Goal: Task Accomplishment & Management: Manage account settings

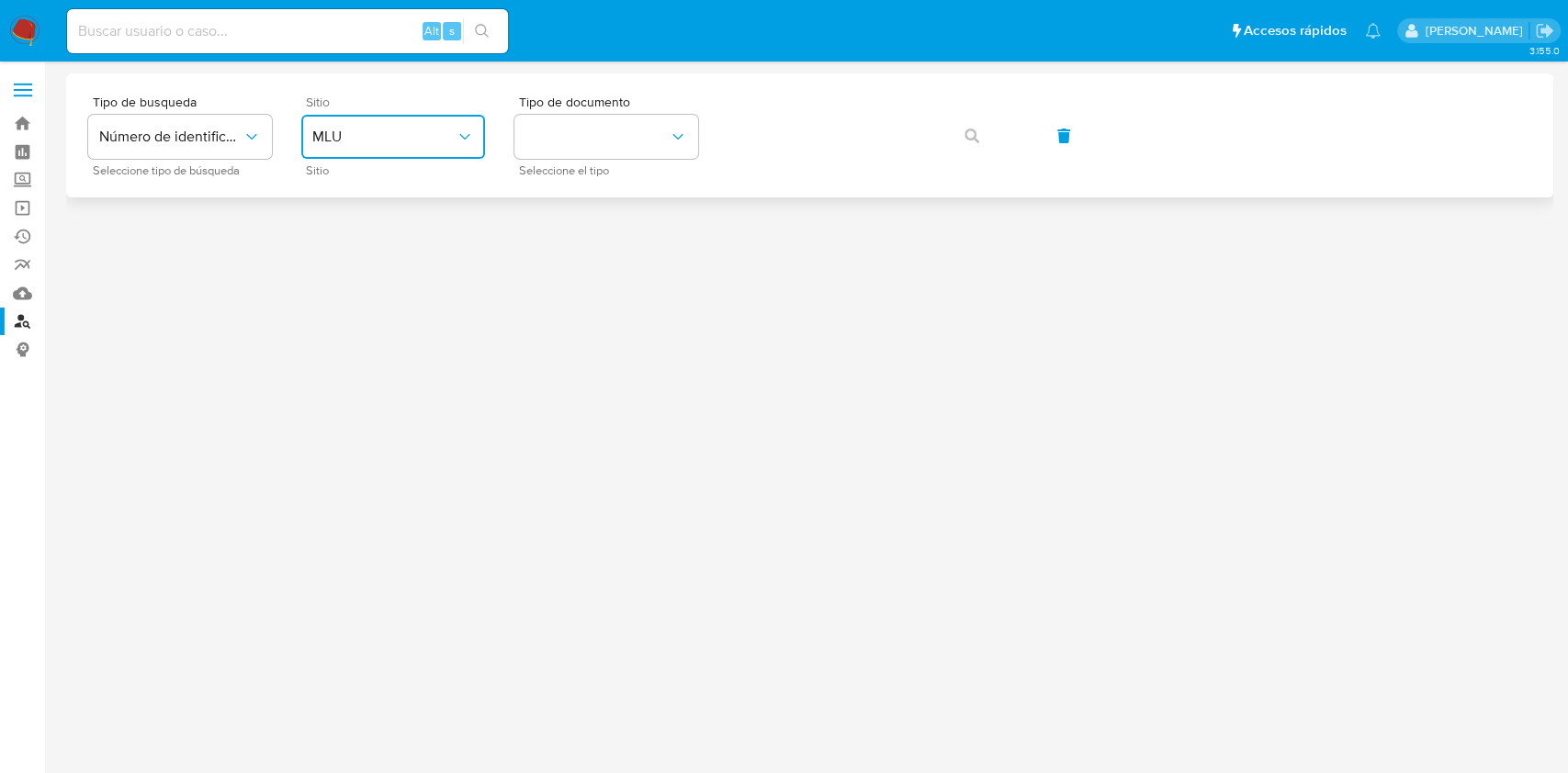
click at [370, 121] on button "MLU" at bounding box center [393, 137] width 184 height 44
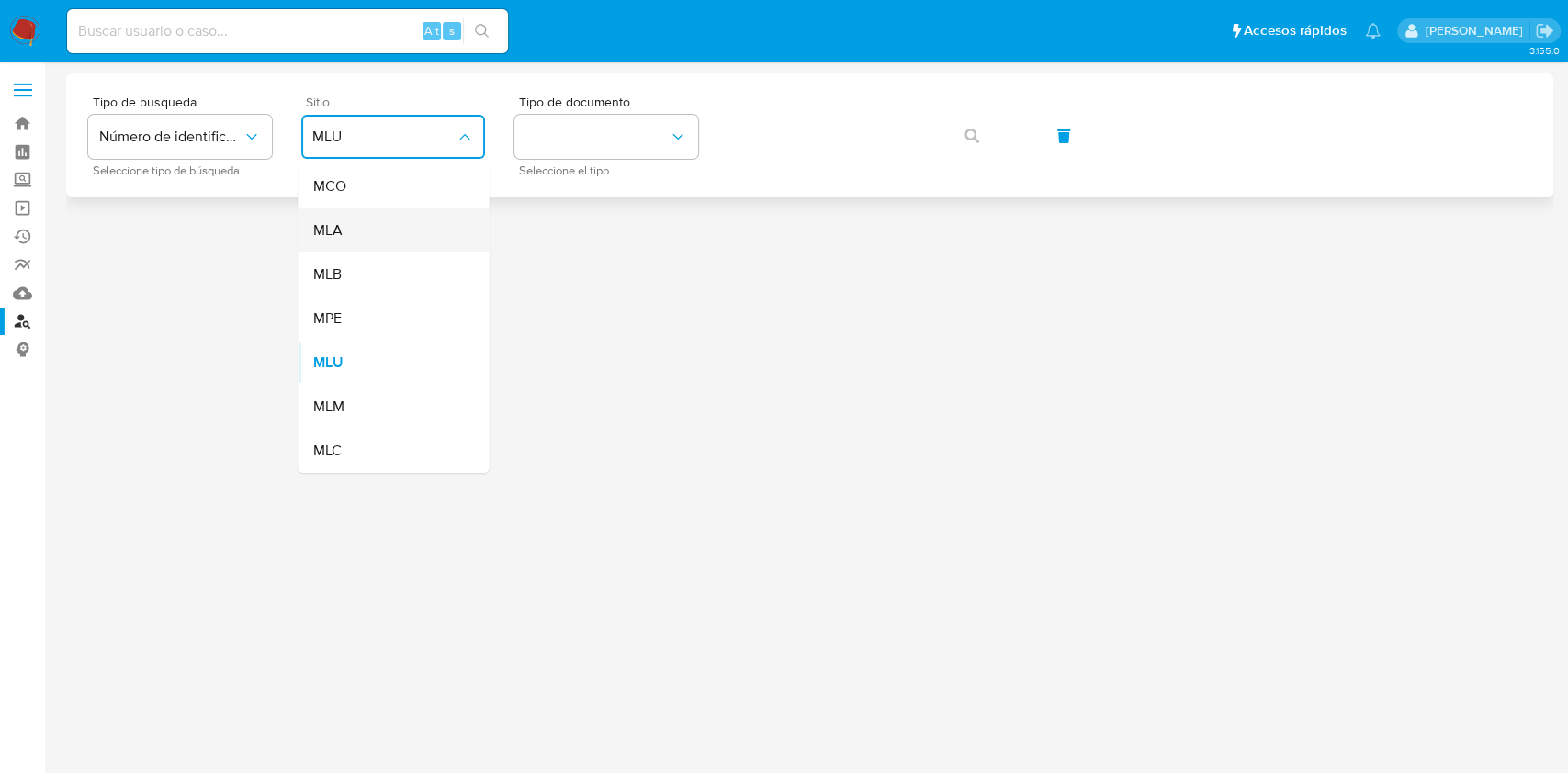
click at [378, 225] on div "MLA" at bounding box center [387, 231] width 150 height 44
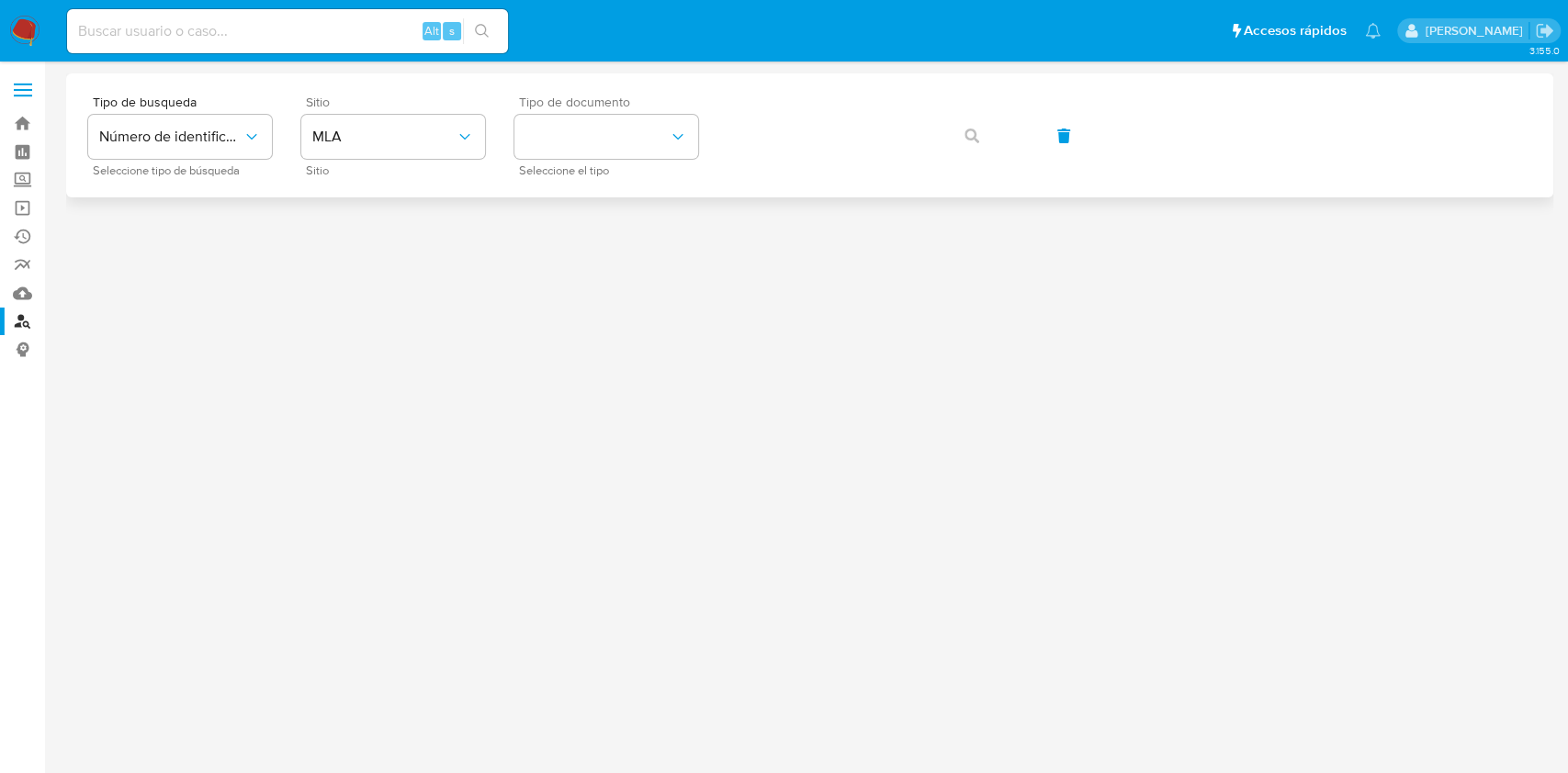
click at [583, 161] on div "Tipo de documento Seleccione el tipo" at bounding box center [607, 135] width 184 height 80
click at [595, 134] on button "identificationType" at bounding box center [607, 137] width 184 height 44
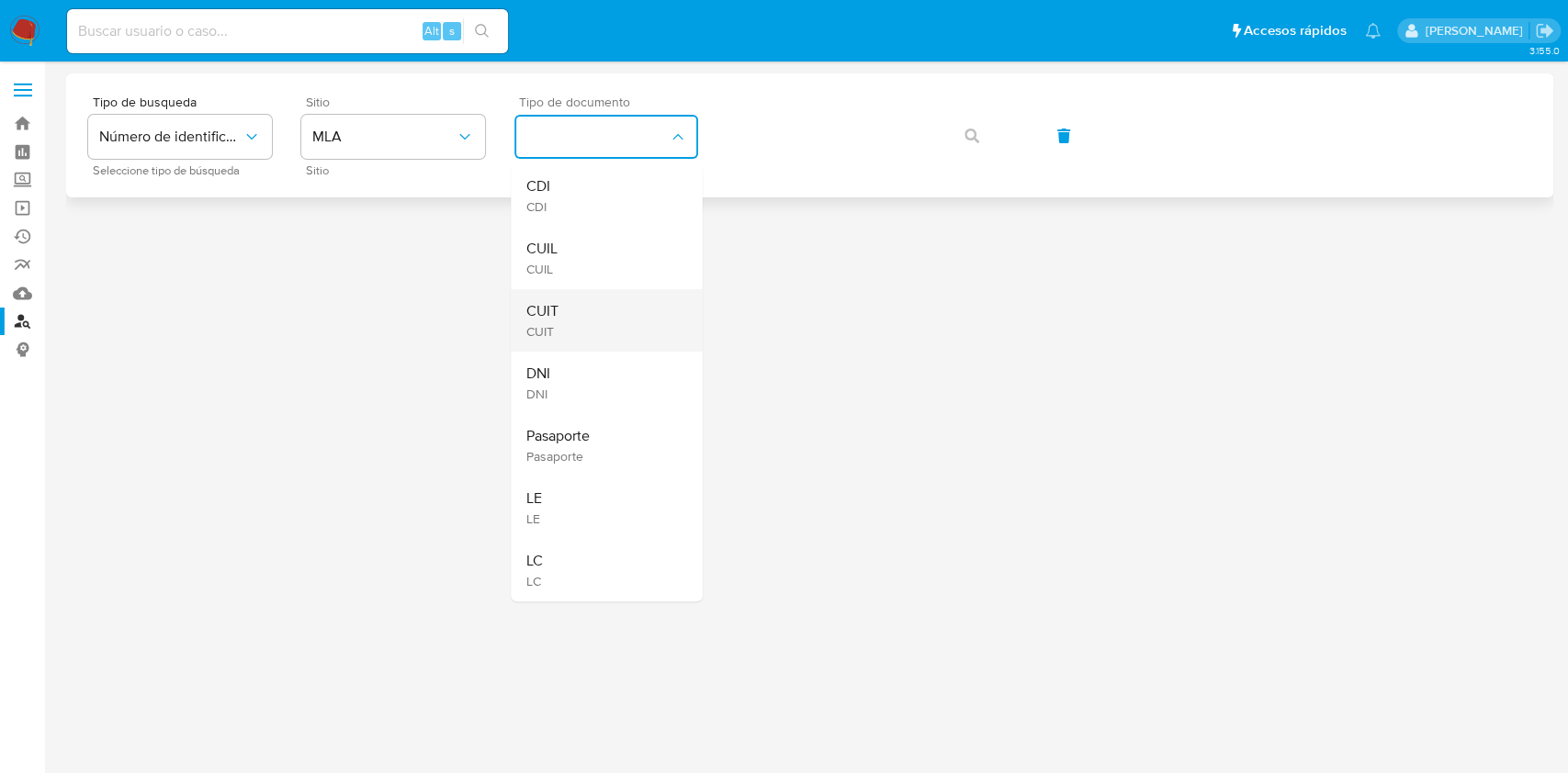
click at [583, 301] on div "CUIT CUIT" at bounding box center [600, 320] width 150 height 62
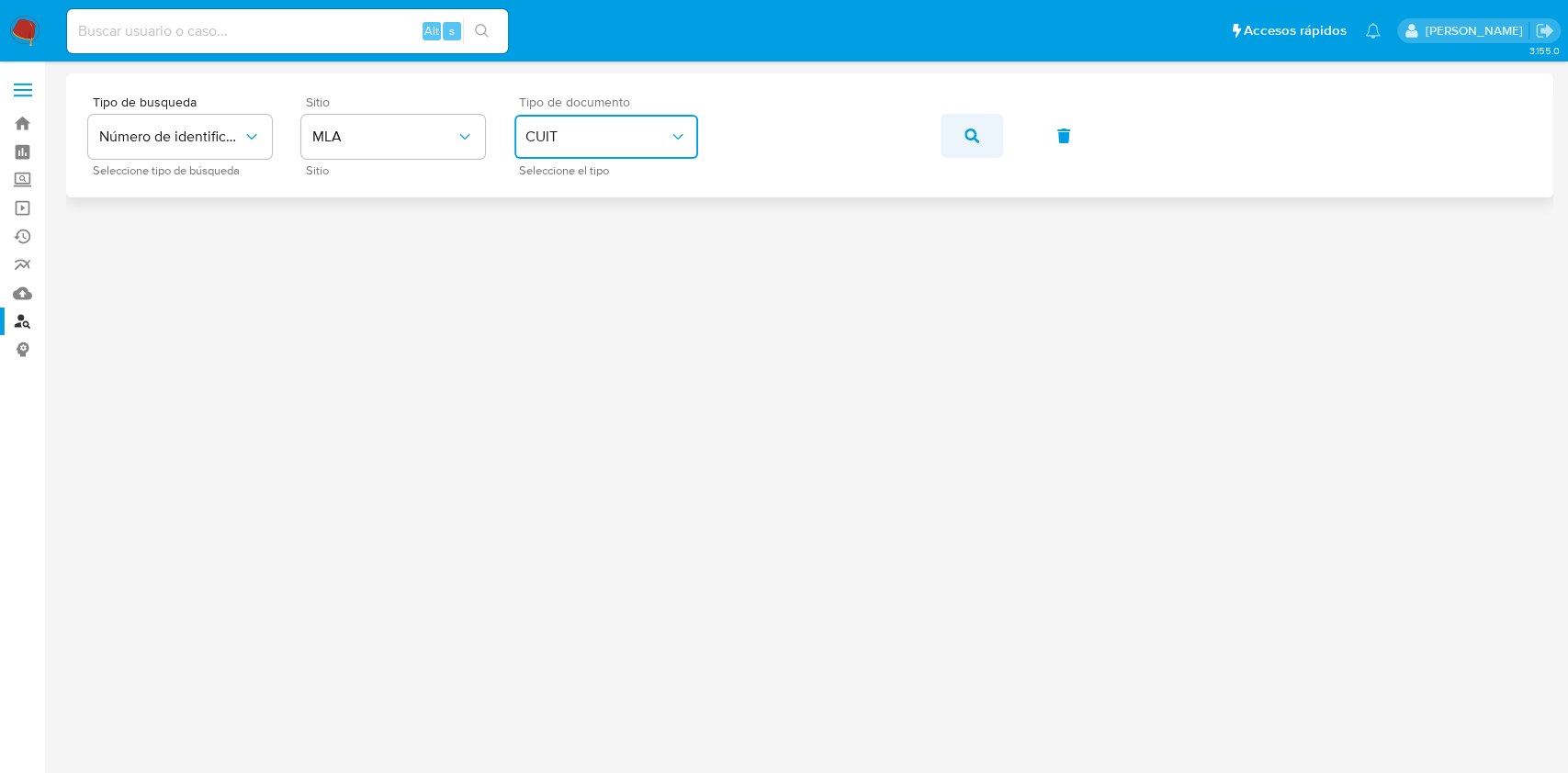
click at [977, 122] on span "button" at bounding box center [971, 136] width 14 height 40
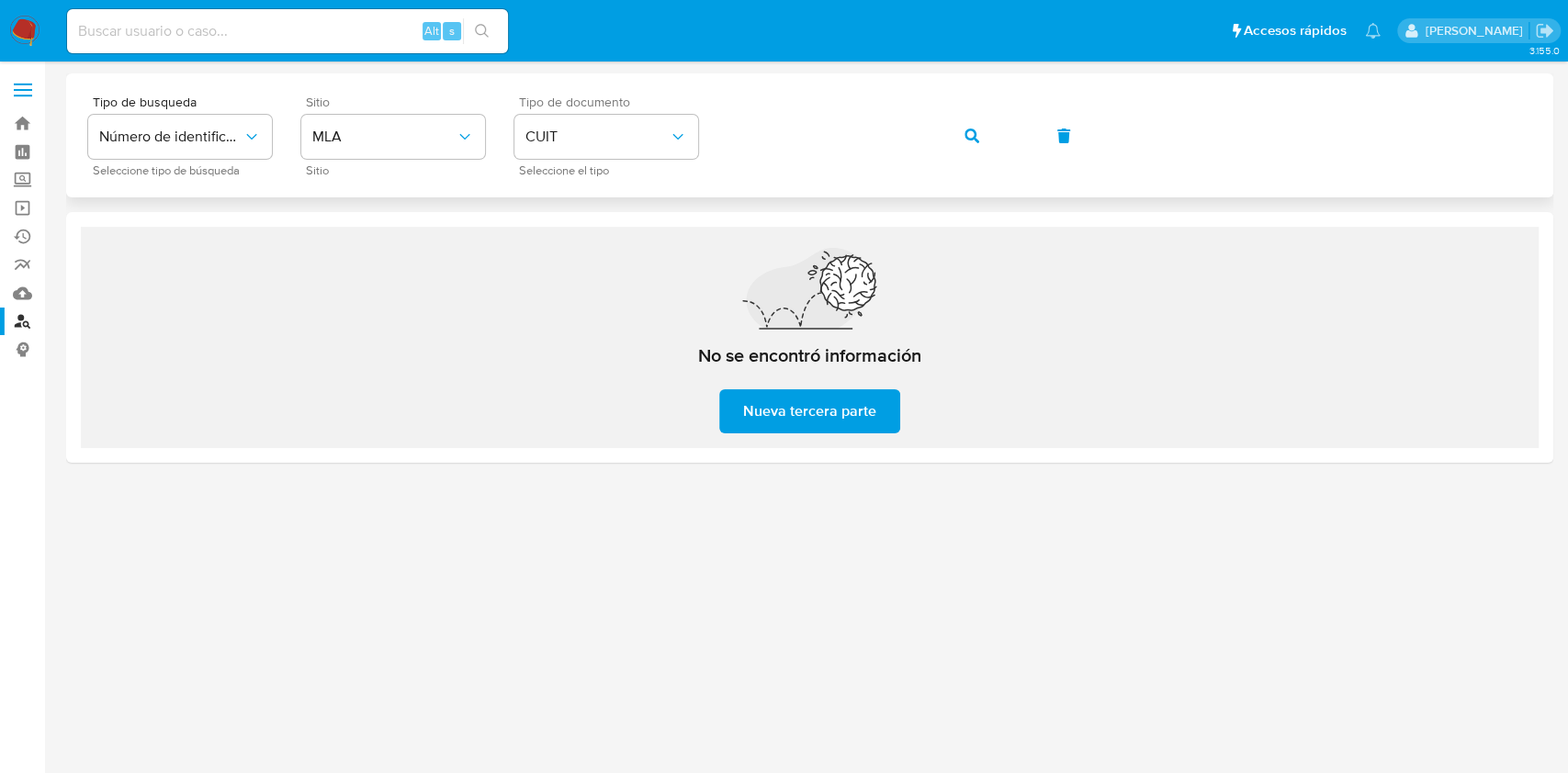
click at [912, 121] on div "Tipo de busqueda Número de identificación Seleccione tipo de búsqueda Sitio MLA…" at bounding box center [809, 135] width 1442 height 80
click at [1000, 140] on button "button" at bounding box center [971, 136] width 62 height 44
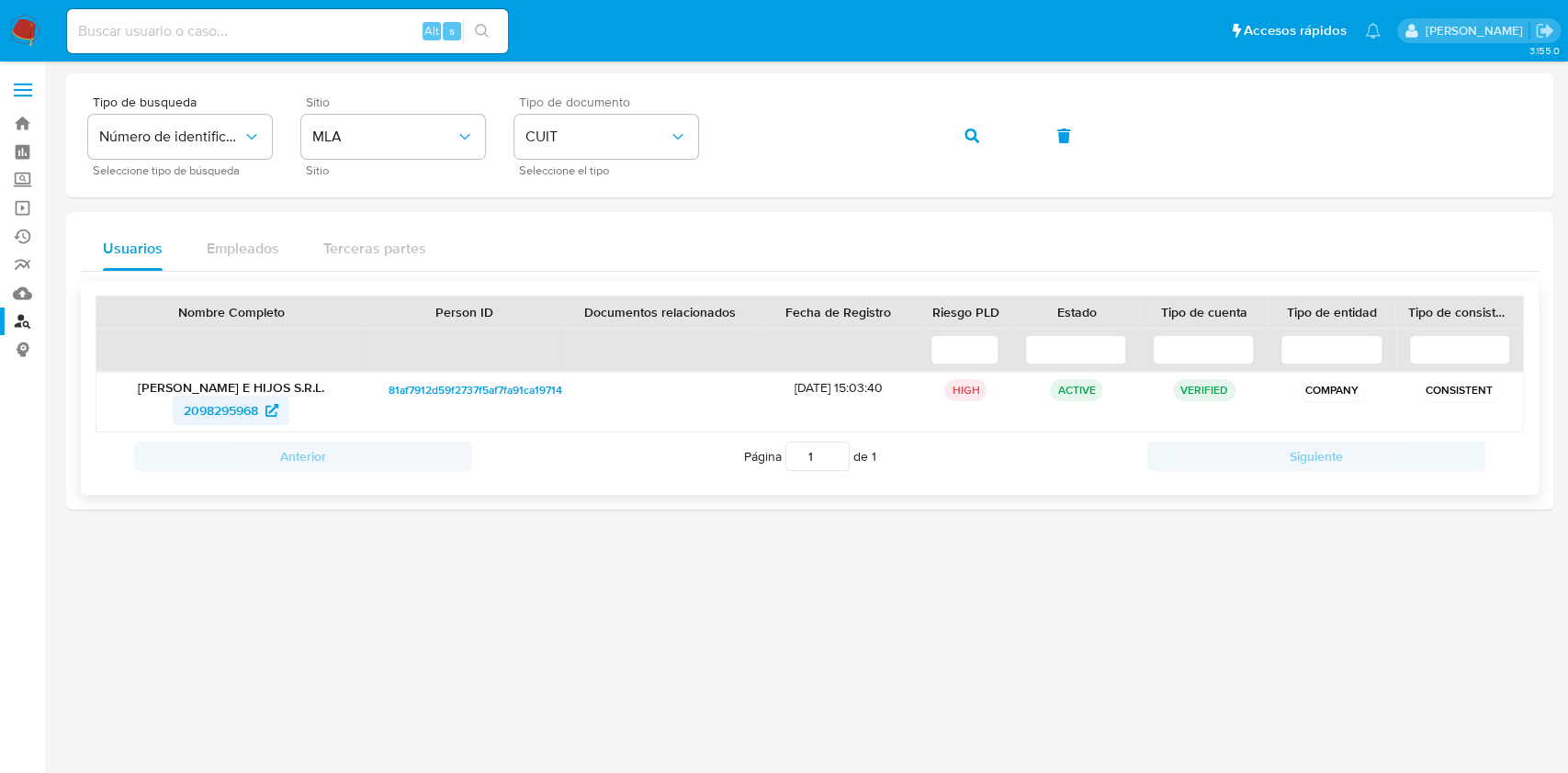
click at [226, 406] on span "2098295968" at bounding box center [221, 410] width 75 height 30
click at [22, 126] on link "Bandeja" at bounding box center [109, 124] width 219 height 29
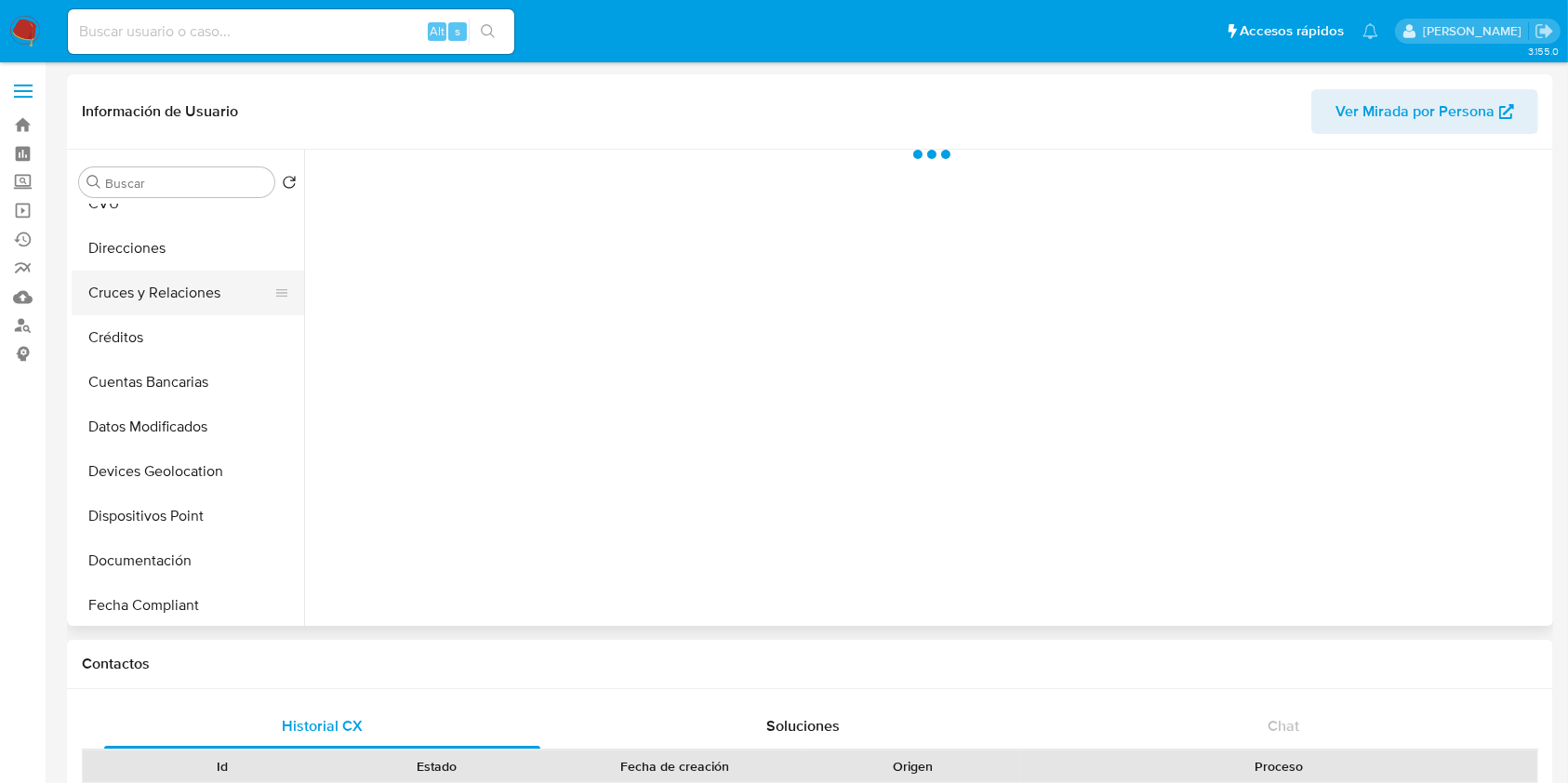
scroll to position [247, 0]
click at [172, 551] on button "Historial Casos" at bounding box center [180, 560] width 217 height 45
select select "10"
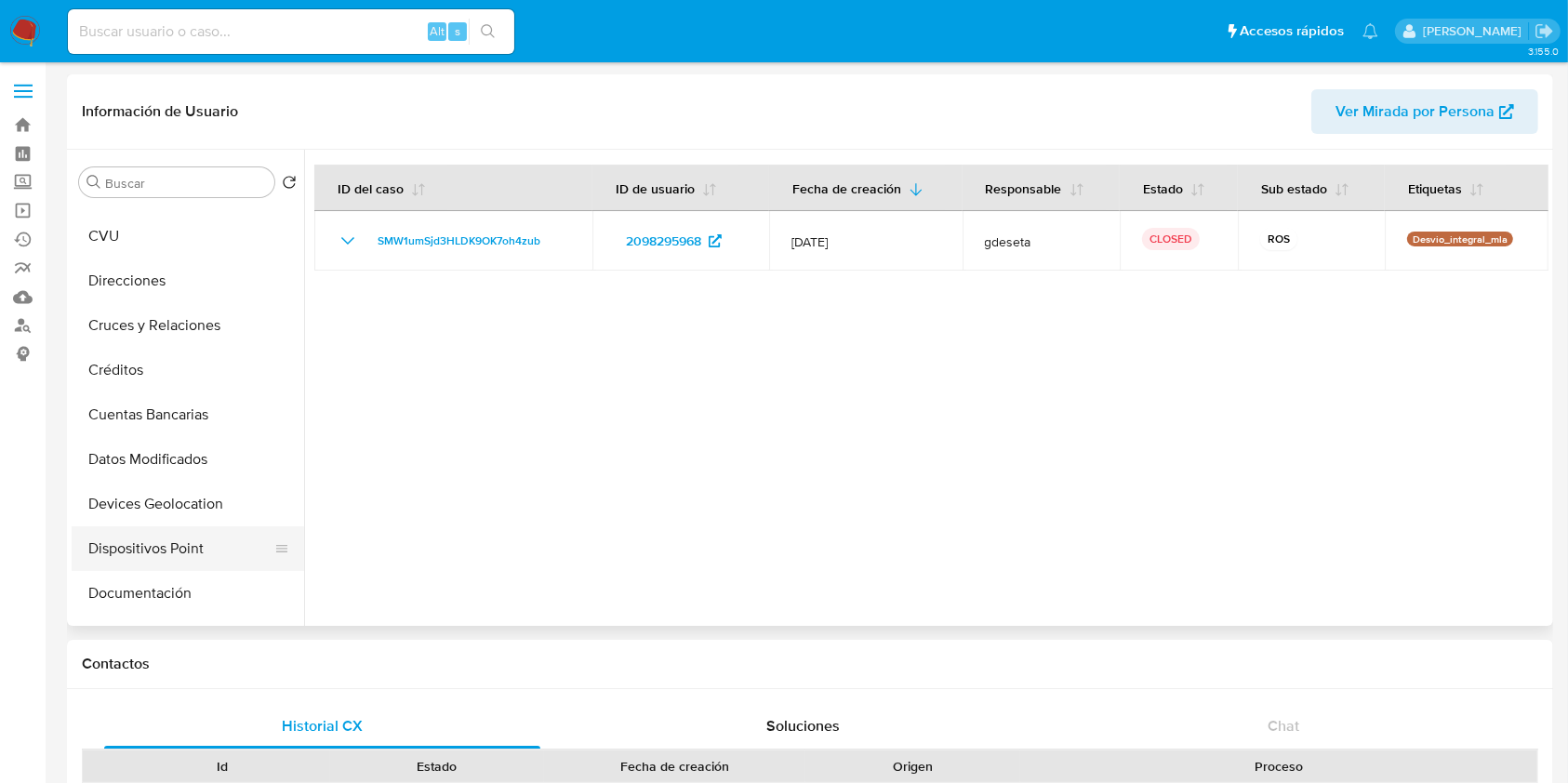
scroll to position [0, 0]
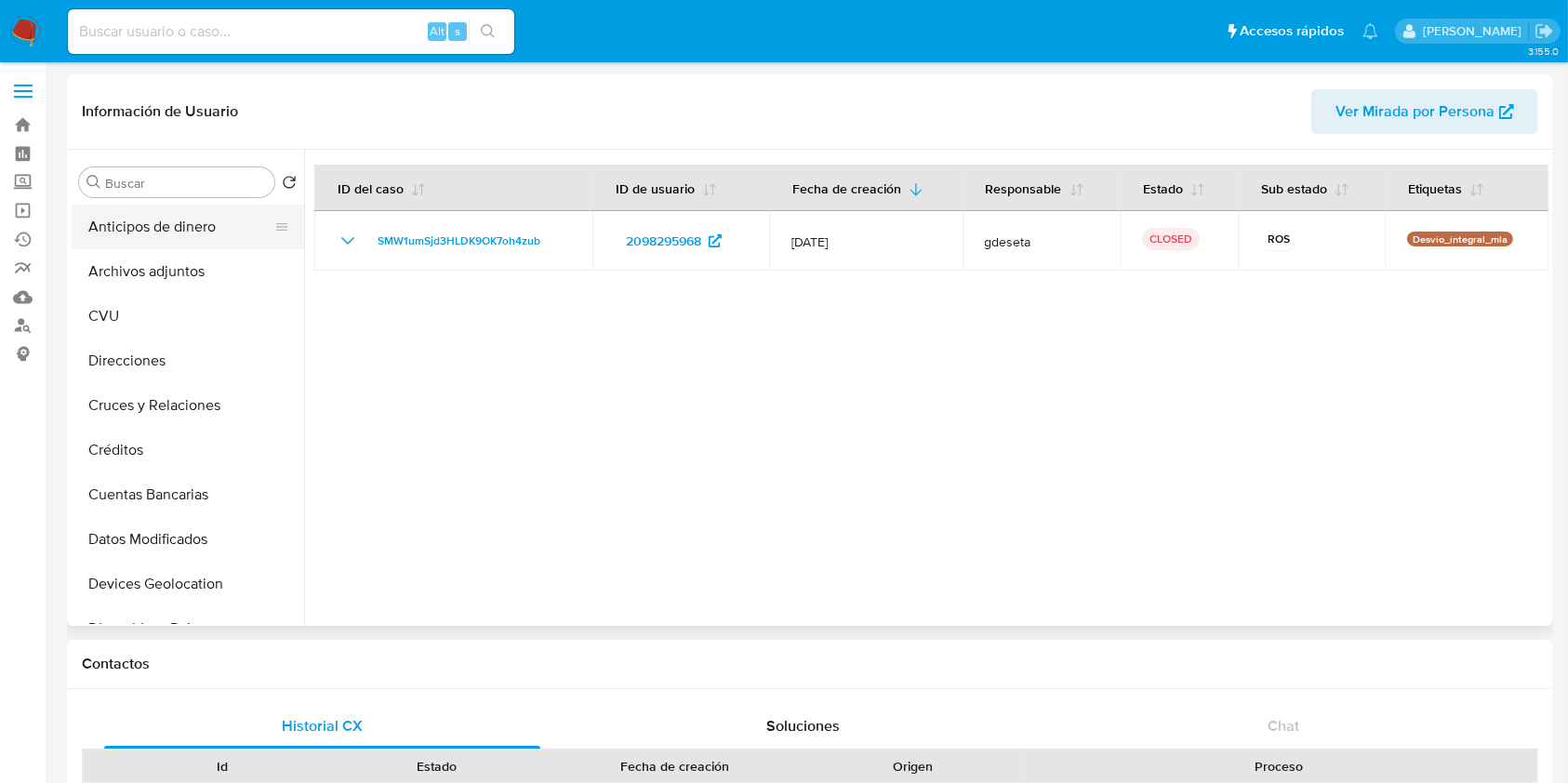
click at [196, 246] on button "Anticipos de dinero" at bounding box center [180, 227] width 217 height 45
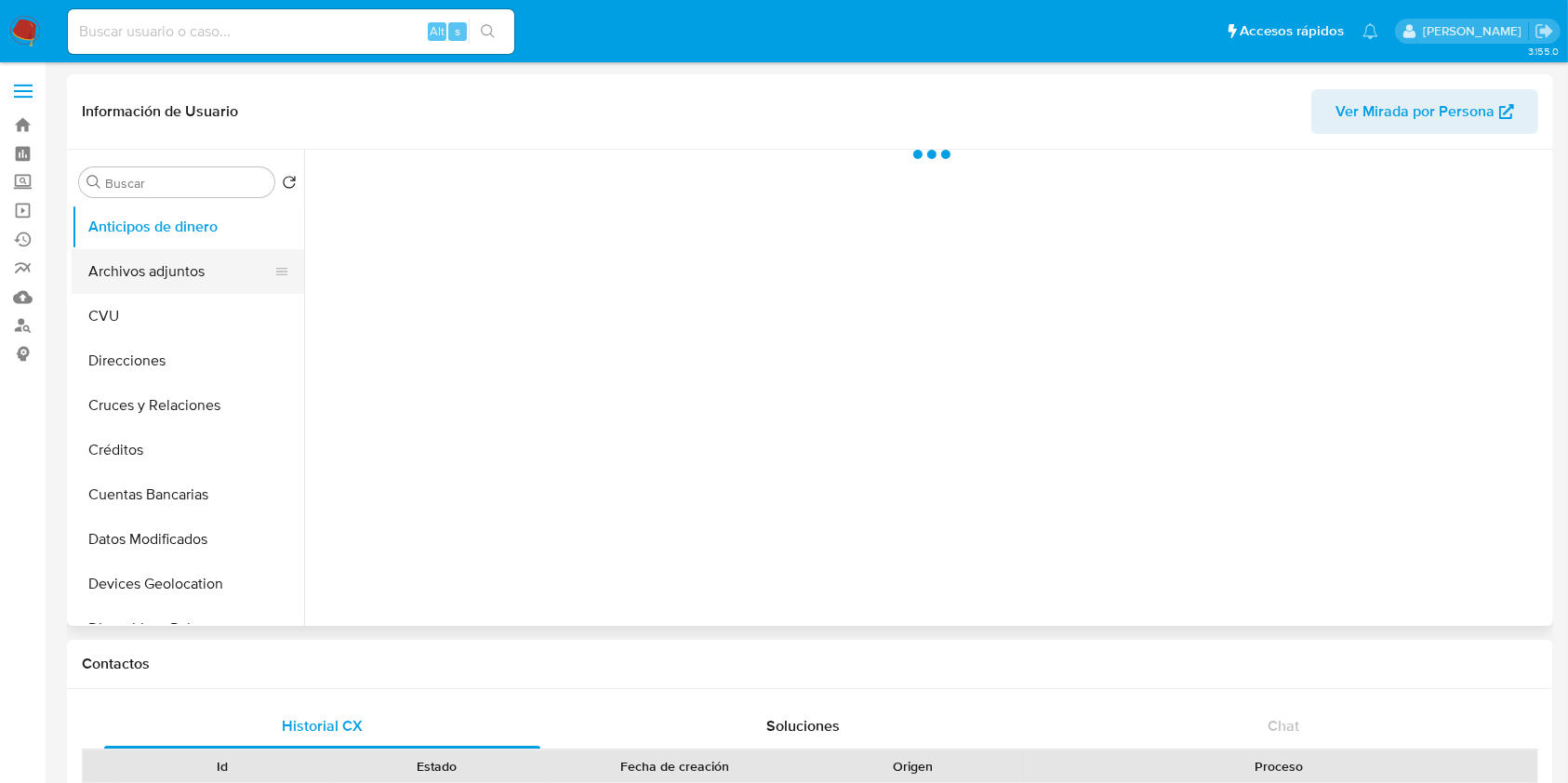
click at [195, 268] on button "Archivos adjuntos" at bounding box center [180, 272] width 217 height 45
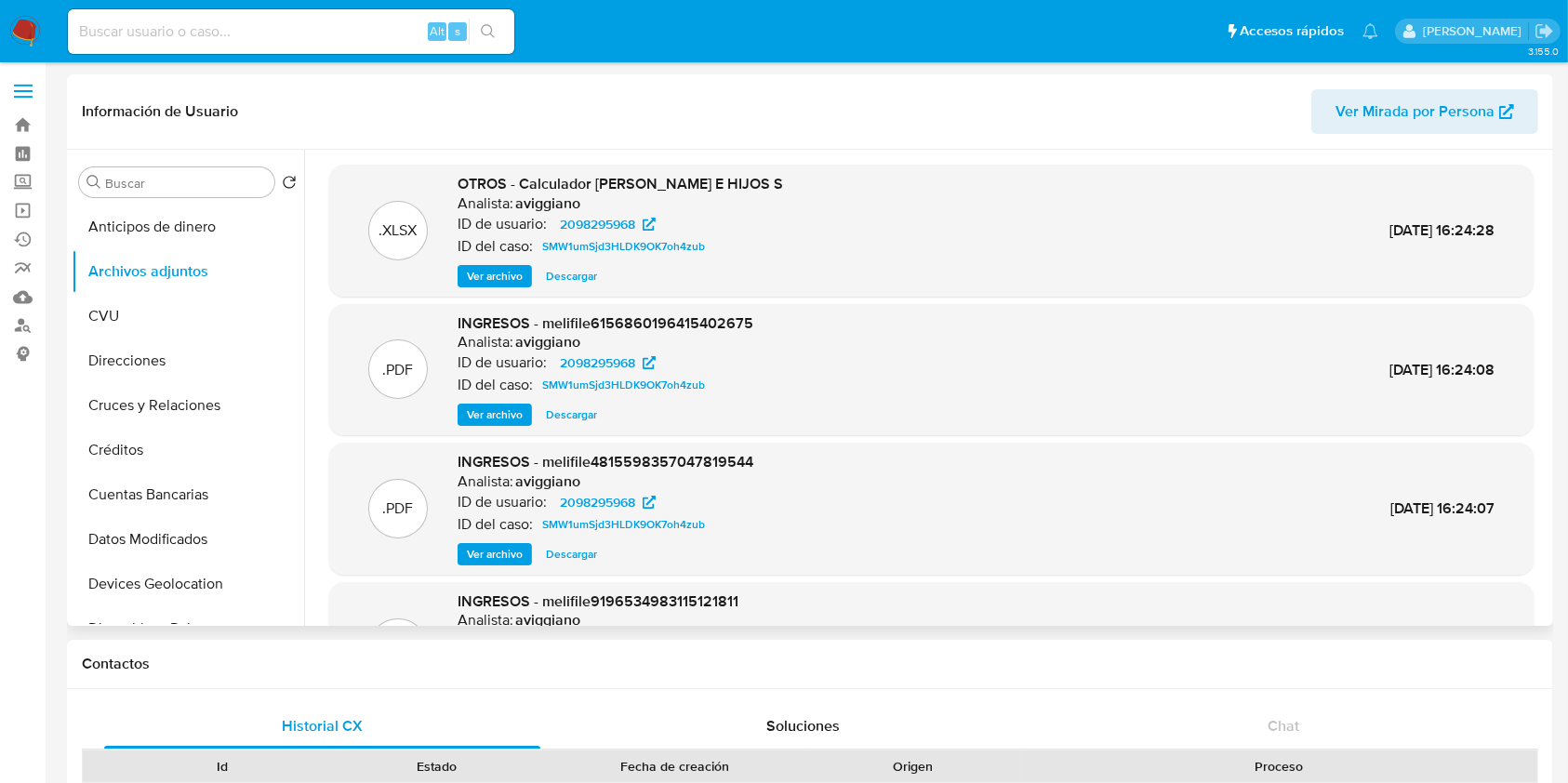
click at [493, 276] on span "Ver archivo" at bounding box center [494, 276] width 55 height 18
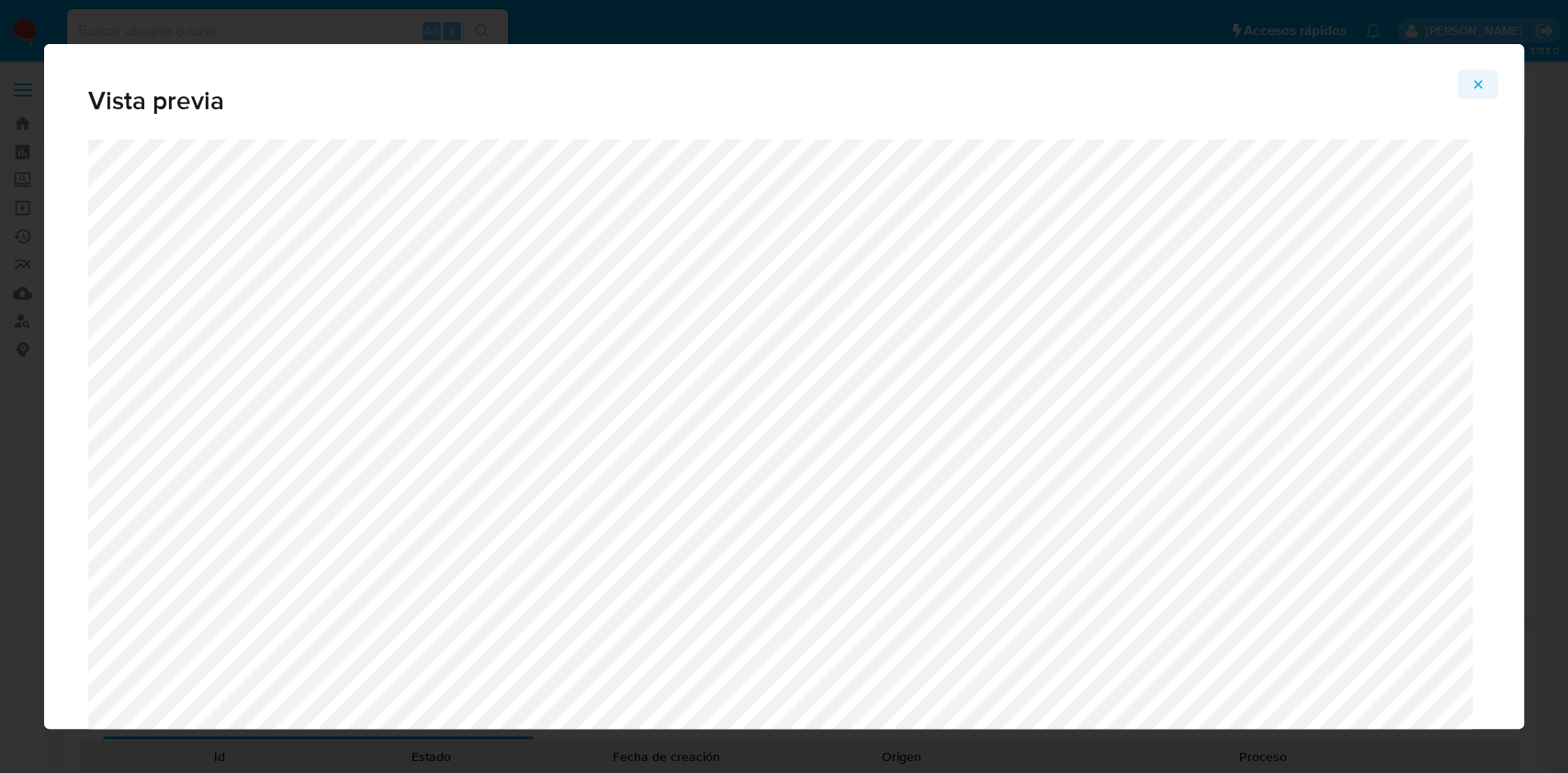
click at [1477, 88] on icon "Attachment preview" at bounding box center [1477, 83] width 14 height 14
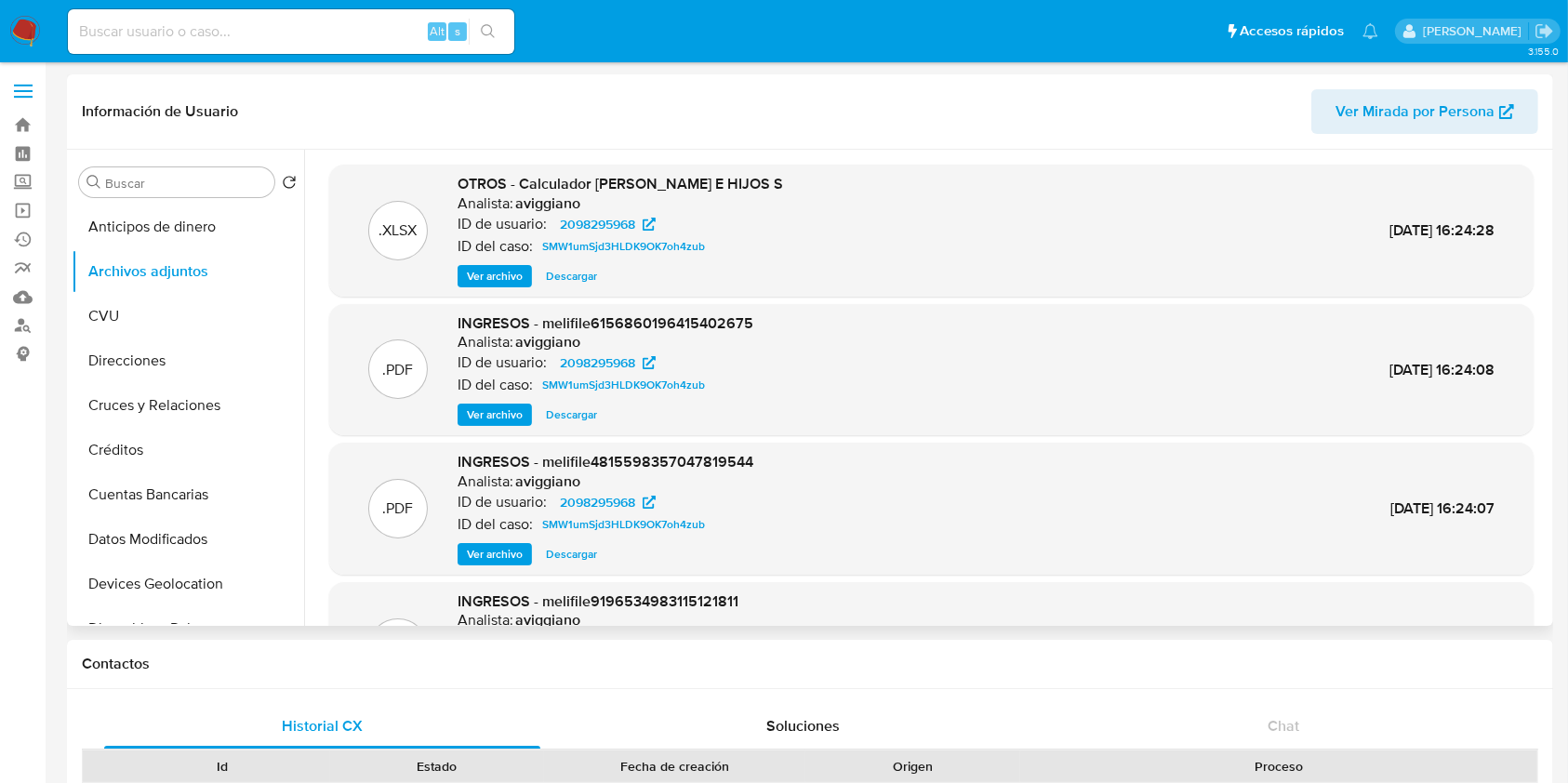
drag, startPoint x: 565, startPoint y: 272, endPoint x: 575, endPoint y: 298, distance: 27.9
click at [564, 272] on span "Descargar" at bounding box center [571, 276] width 51 height 18
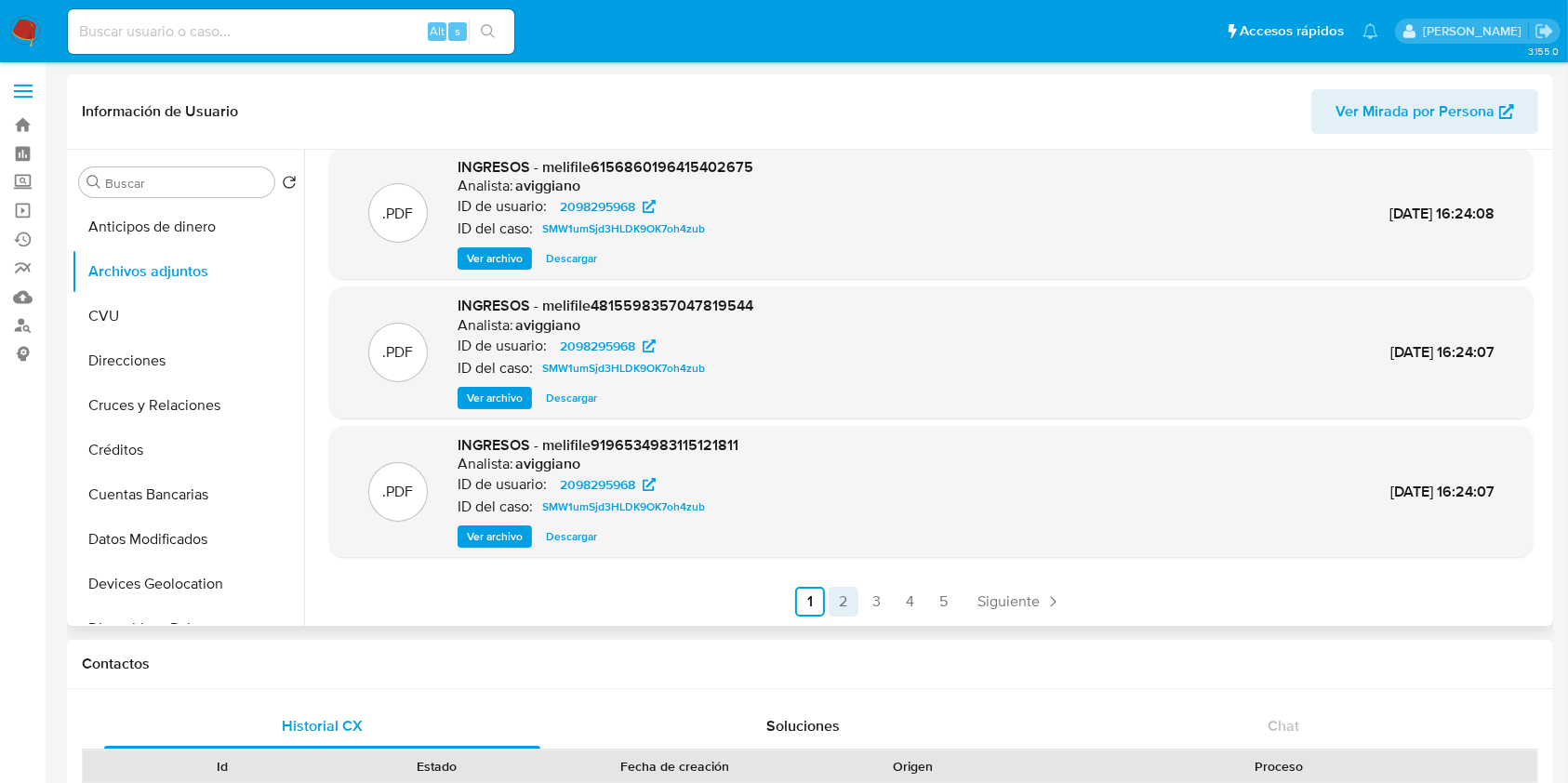
click at [846, 598] on link "2" at bounding box center [843, 602] width 30 height 30
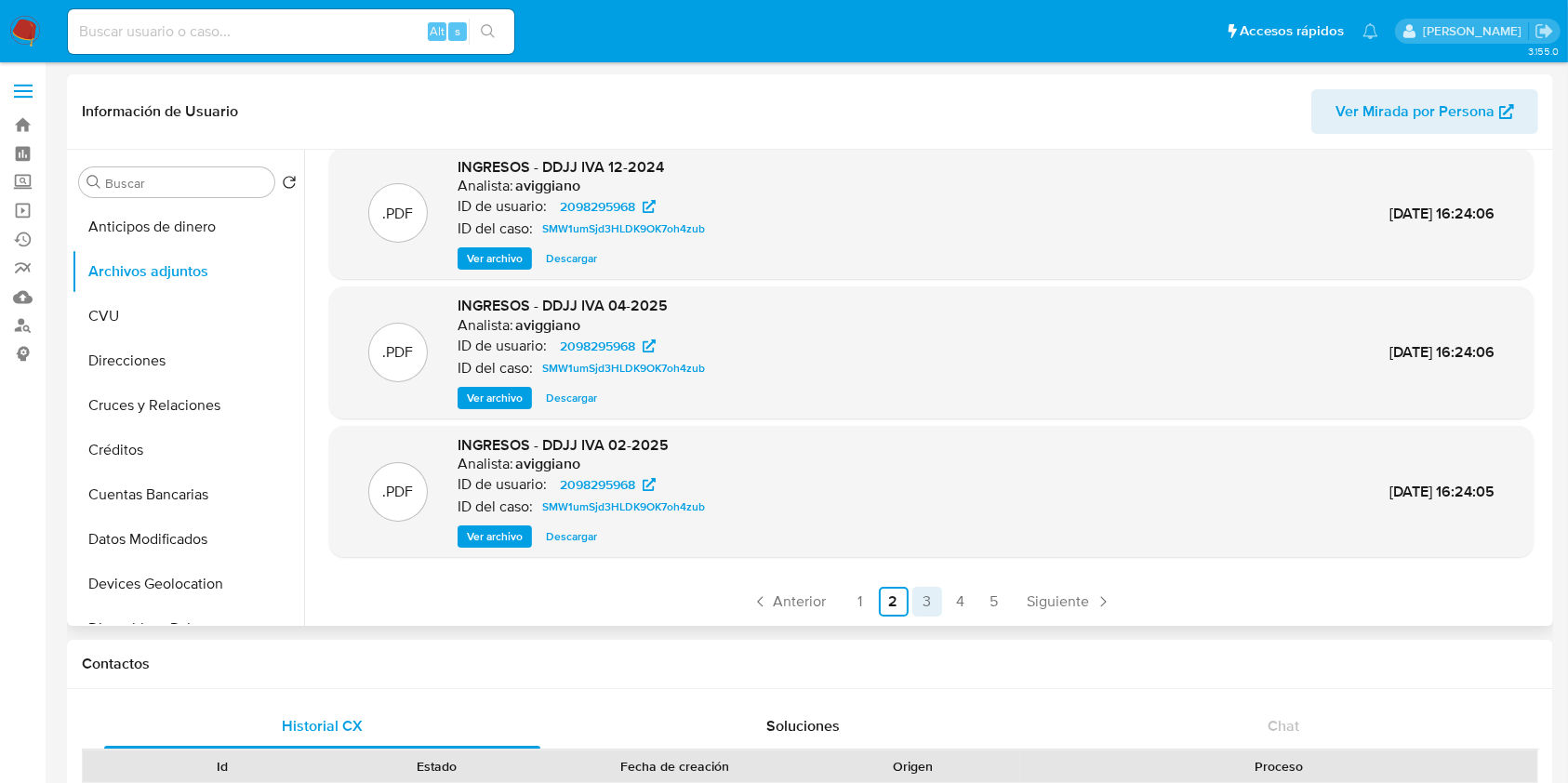
click at [930, 599] on link "3" at bounding box center [927, 602] width 30 height 30
click at [967, 602] on link "4" at bounding box center [961, 602] width 30 height 30
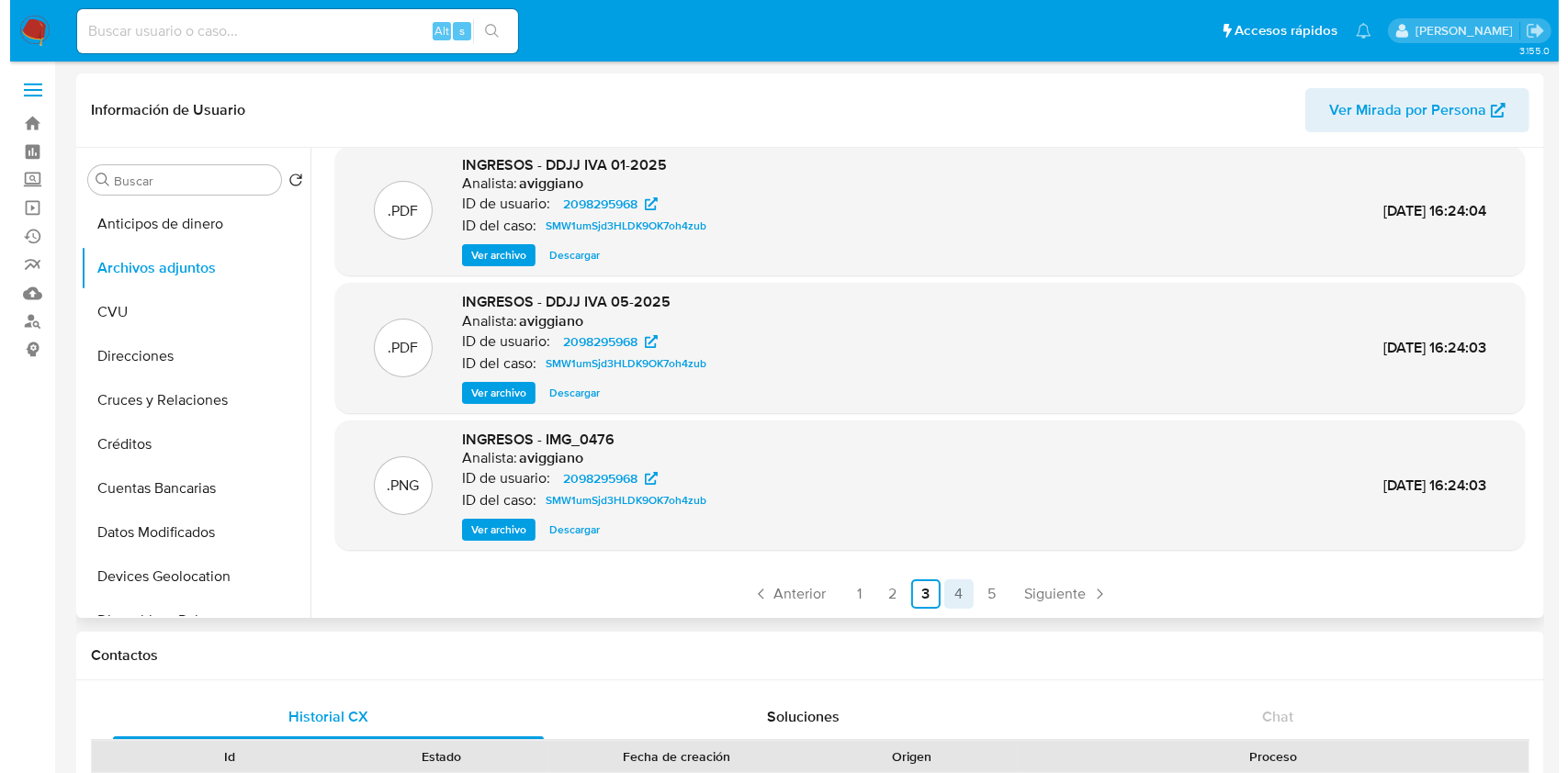
scroll to position [0, 0]
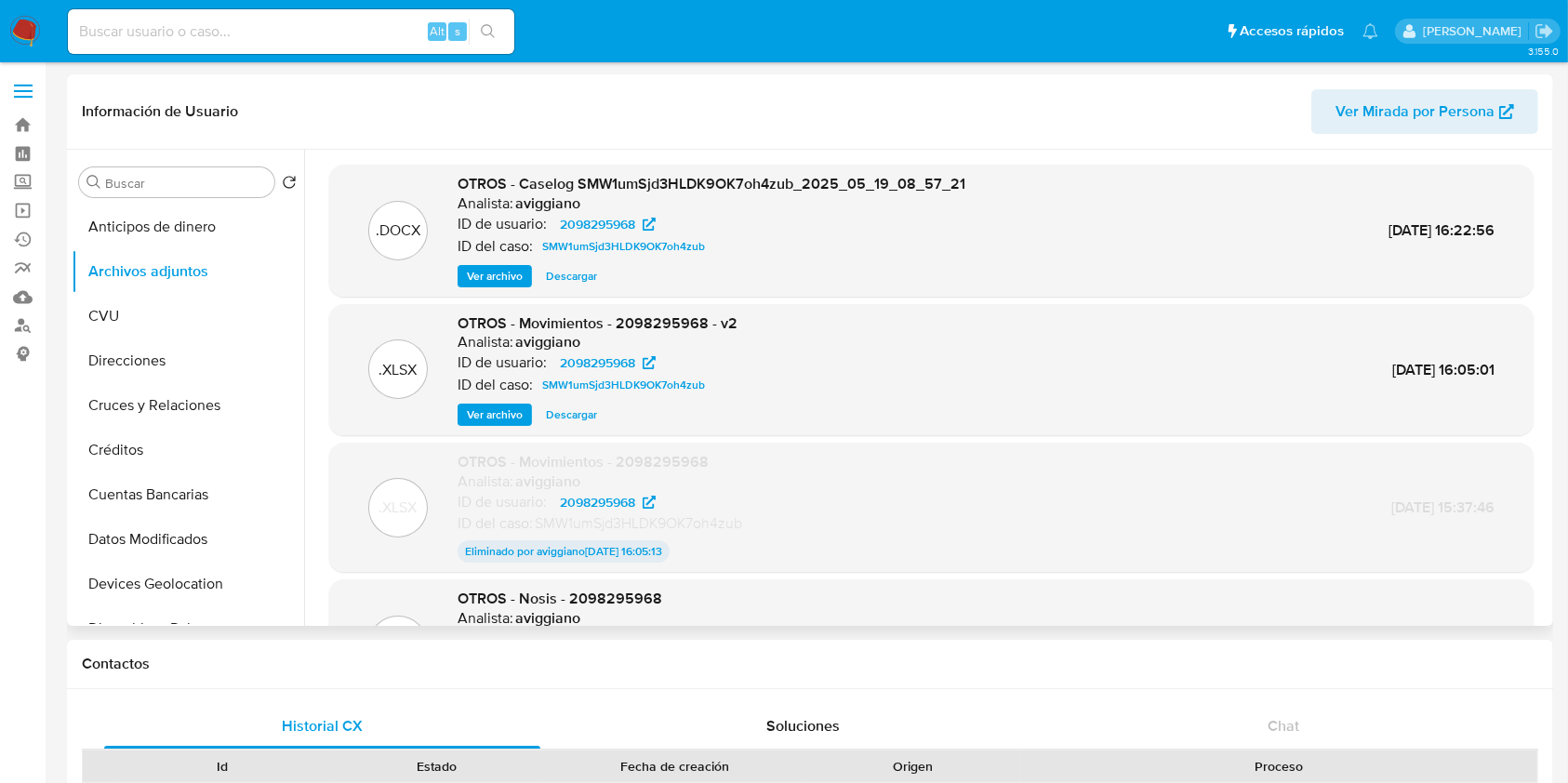
click at [495, 276] on span "Ver archivo" at bounding box center [494, 276] width 55 height 18
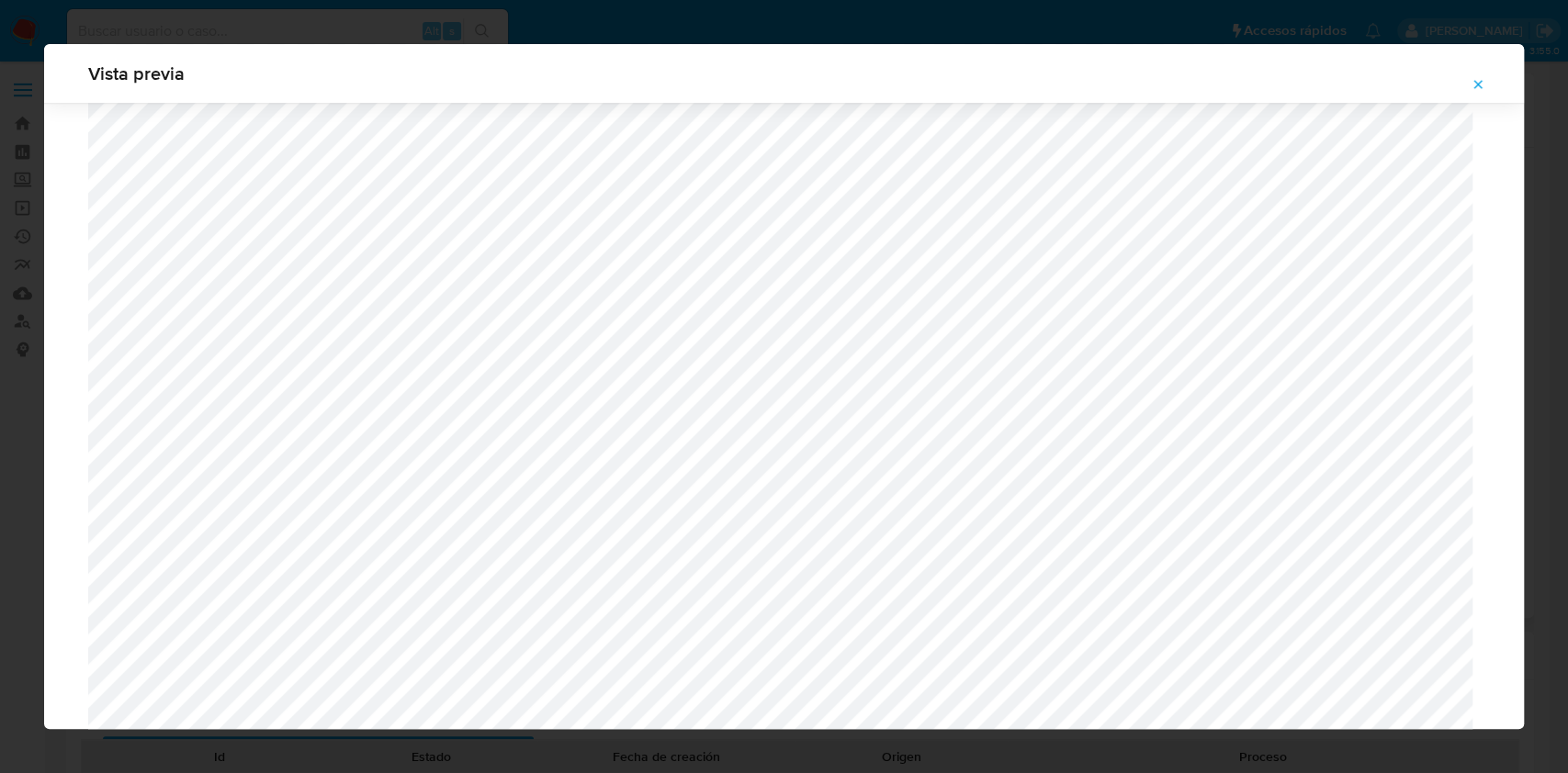
scroll to position [1065, 0]
click at [1481, 84] on icon "Attachment preview" at bounding box center [1477, 83] width 14 height 14
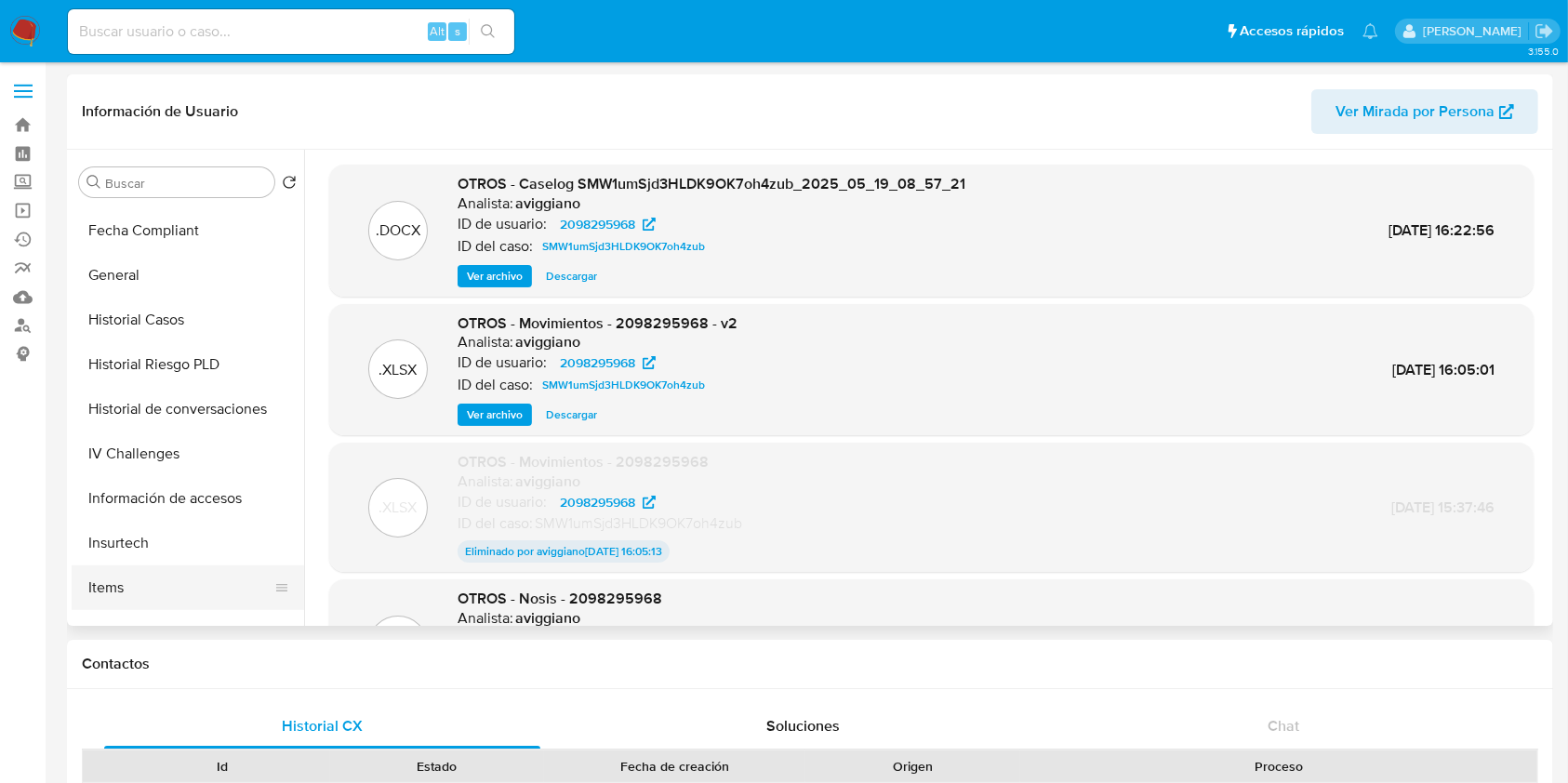
scroll to position [619, 0]
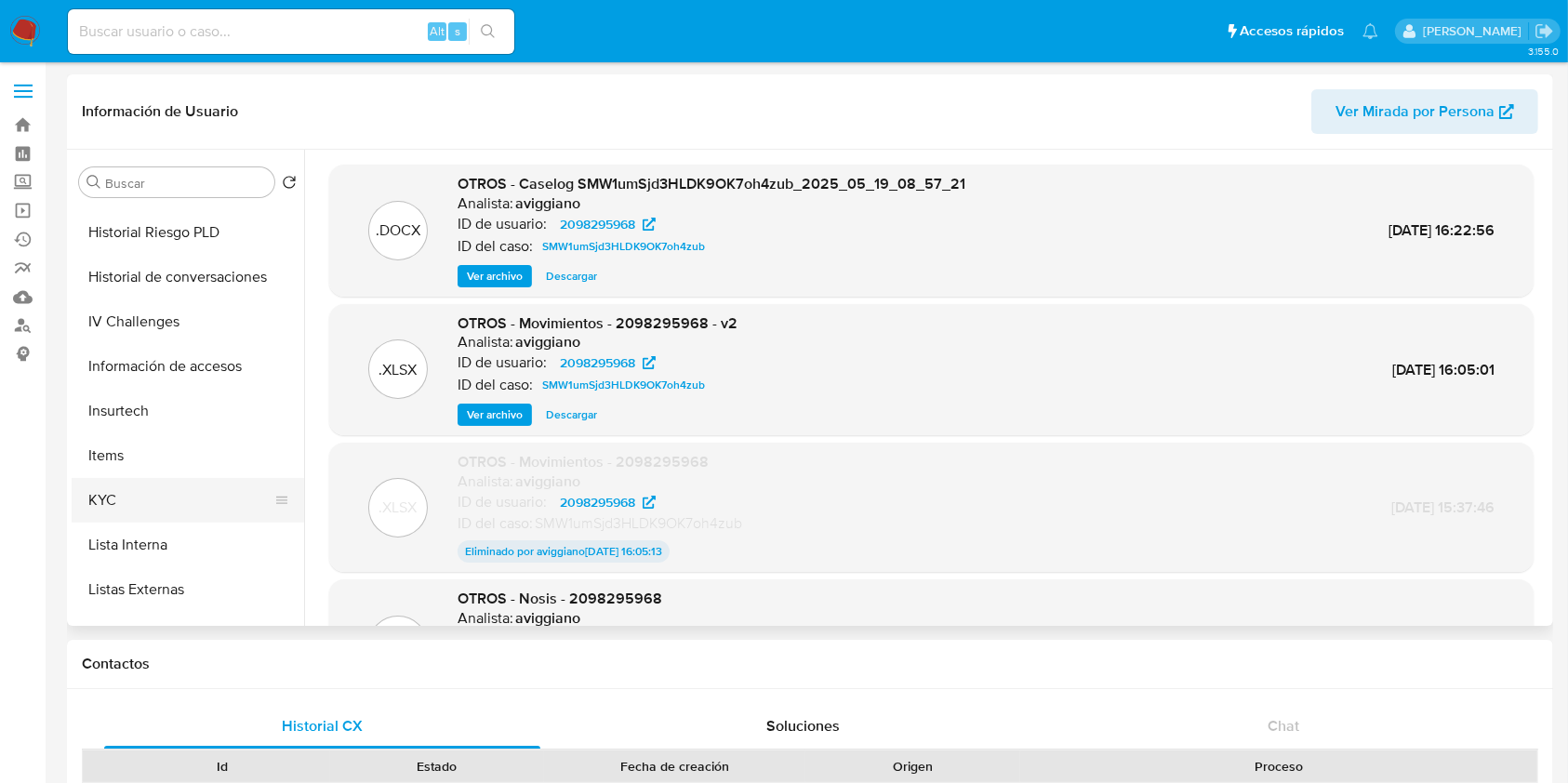
click at [126, 494] on button "KYC" at bounding box center [180, 501] width 217 height 45
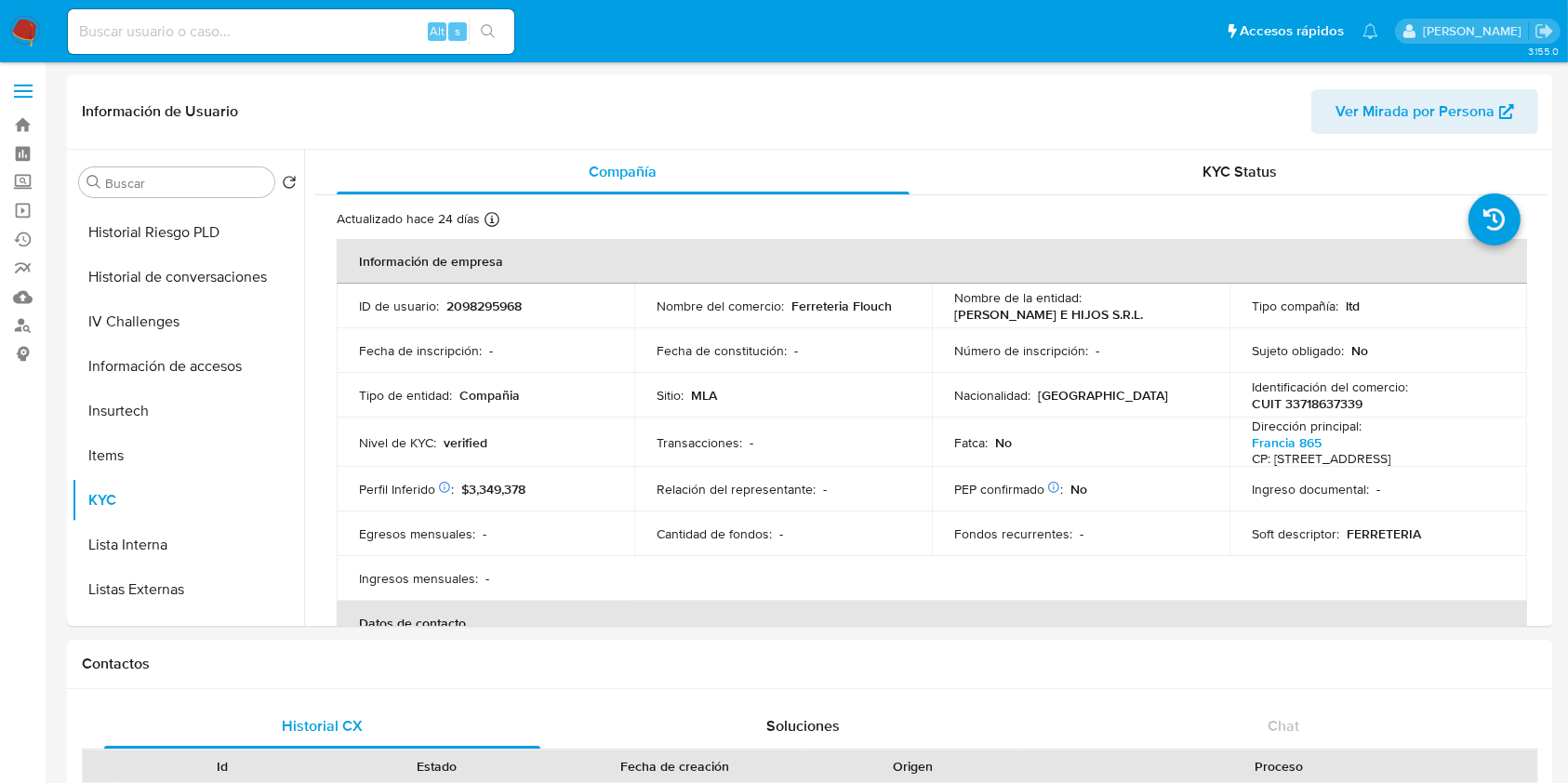
click at [1176, 179] on div "KYC Status" at bounding box center [1240, 172] width 572 height 45
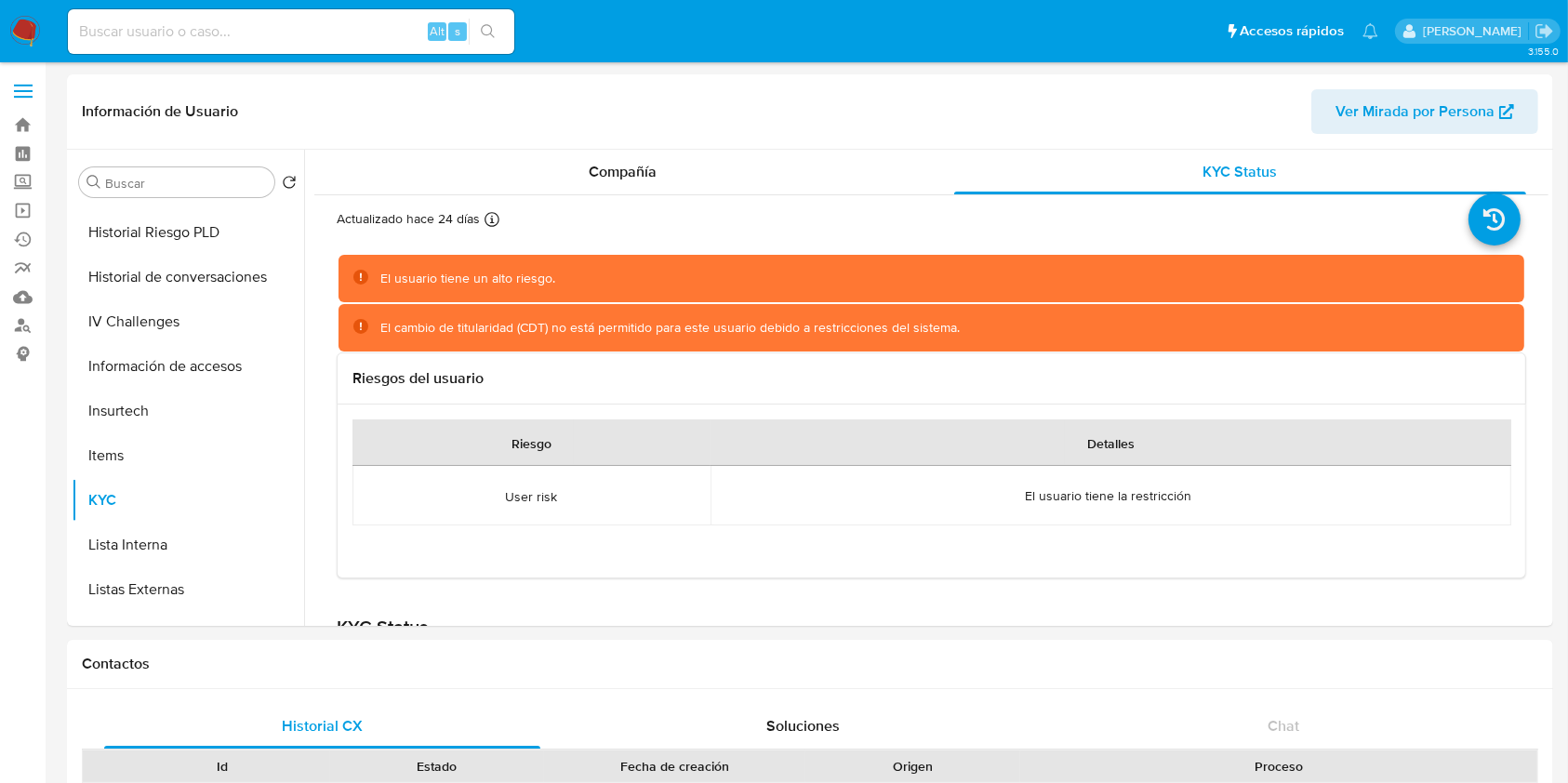
click at [523, 277] on div "El usuario tiene un alto riesgo." at bounding box center [468, 278] width 175 height 17
click at [525, 339] on div "El cambio de titularidad (CDT) no está permitido para este usuario debido a res…" at bounding box center [931, 327] width 1187 height 48
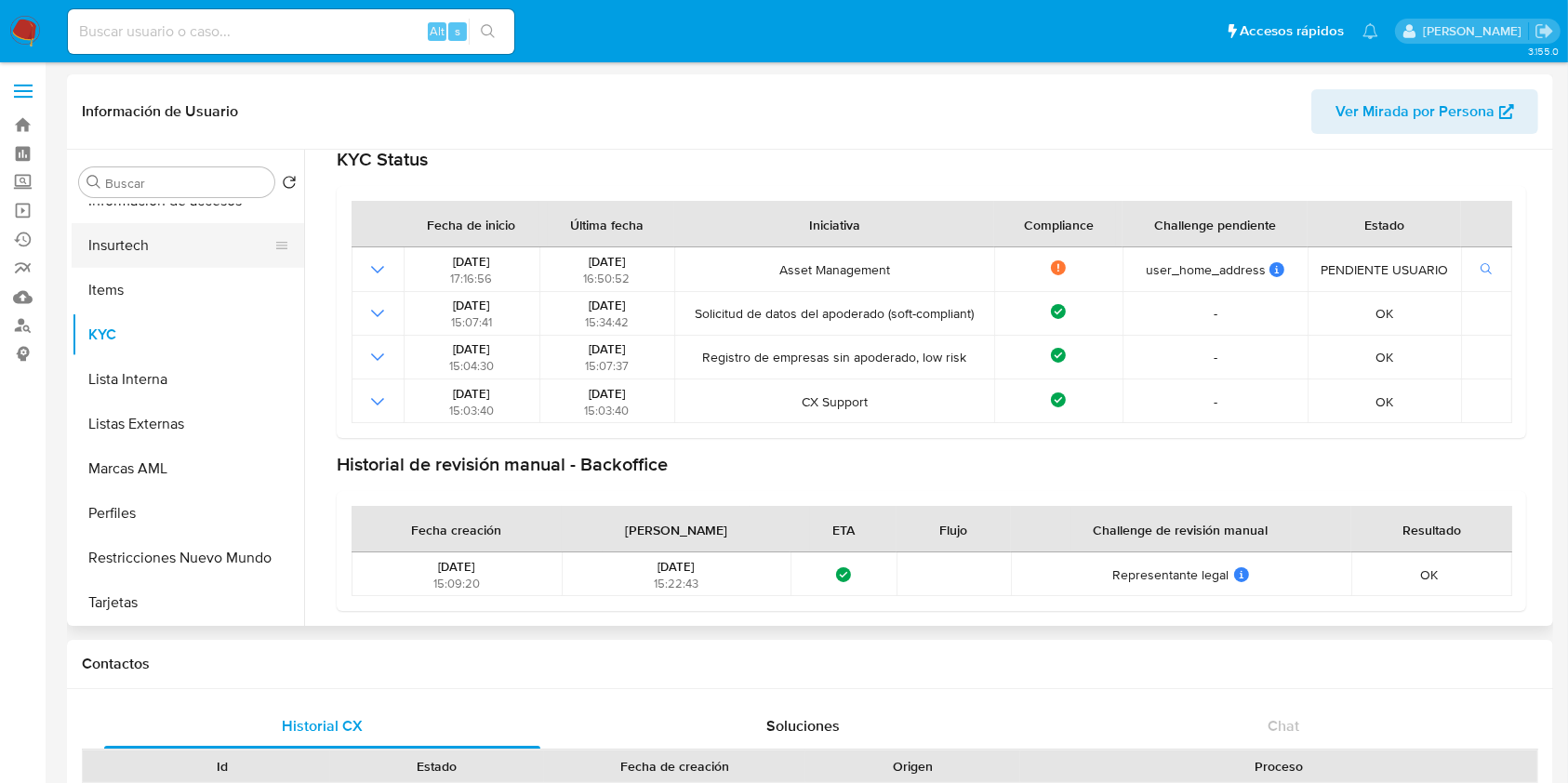
scroll to position [875, 0]
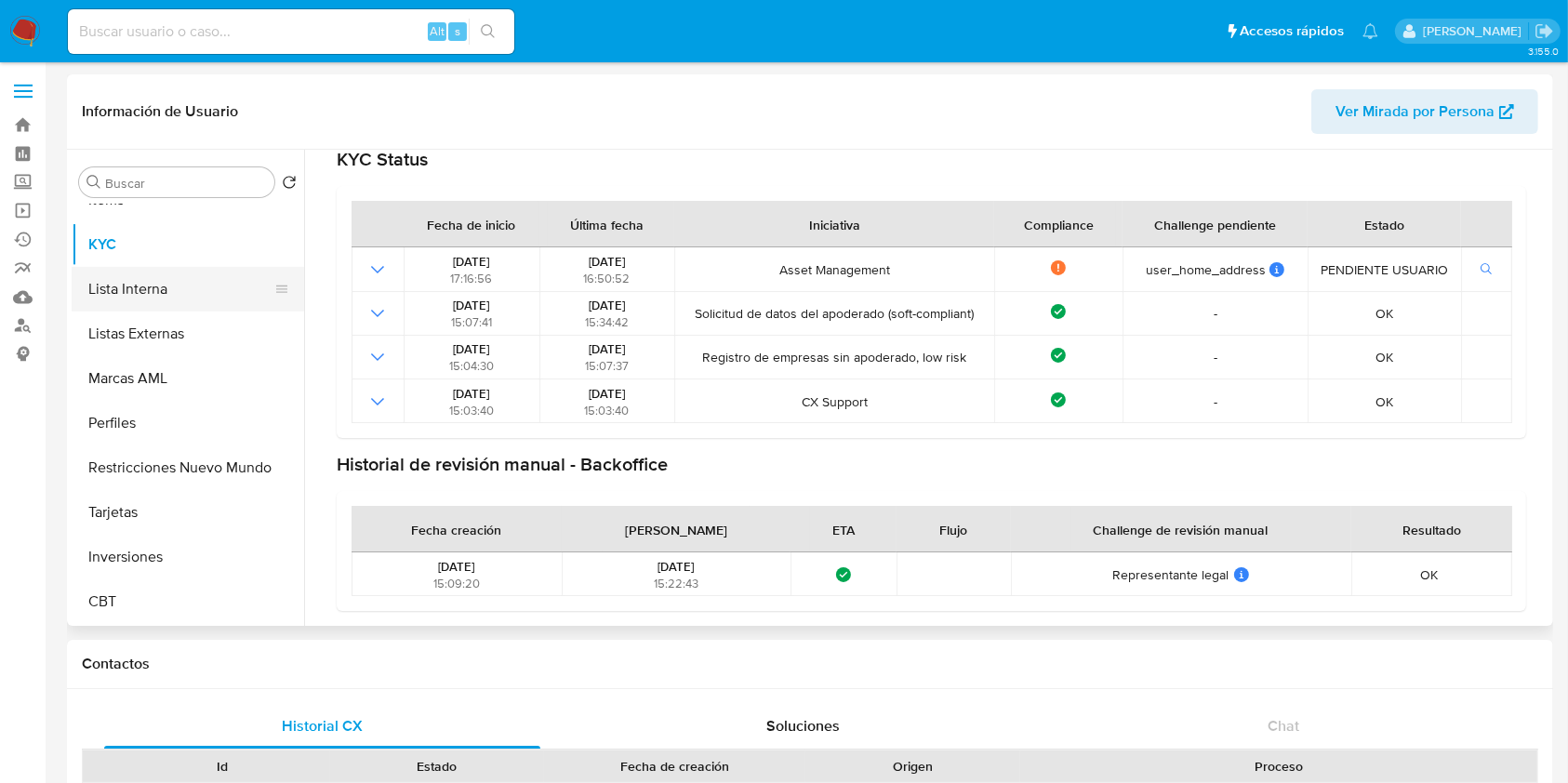
click at [174, 295] on button "Lista Interna" at bounding box center [180, 289] width 217 height 45
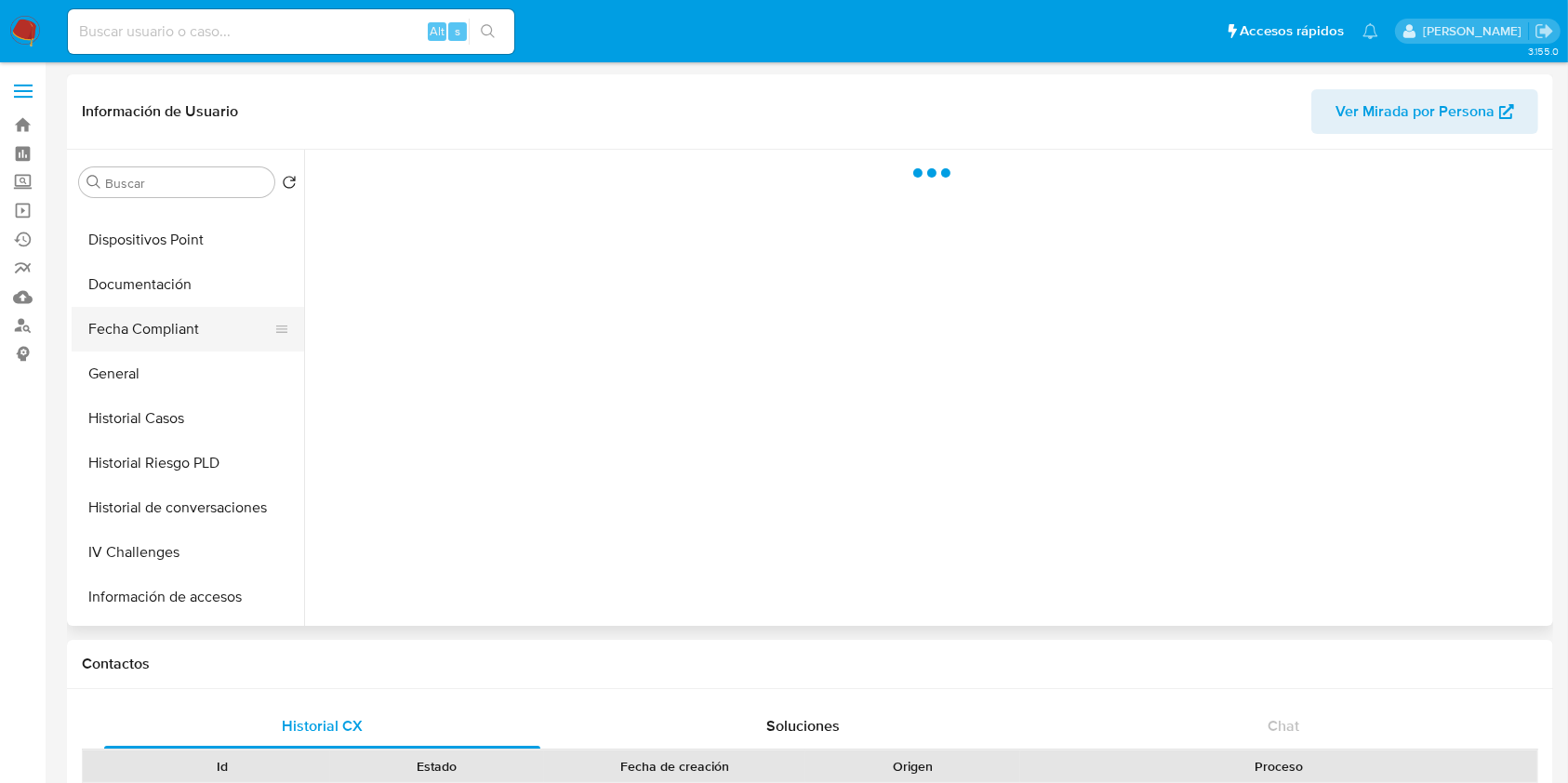
scroll to position [379, 0]
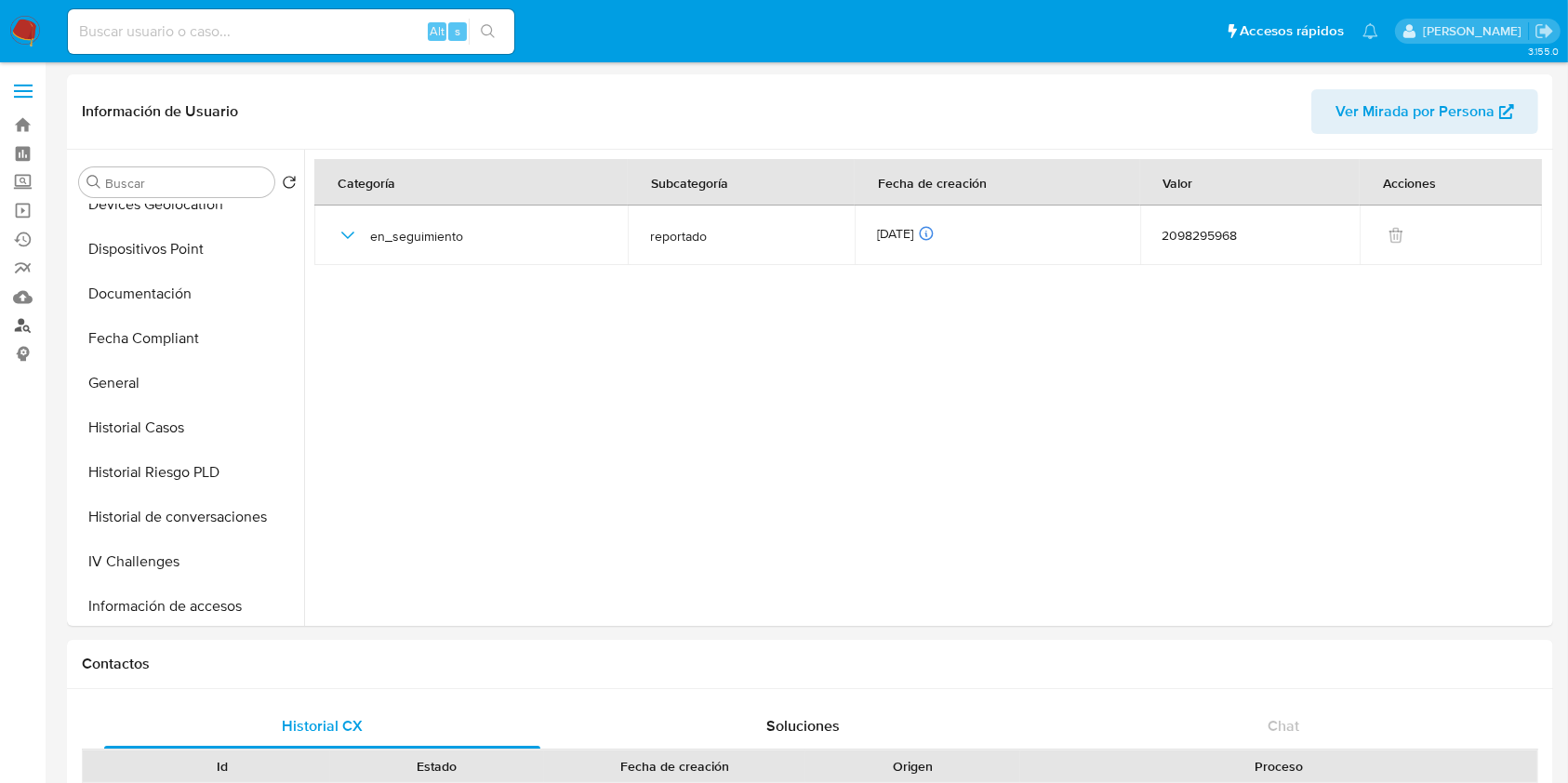
click at [22, 333] on link "Buscador de personas" at bounding box center [111, 326] width 221 height 29
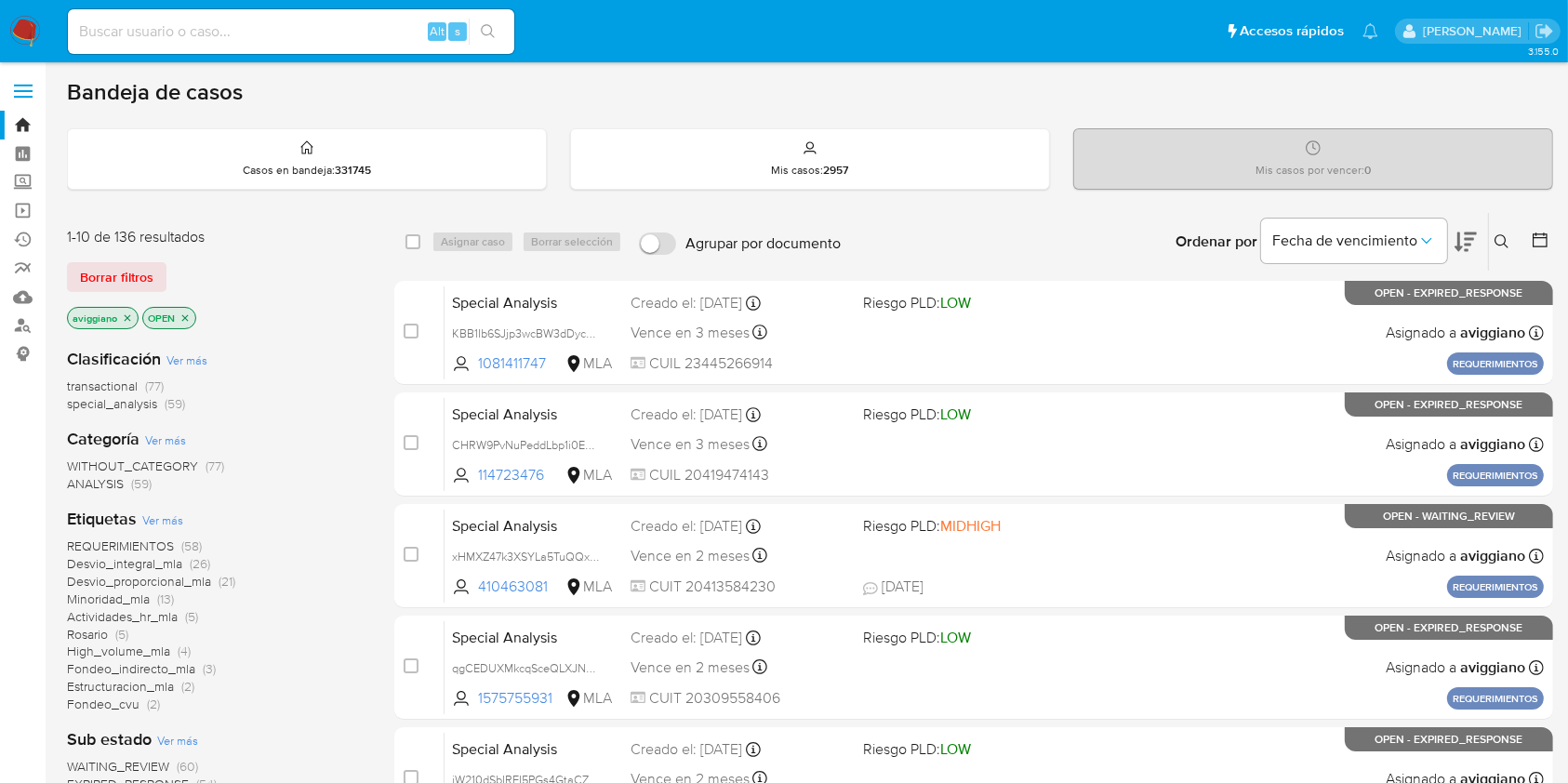
click at [264, 42] on div "Alt s" at bounding box center [291, 32] width 446 height 45
click at [268, 26] on input at bounding box center [291, 31] width 446 height 24
paste input "nQuLVLiAyQHttU4z0v0cMimT"
type input "nQuLVLiAyQHttU4z0v0cMimT"
click at [470, 33] on button "search-icon" at bounding box center [487, 31] width 38 height 26
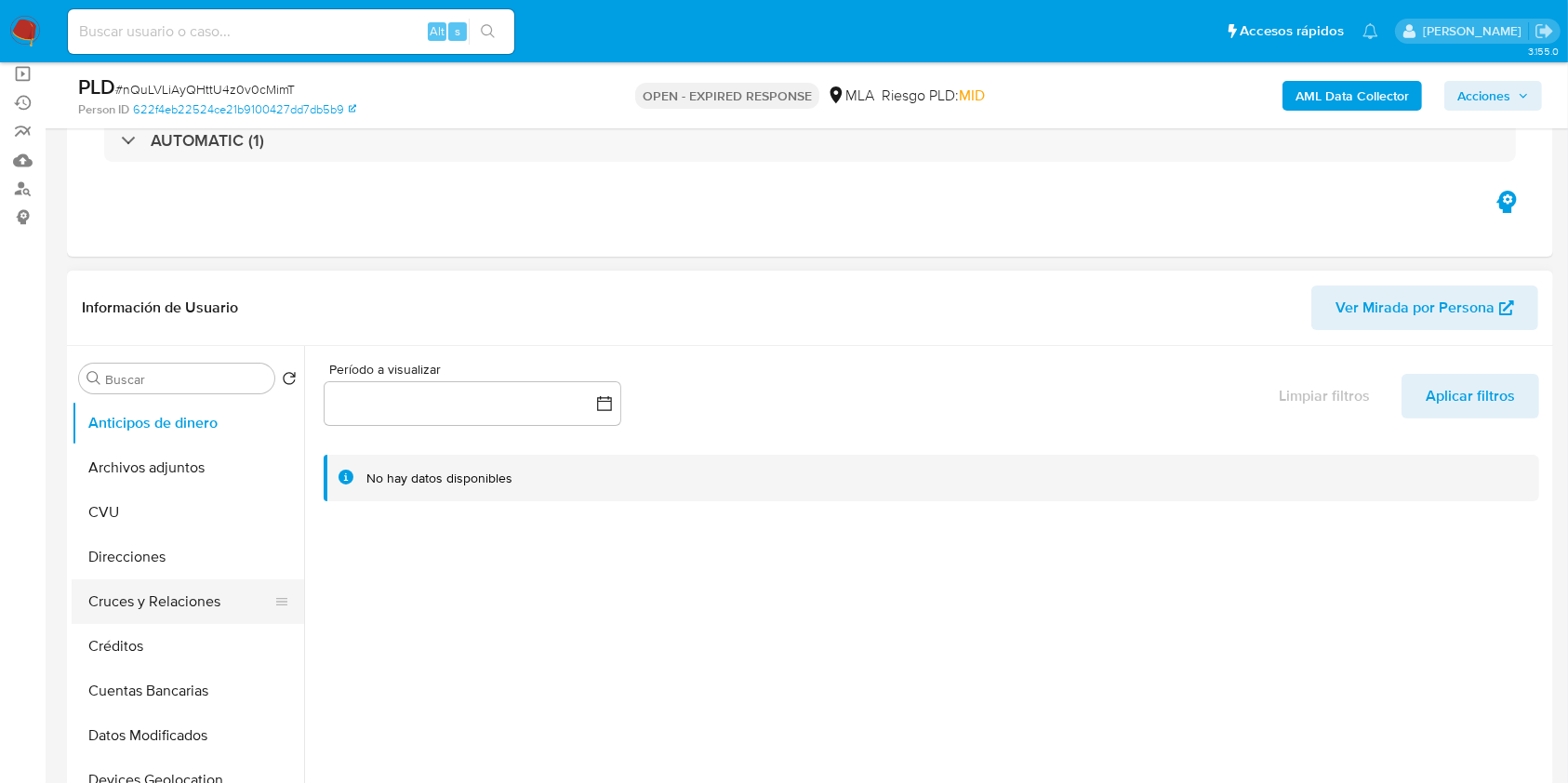
scroll to position [247, 0]
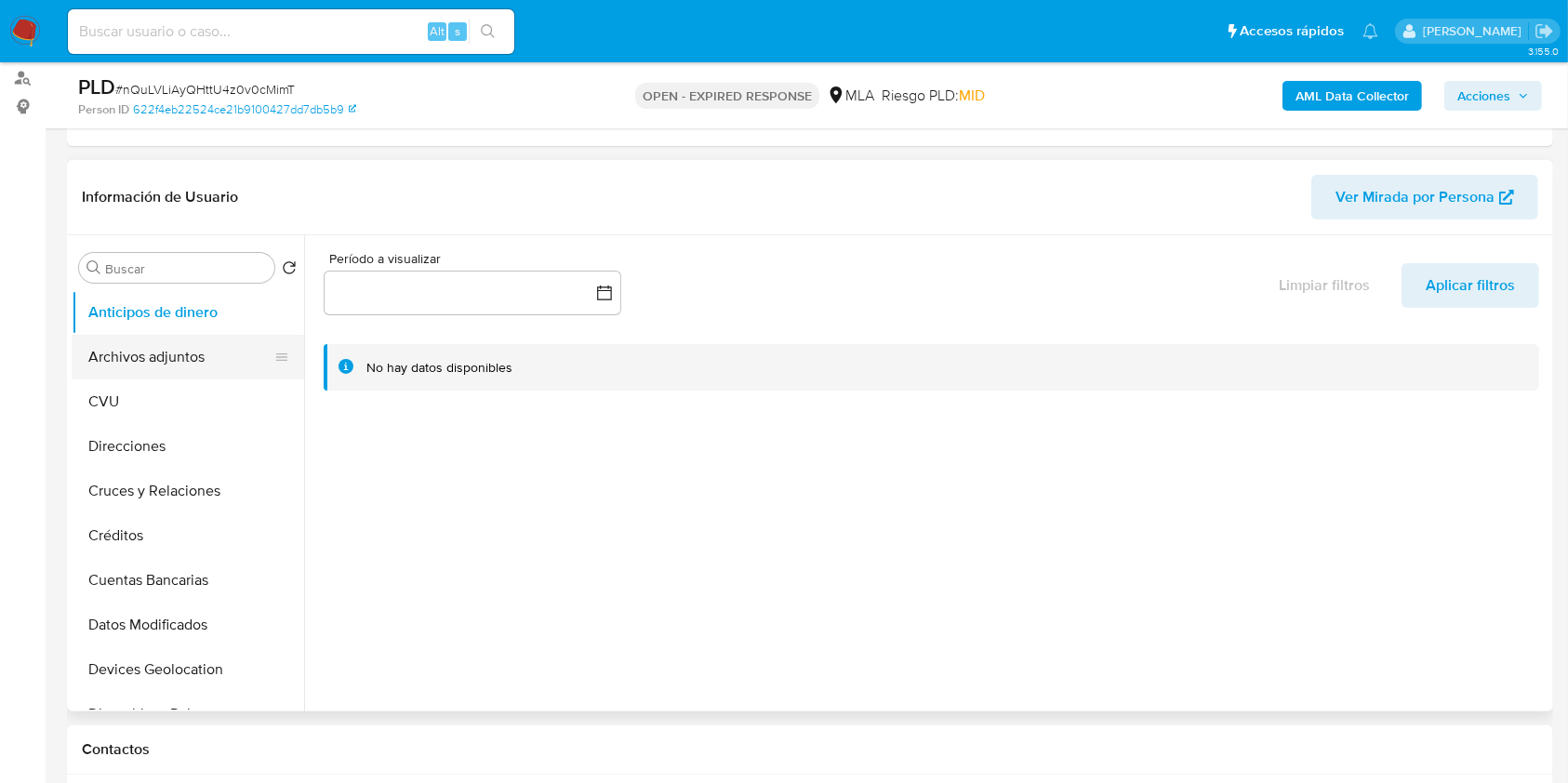
click at [179, 364] on button "Archivos adjuntos" at bounding box center [180, 357] width 217 height 45
select select "10"
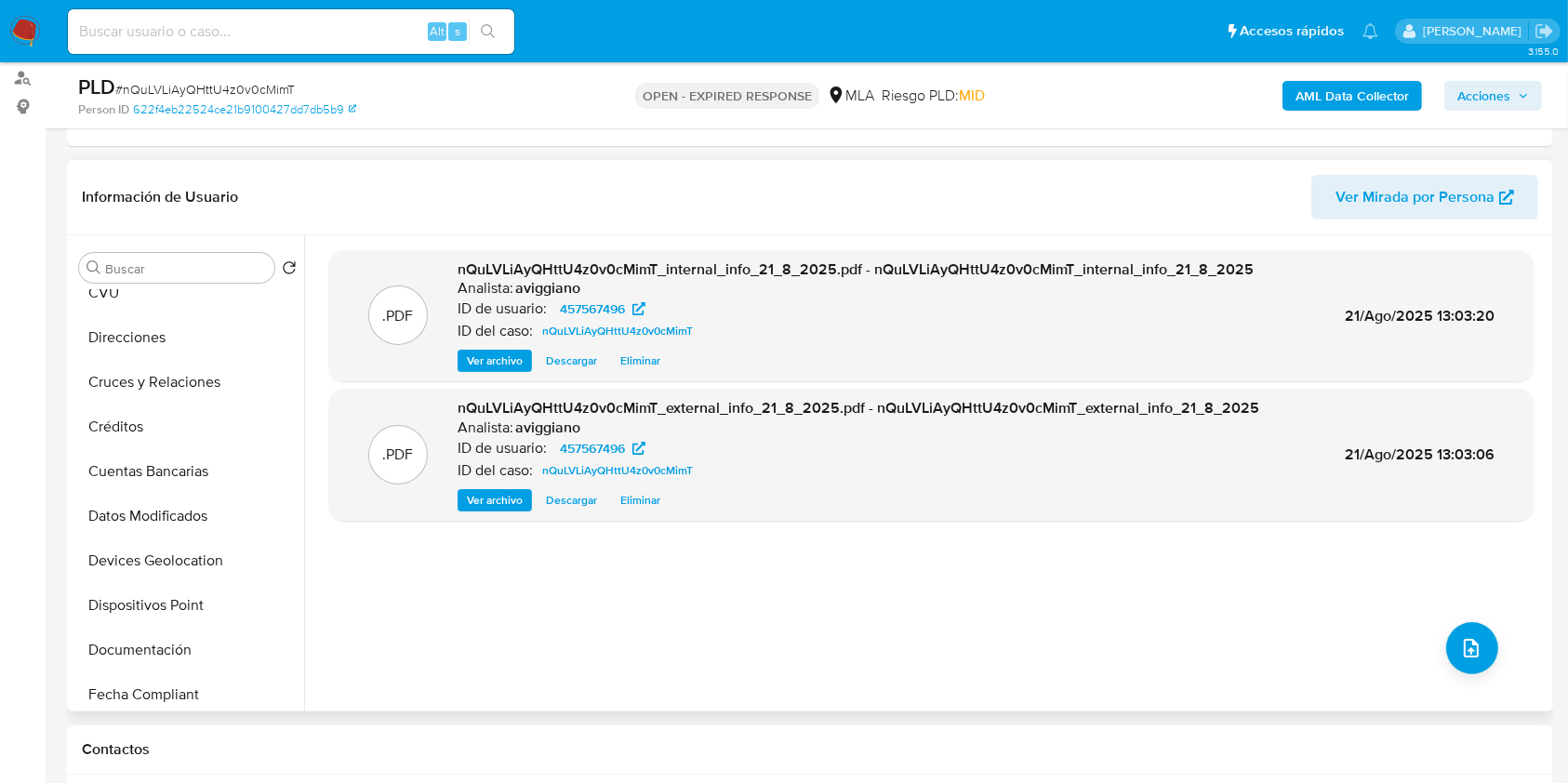
scroll to position [619, 0]
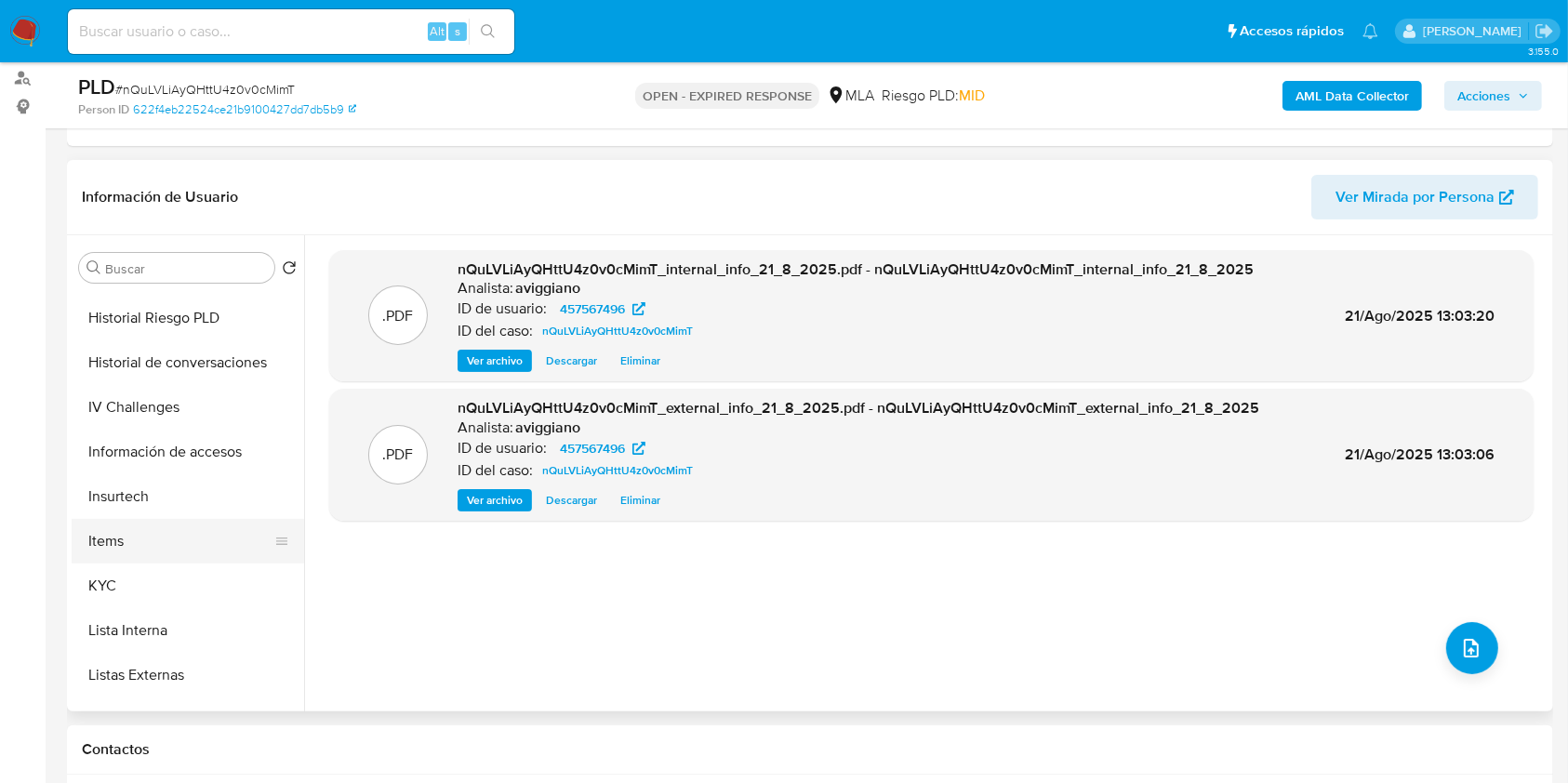
click at [135, 560] on button "Items" at bounding box center [180, 541] width 217 height 45
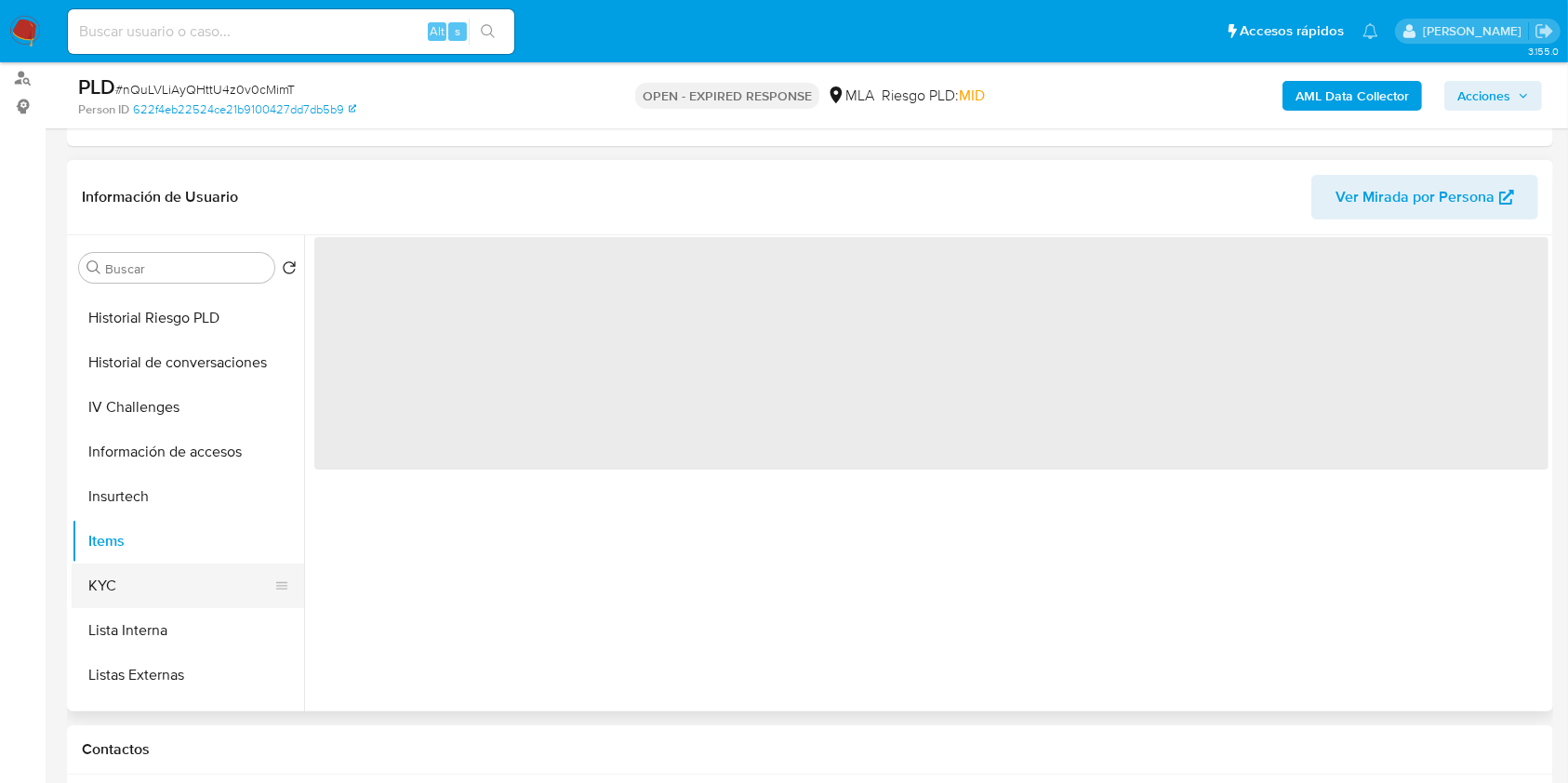
click at [141, 570] on button "KYC" at bounding box center [180, 586] width 217 height 45
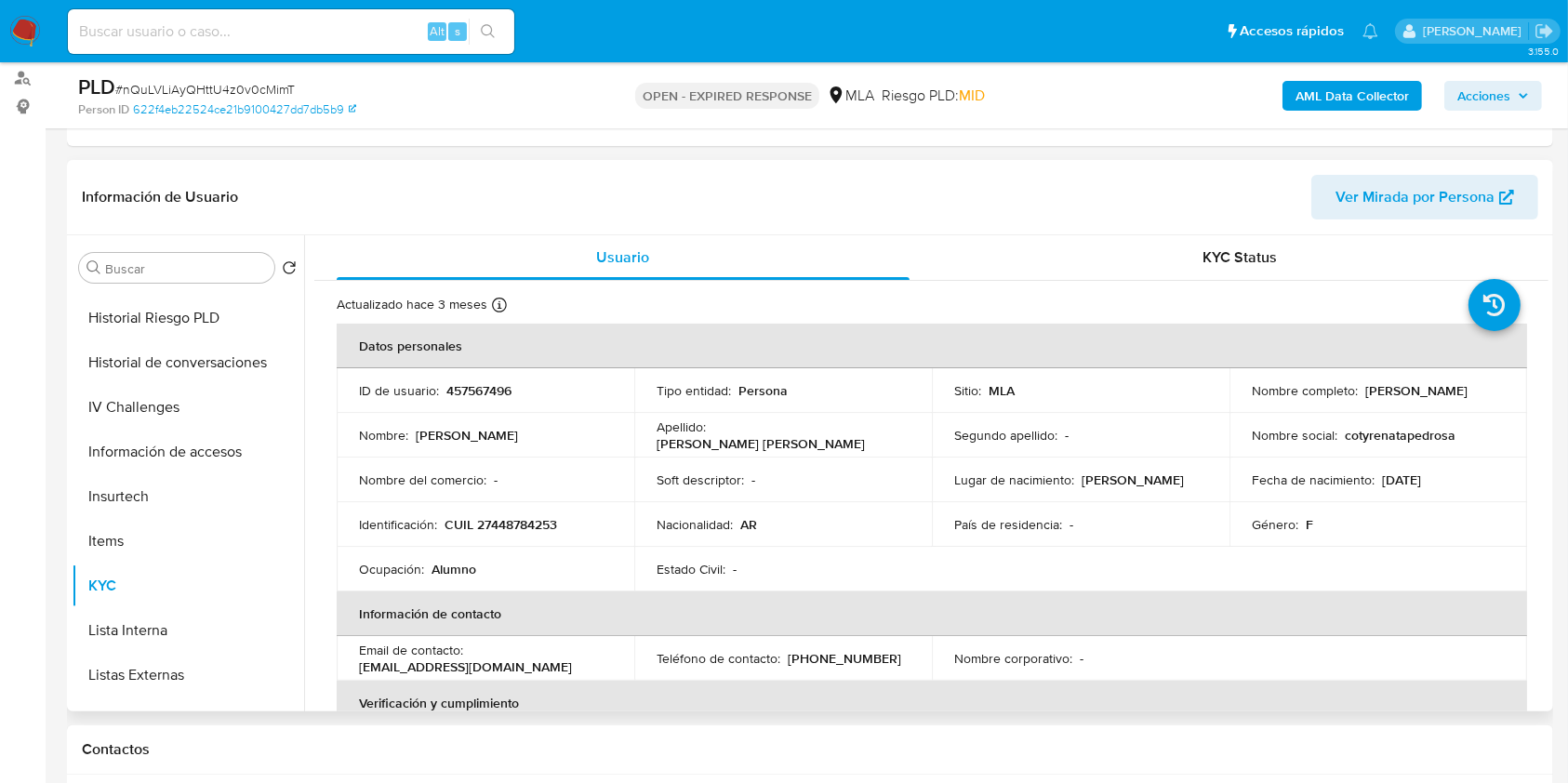
click at [486, 523] on p "CUIL 27448784253" at bounding box center [501, 524] width 113 height 16
click at [487, 523] on p "CUIL 27448784253" at bounding box center [501, 524] width 113 height 16
copy p "27448784253"
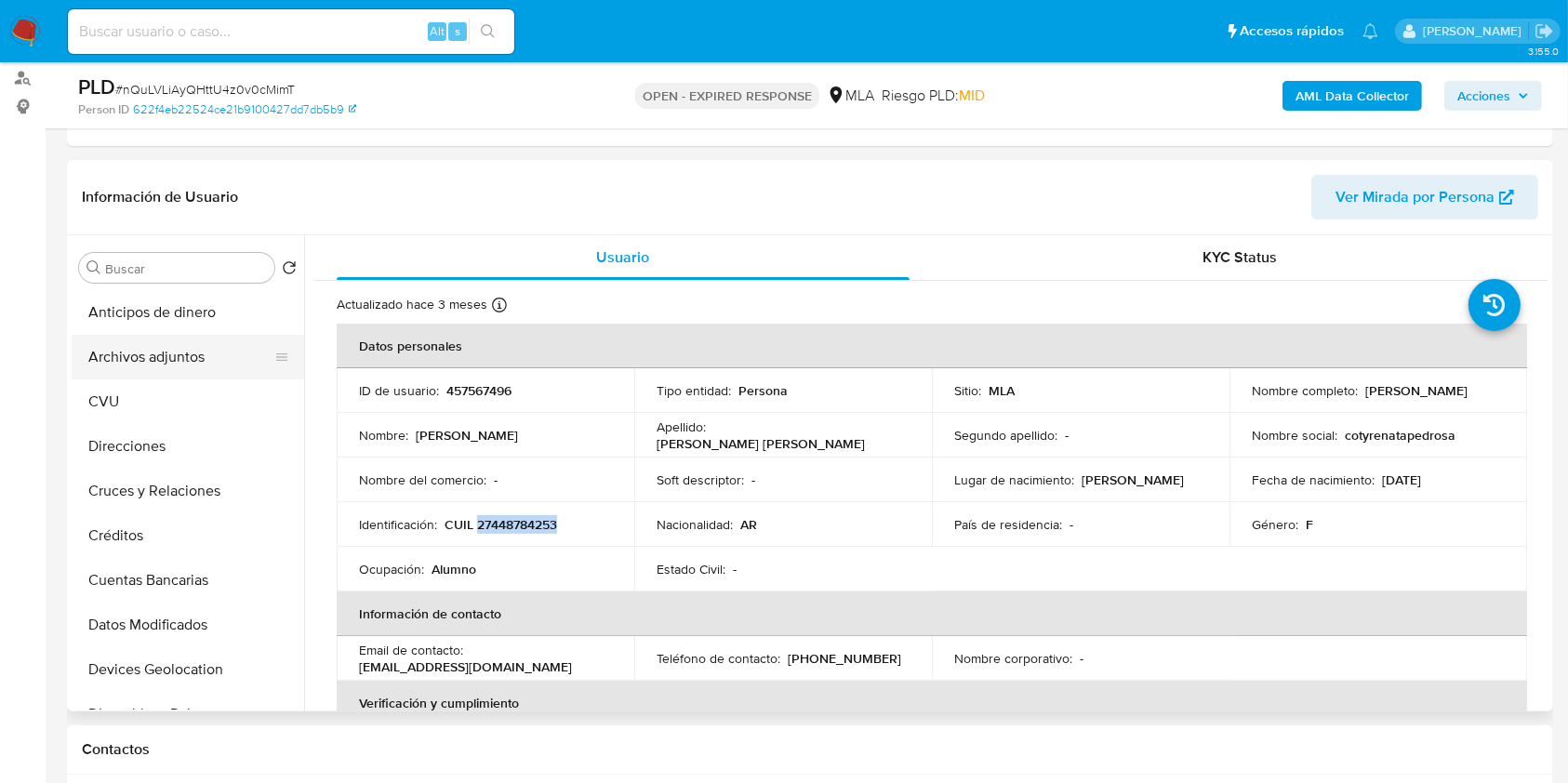
click at [179, 360] on button "Archivos adjuntos" at bounding box center [180, 357] width 217 height 45
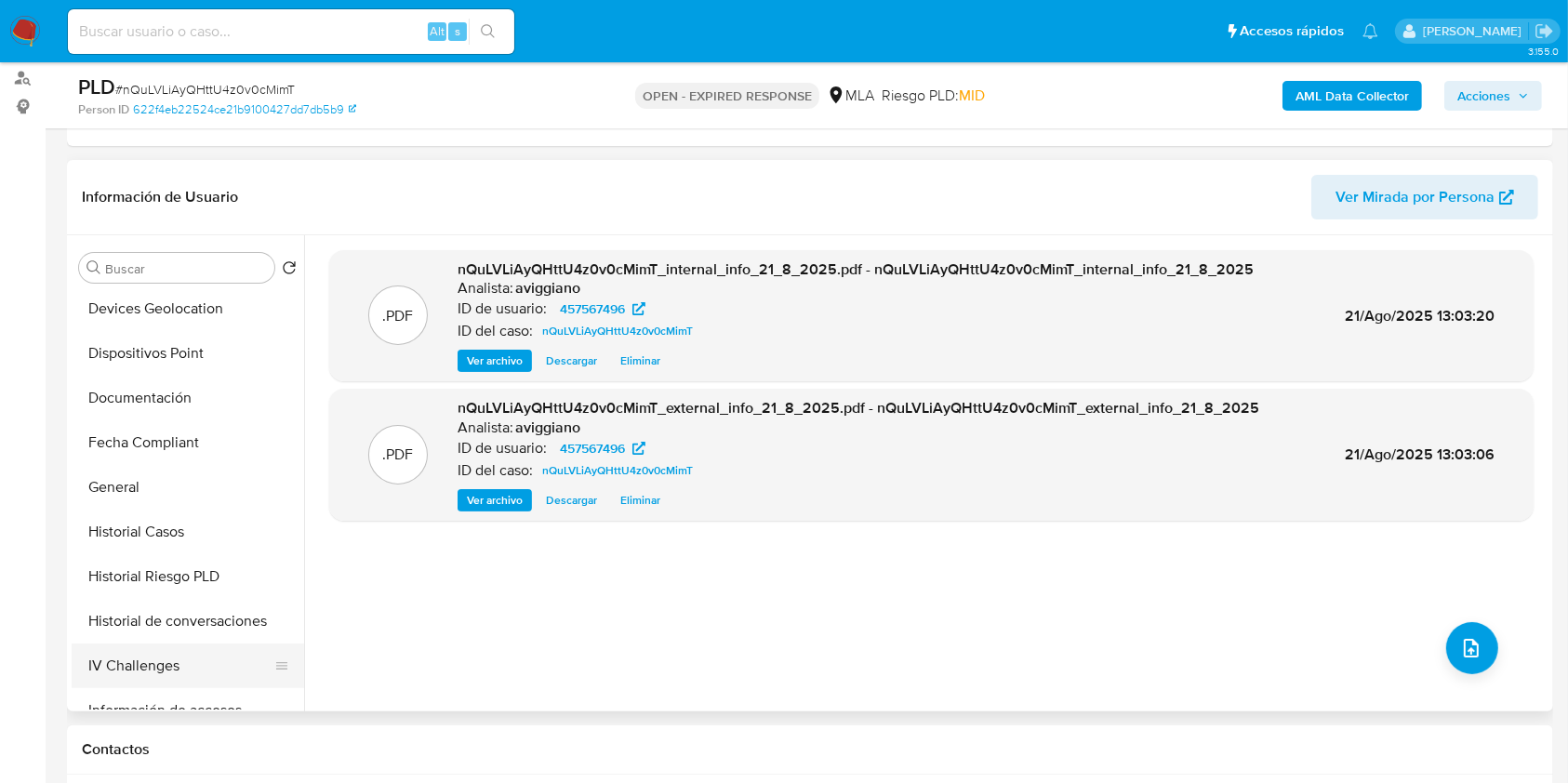
scroll to position [496, 0]
click at [109, 684] on button "Items" at bounding box center [188, 665] width 233 height 45
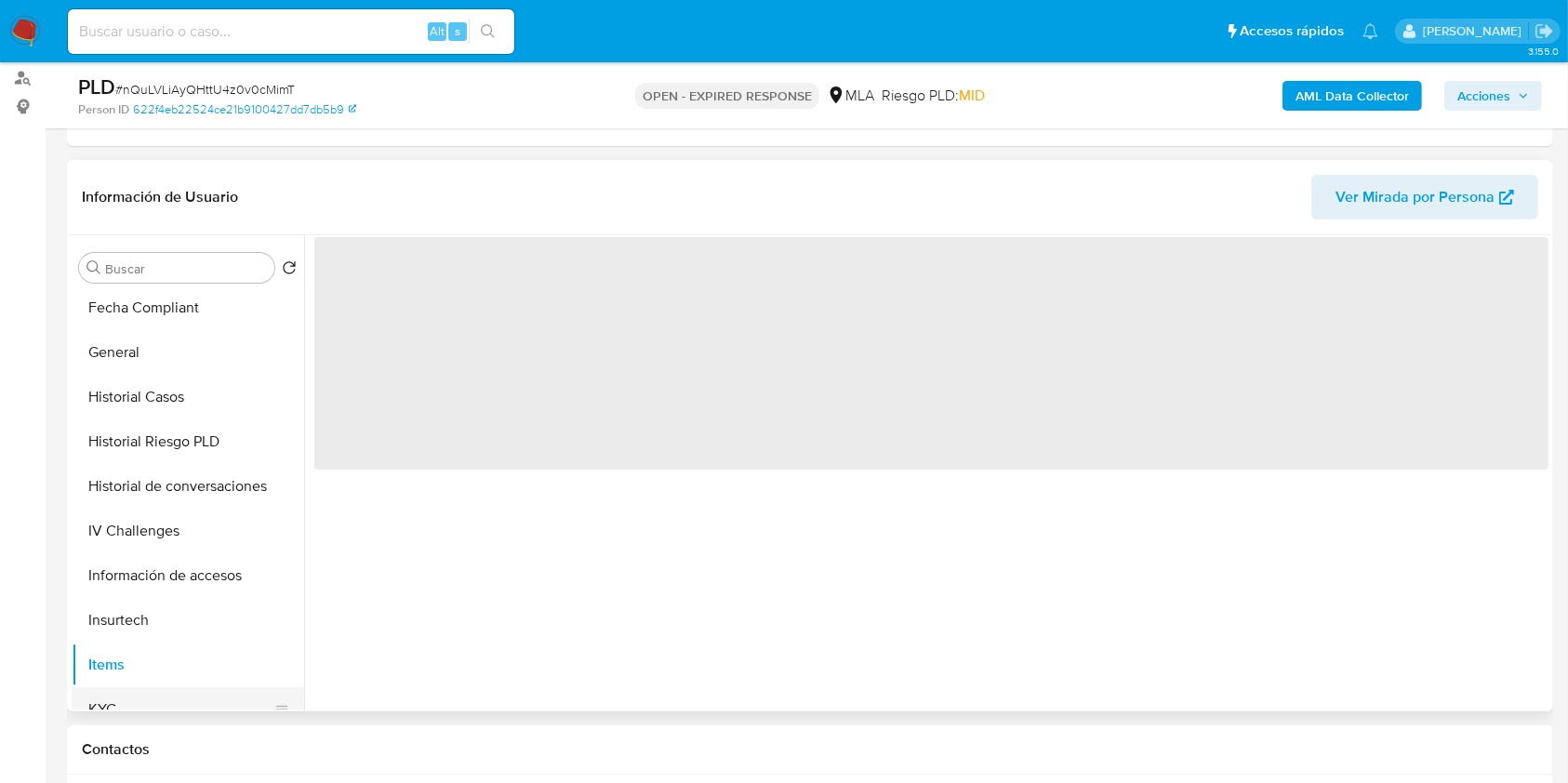
click at [114, 702] on button "KYC" at bounding box center [180, 709] width 217 height 45
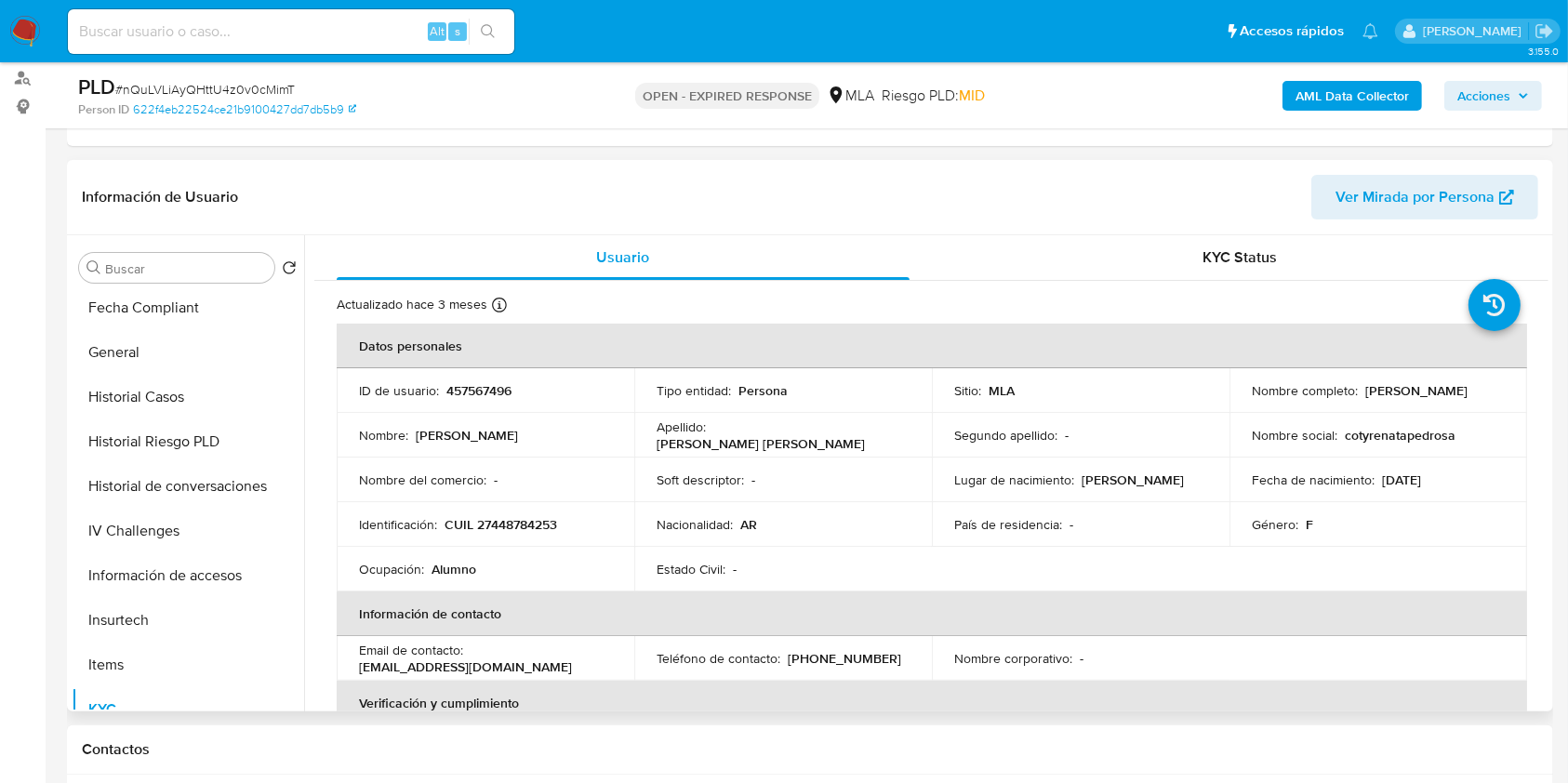
click at [519, 523] on p "CUIL 27448784253" at bounding box center [501, 524] width 113 height 16
click at [521, 523] on p "CUIL 27448784253" at bounding box center [501, 524] width 113 height 16
copy p "27448784253"
drag, startPoint x: 458, startPoint y: 366, endPoint x: 462, endPoint y: 388, distance: 22.4
click at [460, 368] on th "Datos personales" at bounding box center [931, 345] width 1191 height 45
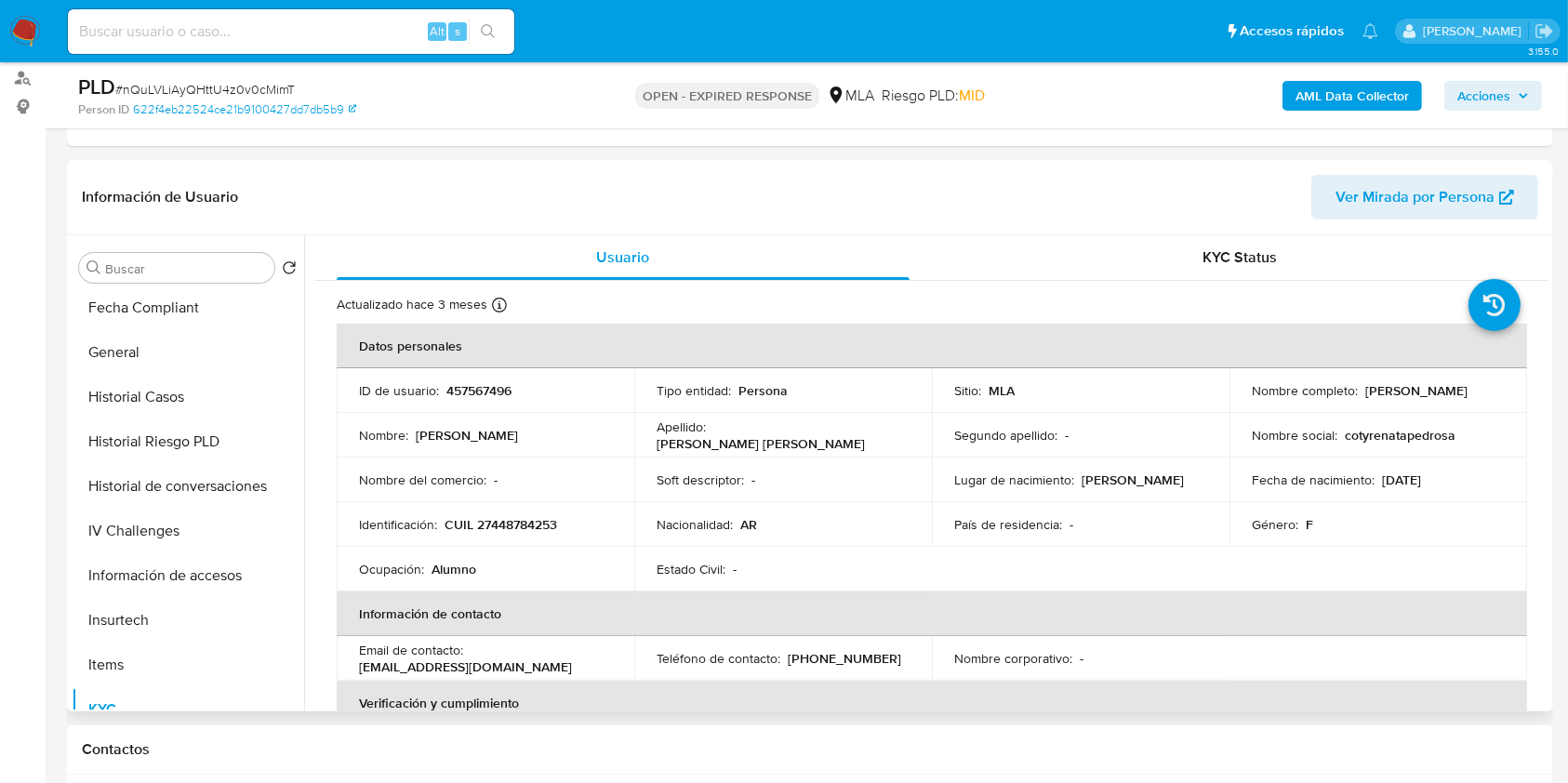
click at [462, 389] on p "457567496" at bounding box center [478, 390] width 65 height 16
copy p "457567496"
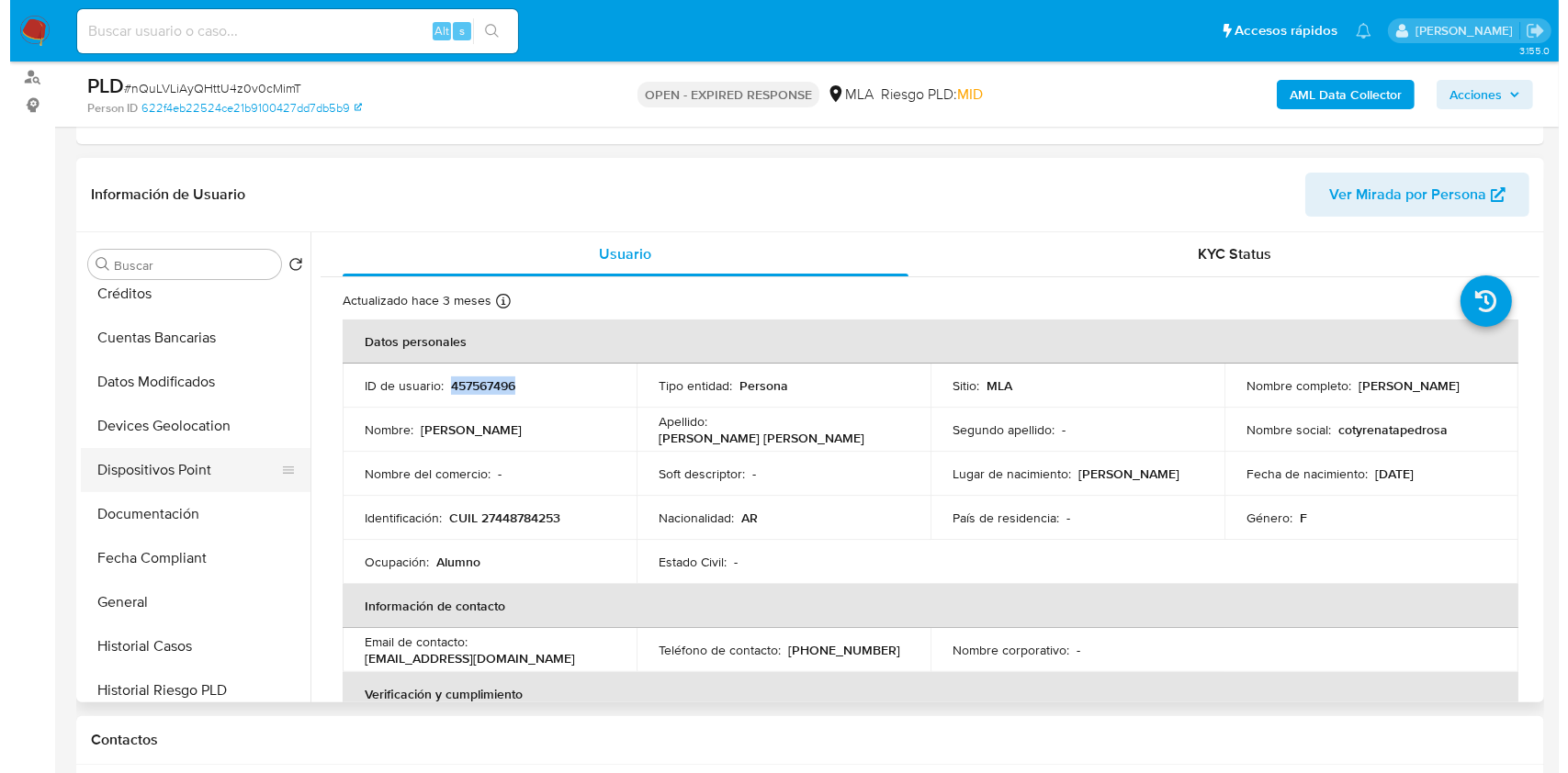
scroll to position [0, 0]
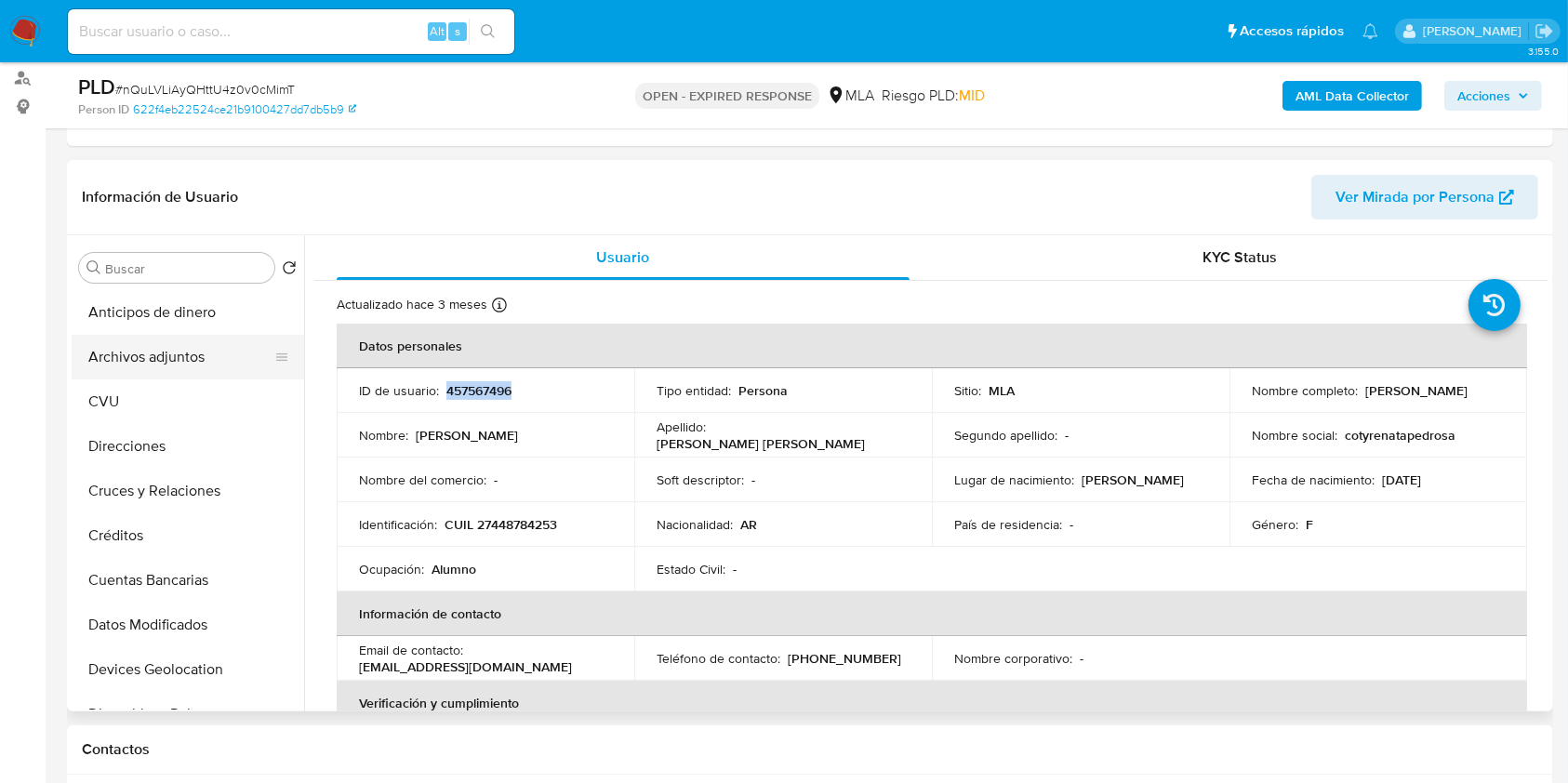
click at [202, 369] on button "Archivos adjuntos" at bounding box center [180, 357] width 217 height 45
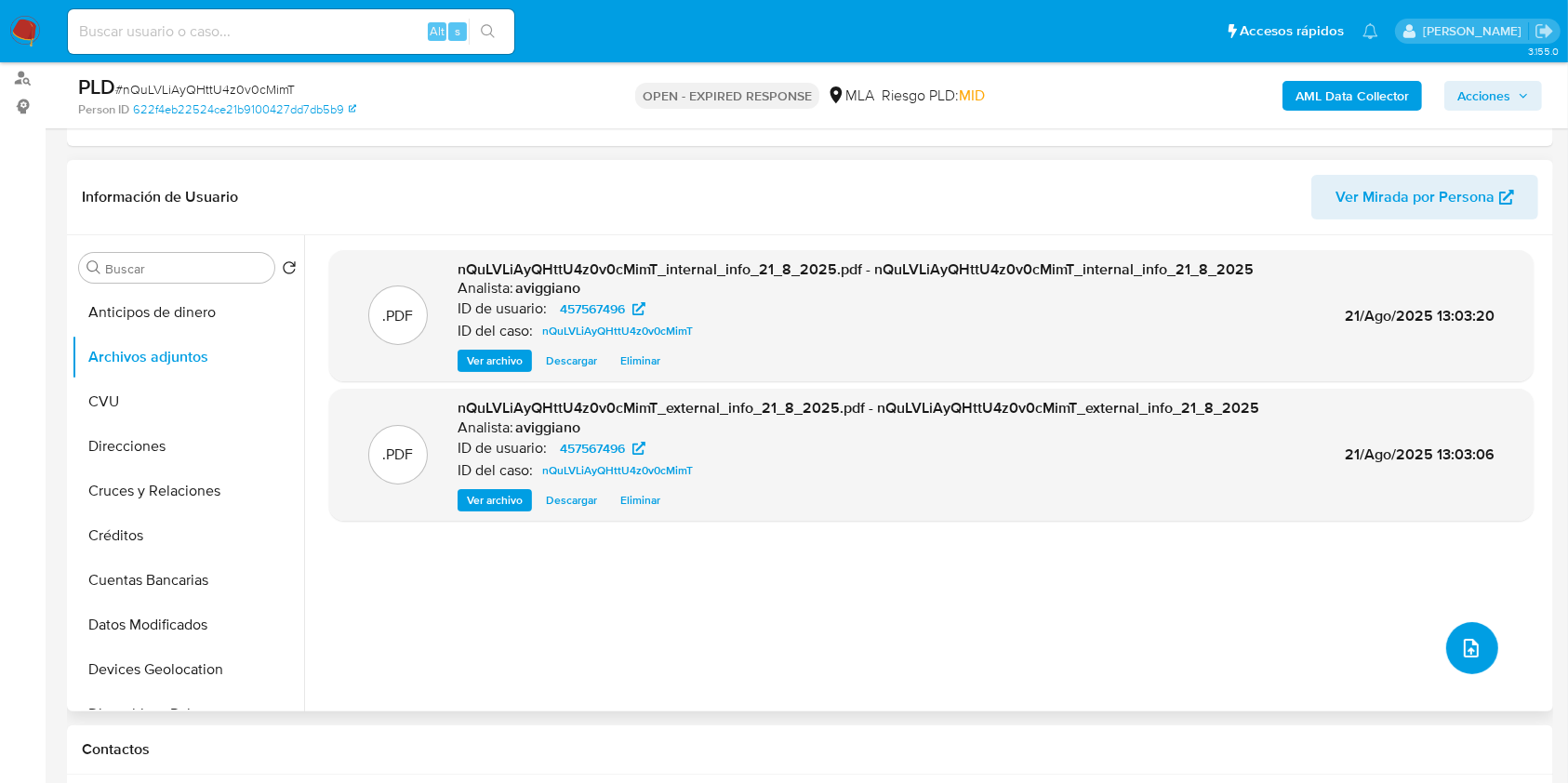
click at [1459, 648] on icon "upload-file" at bounding box center [1470, 647] width 22 height 22
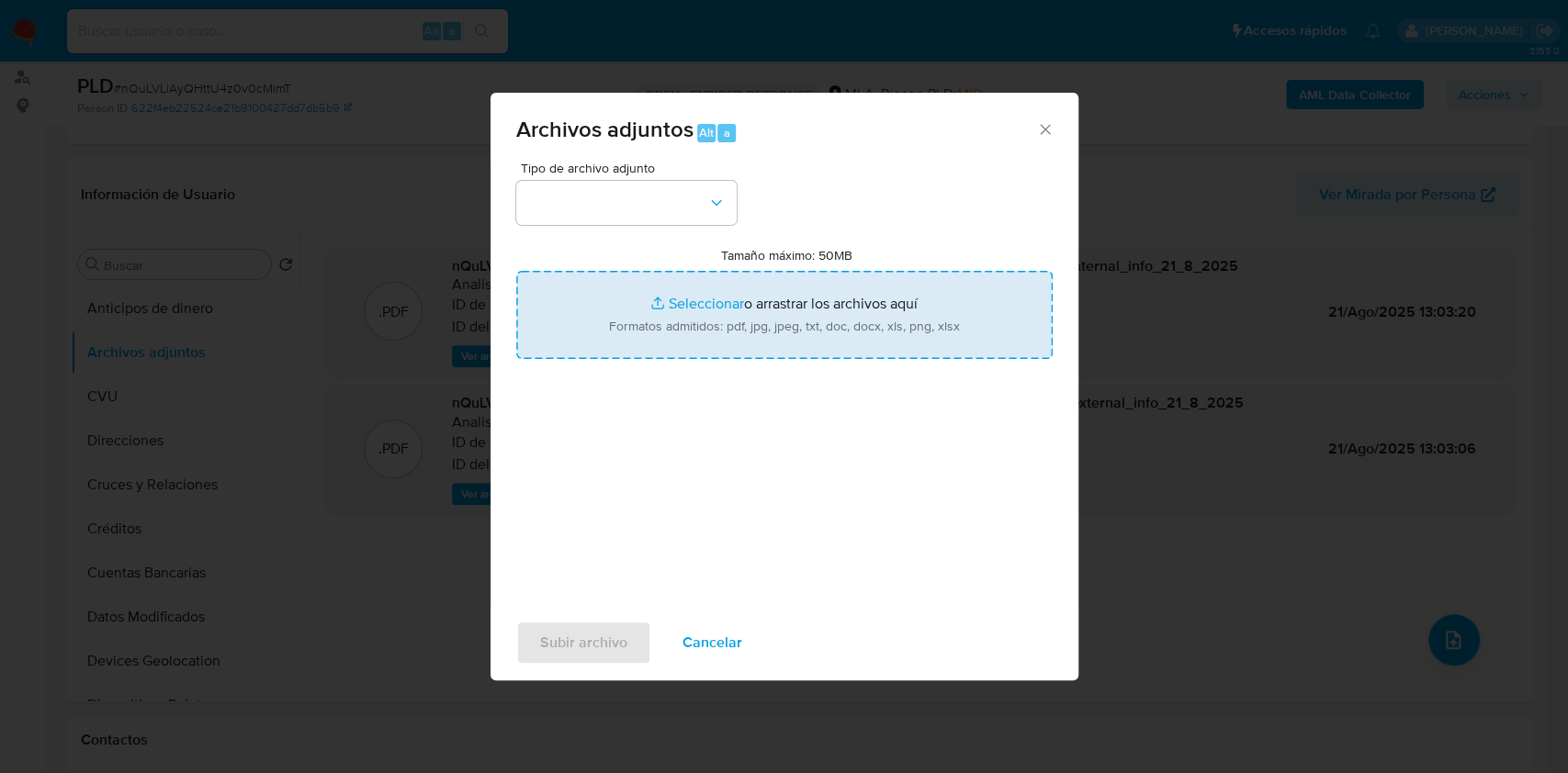
click at [621, 317] on input "Tamaño máximo: 50MB Seleccionar archivos" at bounding box center [785, 315] width 537 height 88
type input "C:\fakepath\Nosis - 457567496.pdf"
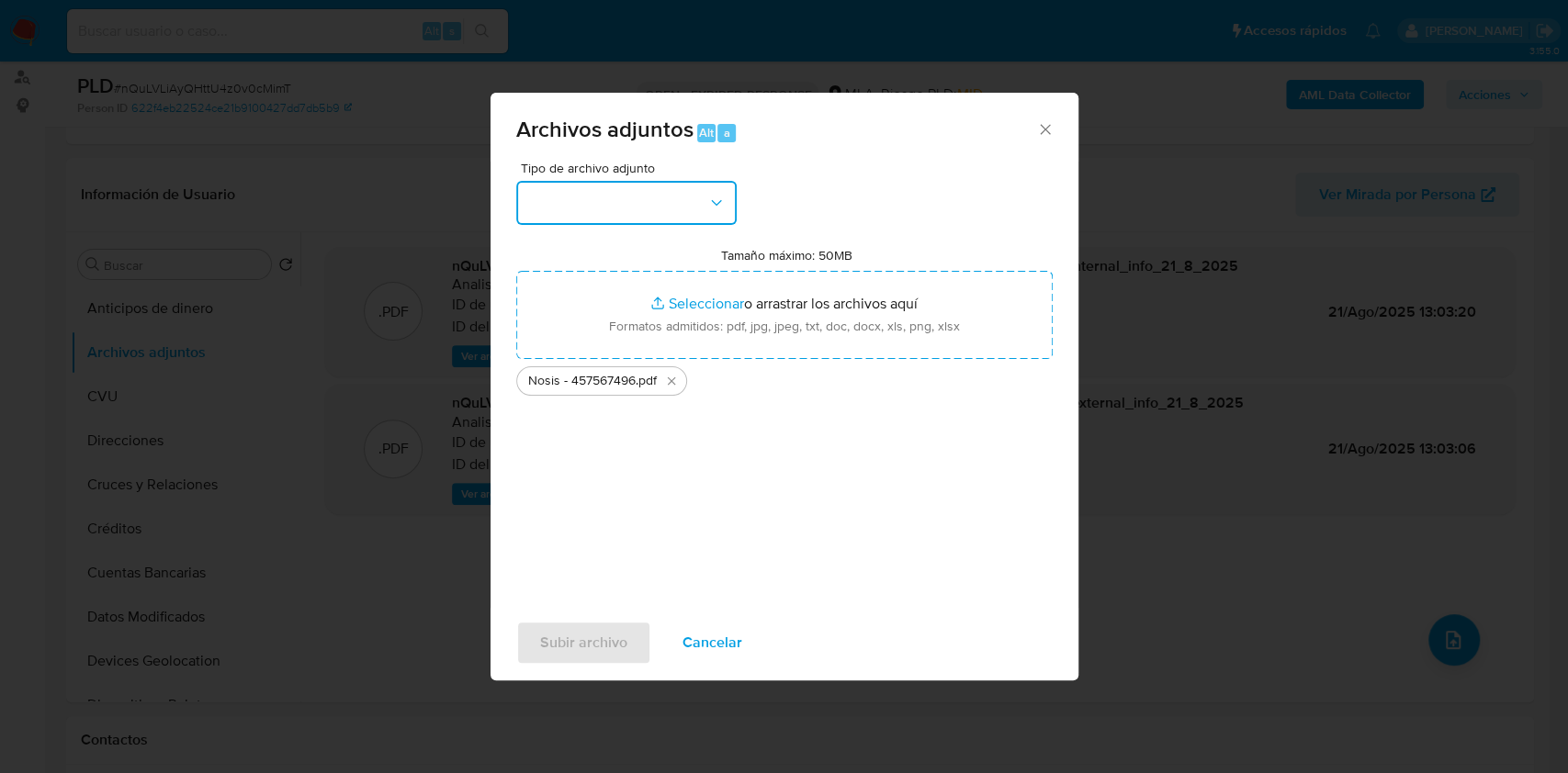
click at [663, 218] on button "button" at bounding box center [627, 203] width 220 height 44
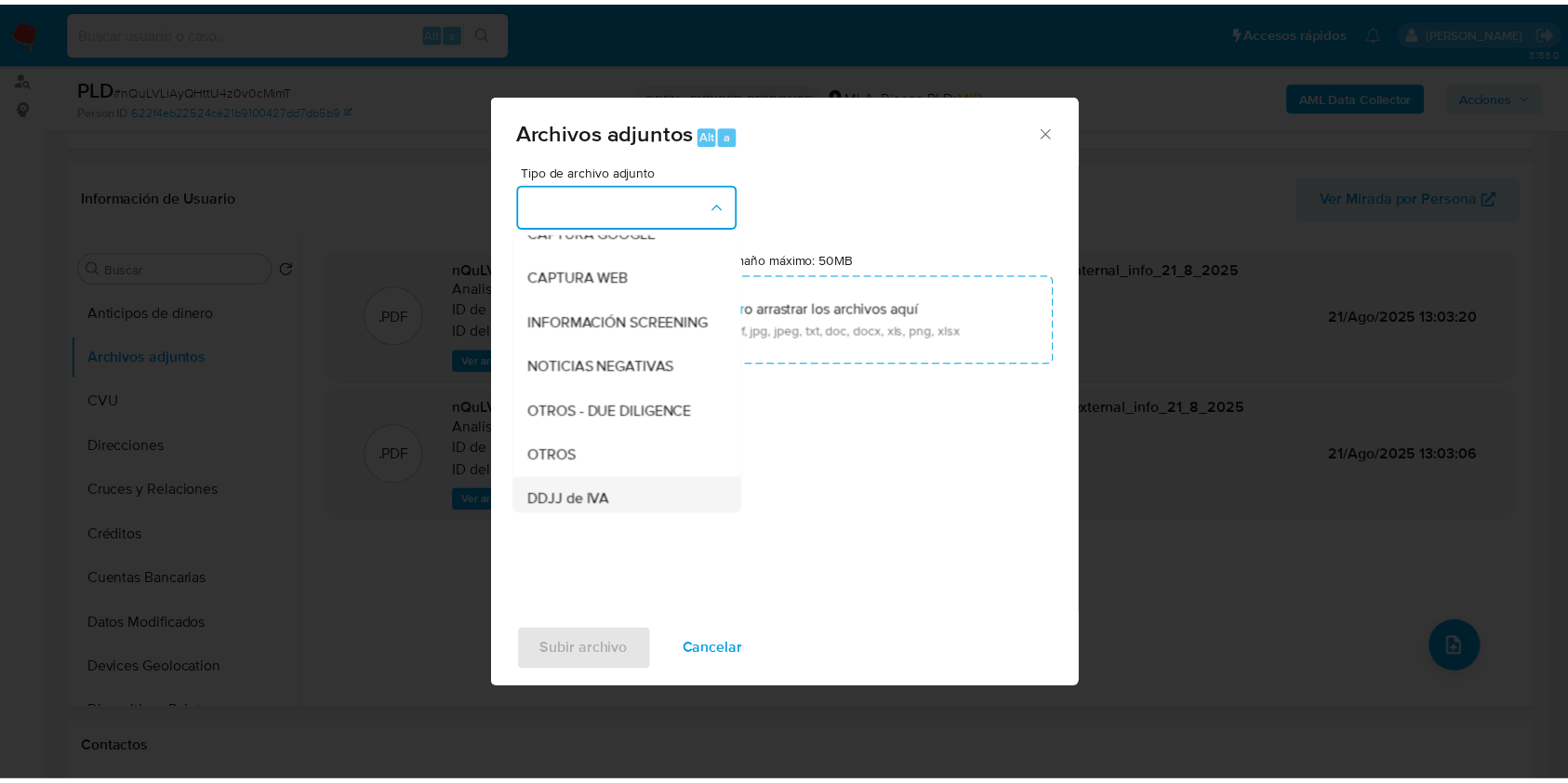
scroll to position [247, 0]
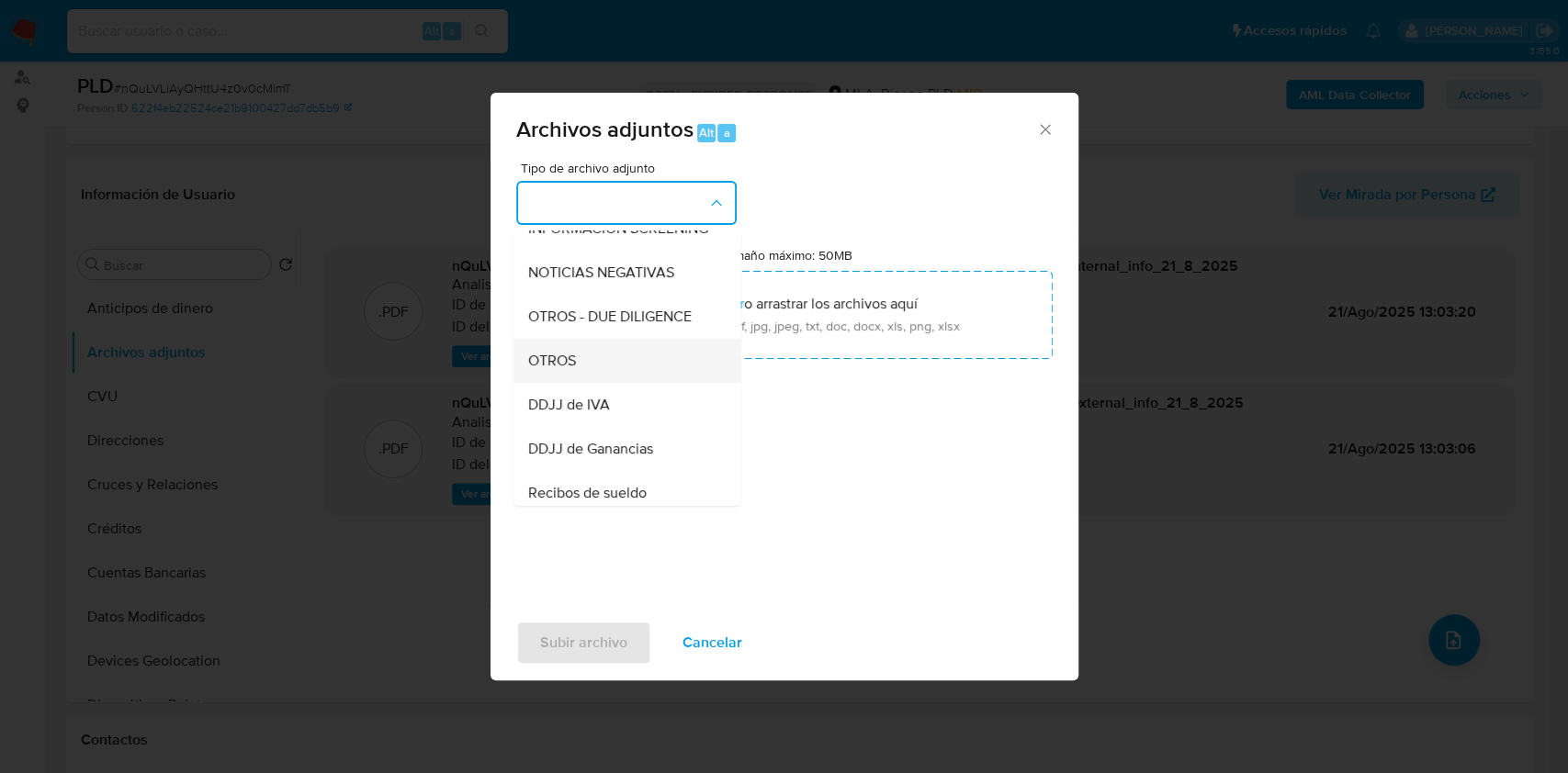
click at [551, 360] on div "OTROS" at bounding box center [620, 361] width 187 height 44
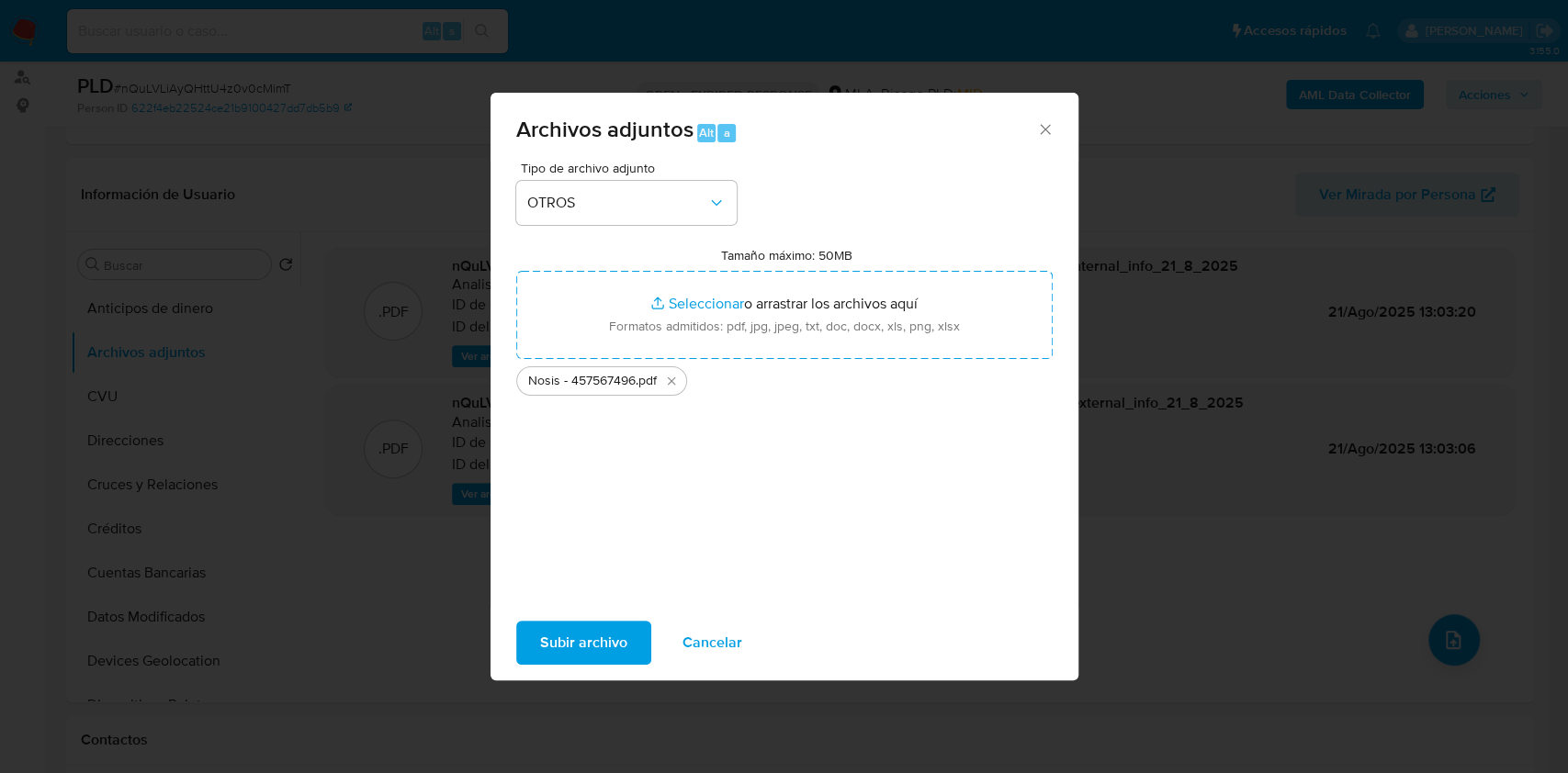
click at [552, 623] on span "Subir archivo" at bounding box center [583, 643] width 87 height 40
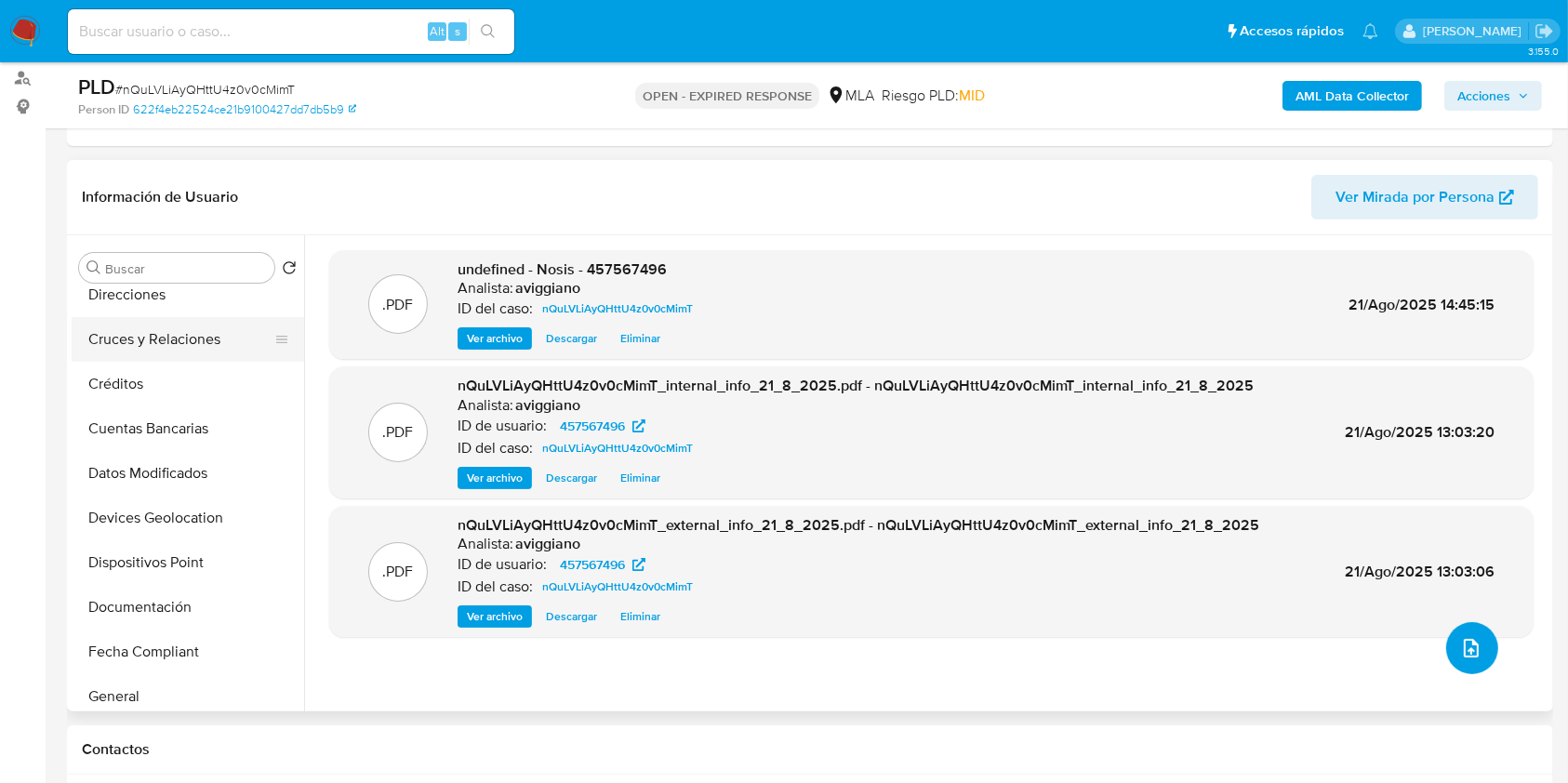
scroll to position [372, 0]
click at [617, 264] on span "undefined - Nosis - 457567496" at bounding box center [562, 269] width 210 height 21
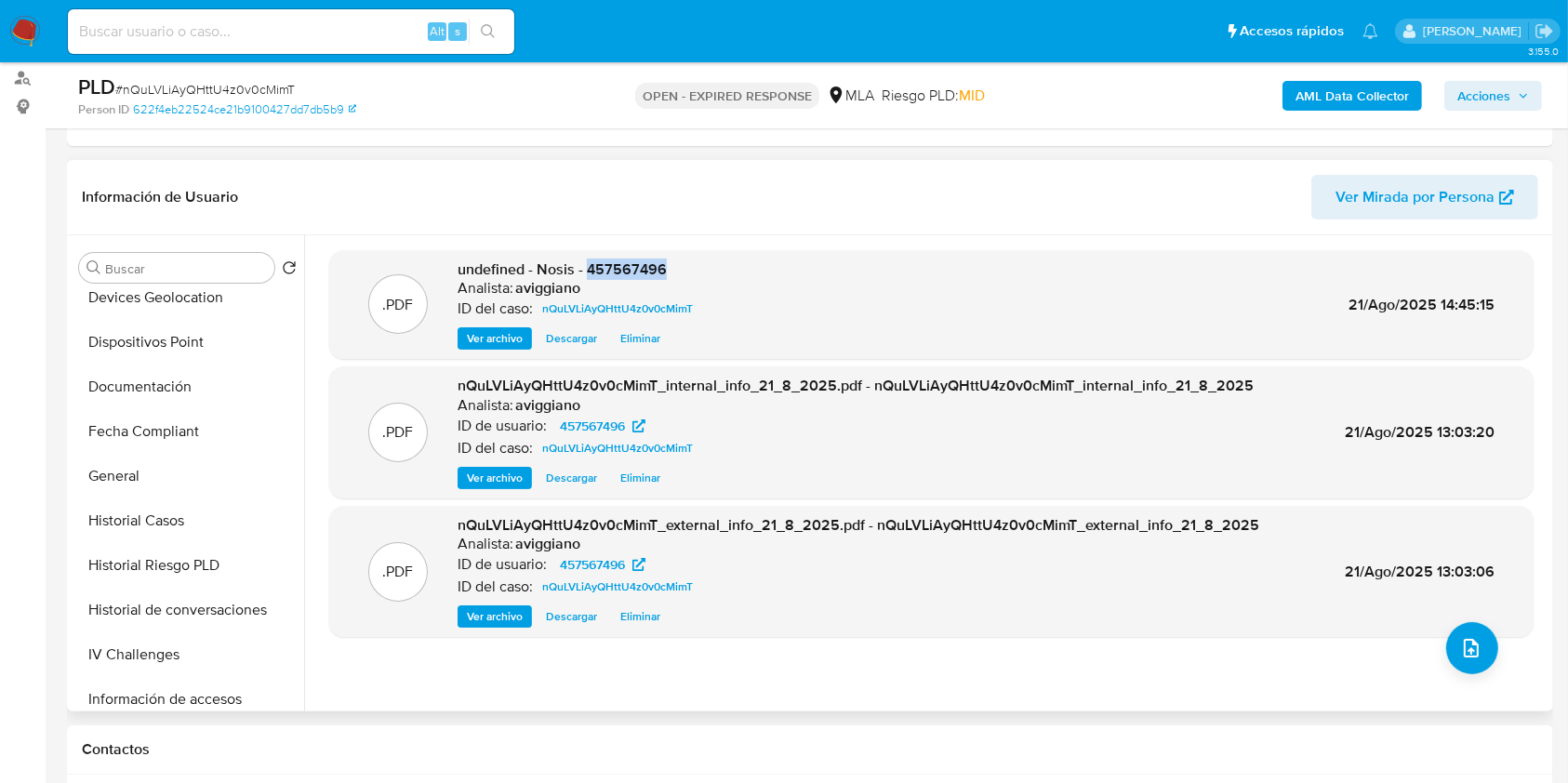
click at [617, 264] on span "undefined - Nosis - 457567496" at bounding box center [562, 269] width 210 height 21
copy span "457567496"
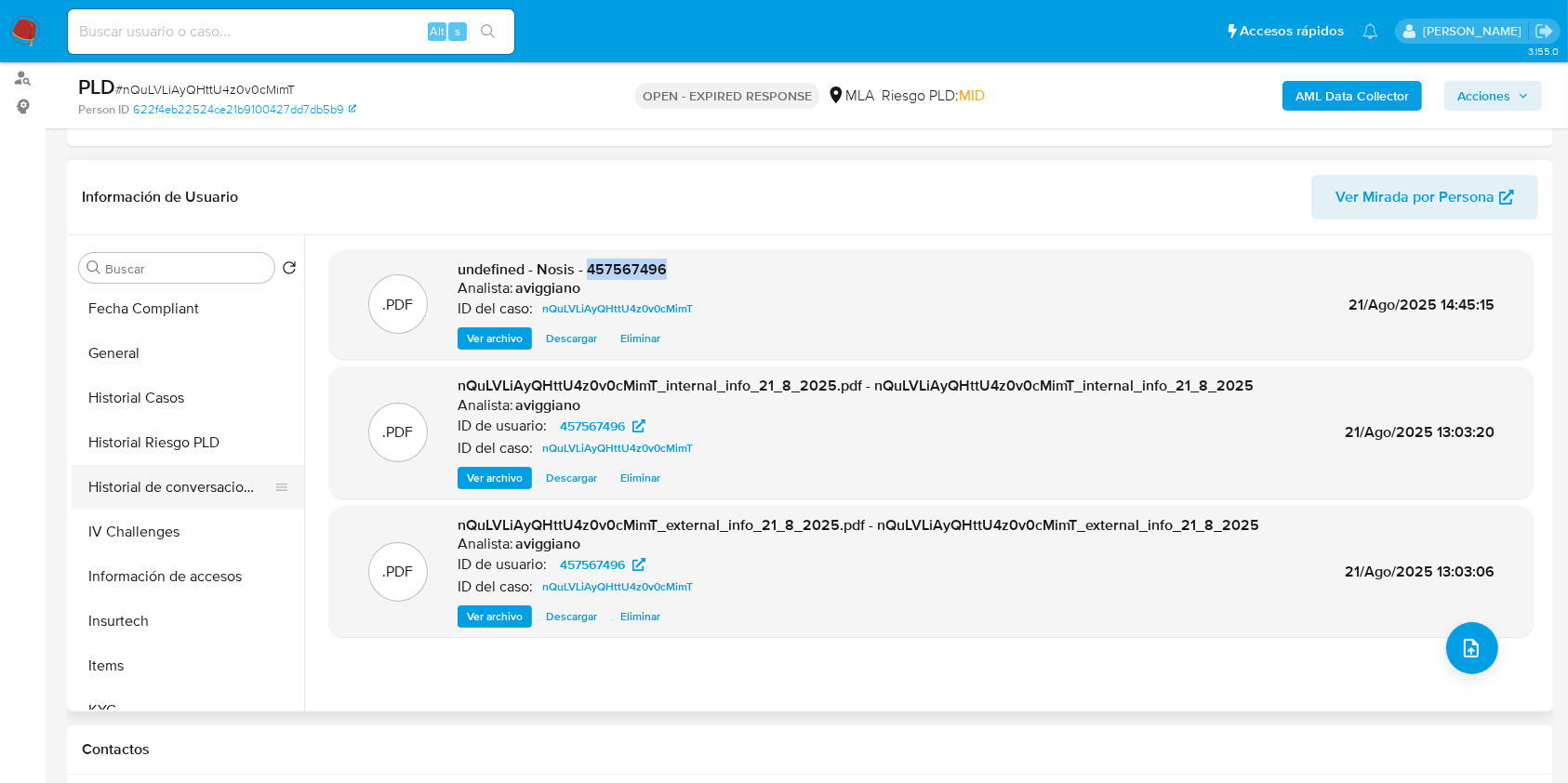
scroll to position [619, 0]
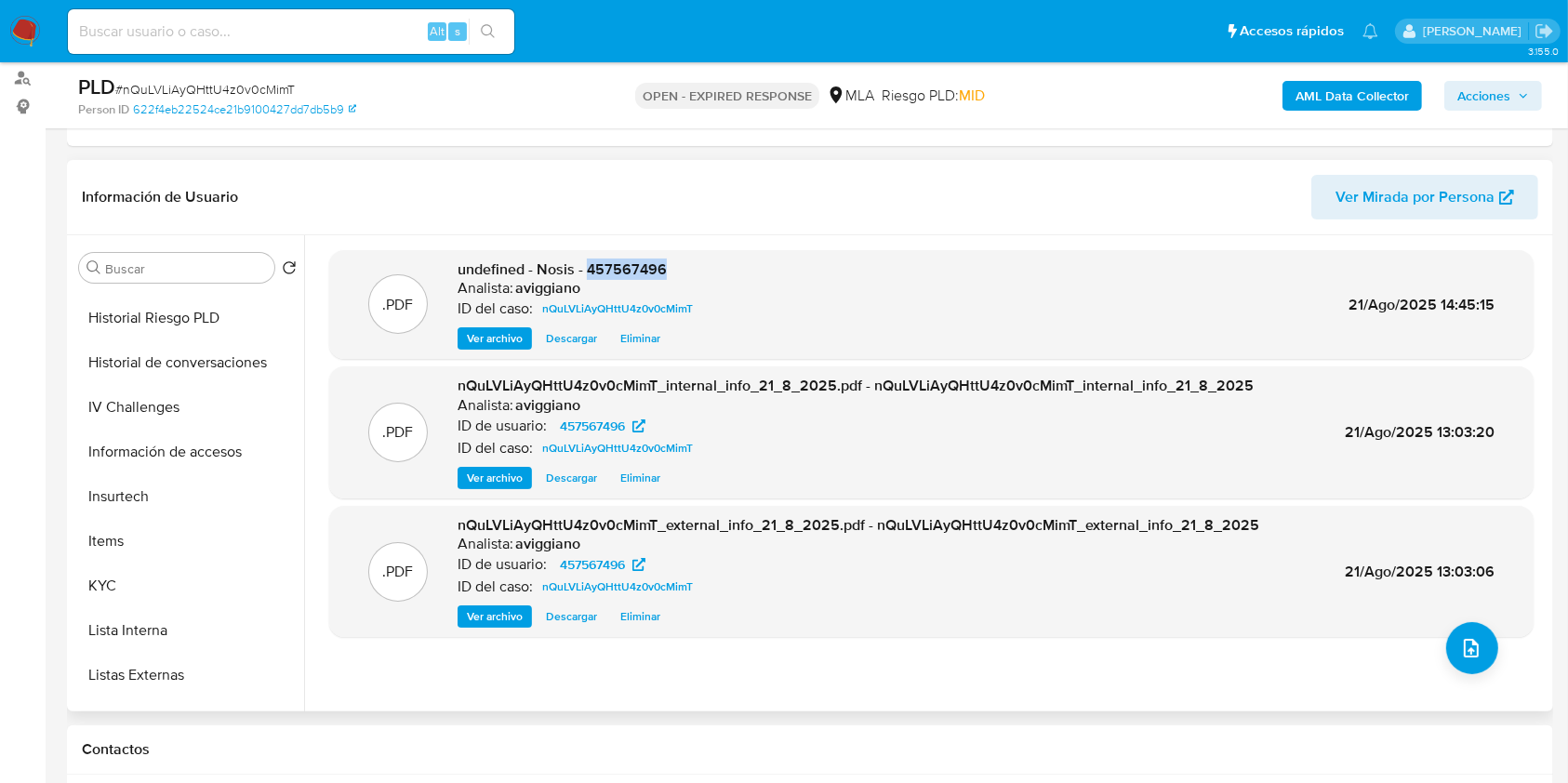
copy span "457567496"
drag, startPoint x: 625, startPoint y: 268, endPoint x: 683, endPoint y: 296, distance: 64.4
click at [672, 286] on div "Analista: aviggiano" at bounding box center [578, 287] width 243 height 18
click at [588, 268] on span "undefined - Nosis - 457567496" at bounding box center [562, 269] width 210 height 21
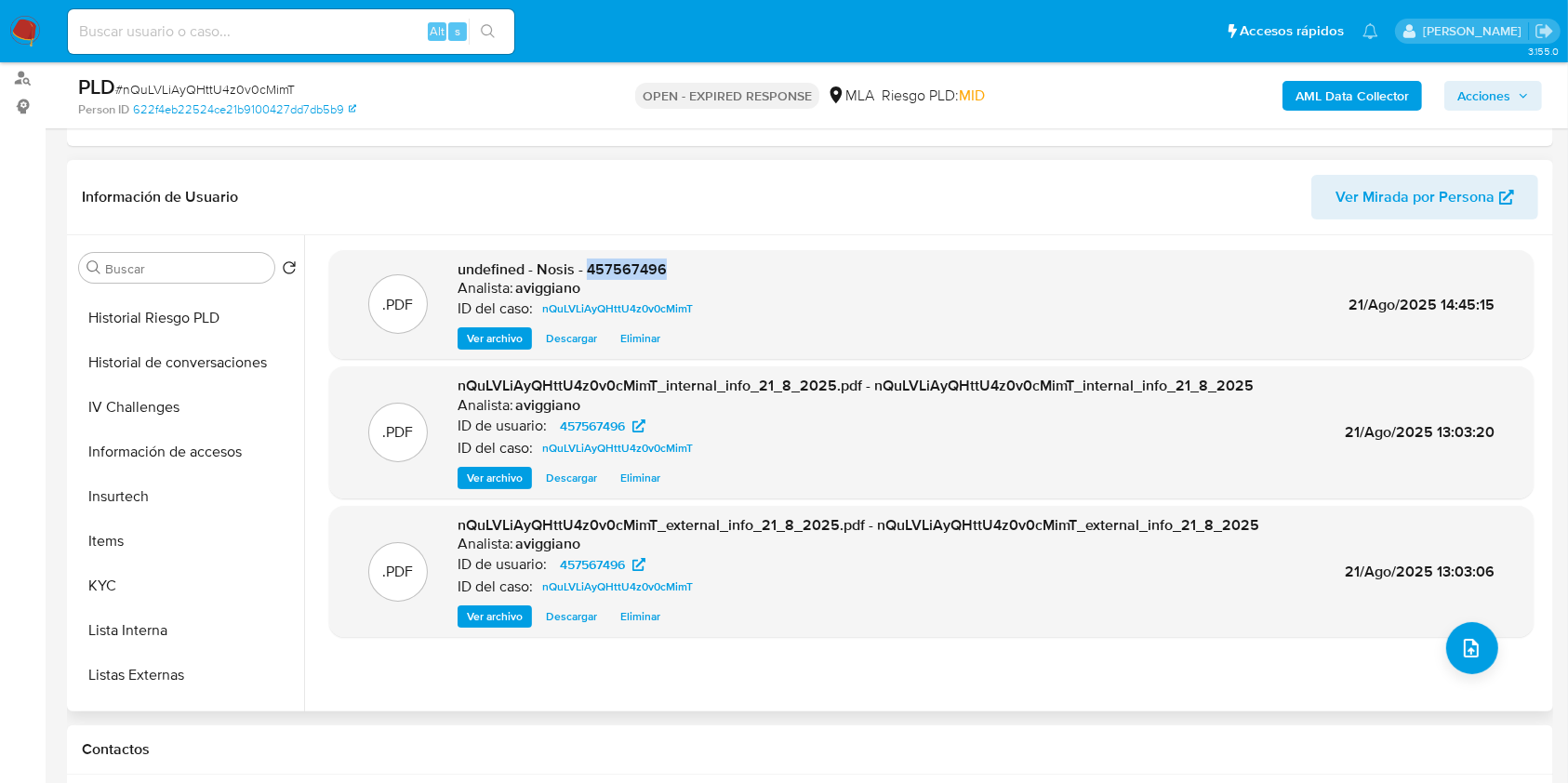
copy span "457567496"
click at [1442, 665] on div ".PDF undefined - Nosis - 457567496 Analista: aviggiano ID del caso: nQuLVLiAyQH…" at bounding box center [931, 473] width 1204 height 446
click at [1463, 643] on icon "upload-file" at bounding box center [1470, 647] width 15 height 18
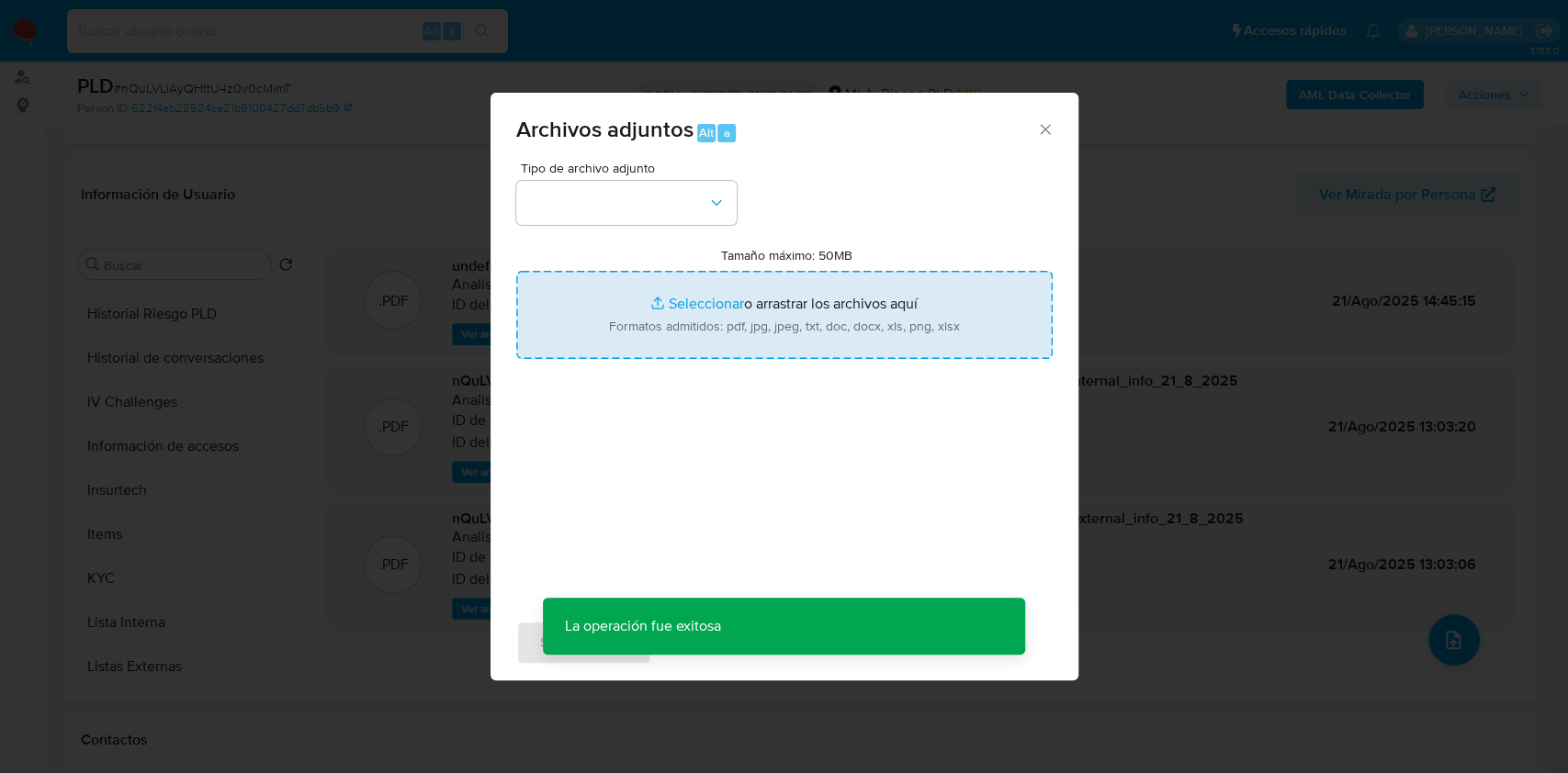
click at [671, 313] on input "Tamaño máximo: 50MB Seleccionar archivos" at bounding box center [785, 315] width 537 height 88
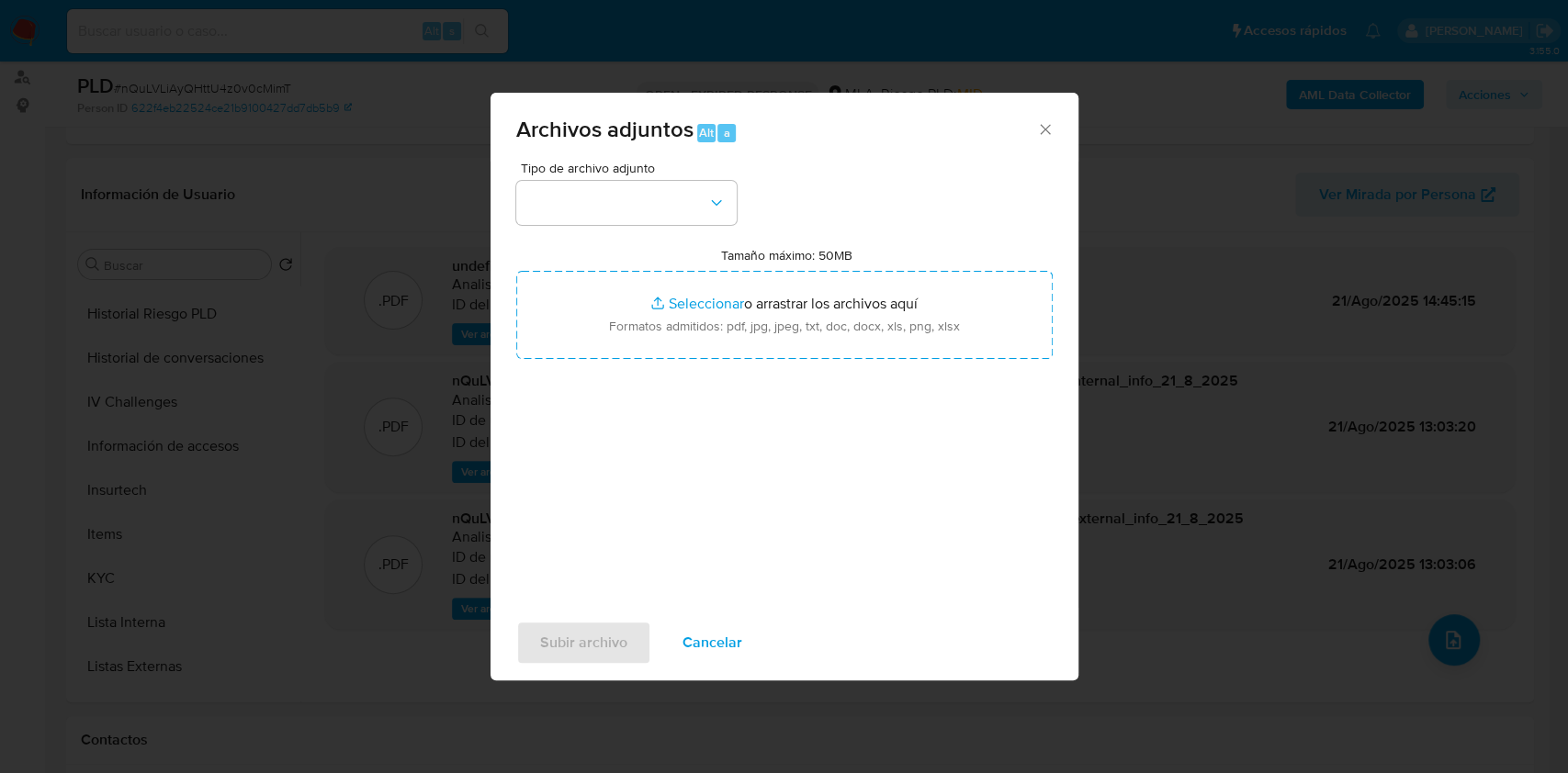
click at [1049, 128] on icon "Cerrar" at bounding box center [1045, 129] width 18 height 18
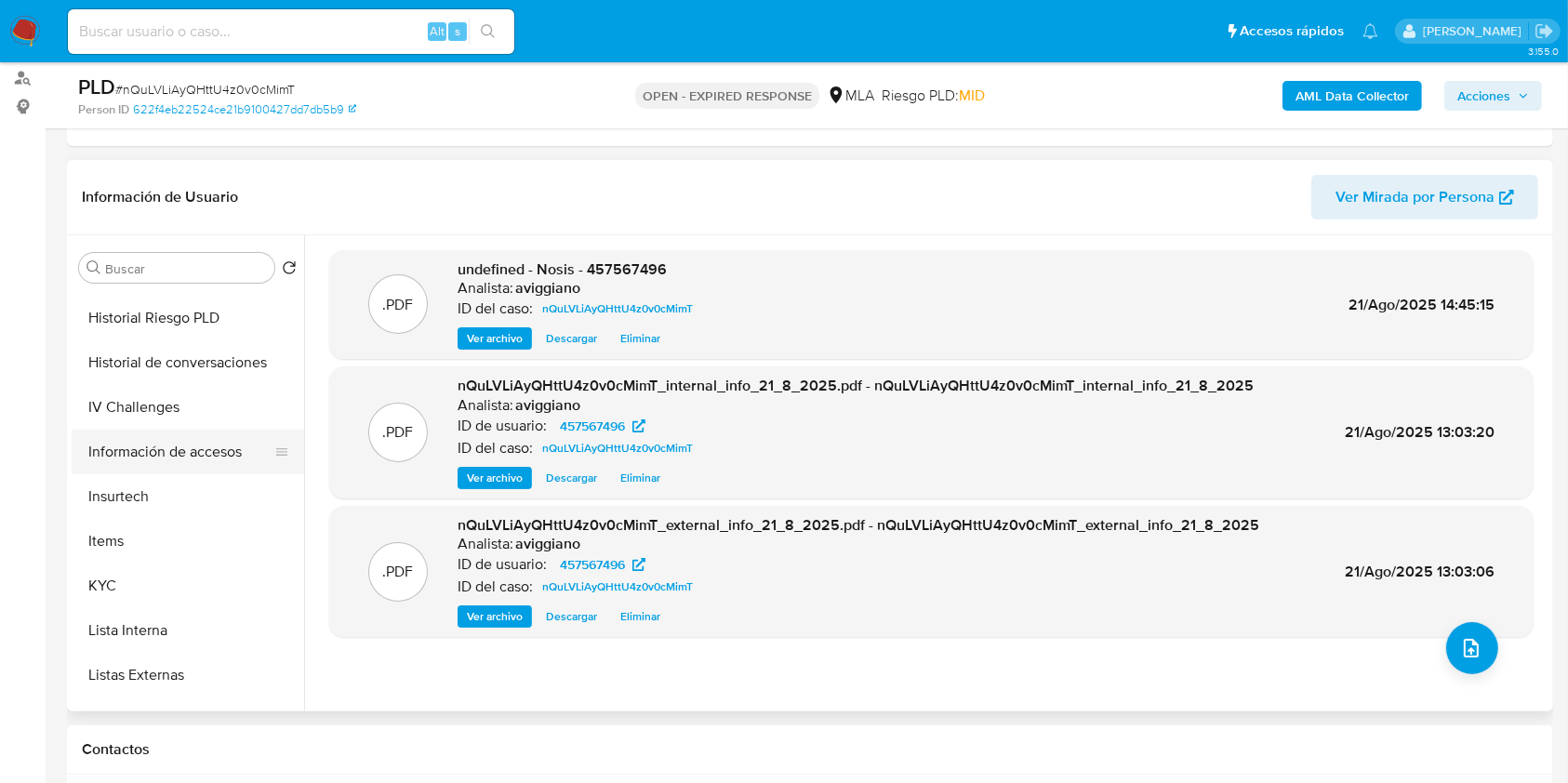
click at [147, 435] on button "Información de accesos" at bounding box center [180, 452] width 217 height 45
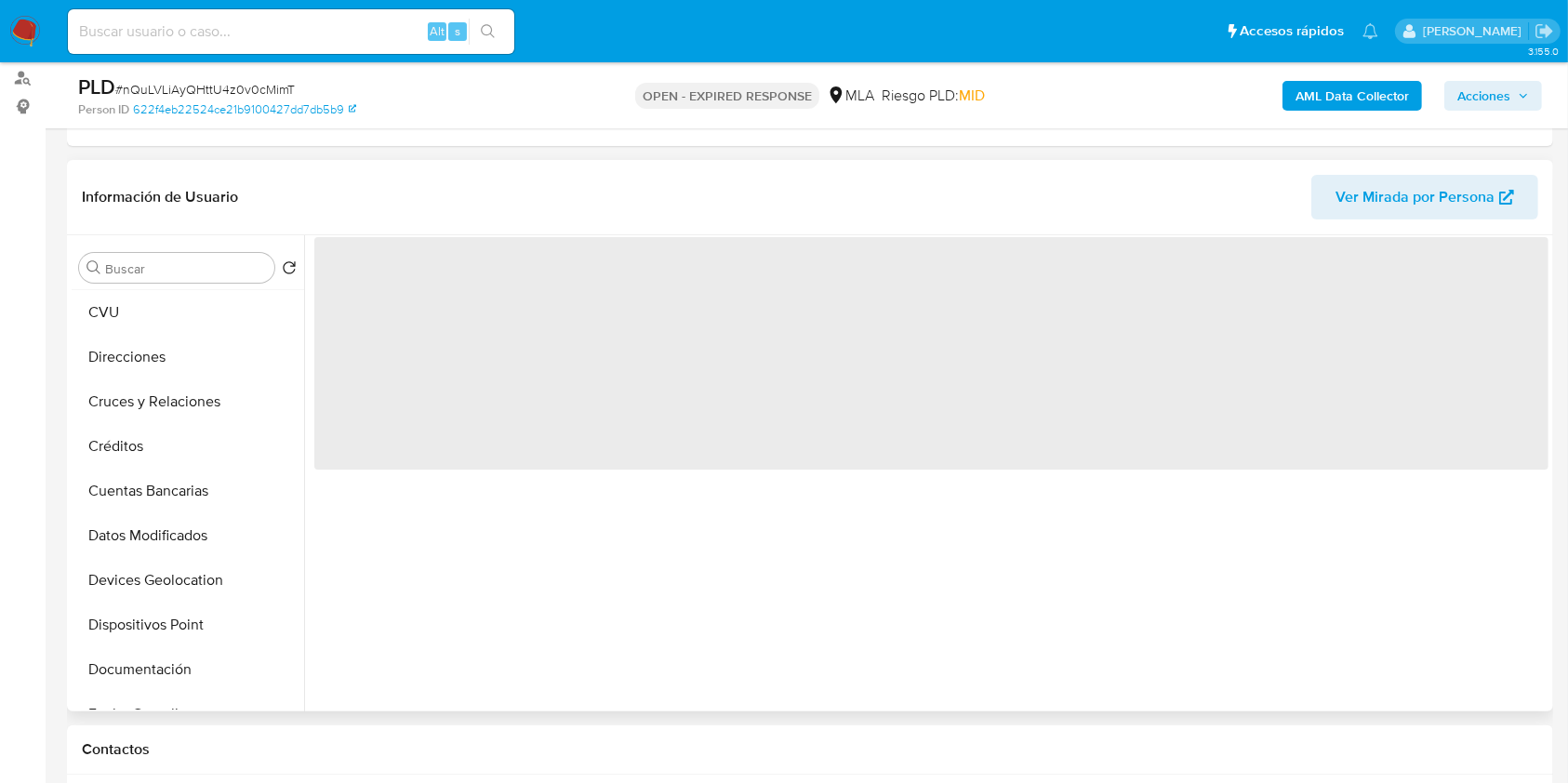
scroll to position [0, 0]
click at [148, 347] on button "Archivos adjuntos" at bounding box center [180, 357] width 217 height 45
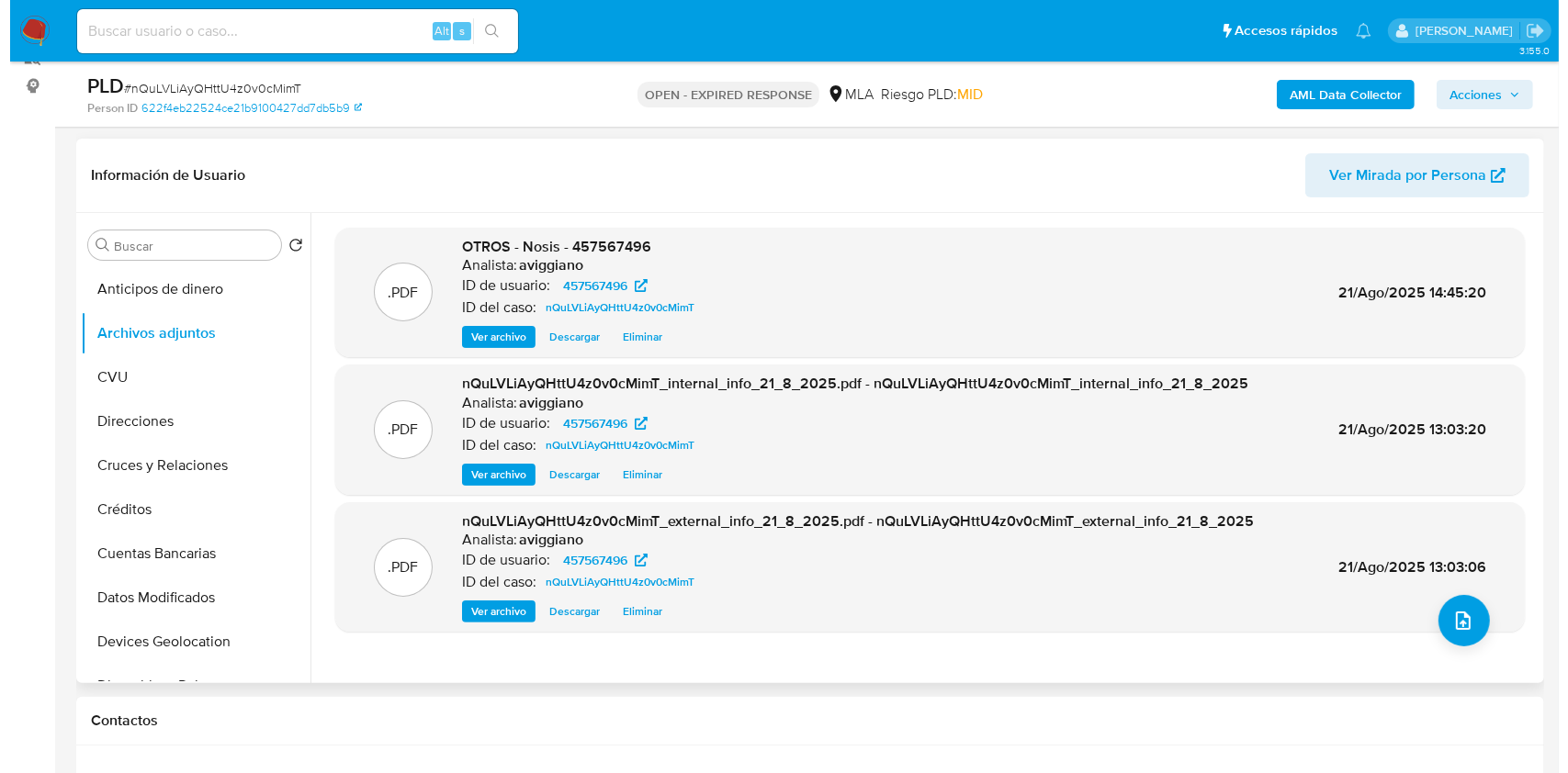
scroll to position [367, 0]
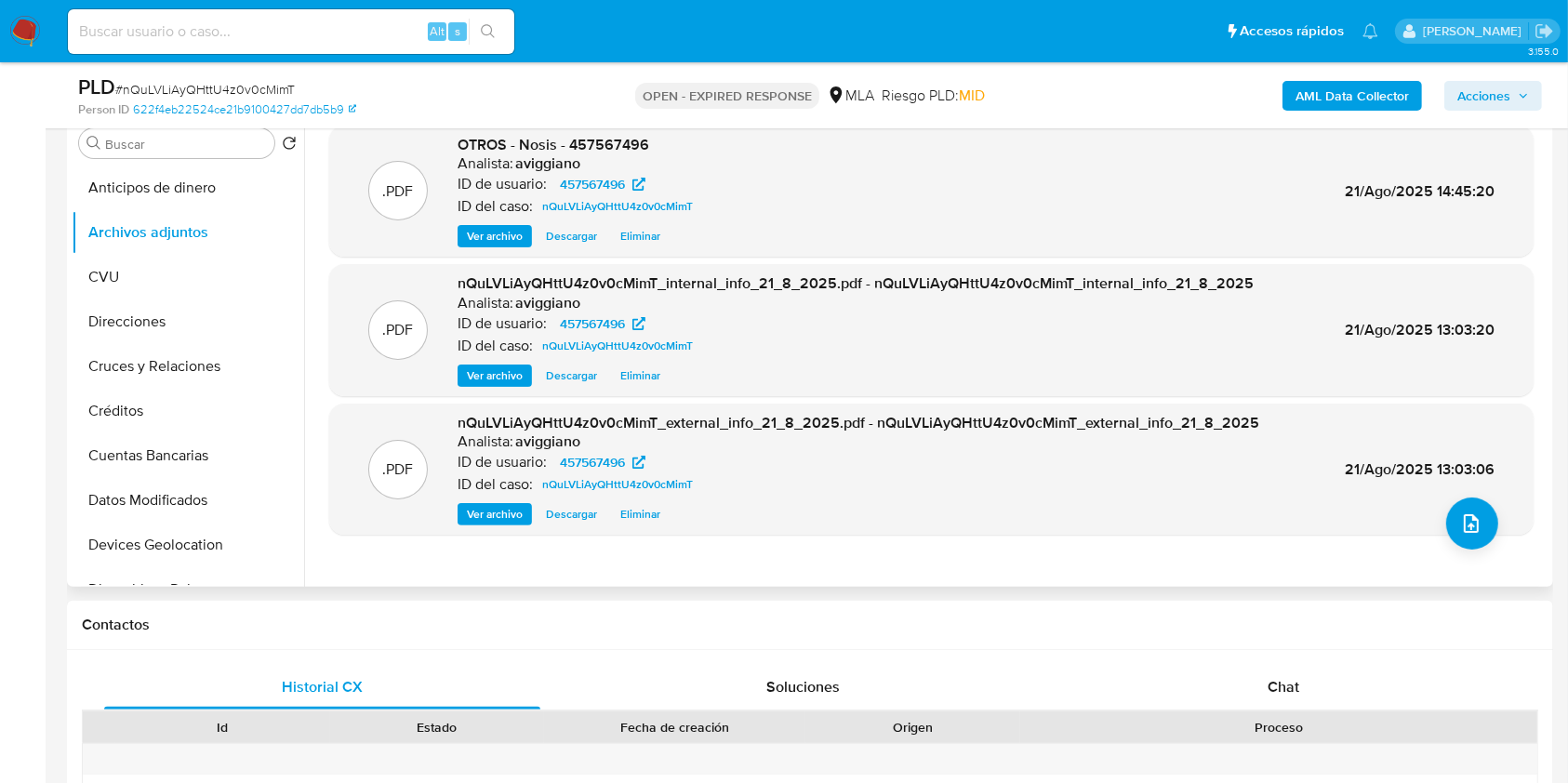
click at [1454, 555] on div ".PDF OTROS - Nosis - 457567496 Analista: aviggiano ID de usuario: 457567496 ID …" at bounding box center [931, 348] width 1204 height 446
click at [1455, 539] on button "upload-file" at bounding box center [1472, 524] width 52 height 52
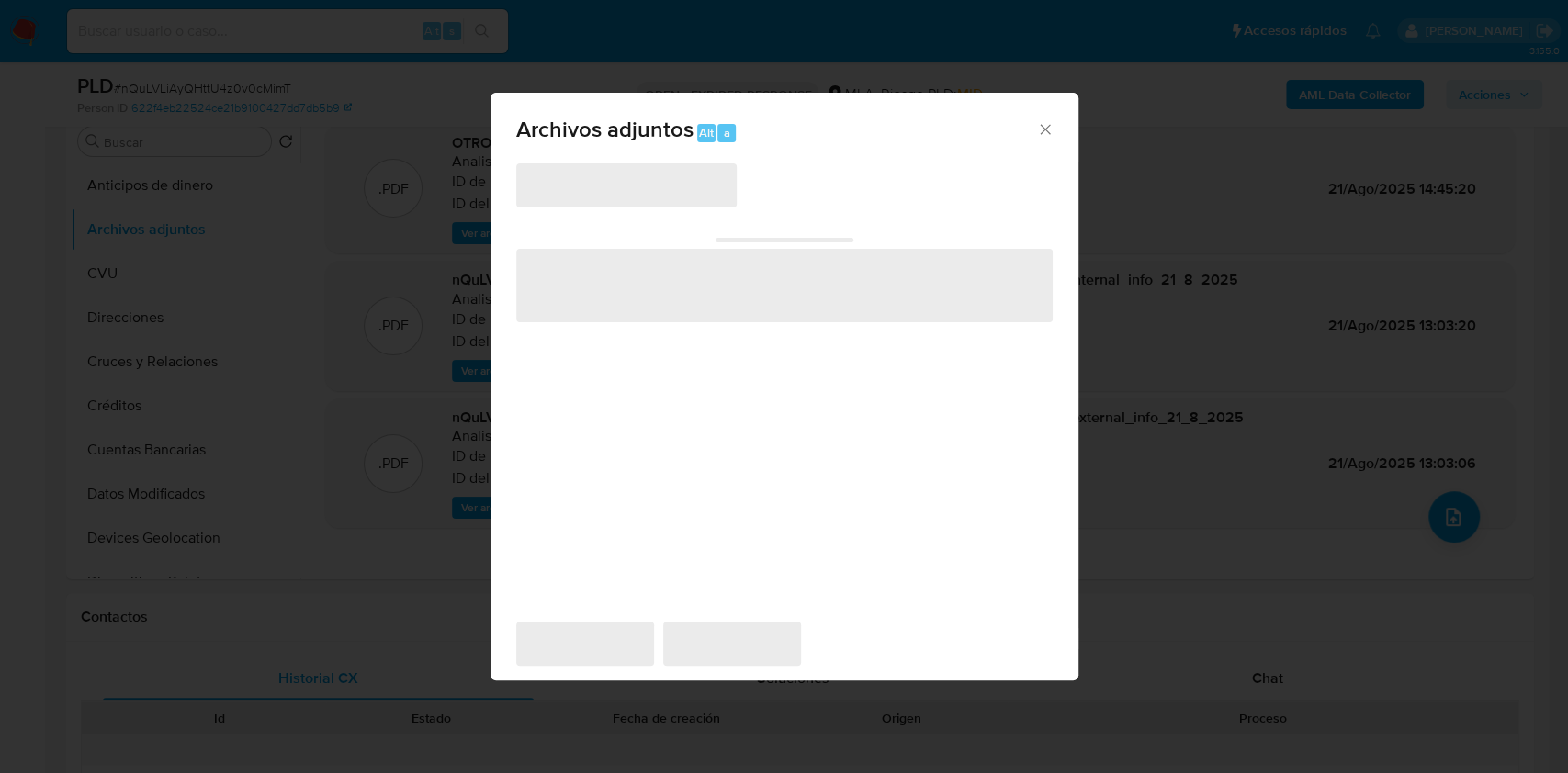
click at [668, 298] on span "‌" at bounding box center [785, 285] width 537 height 74
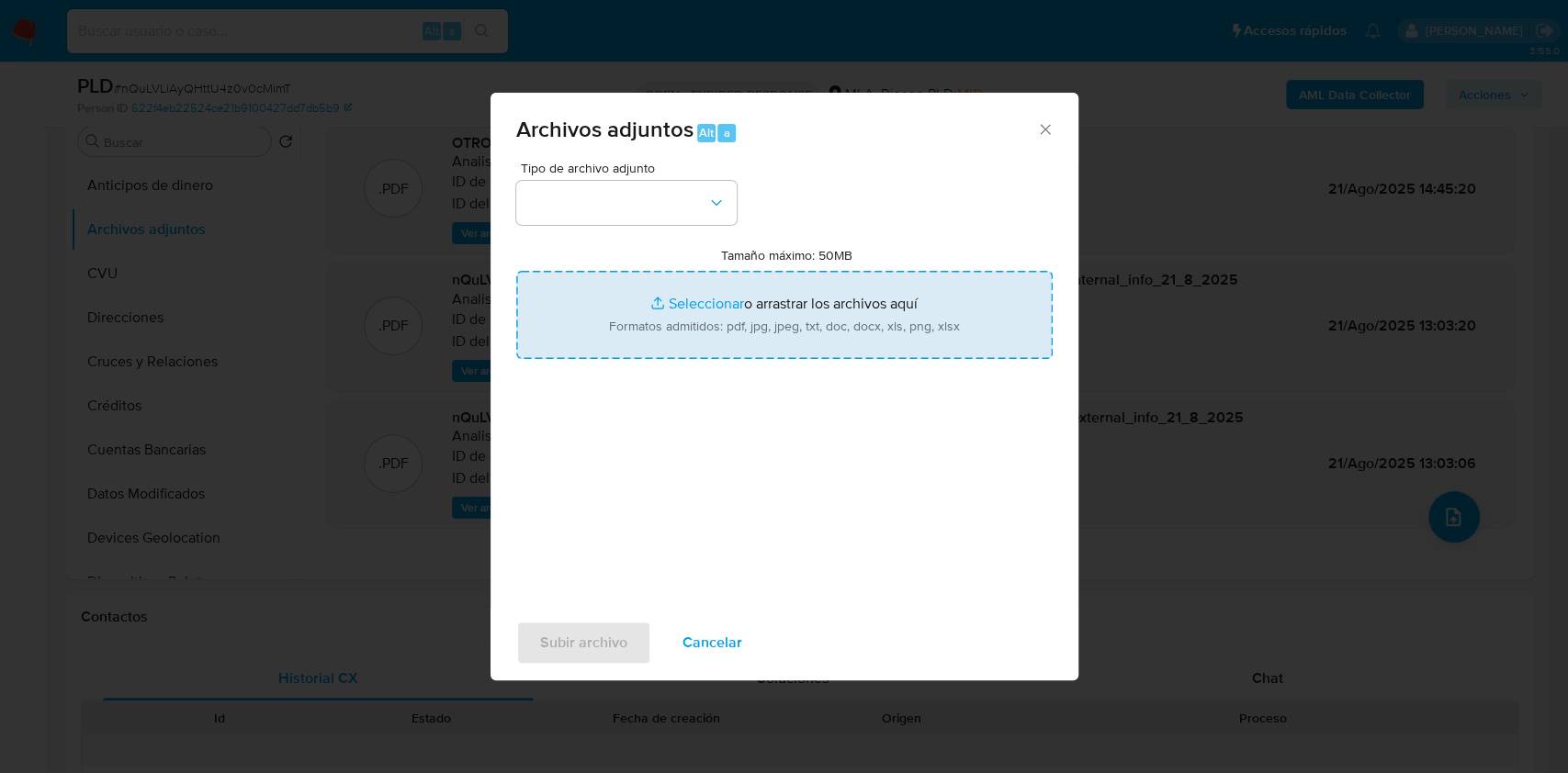
click at [675, 303] on input "Tamaño máximo: 50MB Seleccionar archivos" at bounding box center [785, 315] width 537 height 88
type input "C:\fakepath\Movimientos-Aladdin-v10_1 - 457567496.xlsx"
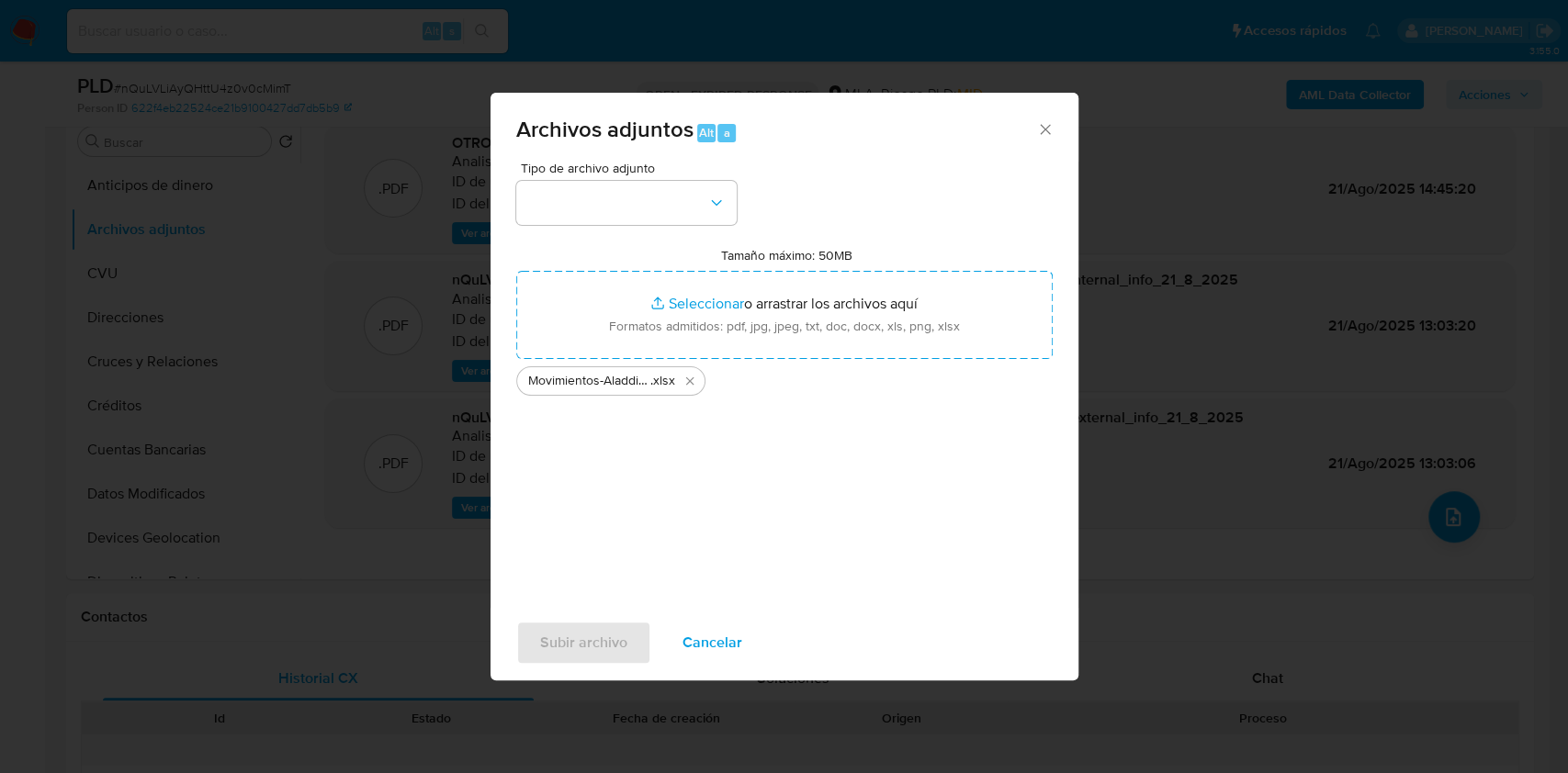
click at [685, 178] on div "Tipo de archivo adjunto" at bounding box center [627, 193] width 220 height 63
click at [691, 192] on button "button" at bounding box center [627, 203] width 220 height 44
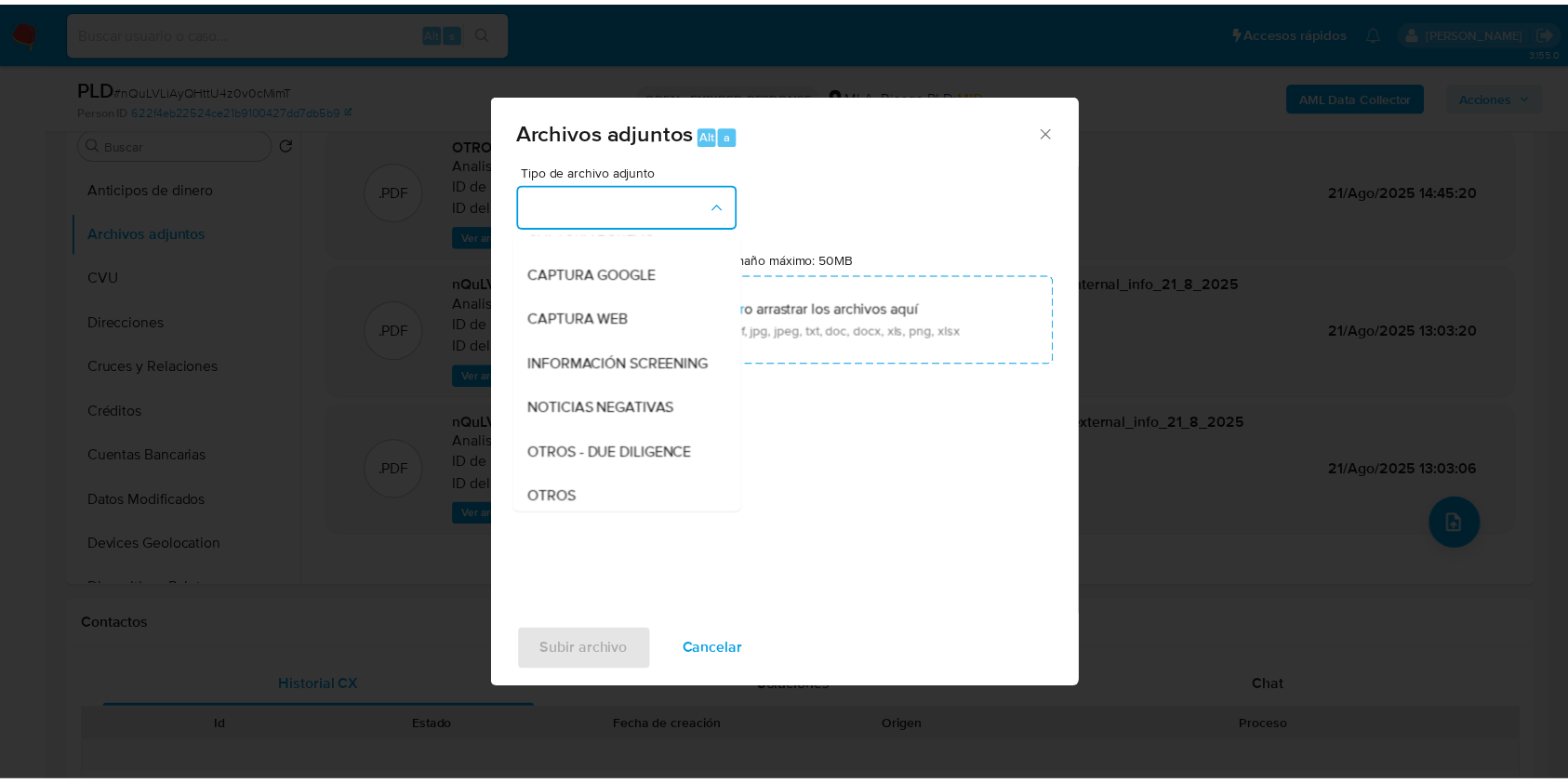
scroll to position [247, 0]
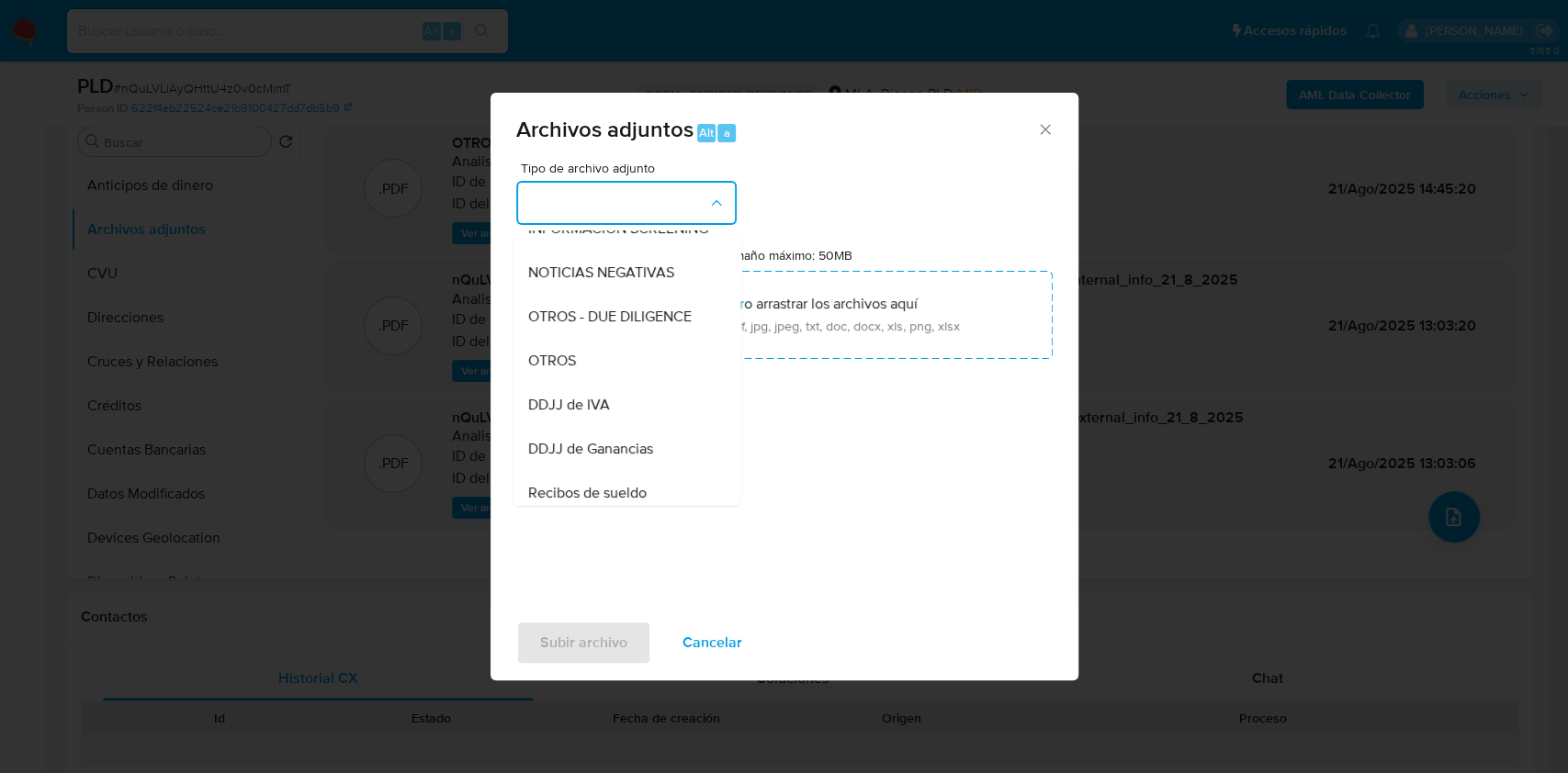
drag, startPoint x: 608, startPoint y: 386, endPoint x: 606, endPoint y: 451, distance: 65.0
click at [609, 383] on div "OTROS" at bounding box center [620, 361] width 187 height 44
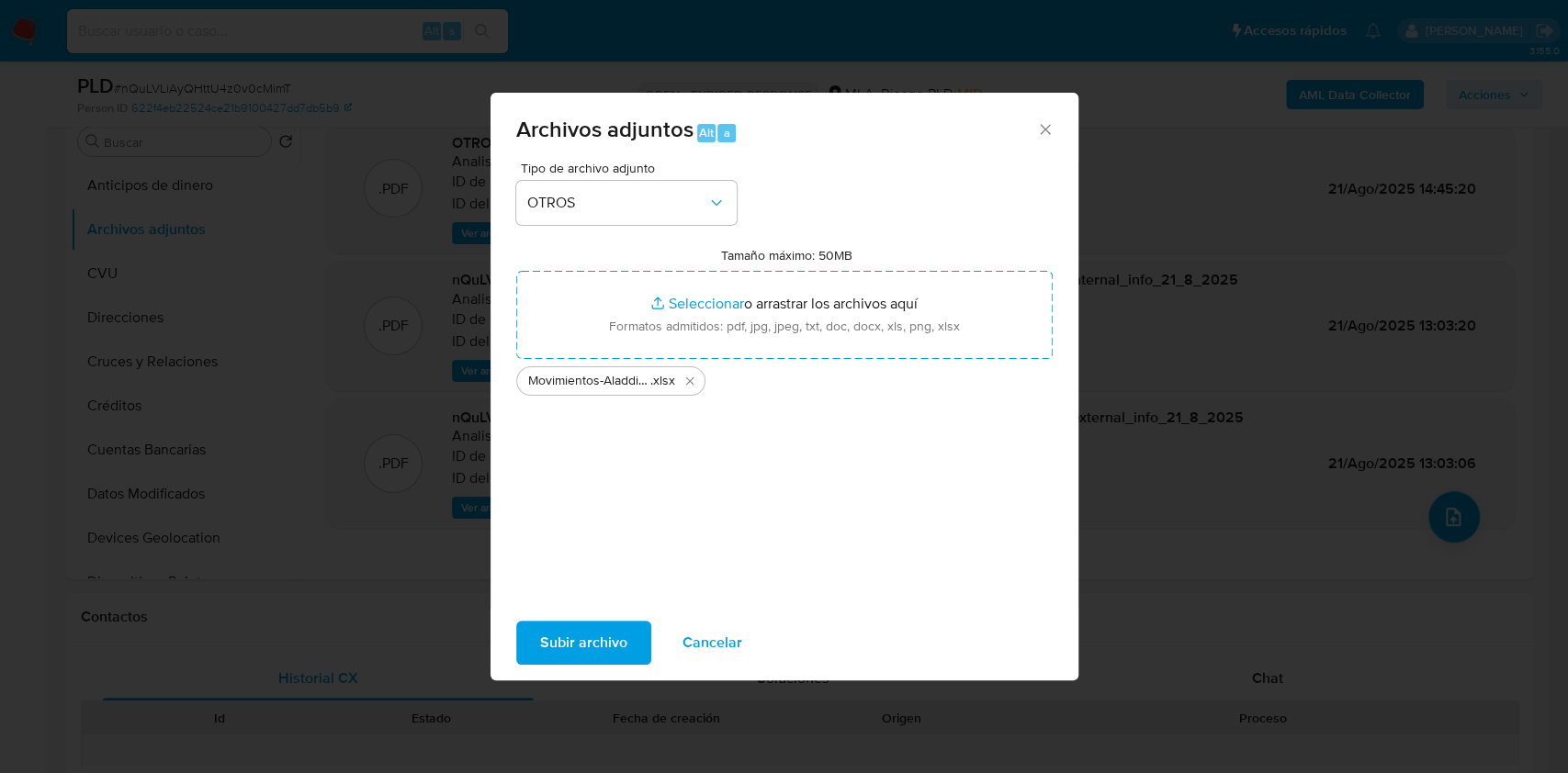
click at [559, 626] on span "Subir archivo" at bounding box center [583, 643] width 87 height 40
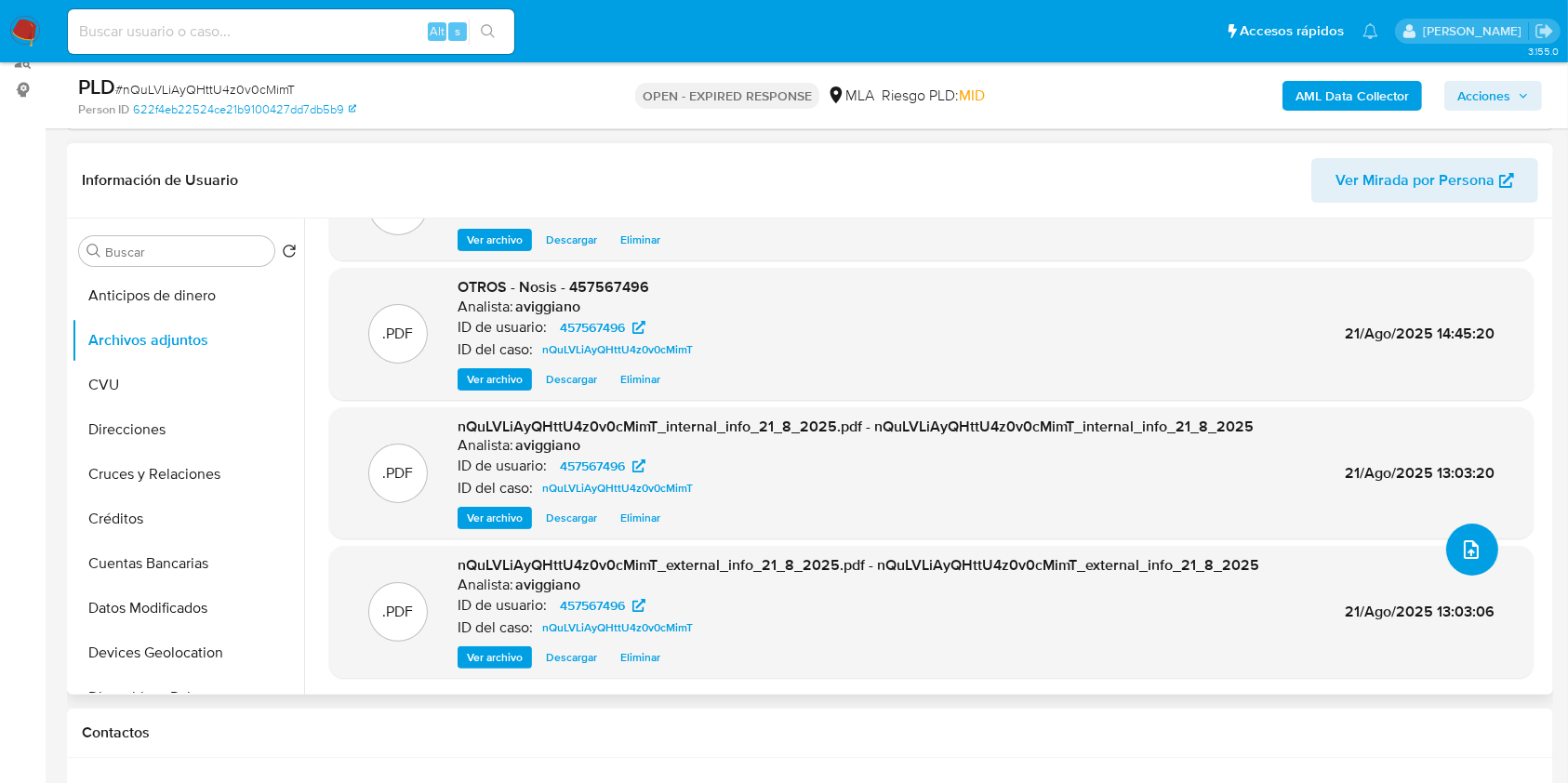
scroll to position [372, 0]
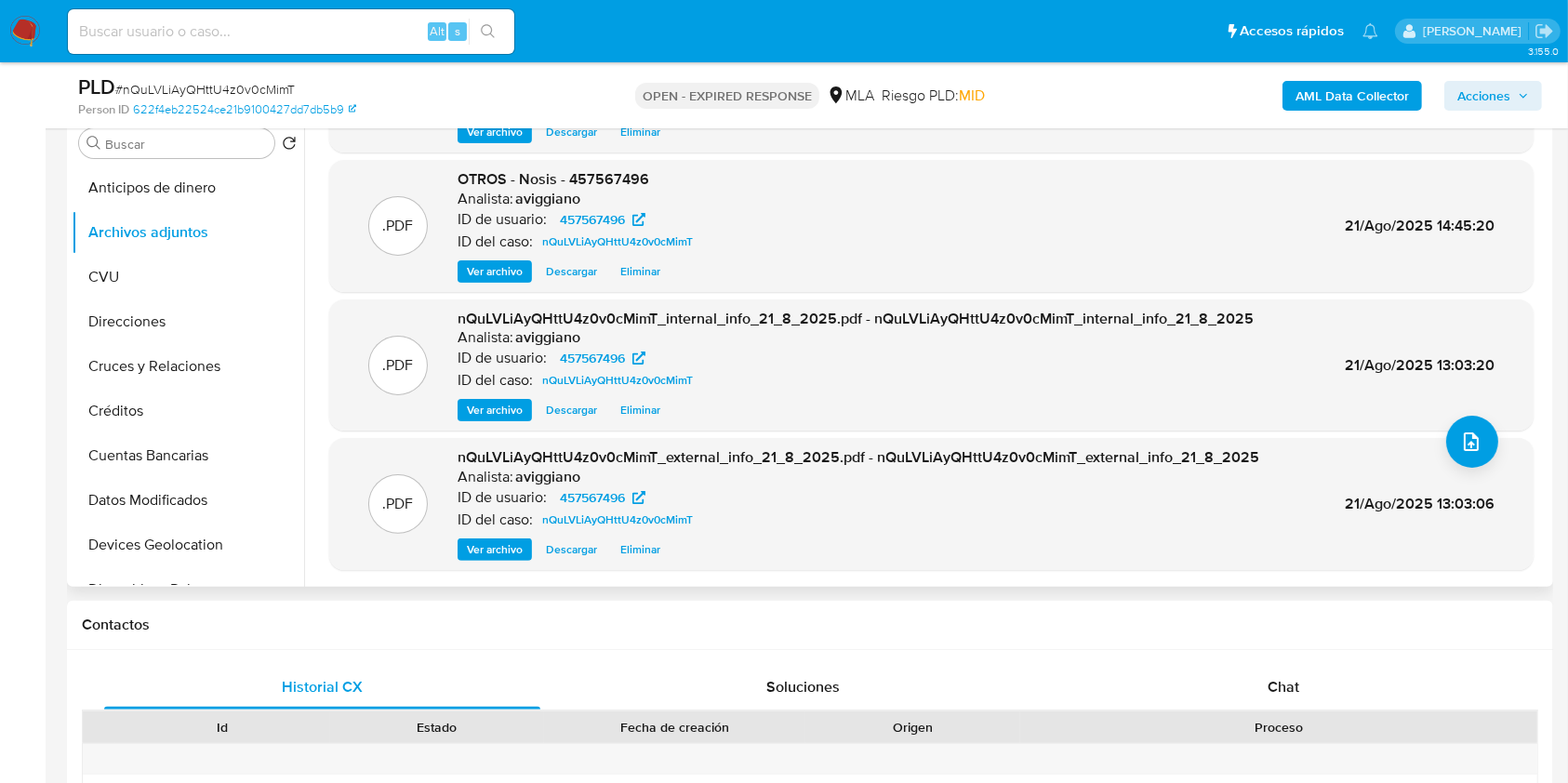
click at [606, 170] on span "OTROS - Nosis - 457567496" at bounding box center [552, 179] width 191 height 21
copy span "457567496"
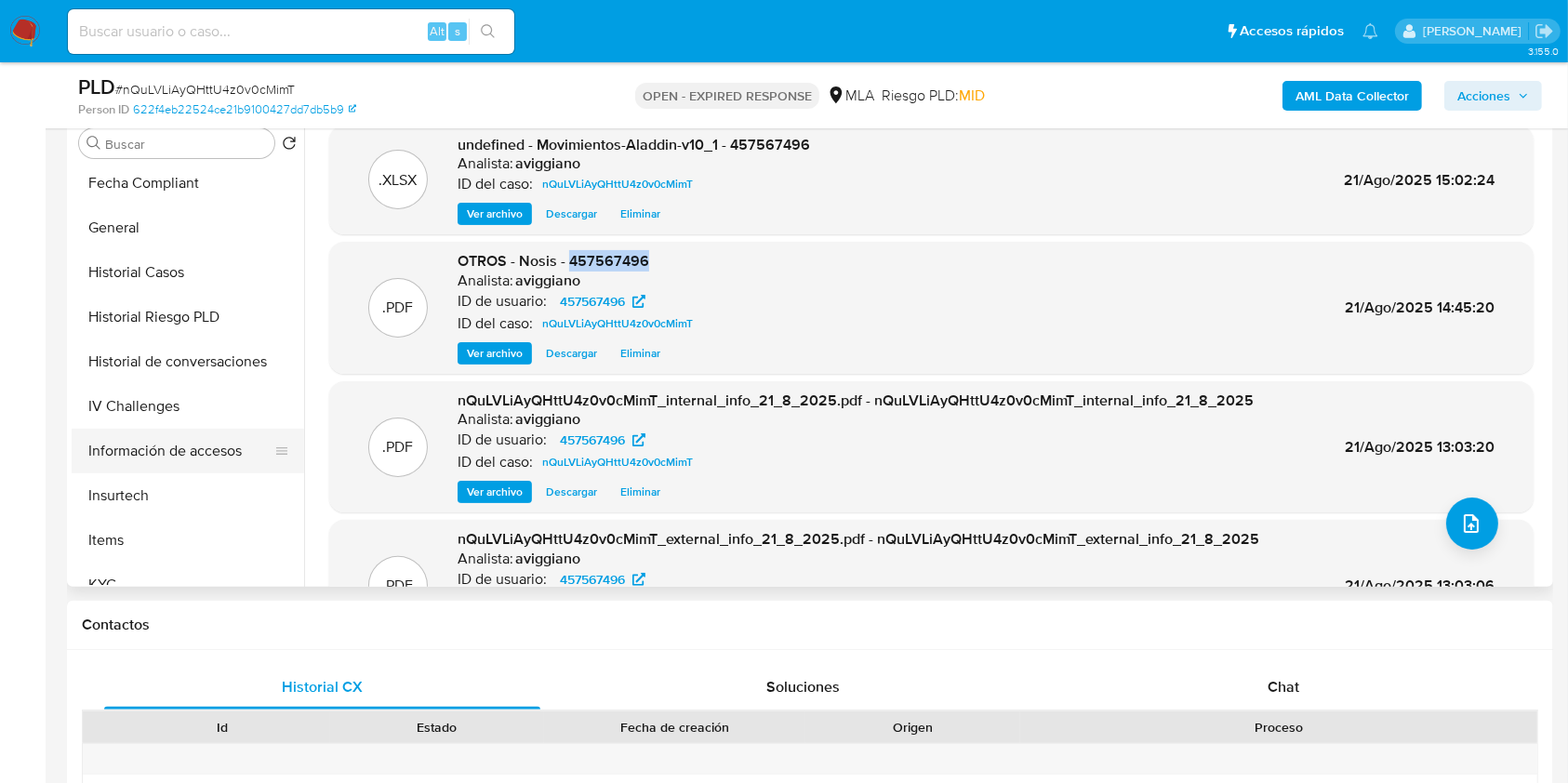
scroll to position [875, 0]
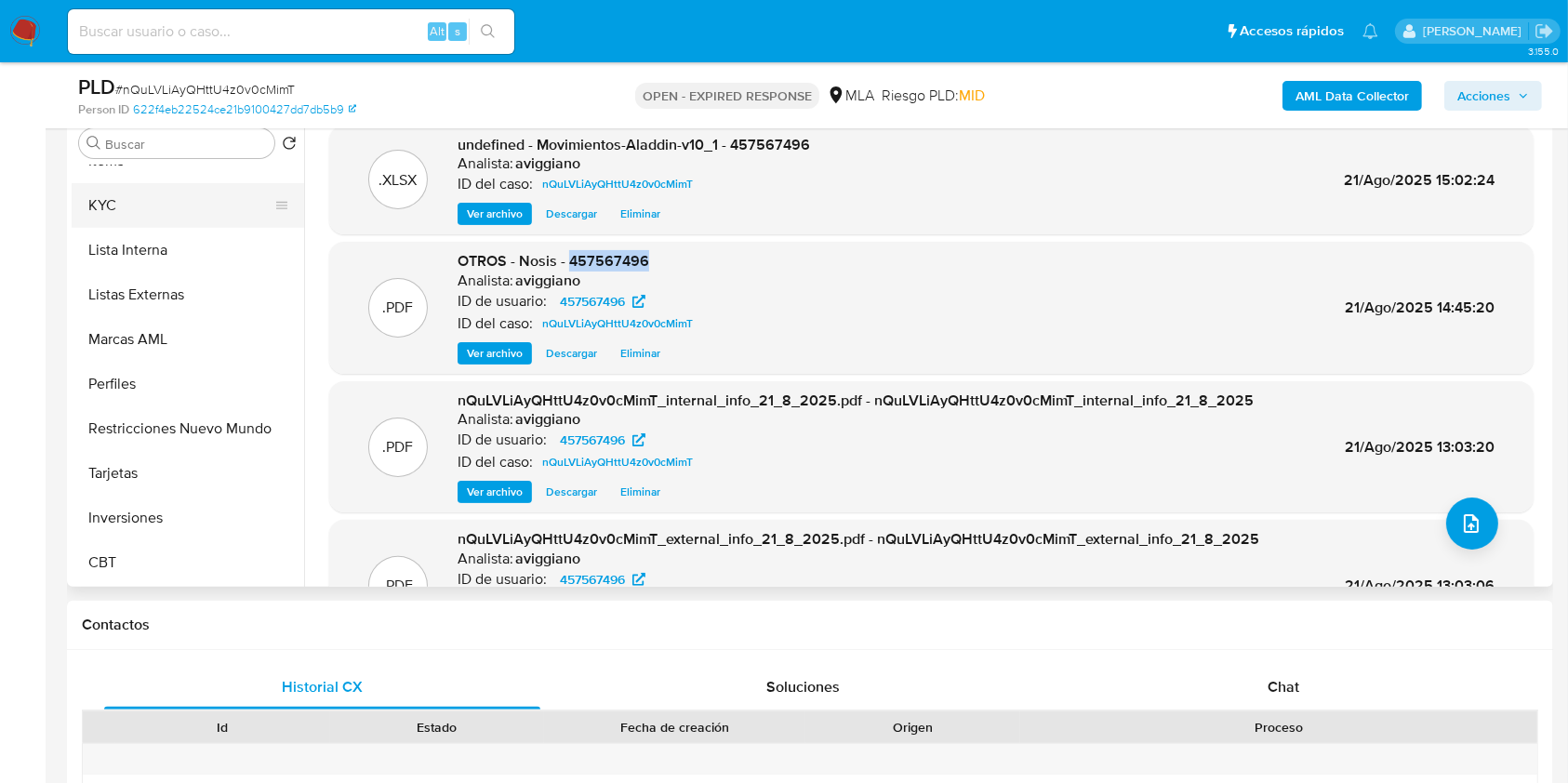
click at [142, 187] on button "KYC" at bounding box center [180, 206] width 217 height 45
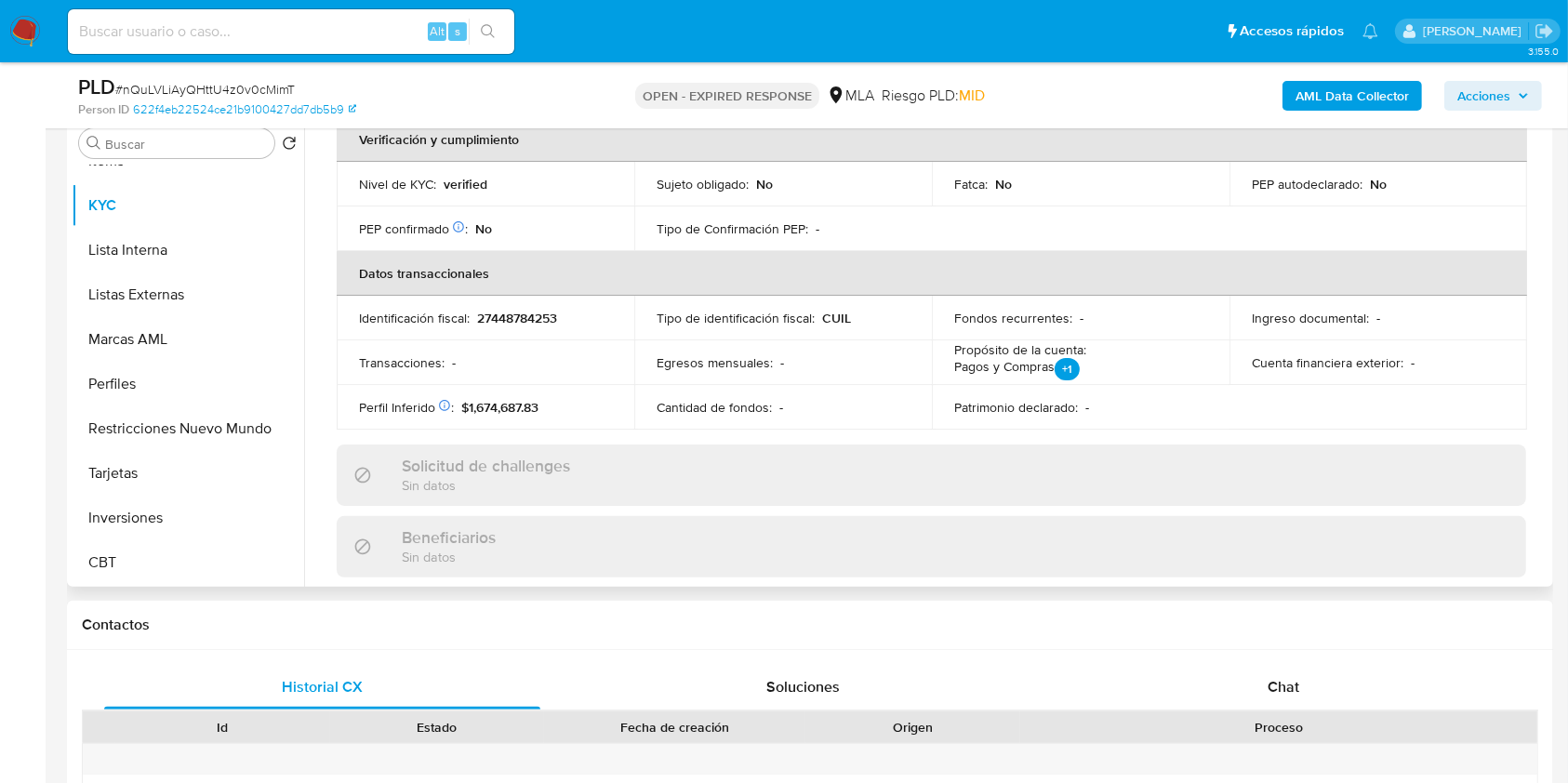
scroll to position [314, 0]
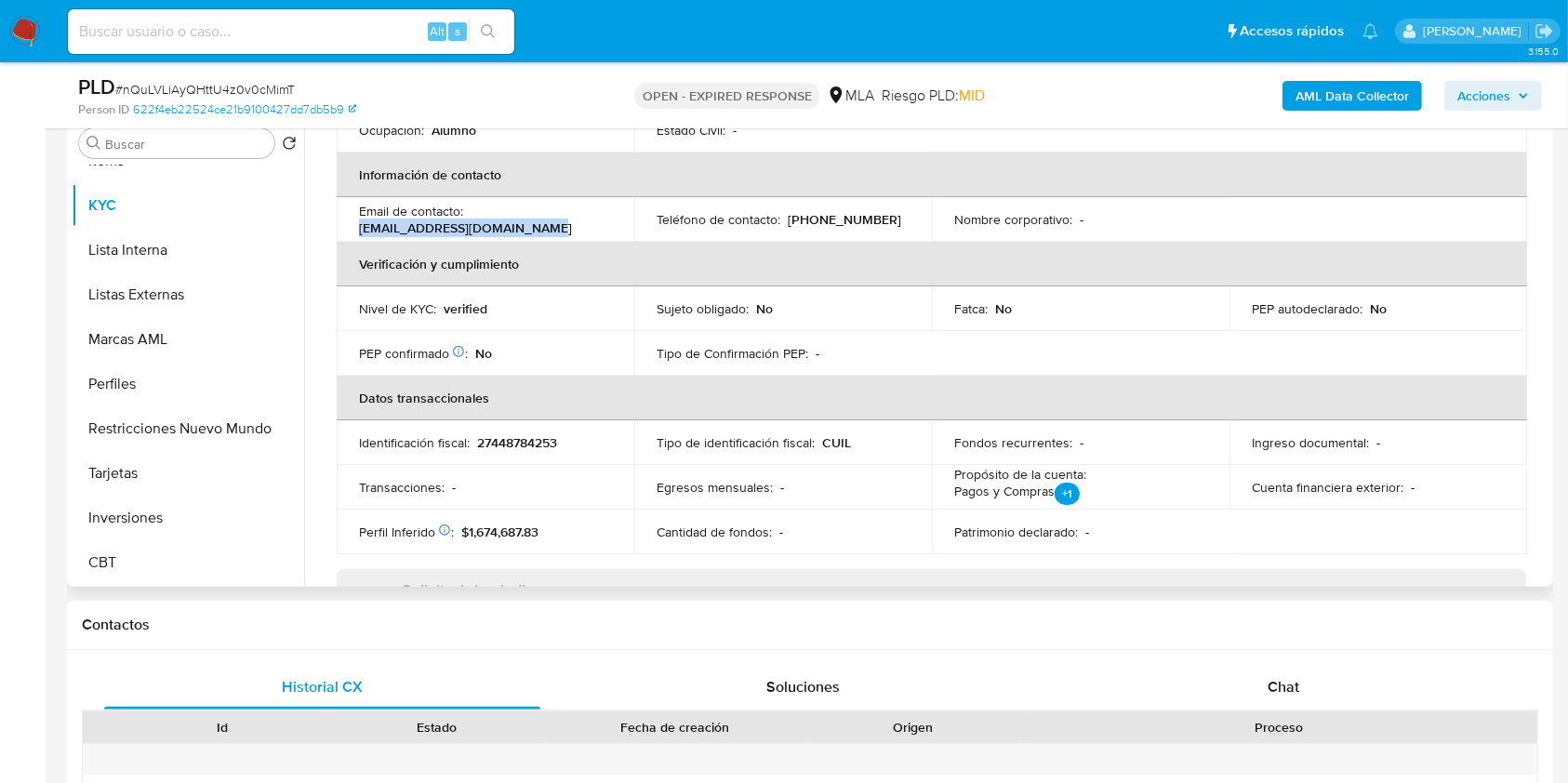
drag, startPoint x: 359, startPoint y: 230, endPoint x: 541, endPoint y: 234, distance: 182.0
click at [541, 234] on div "Email de contacto : cotyrenatapedrosa@gmail.com" at bounding box center [485, 219] width 253 height 33
click at [546, 440] on p "27448784253" at bounding box center [517, 442] width 80 height 16
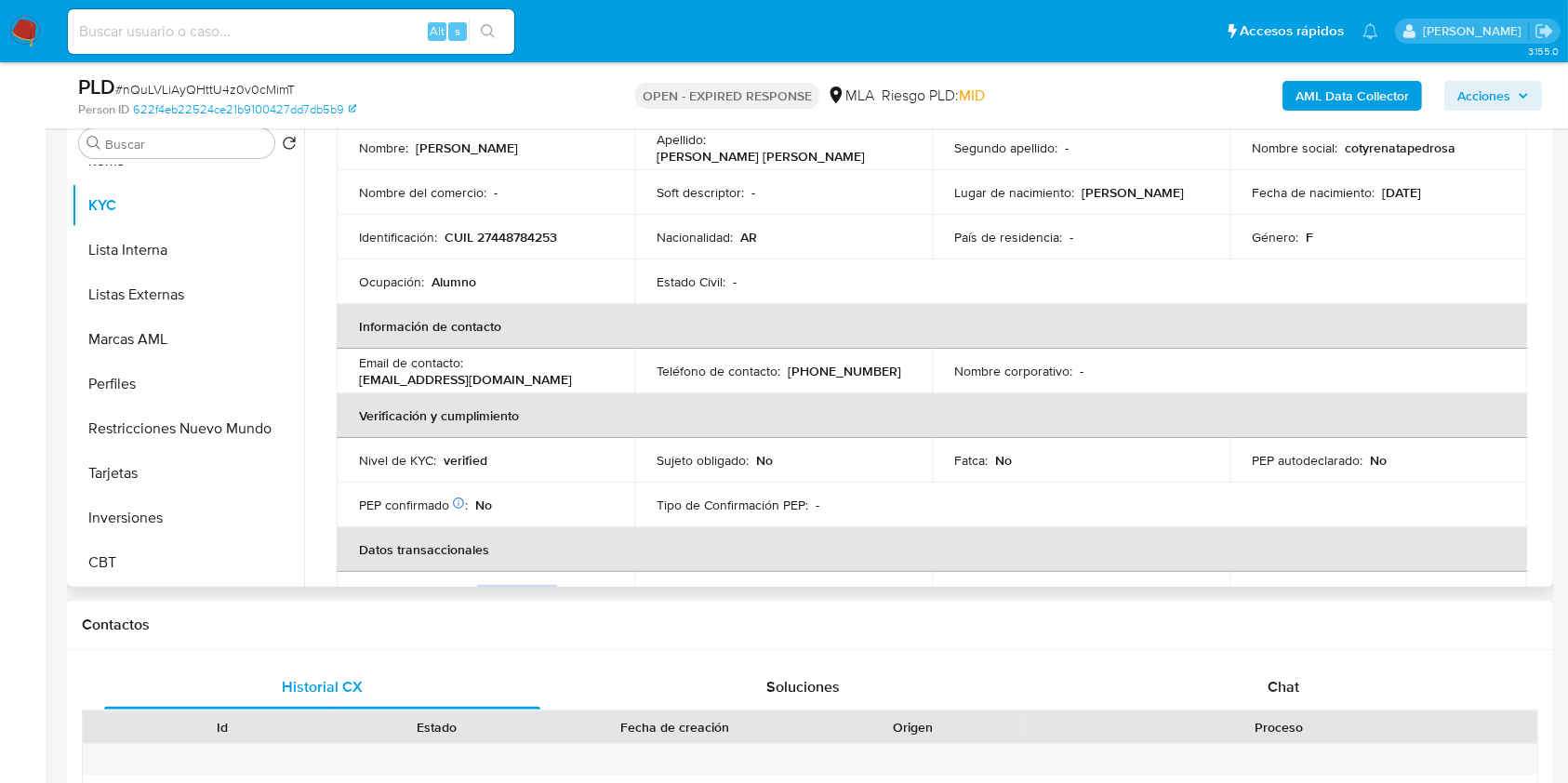
scroll to position [0, 0]
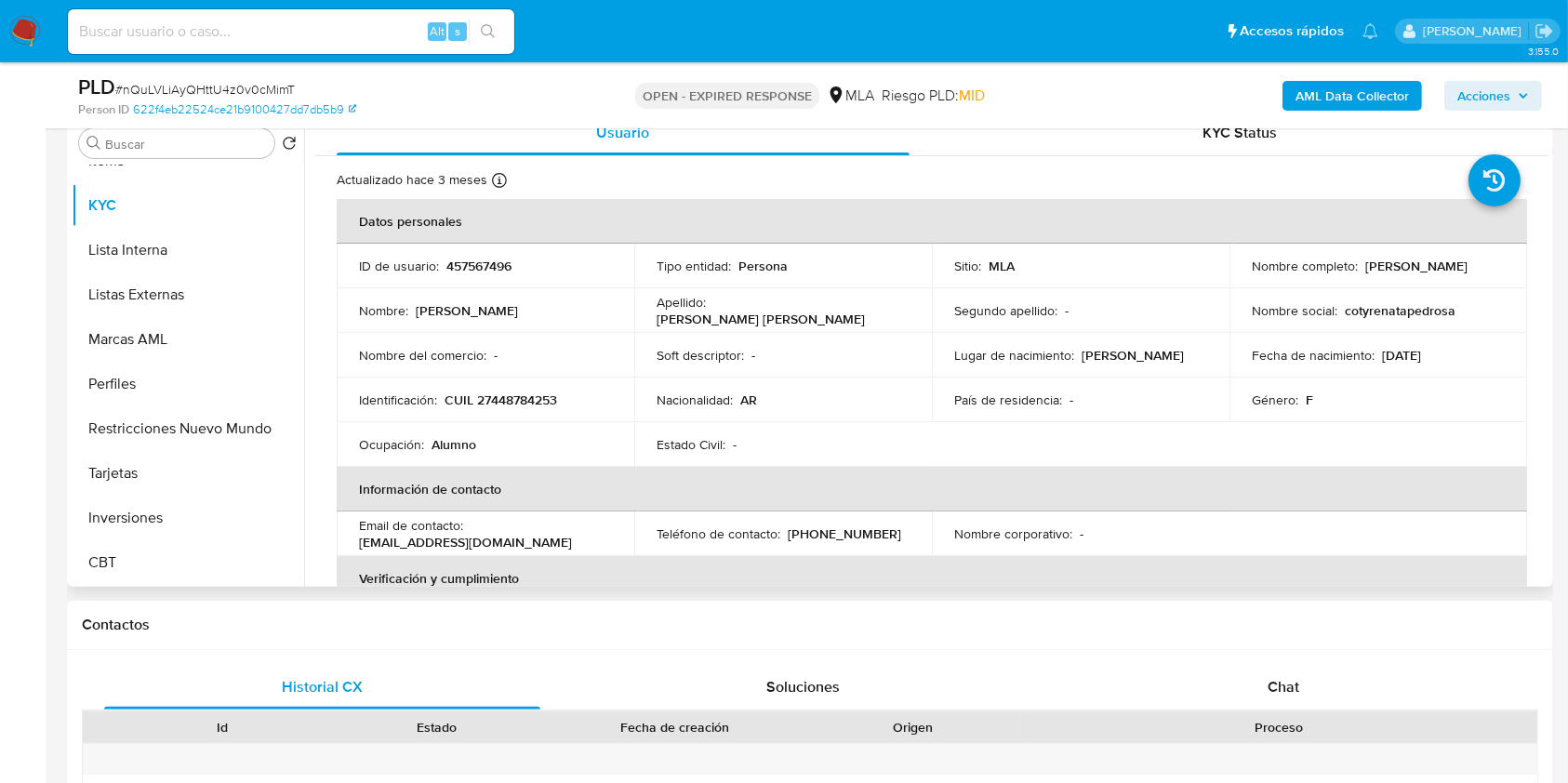
drag, startPoint x: 1245, startPoint y: 274, endPoint x: 1456, endPoint y: 274, distance: 211.0
click at [1456, 274] on td "Nombre completo : Constanza Renata Pedrosa Piaggesi" at bounding box center [1378, 266] width 298 height 45
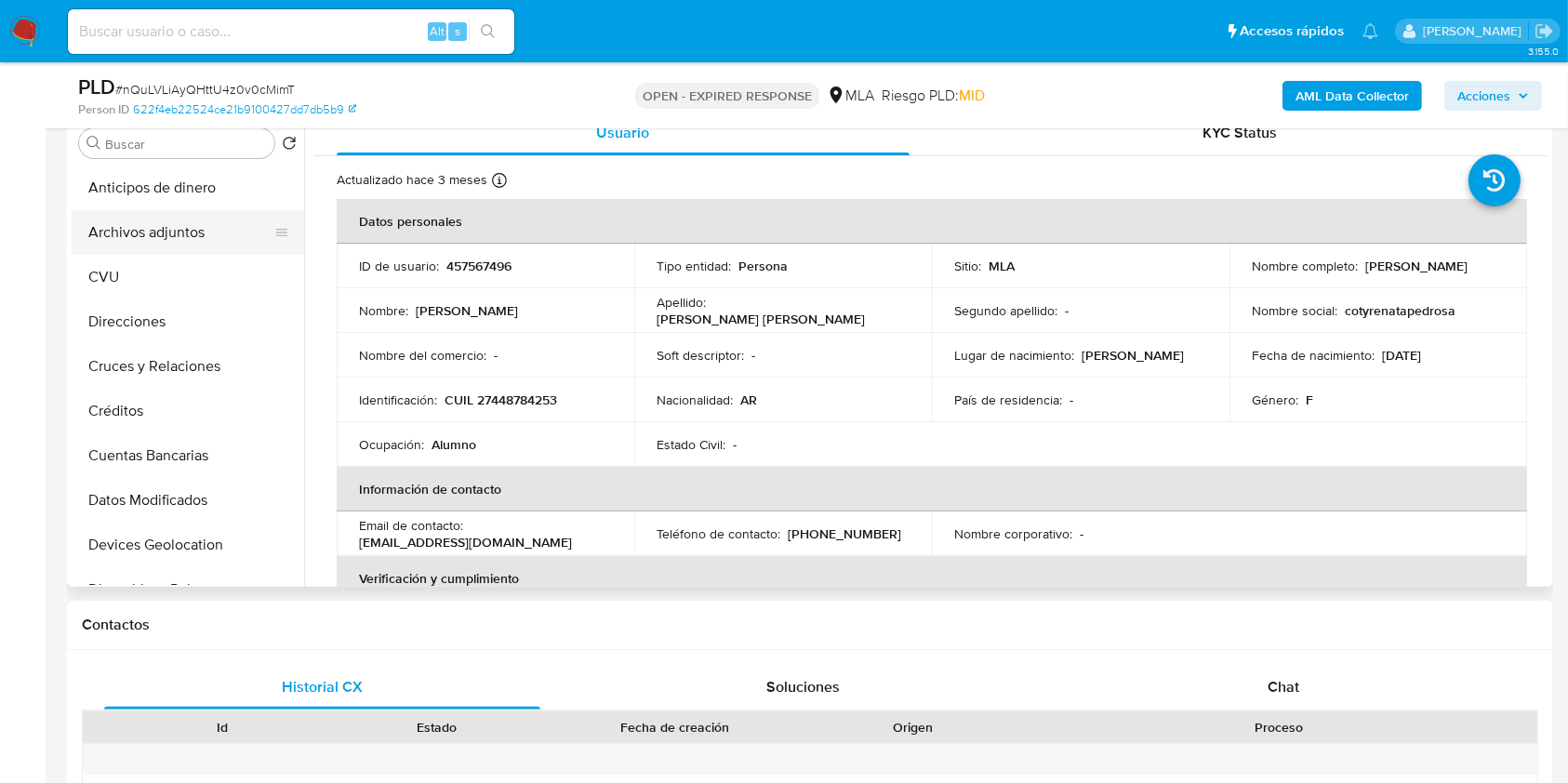
click at [134, 227] on button "Archivos adjuntos" at bounding box center [180, 233] width 217 height 45
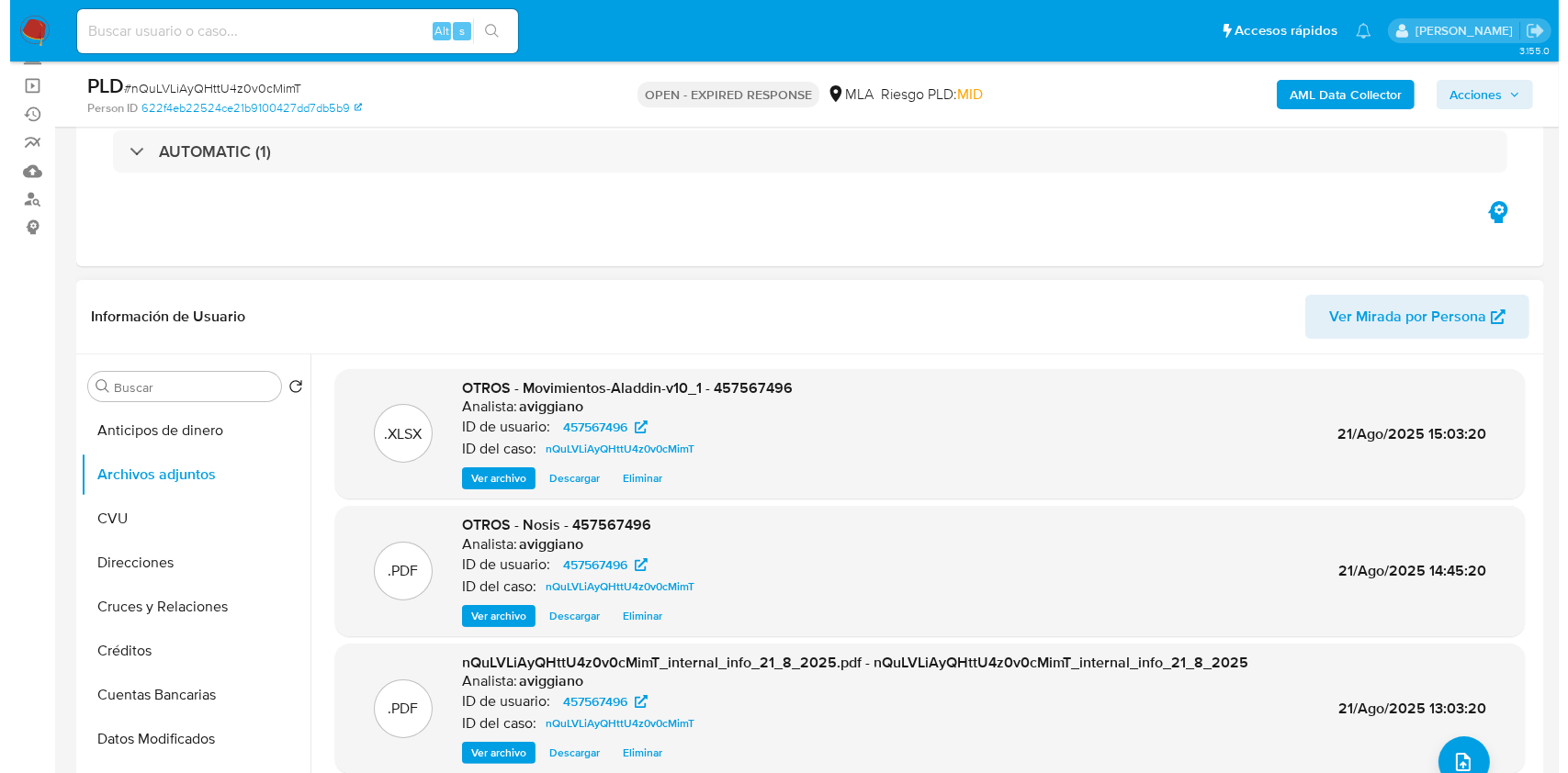
scroll to position [102, 0]
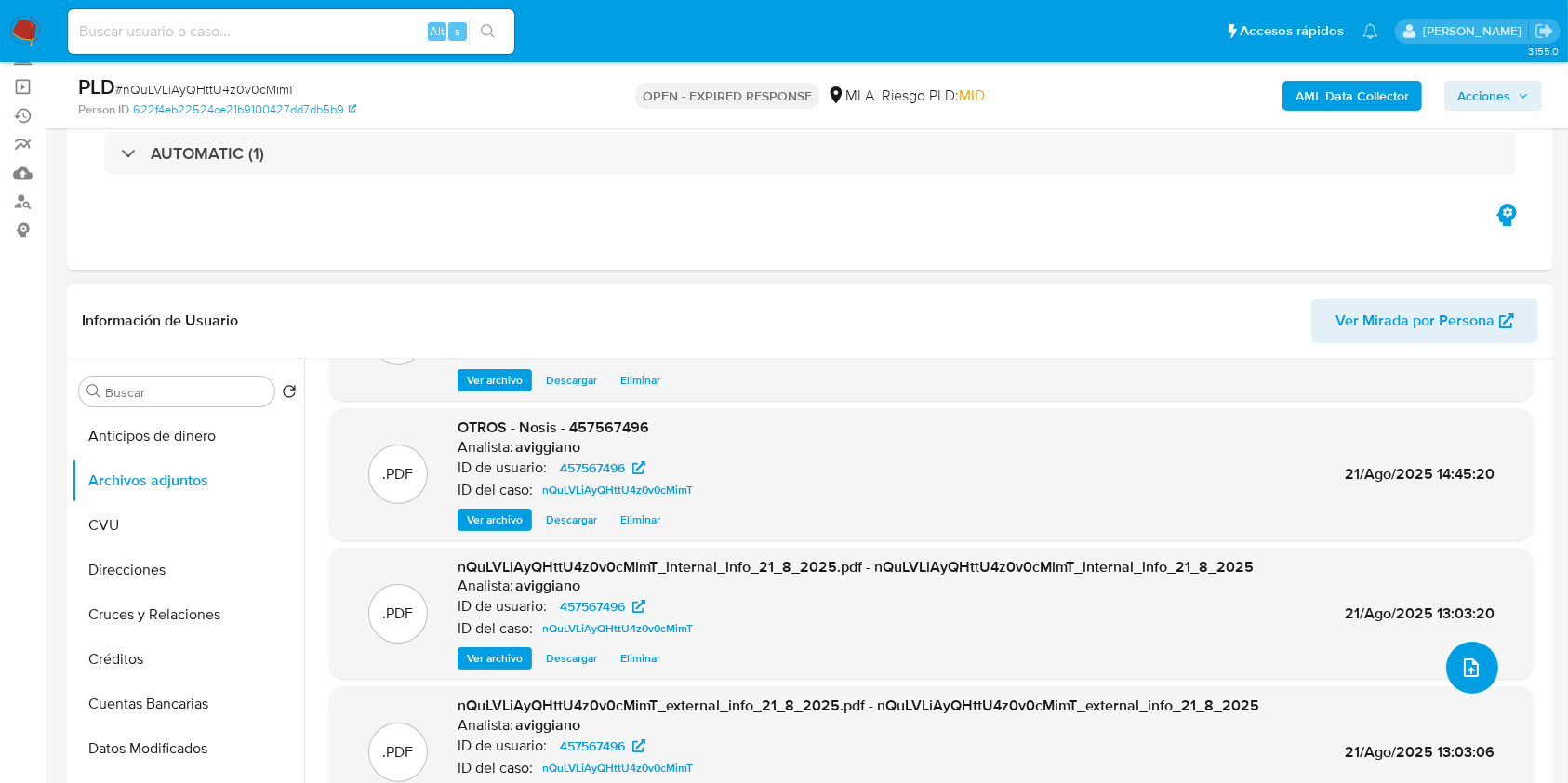
click at [1458, 650] on button "upload-file" at bounding box center [1472, 668] width 52 height 52
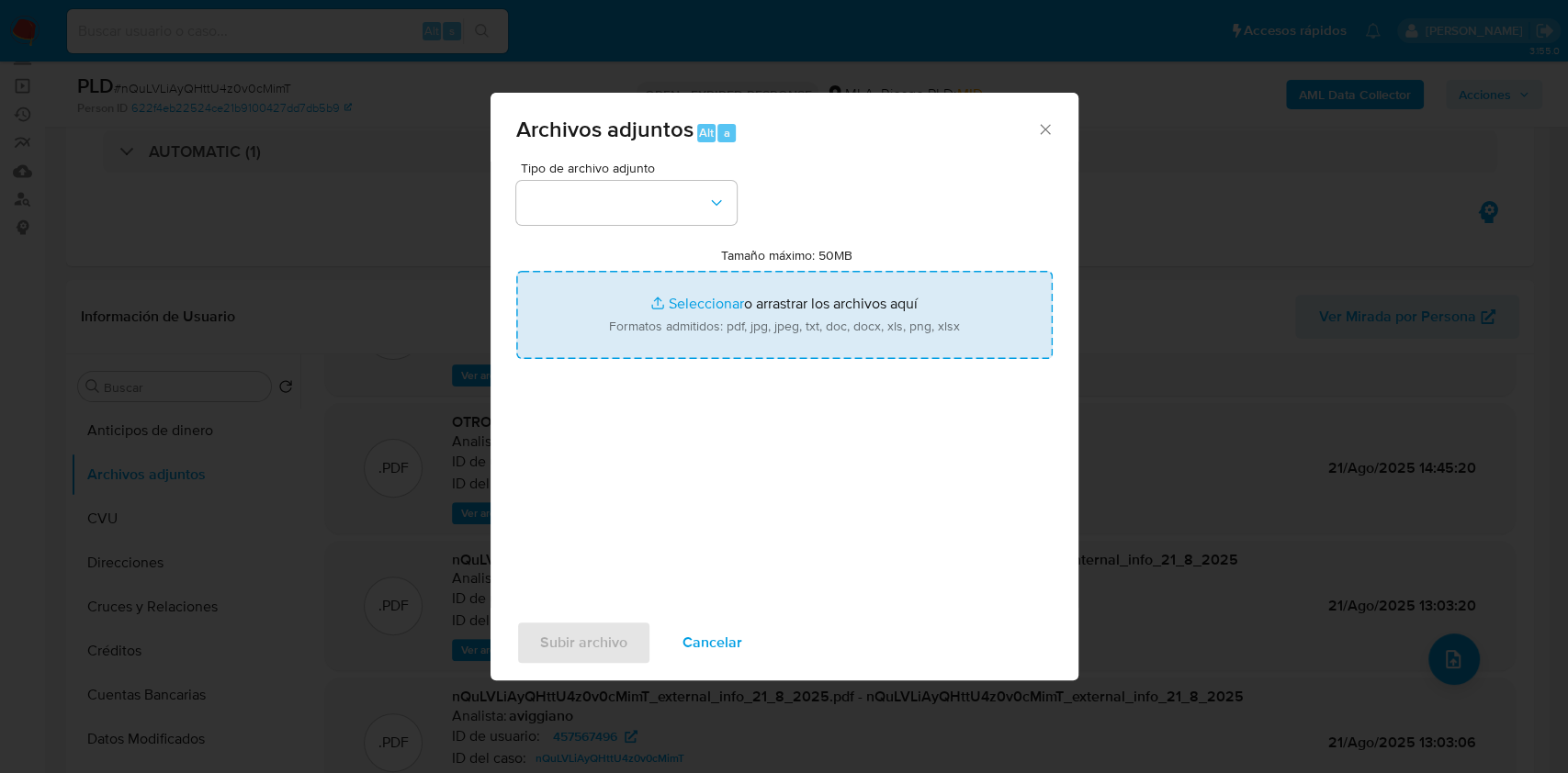
click at [809, 317] on input "Tamaño máximo: 50MB Seleccionar archivos" at bounding box center [785, 315] width 537 height 88
type input "C:\fakepath\Caselog nQuLVLiAyQHttU4z0v0cMimT_2025_07_18_00_16_29.docx"
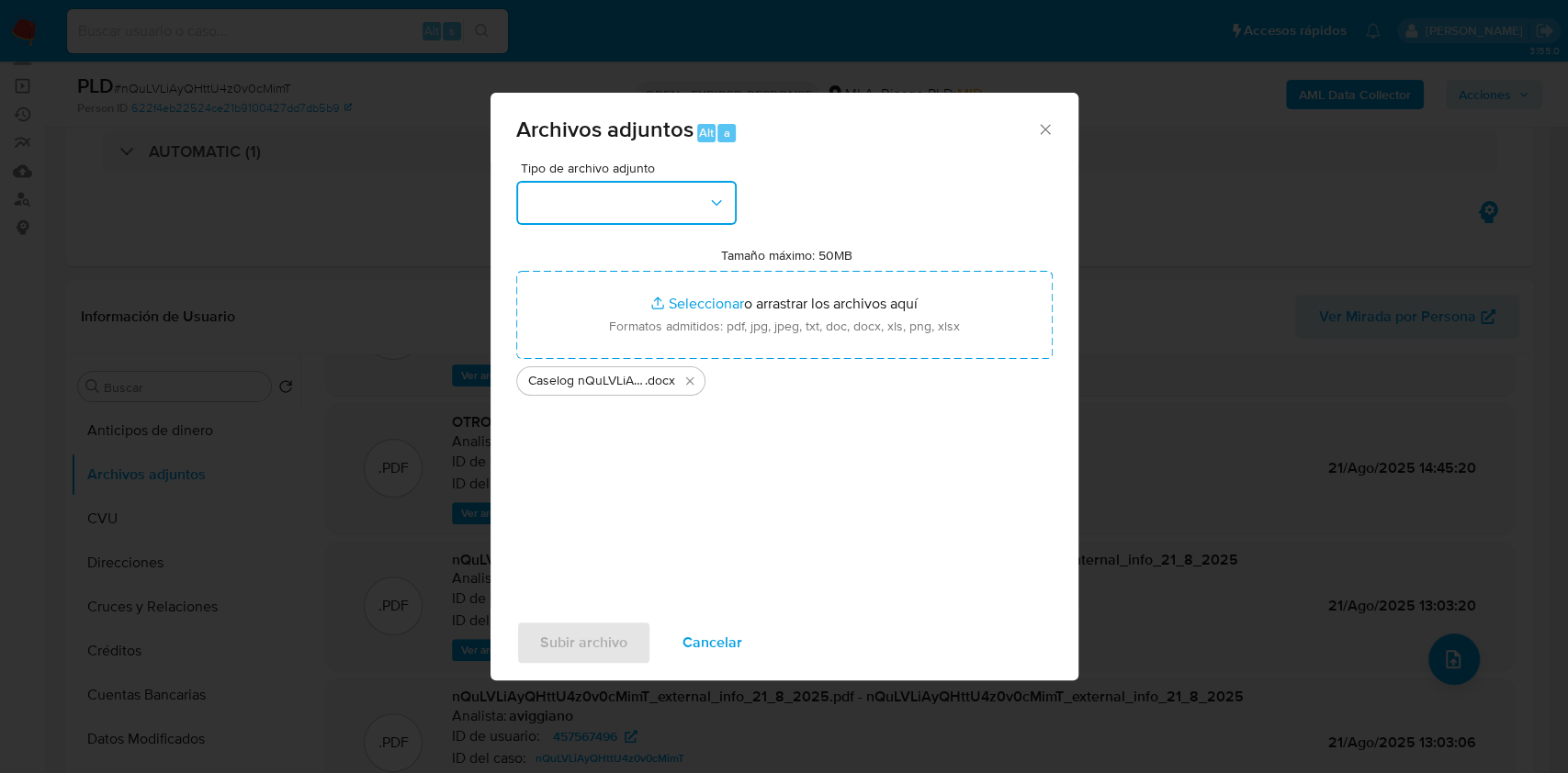
click at [647, 211] on button "button" at bounding box center [627, 203] width 220 height 44
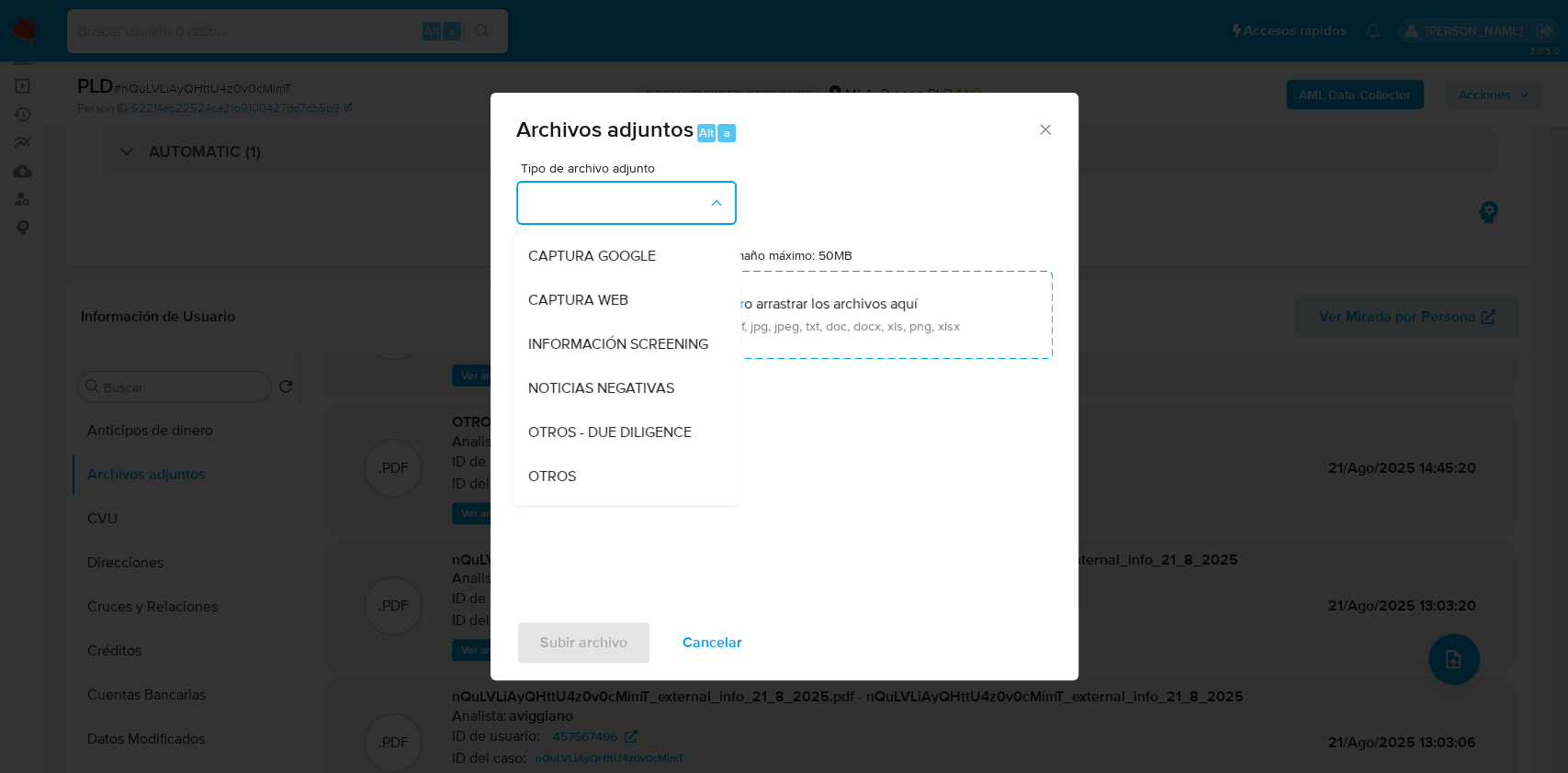
scroll to position [244, 0]
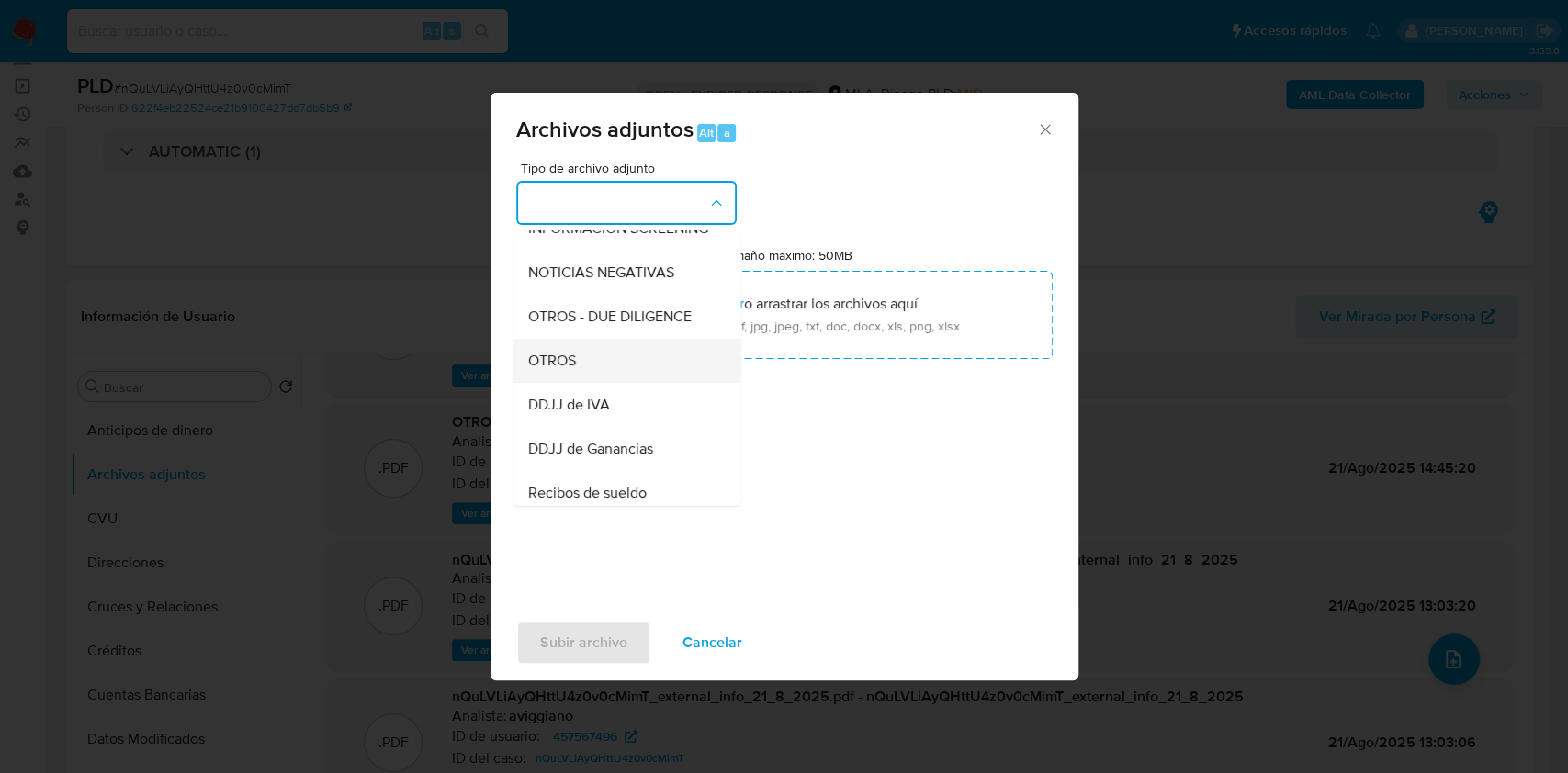
click at [570, 383] on div "OTROS" at bounding box center [620, 361] width 187 height 44
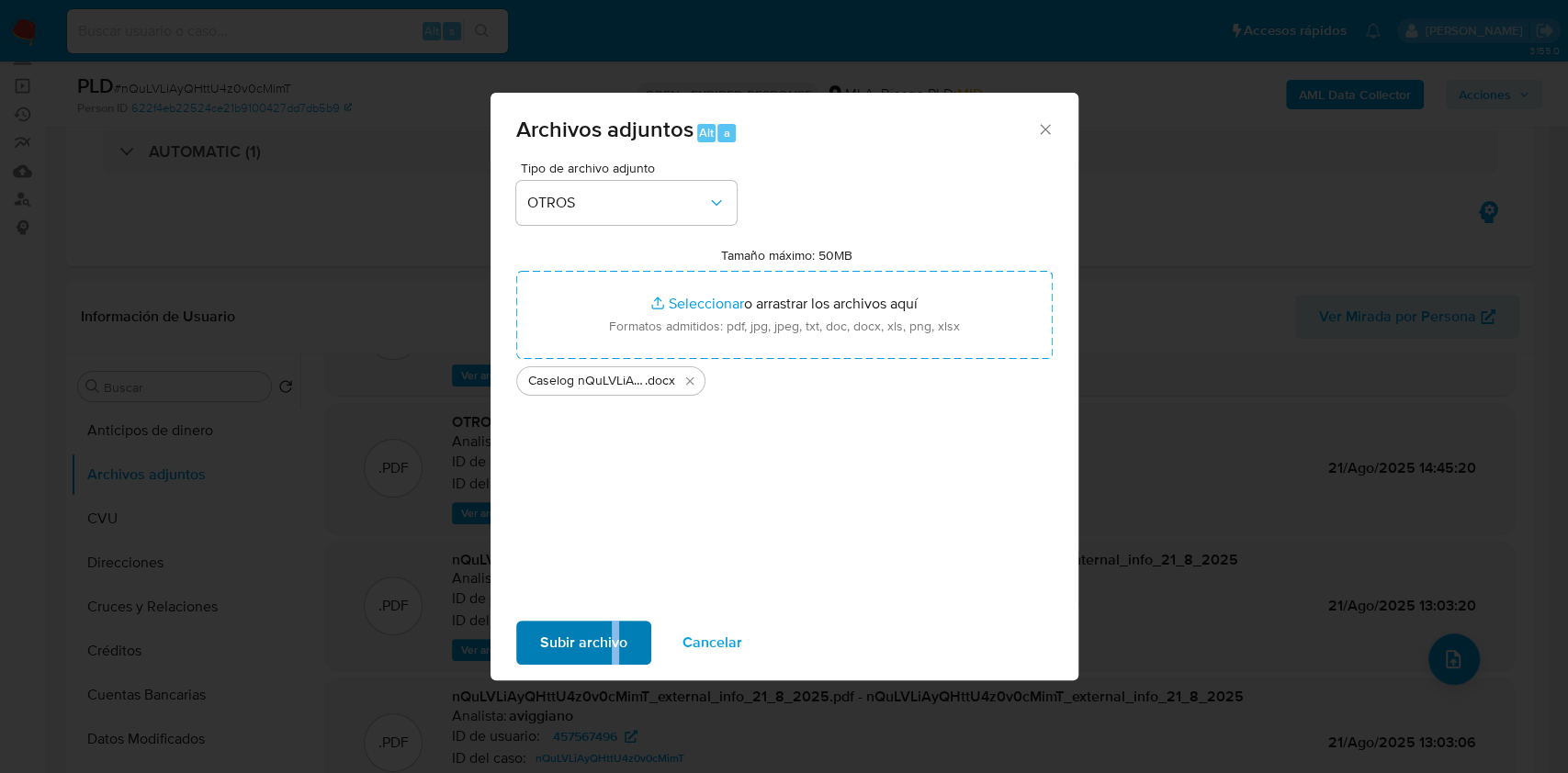
drag, startPoint x: 611, startPoint y: 610, endPoint x: 626, endPoint y: 643, distance: 36.2
click at [613, 613] on div "Subir archivo Cancelar" at bounding box center [784, 642] width 588 height 70
click at [626, 643] on button "Subir archivo" at bounding box center [584, 643] width 135 height 44
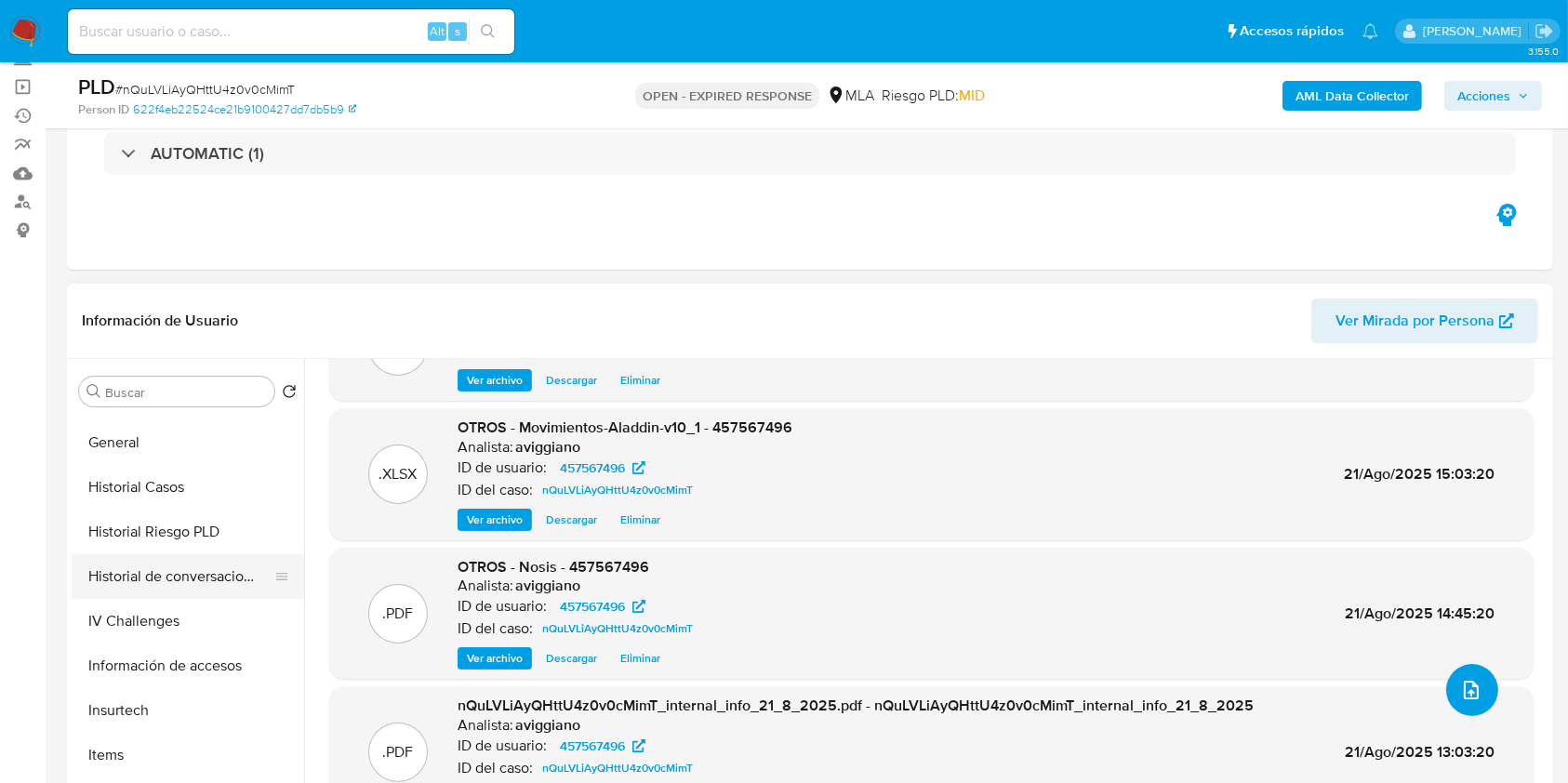
scroll to position [496, 0]
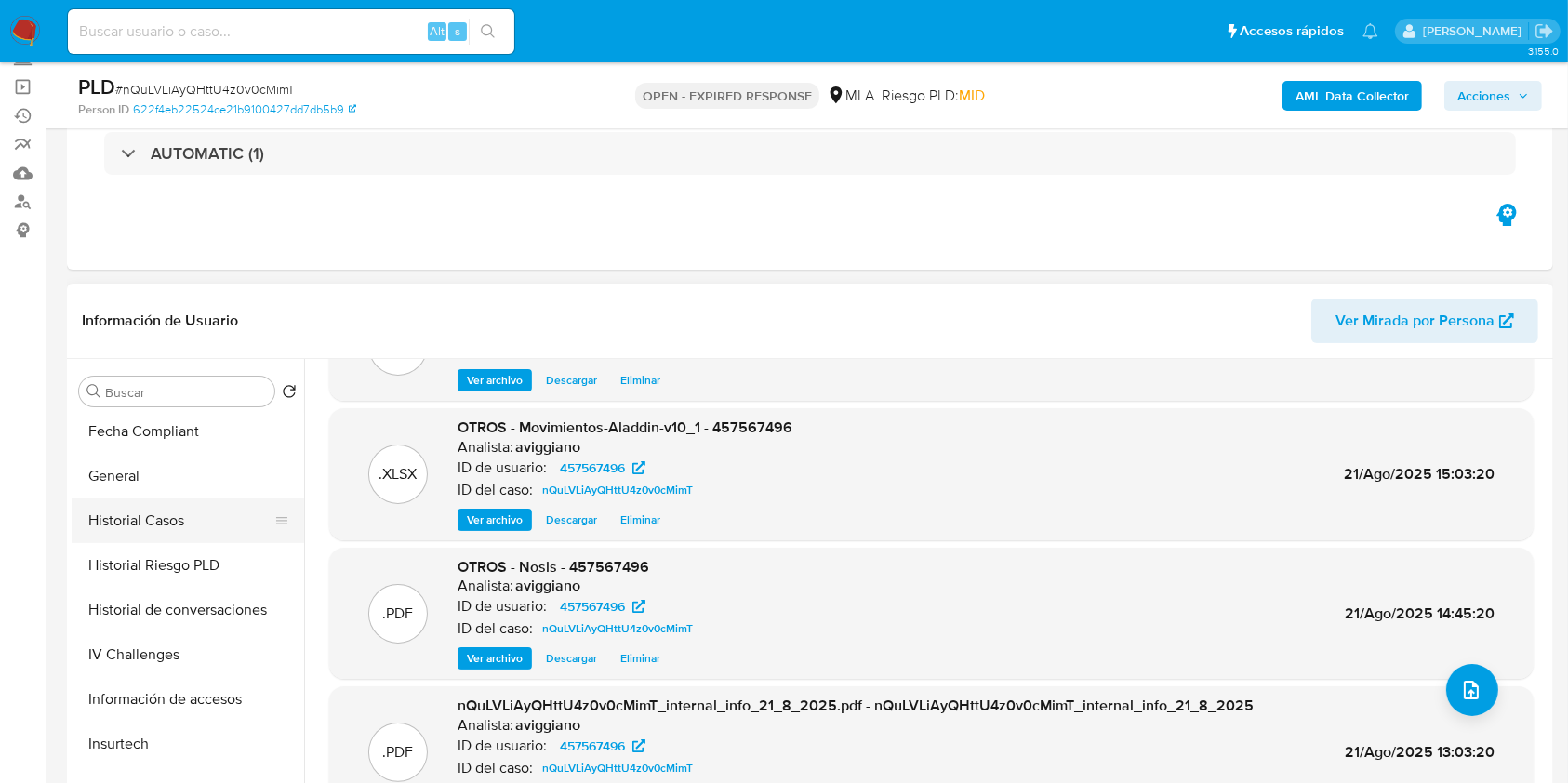
click at [190, 520] on button "Historial Casos" at bounding box center [180, 521] width 217 height 45
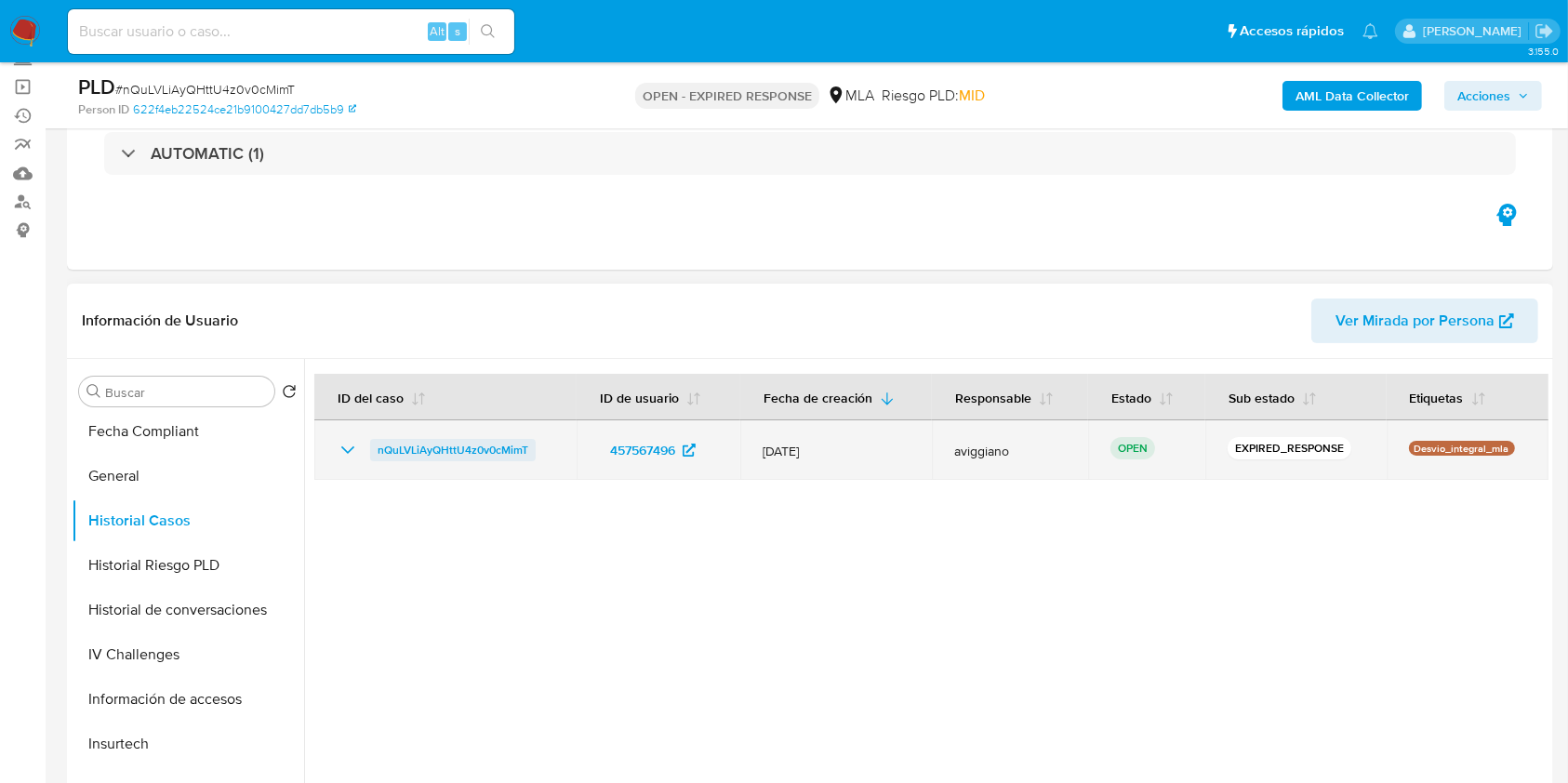
drag, startPoint x: 555, startPoint y: 442, endPoint x: 372, endPoint y: 450, distance: 183.2
click at [372, 450] on td "nQuLVLiAyQHttU4z0v0cMimT" at bounding box center [445, 449] width 262 height 59
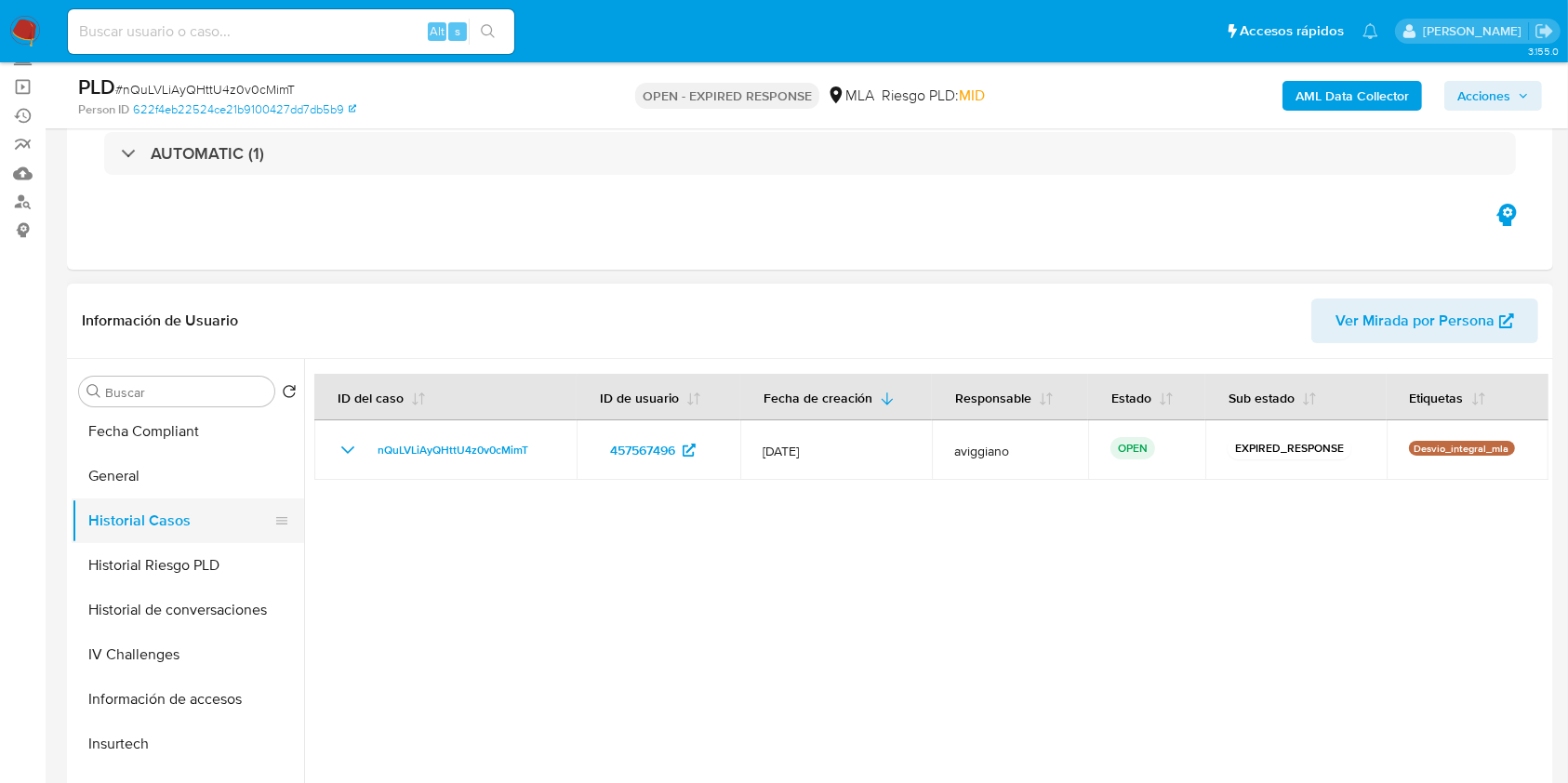
click at [174, 520] on button "Historial Casos" at bounding box center [180, 521] width 217 height 45
click at [183, 602] on button "Historial de conversaciones" at bounding box center [180, 610] width 217 height 45
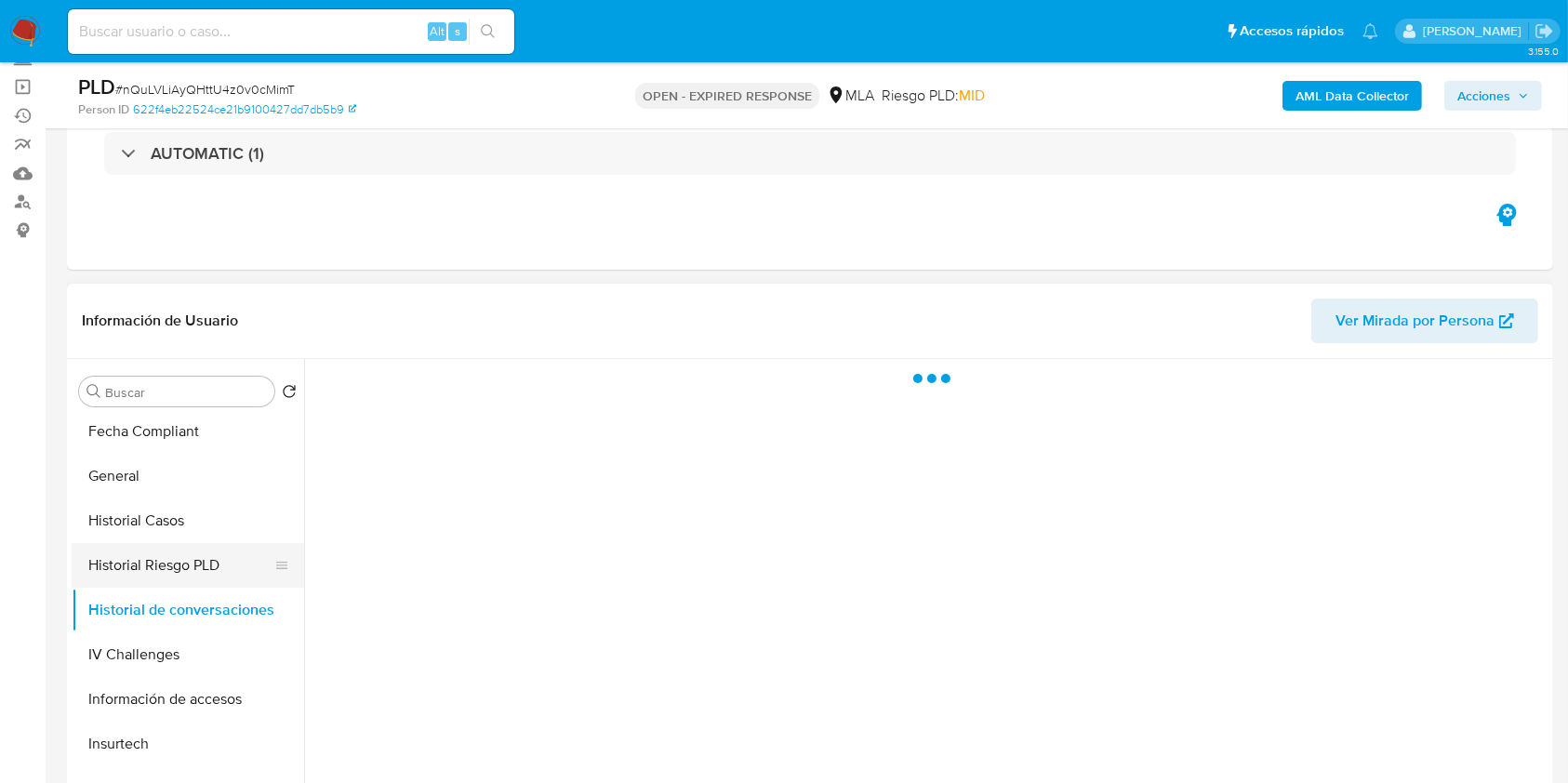
click at [191, 543] on button "Historial Riesgo PLD" at bounding box center [180, 566] width 217 height 45
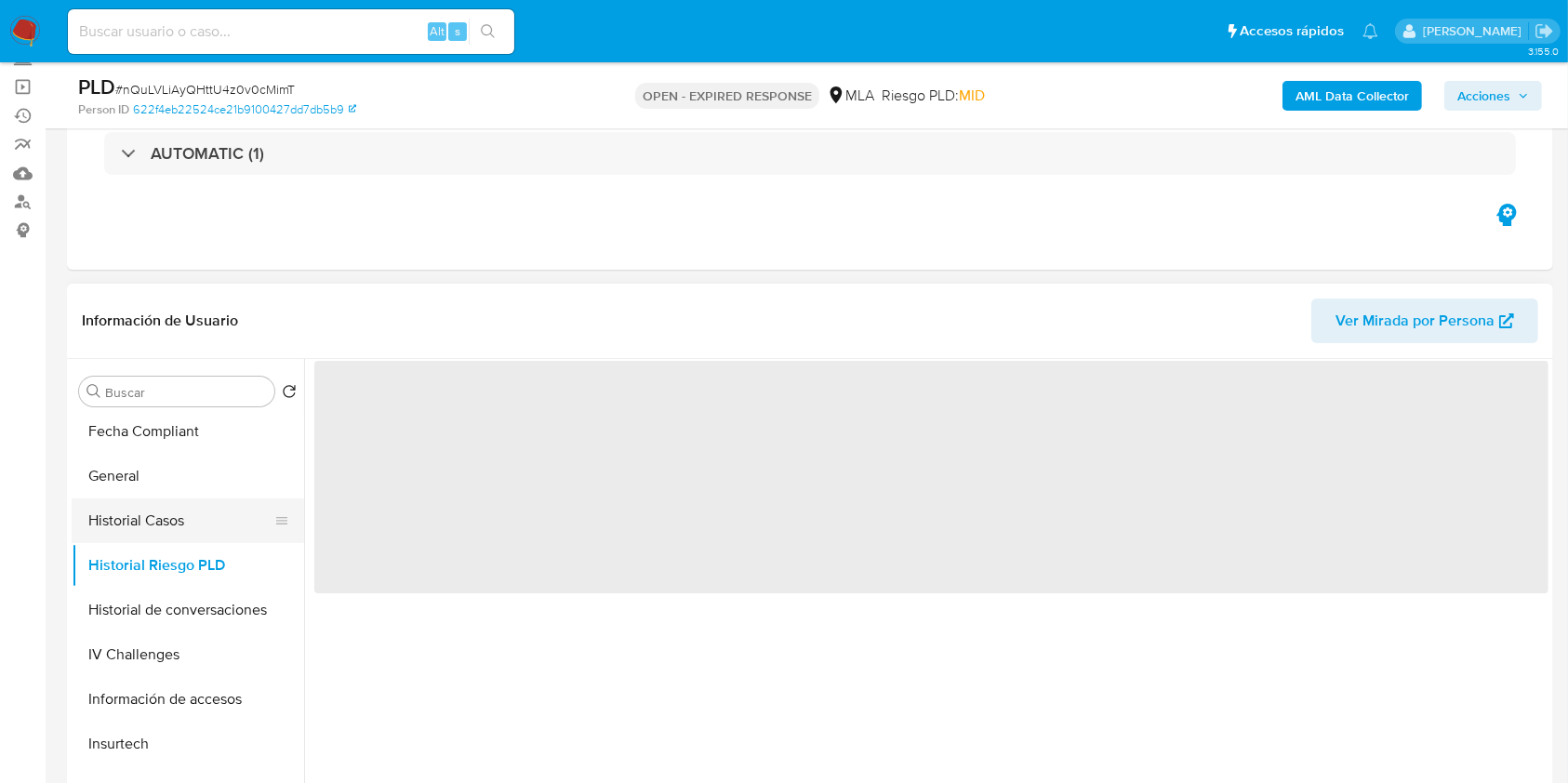
click at [192, 524] on button "Historial Casos" at bounding box center [180, 521] width 217 height 45
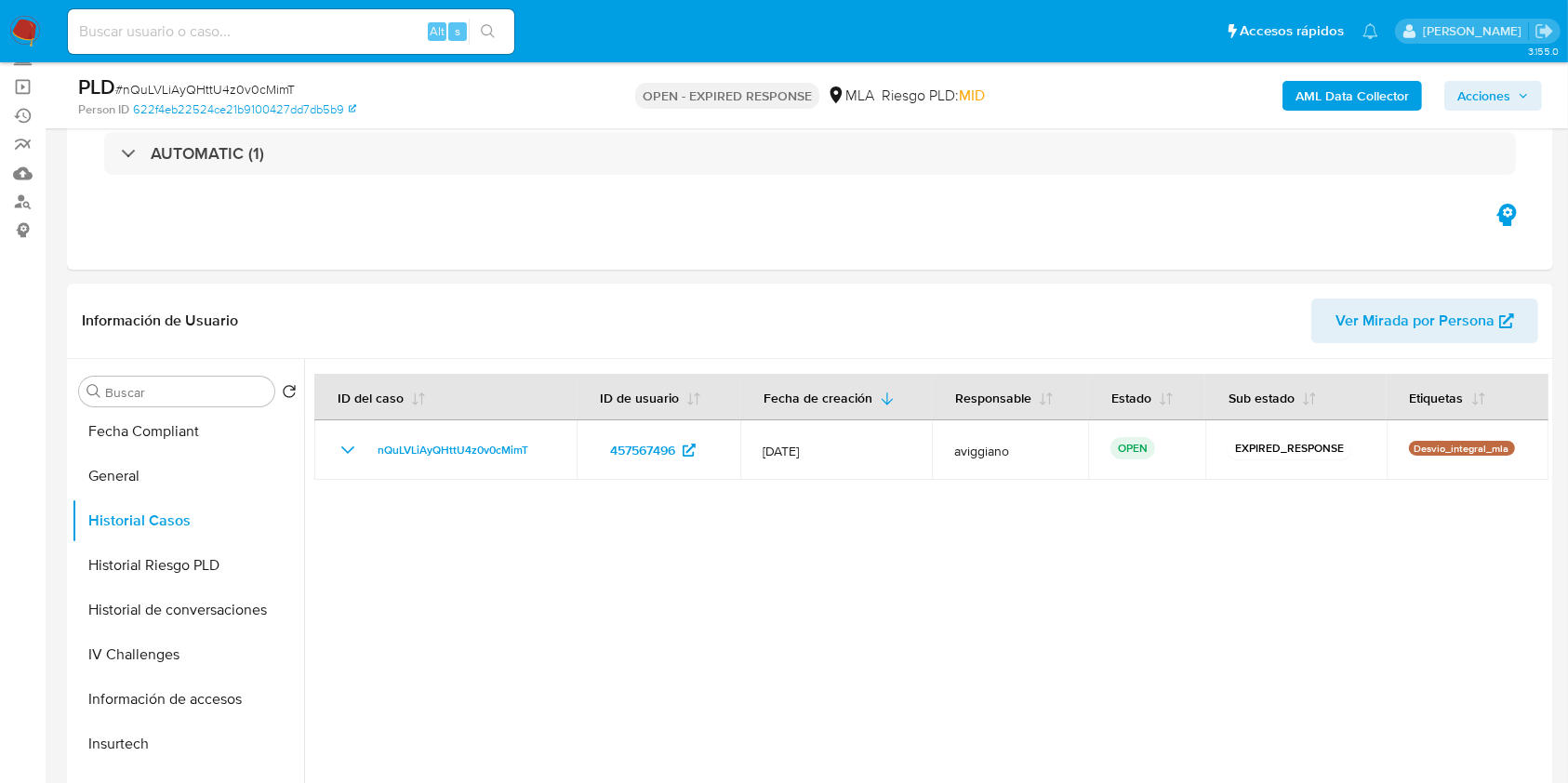
click at [201, 21] on input at bounding box center [291, 31] width 446 height 24
paste input "sCsSWSksDheTw0OFODZqjX6f"
type input "sCsSWSksDheTw0OFODZqjX6f"
click at [500, 38] on button "search-icon" at bounding box center [487, 31] width 38 height 26
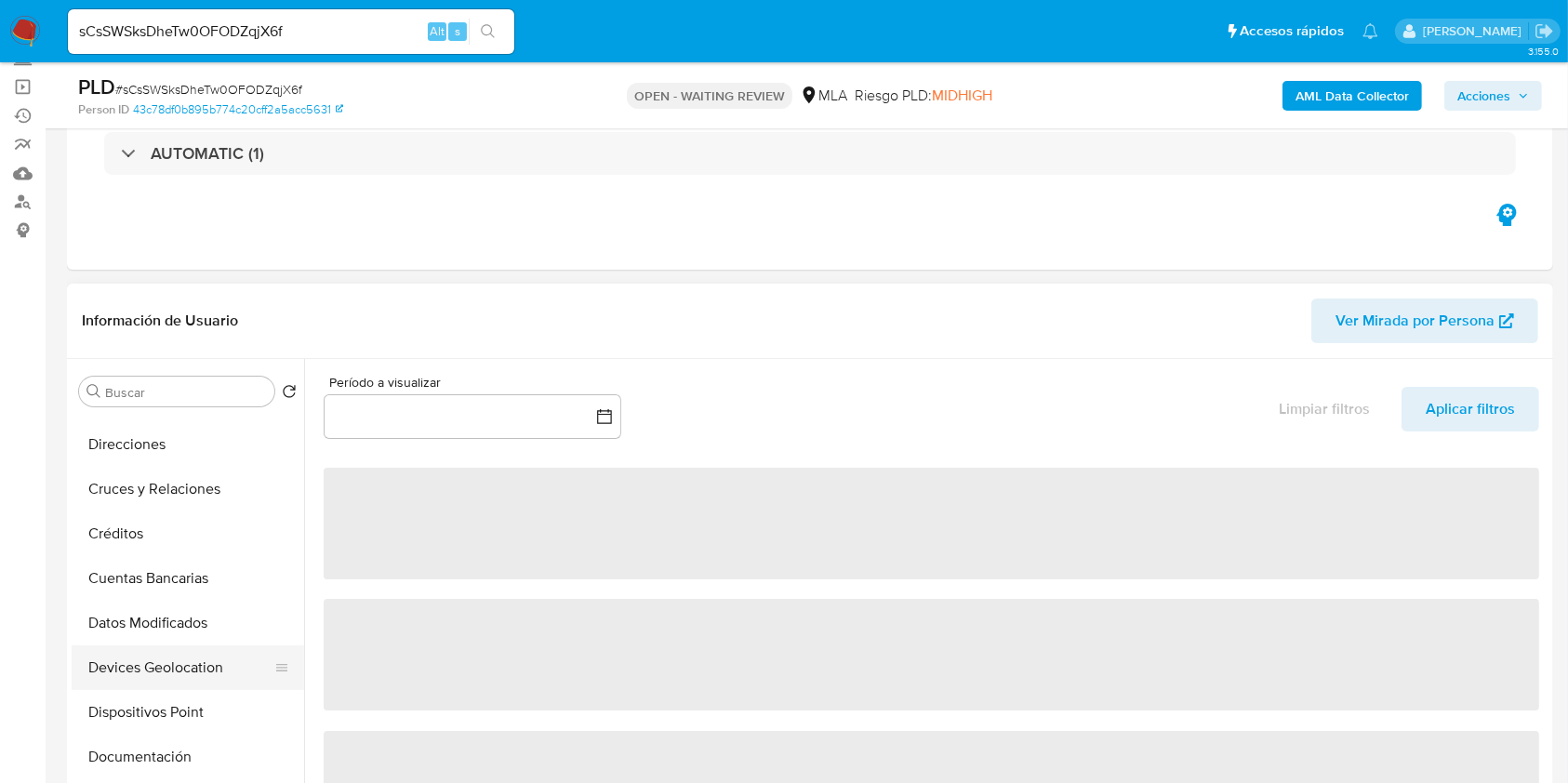
scroll to position [247, 0]
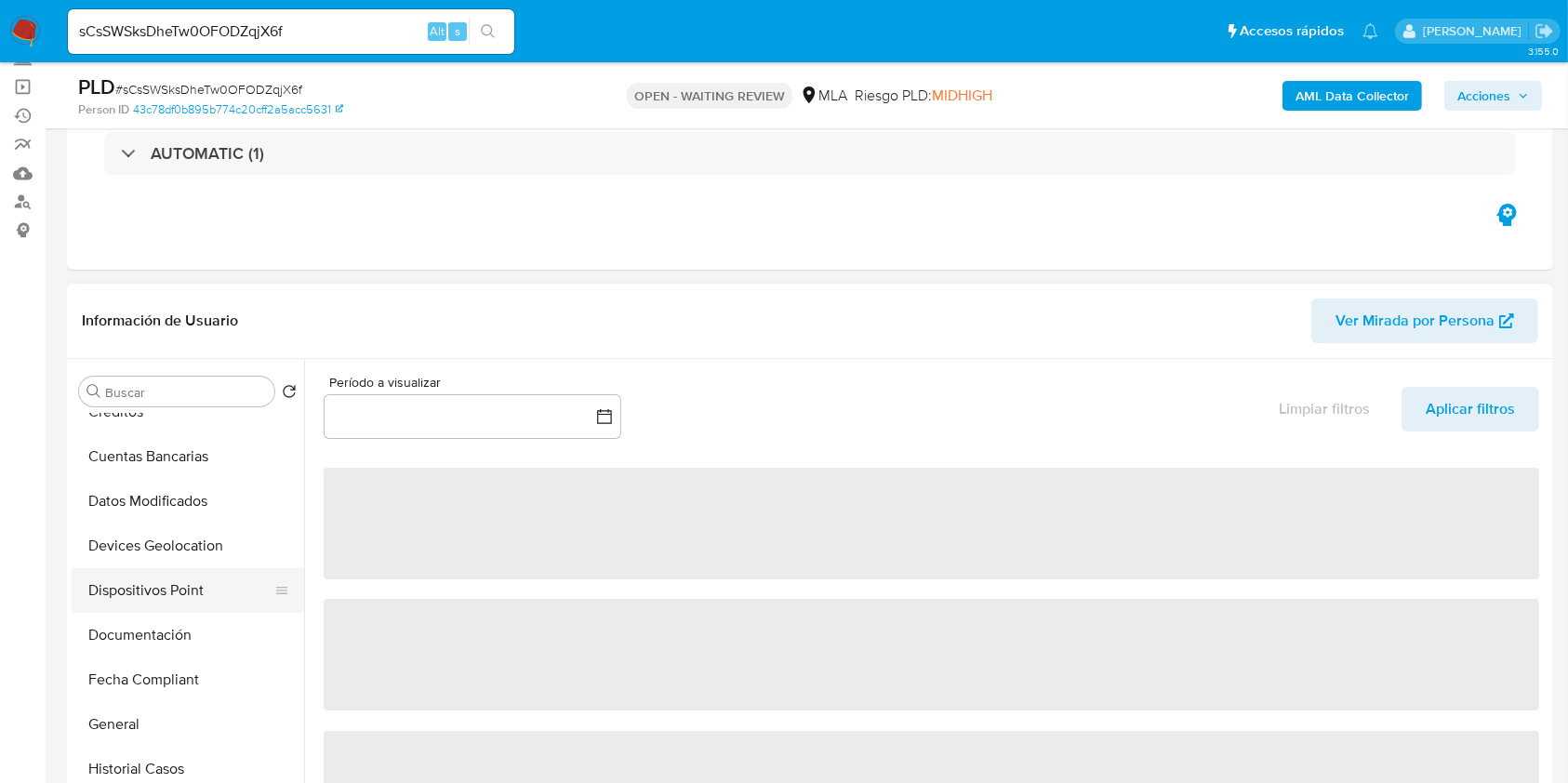
select select "10"
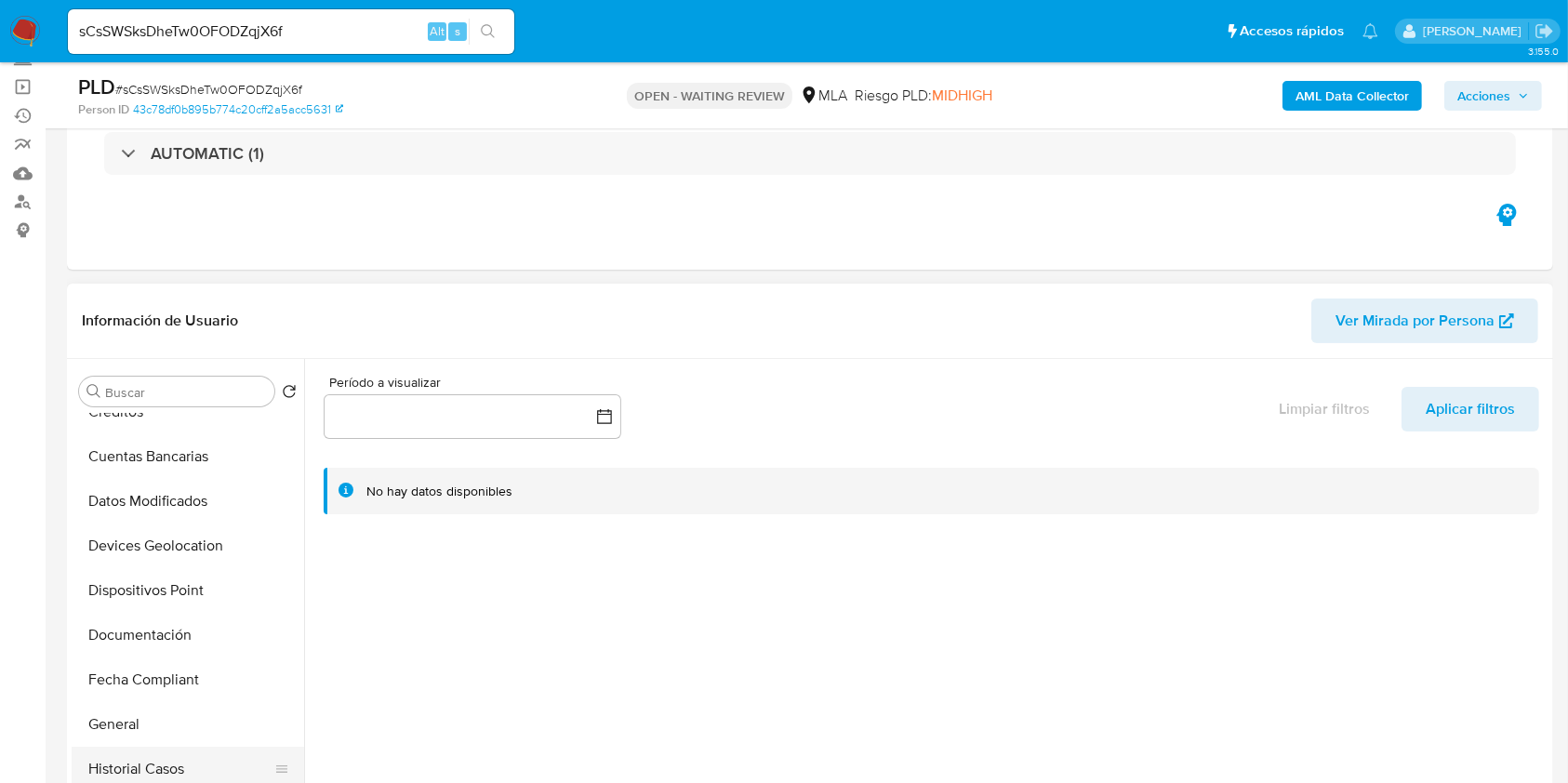
click at [142, 751] on button "Historial Casos" at bounding box center [180, 768] width 217 height 45
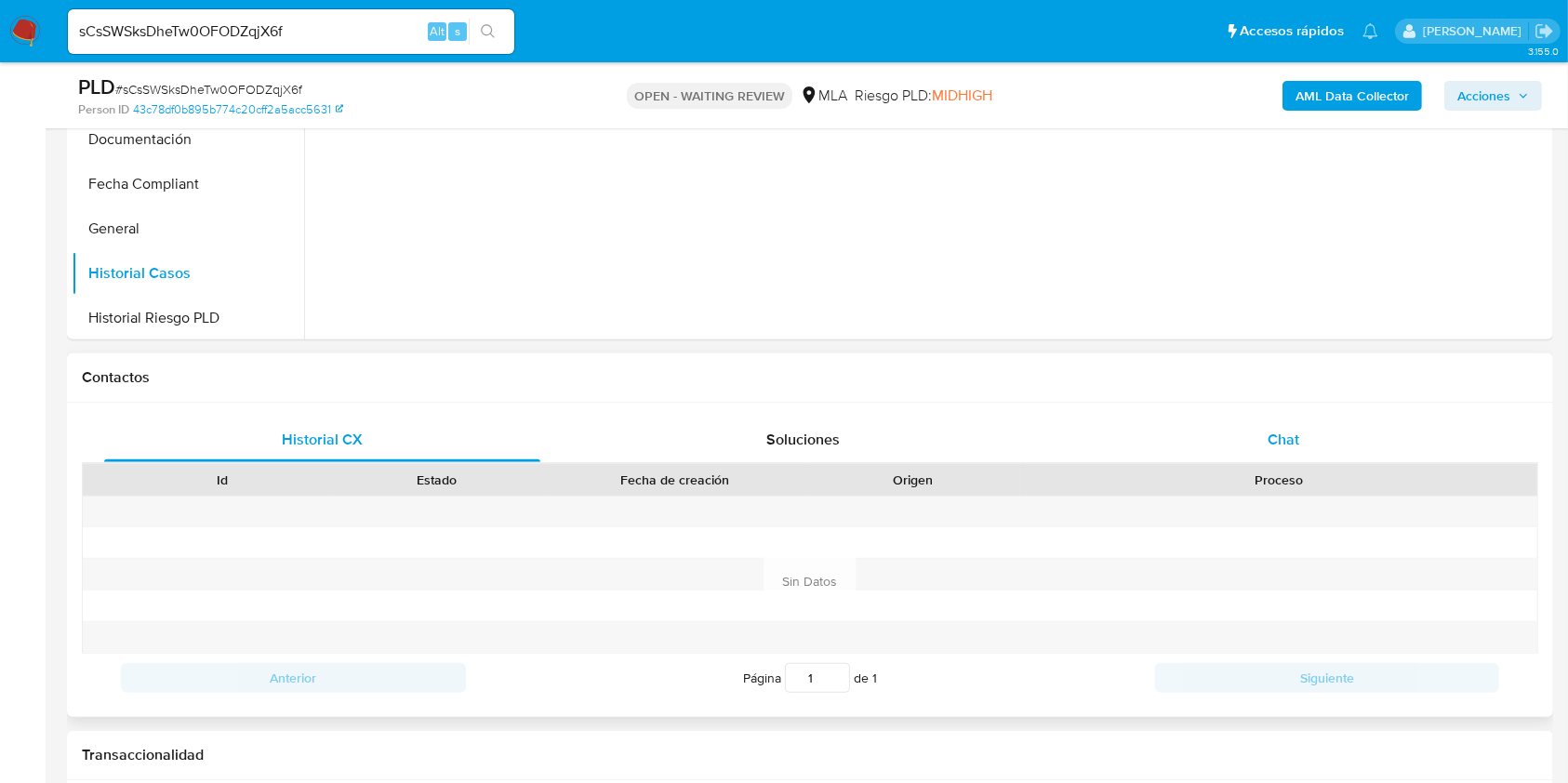
click at [1272, 435] on span "Chat" at bounding box center [1283, 440] width 32 height 21
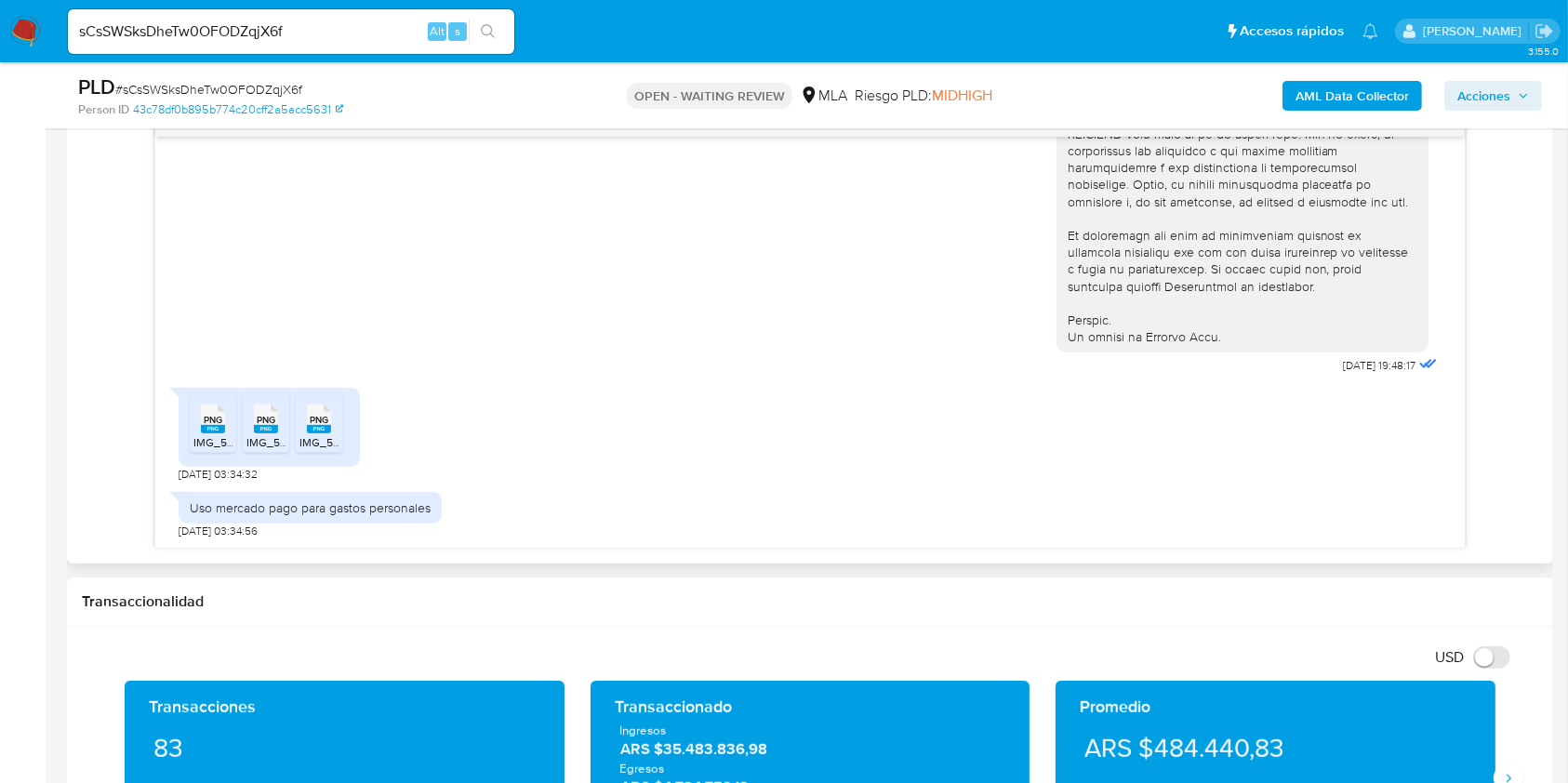
scroll to position [818, 0]
click at [179, 424] on div "PNG PNG IMG_5422.png PNG PNG IMG_5421.png PNG PNG IMG_5420.png" at bounding box center [269, 427] width 181 height 79
click at [206, 429] on rect at bounding box center [212, 429] width 24 height 9
click at [265, 428] on rect at bounding box center [266, 429] width 24 height 9
click at [225, 422] on icon at bounding box center [212, 419] width 24 height 29
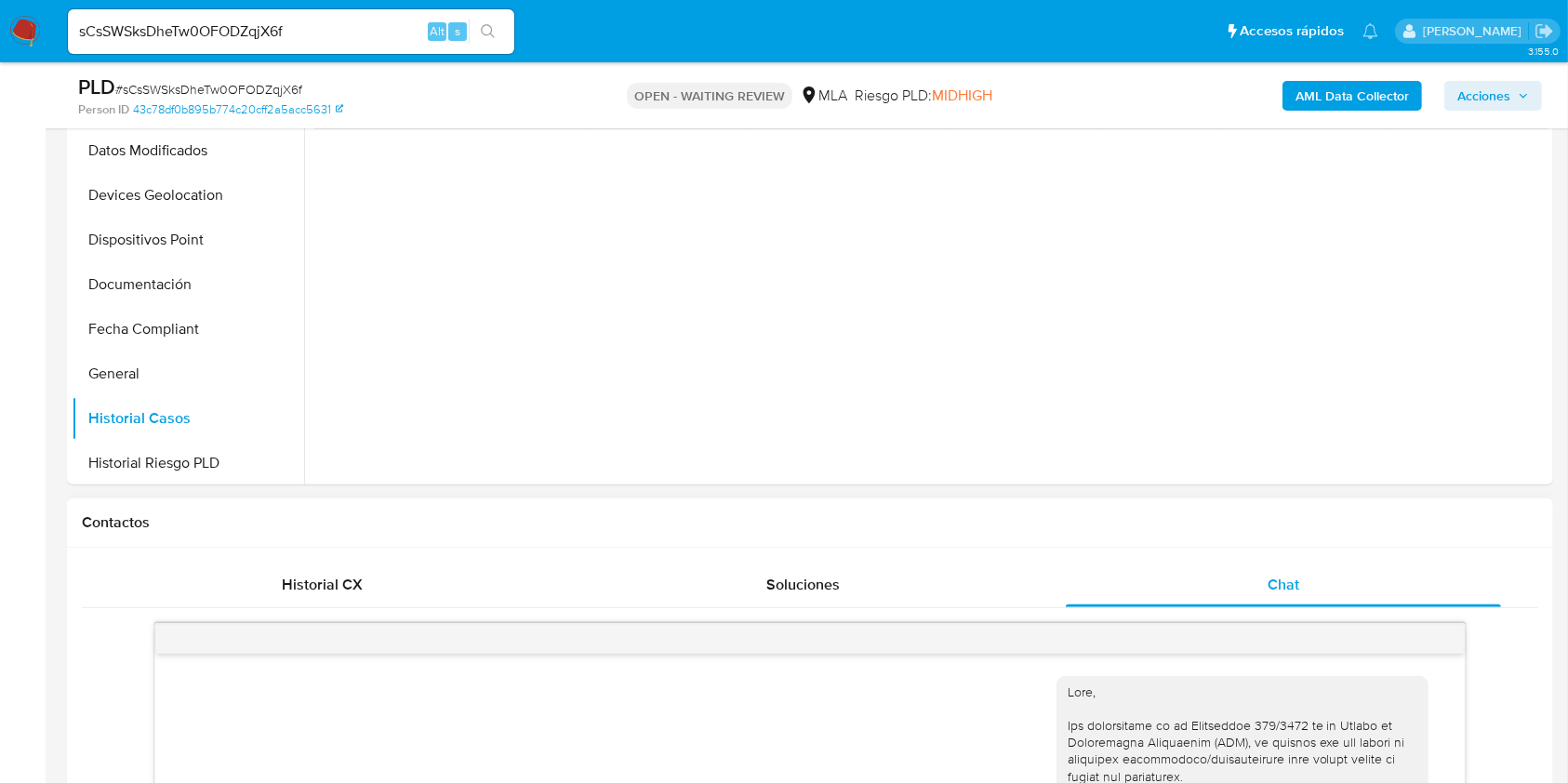
scroll to position [372, 0]
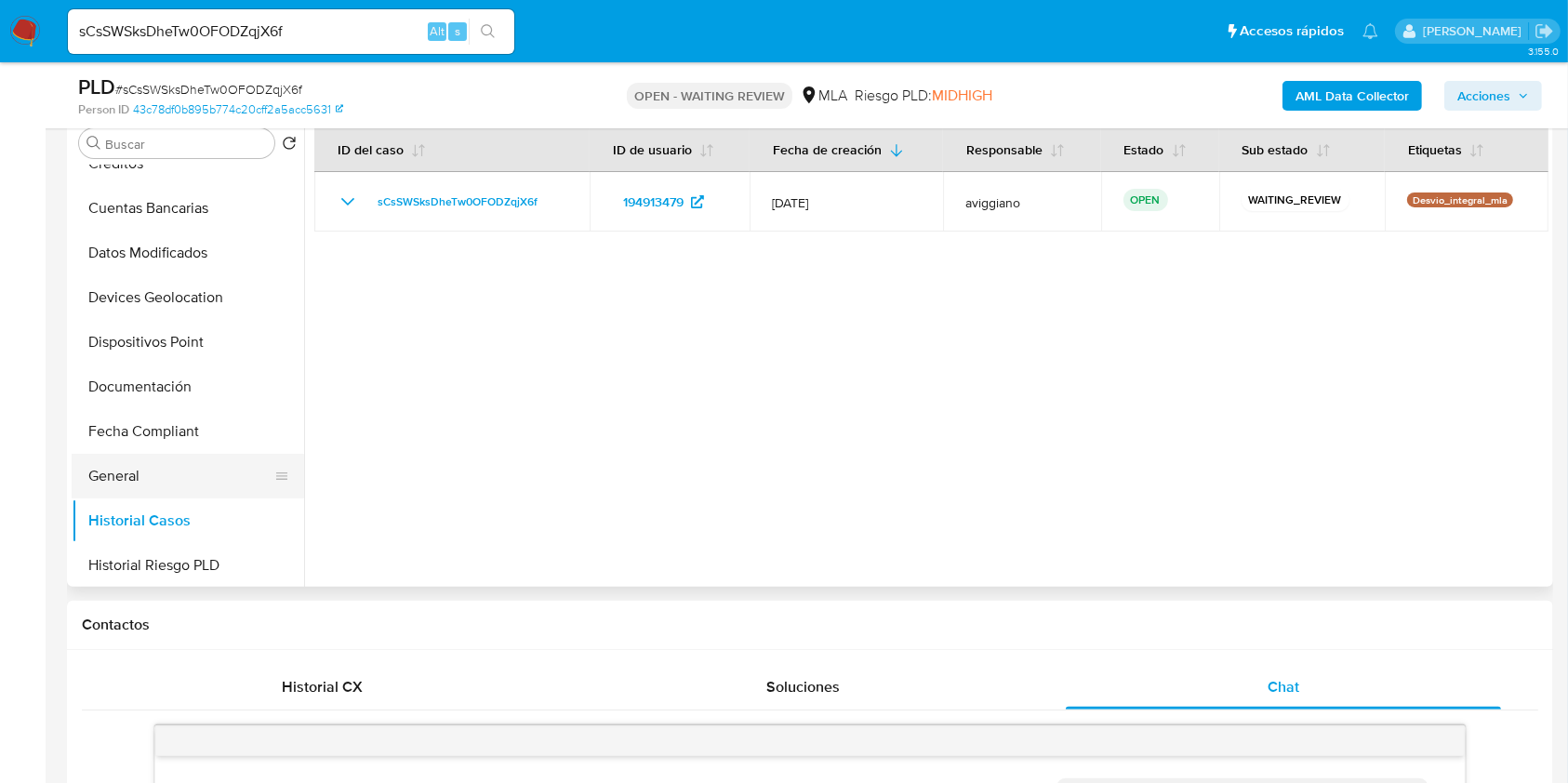
click at [101, 460] on button "General" at bounding box center [180, 476] width 217 height 45
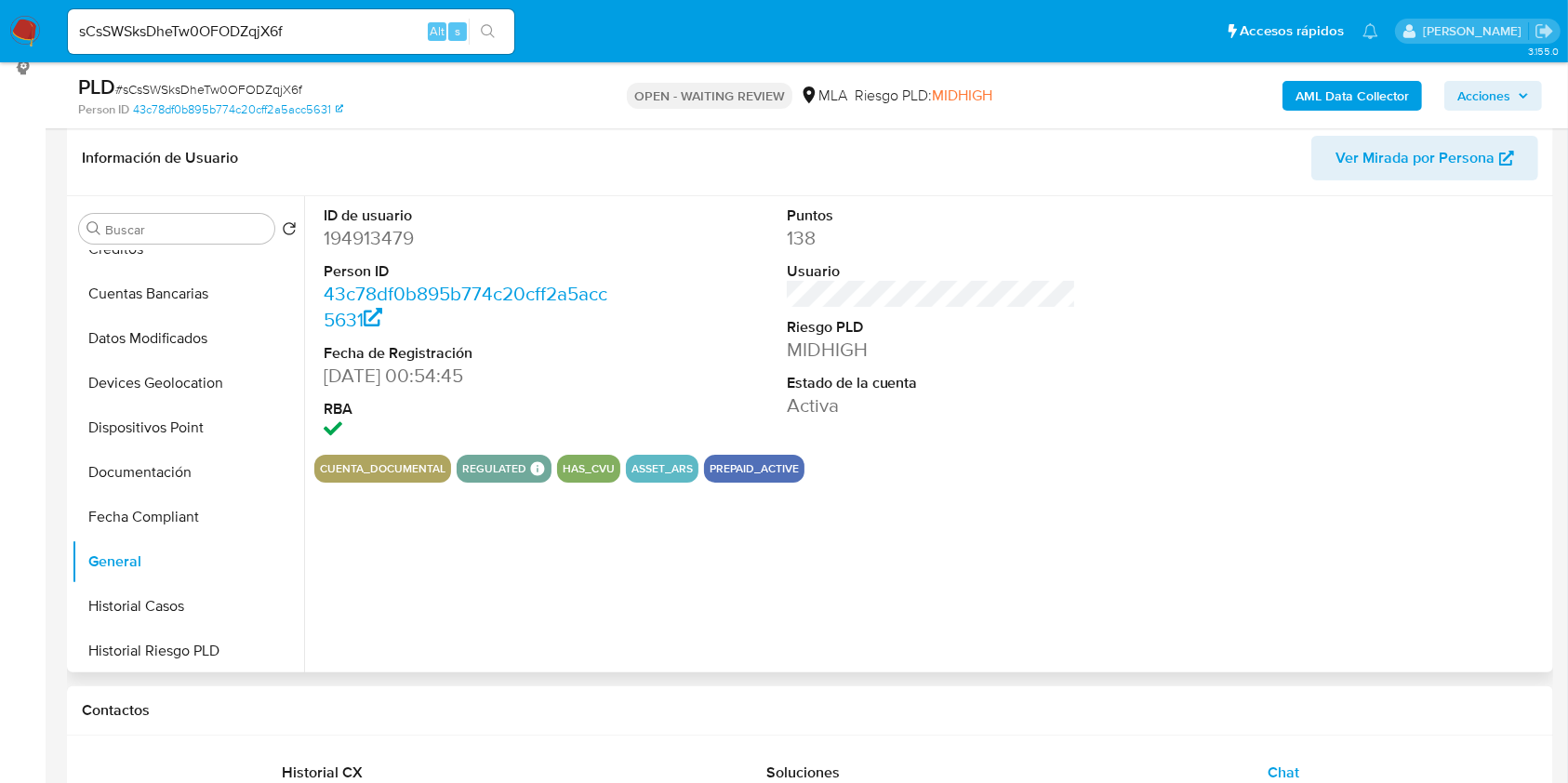
scroll to position [247, 0]
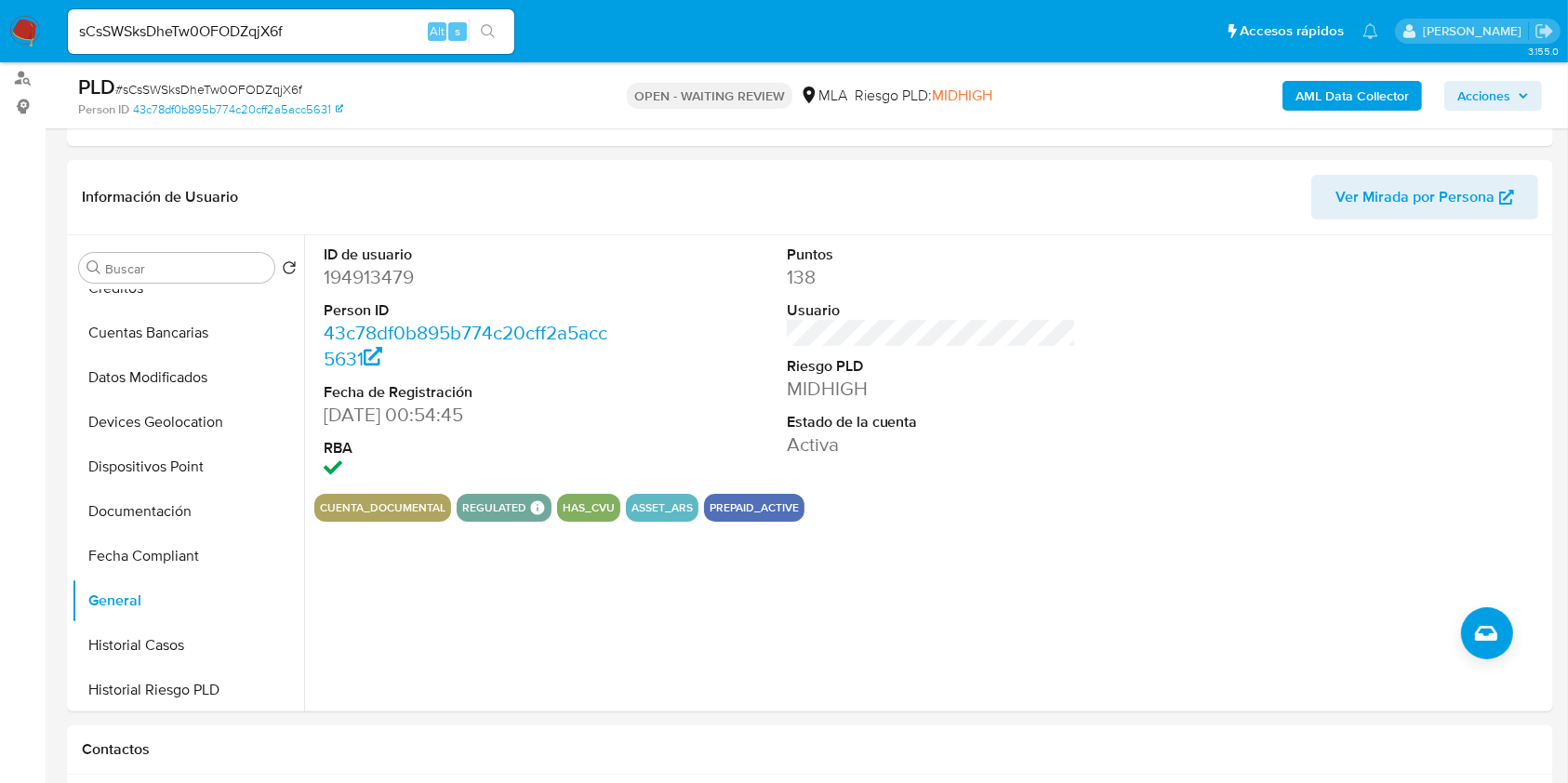
click at [1325, 108] on b "AML Data Collector" at bounding box center [1352, 95] width 114 height 30
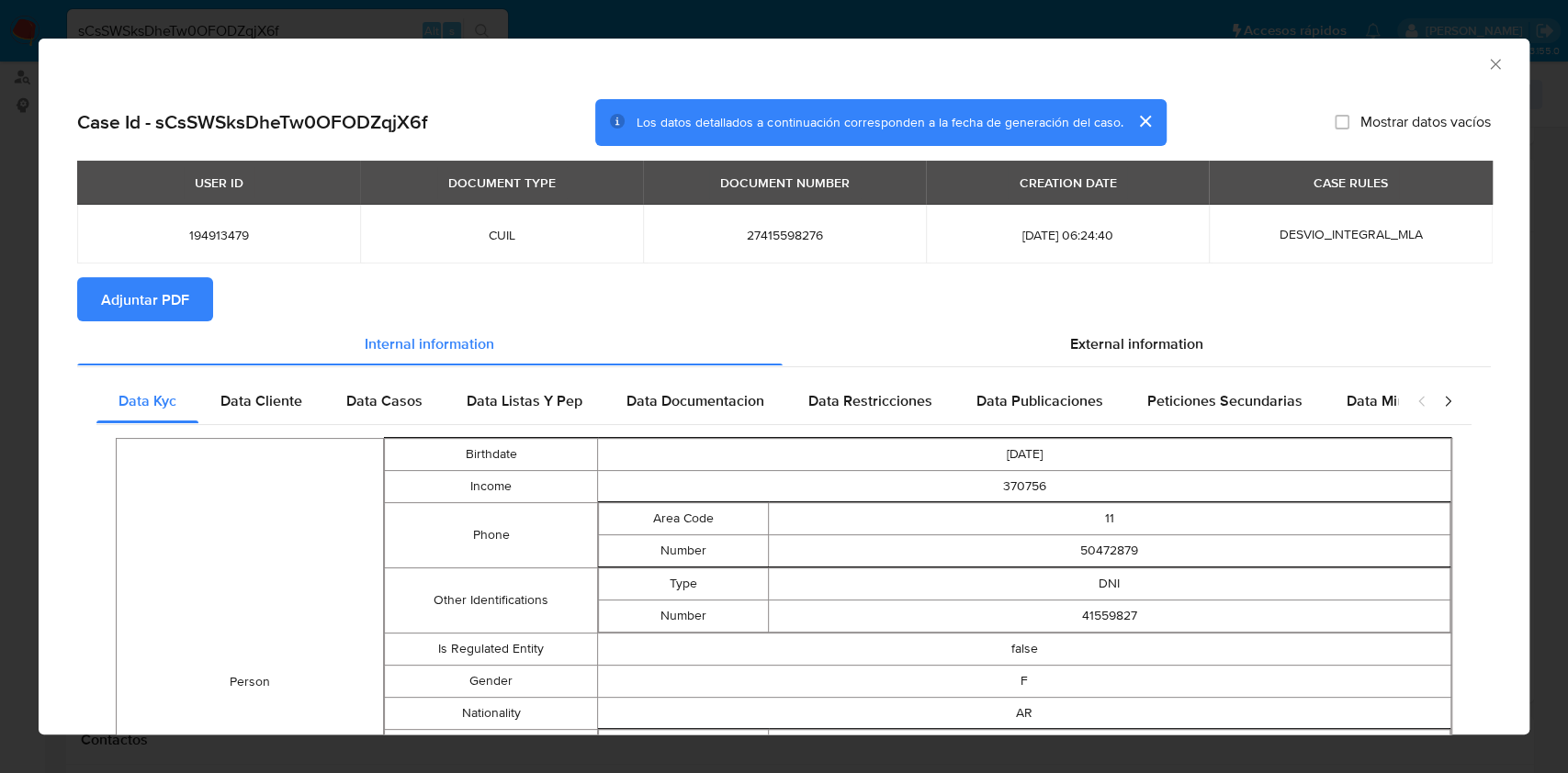
click at [171, 301] on span "Adjuntar PDF" at bounding box center [145, 299] width 88 height 40
click at [1486, 56] on icon "Cerrar ventana" at bounding box center [1494, 63] width 18 height 18
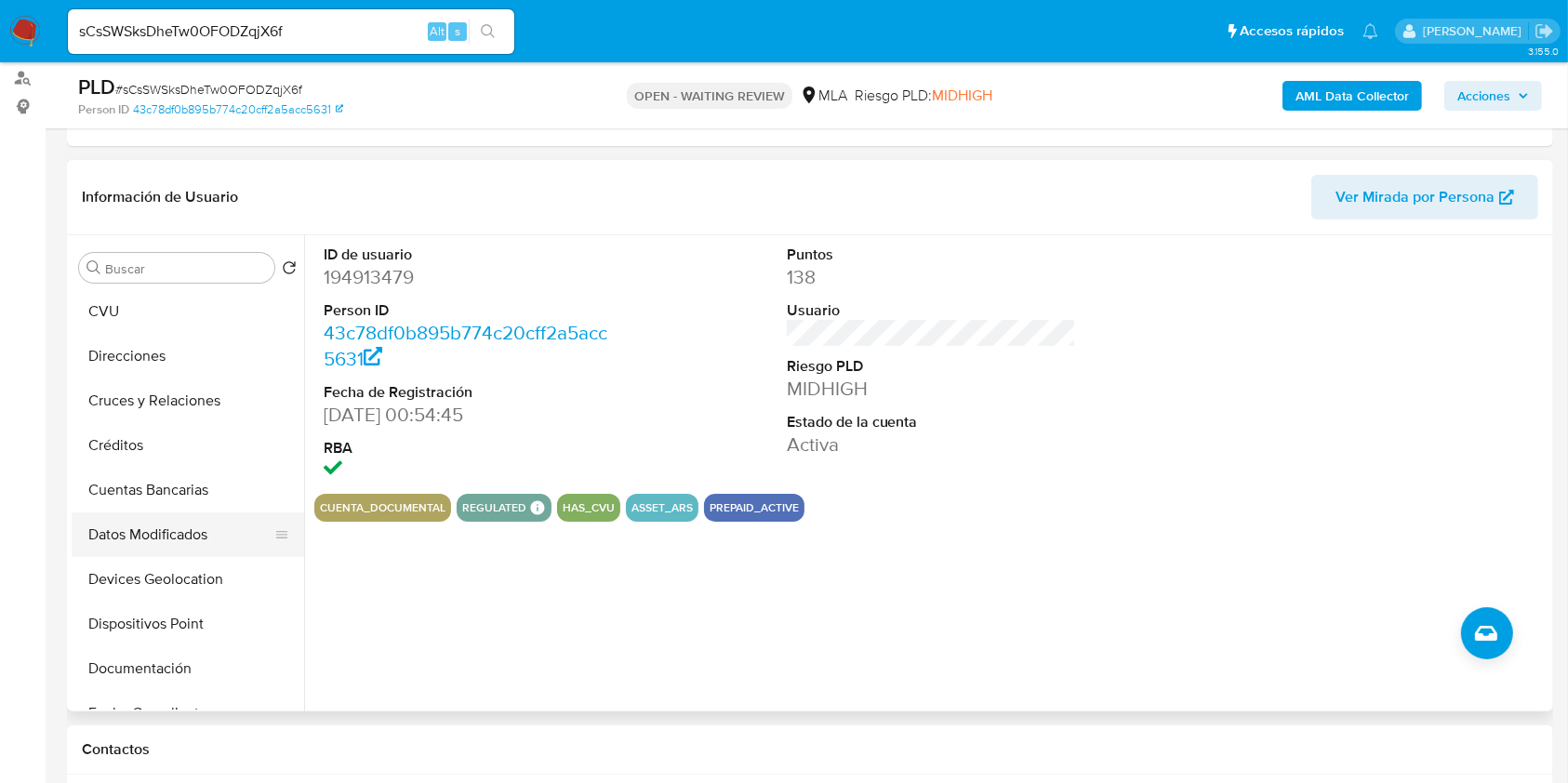
scroll to position [0, 0]
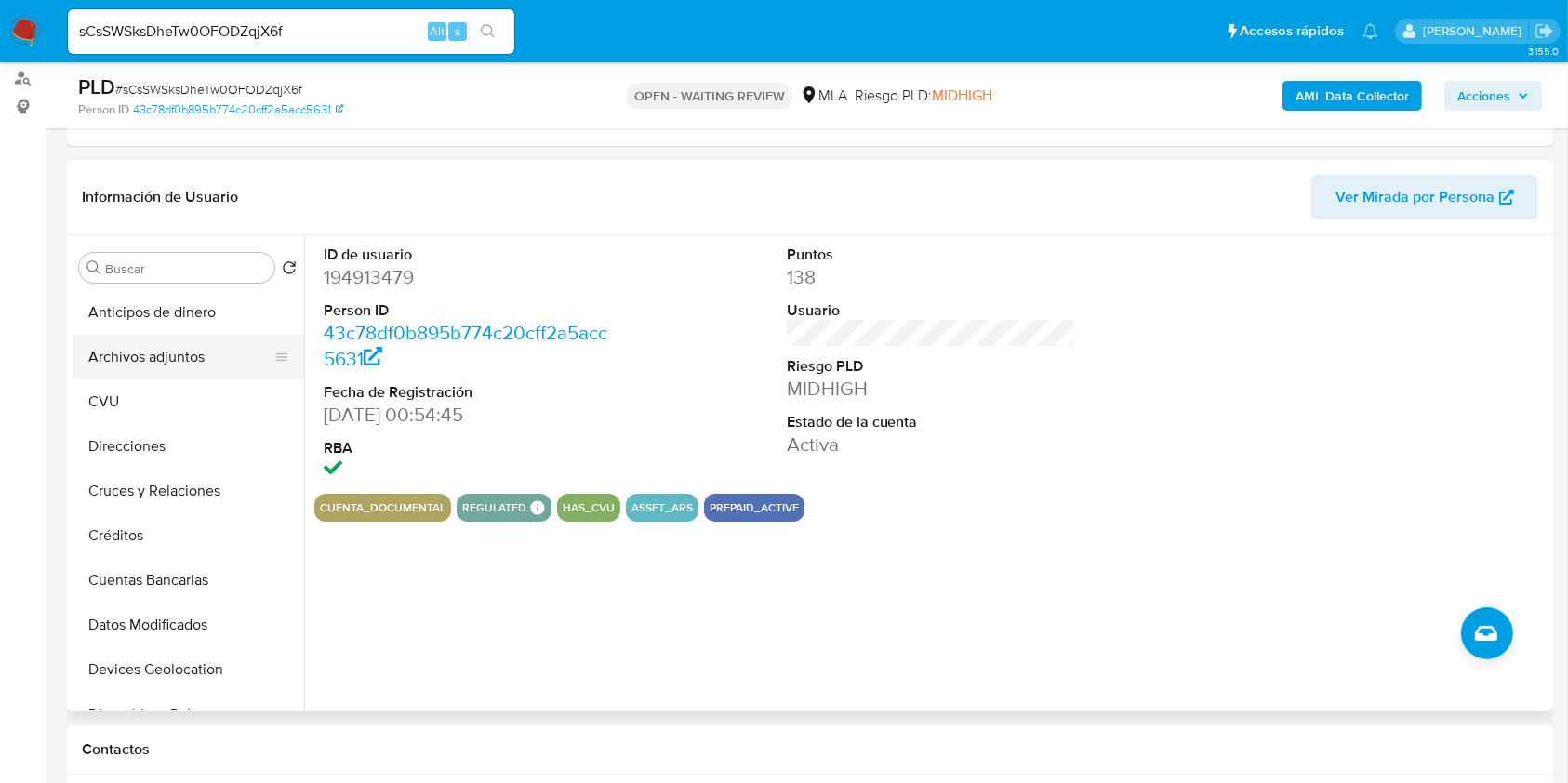
click at [213, 343] on button "Archivos adjuntos" at bounding box center [180, 357] width 217 height 45
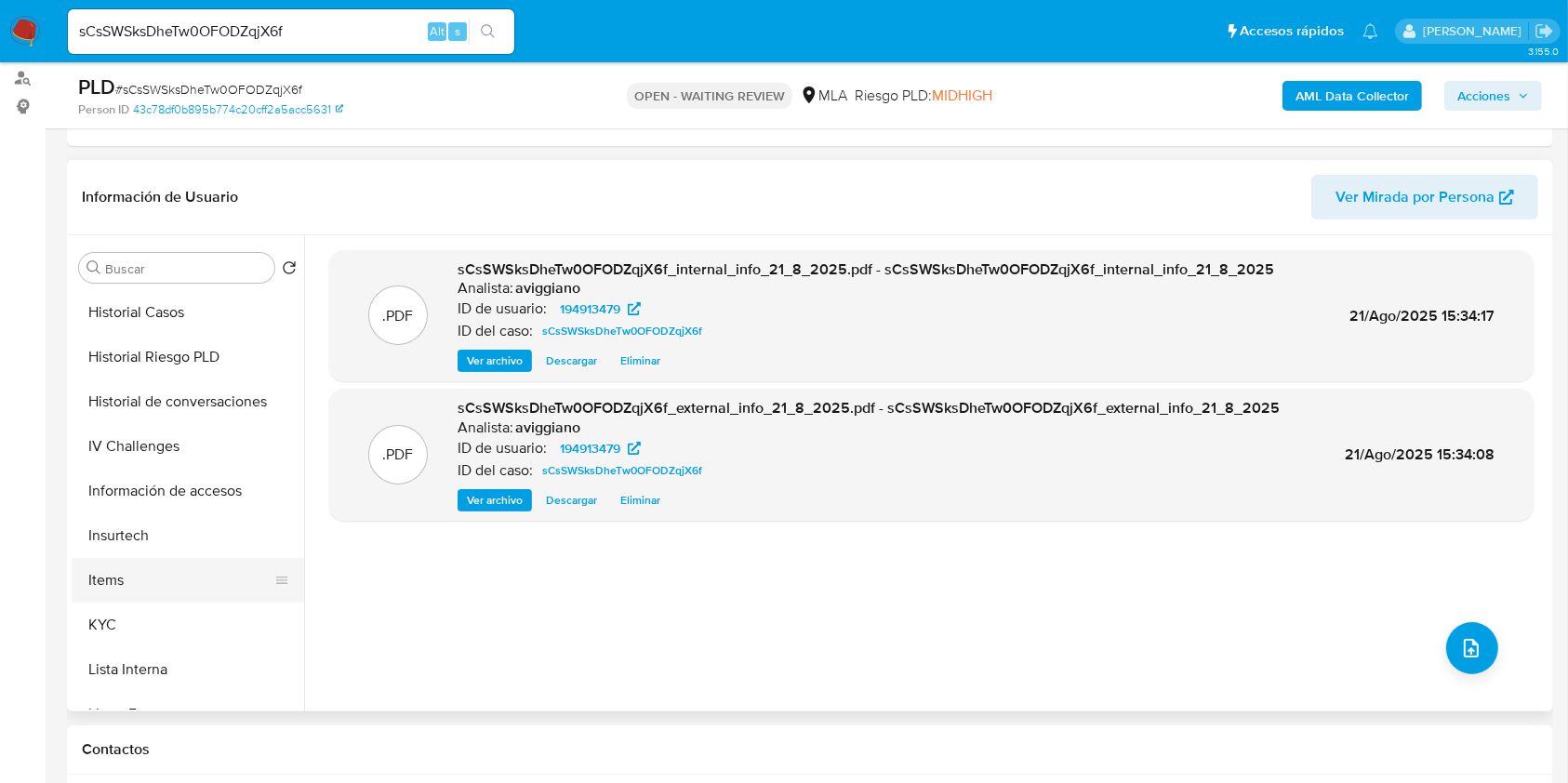
scroll to position [619, 0]
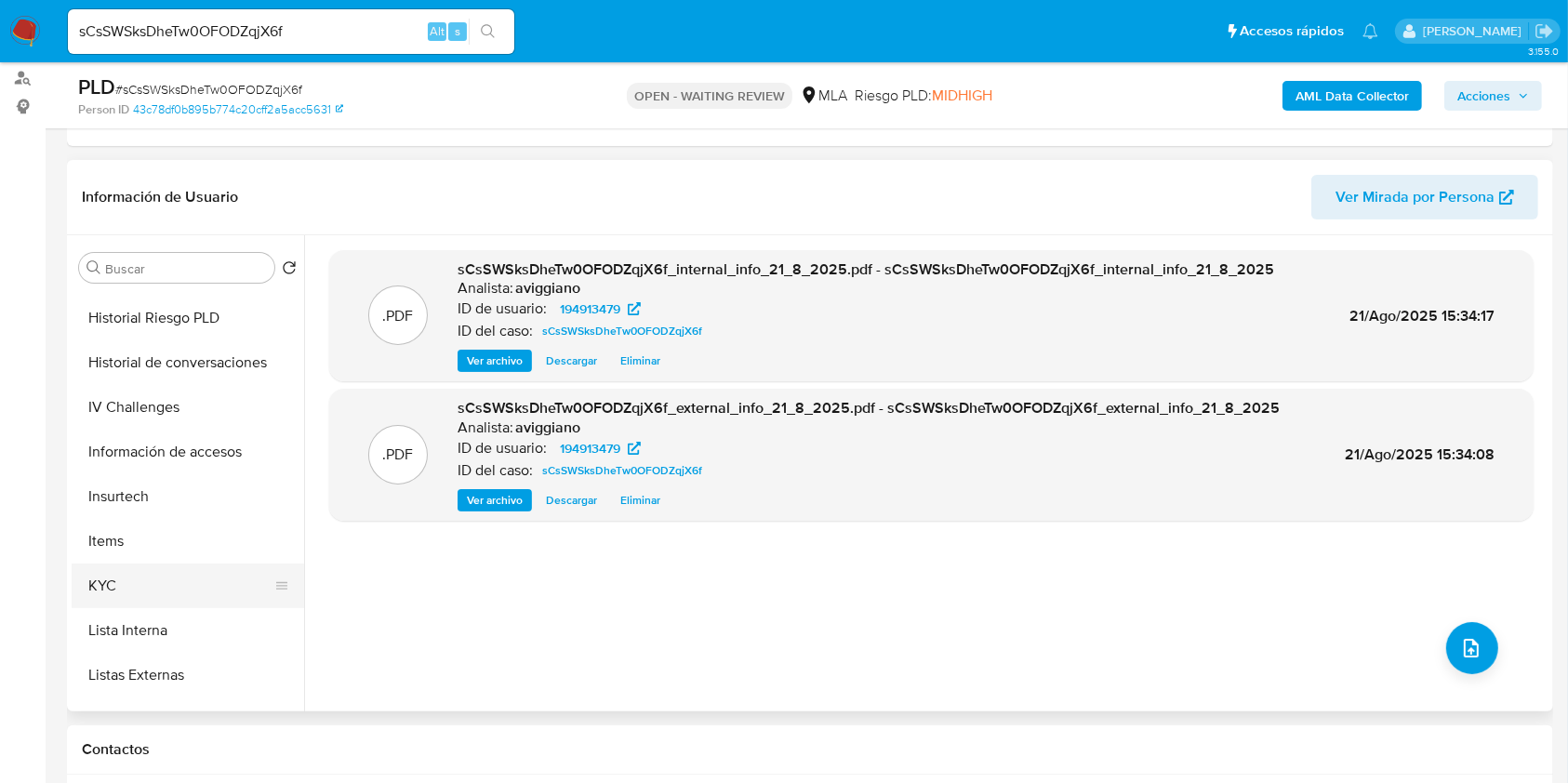
click at [128, 570] on button "KYC" at bounding box center [180, 586] width 217 height 45
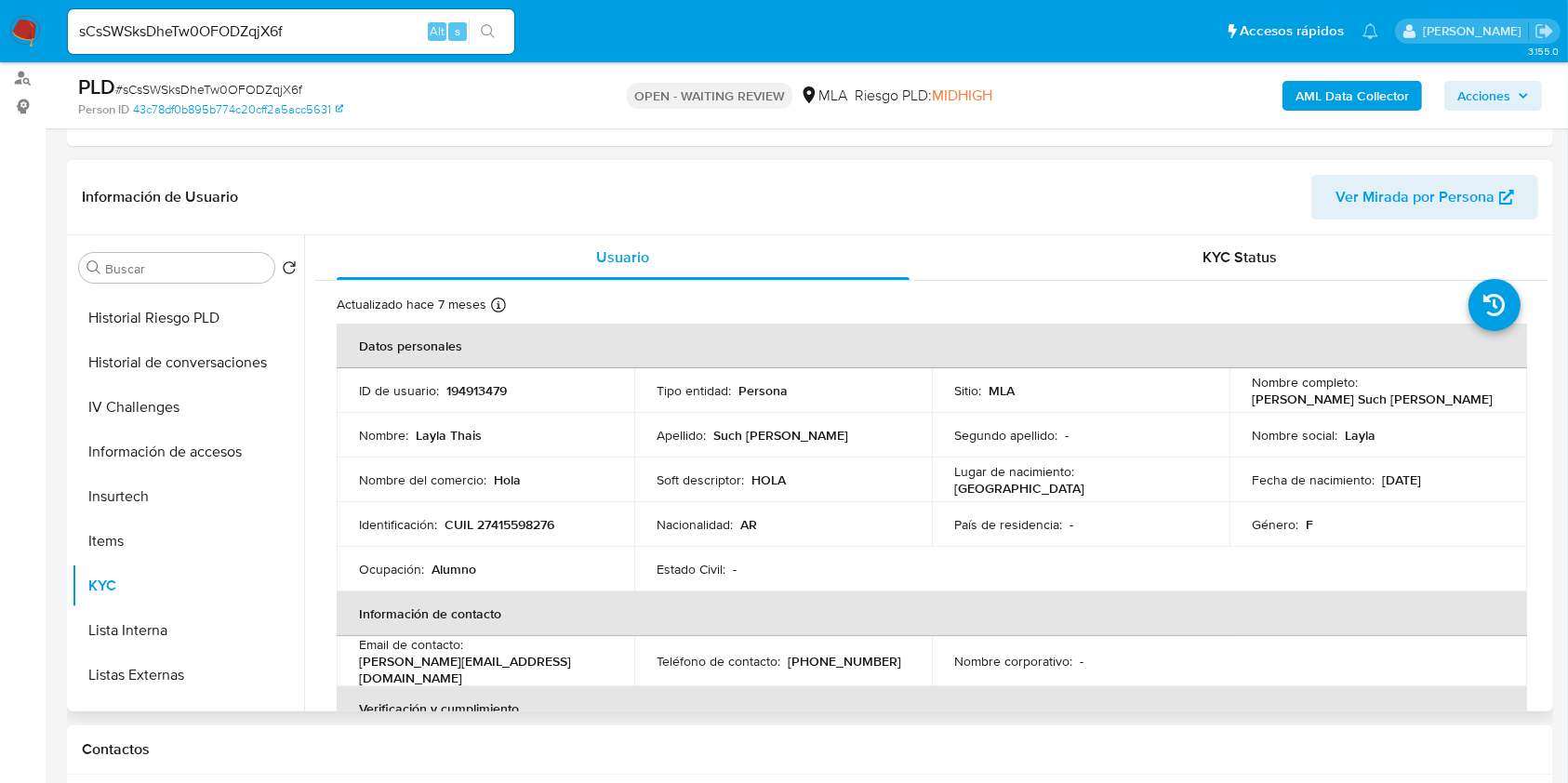
click at [482, 525] on p "CUIL 27415598276" at bounding box center [499, 524] width 110 height 16
click at [471, 382] on p "194913479" at bounding box center [476, 390] width 60 height 16
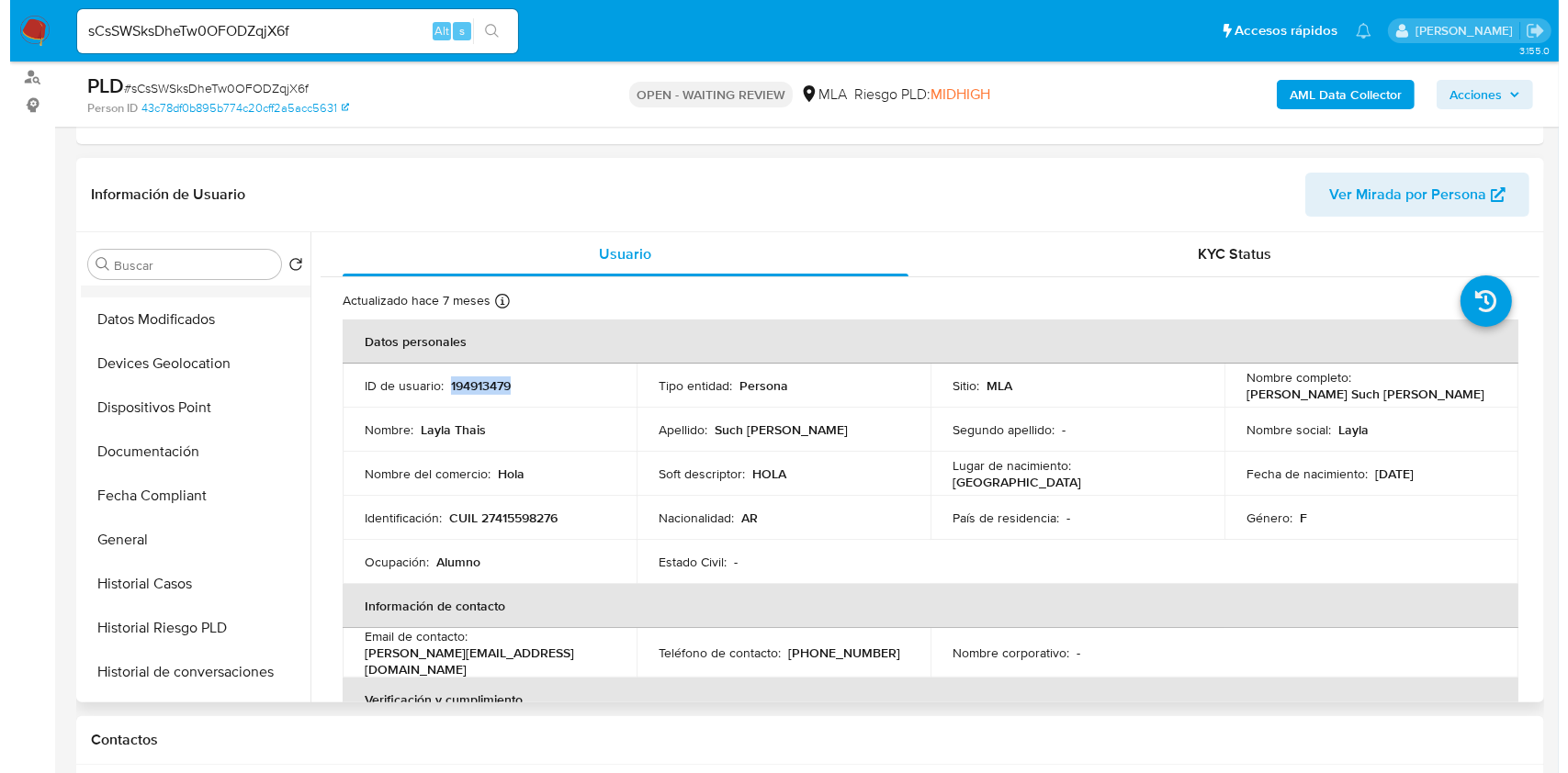
scroll to position [0, 0]
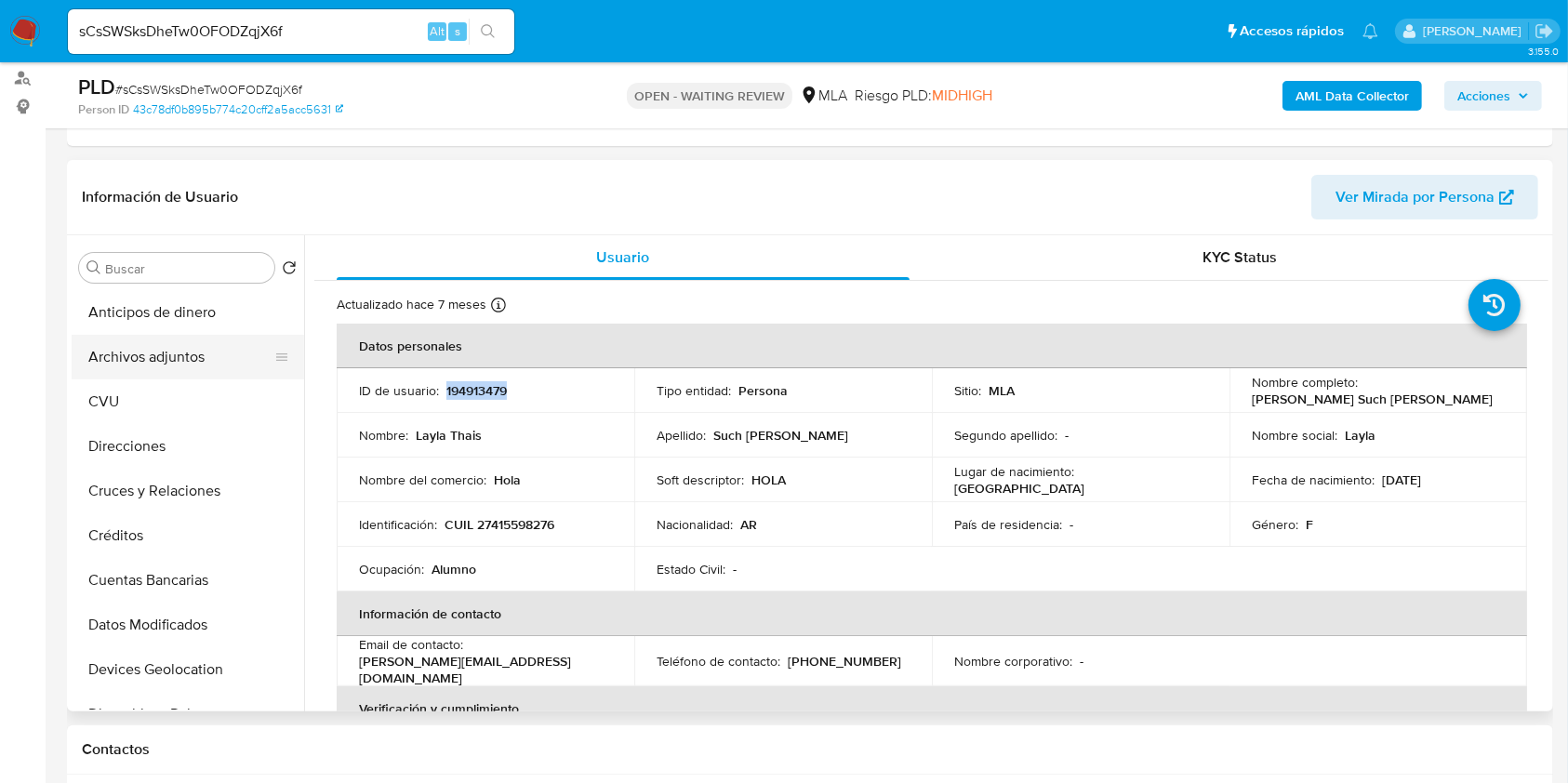
click at [150, 367] on button "Archivos adjuntos" at bounding box center [180, 357] width 217 height 45
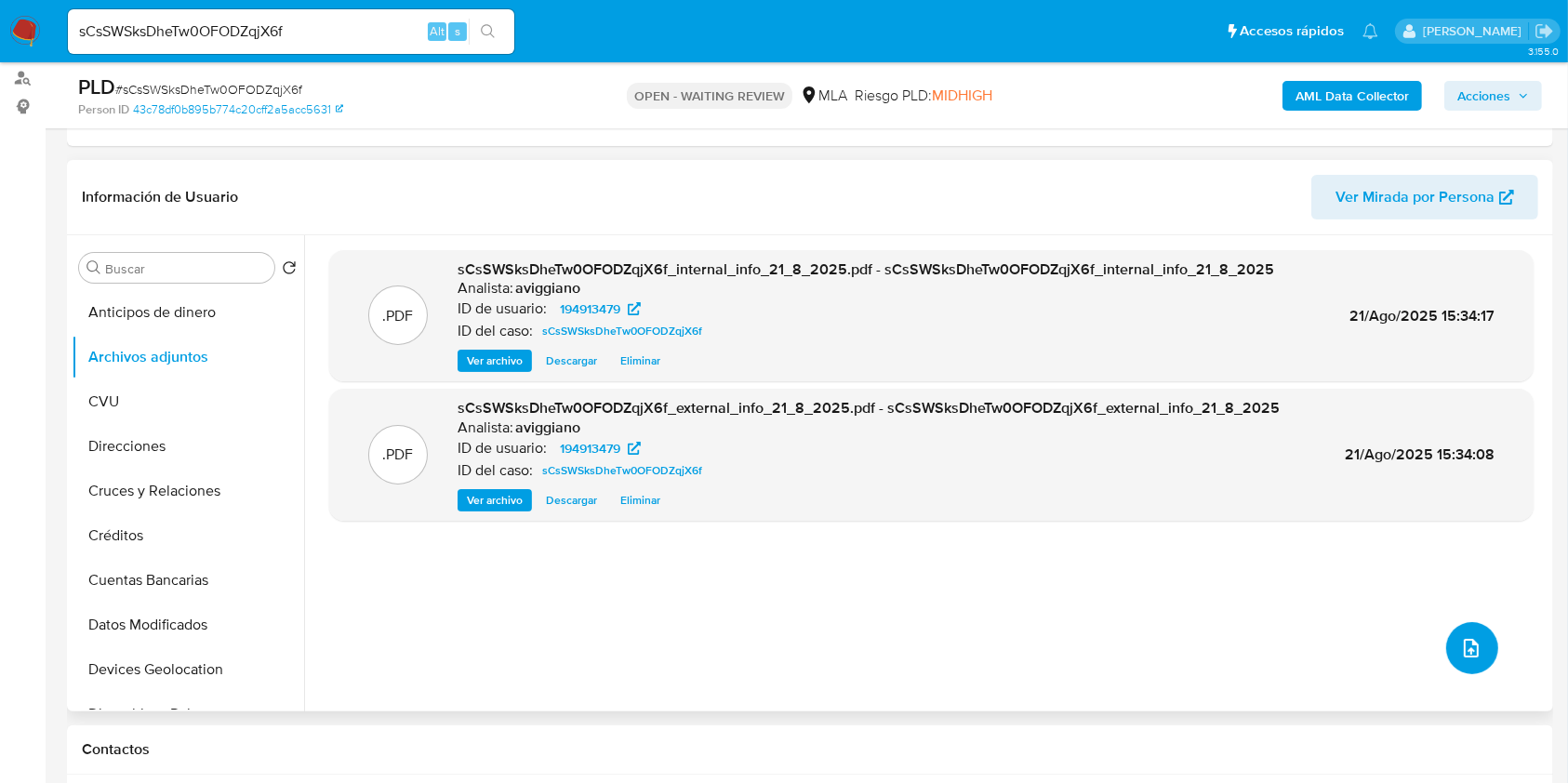
click at [1446, 636] on button "upload-file" at bounding box center [1472, 648] width 52 height 52
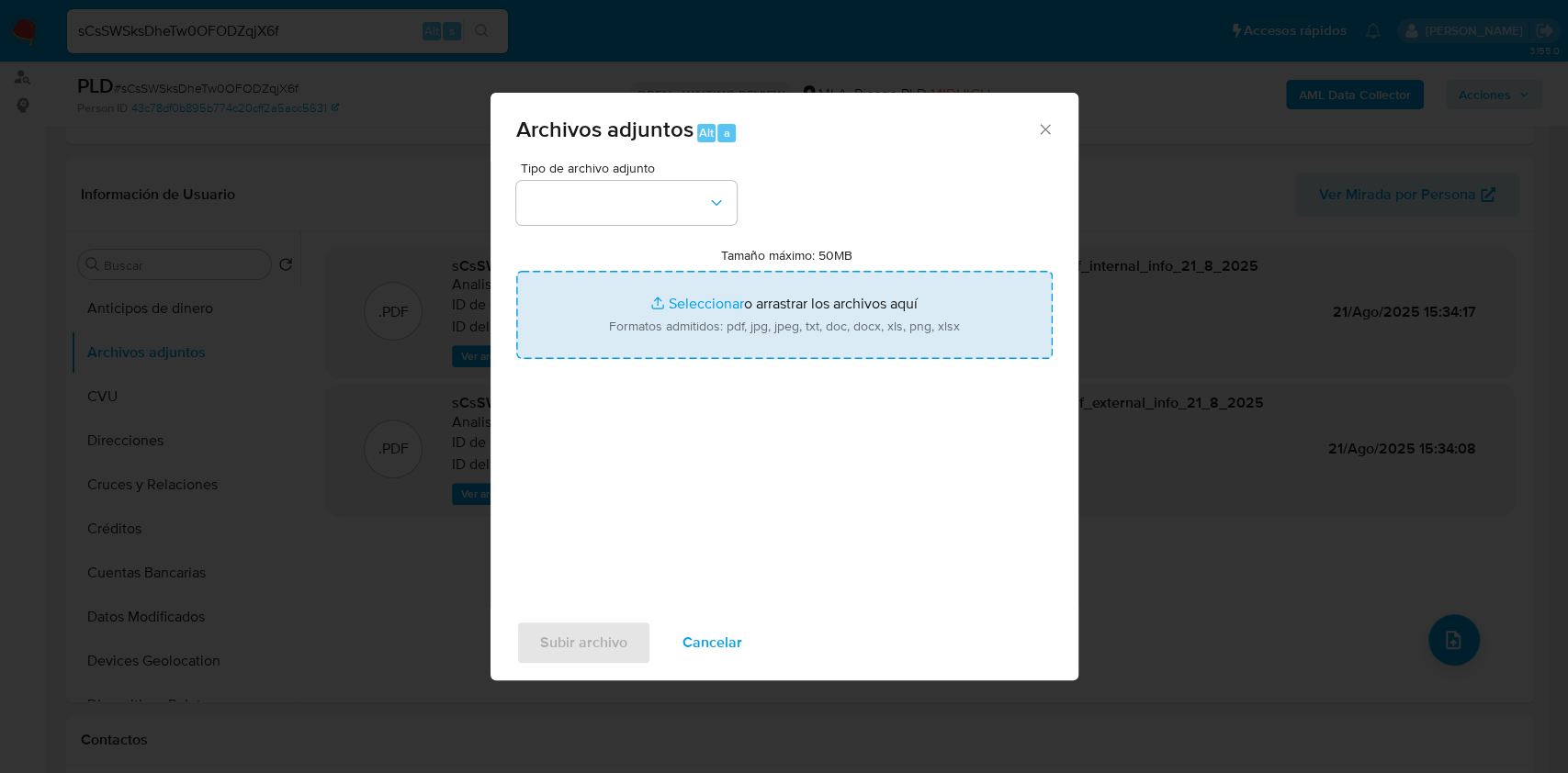
click at [816, 343] on input "Tamaño máximo: 50MB Seleccionar archivos" at bounding box center [785, 315] width 537 height 88
type input "C:\fakepath\Nosis - 194913479.pdf"
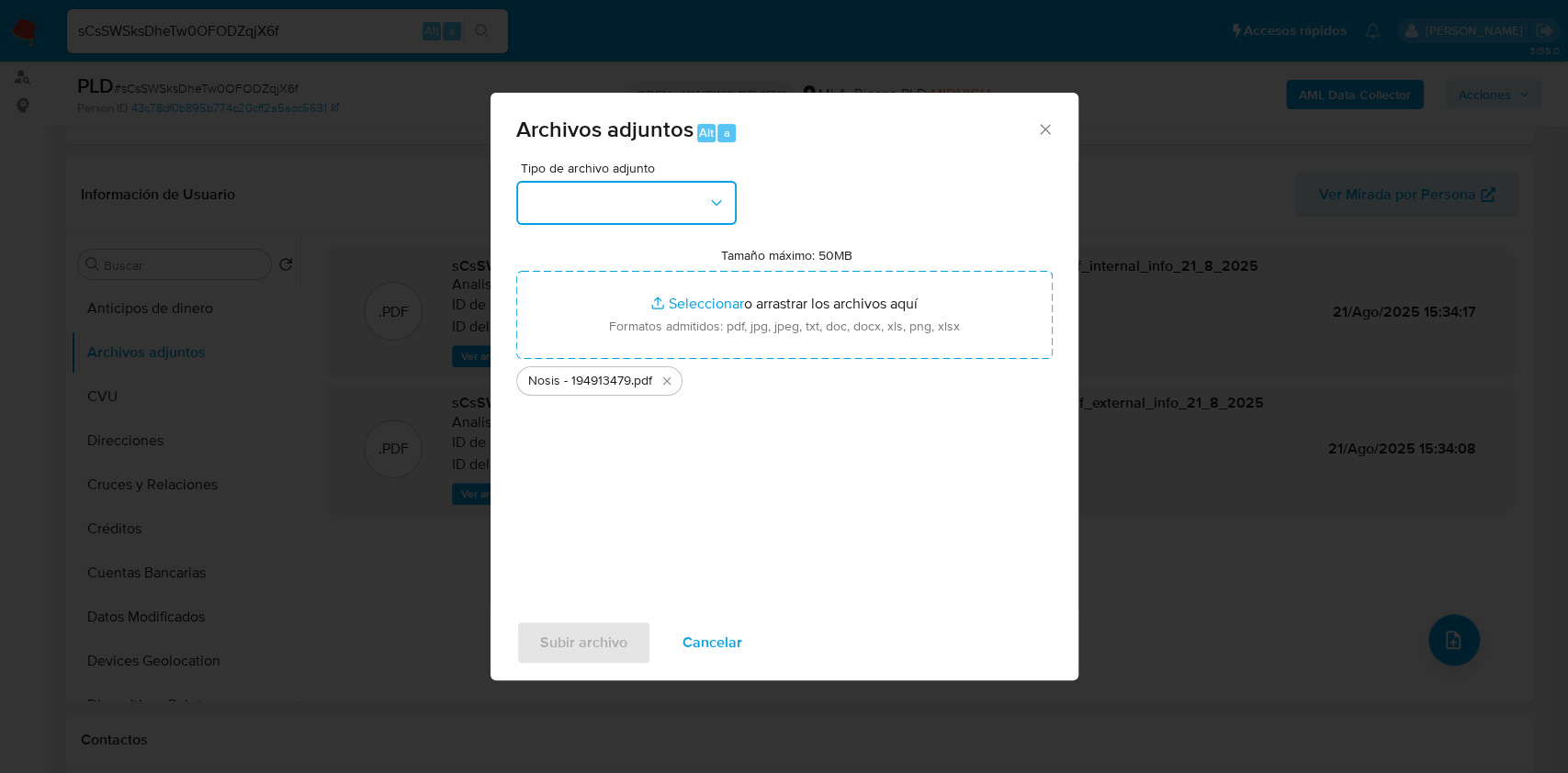
click at [543, 187] on button "button" at bounding box center [627, 203] width 220 height 44
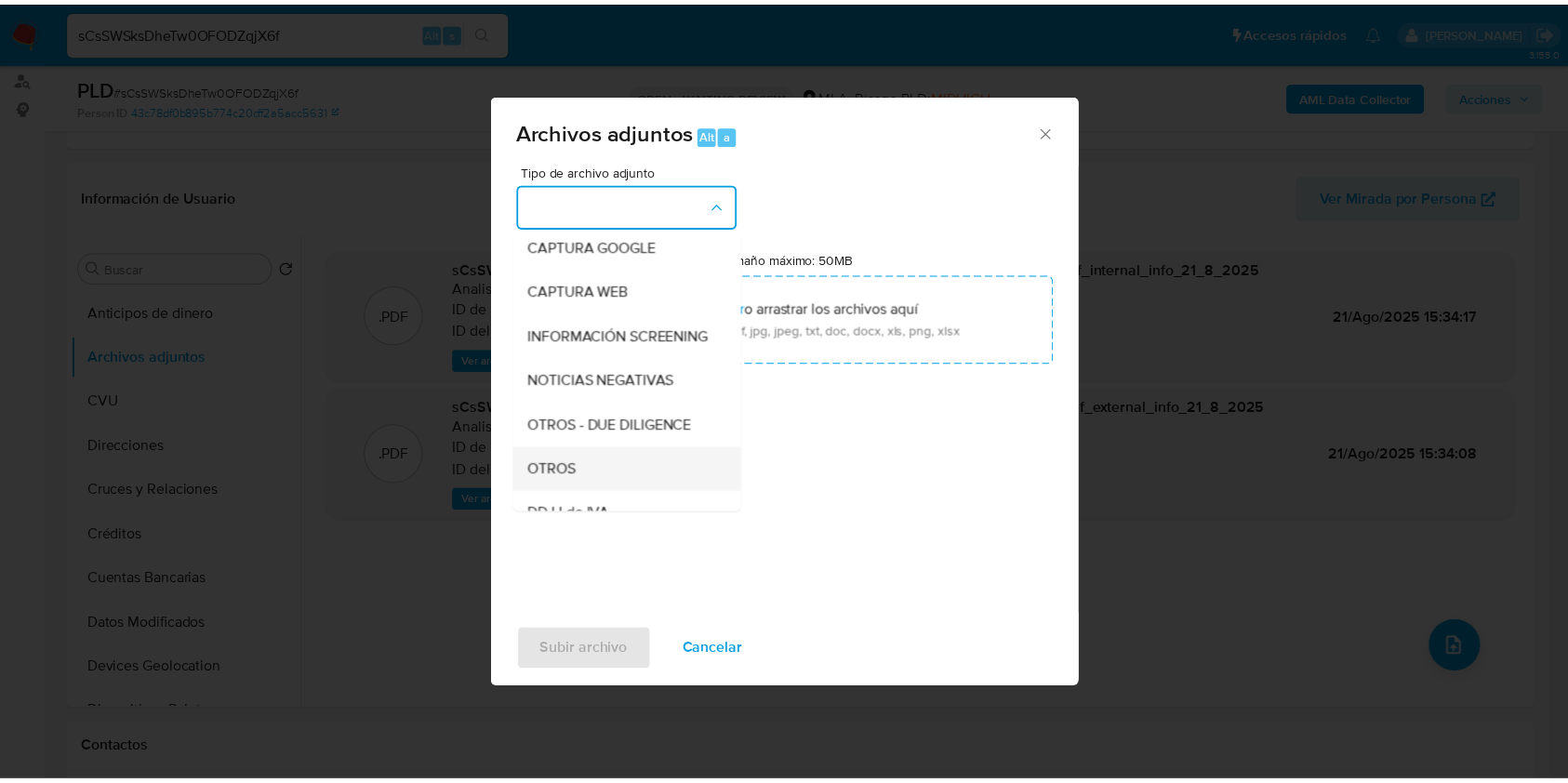
scroll to position [247, 0]
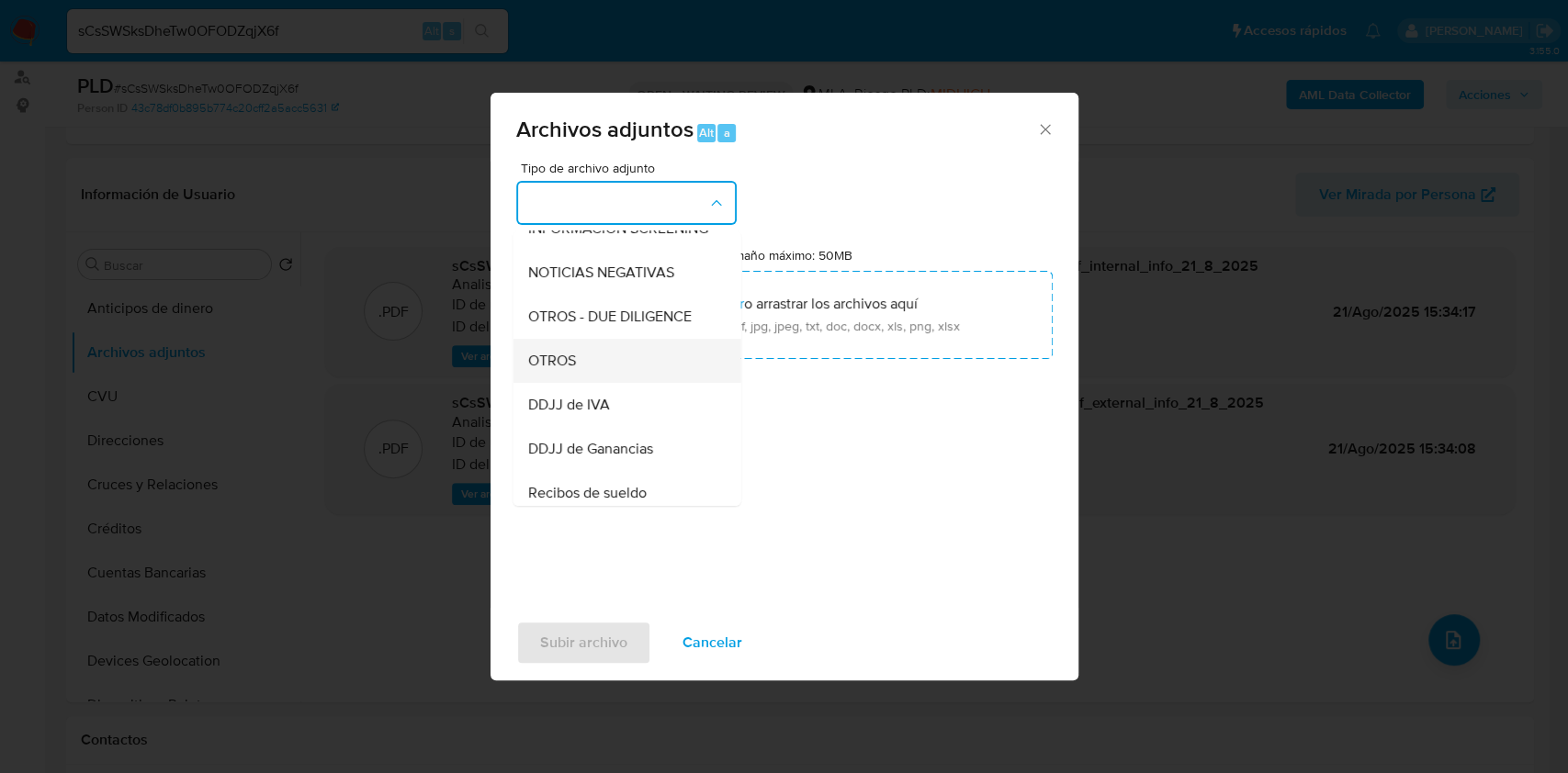
click at [561, 370] on span "OTROS" at bounding box center [551, 360] width 48 height 18
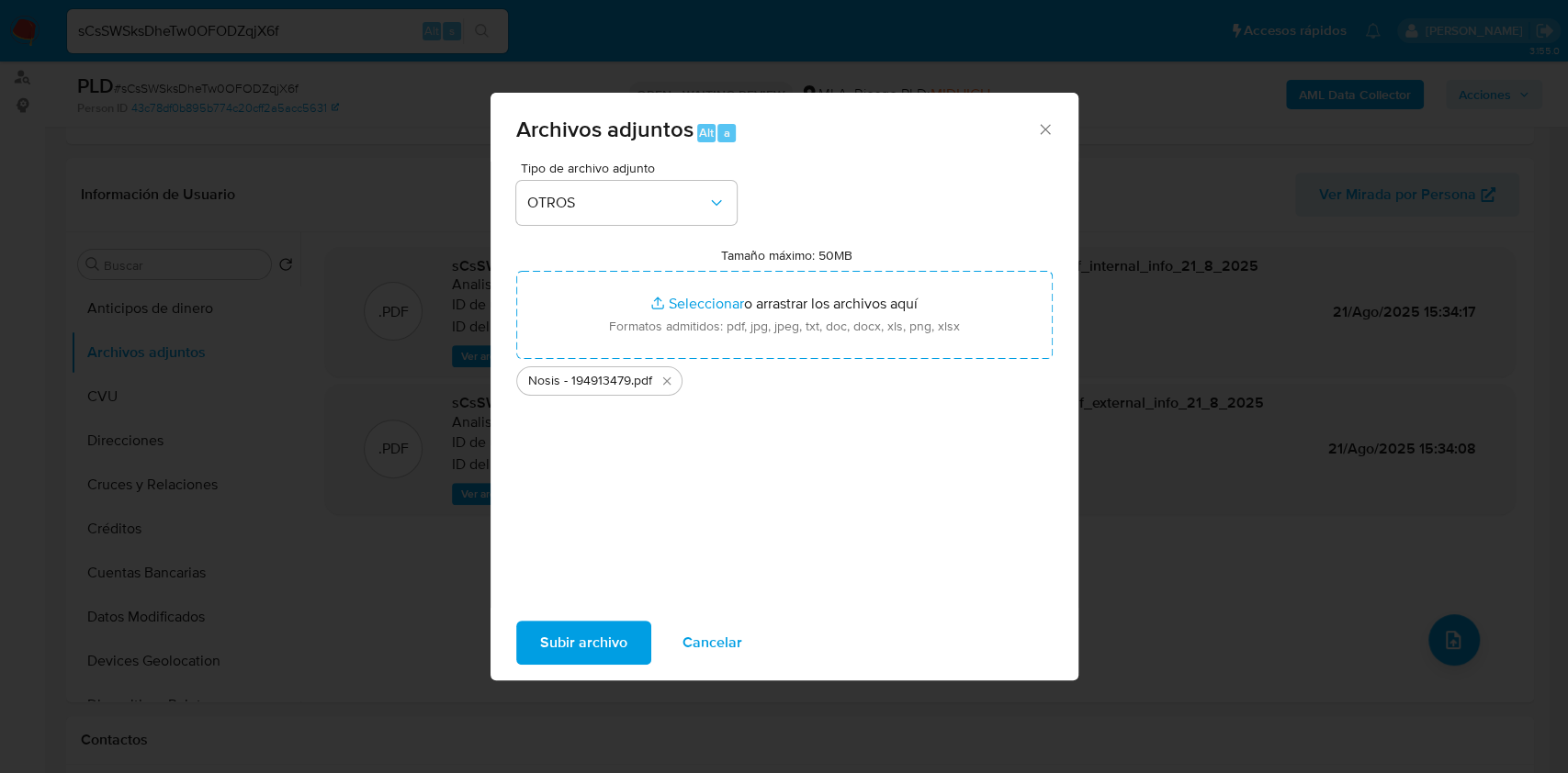
click at [565, 645] on span "Subir archivo" at bounding box center [583, 643] width 87 height 40
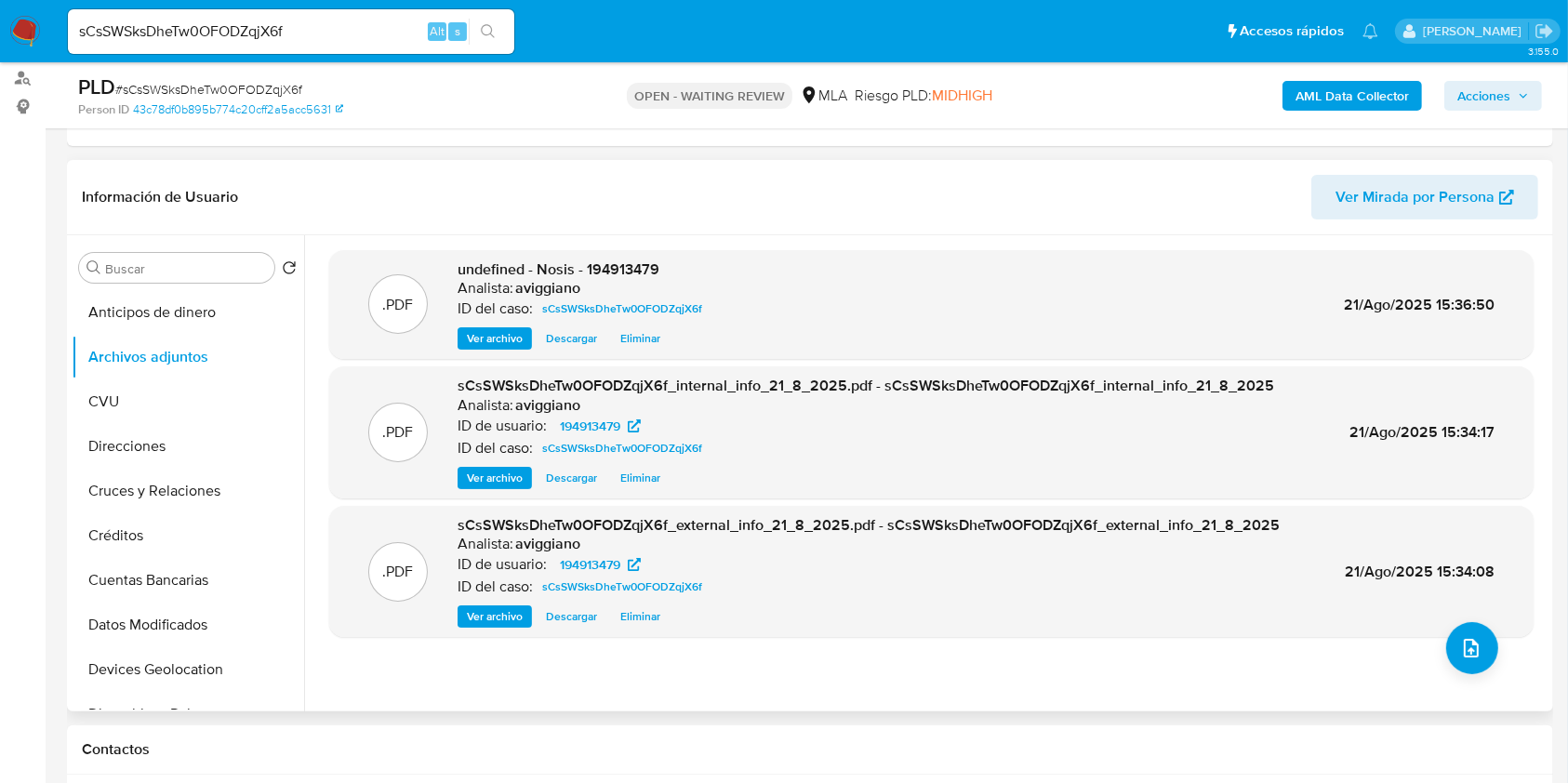
click at [638, 260] on span "undefined - Nosis - 194913479" at bounding box center [558, 269] width 202 height 21
click at [612, 272] on span "undefined - Nosis - 194913479" at bounding box center [558, 269] width 202 height 21
click at [1451, 638] on button "upload-file" at bounding box center [1472, 648] width 52 height 52
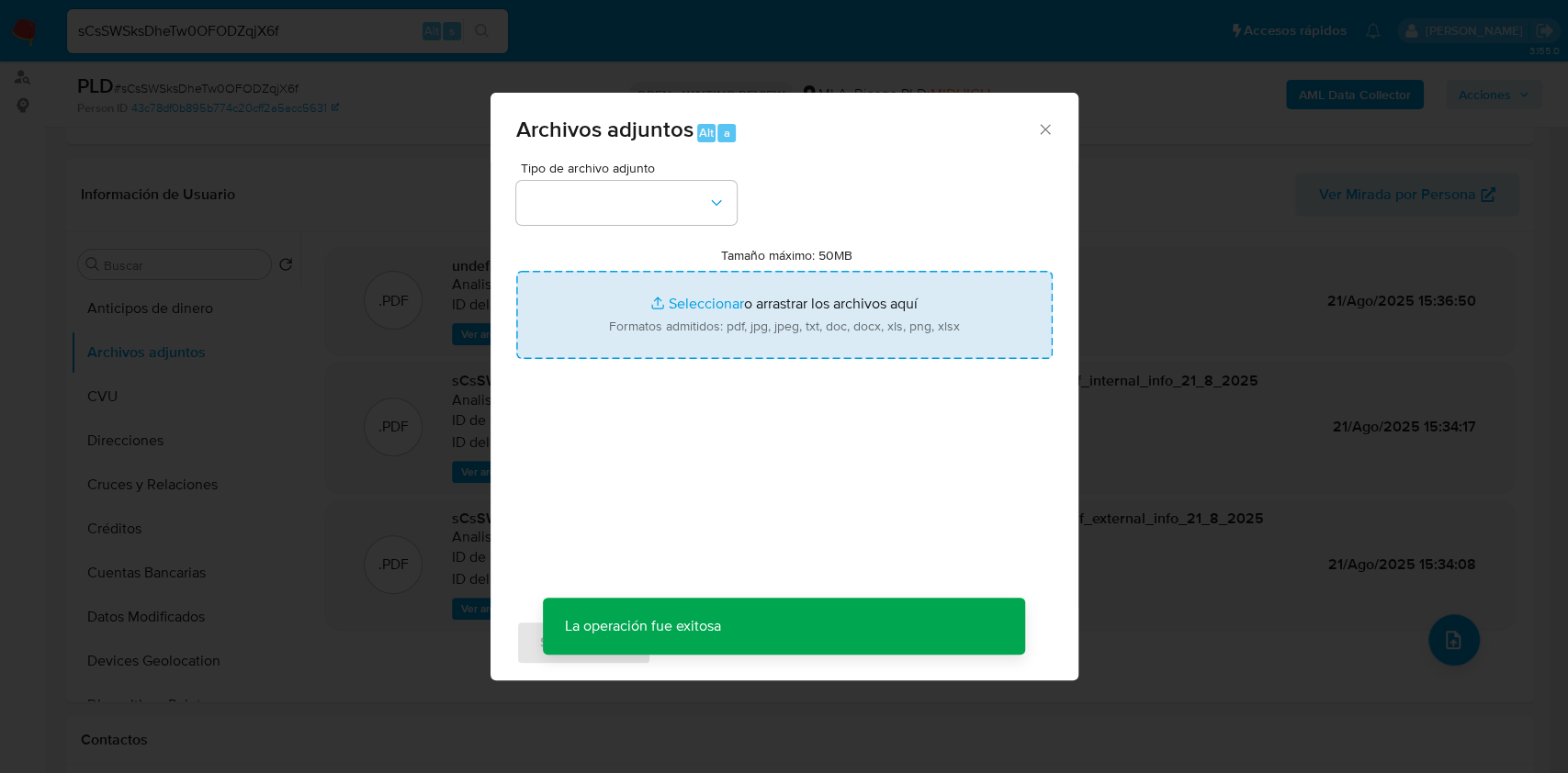
click at [719, 335] on input "Tamaño máximo: 50MB Seleccionar archivos" at bounding box center [785, 315] width 537 height 88
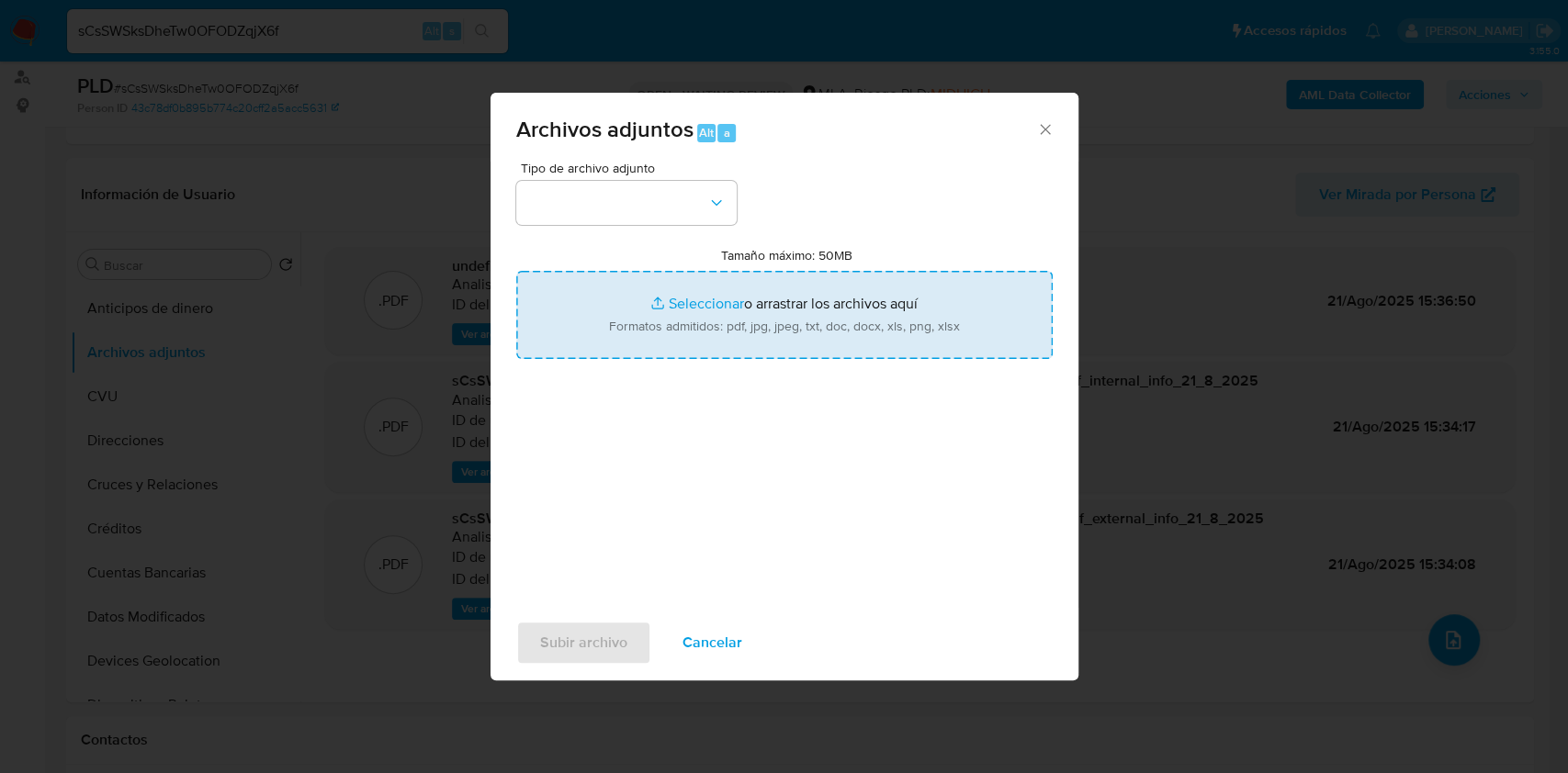
type input "C:\fakepath\Movimientos-Aladdin-v10_1 - 194913479.xlsx"
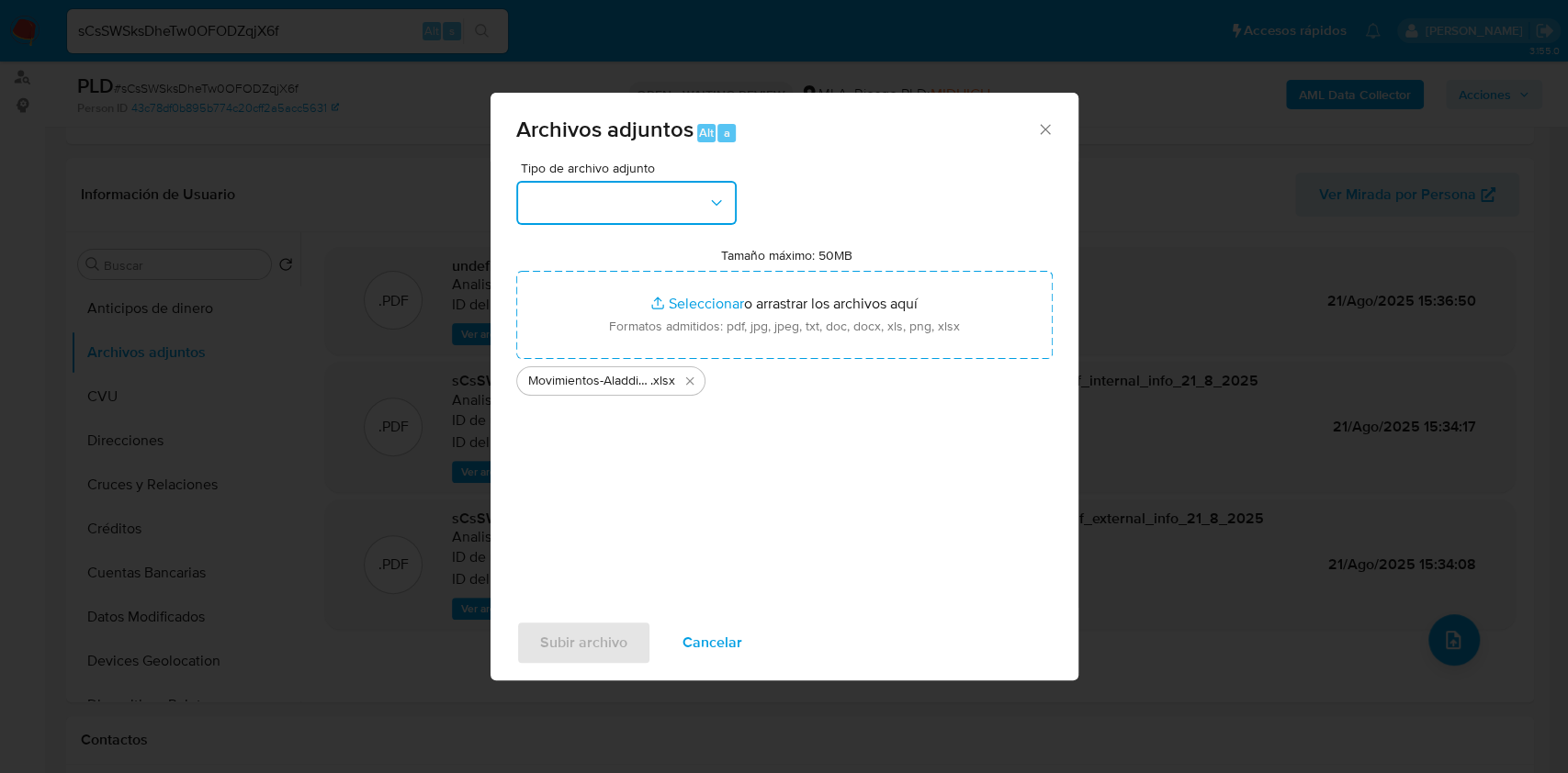
click at [581, 217] on button "button" at bounding box center [627, 203] width 220 height 44
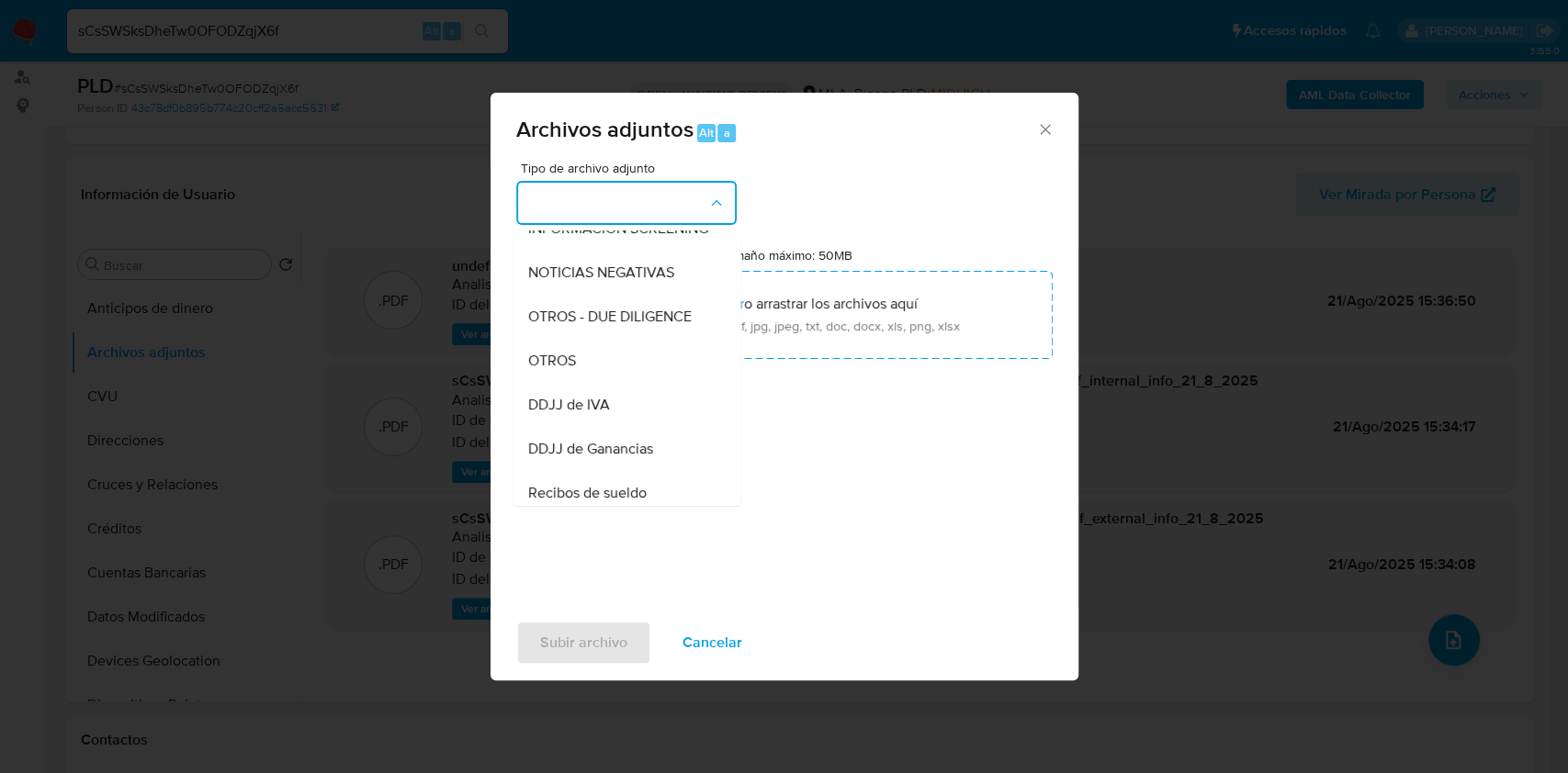
drag, startPoint x: 557, startPoint y: 375, endPoint x: 559, endPoint y: 388, distance: 13.2
click at [559, 370] on span "OTROS" at bounding box center [551, 360] width 48 height 18
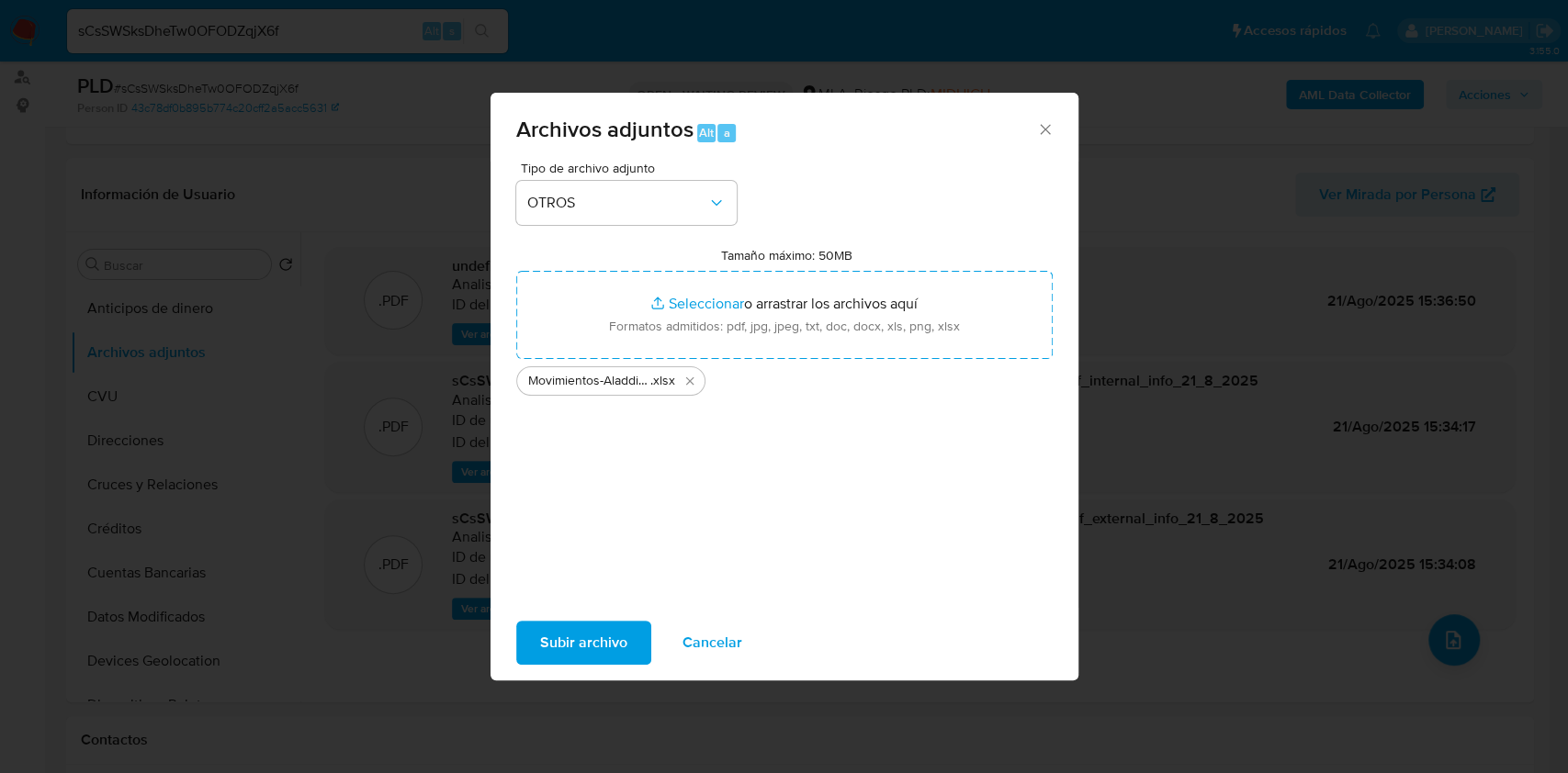
click at [559, 648] on span "Subir archivo" at bounding box center [583, 643] width 87 height 40
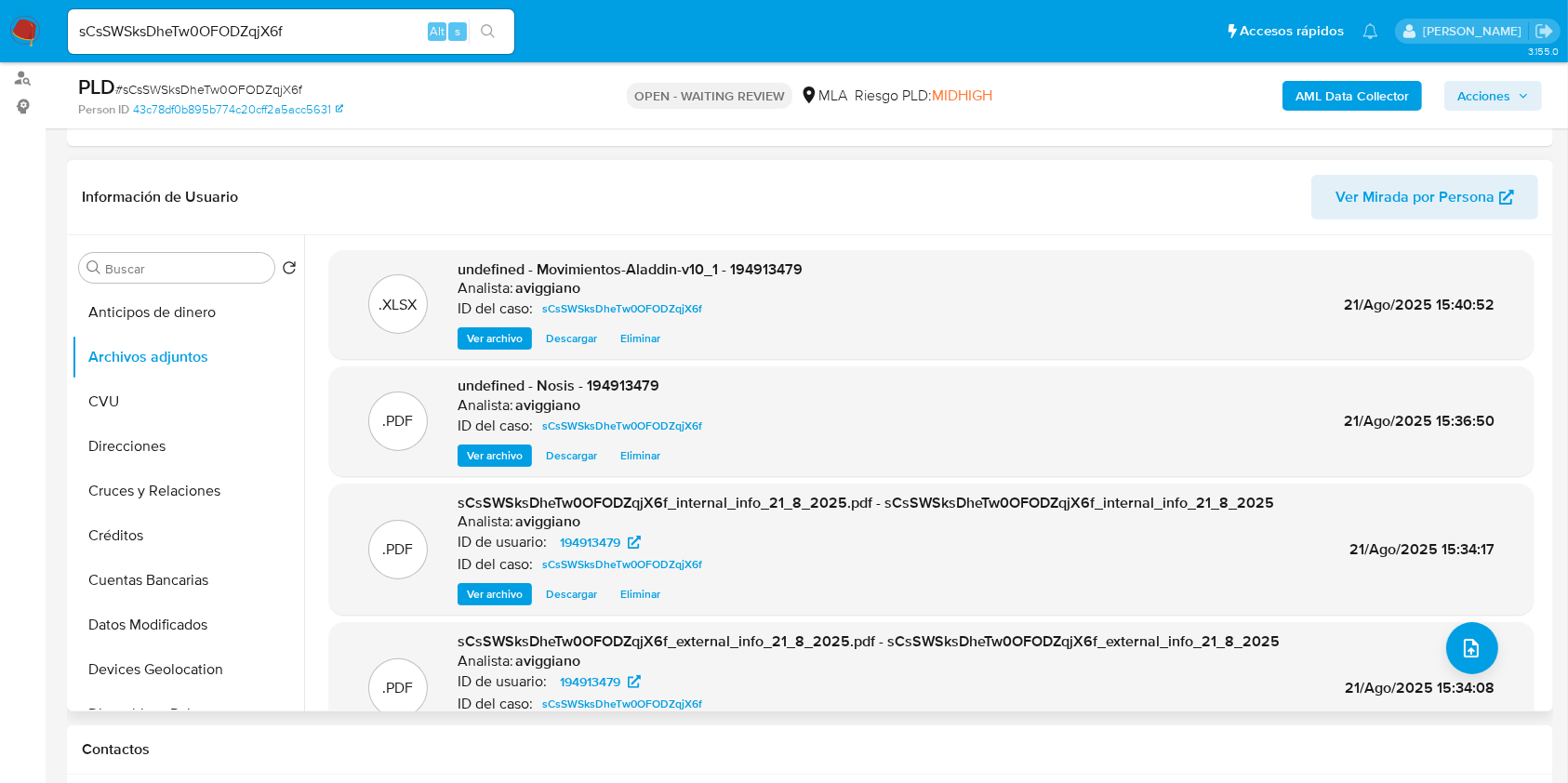
click at [753, 253] on div ".XLSX undefined - Movimientos-Aladdin-v10_1 - 194913479 Analista: aviggiano ID …" at bounding box center [931, 305] width 1204 height 110
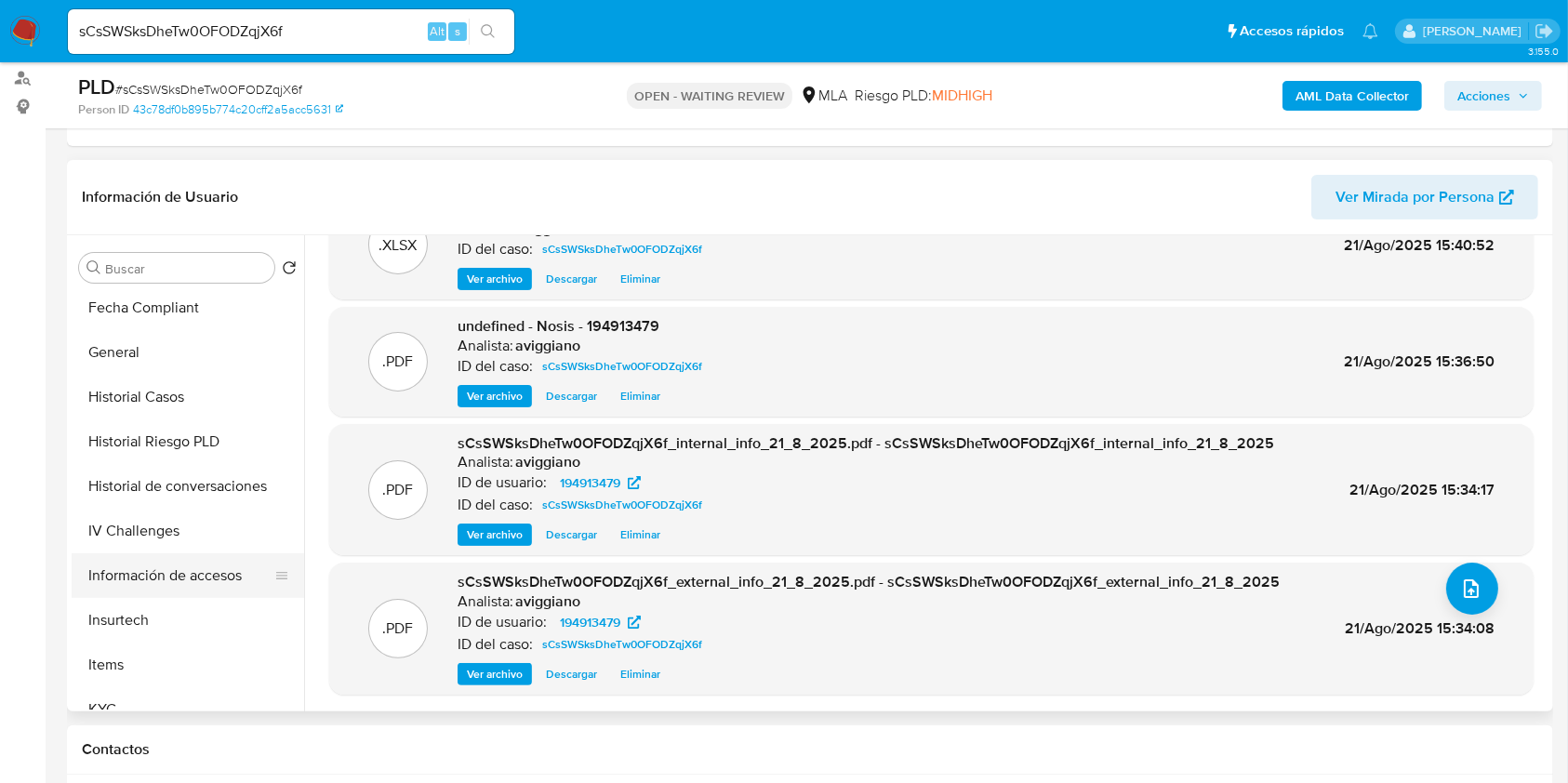
scroll to position [744, 0]
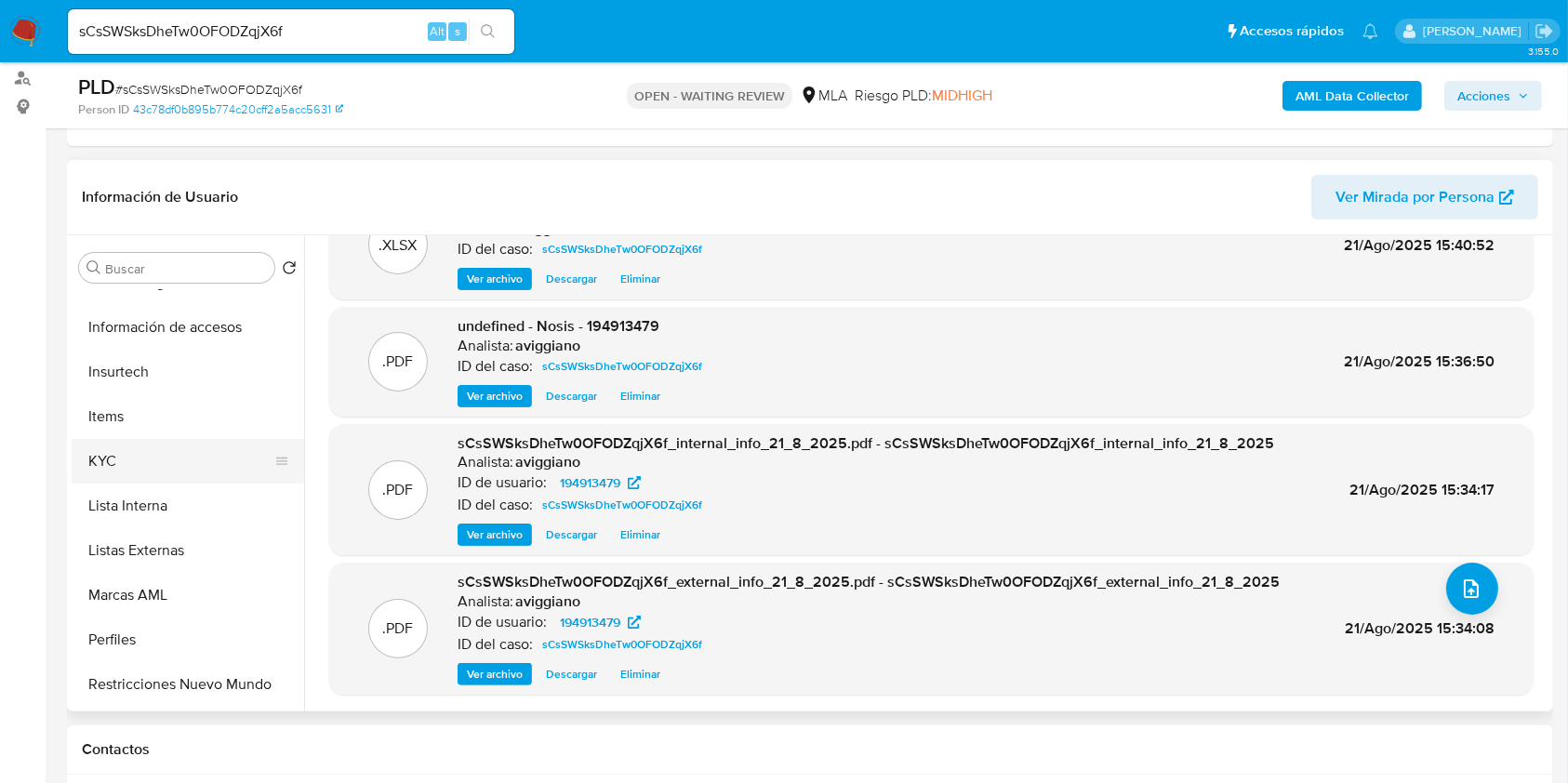
click at [72, 439] on button "KYC" at bounding box center [180, 461] width 217 height 45
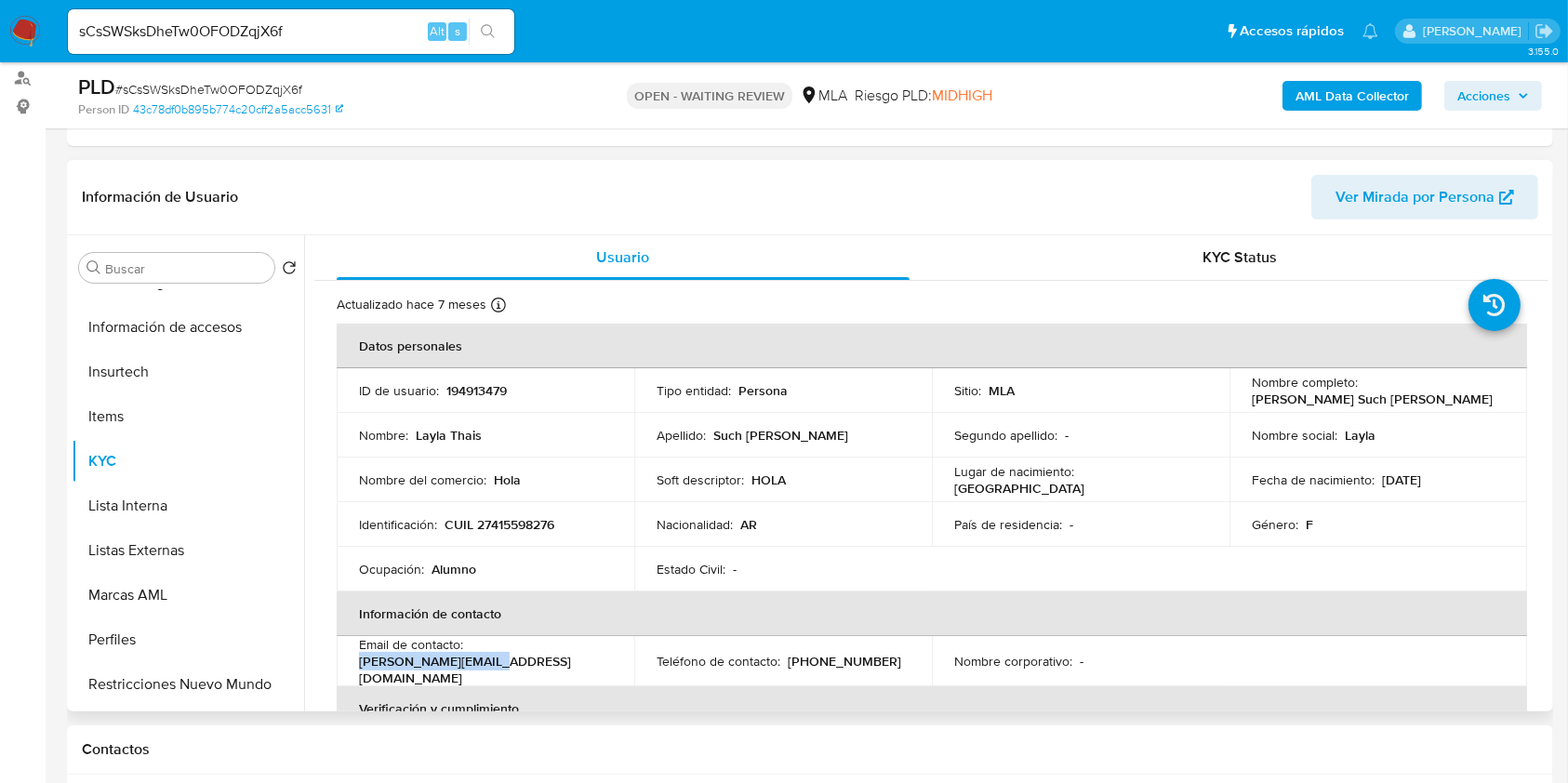
drag, startPoint x: 469, startPoint y: 660, endPoint x: 601, endPoint y: 657, distance: 132.0
click at [601, 657] on div "Email de contacto : layla.such@gmail.com" at bounding box center [485, 661] width 253 height 50
click at [536, 523] on p "CUIL 27415598276" at bounding box center [499, 524] width 110 height 16
drag, startPoint x: 1248, startPoint y: 399, endPoint x: 1413, endPoint y: 398, distance: 165.0
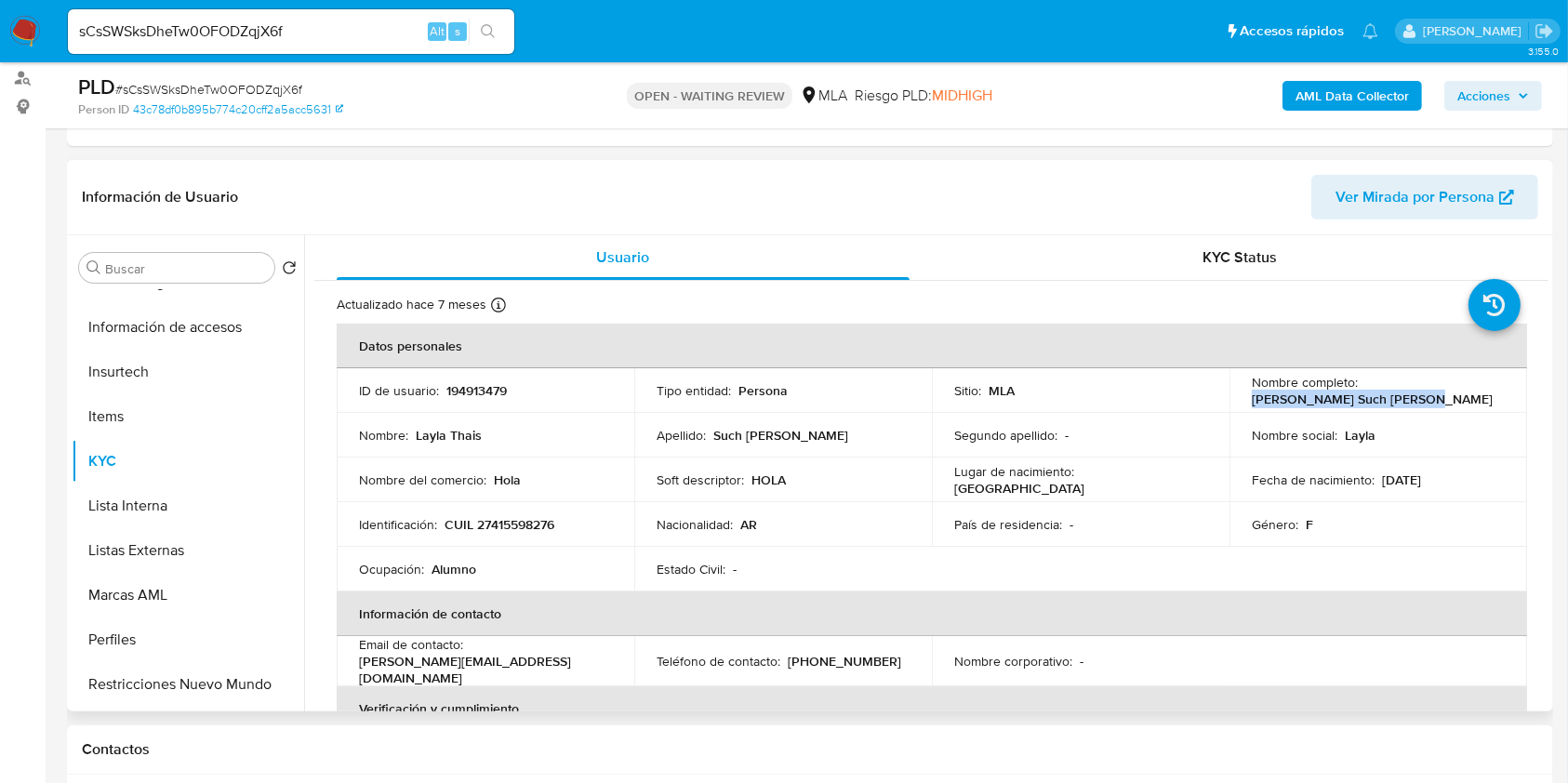
click at [1413, 398] on div "Nombre completo : Layla Thais Such Nachtrieb" at bounding box center [1378, 390] width 253 height 33
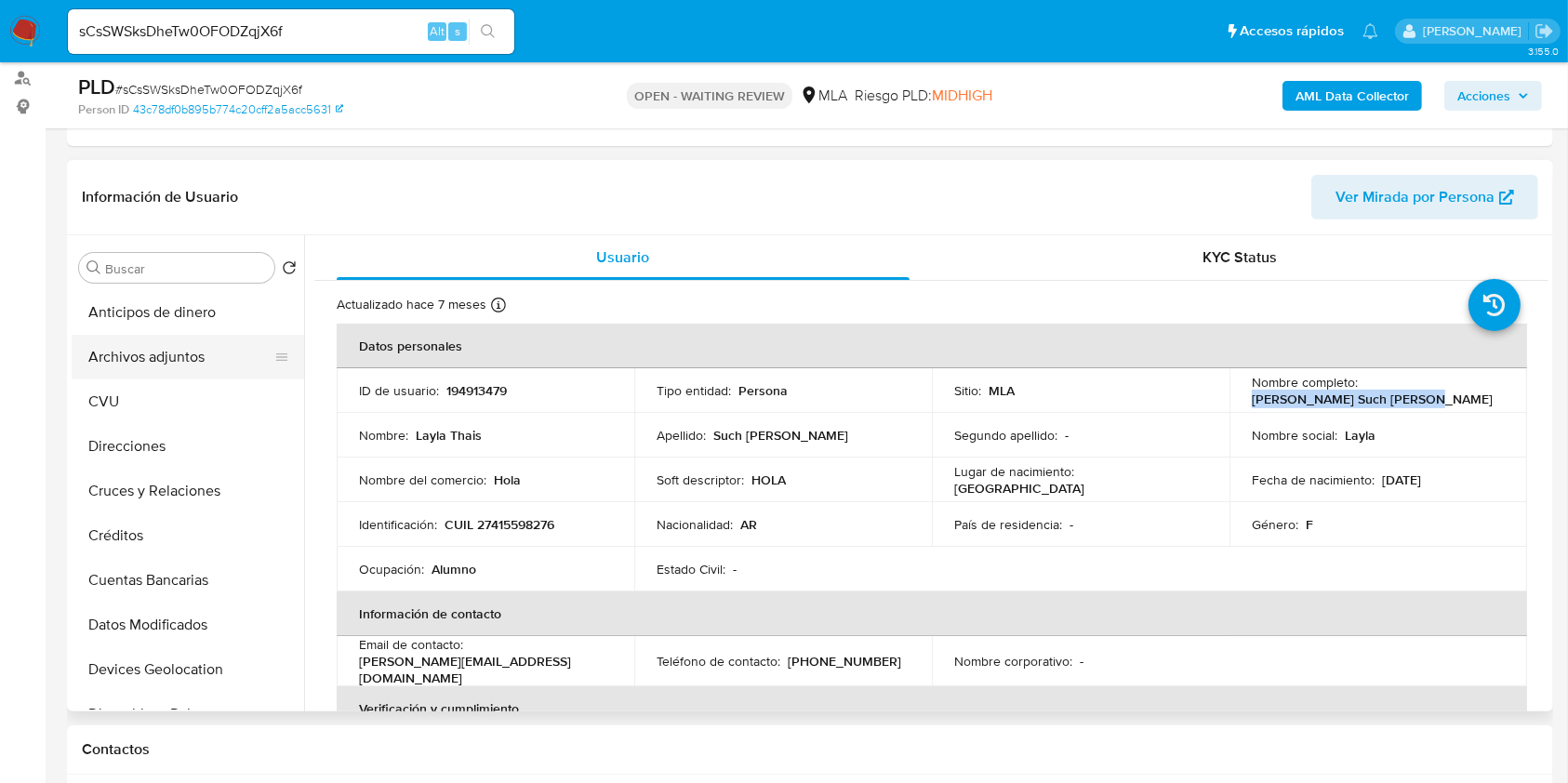
click at [172, 369] on button "Archivos adjuntos" at bounding box center [180, 357] width 217 height 45
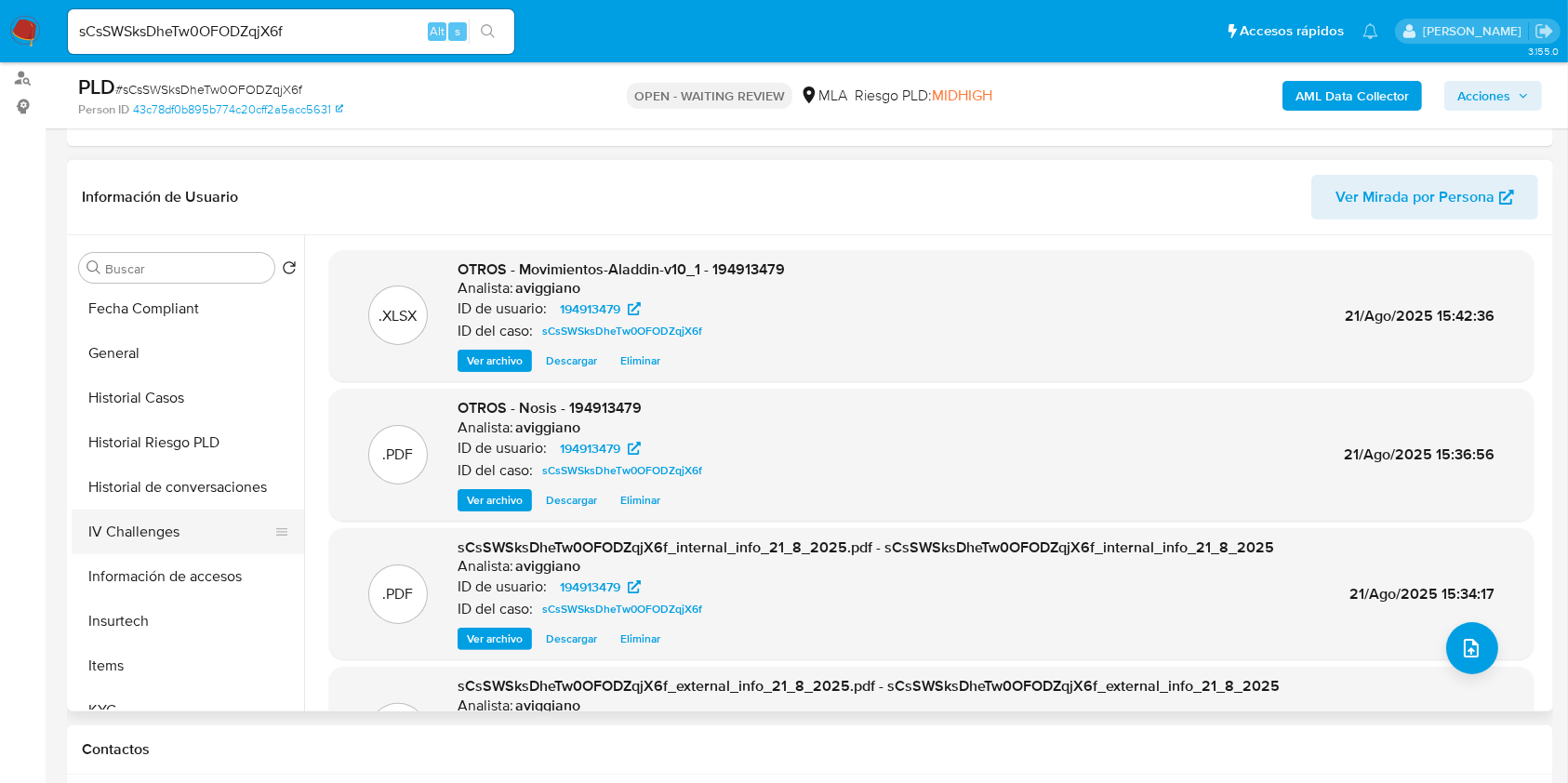
scroll to position [496, 0]
click at [148, 368] on button "General" at bounding box center [180, 352] width 217 height 45
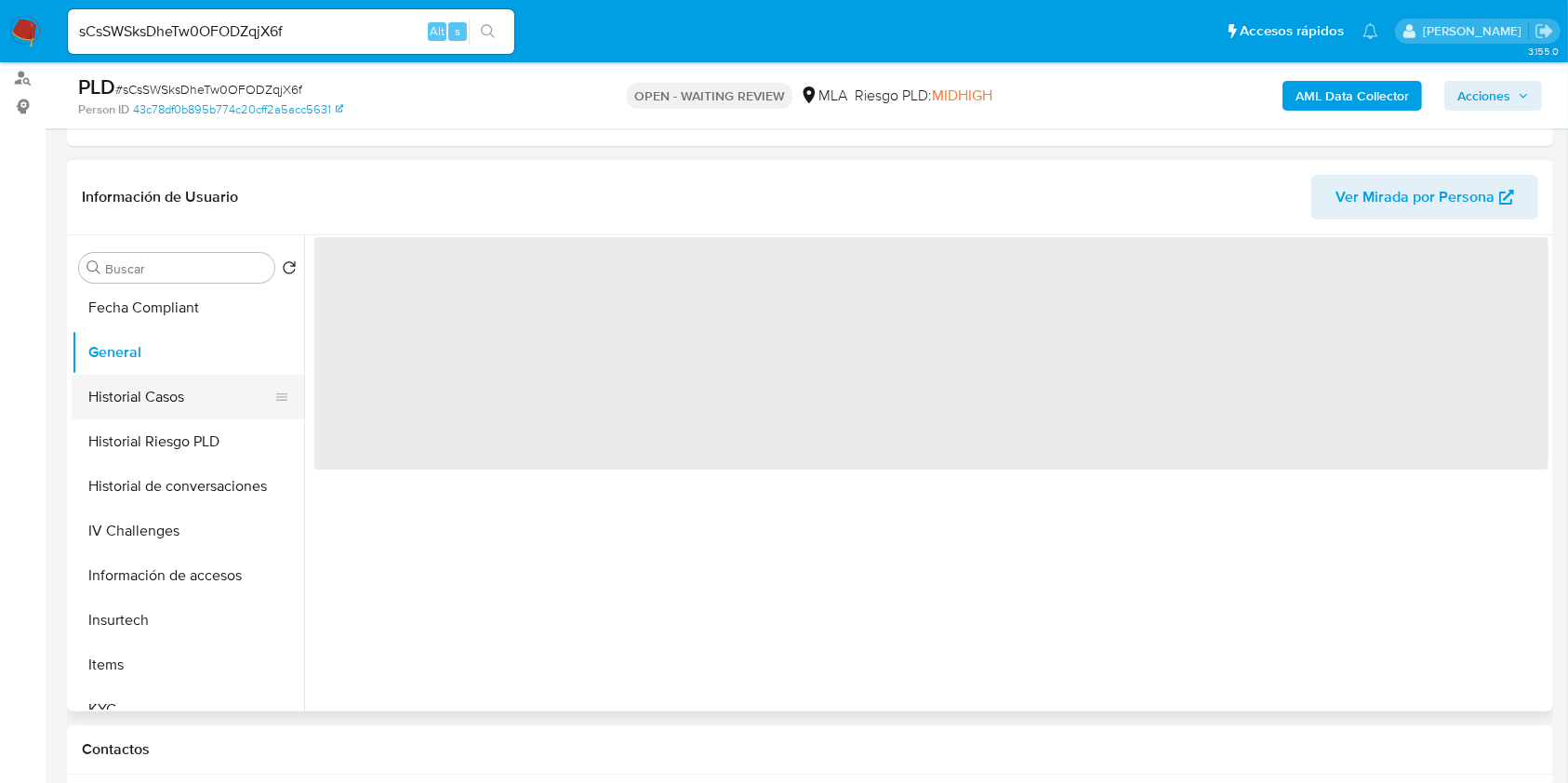
click at [148, 383] on button "Historial Casos" at bounding box center [180, 397] width 217 height 45
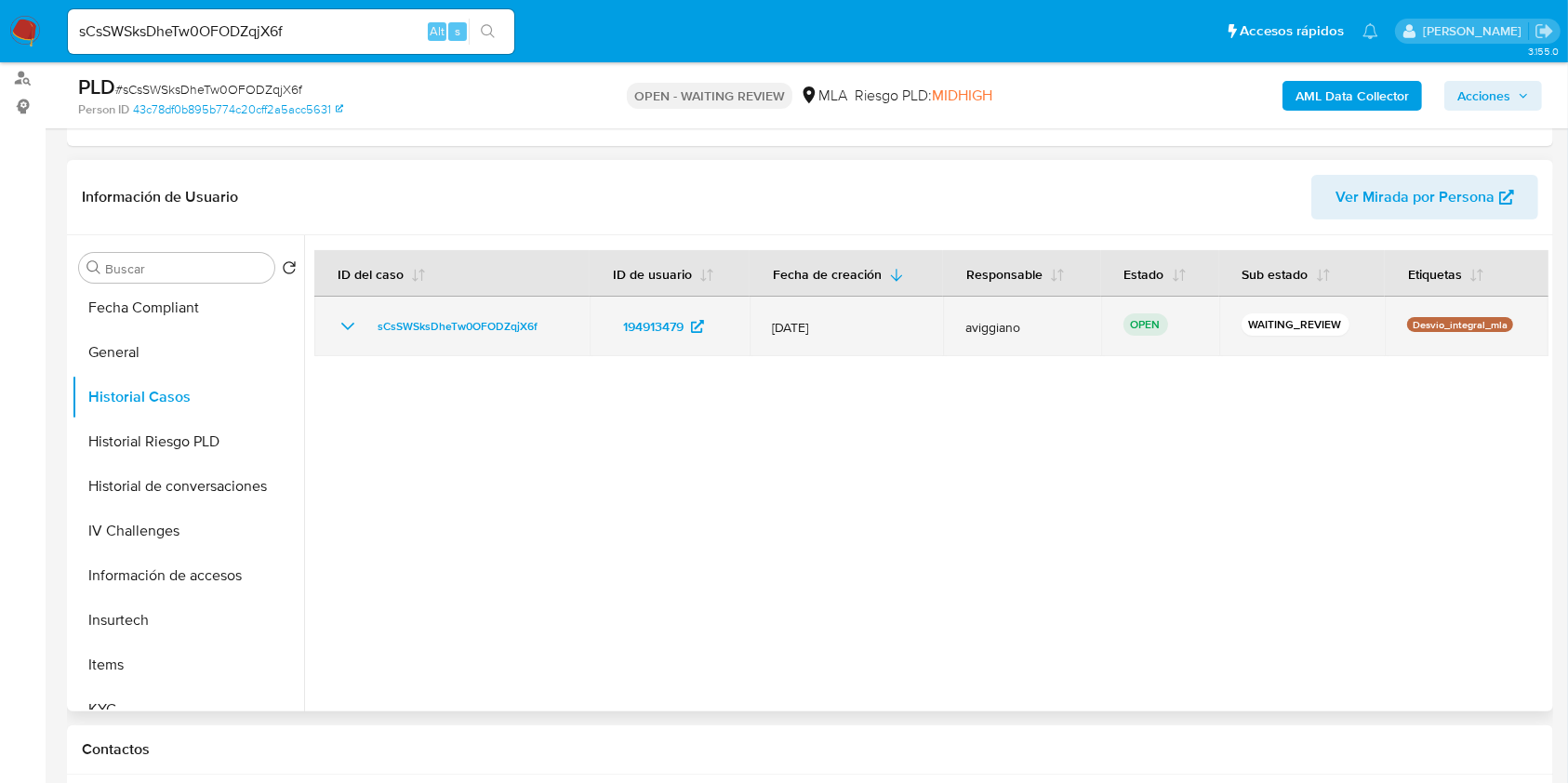
drag, startPoint x: 566, startPoint y: 310, endPoint x: 360, endPoint y: 317, distance: 206.1
click at [360, 317] on td "sCsSWSksDheTw0OFODZqjX6f" at bounding box center [452, 326] width 276 height 59
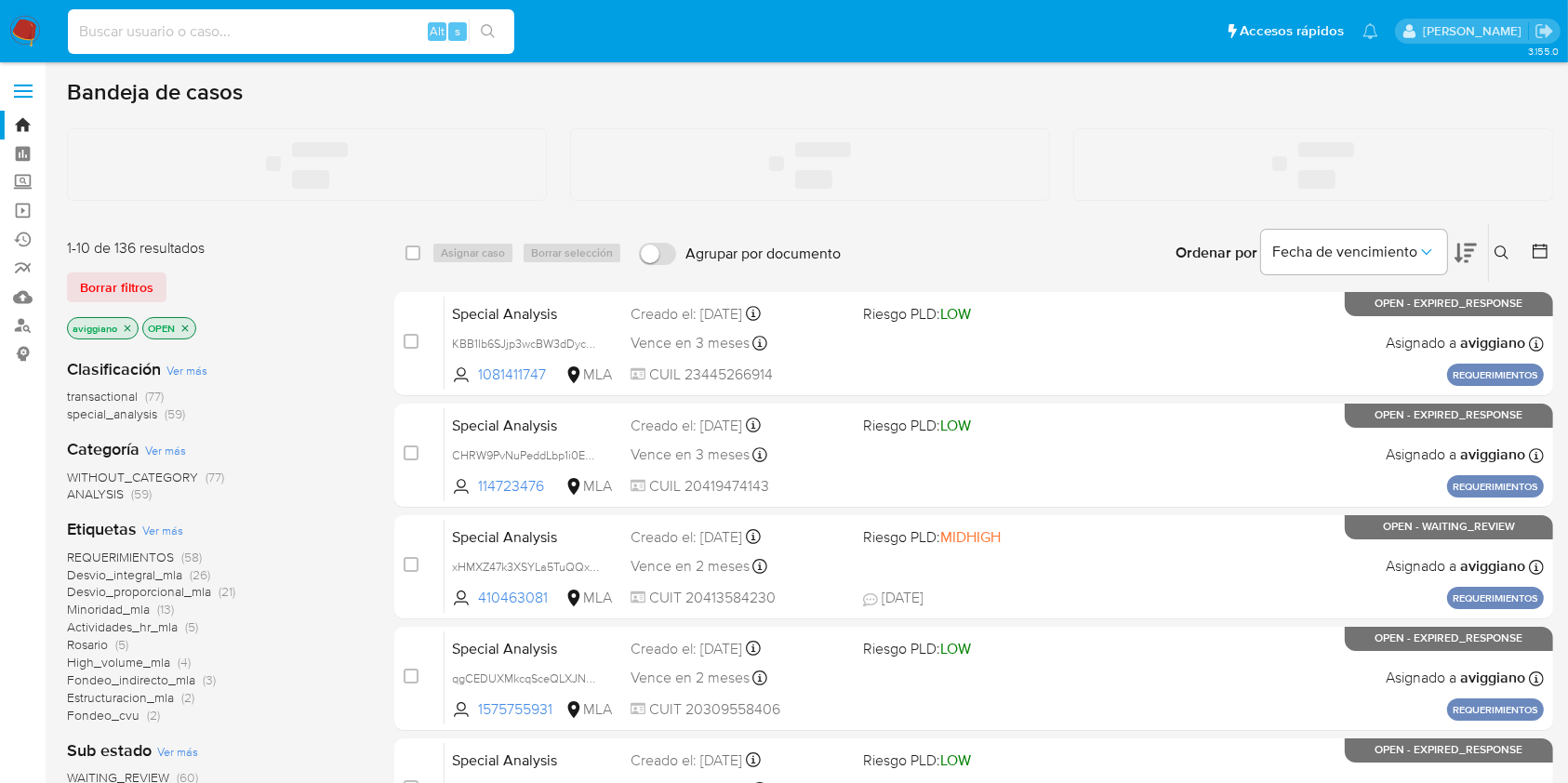
click at [167, 33] on input at bounding box center [291, 31] width 446 height 24
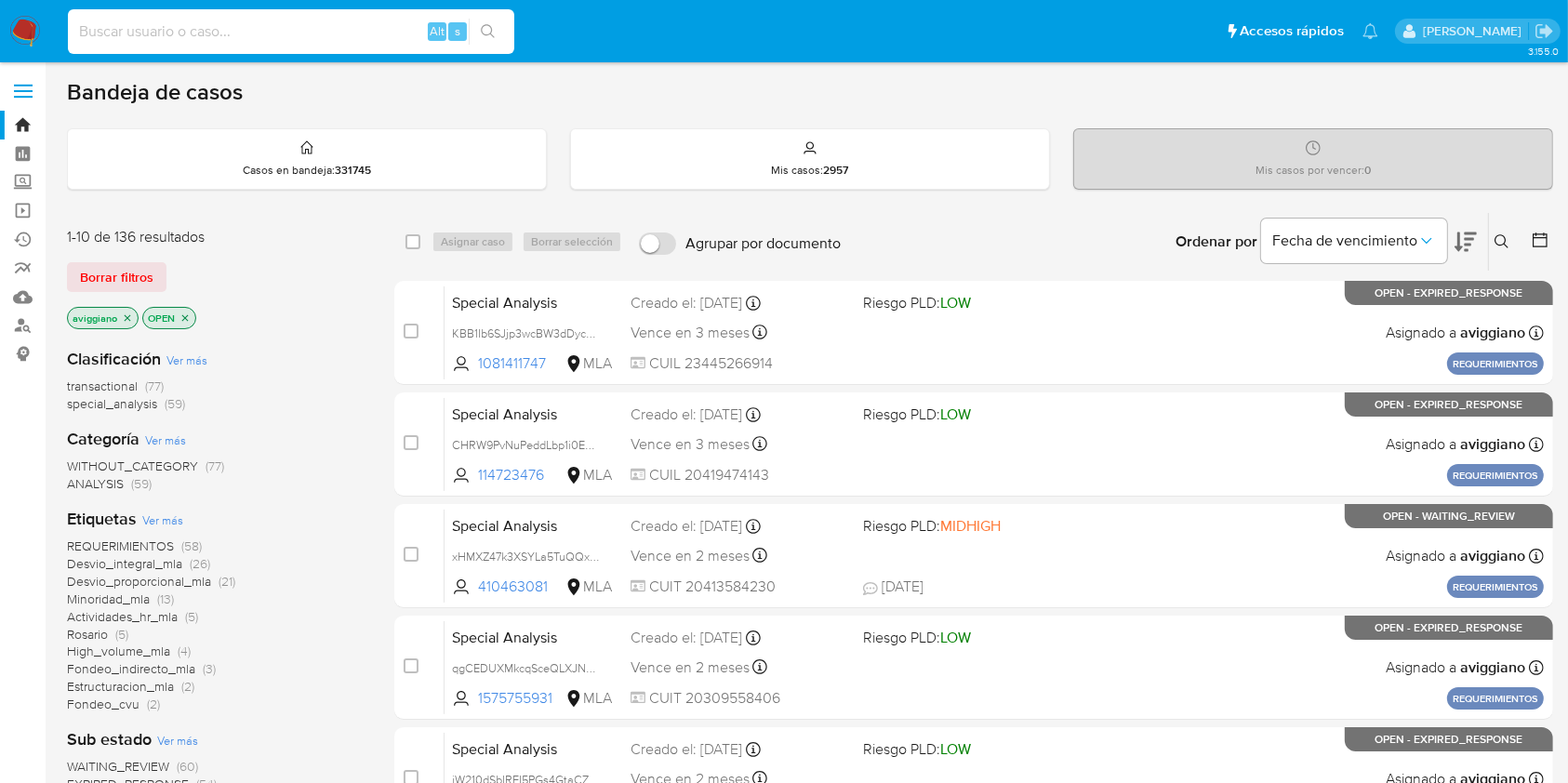
paste input "6meRXPyxsH0ZEKj6n09S2Jof"
type input "6meRXPyxsH0ZEKj6n09S2Jof"
click at [487, 28] on icon "search-icon" at bounding box center [487, 31] width 15 height 15
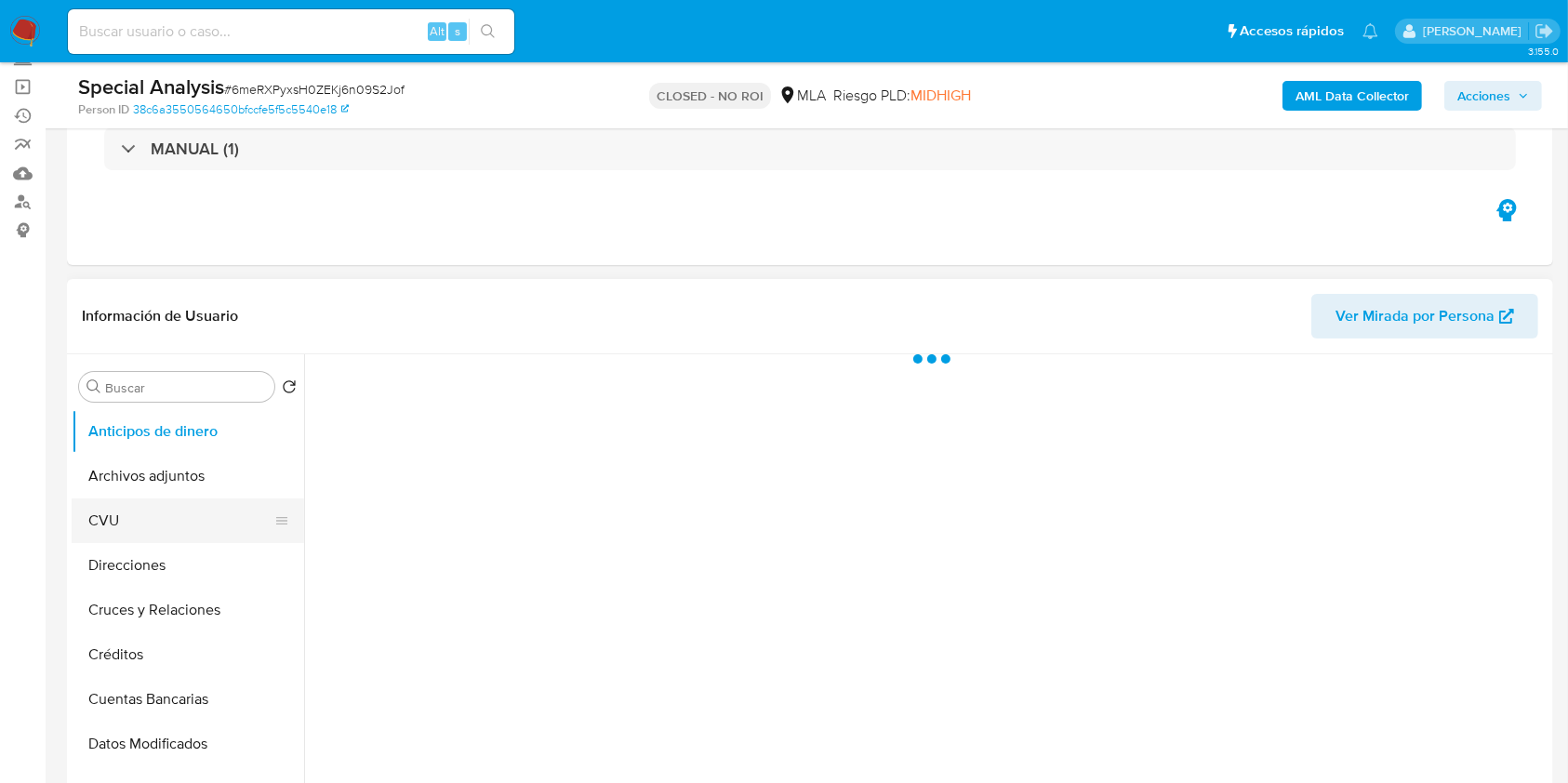
click at [218, 499] on button "CVU" at bounding box center [180, 521] width 217 height 45
select select "10"
click at [215, 479] on button "Archivos adjuntos" at bounding box center [180, 476] width 217 height 45
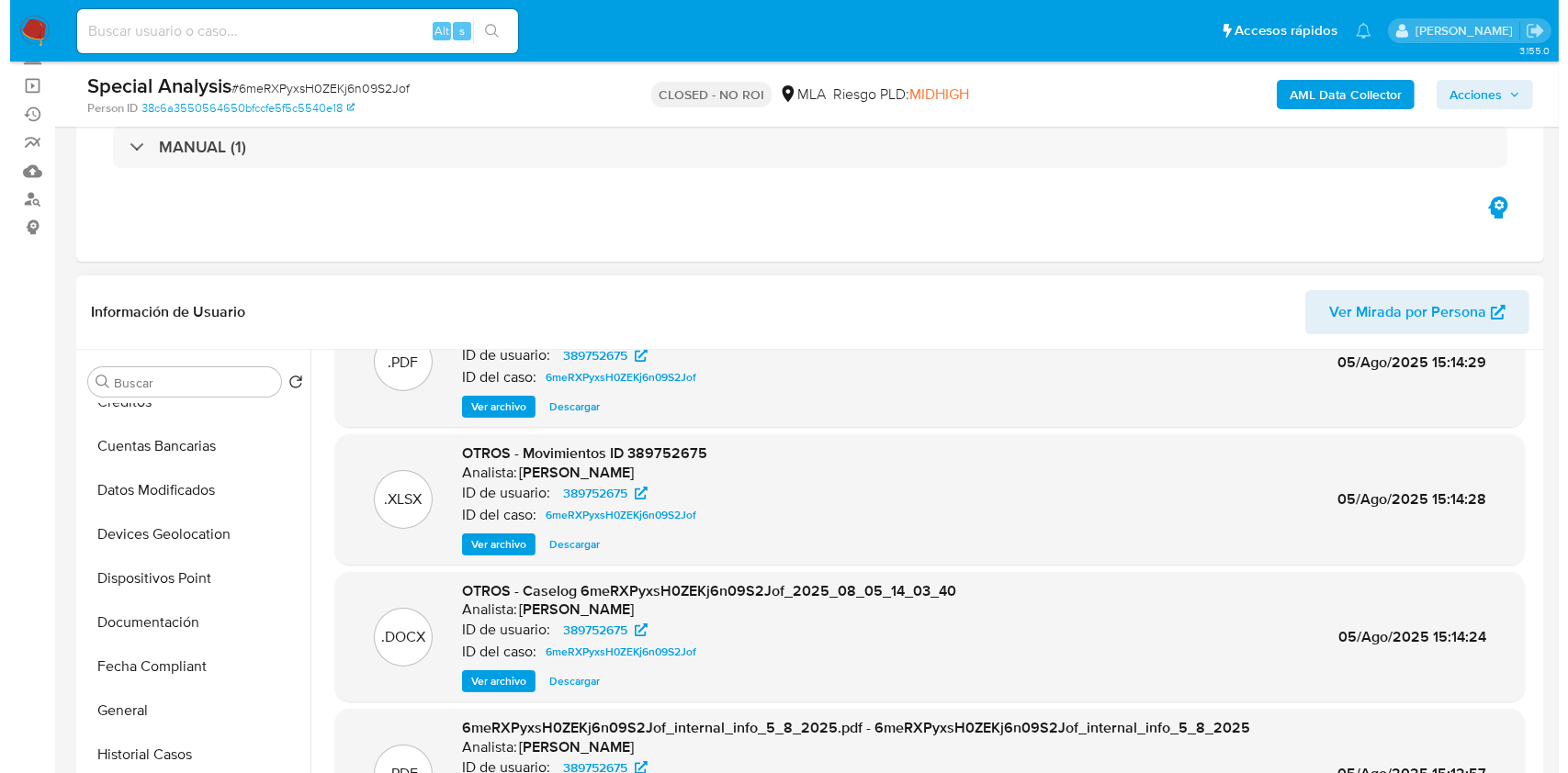
scroll to position [122, 0]
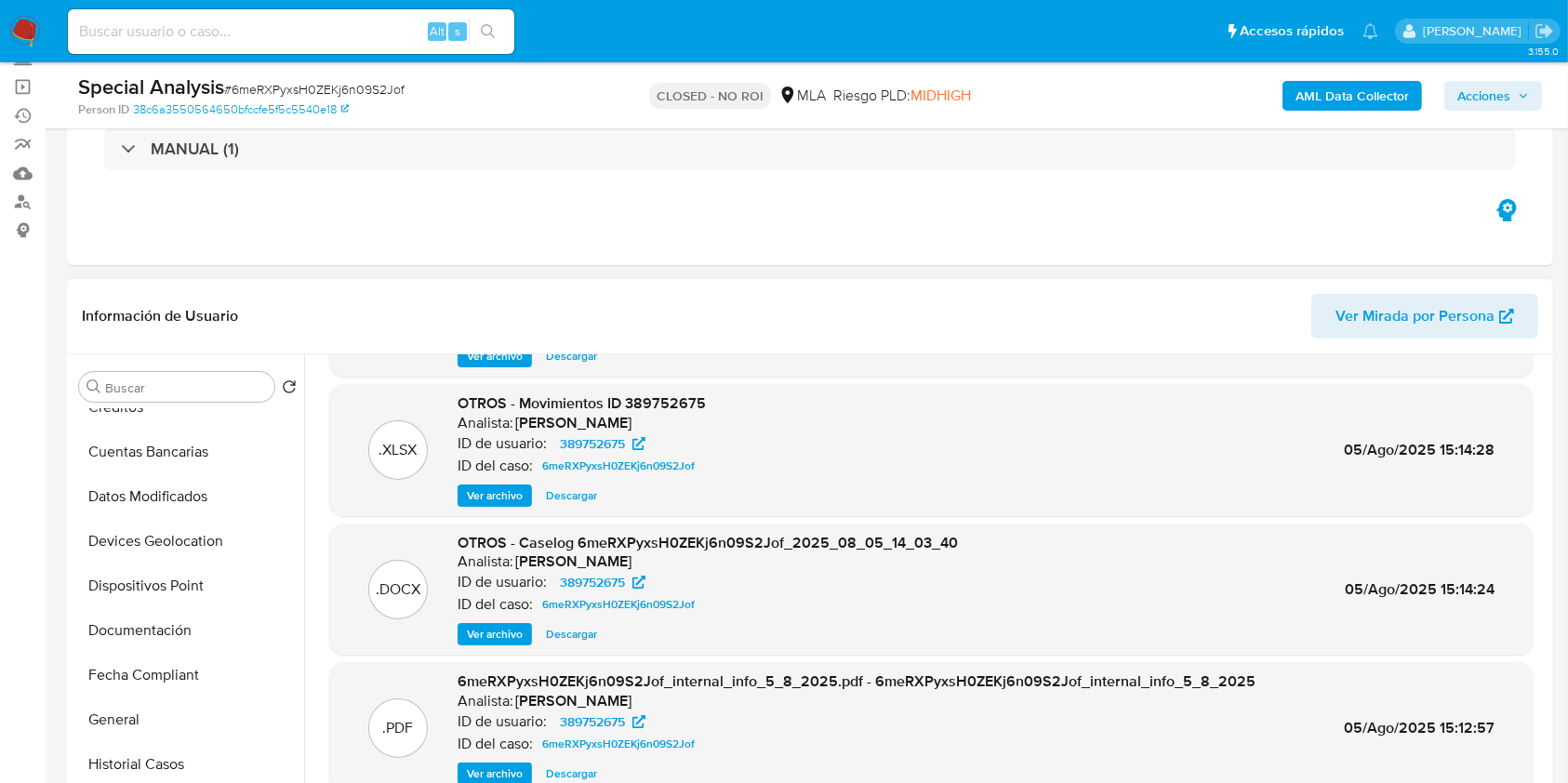
click at [489, 636] on span "Ver archivo" at bounding box center [494, 634] width 55 height 18
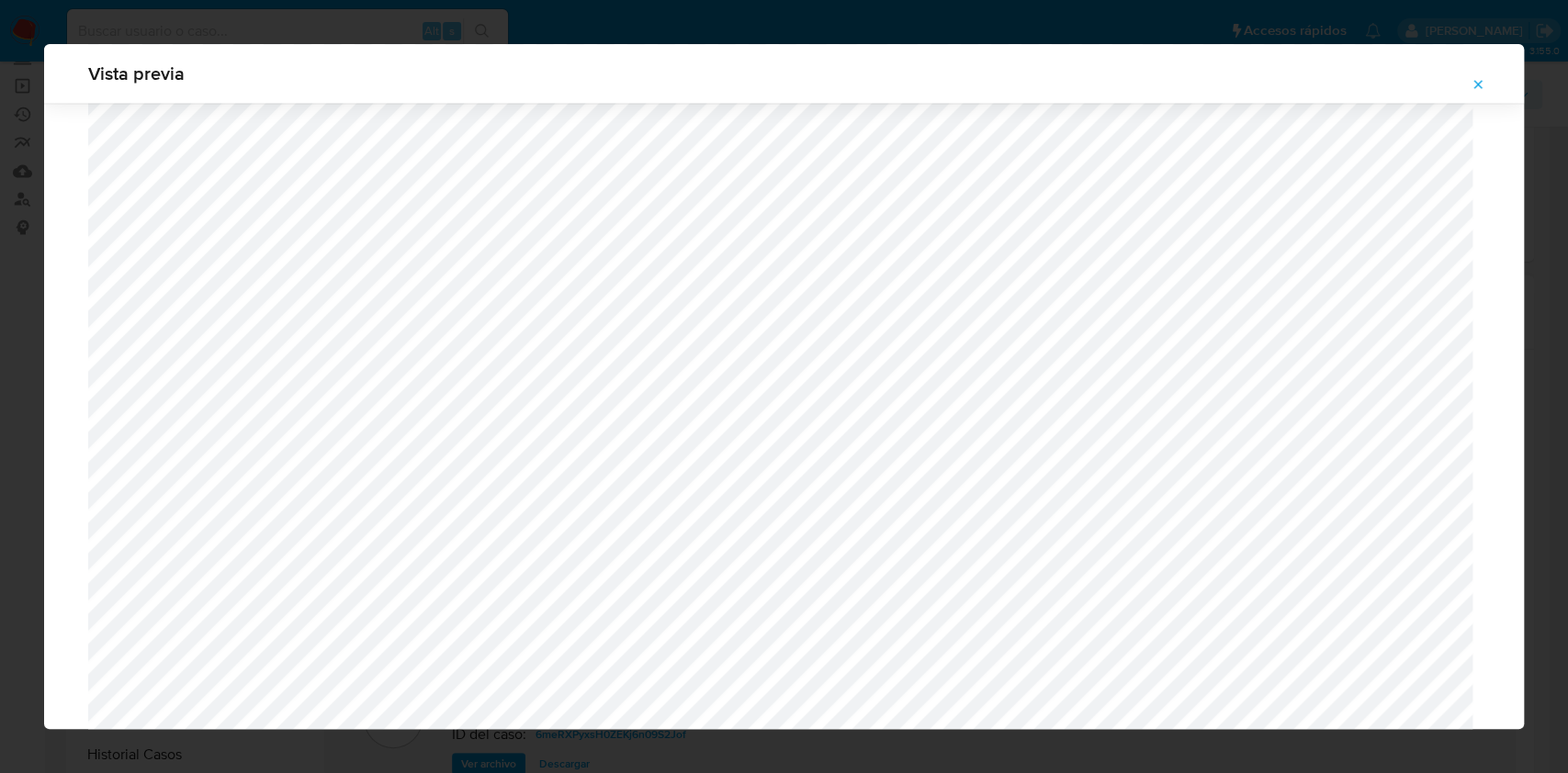
scroll to position [1921, 0]
click at [1486, 80] on button "Attachment preview" at bounding box center [1478, 84] width 40 height 30
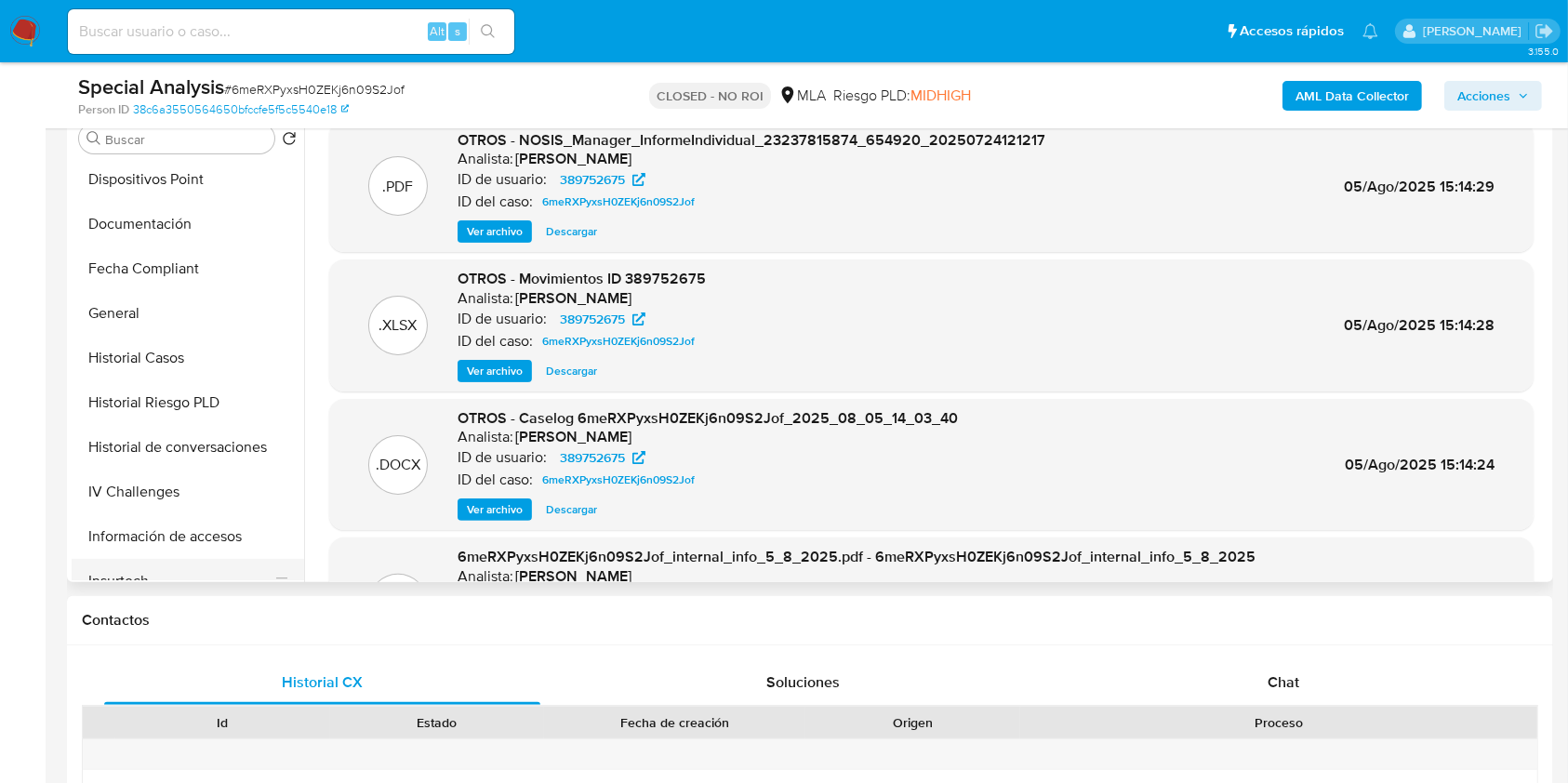
scroll to position [496, 0]
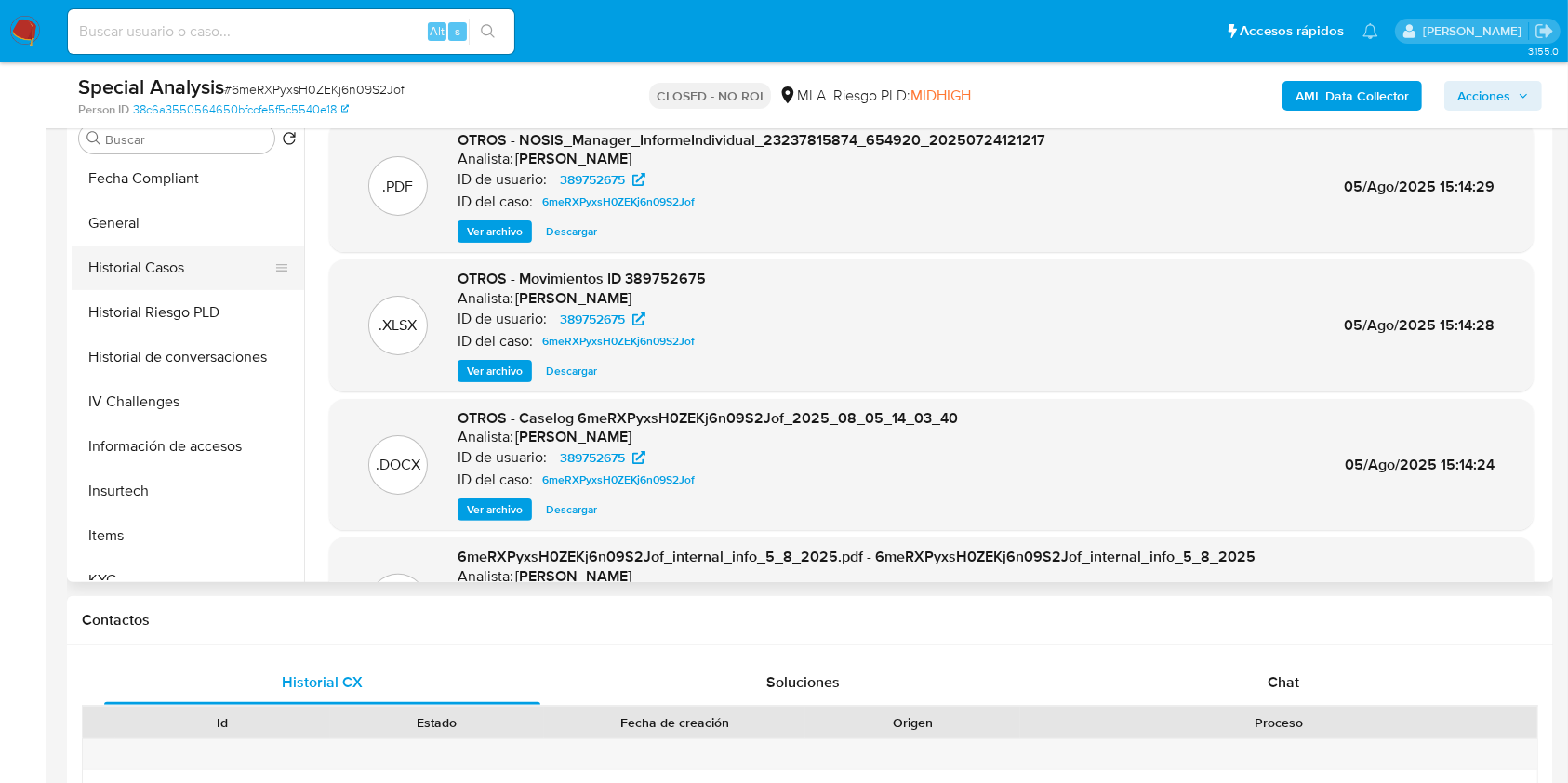
click at [163, 255] on button "Historial Casos" at bounding box center [180, 268] width 217 height 45
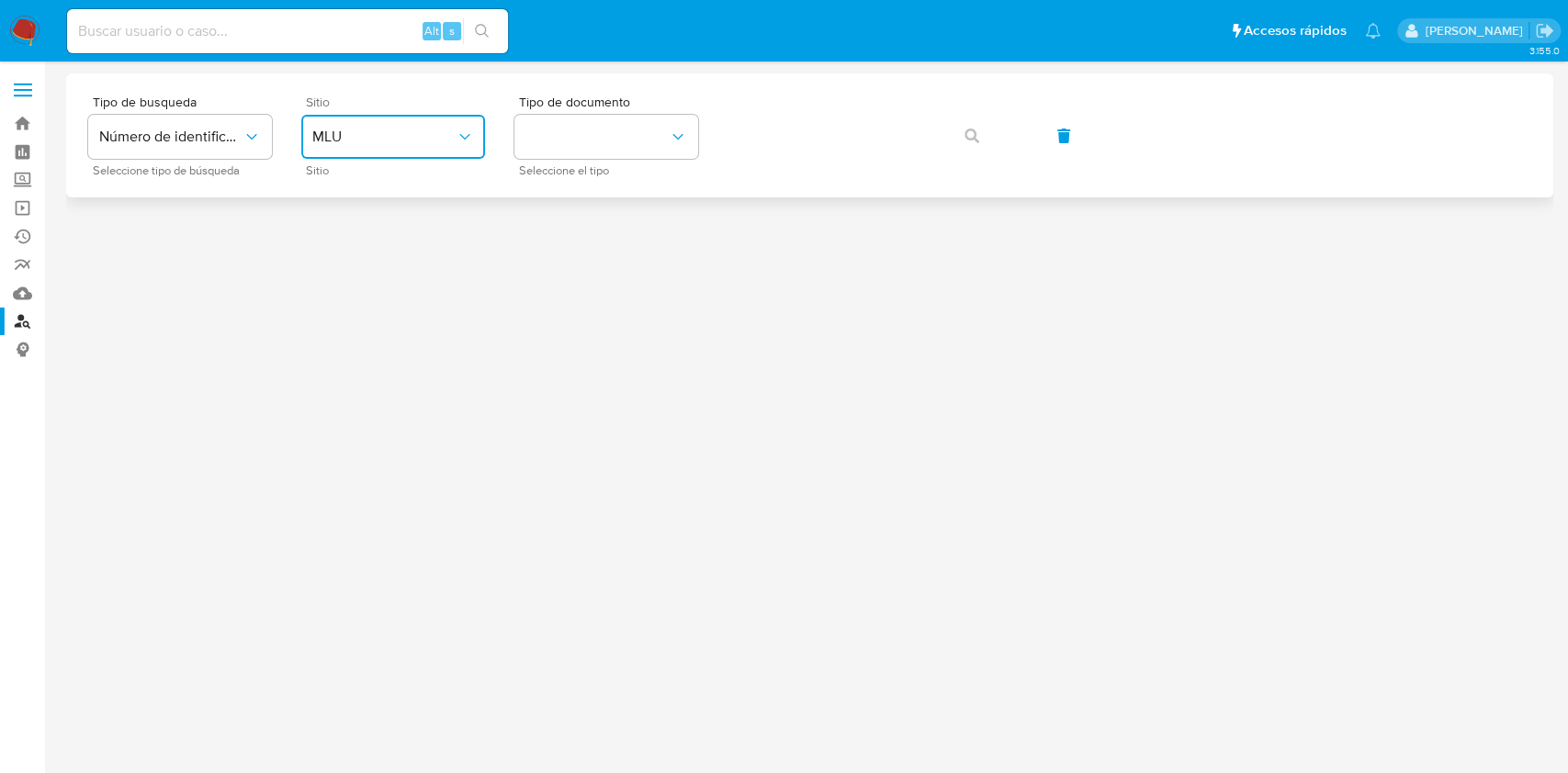
click at [400, 135] on span "MLU" at bounding box center [383, 136] width 143 height 18
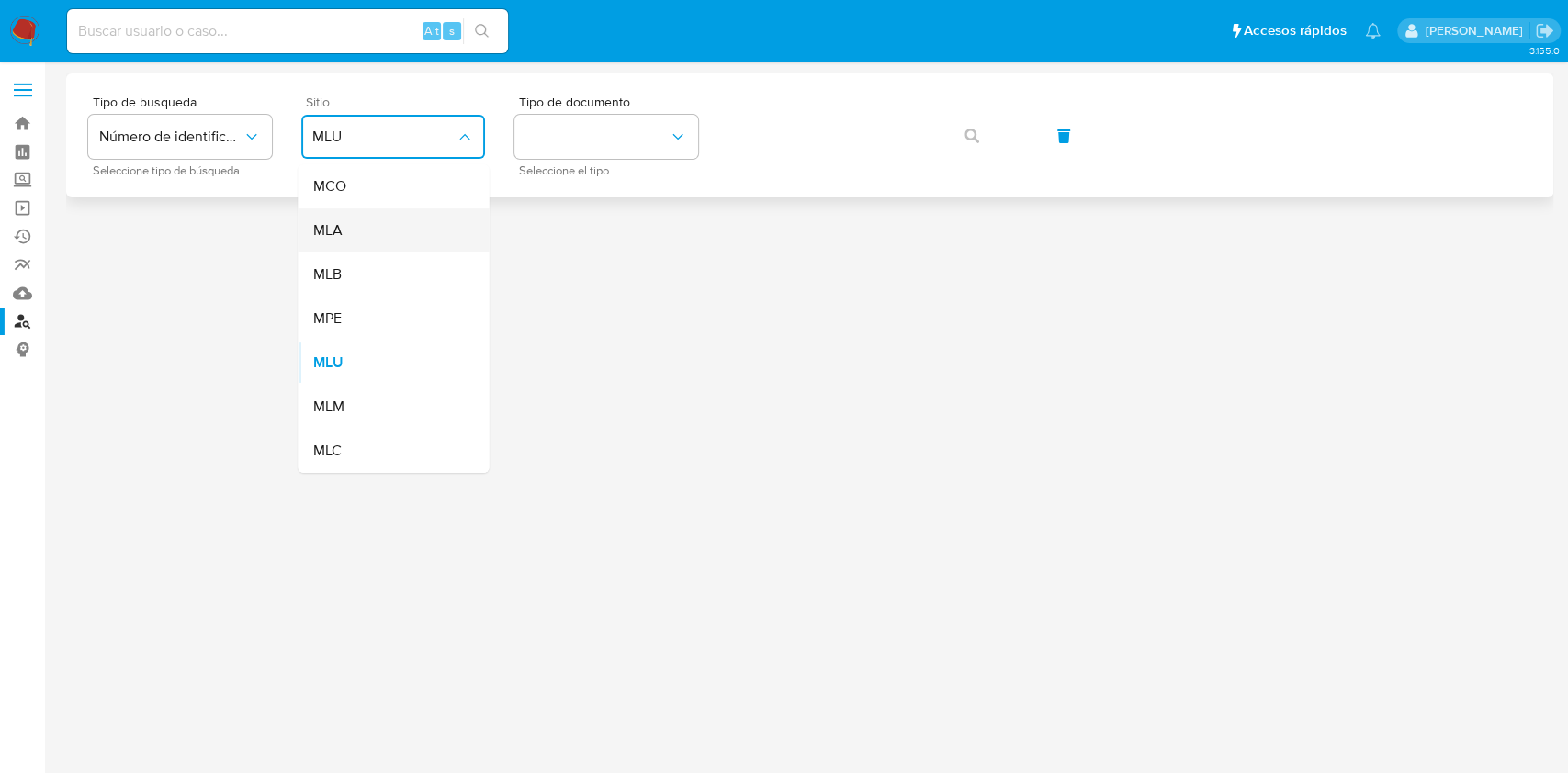
click at [373, 230] on div "MLA" at bounding box center [387, 231] width 150 height 44
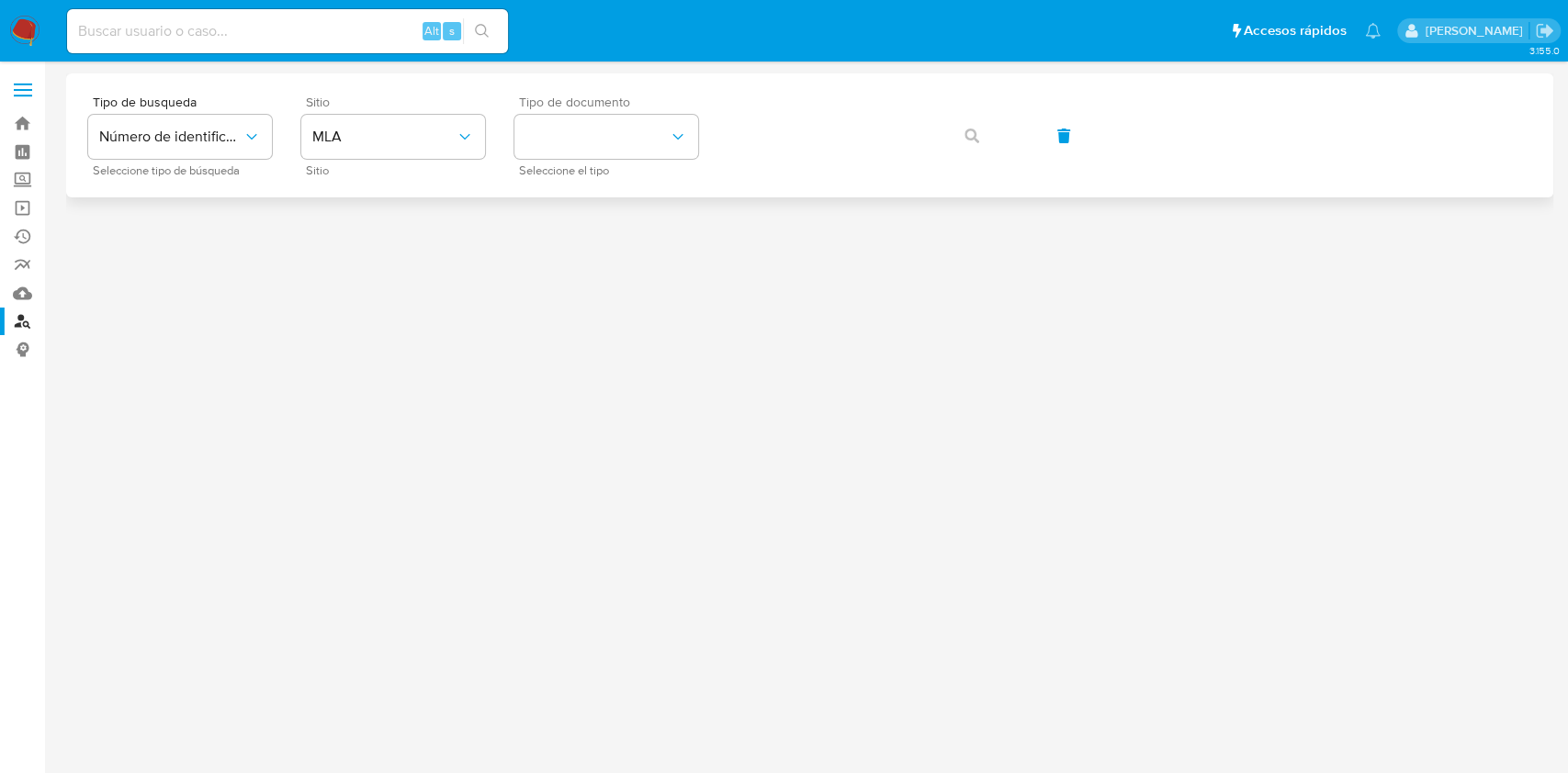
click at [676, 99] on span "Tipo de documento" at bounding box center [611, 102] width 184 height 12
click at [671, 125] on button "identificationType" at bounding box center [607, 137] width 184 height 44
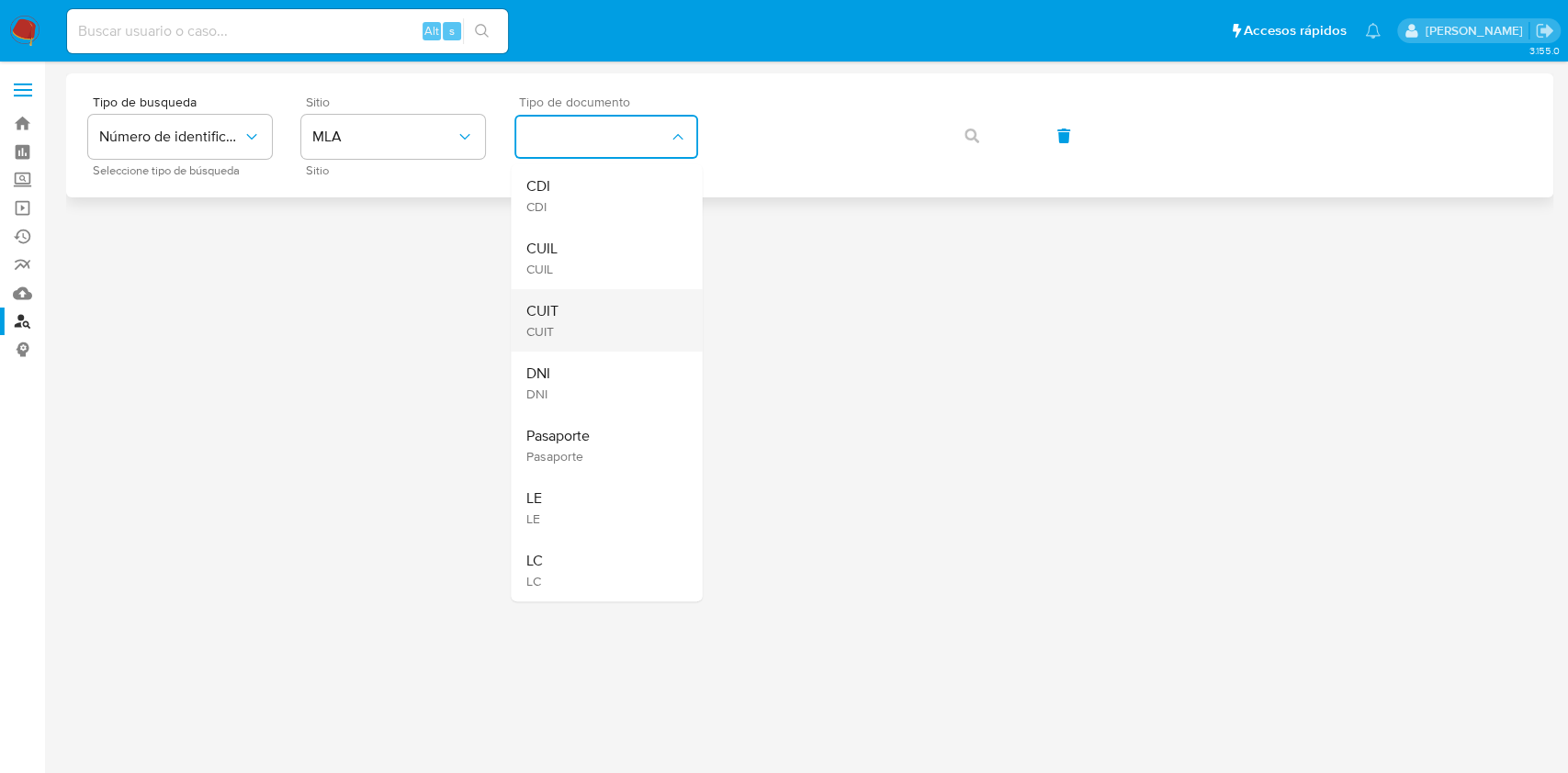
click at [583, 307] on div "CUIT CUIT" at bounding box center [600, 320] width 150 height 62
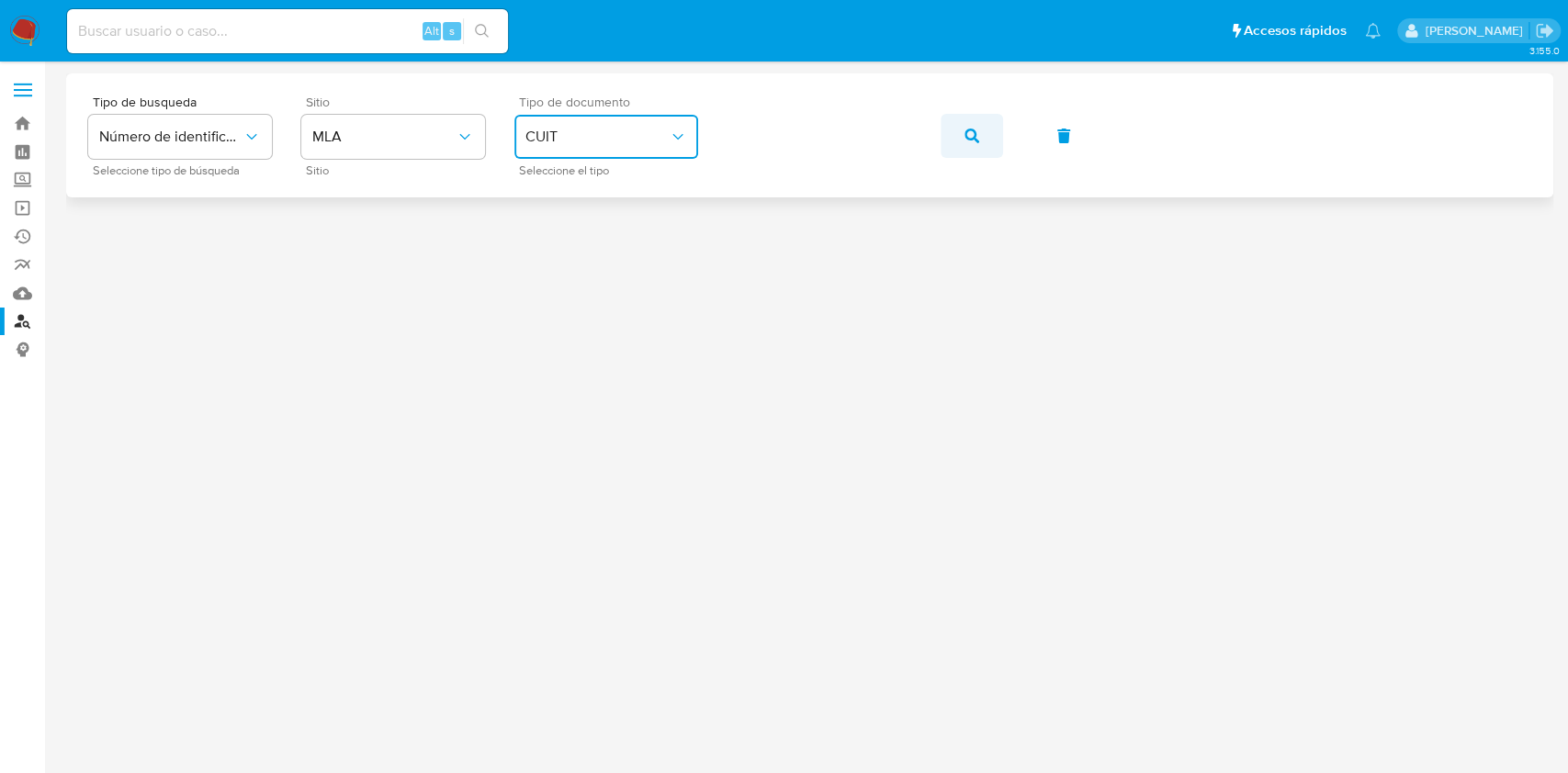
click at [960, 134] on button "button" at bounding box center [971, 136] width 62 height 44
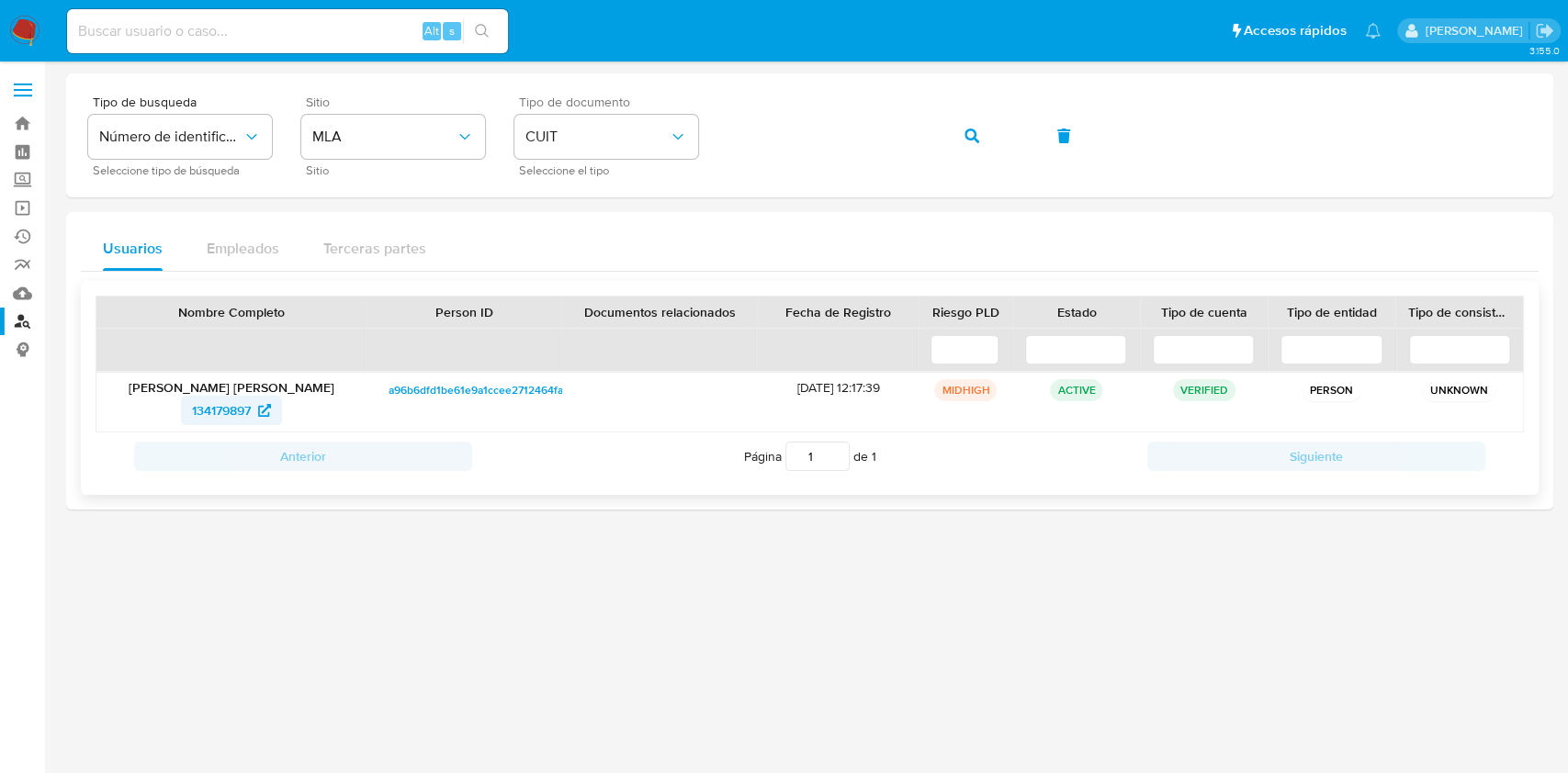
click at [217, 400] on span "134179897" at bounding box center [220, 410] width 58 height 30
click at [959, 130] on button "button" at bounding box center [971, 136] width 62 height 44
click at [198, 406] on span "189358570" at bounding box center [220, 410] width 63 height 30
click at [955, 121] on button "button" at bounding box center [971, 136] width 62 height 44
click at [195, 404] on span "624270088" at bounding box center [220, 410] width 67 height 30
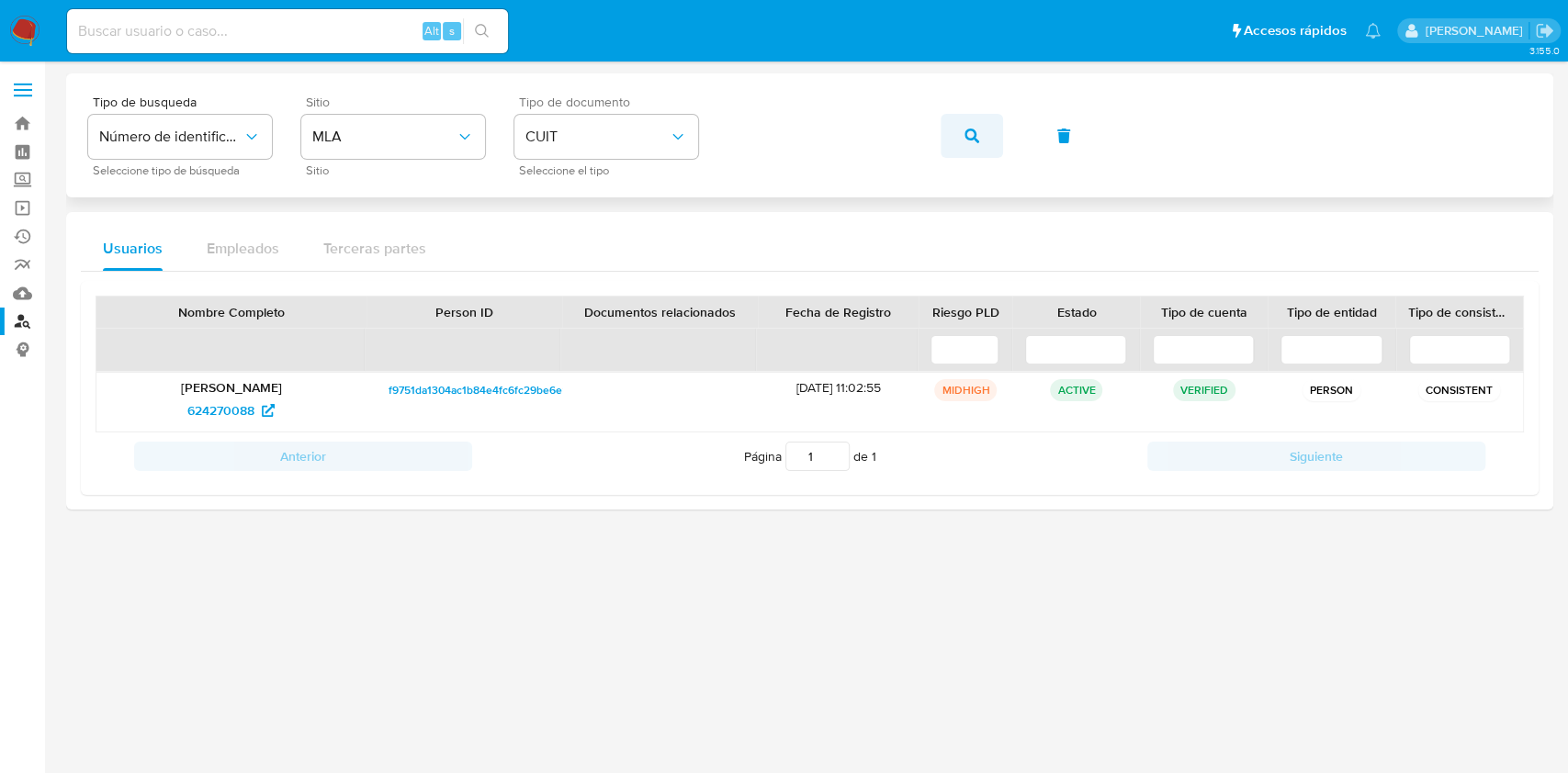
click at [962, 135] on button "button" at bounding box center [971, 136] width 62 height 44
click at [189, 399] on span "443945508" at bounding box center [220, 410] width 67 height 30
click at [329, 116] on button "MLA" at bounding box center [393, 137] width 184 height 44
click at [976, 138] on icon "button" at bounding box center [971, 135] width 14 height 14
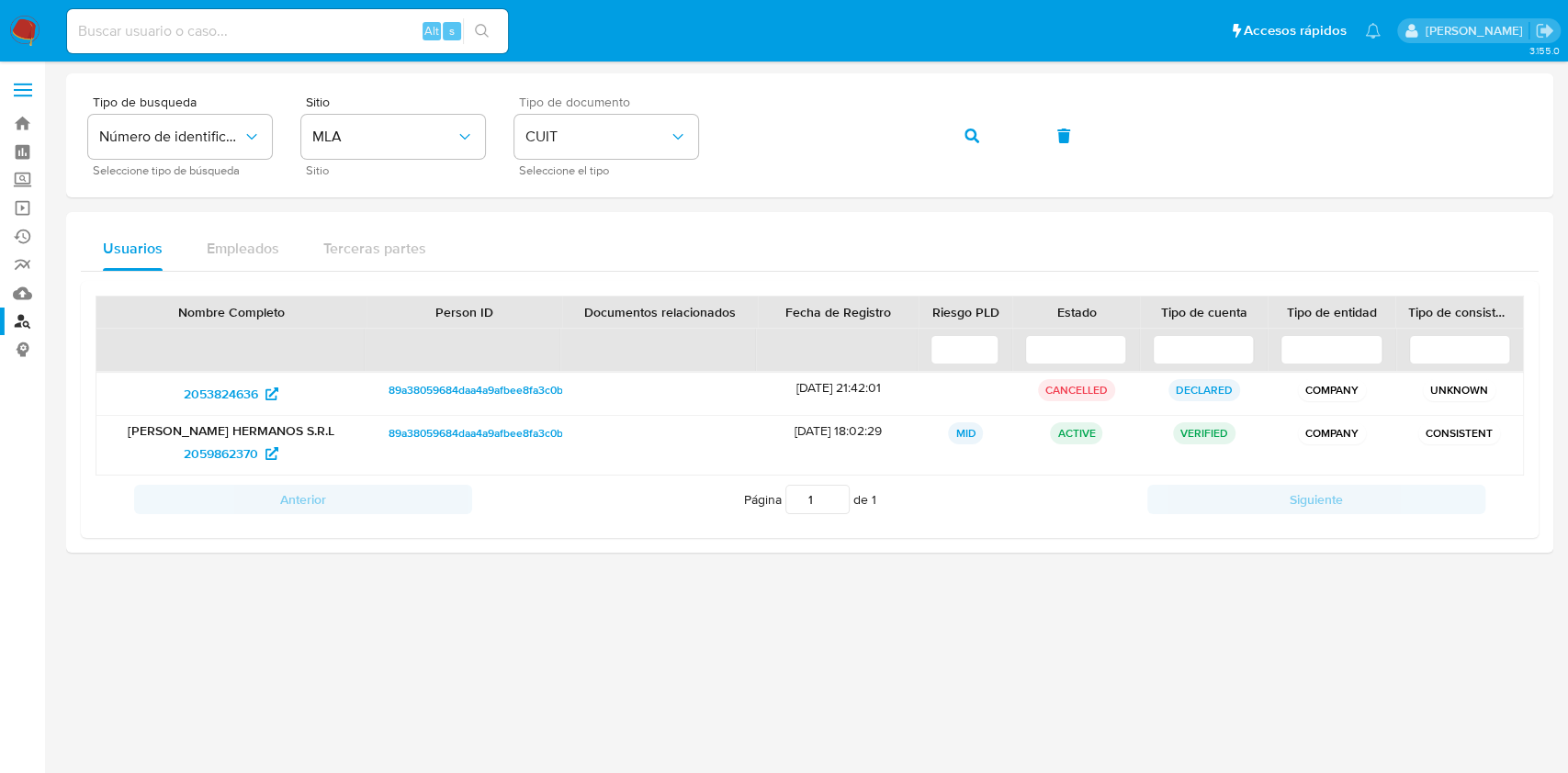
click at [936, 141] on div "Tipo de busqueda Número de identificación Seleccione tipo de búsqueda Sitio MLA…" at bounding box center [809, 135] width 1442 height 80
click at [972, 130] on icon "button" at bounding box center [971, 135] width 14 height 14
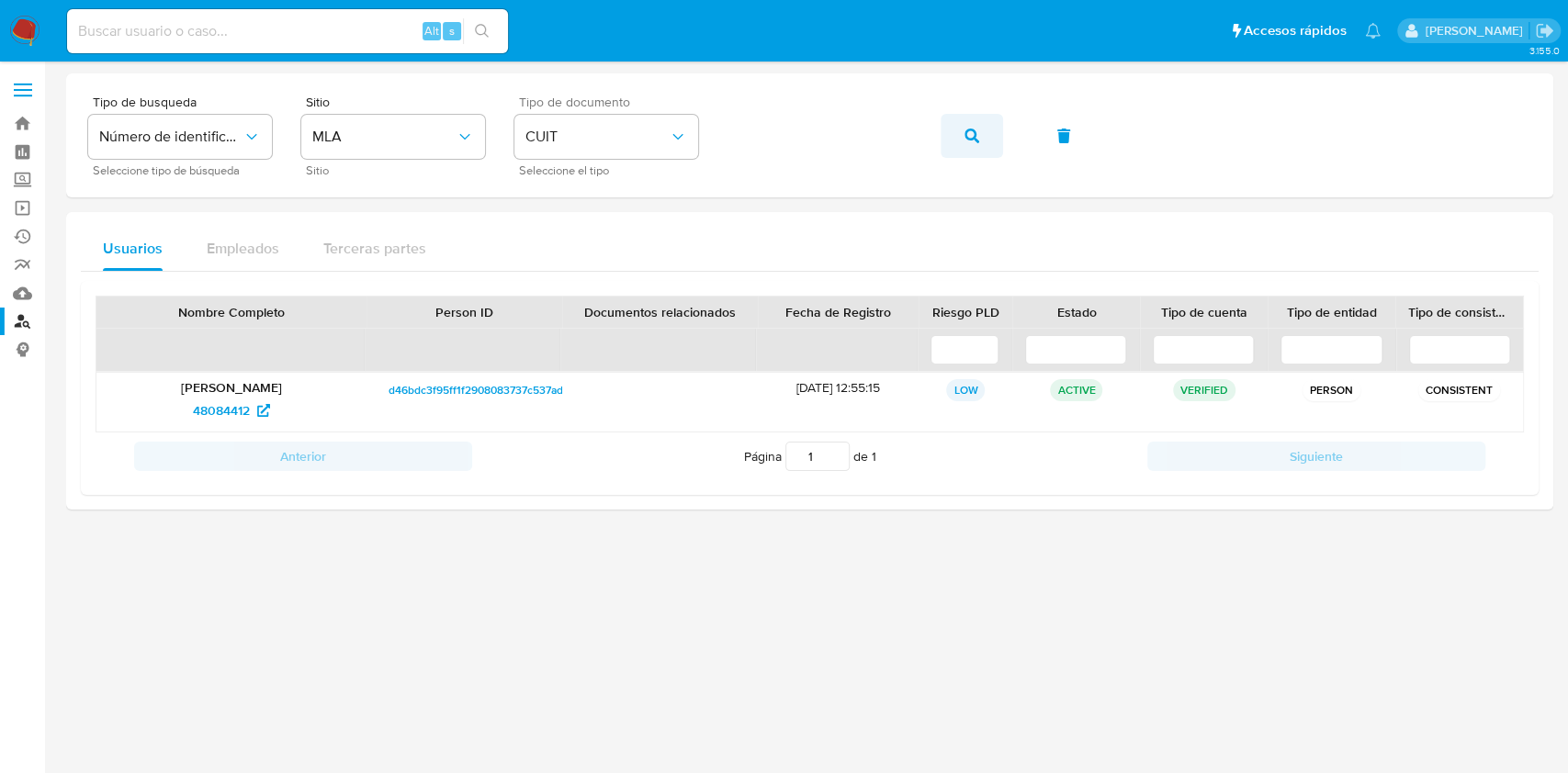
click at [953, 120] on button "button" at bounding box center [971, 136] width 62 height 44
click at [997, 122] on button "button" at bounding box center [971, 136] width 62 height 44
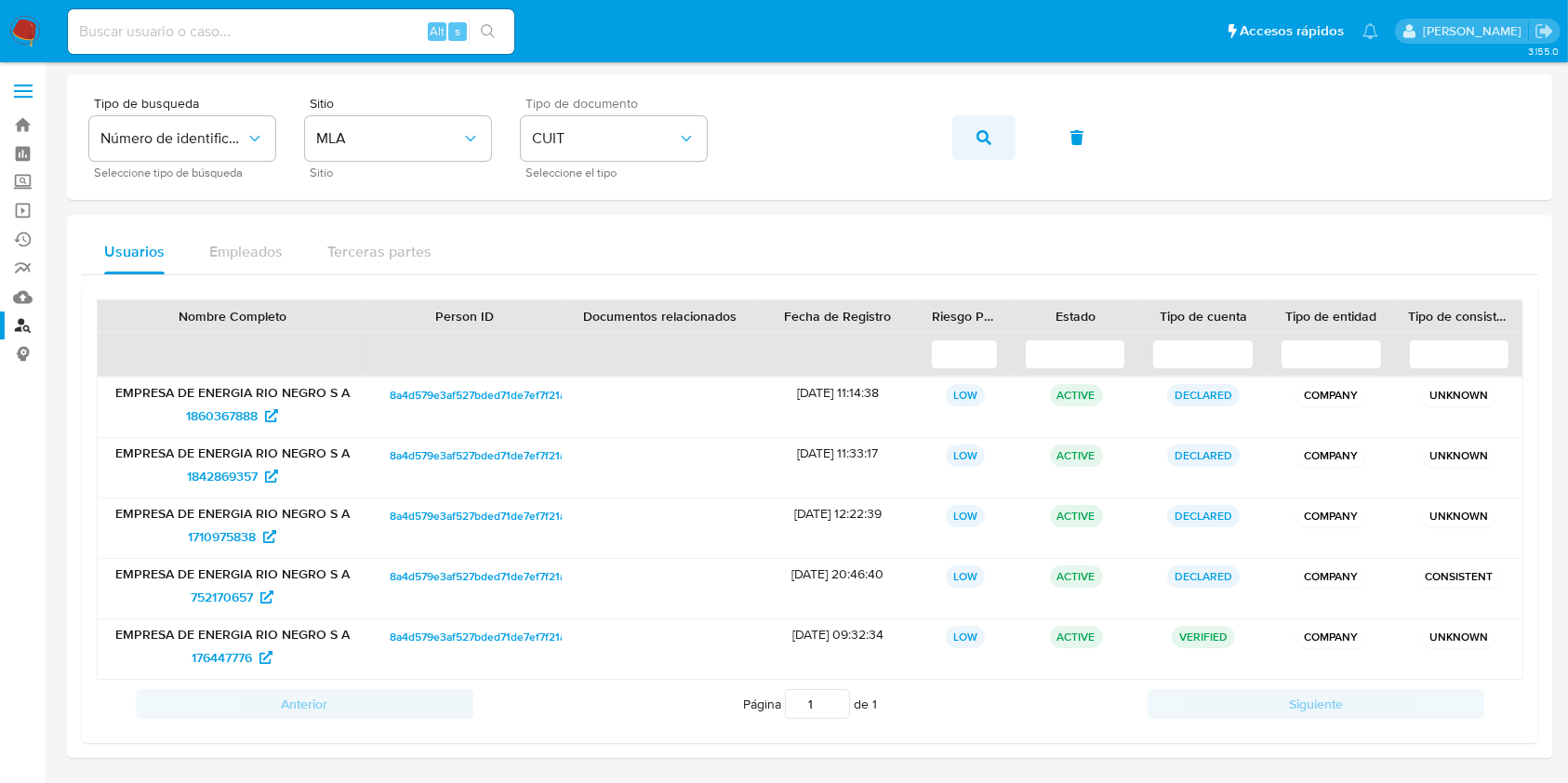
click at [980, 128] on span "button" at bounding box center [983, 138] width 15 height 41
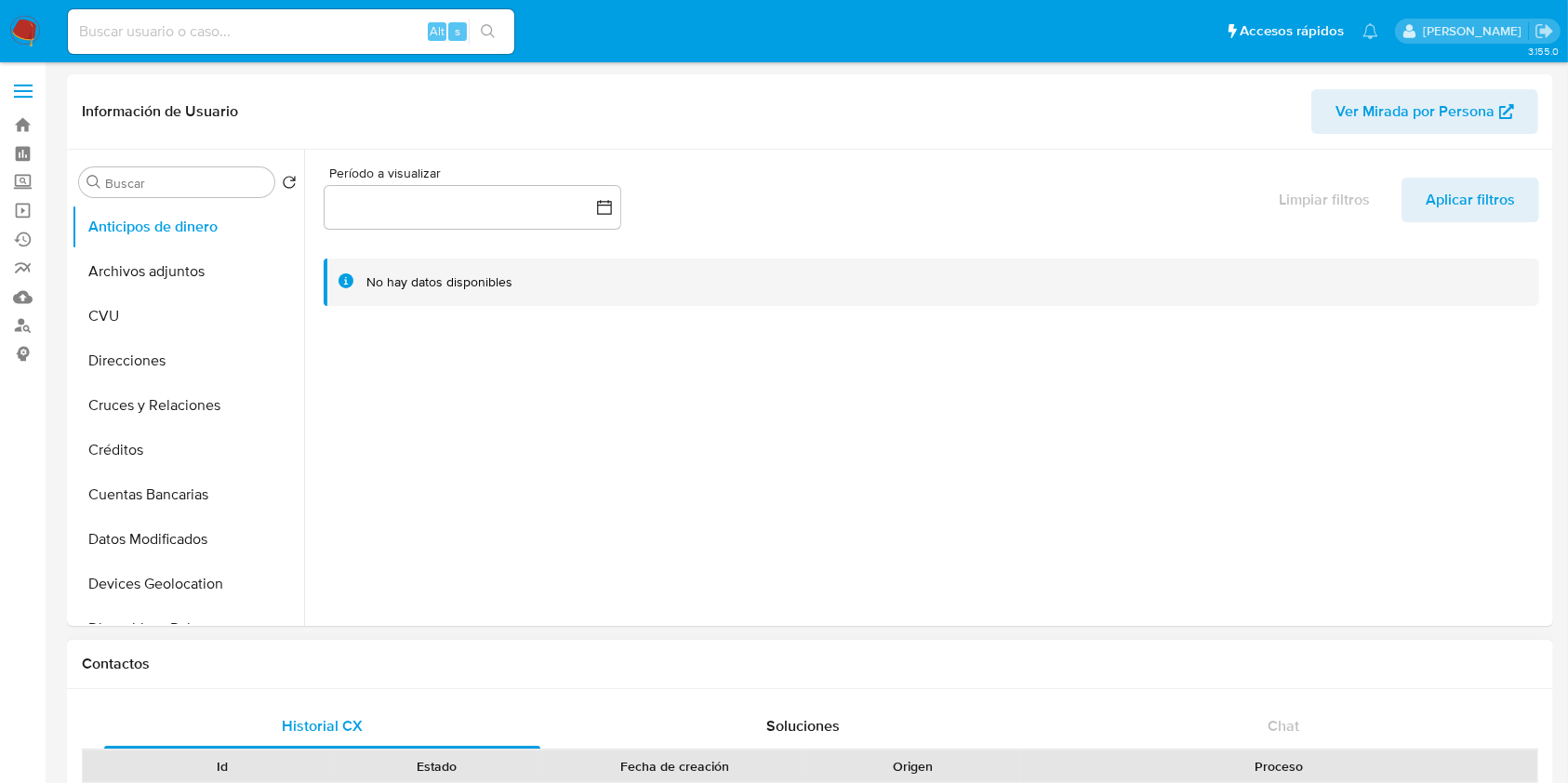
select select "10"
click at [282, 455] on button "Créditos" at bounding box center [180, 450] width 217 height 45
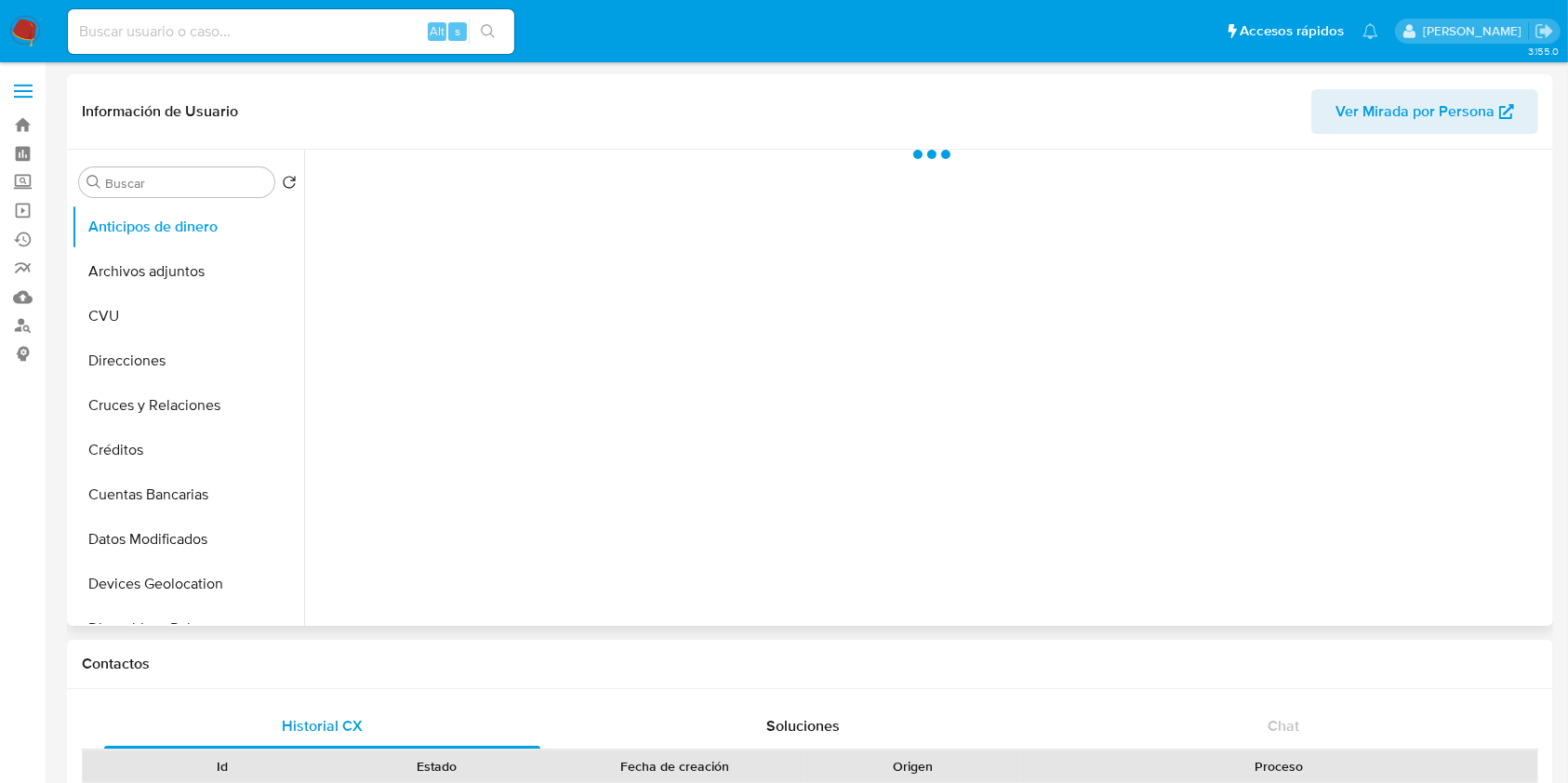
select select "10"
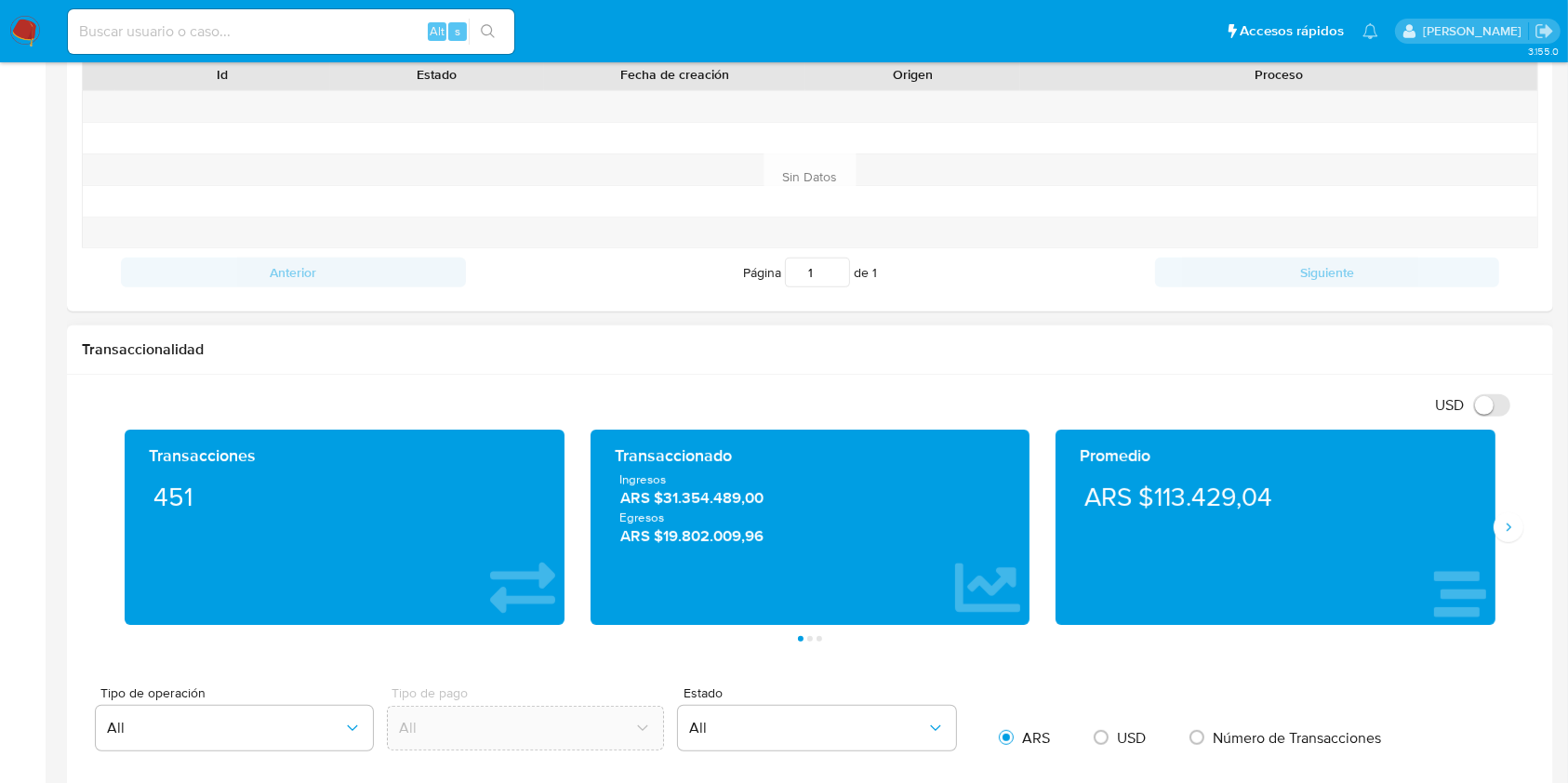
scroll to position [449, 0]
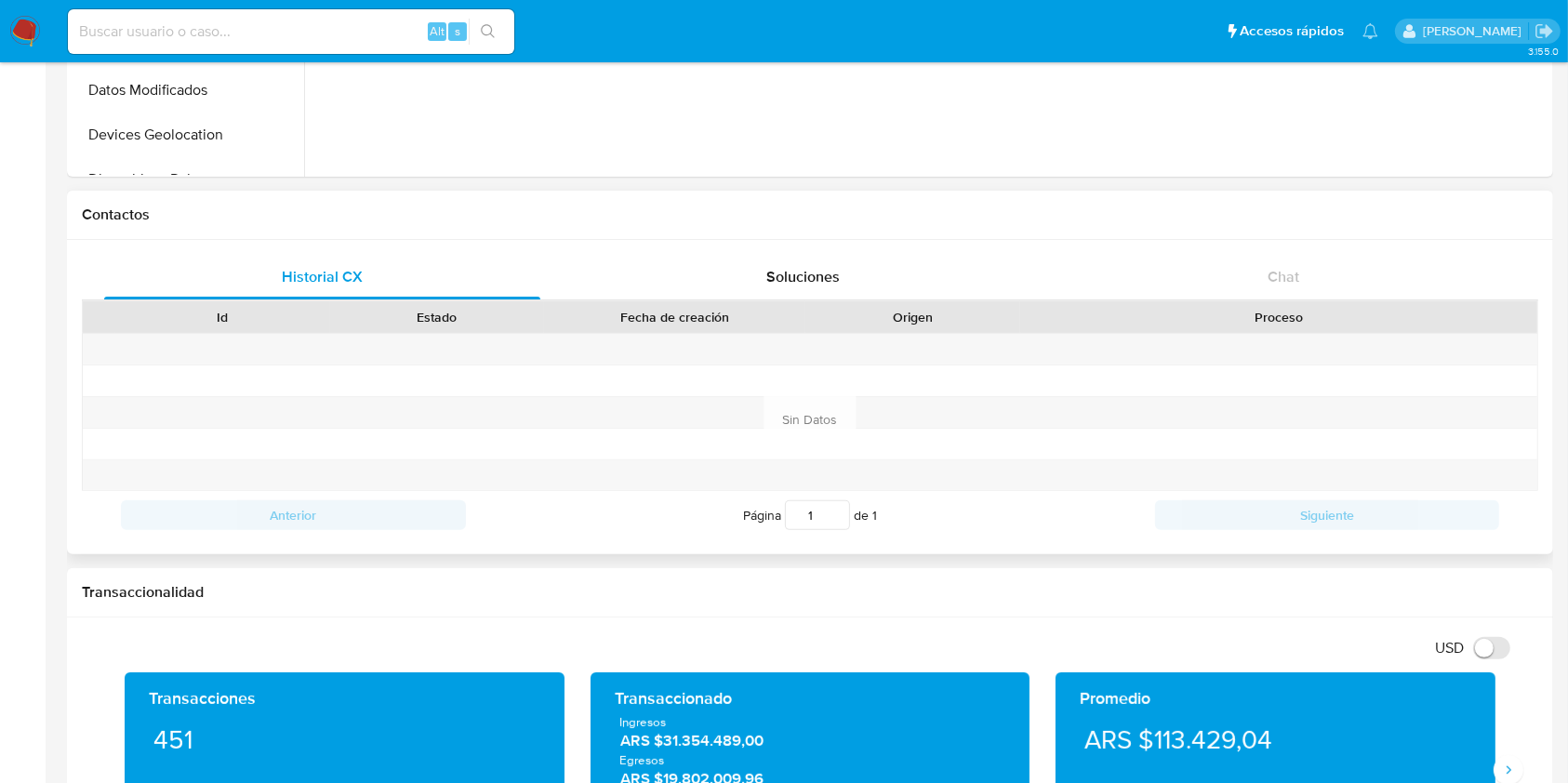
click at [1168, 213] on h1 "Contactos" at bounding box center [809, 214] width 1456 height 18
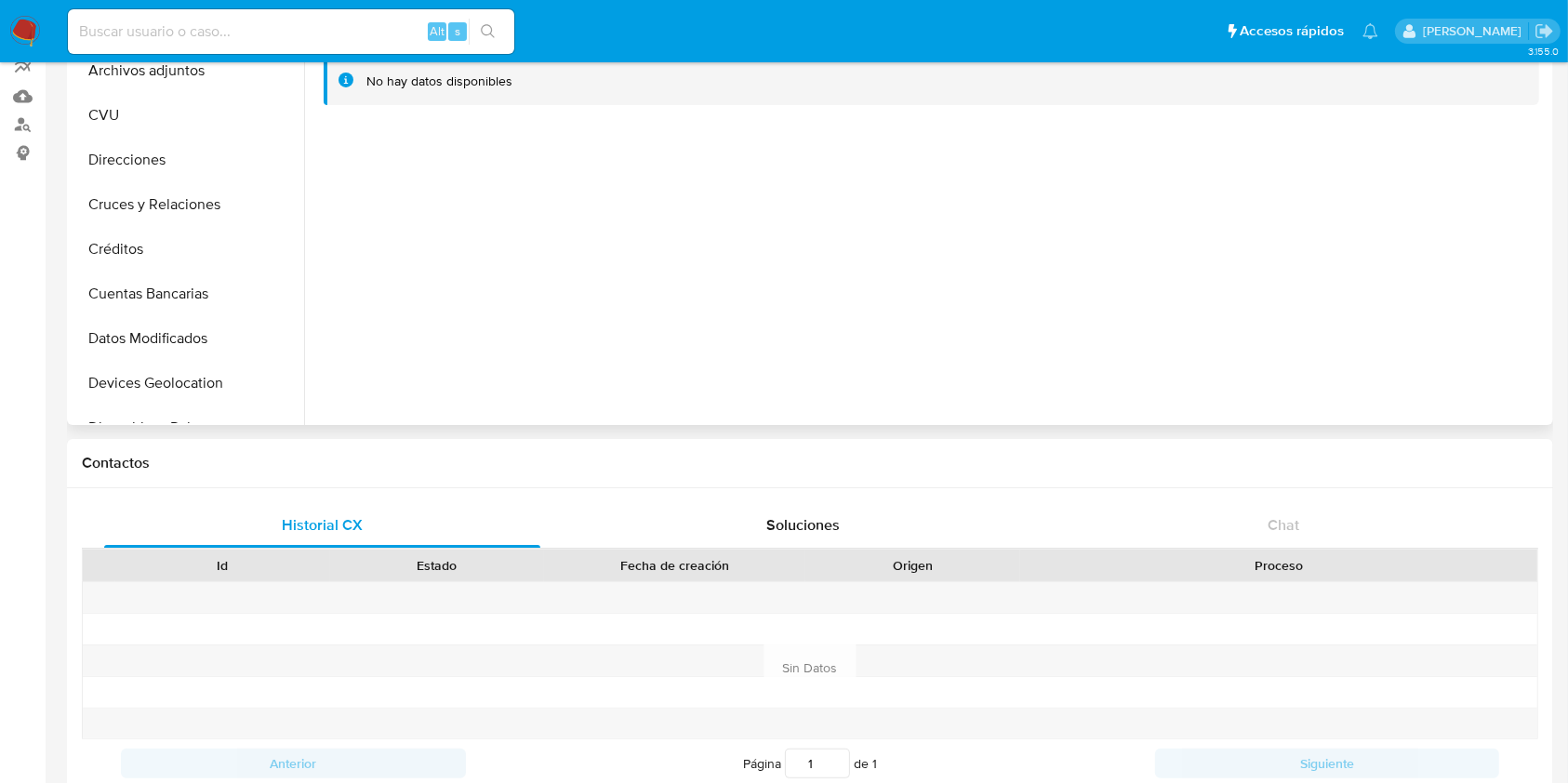
scroll to position [0, 0]
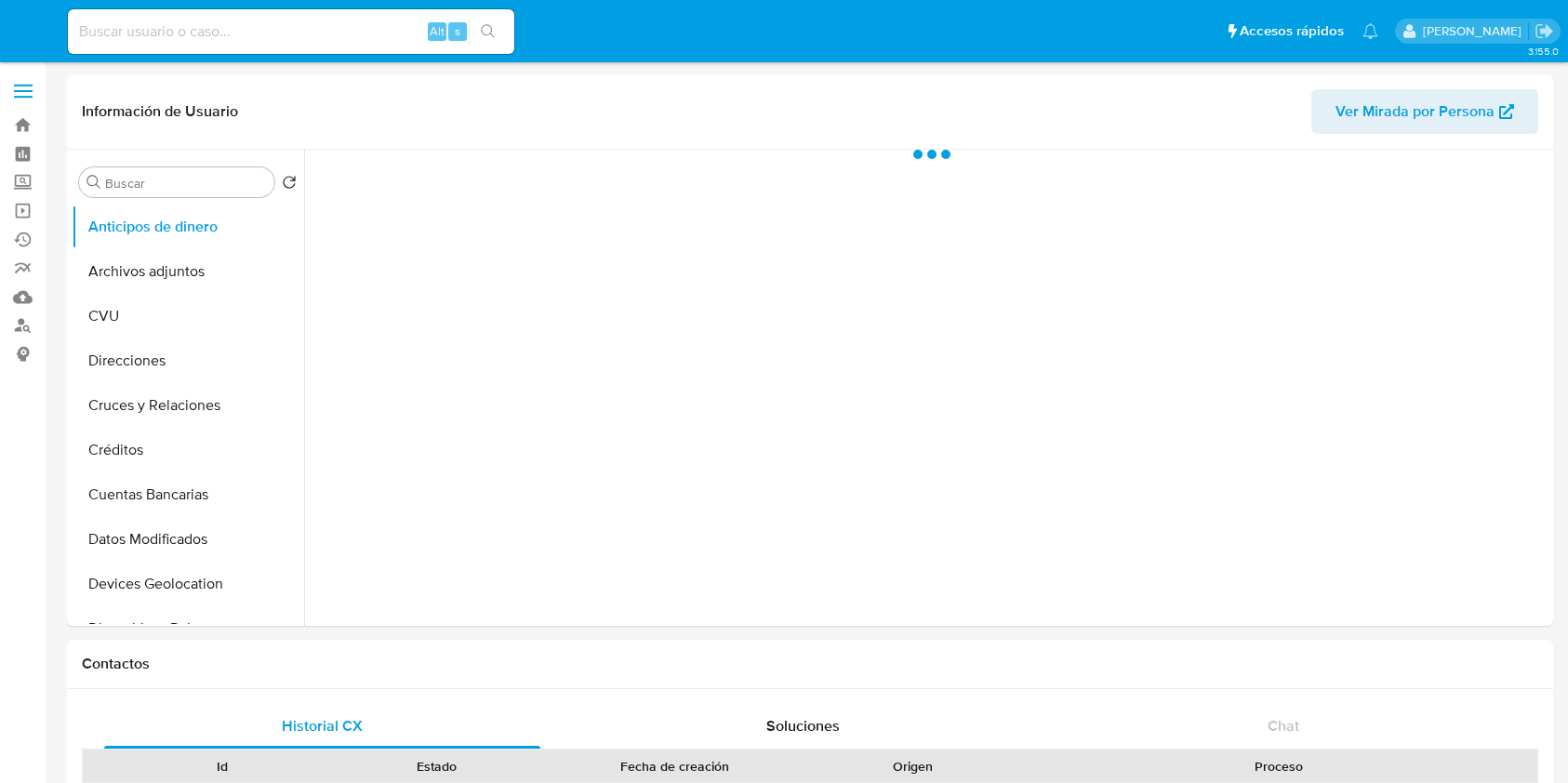
select select "10"
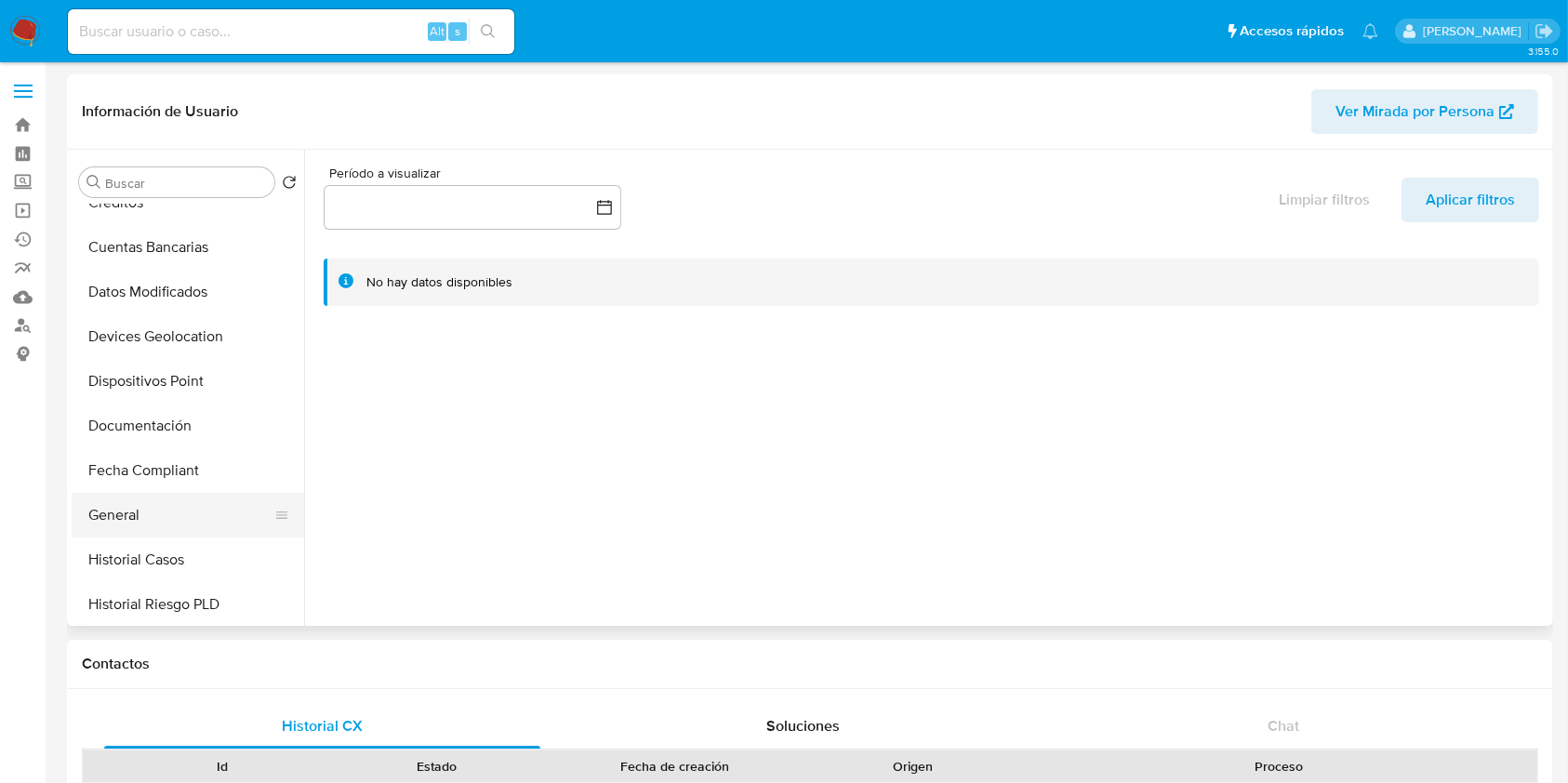
click at [160, 507] on button "General" at bounding box center [180, 515] width 217 height 45
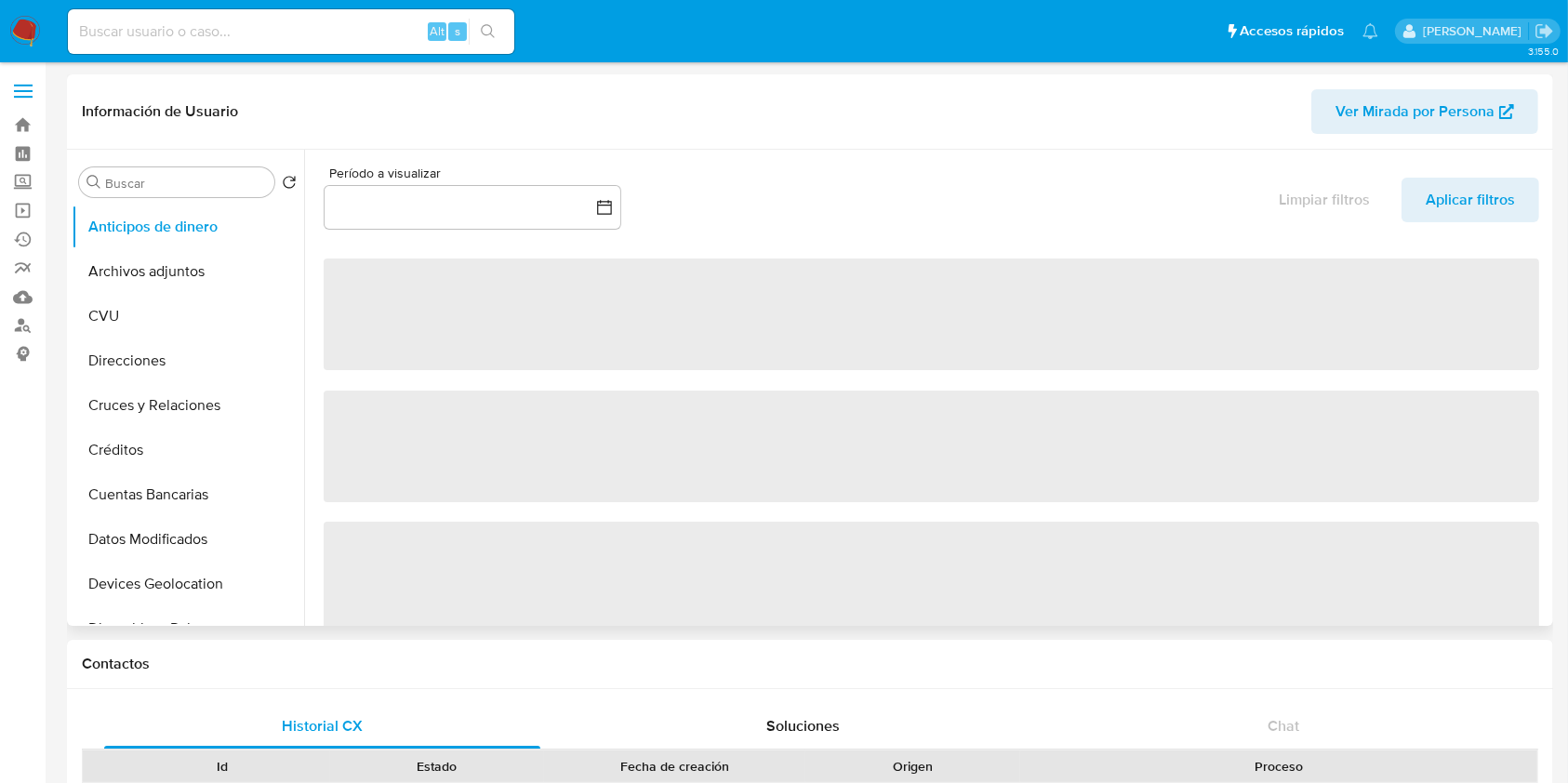
select select "10"
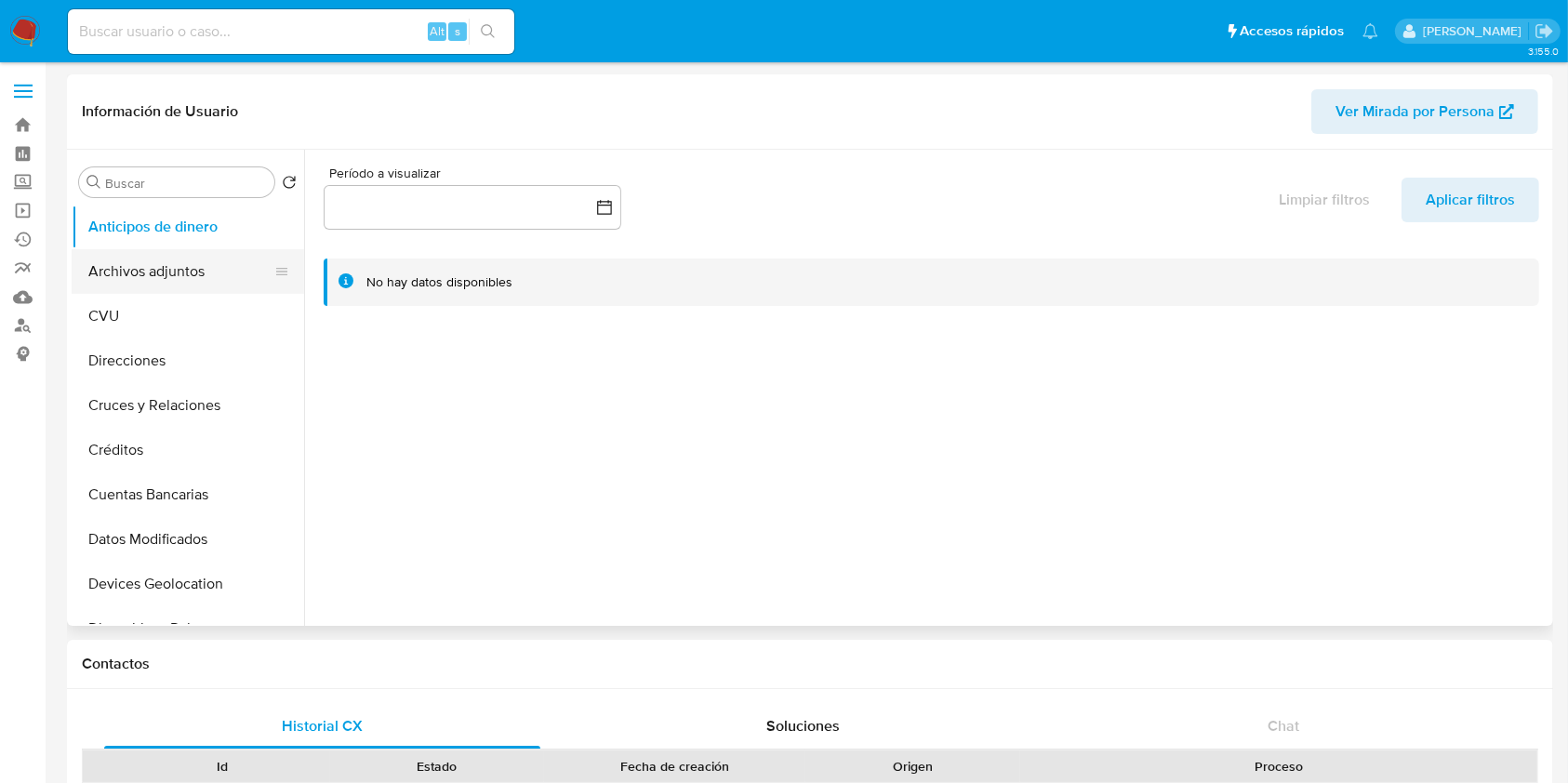
drag, startPoint x: 178, startPoint y: 262, endPoint x: 189, endPoint y: 273, distance: 15.6
click at [177, 262] on button "Archivos adjuntos" at bounding box center [180, 272] width 217 height 45
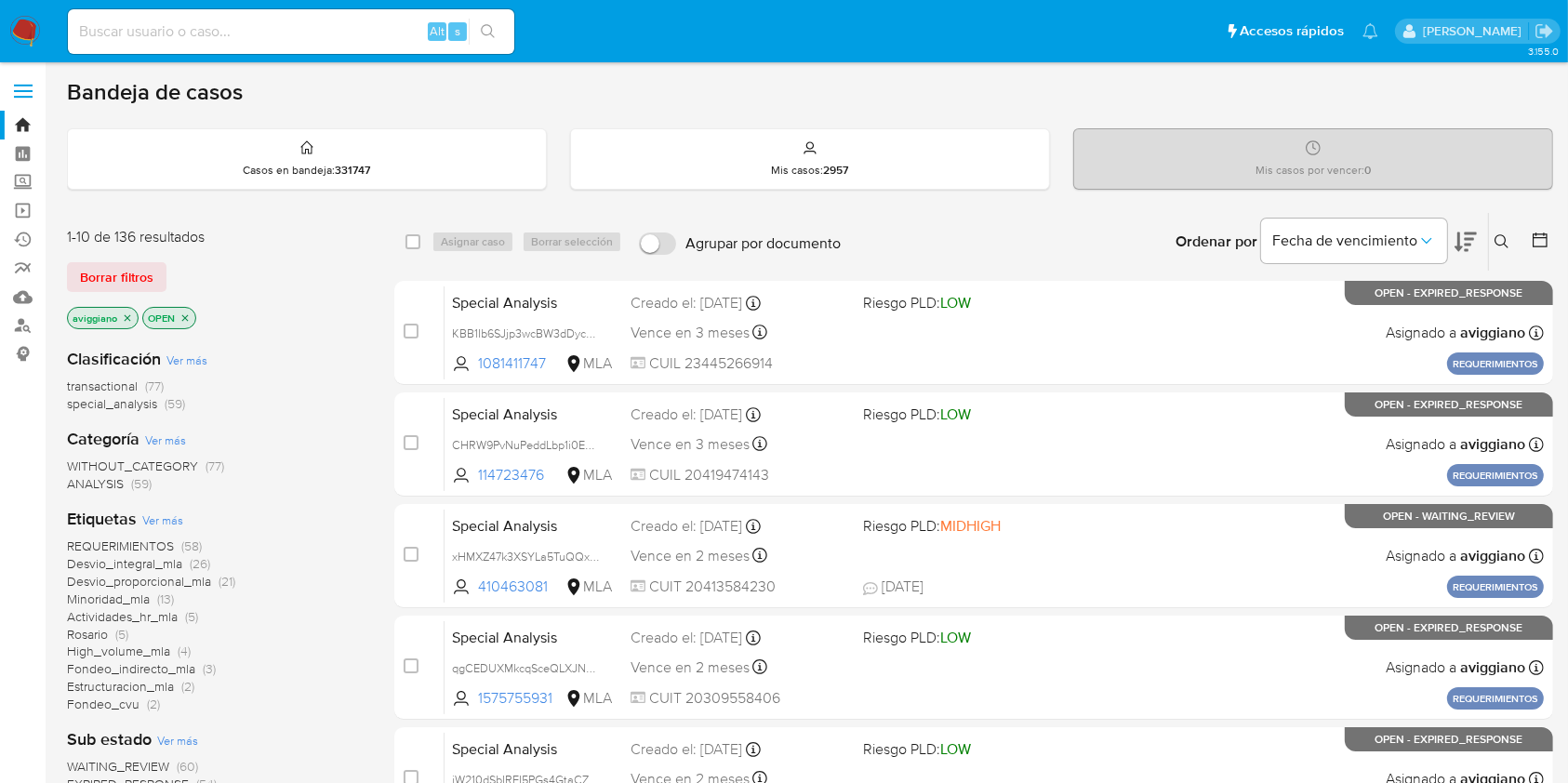
click at [1512, 239] on button at bounding box center [1504, 242] width 31 height 22
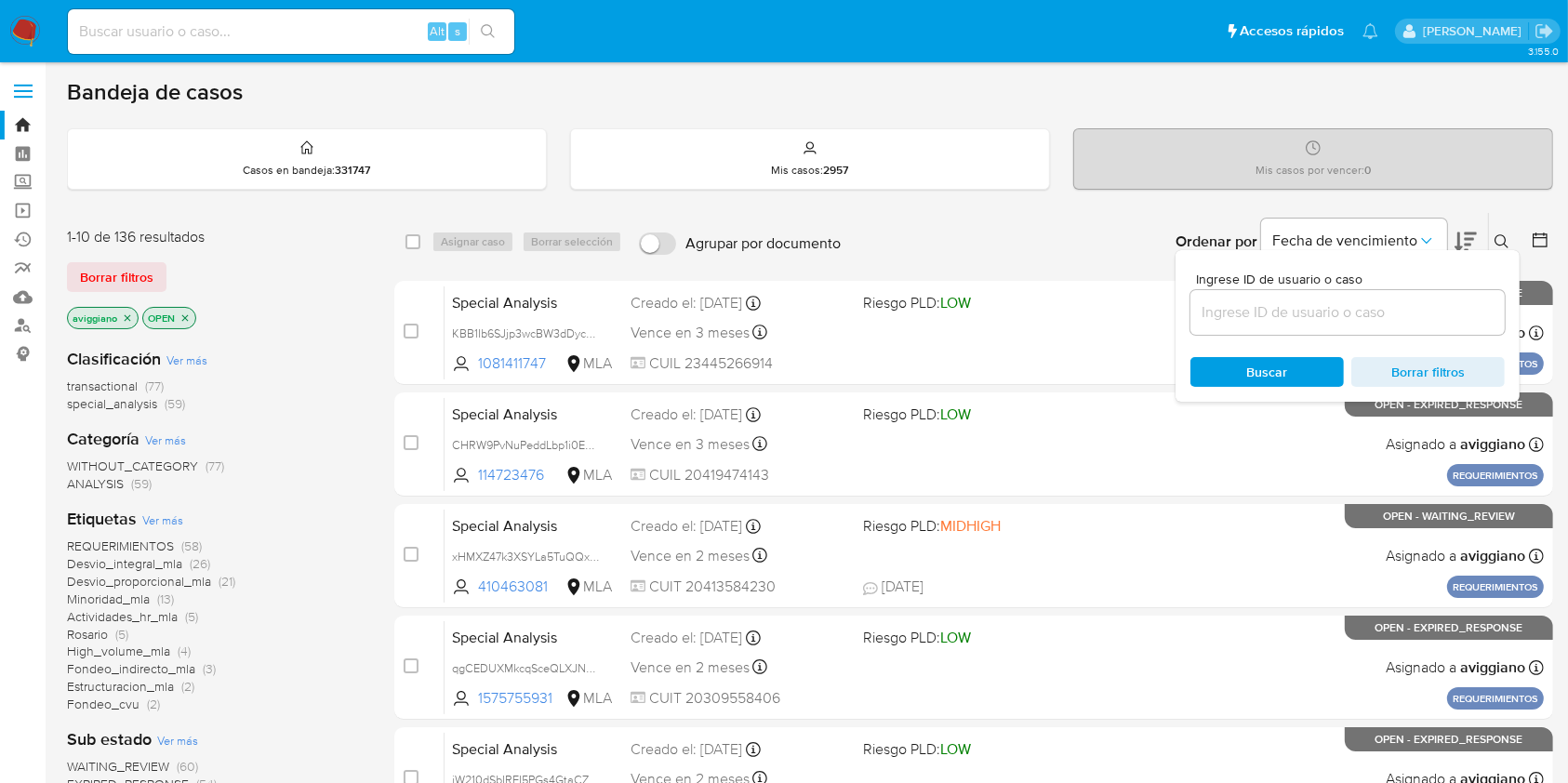
click at [1458, 328] on div at bounding box center [1348, 312] width 314 height 45
click at [1457, 323] on input at bounding box center [1348, 312] width 314 height 24
paste input "nQuLVLiAyQHttU4z0v0cMimT"
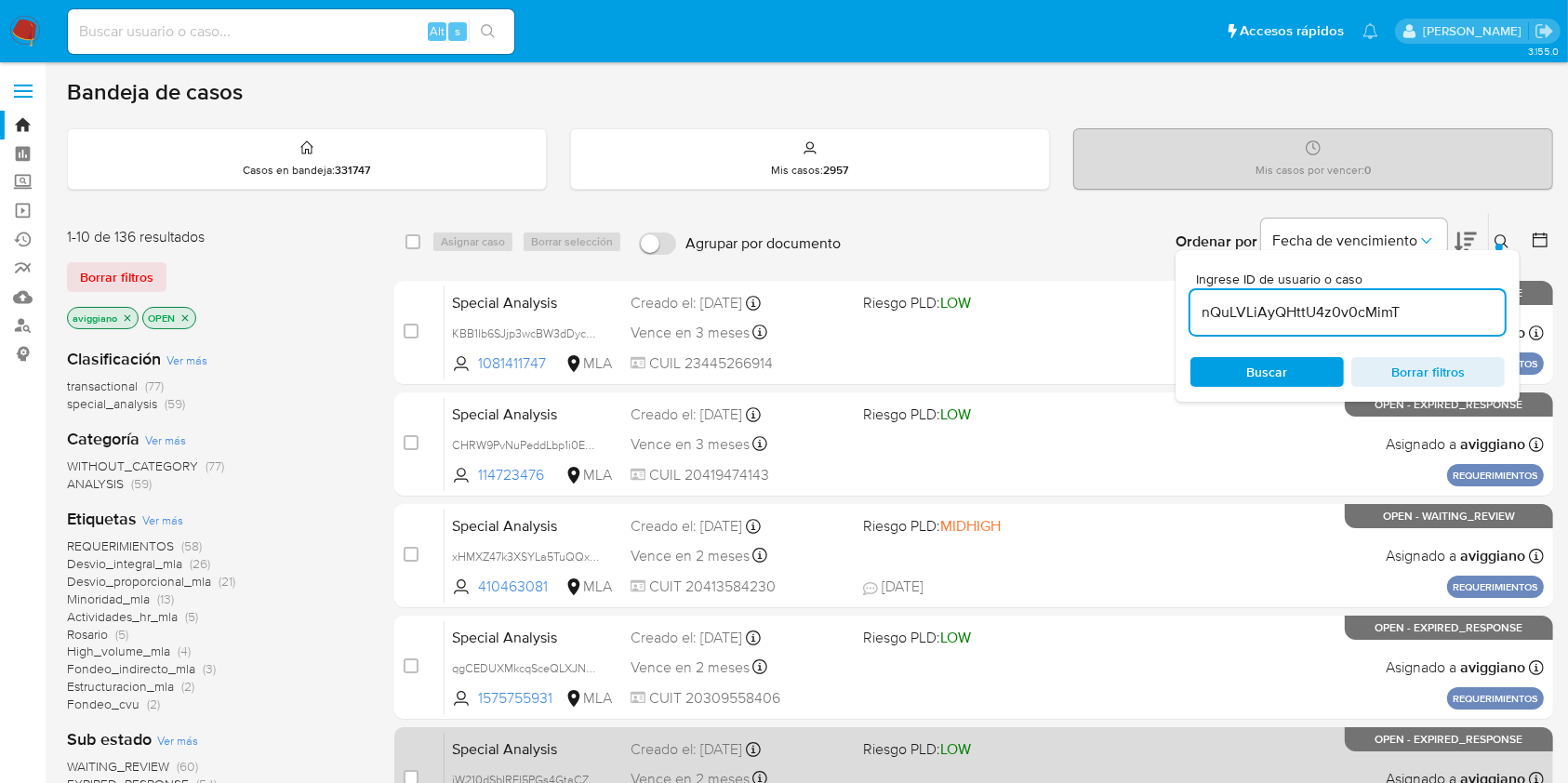
type input "nQuLVLiAyQHttU4z0v0cMimT"
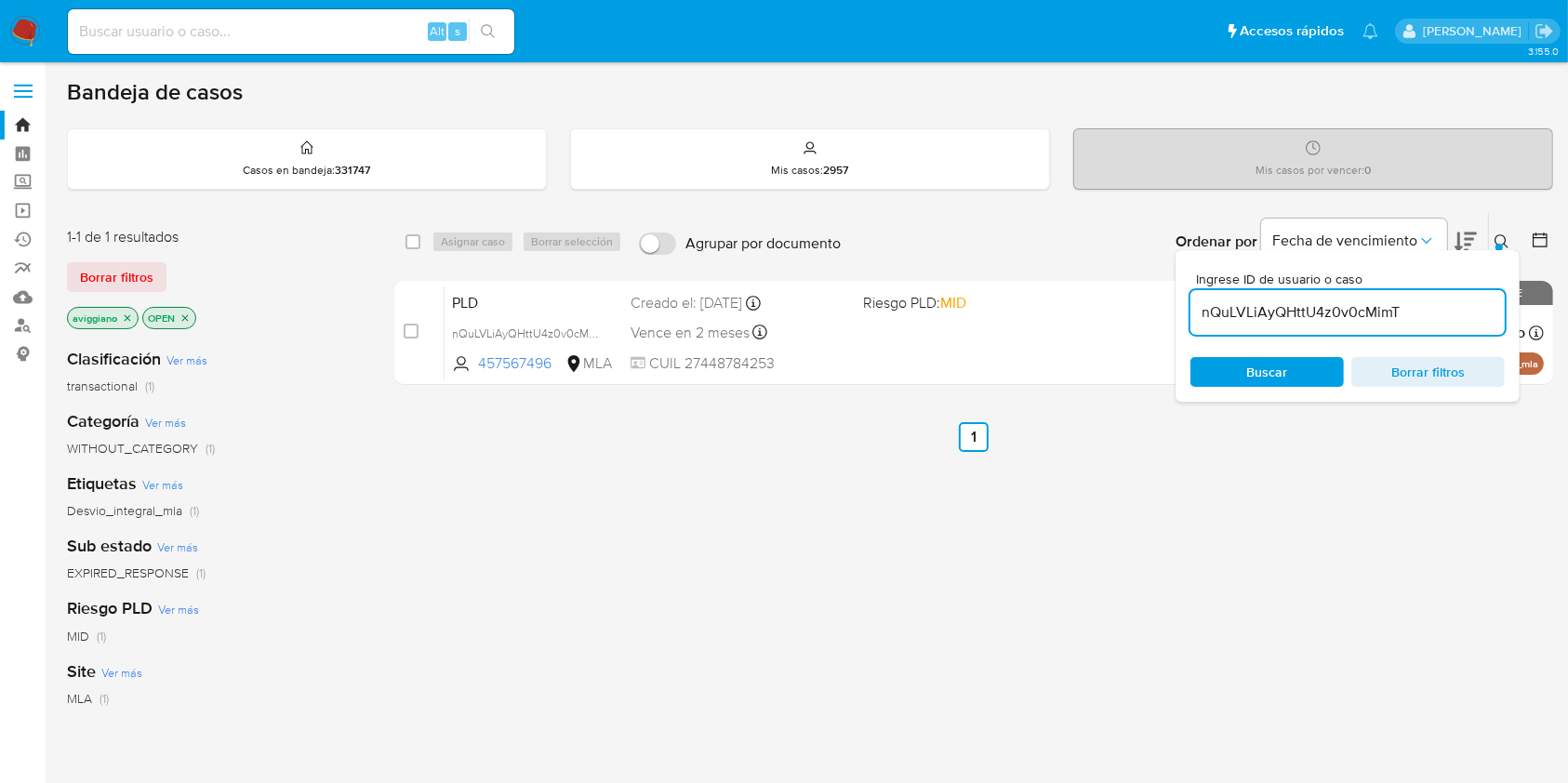
click at [741, 467] on div "select-all-cases-checkbox Asignar caso Borrar selección Agrupar por documento O…" at bounding box center [973, 633] width 1159 height 842
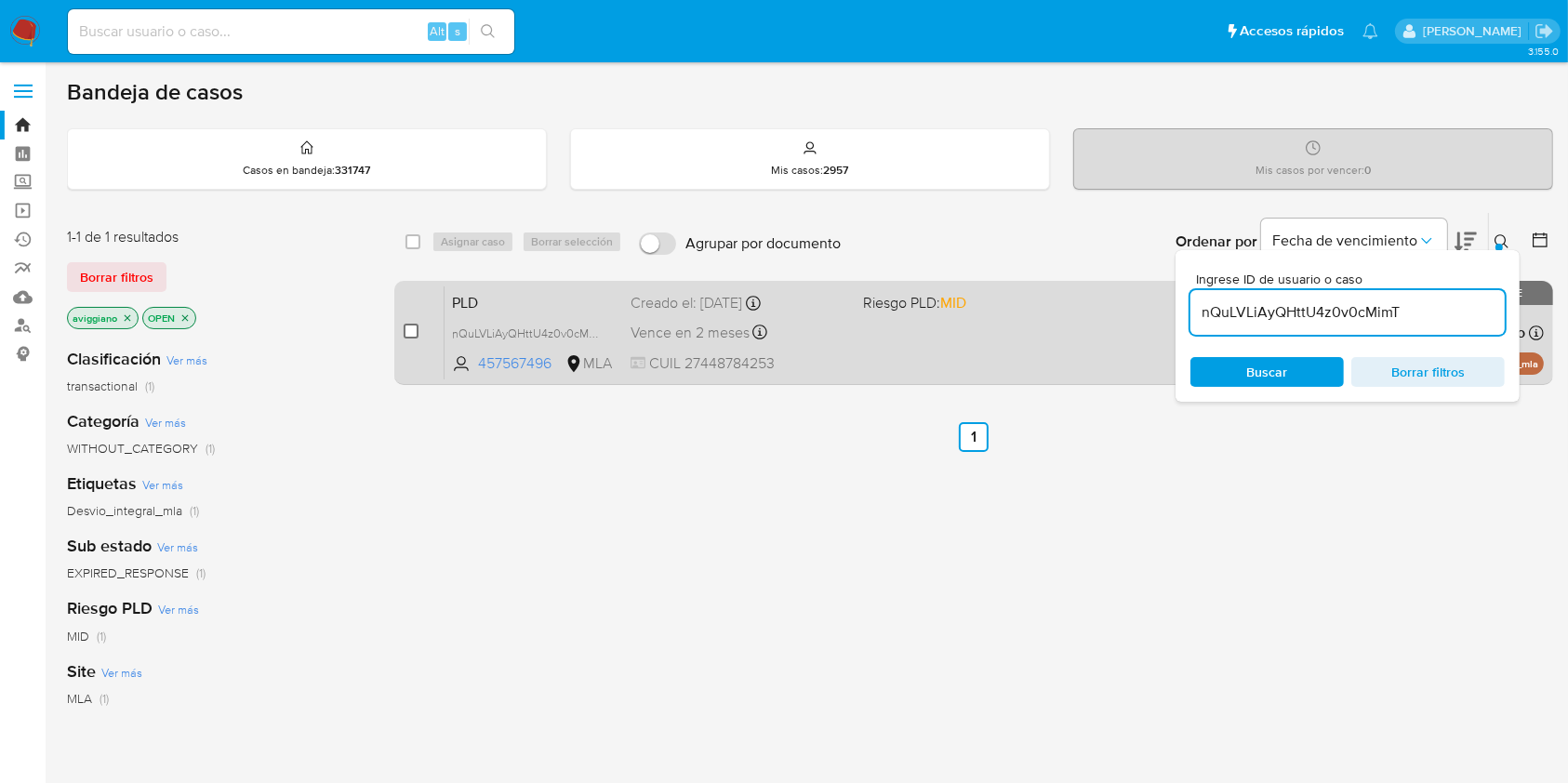
click at [411, 329] on input "checkbox" at bounding box center [410, 330] width 15 height 15
checkbox input "true"
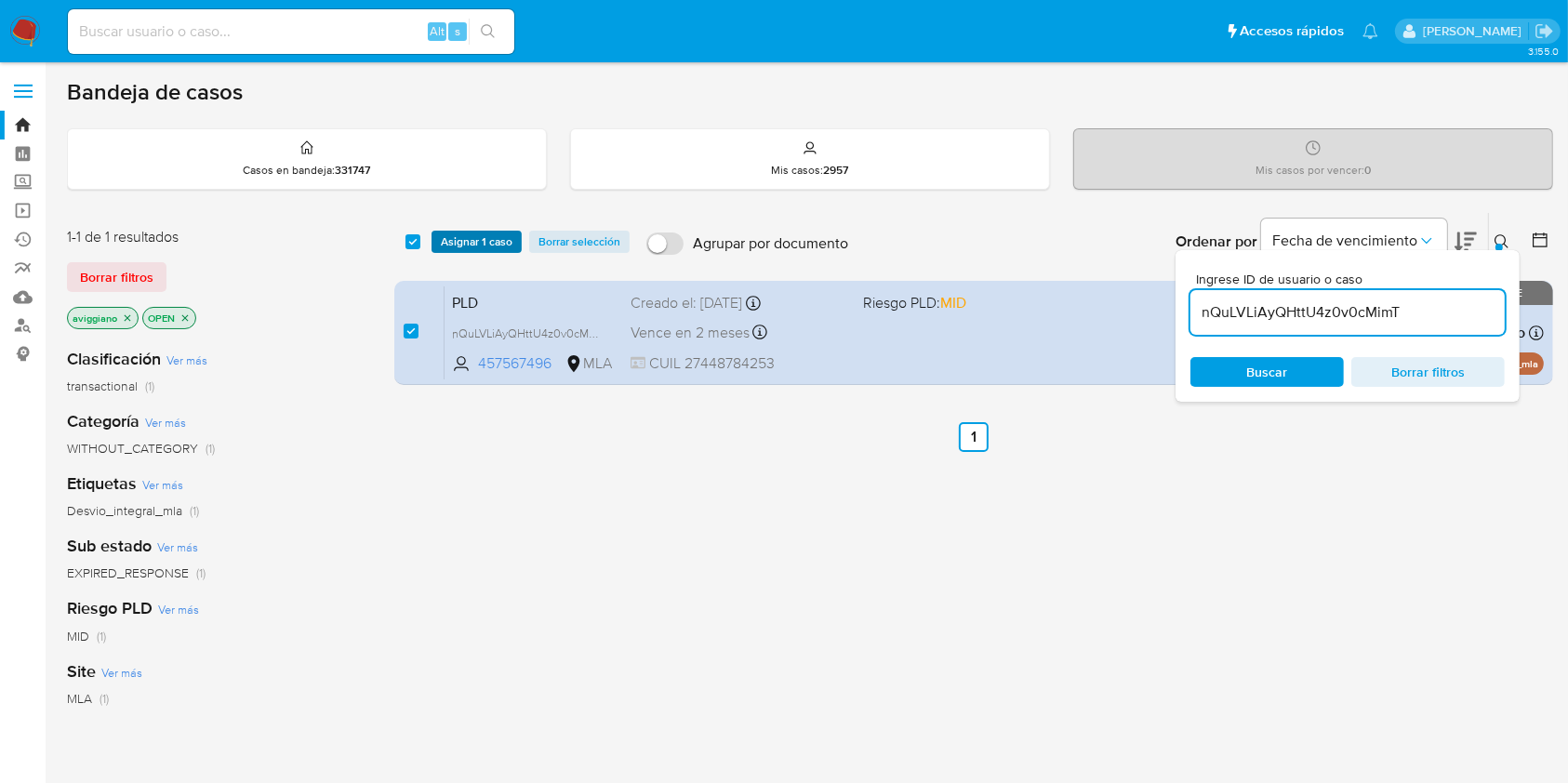
click at [482, 245] on span "Asignar 1 caso" at bounding box center [476, 242] width 72 height 18
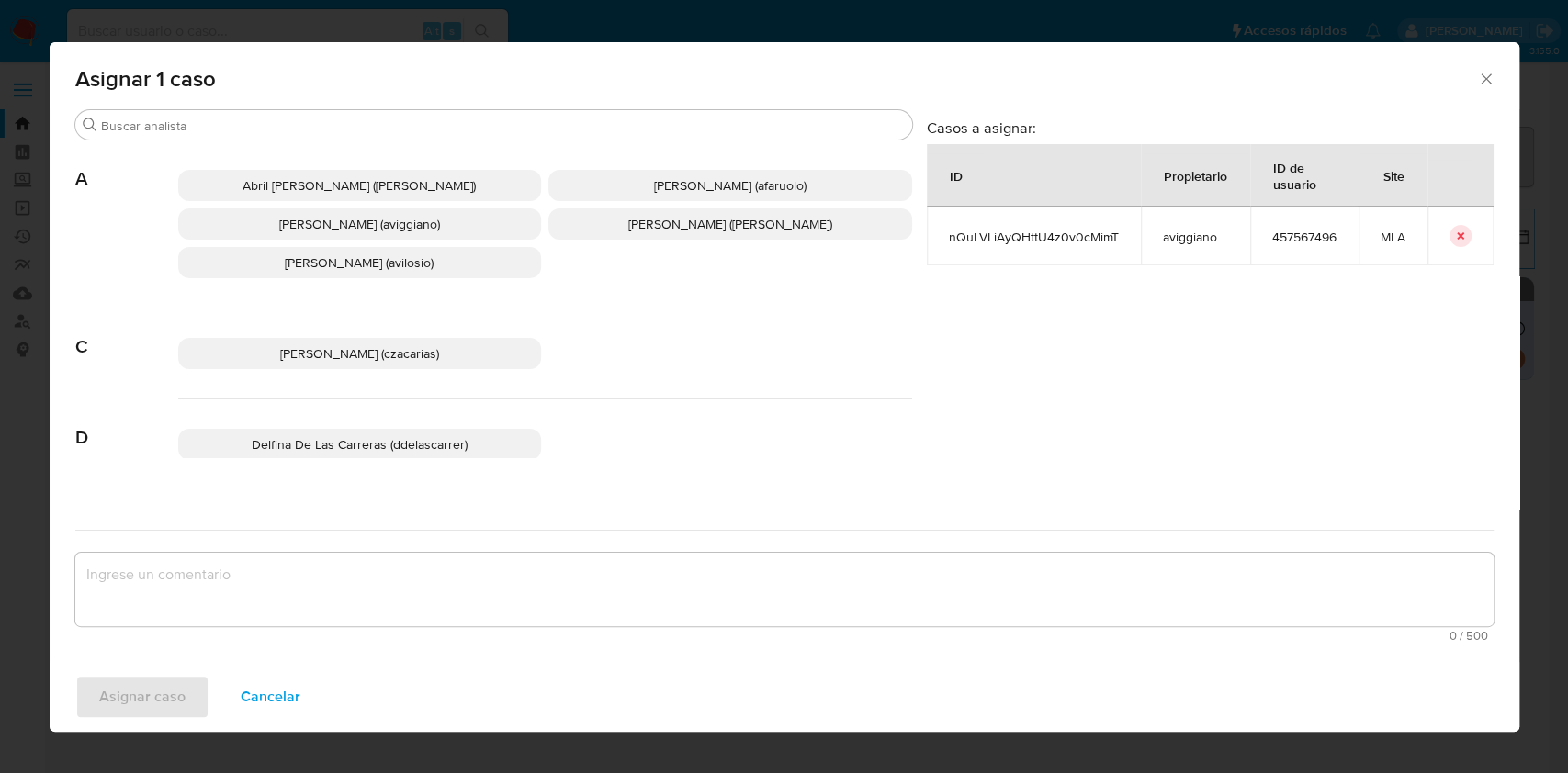
click at [366, 224] on span "[PERSON_NAME] (aviggiano)" at bounding box center [359, 223] width 161 height 18
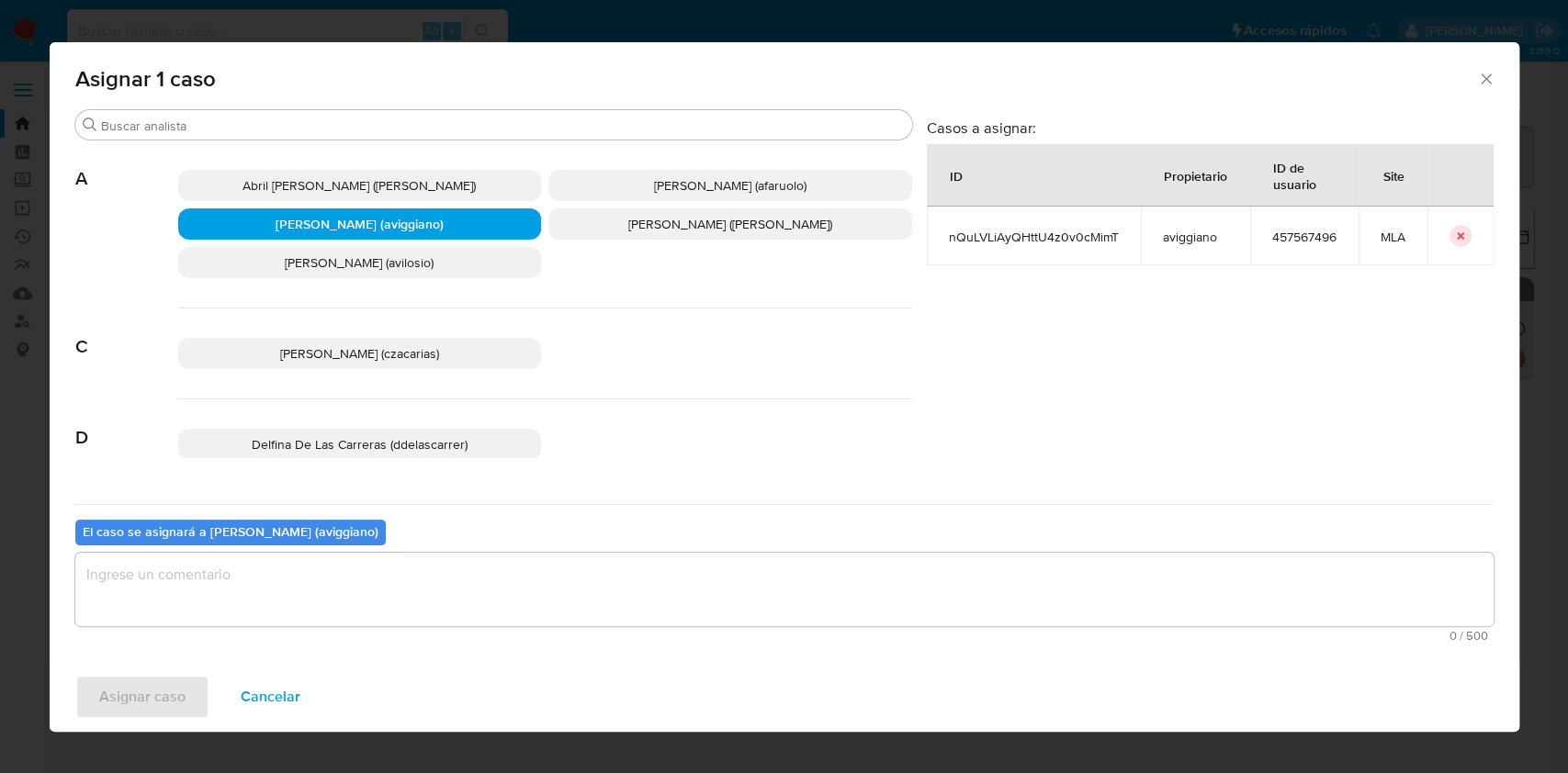
drag, startPoint x: 381, startPoint y: 598, endPoint x: 395, endPoint y: 650, distance: 53.9
click at [382, 598] on textarea "assign-modal" at bounding box center [785, 589] width 1418 height 74
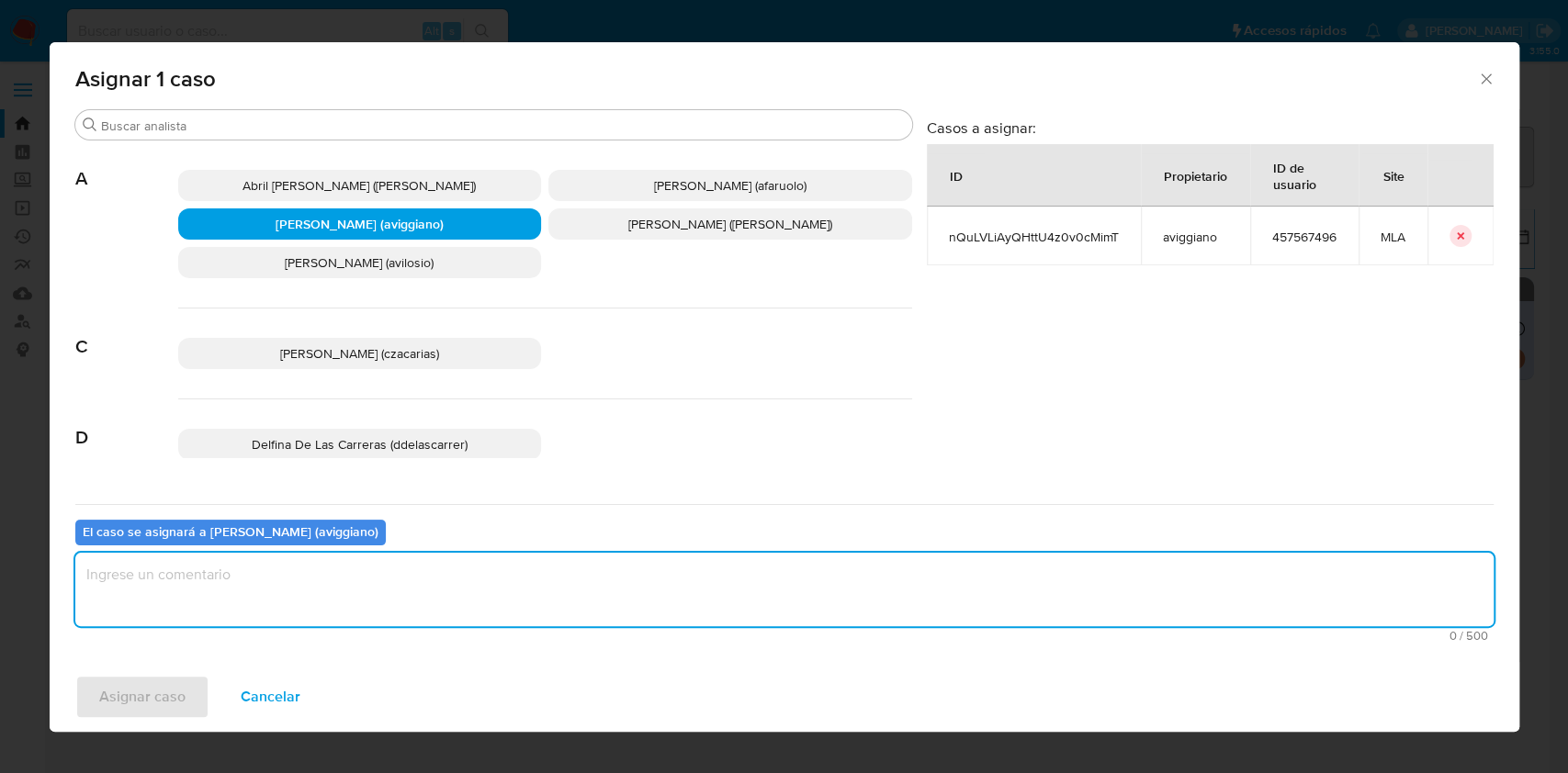
drag, startPoint x: 241, startPoint y: 716, endPoint x: 206, endPoint y: 716, distance: 35.0
click at [206, 716] on div "Asignar caso Cancelar" at bounding box center [784, 696] width 1469 height 70
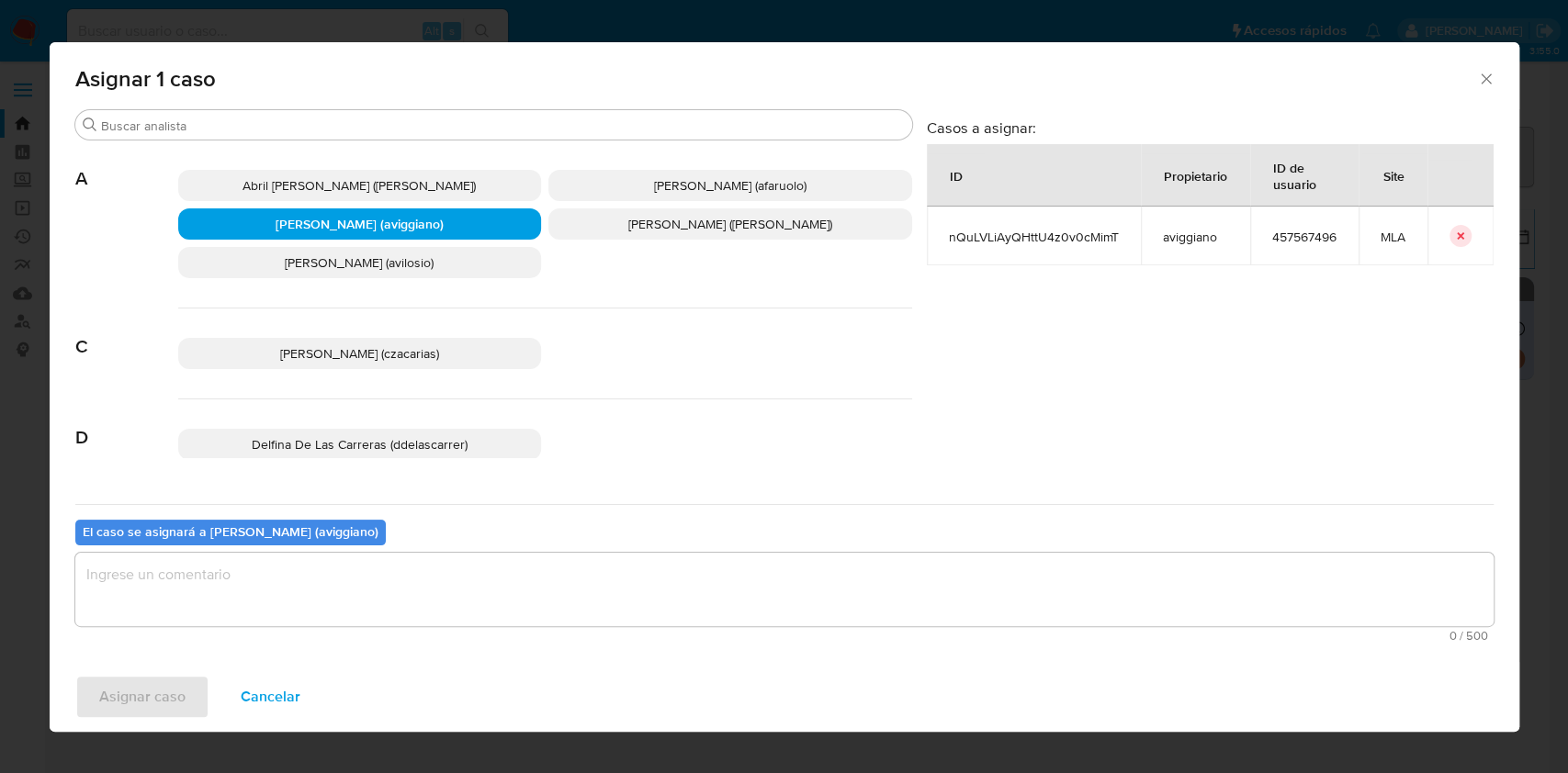
click at [217, 674] on button "Cancelar" at bounding box center [270, 696] width 107 height 44
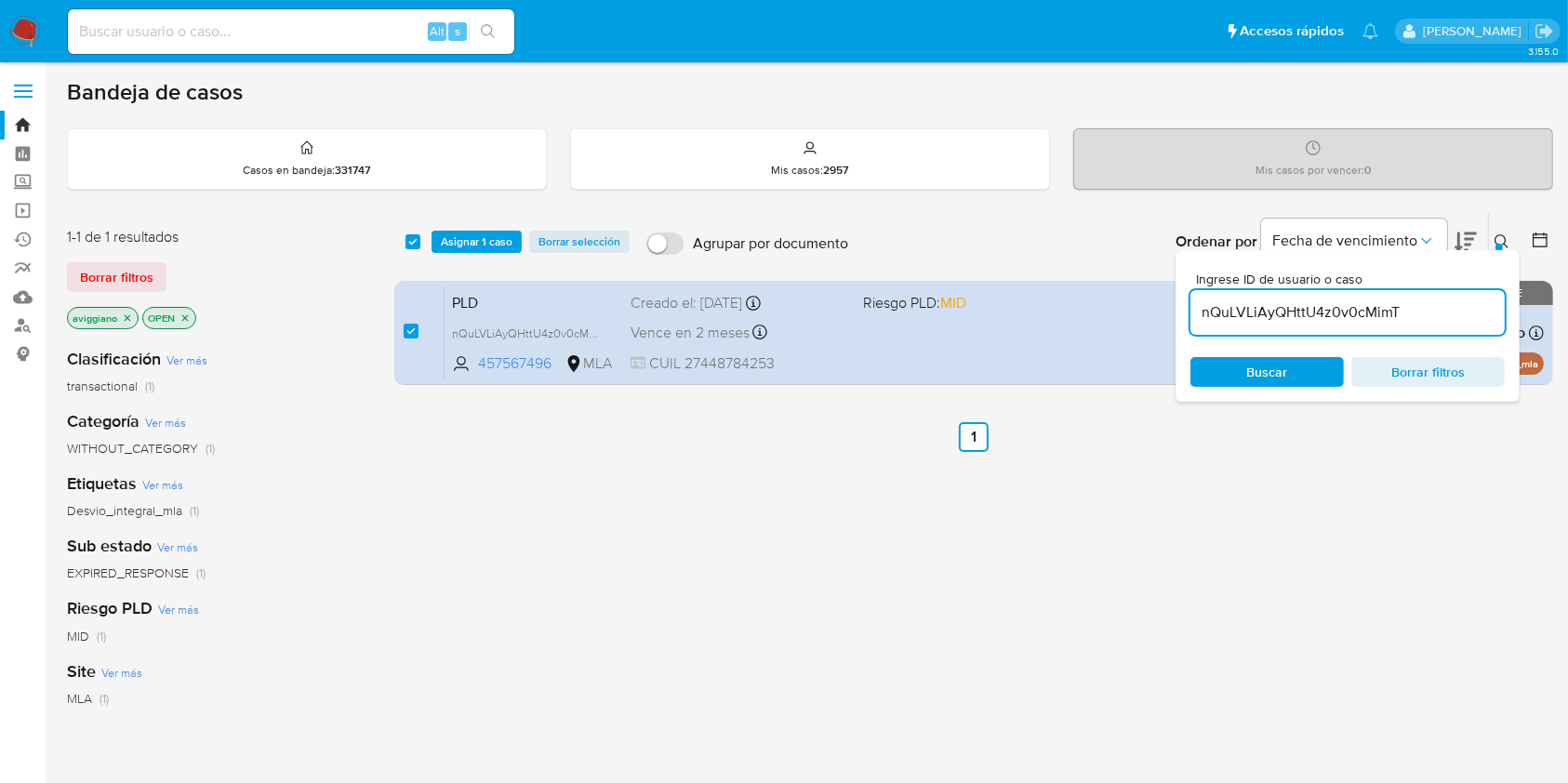
click at [125, 588] on div "Clasificación Ver más transactional (1) Categoría Ver más WITHOUT_CATEGORY (1) …" at bounding box center [215, 649] width 298 height 633
click at [446, 526] on div "select-all-cases-checkbox Asignar 1 caso Borrar selección Agrupar por documento…" at bounding box center [973, 633] width 1159 height 842
click at [478, 234] on span "Asignar 1 caso" at bounding box center [476, 242] width 72 height 18
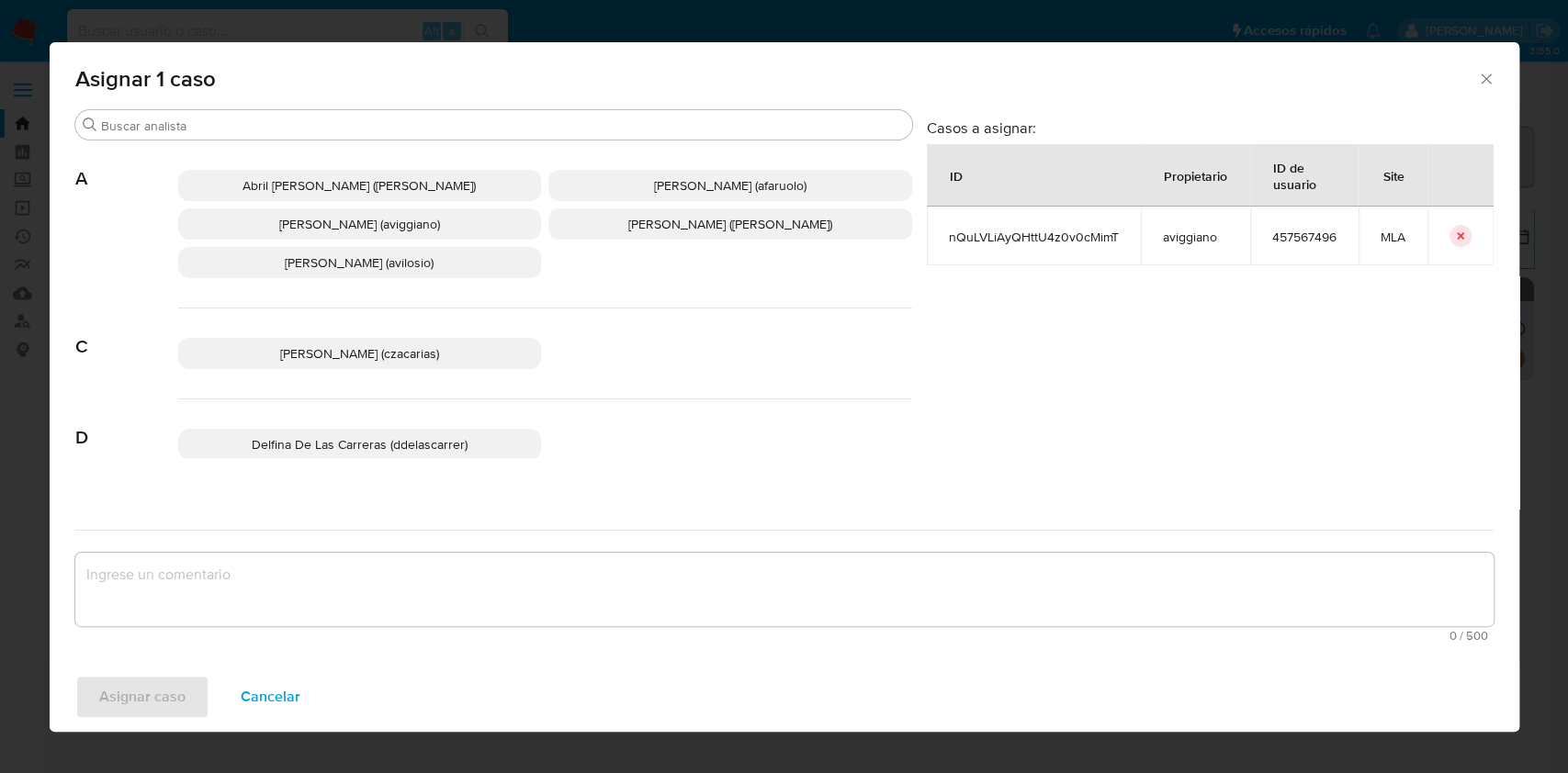
click at [440, 215] on span "Agustina Belen Viggiano (aviggiano)" at bounding box center [359, 223] width 161 height 18
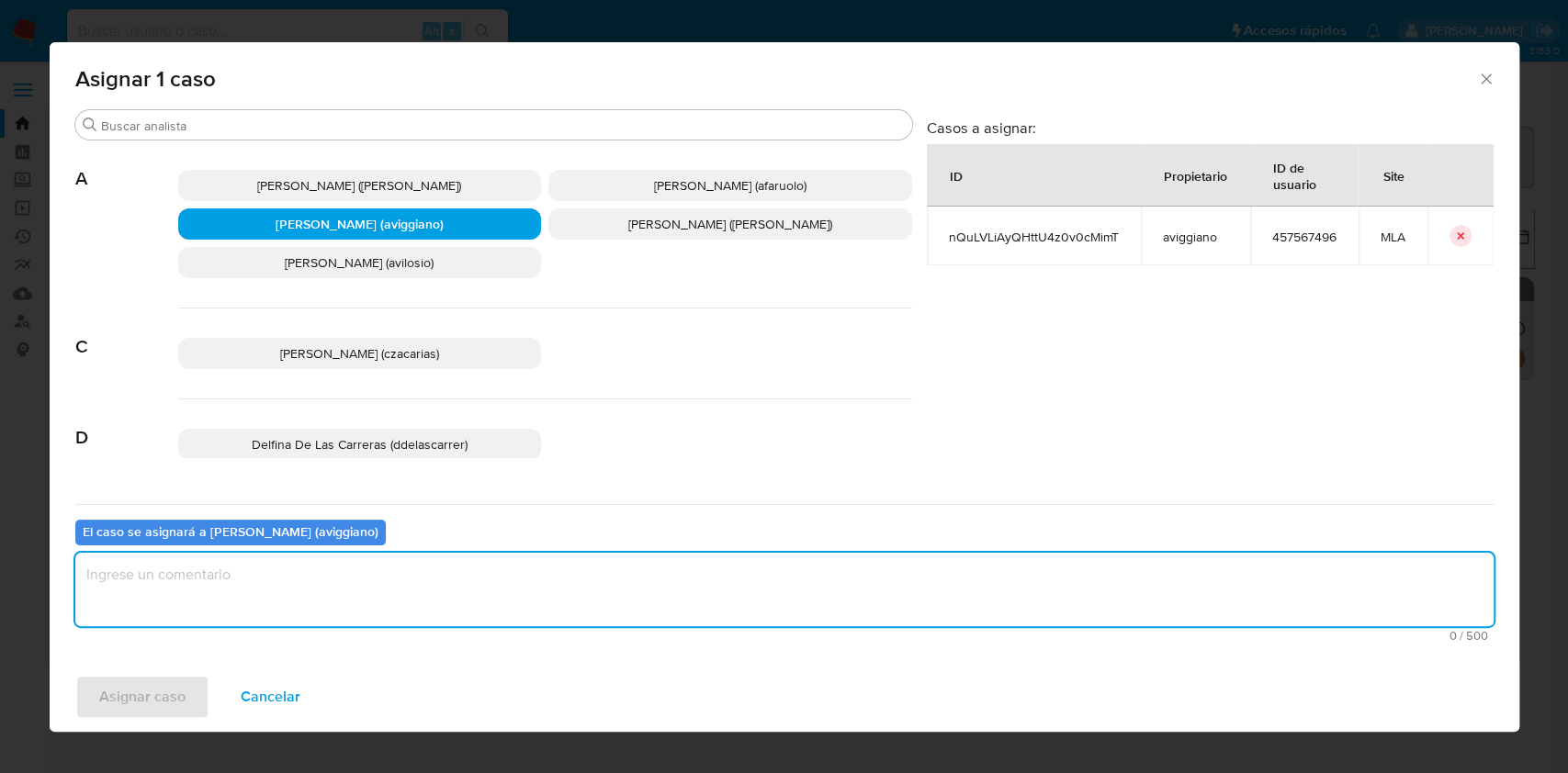
click at [380, 581] on textarea "assign-modal" at bounding box center [785, 589] width 1418 height 74
click at [184, 696] on button "Asignar caso" at bounding box center [143, 696] width 134 height 44
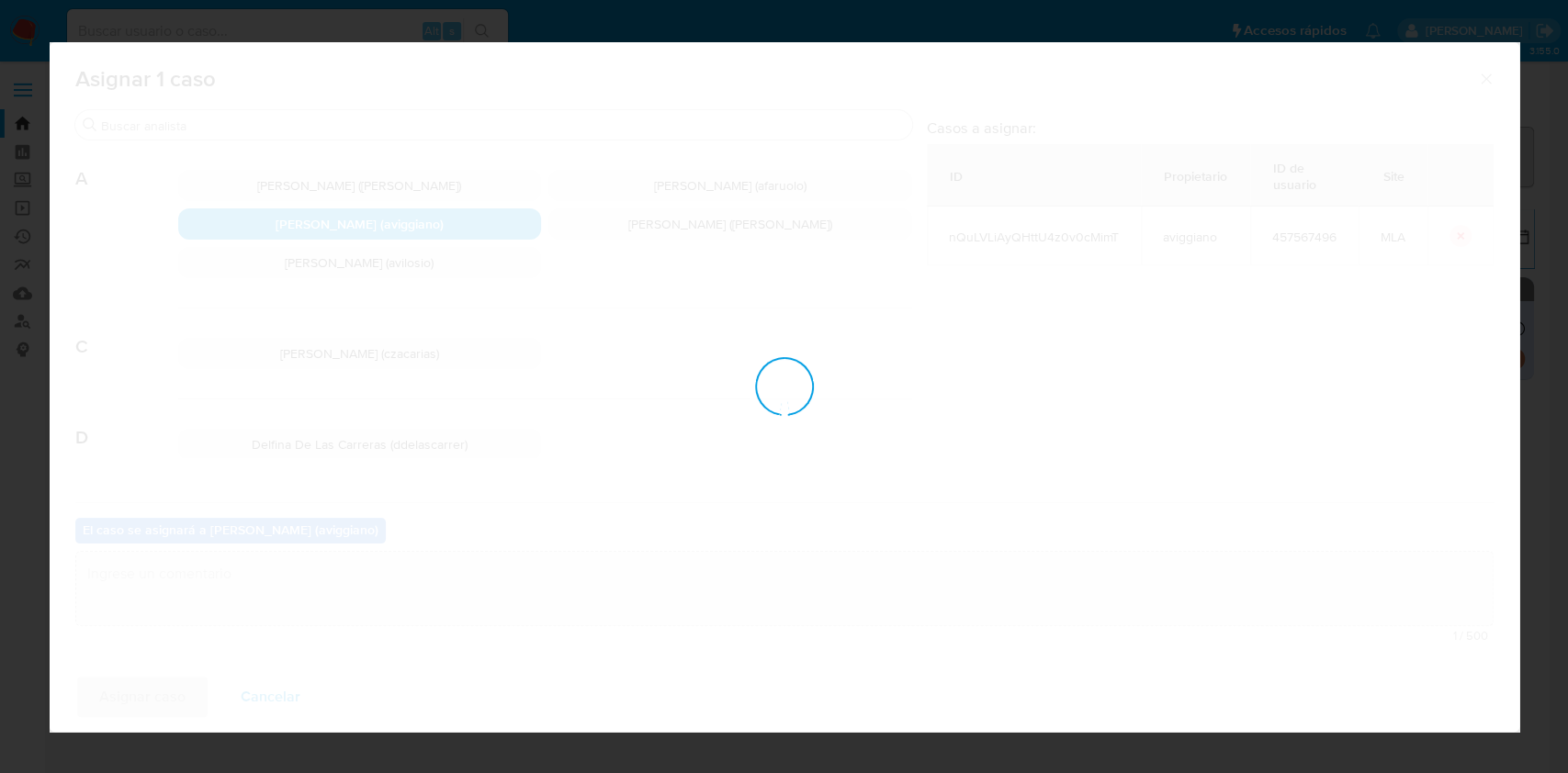
checkbox input "false"
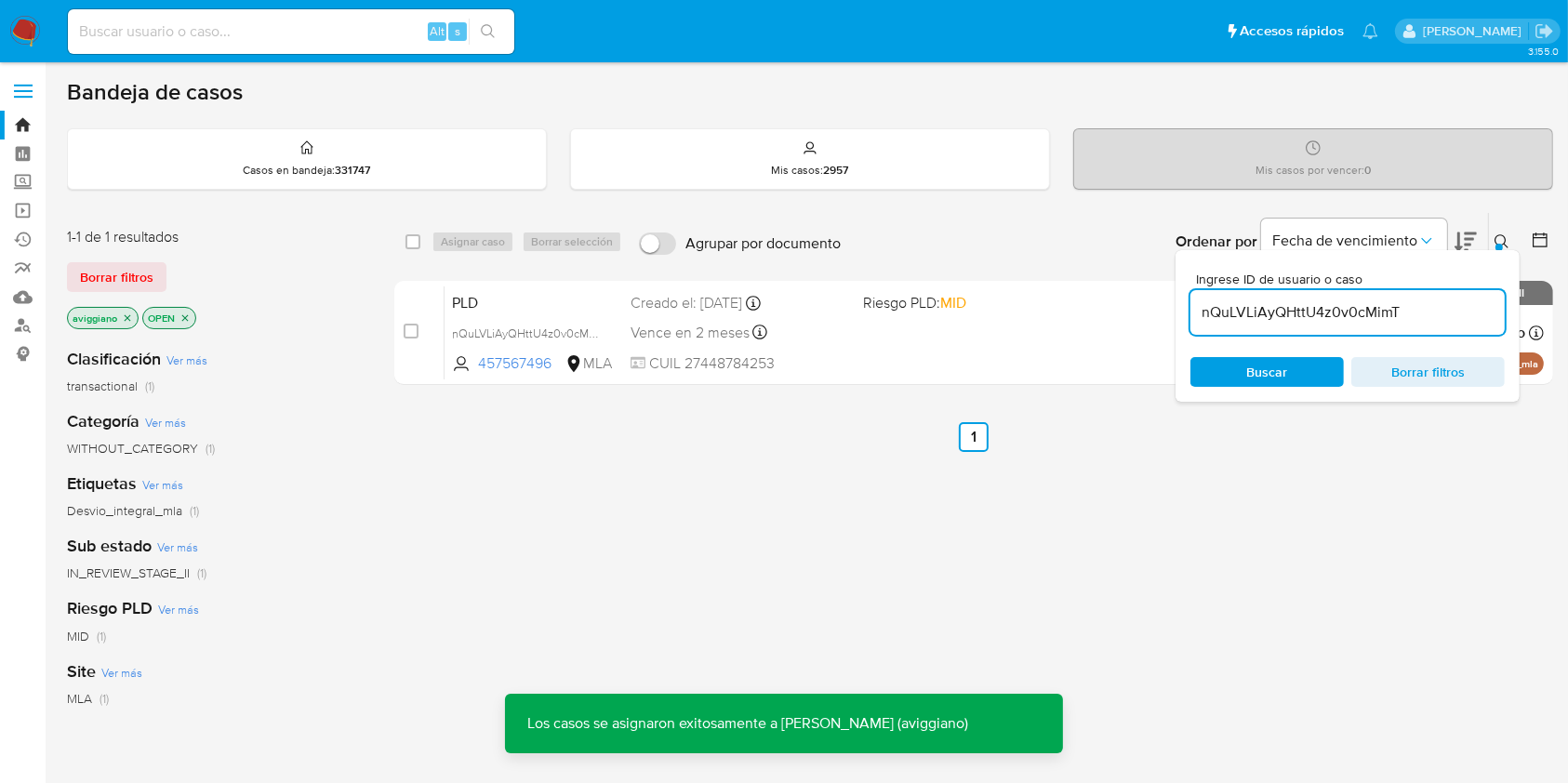
click at [809, 349] on div "PLD nQuLVLiAyQHttU4z0v0cMimT 457567496 MLA Riesgo PLD: MID Creado el: 12/07/202…" at bounding box center [994, 332] width 1099 height 94
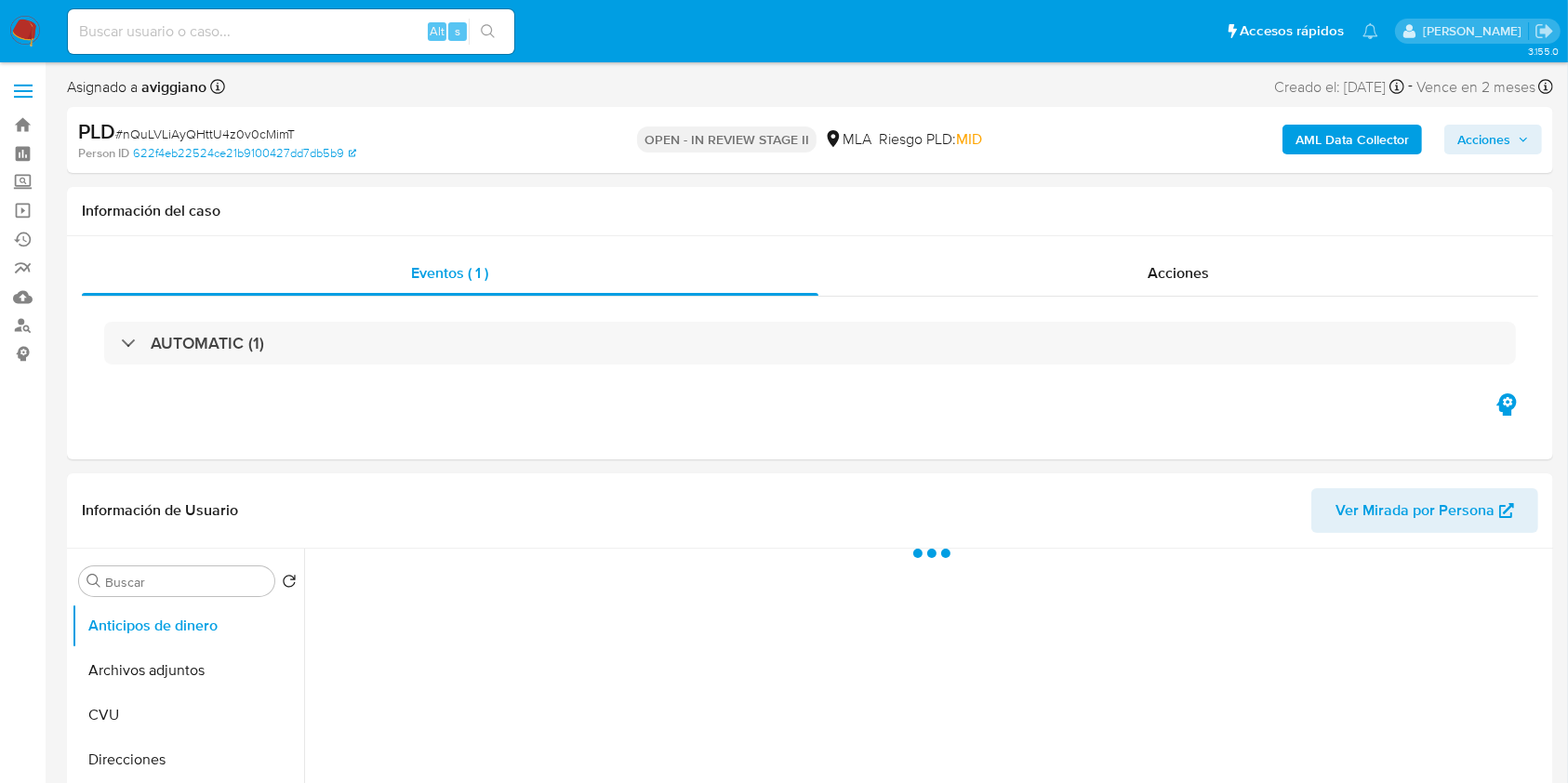
select select "10"
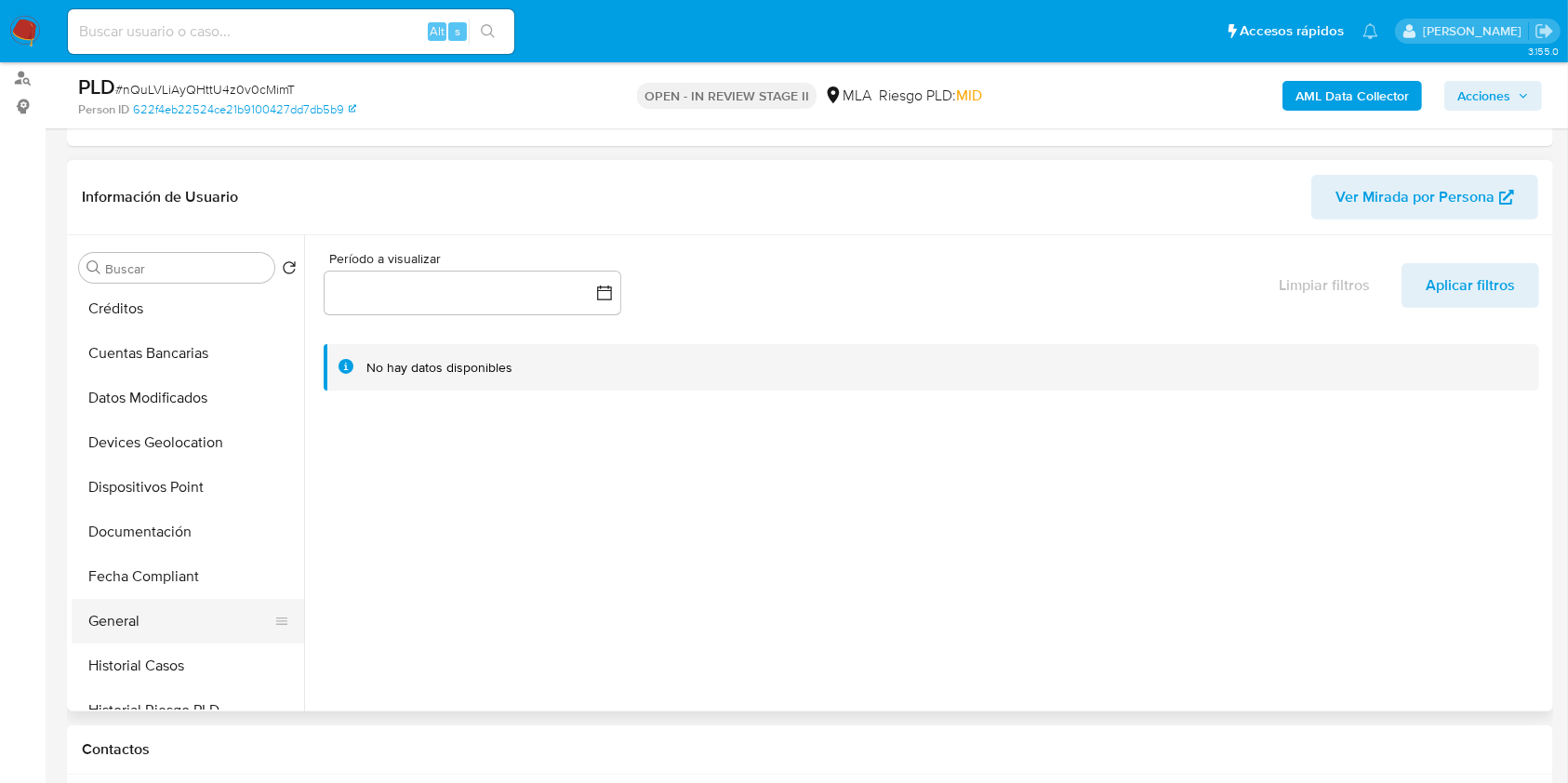
scroll to position [372, 0]
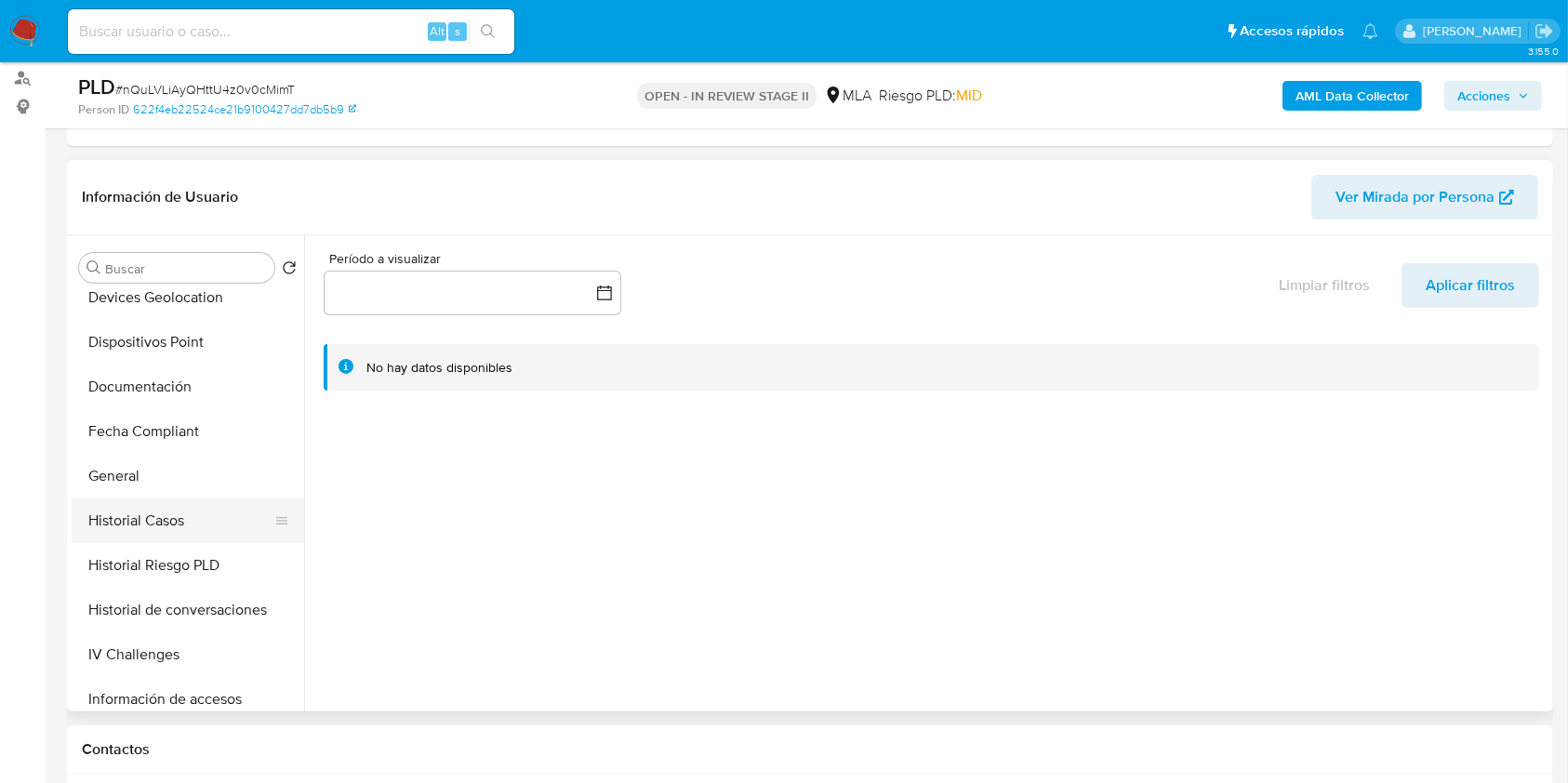
click at [131, 543] on button "Historial Riesgo PLD" at bounding box center [188, 566] width 233 height 45
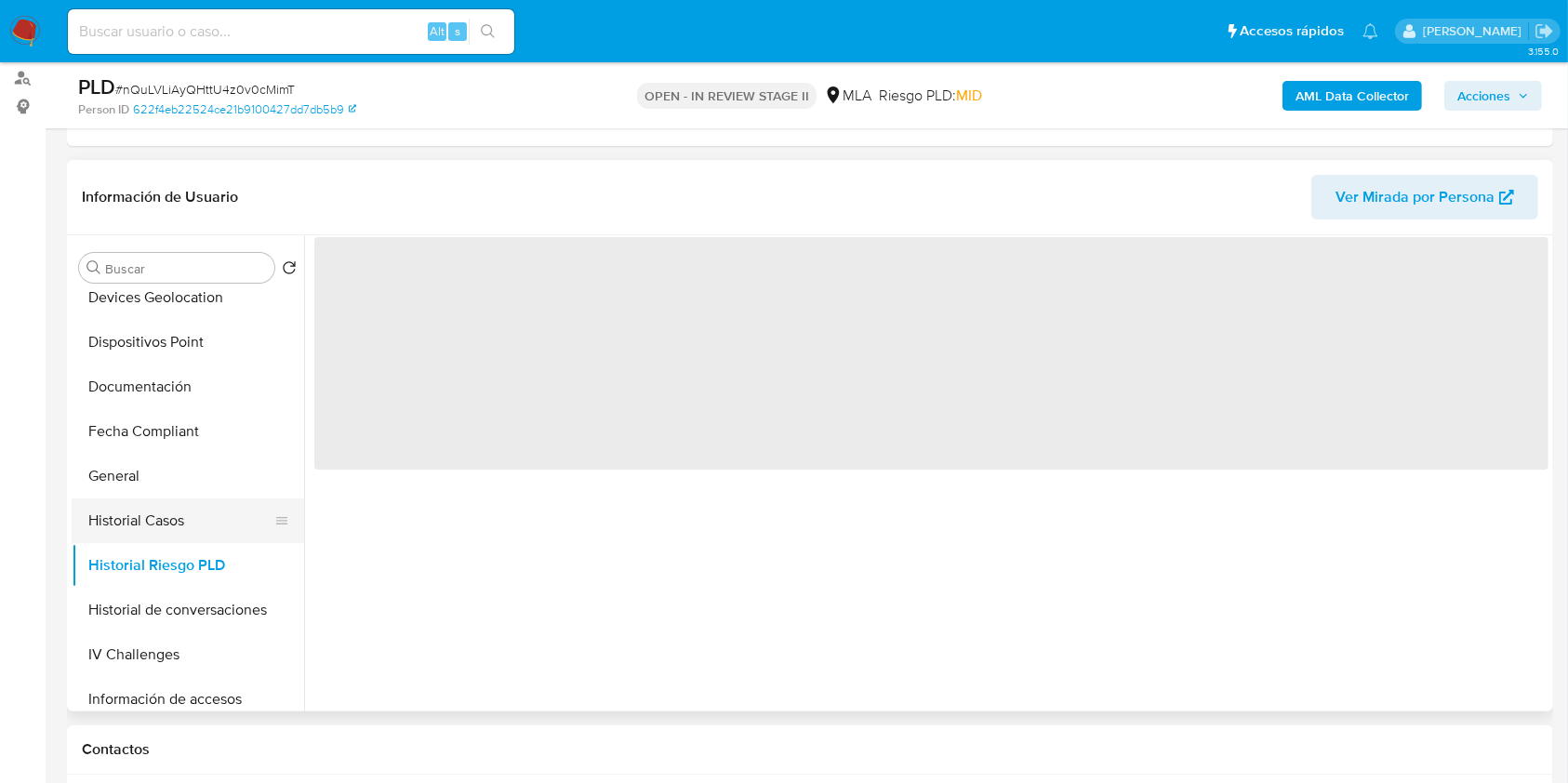
click at [133, 527] on button "Historial Casos" at bounding box center [180, 521] width 217 height 45
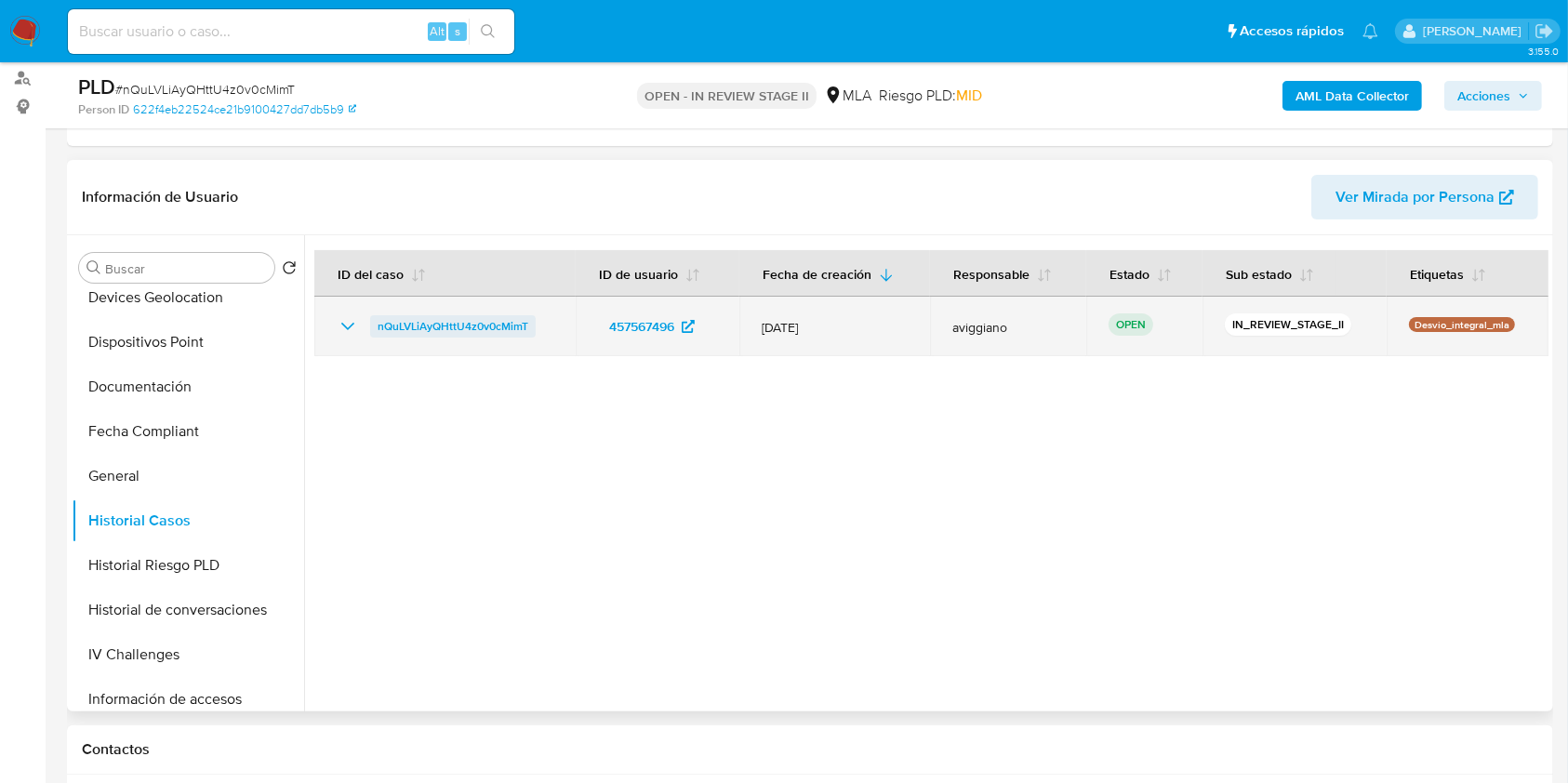
click at [428, 325] on span "nQuLVLiAyQHttU4z0v0cMimT" at bounding box center [452, 326] width 150 height 22
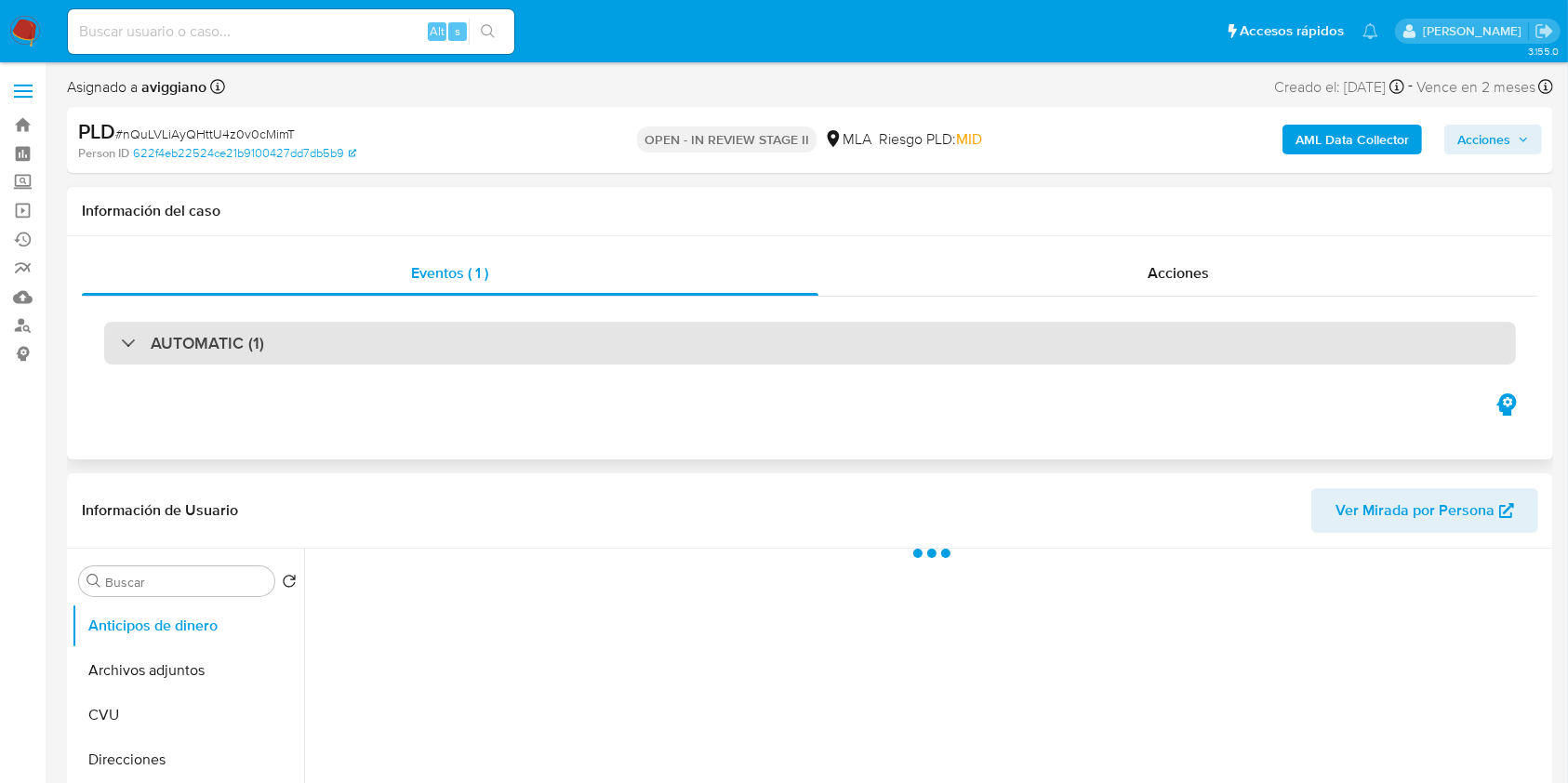
select select "10"
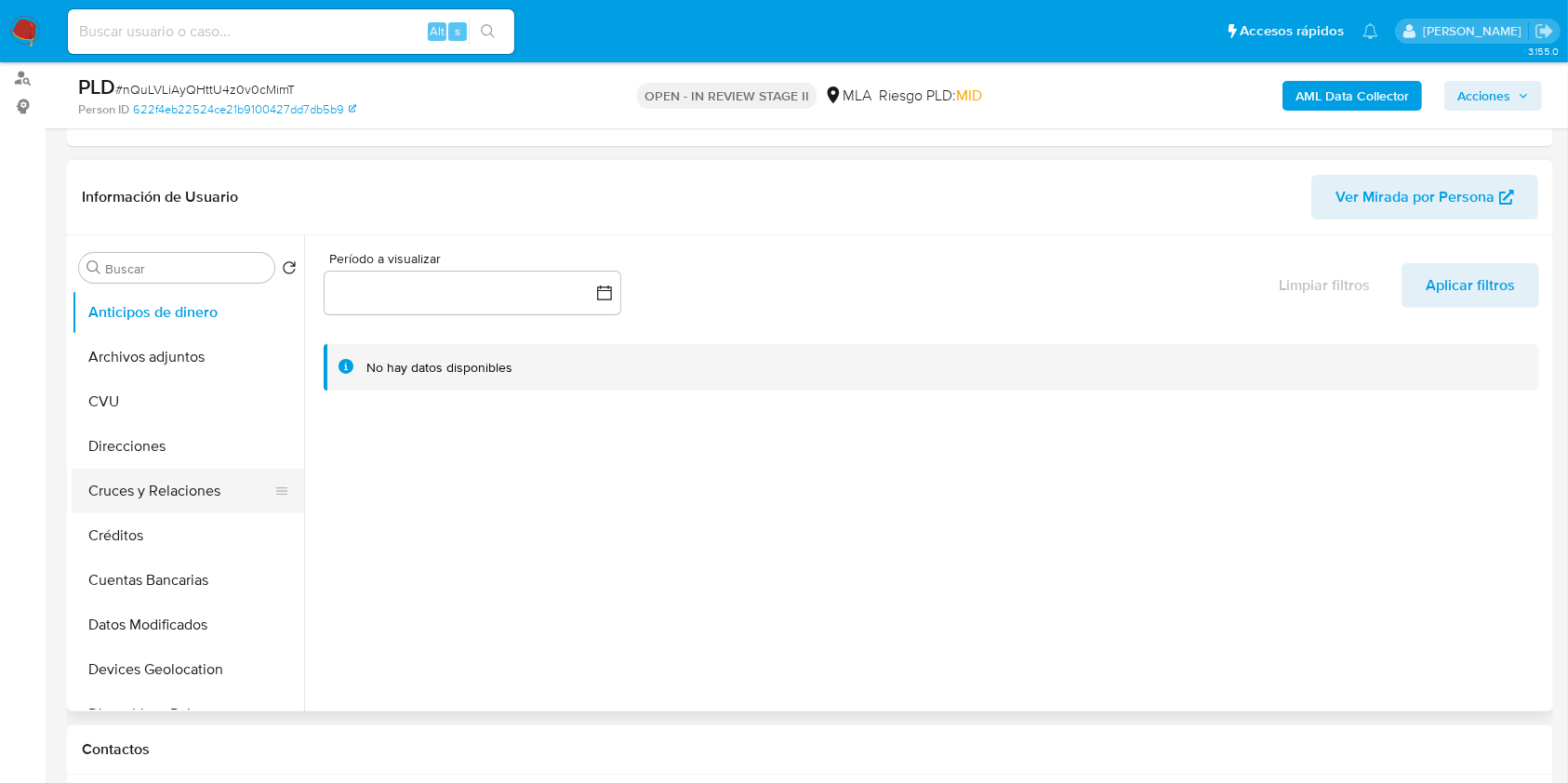
scroll to position [247, 0]
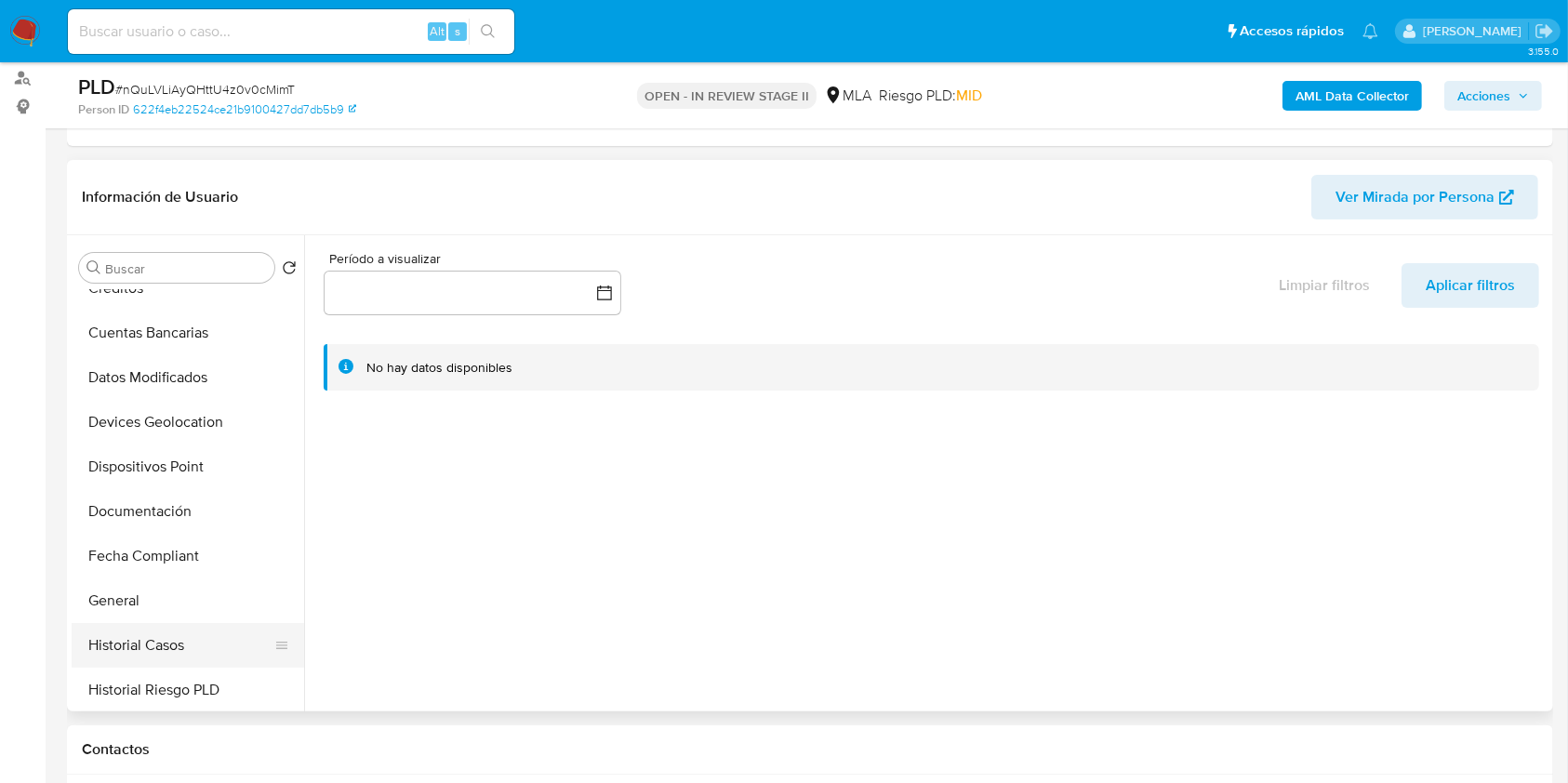
click at [182, 661] on button "Historial Casos" at bounding box center [180, 645] width 217 height 45
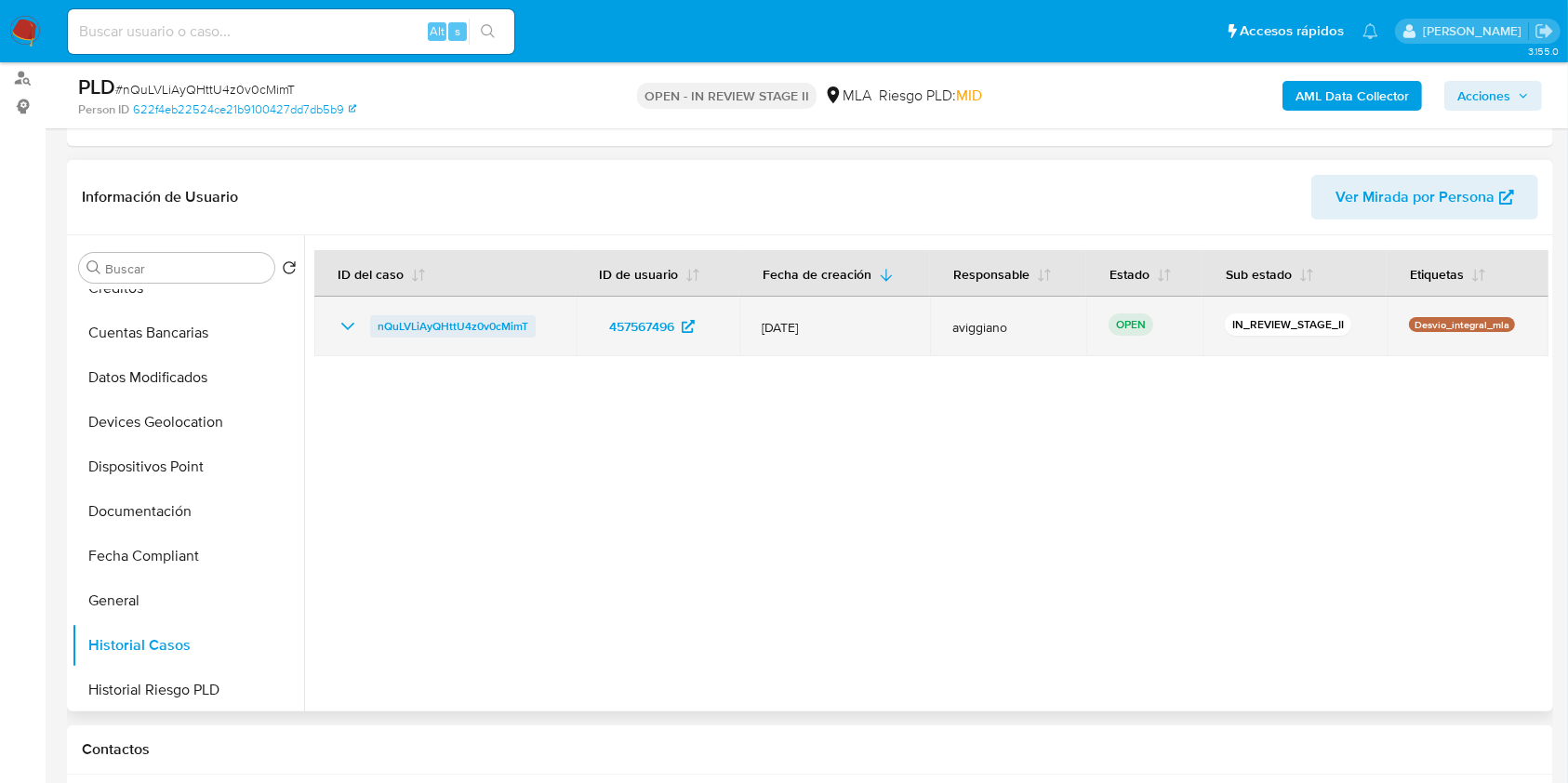
click at [451, 320] on span "nQuLVLiAyQHttU4z0v0cMimT" at bounding box center [452, 326] width 150 height 22
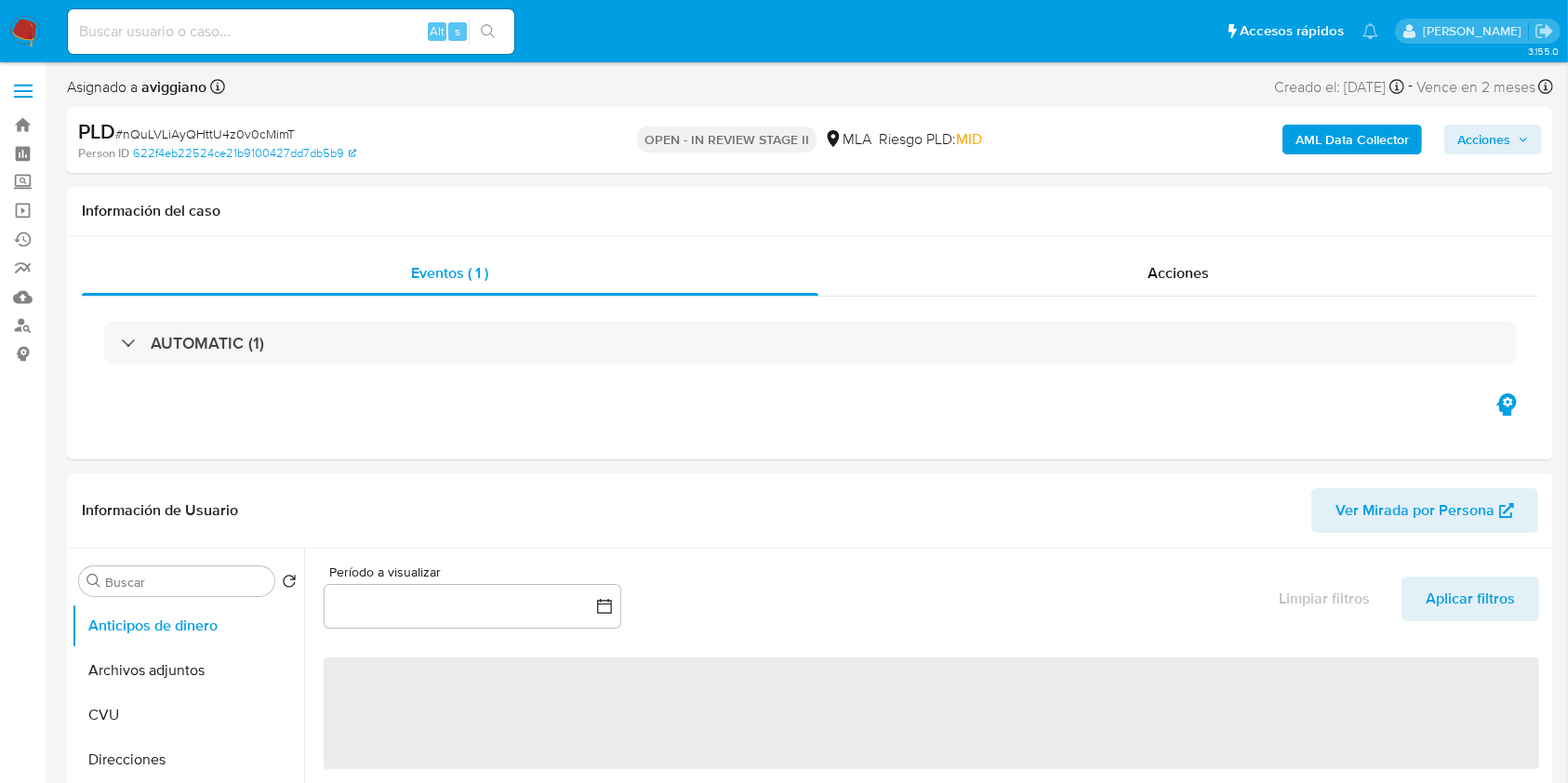
select select "10"
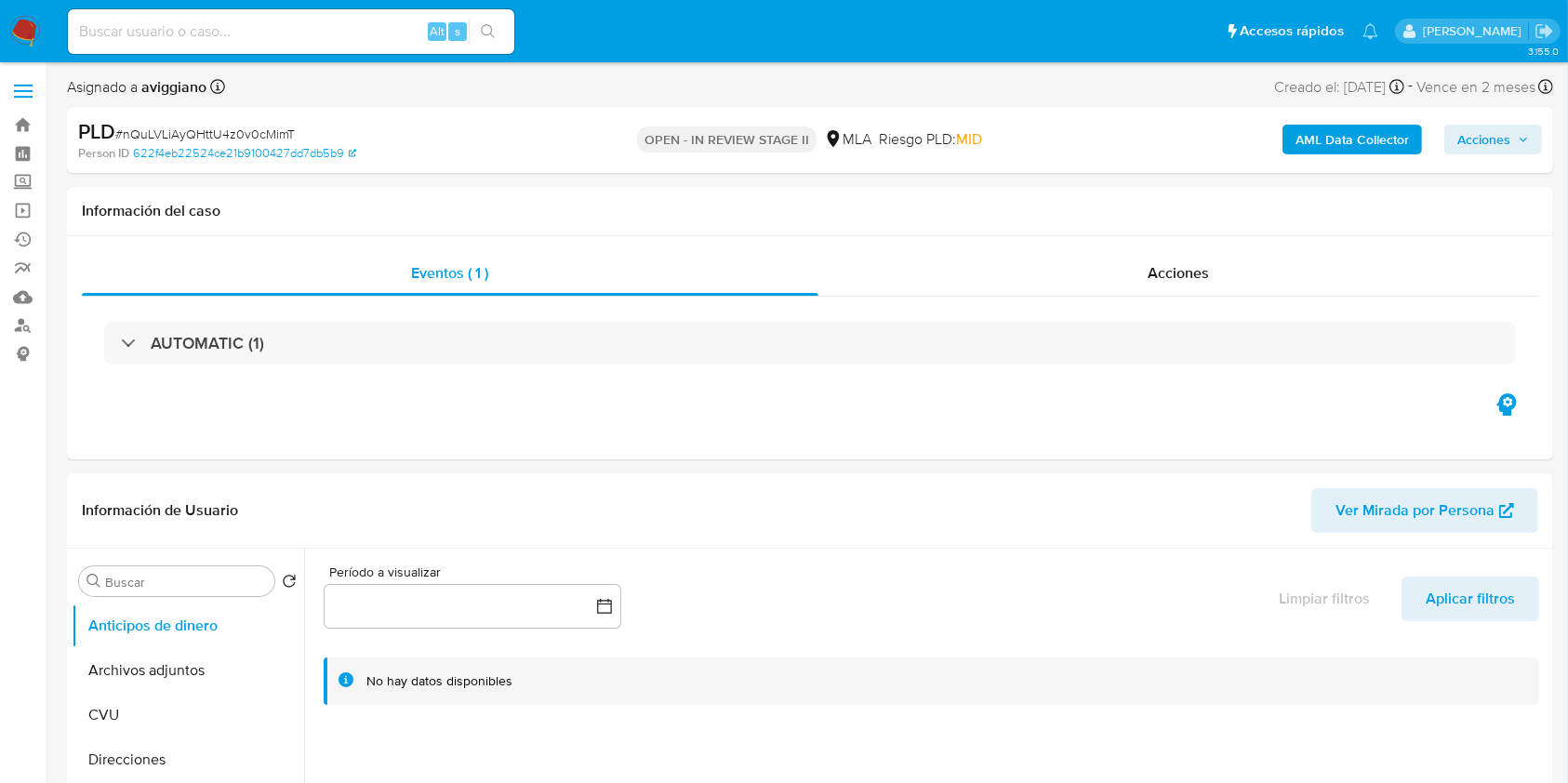
click at [1467, 129] on span "Acciones" at bounding box center [1484, 139] width 53 height 30
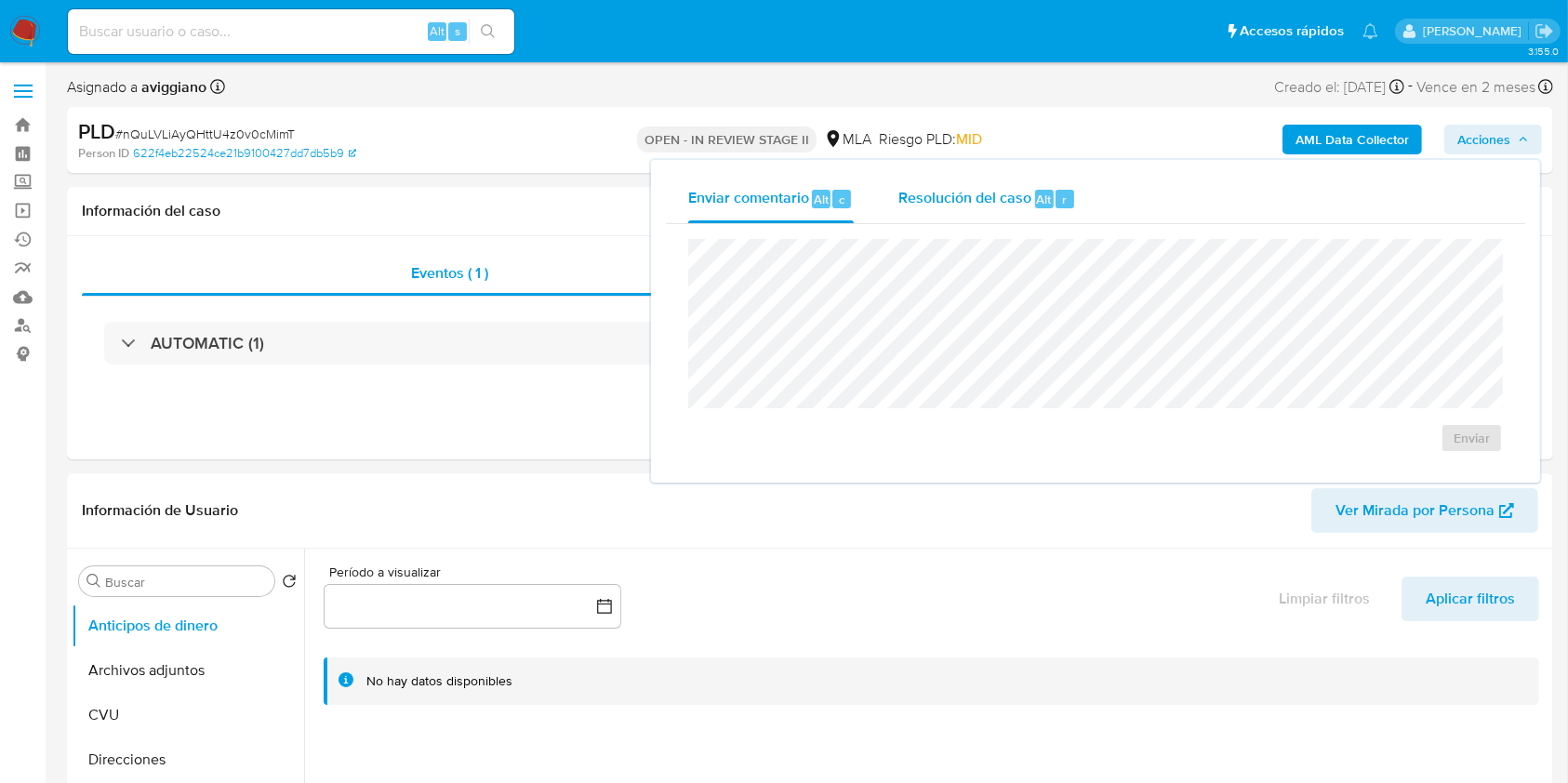
click at [973, 217] on div "Resolución del caso Alt r" at bounding box center [987, 199] width 178 height 49
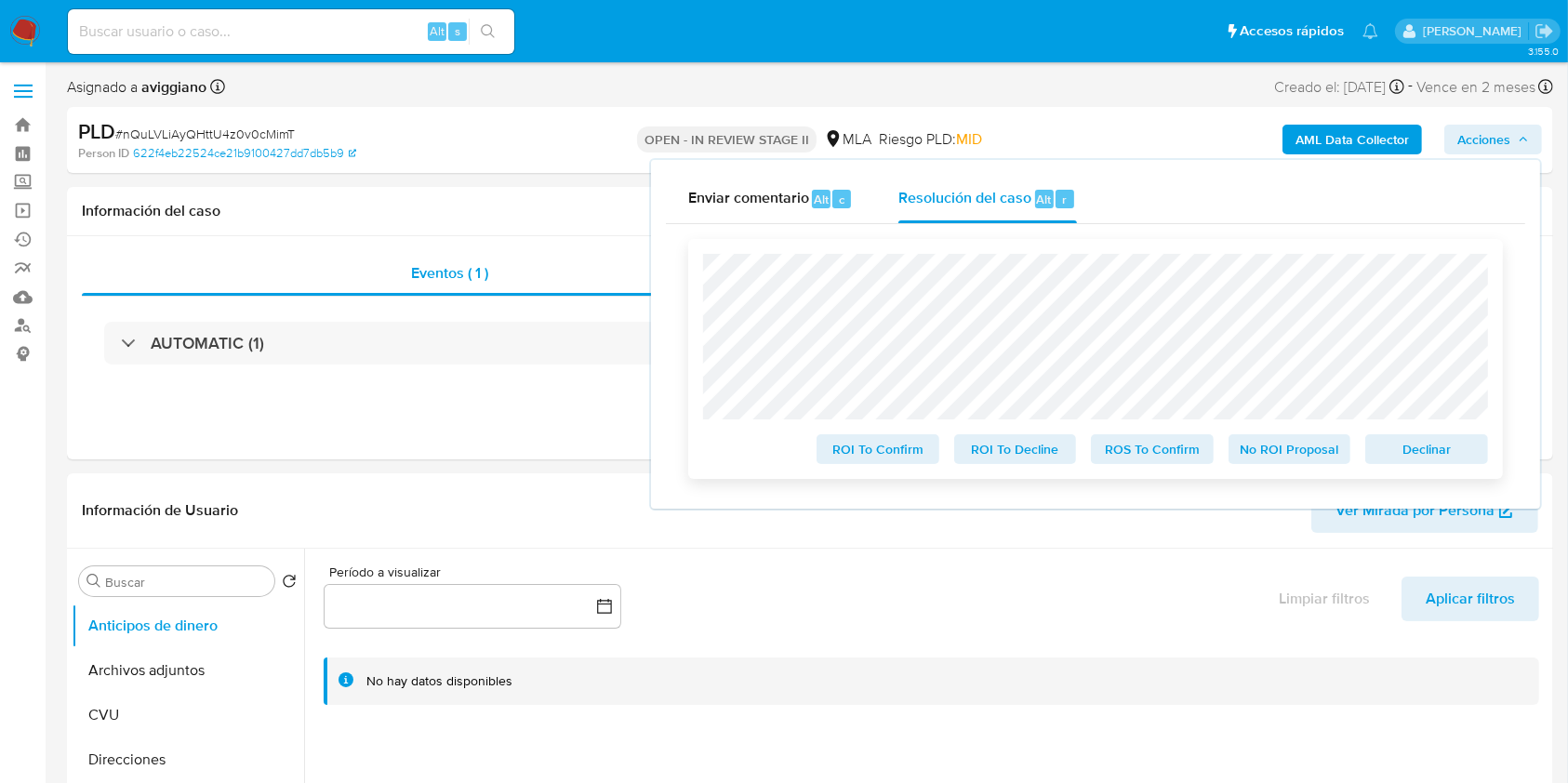
click at [1503, 438] on div "ROI To Confirm ROI To Decline ROS To Confirm No ROI Proposal Declinar" at bounding box center [1094, 358] width 814 height 240
click at [1436, 457] on span "Declinar" at bounding box center [1426, 448] width 97 height 26
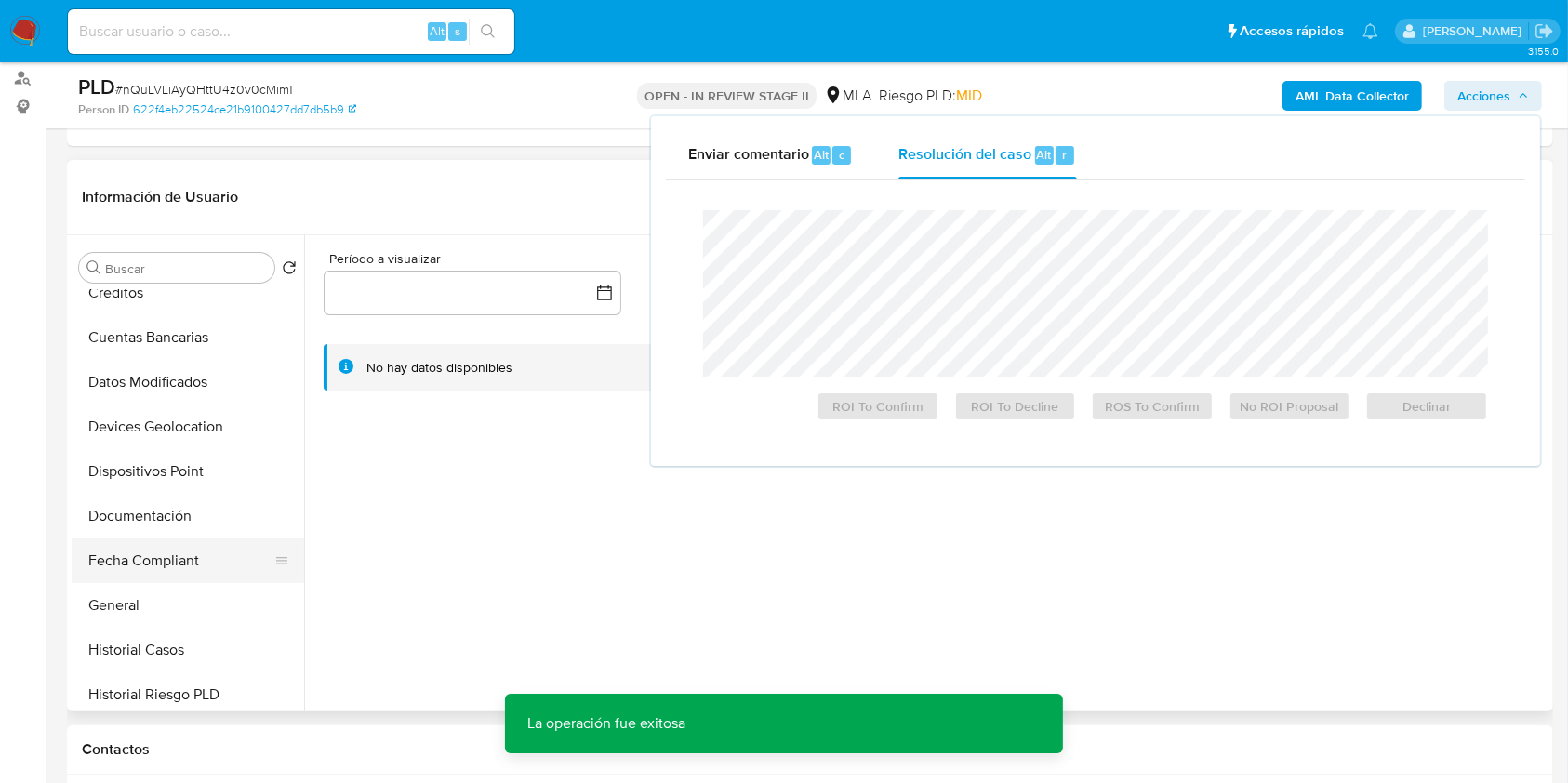
scroll to position [247, 0]
click at [142, 536] on button "Fecha Compliant" at bounding box center [180, 556] width 217 height 45
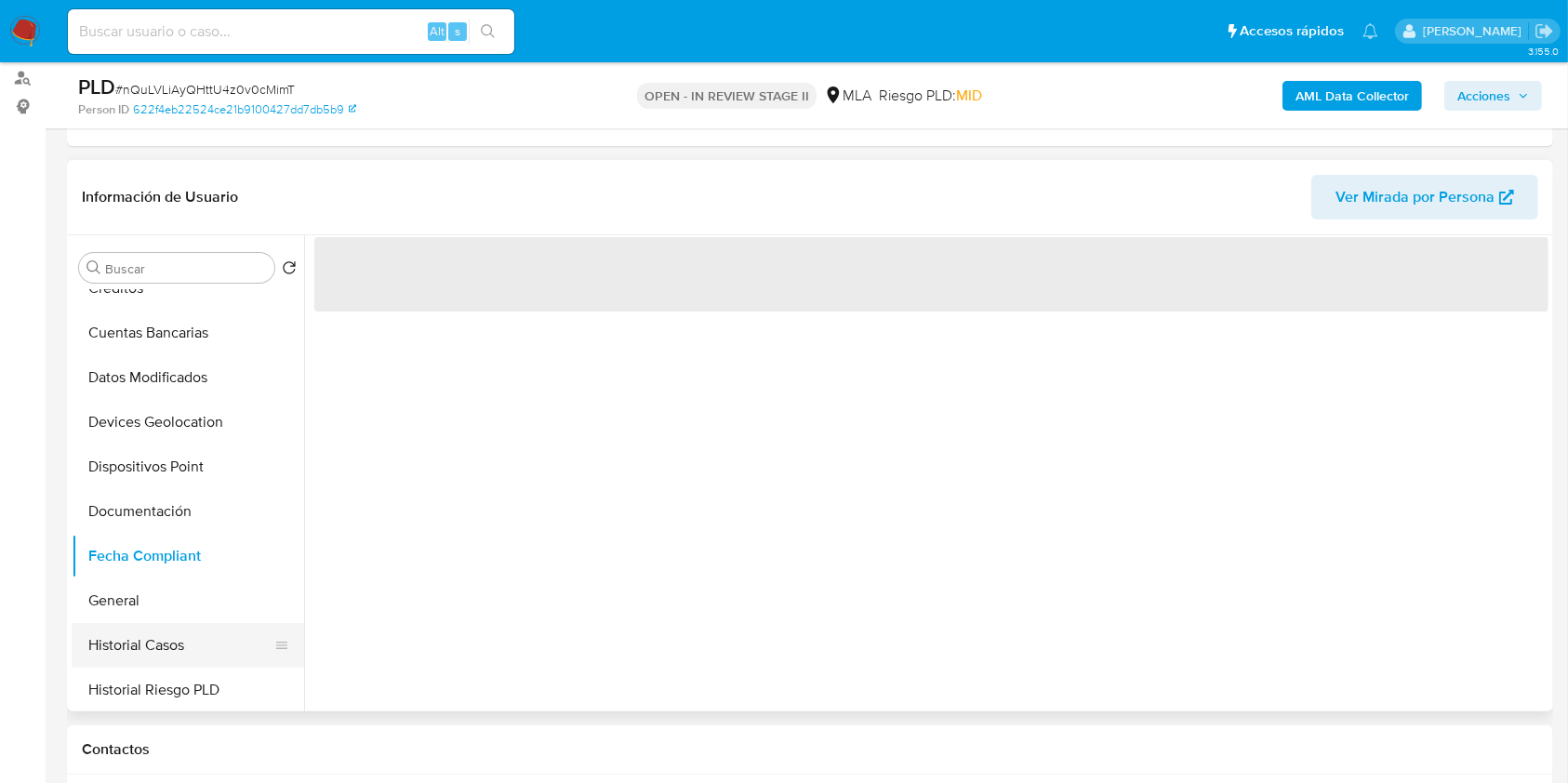
click at [129, 646] on button "Historial Casos" at bounding box center [180, 645] width 217 height 45
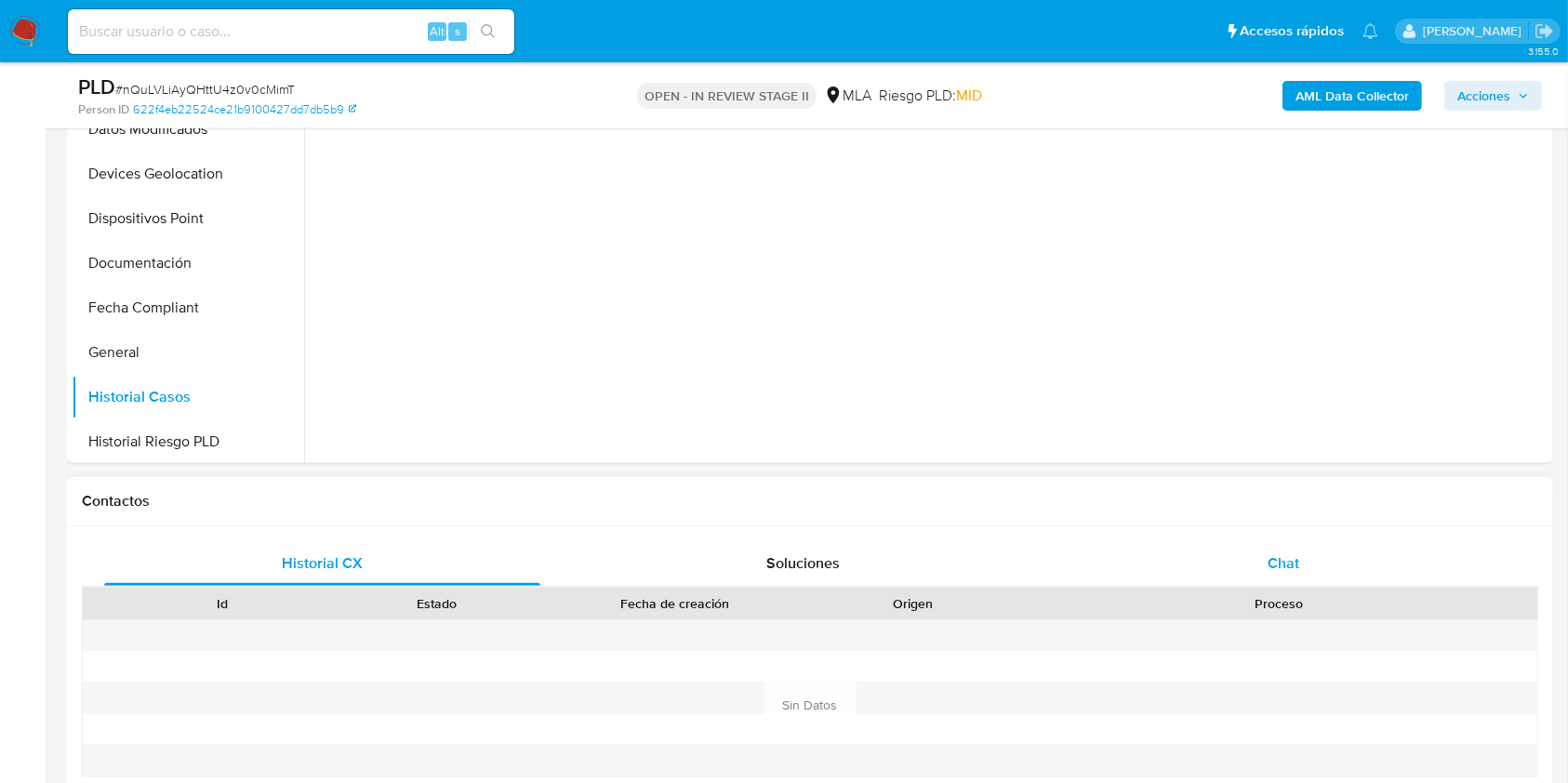
click at [1242, 551] on div "Chat" at bounding box center [1283, 564] width 436 height 45
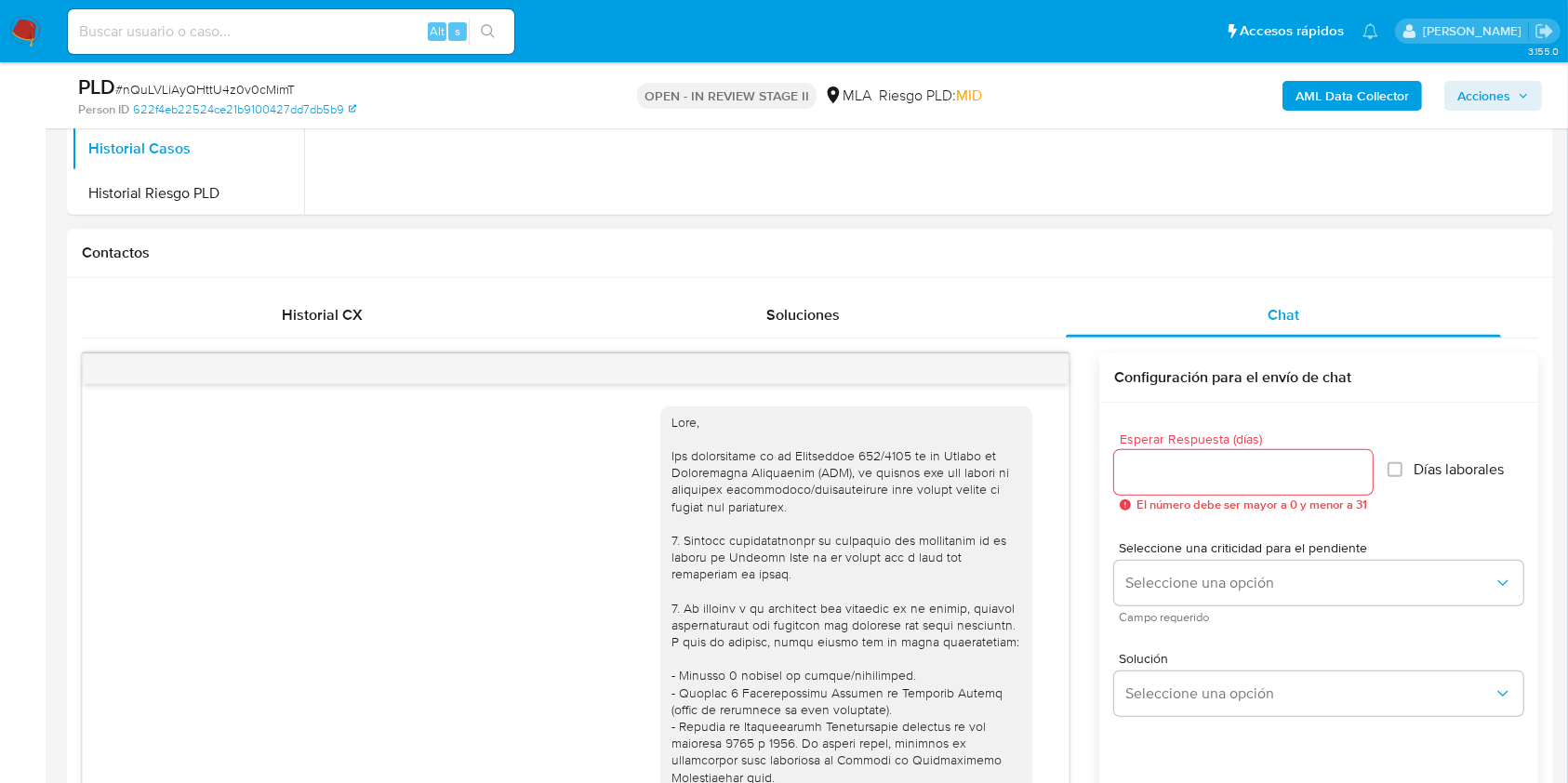
scroll to position [1051, 0]
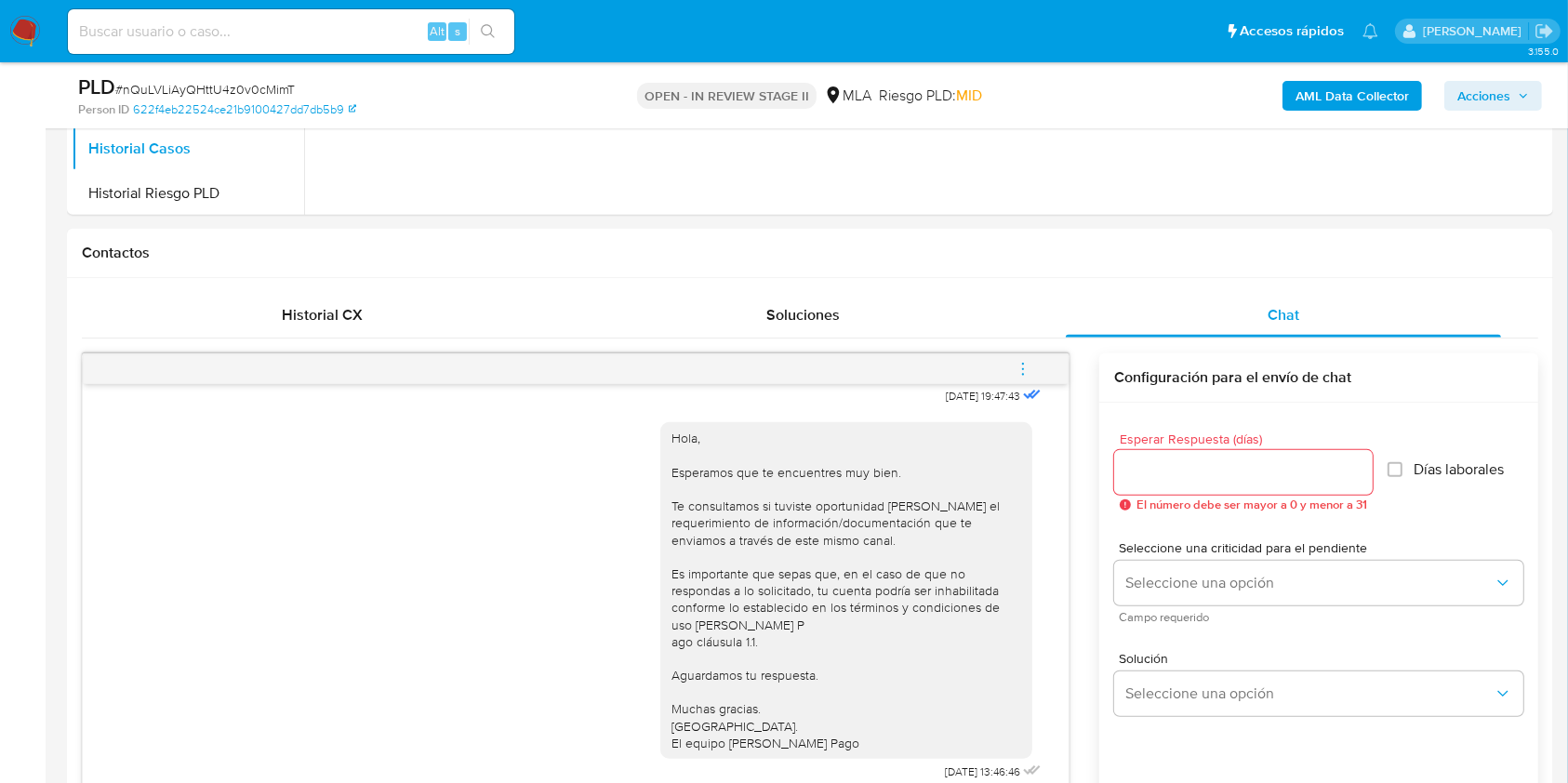
click at [1022, 370] on icon "menu-action" at bounding box center [1022, 369] width 16 height 16
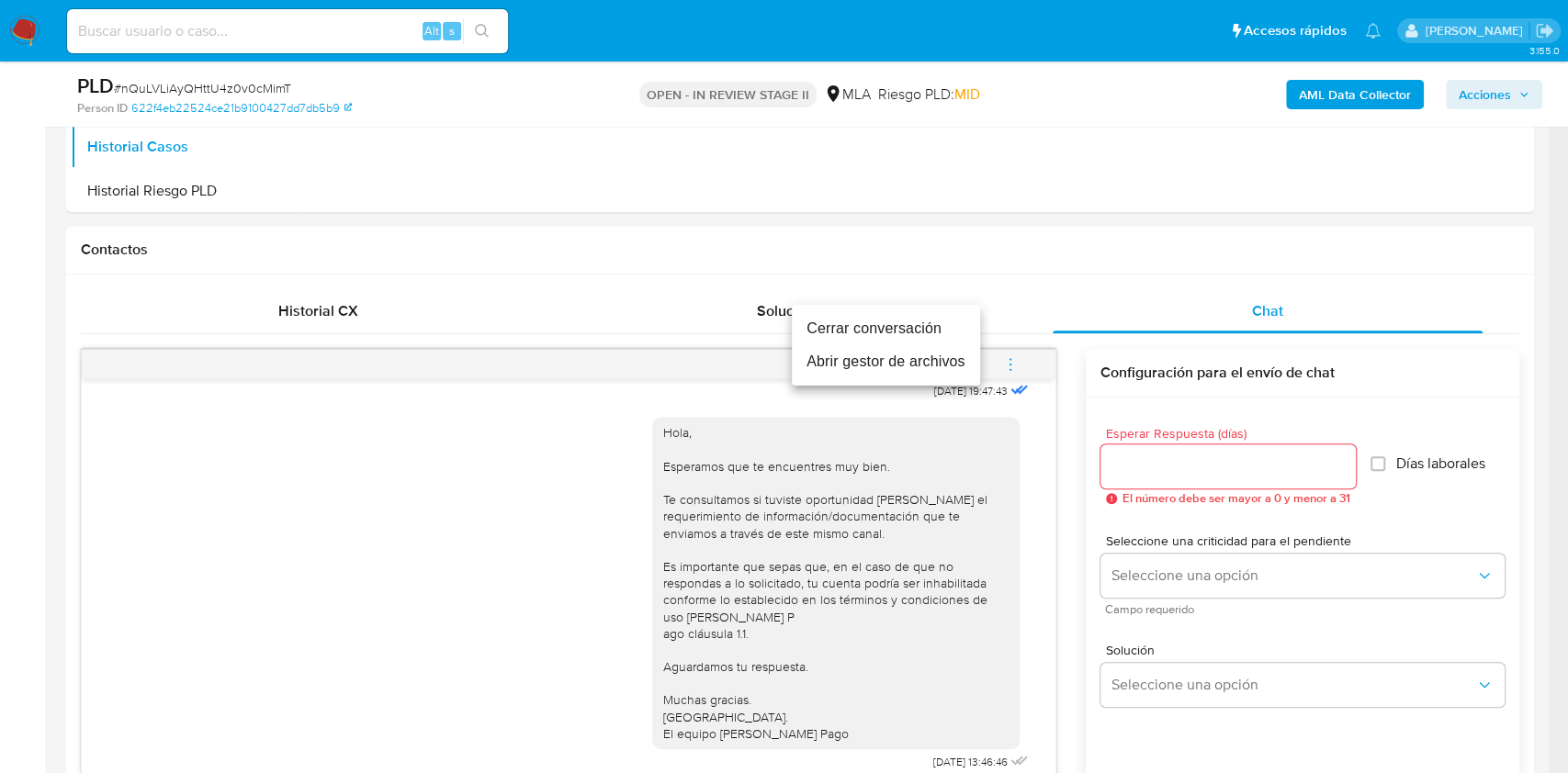
click at [850, 330] on li "Cerrar conversación" at bounding box center [886, 329] width 188 height 33
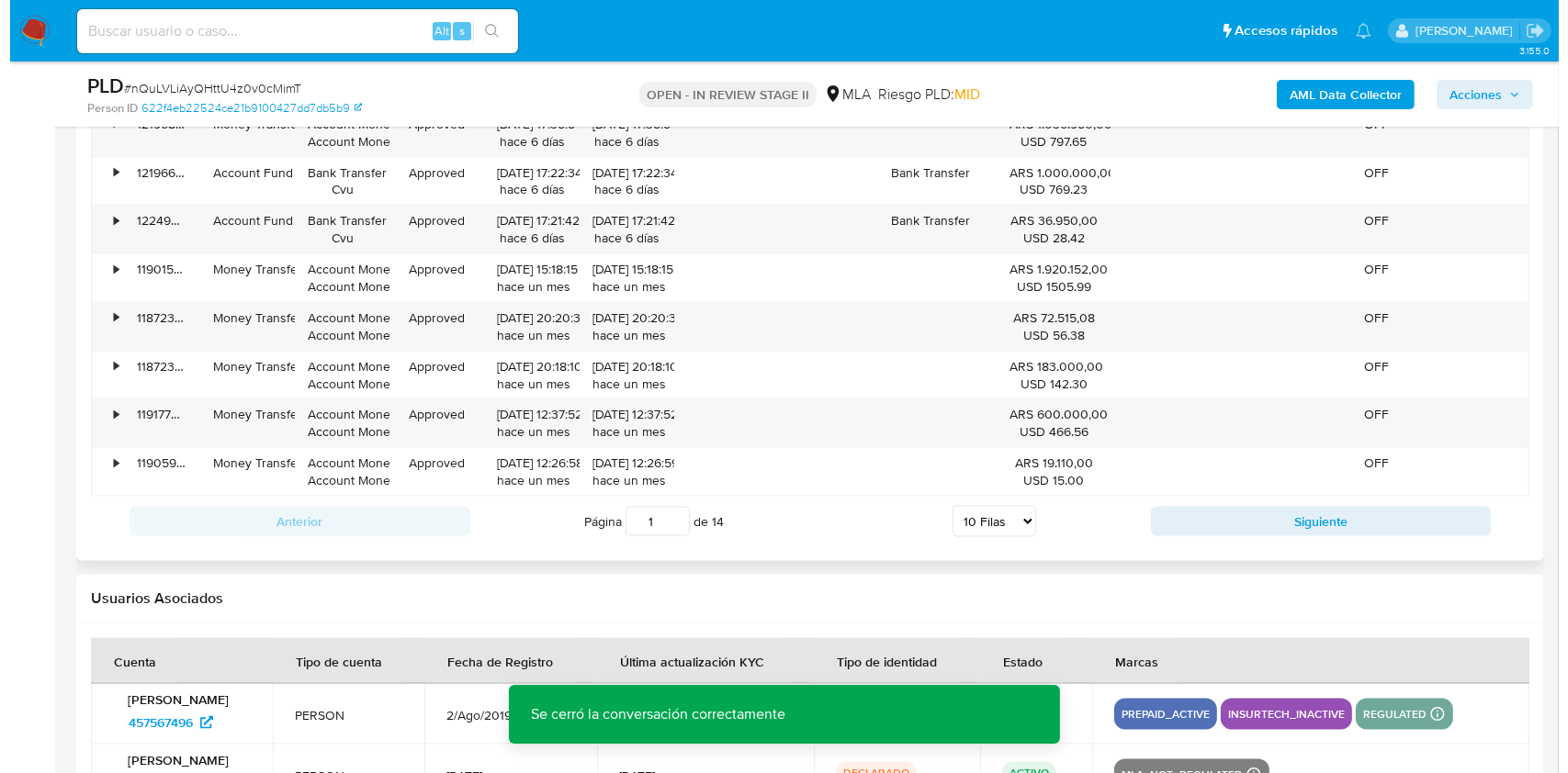
scroll to position [3288, 0]
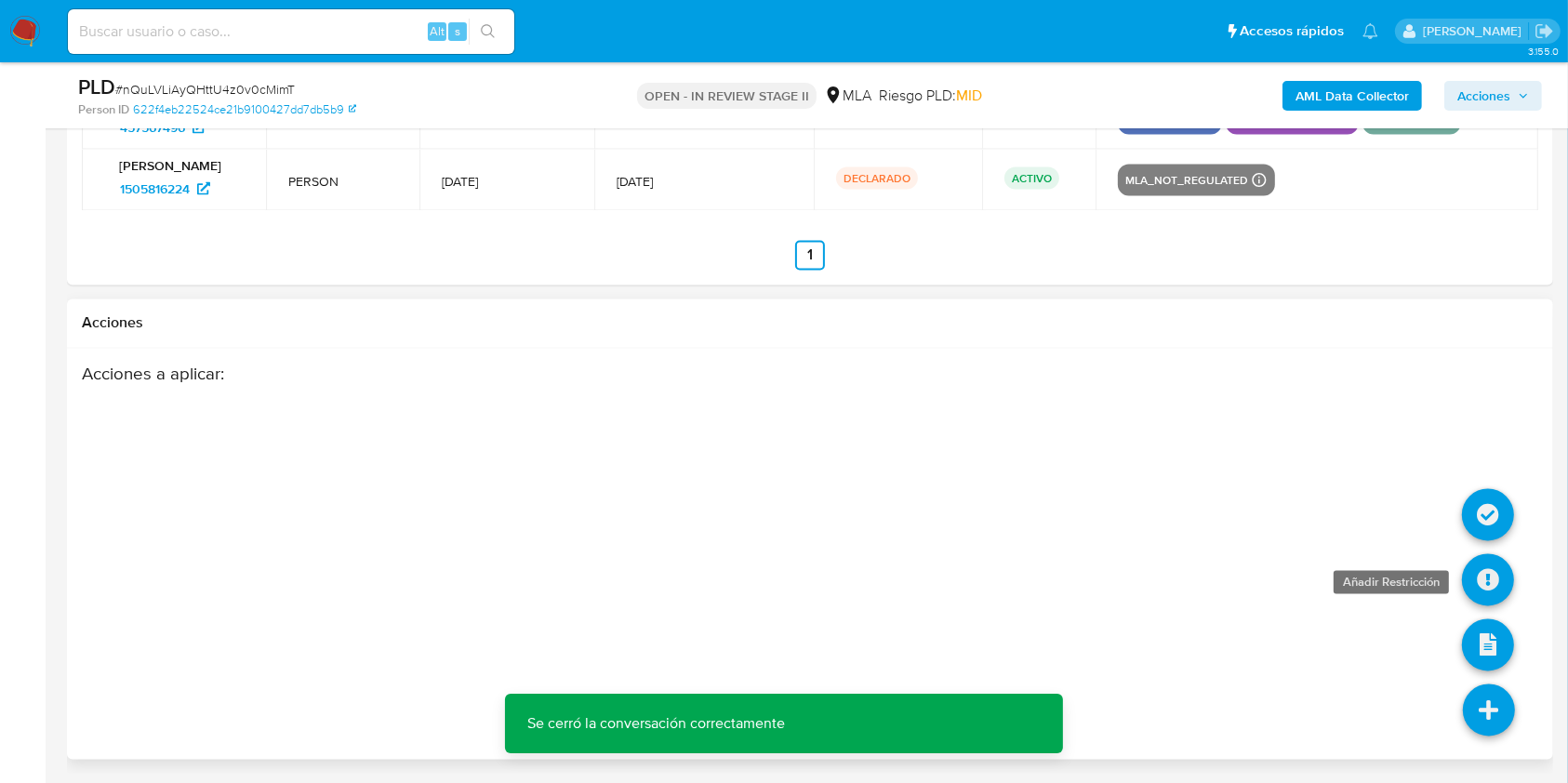
click at [1484, 576] on icon at bounding box center [1487, 580] width 52 height 52
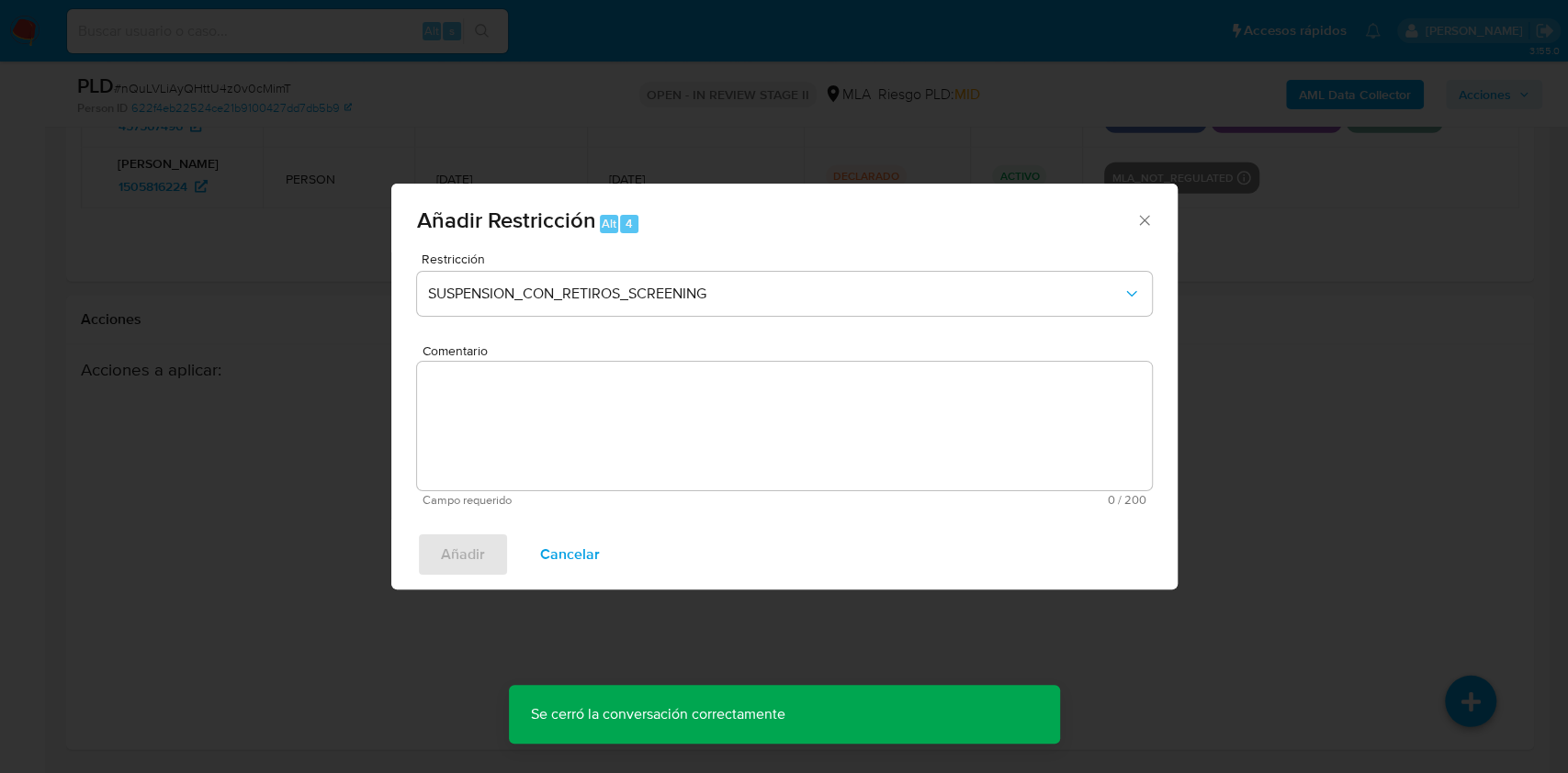
click at [722, 327] on div "Restricción SUSPENSION_CON_RETIROS_SCREENING" at bounding box center [784, 296] width 735 height 87
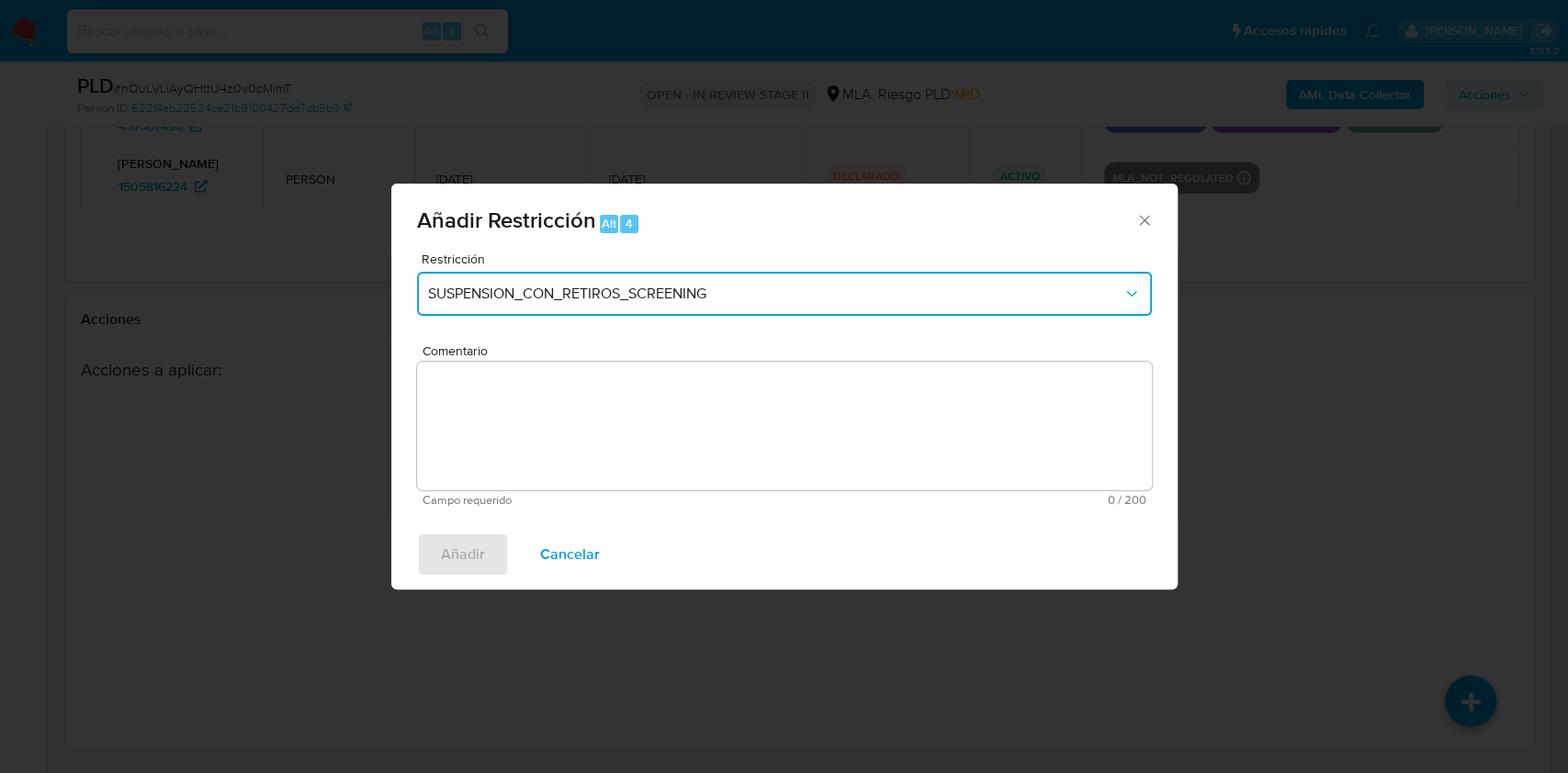
click at [720, 305] on button "SUSPENSION_CON_RETIROS_SCREENING" at bounding box center [784, 294] width 735 height 44
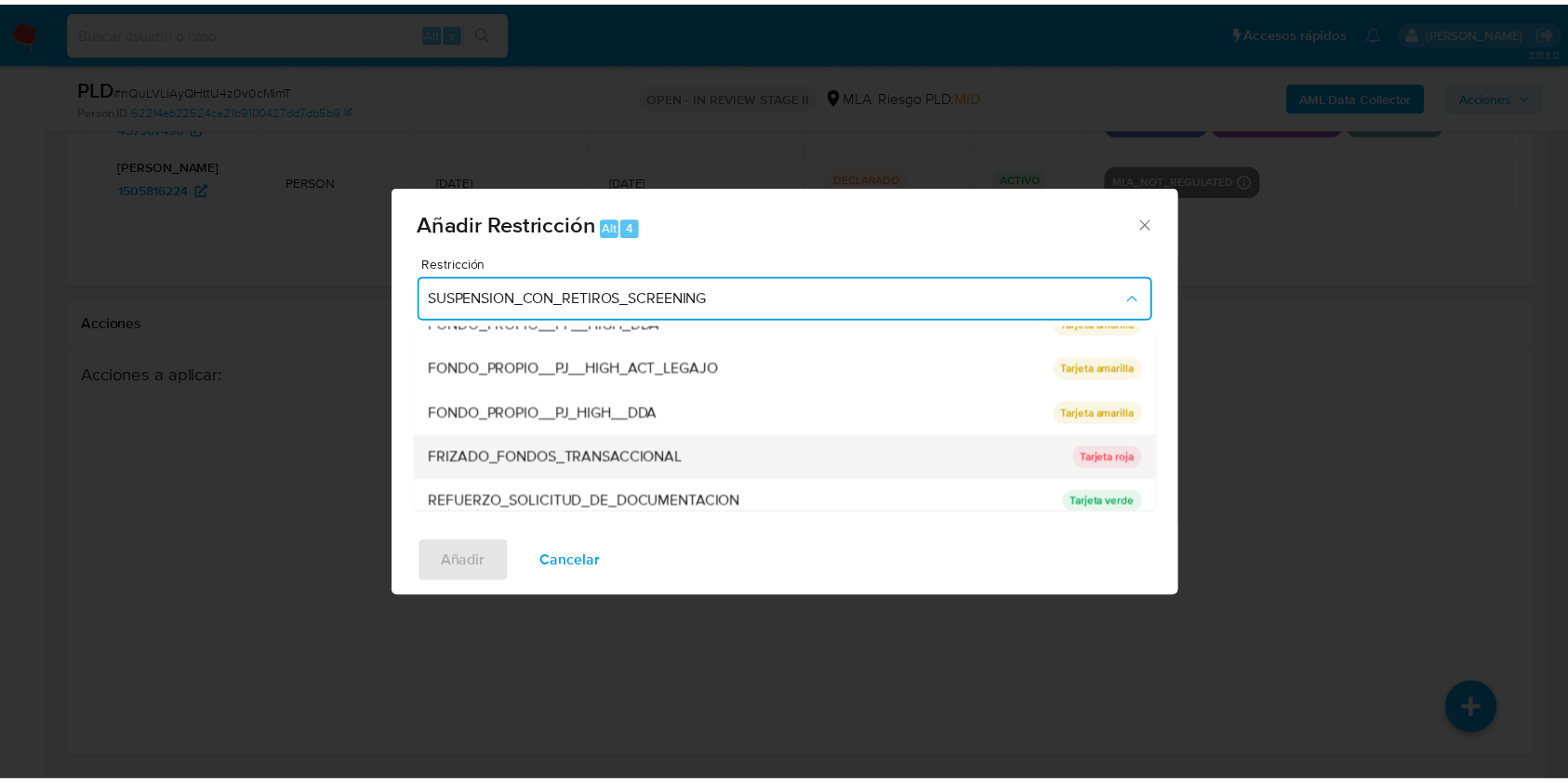
scroll to position [372, 0]
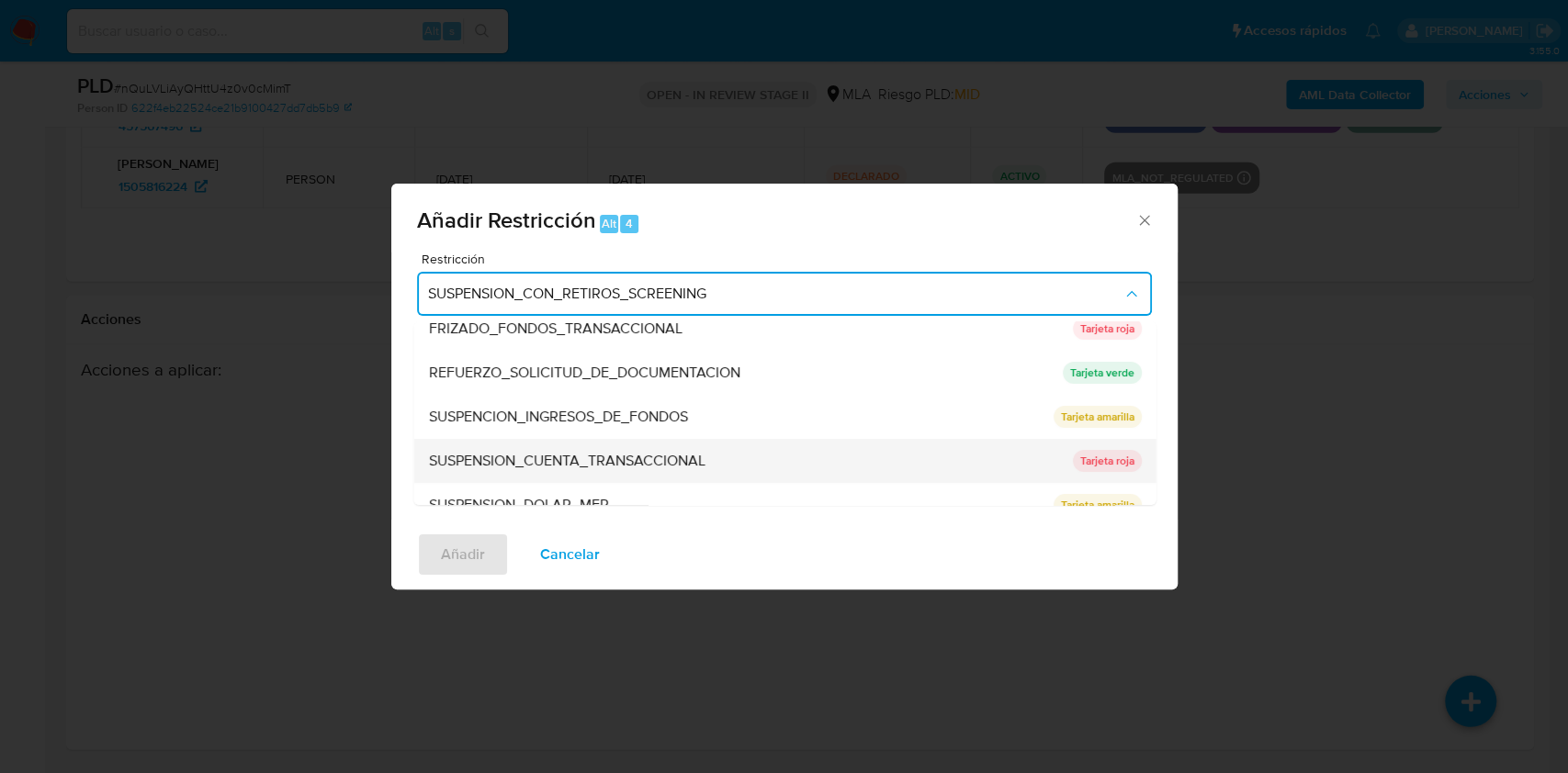
click at [707, 460] on div "SUSPENSION_CUENTA_TRANSACCIONAL" at bounding box center [745, 461] width 633 height 44
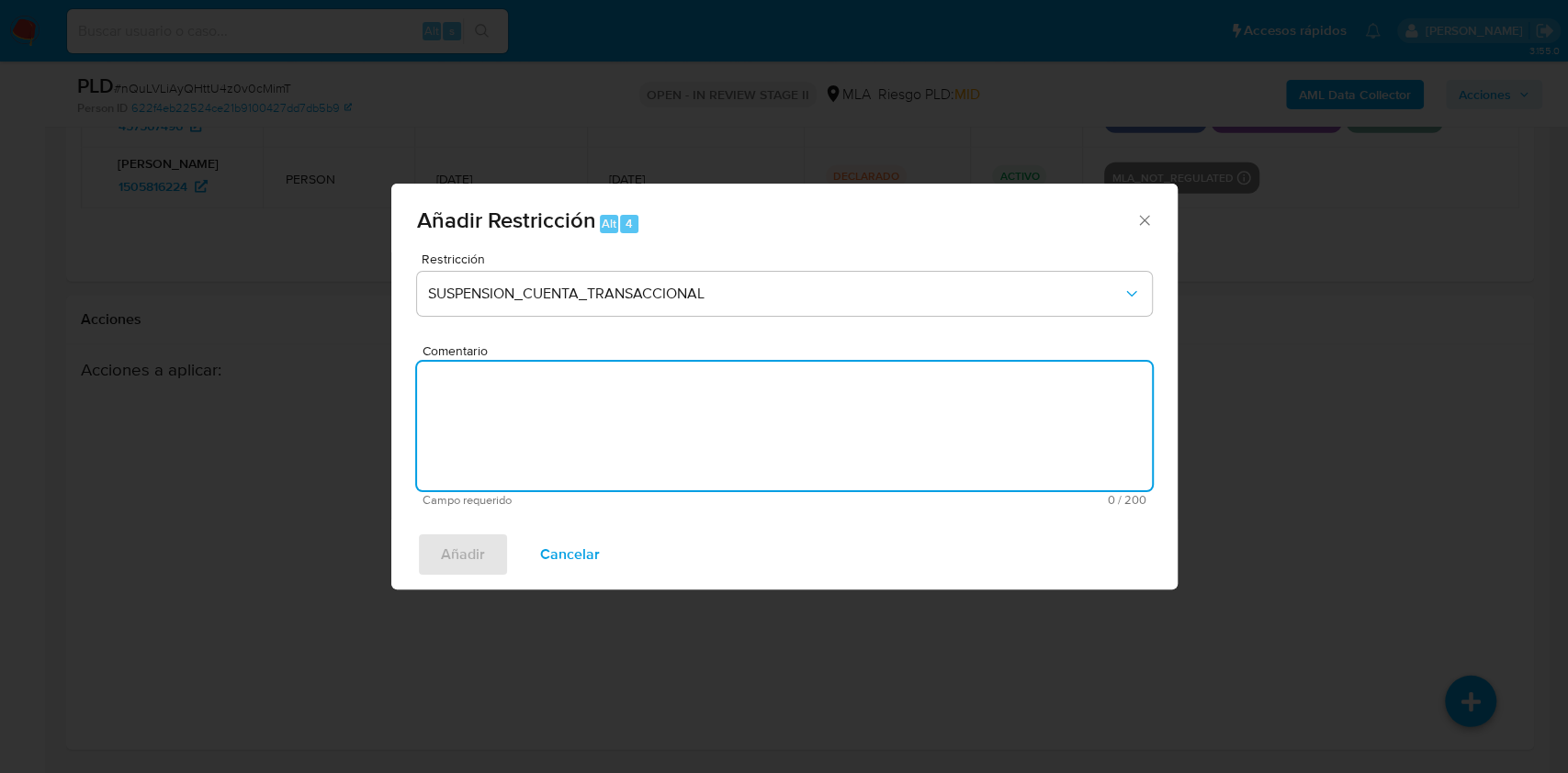
click at [707, 452] on textarea "Comentario" at bounding box center [784, 426] width 735 height 128
type textarea "AML"
click at [451, 558] on span "Añadir" at bounding box center [463, 555] width 44 height 40
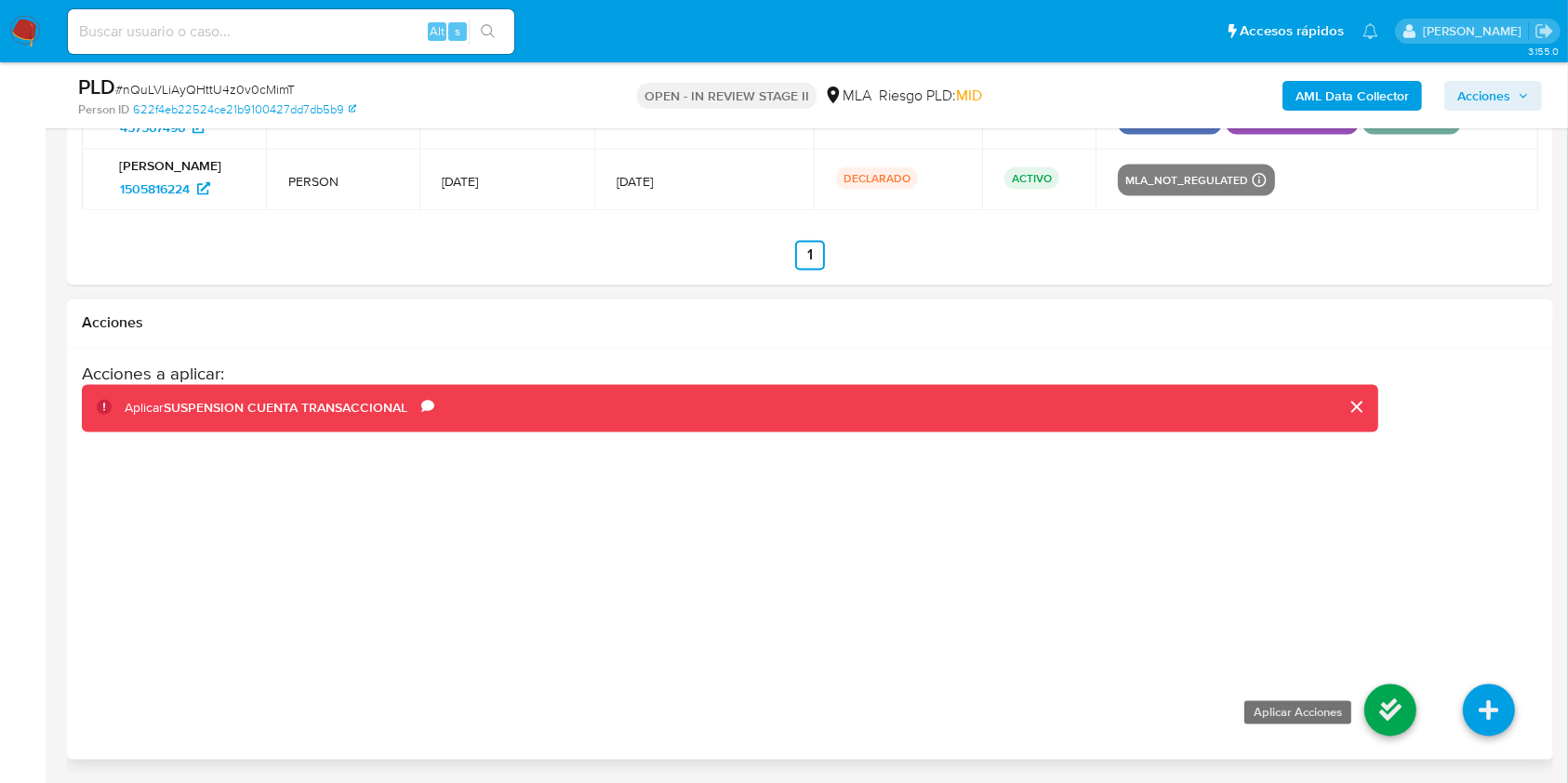
click at [1384, 706] on icon at bounding box center [1390, 710] width 52 height 52
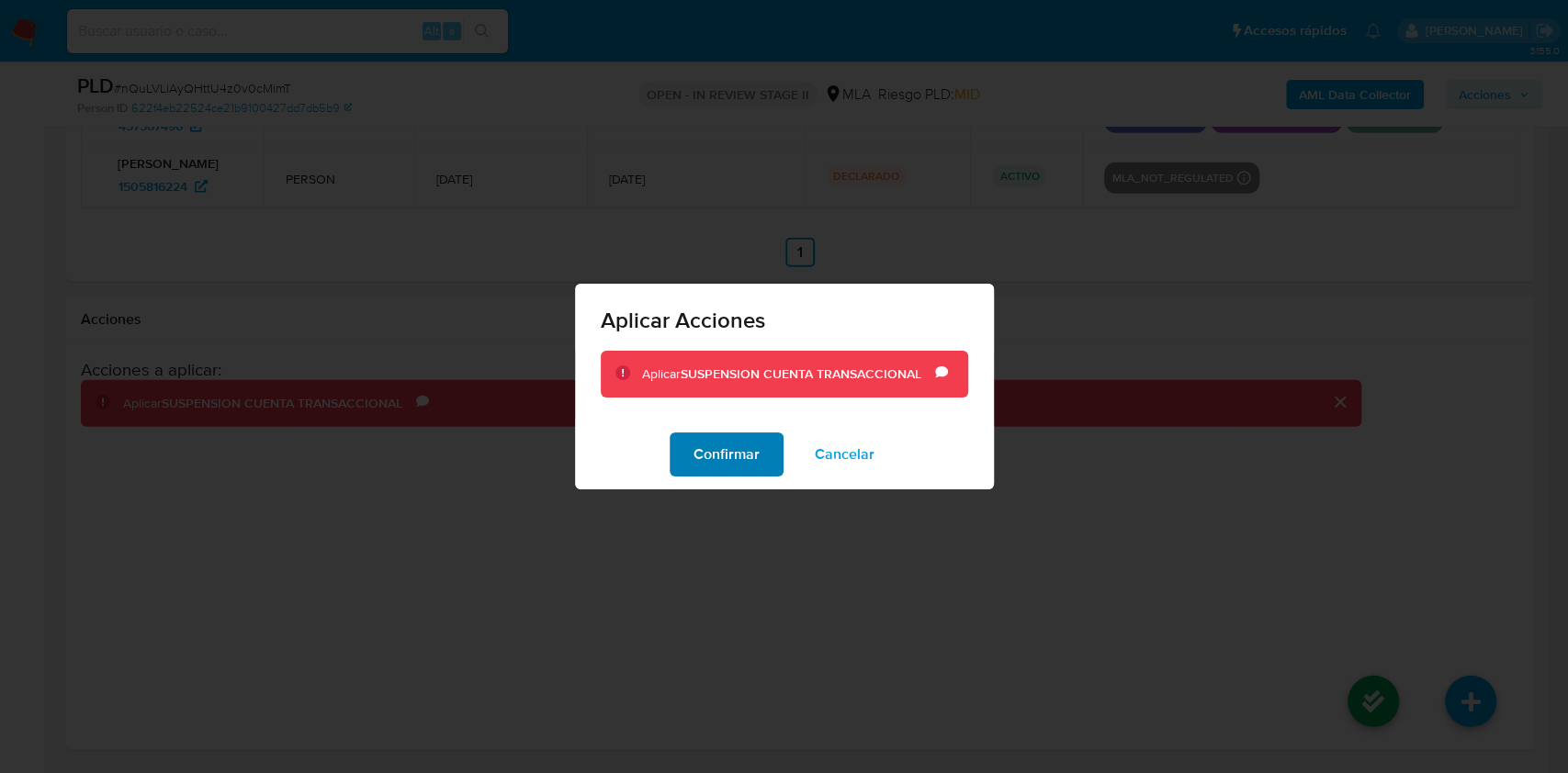
click at [742, 466] on span "Confirmar" at bounding box center [726, 454] width 66 height 40
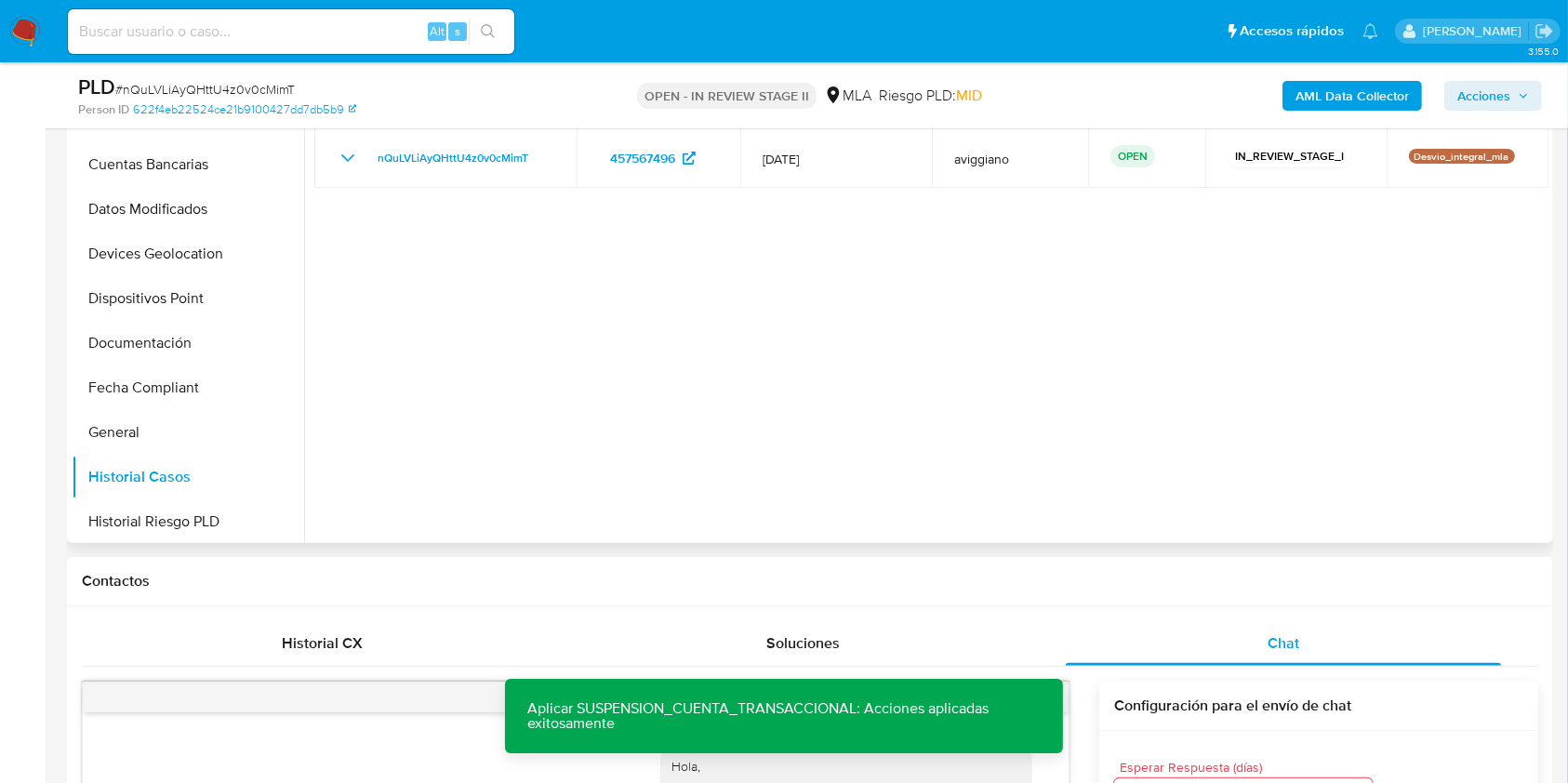
scroll to position [356, 0]
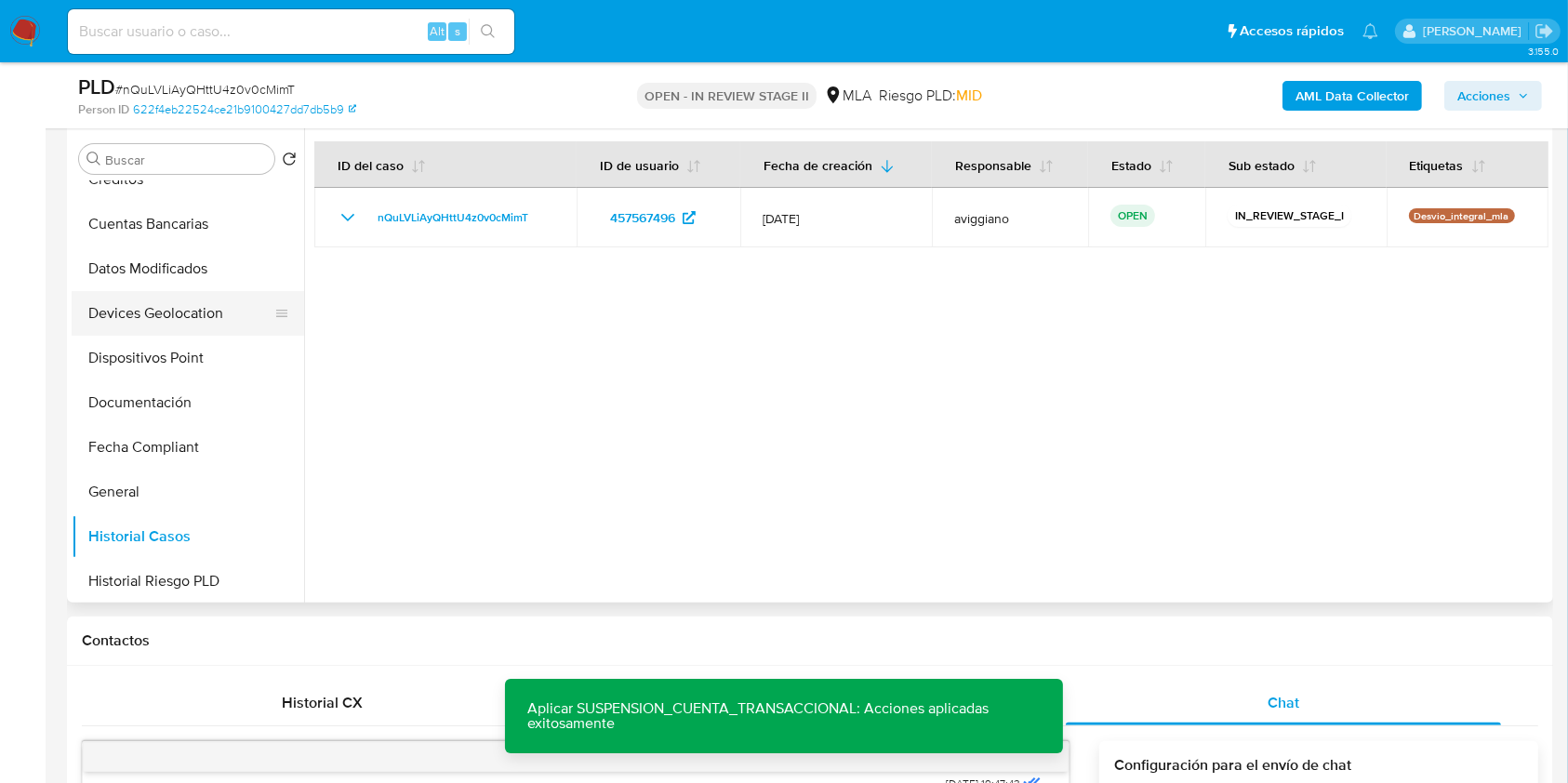
click at [180, 297] on button "Devices Geolocation" at bounding box center [180, 313] width 217 height 45
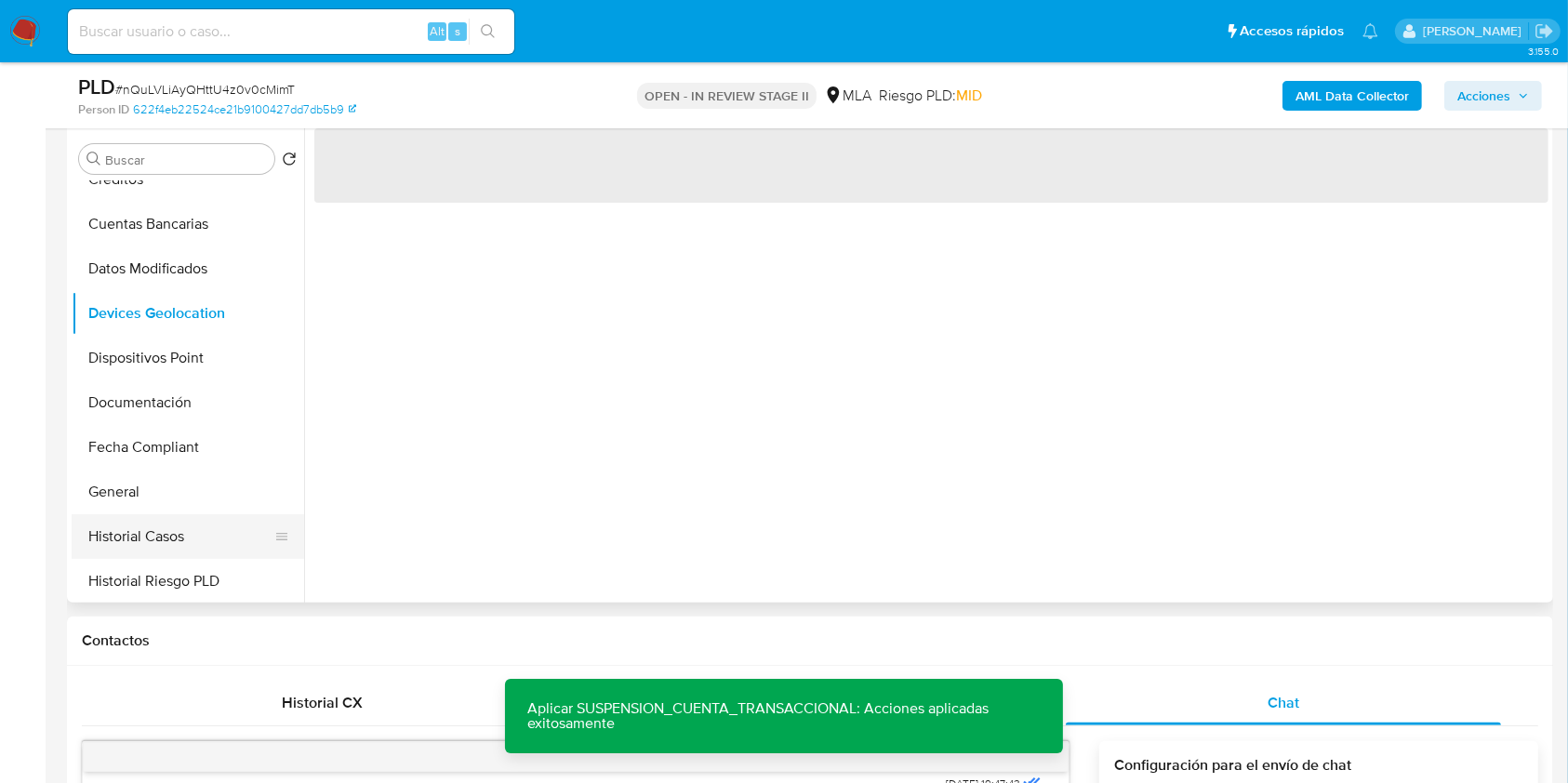
click at [144, 517] on button "Historial Casos" at bounding box center [180, 537] width 217 height 45
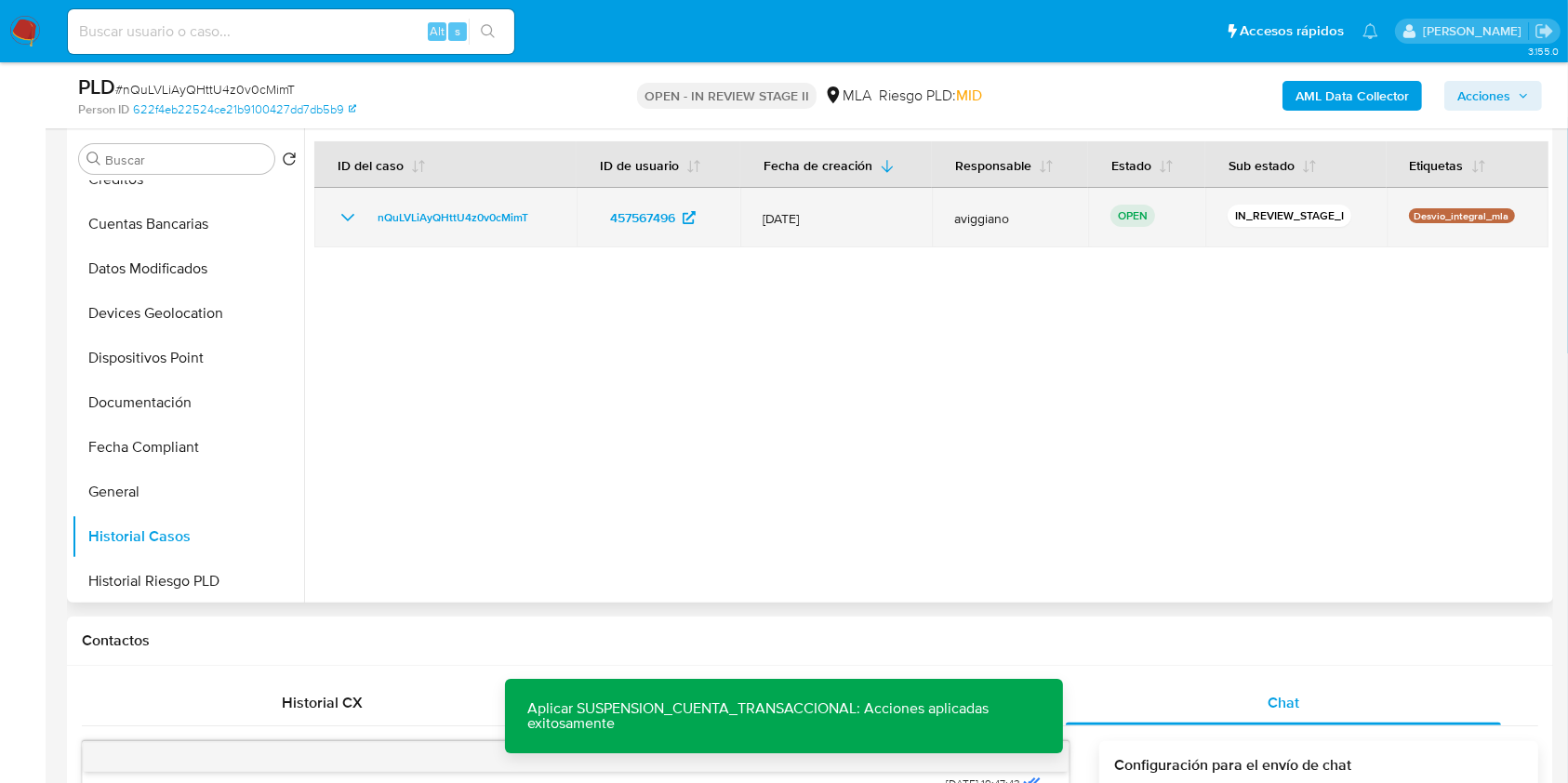
click at [464, 194] on td "nQuLVLiAyQHttU4z0v0cMimT" at bounding box center [445, 217] width 262 height 59
click at [467, 213] on span "nQuLVLiAyQHttU4z0v0cMimT" at bounding box center [452, 217] width 150 height 22
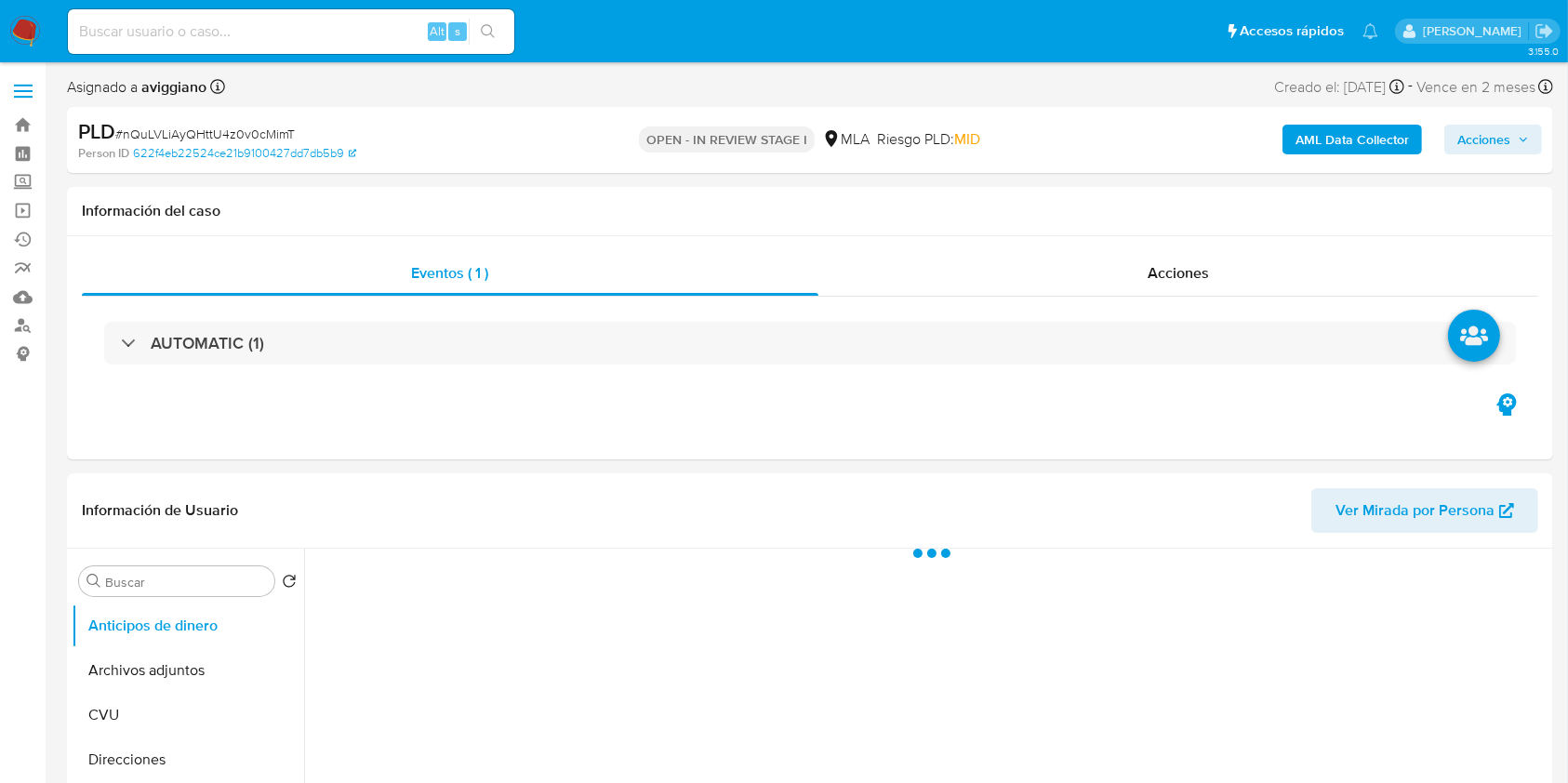
click at [1503, 135] on span "Acciones" at bounding box center [1484, 139] width 53 height 30
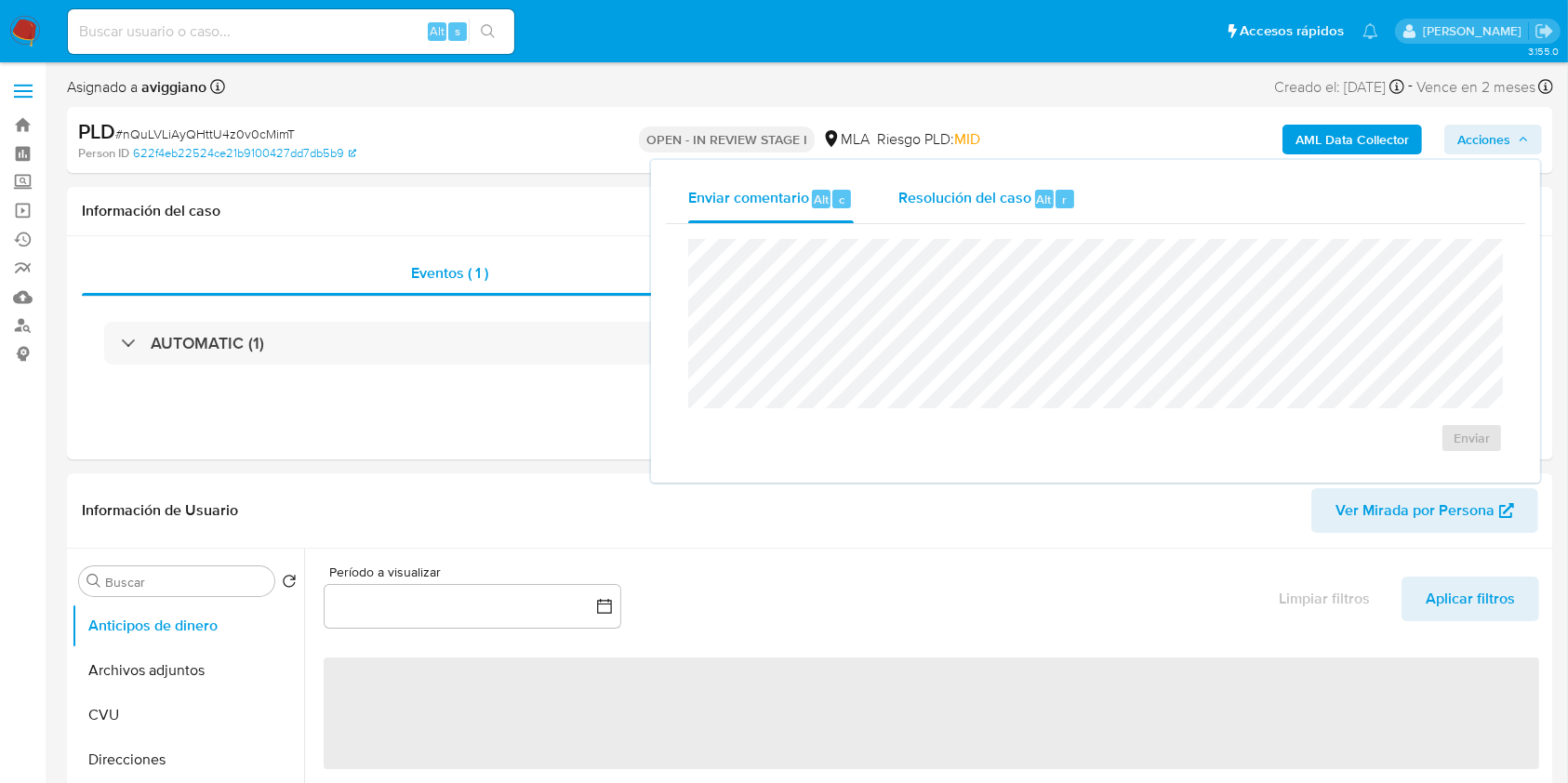
select select "10"
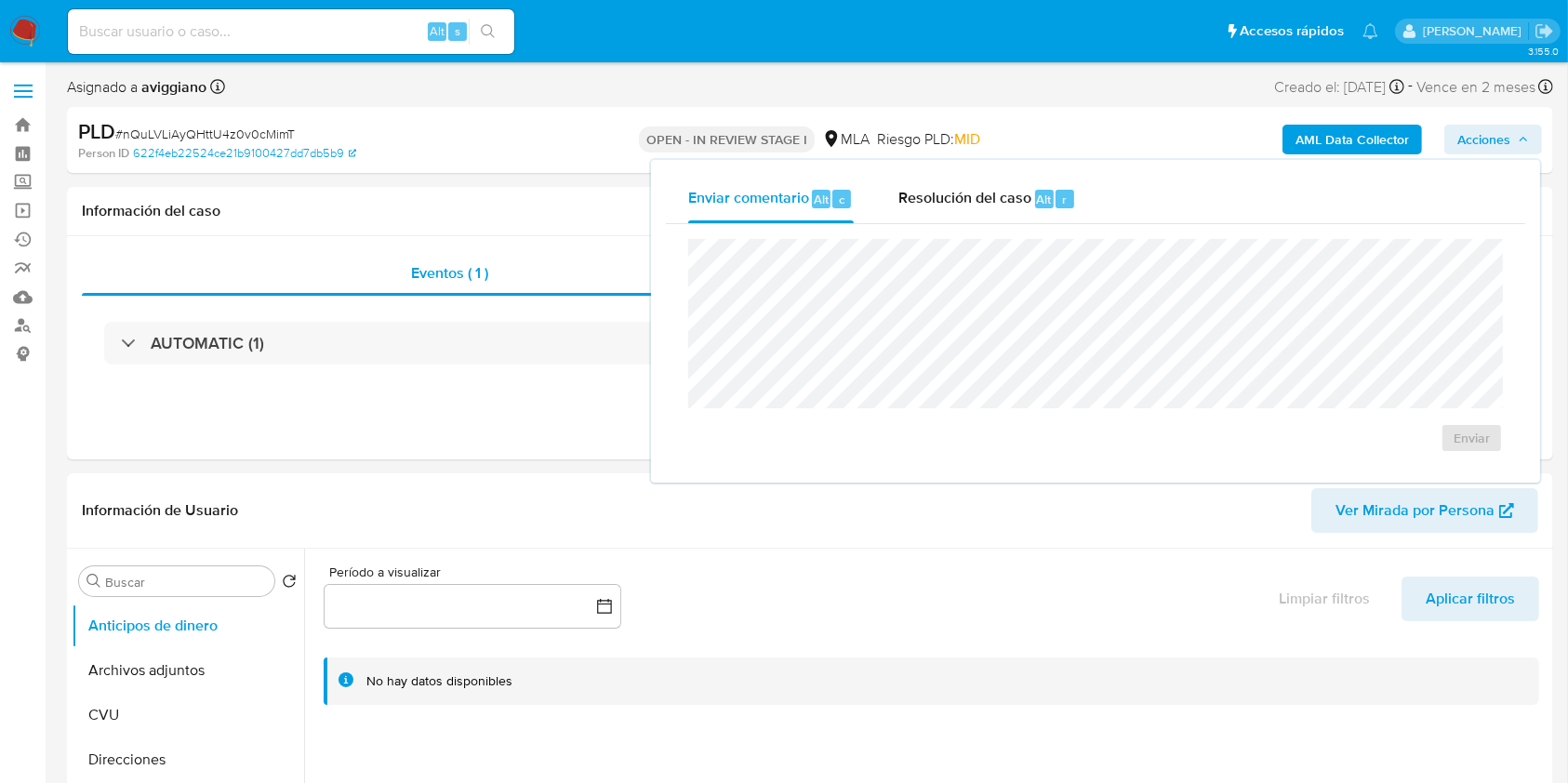
click at [968, 172] on div "Enviar comentario Alt c Resolución del caso Alt r Enviar" at bounding box center [1095, 321] width 889 height 323
click at [959, 196] on span "Resolución del caso" at bounding box center [964, 199] width 133 height 21
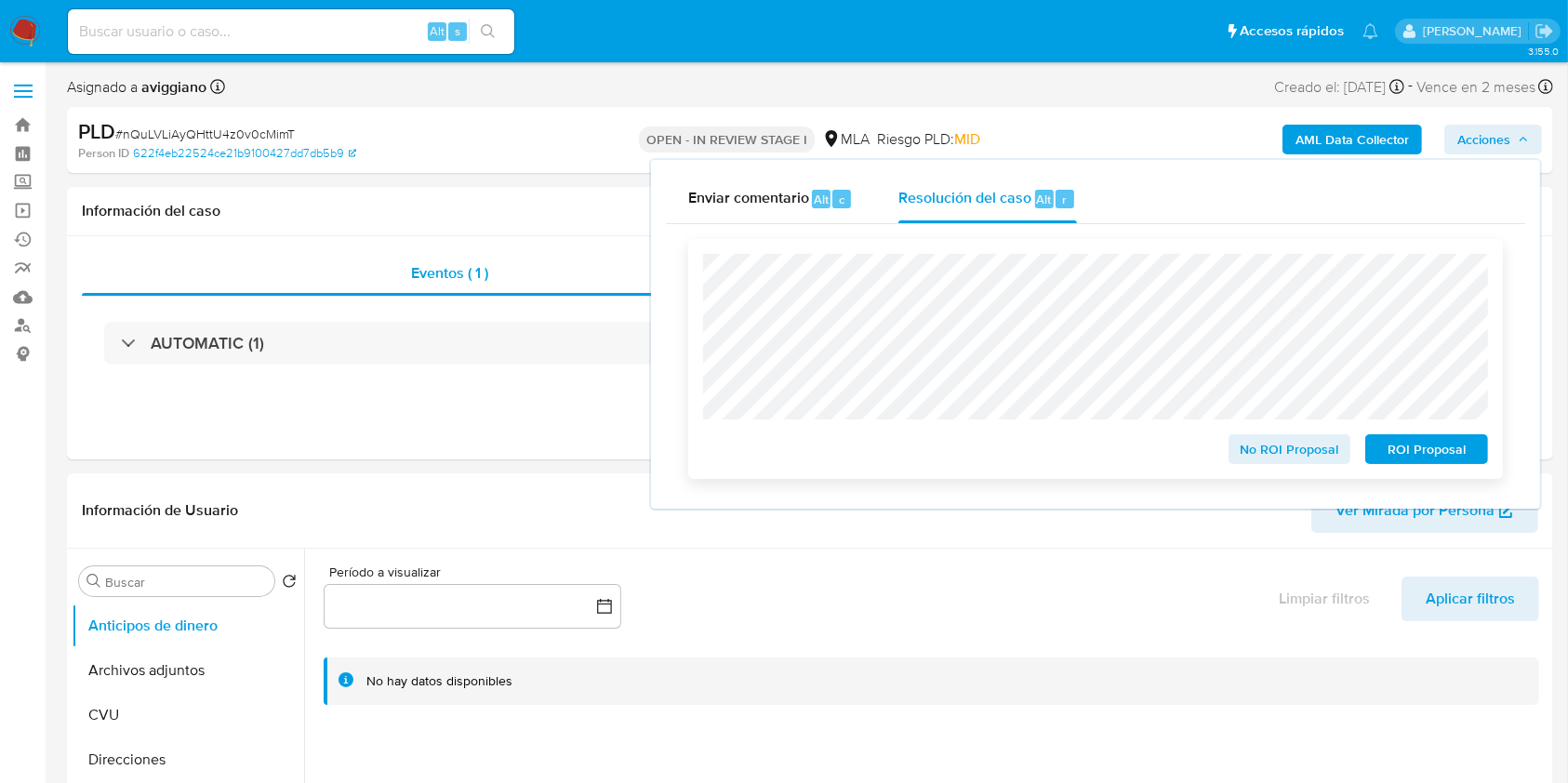
click at [1439, 450] on span "ROI Proposal" at bounding box center [1426, 448] width 97 height 26
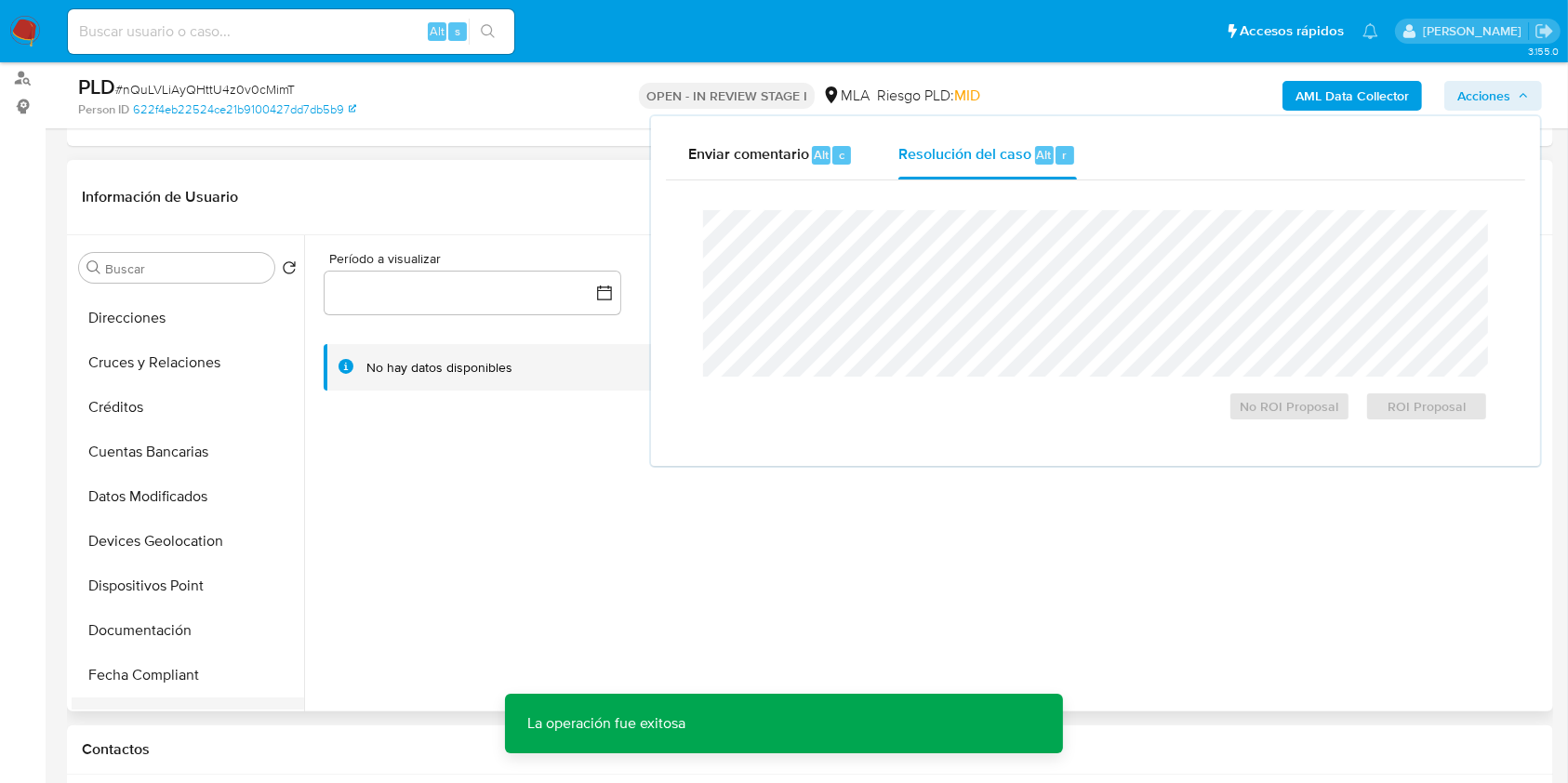
scroll to position [247, 0]
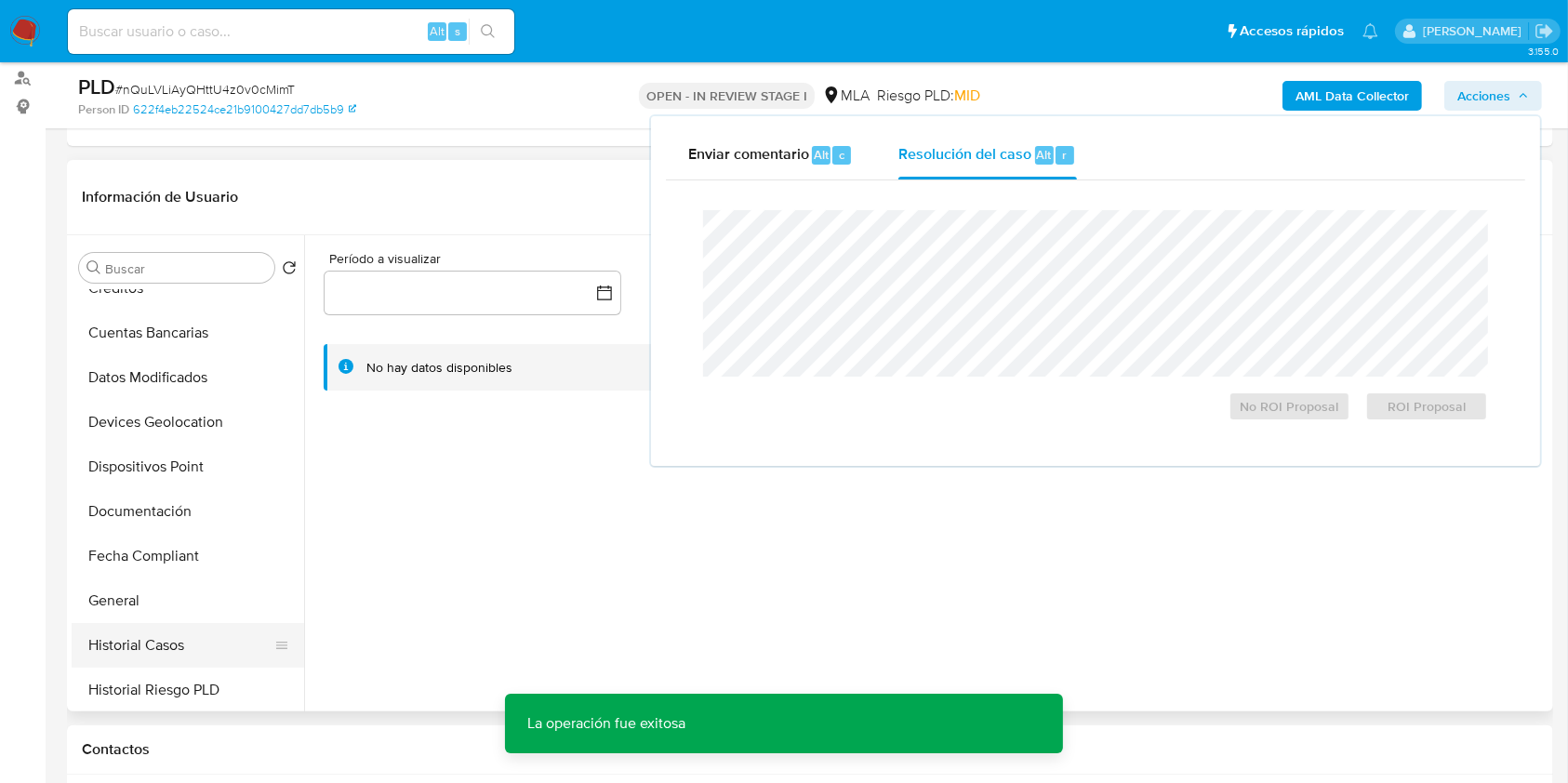
drag, startPoint x: 151, startPoint y: 623, endPoint x: 158, endPoint y: 646, distance: 24.0
click at [151, 625] on button "Historial Casos" at bounding box center [180, 645] width 217 height 45
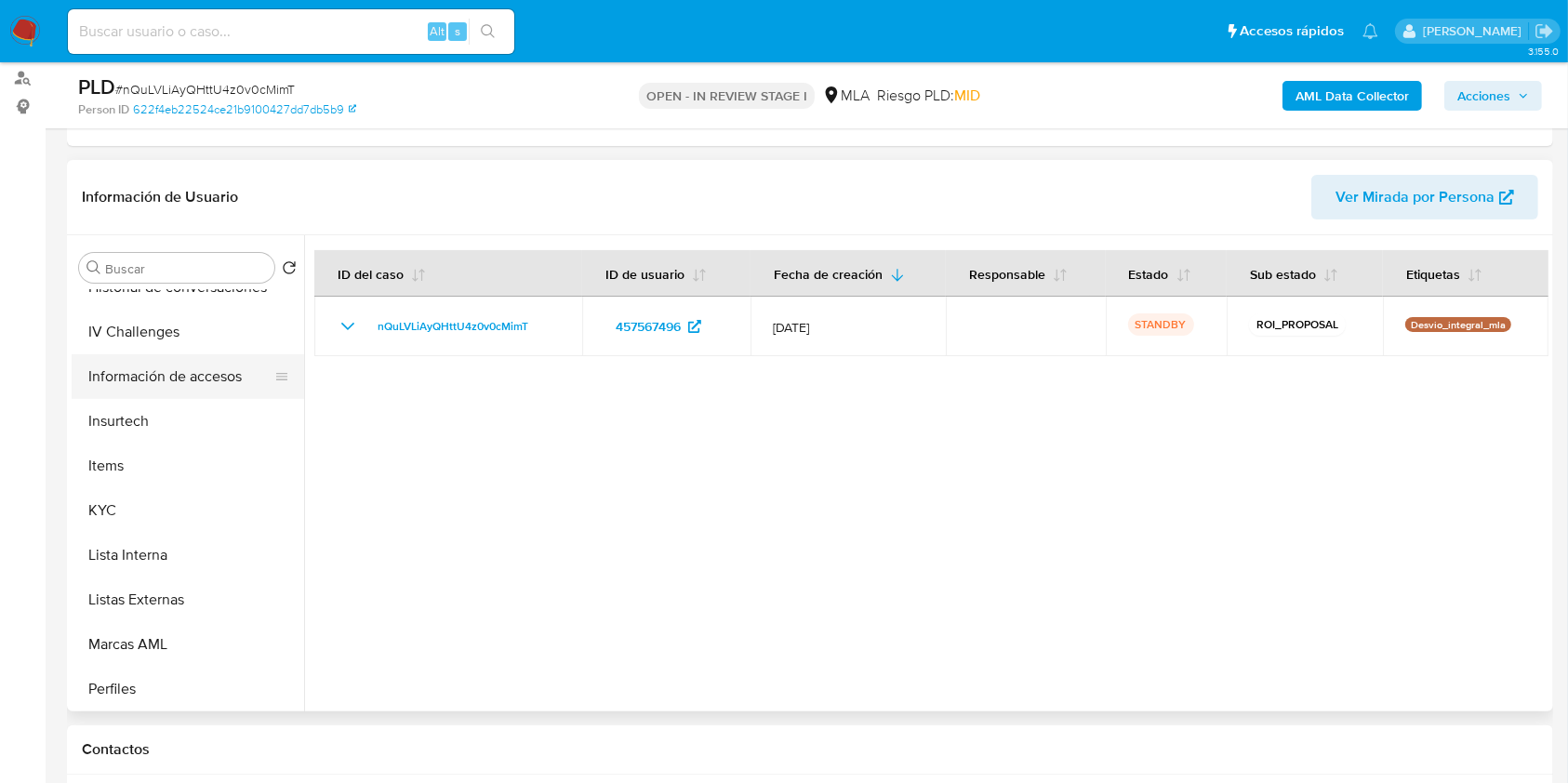
scroll to position [867, 0]
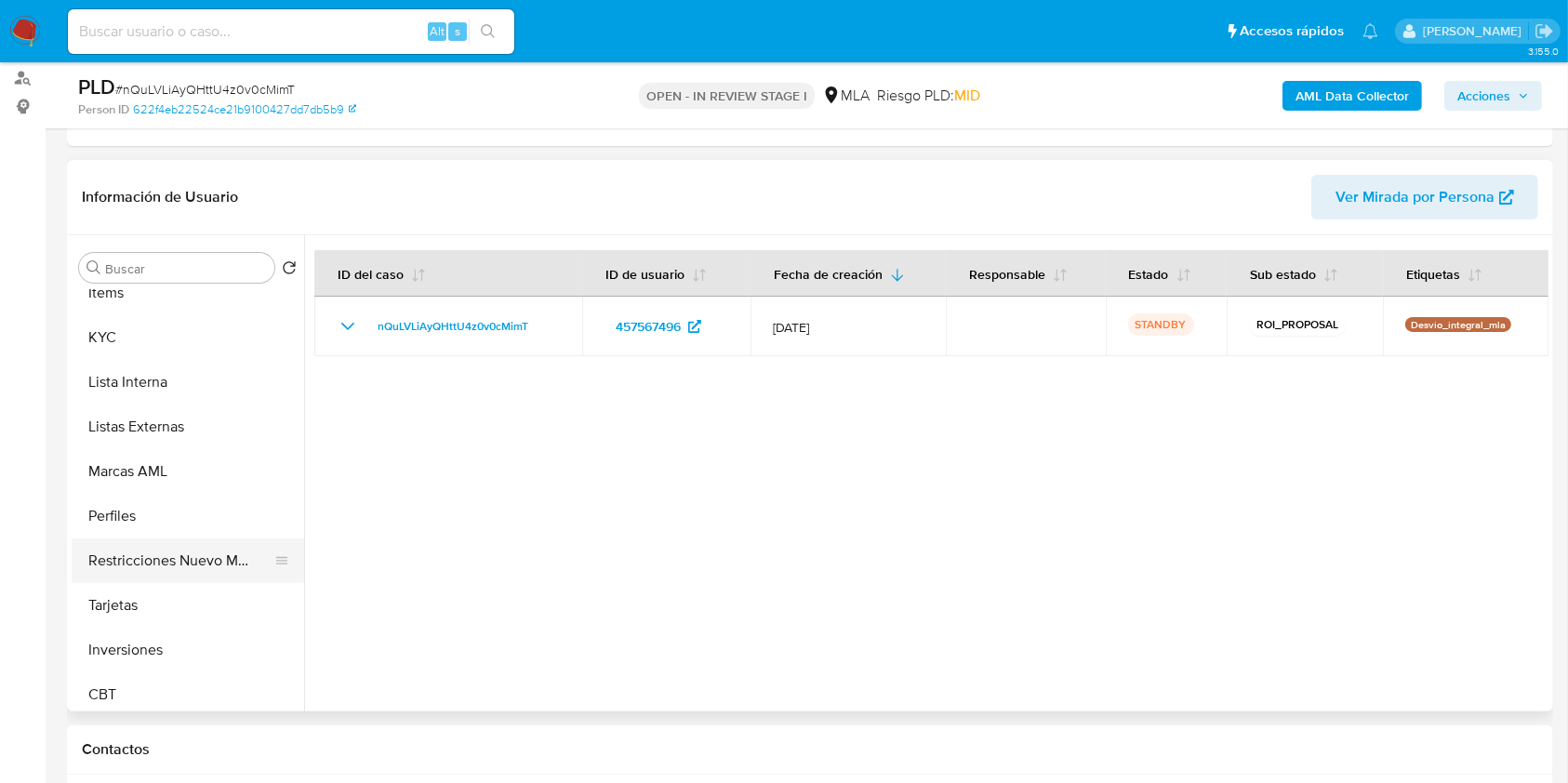
click at [169, 578] on button "Restricciones Nuevo Mundo" at bounding box center [180, 561] width 217 height 45
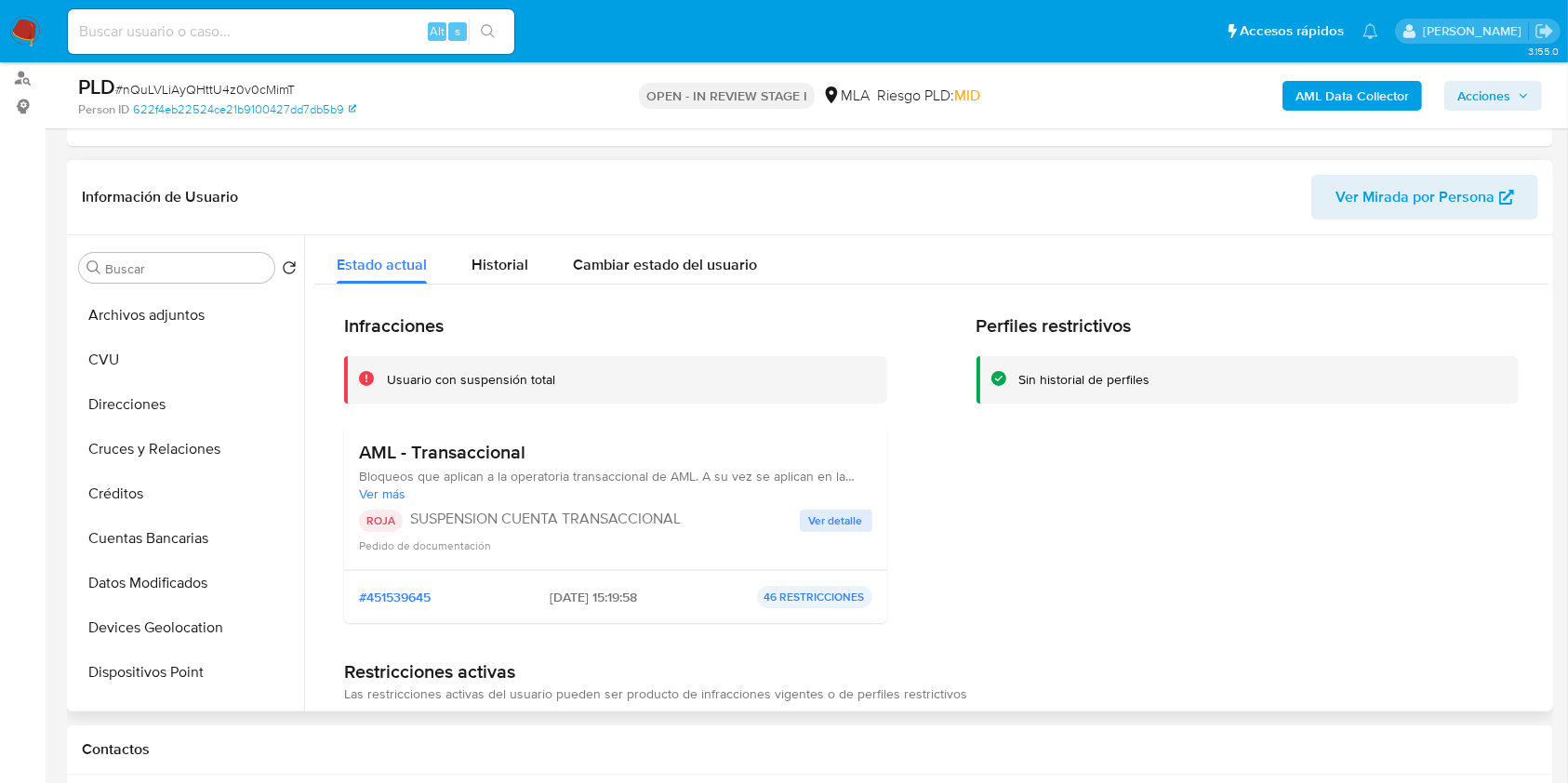
scroll to position [0, 0]
click at [204, 345] on button "Archivos adjuntos" at bounding box center [180, 357] width 217 height 45
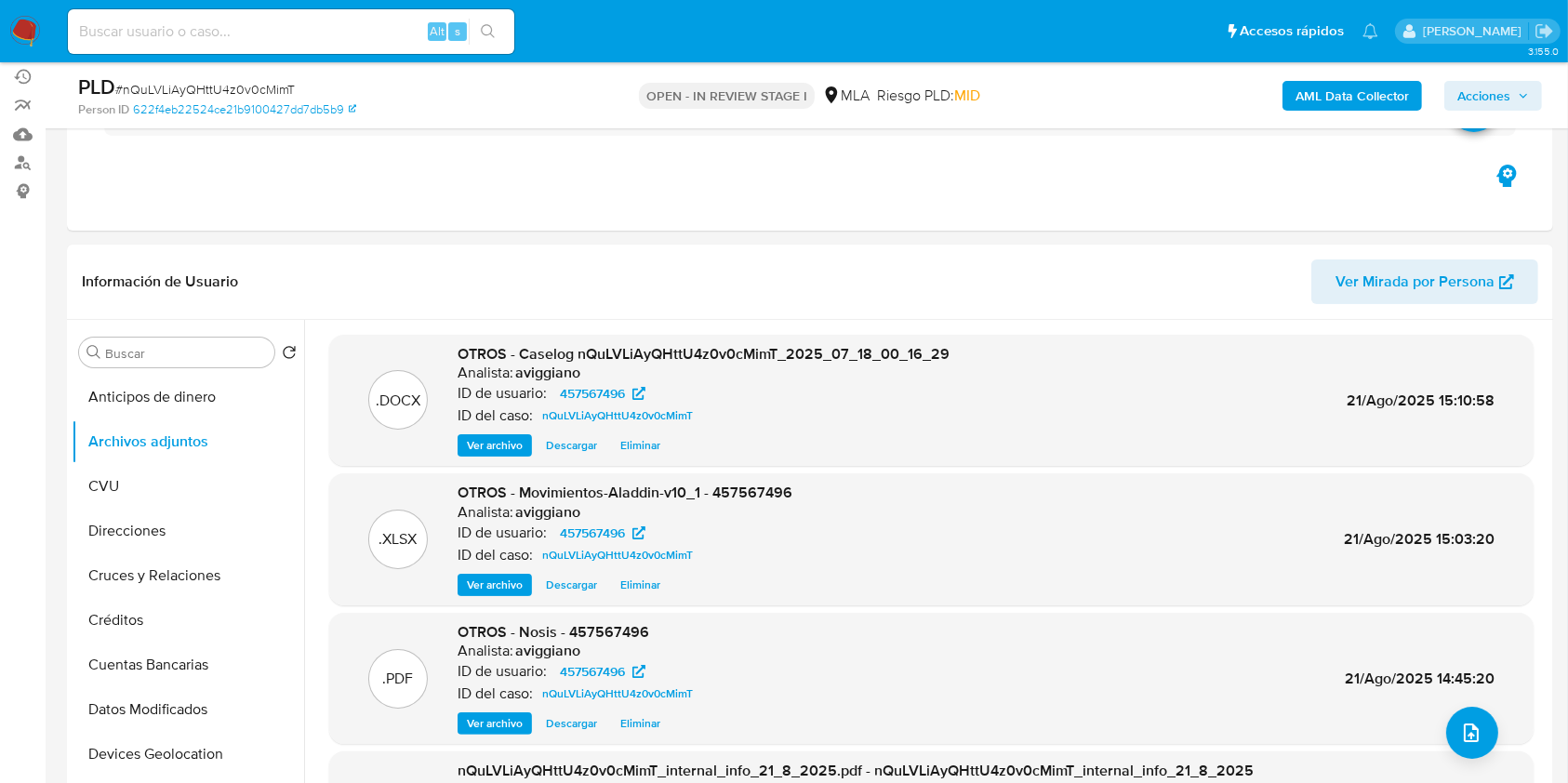
scroll to position [123, 0]
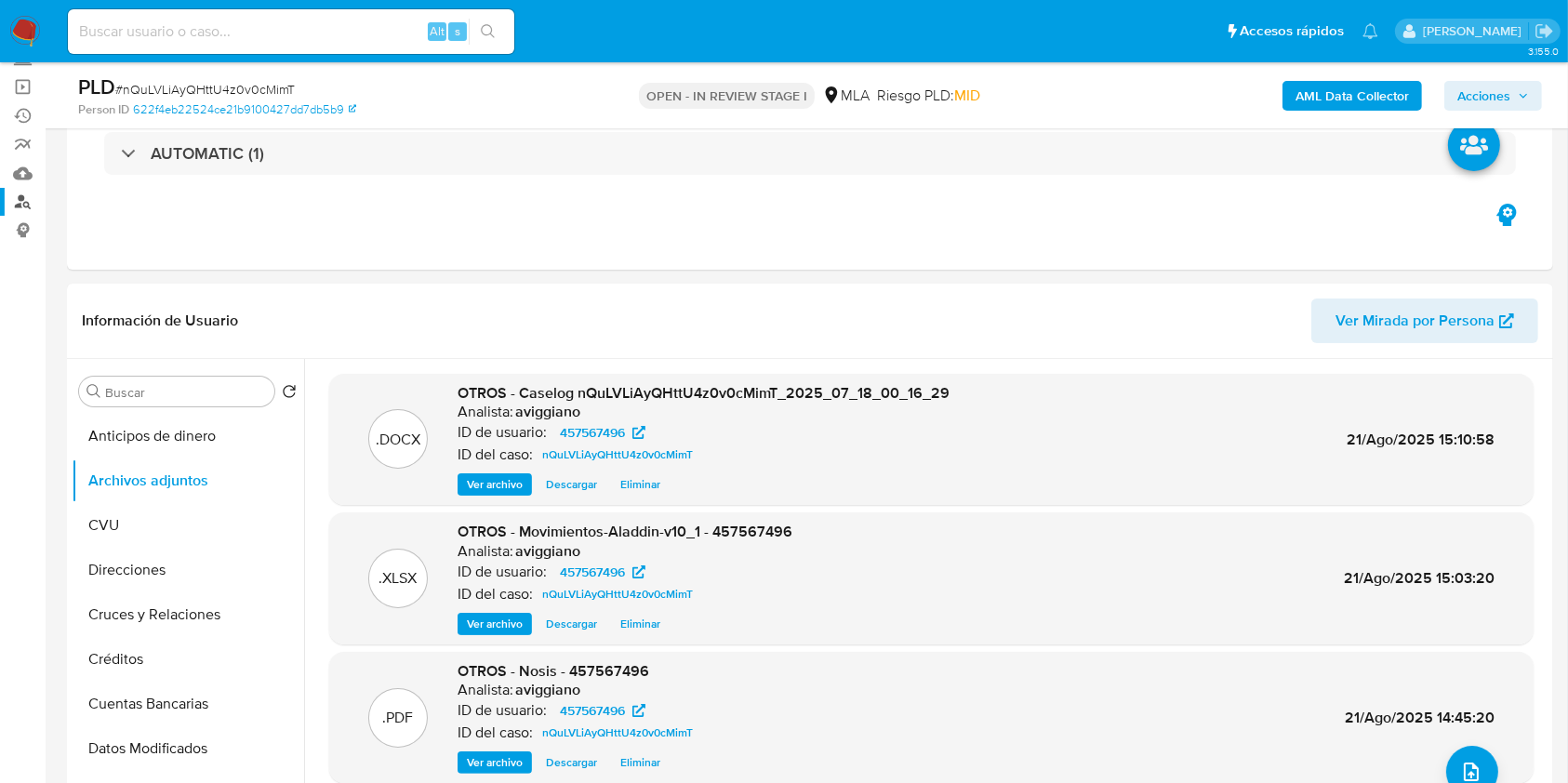
click at [23, 200] on link "Buscador de personas" at bounding box center [111, 203] width 221 height 29
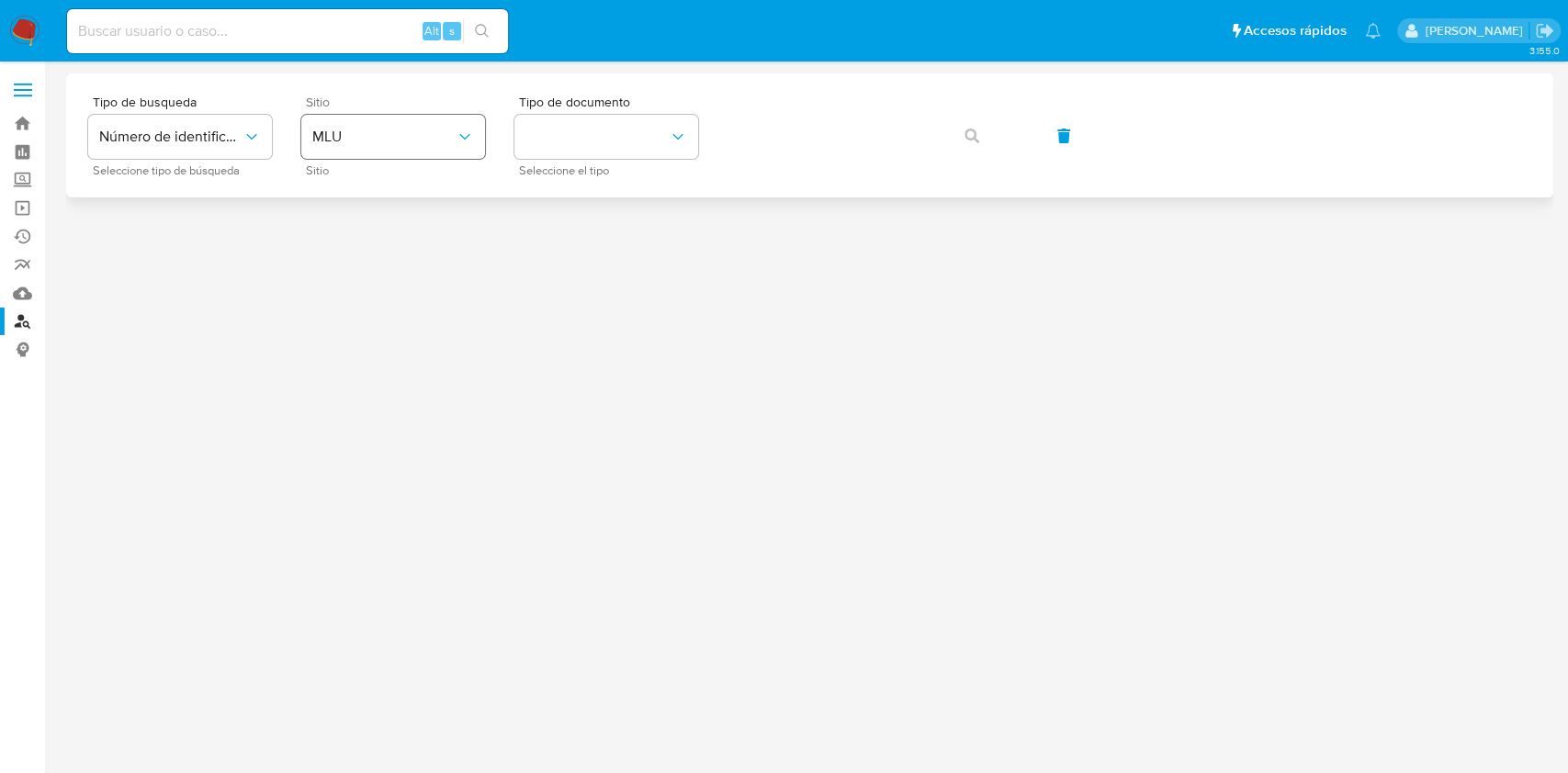
click at [402, 125] on button "MLU" at bounding box center [393, 137] width 184 height 44
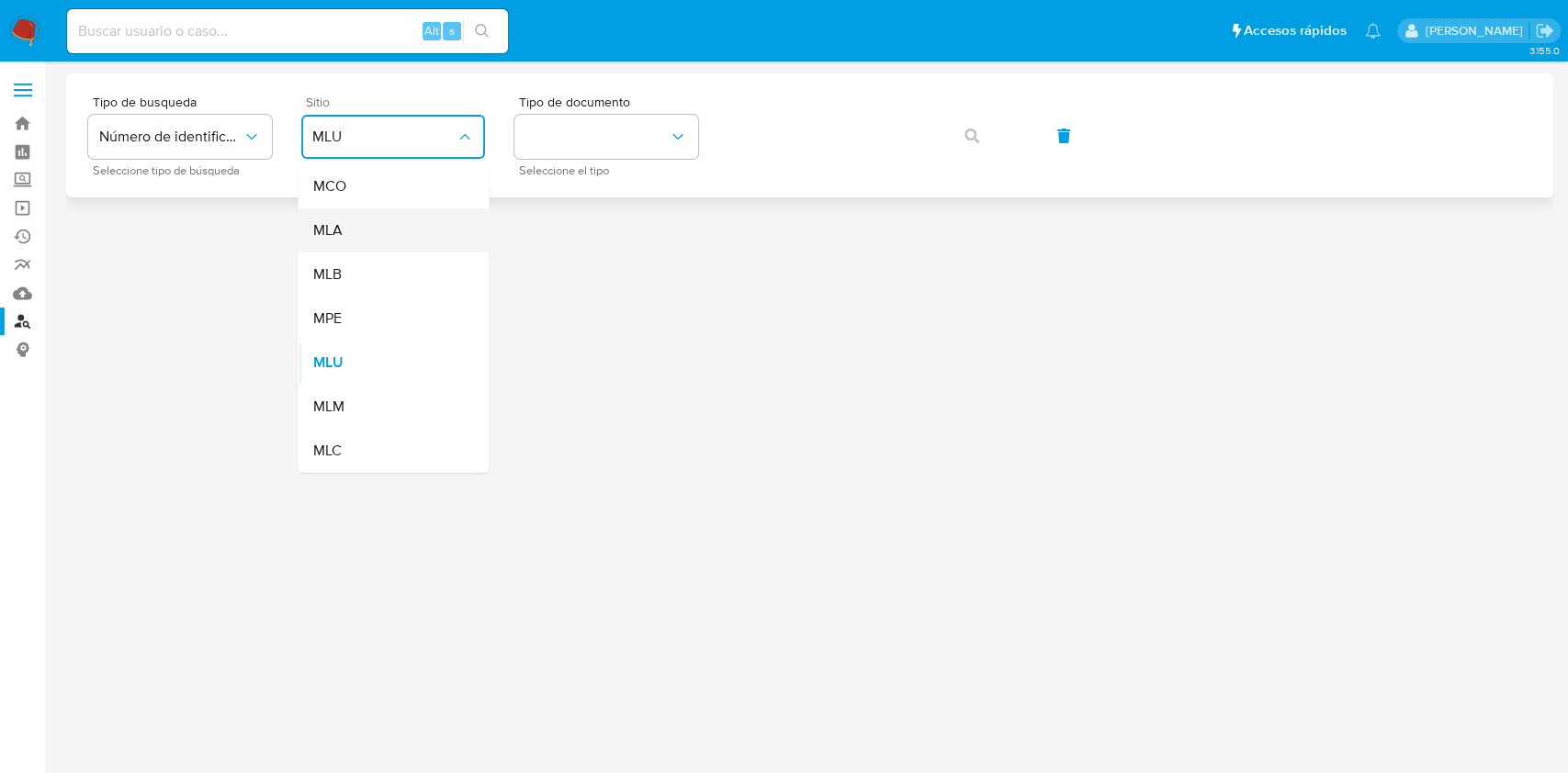
click at [357, 237] on div "MLA" at bounding box center [387, 231] width 150 height 44
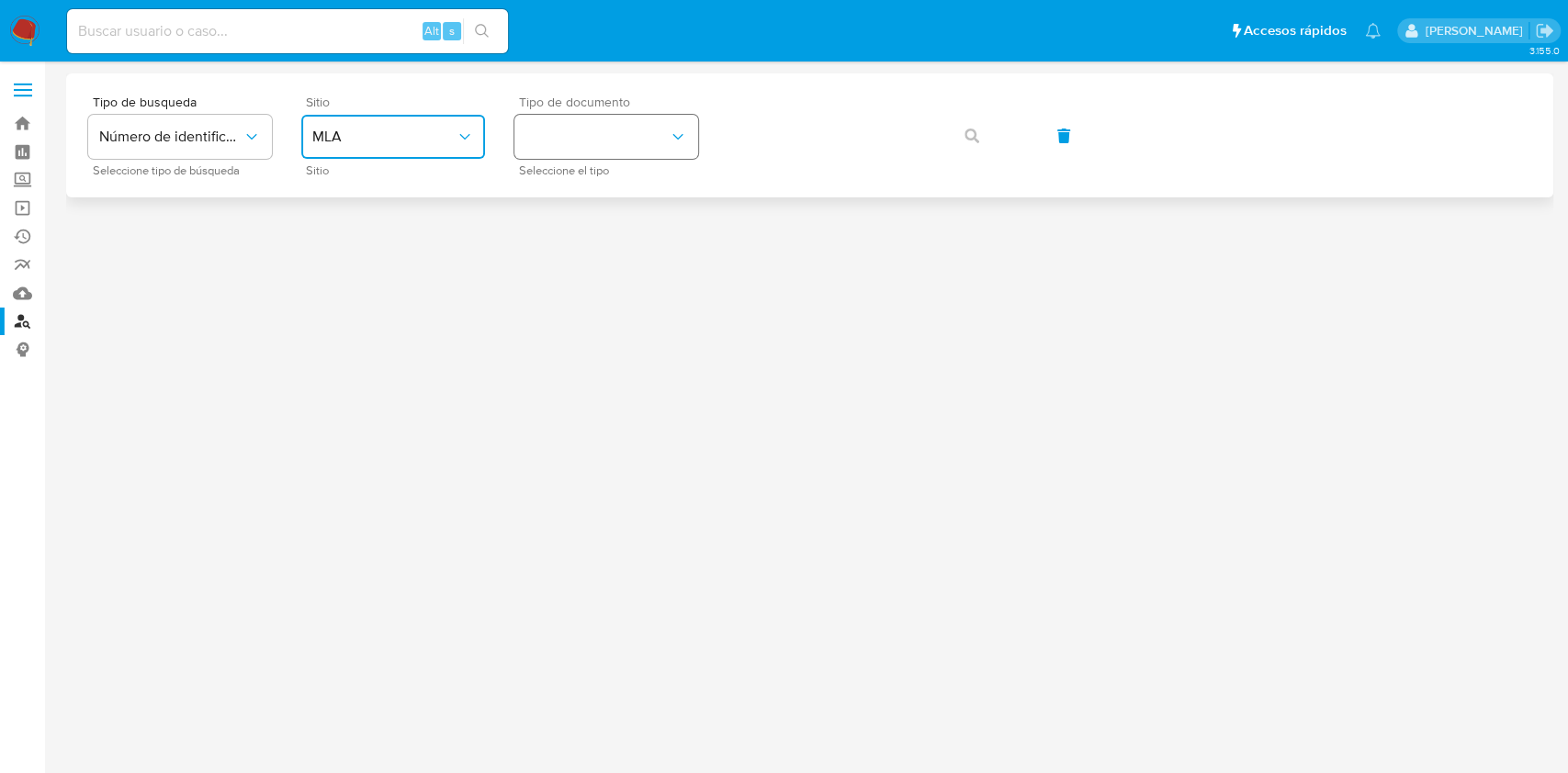
click at [551, 148] on button "identificationType" at bounding box center [607, 137] width 184 height 44
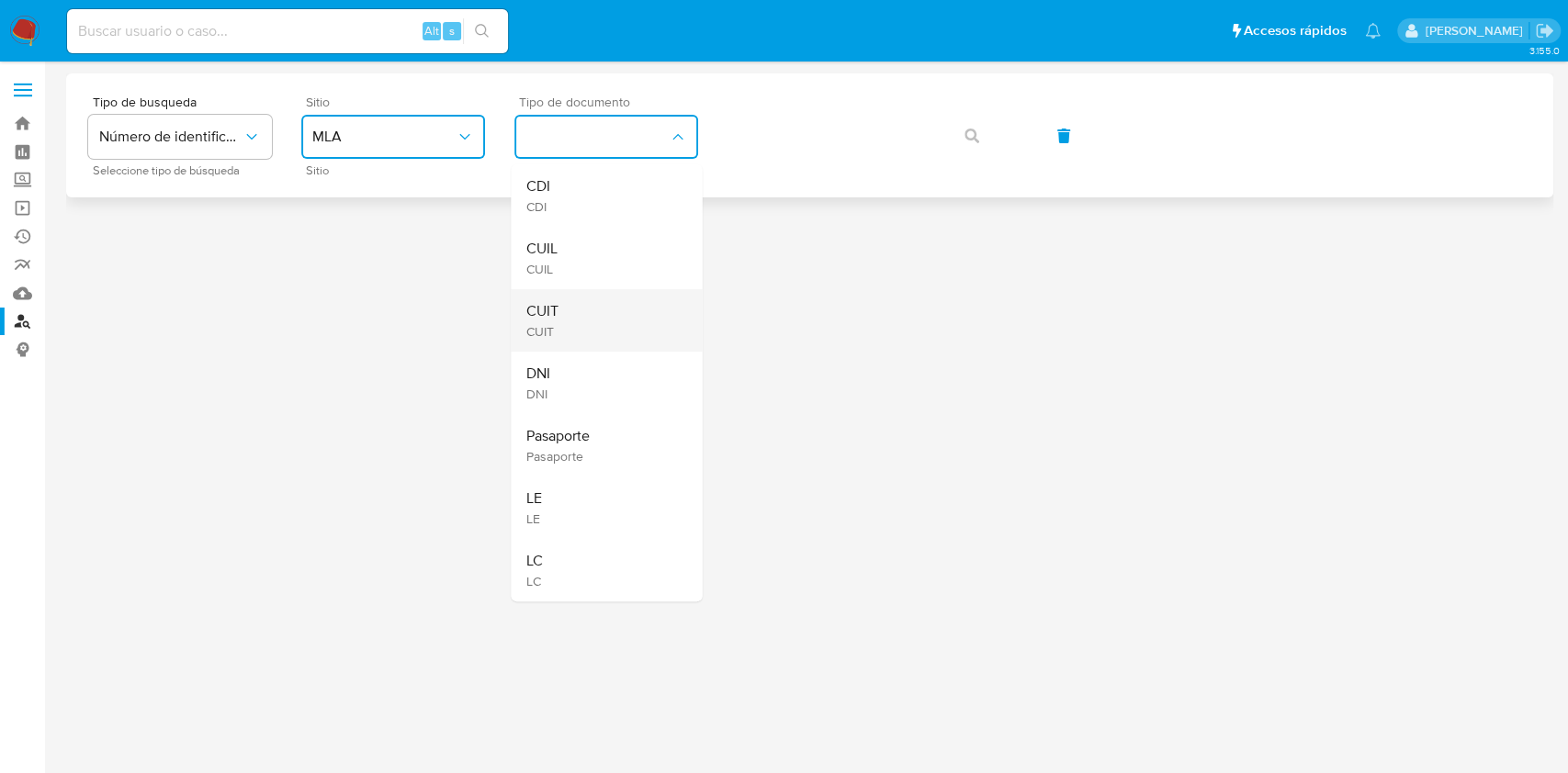
click at [524, 296] on li "CUIT CUIT" at bounding box center [606, 320] width 191 height 62
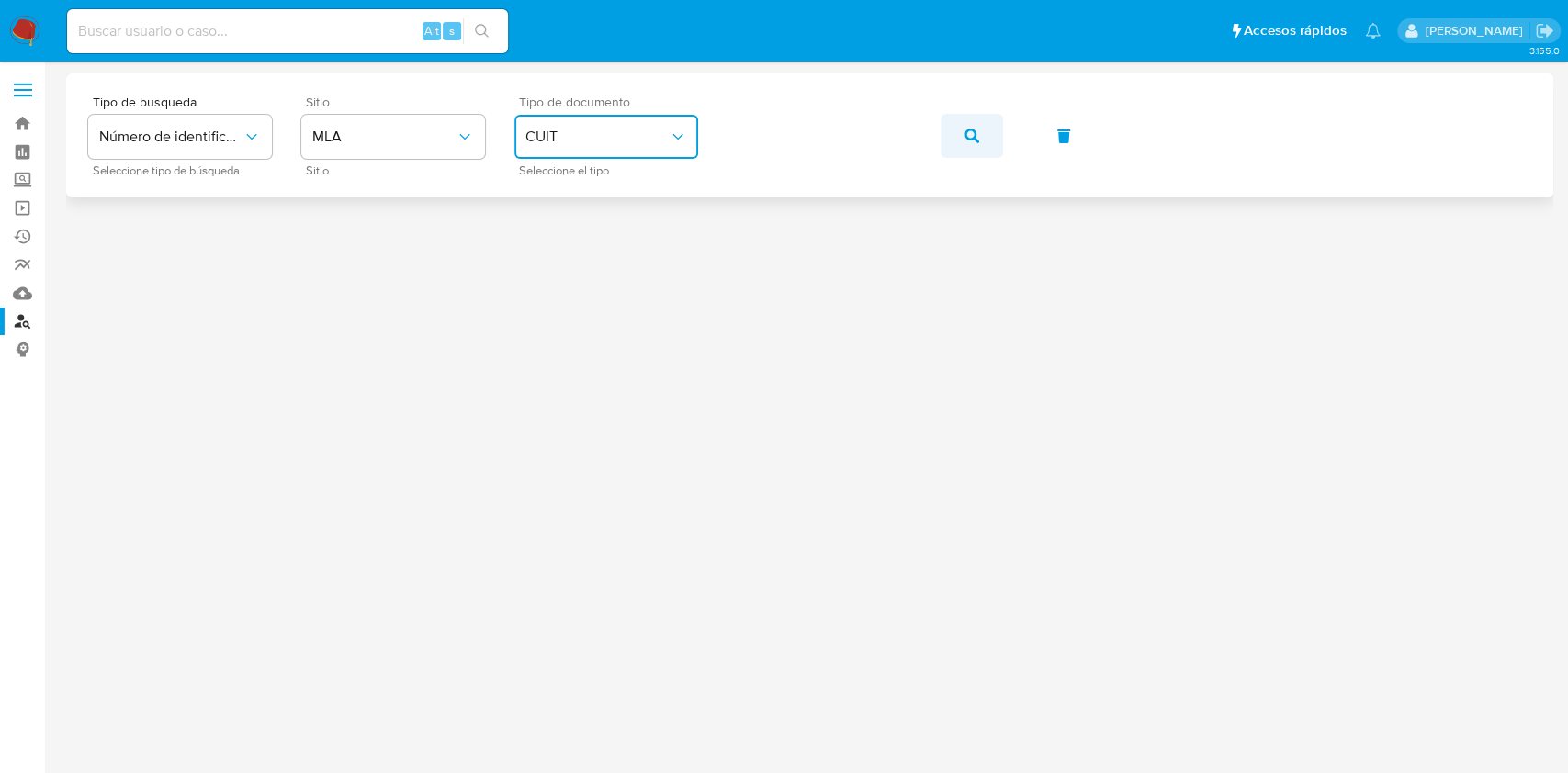
click at [973, 140] on icon "button" at bounding box center [971, 135] width 14 height 14
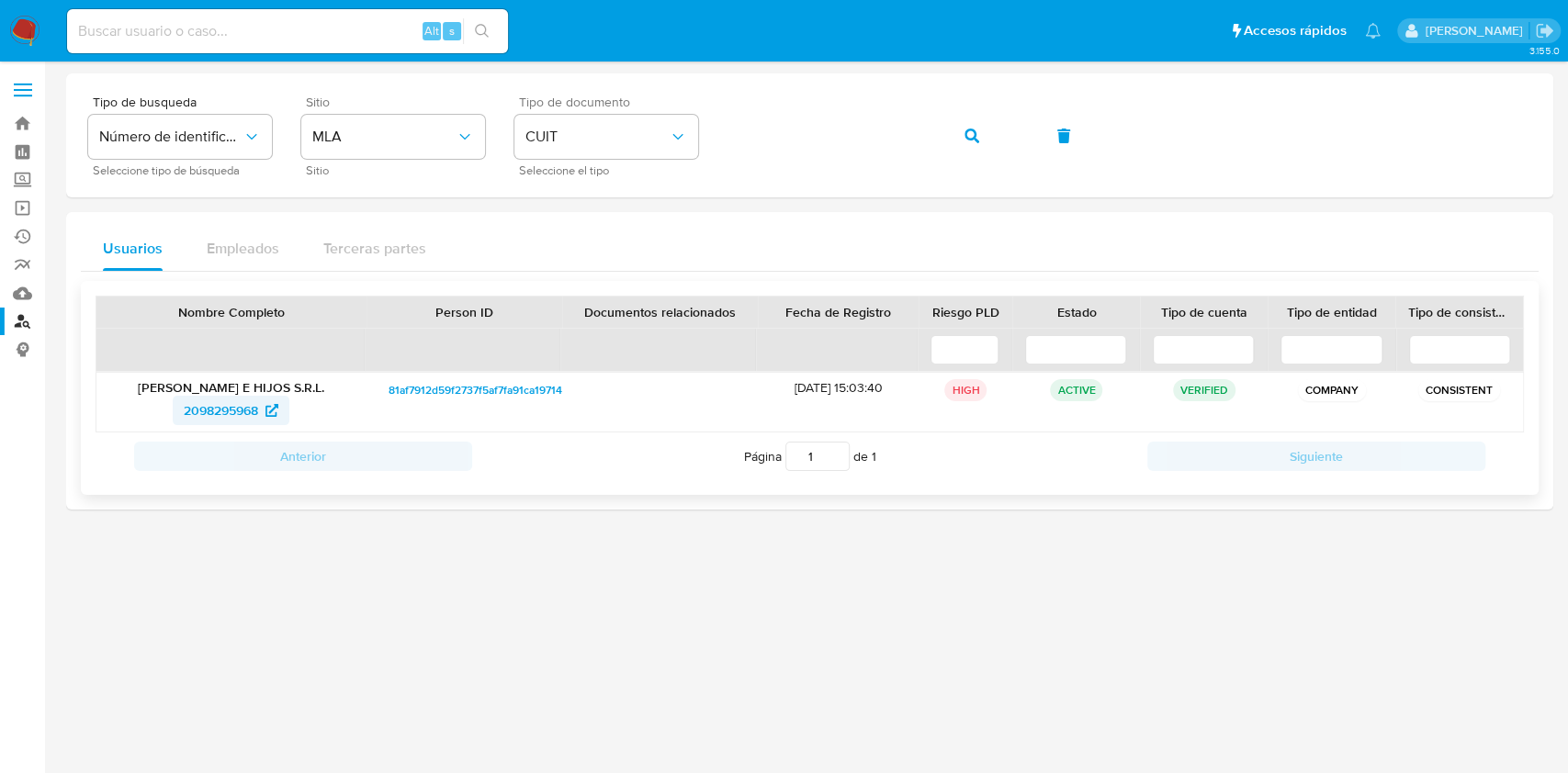
click at [197, 408] on span "2098295968" at bounding box center [221, 410] width 75 height 30
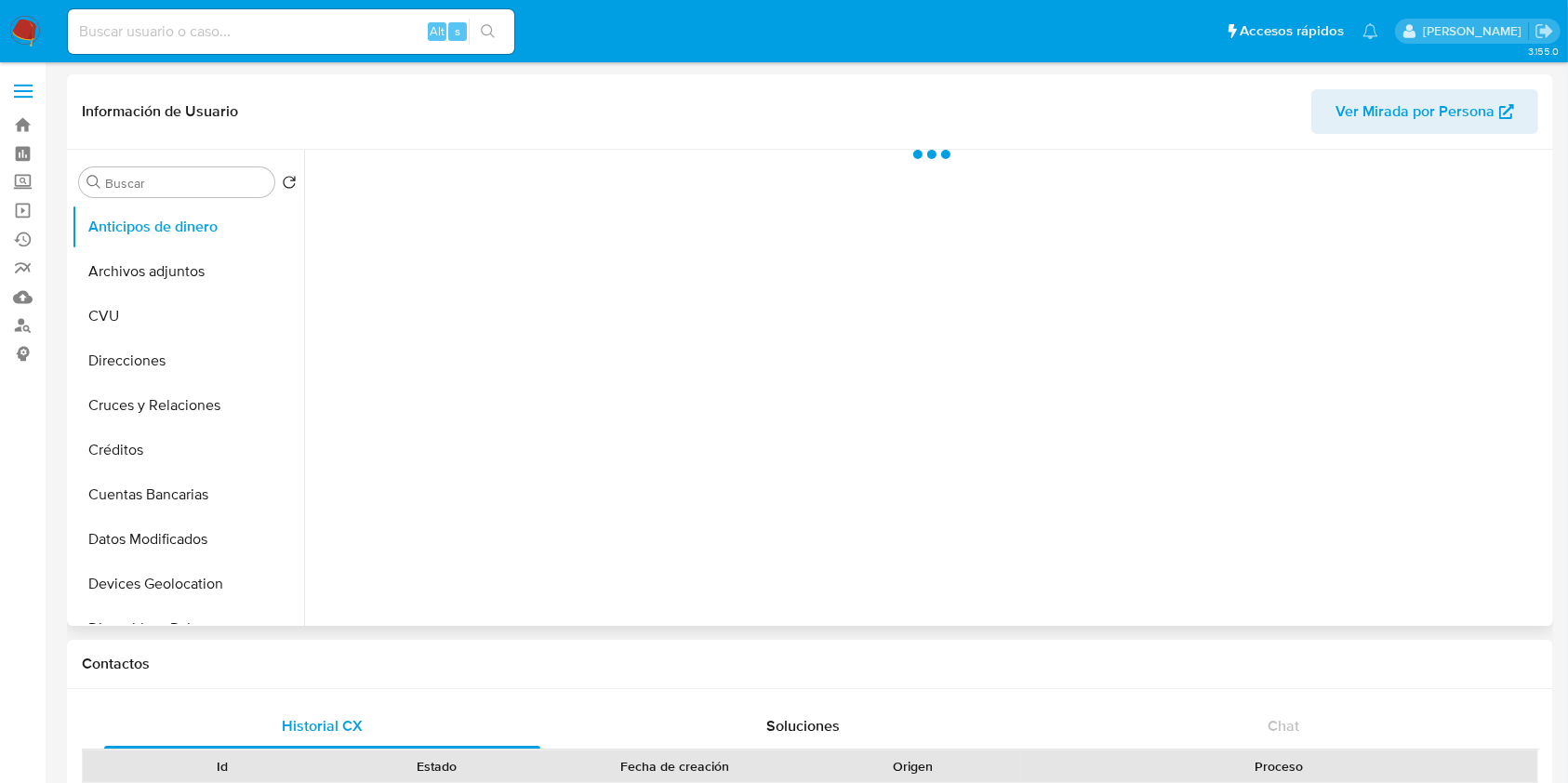
scroll to position [372, 0]
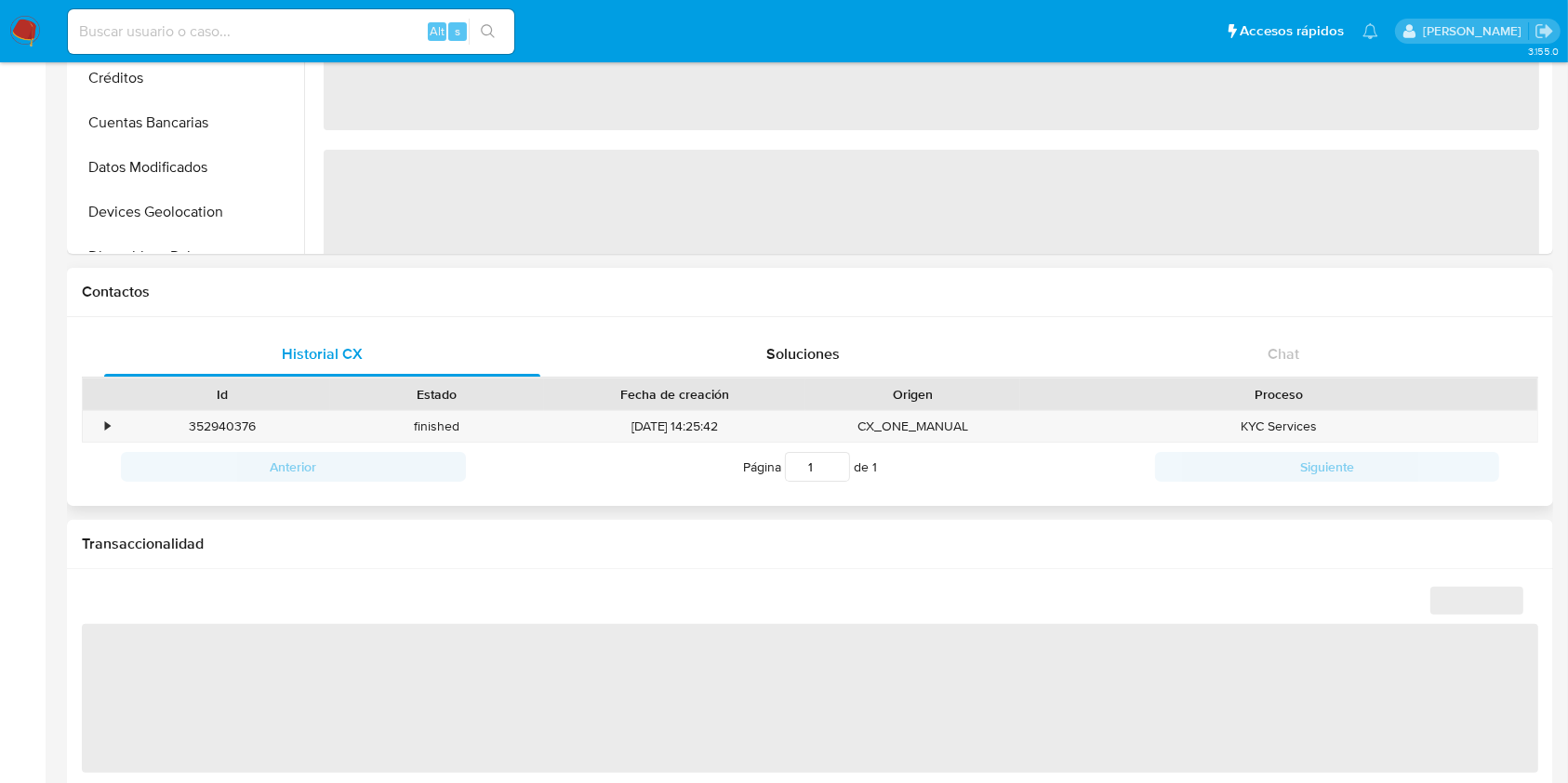
select select "10"
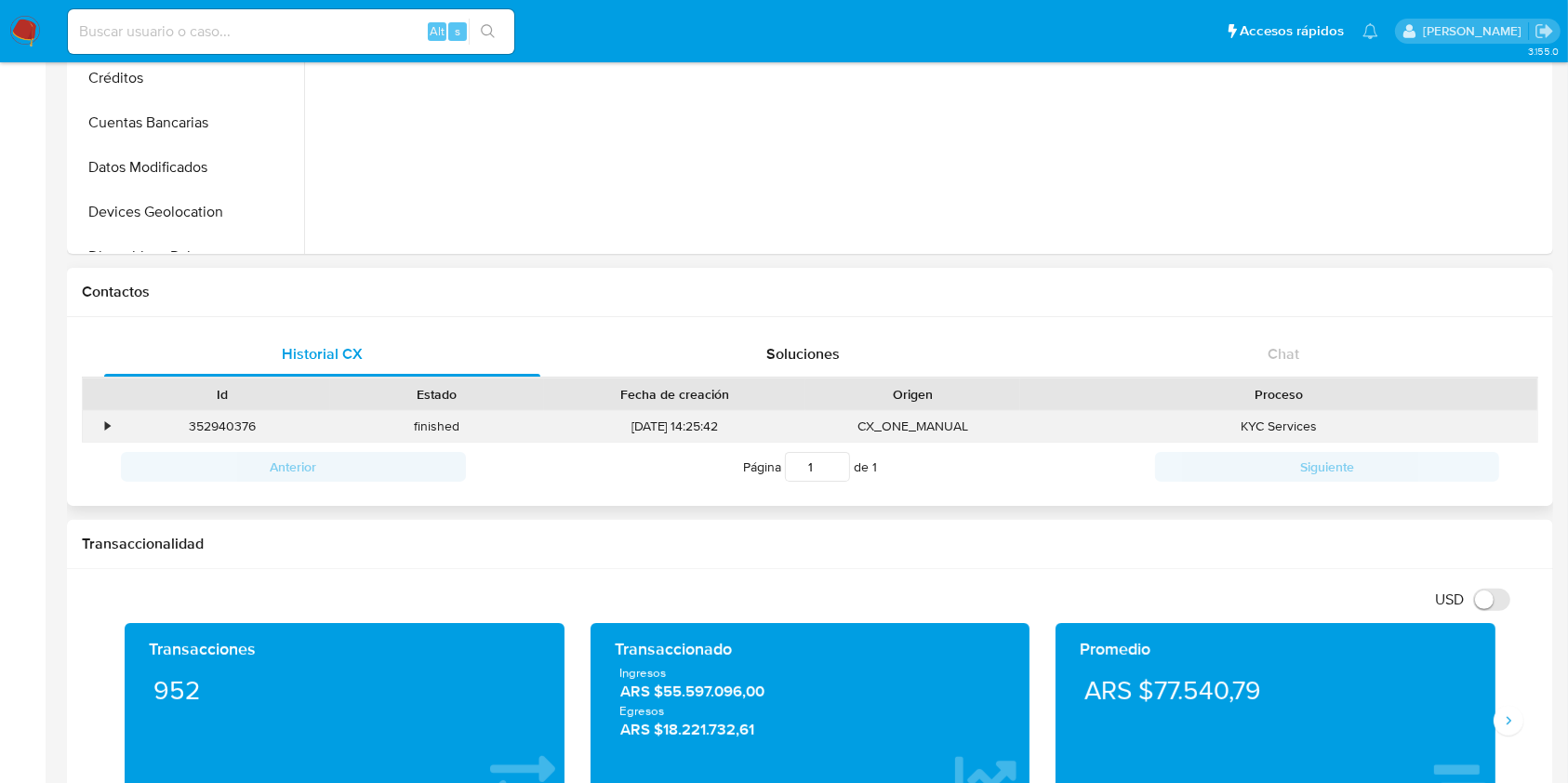
click at [106, 428] on div "•" at bounding box center [107, 426] width 5 height 17
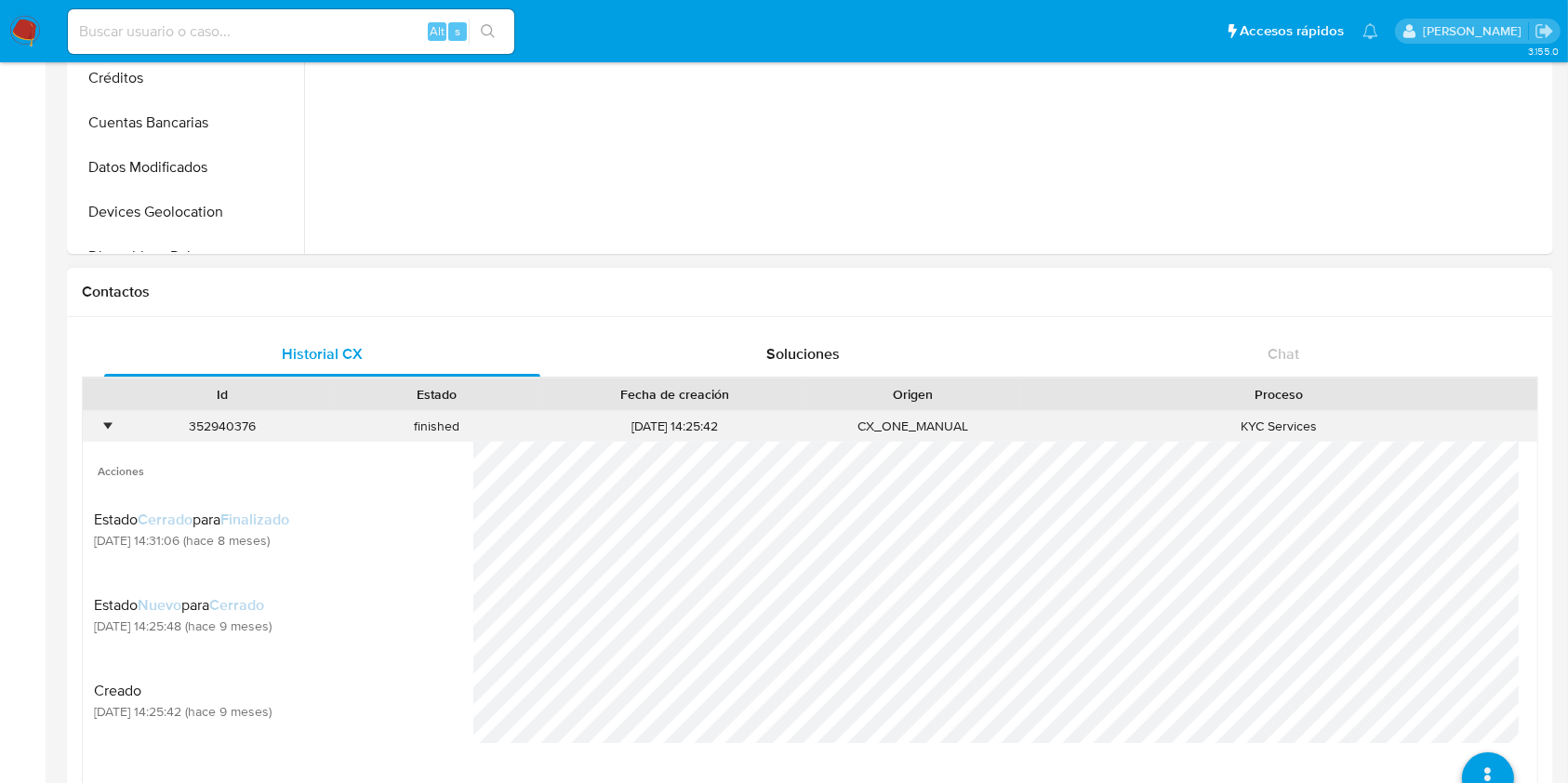
click at [105, 430] on div "•" at bounding box center [107, 426] width 5 height 17
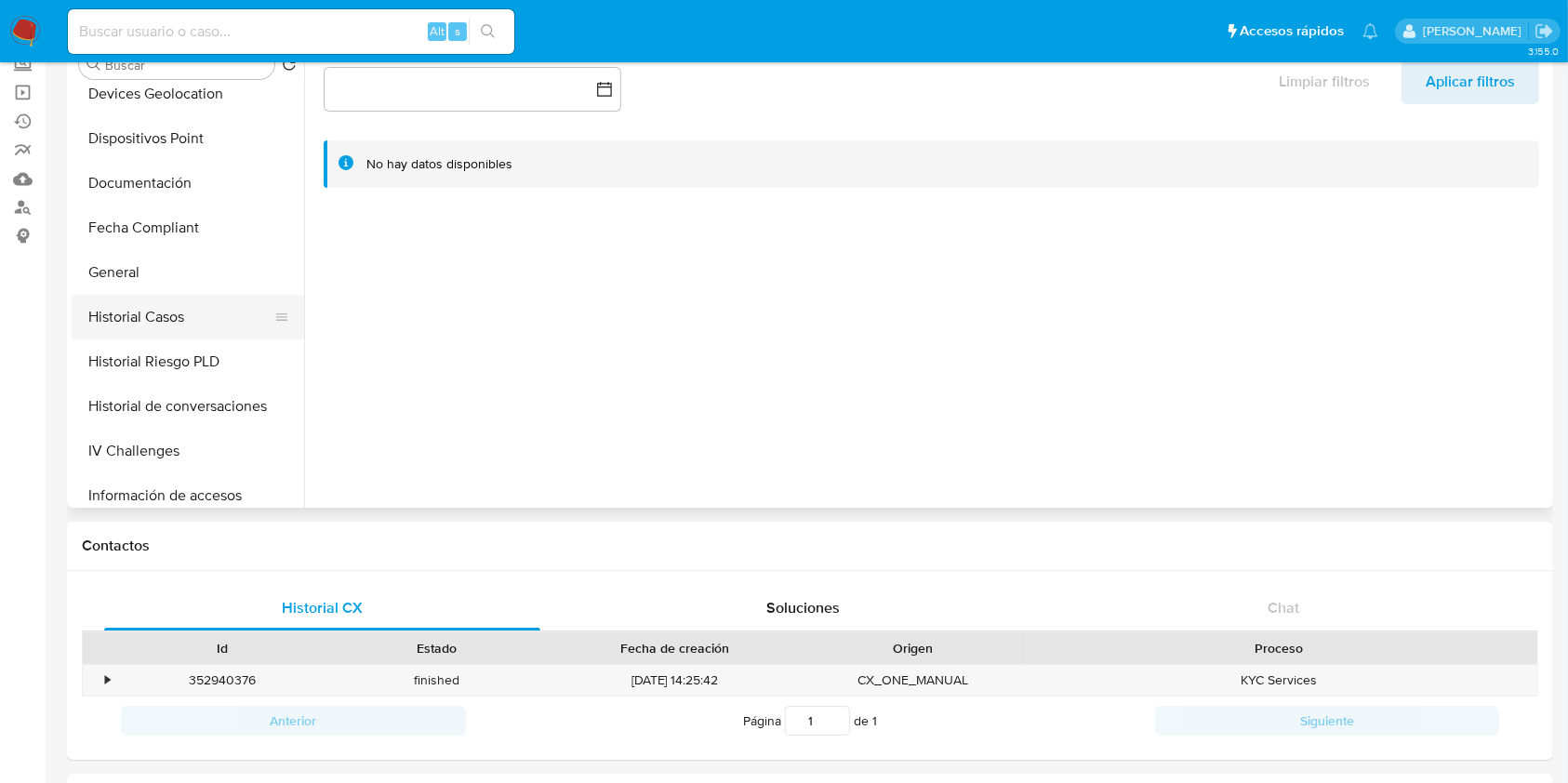
click at [160, 316] on button "Historial Casos" at bounding box center [180, 317] width 217 height 45
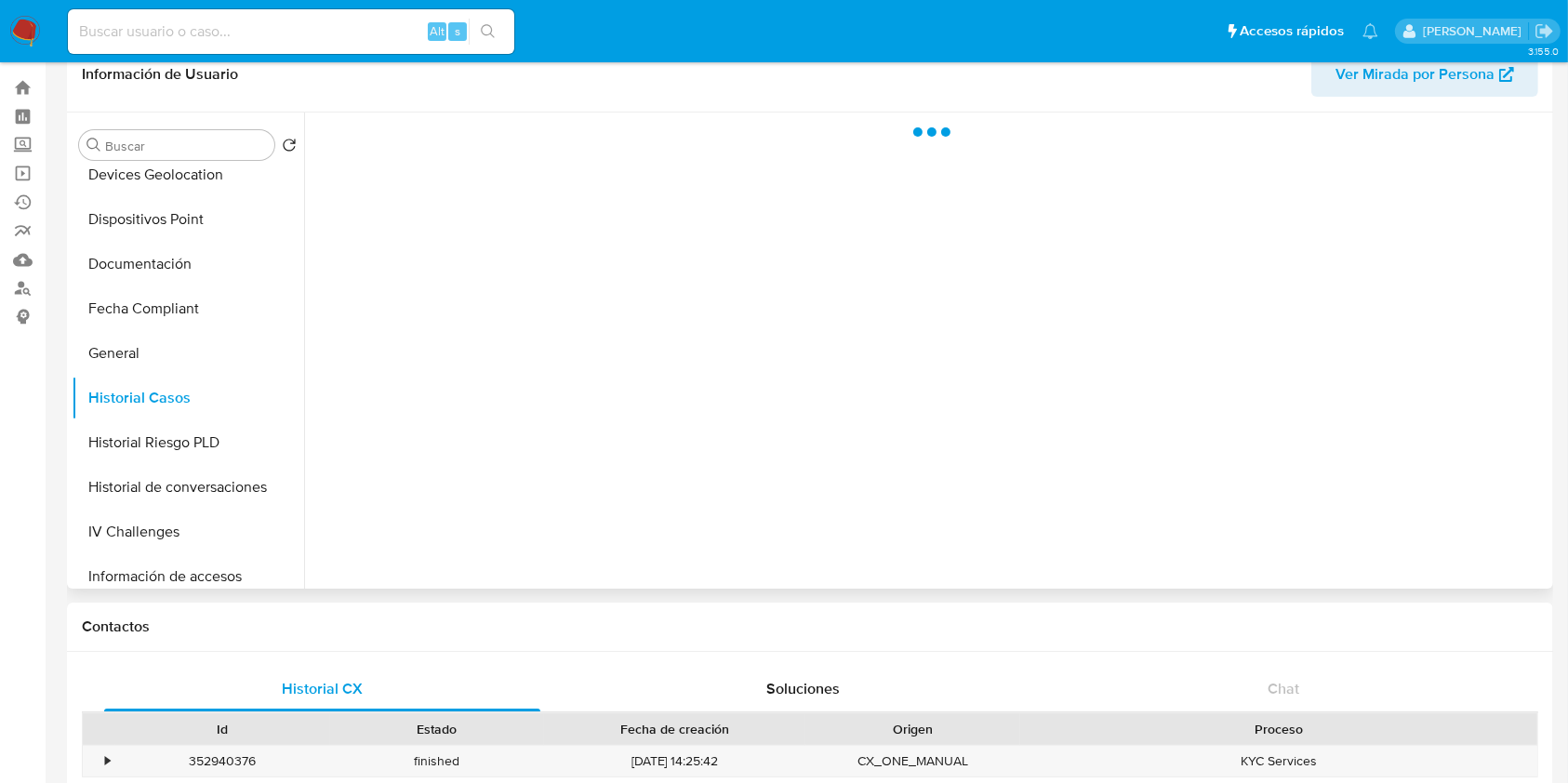
scroll to position [0, 0]
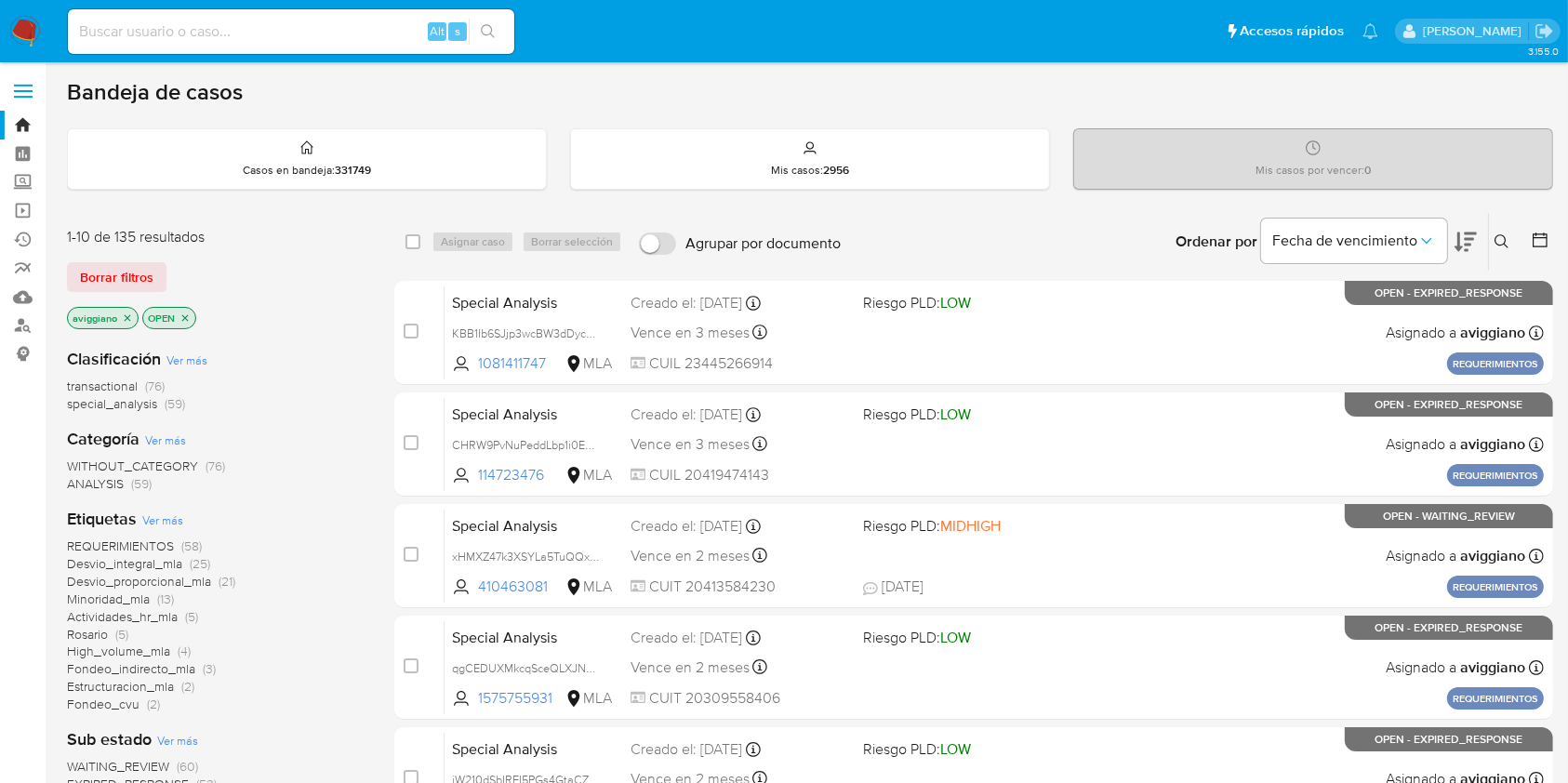
click at [197, 21] on input at bounding box center [291, 31] width 446 height 24
paste input "176990081"
type input "176990081"
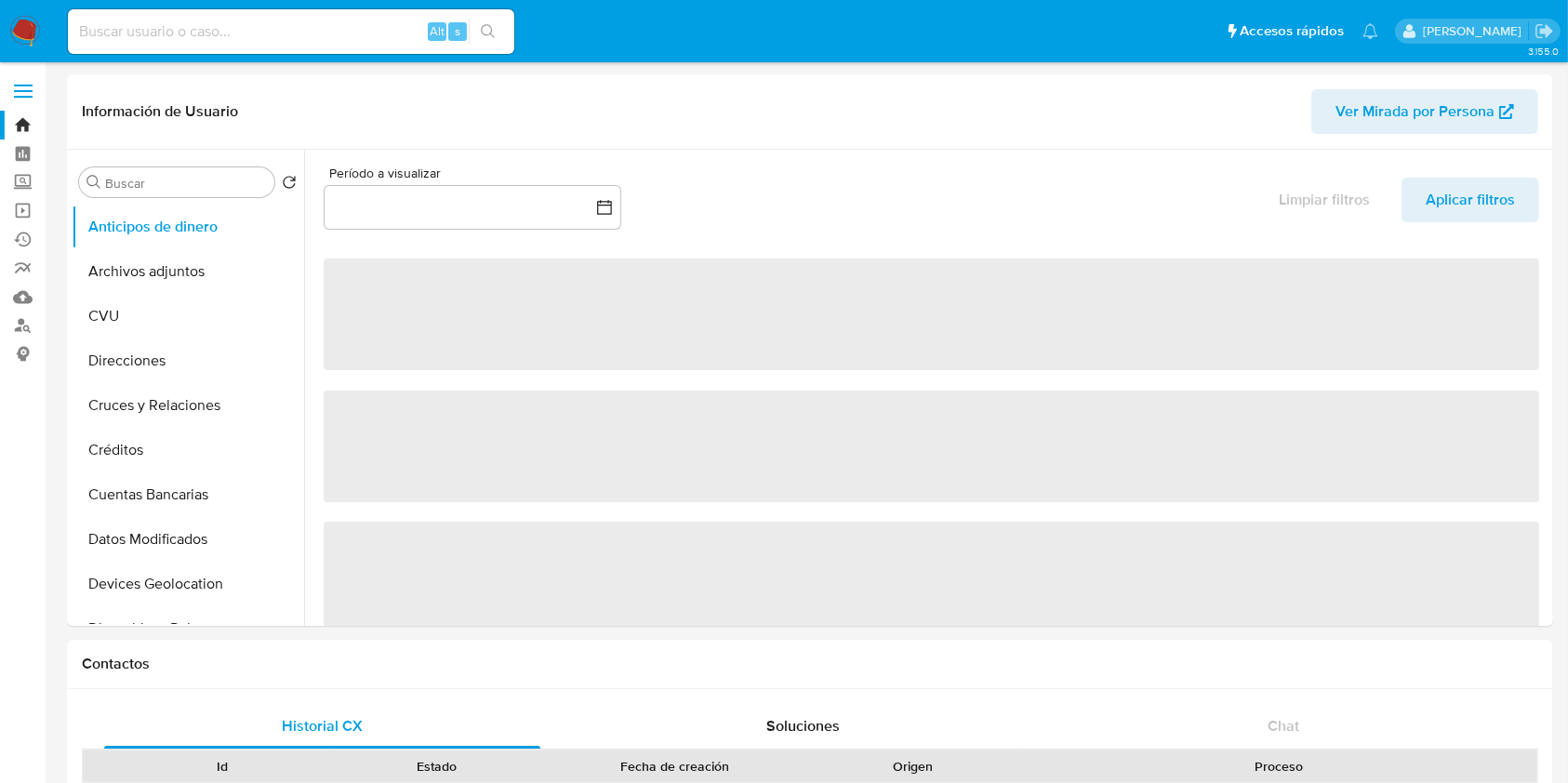
select select "10"
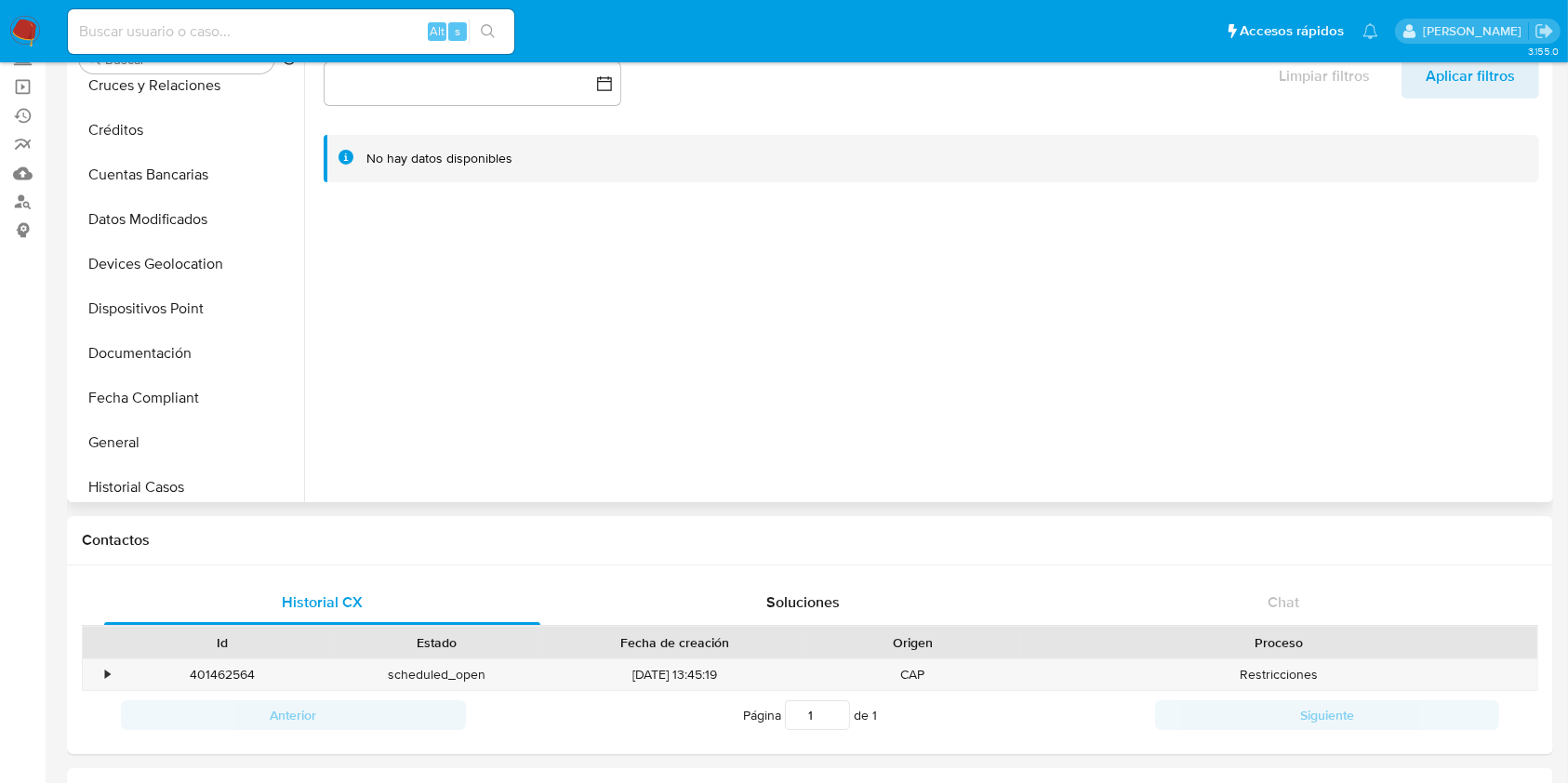
scroll to position [372, 0]
click at [176, 314] on button "Historial Casos" at bounding box center [180, 311] width 217 height 45
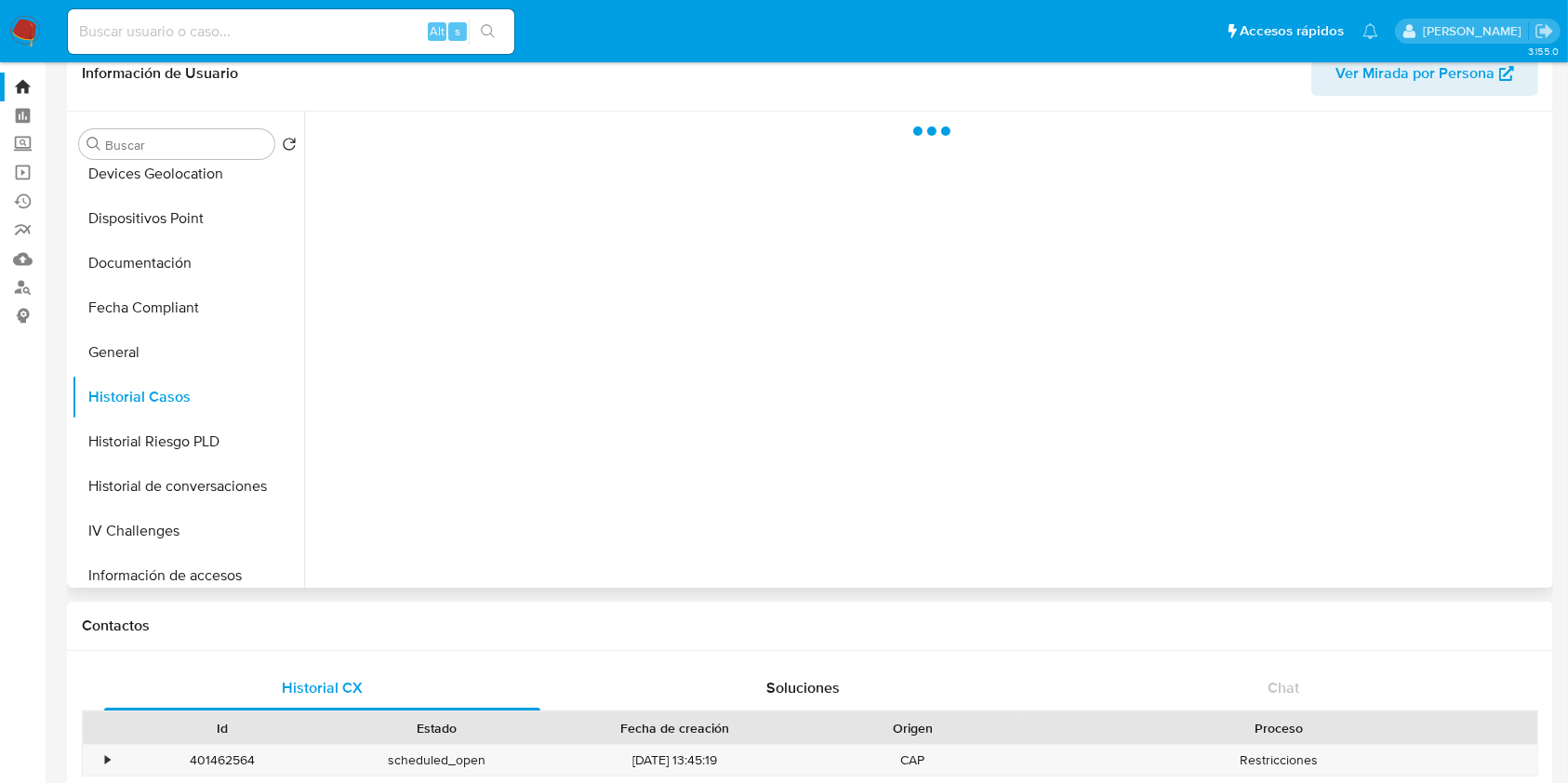
scroll to position [0, 0]
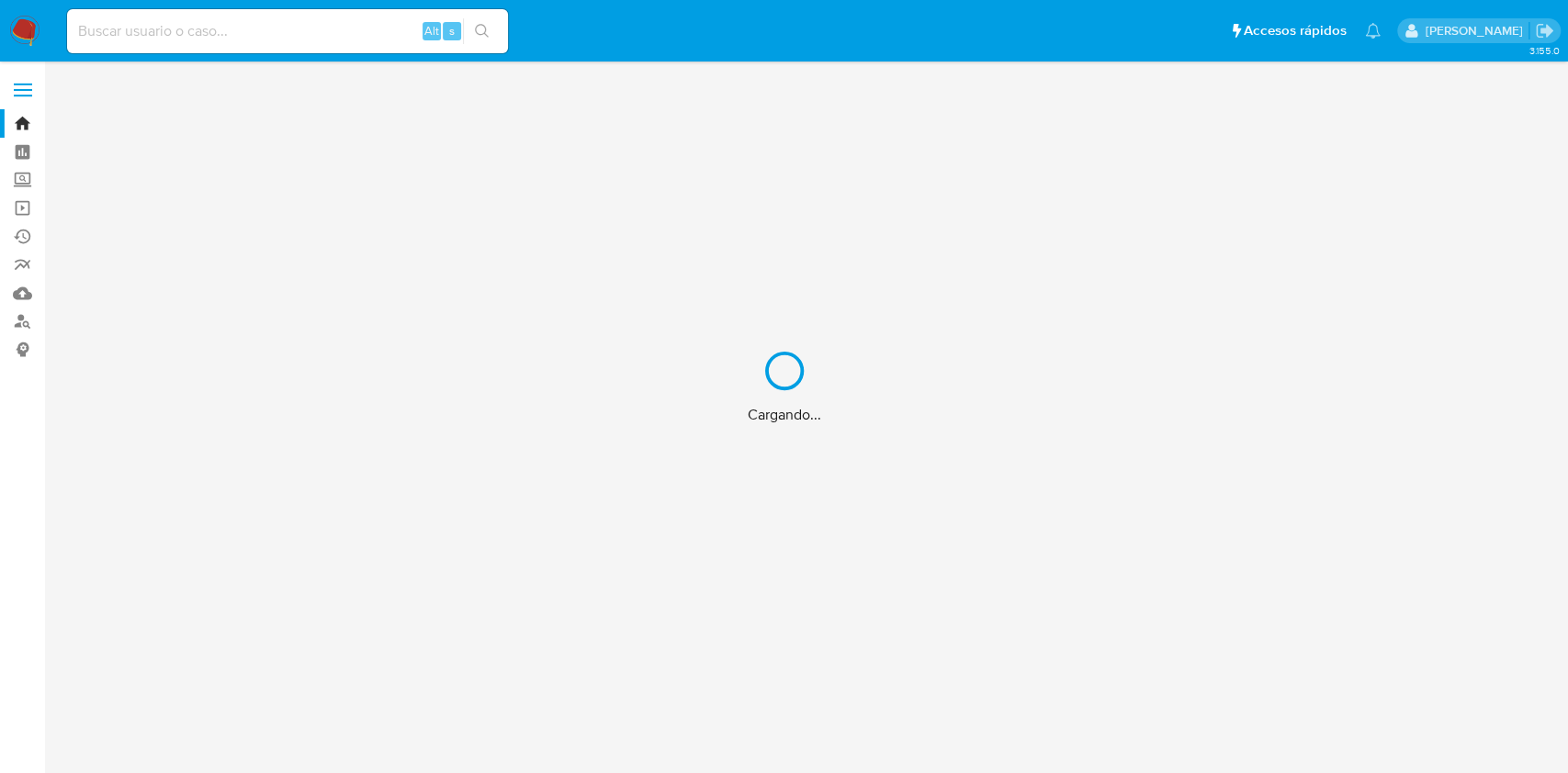
click at [327, 35] on div "Cargando..." at bounding box center [784, 386] width 1568 height 773
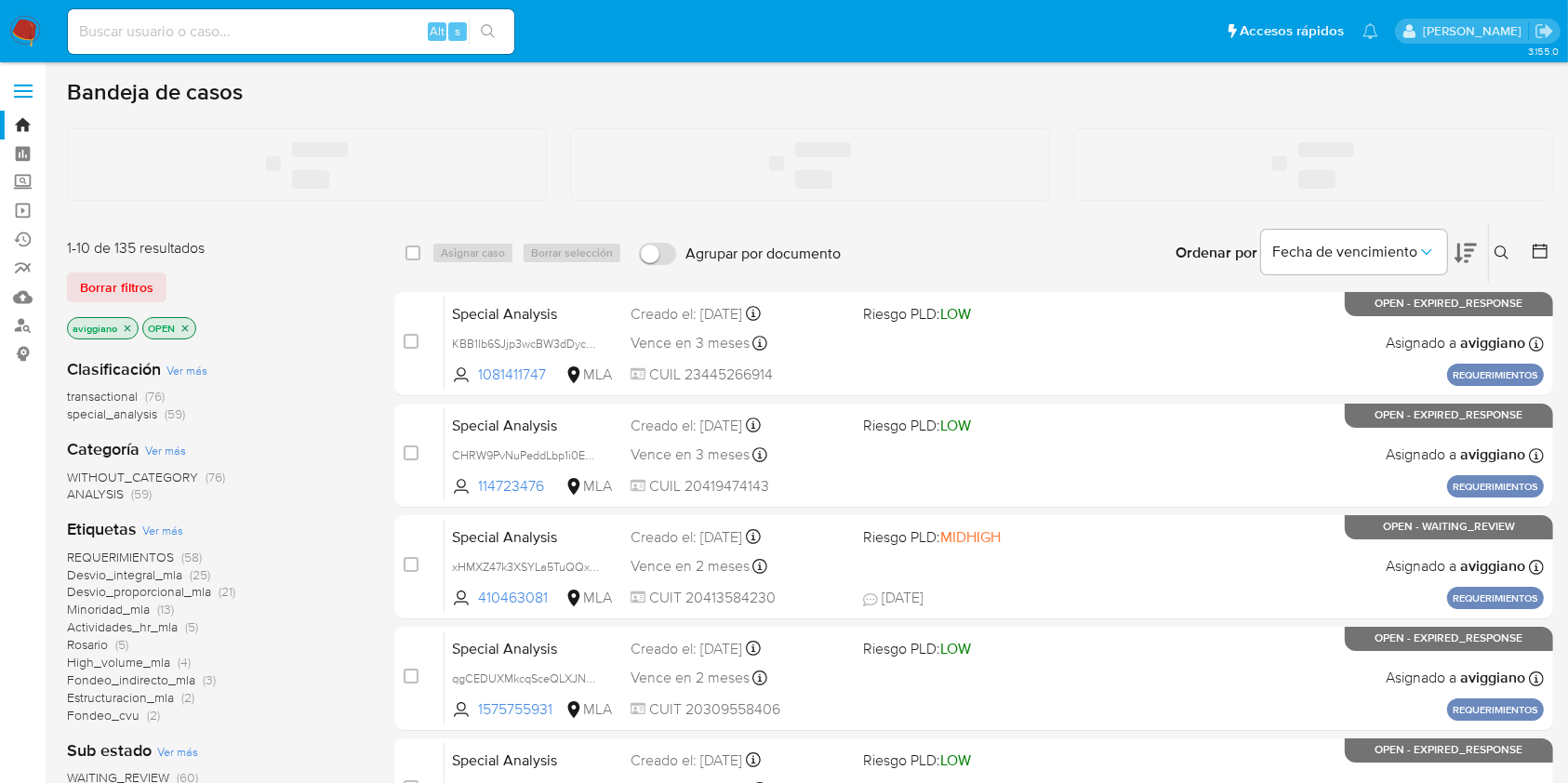
click at [331, 35] on input at bounding box center [291, 31] width 446 height 24
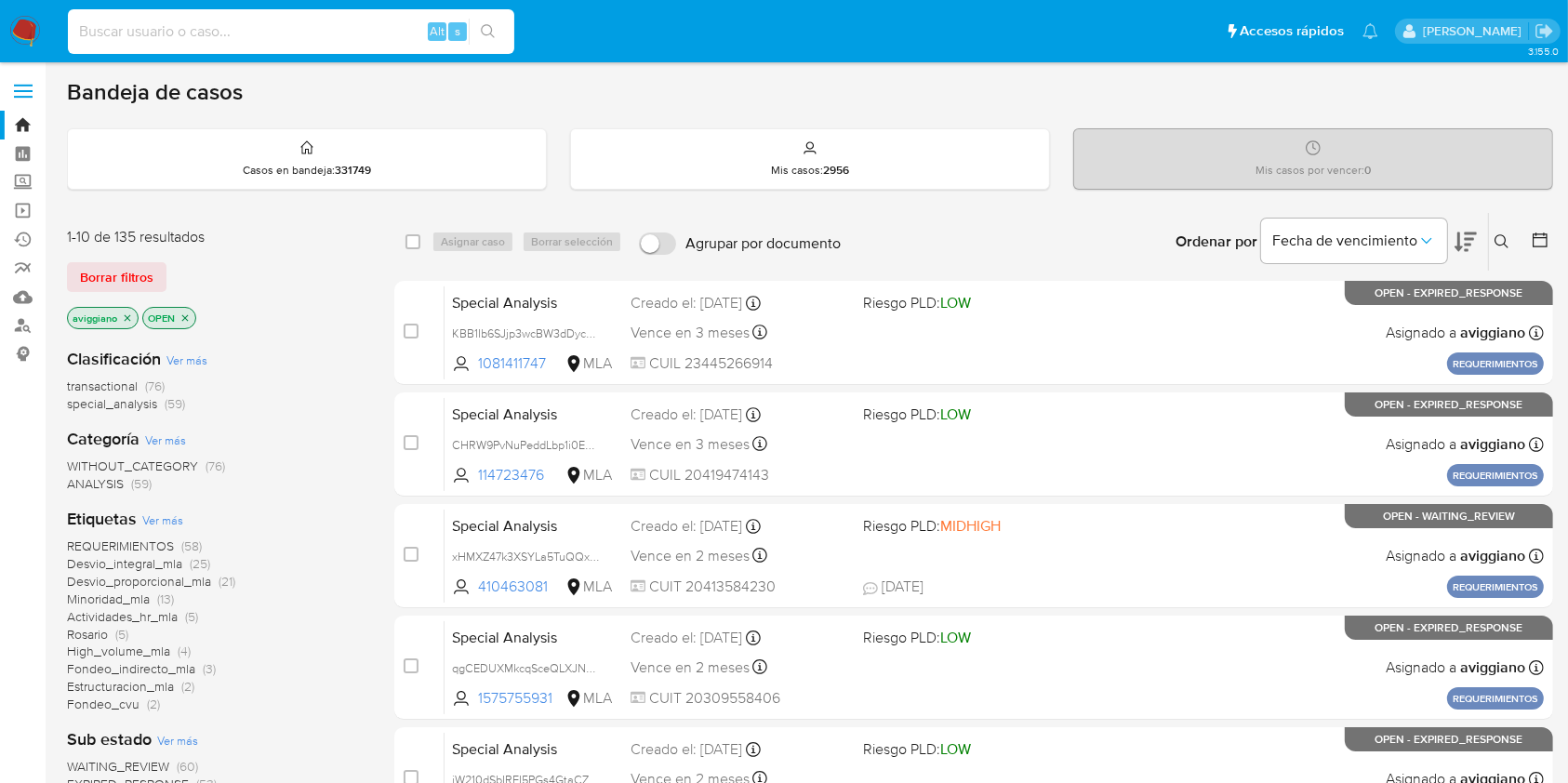
paste input "1KyXrcgTxZDJwVb5DjQz5Ray"
type input "1KyXrcgTxZDJwVb5DjQz5Ray"
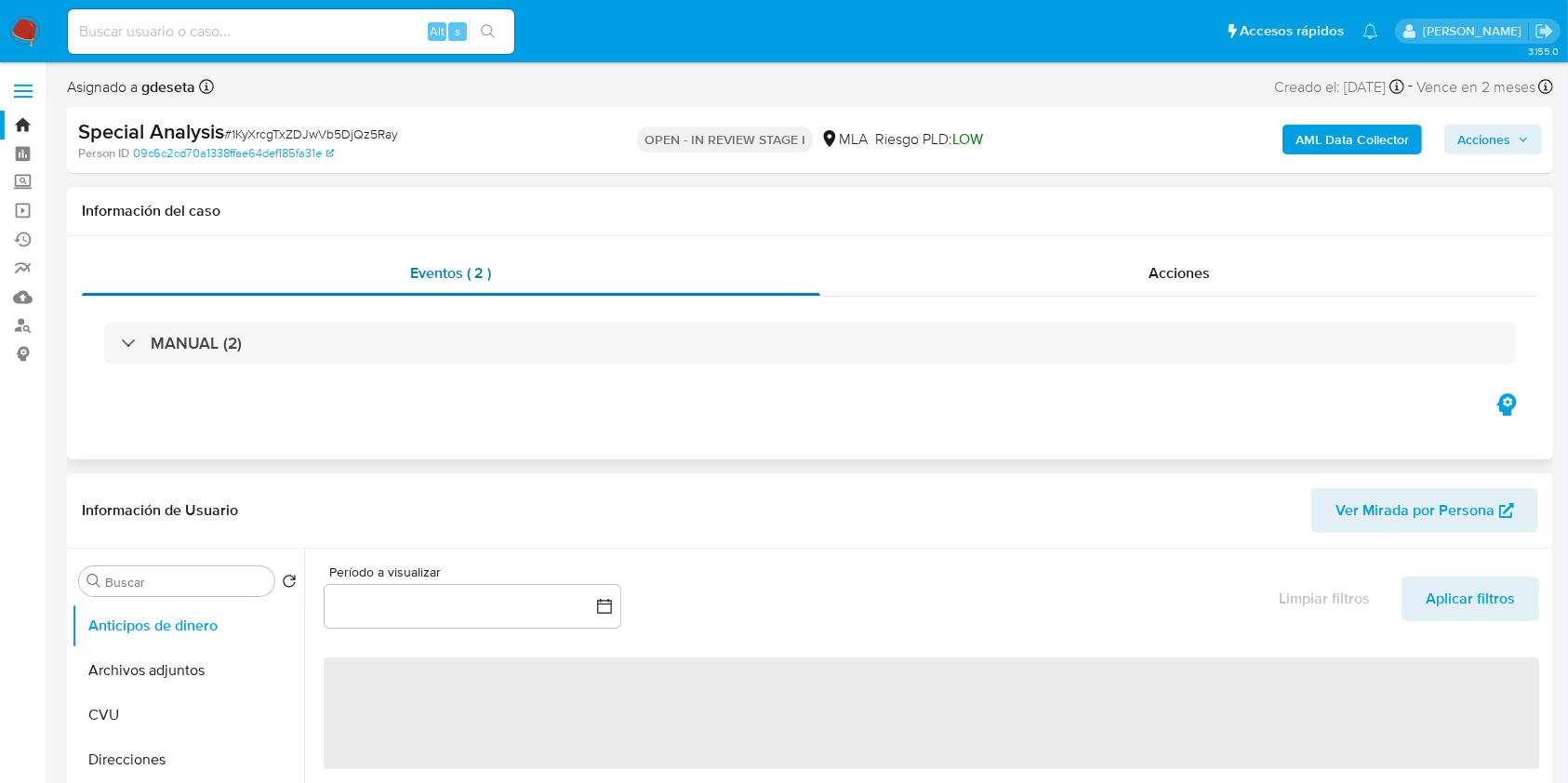
select select "10"
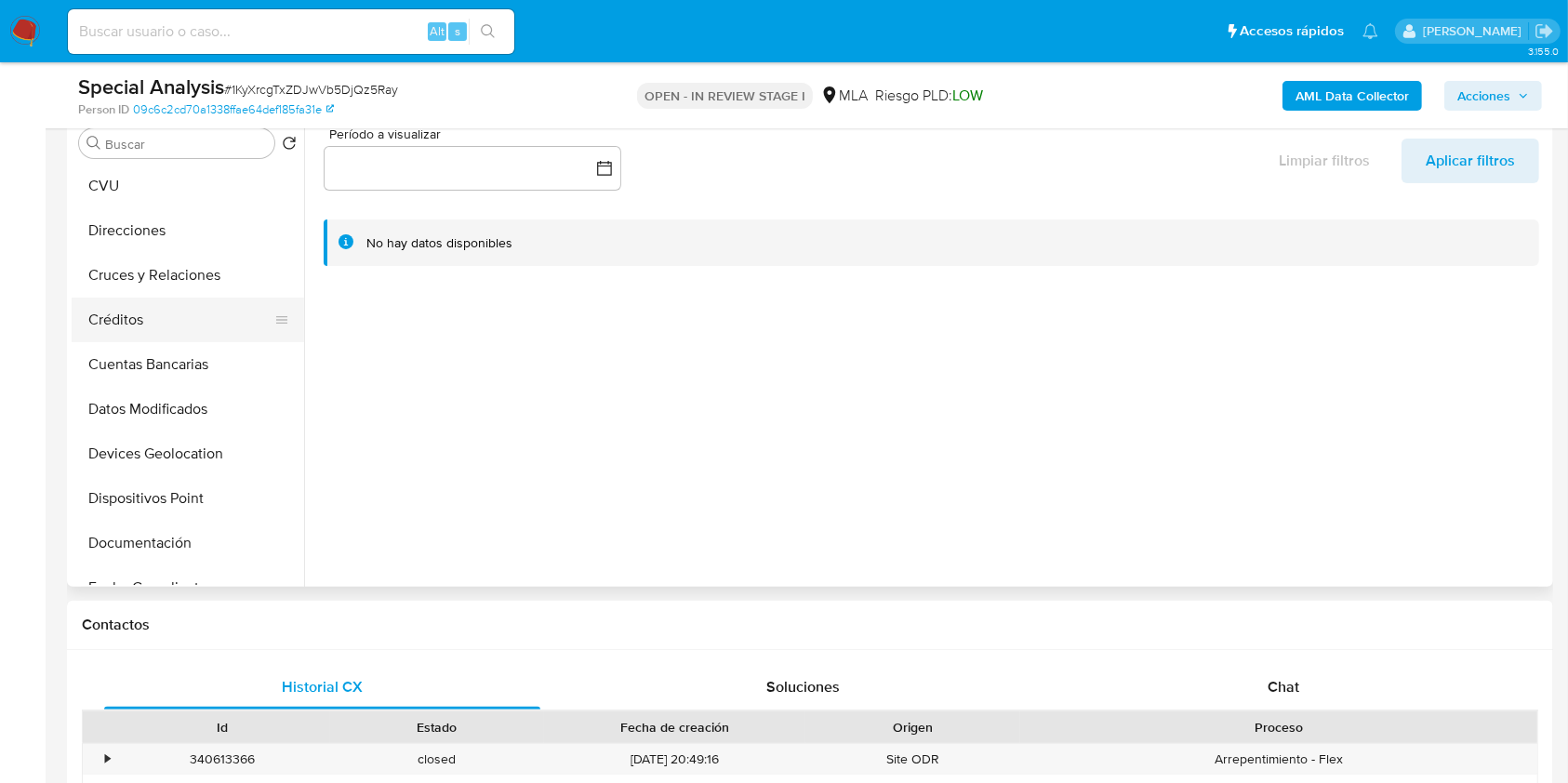
scroll to position [372, 0]
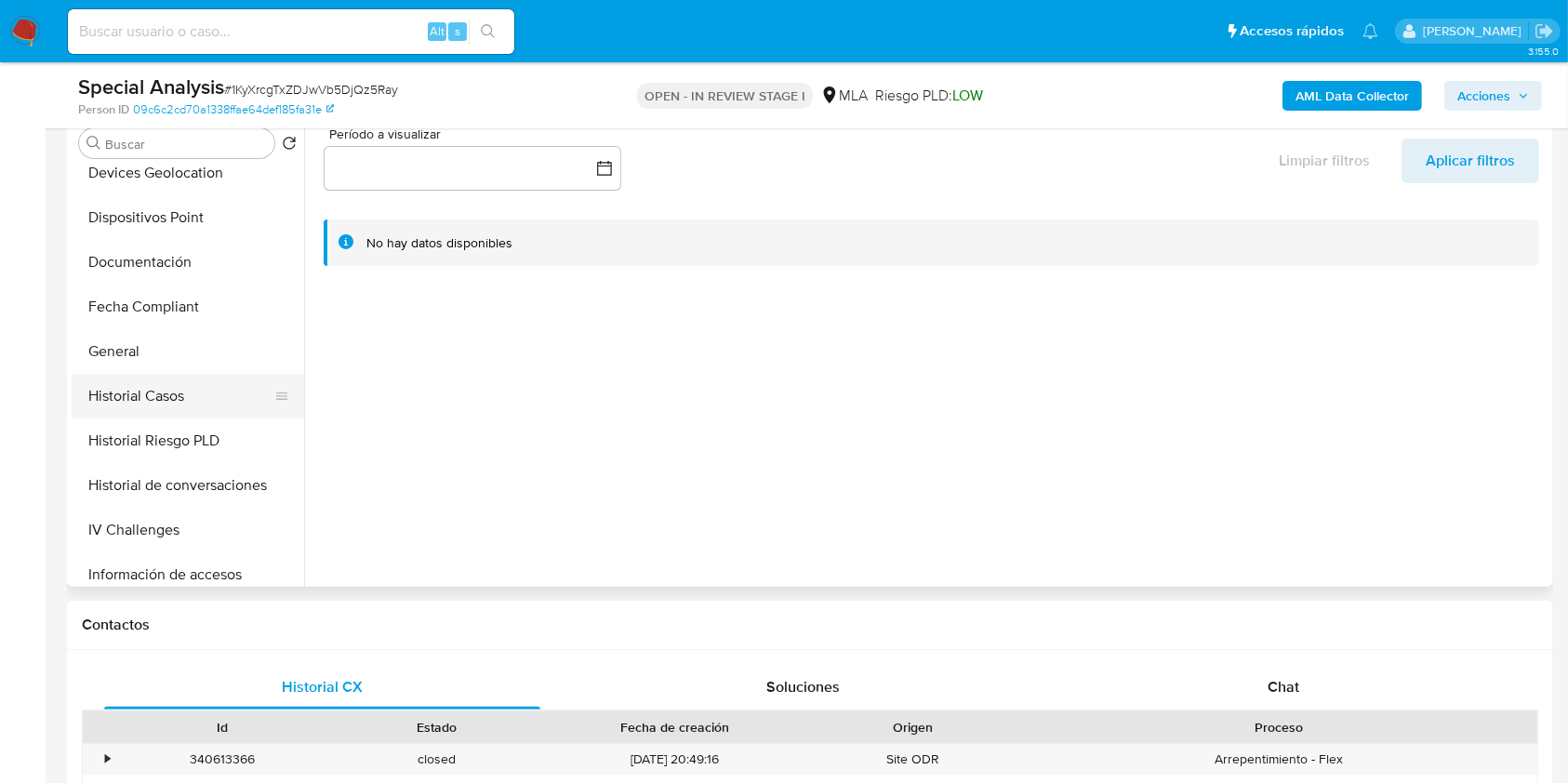
click at [179, 386] on button "Historial Casos" at bounding box center [180, 396] width 217 height 45
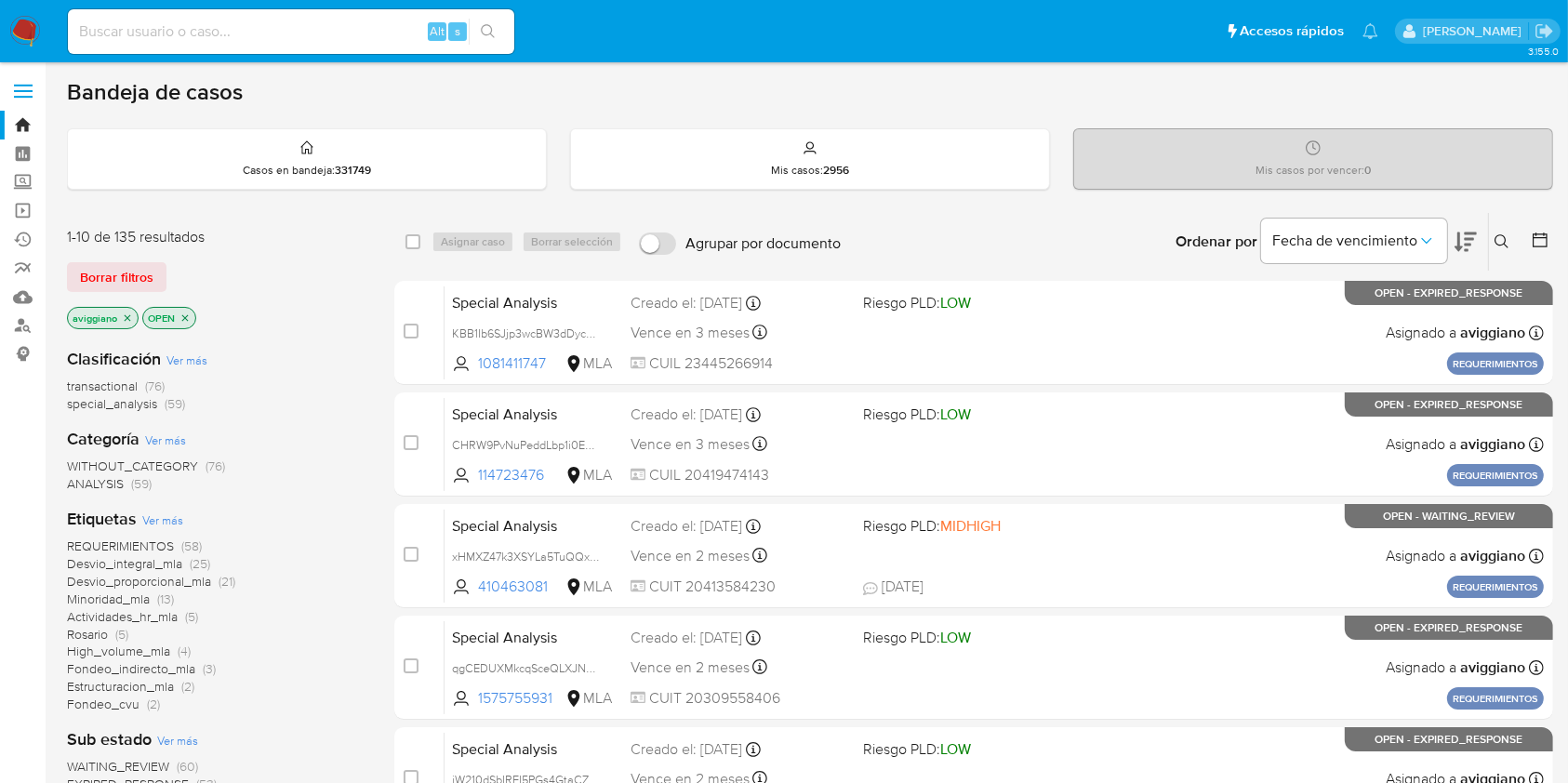
click at [1505, 236] on icon at bounding box center [1501, 241] width 15 height 15
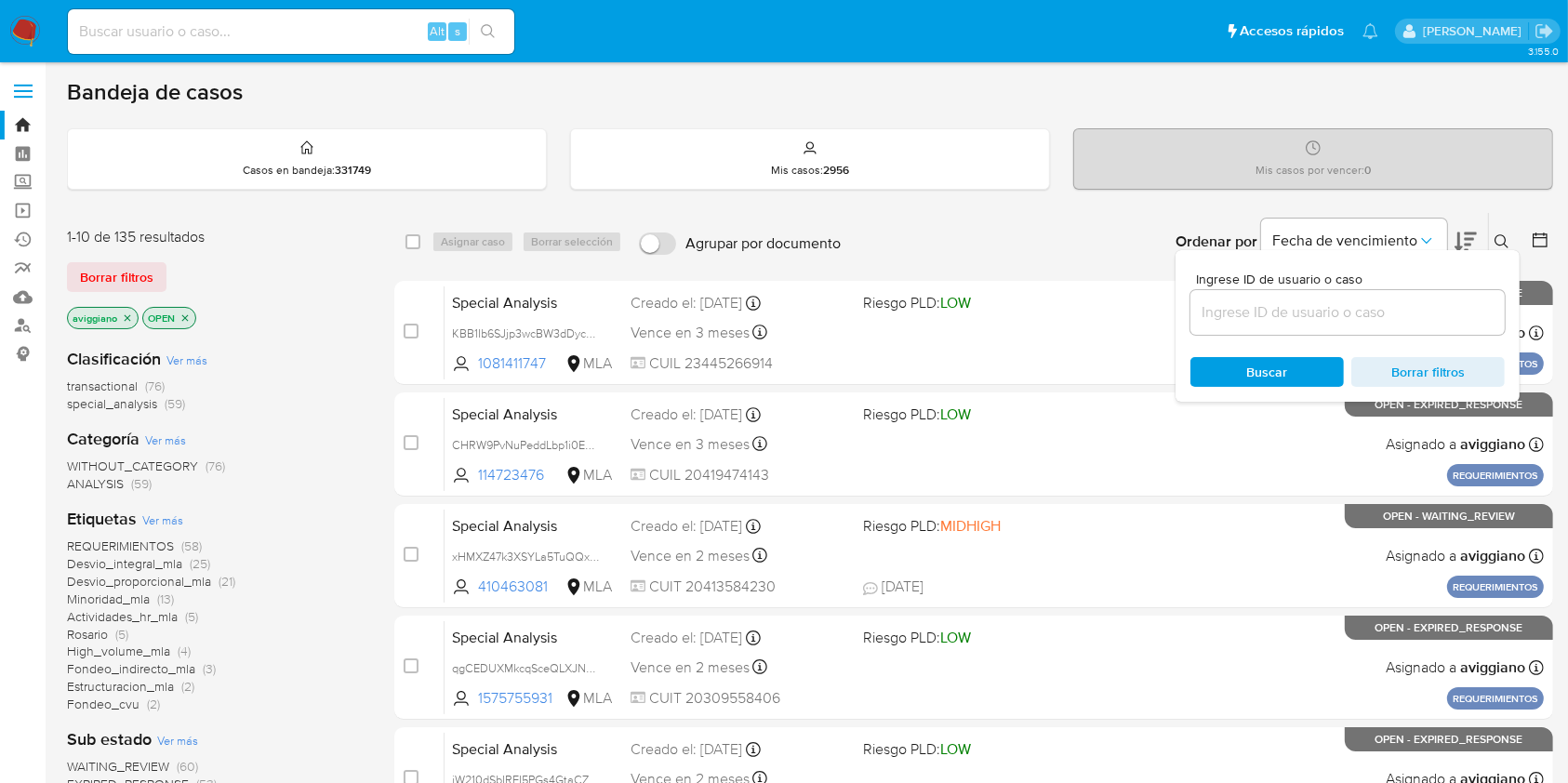
click at [1379, 315] on input at bounding box center [1348, 312] width 314 height 24
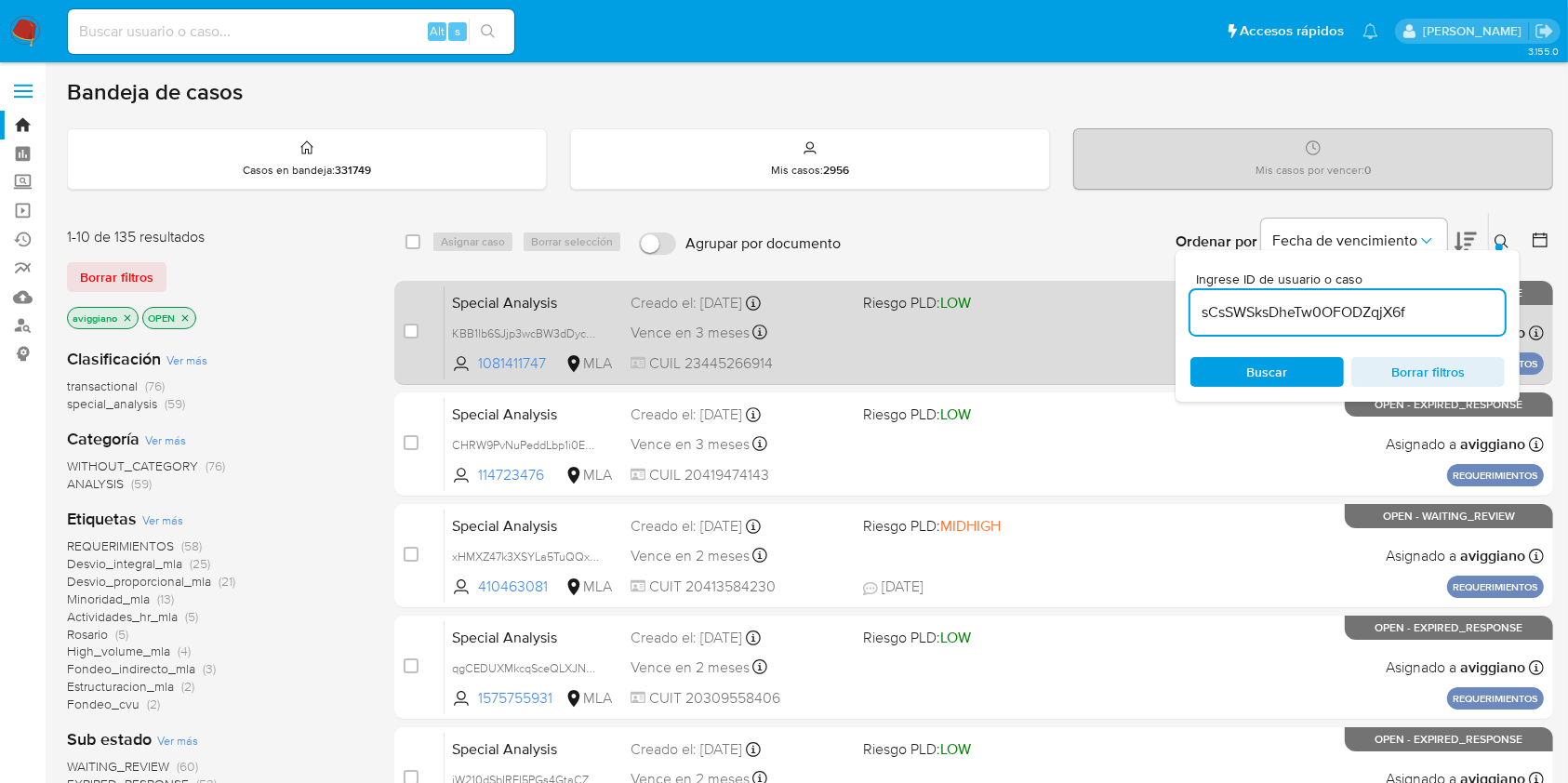
type input "sCsSWSksDheTw0OFODZqjX6f"
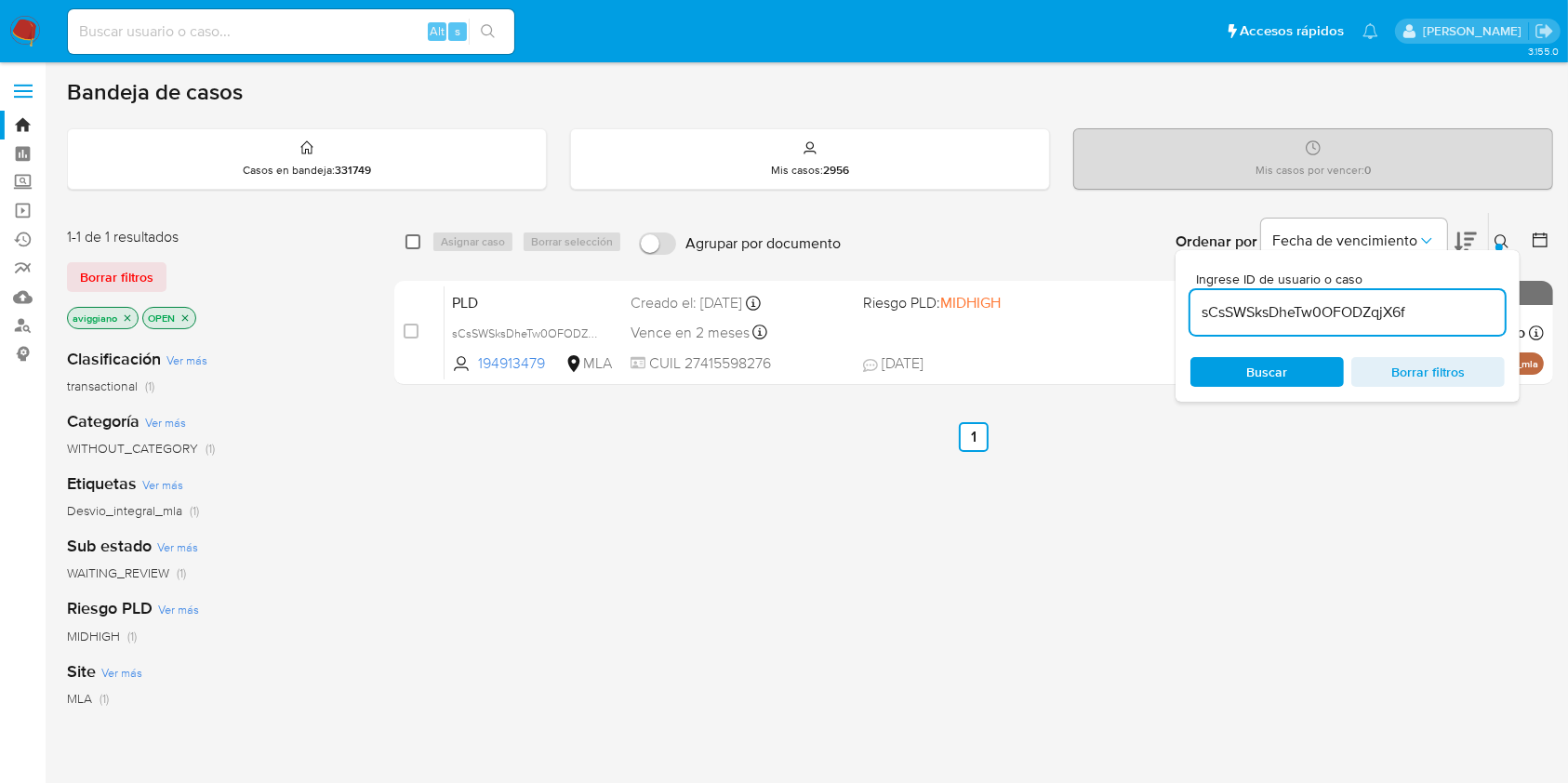
click at [411, 242] on input "checkbox" at bounding box center [412, 241] width 15 height 15
checkbox input "true"
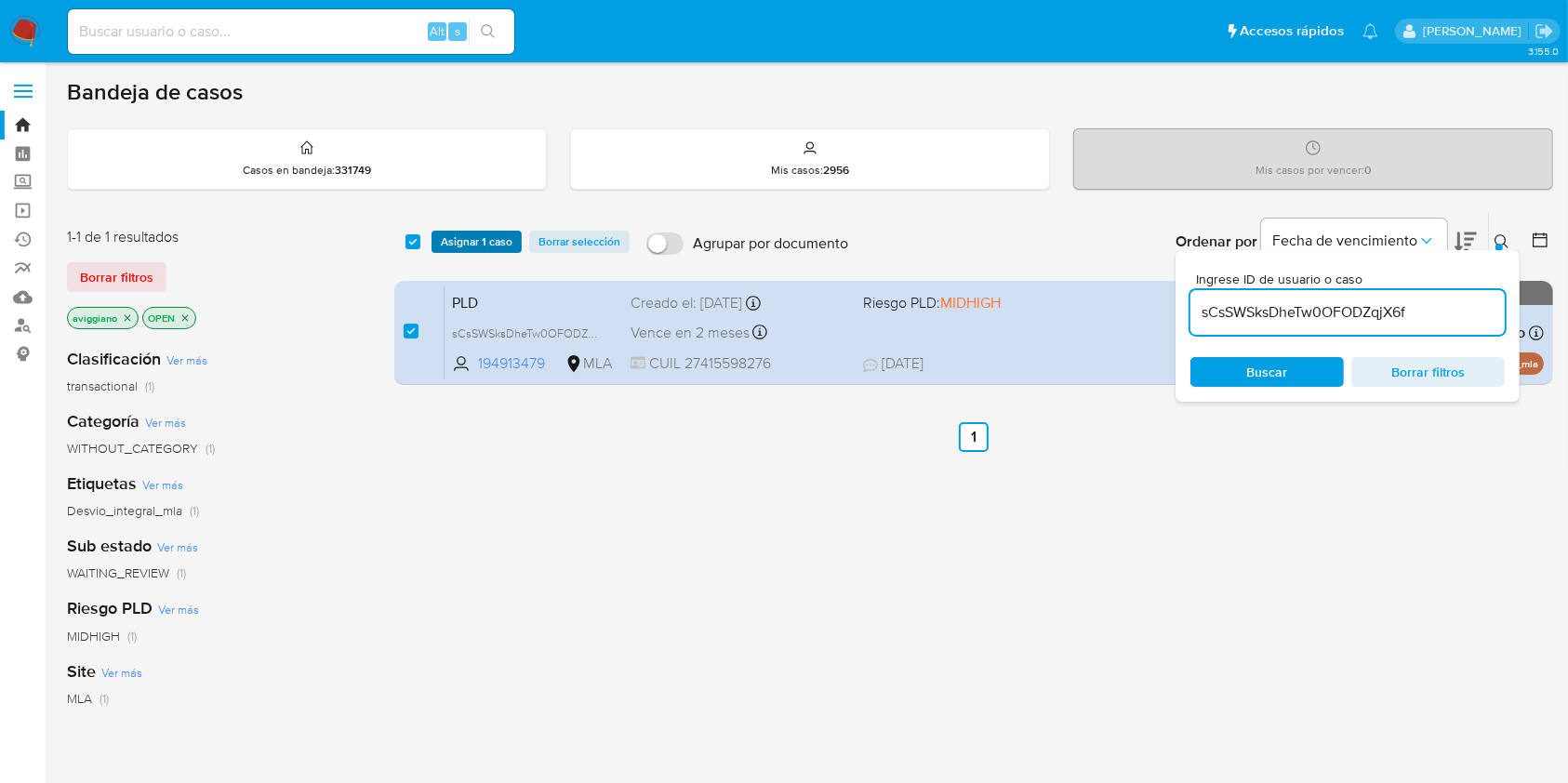
click at [441, 245] on span "Asignar 1 caso" at bounding box center [476, 242] width 72 height 18
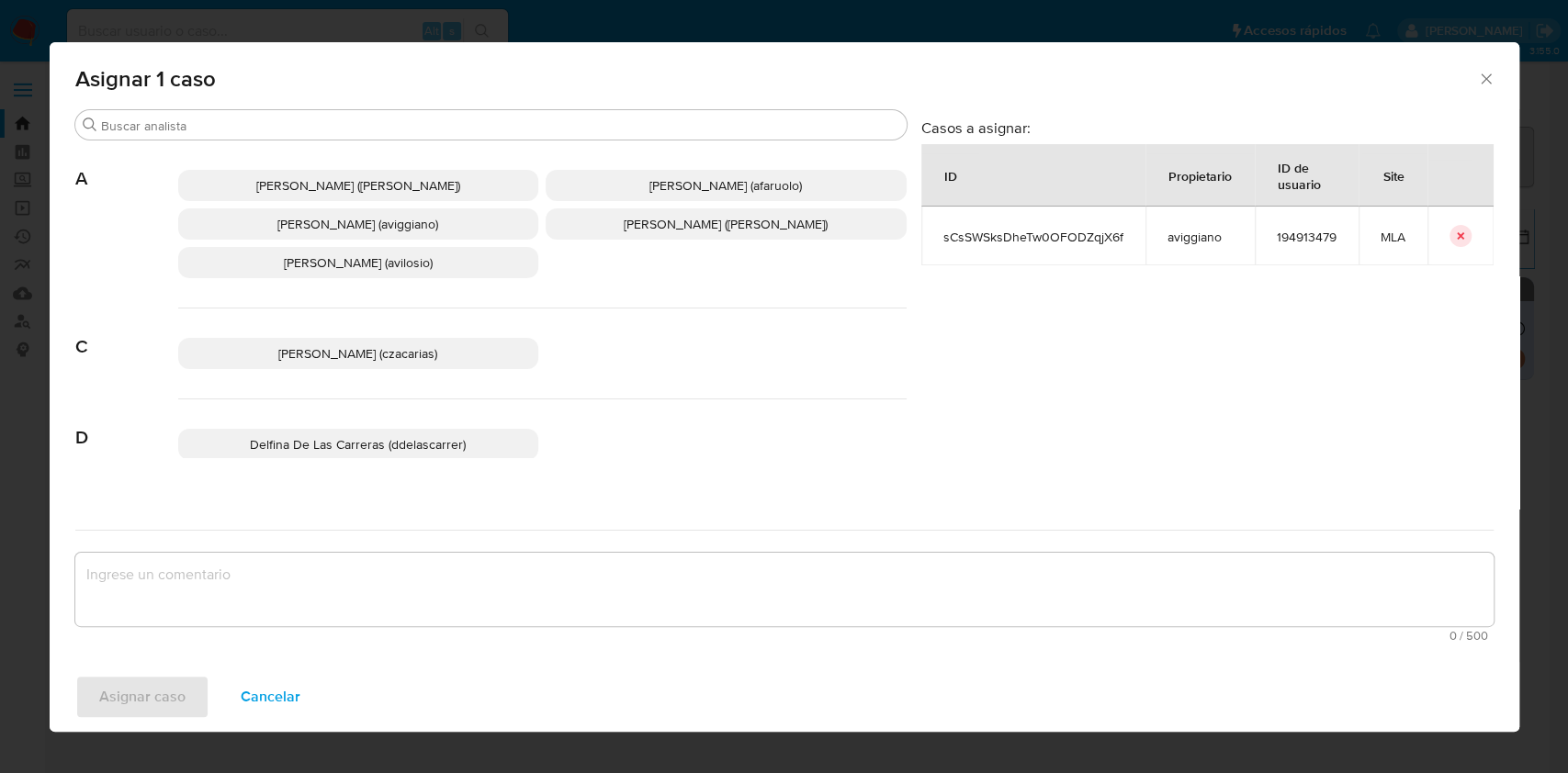
click at [242, 221] on p "Agustina Belen Viggiano (aviggiano)" at bounding box center [358, 224] width 361 height 32
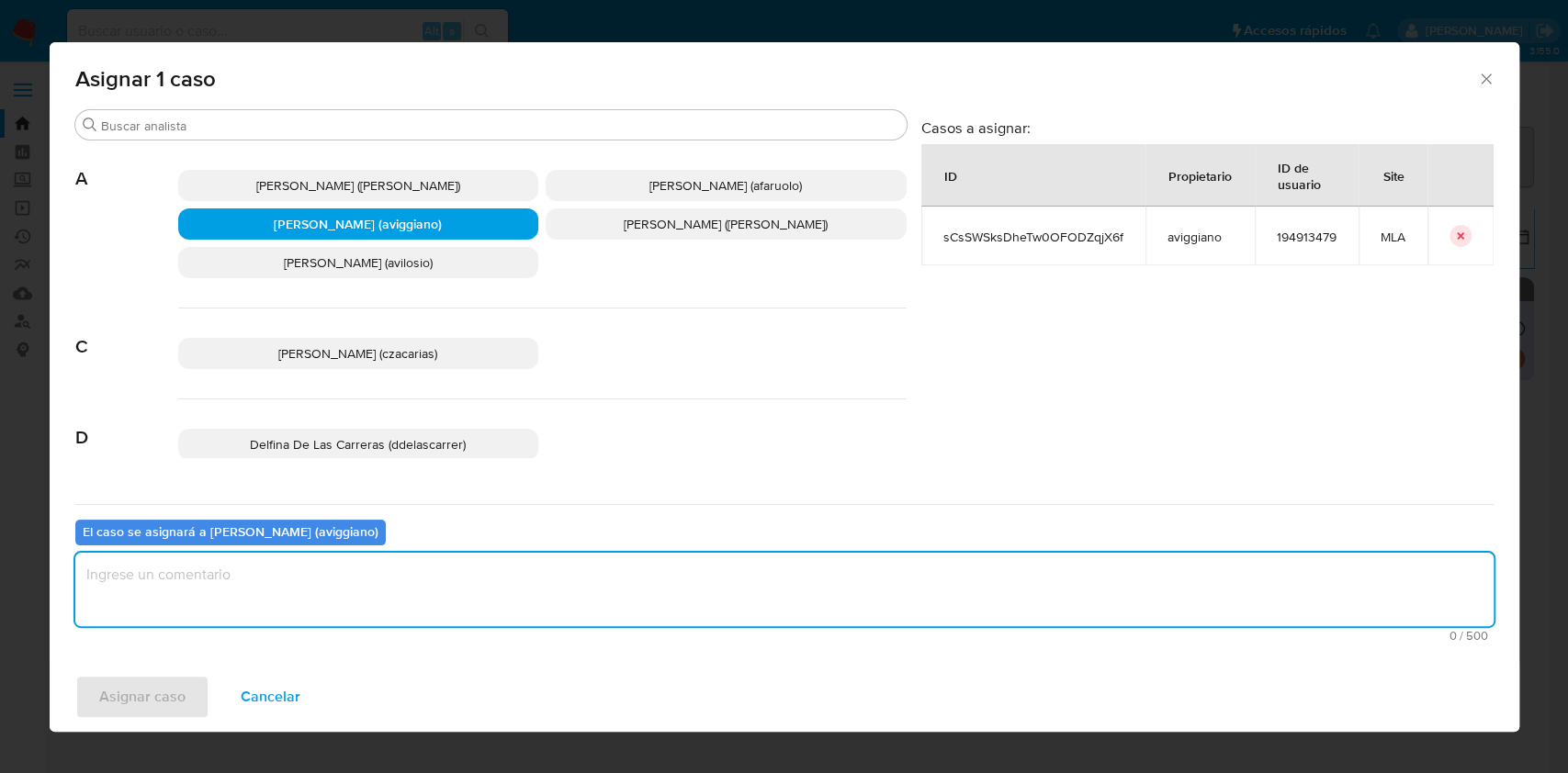
drag, startPoint x: 228, startPoint y: 559, endPoint x: 150, endPoint y: 619, distance: 98.4
click at [227, 560] on textarea "assign-modal" at bounding box center [785, 589] width 1418 height 74
click at [118, 694] on span "Asignar caso" at bounding box center [142, 696] width 86 height 40
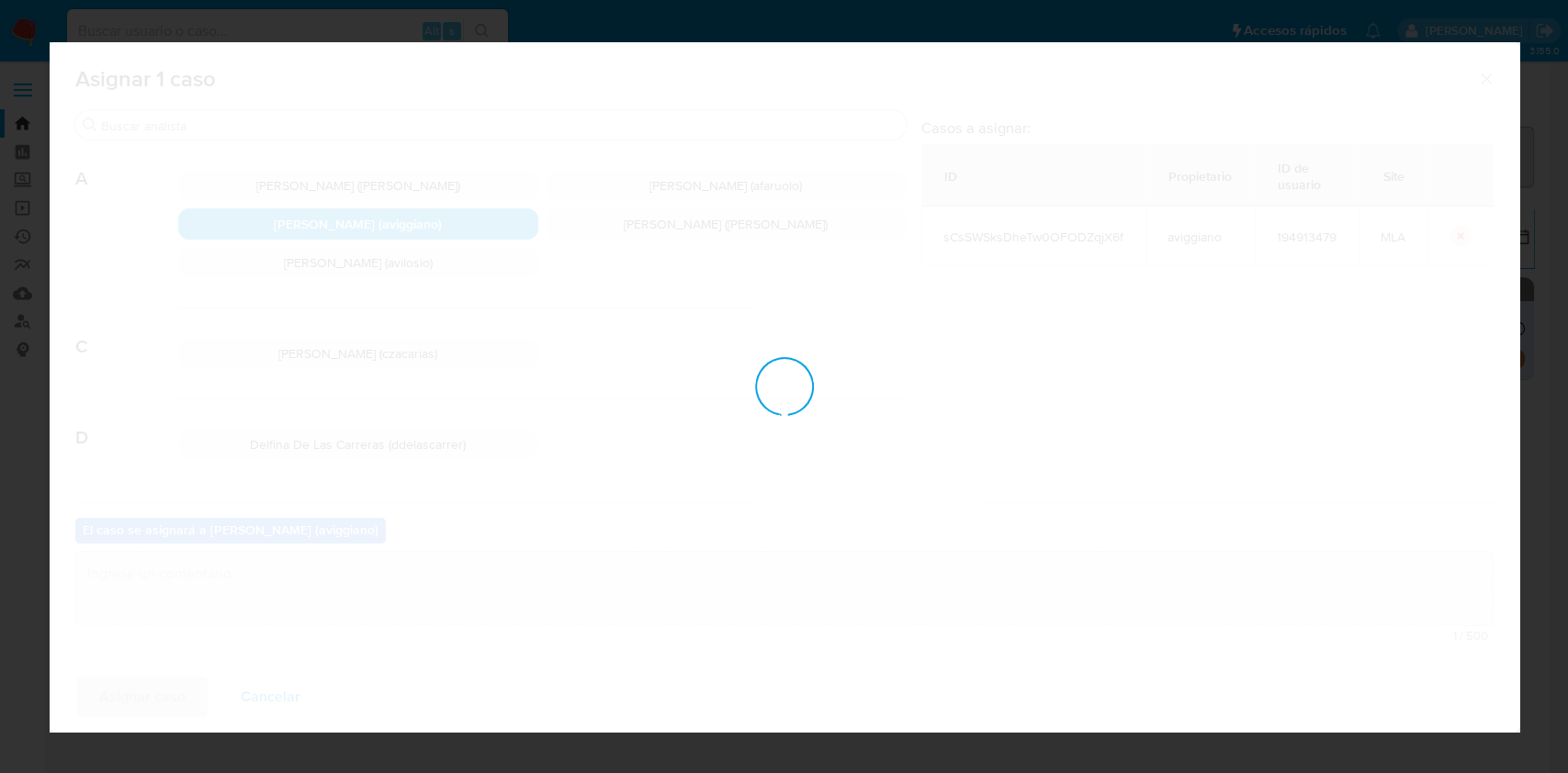
checkbox input "false"
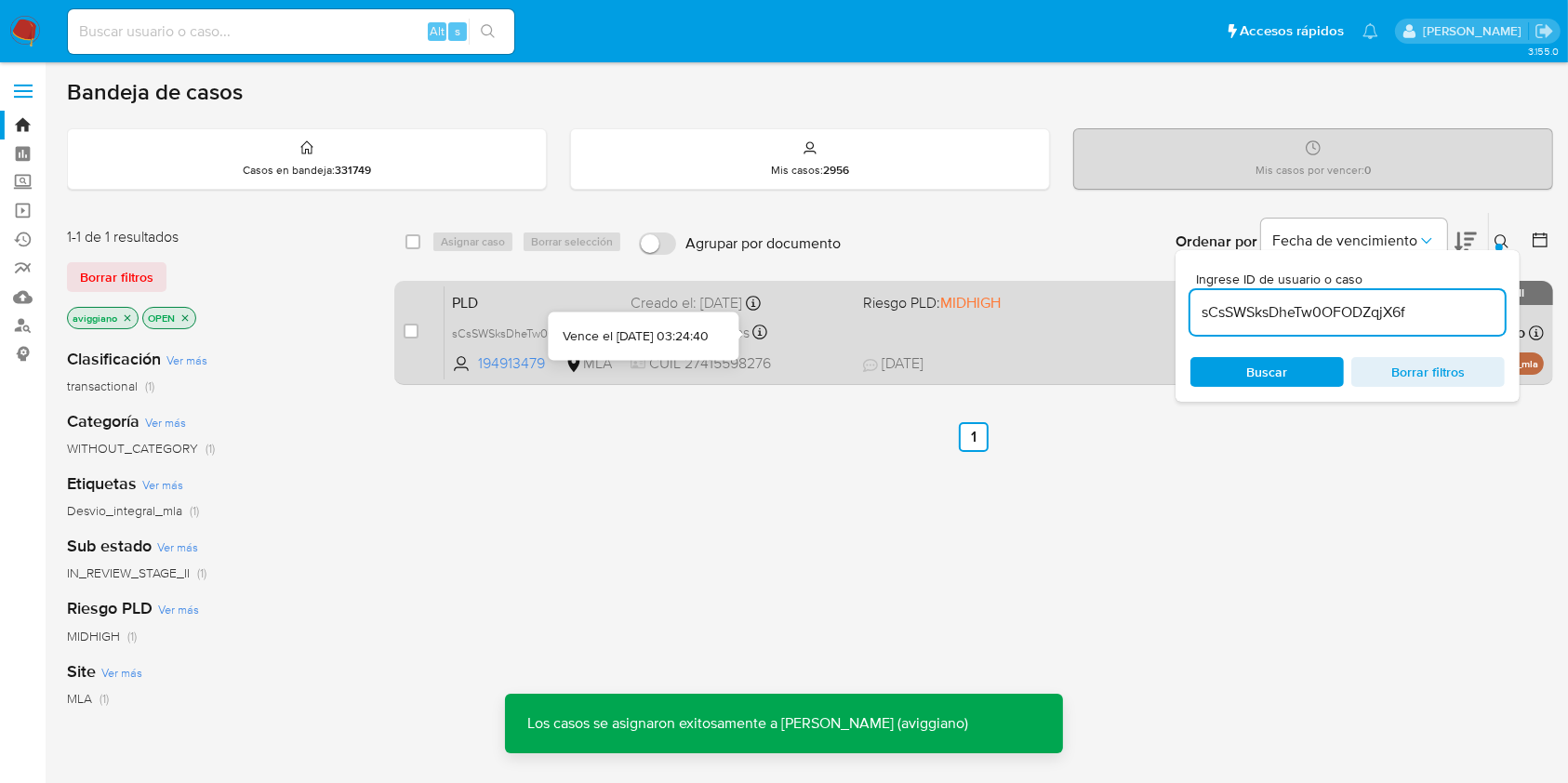
click at [866, 340] on div "PLD sCsSWSksDheTw0OFODZqjX6f 194913479 MLA Riesgo PLD: MIDHIGH Creado el: 12/07…" at bounding box center [994, 332] width 1099 height 94
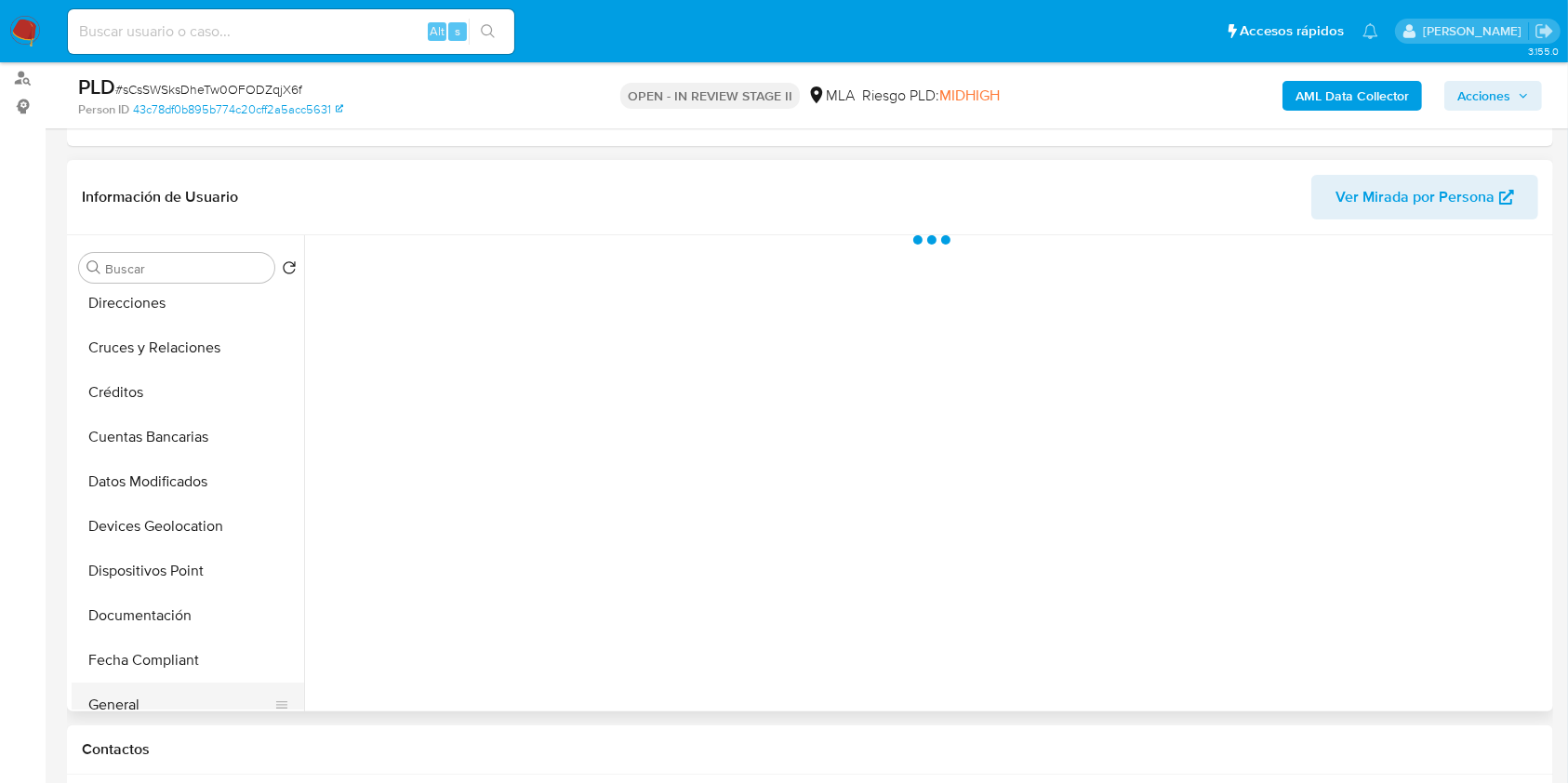
scroll to position [247, 0]
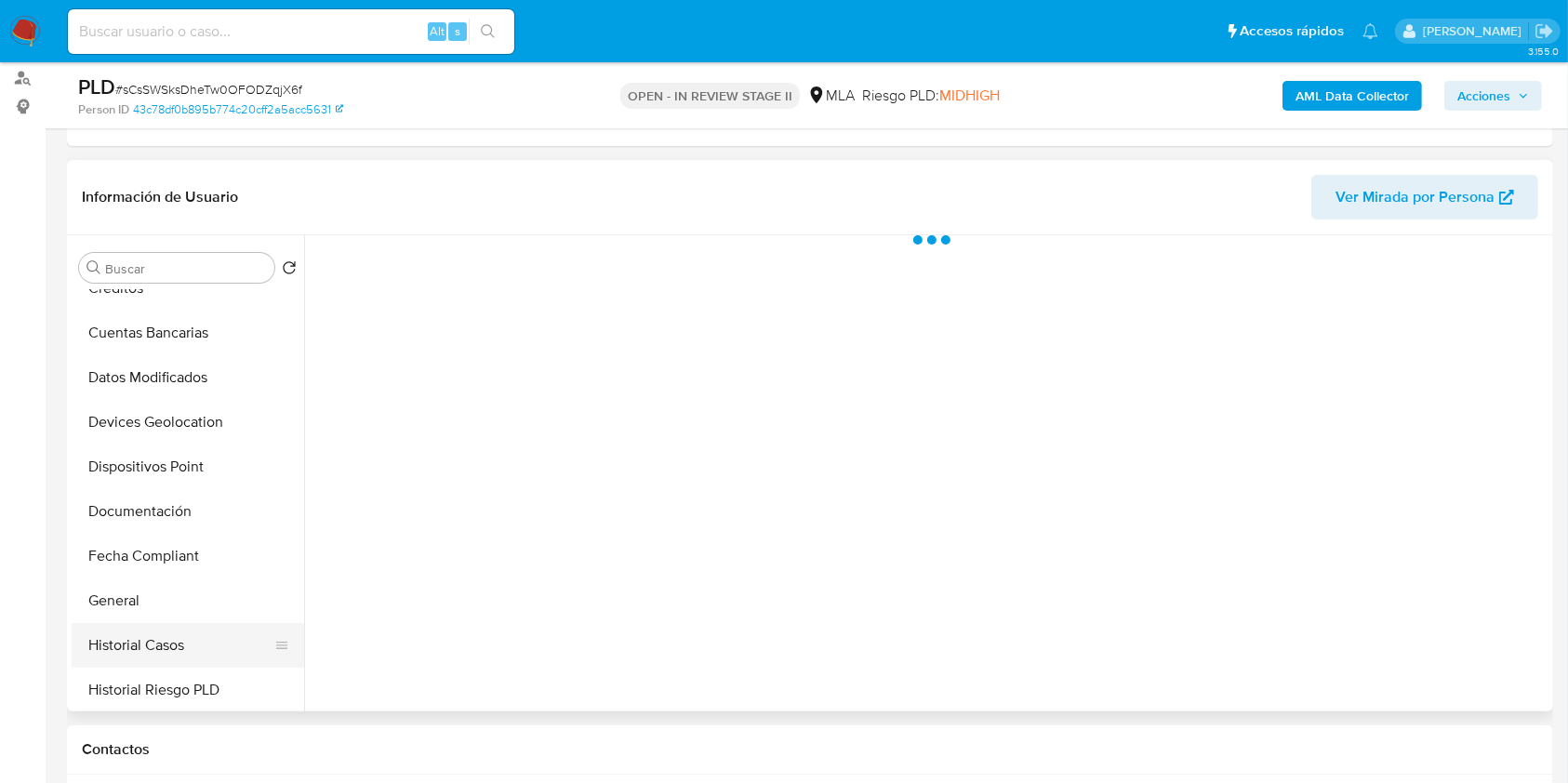
click at [130, 639] on button "Historial Casos" at bounding box center [180, 645] width 217 height 45
select select "10"
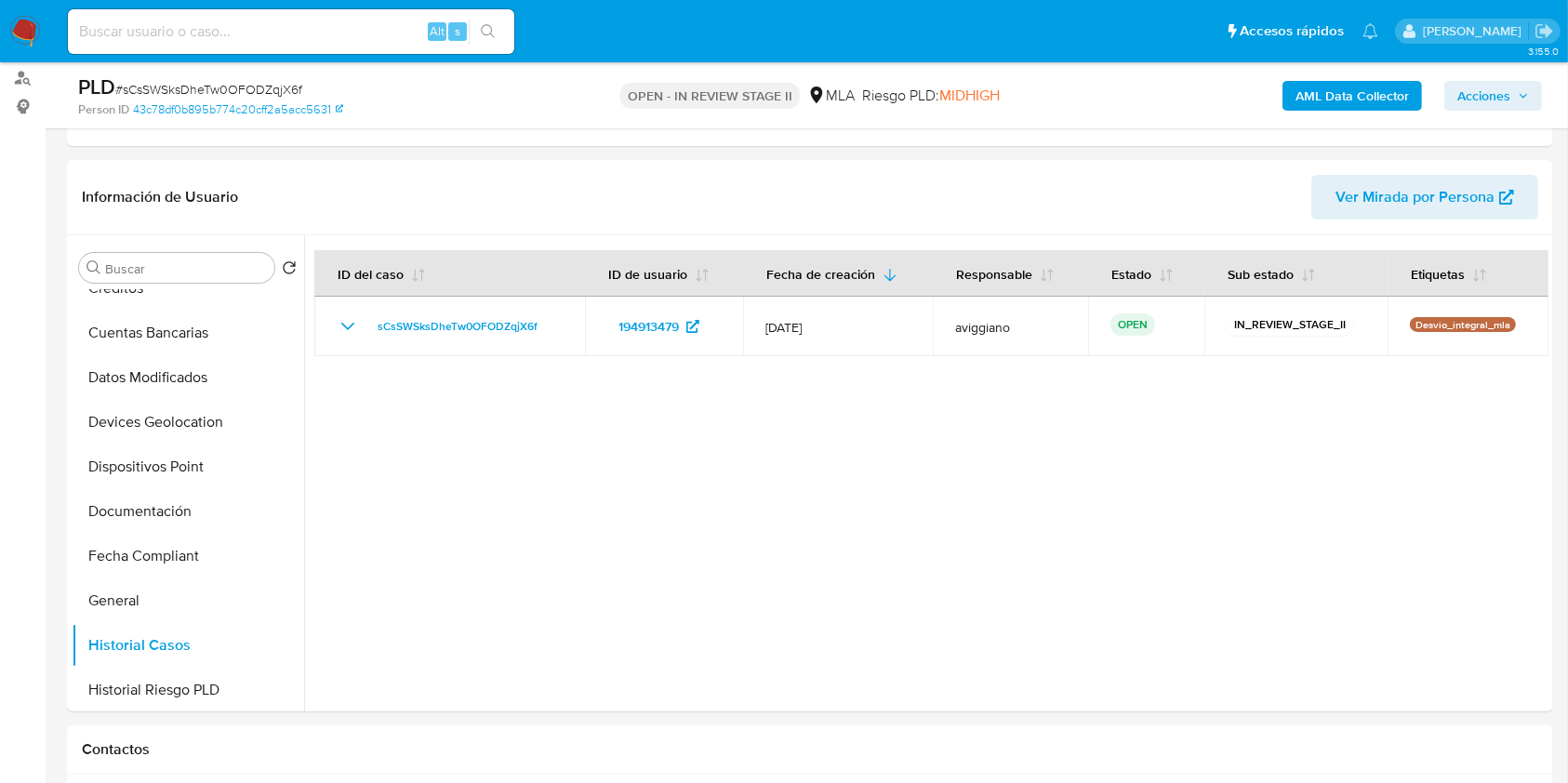
drag, startPoint x: 1474, startPoint y: 103, endPoint x: 1458, endPoint y: 109, distance: 17.1
click at [1474, 102] on span "Acciones" at bounding box center [1484, 95] width 53 height 30
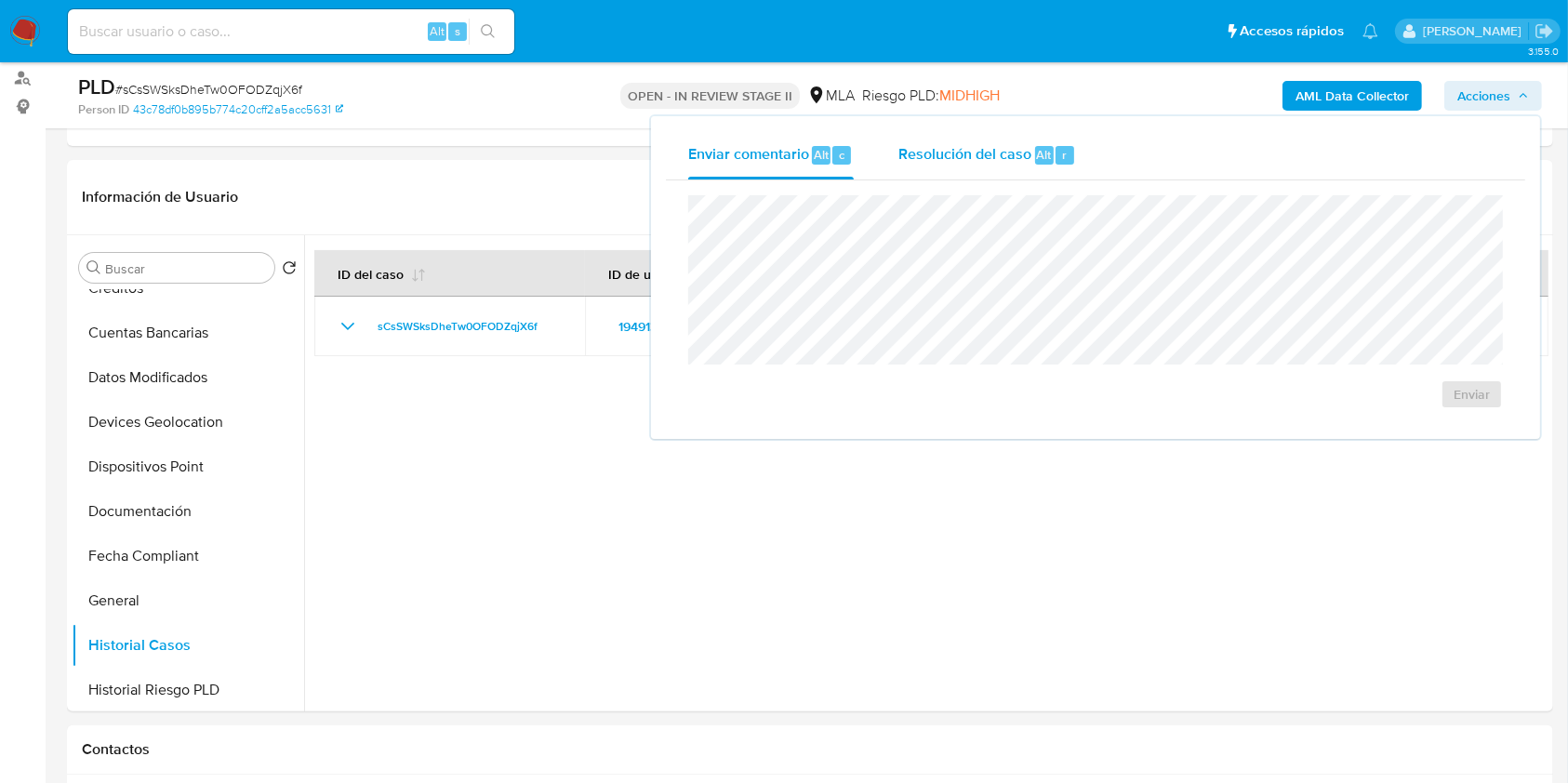
click at [1029, 159] on div "Resolución del caso Alt r" at bounding box center [987, 155] width 178 height 49
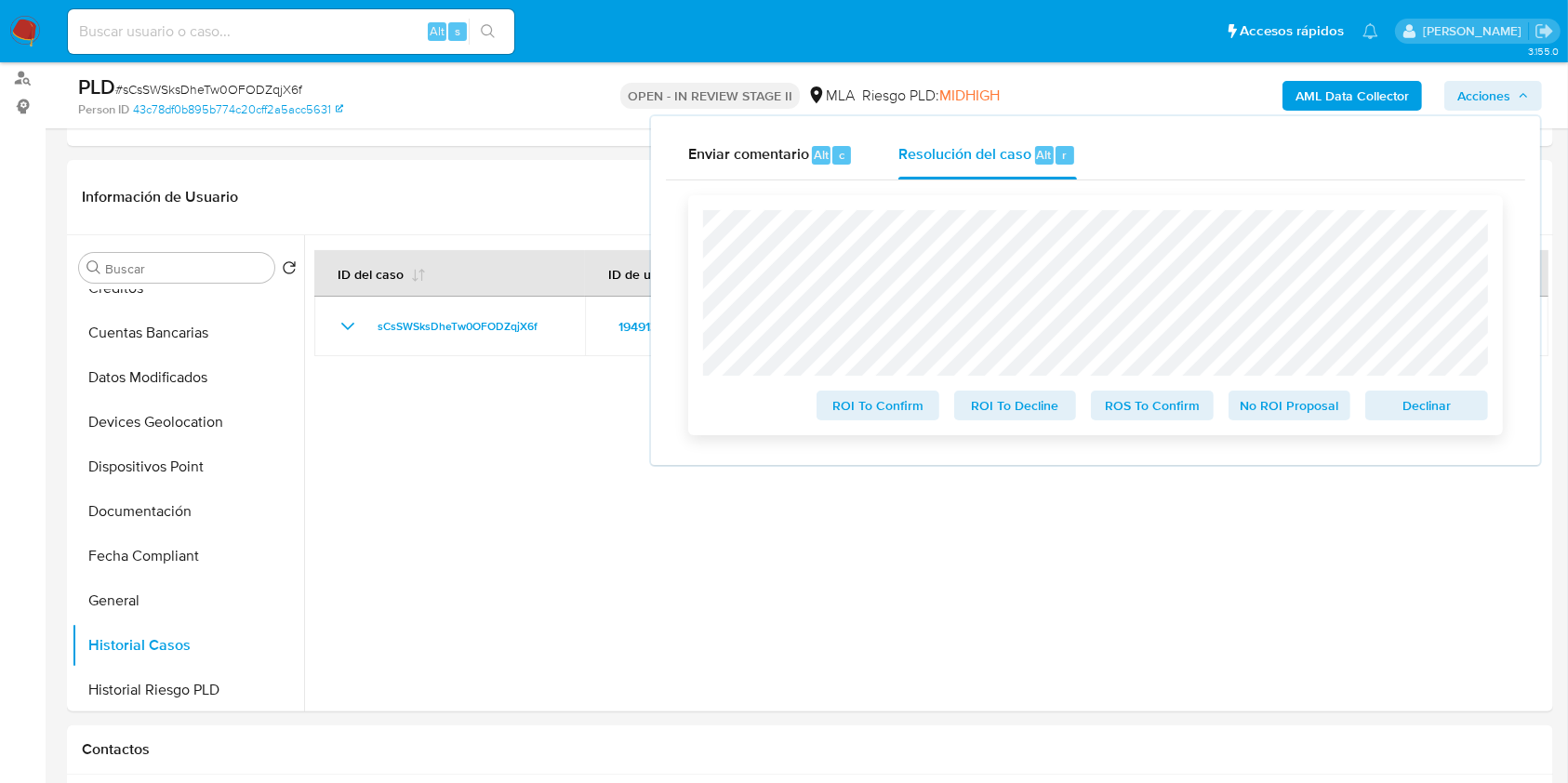
click at [1441, 408] on span "Declinar" at bounding box center [1426, 405] width 97 height 26
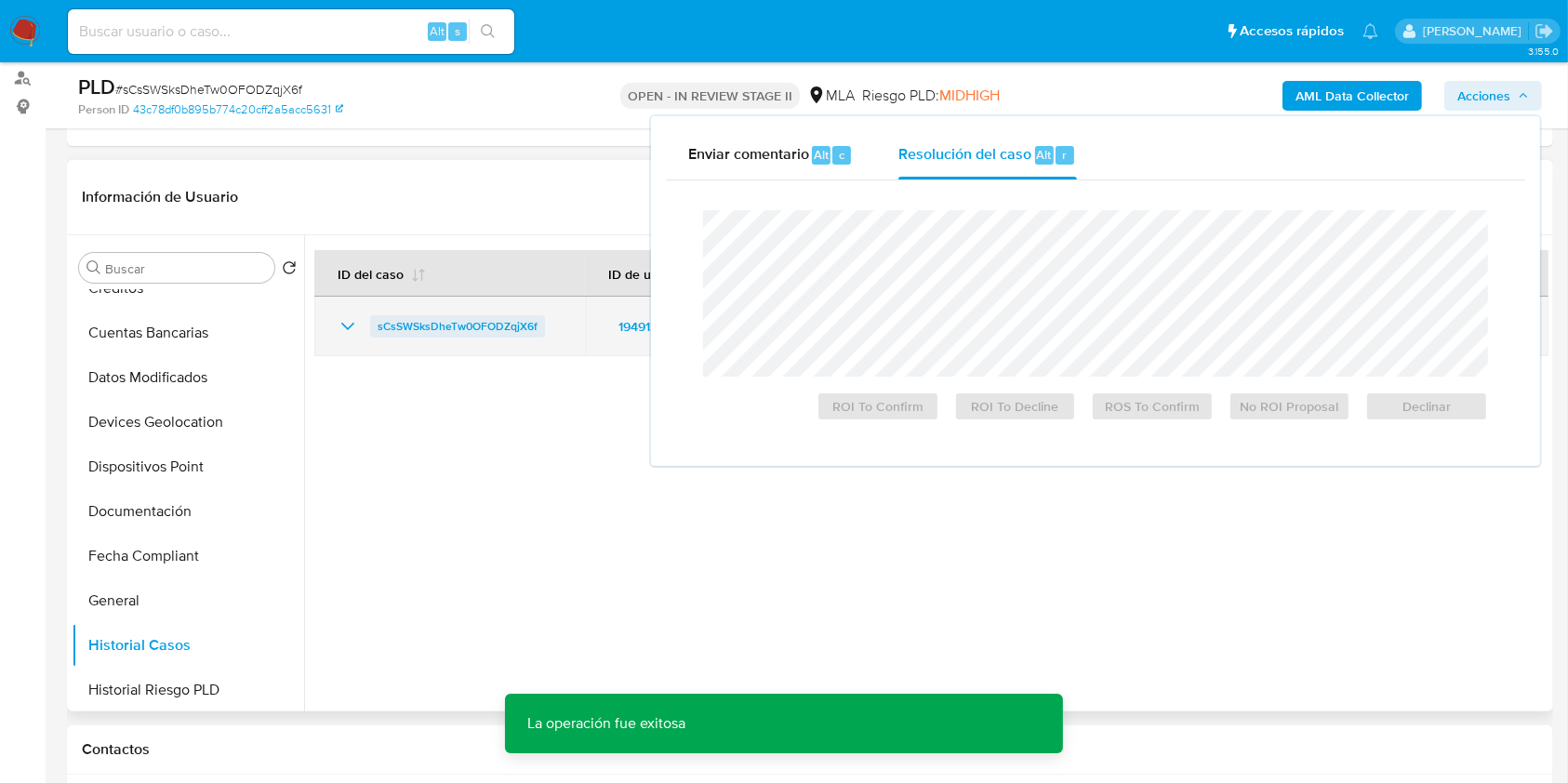
click at [491, 316] on span "sCsSWSksDheTw0OFODZqjX6f" at bounding box center [457, 326] width 160 height 22
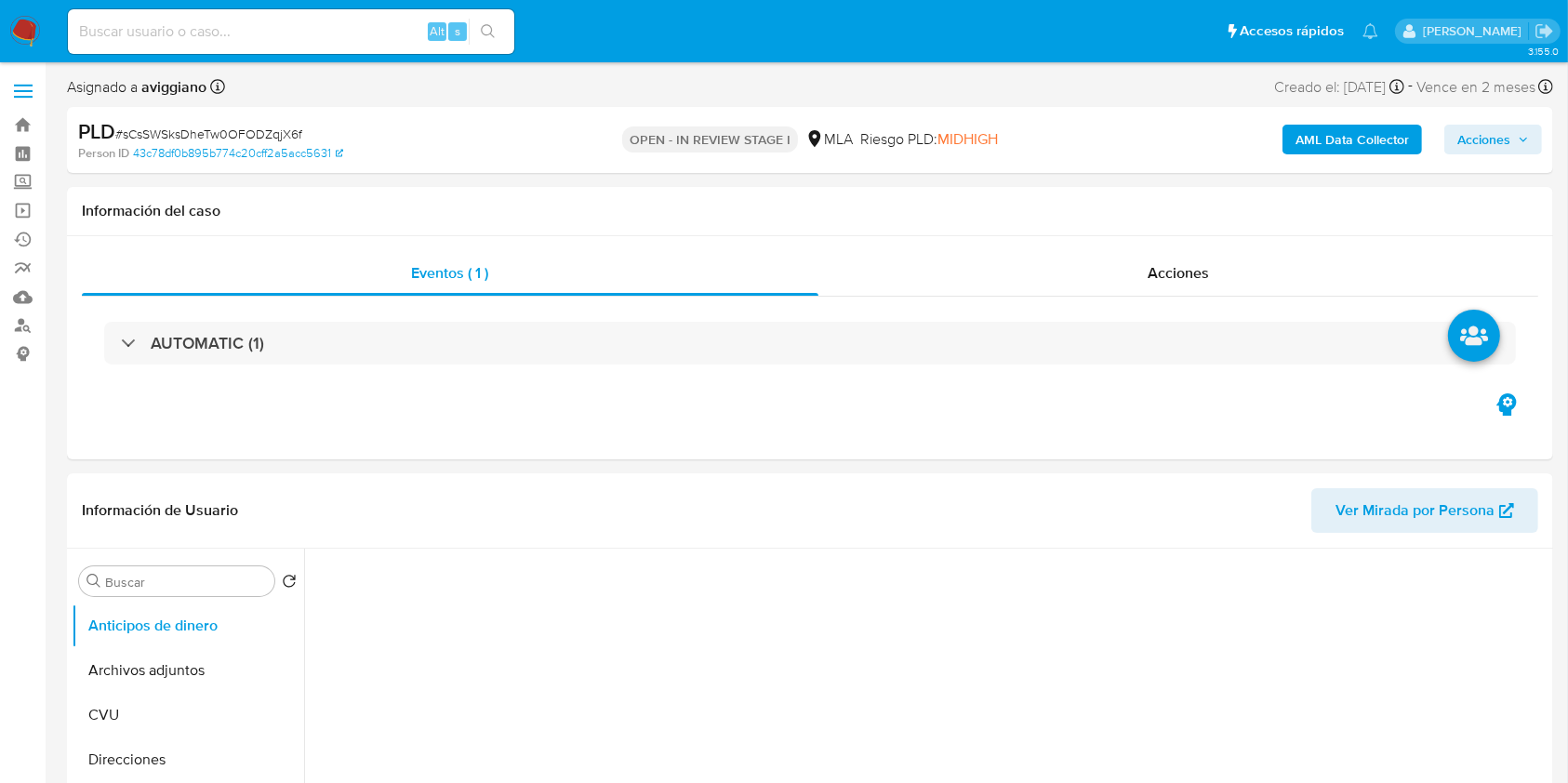
select select "10"
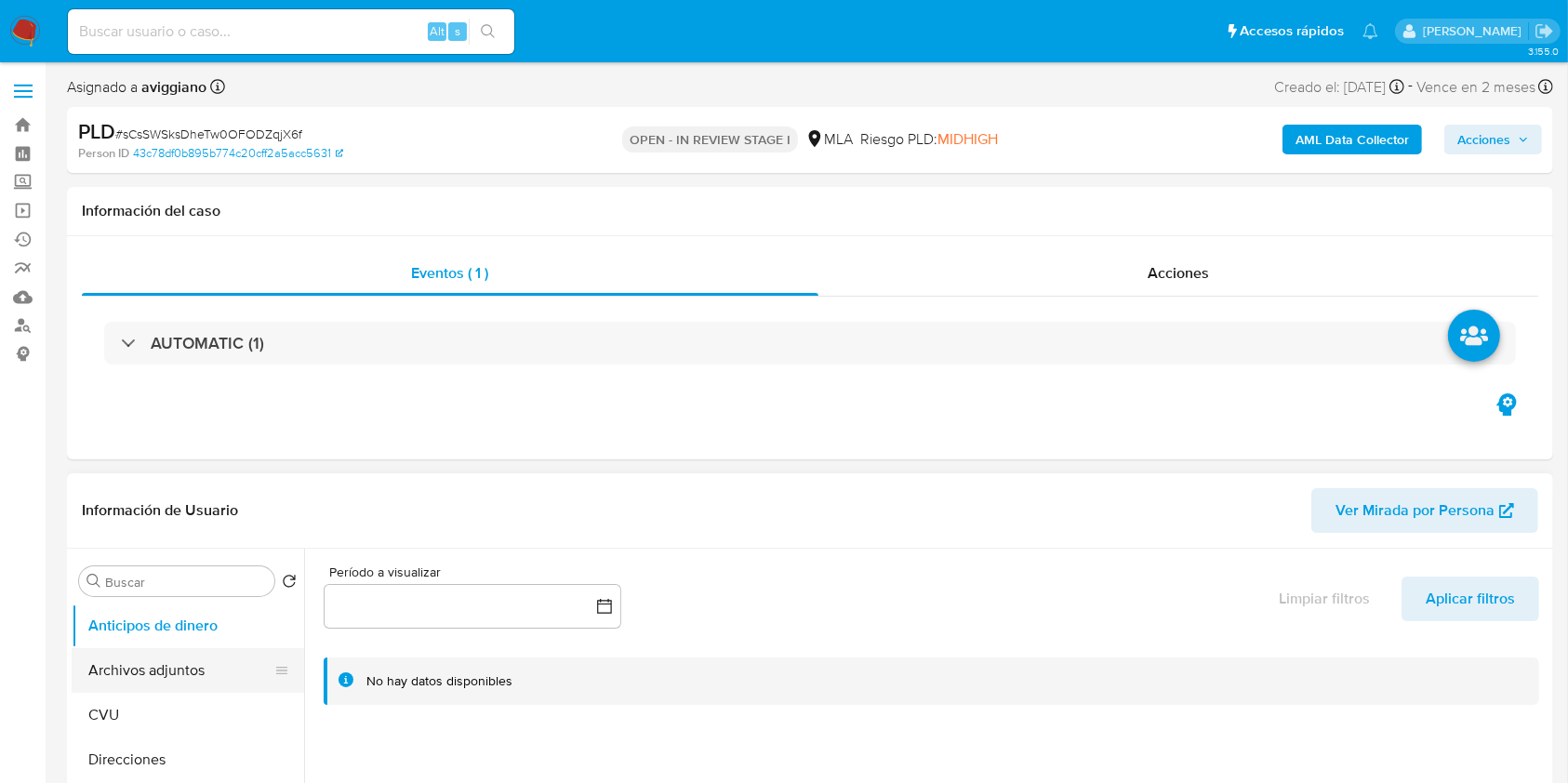
click at [134, 655] on button "Archivos adjuntos" at bounding box center [180, 670] width 217 height 45
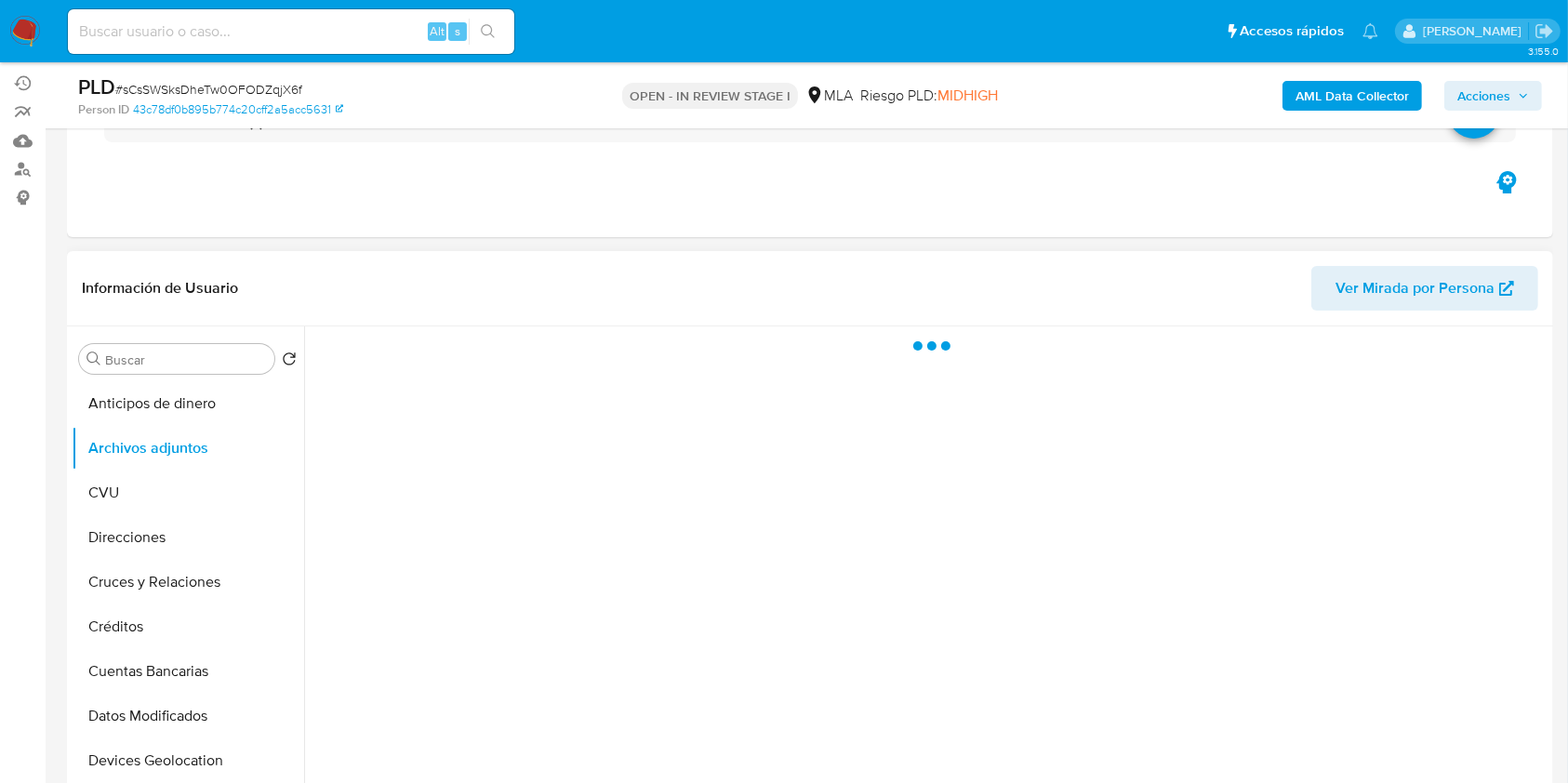
scroll to position [247, 0]
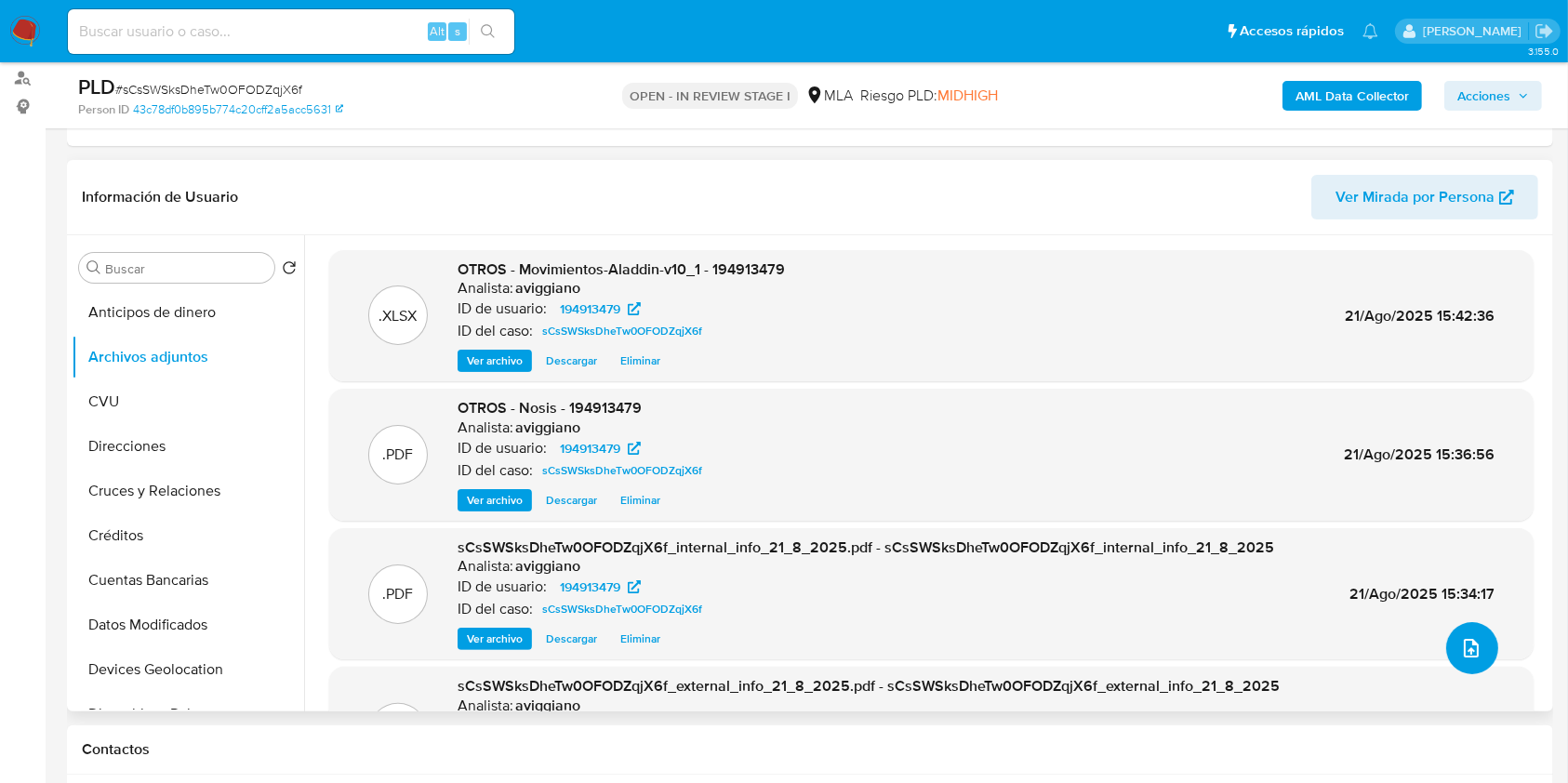
click at [1468, 656] on icon "upload-file" at bounding box center [1470, 647] width 22 height 22
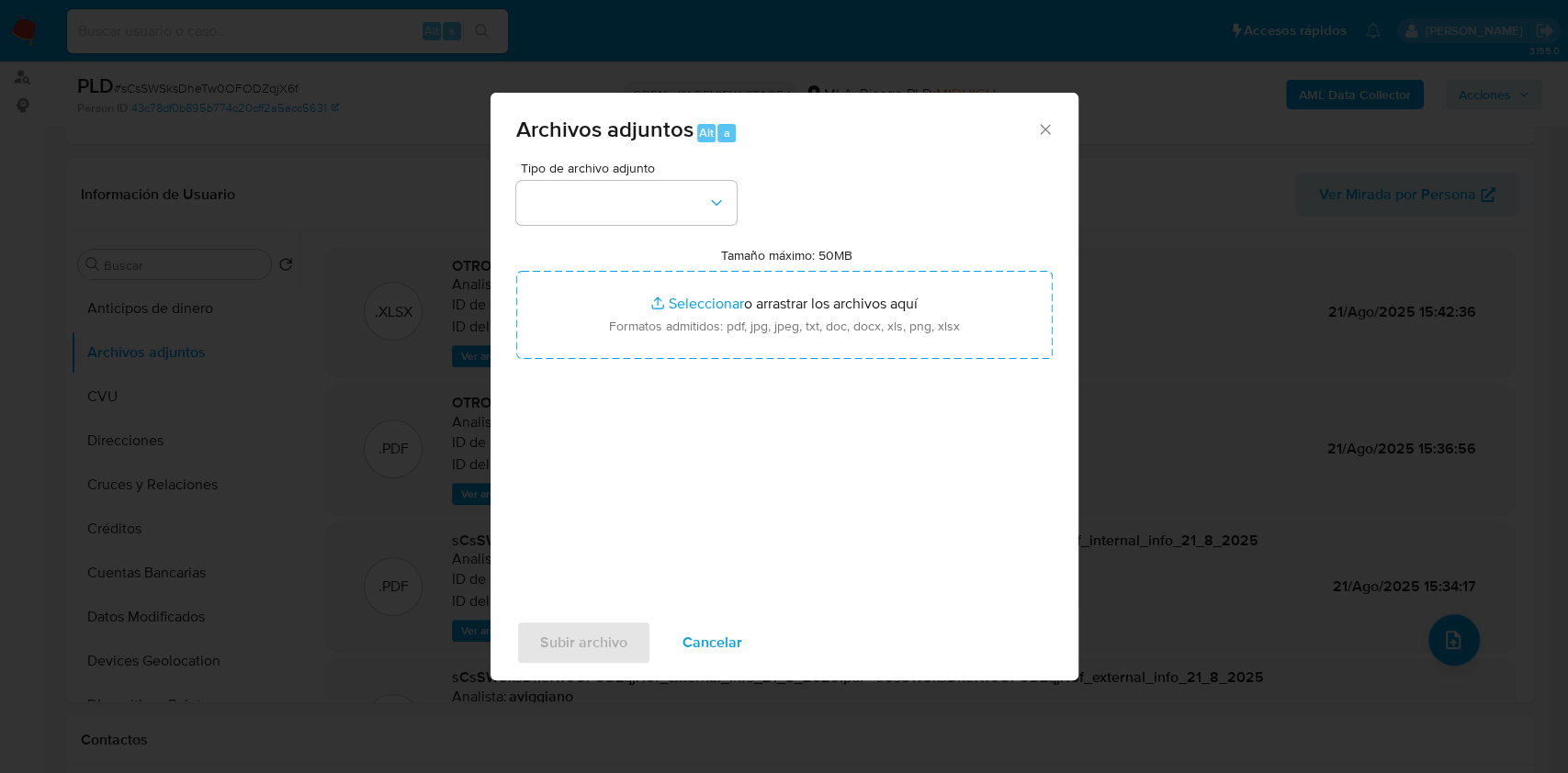
click at [1045, 124] on icon "Cerrar" at bounding box center [1045, 129] width 18 height 18
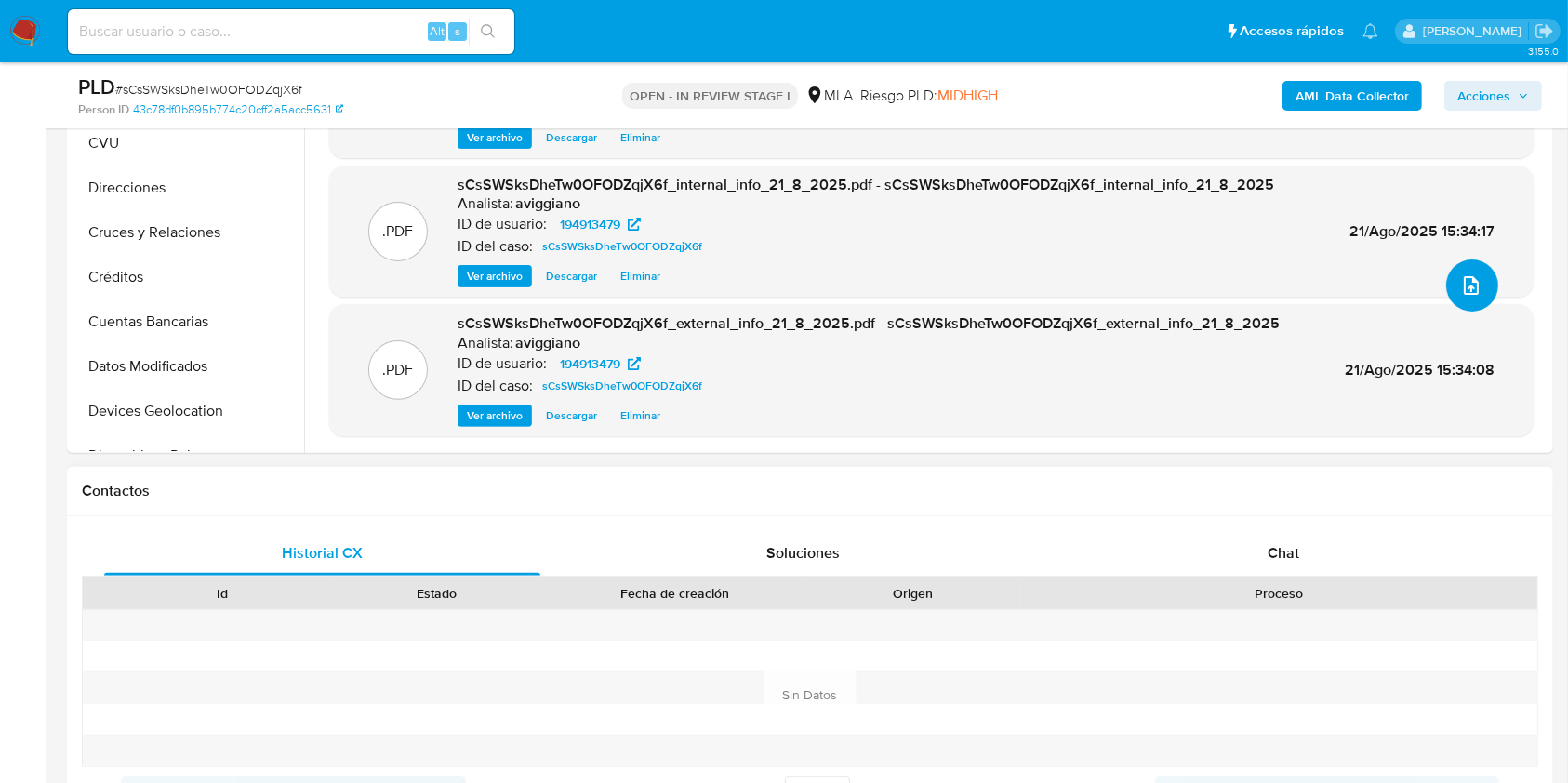
scroll to position [744, 0]
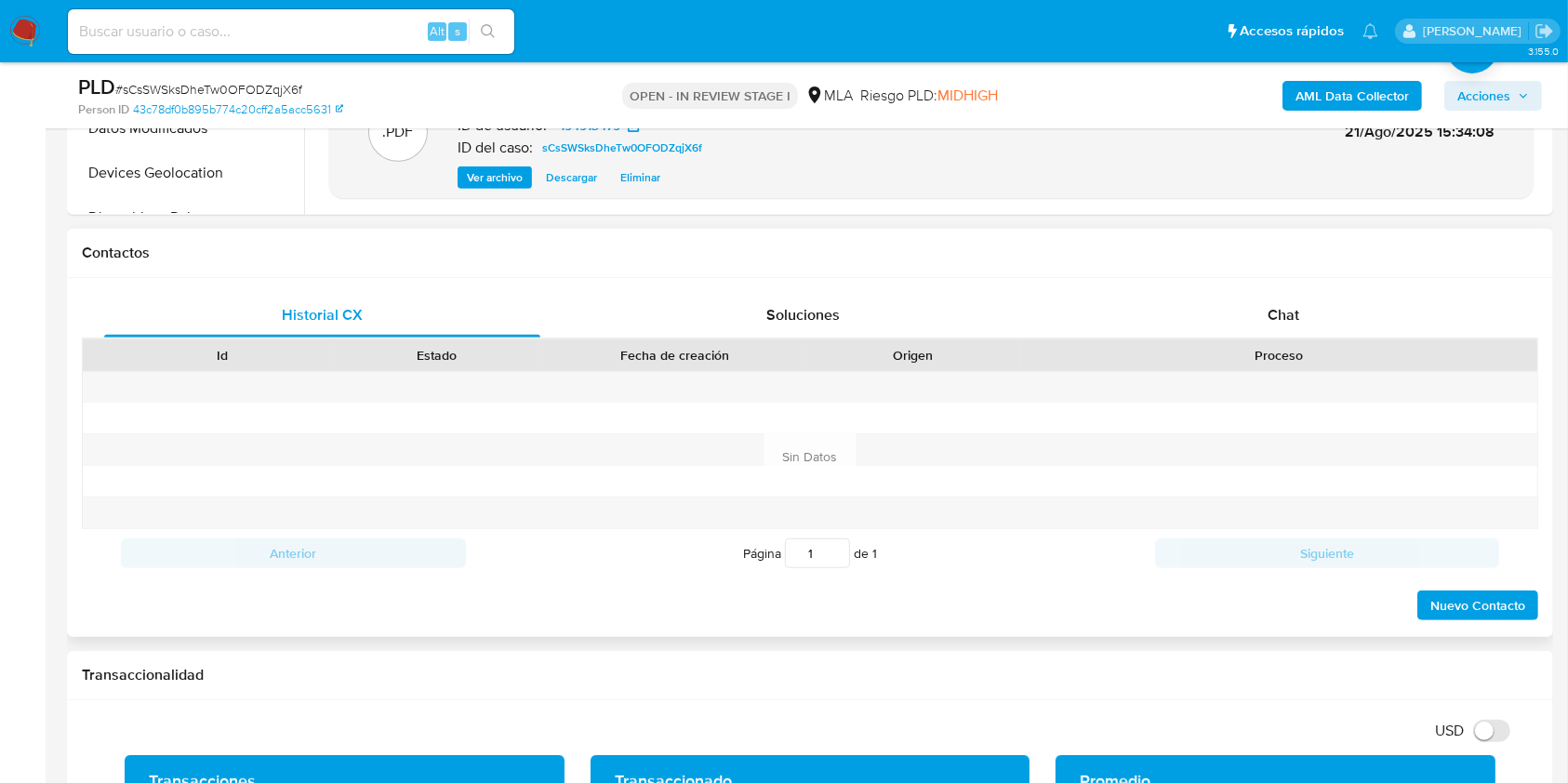
click at [1292, 286] on div "Historial CX Soluciones Chat Id Estado Fecha de creación Origen Proceso Anterio…" at bounding box center [809, 458] width 1486 height 359
click at [1276, 315] on span "Chat" at bounding box center [1283, 314] width 32 height 21
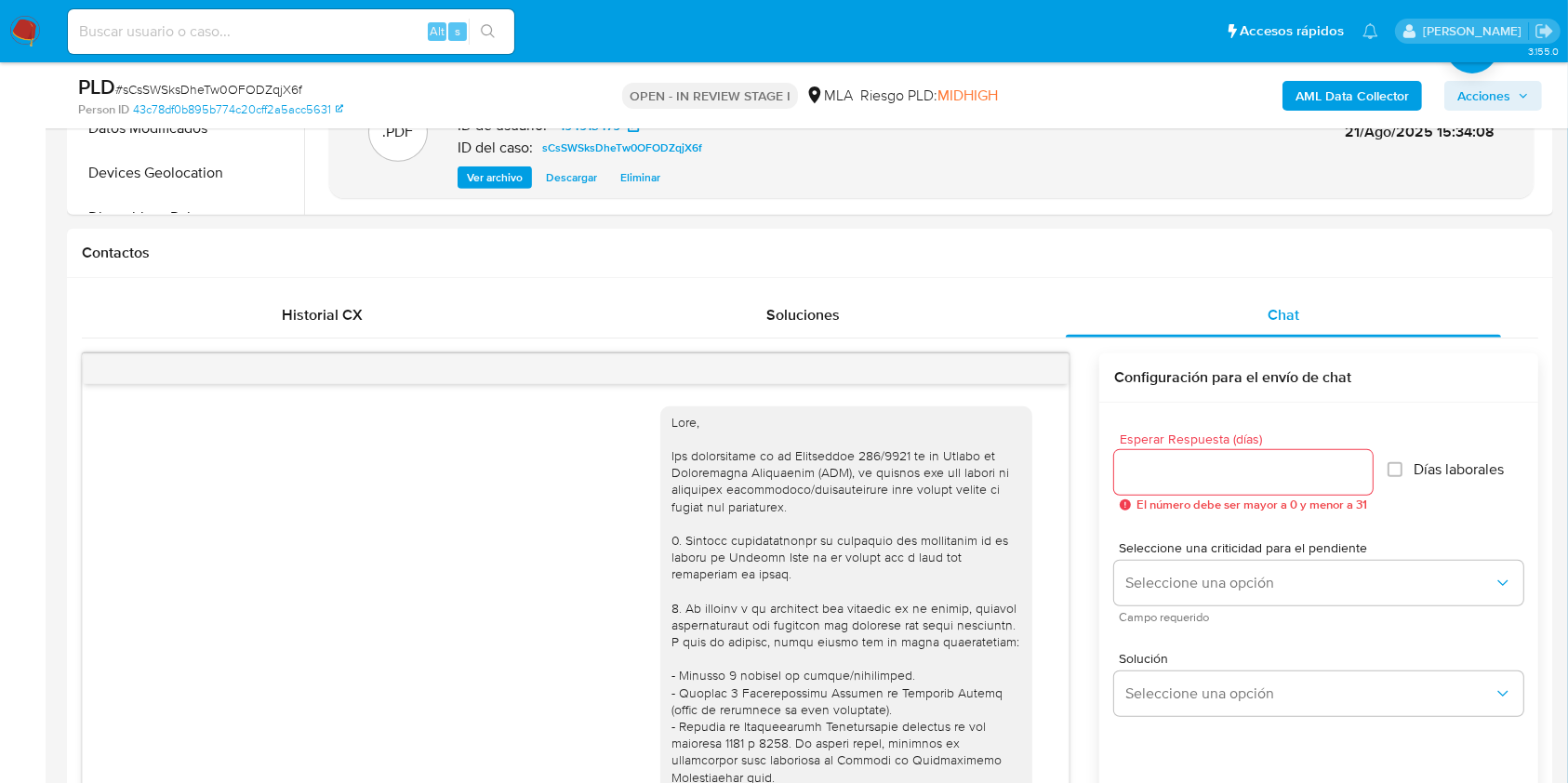
scroll to position [818, 0]
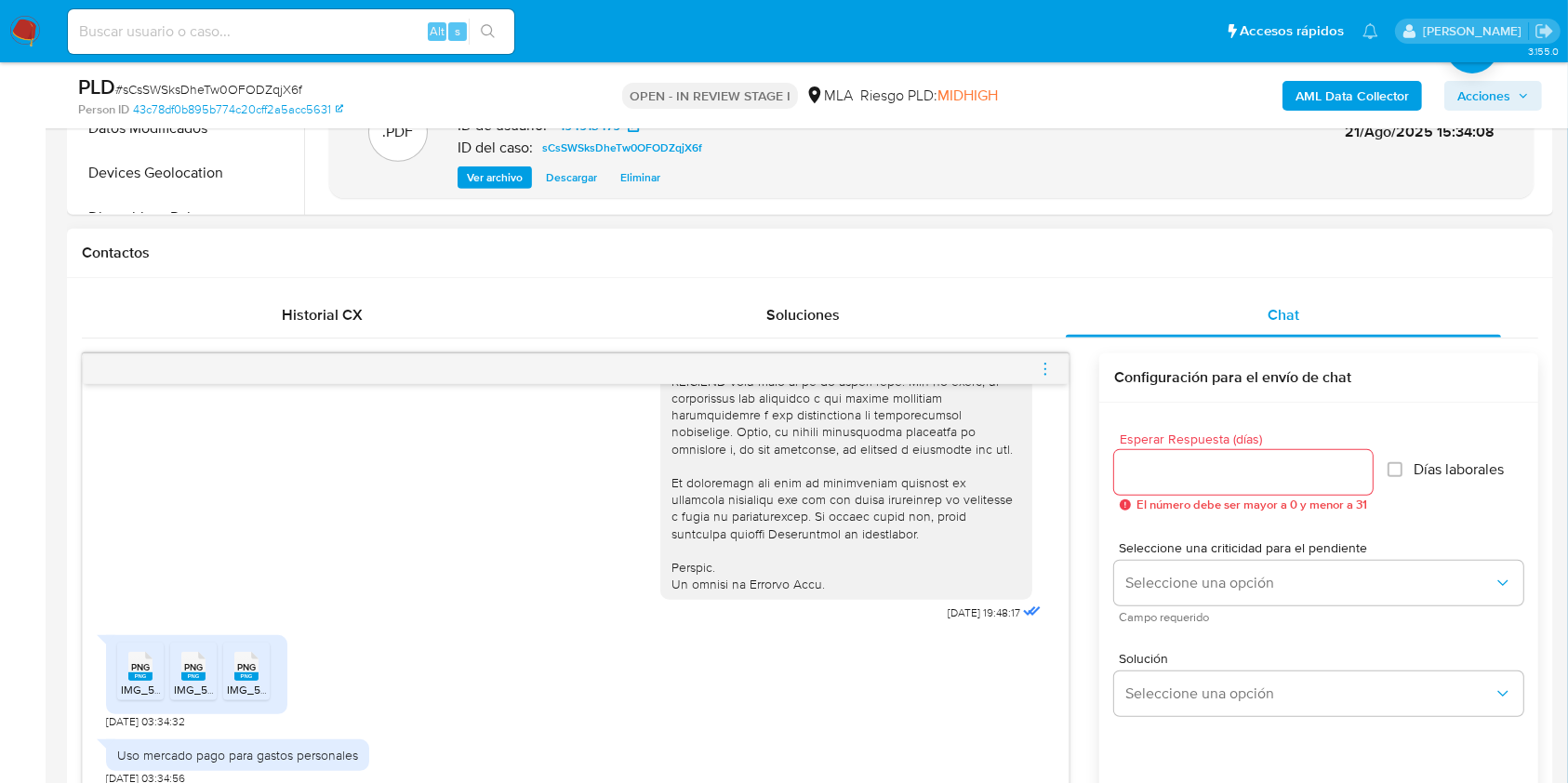
click at [1045, 369] on icon "menu-action" at bounding box center [1044, 369] width 16 height 16
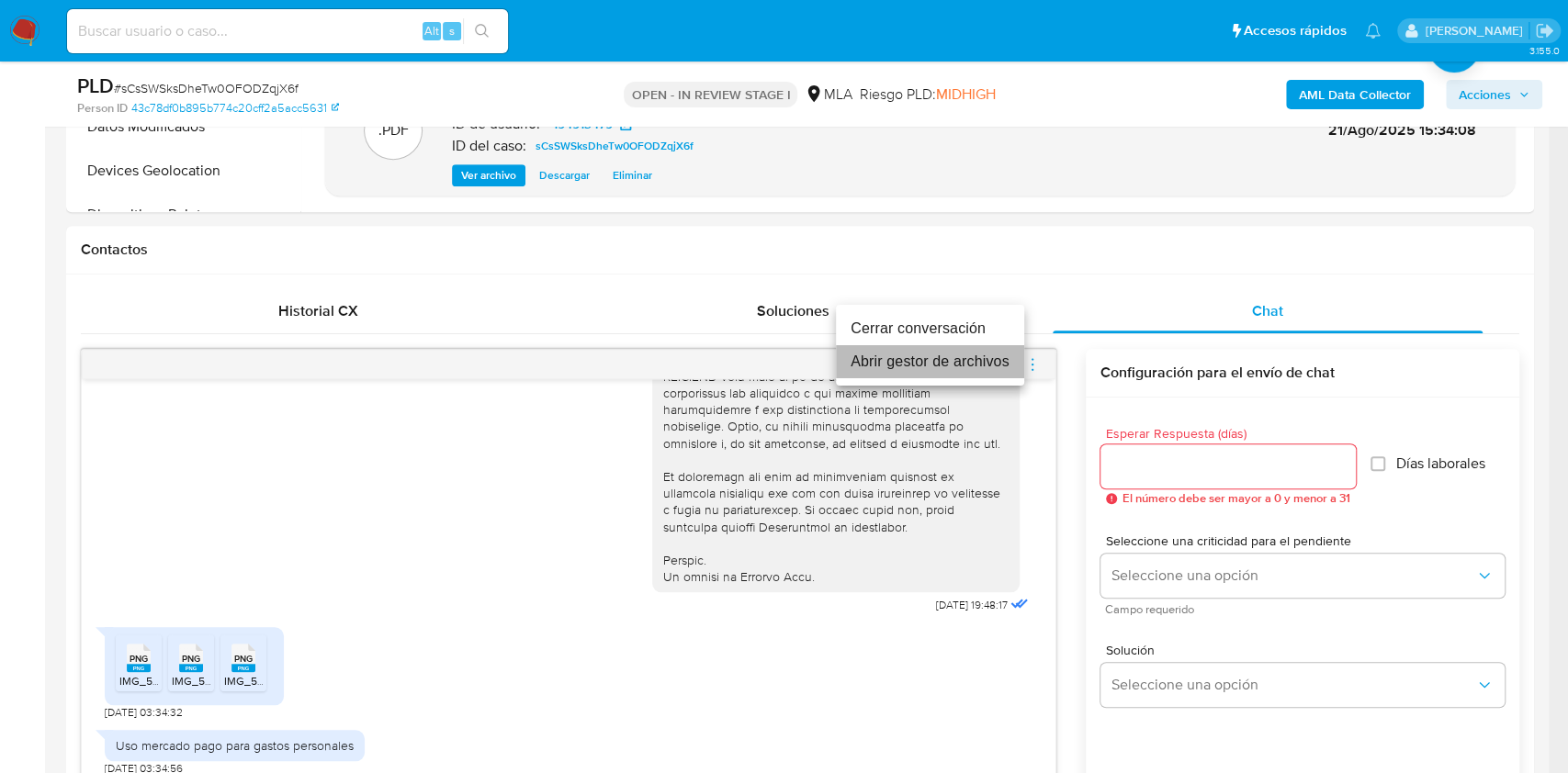
click at [894, 363] on li "Abrir gestor de archivos" at bounding box center [930, 361] width 188 height 33
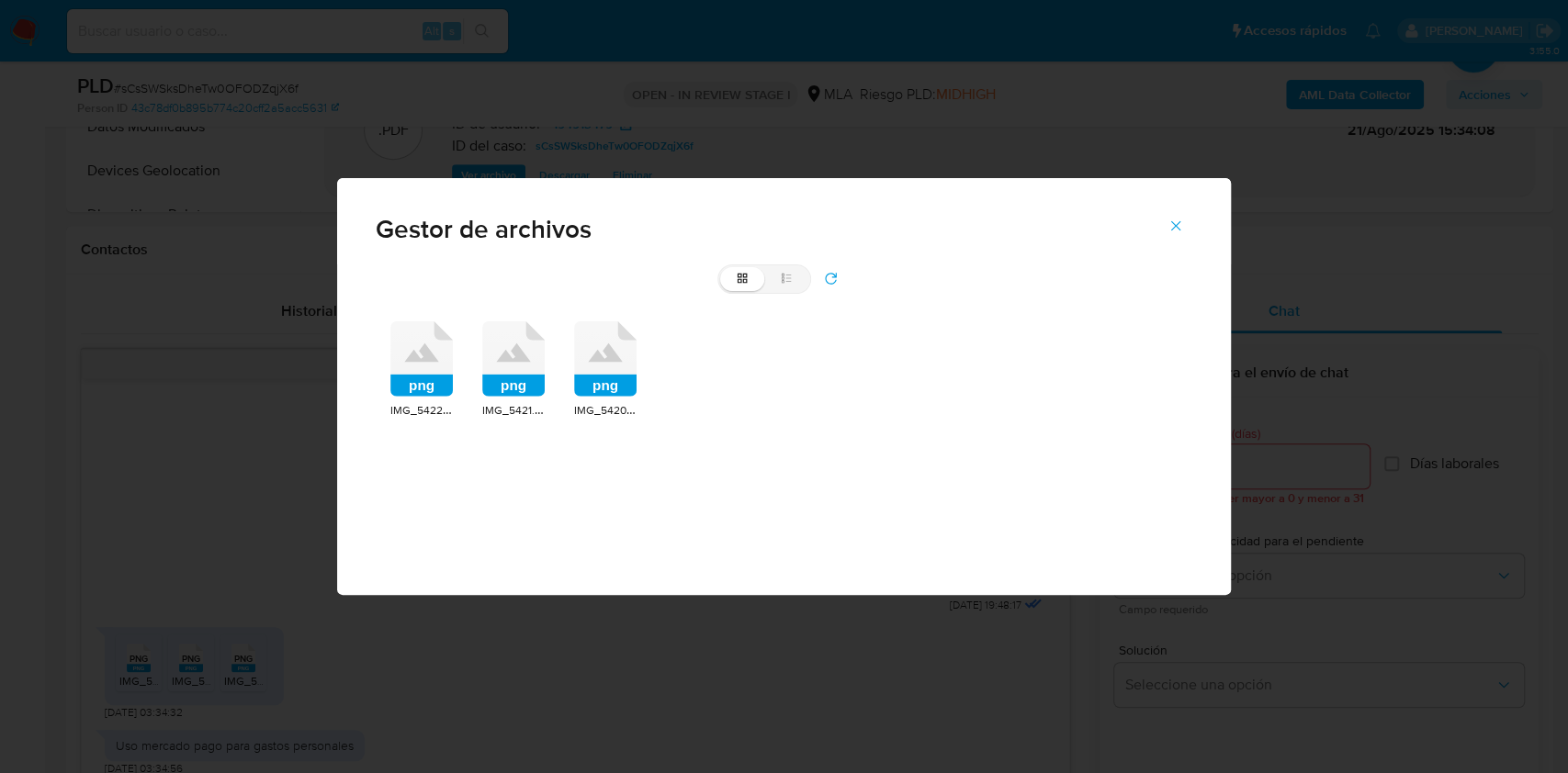
drag, startPoint x: 427, startPoint y: 349, endPoint x: 456, endPoint y: 363, distance: 32.2
click at [427, 351] on icon at bounding box center [421, 352] width 34 height 18
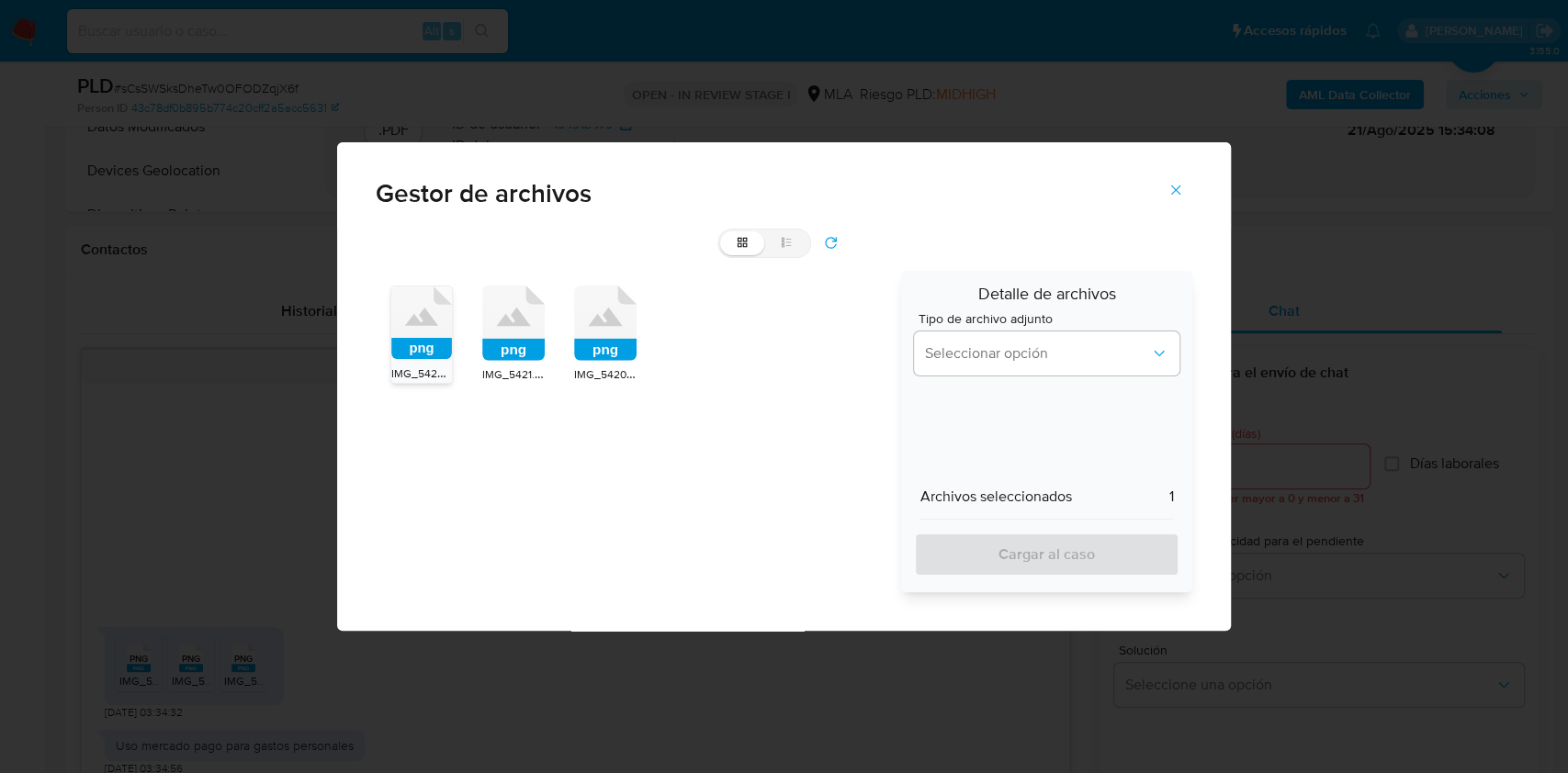
click at [485, 365] on div "IMG_5421.png" at bounding box center [513, 374] width 62 height 18
click at [571, 356] on div "png IMG_5422.png png IMG_5421.png png IMG_5420.png" at bounding box center [632, 431] width 513 height 321
click at [587, 360] on rect at bounding box center [605, 350] width 62 height 22
click at [934, 347] on span "Seleccionar opción" at bounding box center [1038, 352] width 226 height 18
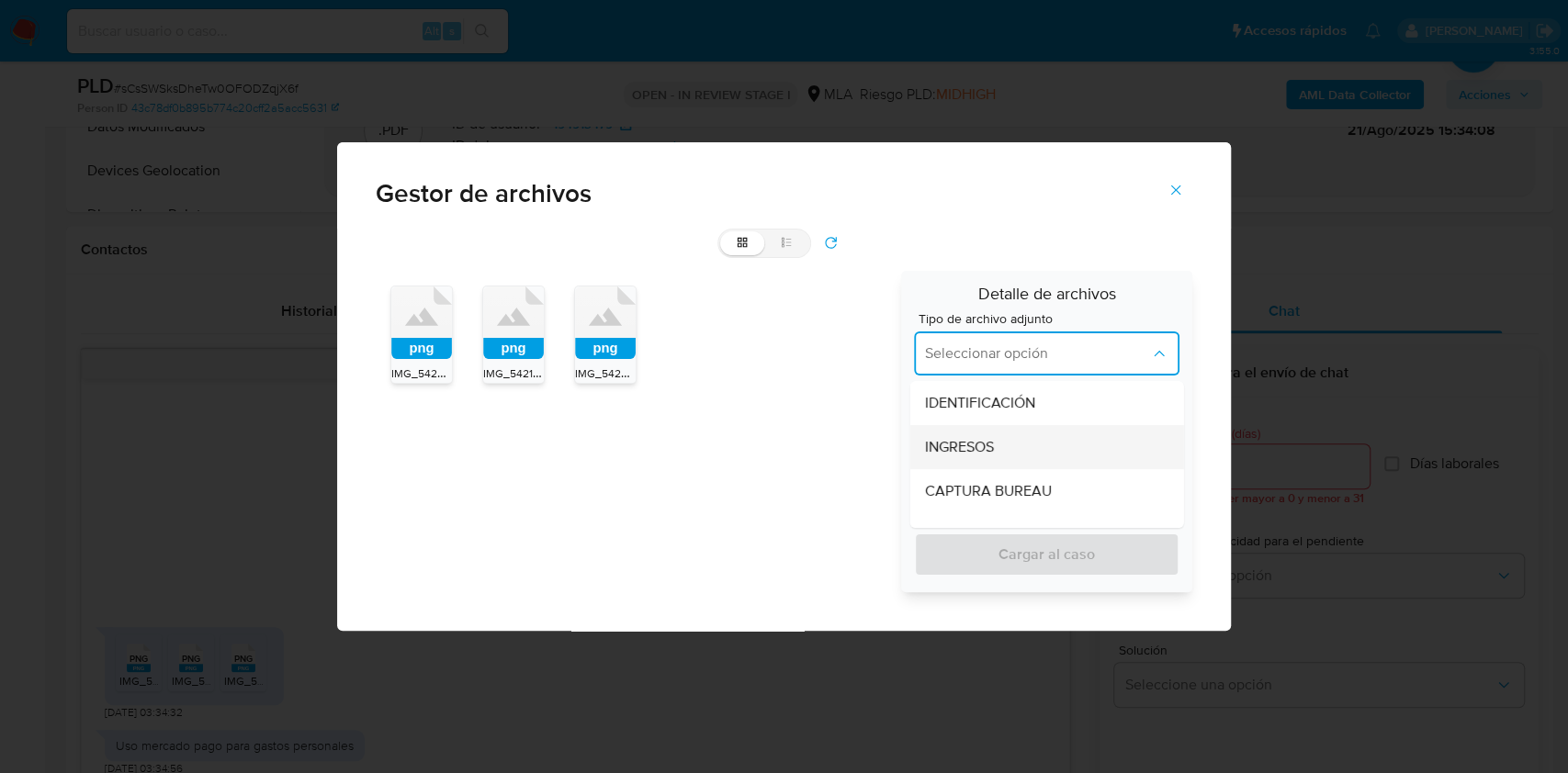
click at [957, 438] on span "INGRESOS" at bounding box center [958, 446] width 69 height 18
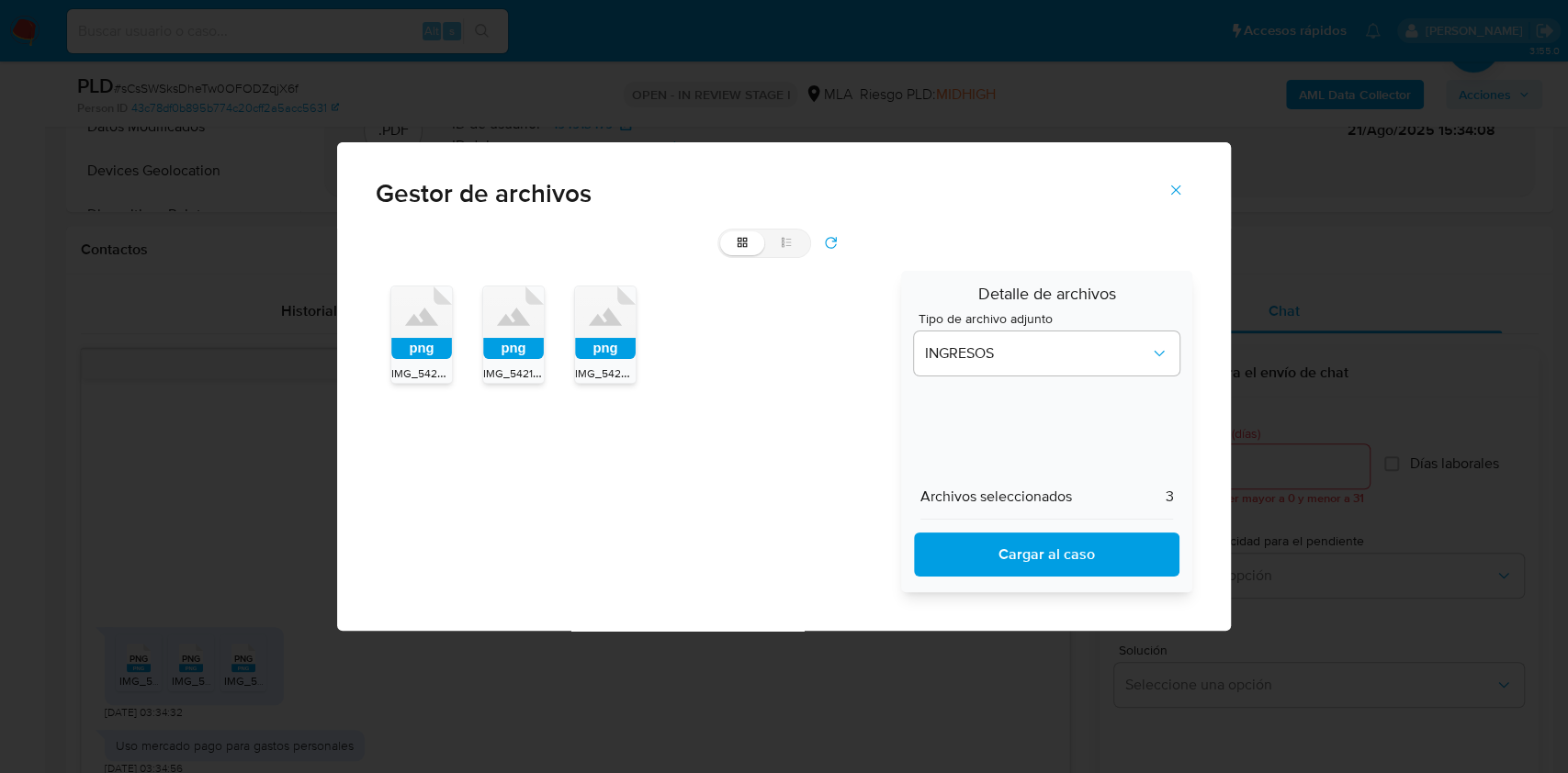
click at [956, 546] on span "Cargar al caso" at bounding box center [1047, 555] width 219 height 40
click at [1180, 178] on span "Cerrar" at bounding box center [1175, 190] width 16 height 40
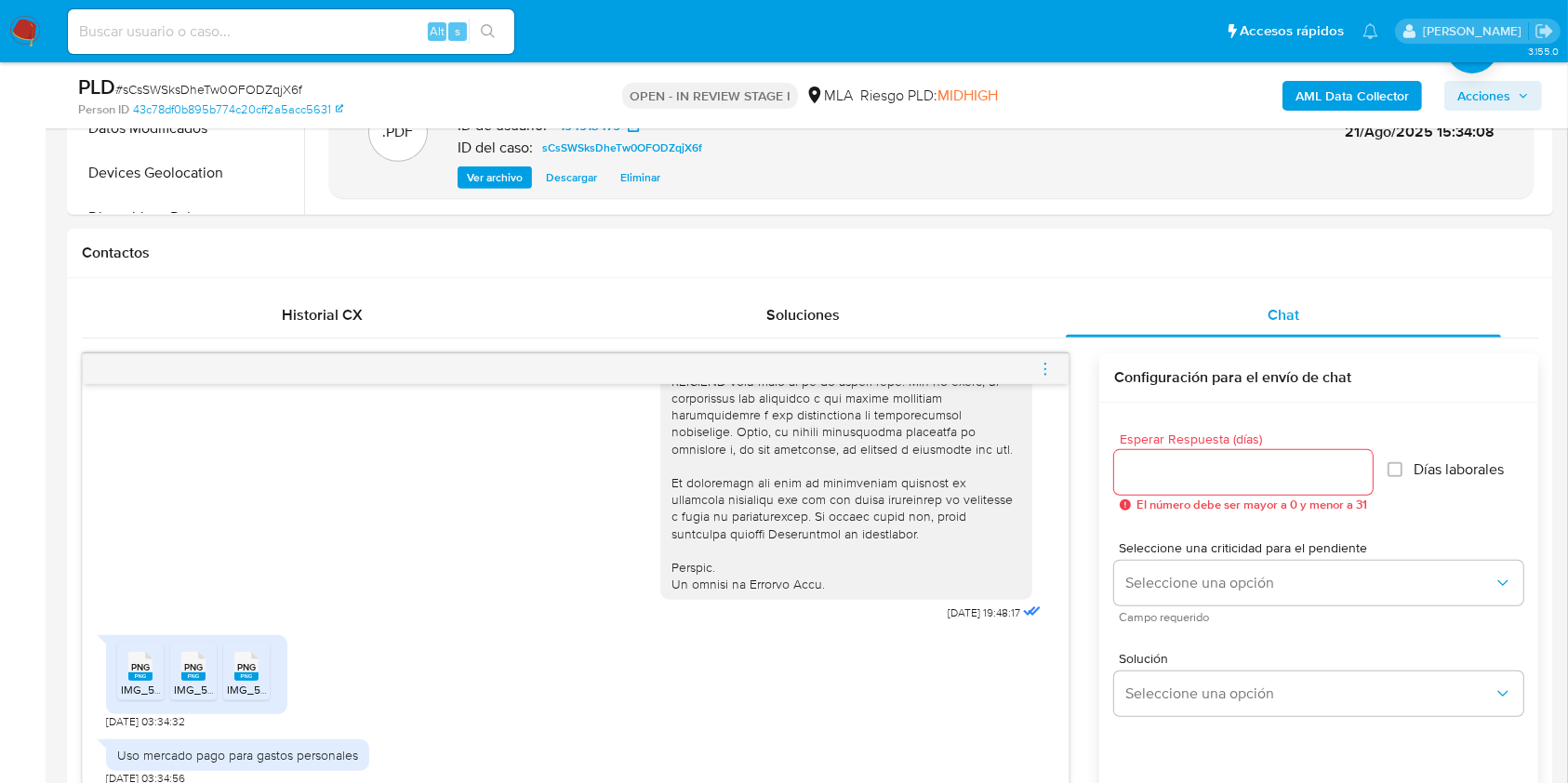
scroll to position [1116, 0]
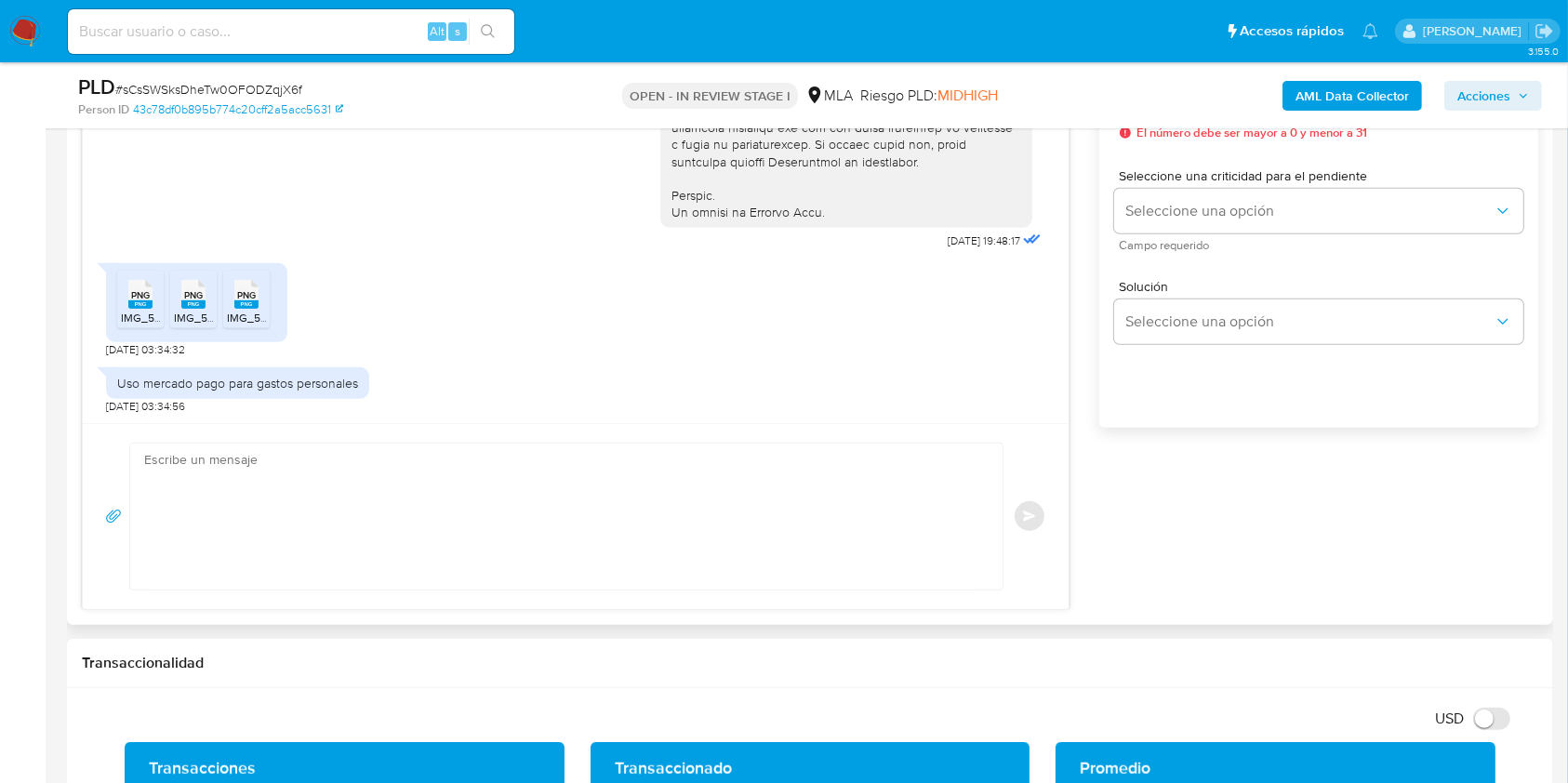
click at [368, 505] on textarea at bounding box center [562, 516] width 835 height 146
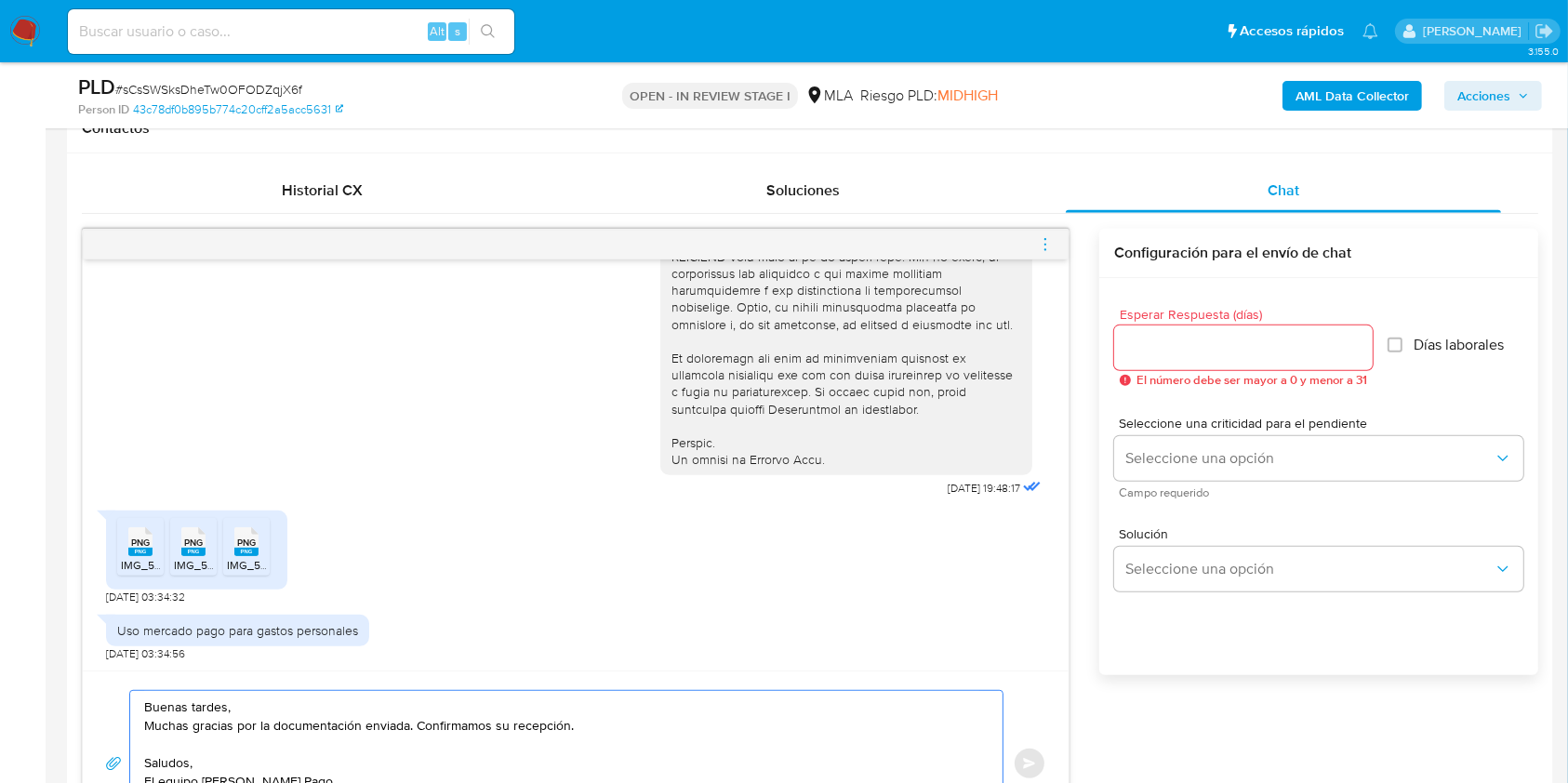
scroll to position [867, 0]
type textarea "Buenas tardes, Muchas gracias por la documentación enviada. Confirmamos su rece…"
click at [1192, 330] on div at bounding box center [1243, 348] width 258 height 45
click at [1192, 343] on input "Esperar Respuesta (días)" at bounding box center [1243, 348] width 258 height 24
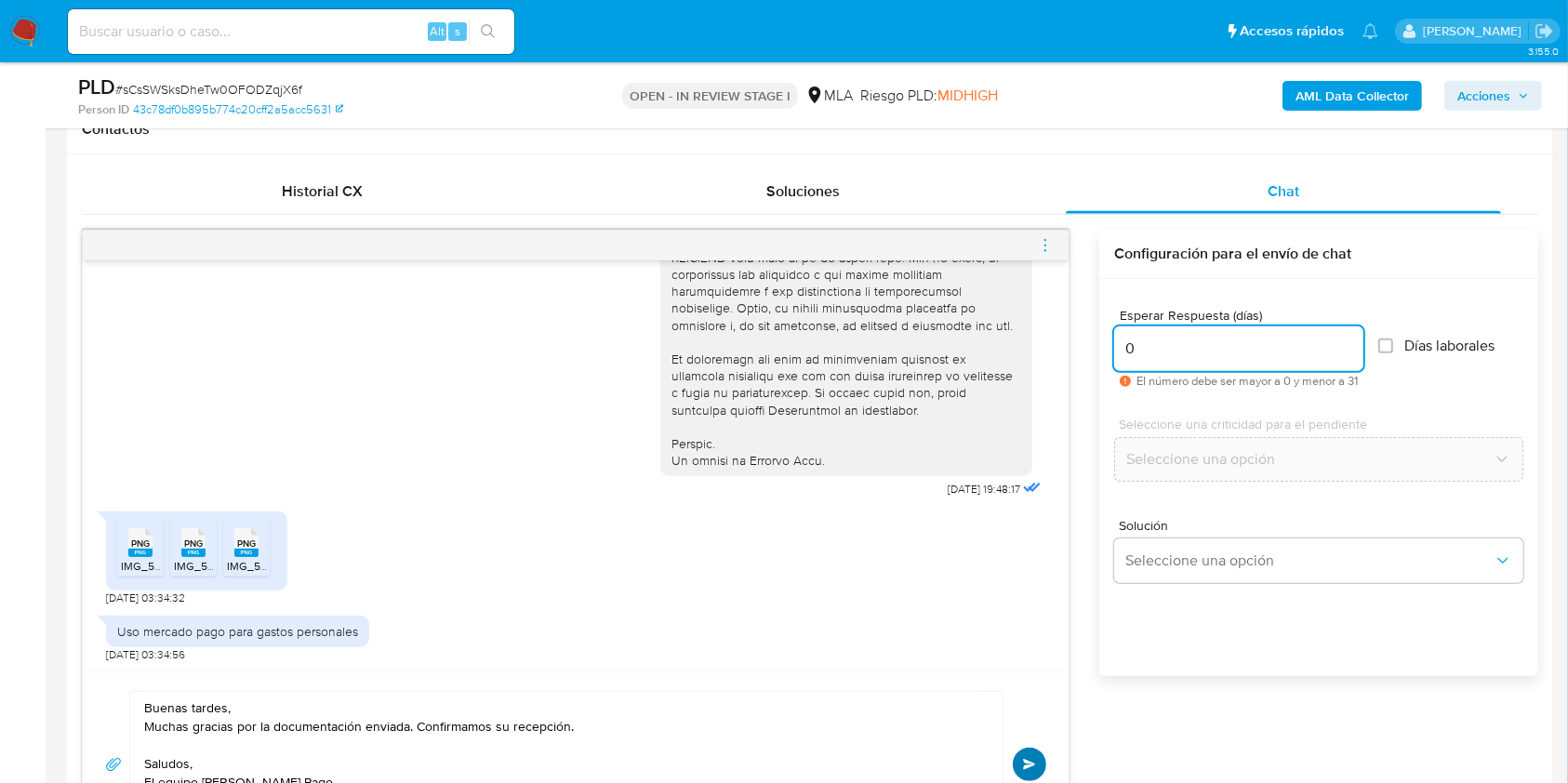
type input "0"
drag, startPoint x: 1028, startPoint y: 754, endPoint x: 1038, endPoint y: 673, distance: 81.6
click at [1028, 755] on button "Enviar" at bounding box center [1029, 764] width 33 height 33
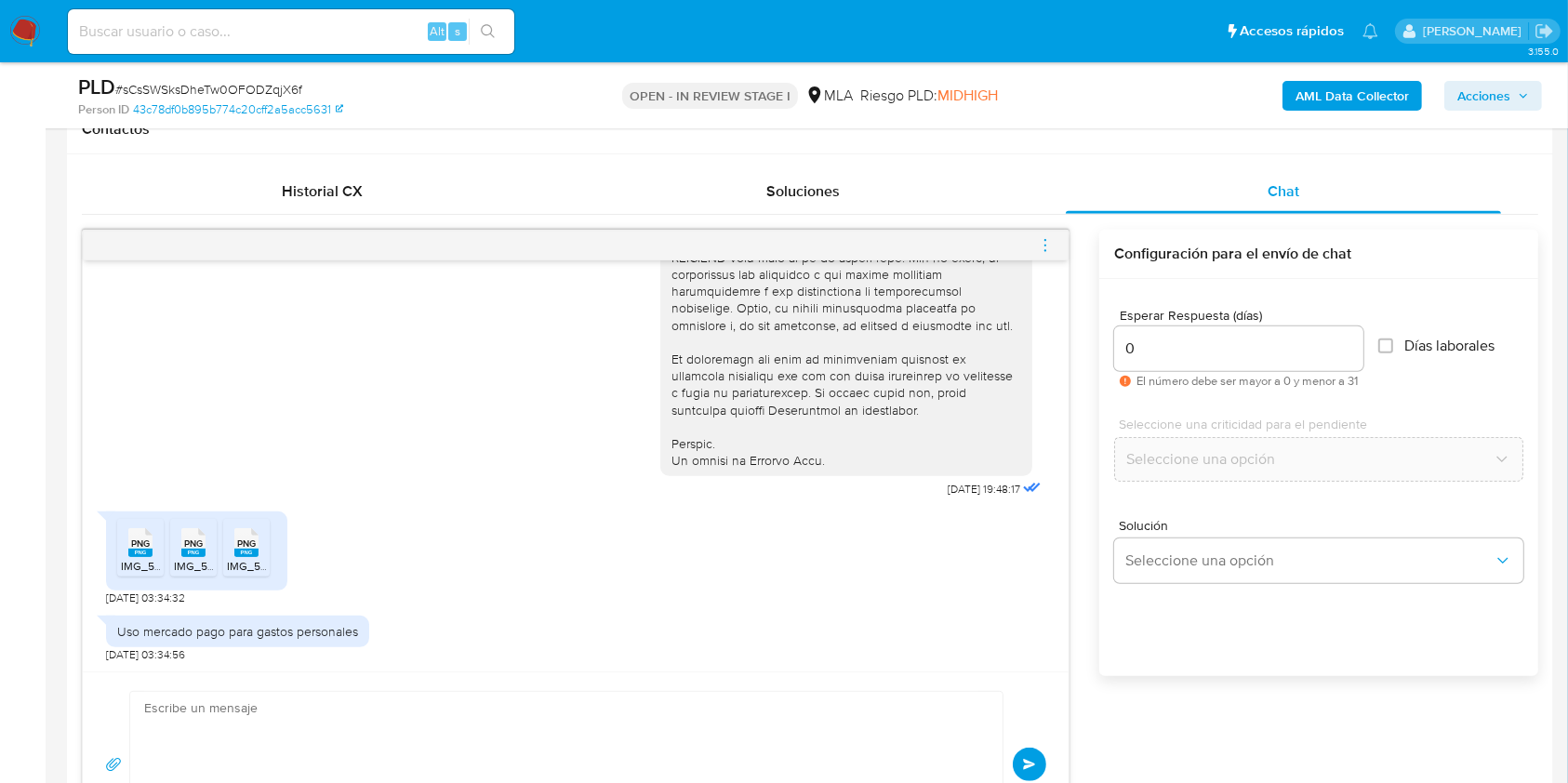
click at [1044, 241] on icon "menu-action" at bounding box center [1044, 245] width 16 height 16
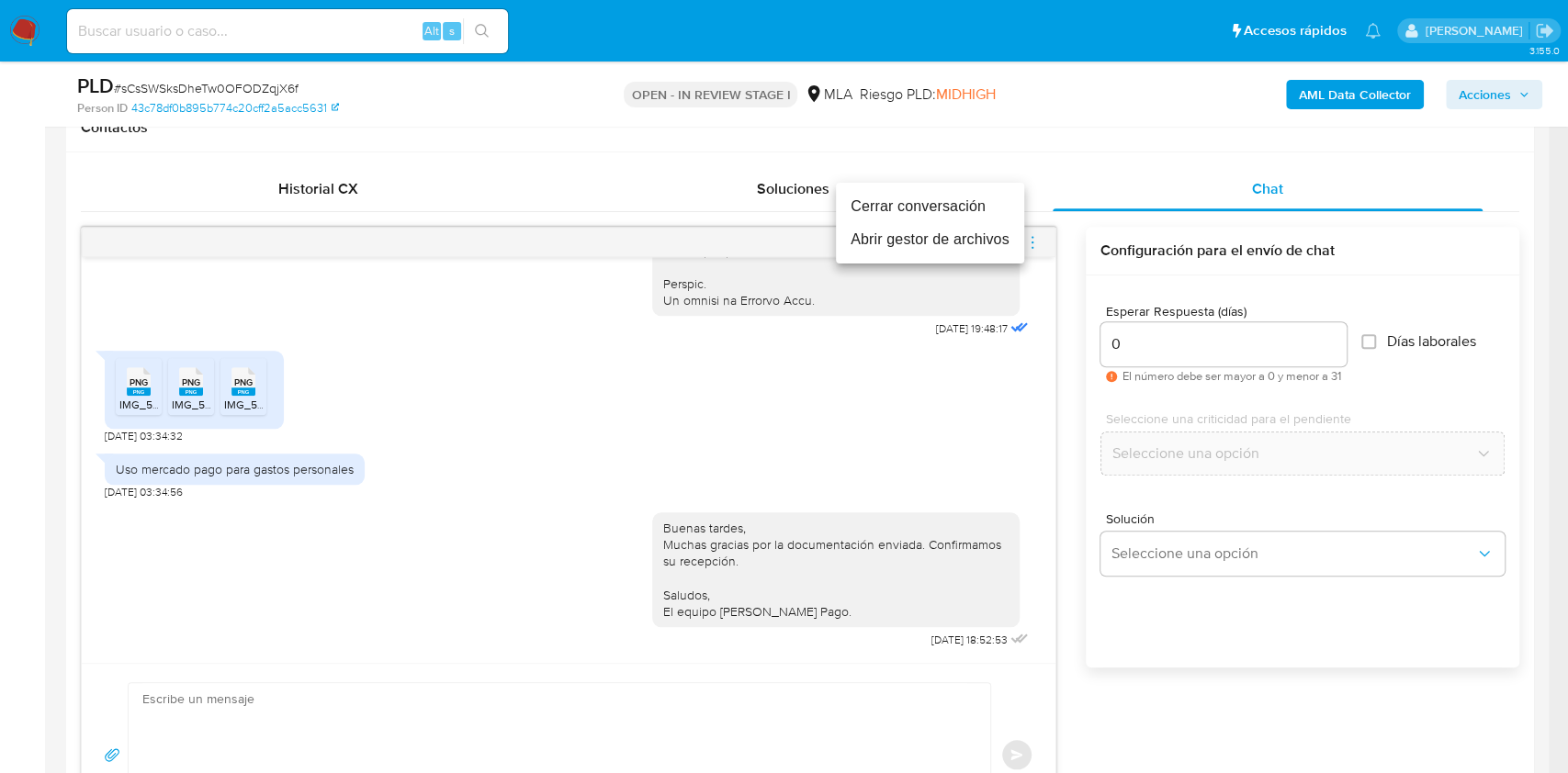
click at [871, 216] on li "Cerrar conversación" at bounding box center [930, 206] width 188 height 33
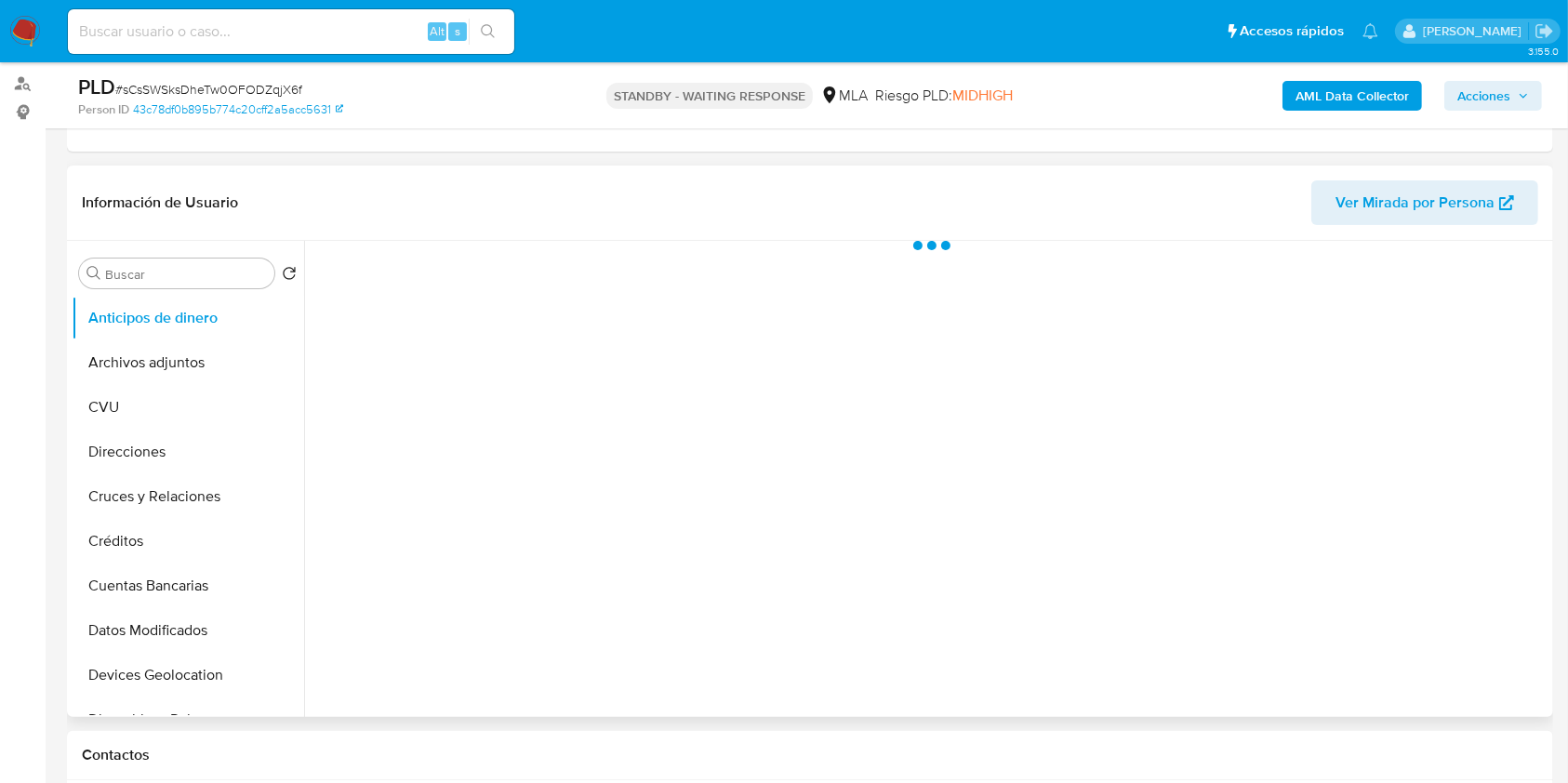
scroll to position [247, 0]
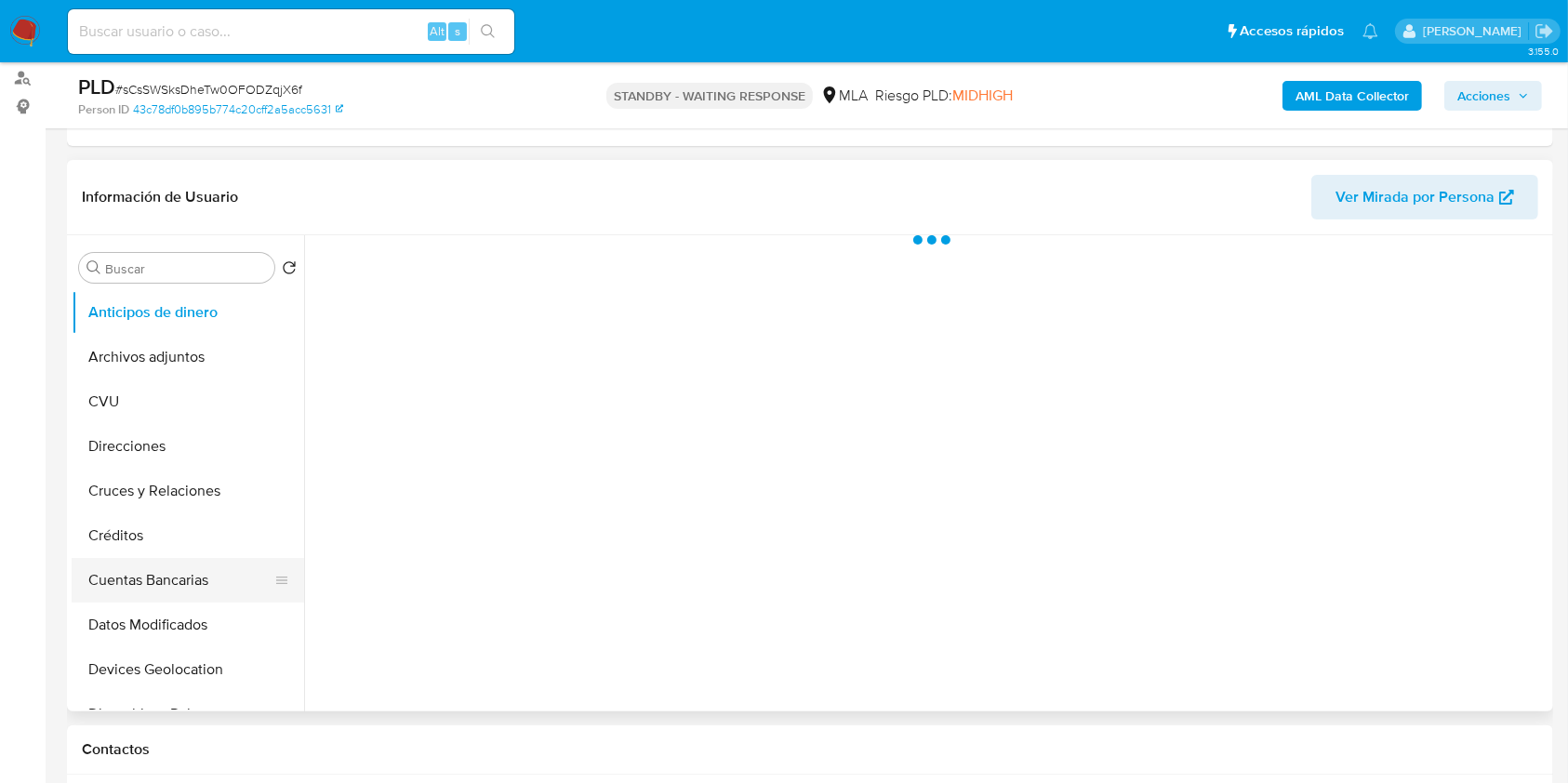
select select "10"
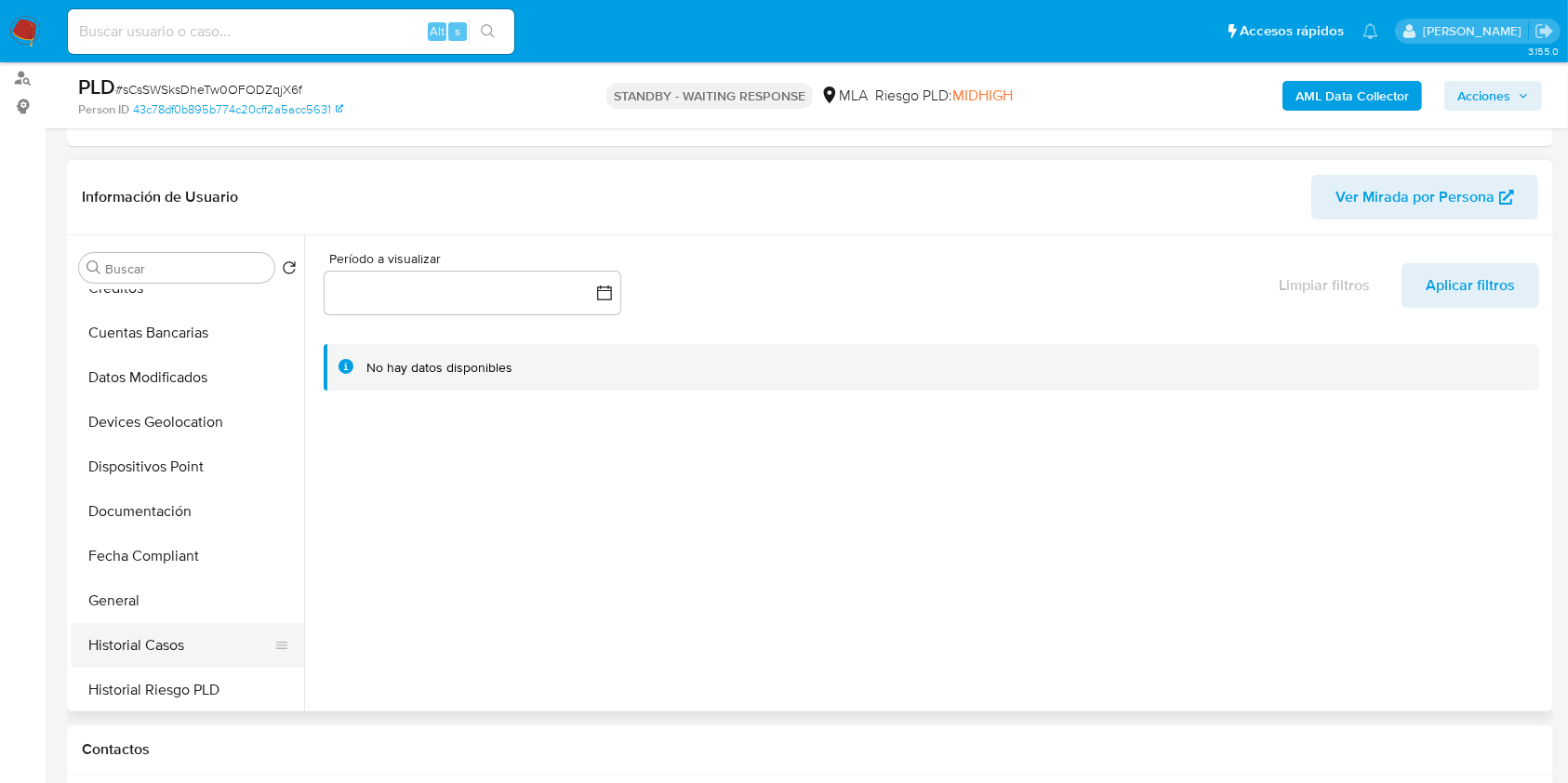
click at [179, 621] on ul "Anticipos de dinero Archivos adjuntos CVU Direcciones Cruces y Relaciones Crédi…" at bounding box center [188, 500] width 233 height 419
click at [180, 643] on button "Historial Casos" at bounding box center [180, 645] width 217 height 45
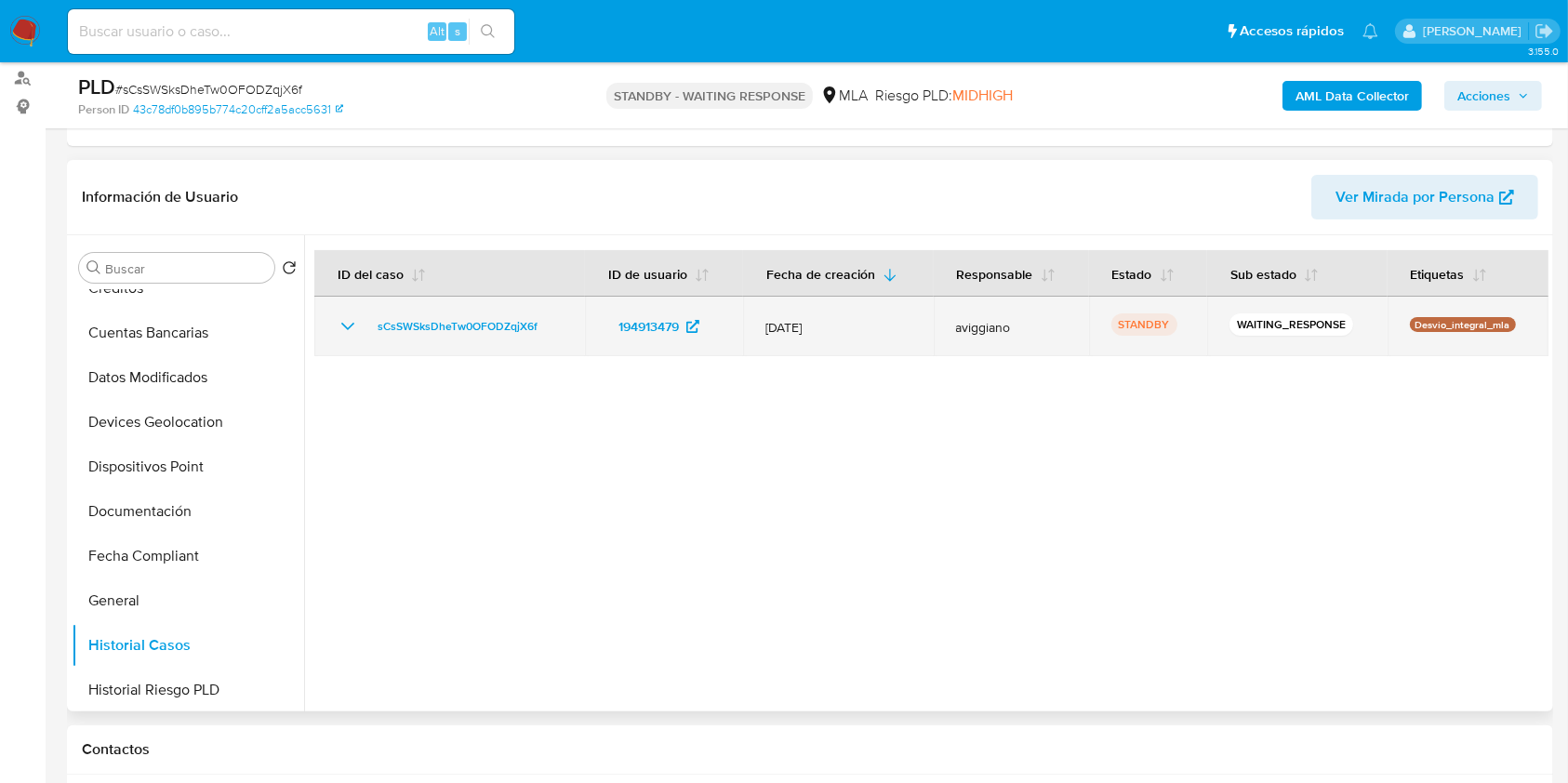
drag, startPoint x: 560, startPoint y: 323, endPoint x: 357, endPoint y: 335, distance: 203.4
click at [357, 335] on td "sCsSWSksDheTw0OFODZqjX6f" at bounding box center [449, 326] width 271 height 59
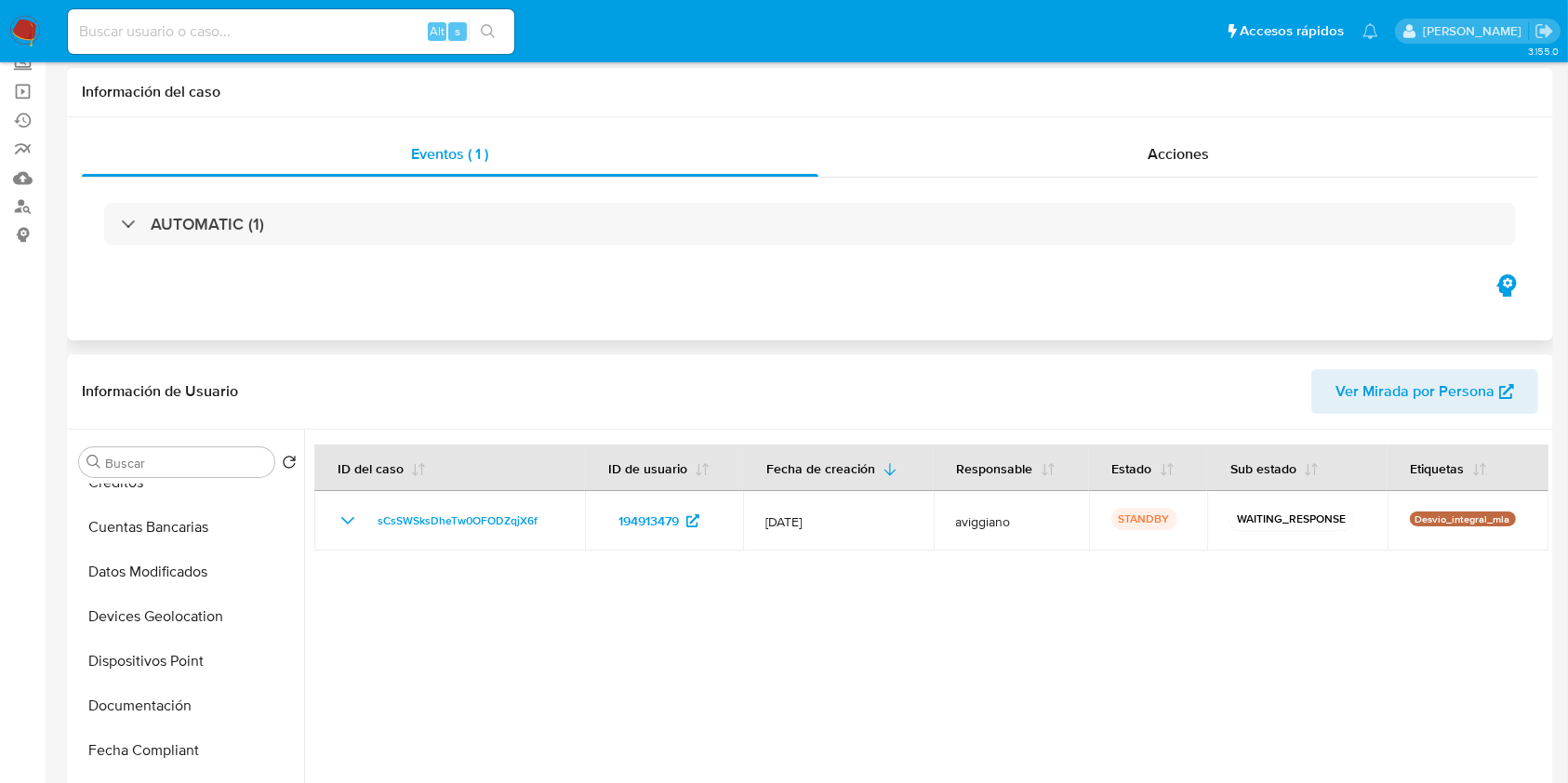
scroll to position [0, 0]
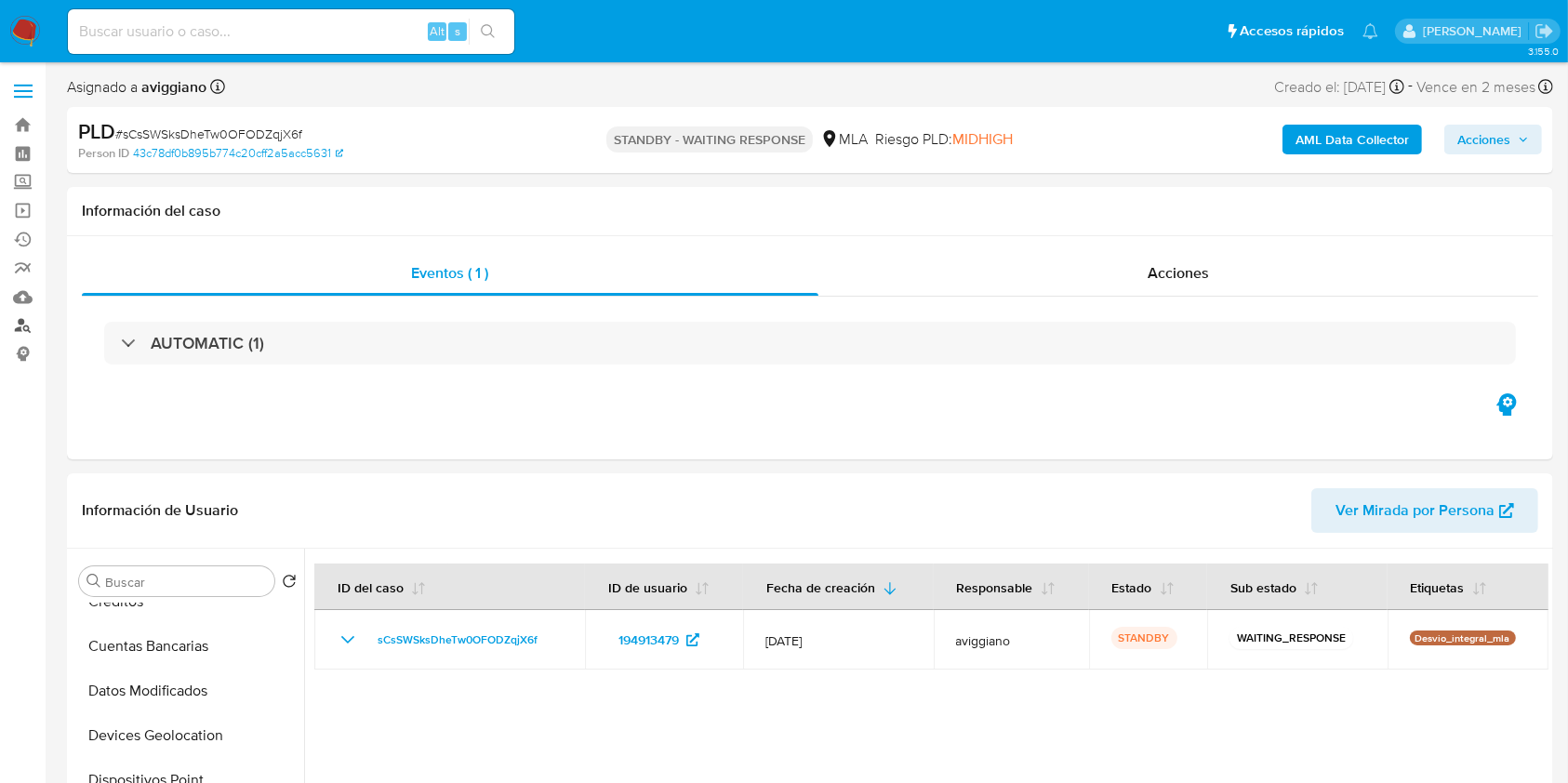
click at [26, 323] on link "Buscador de personas" at bounding box center [111, 326] width 221 height 29
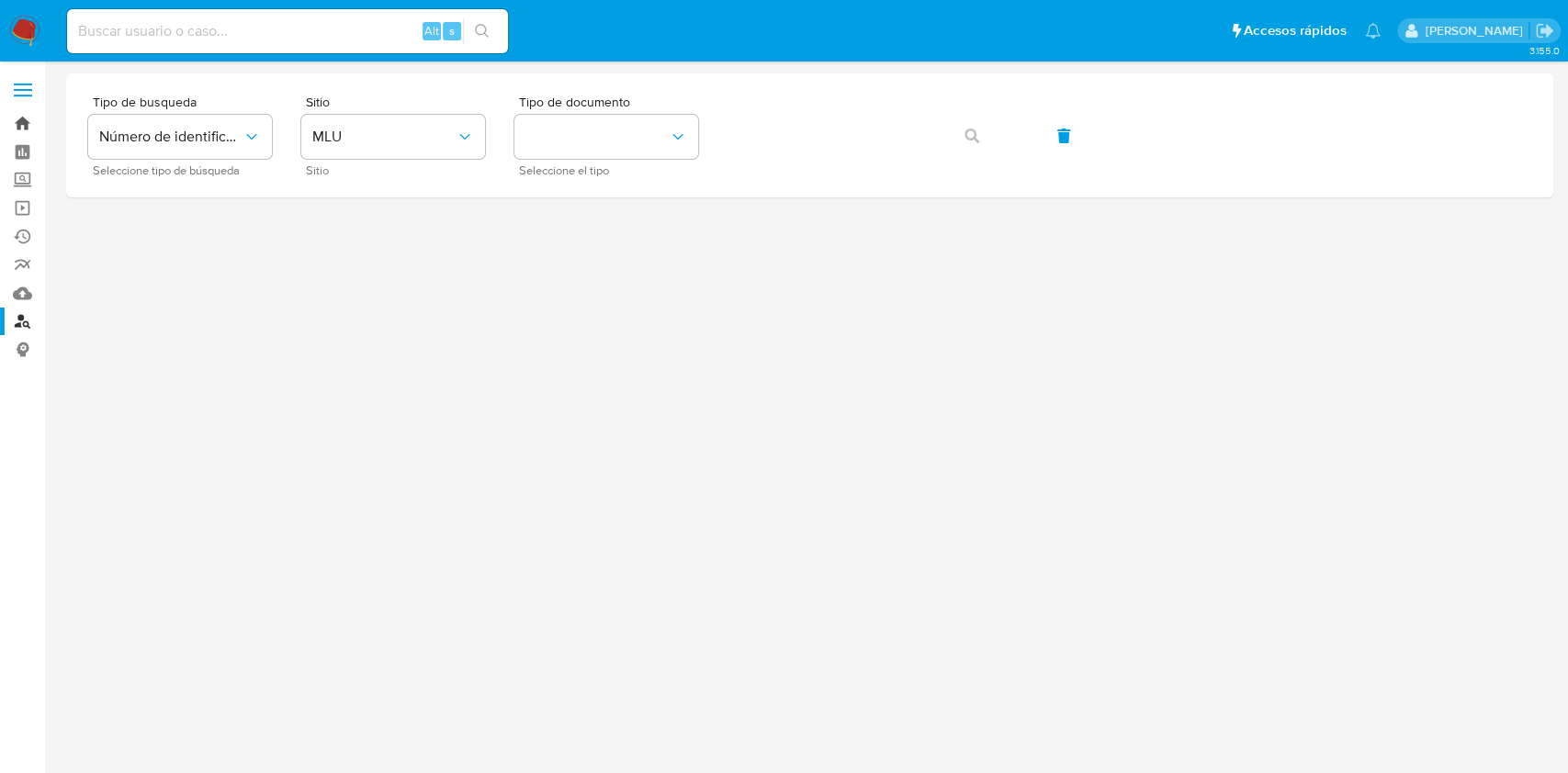
click at [22, 121] on link "Bandeja" at bounding box center [109, 124] width 219 height 29
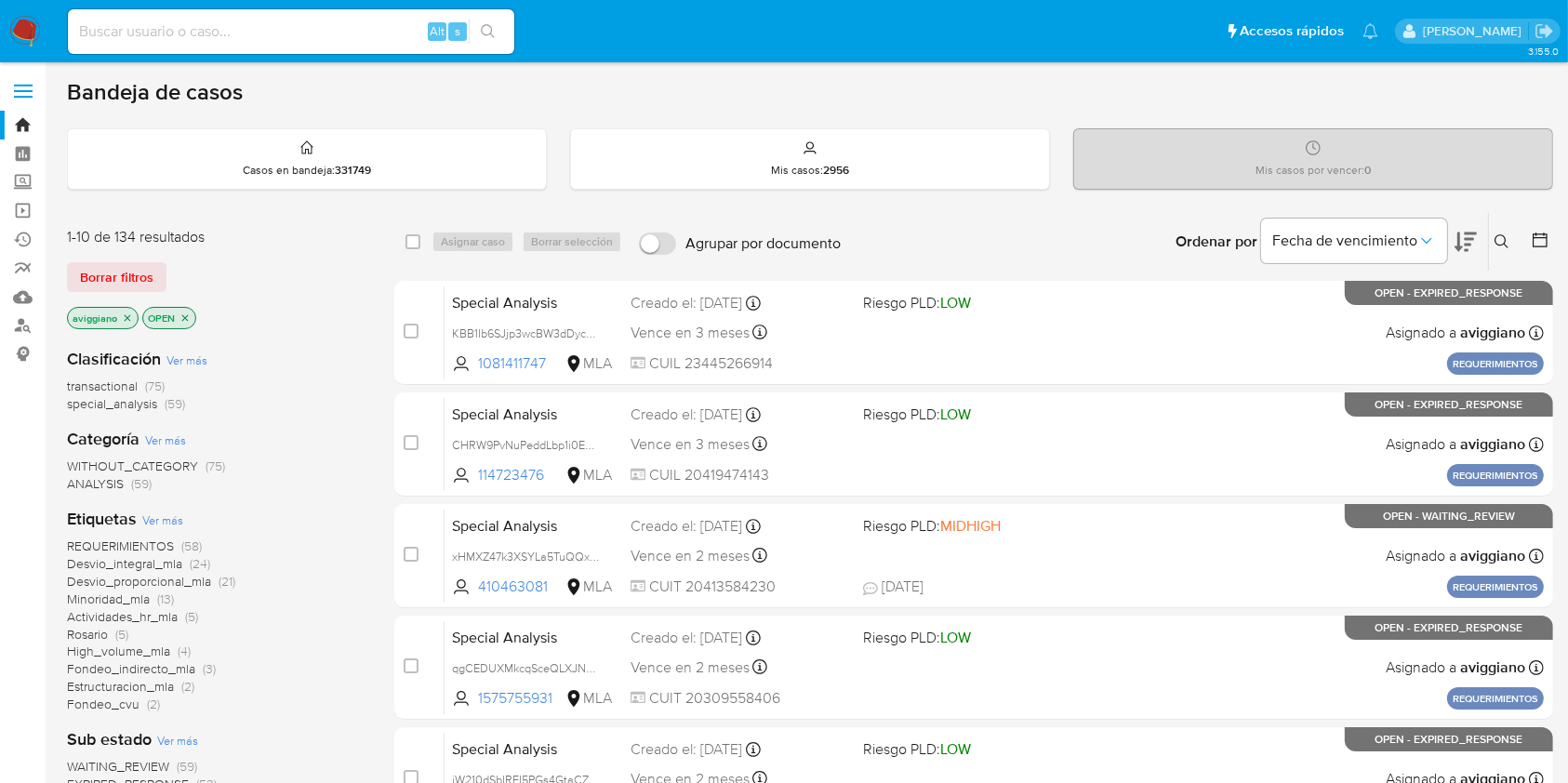
click at [1501, 243] on icon at bounding box center [1501, 241] width 14 height 14
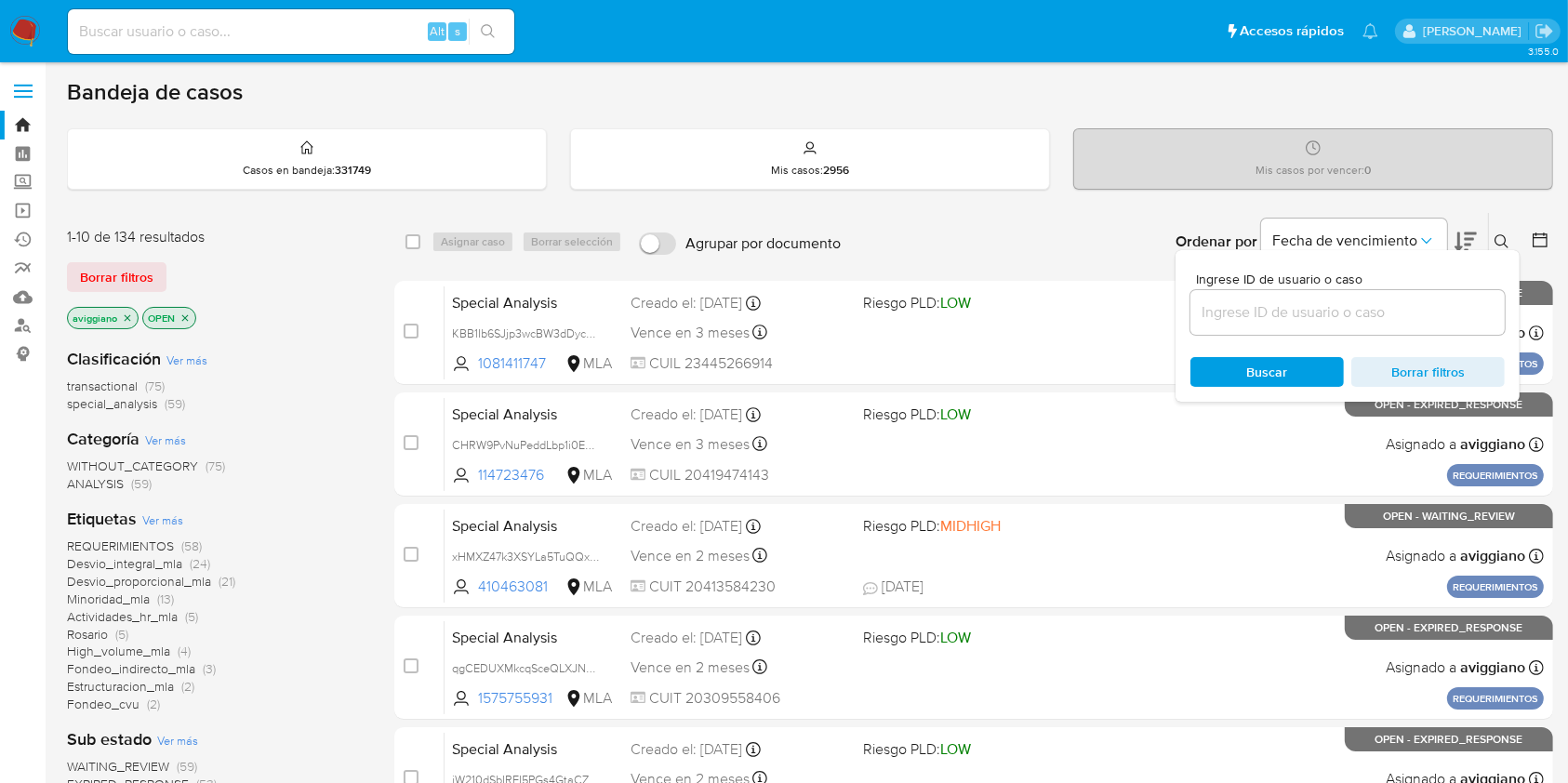
click at [1386, 301] on input at bounding box center [1348, 312] width 314 height 24
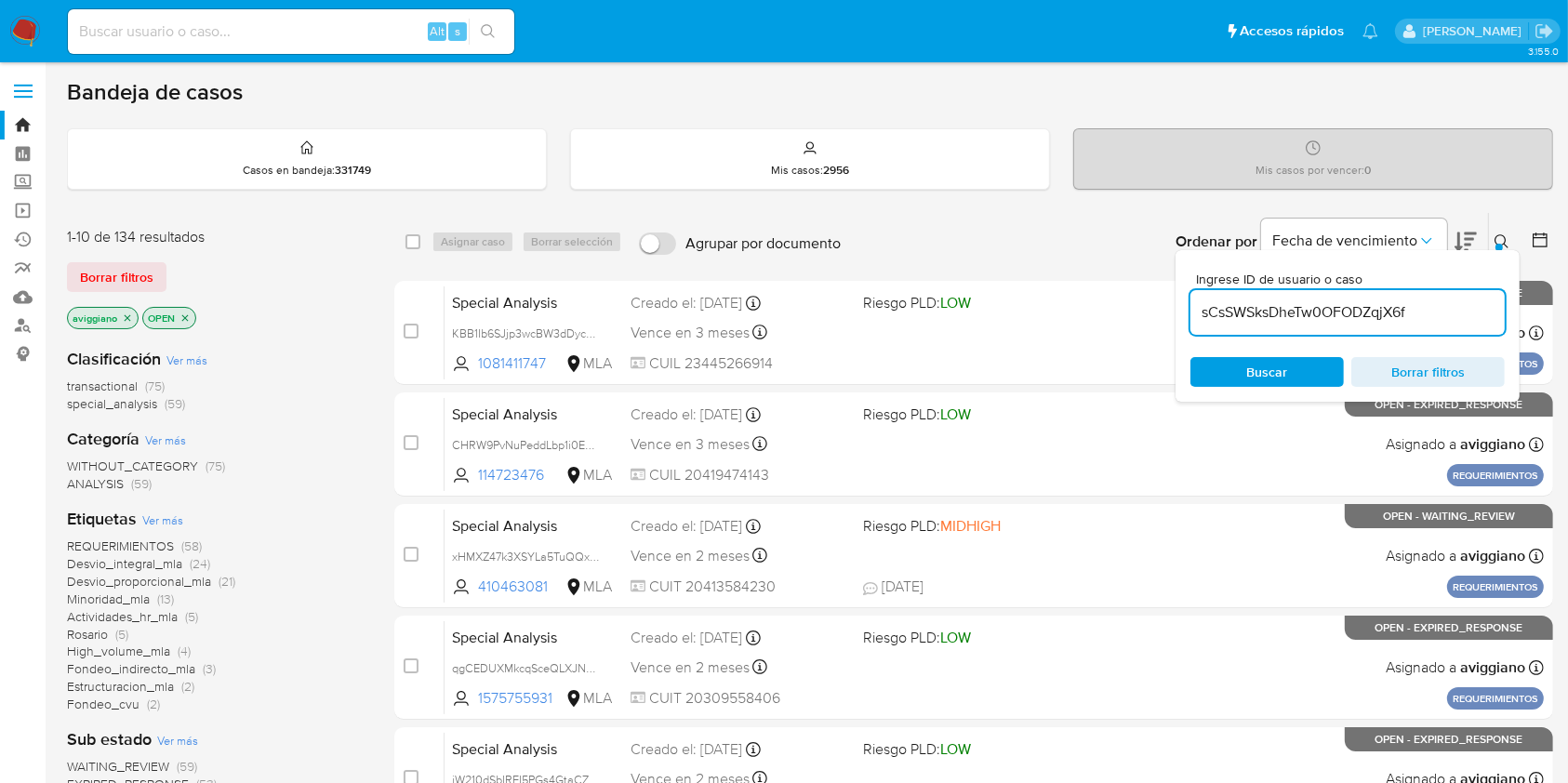
type input "sCsSWSksDheTw0OFODZqjX6f"
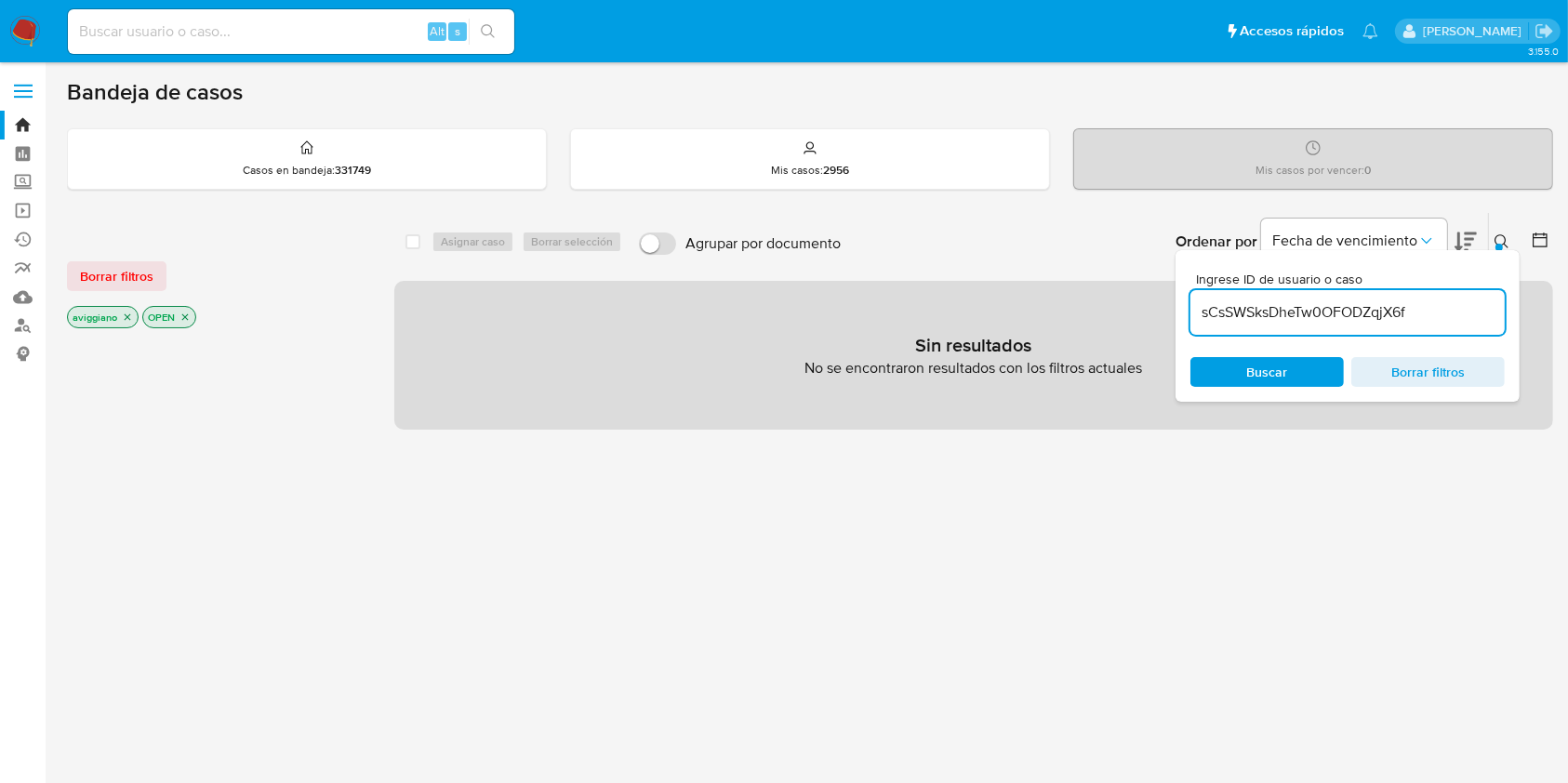
click at [126, 315] on icon "close-filter" at bounding box center [127, 316] width 11 height 11
click at [117, 316] on p "OPEN" at bounding box center [94, 316] width 52 height 20
click at [112, 316] on icon "close-filter" at bounding box center [109, 316] width 11 height 11
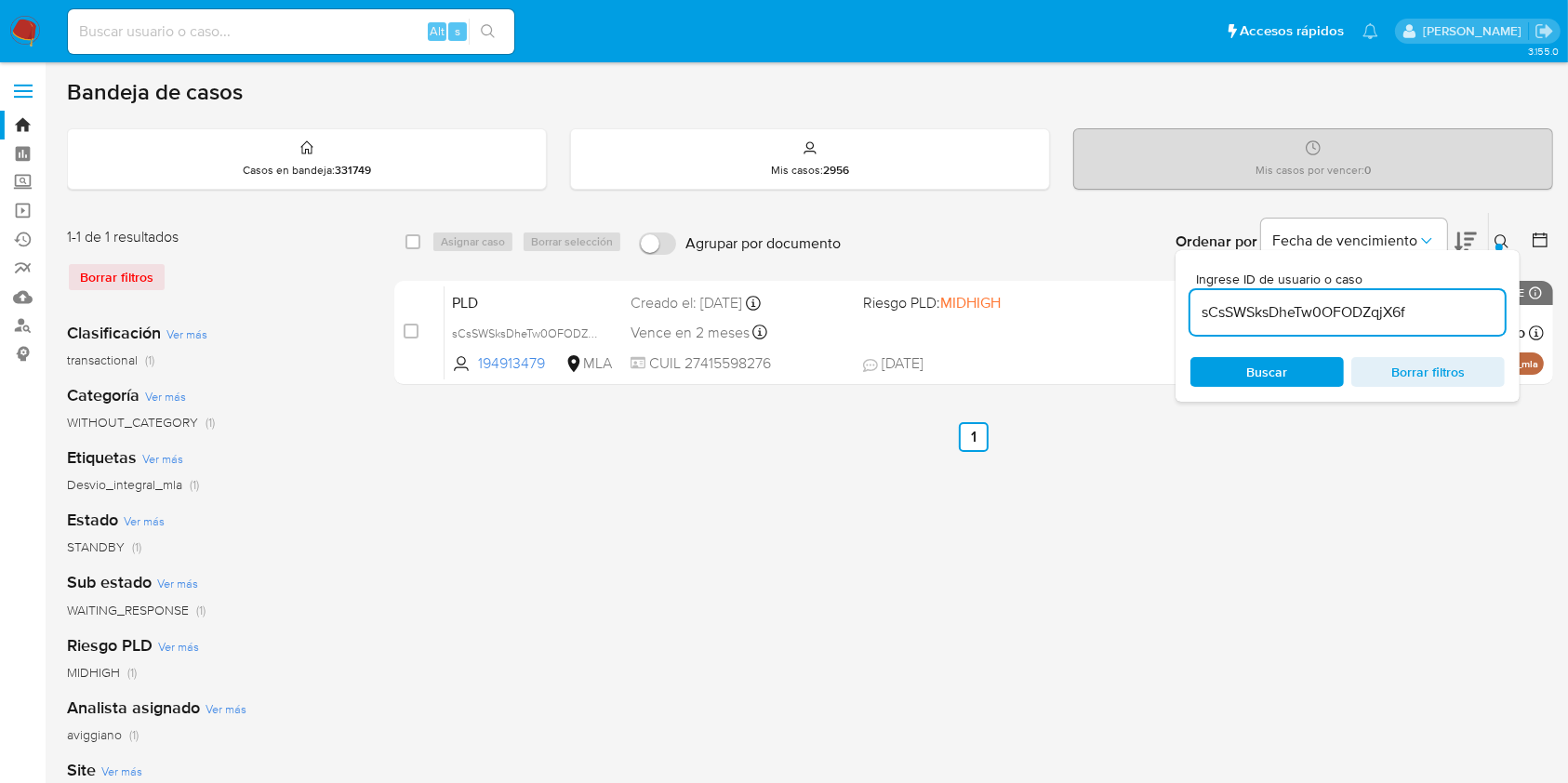
click at [416, 249] on div "select-all-cases-checkbox" at bounding box center [412, 242] width 15 height 18
click at [411, 244] on input "checkbox" at bounding box center [412, 241] width 15 height 15
checkbox input "true"
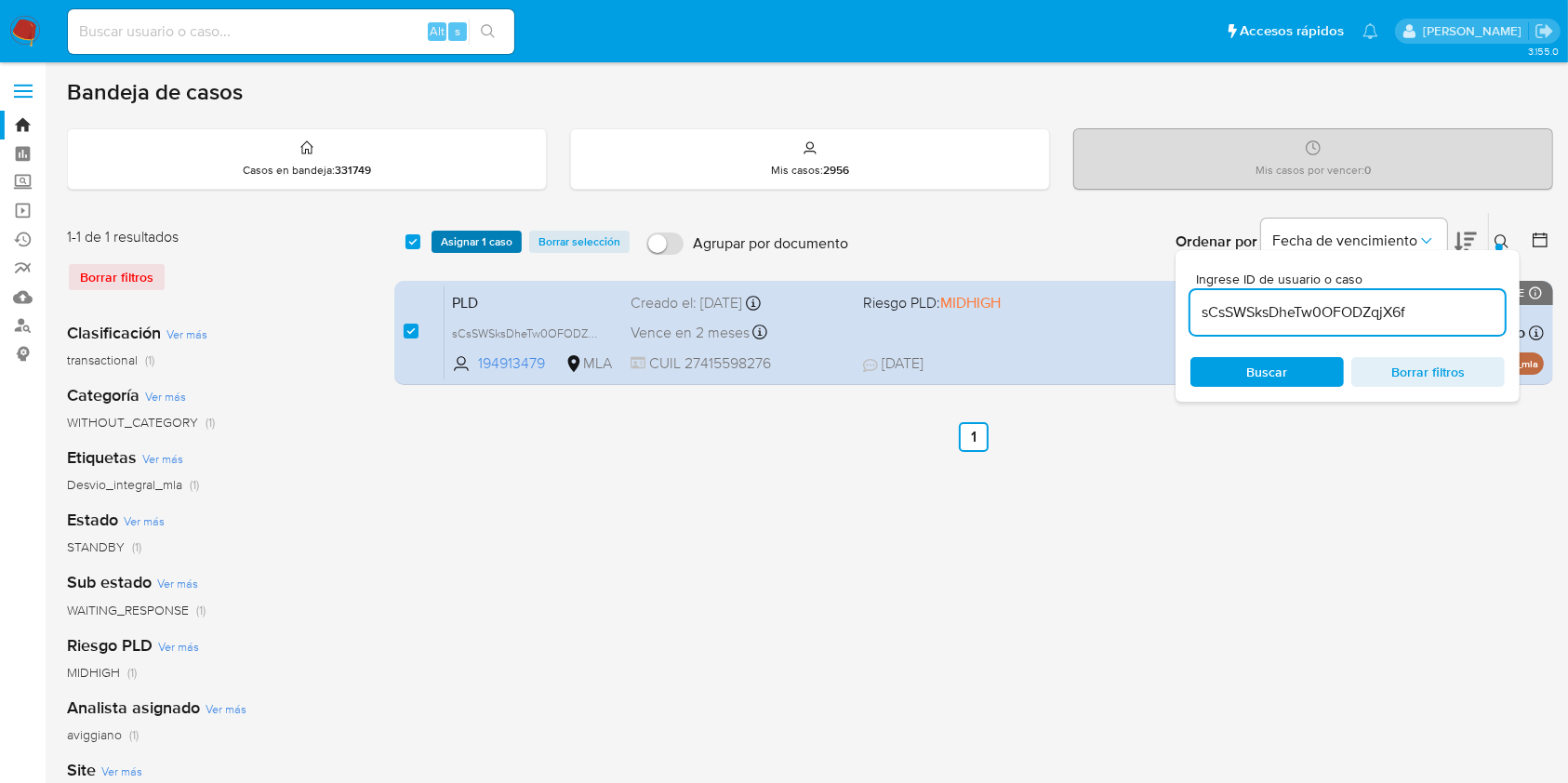
click at [439, 245] on button "Asignar 1 caso" at bounding box center [476, 242] width 90 height 22
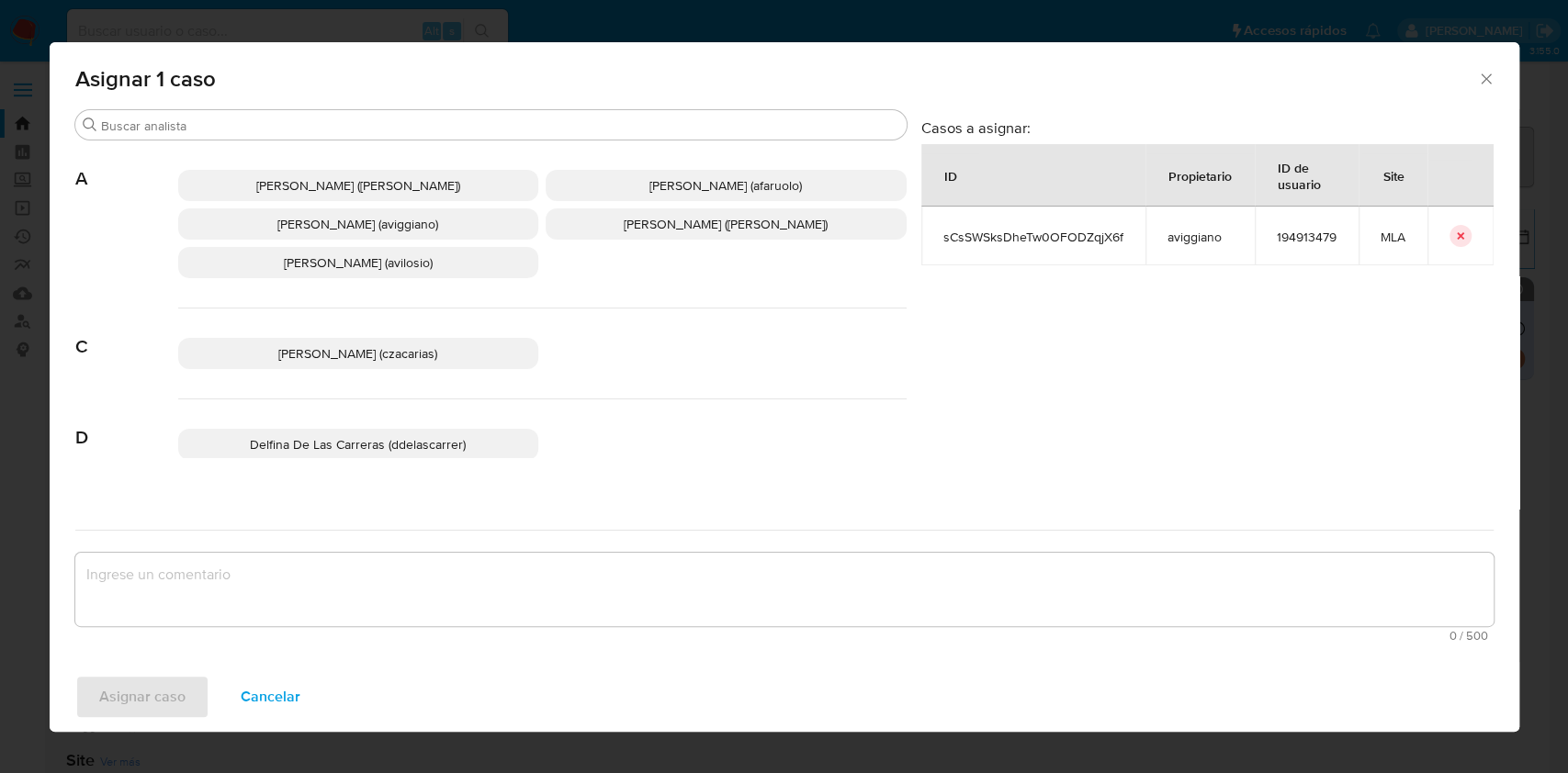
click at [336, 234] on p "[PERSON_NAME] (aviggiano)" at bounding box center [358, 224] width 361 height 32
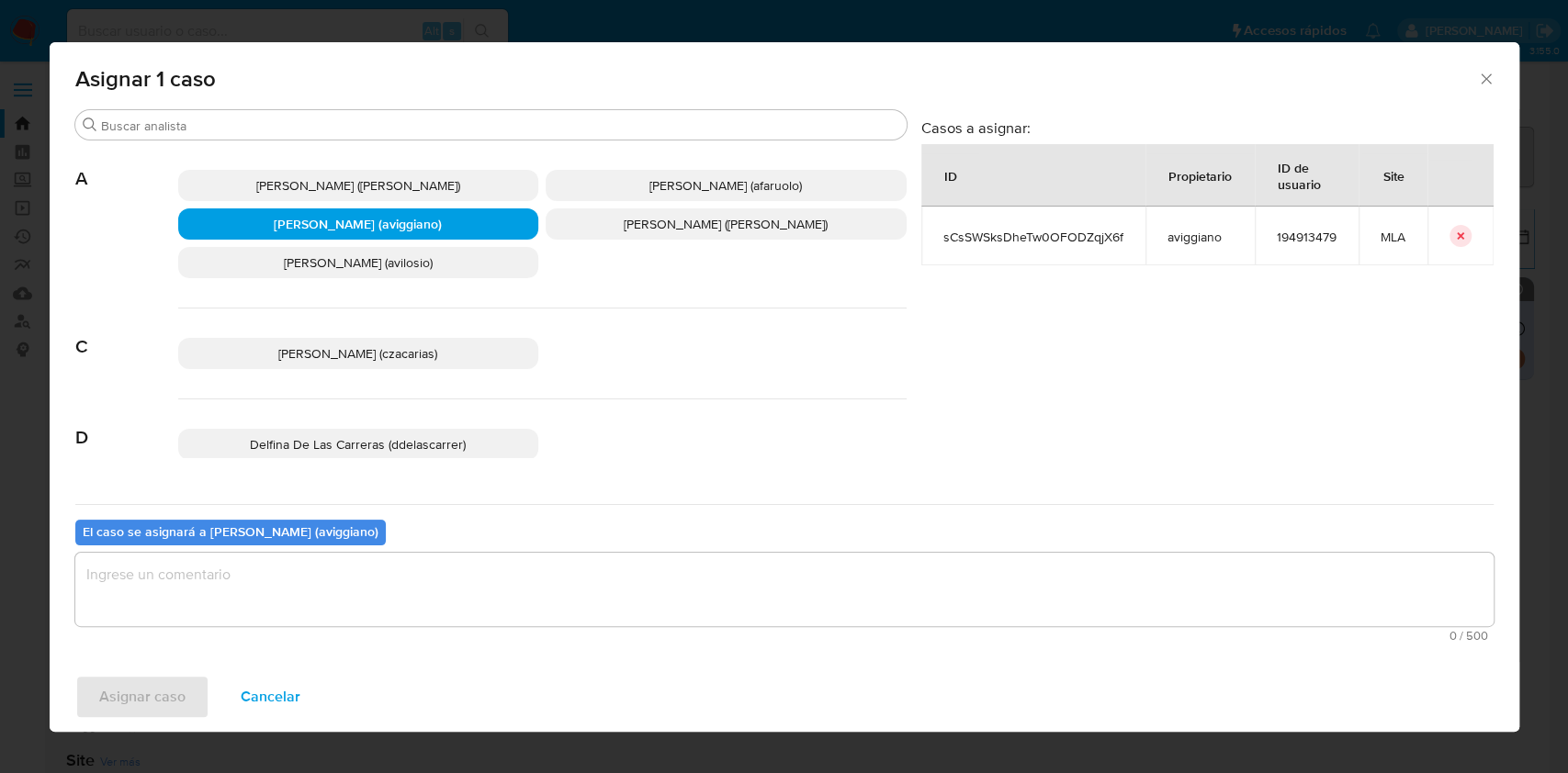
click at [275, 636] on span "0 / 500" at bounding box center [784, 635] width 1407 height 11
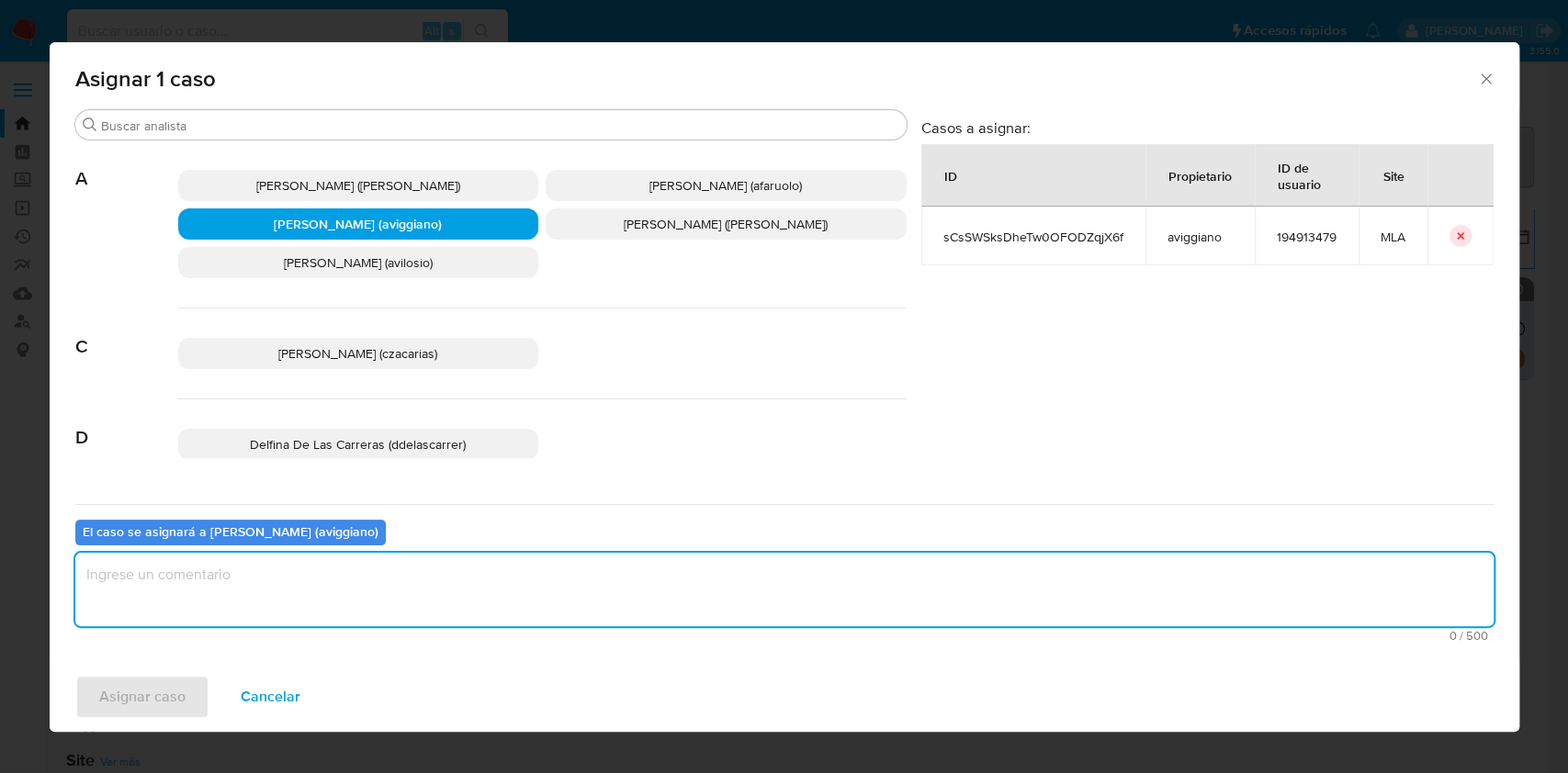
click at [288, 602] on textarea "assign-modal" at bounding box center [785, 589] width 1418 height 74
click at [172, 679] on span "Asignar caso" at bounding box center [142, 696] width 86 height 40
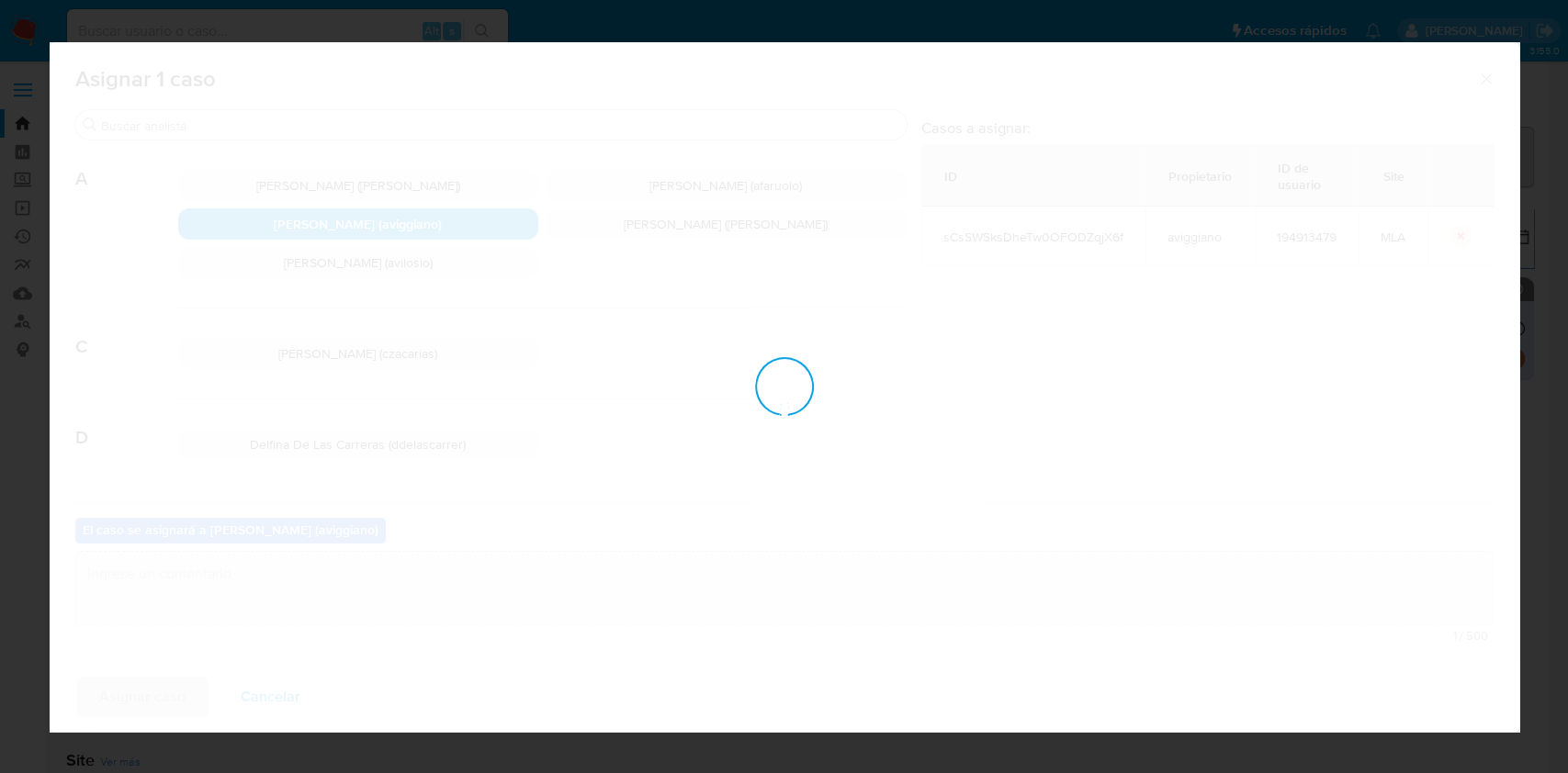
checkbox input "false"
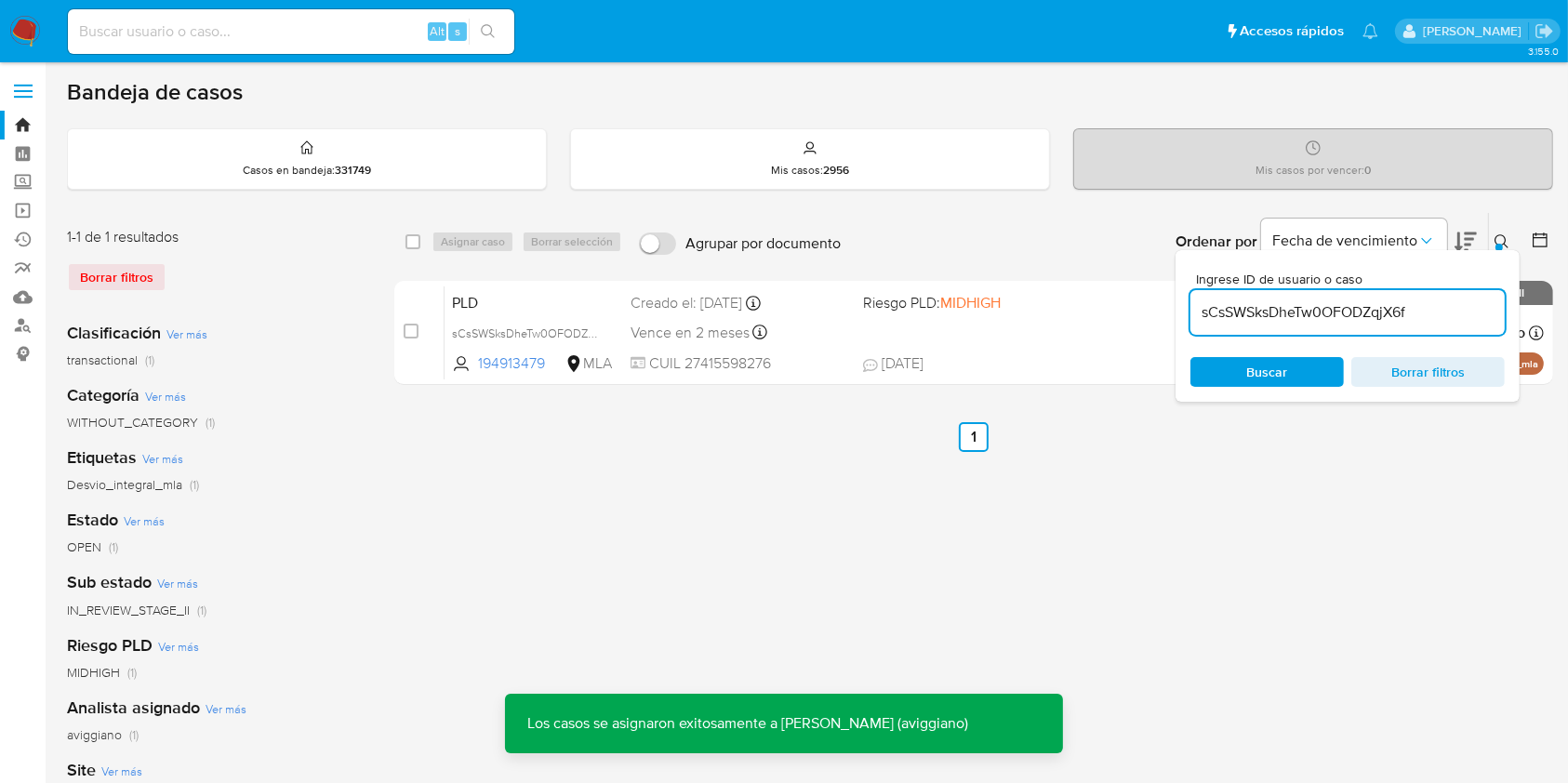
click at [955, 323] on div "PLD sCsSWSksDheTw0OFODZqjX6f 194913479 MLA Riesgo PLD: MIDHIGH Creado el: [DATE…" at bounding box center [994, 332] width 1099 height 94
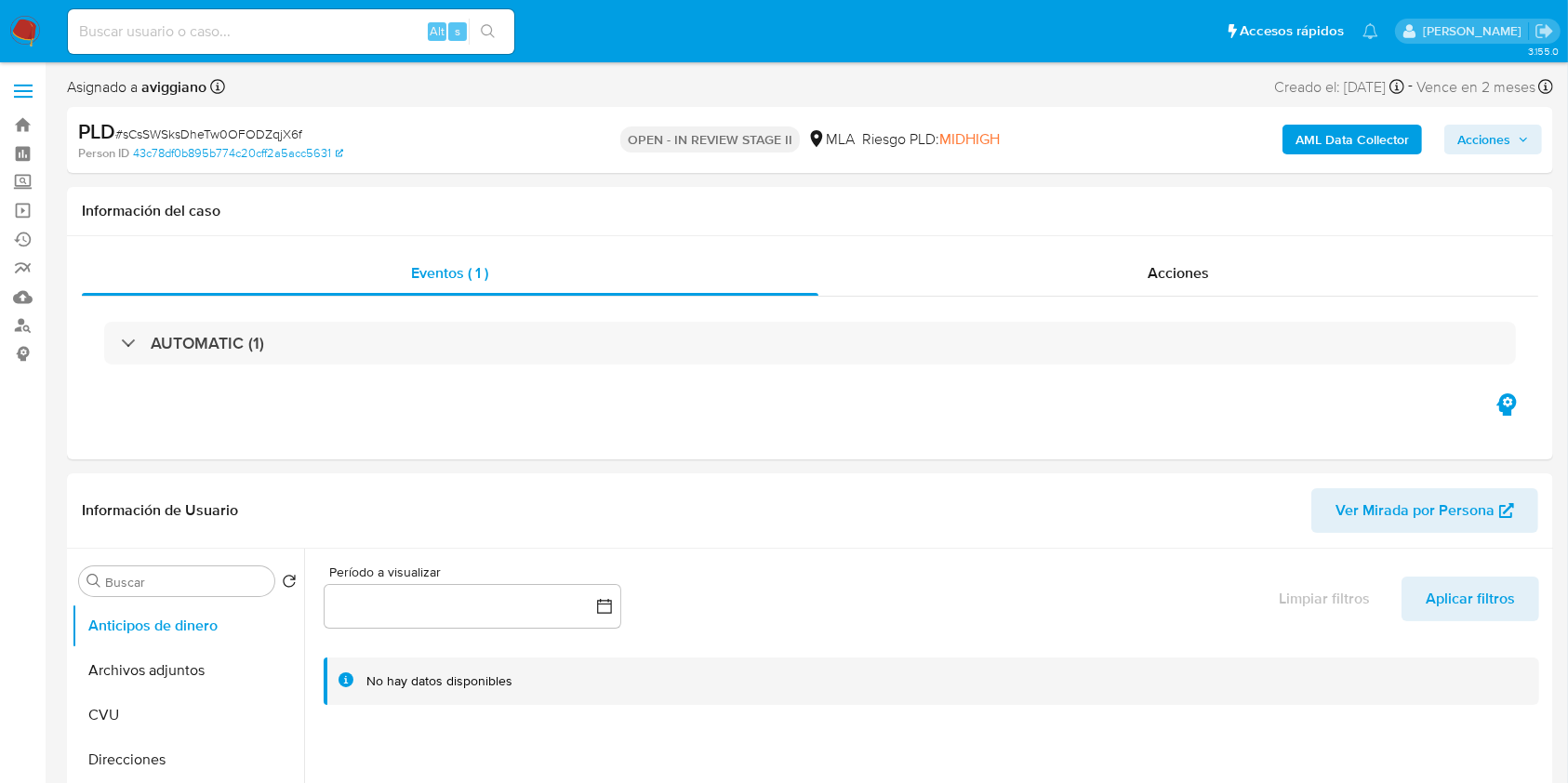
select select "10"
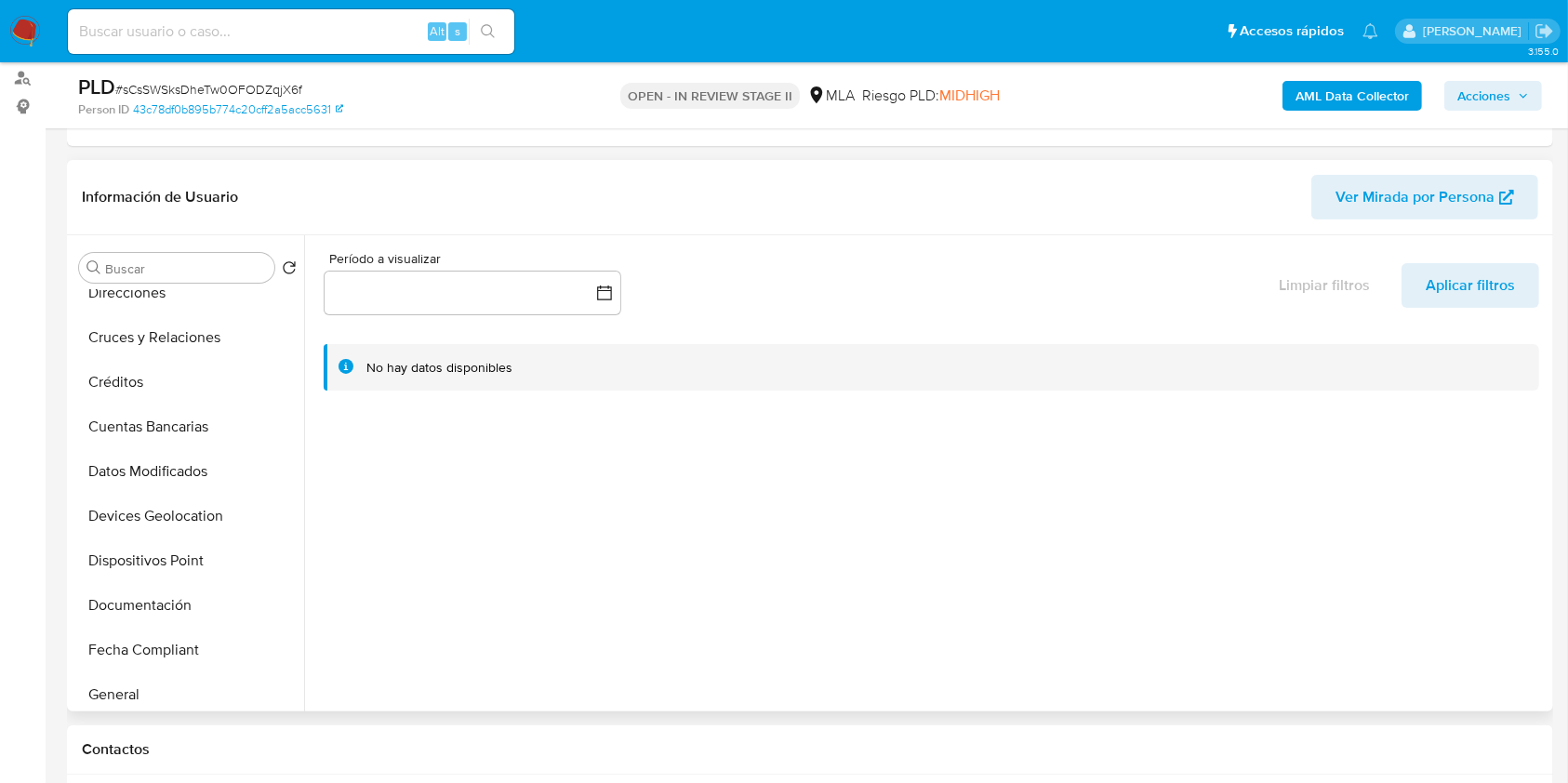
scroll to position [372, 0]
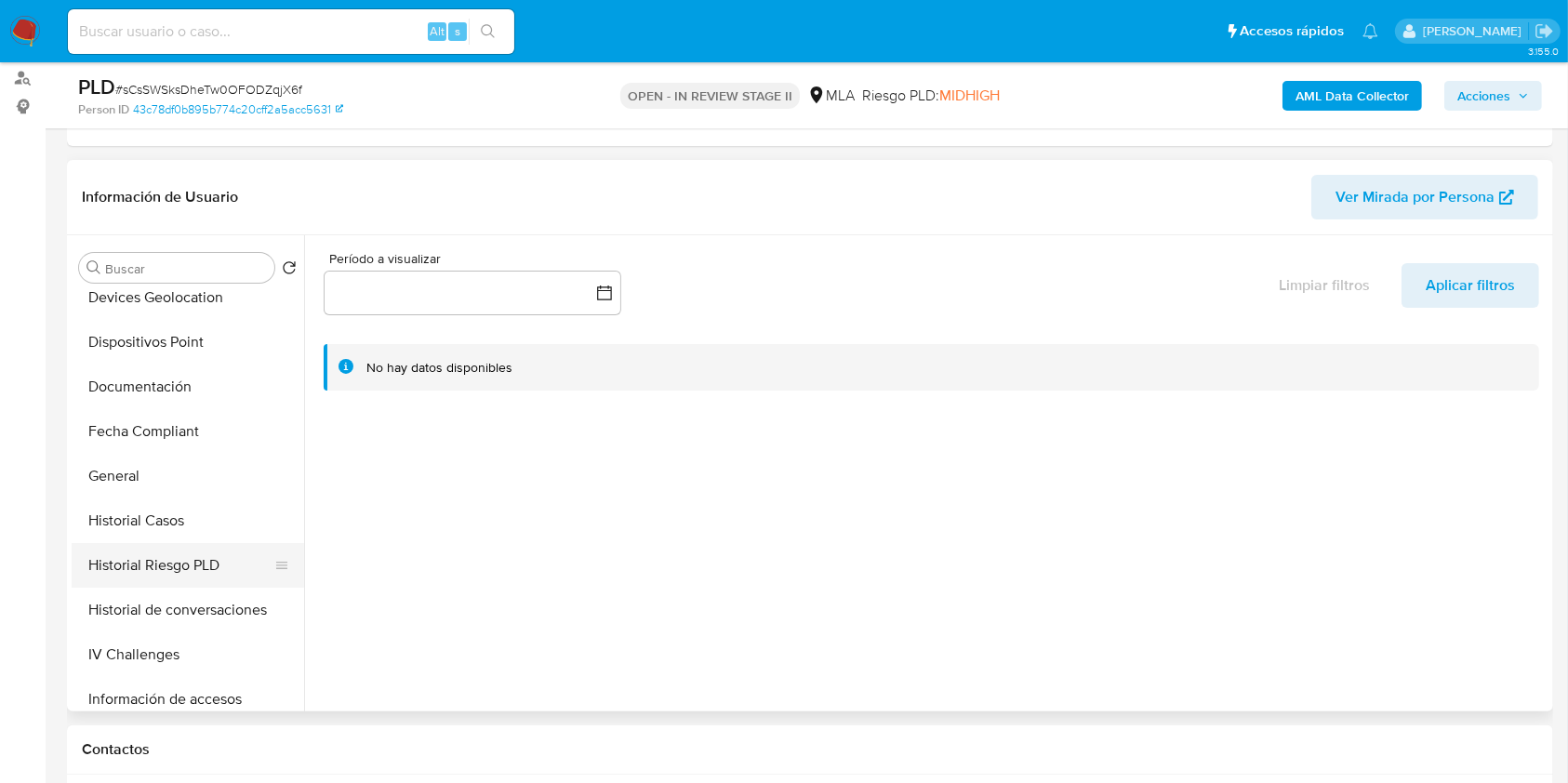
drag, startPoint x: 109, startPoint y: 568, endPoint x: 100, endPoint y: 557, distance: 14.2
click at [107, 568] on button "Historial Riesgo PLD" at bounding box center [180, 566] width 217 height 45
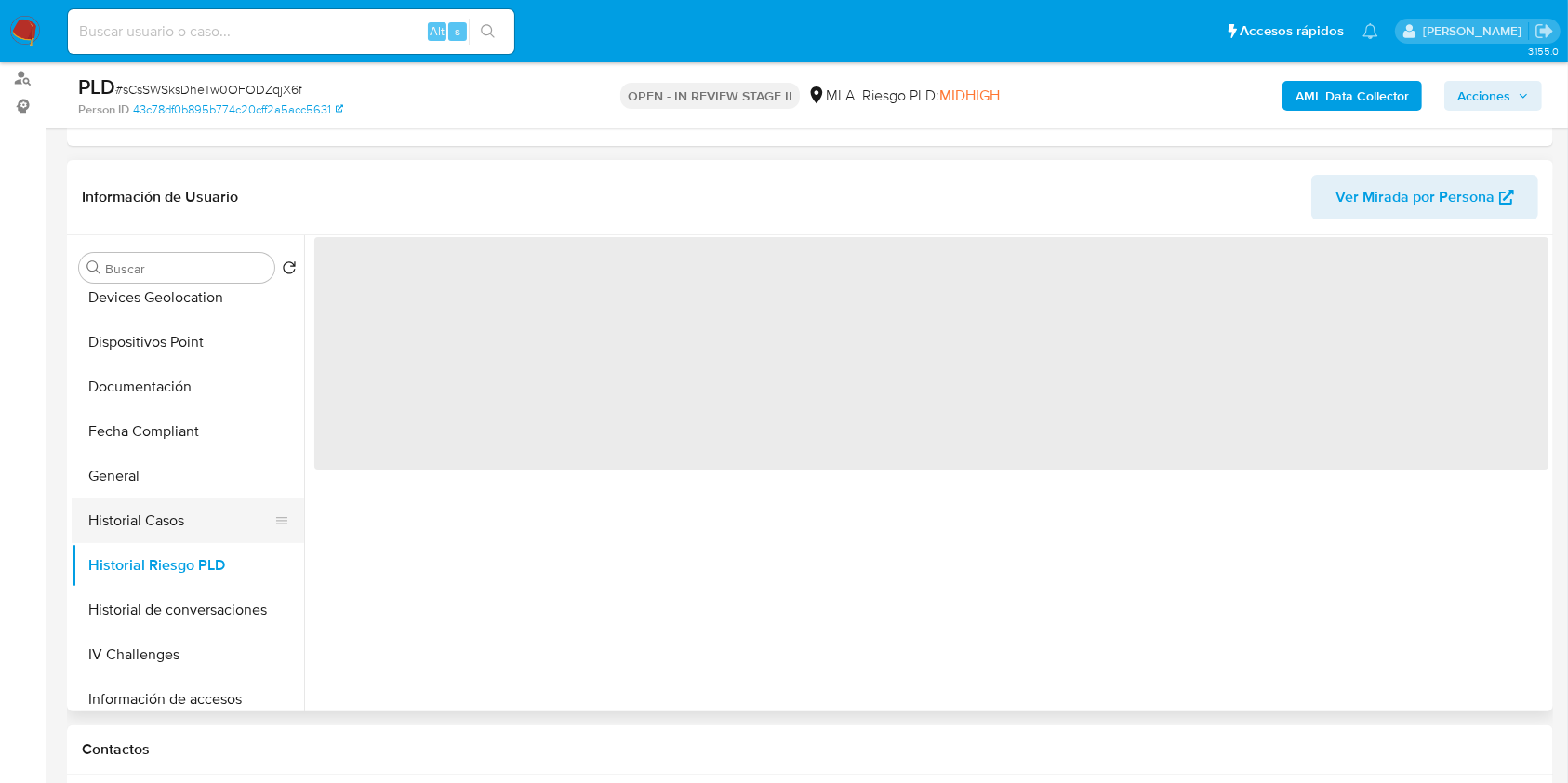
click at [94, 523] on button "Historial Casos" at bounding box center [180, 521] width 217 height 45
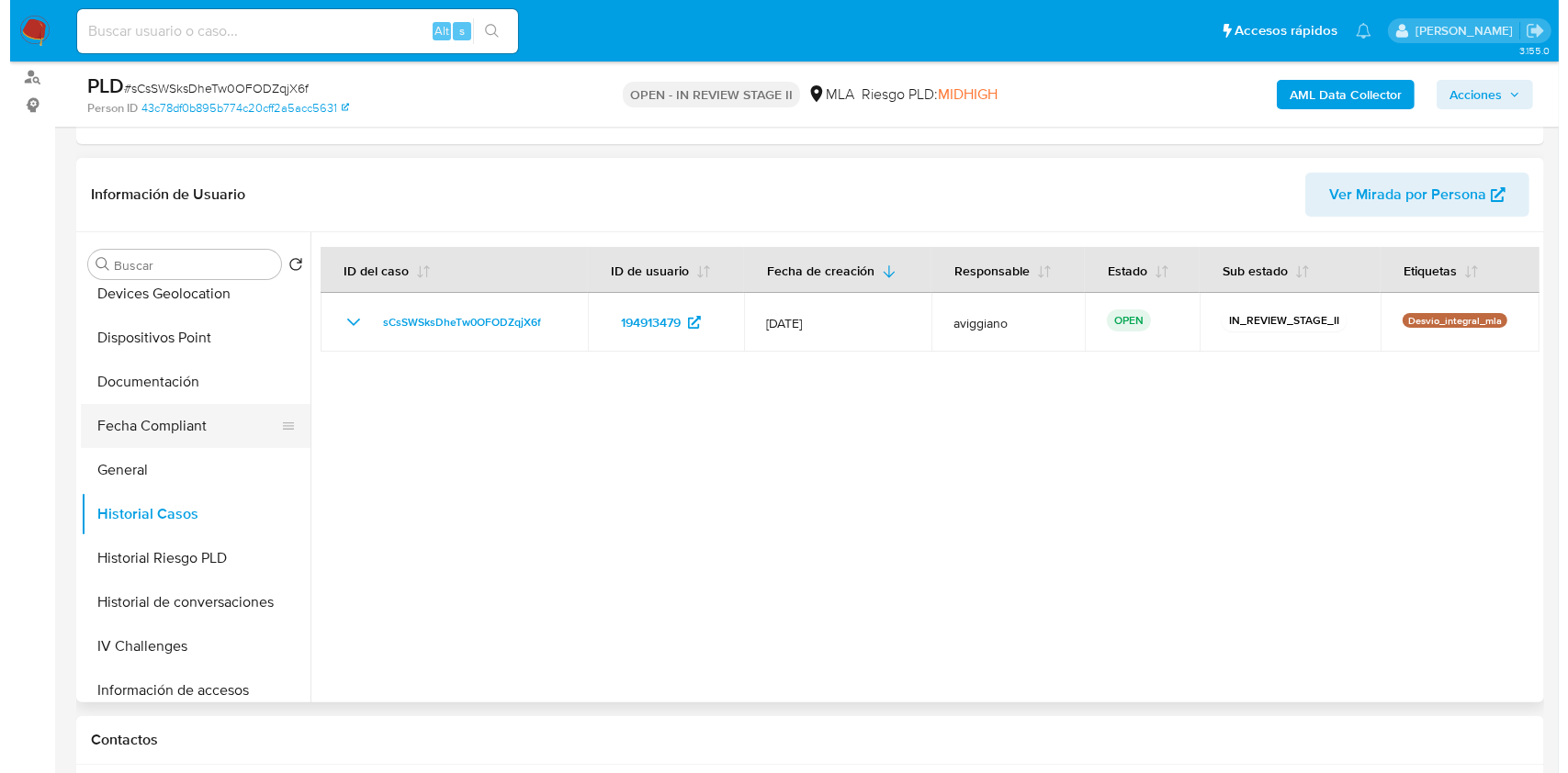
scroll to position [0, 0]
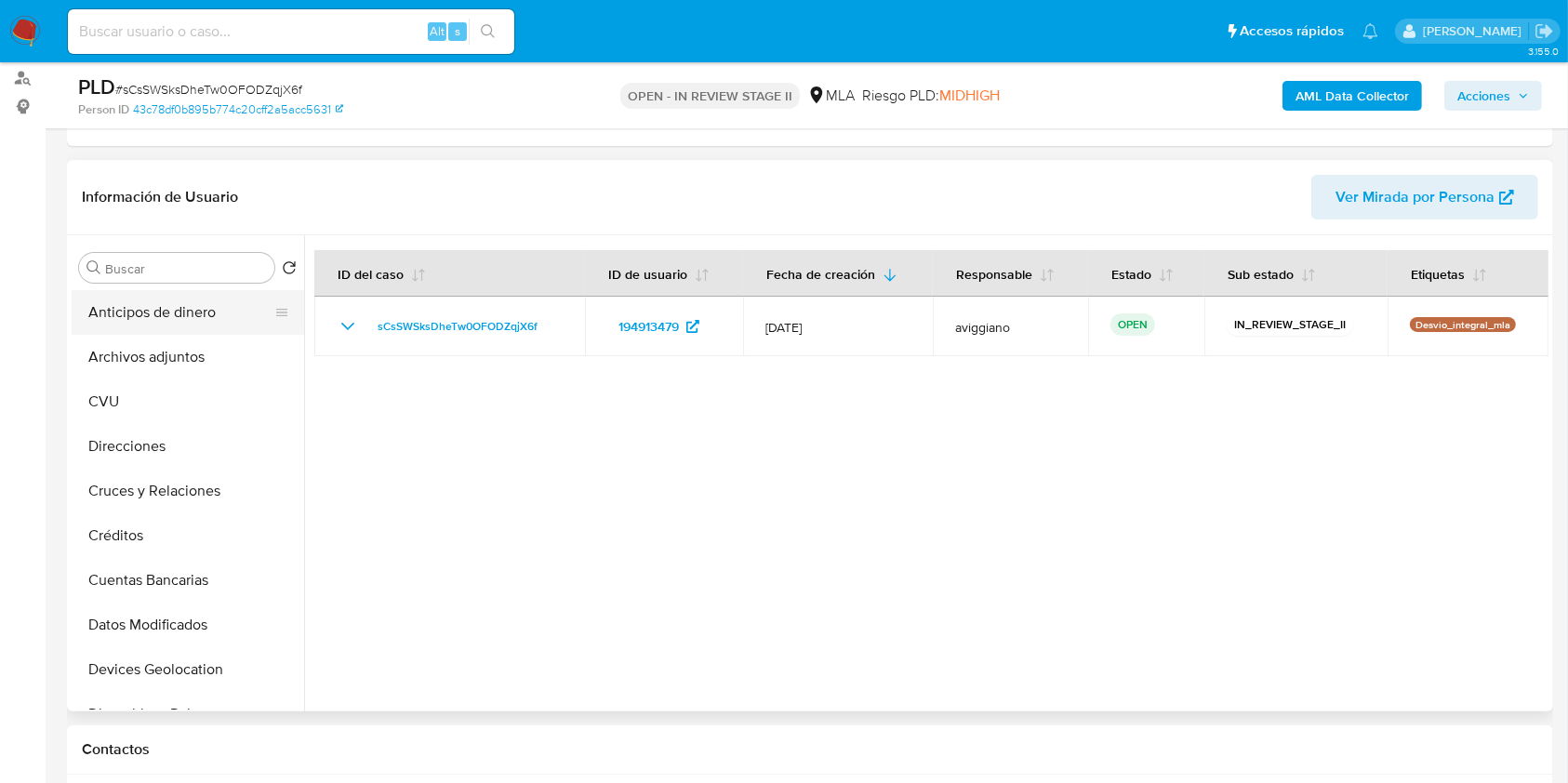
click at [156, 332] on button "Anticipos de dinero" at bounding box center [180, 312] width 217 height 45
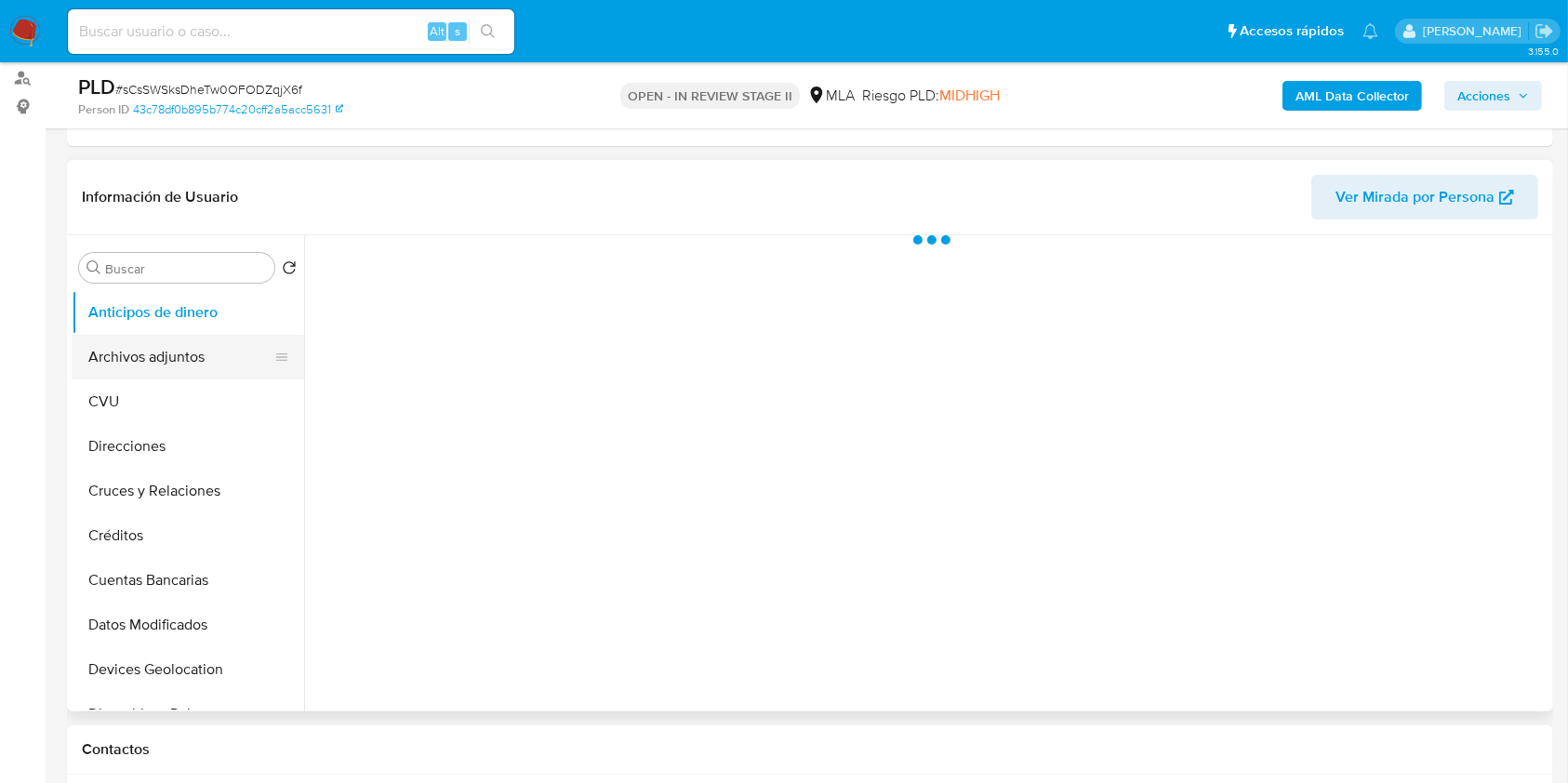
click at [201, 370] on button "Archivos adjuntos" at bounding box center [180, 357] width 217 height 45
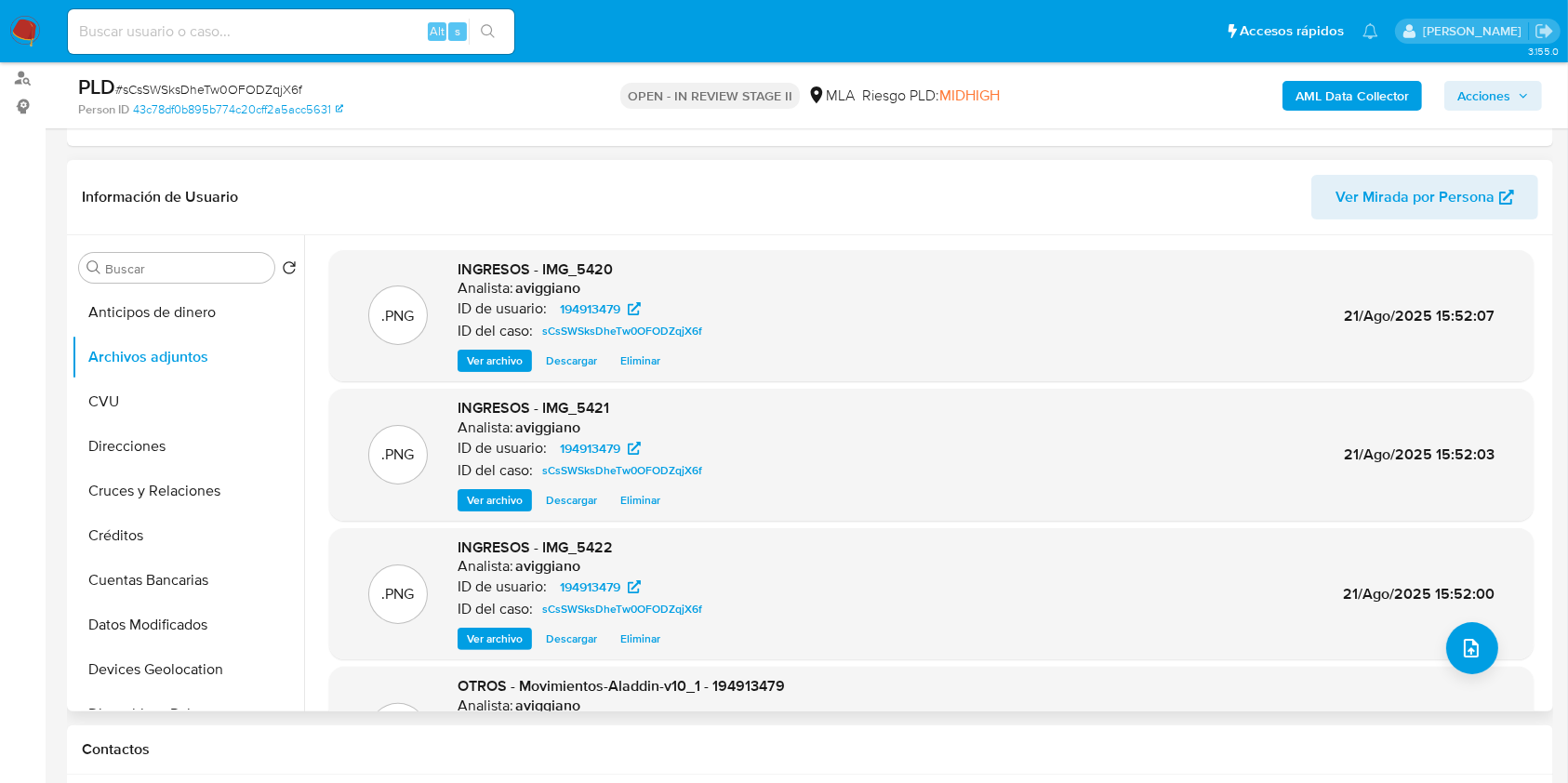
click at [1434, 651] on div ".PNG INGRESOS - IMG_5422 Analista: aviggiano ID de usuario: 194913479 ID del ca…" at bounding box center [931, 594] width 1204 height 132
click at [1446, 651] on button "upload-file" at bounding box center [1472, 648] width 52 height 52
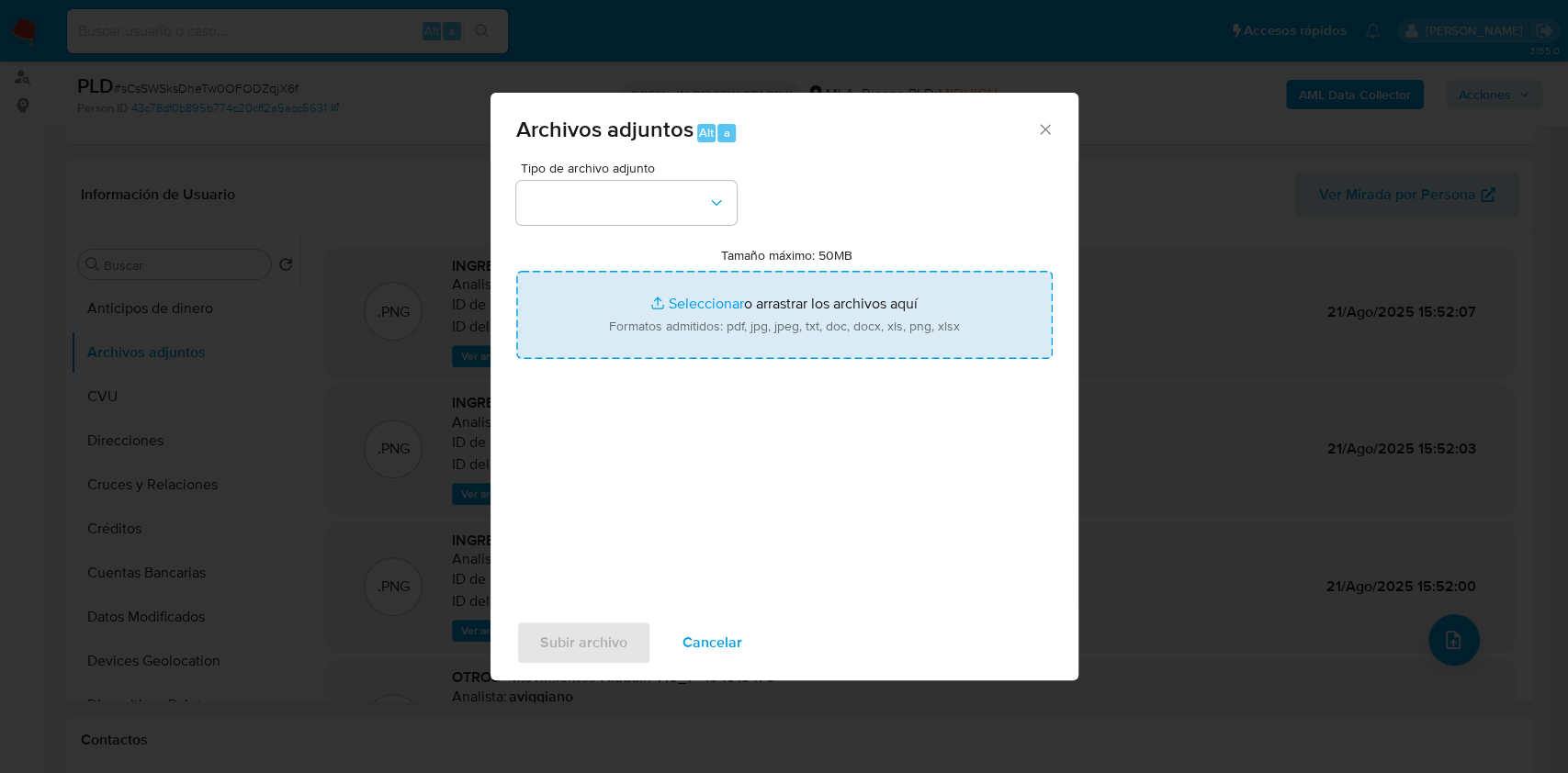
click at [873, 325] on input "Tamaño máximo: 50MB Seleccionar archivos" at bounding box center [785, 315] width 537 height 88
type input "C:\fakepath\Caselog sCsSWSksDheTw0OFODZqjX6f_2025_07_17_19_23_13.docx"
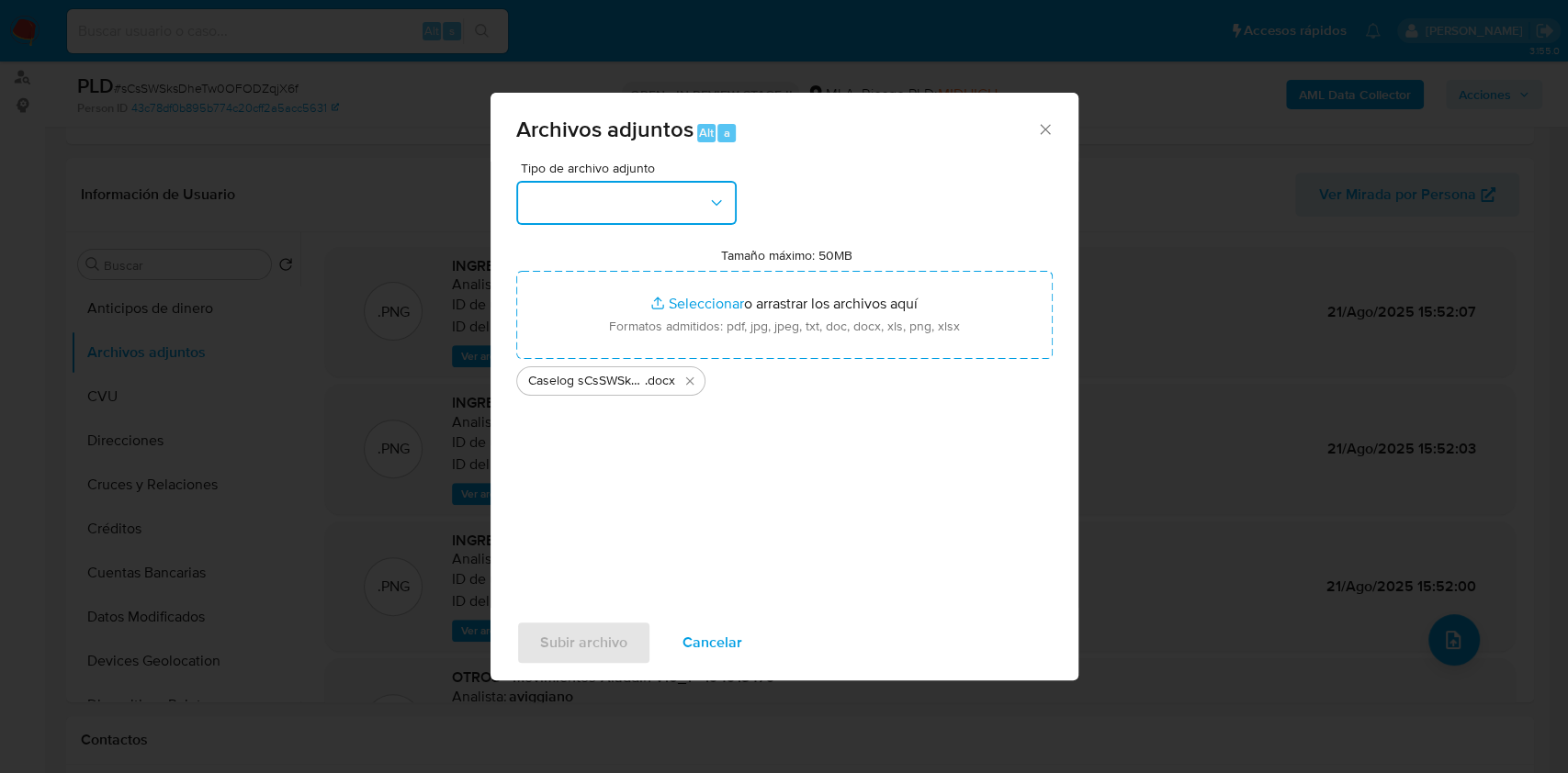
click at [628, 218] on button "button" at bounding box center [627, 203] width 220 height 44
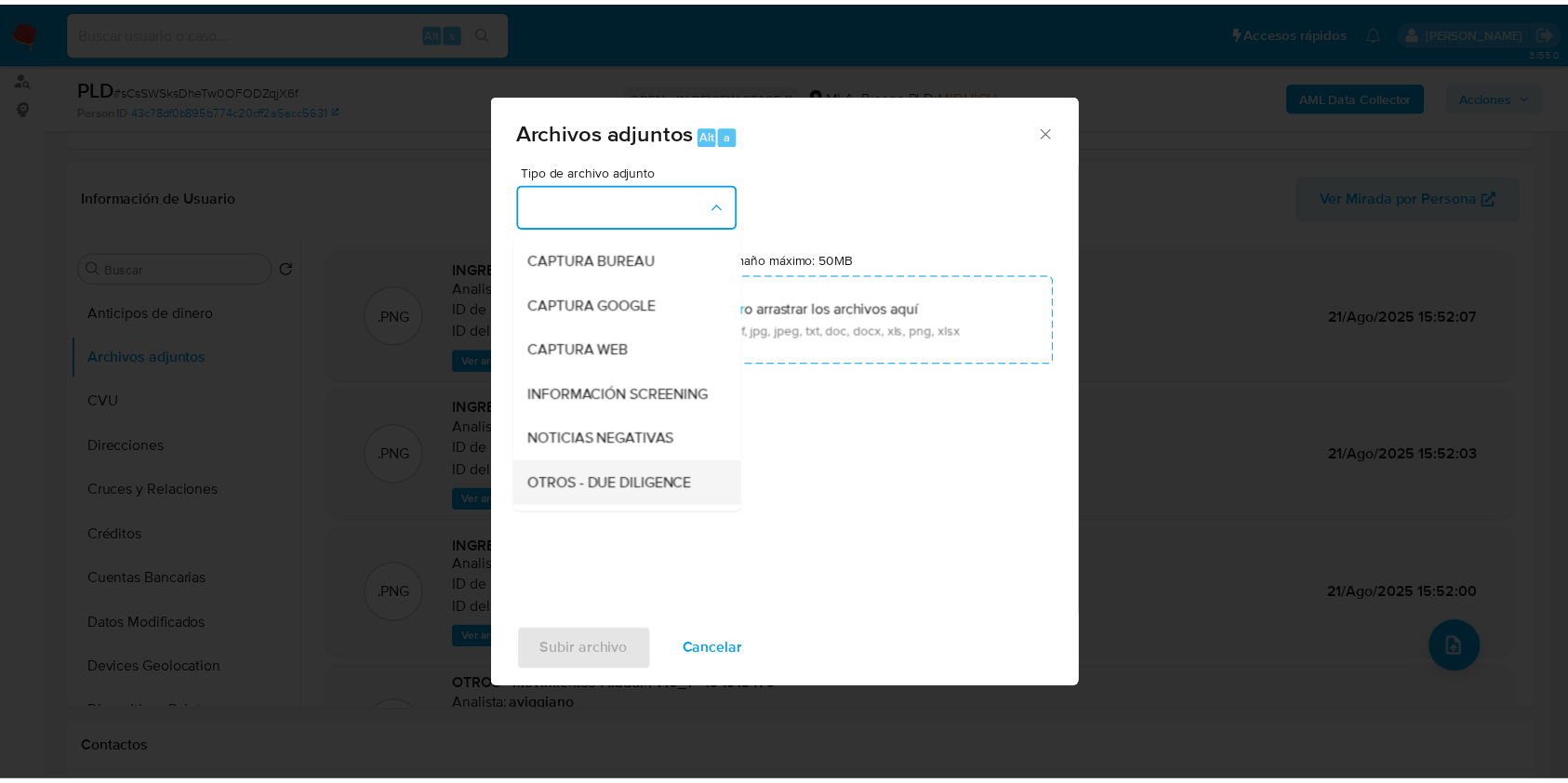
scroll to position [123, 0]
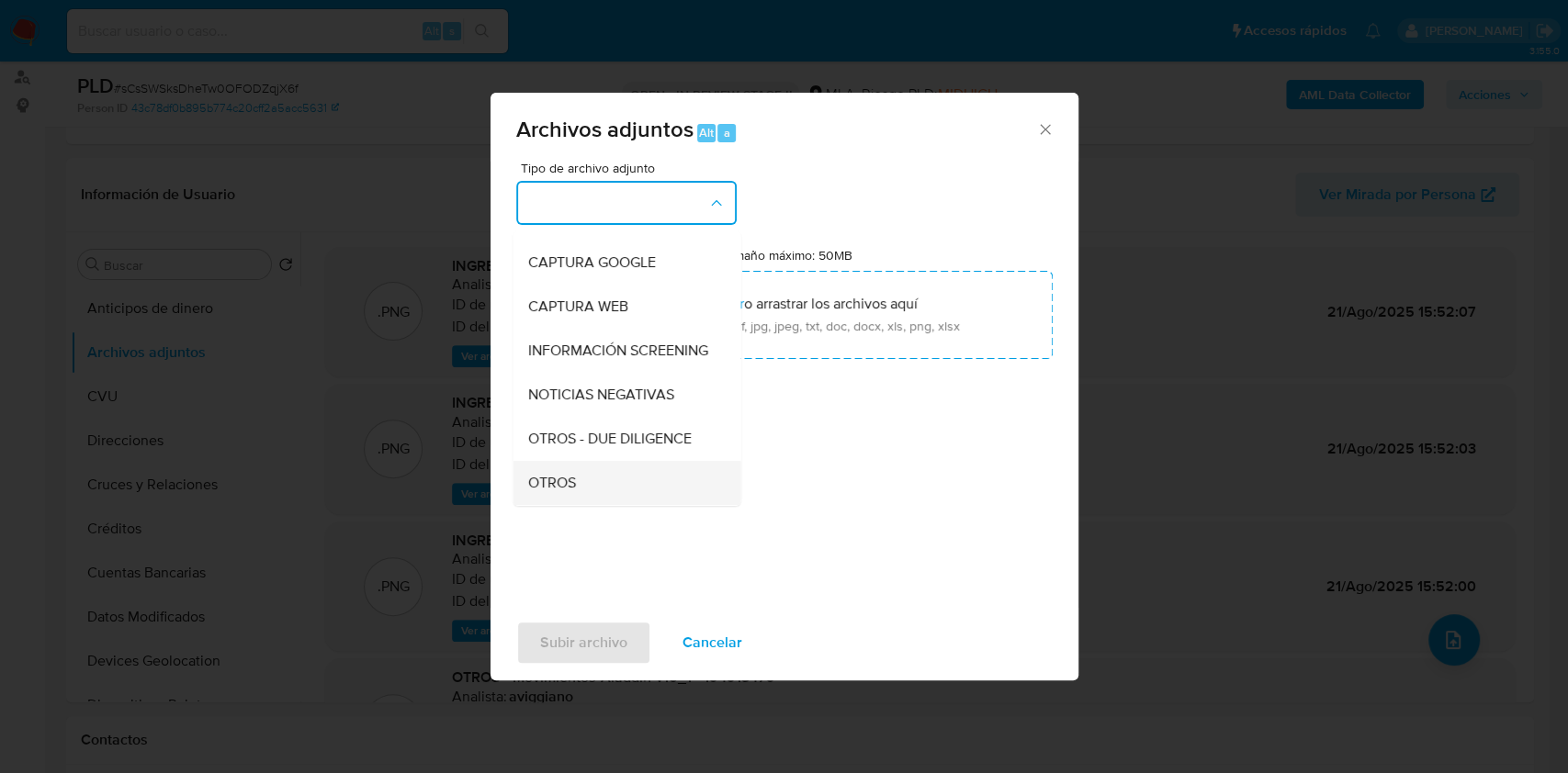
click at [579, 495] on div "OTROS" at bounding box center [620, 483] width 187 height 44
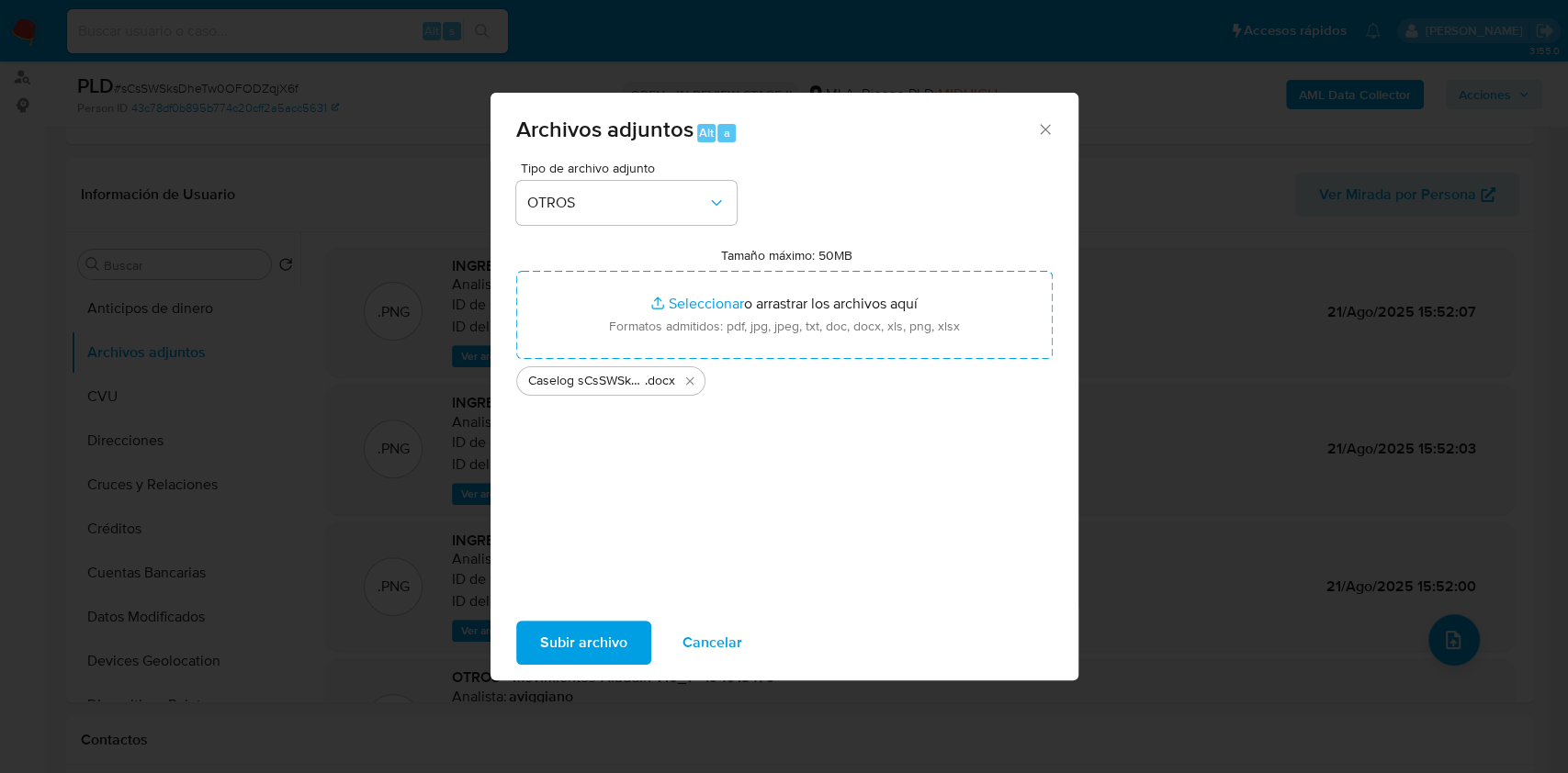
click at [576, 631] on span "Subir archivo" at bounding box center [583, 643] width 87 height 40
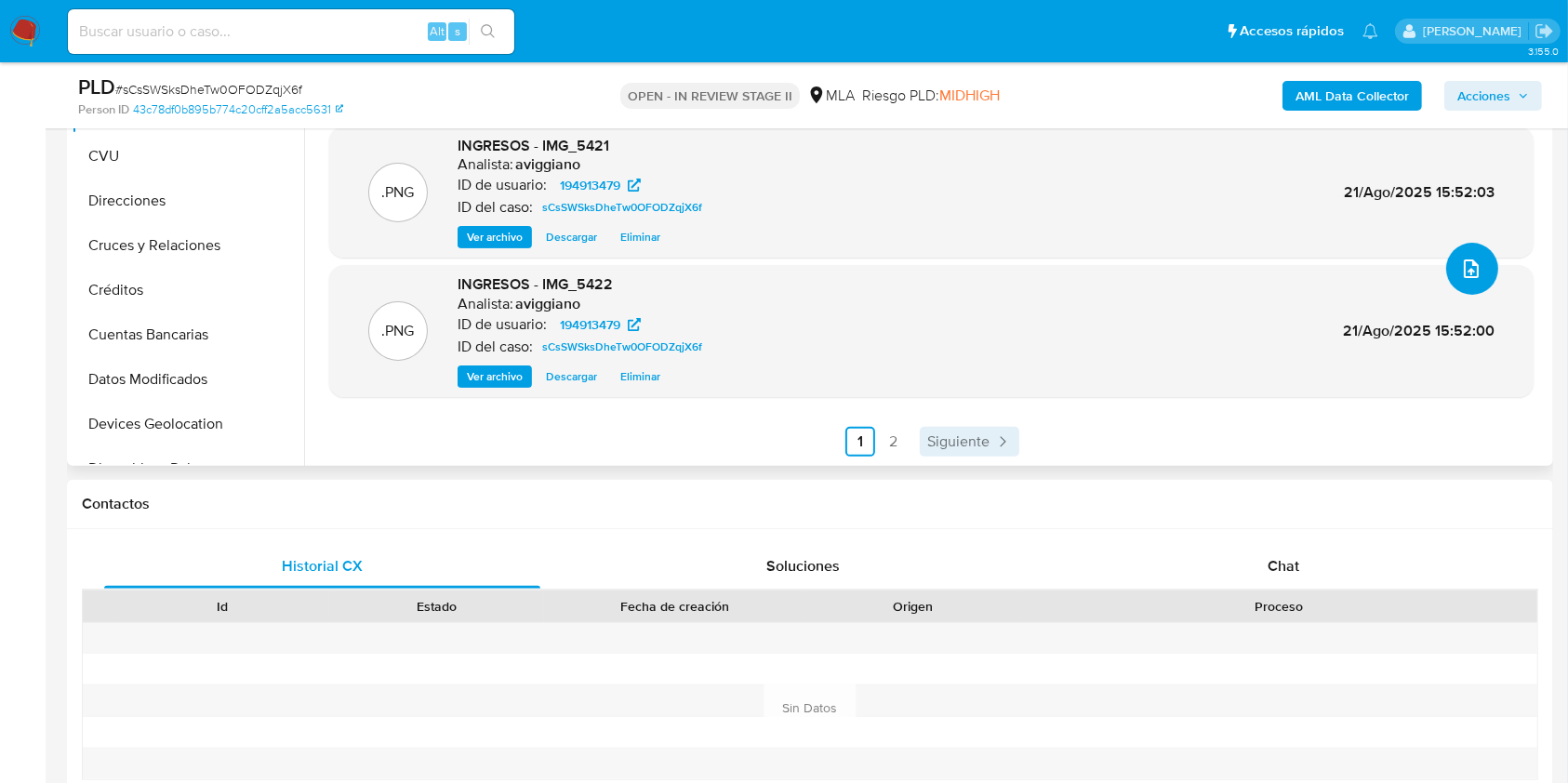
scroll to position [496, 0]
click at [1222, 542] on div "Chat" at bounding box center [1283, 564] width 436 height 45
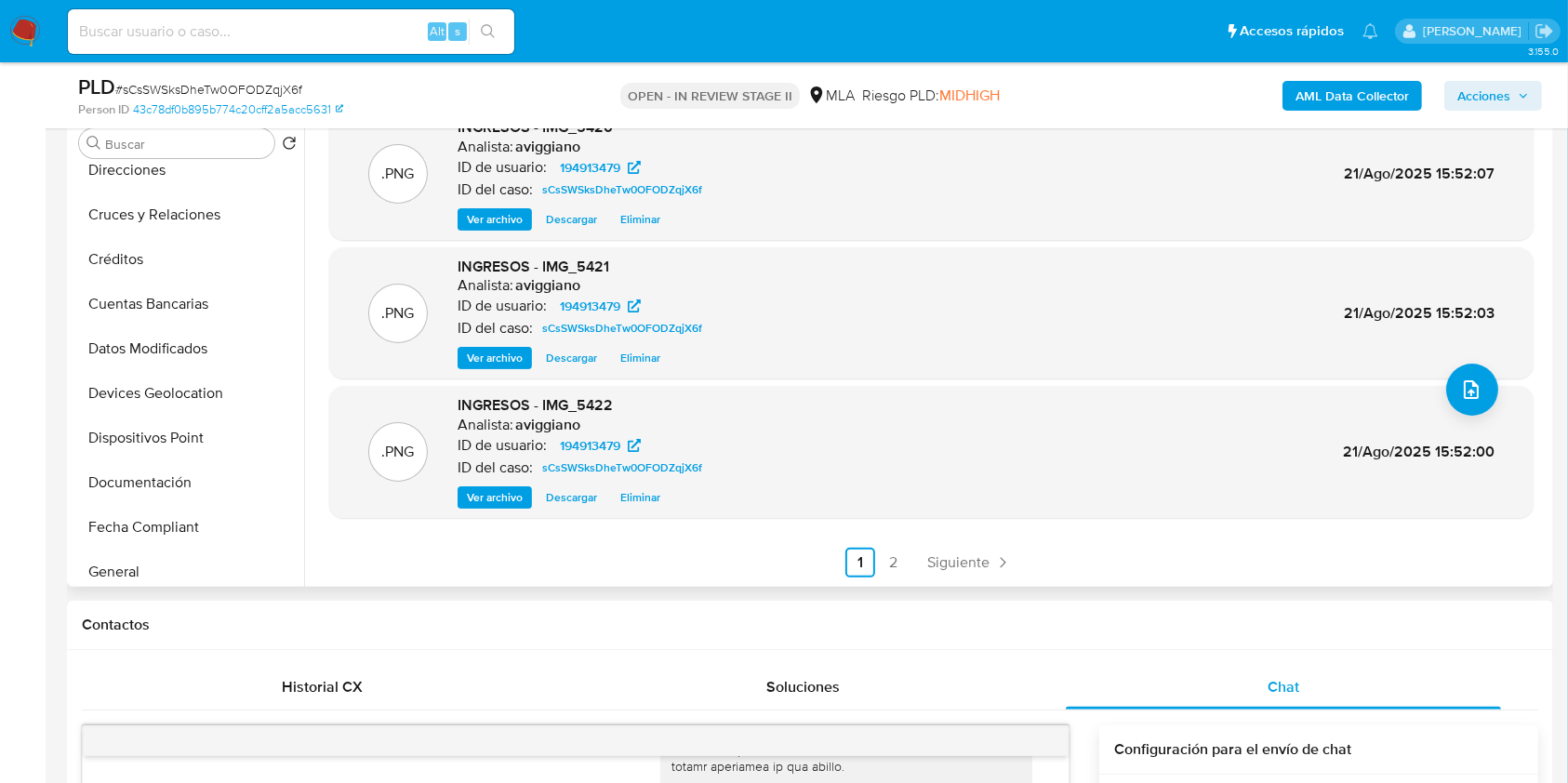
scroll to position [372, 0]
click at [150, 386] on button "Historial Casos" at bounding box center [180, 396] width 217 height 45
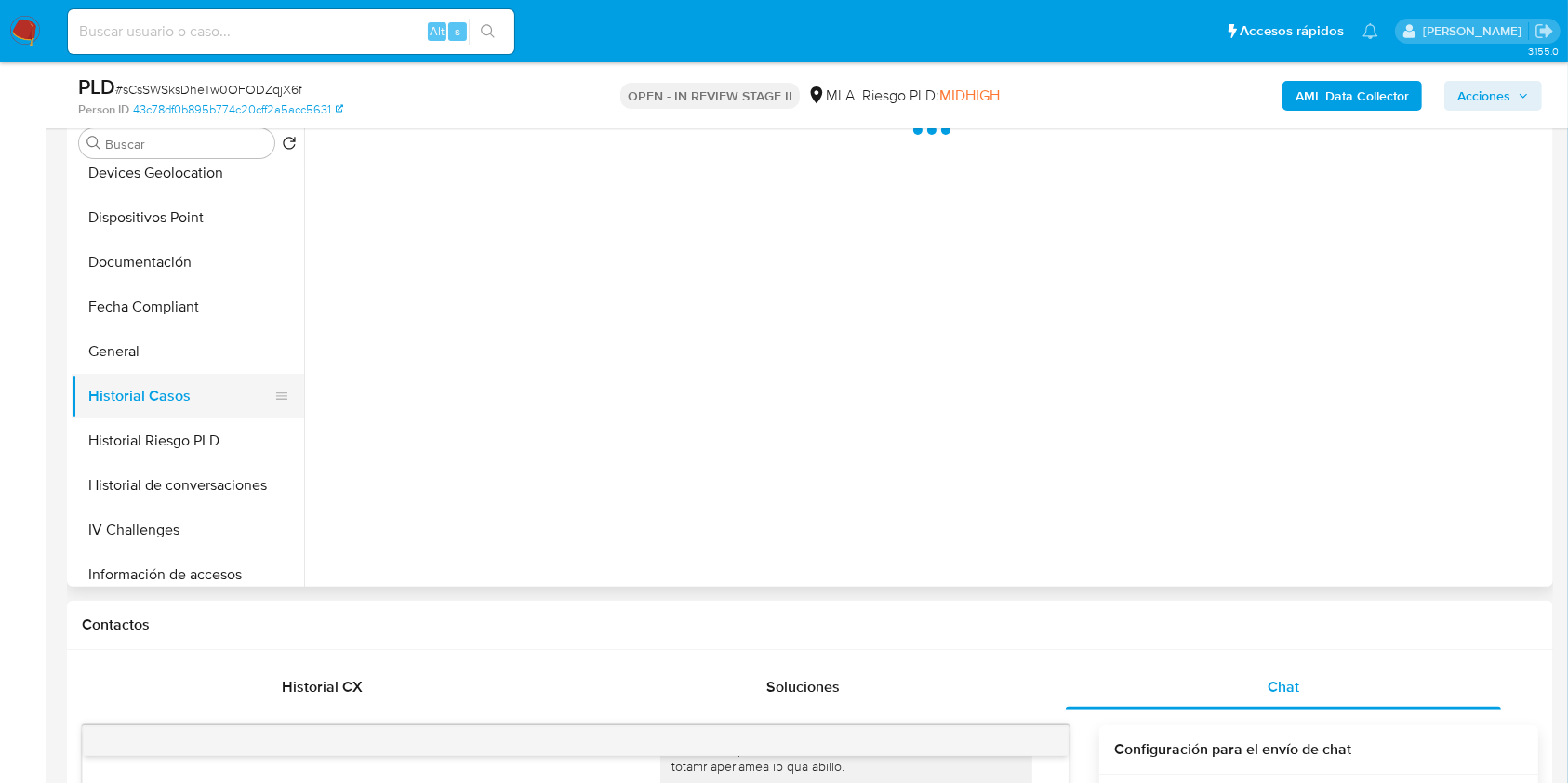
scroll to position [0, 0]
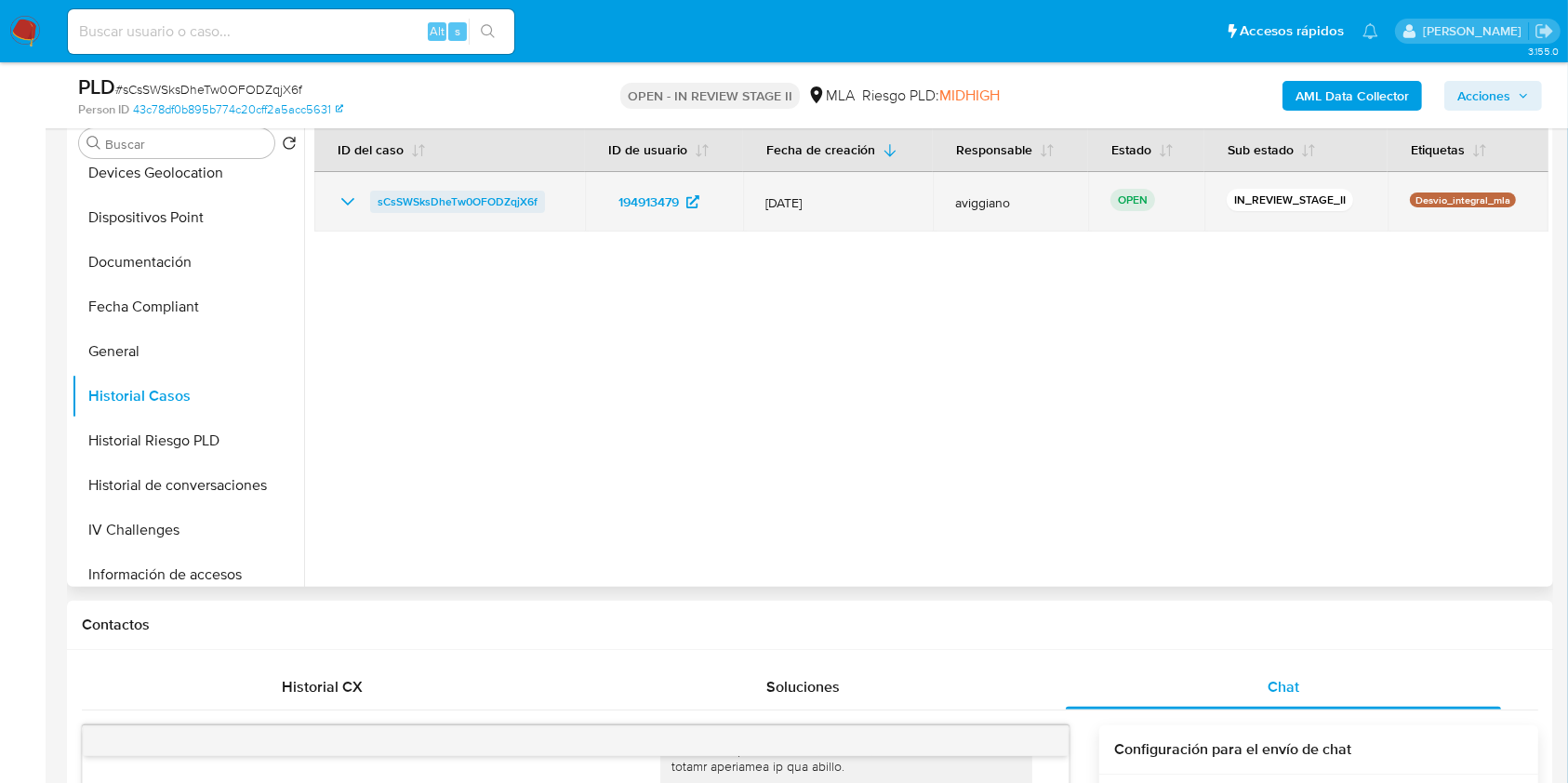
click at [431, 194] on span "sCsSWSksDheTw0OFODZqjX6f" at bounding box center [457, 201] width 160 height 22
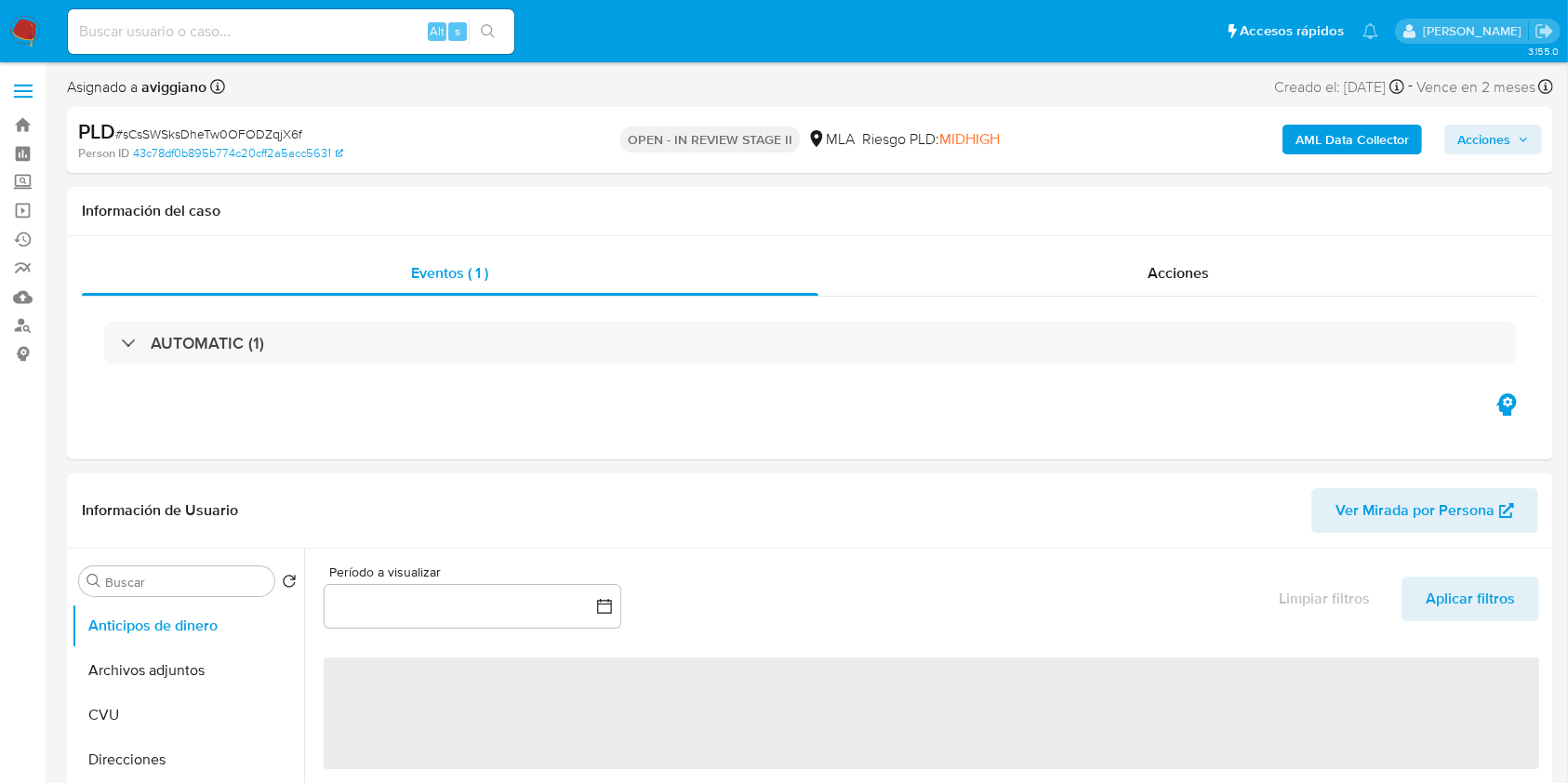
select select "10"
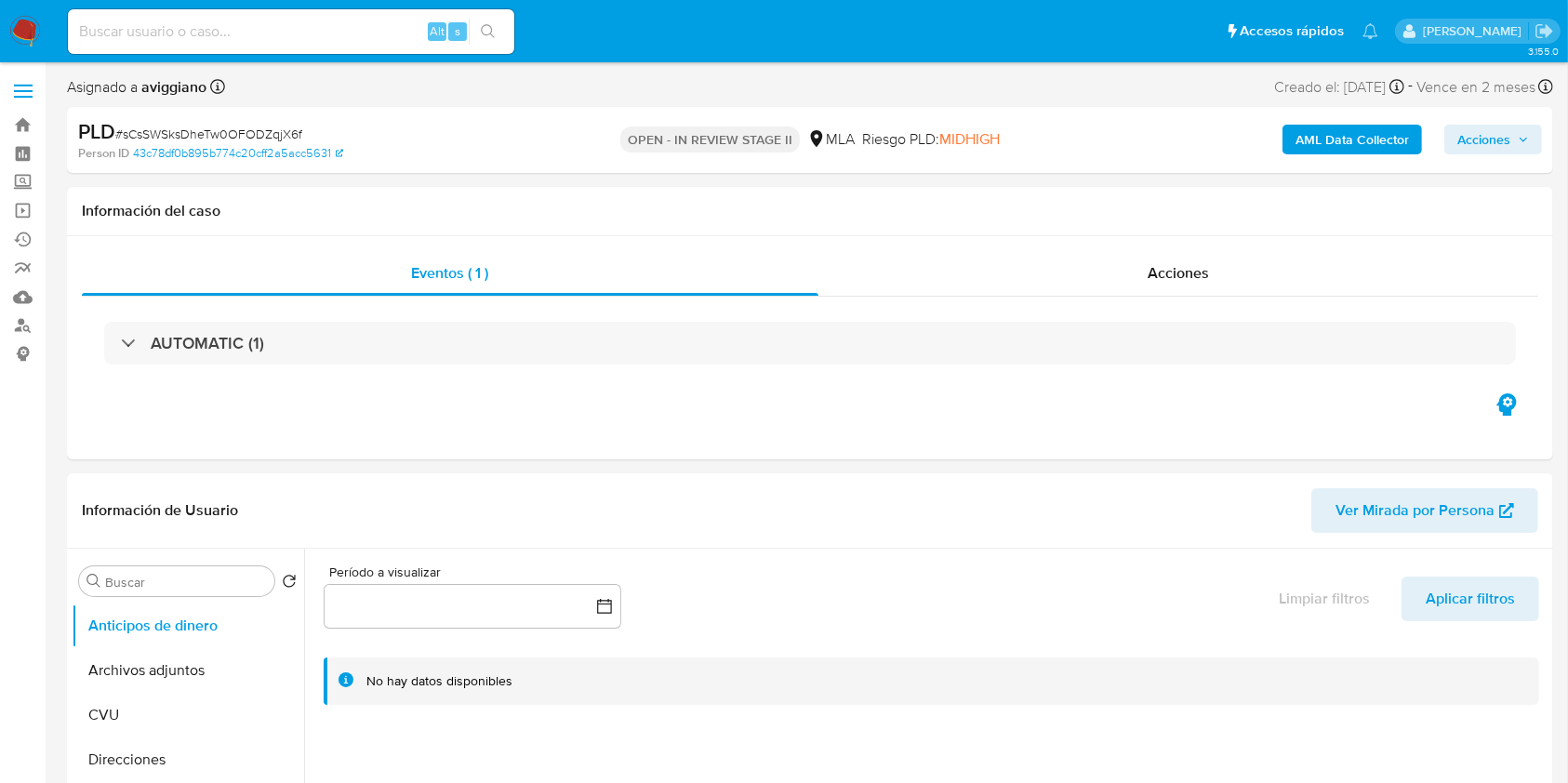
click at [1458, 145] on span "Acciones" at bounding box center [1484, 139] width 53 height 30
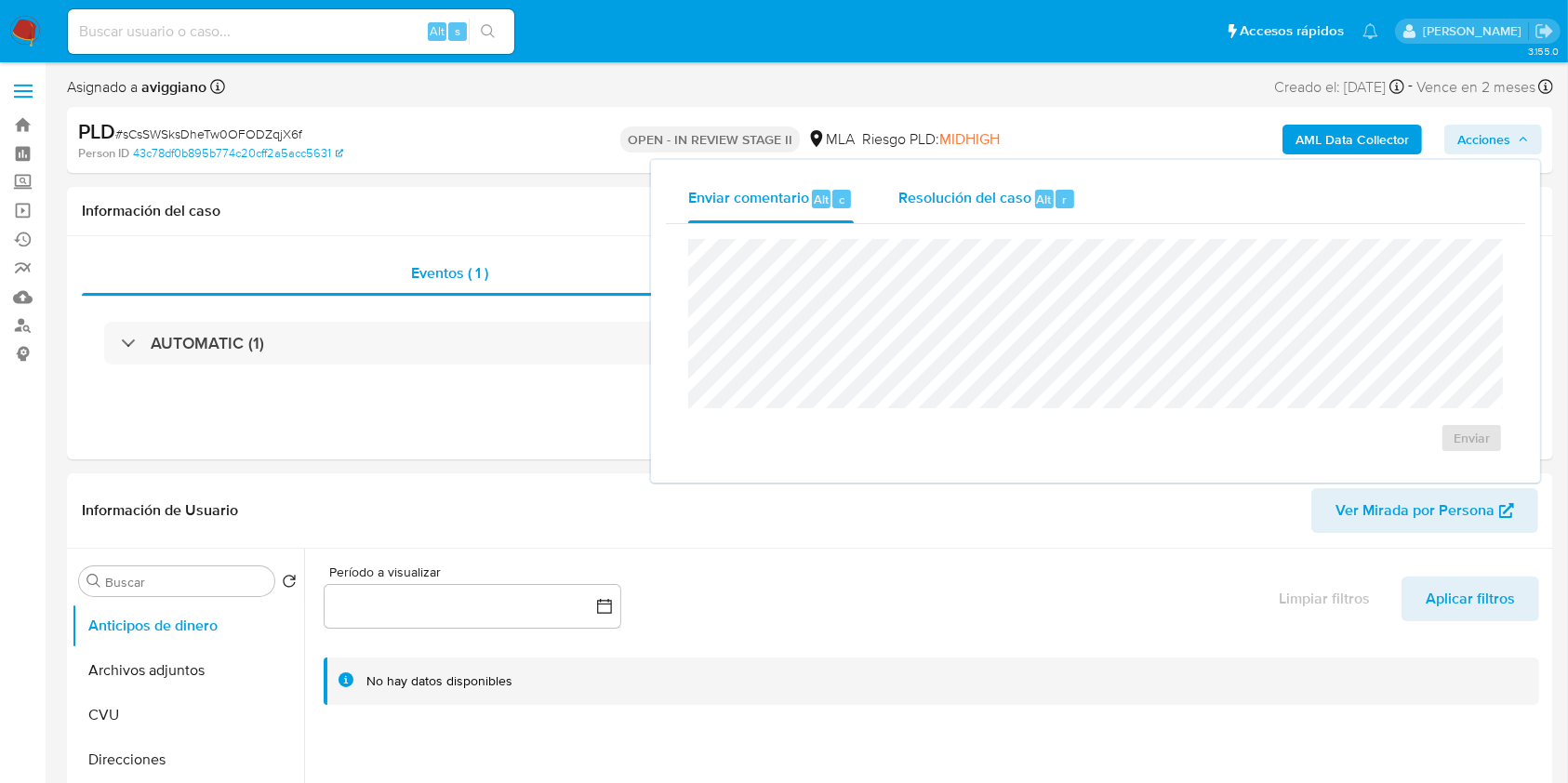
click at [968, 189] on span "Resolución del caso" at bounding box center [964, 199] width 133 height 21
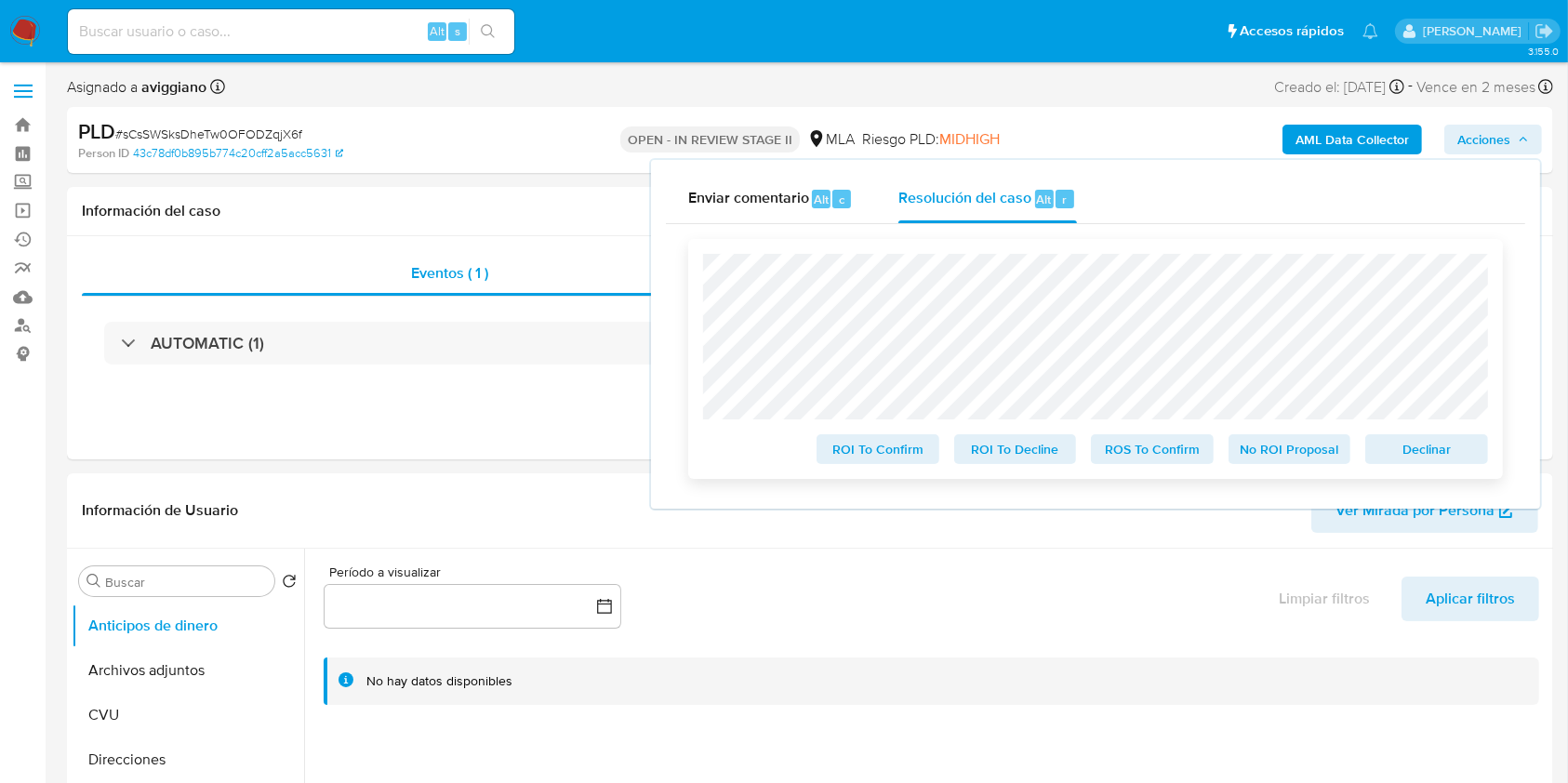
click at [1406, 456] on span "Declinar" at bounding box center [1426, 448] width 97 height 26
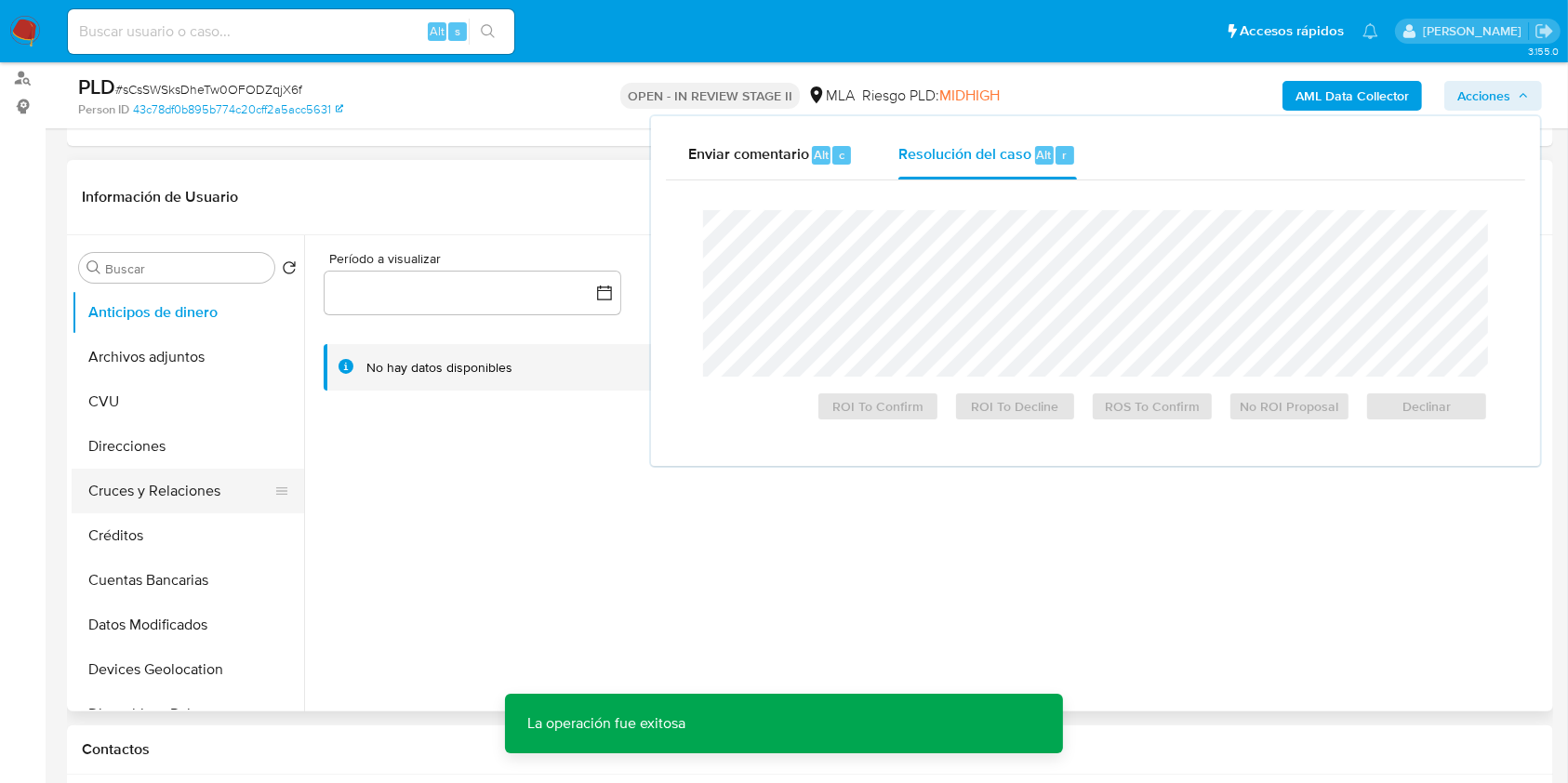
scroll to position [247, 0]
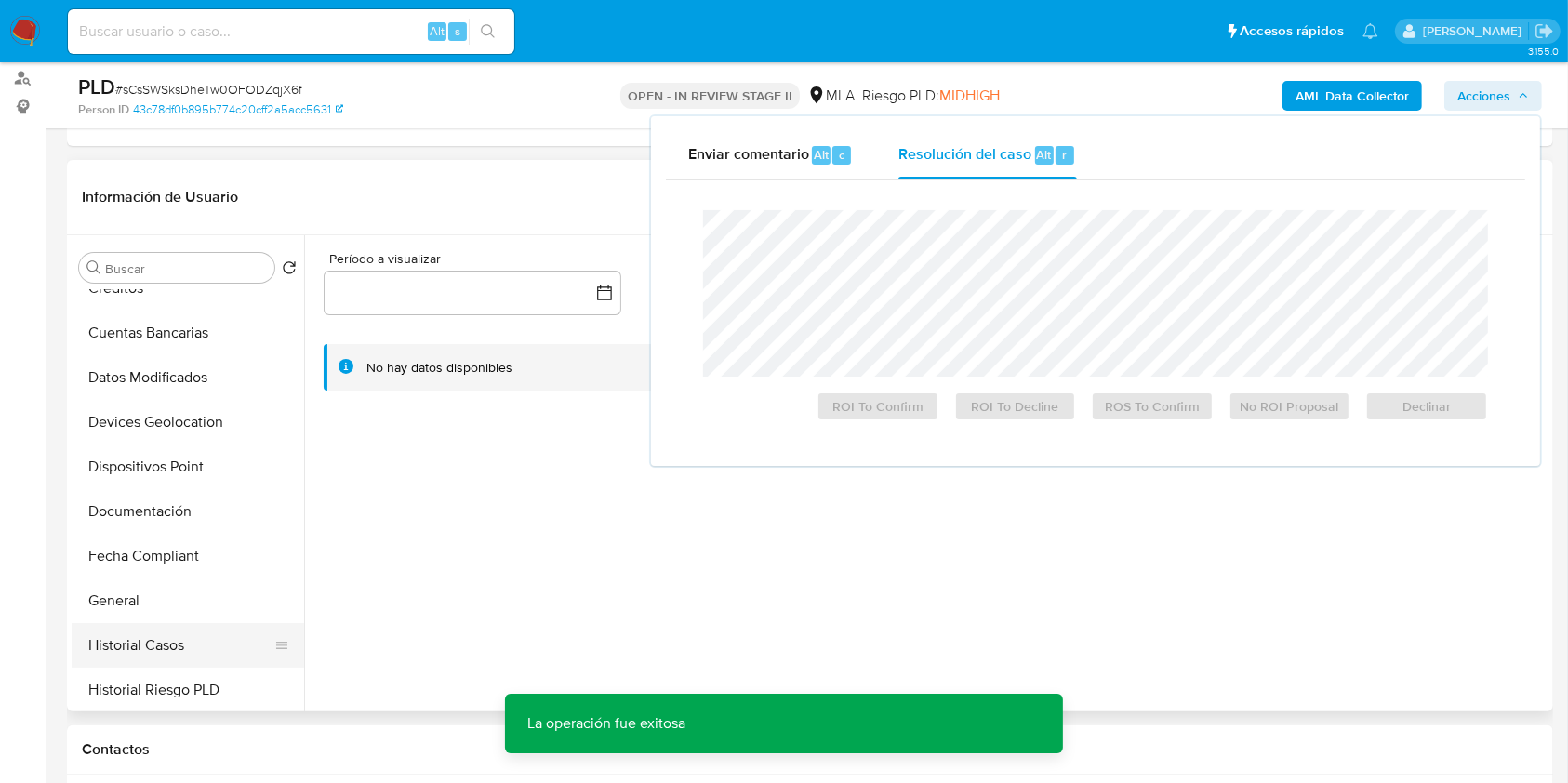
click at [126, 641] on button "Historial Casos" at bounding box center [180, 645] width 217 height 45
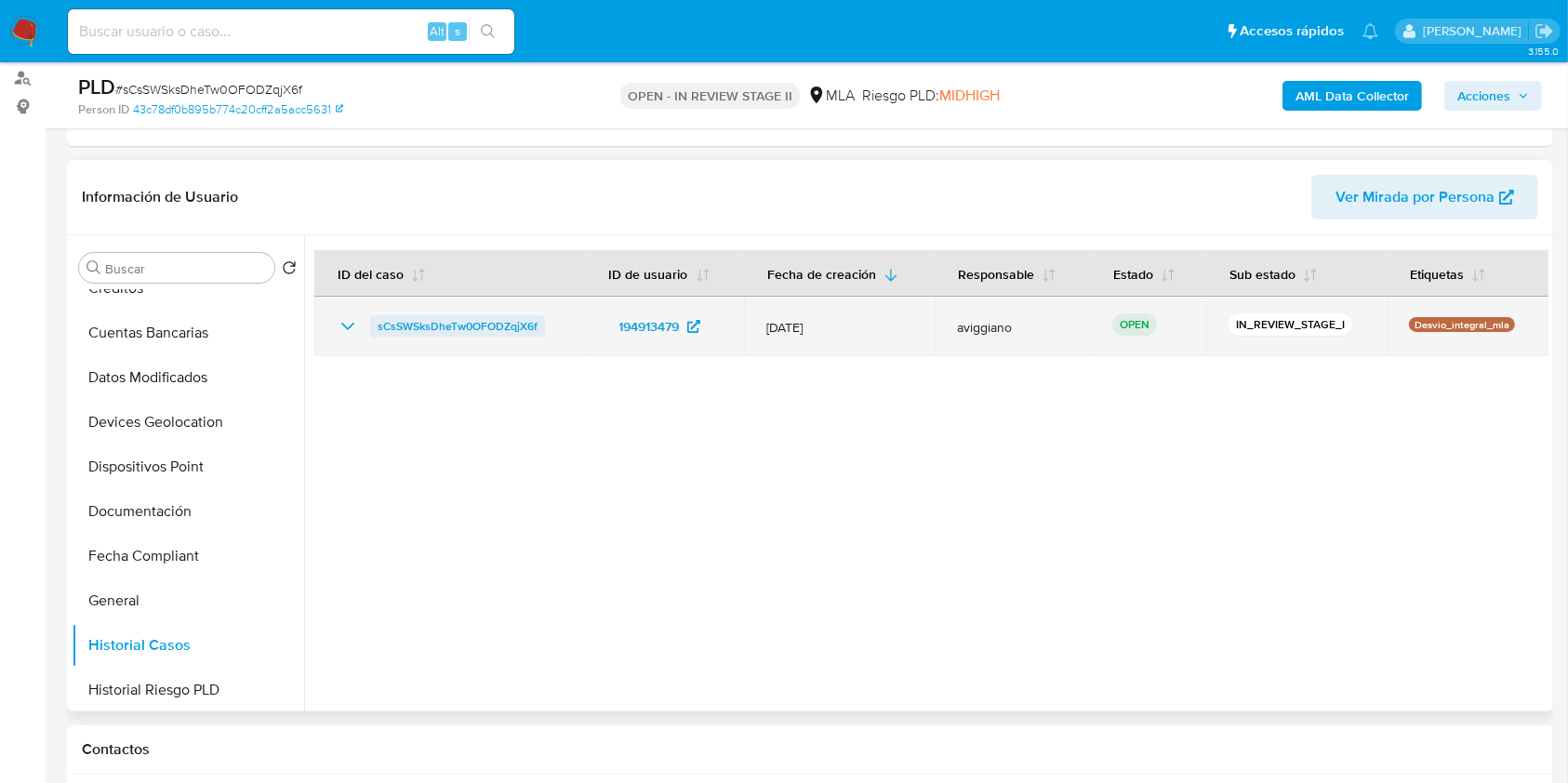
click at [483, 328] on span "sCsSWSksDheTw0OFODZqjX6f" at bounding box center [457, 326] width 160 height 22
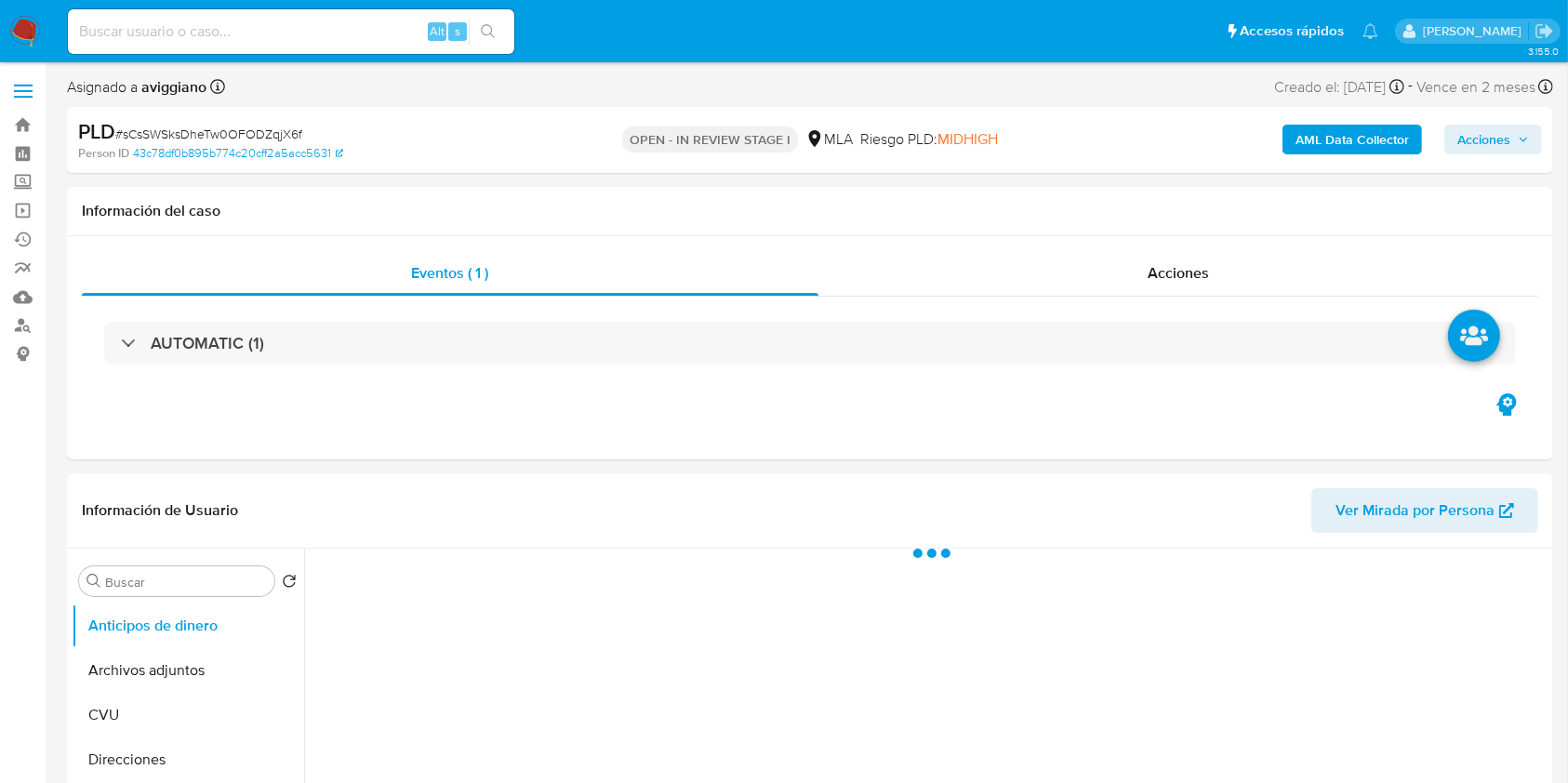
select select "10"
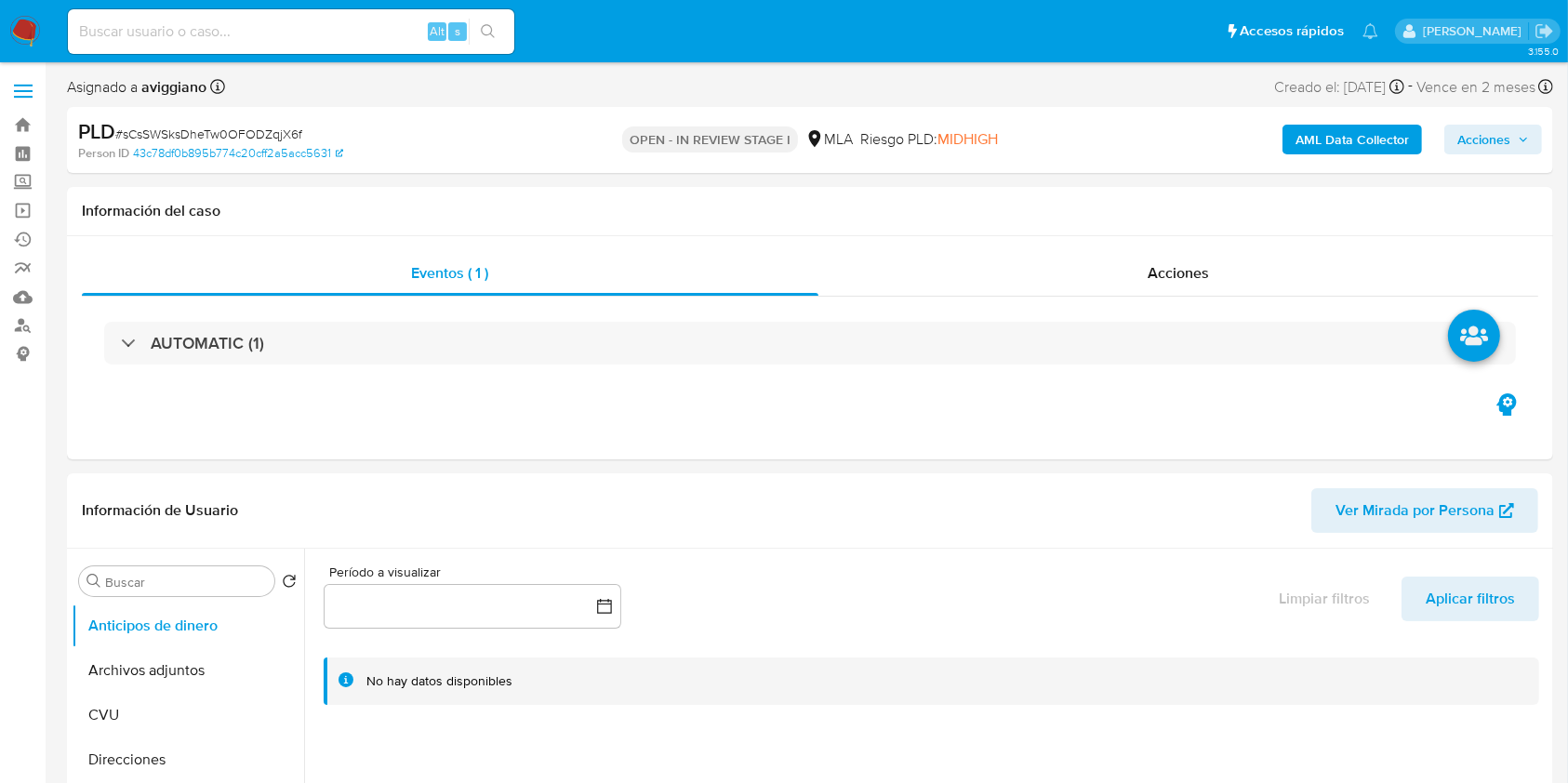
click at [1525, 141] on icon "button" at bounding box center [1522, 139] width 11 height 11
click at [1515, 149] on span "Acciones" at bounding box center [1493, 139] width 72 height 26
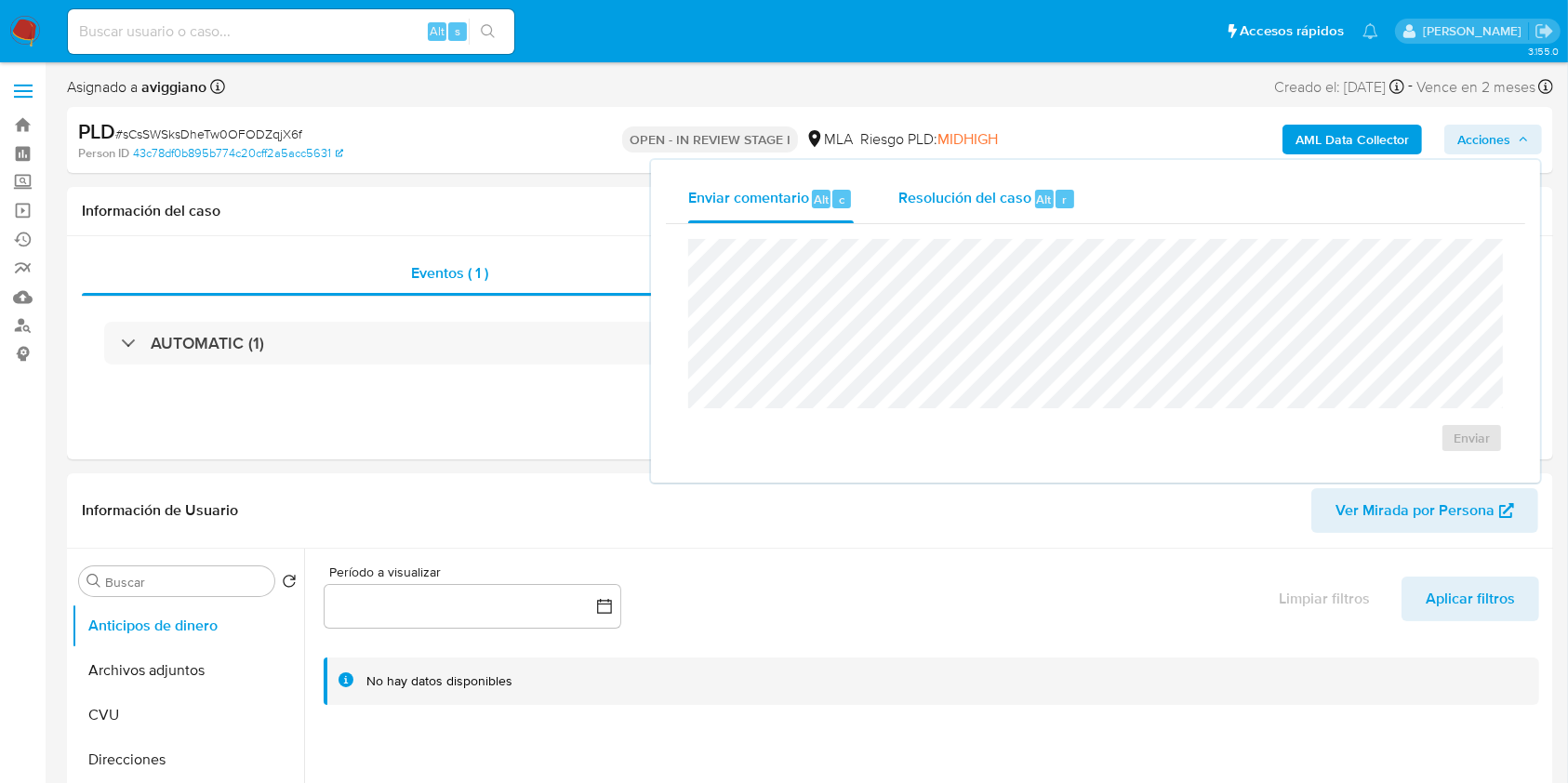
drag, startPoint x: 1026, startPoint y: 219, endPoint x: 1004, endPoint y: 227, distance: 23.4
click at [1025, 219] on div "Resolución del caso Alt r" at bounding box center [987, 199] width 178 height 49
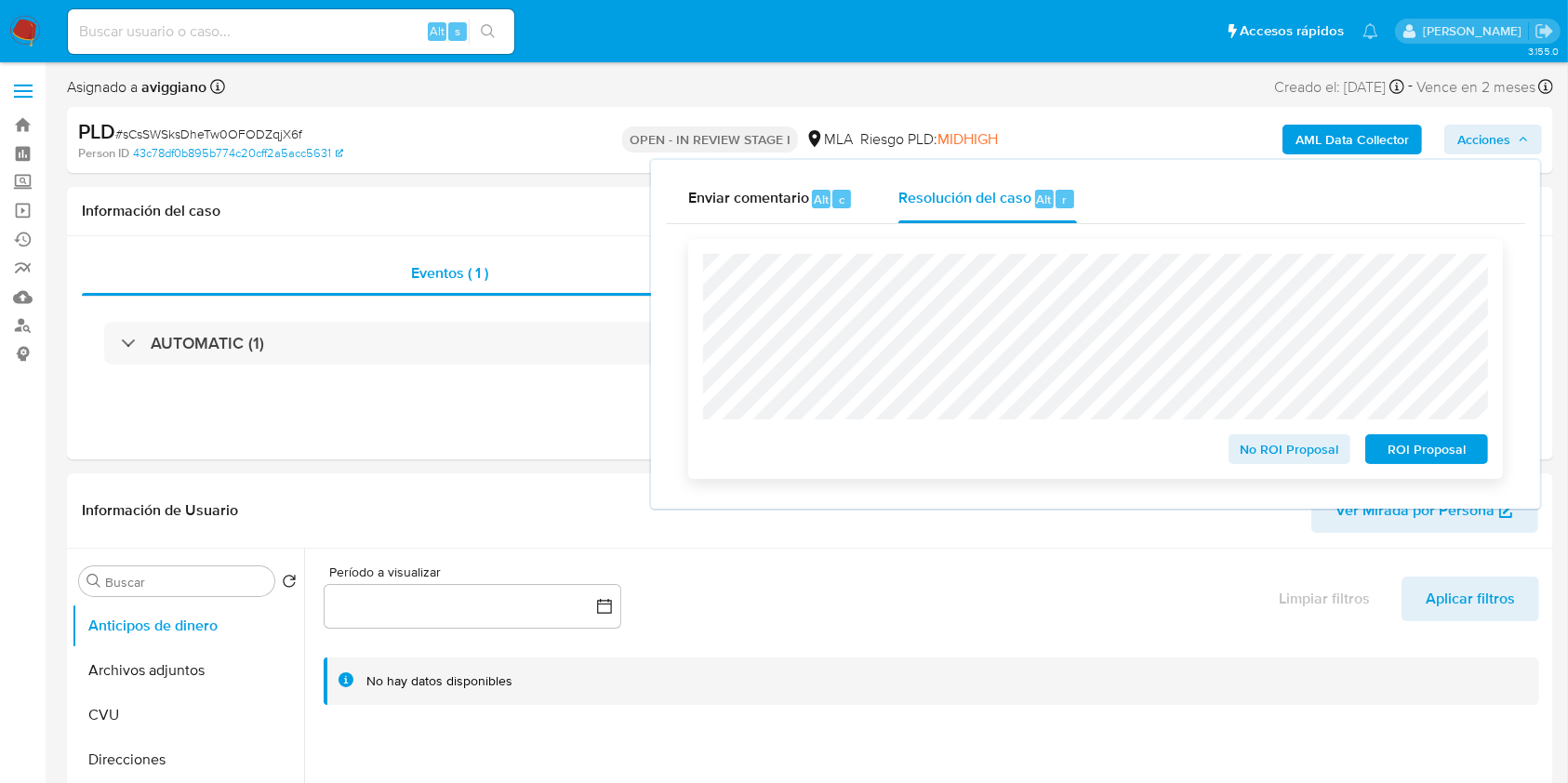
click at [1289, 450] on span "No ROI Proposal" at bounding box center [1290, 448] width 97 height 26
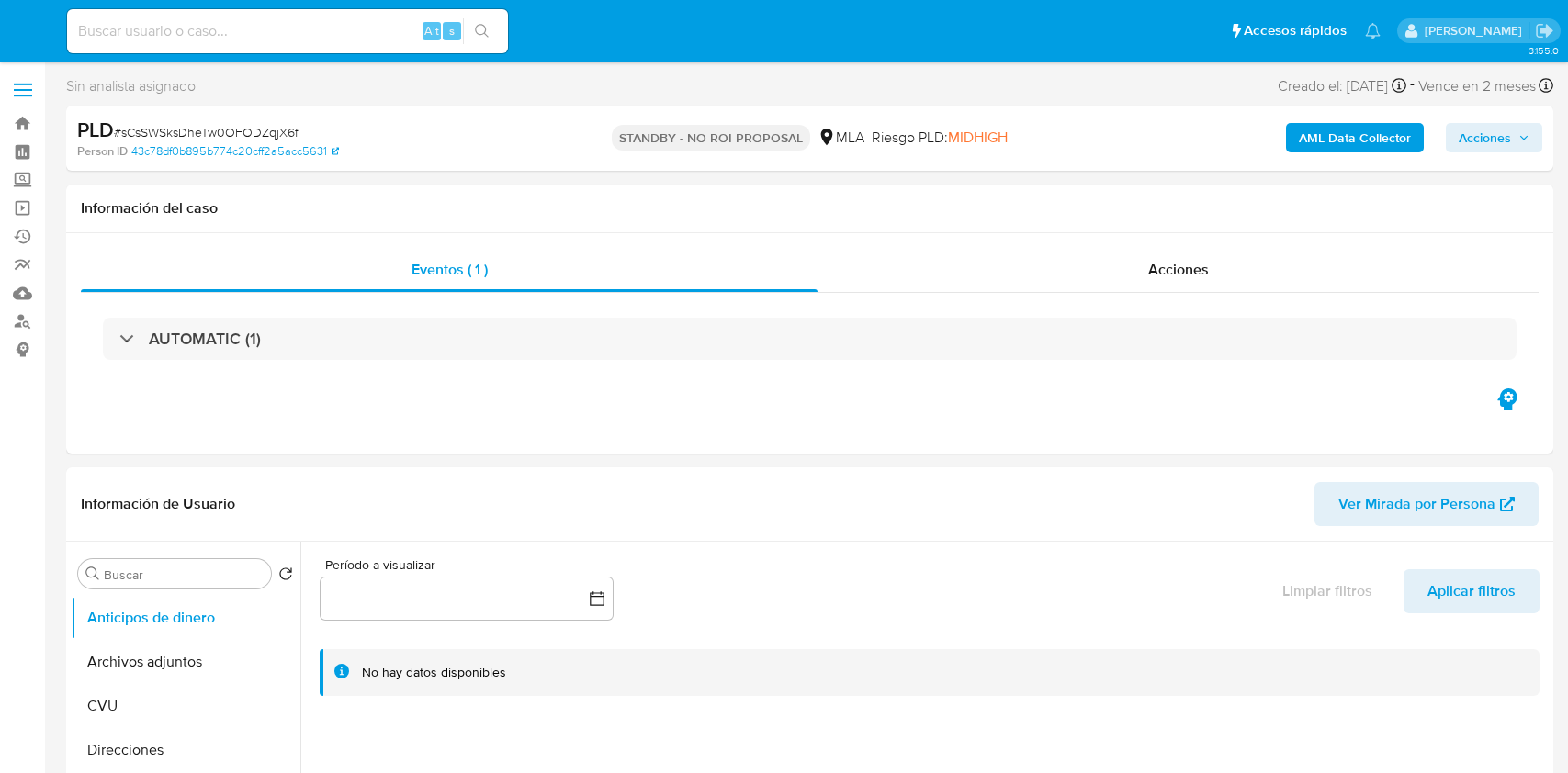
select select "10"
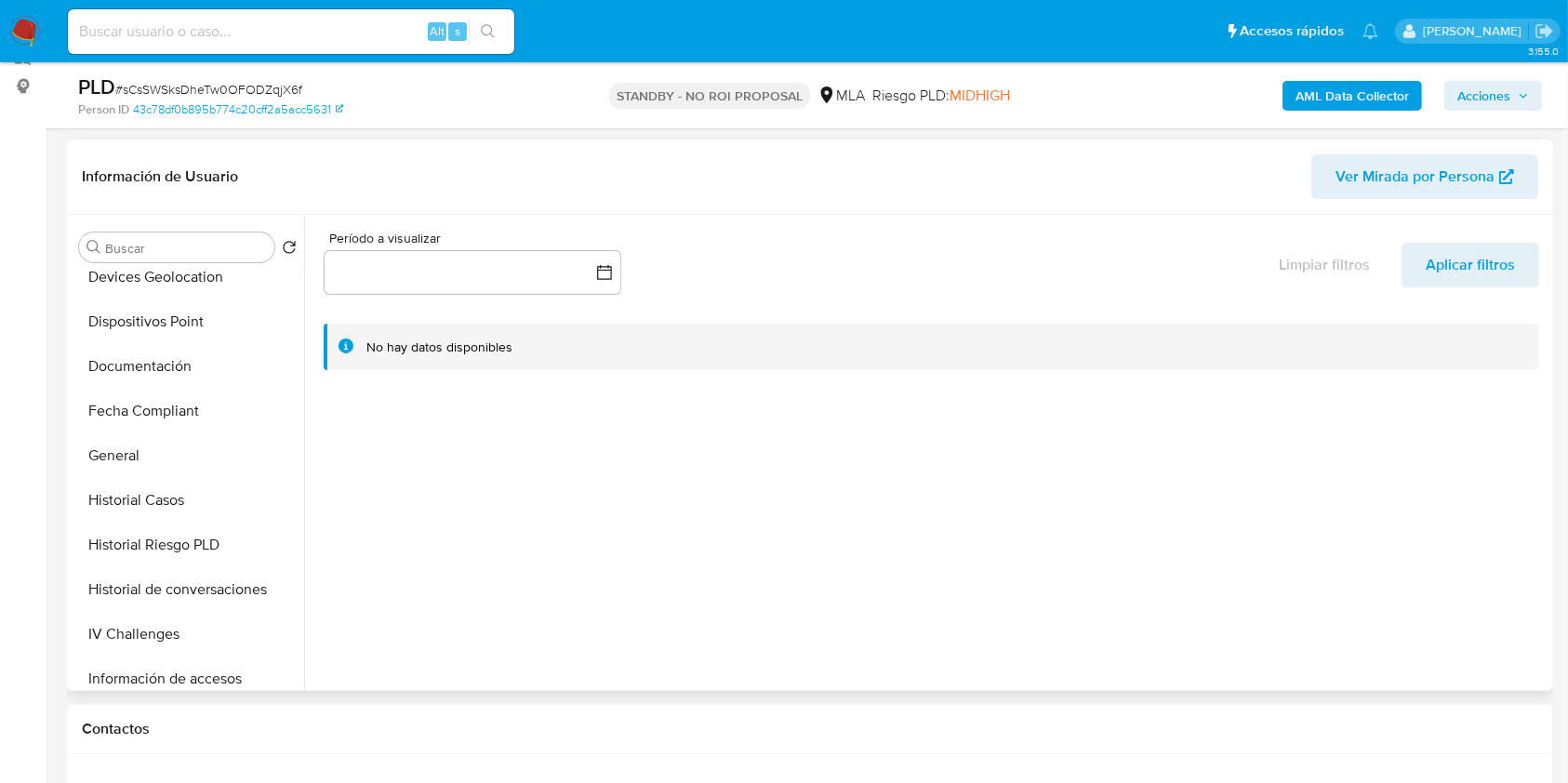
scroll to position [372, 0]
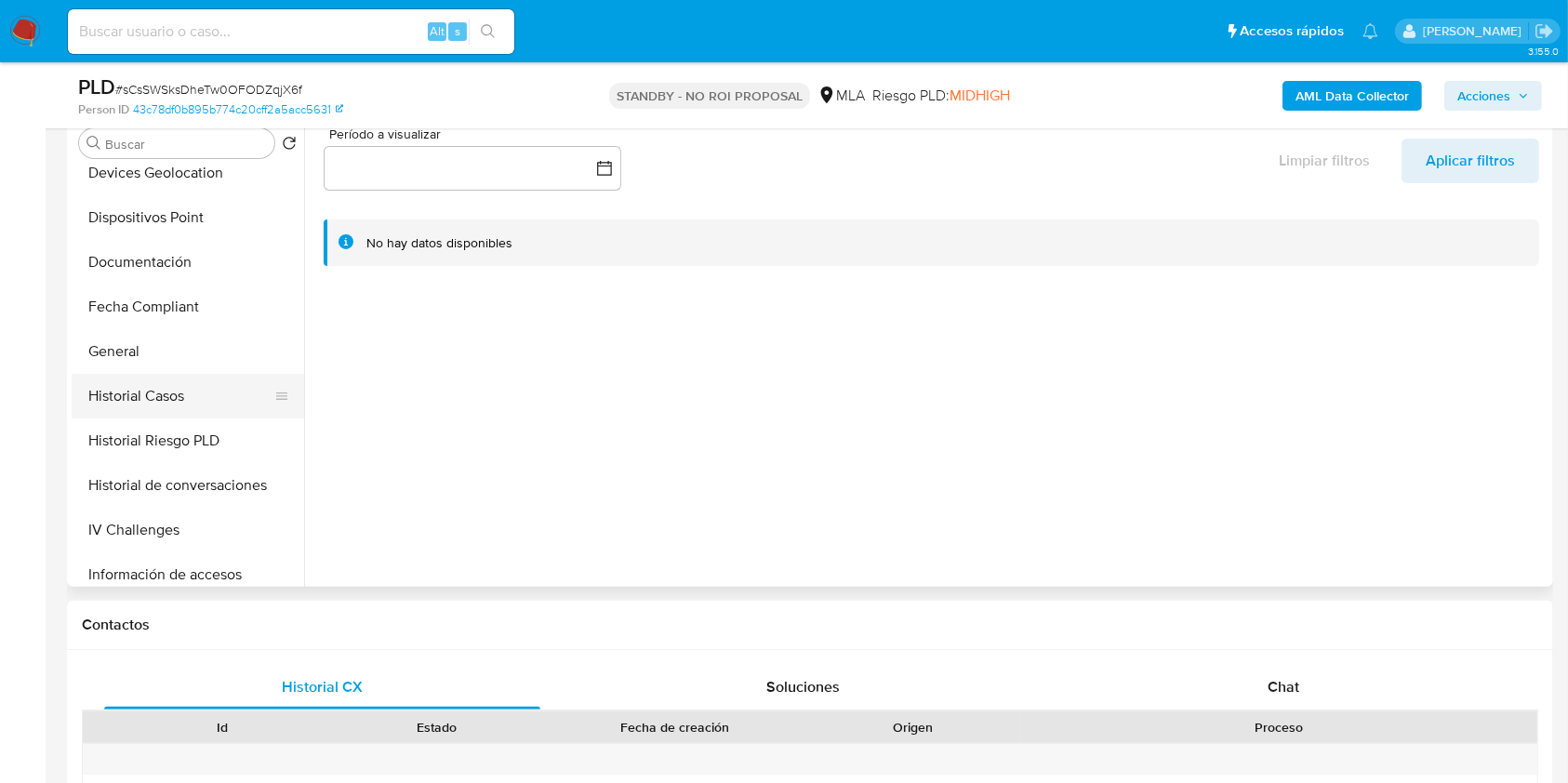
drag, startPoint x: 142, startPoint y: 356, endPoint x: 151, endPoint y: 384, distance: 29.4
click at [142, 356] on button "General" at bounding box center [188, 351] width 233 height 45
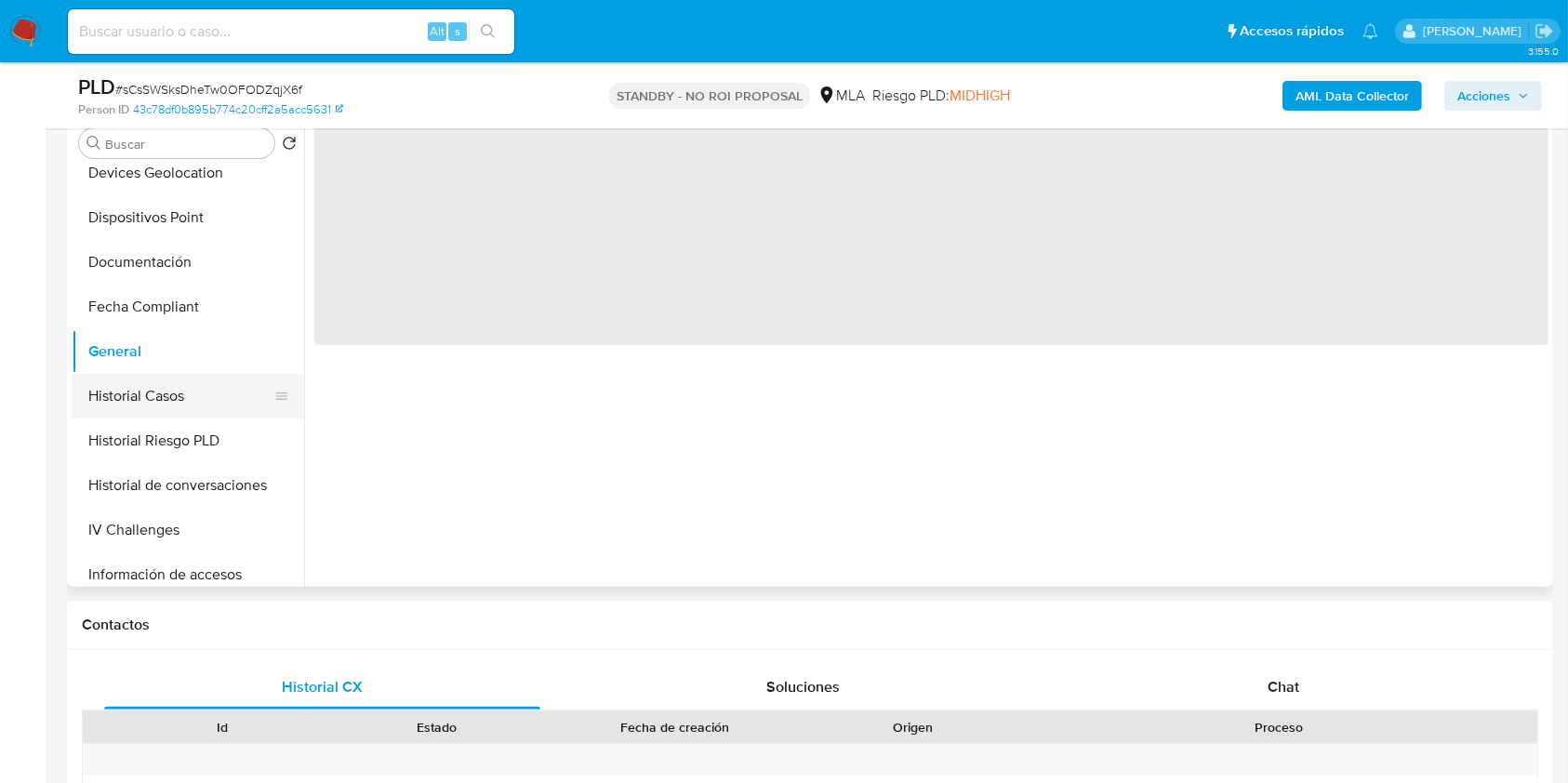
click at [156, 397] on button "Historial Casos" at bounding box center [180, 396] width 217 height 45
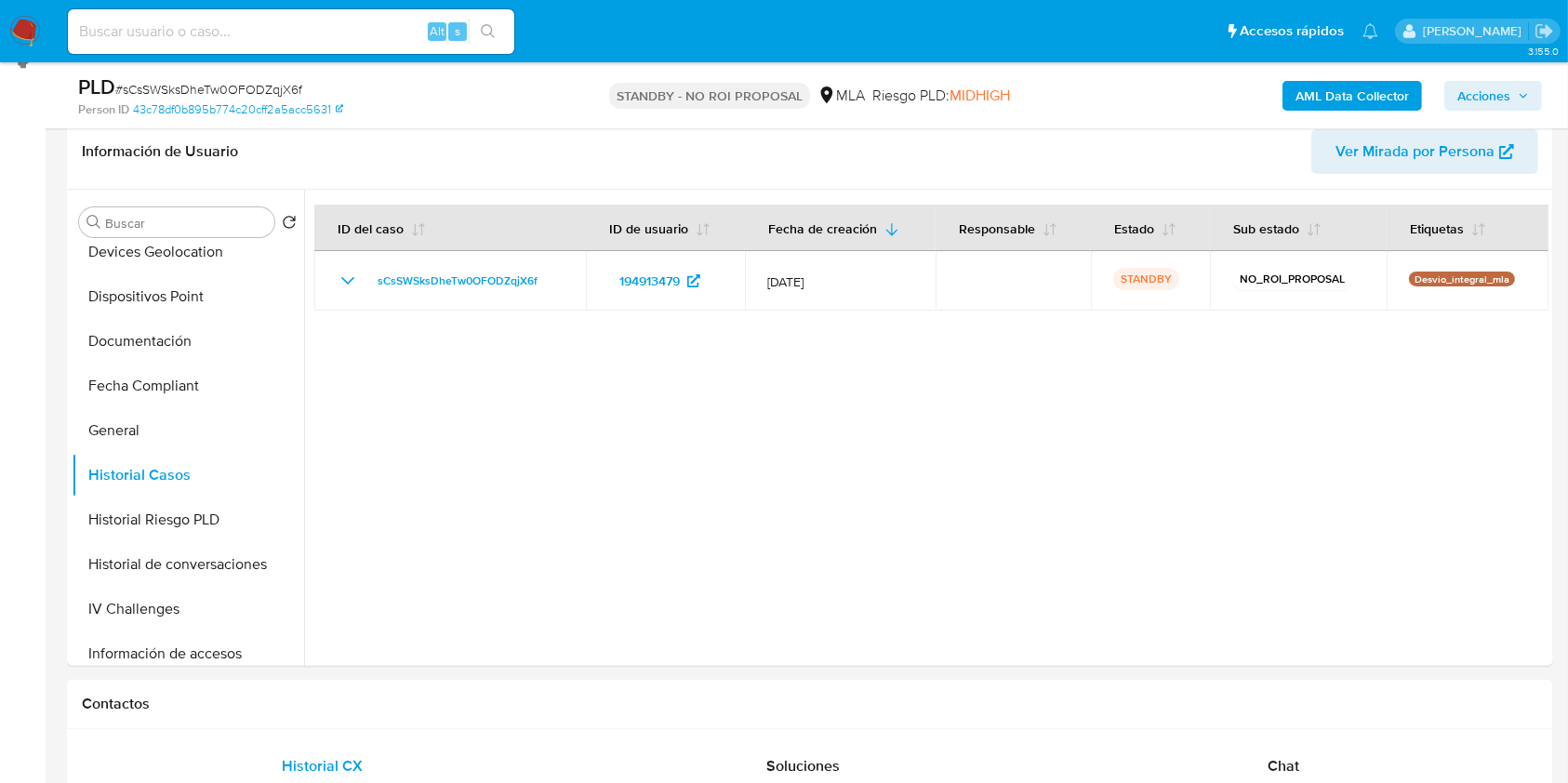
scroll to position [0, 0]
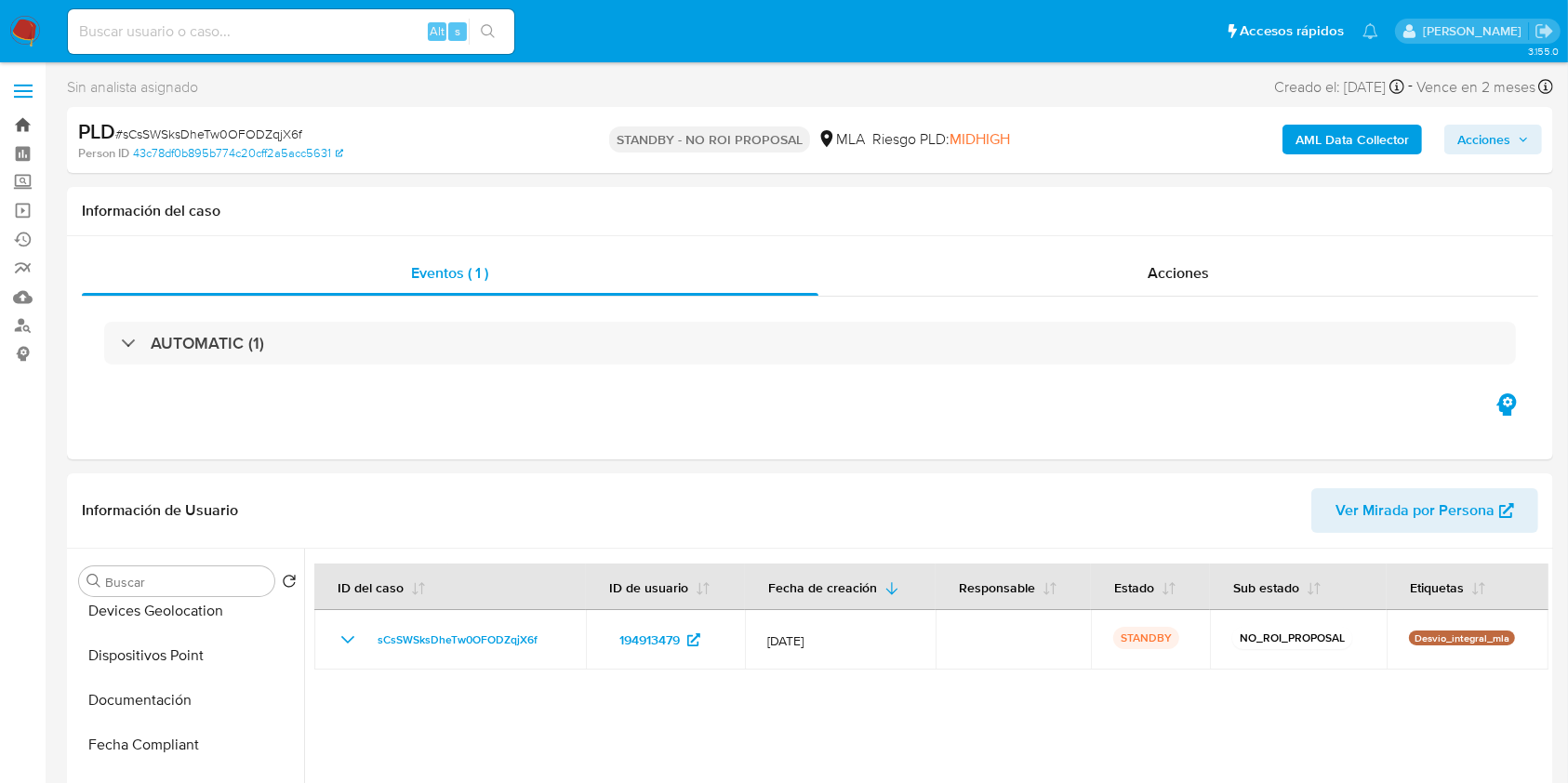
click at [26, 126] on link "Bandeja" at bounding box center [111, 125] width 221 height 29
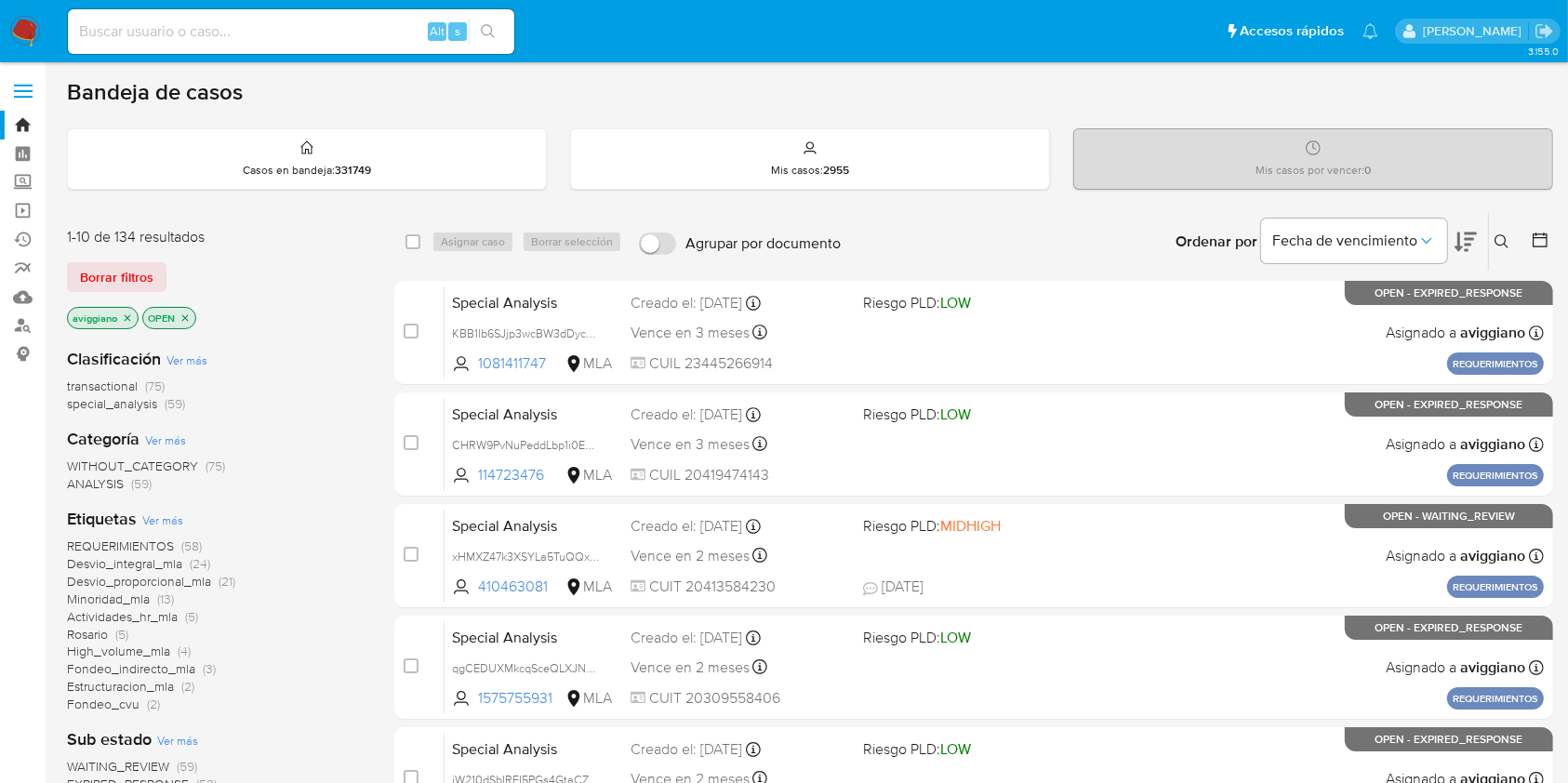
click at [123, 316] on icon "close-filter" at bounding box center [127, 317] width 11 height 11
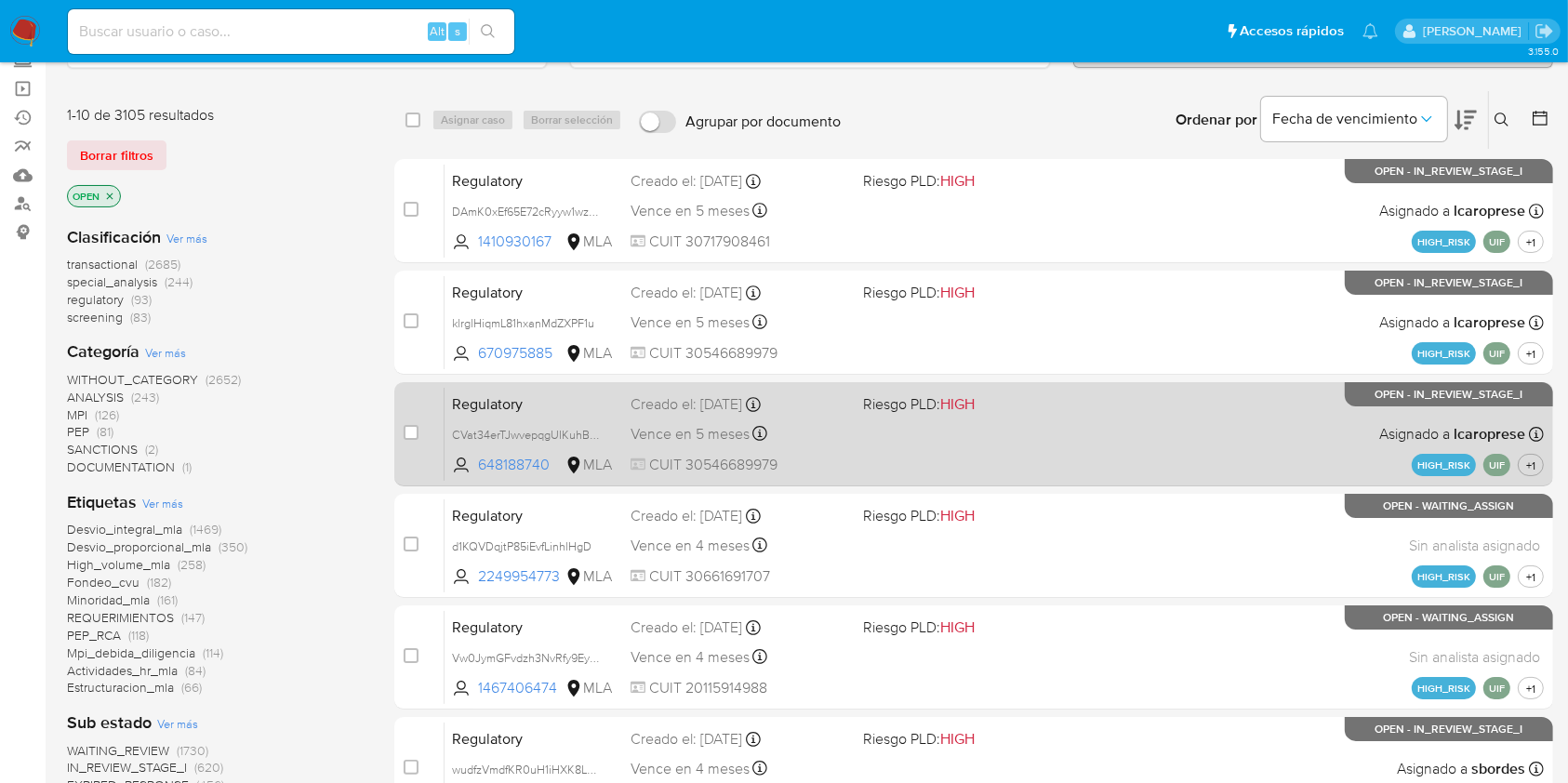
scroll to position [719, 0]
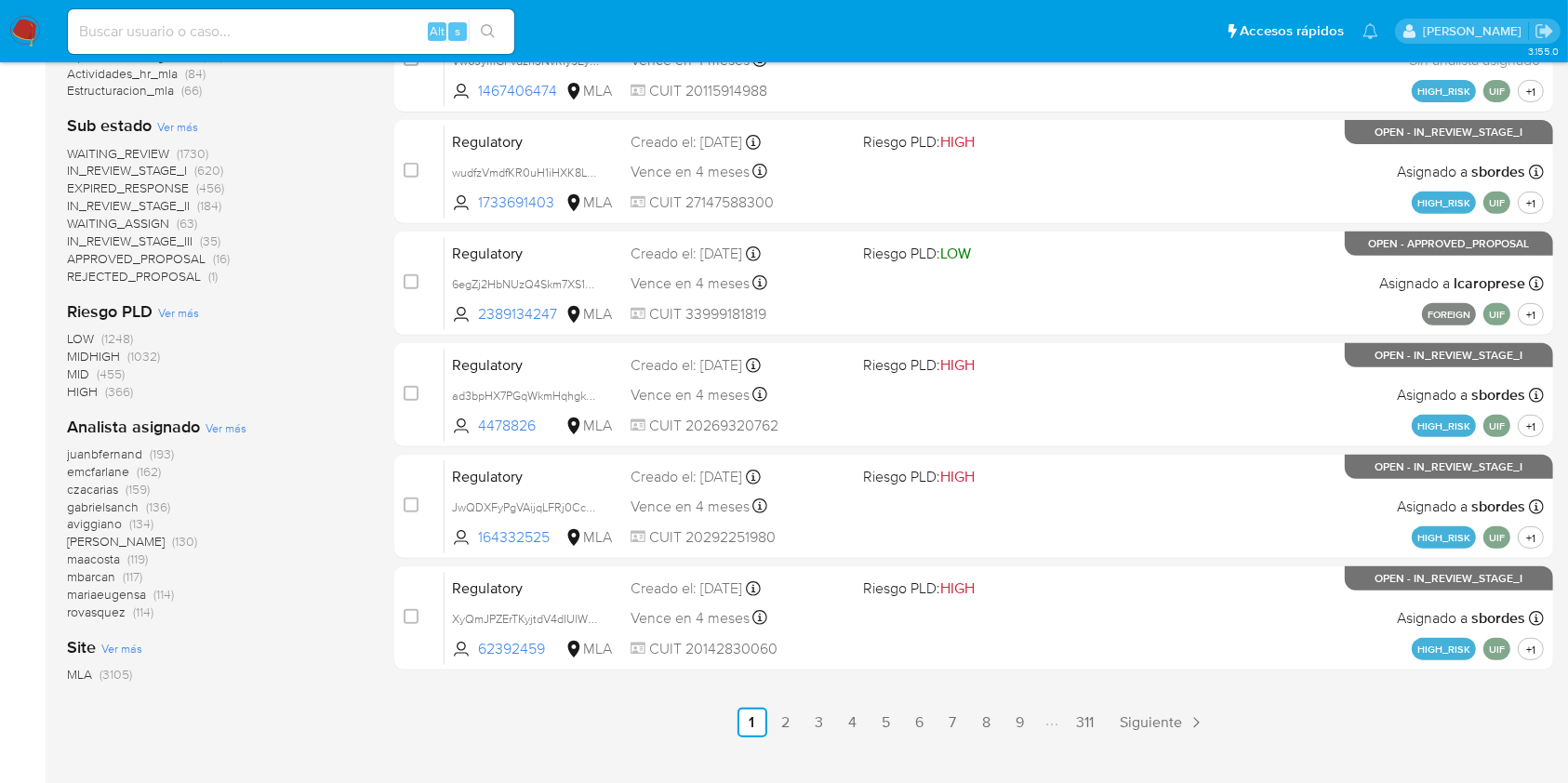
click at [108, 532] on span "[PERSON_NAME]" at bounding box center [115, 540] width 98 height 18
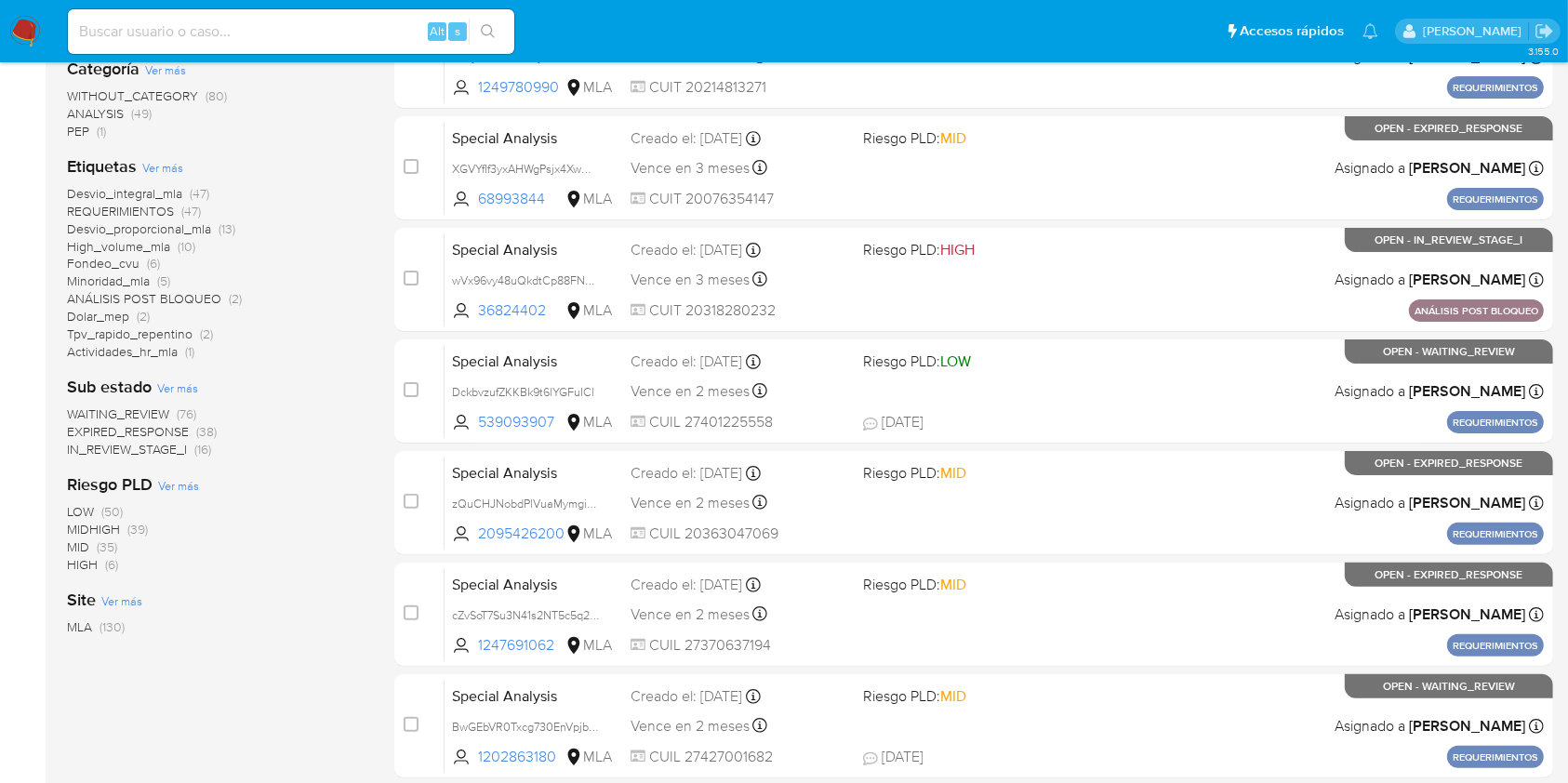
scroll to position [64, 0]
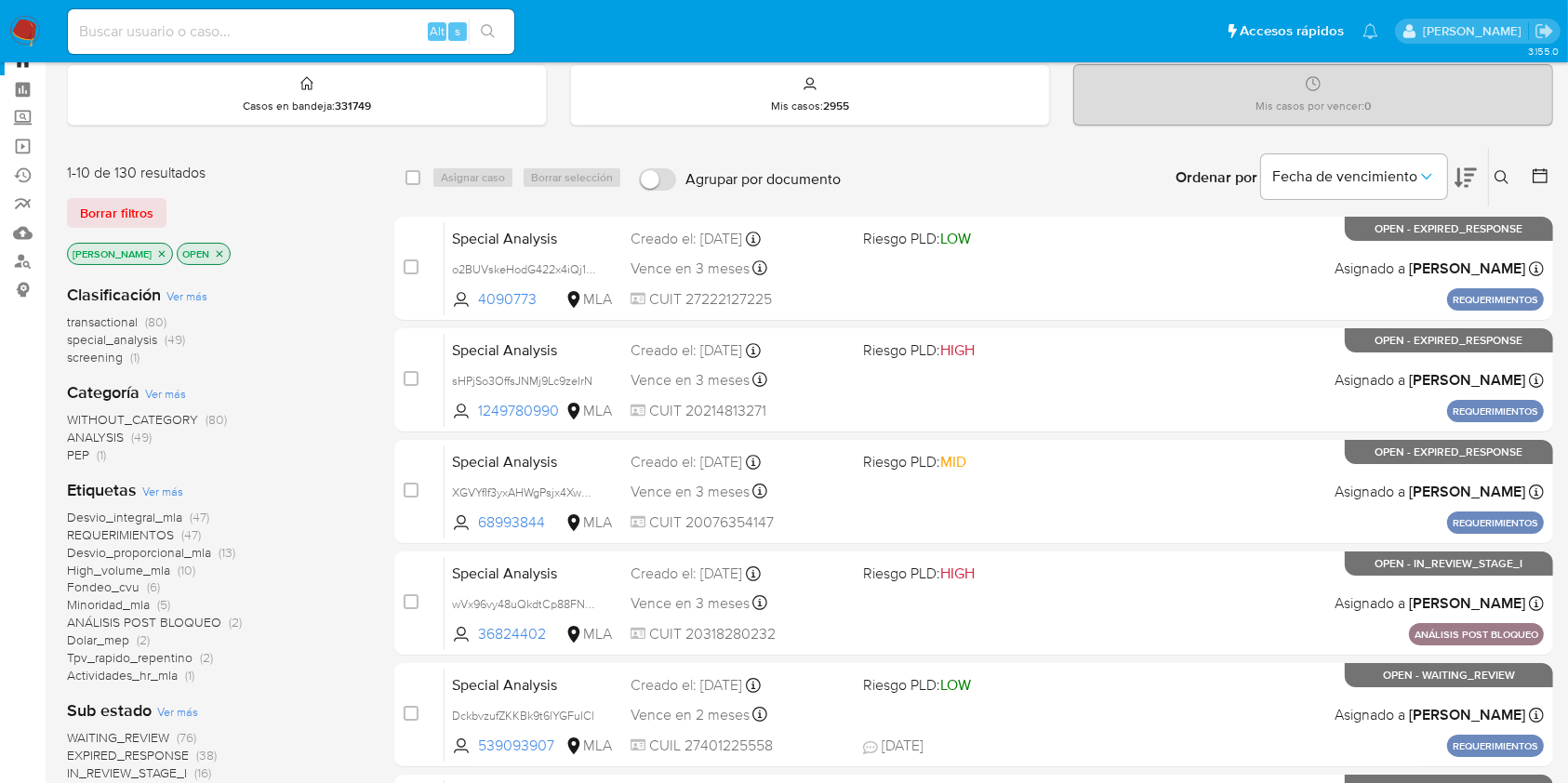
click at [213, 253] on icon "close-filter" at bounding box center [218, 253] width 11 height 11
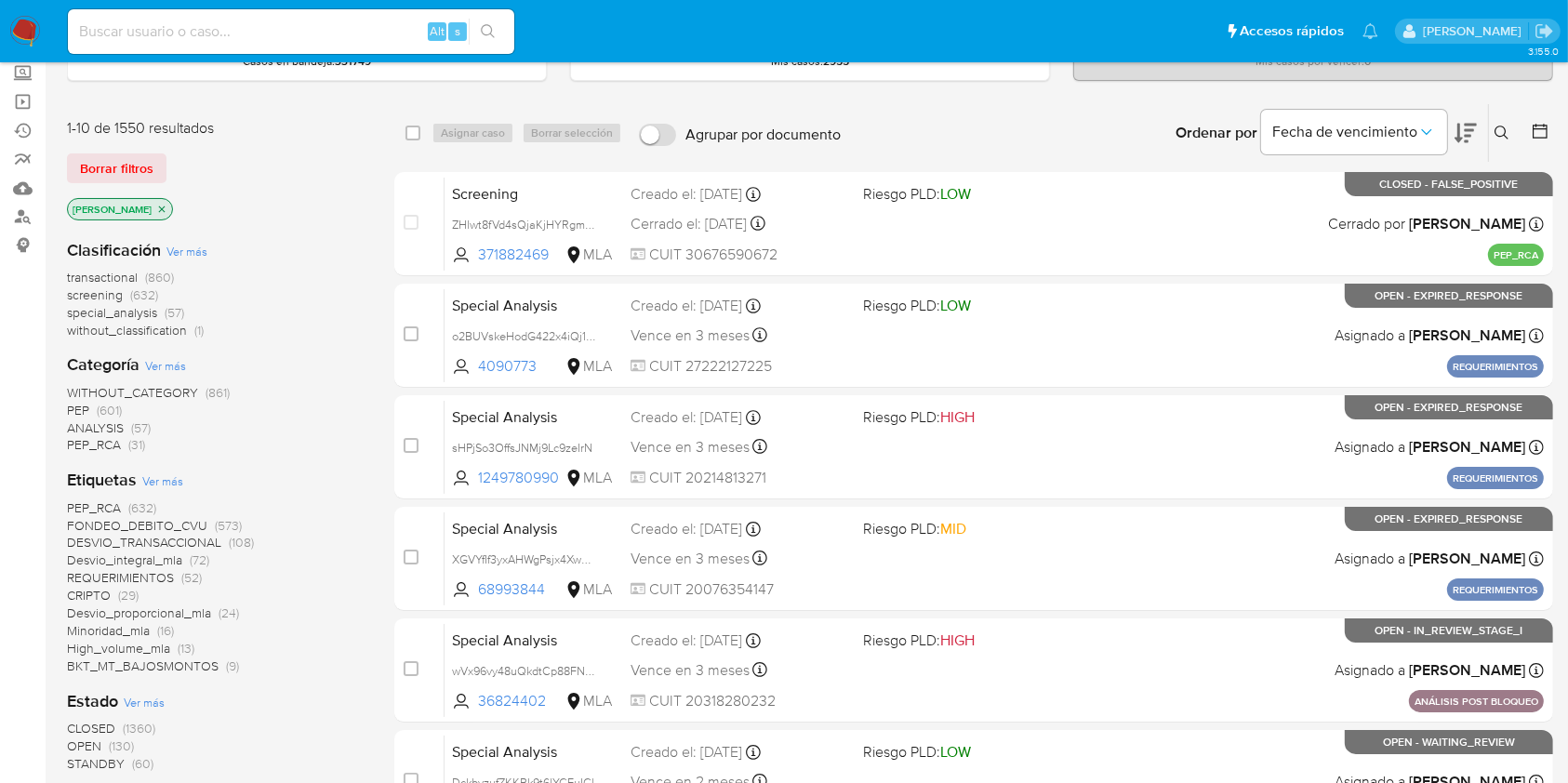
scroll to position [247, 0]
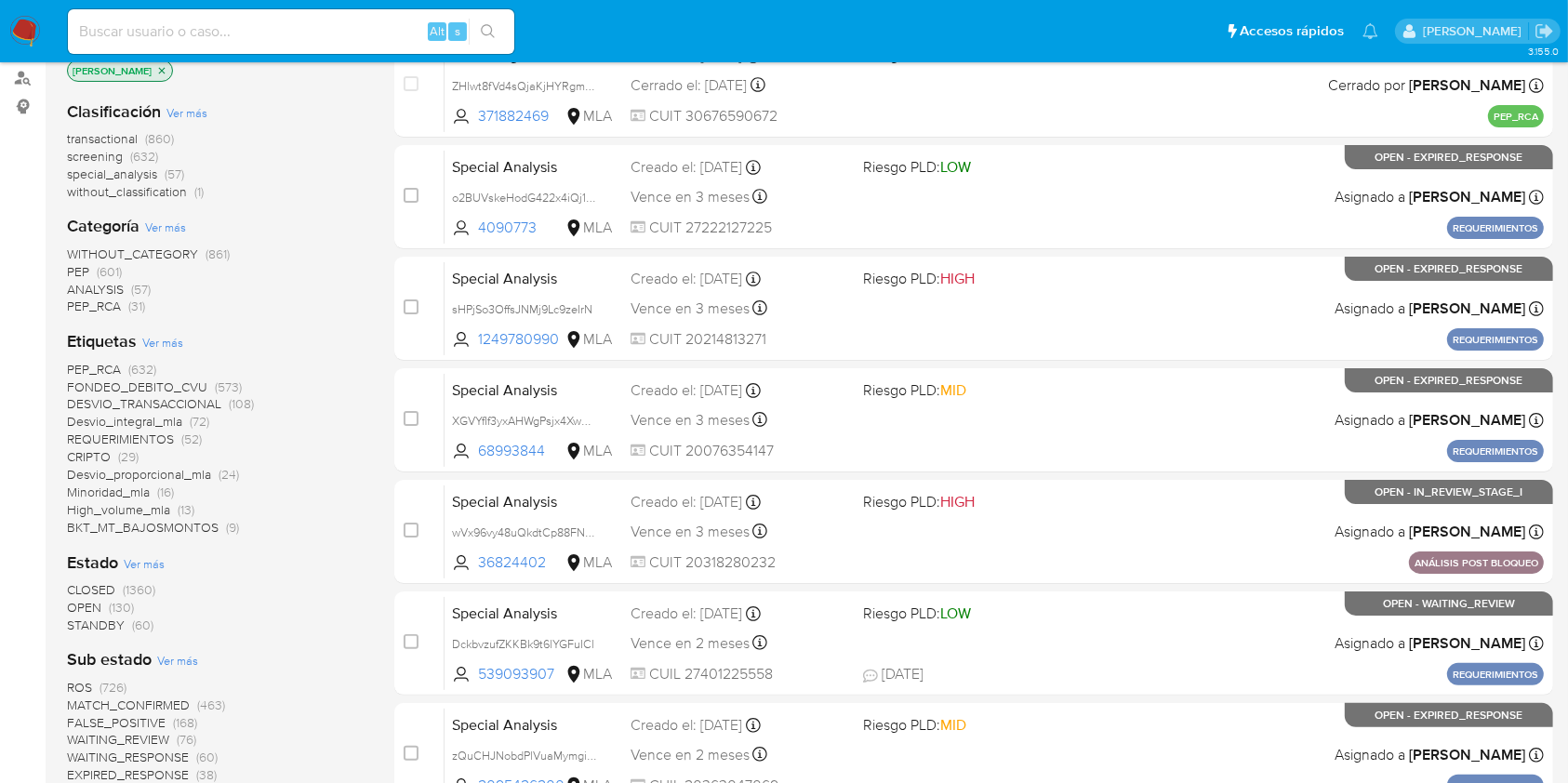
scroll to position [64, 0]
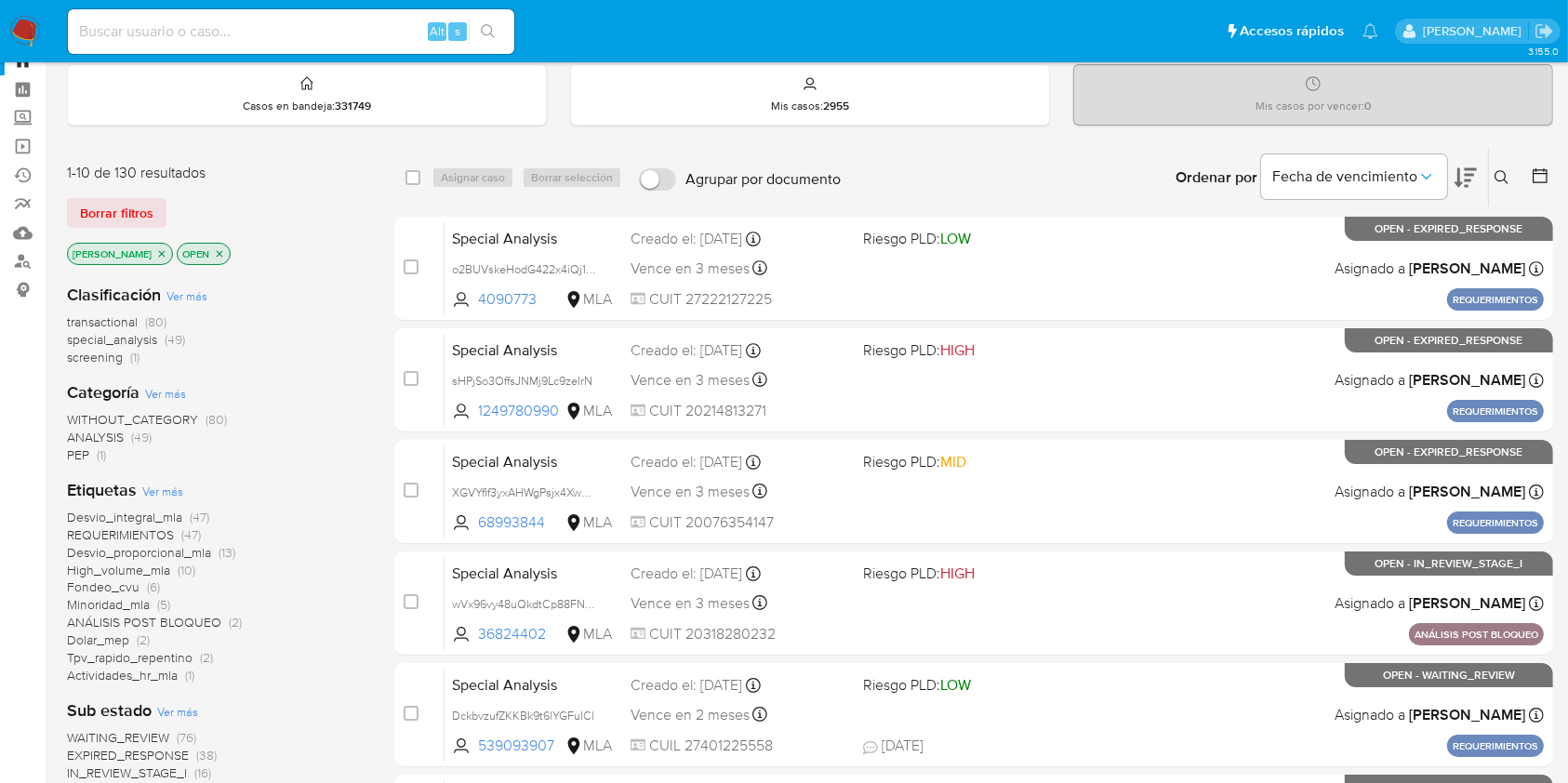
click at [139, 244] on p "amedzovich" at bounding box center [119, 253] width 104 height 20
click at [156, 256] on icon "close-filter" at bounding box center [161, 253] width 11 height 11
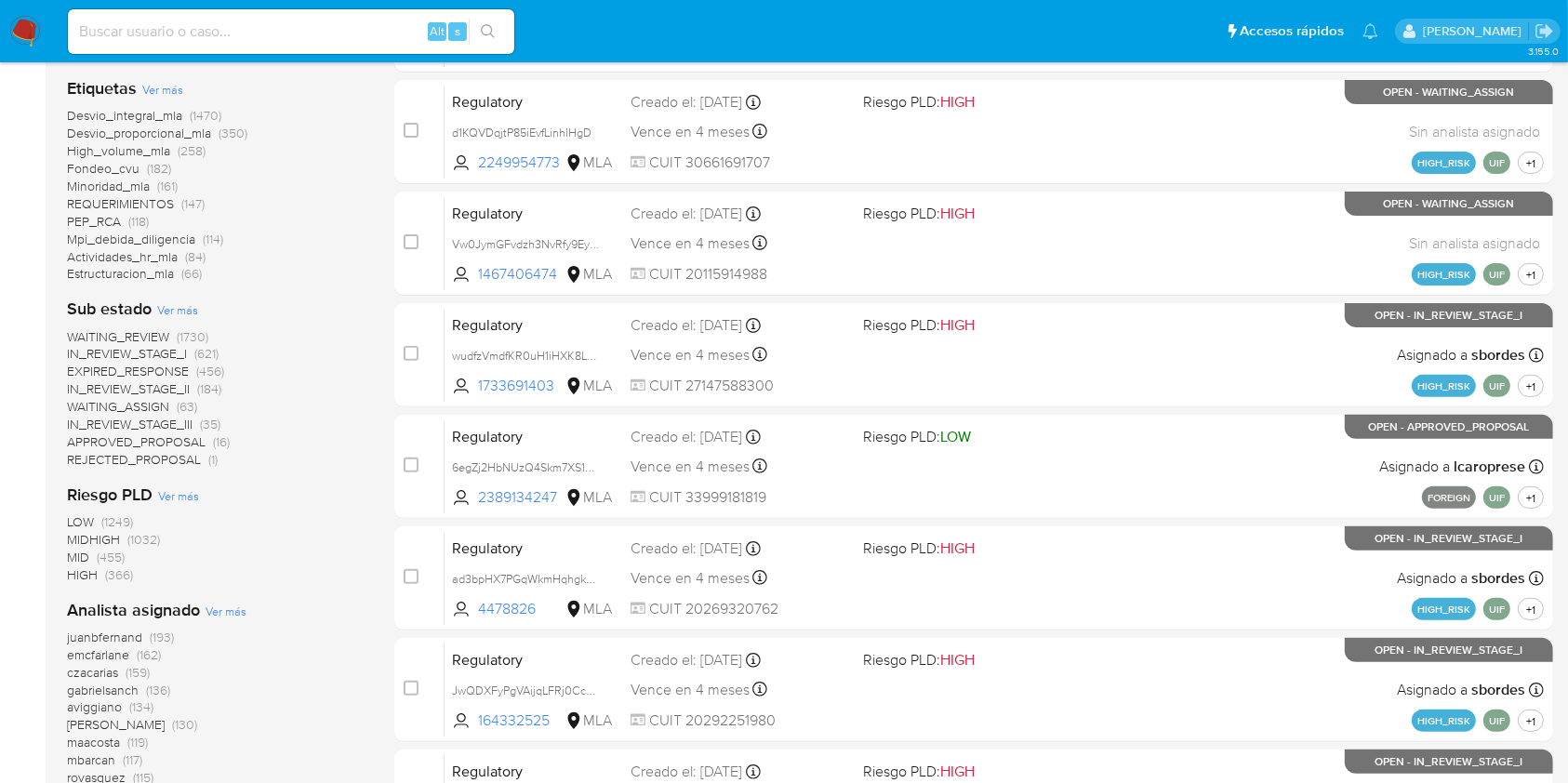
scroll to position [684, 0]
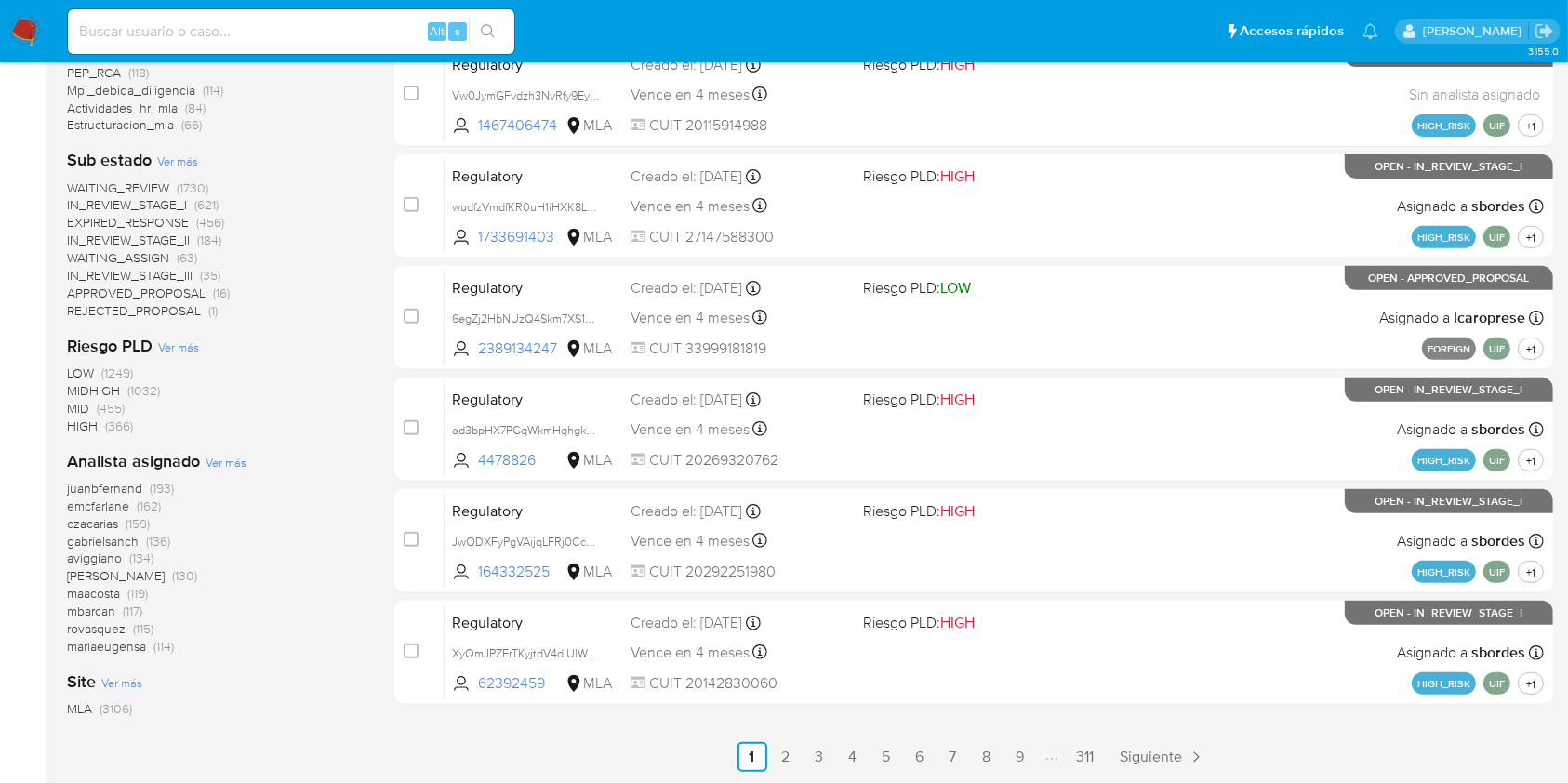
click at [111, 560] on span "aviggiano" at bounding box center [94, 557] width 55 height 18
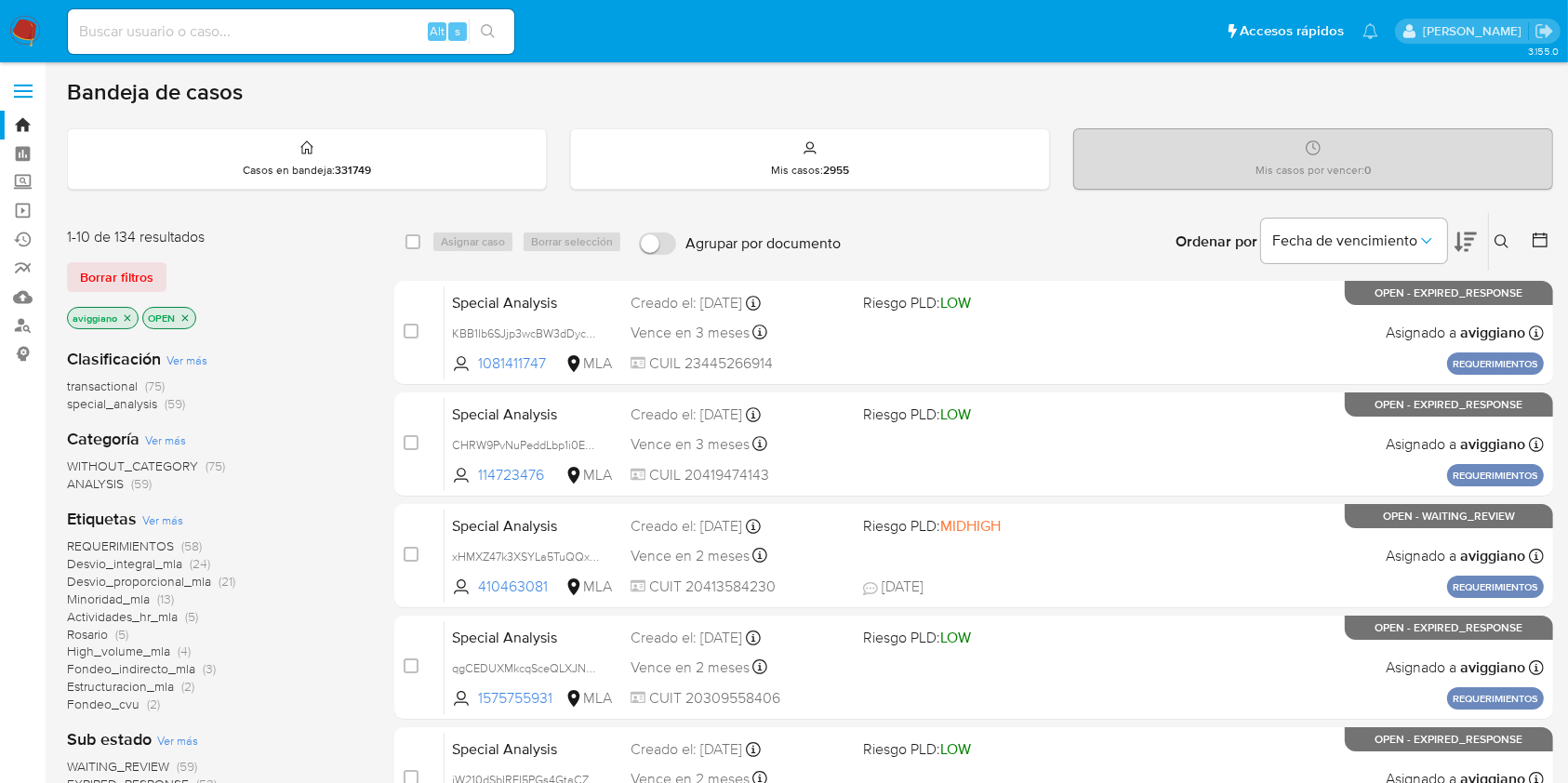
click at [184, 318] on icon "close-filter" at bounding box center [184, 317] width 11 height 11
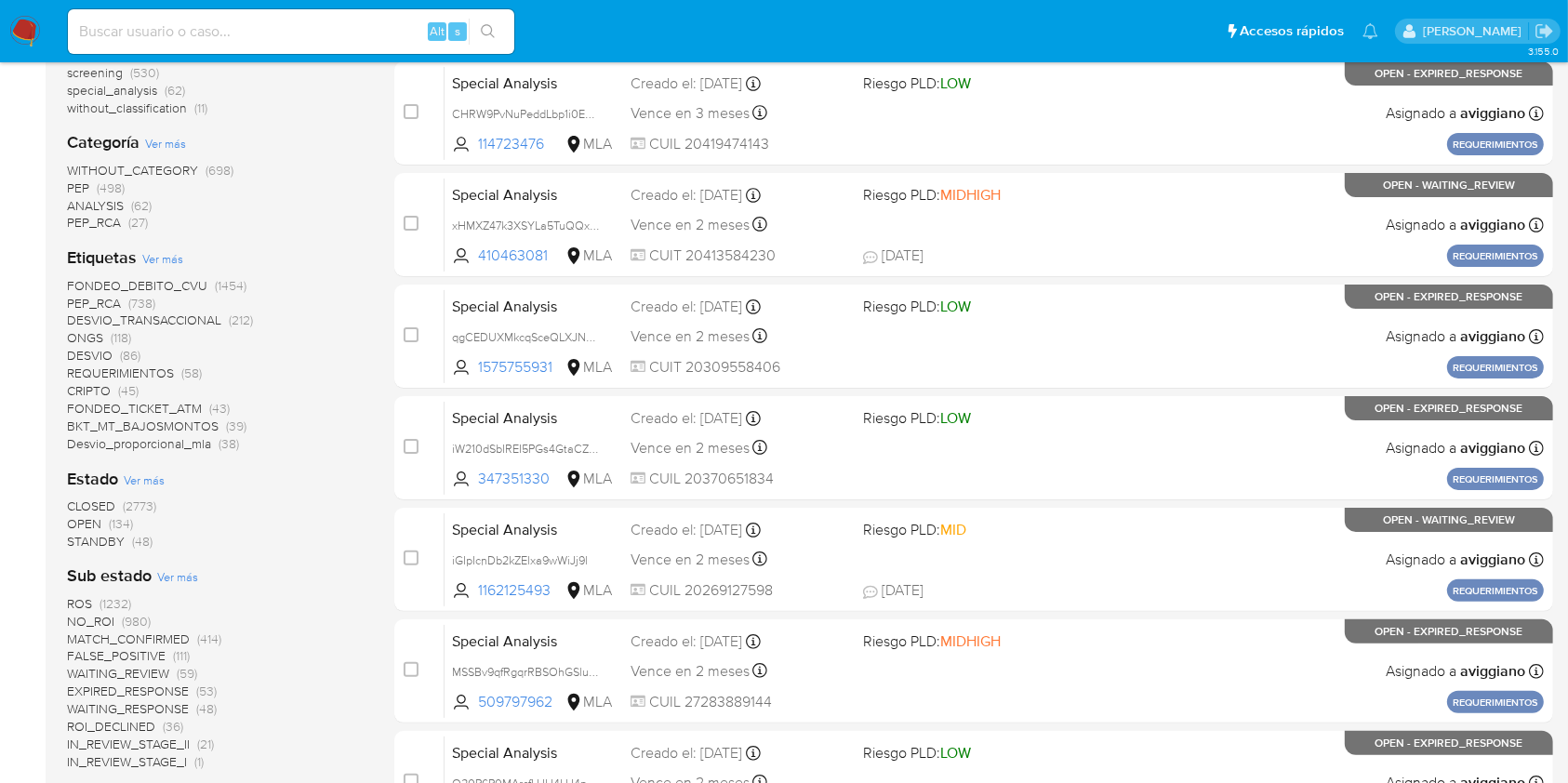
scroll to position [372, 0]
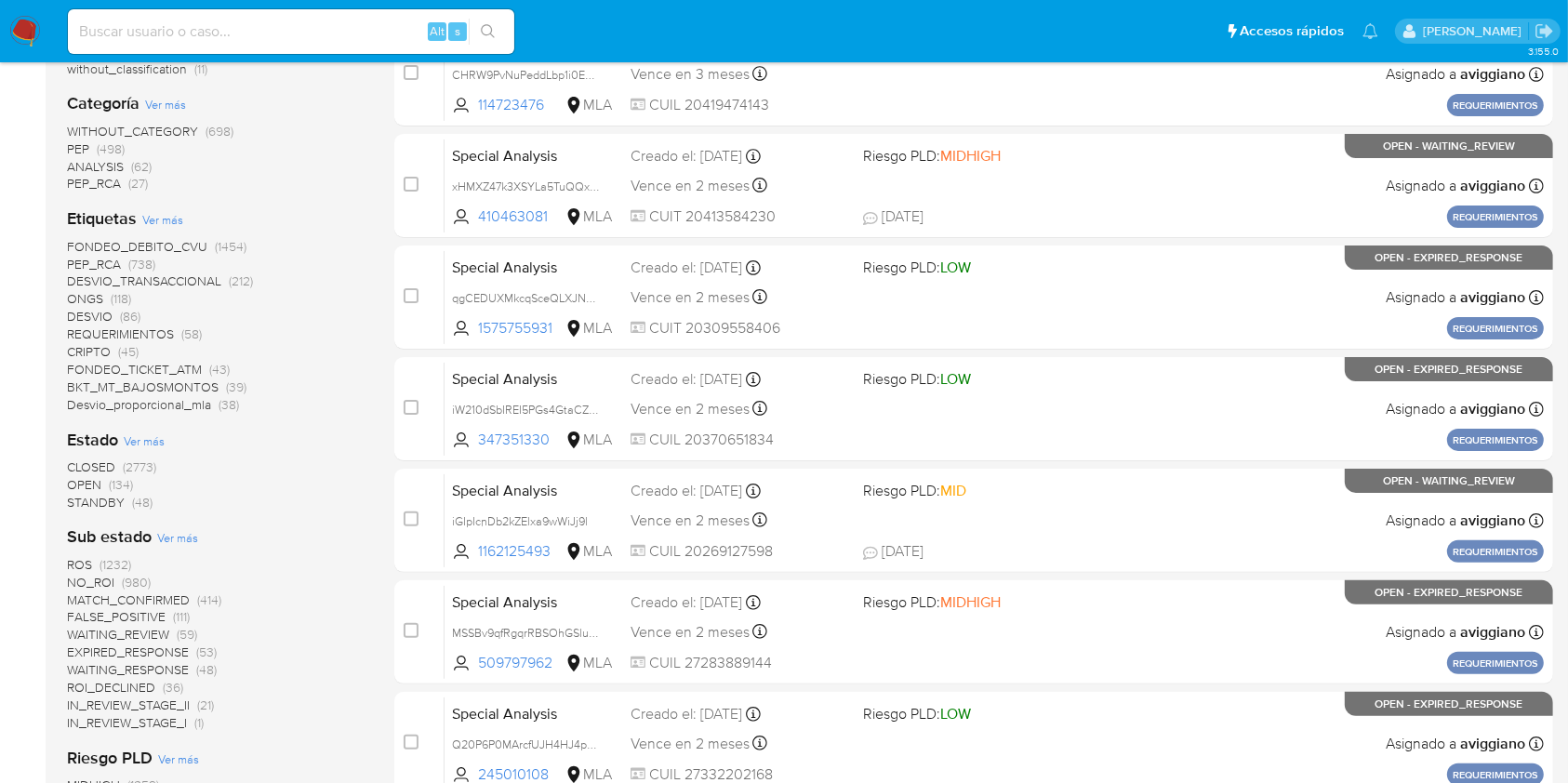
click at [96, 482] on span "OPEN" at bounding box center [83, 484] width 34 height 18
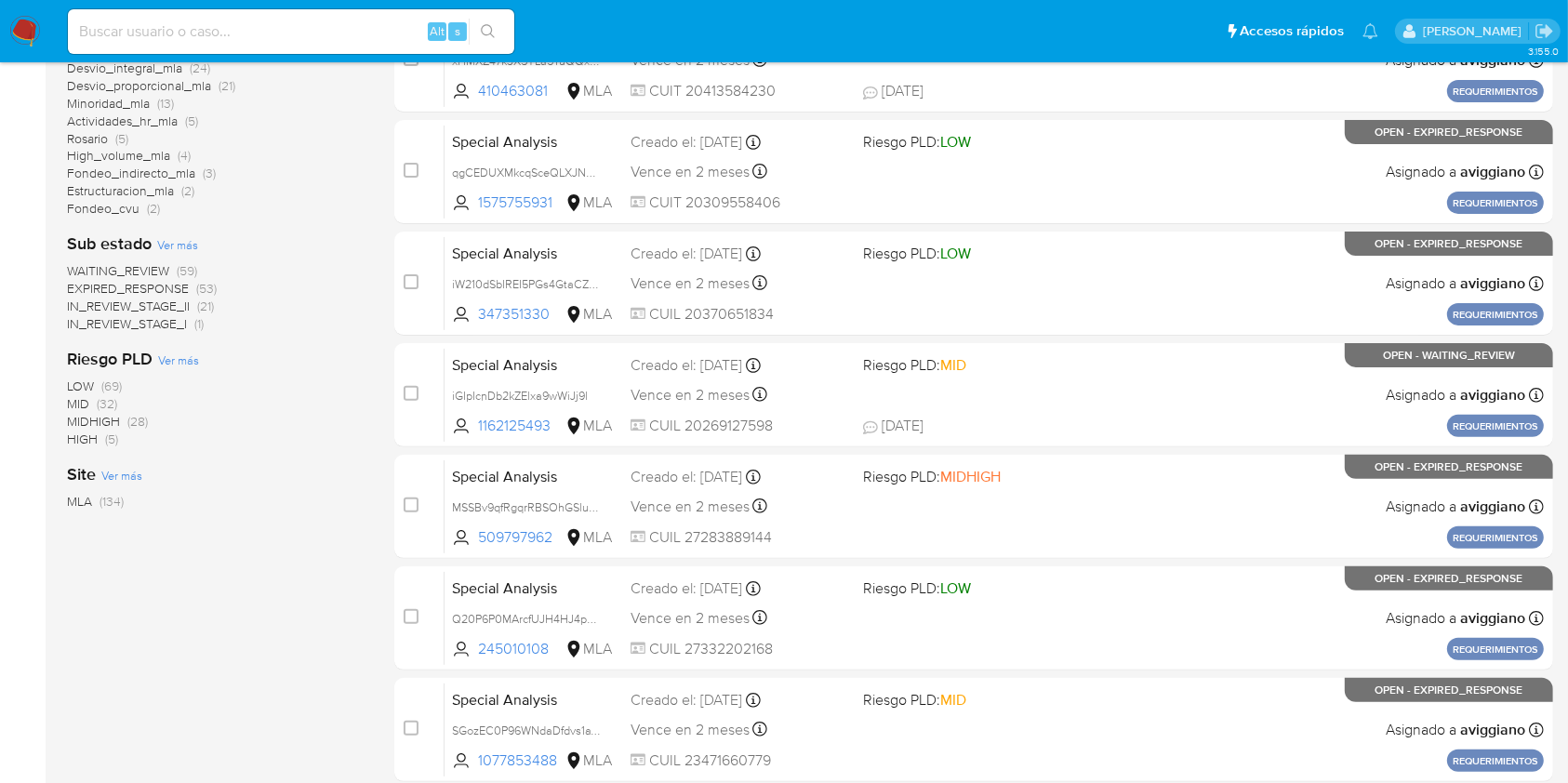
scroll to position [313, 0]
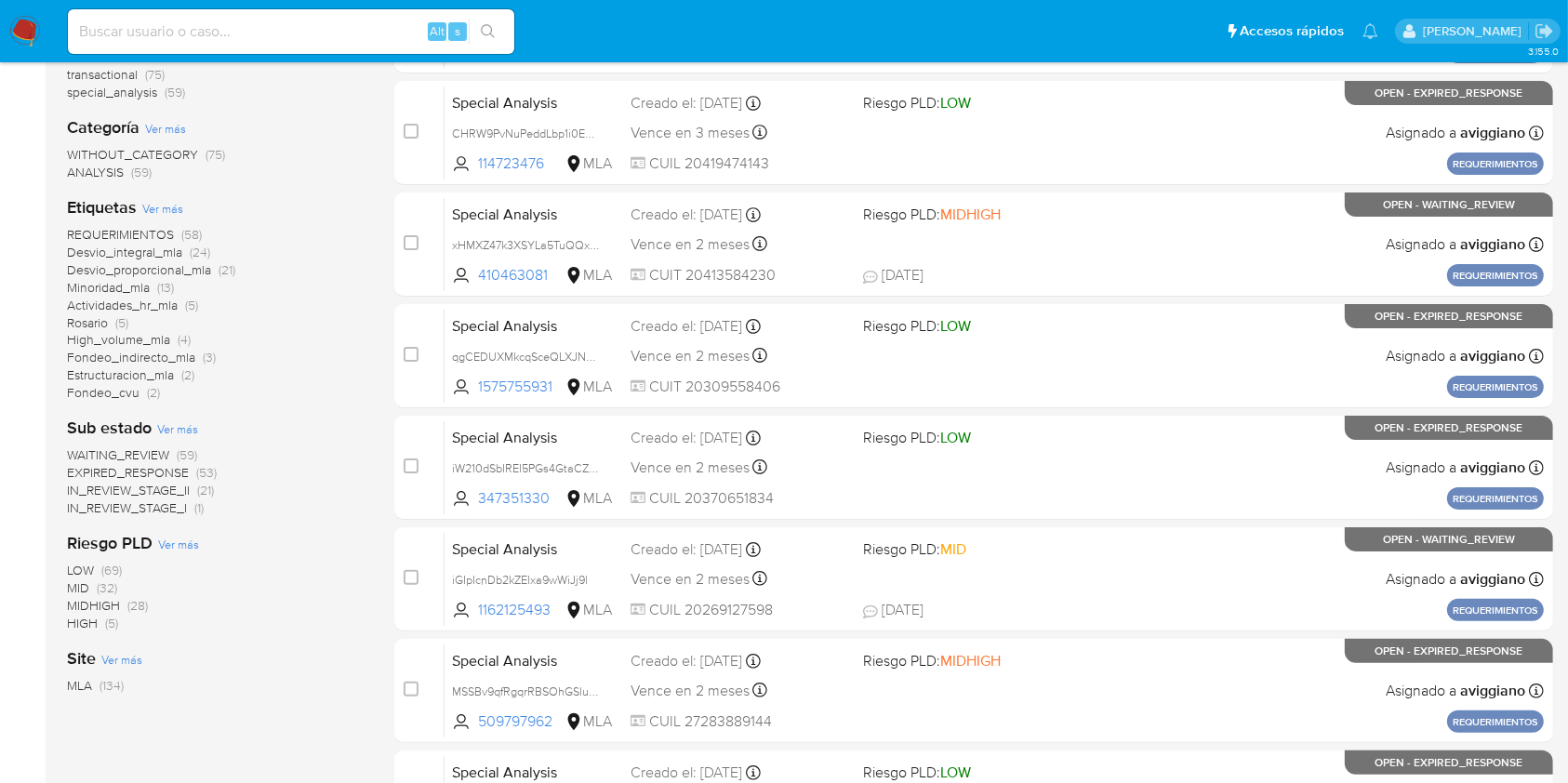
click at [236, 32] on input at bounding box center [291, 31] width 446 height 24
paste input "ZmNgio6yC31LGlahjSR2rROk"
type input "ZmNgio6yC31LGlahjSR2rROk"
click at [484, 36] on icon "search-icon" at bounding box center [487, 31] width 15 height 15
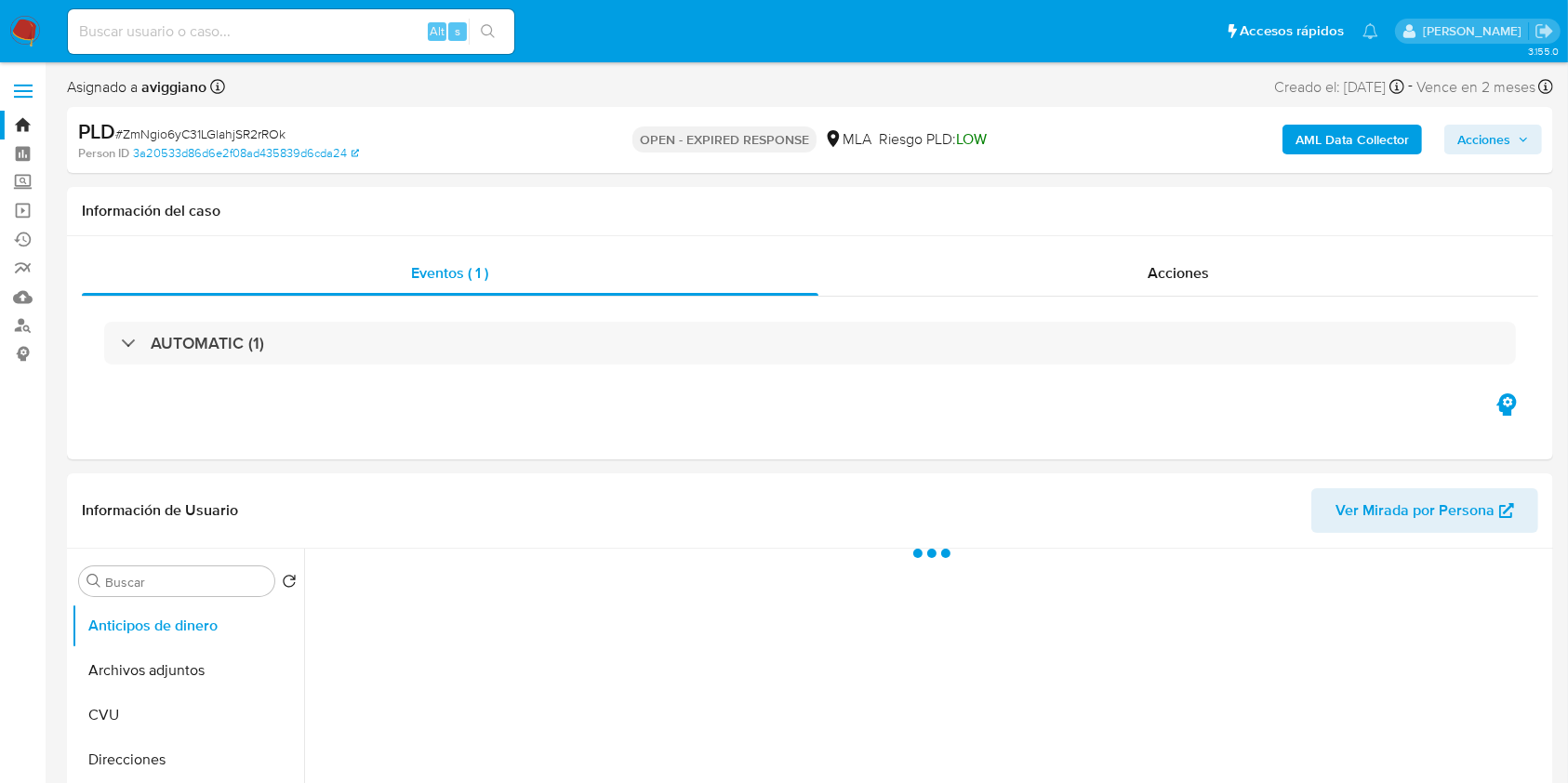
select select "10"
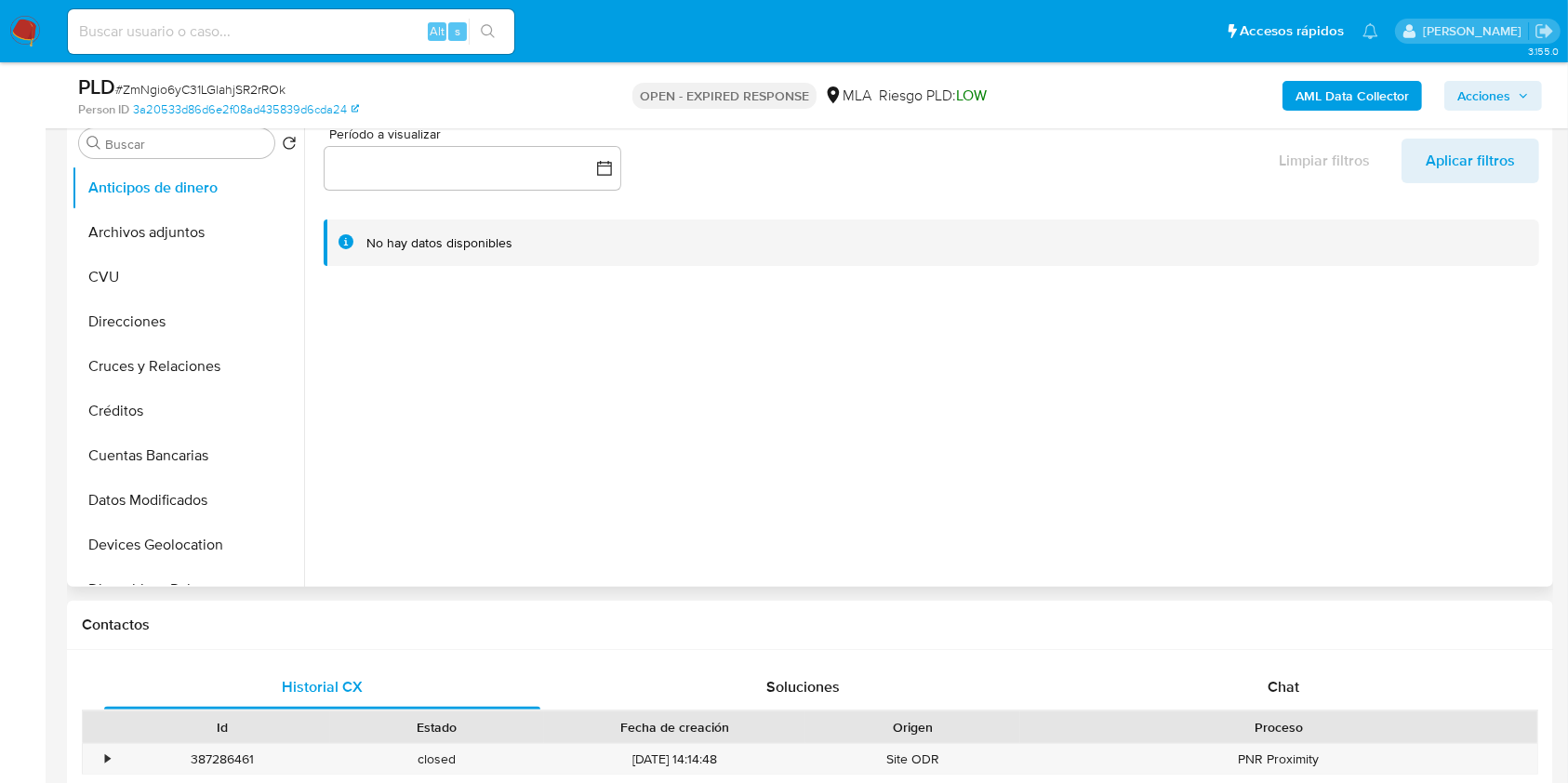
scroll to position [496, 0]
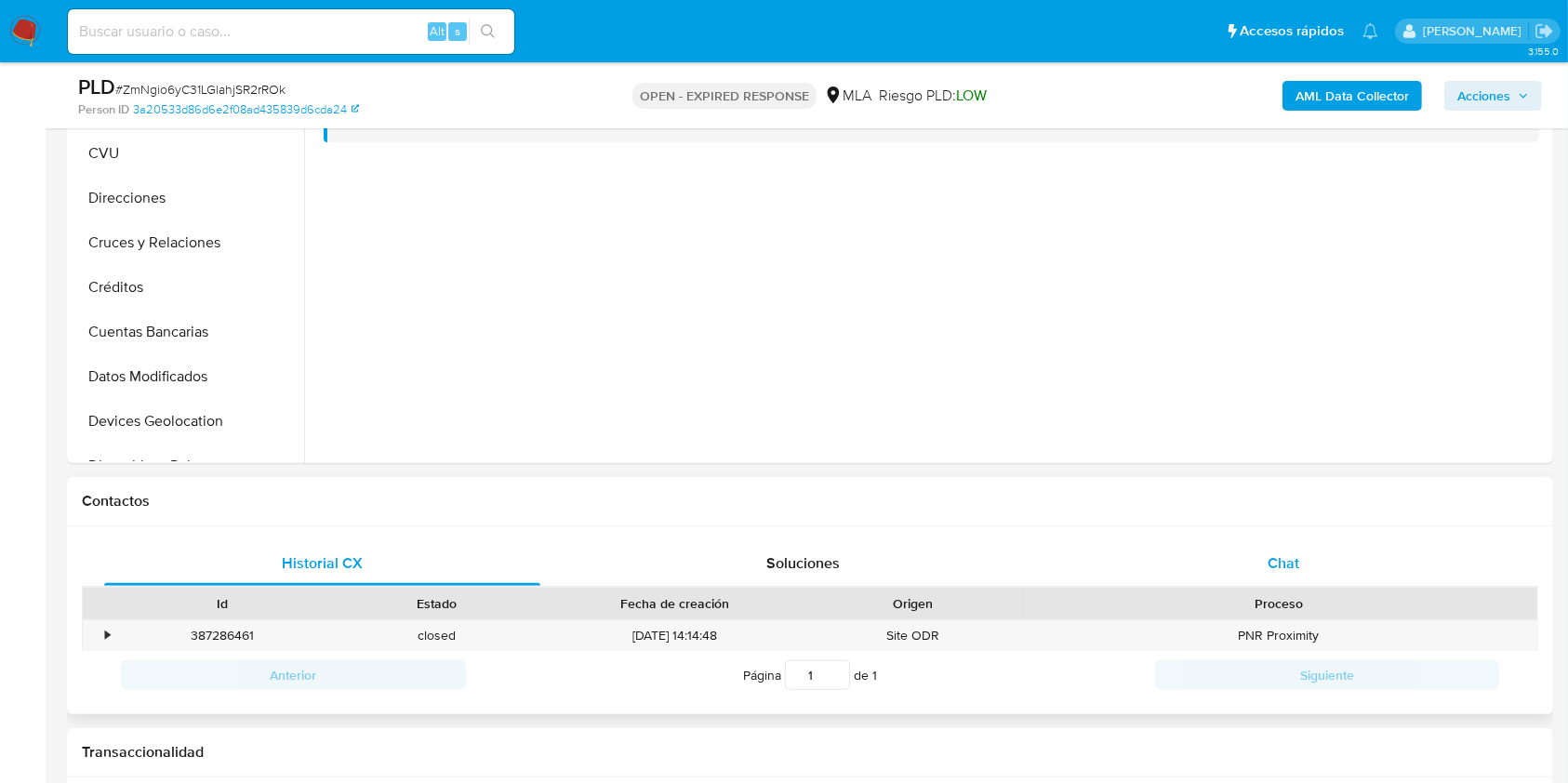
click at [1258, 568] on div "Chat" at bounding box center [1283, 564] width 436 height 45
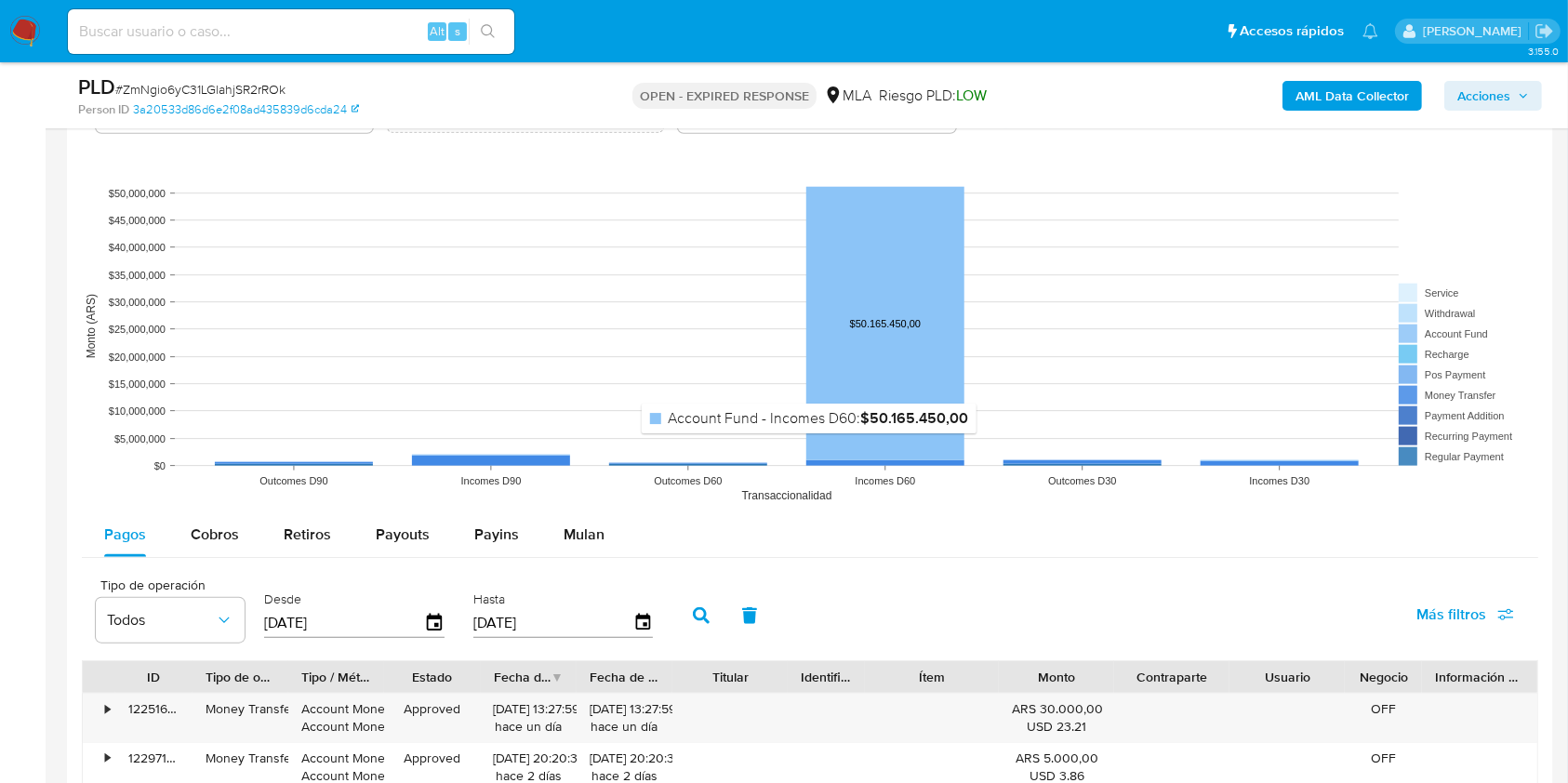
scroll to position [2106, 0]
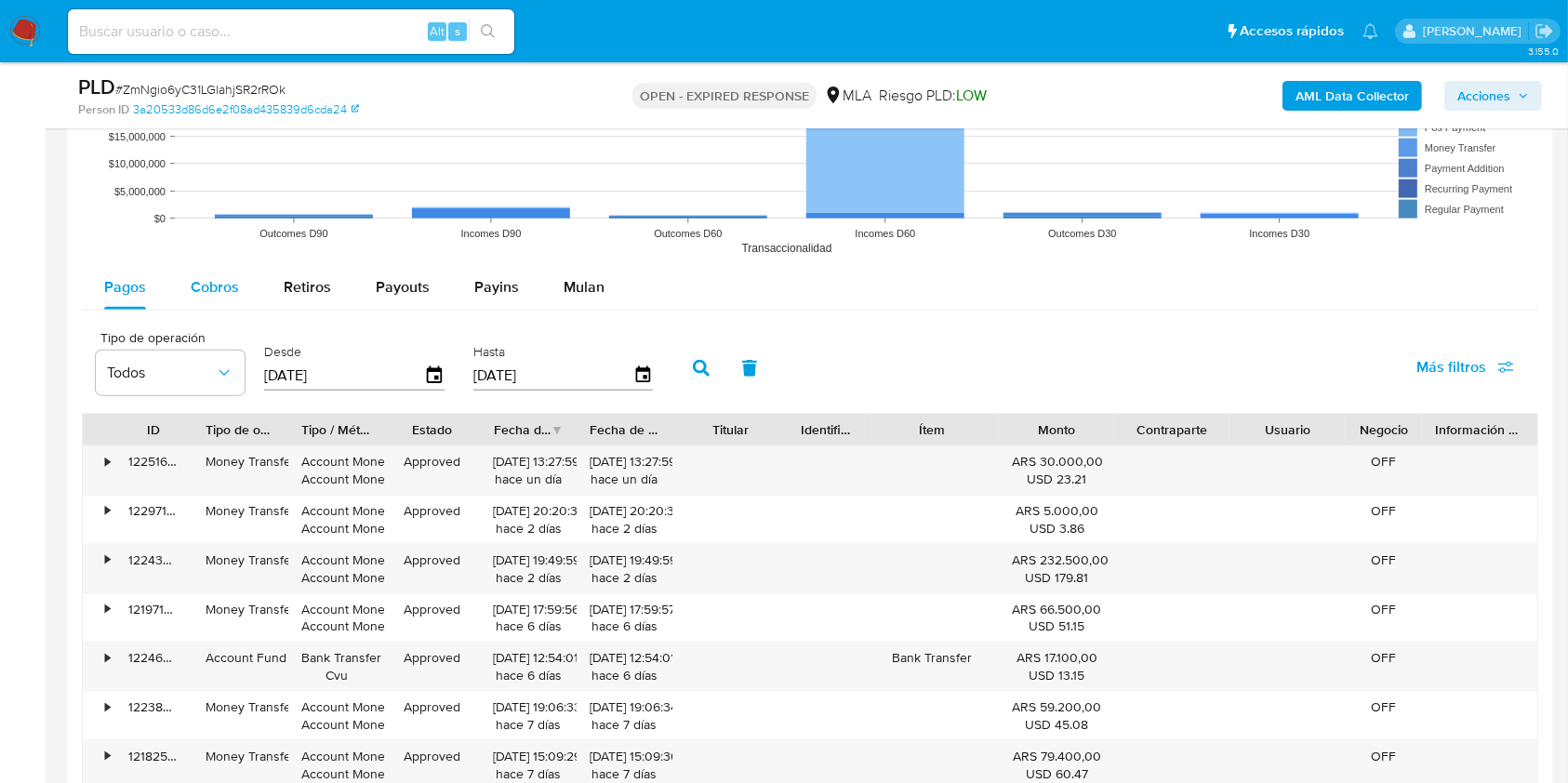
click at [213, 287] on span "Cobros" at bounding box center [214, 287] width 49 height 21
select select "10"
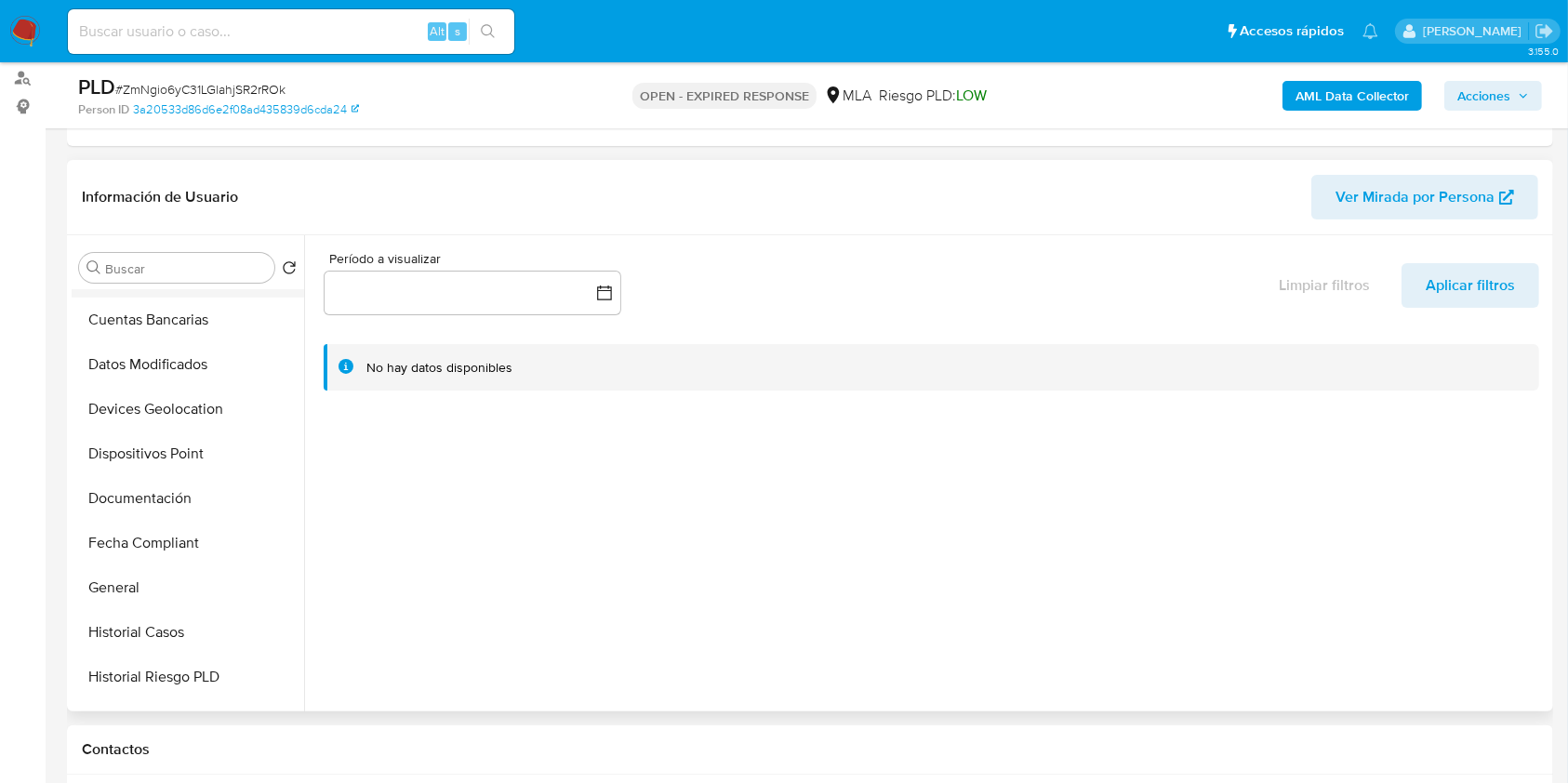
scroll to position [372, 0]
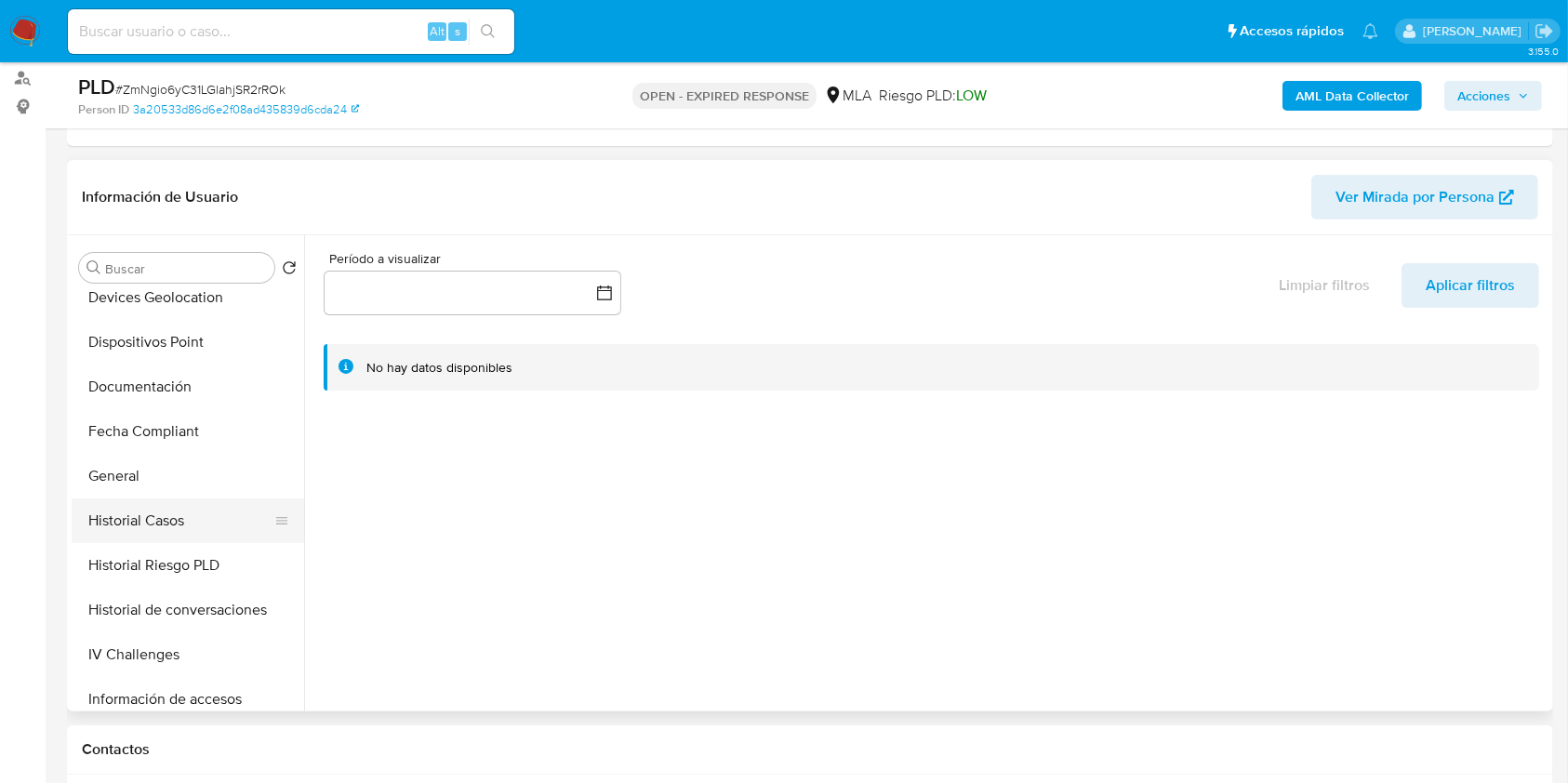
click at [158, 503] on button "Historial Casos" at bounding box center [180, 521] width 217 height 45
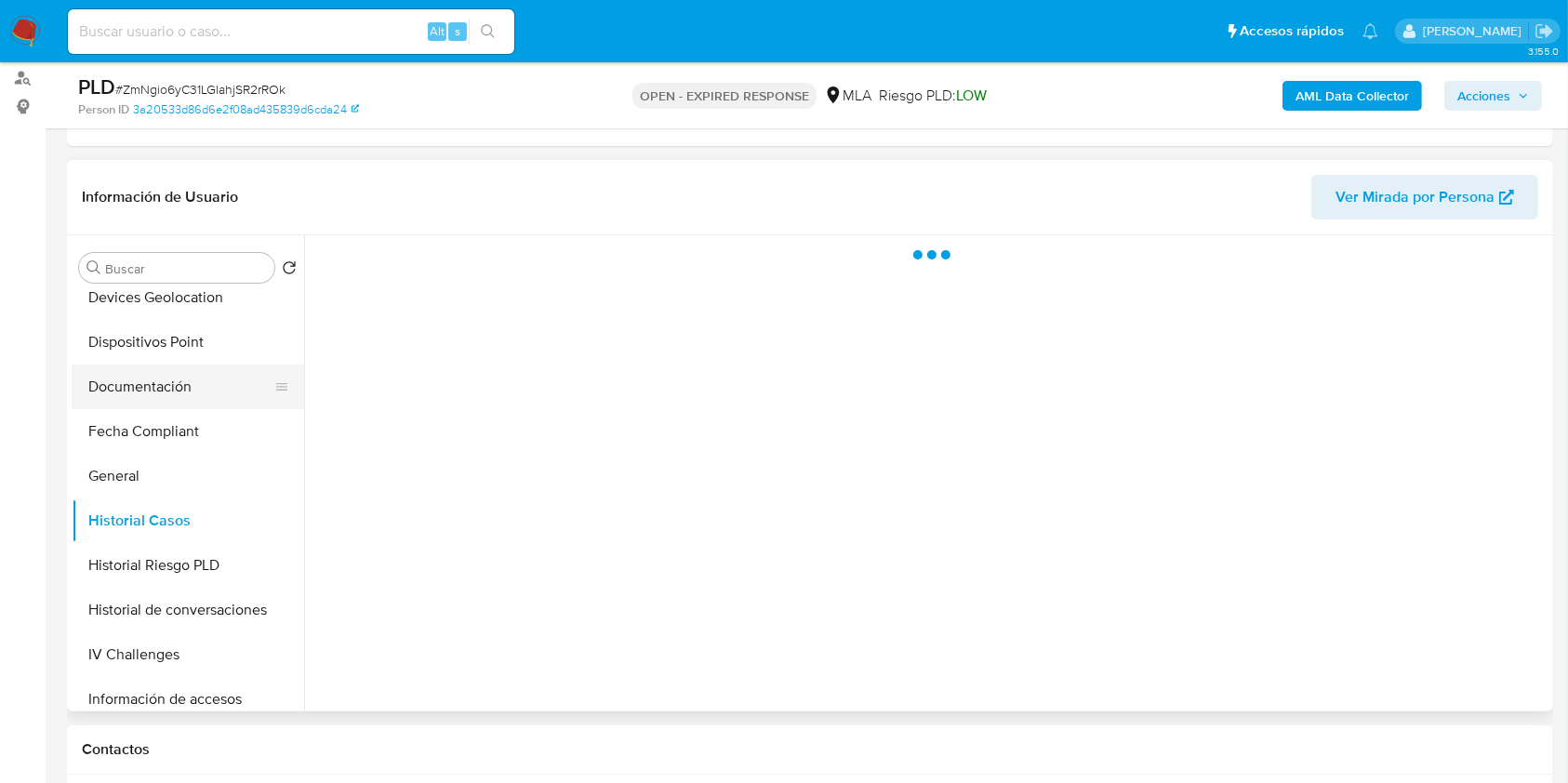
click at [193, 371] on button "Documentación" at bounding box center [180, 387] width 217 height 45
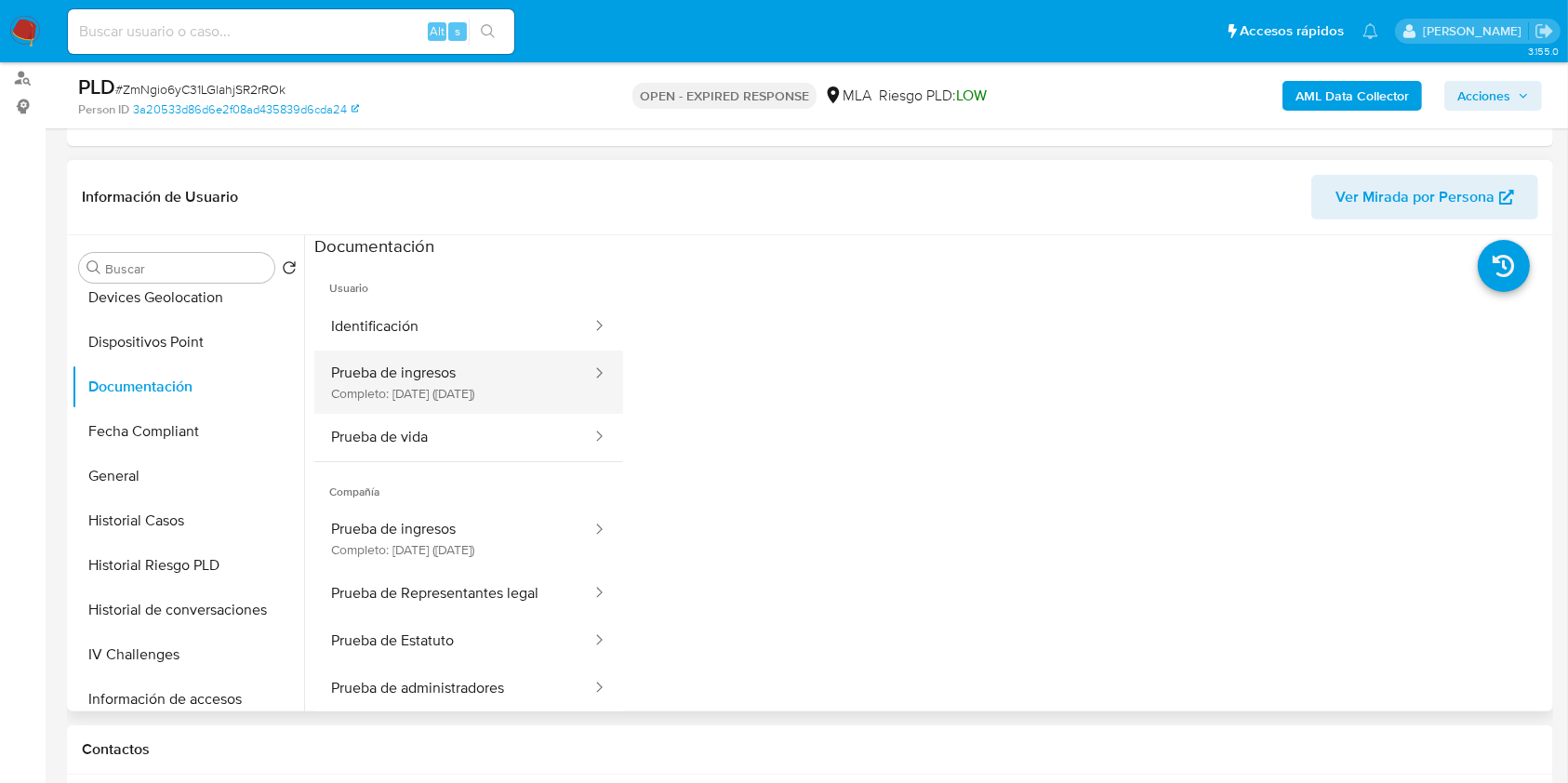
click at [506, 375] on button "Prueba de ingresos Completo: 17/06/2025 (hace 2 meses)" at bounding box center [453, 381] width 278 height 63
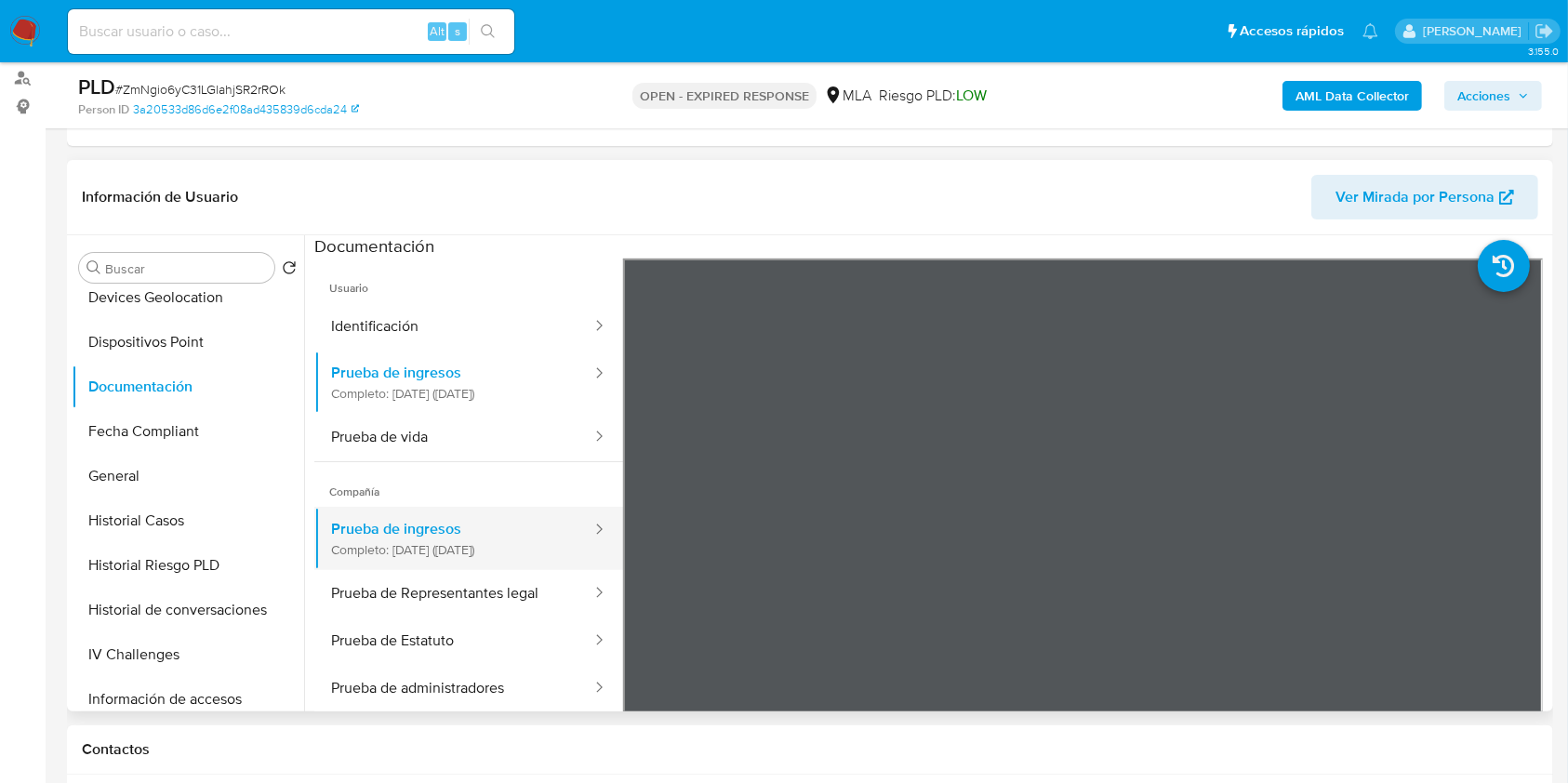
scroll to position [162, 0]
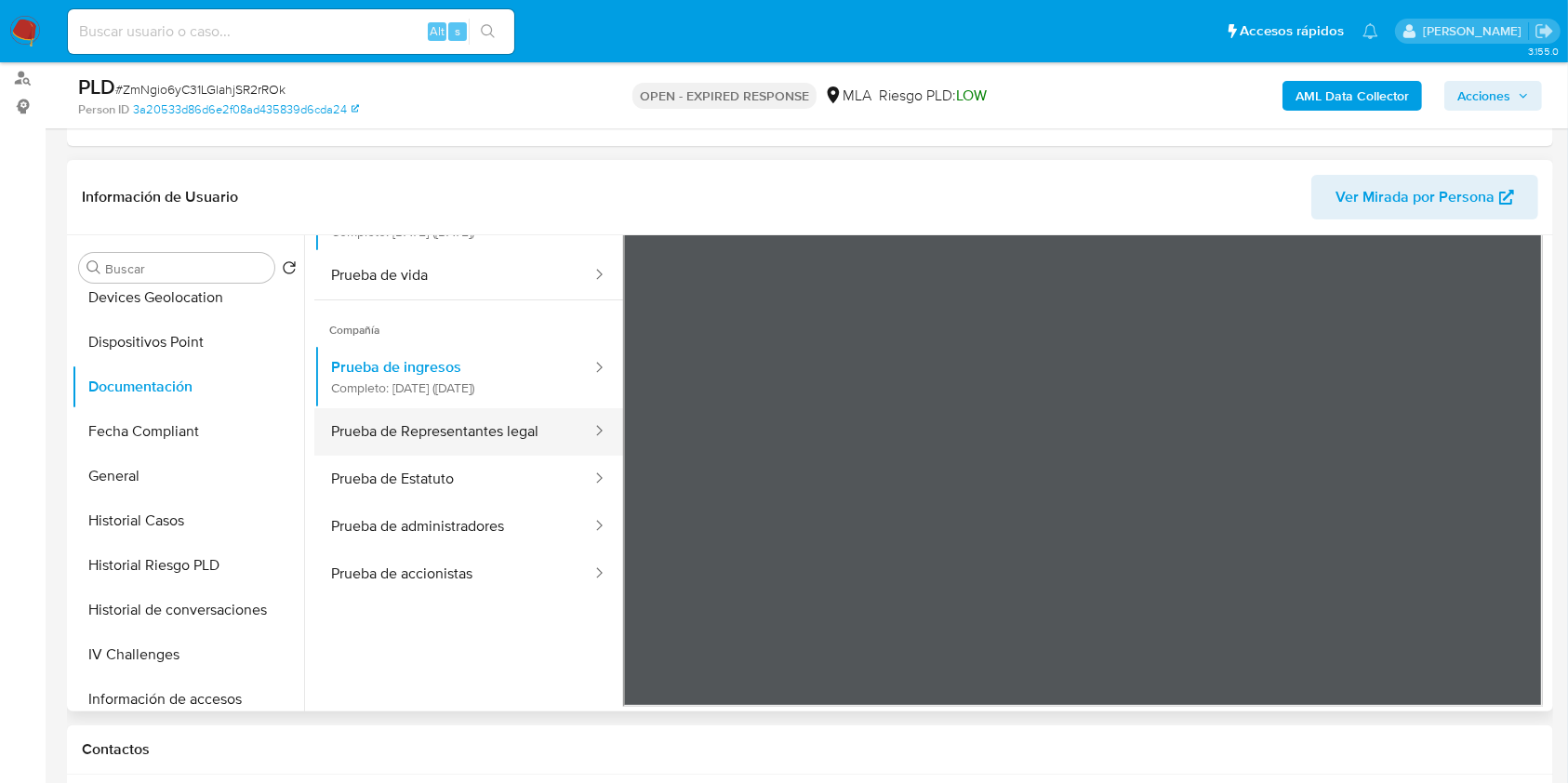
click at [410, 420] on button "Prueba de Representantes legal" at bounding box center [453, 432] width 278 height 48
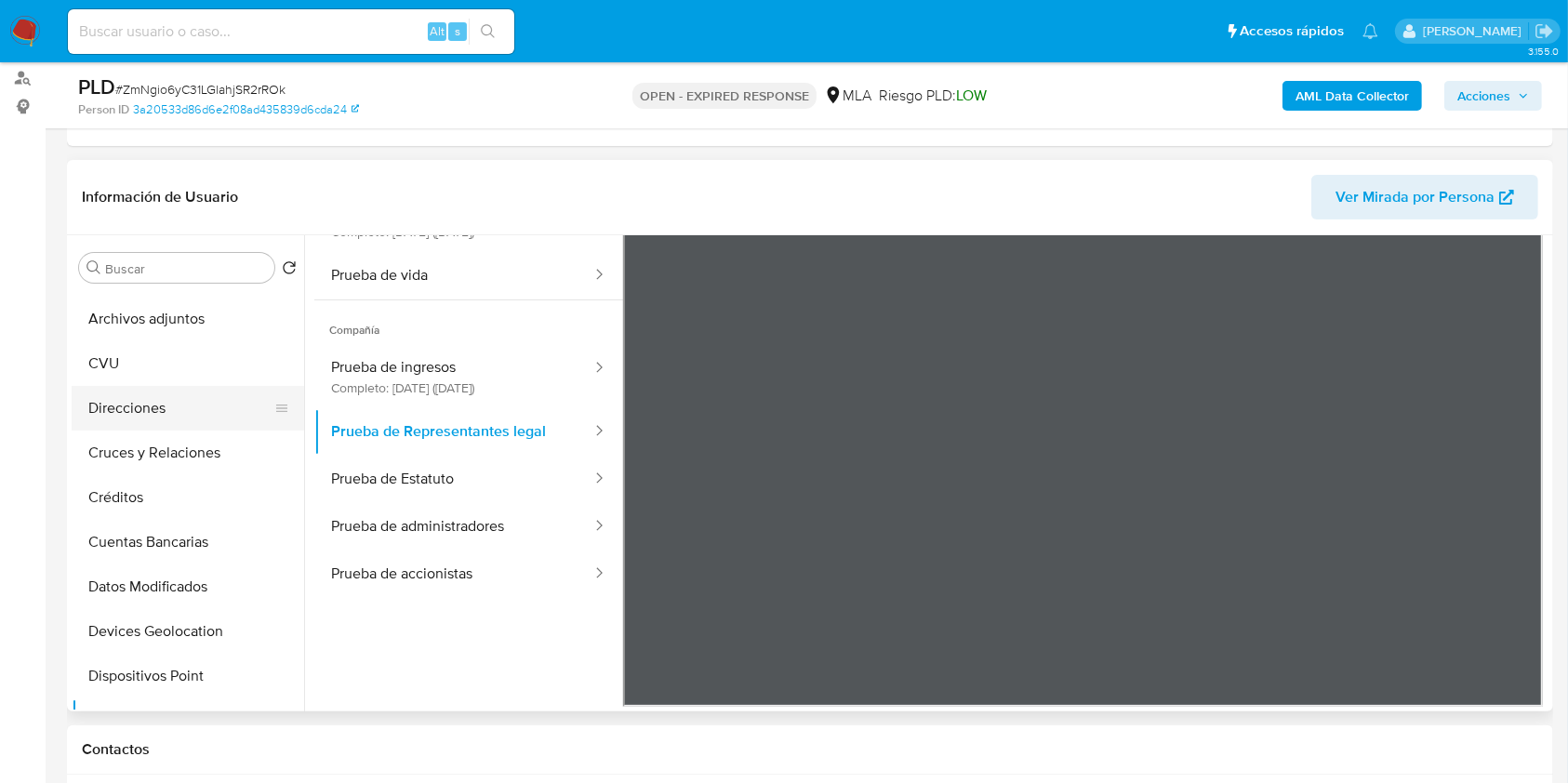
scroll to position [0, 0]
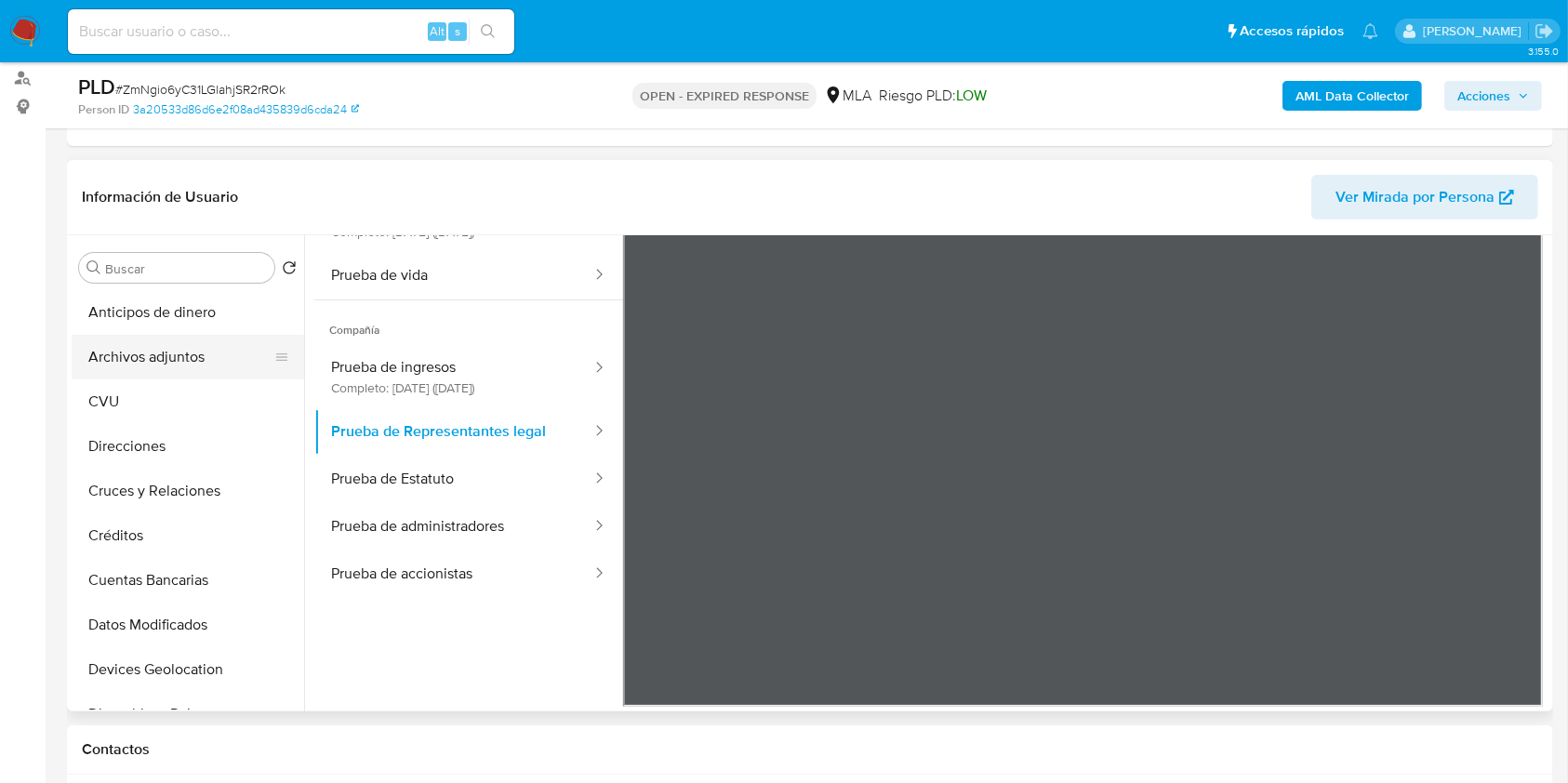
click at [150, 339] on button "Archivos adjuntos" at bounding box center [180, 357] width 217 height 45
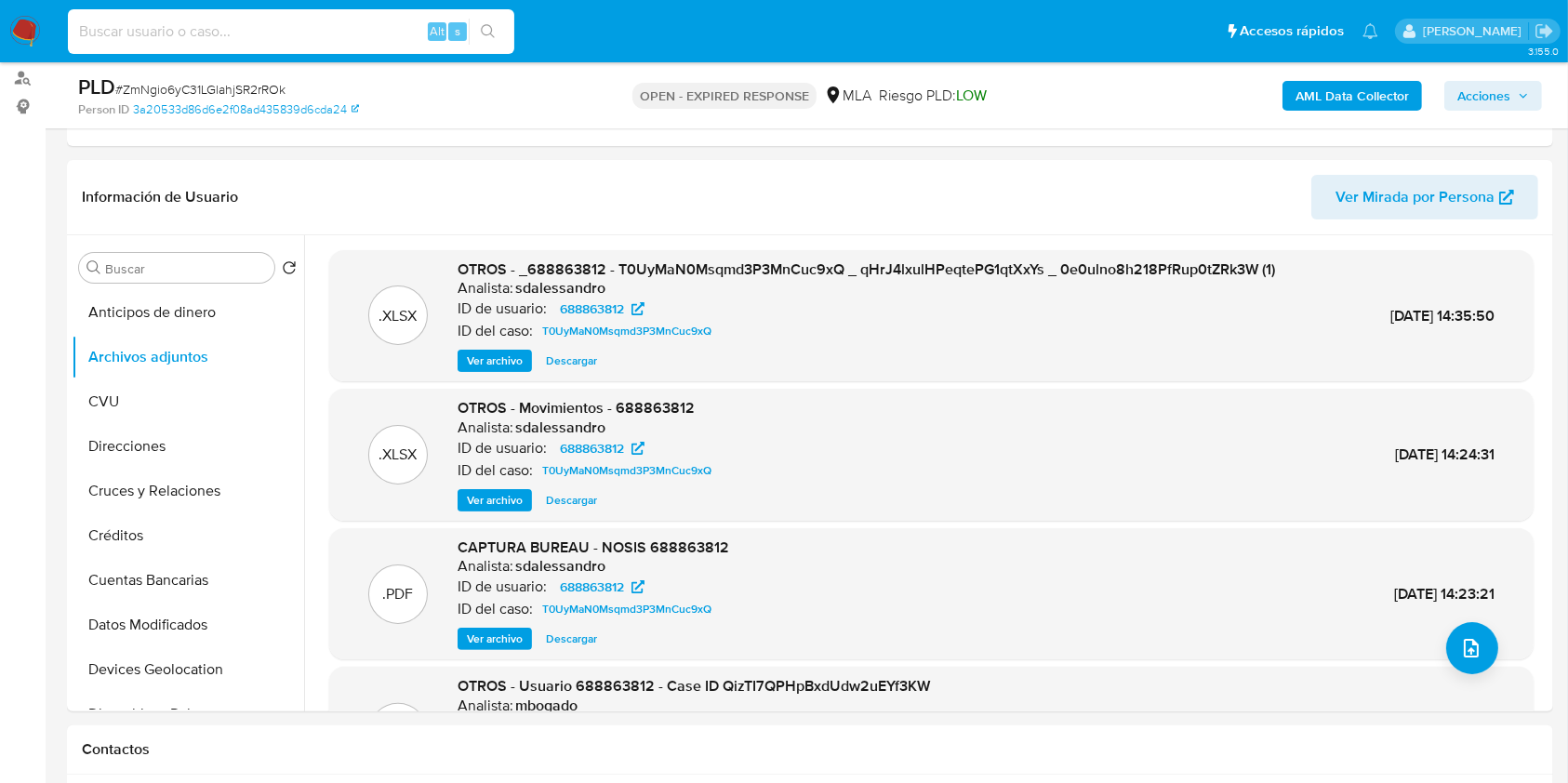
drag, startPoint x: 207, startPoint y: 49, endPoint x: 179, endPoint y: 26, distance: 36.2
paste input "8K6Edg4MwF3Zs5kAym9jZG3x"
type input "8K6Edg4MwF3Zs5kAym9jZG3x"
click at [499, 30] on button "search-icon" at bounding box center [487, 31] width 38 height 26
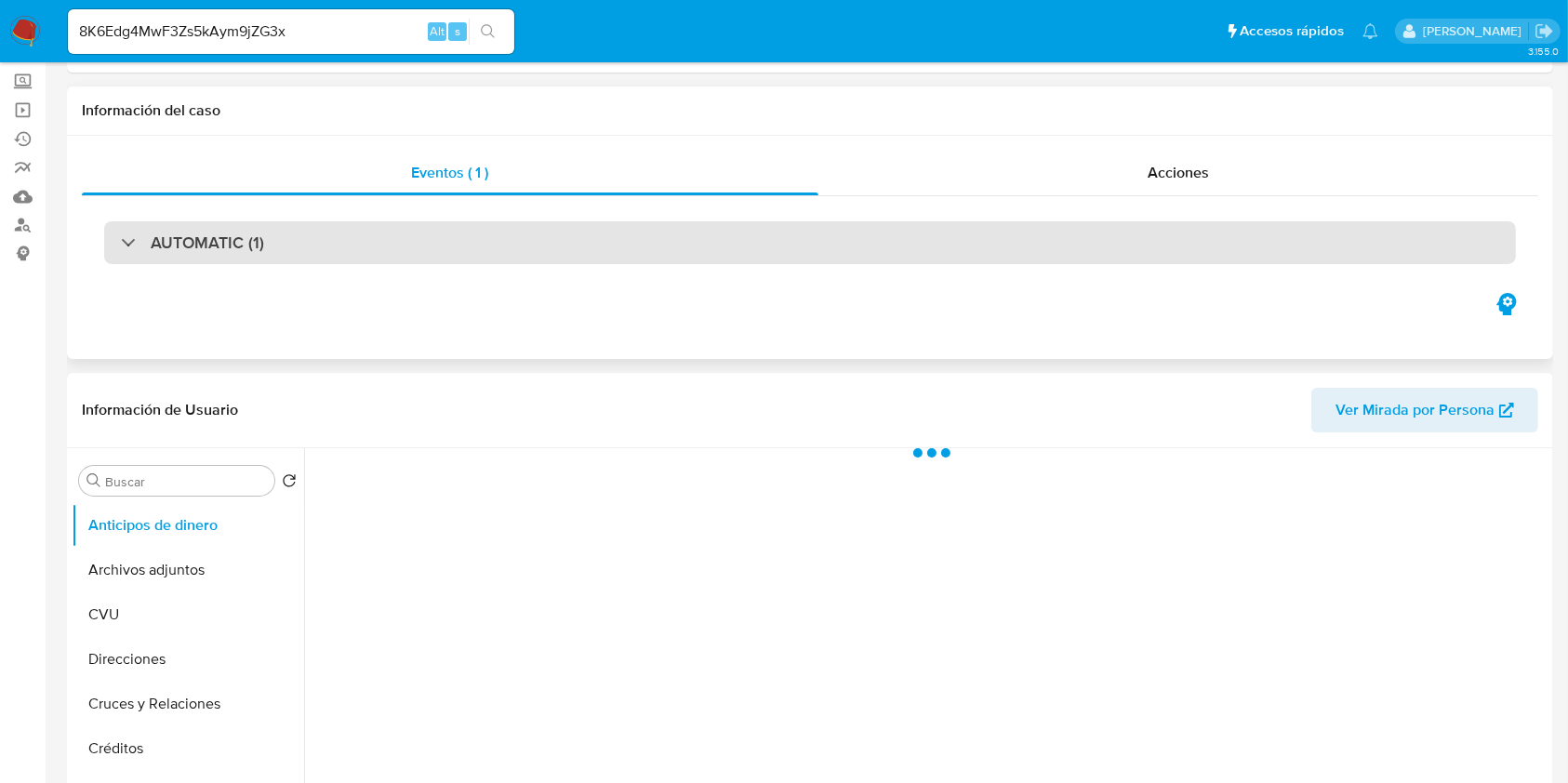
scroll to position [123, 0]
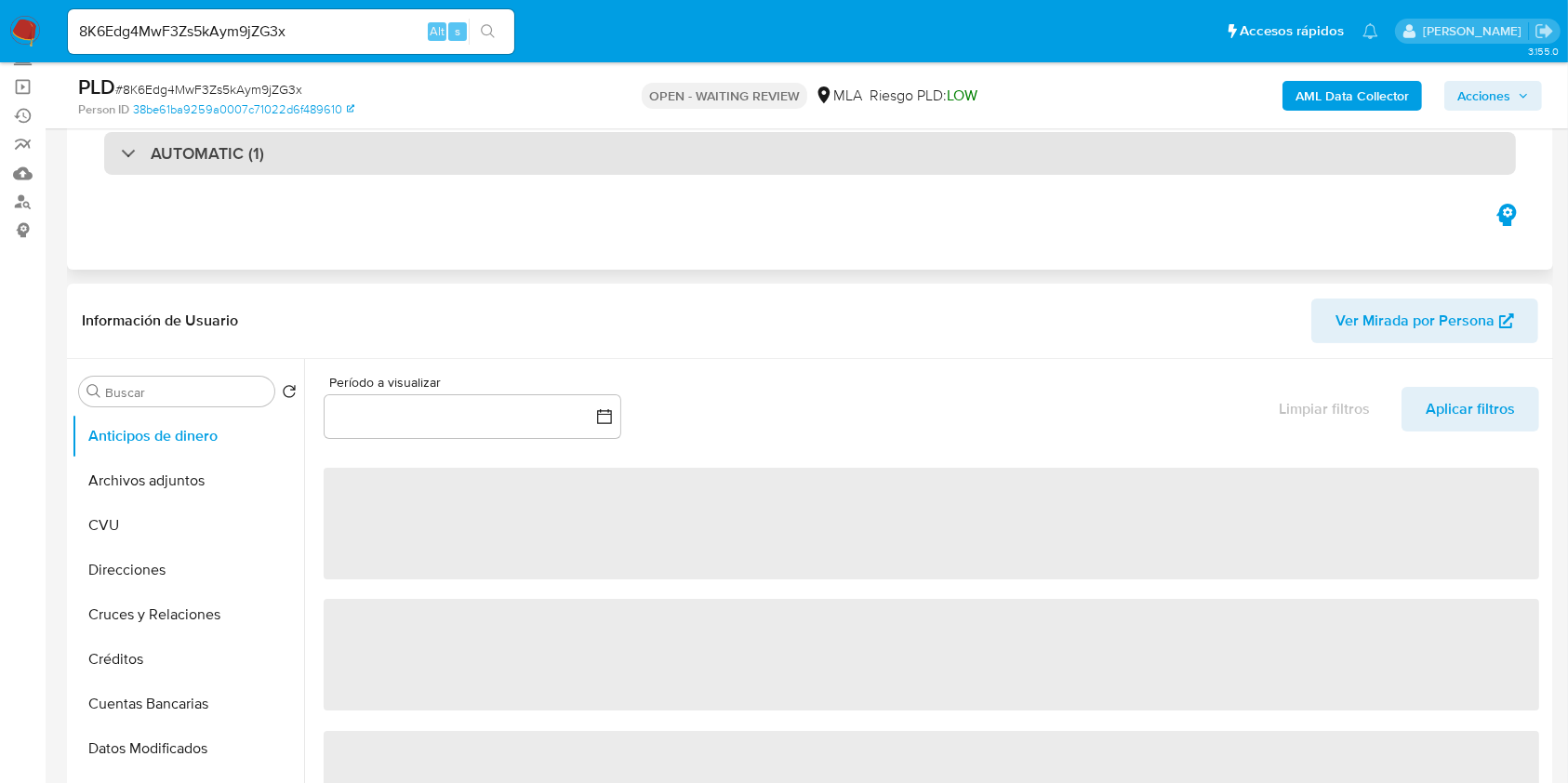
select select "10"
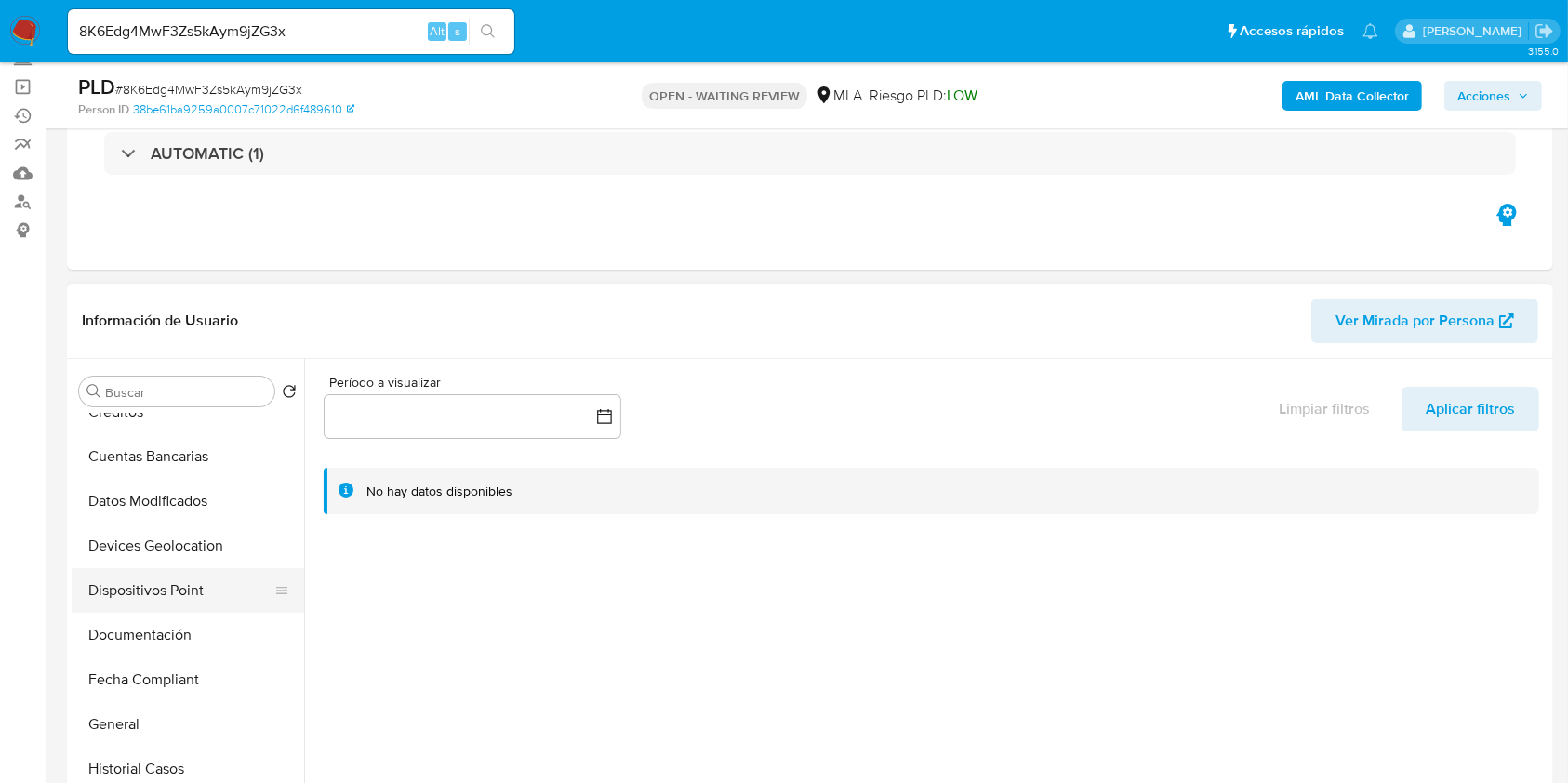
scroll to position [496, 0]
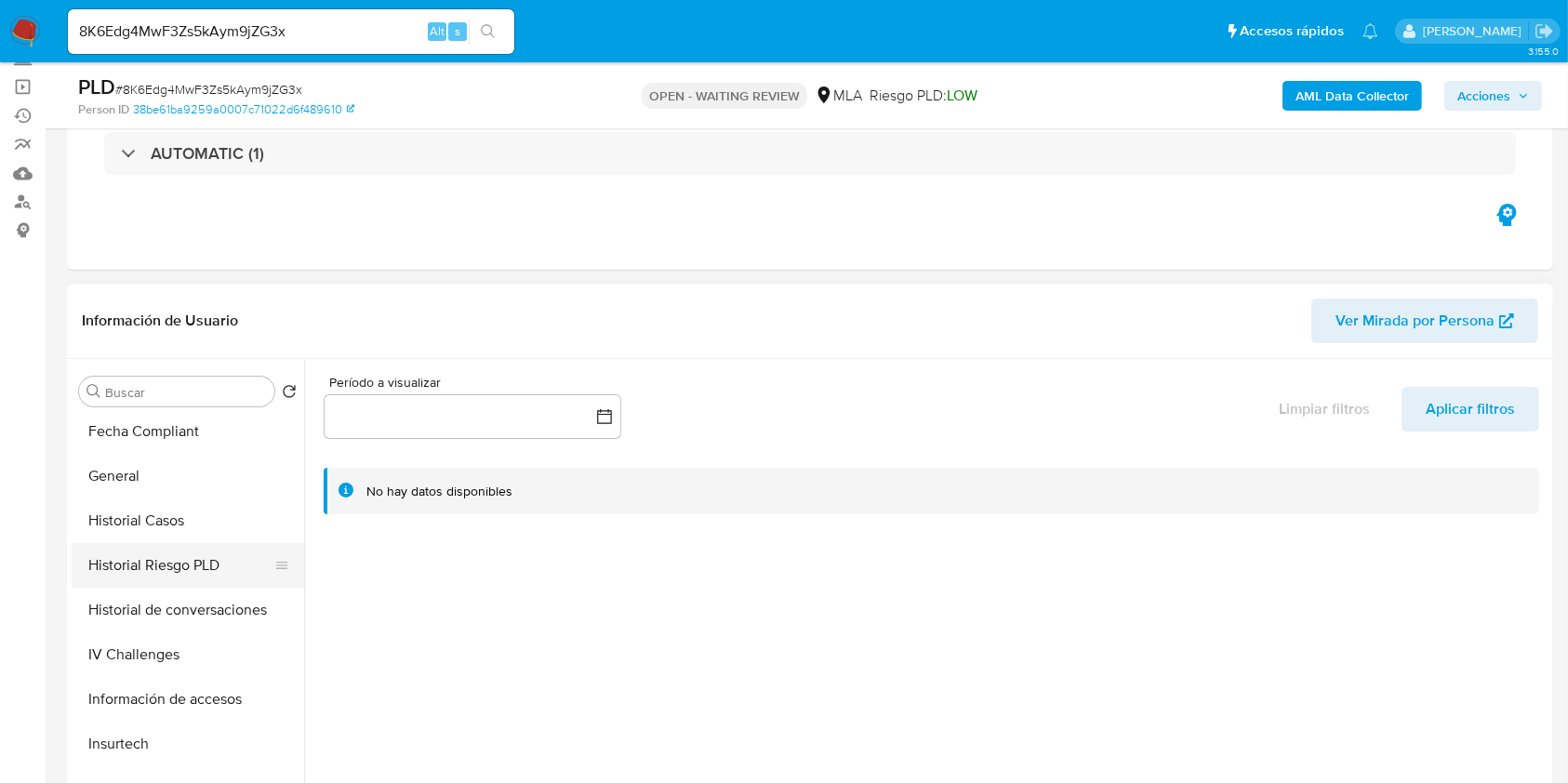
click at [179, 543] on button "Historial Riesgo PLD" at bounding box center [180, 566] width 217 height 45
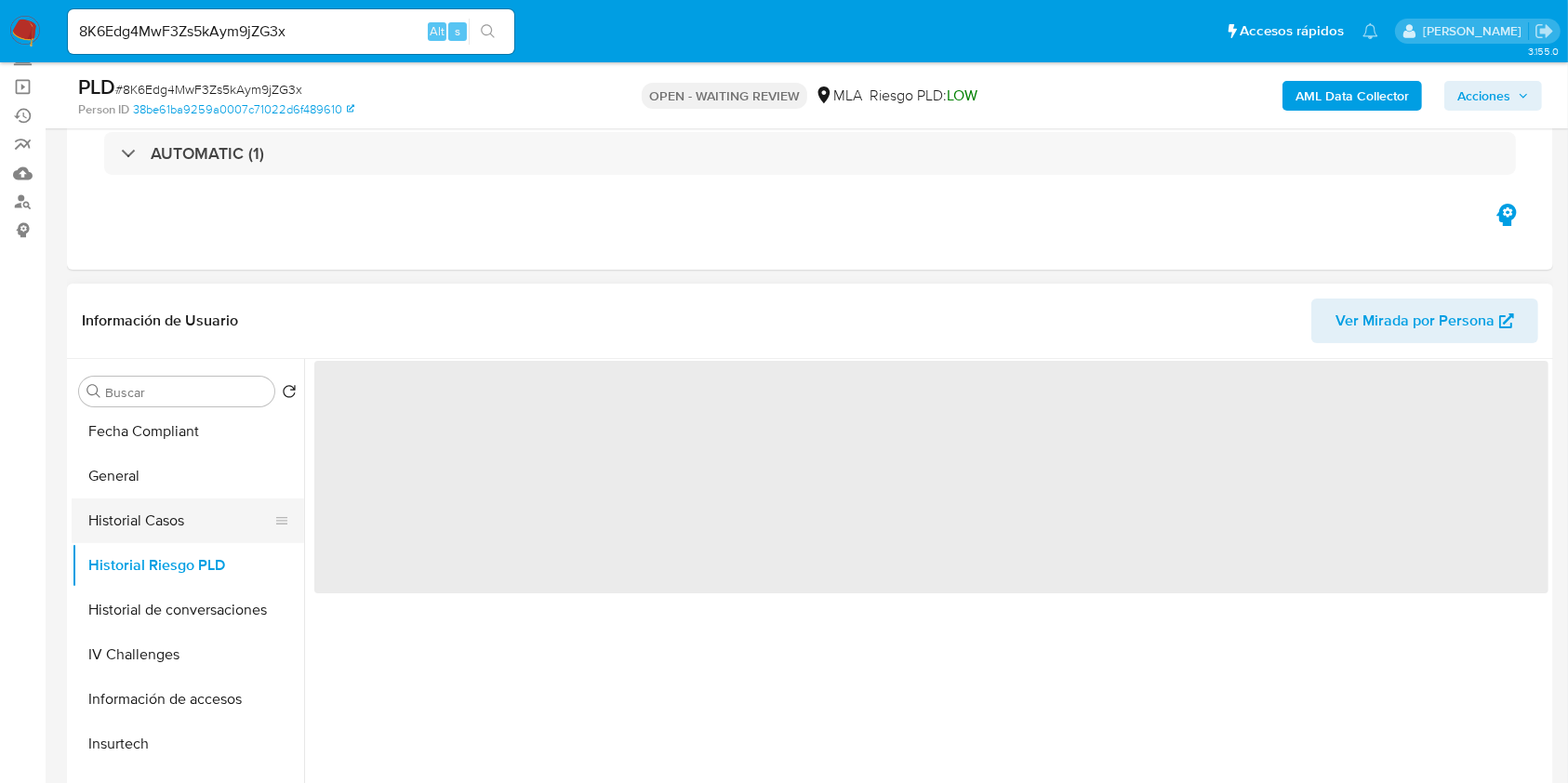
click at [183, 519] on button "Historial Casos" at bounding box center [180, 521] width 217 height 45
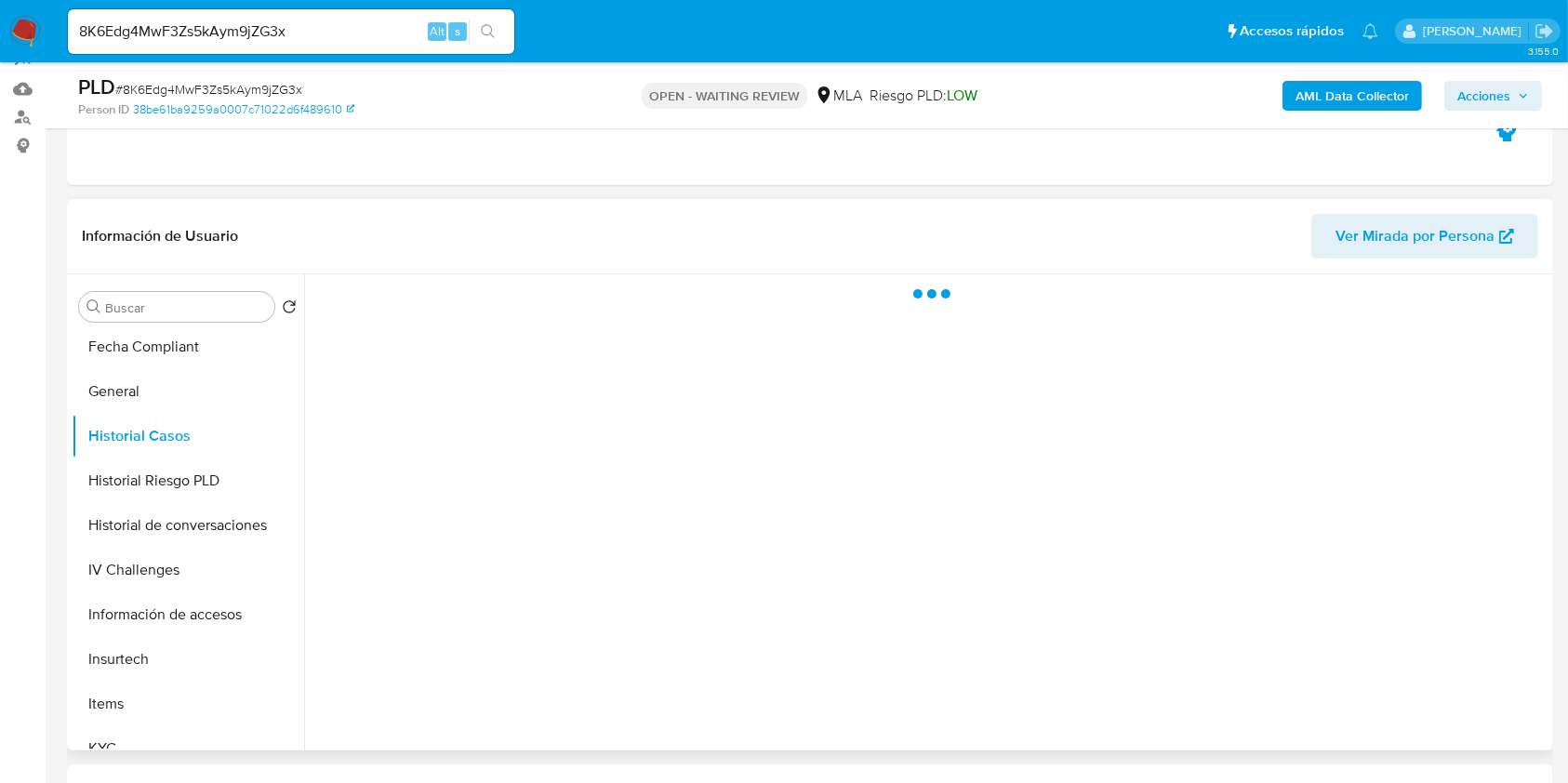
scroll to position [247, 0]
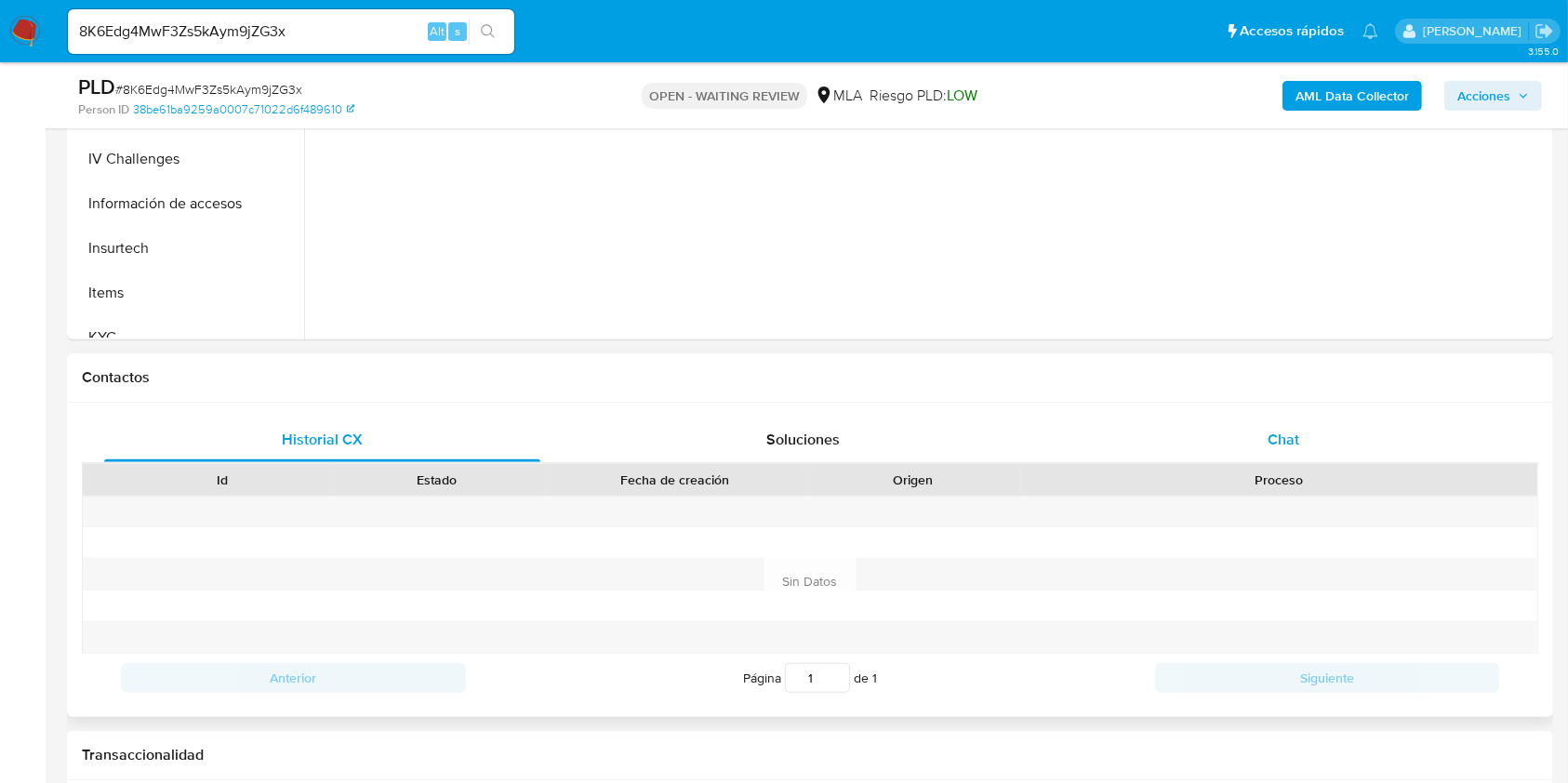
click at [1211, 426] on div "Chat" at bounding box center [1283, 440] width 436 height 45
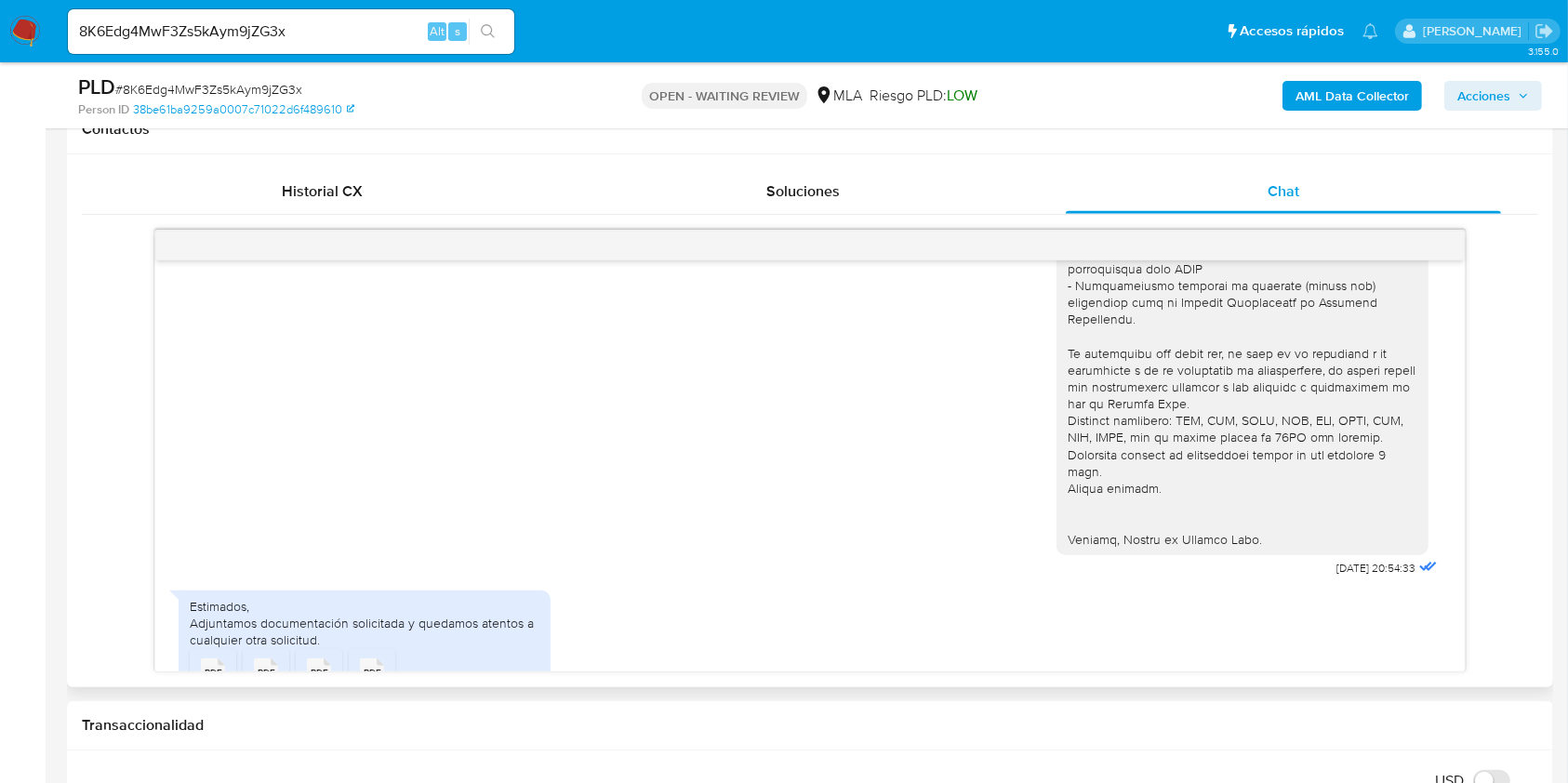
scroll to position [2359, 0]
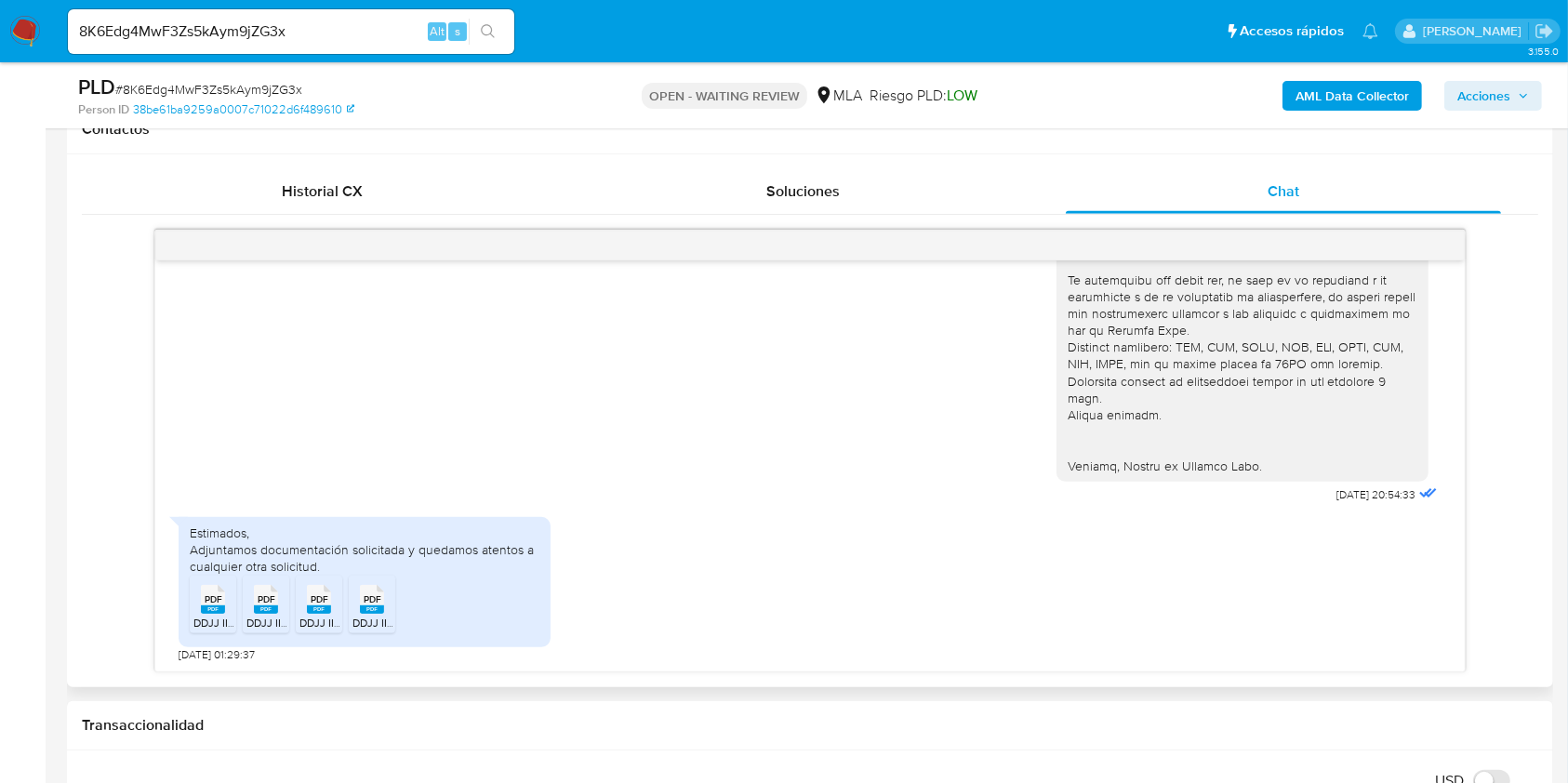
click at [218, 599] on span "PDF" at bounding box center [213, 599] width 17 height 12
click at [266, 604] on span "PDF" at bounding box center [266, 599] width 17 height 12
click at [314, 600] on span "PDF" at bounding box center [319, 599] width 17 height 12
click at [368, 593] on span "PDF" at bounding box center [373, 599] width 17 height 12
click at [268, 583] on icon "PDF" at bounding box center [266, 600] width 24 height 33
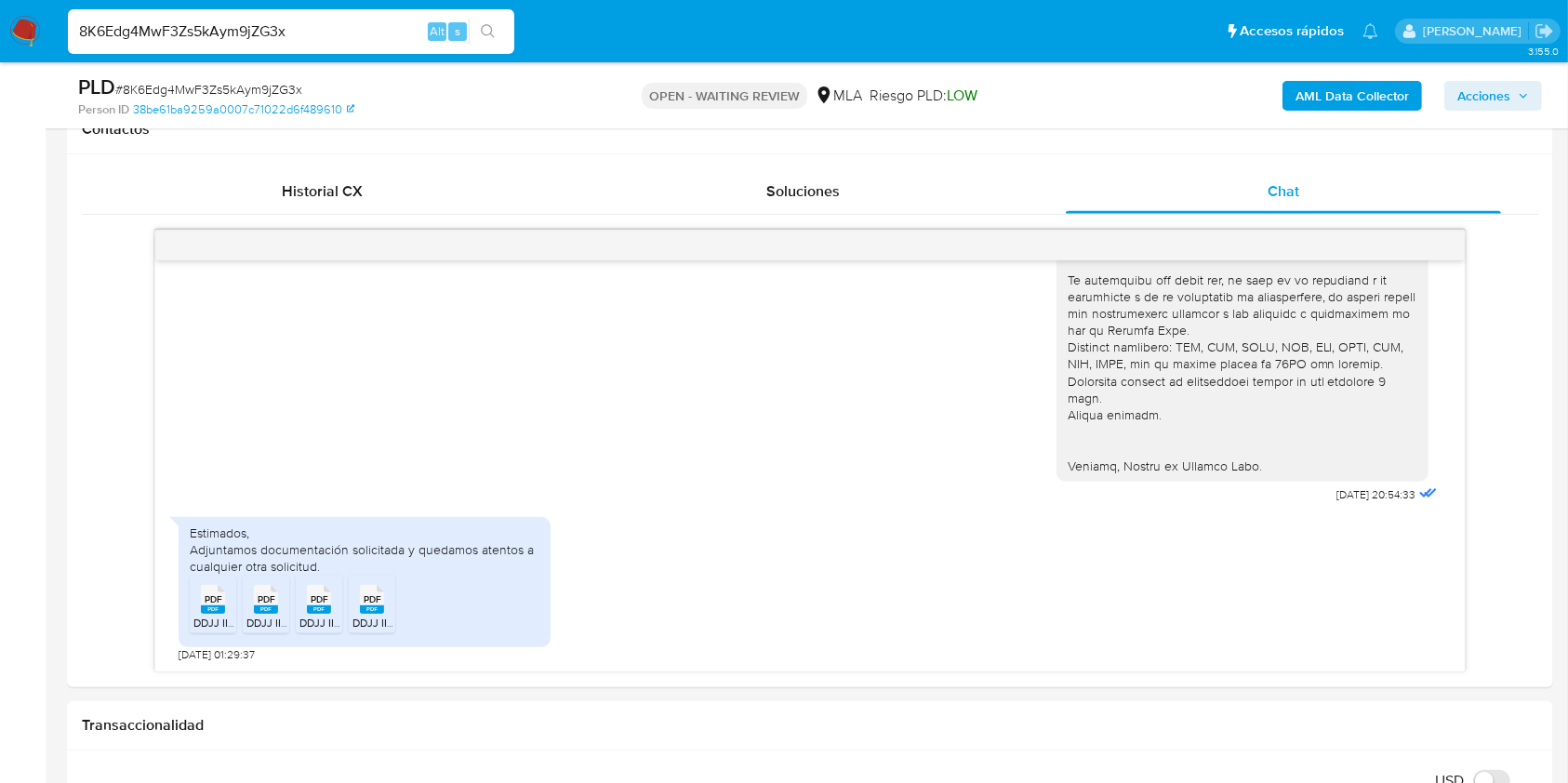
click at [235, 33] on input "8K6Edg4MwF3Zs5kAym9jZG3x" at bounding box center [291, 31] width 446 height 24
paste input "m2RKgcKMOhFiyEhGifJJ4Dsz"
type input "m2RKgcKMOhFiyEhGifJJ4Dsz"
click at [473, 34] on button "search-icon" at bounding box center [487, 31] width 38 height 26
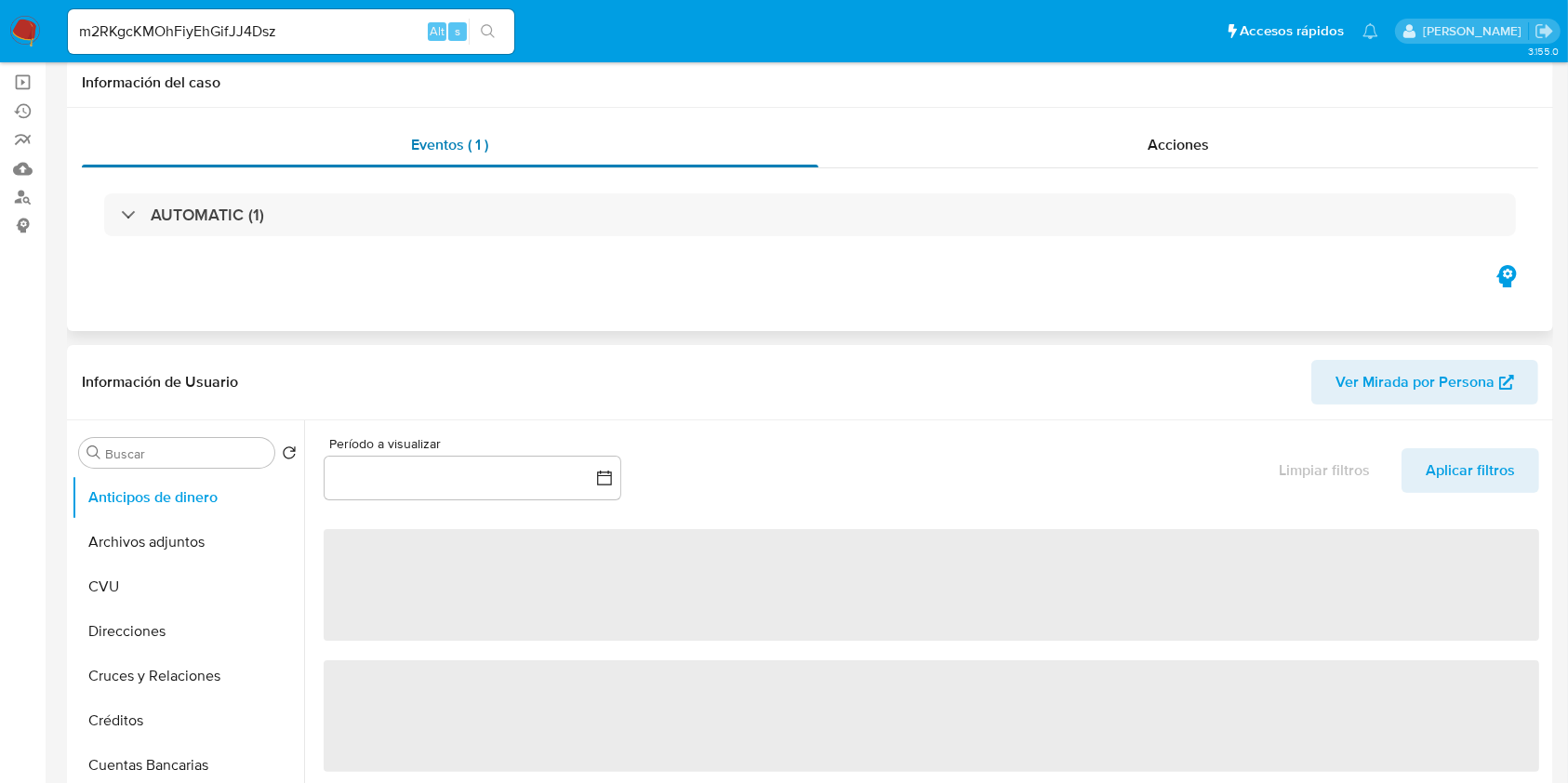
select select "10"
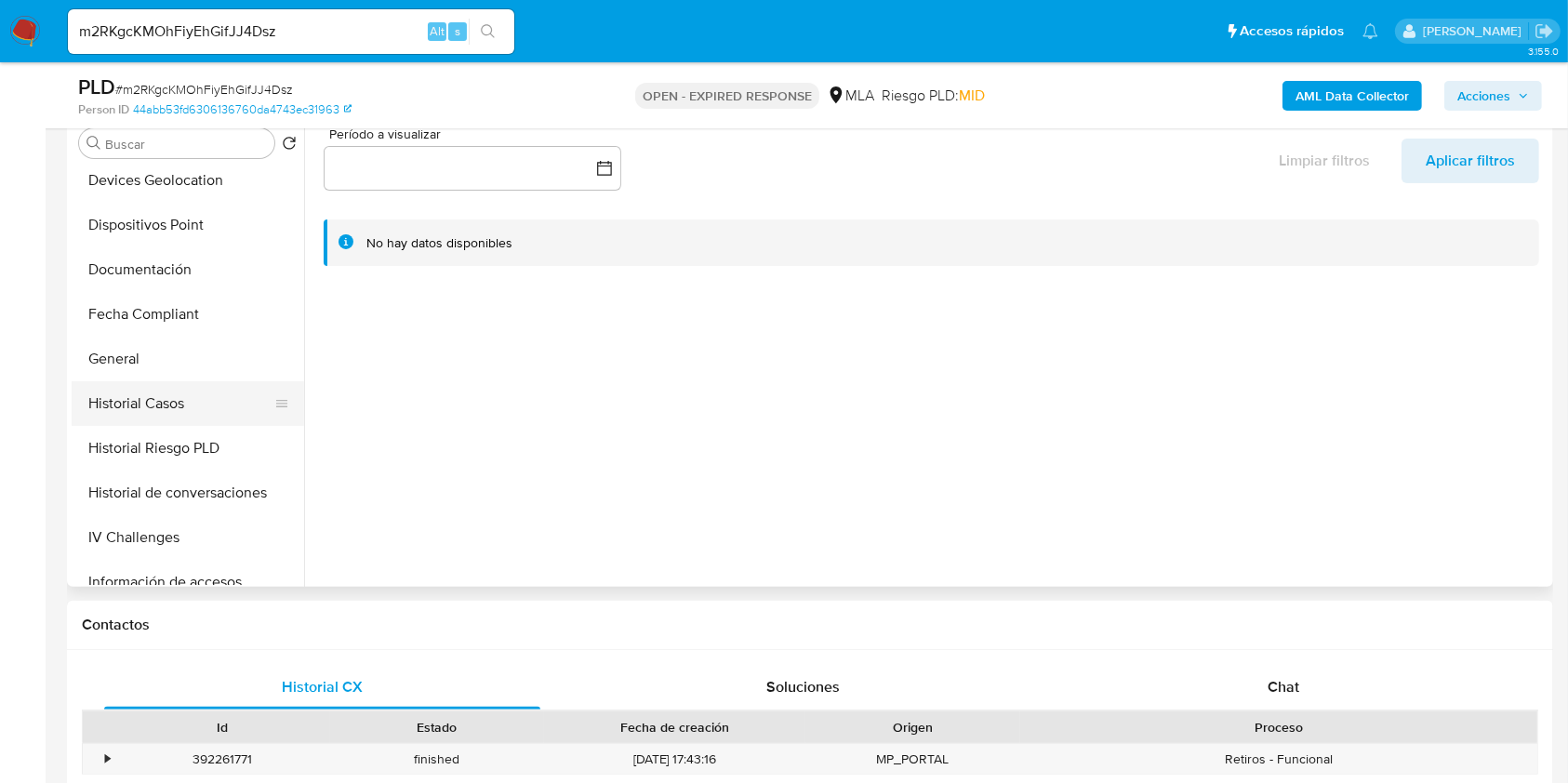
scroll to position [372, 0]
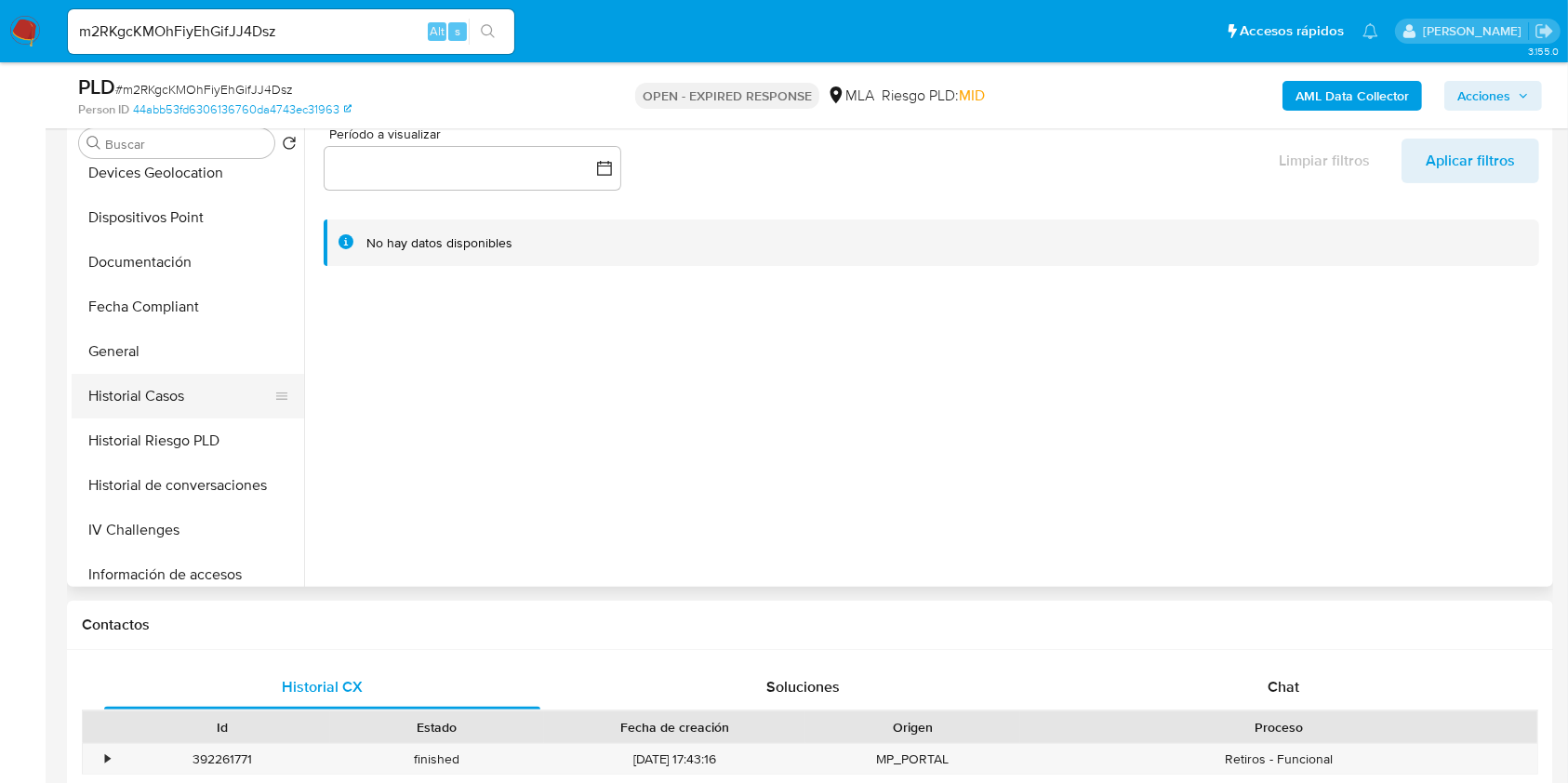
click at [190, 399] on button "Historial Casos" at bounding box center [180, 396] width 217 height 45
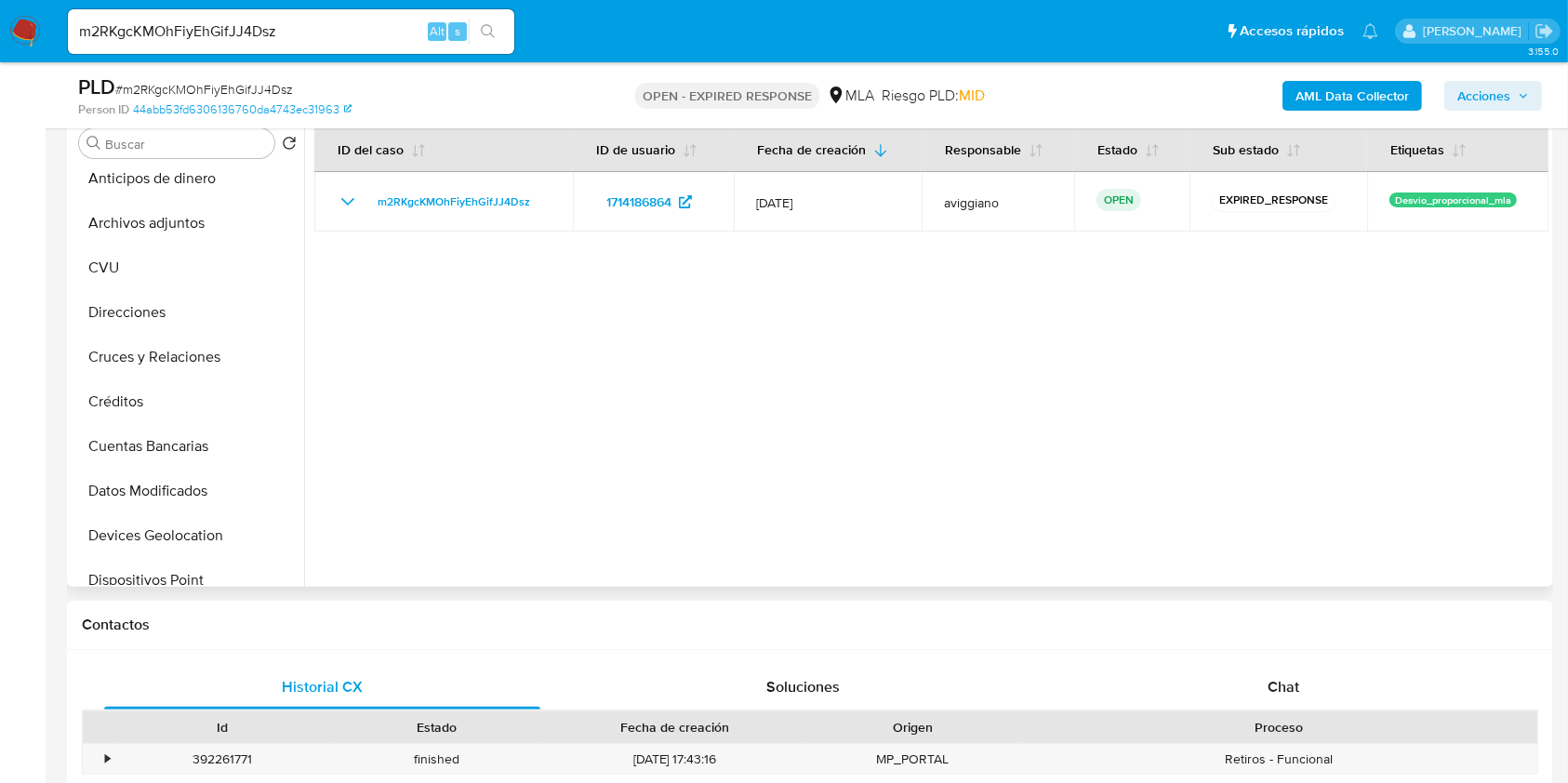
scroll to position [0, 0]
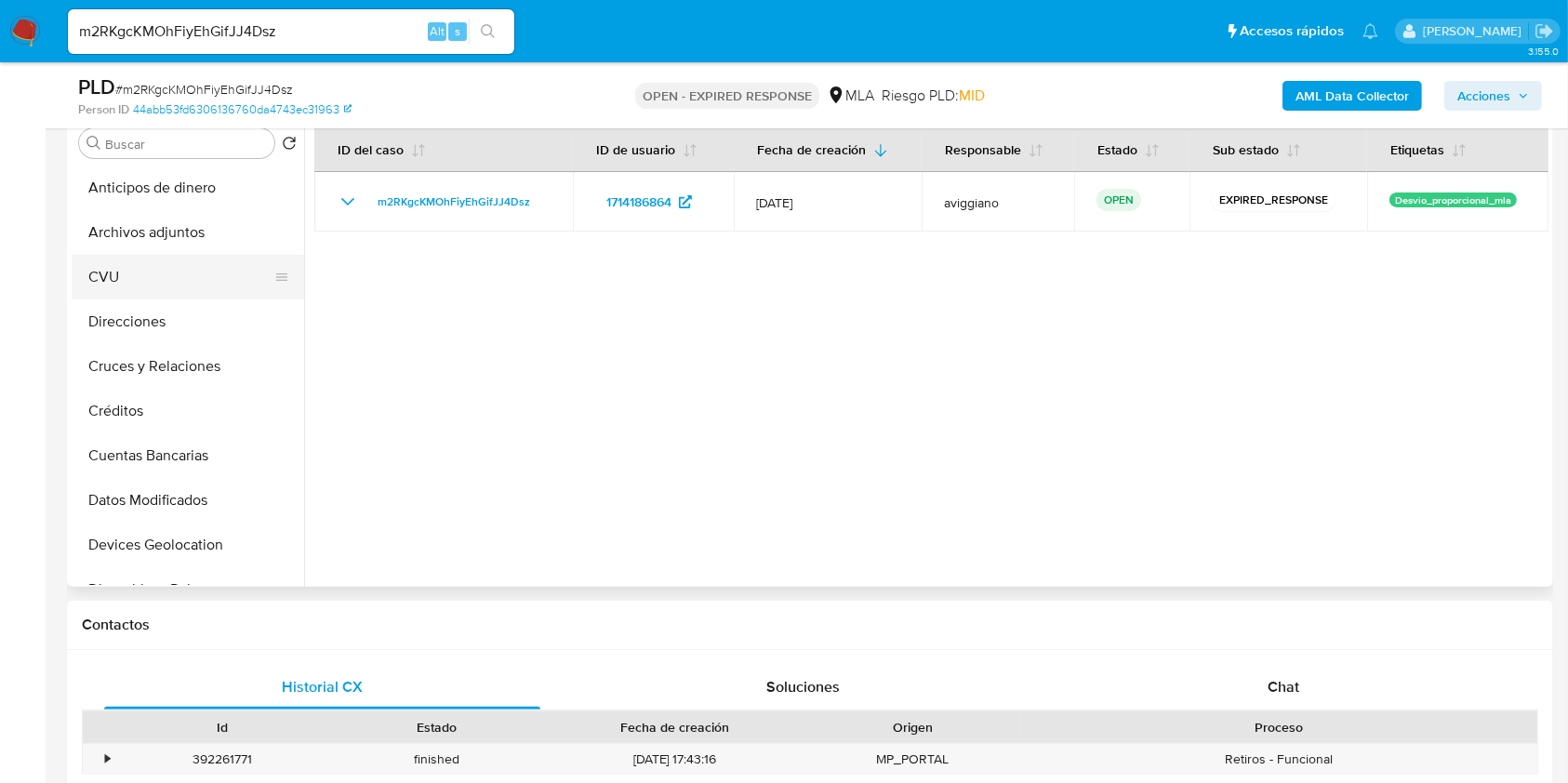
click at [171, 264] on button "CVU" at bounding box center [180, 277] width 217 height 45
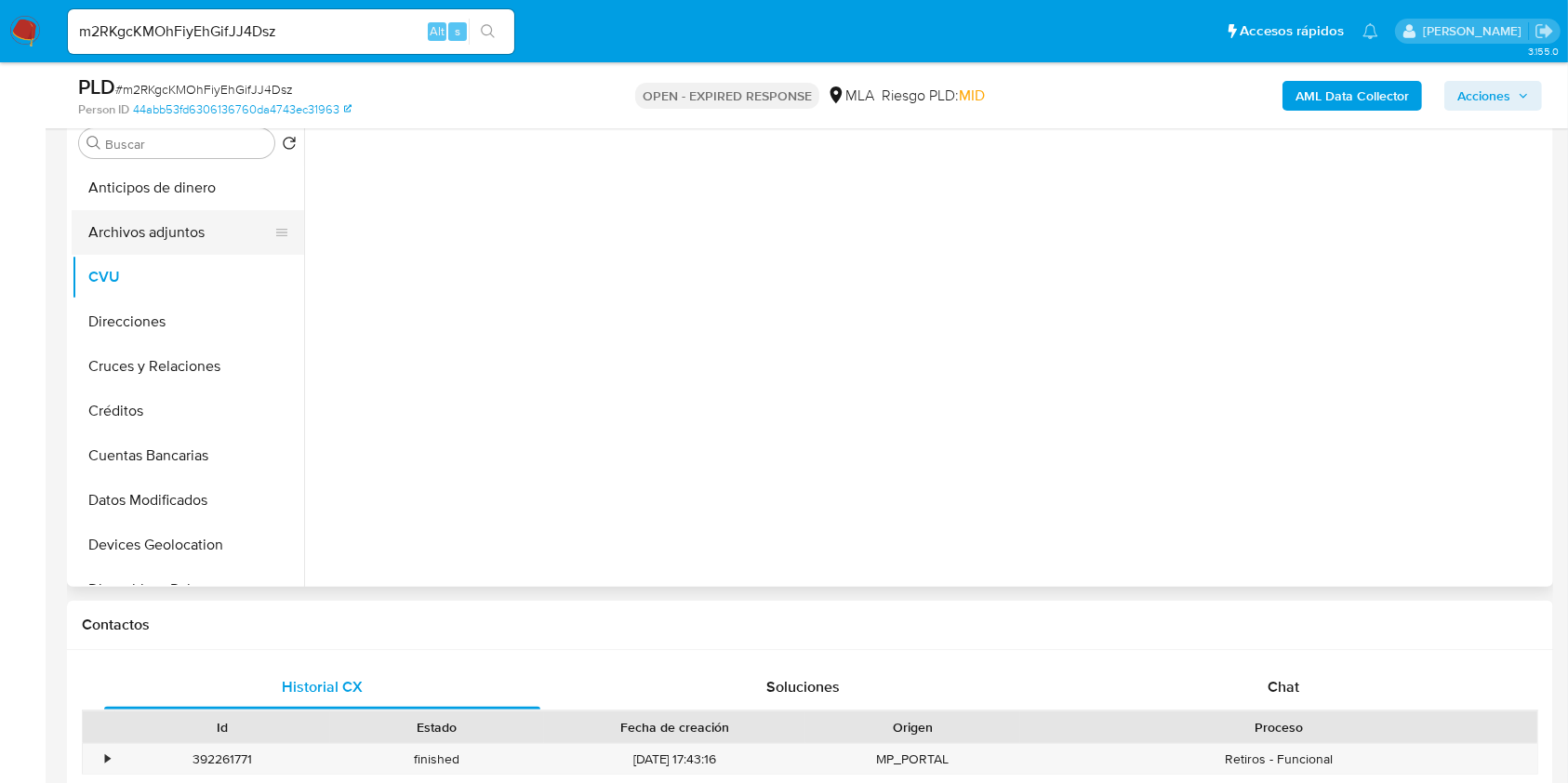
click at [164, 214] on button "Archivos adjuntos" at bounding box center [180, 233] width 217 height 45
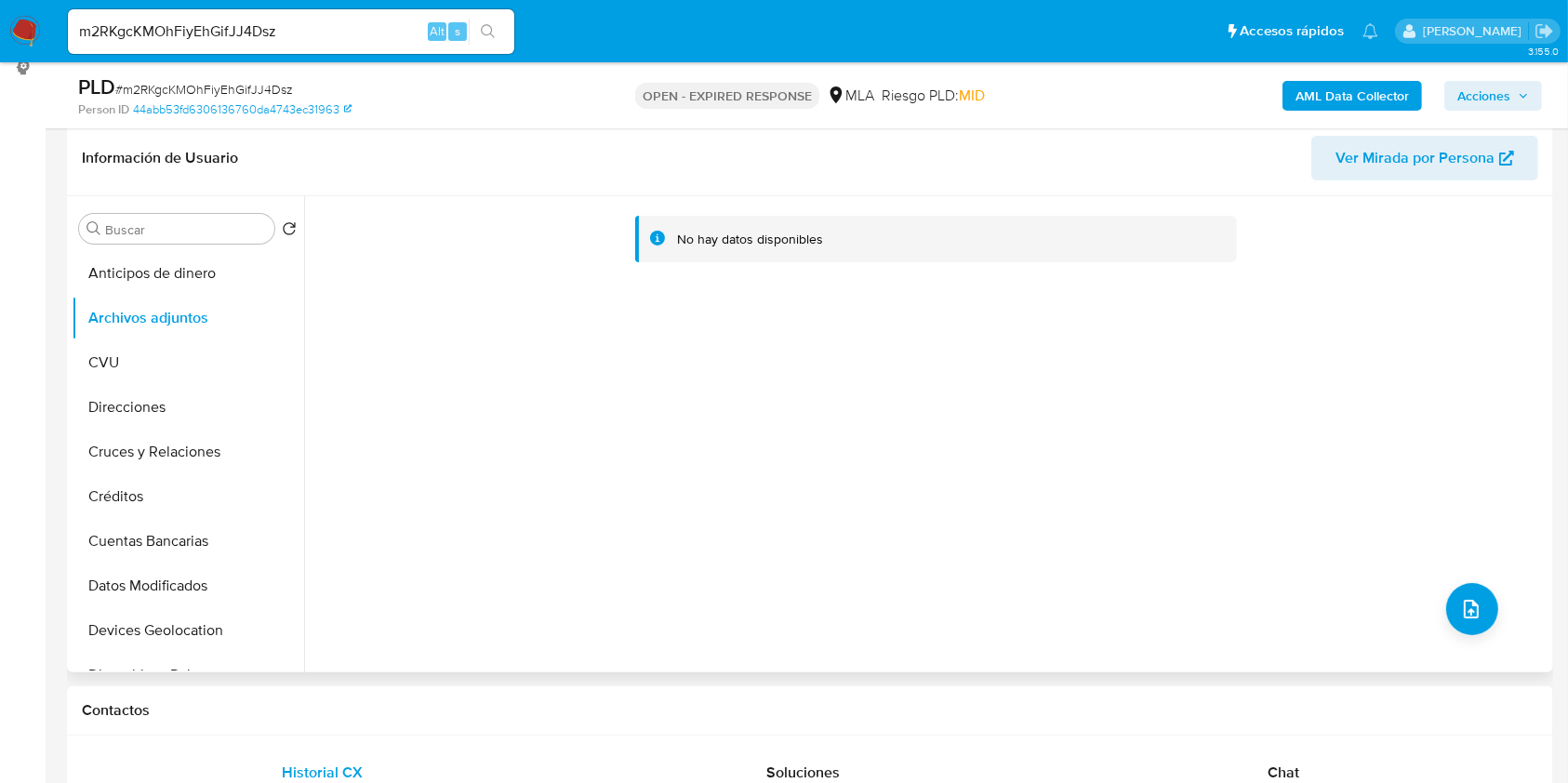
scroll to position [247, 0]
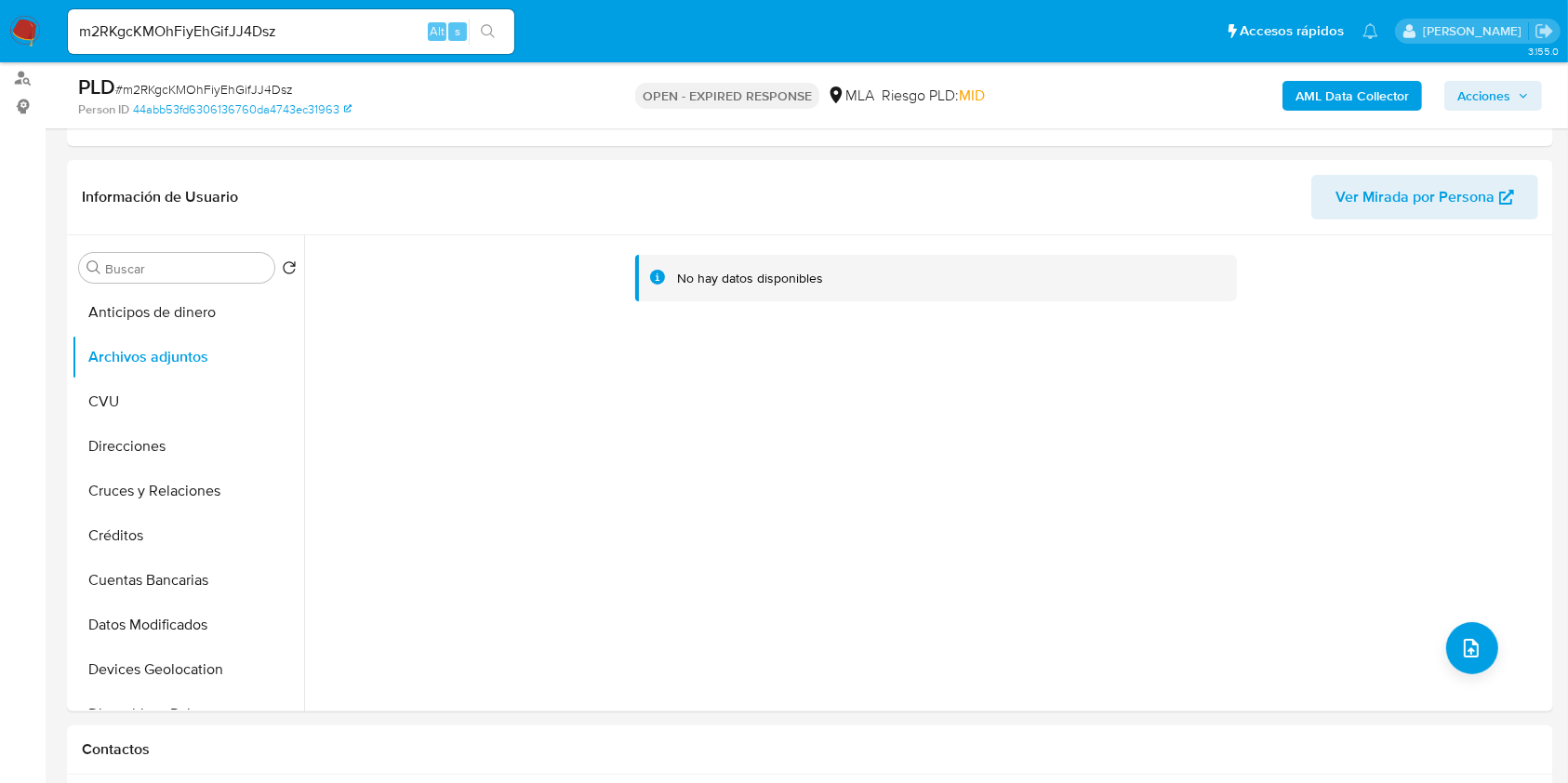
click at [1297, 96] on b "AML Data Collector" at bounding box center [1352, 95] width 114 height 30
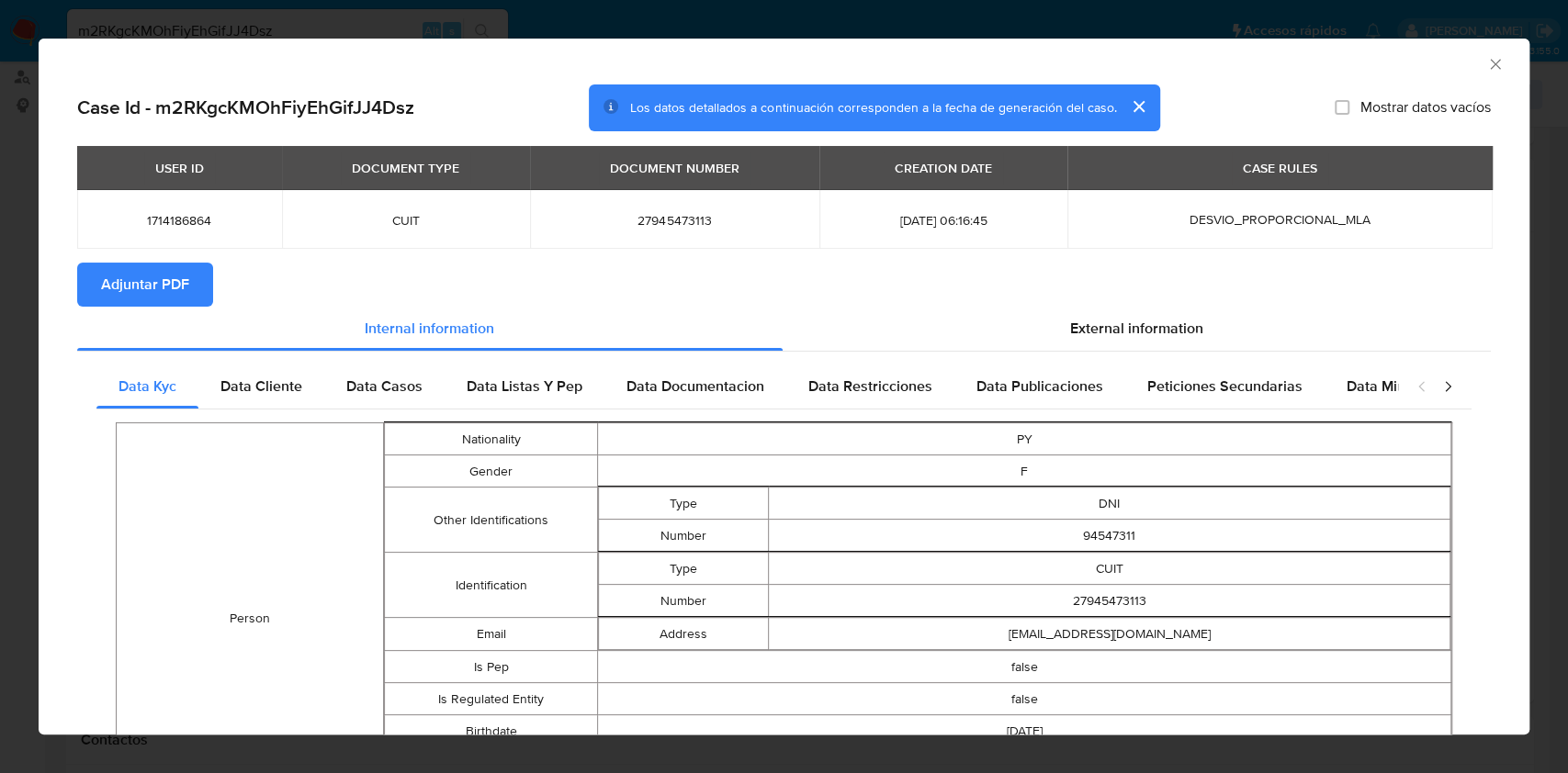
click at [172, 305] on span "Adjuntar PDF" at bounding box center [145, 284] width 88 height 40
click at [1486, 70] on icon "Cerrar ventana" at bounding box center [1494, 63] width 18 height 18
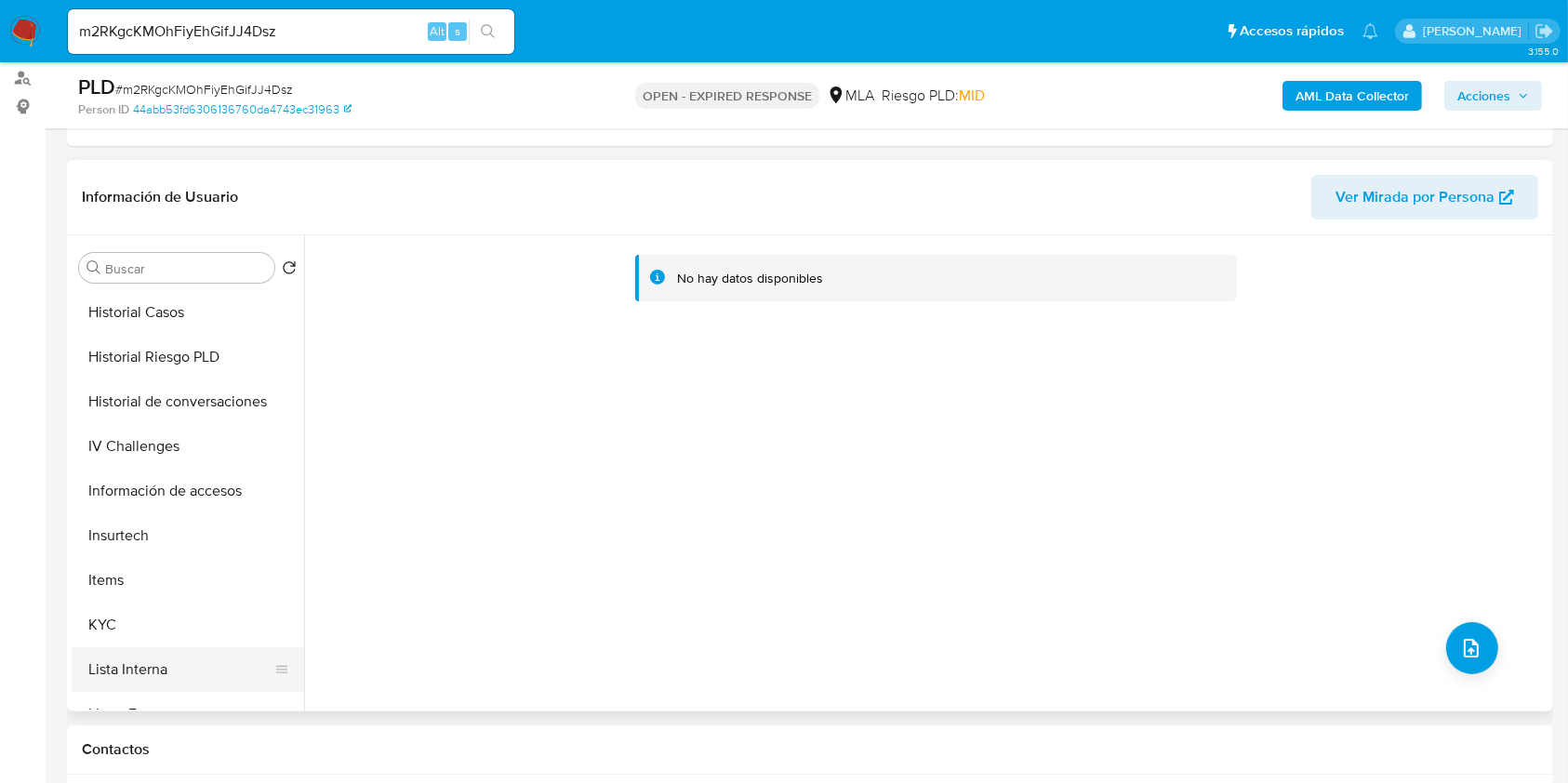
scroll to position [619, 0]
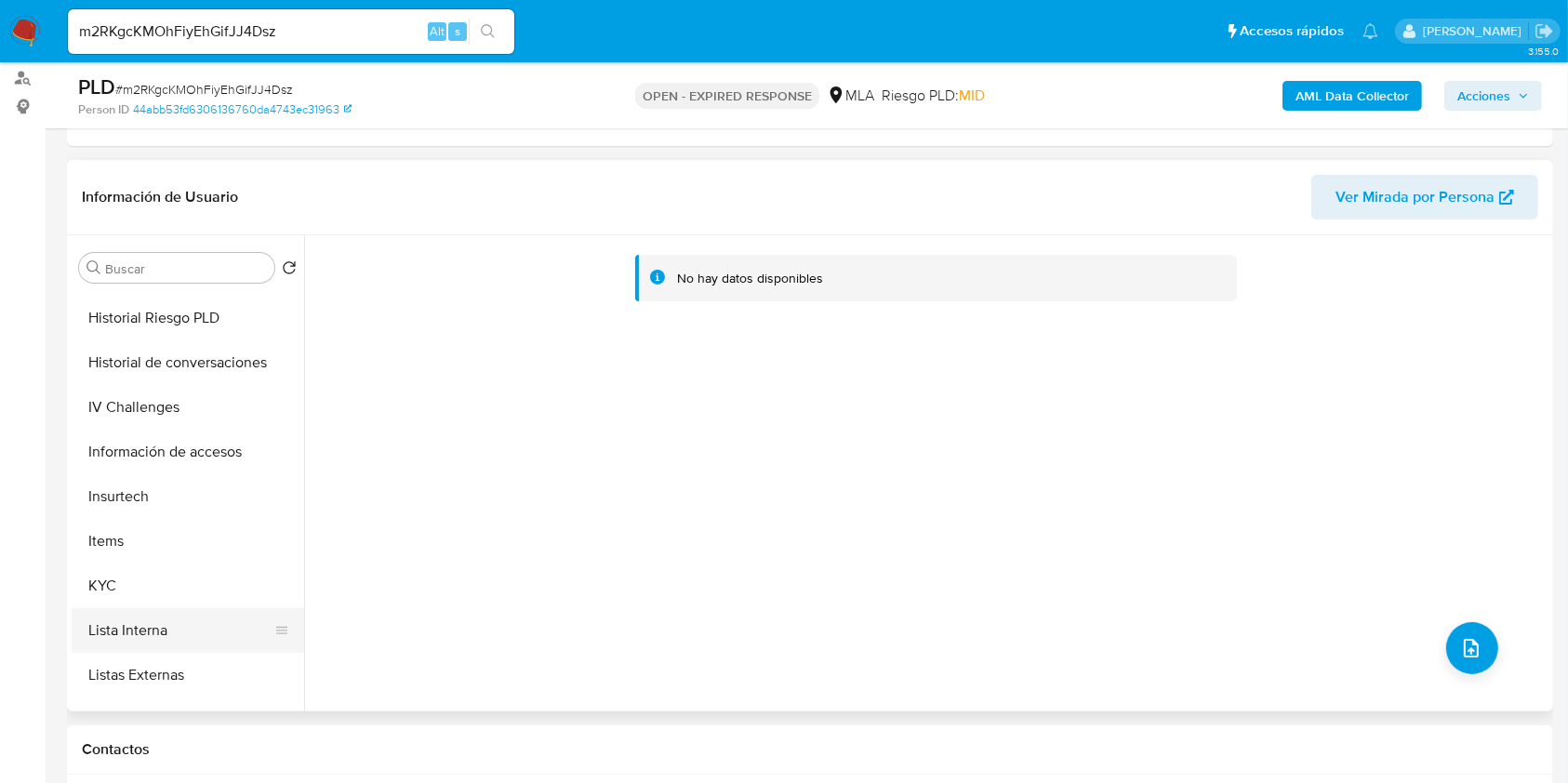
click at [142, 608] on button "Lista Interna" at bounding box center [180, 631] width 217 height 45
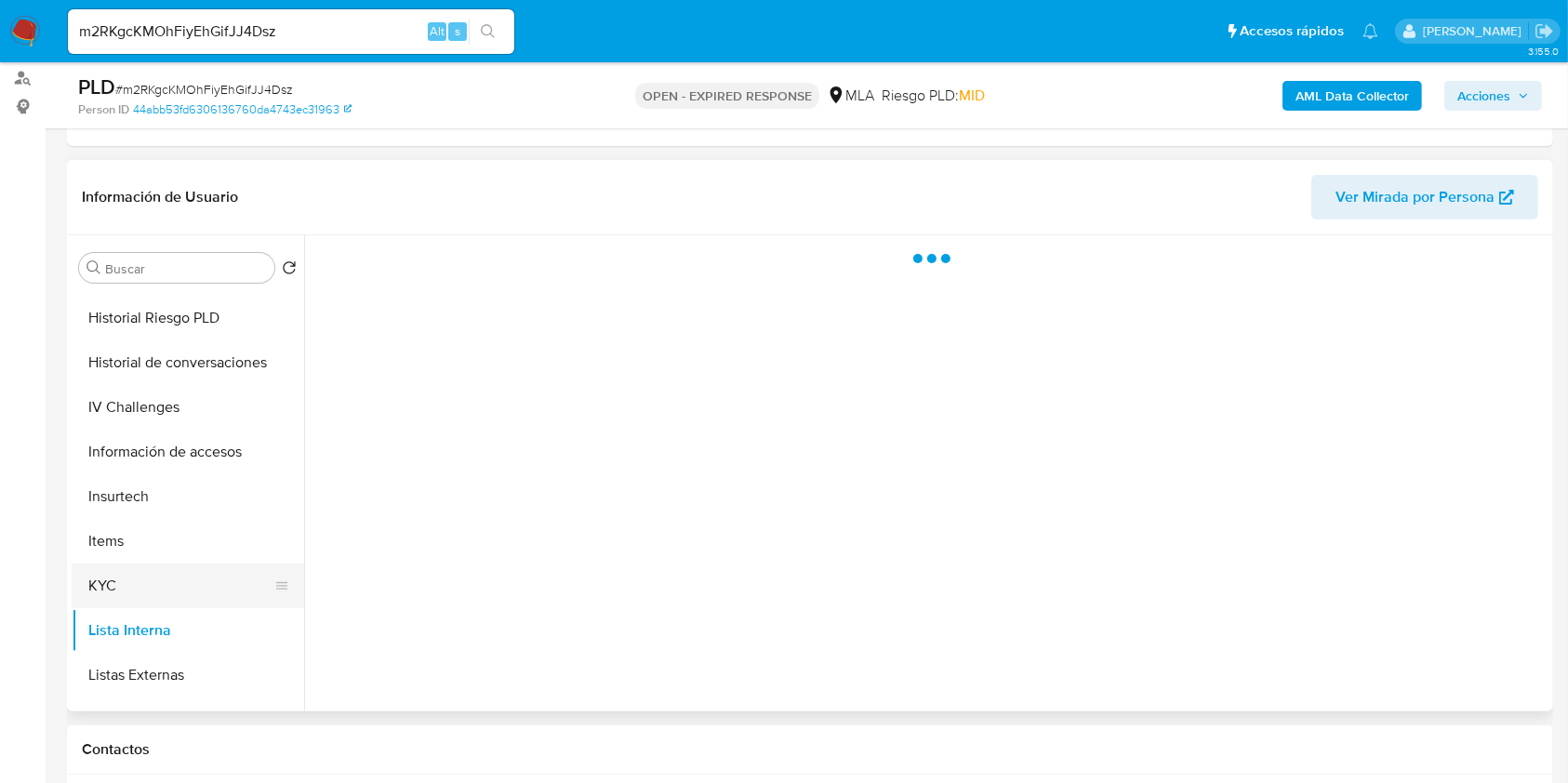
click at [150, 589] on button "KYC" at bounding box center [180, 586] width 217 height 45
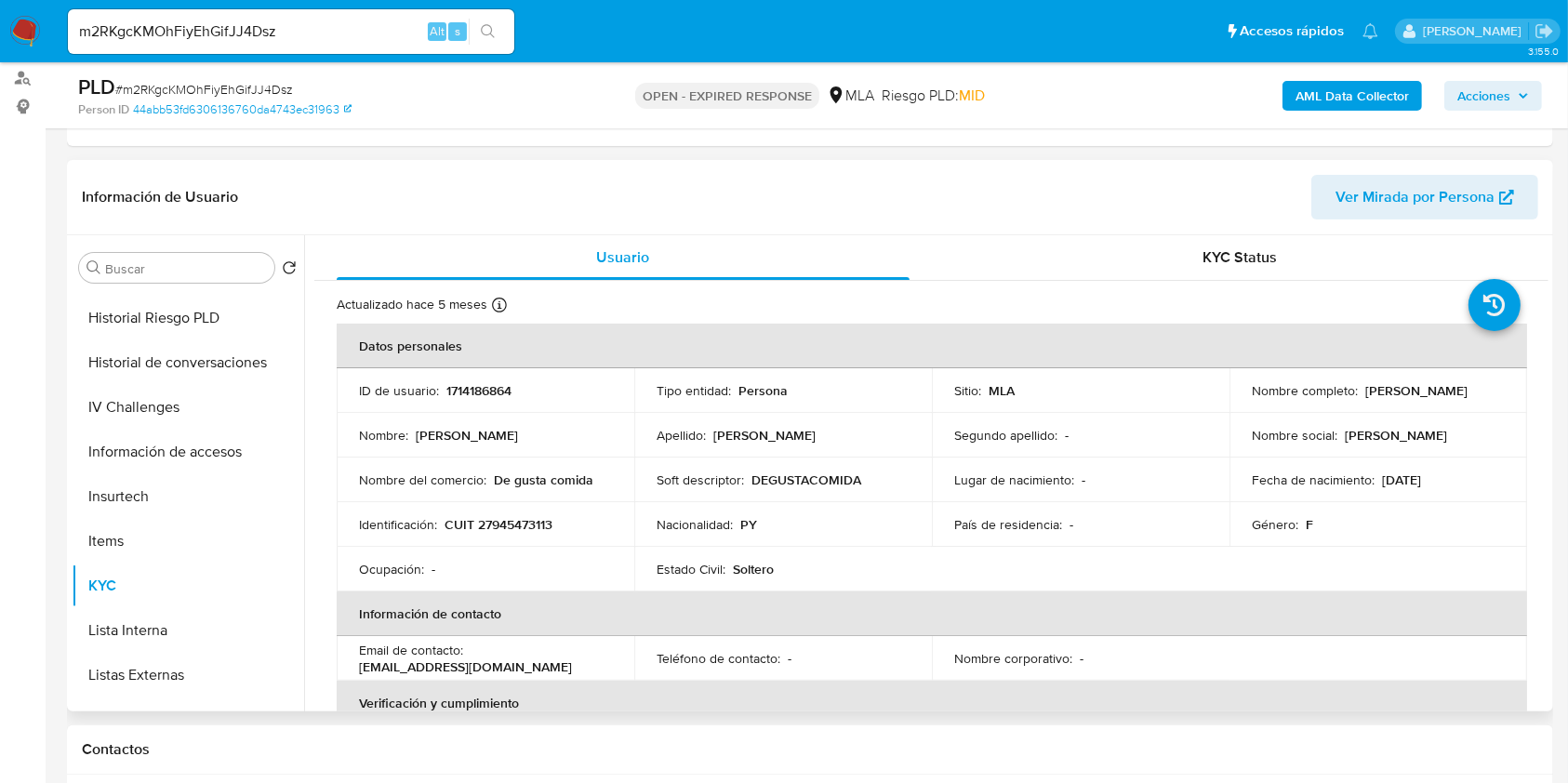
click at [504, 521] on p "CUIT 27945473113" at bounding box center [498, 524] width 108 height 16
copy p "27945473113"
click at [454, 390] on p "1714186864" at bounding box center [478, 390] width 65 height 16
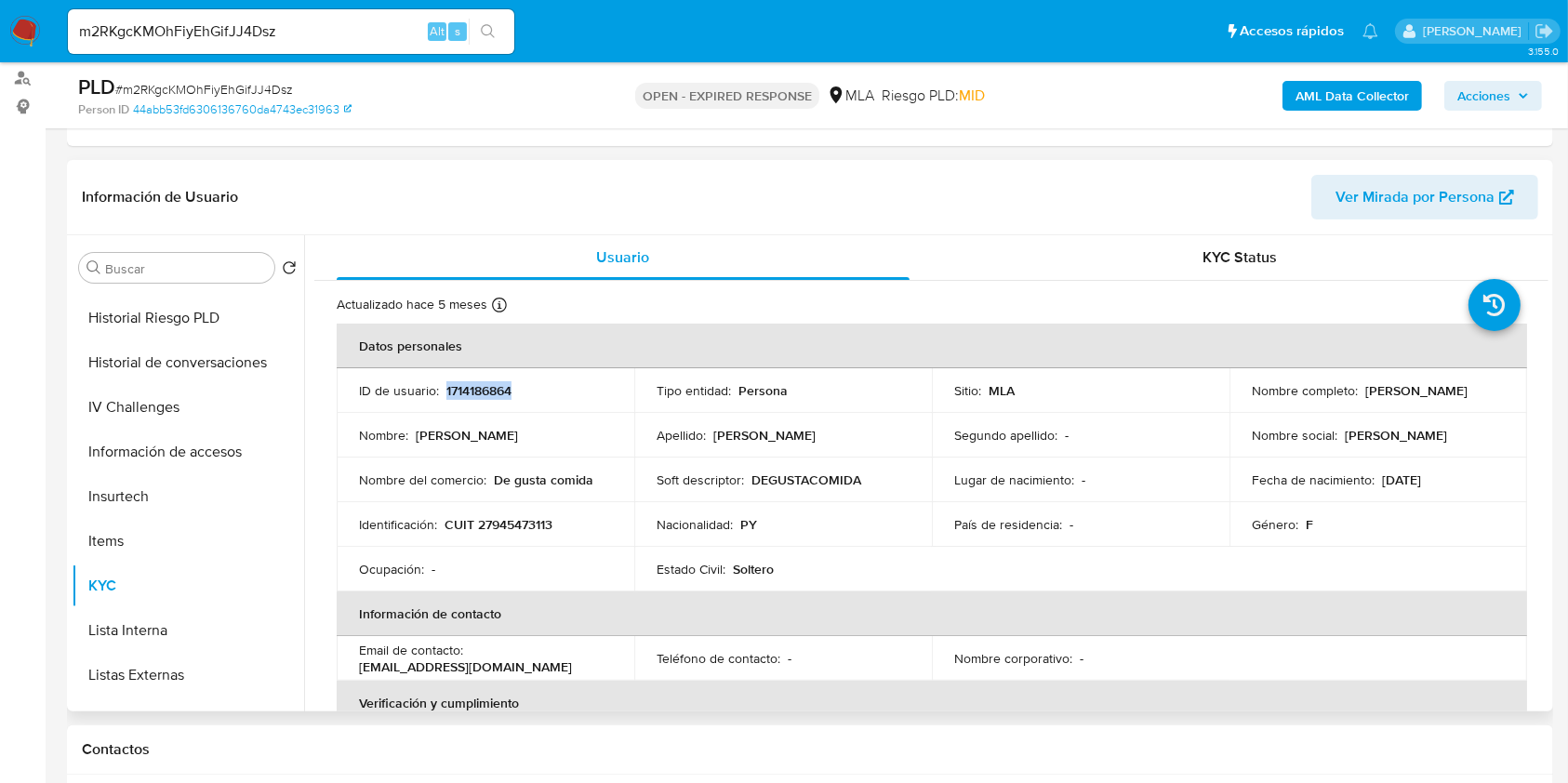
copy p "1714186864"
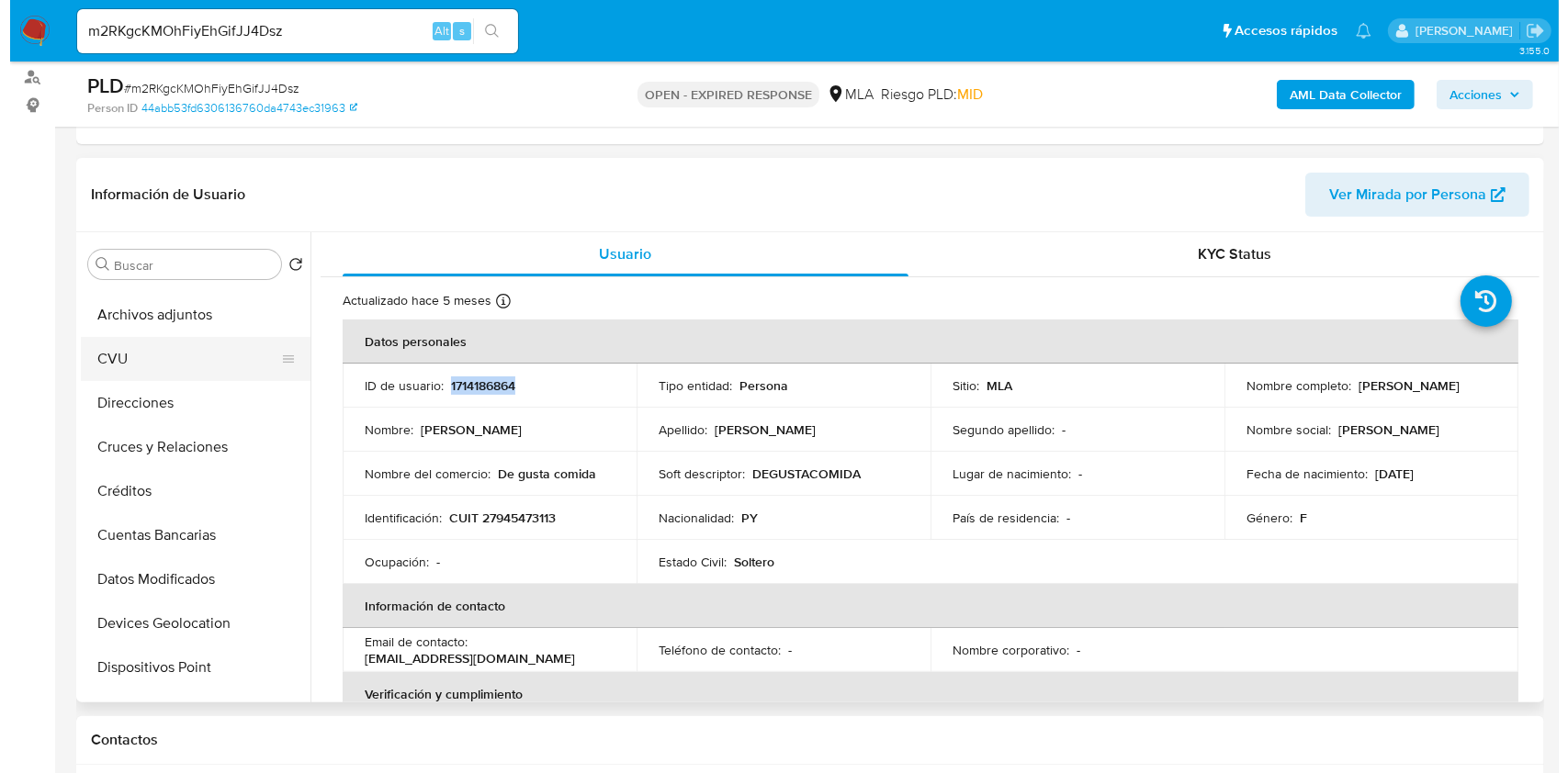
scroll to position [0, 0]
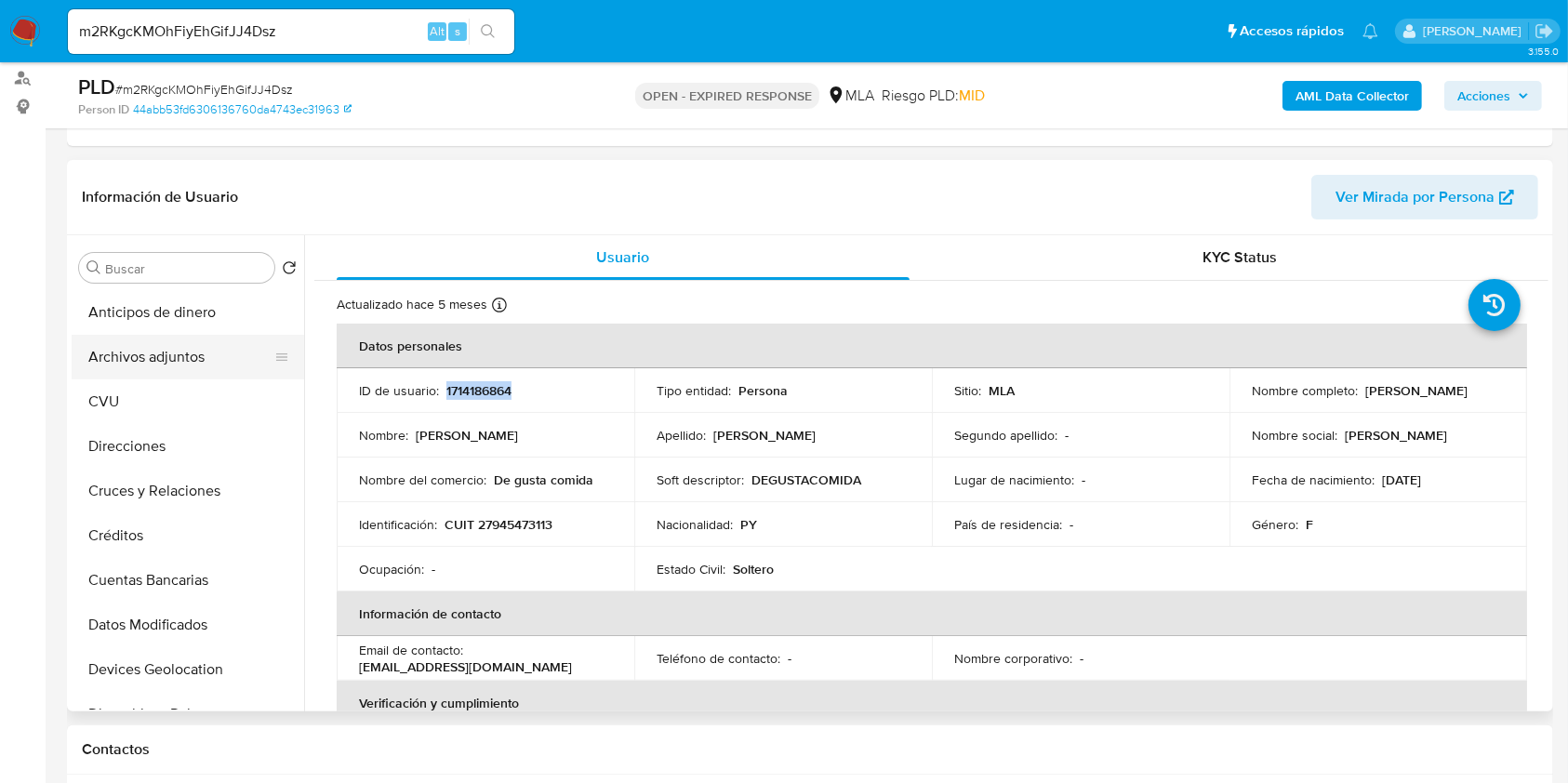
click at [212, 360] on button "Archivos adjuntos" at bounding box center [180, 357] width 217 height 45
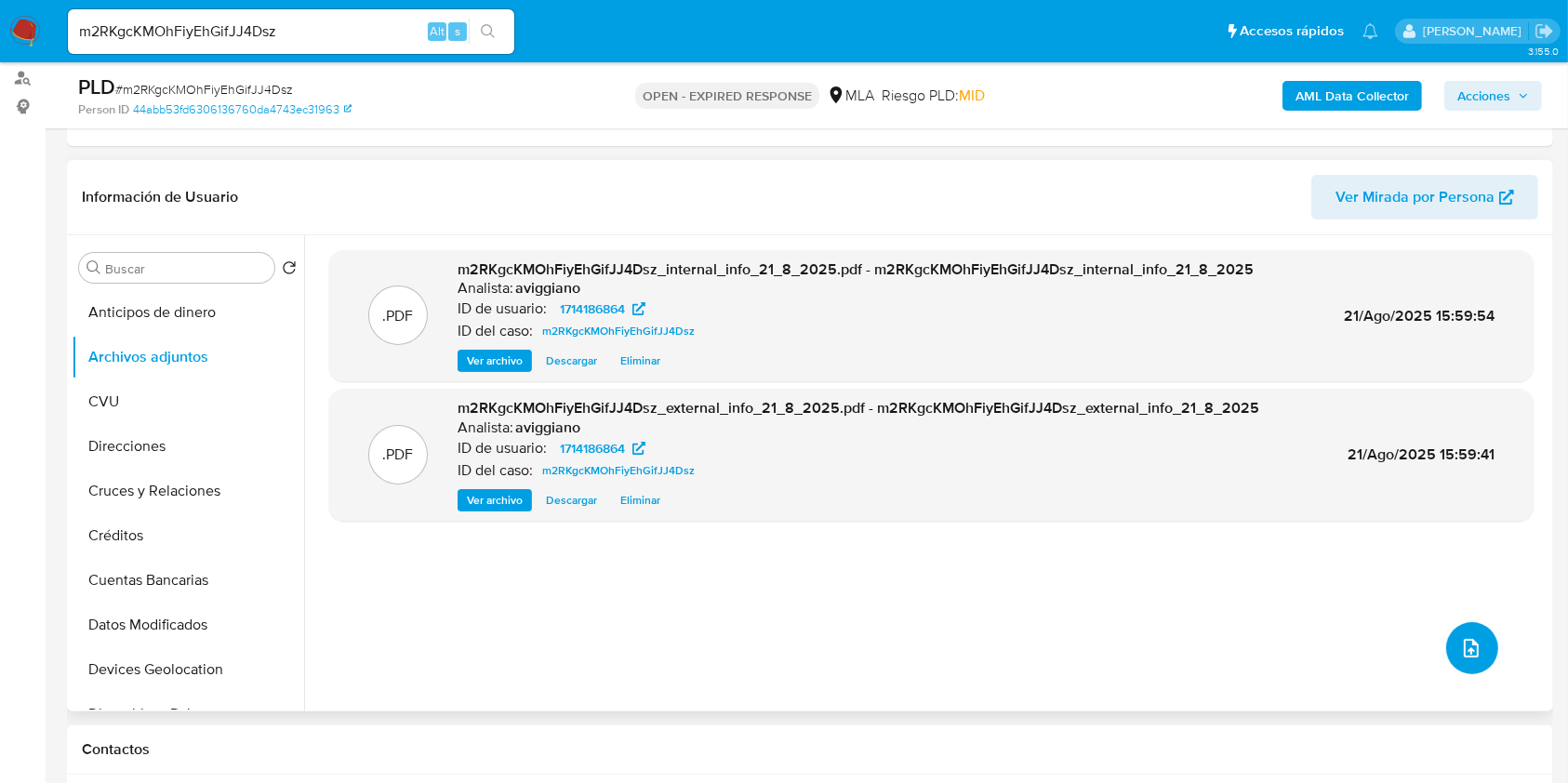
click at [1459, 640] on icon "upload-file" at bounding box center [1470, 647] width 22 height 22
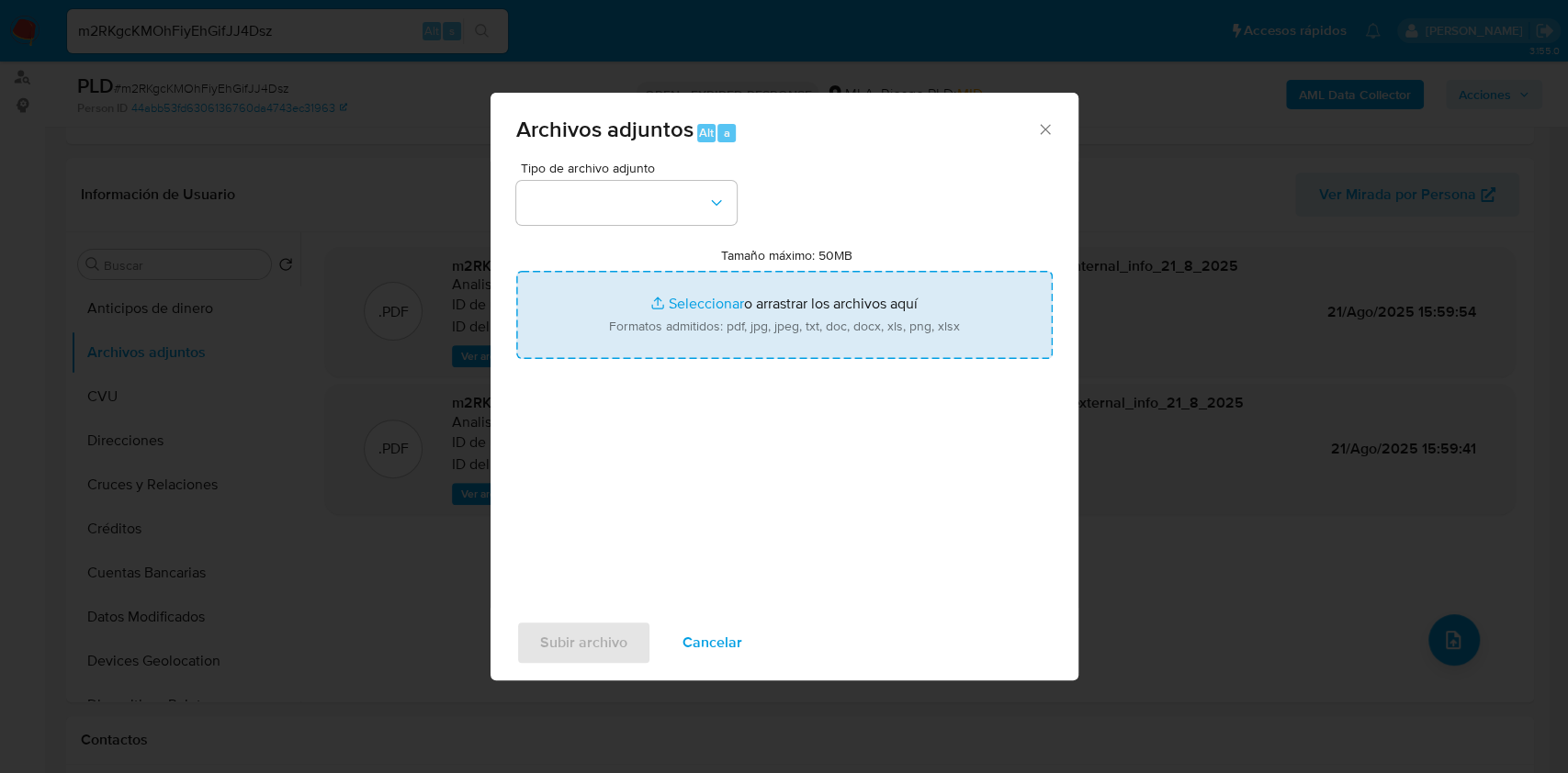
click at [815, 275] on input "Tamaño máximo: 50MB Seleccionar archivos" at bounding box center [785, 315] width 537 height 88
type input "C:\fakepath\Nosis - 1714186864.pdf"
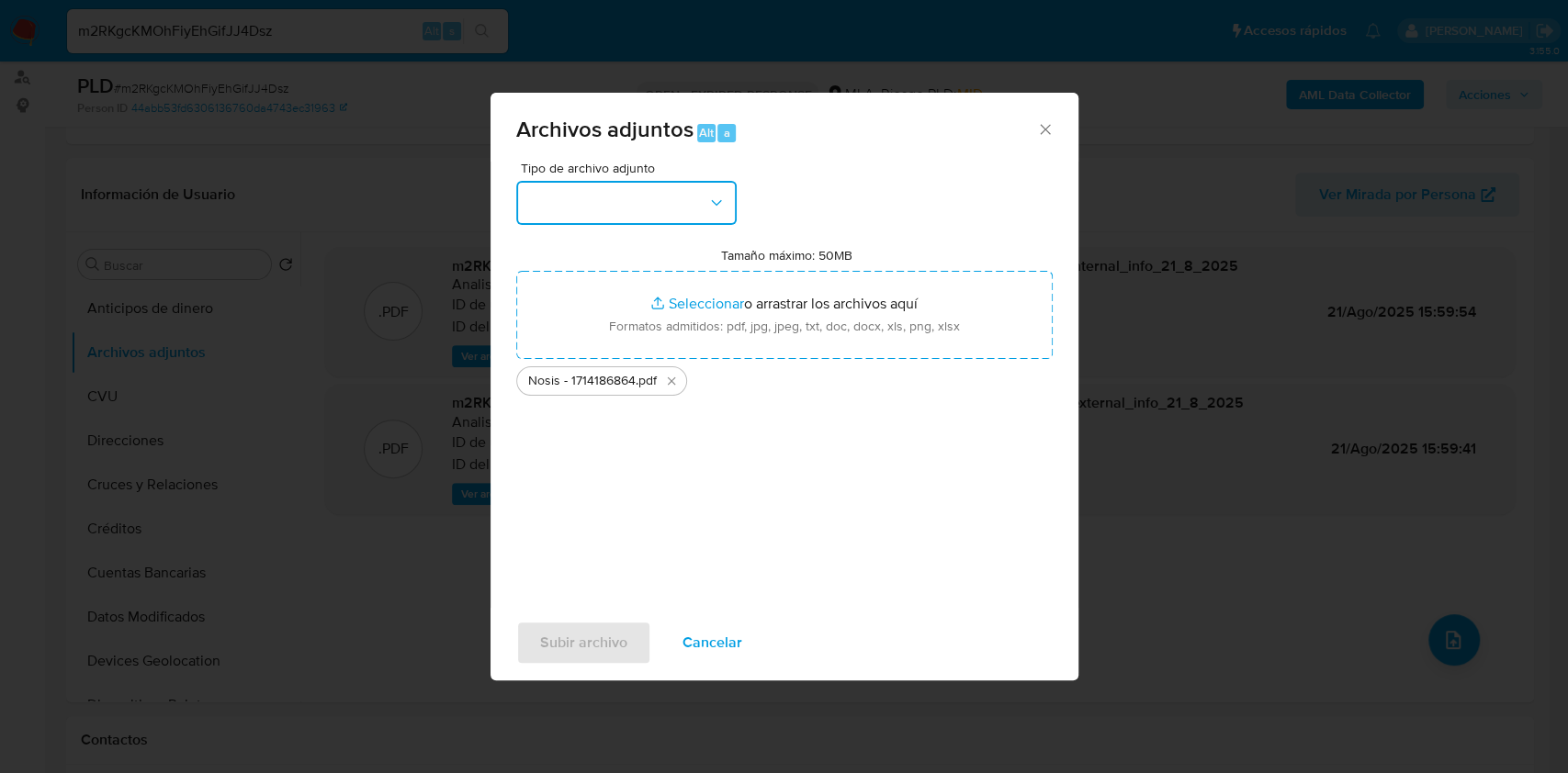
click at [632, 209] on button "button" at bounding box center [627, 203] width 220 height 44
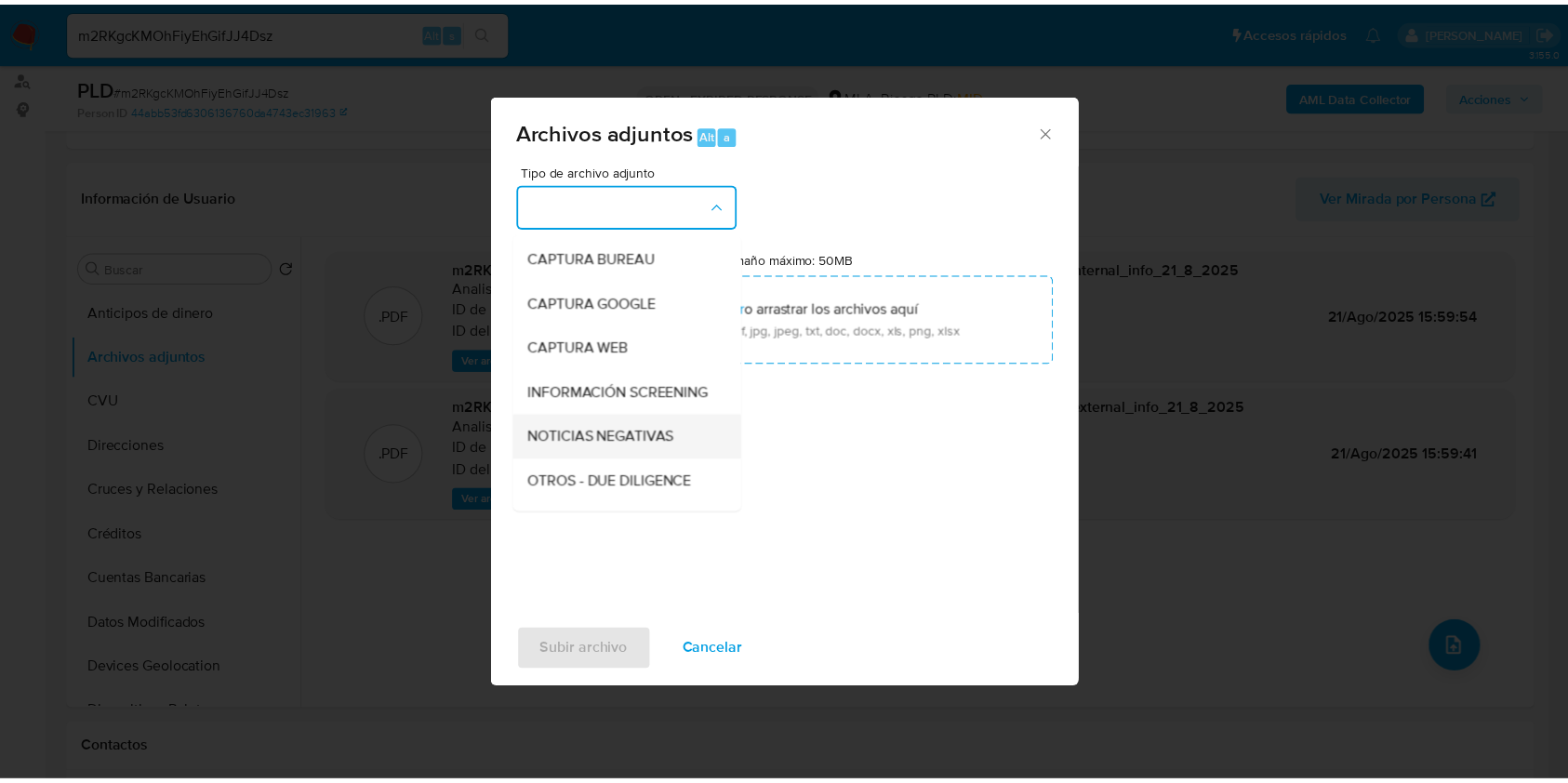
scroll to position [123, 0]
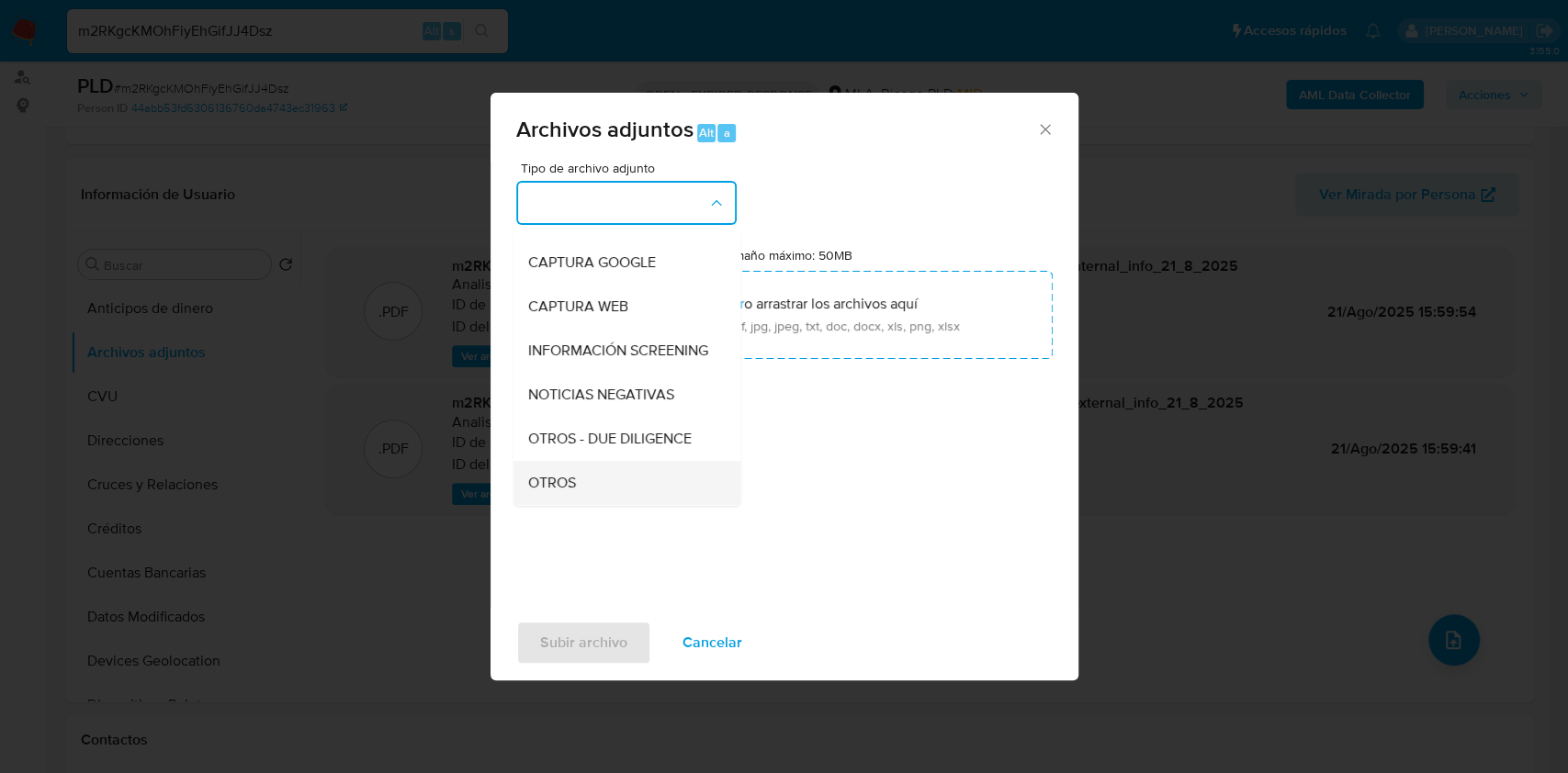
click at [551, 486] on div "OTROS" at bounding box center [620, 483] width 187 height 44
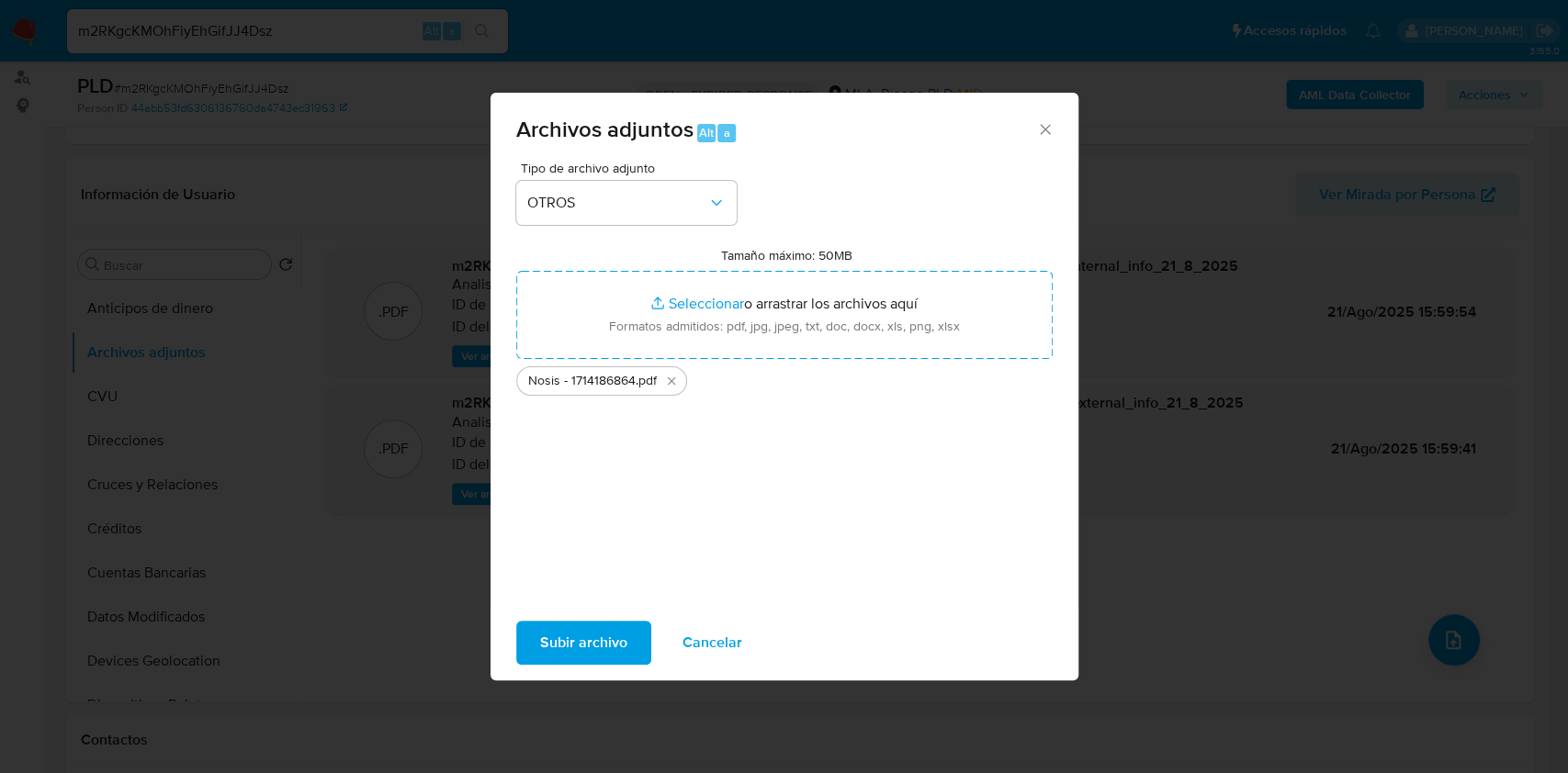
click at [542, 631] on span "Subir archivo" at bounding box center [583, 643] width 87 height 40
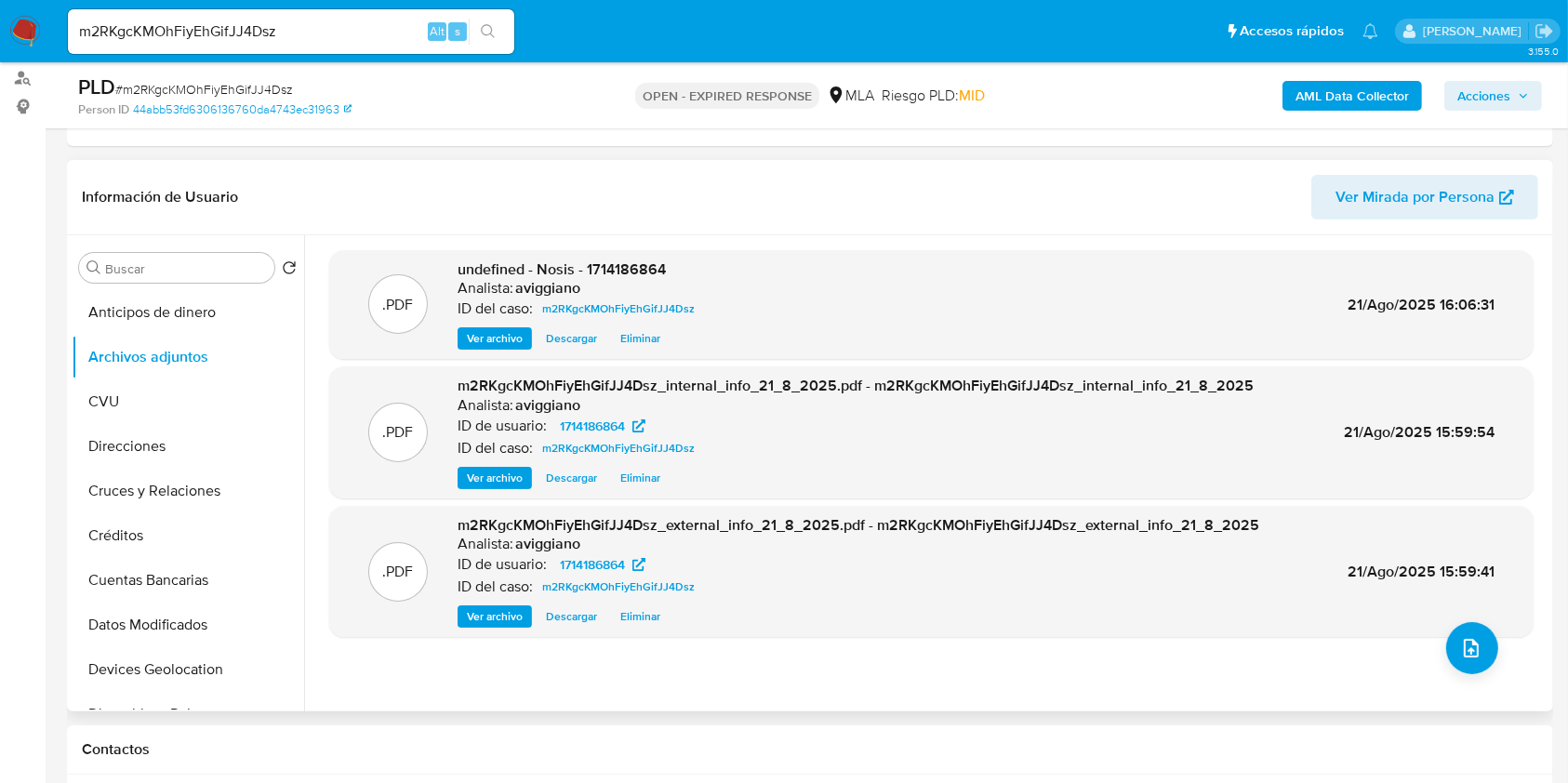
click at [621, 277] on span "undefined - Nosis - 1714186864" at bounding box center [561, 269] width 209 height 21
copy span "1714186864"
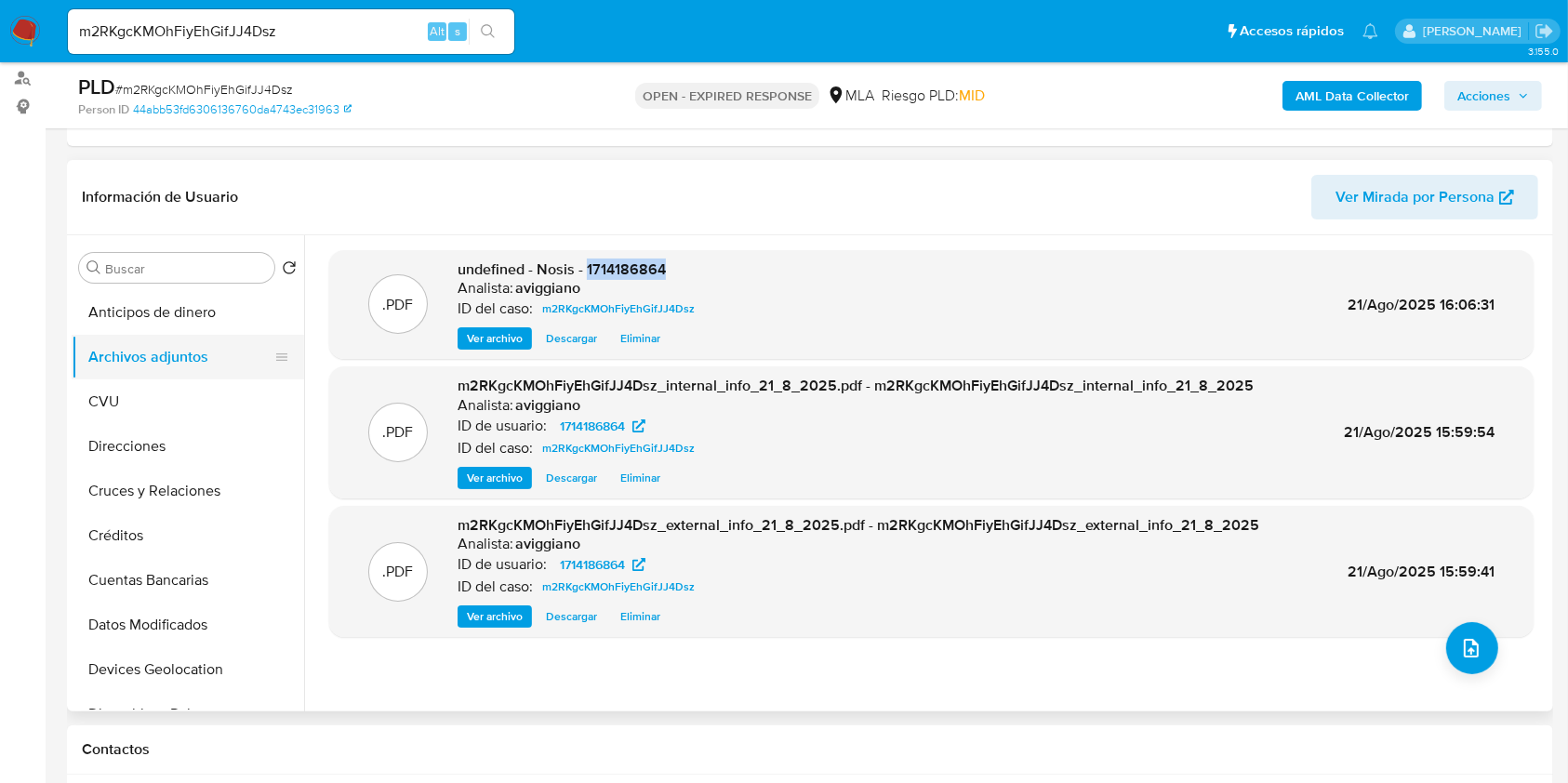
click at [115, 368] on button "Archivos adjuntos" at bounding box center [180, 357] width 217 height 45
drag, startPoint x: 132, startPoint y: 405, endPoint x: 137, endPoint y: 375, distance: 30.4
click at [131, 403] on button "CVU" at bounding box center [188, 402] width 233 height 45
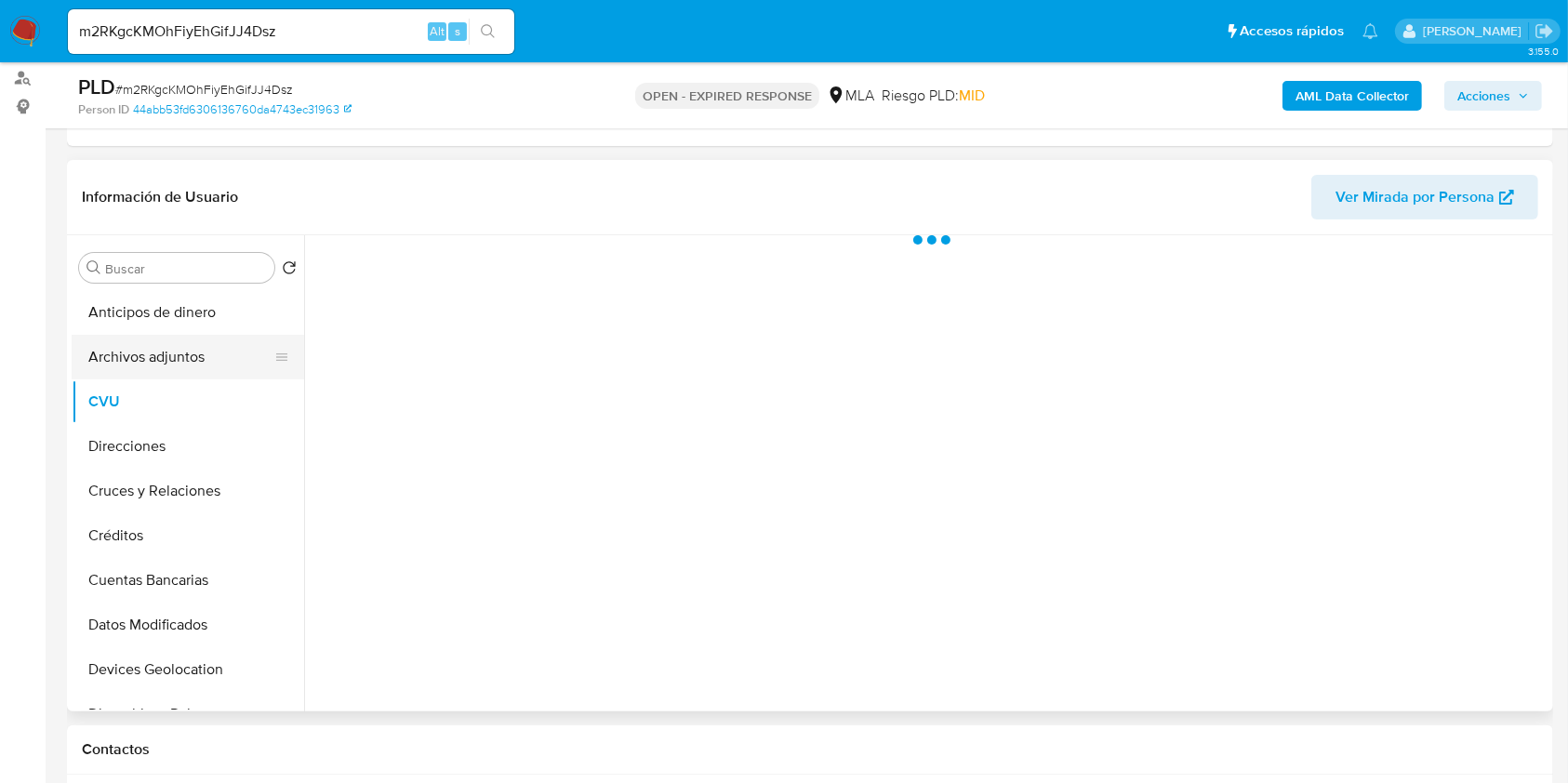
click at [136, 366] on button "Archivos adjuntos" at bounding box center [180, 357] width 217 height 45
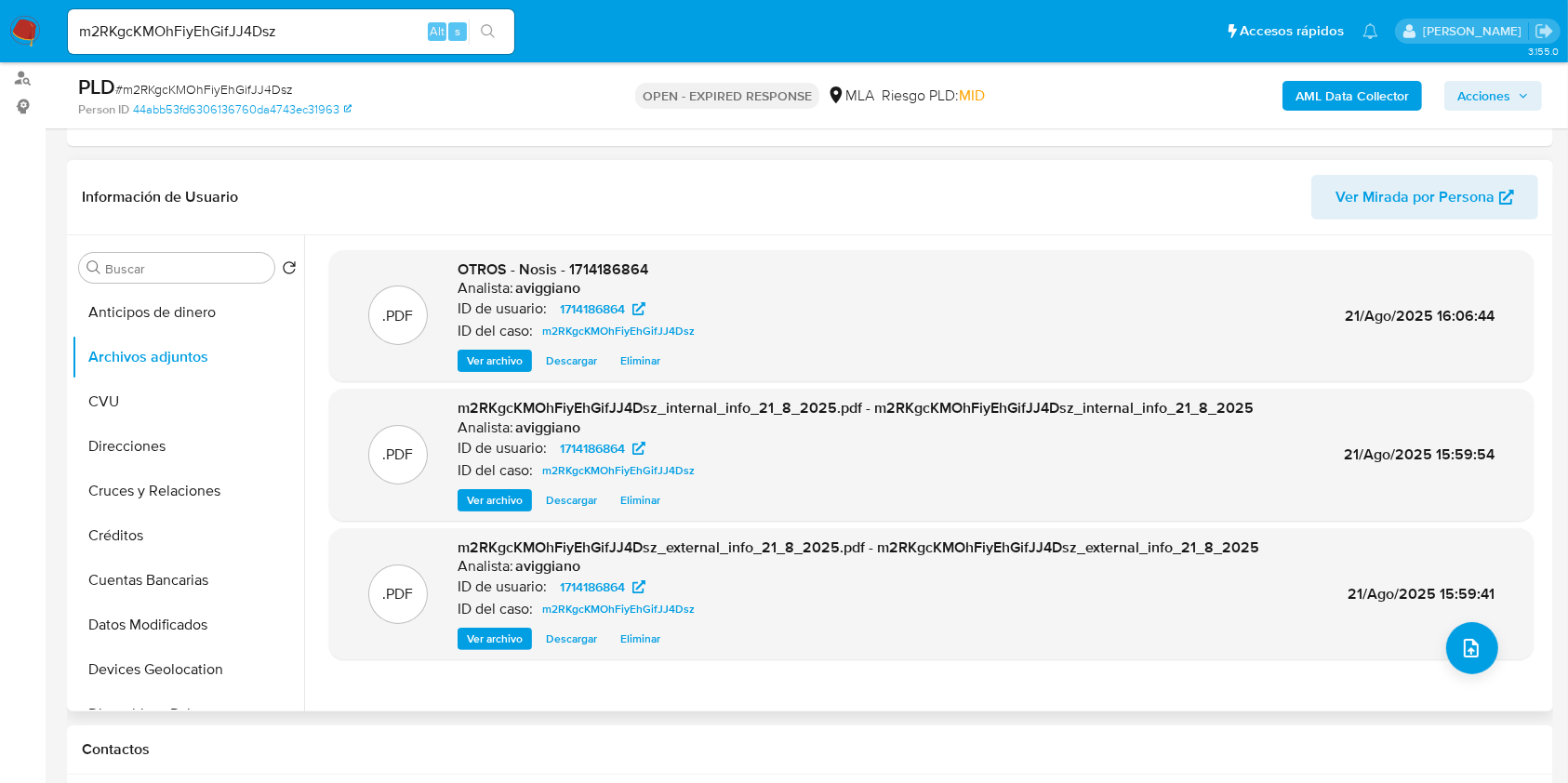
click at [595, 272] on span "OTROS - Nosis - 1714186864" at bounding box center [552, 269] width 190 height 21
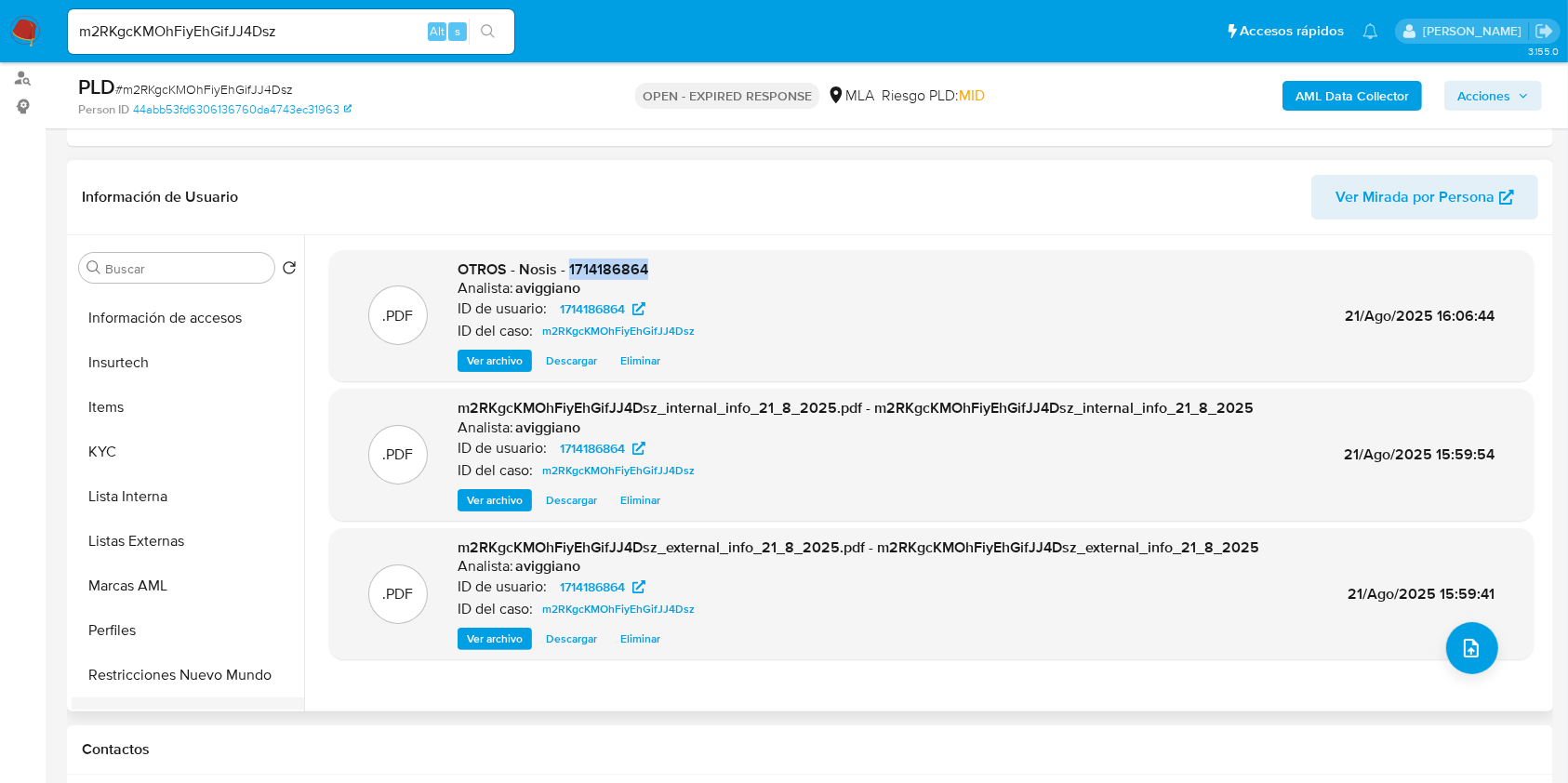
scroll to position [875, 0]
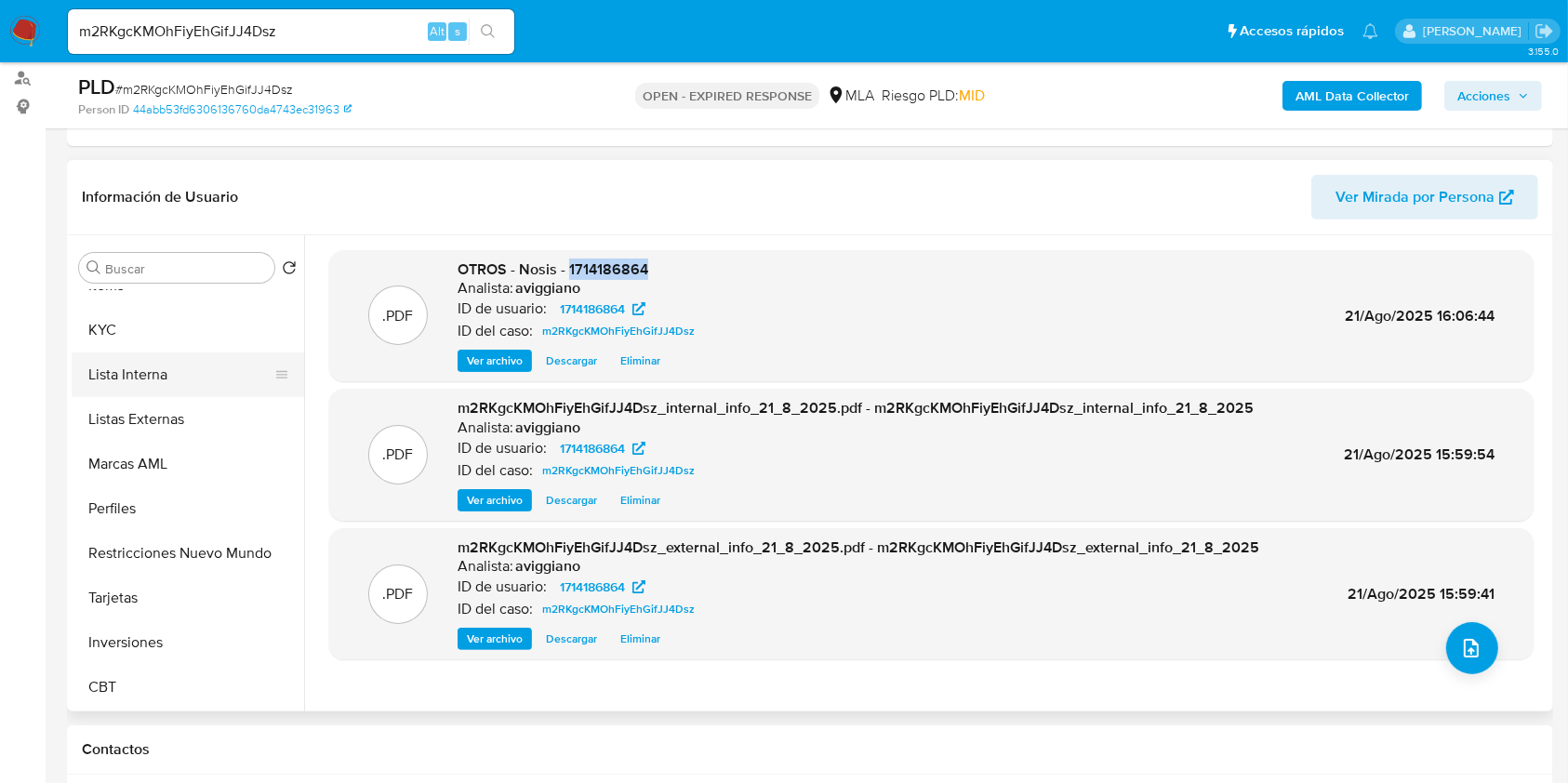
click at [129, 352] on button "Lista Interna" at bounding box center [180, 375] width 217 height 45
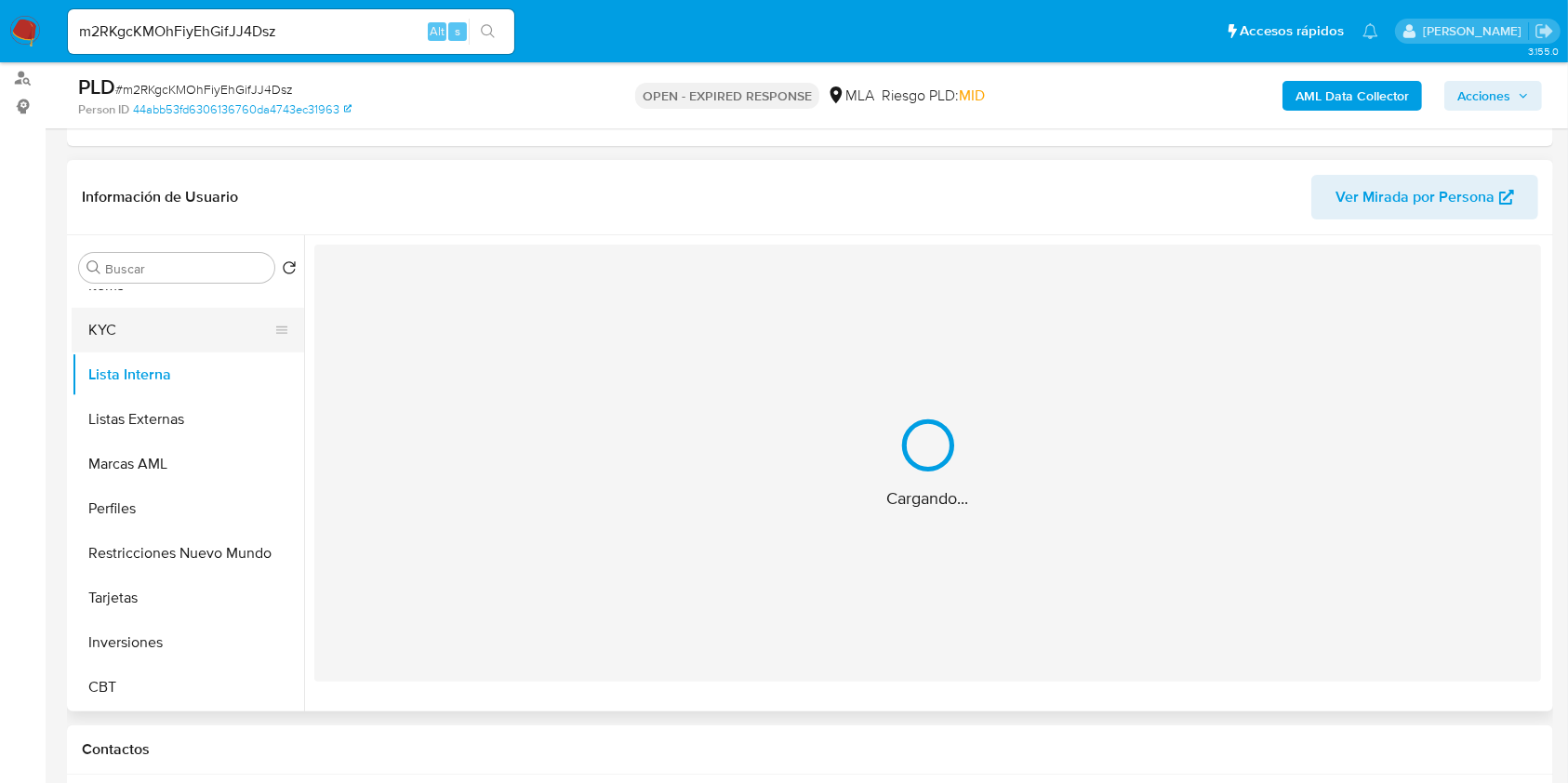
click at [130, 331] on button "KYC" at bounding box center [180, 330] width 217 height 45
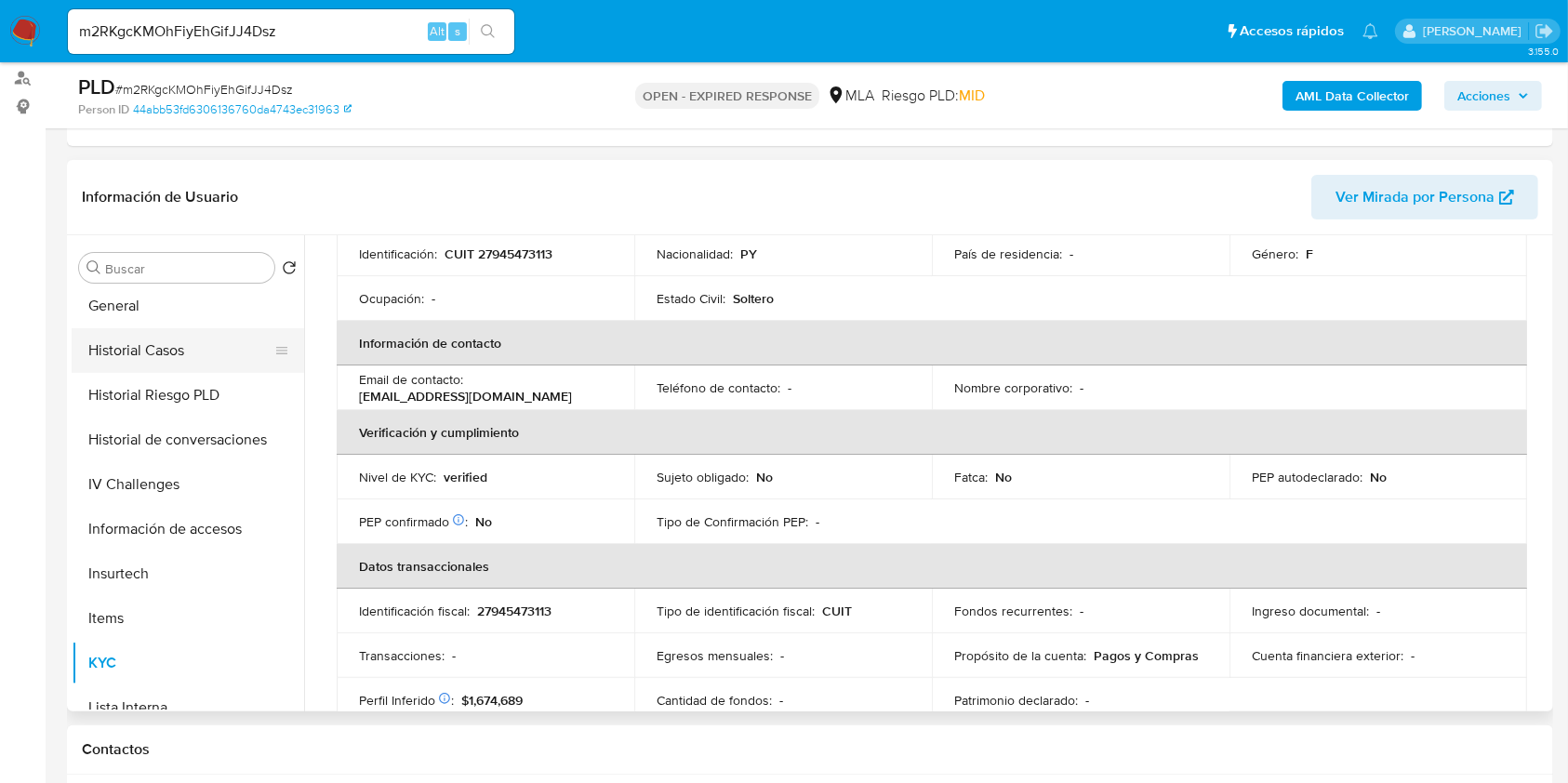
scroll to position [503, 0]
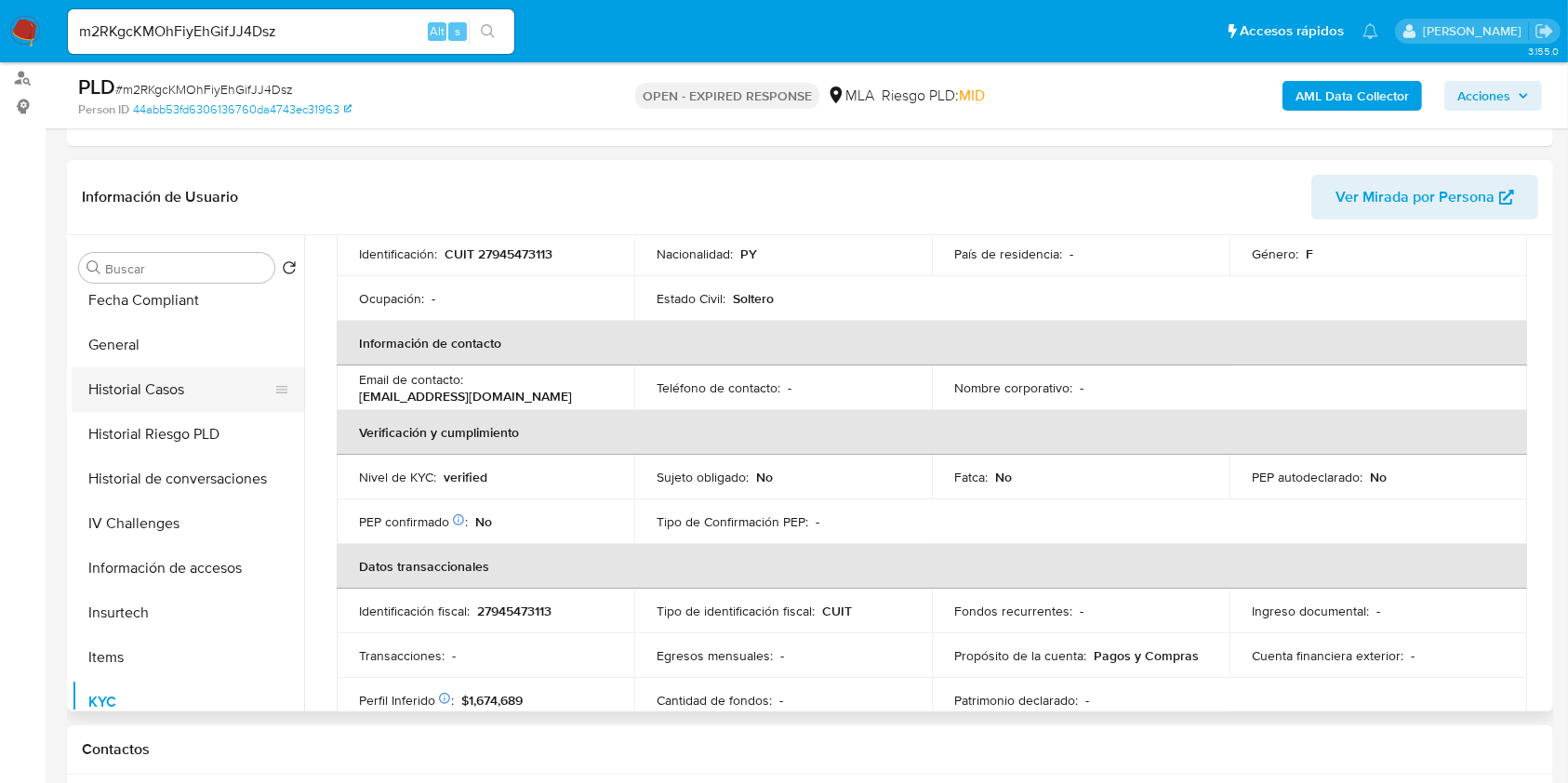
click at [134, 372] on button "Historial Casos" at bounding box center [180, 390] width 217 height 45
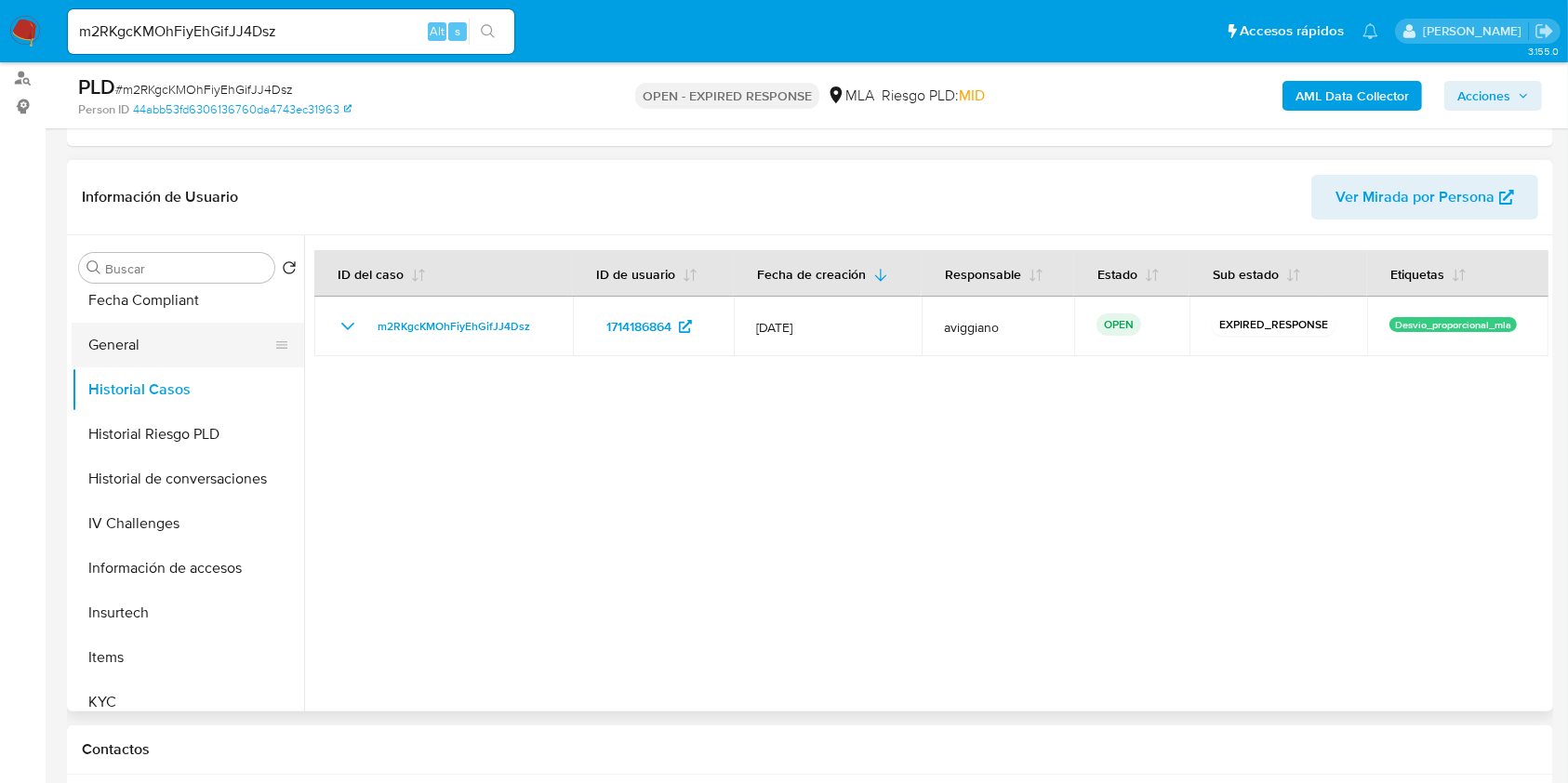
click at [109, 329] on button "General" at bounding box center [180, 345] width 217 height 45
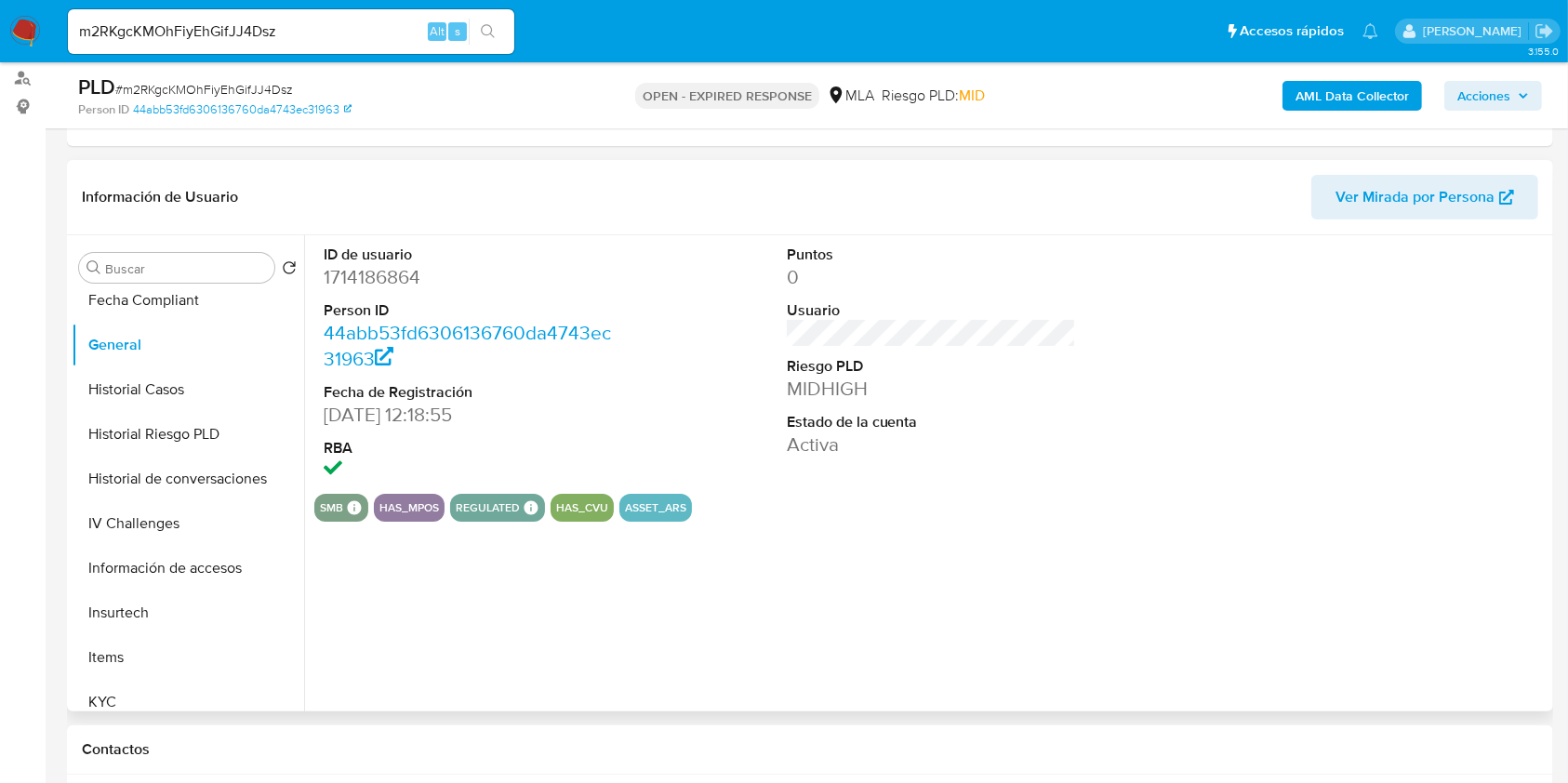
click at [367, 286] on dd "1714186864" at bounding box center [468, 277] width 290 height 26
drag, startPoint x: 367, startPoint y: 286, endPoint x: 381, endPoint y: 301, distance: 20.5
click at [381, 301] on dt "Person ID" at bounding box center [468, 310] width 290 height 20
click at [367, 279] on dd "1714186864" at bounding box center [468, 277] width 290 height 26
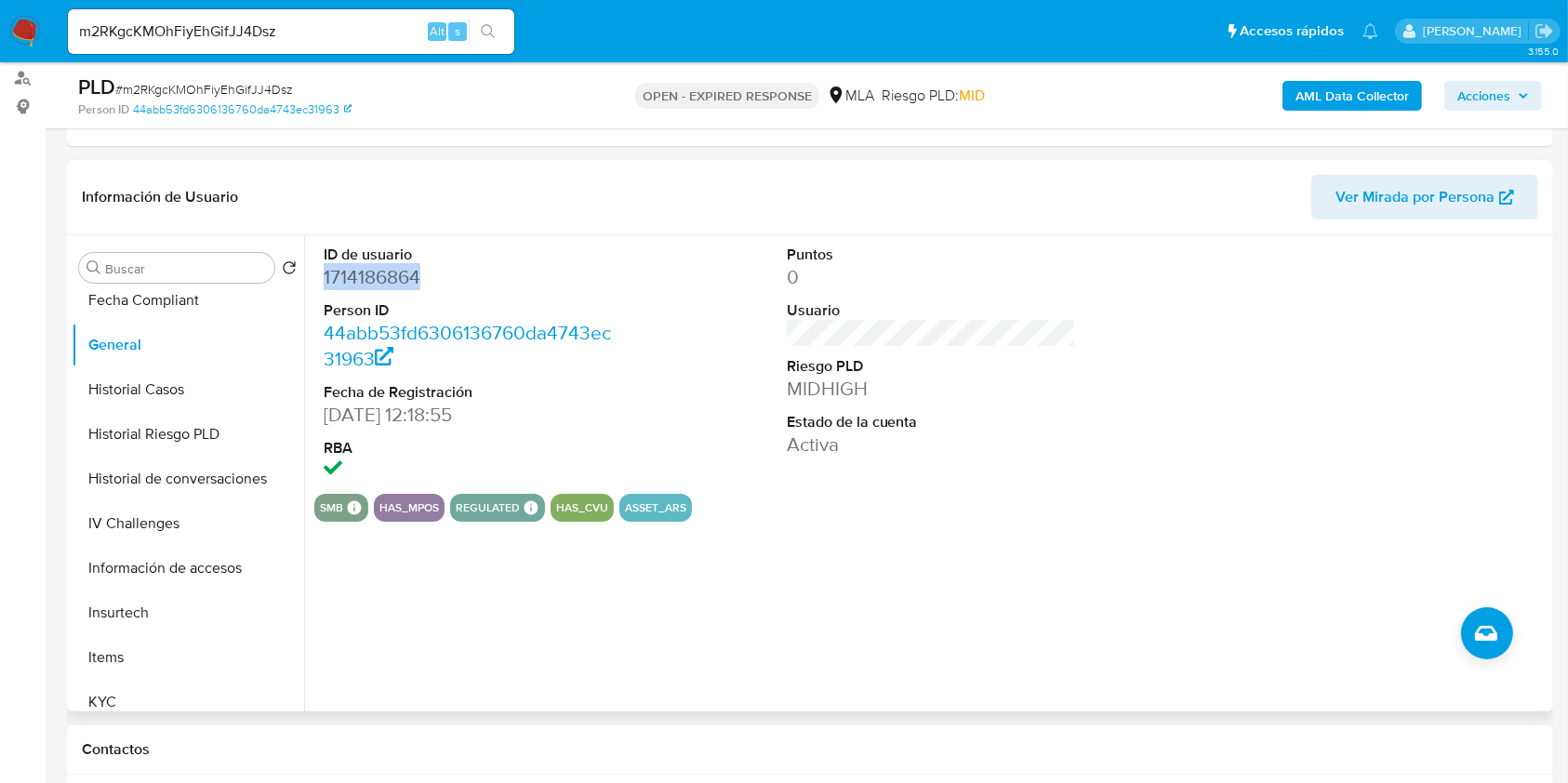
click at [366, 279] on dd "1714186864" at bounding box center [468, 277] width 290 height 26
copy dd "1714186864"
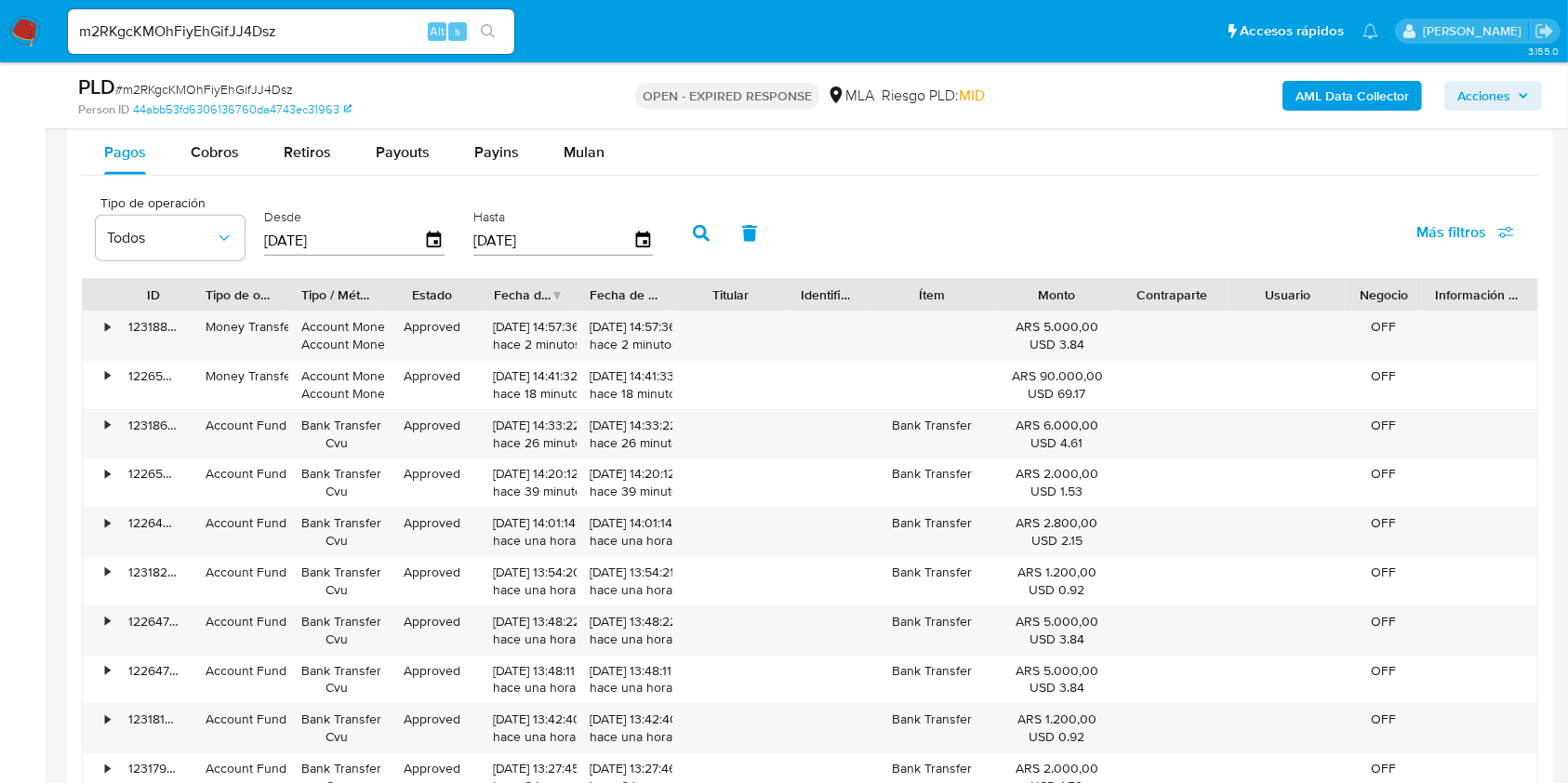
scroll to position [1859, 0]
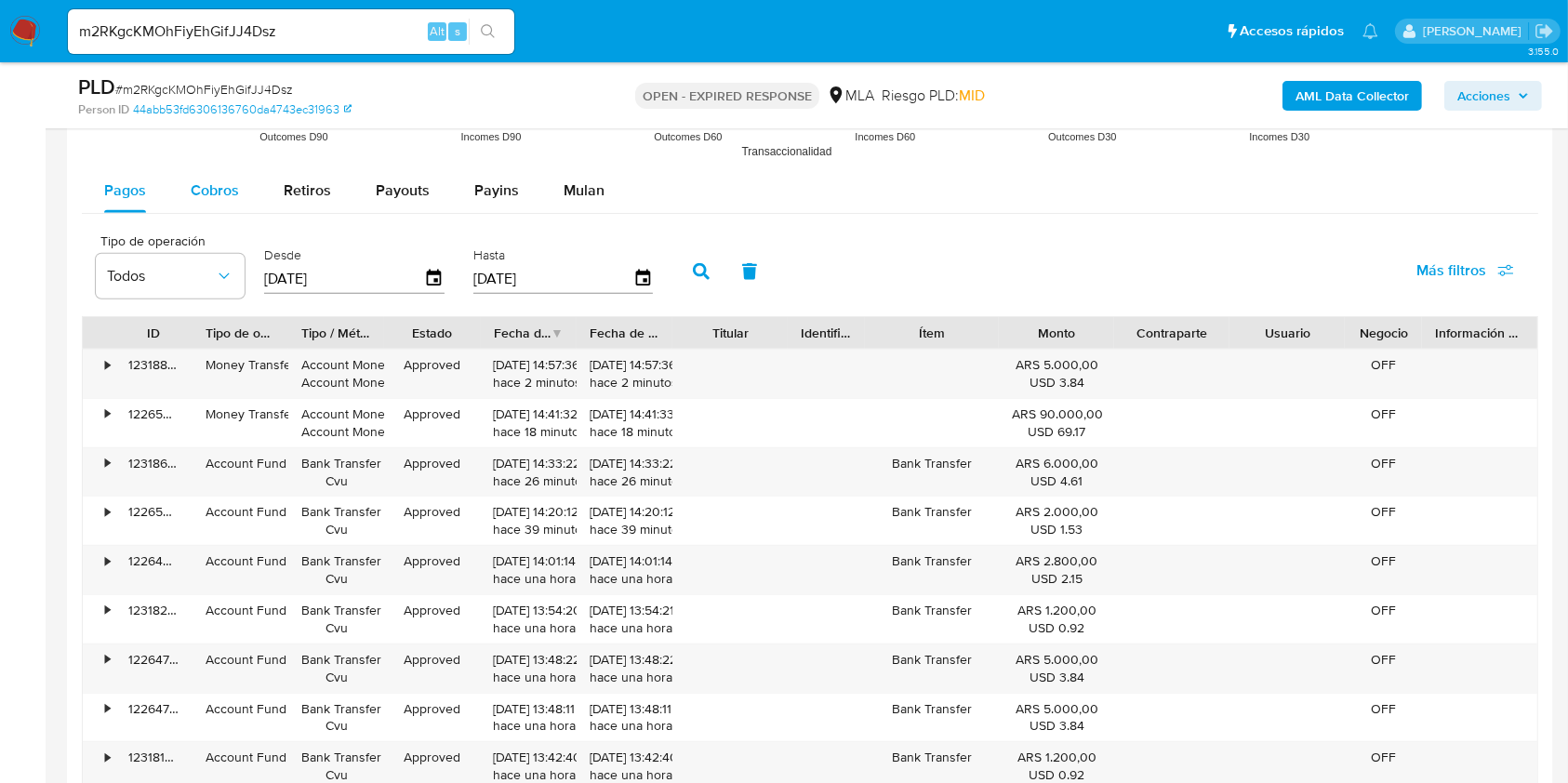
click at [209, 202] on div "Cobros" at bounding box center [214, 190] width 49 height 45
select select "10"
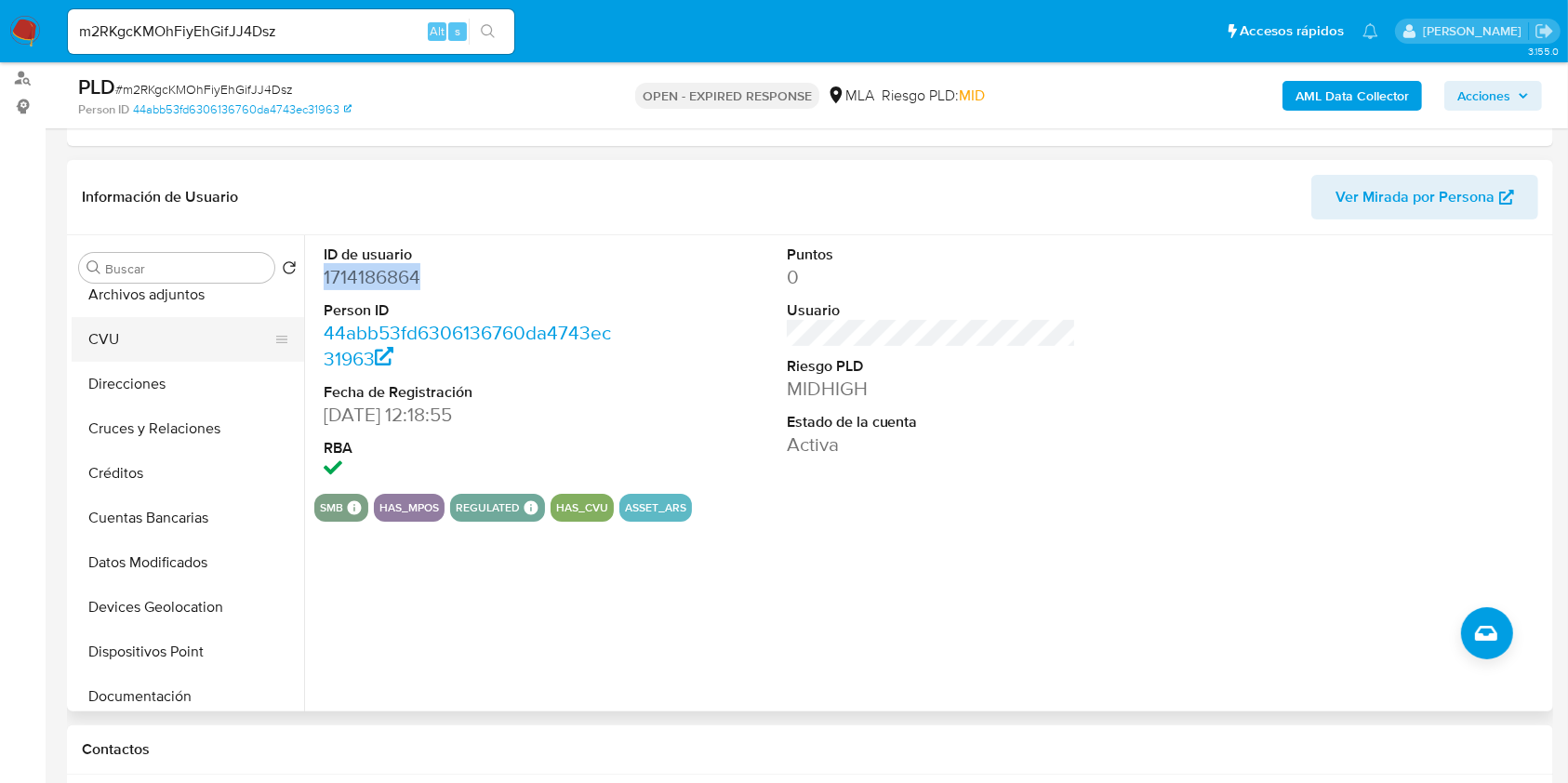
scroll to position [0, 0]
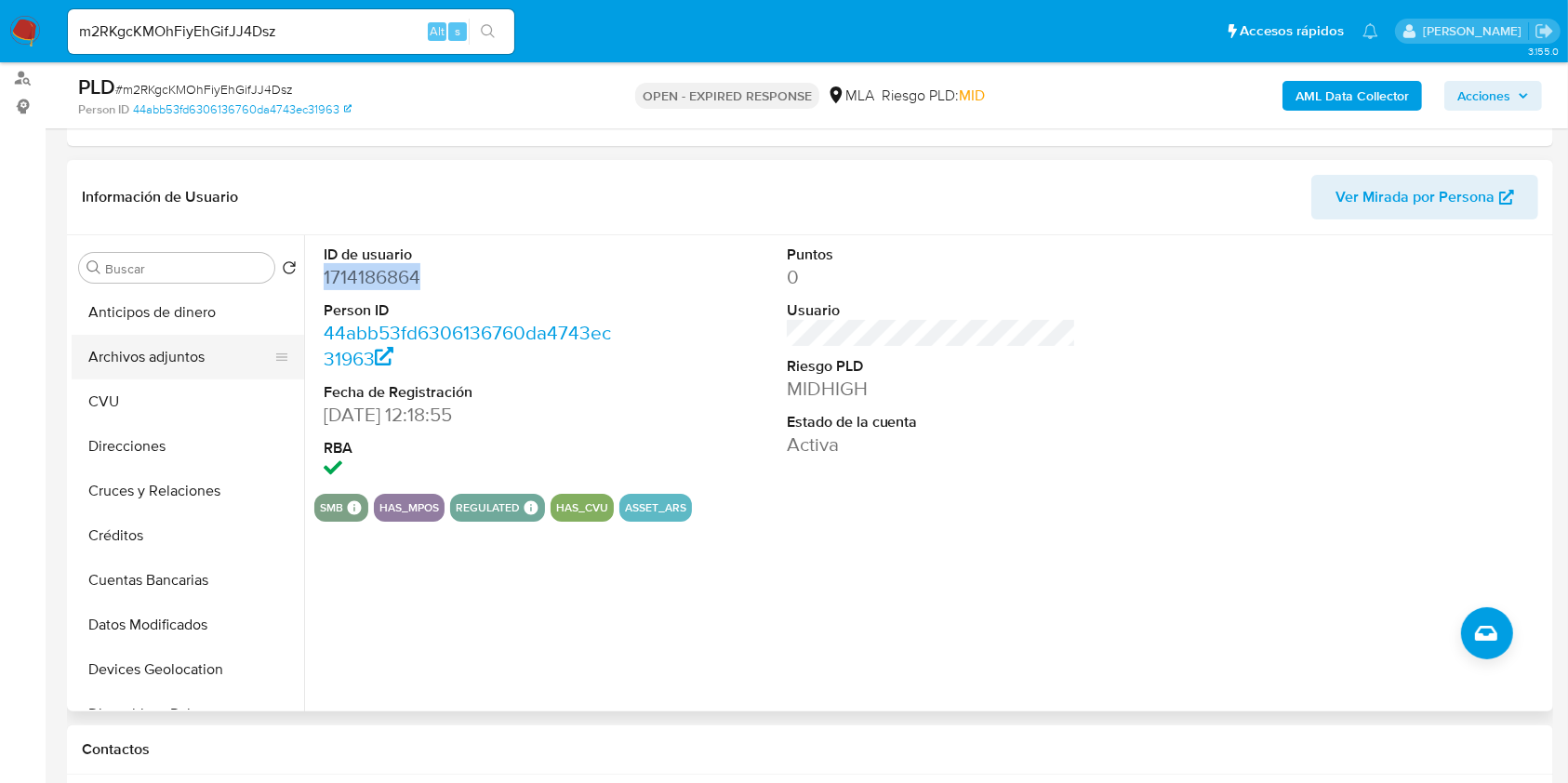
click at [171, 361] on button "Archivos adjuntos" at bounding box center [180, 357] width 217 height 45
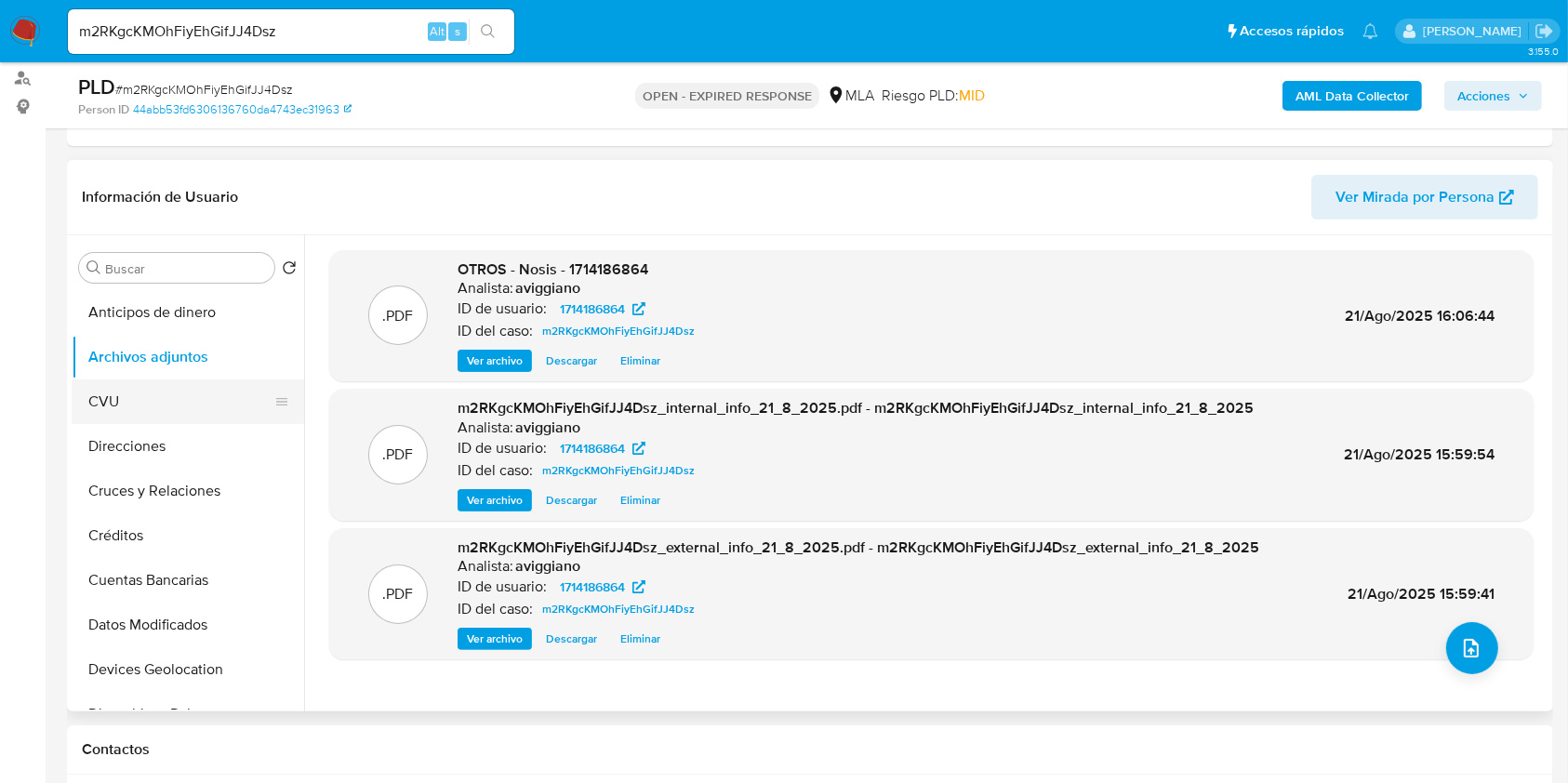
click at [141, 390] on button "CVU" at bounding box center [180, 402] width 217 height 45
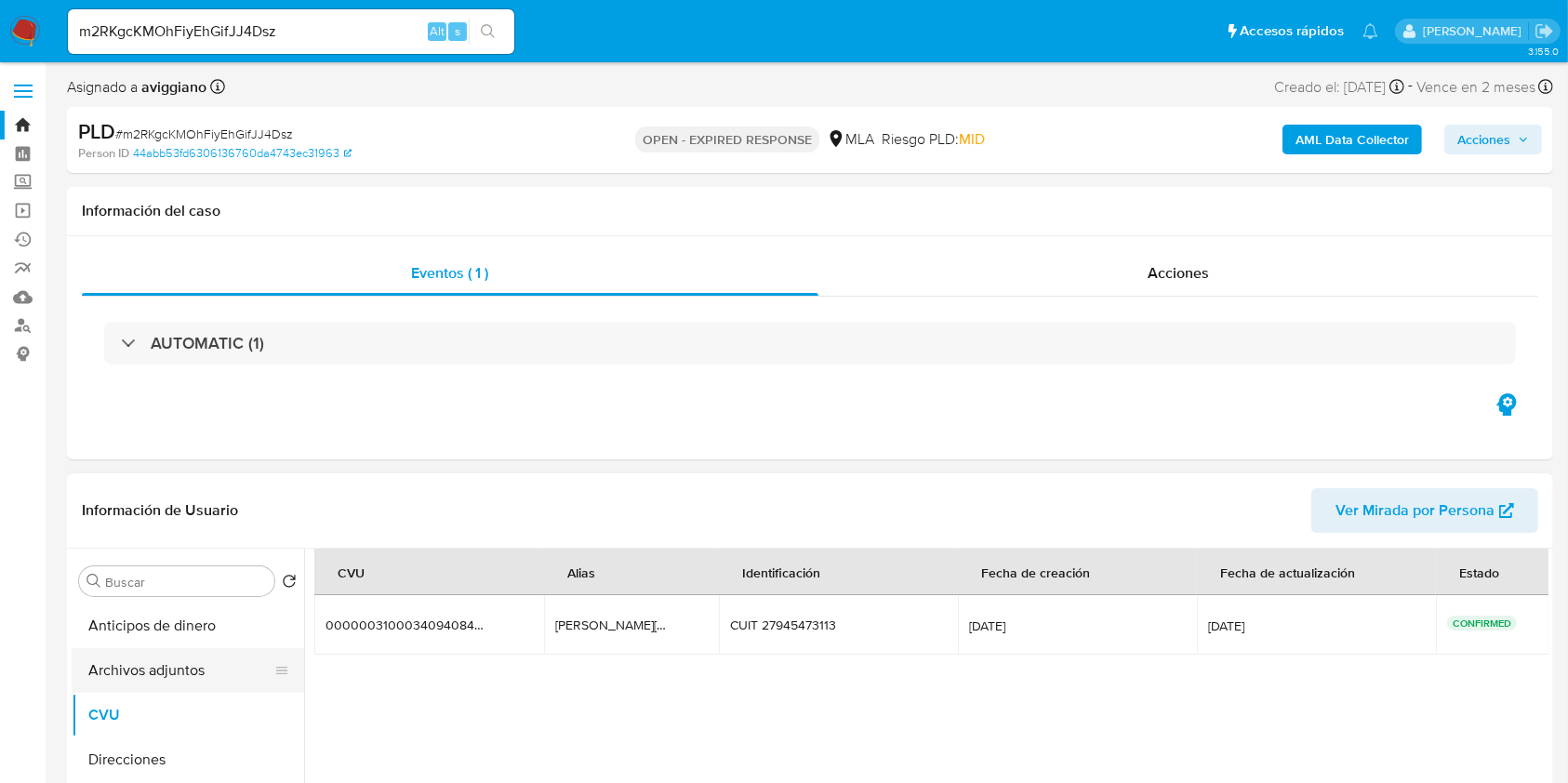
click at [127, 657] on button "Archivos adjuntos" at bounding box center [180, 670] width 217 height 45
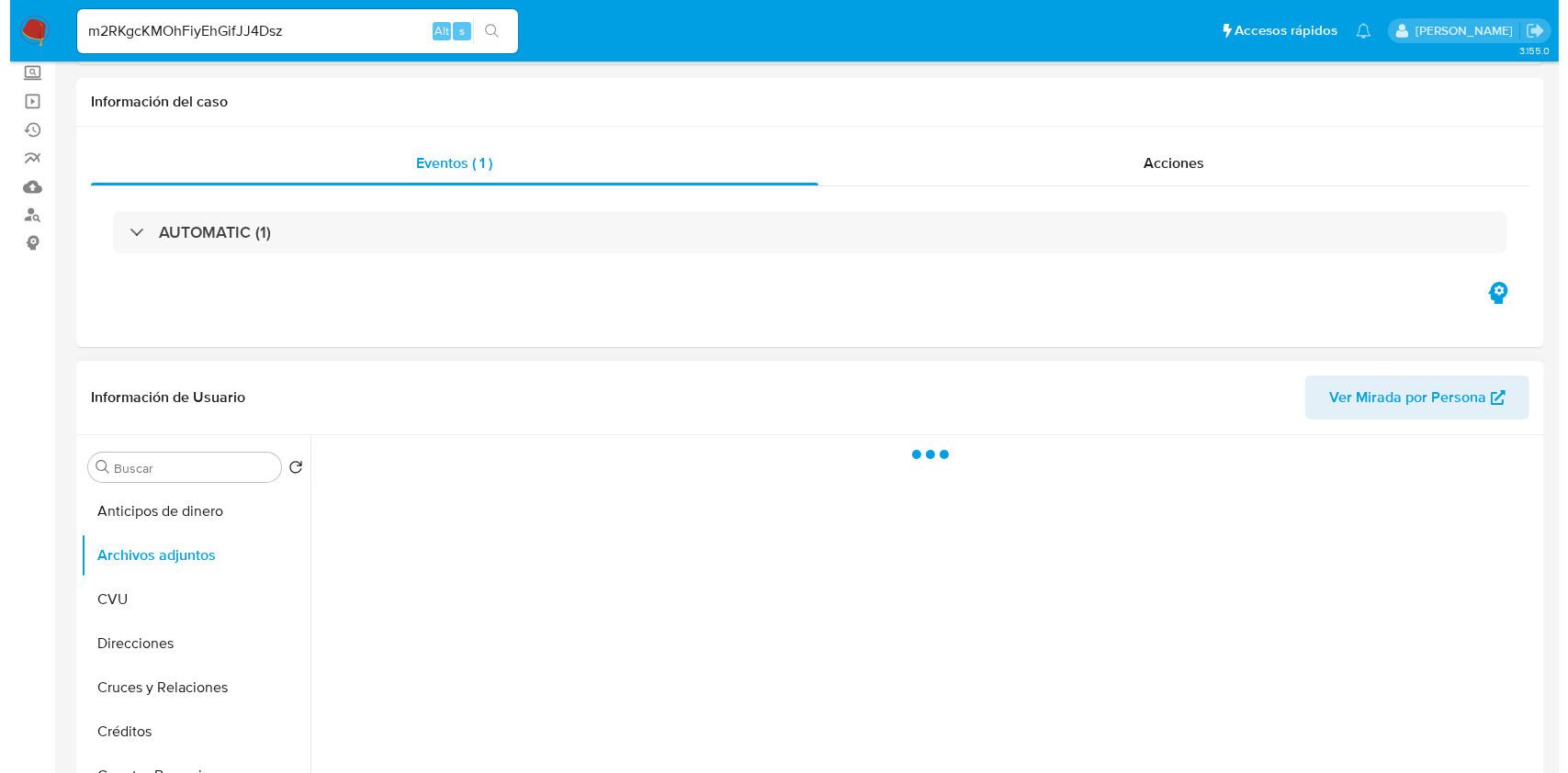
scroll to position [244, 0]
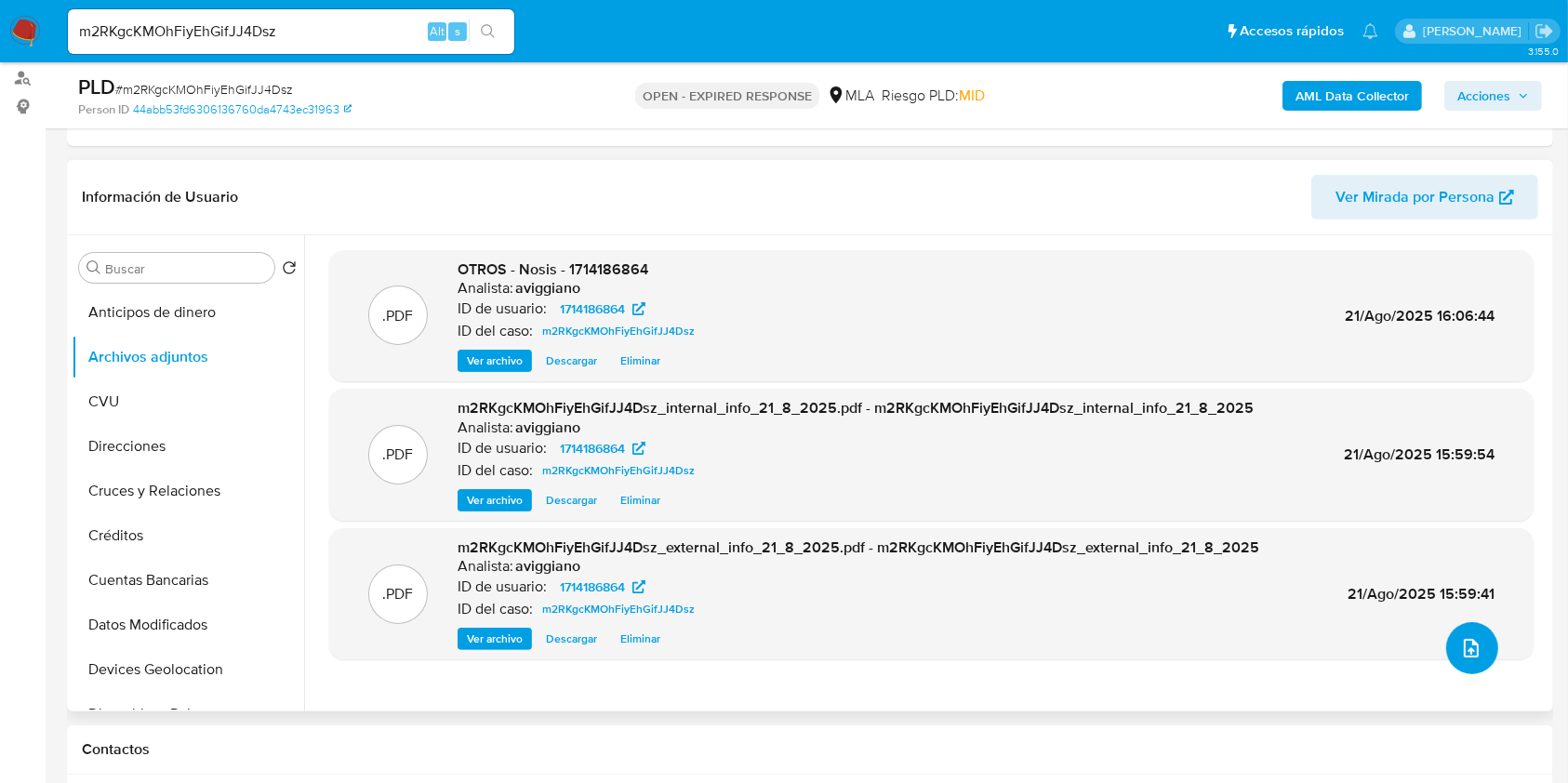
click at [1448, 646] on button "upload-file" at bounding box center [1472, 648] width 52 height 52
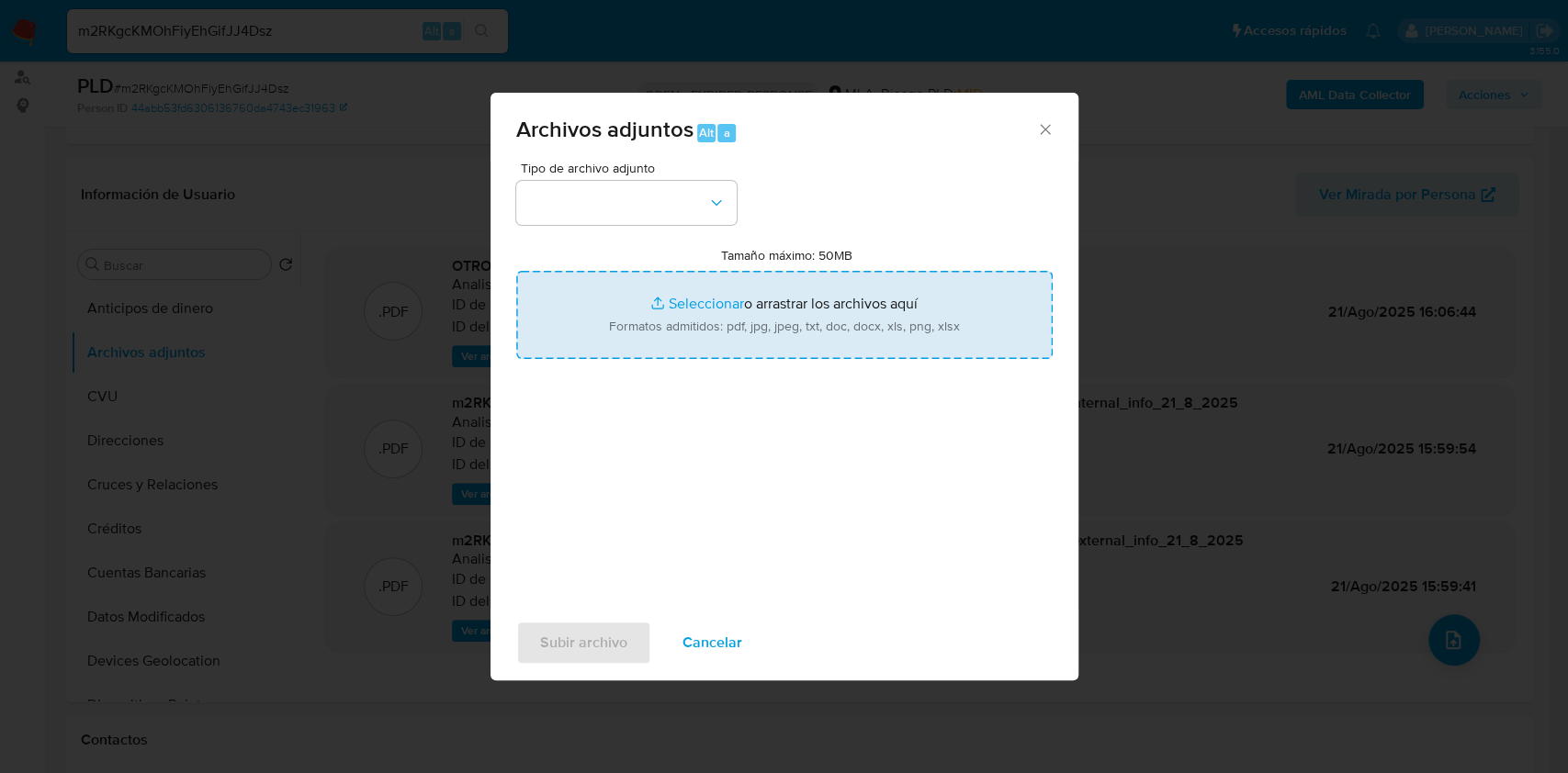
drag, startPoint x: 823, startPoint y: 362, endPoint x: 817, endPoint y: 343, distance: 19.9
click at [816, 341] on div "Tipo de archivo adjunto Tamaño máximo: 50MB Seleccionar archivos Seleccionar o …" at bounding box center [785, 378] width 537 height 433
click at [818, 344] on input "Tamaño máximo: 50MB Seleccionar archivos" at bounding box center [785, 315] width 537 height 88
type input "C:\fakepath\Movimientos-Aladdin-v10_1 - 1714186864.xlsx"
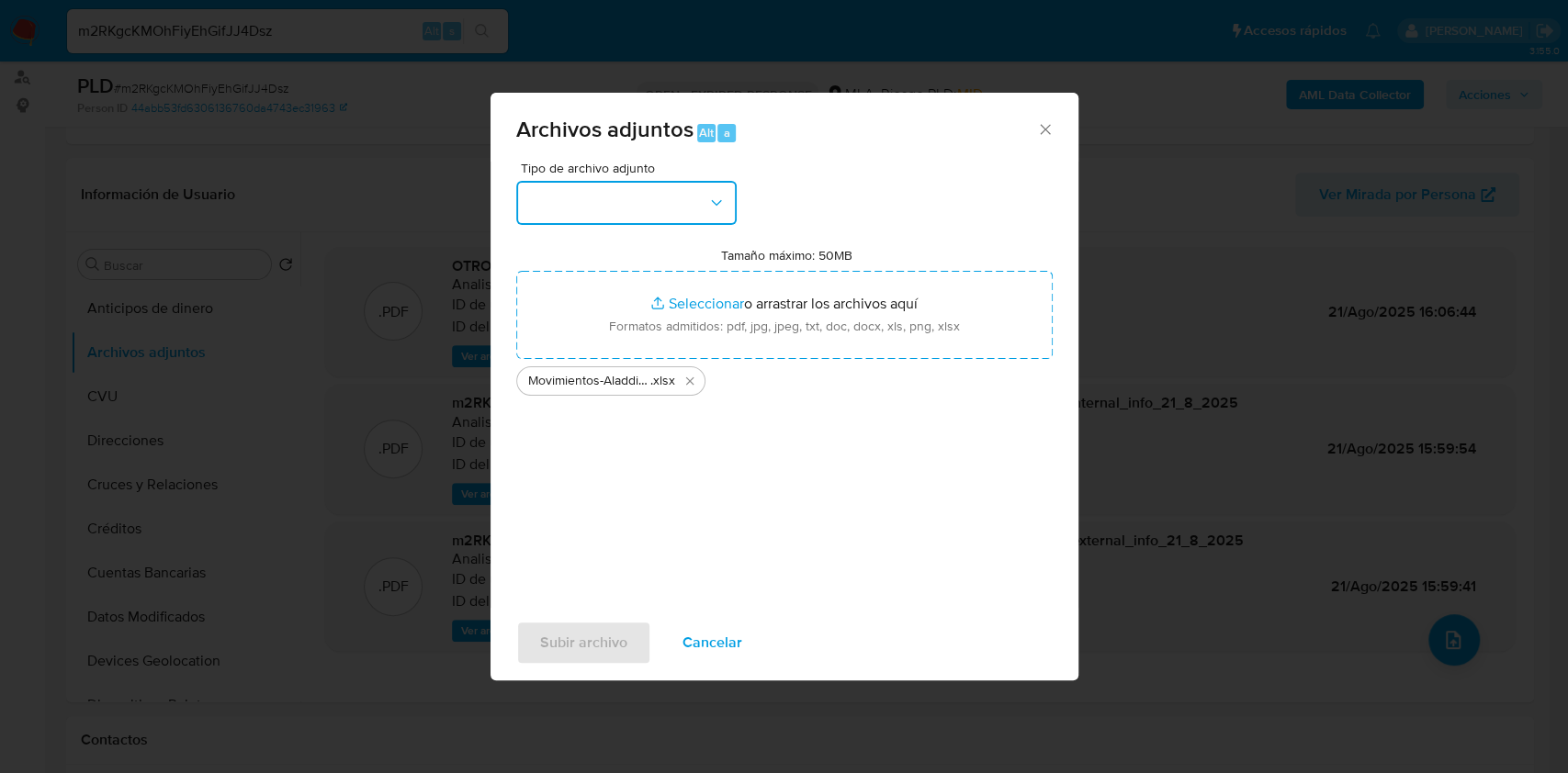
click at [633, 210] on button "button" at bounding box center [627, 203] width 220 height 44
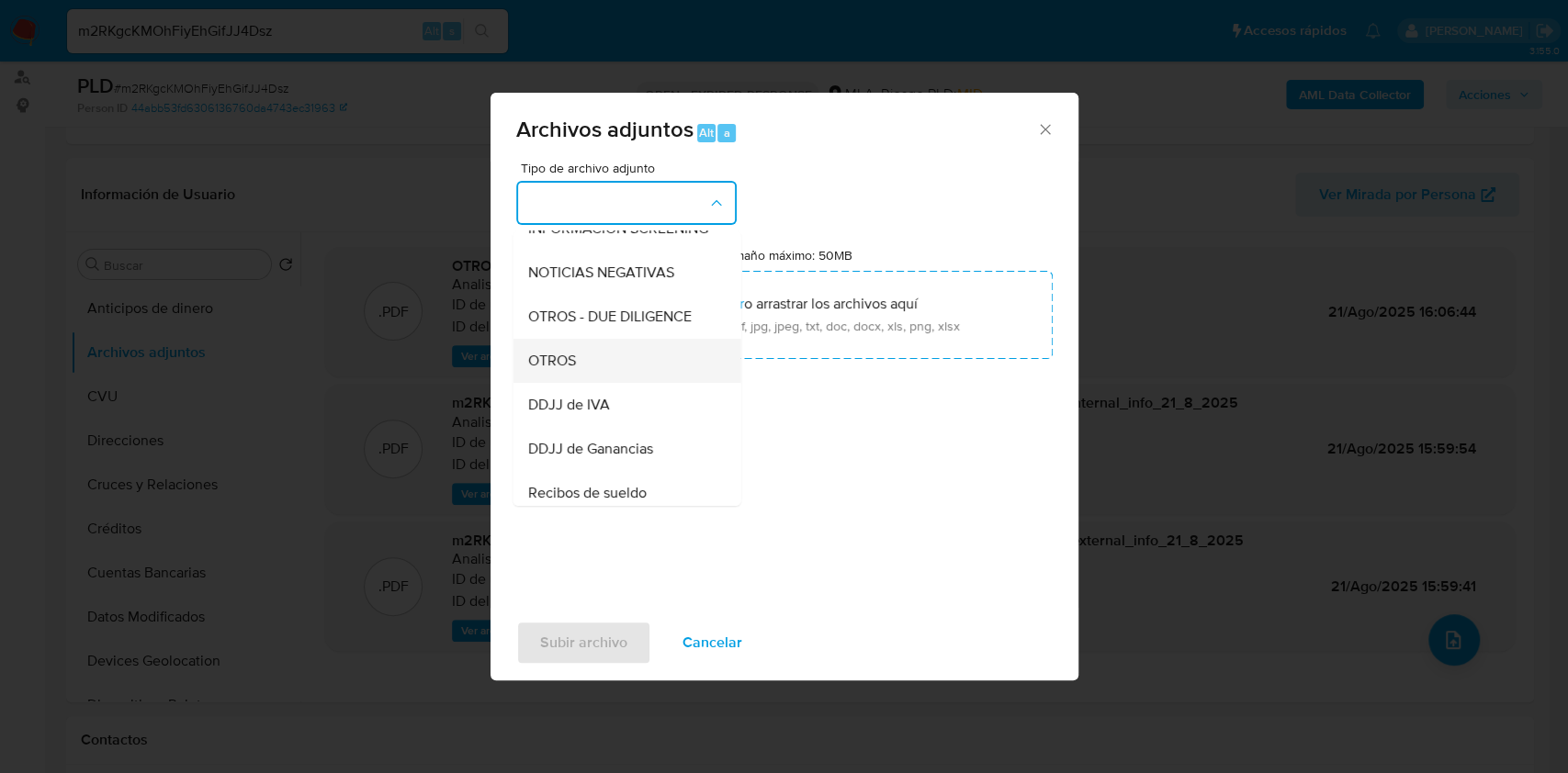
click at [588, 378] on div "OTROS" at bounding box center [620, 361] width 187 height 44
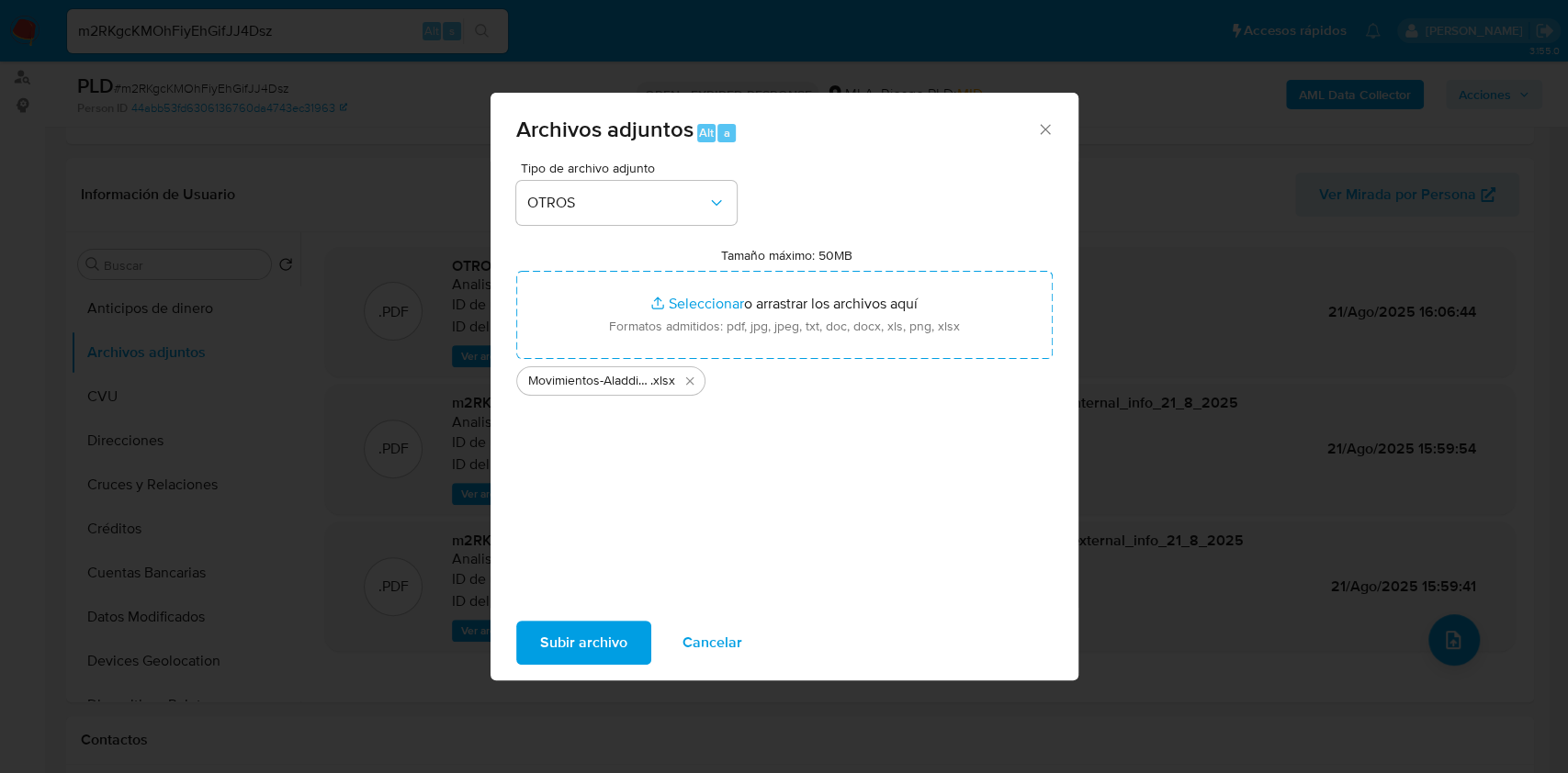
click at [598, 643] on span "Subir archivo" at bounding box center [583, 643] width 87 height 40
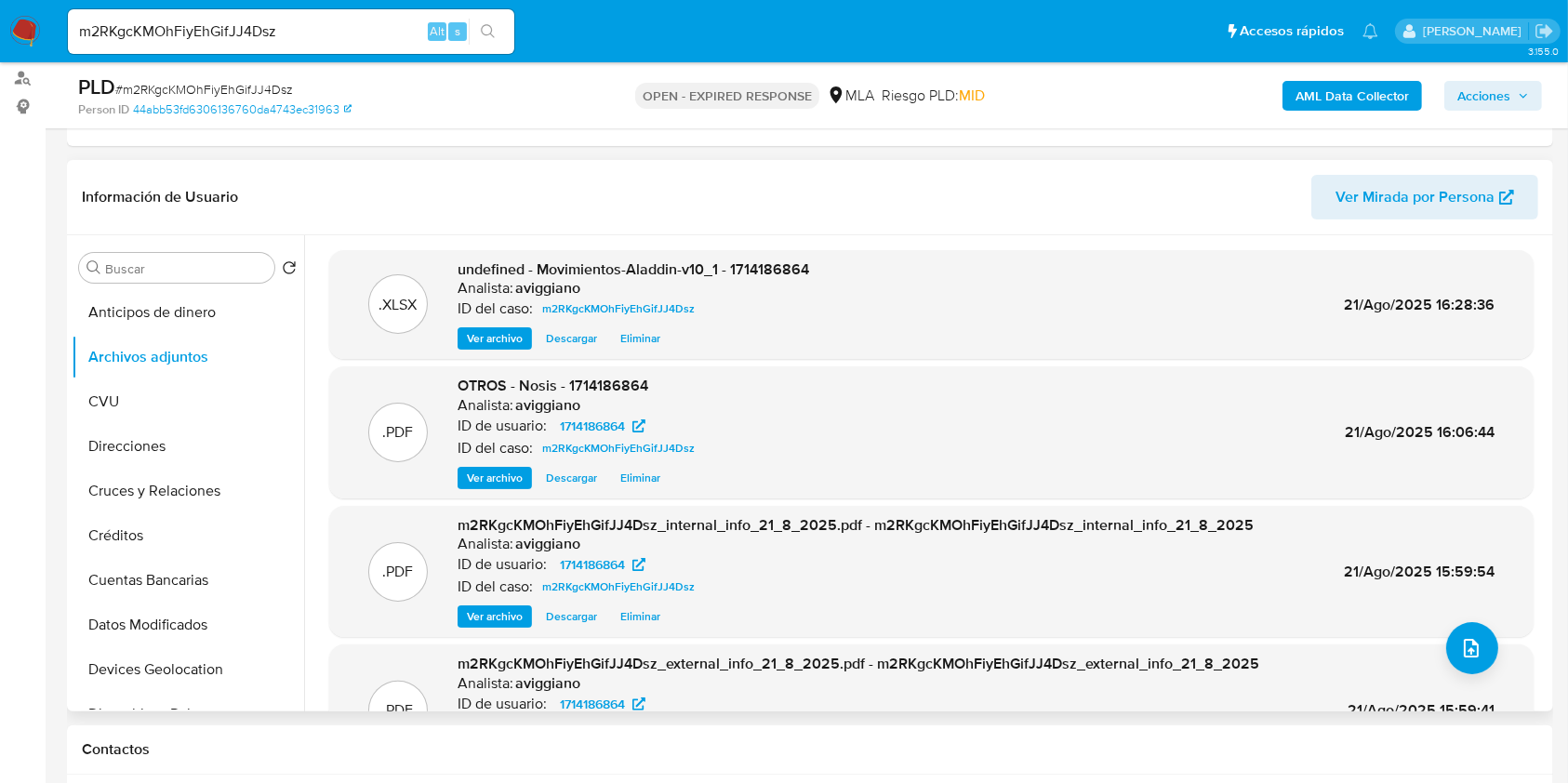
click at [767, 271] on span "undefined - Movimientos-Aladdin-v10_1 - 1714186864" at bounding box center [633, 269] width 351 height 21
copy span "1714186864"
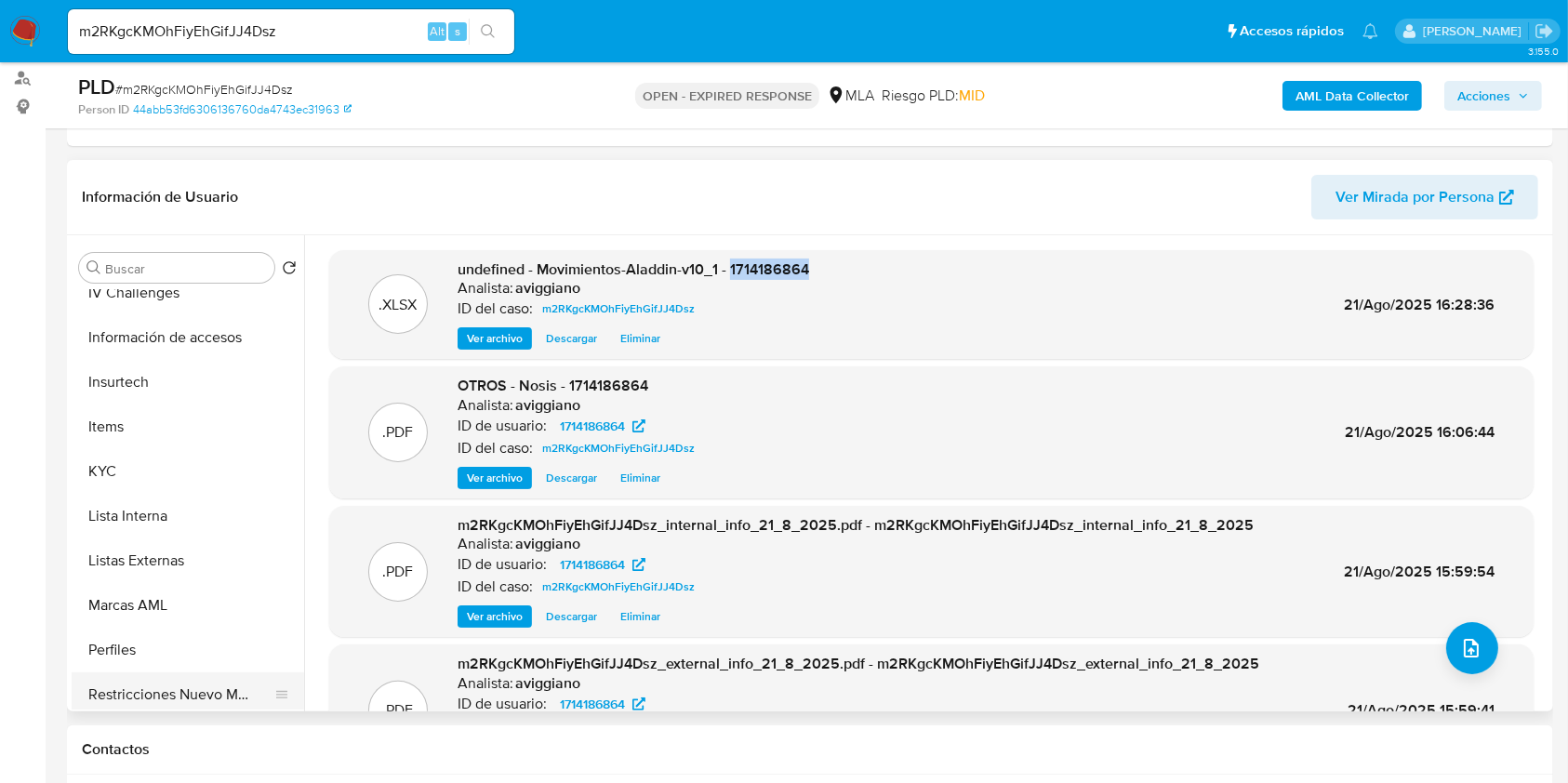
scroll to position [867, 0]
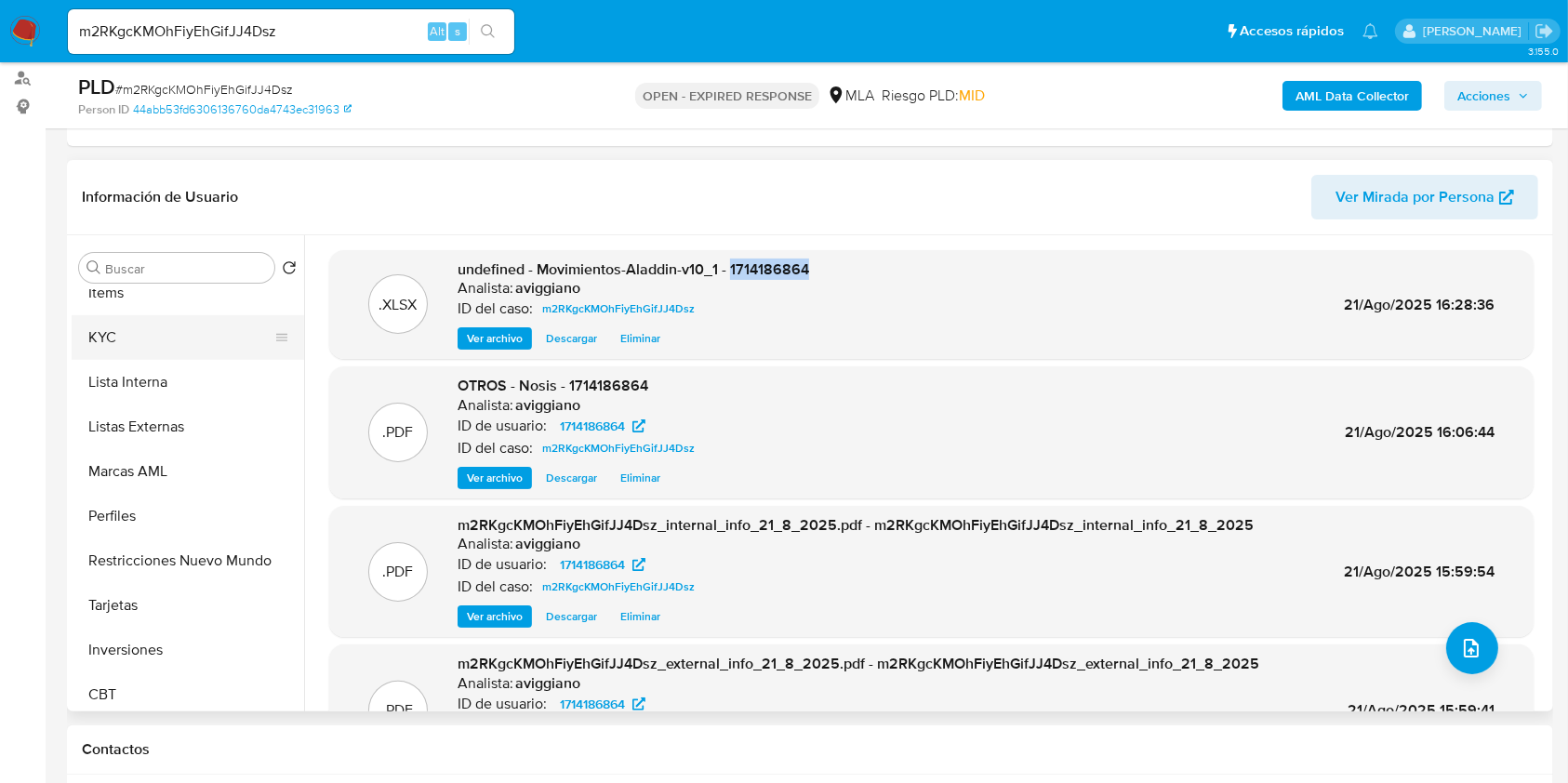
click at [126, 342] on button "KYC" at bounding box center [180, 338] width 217 height 45
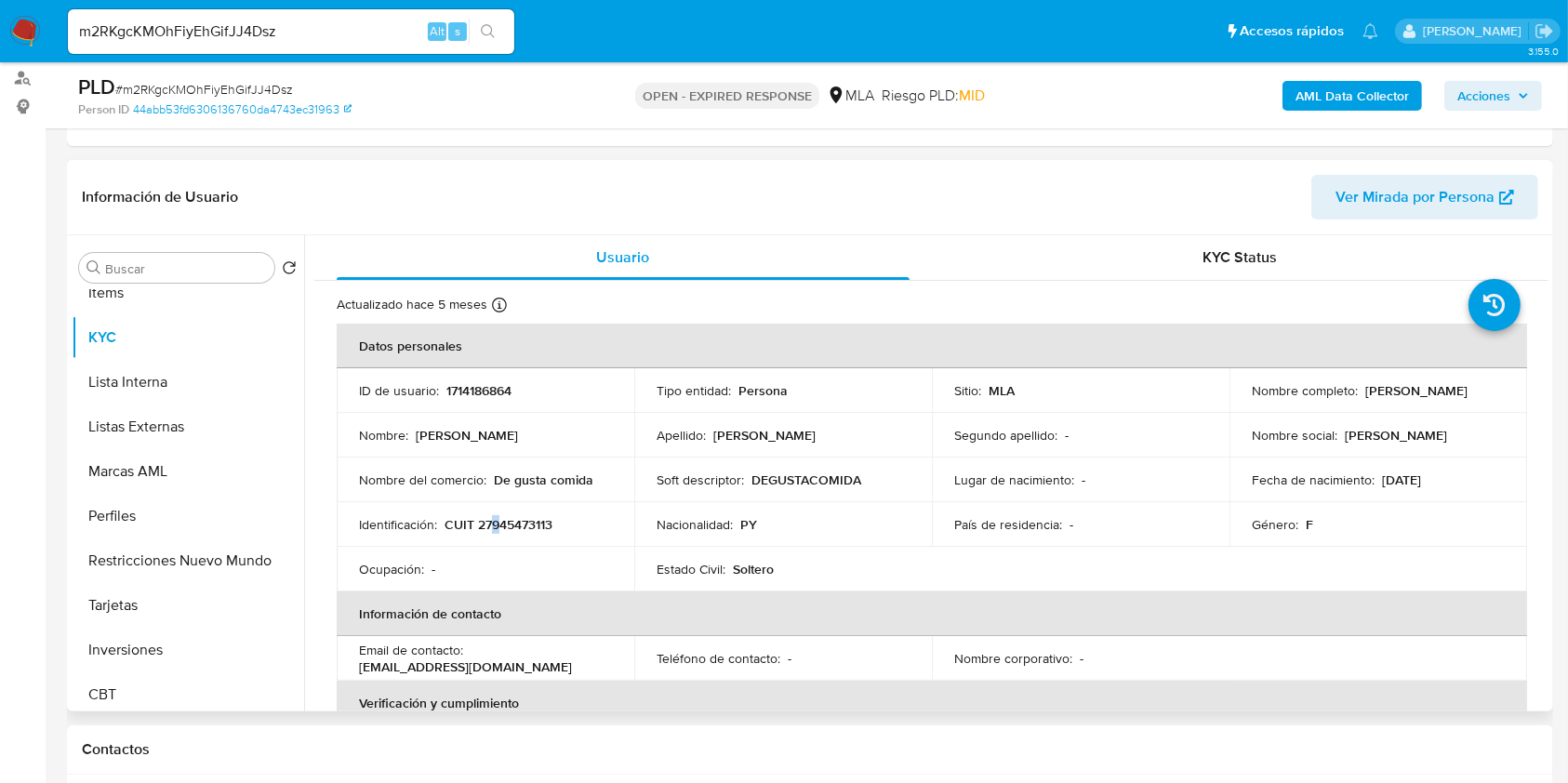
click at [496, 519] on p "CUIT 27945473113" at bounding box center [498, 524] width 108 height 16
click at [503, 529] on p "CUIT 27945473113" at bounding box center [498, 524] width 108 height 16
click at [504, 529] on p "CUIT 27945473113" at bounding box center [498, 524] width 108 height 16
copy p "27945473113"
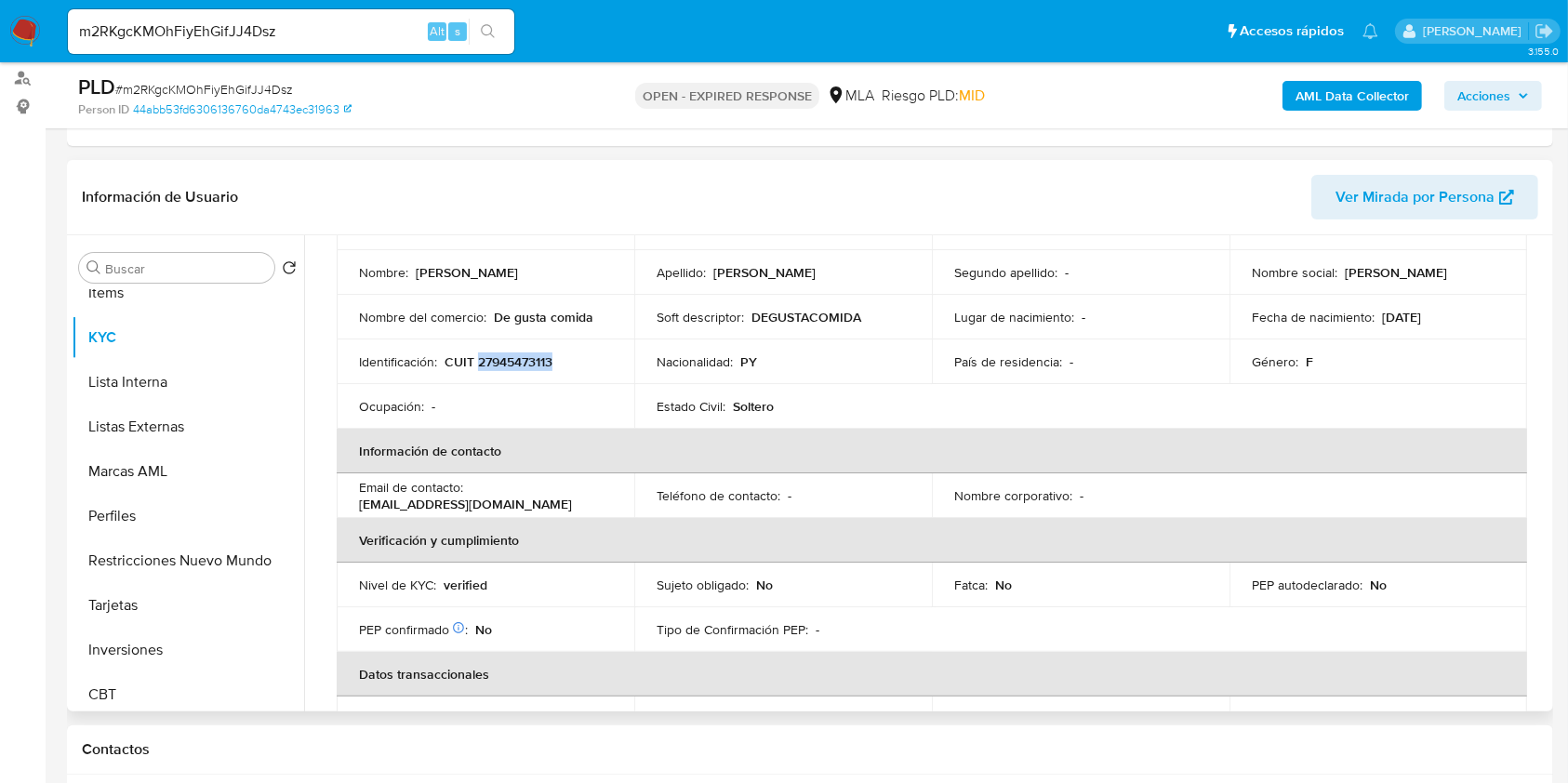
scroll to position [123, 0]
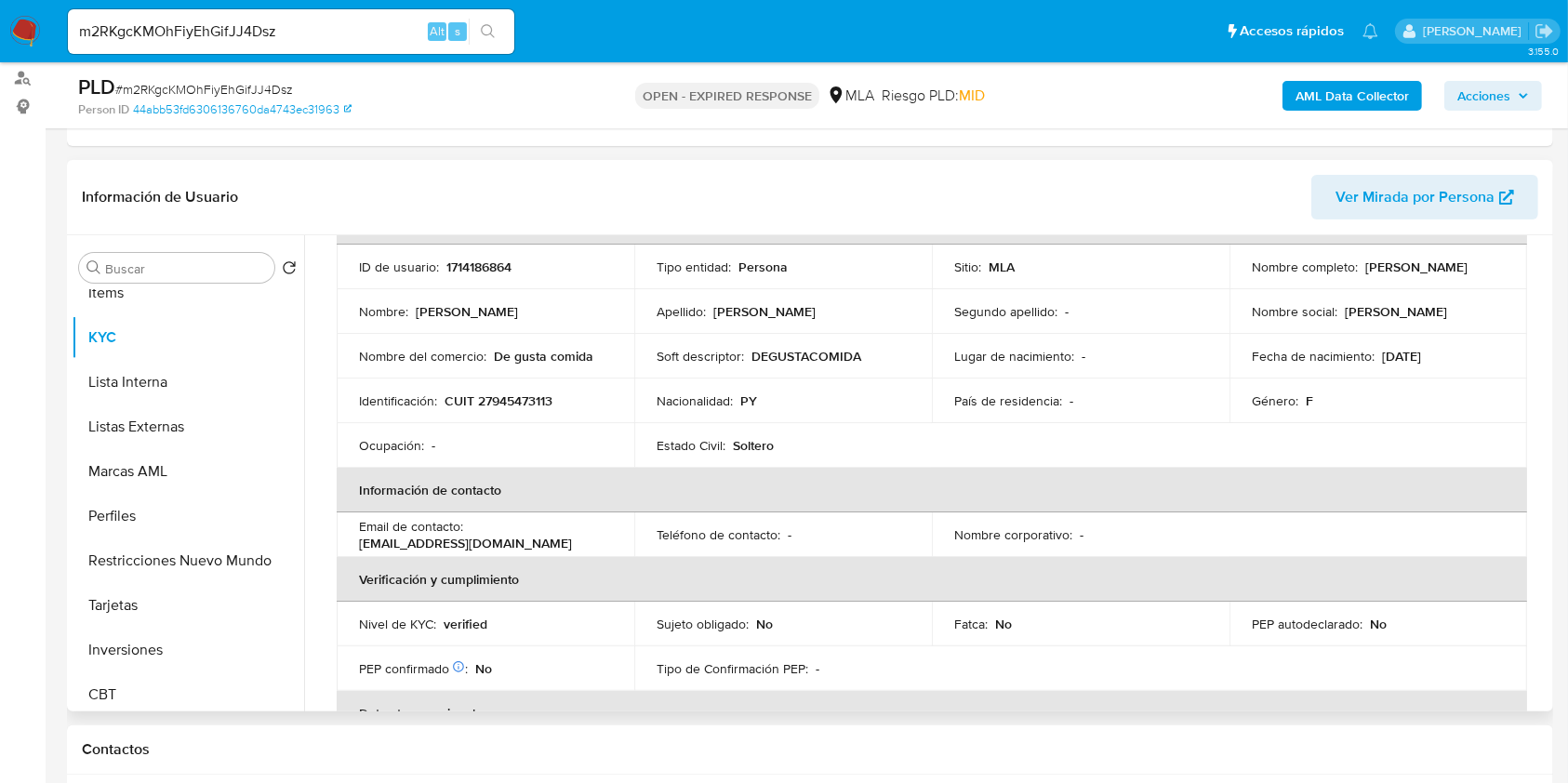
click at [675, 546] on td "Teléfono de contacto : -" at bounding box center [783, 535] width 298 height 45
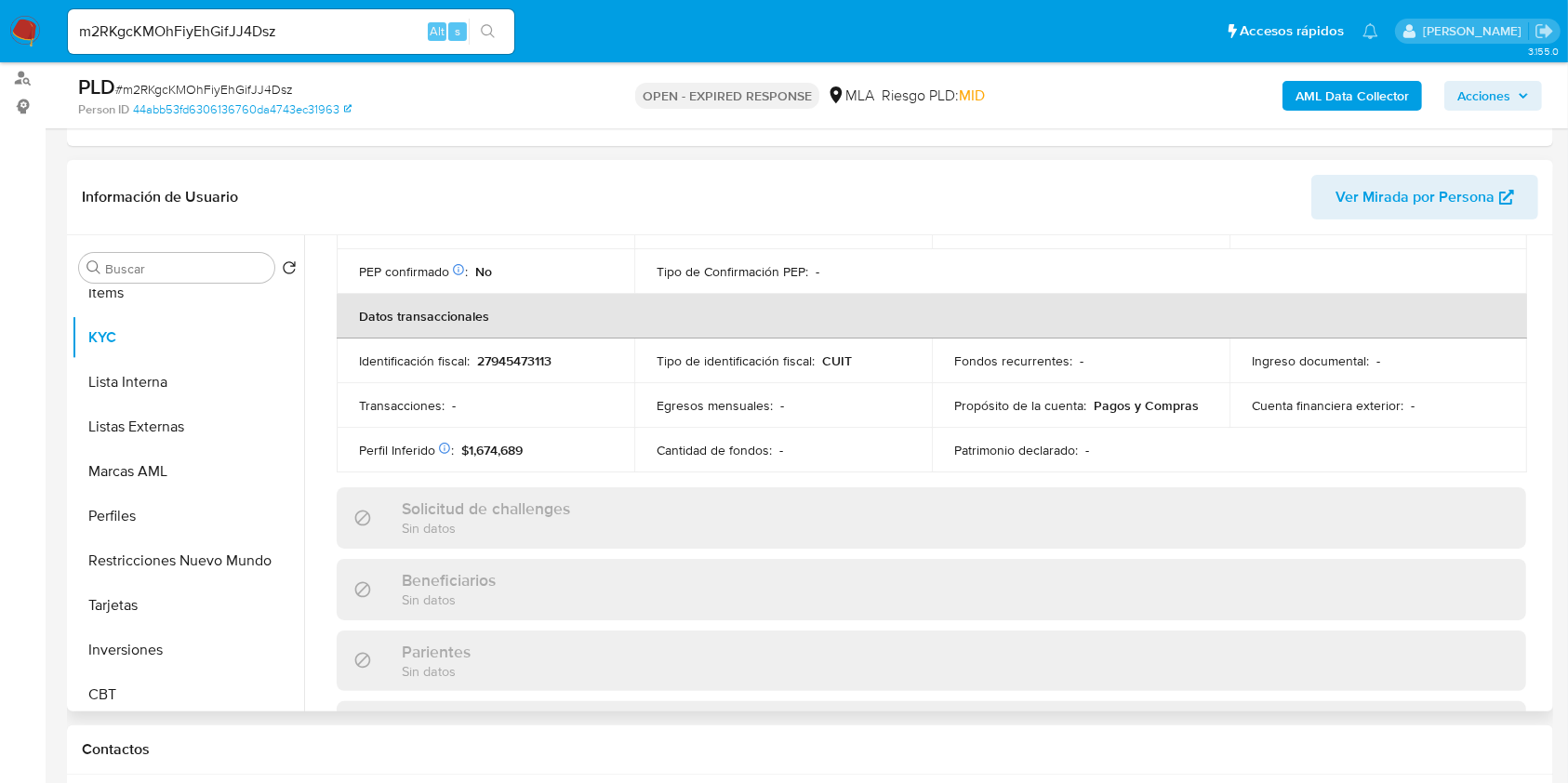
scroll to position [519, 0]
click at [501, 368] on p "27945473113" at bounding box center [514, 362] width 75 height 16
copy p "27945473113"
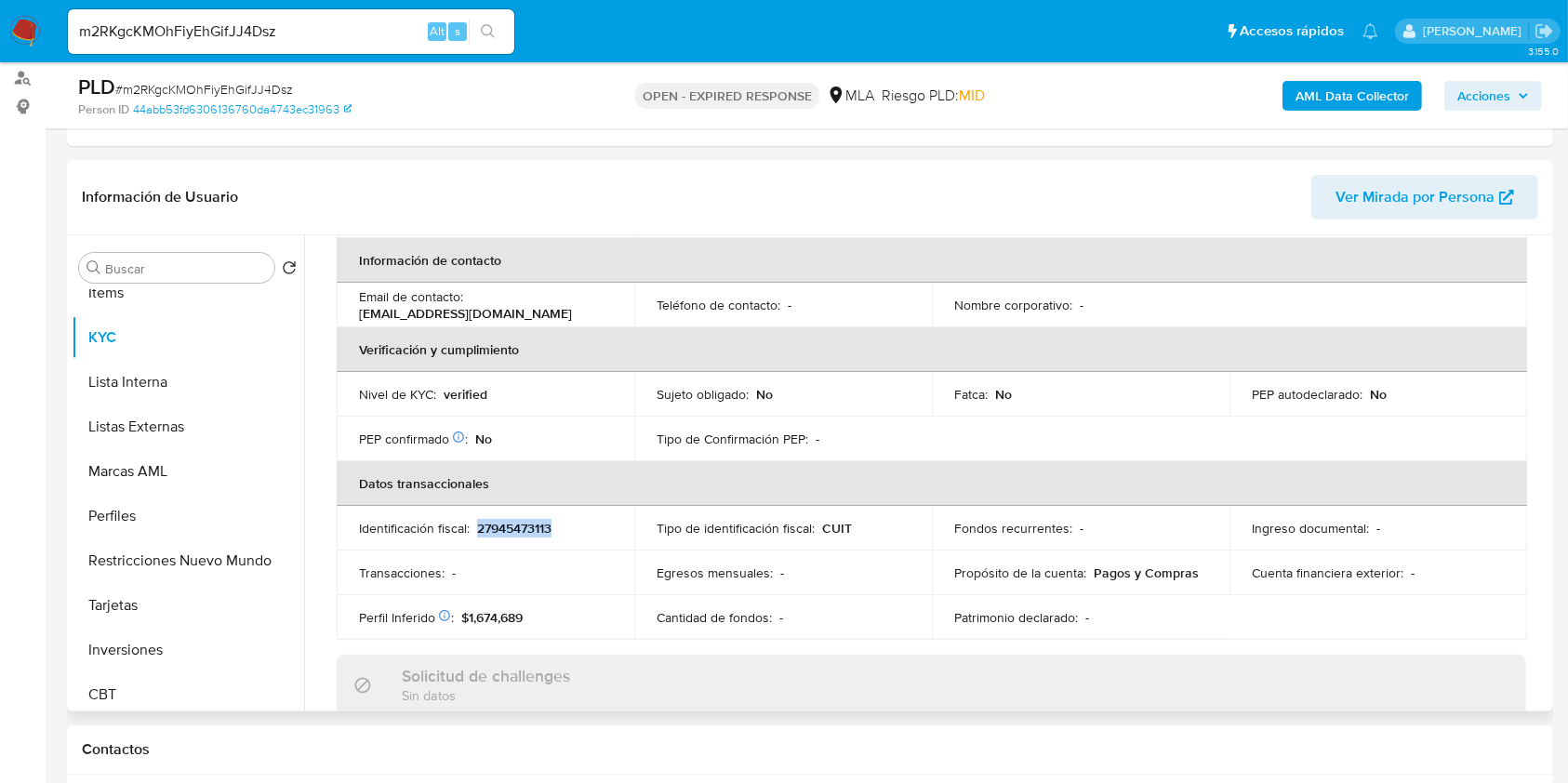
scroll to position [271, 0]
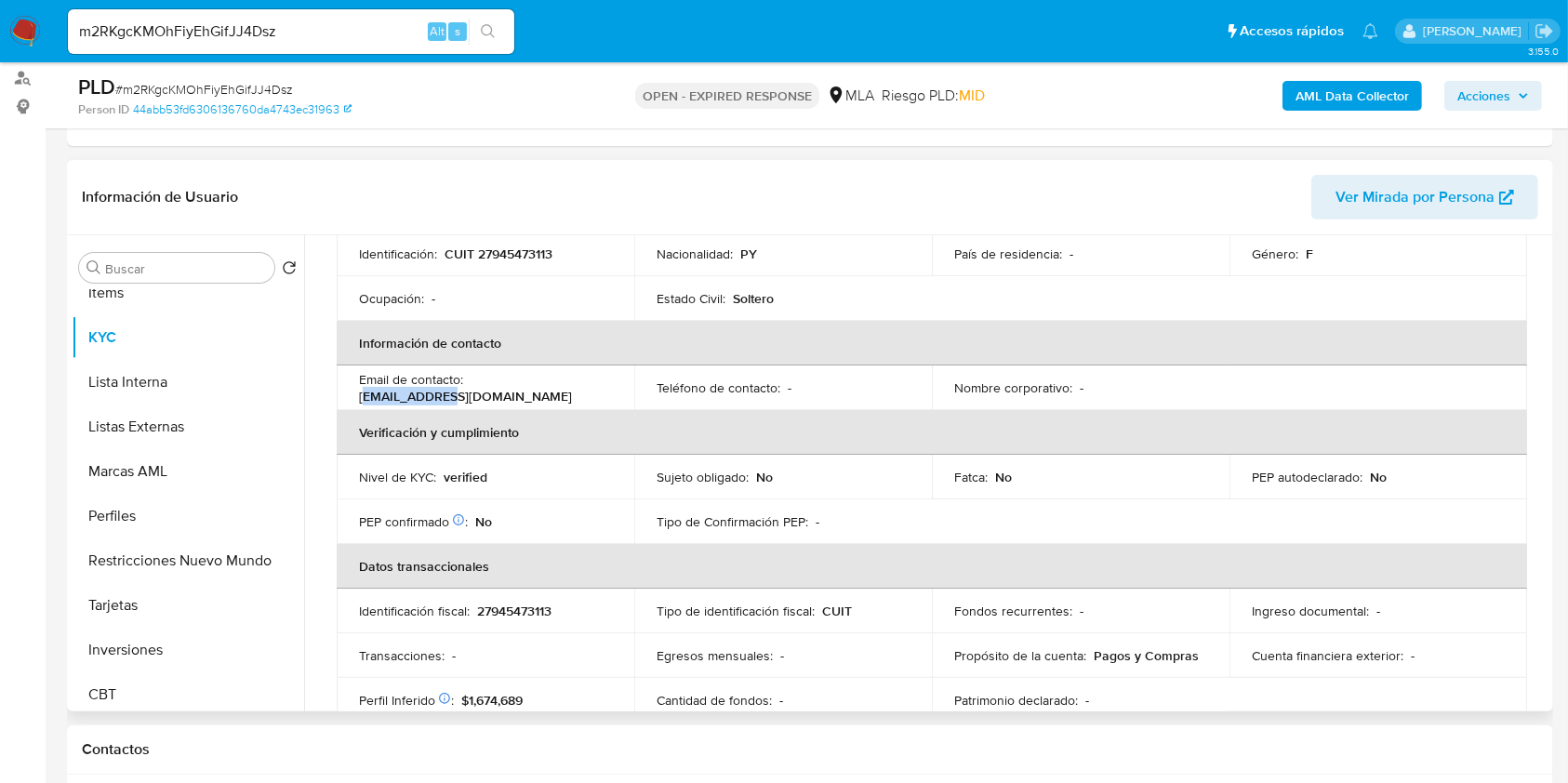
drag, startPoint x: 368, startPoint y: 390, endPoint x: 439, endPoint y: 389, distance: 71.0
click at [439, 389] on p "andyruizdiaz584@gmail.com" at bounding box center [465, 396] width 212 height 16
drag, startPoint x: 357, startPoint y: 396, endPoint x: 536, endPoint y: 398, distance: 179.0
click at [536, 398] on td "Email de contacto : andyruizdiaz584@gmail.com" at bounding box center [485, 388] width 298 height 45
copy p "andyruizdiaz584@gmail.com"
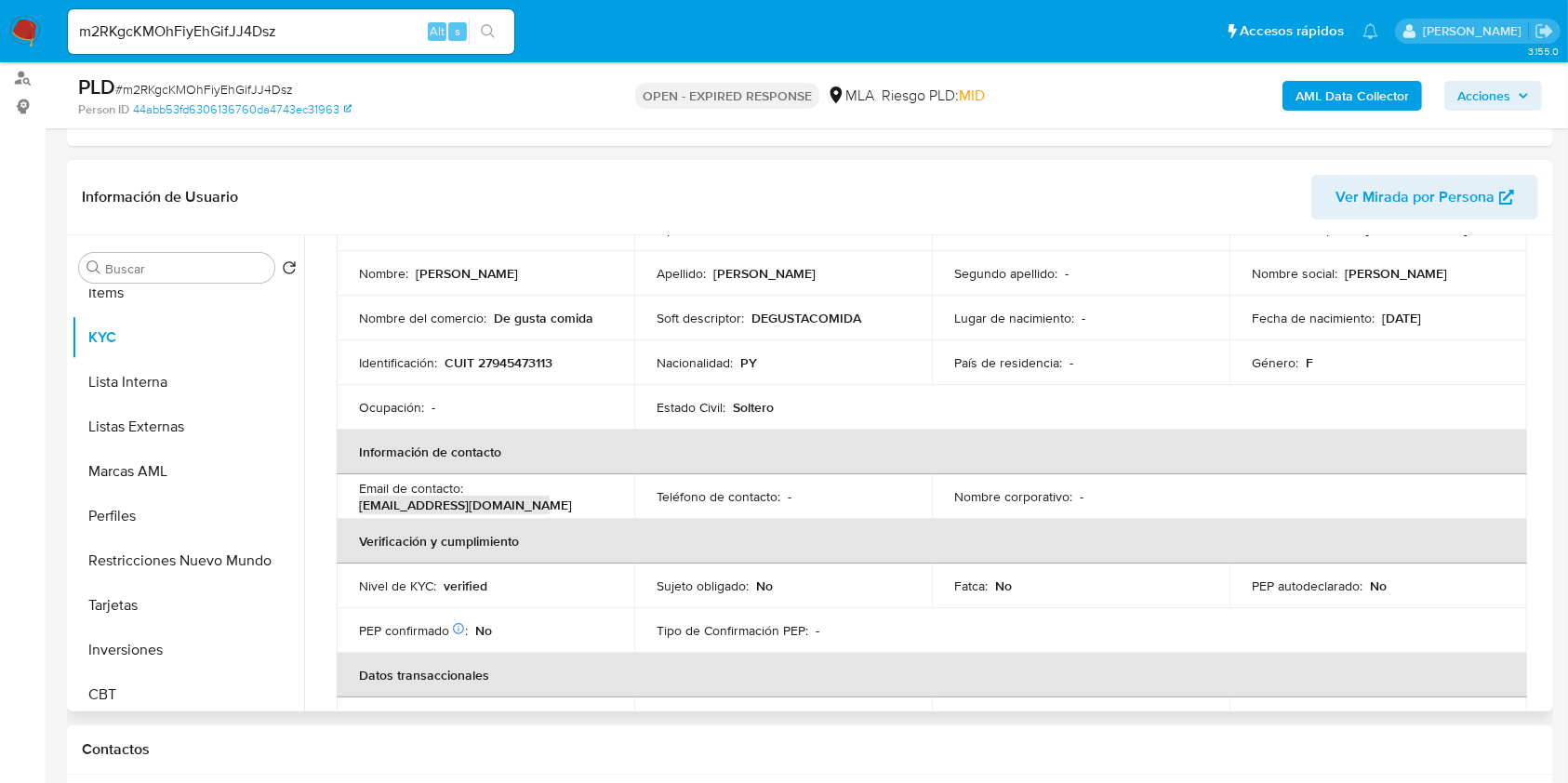
scroll to position [0, 0]
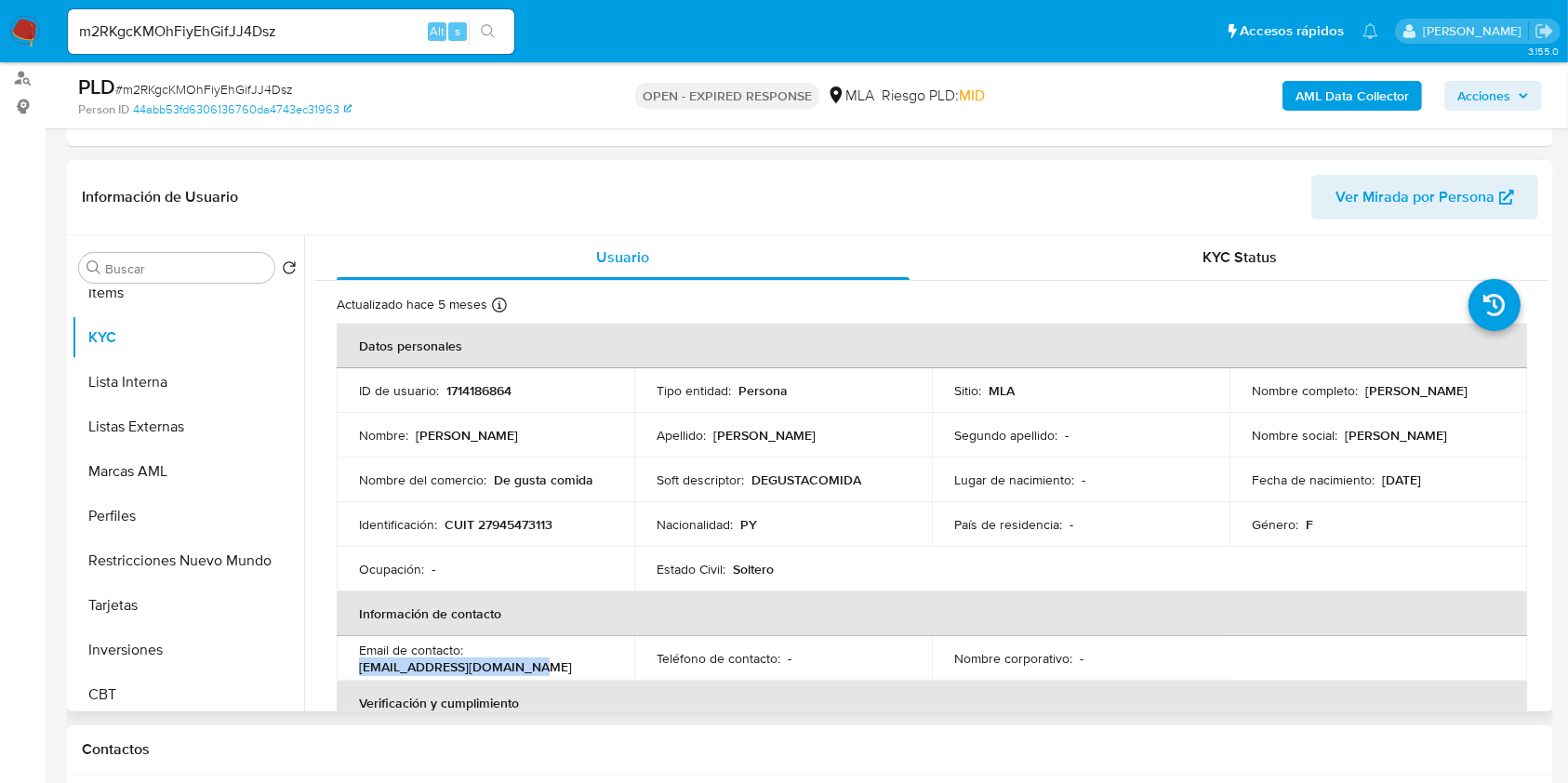
drag, startPoint x: 1232, startPoint y: 397, endPoint x: 1380, endPoint y: 406, distance: 148.3
click at [1380, 406] on td "Nombre completo : Isidora Nuñez Sanchez" at bounding box center [1378, 390] width 298 height 45
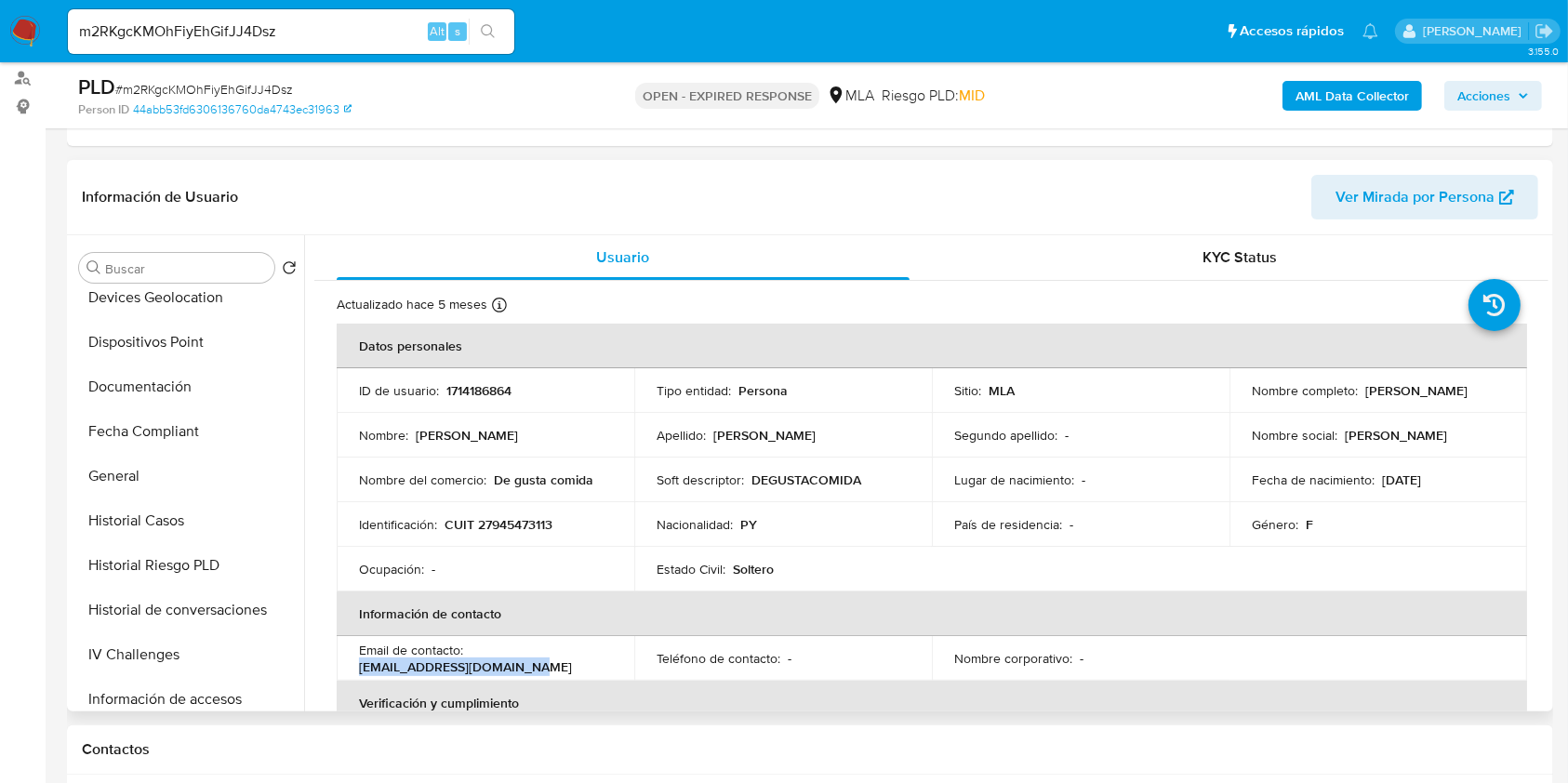
scroll to position [247, 0]
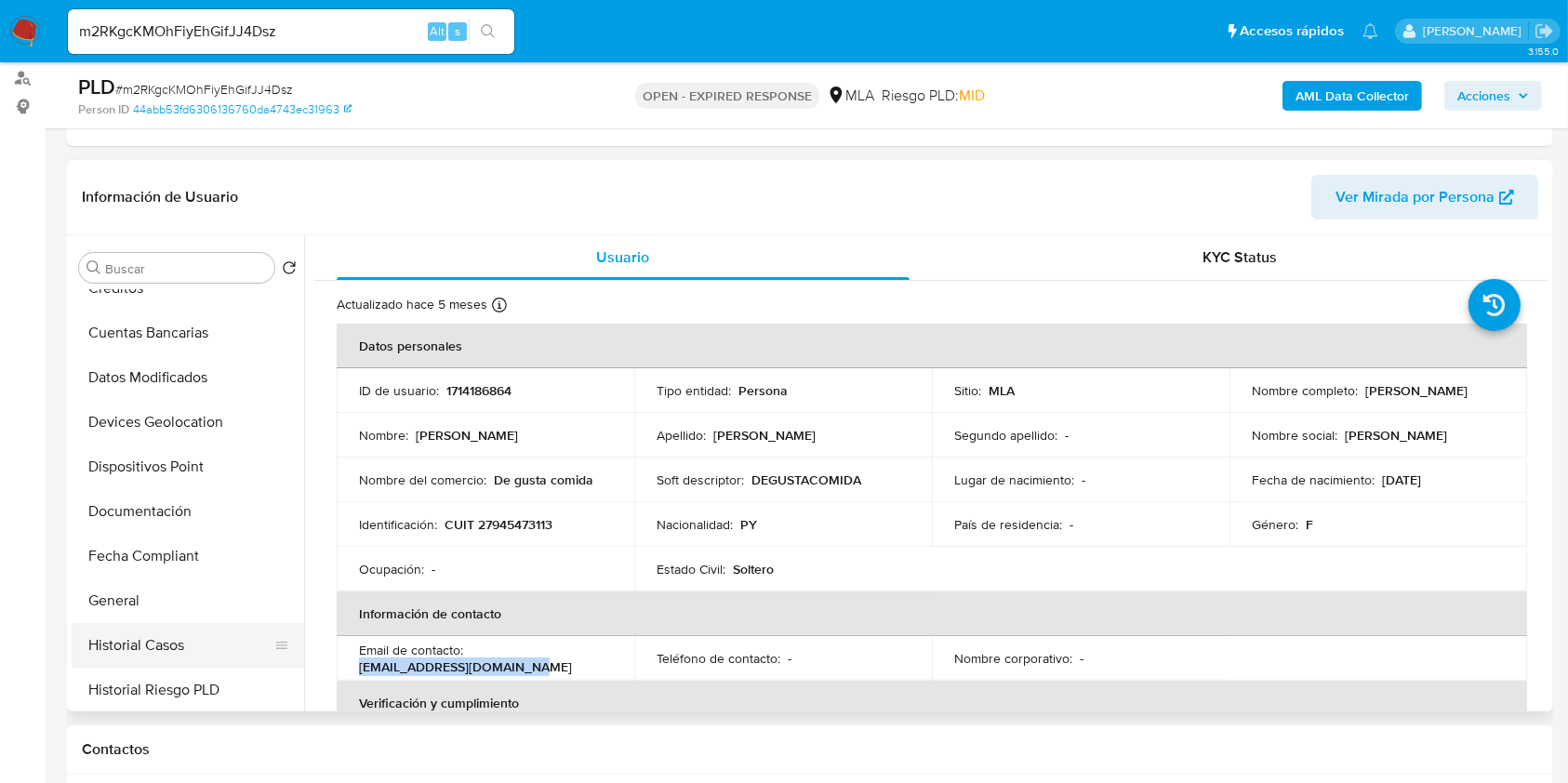
click at [128, 634] on button "Historial Casos" at bounding box center [180, 645] width 217 height 45
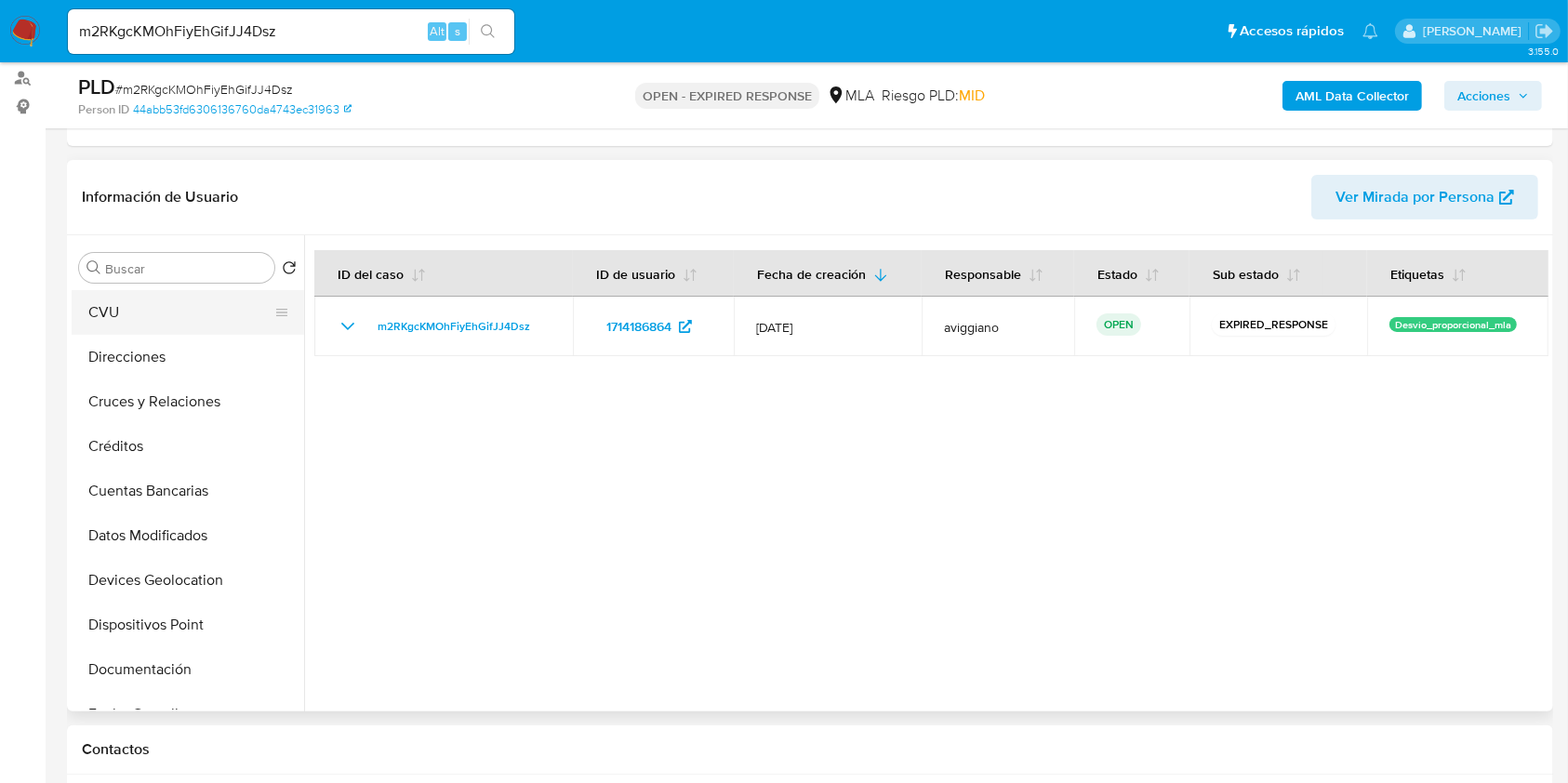
scroll to position [0, 0]
click at [198, 343] on button "Archivos adjuntos" at bounding box center [180, 357] width 217 height 45
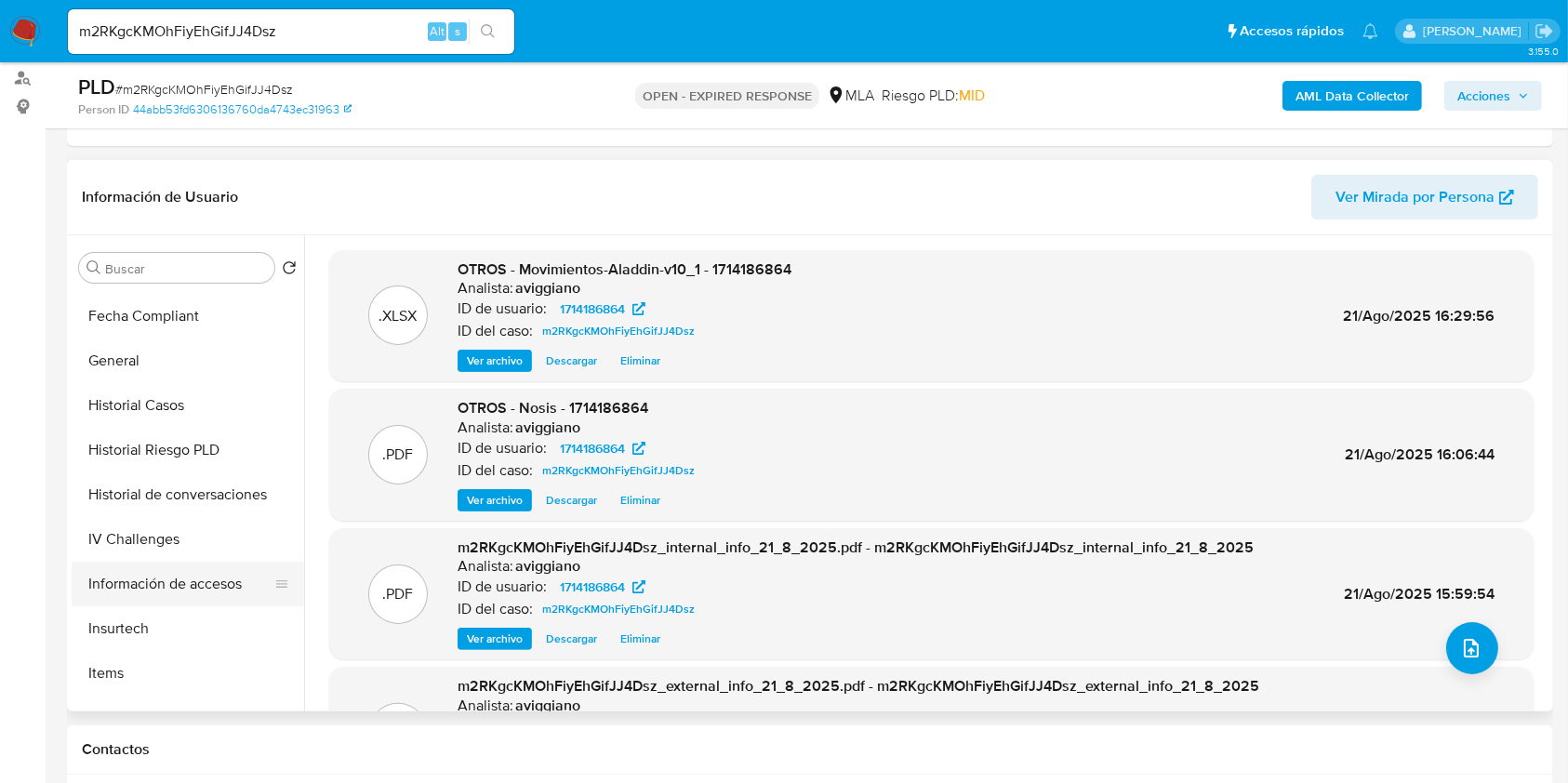
scroll to position [496, 0]
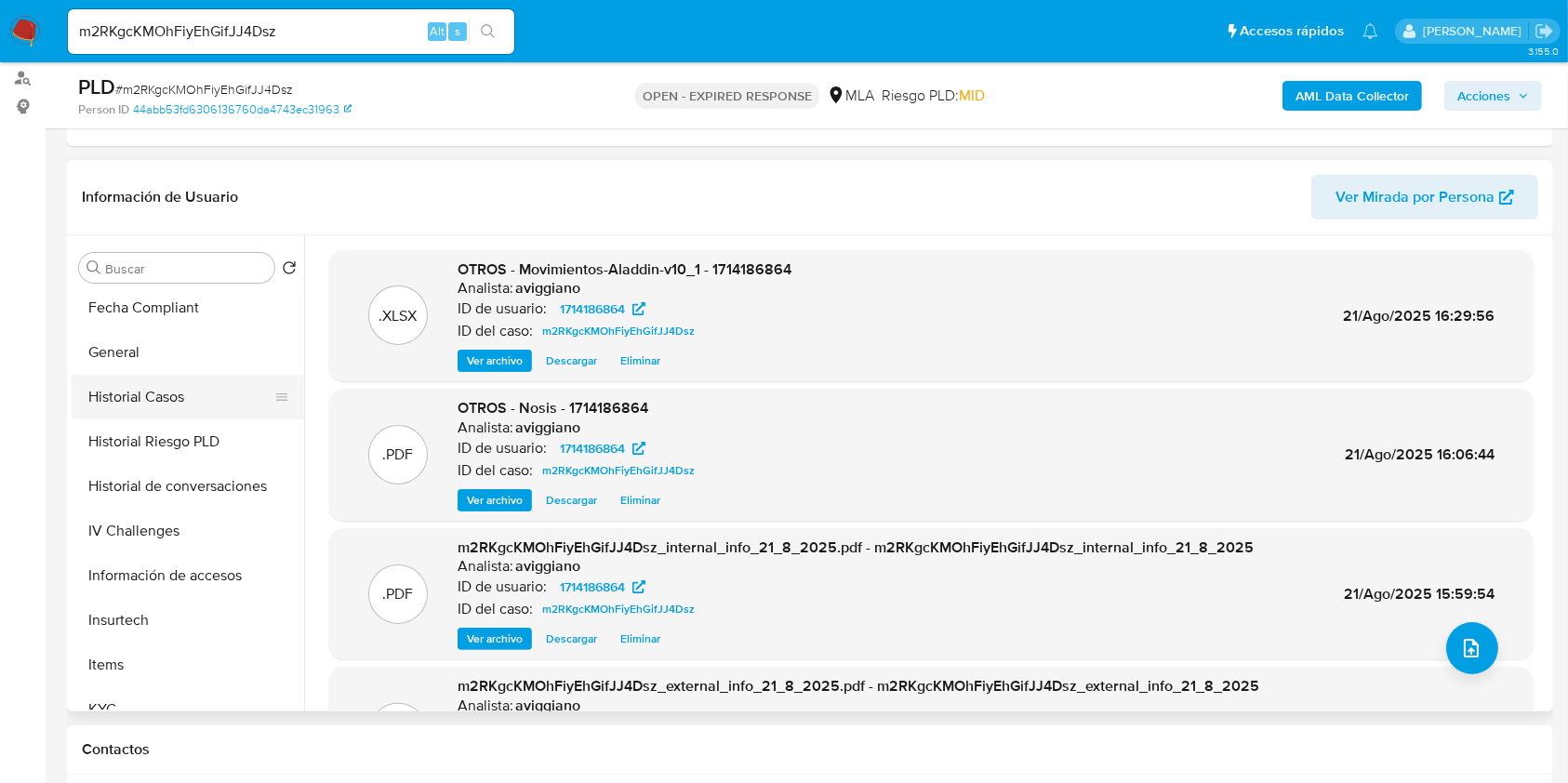
click at [152, 392] on button "Historial Casos" at bounding box center [180, 397] width 217 height 45
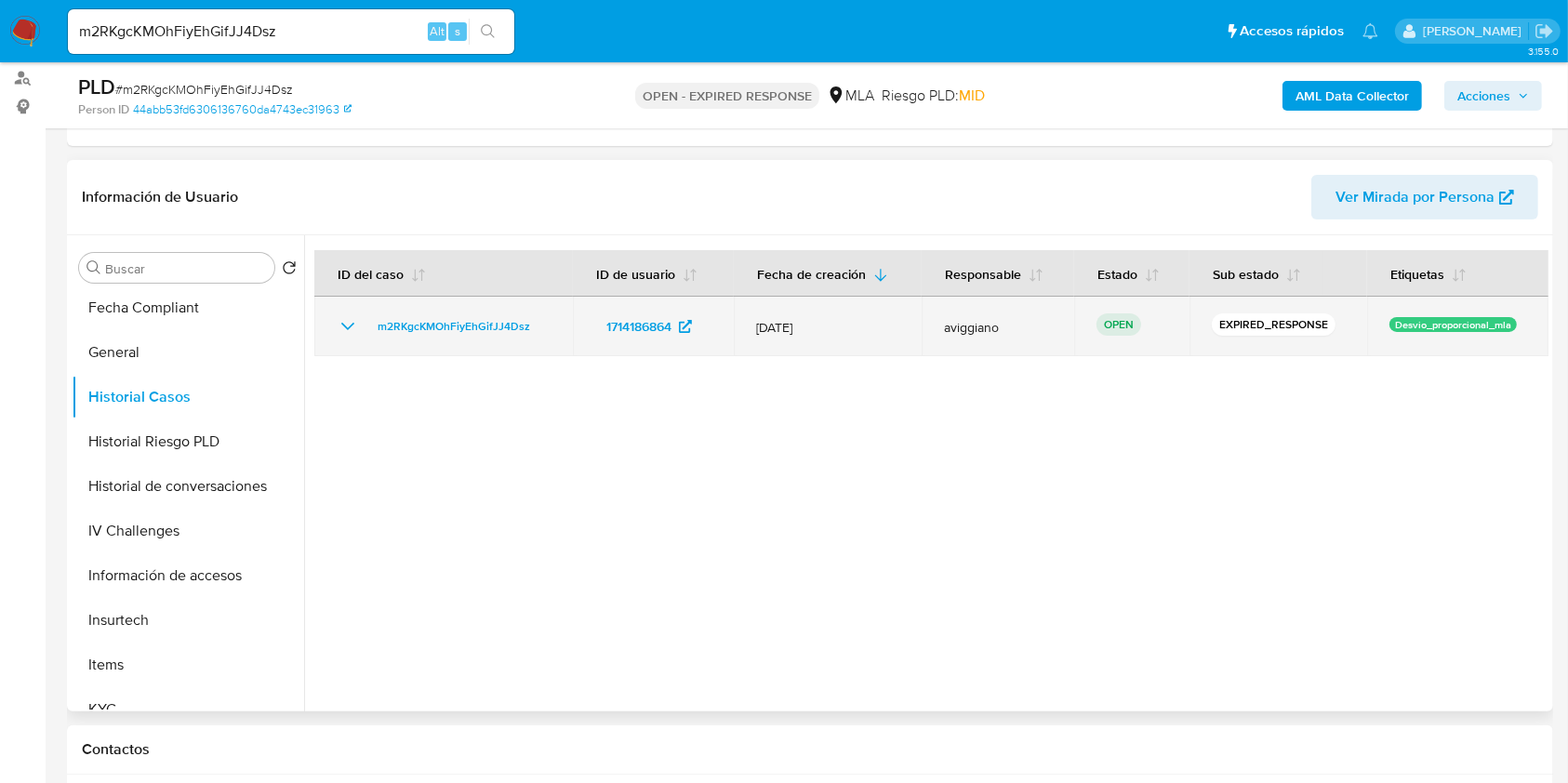
drag, startPoint x: 546, startPoint y: 322, endPoint x: 372, endPoint y: 307, distance: 174.6
click at [368, 305] on td "m2RKgcKMOhFiyEhGifJJ4Dsz" at bounding box center [443, 326] width 258 height 59
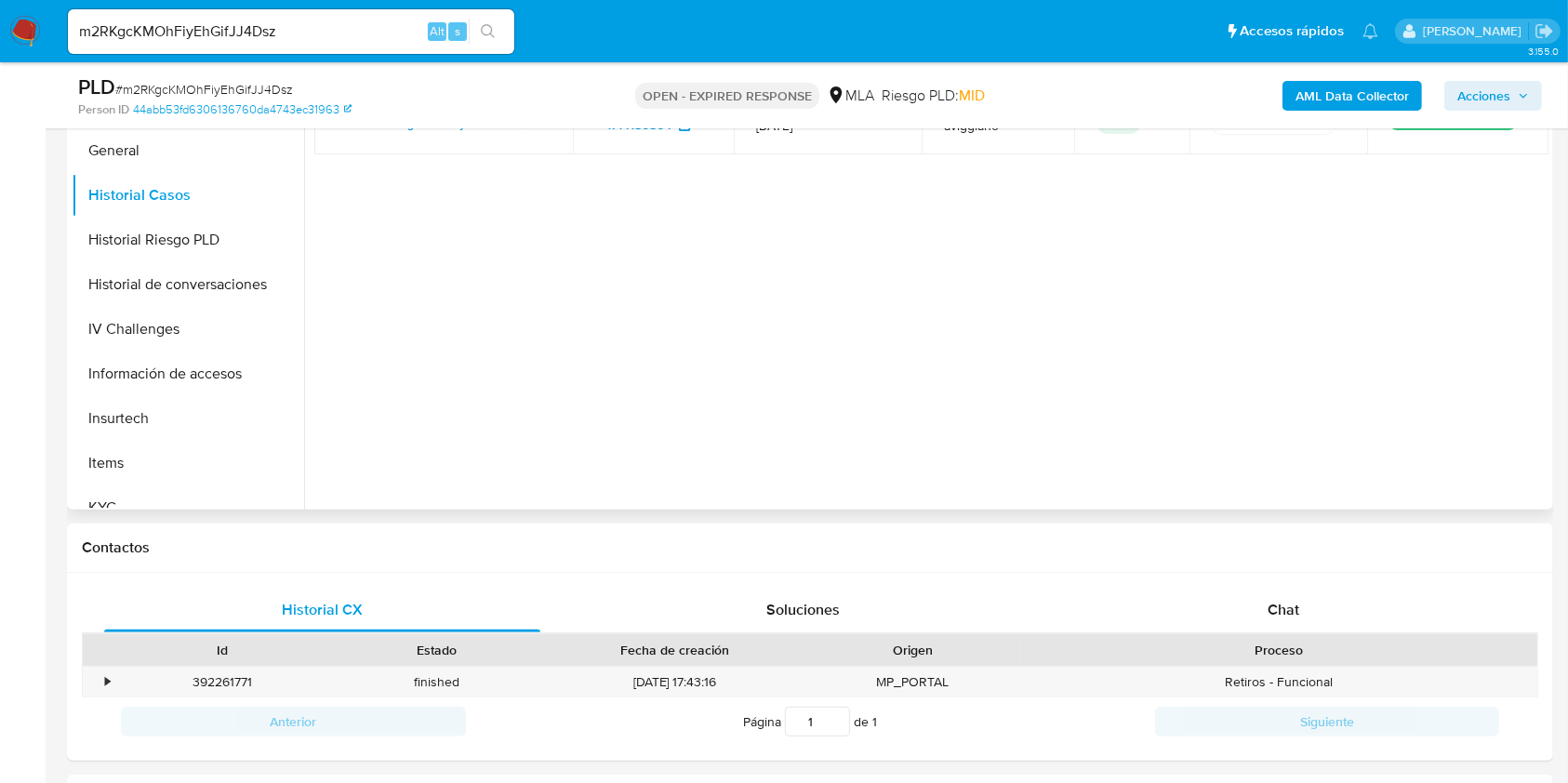
scroll to position [247, 0]
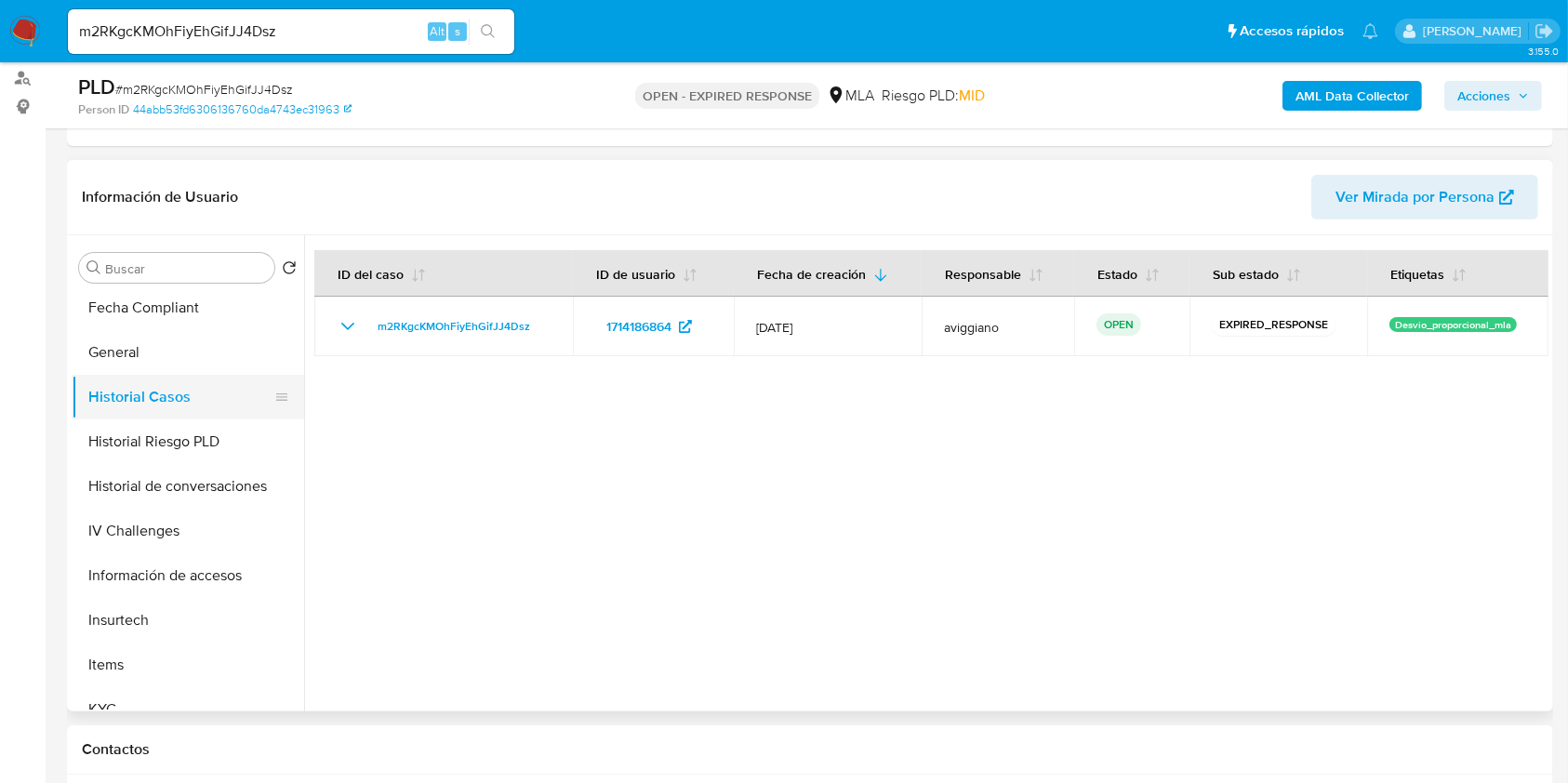
click at [125, 386] on button "Historial Casos" at bounding box center [180, 397] width 217 height 45
click at [117, 369] on button "General" at bounding box center [180, 352] width 217 height 45
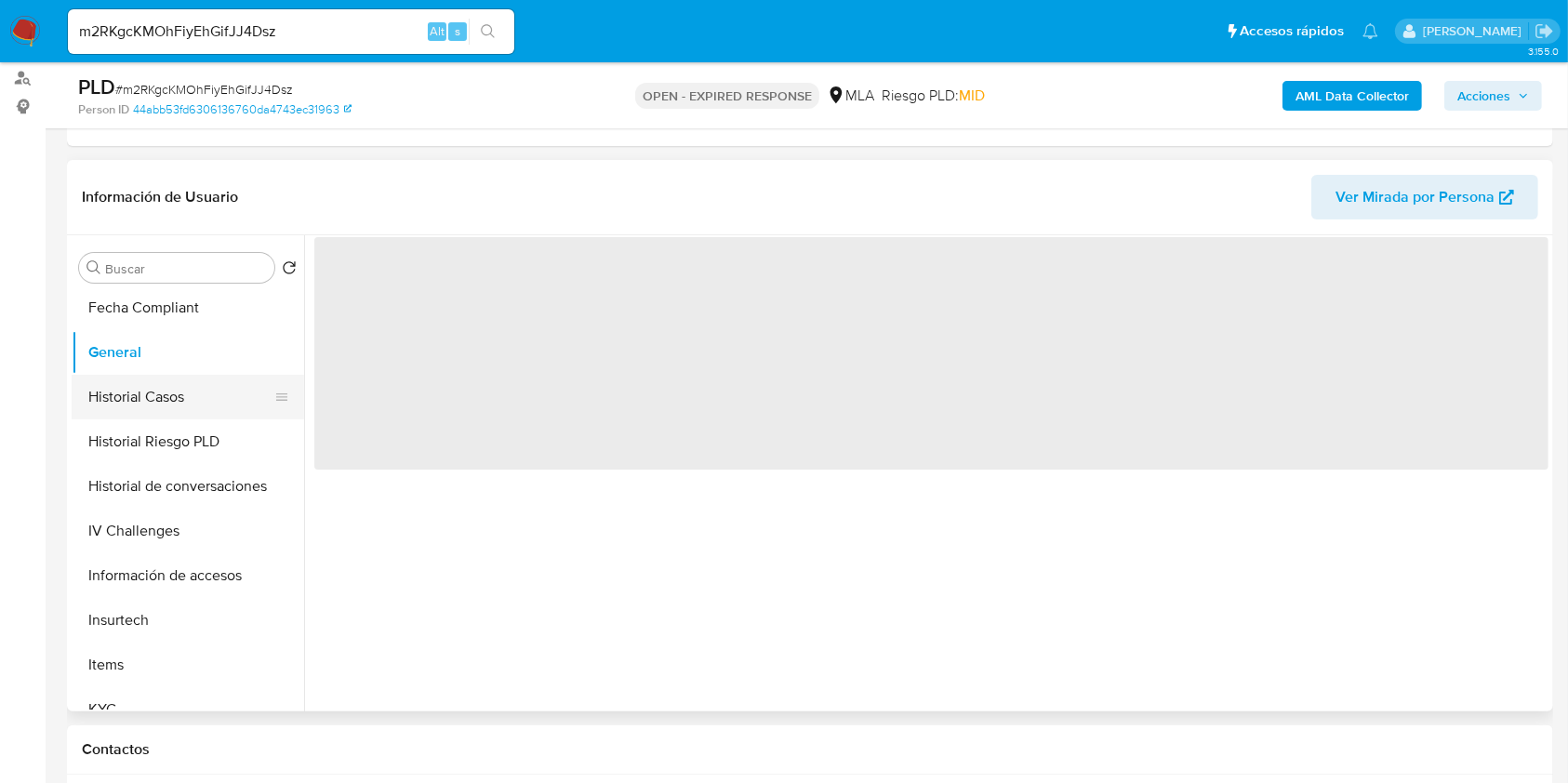
drag, startPoint x: 118, startPoint y: 391, endPoint x: 141, endPoint y: 395, distance: 23.3
click at [117, 391] on button "Historial Casos" at bounding box center [180, 397] width 217 height 45
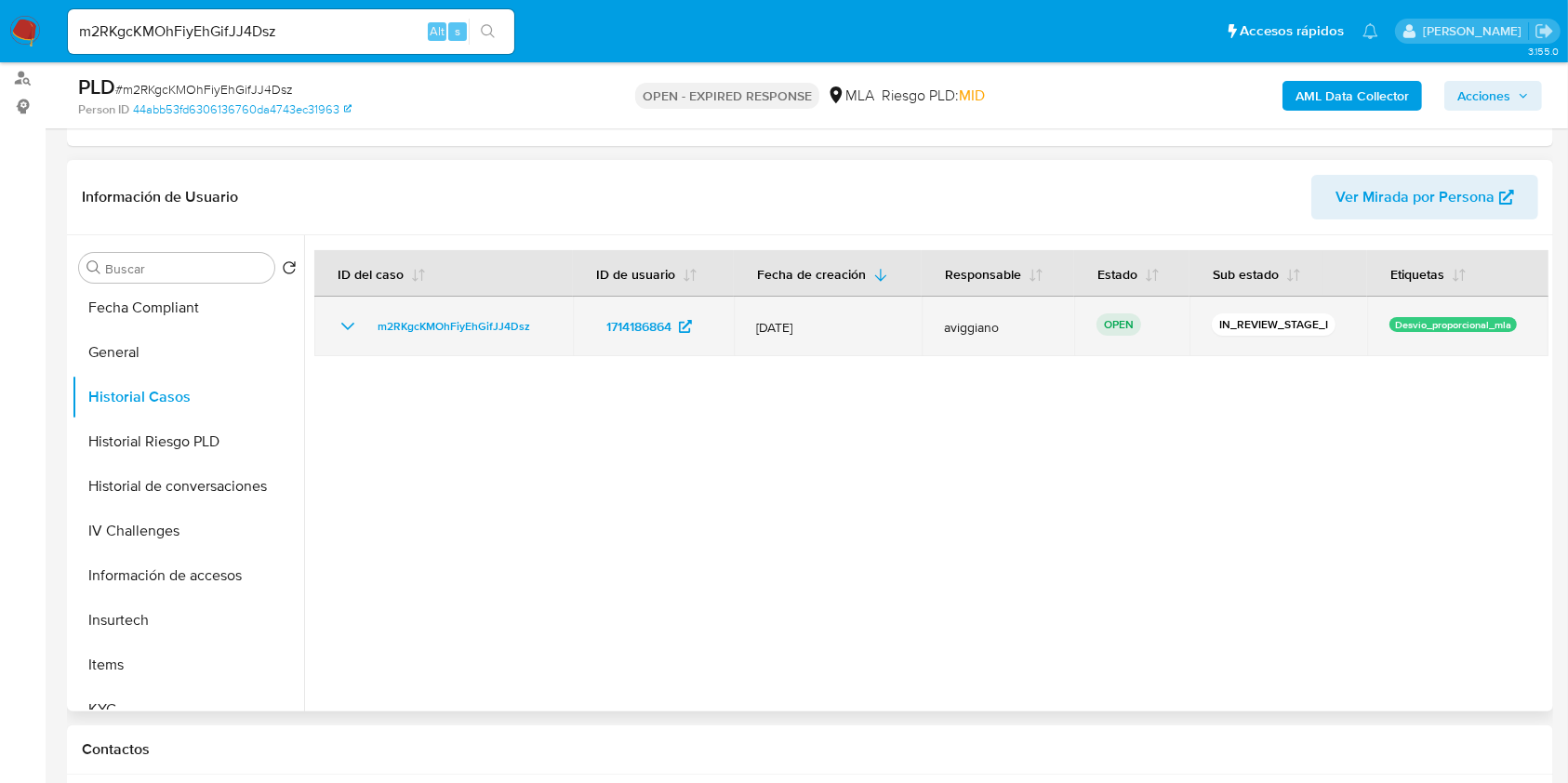
click at [404, 341] on td "m2RKgcKMOhFiyEhGifJJ4Dsz" at bounding box center [443, 326] width 258 height 59
click at [405, 331] on span "m2RKgcKMOhFiyEhGifJJ4Dsz" at bounding box center [453, 326] width 152 height 22
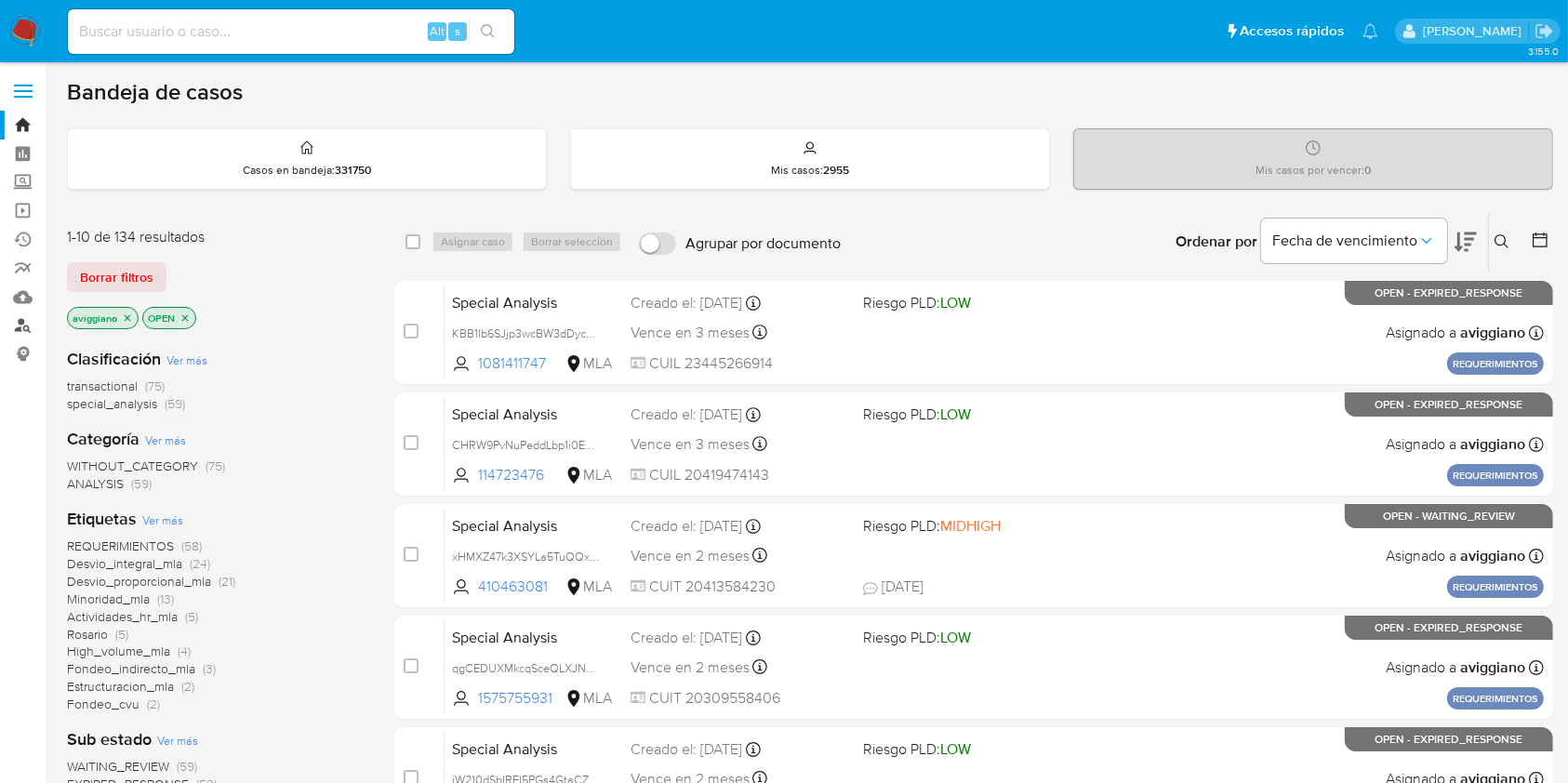
click at [33, 324] on link "Buscador de personas" at bounding box center [111, 326] width 221 height 29
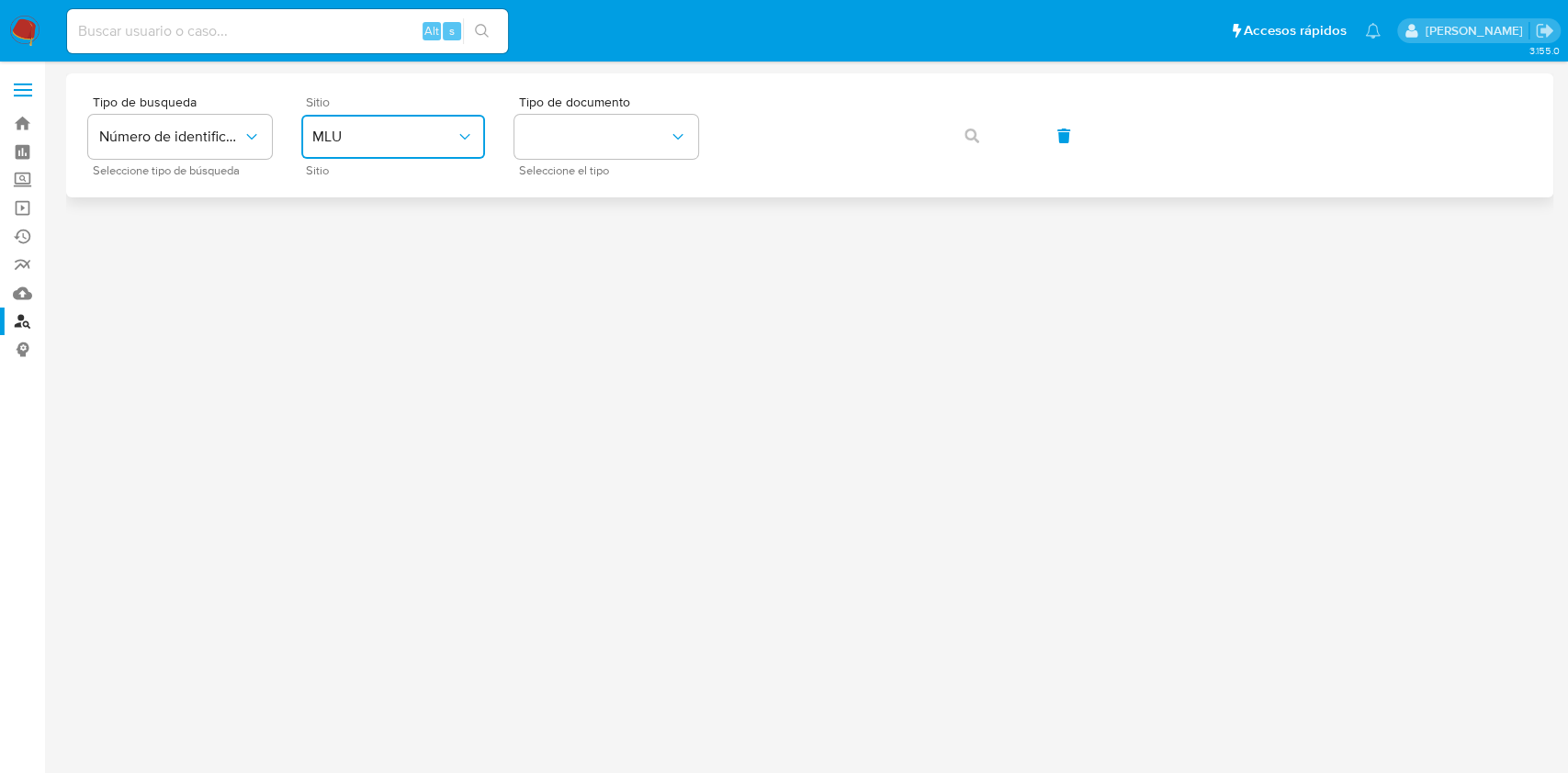
click at [342, 158] on button "MLU" at bounding box center [393, 137] width 184 height 44
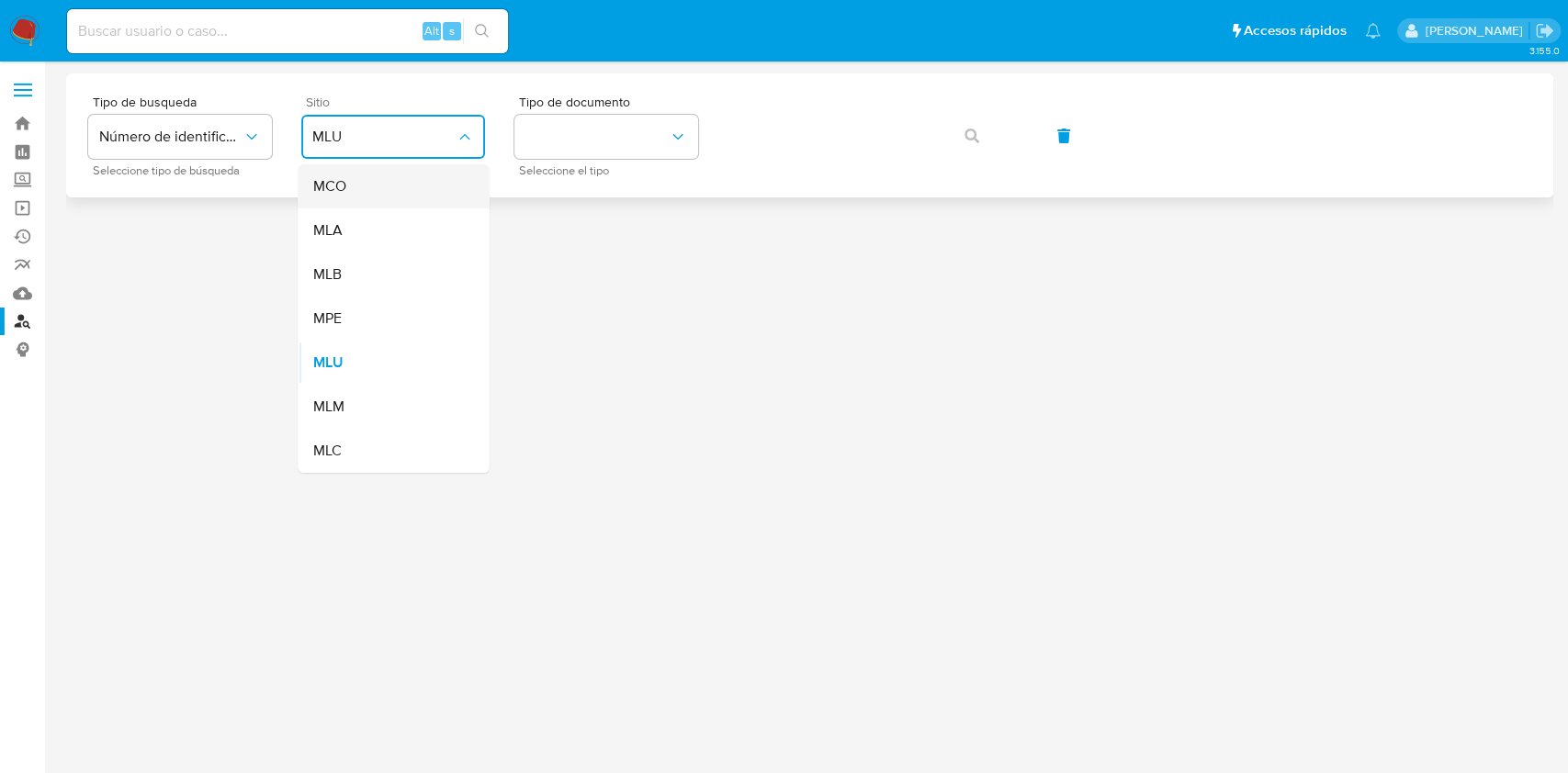
click at [350, 204] on div "MCO" at bounding box center [387, 187] width 150 height 44
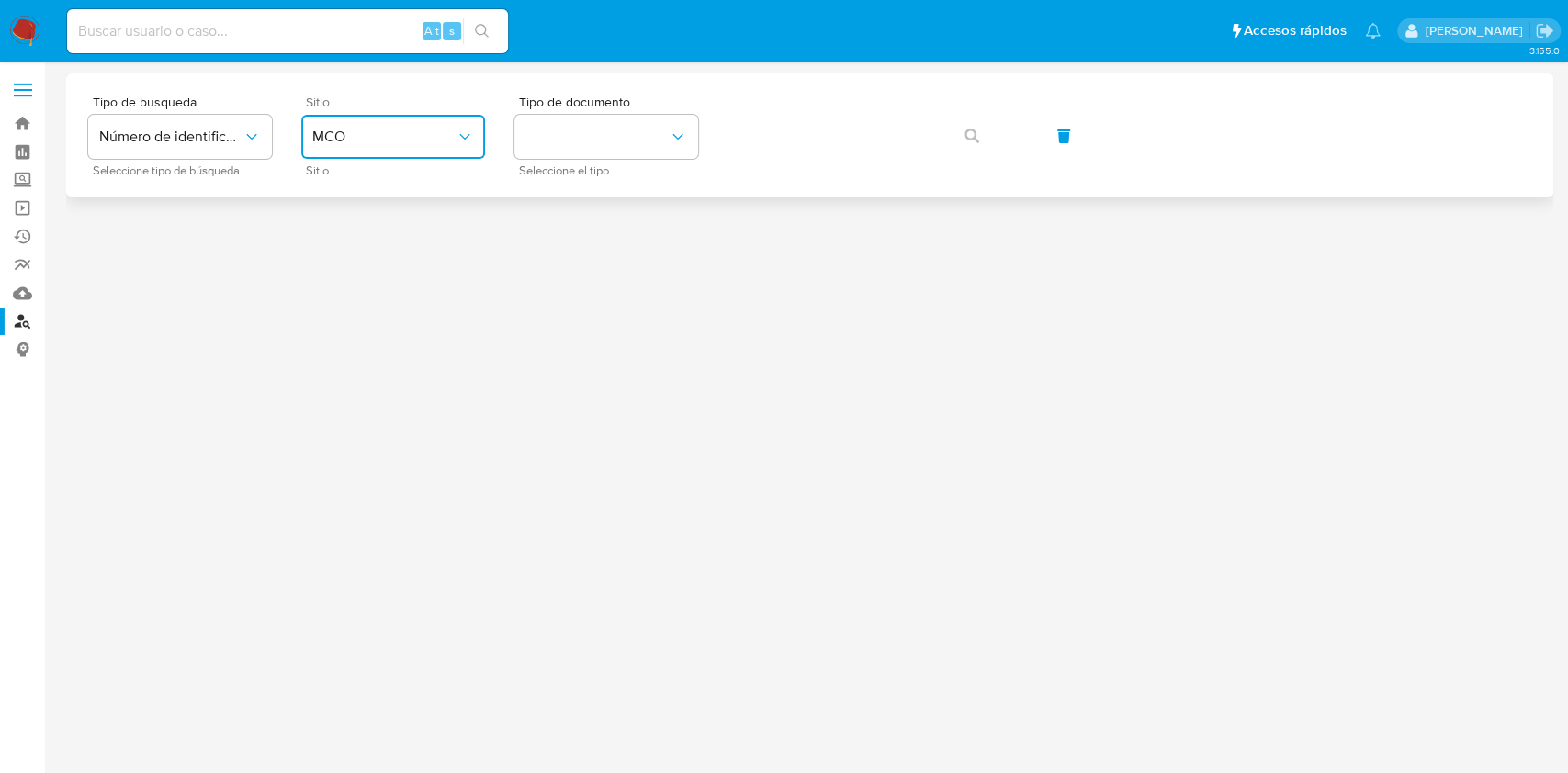
click at [352, 145] on span "MCO" at bounding box center [383, 136] width 143 height 18
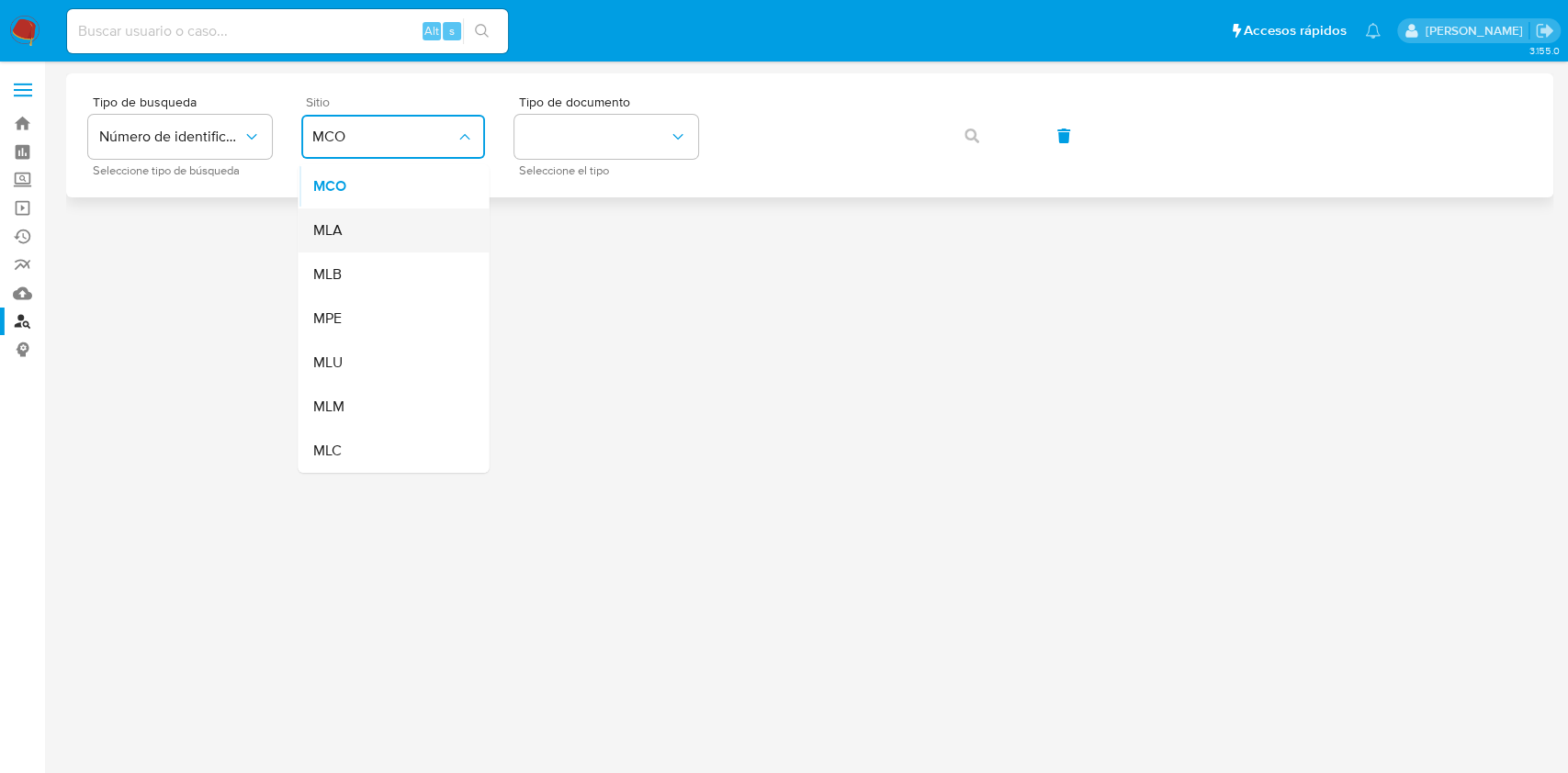
click at [356, 216] on div "MLA" at bounding box center [387, 231] width 150 height 44
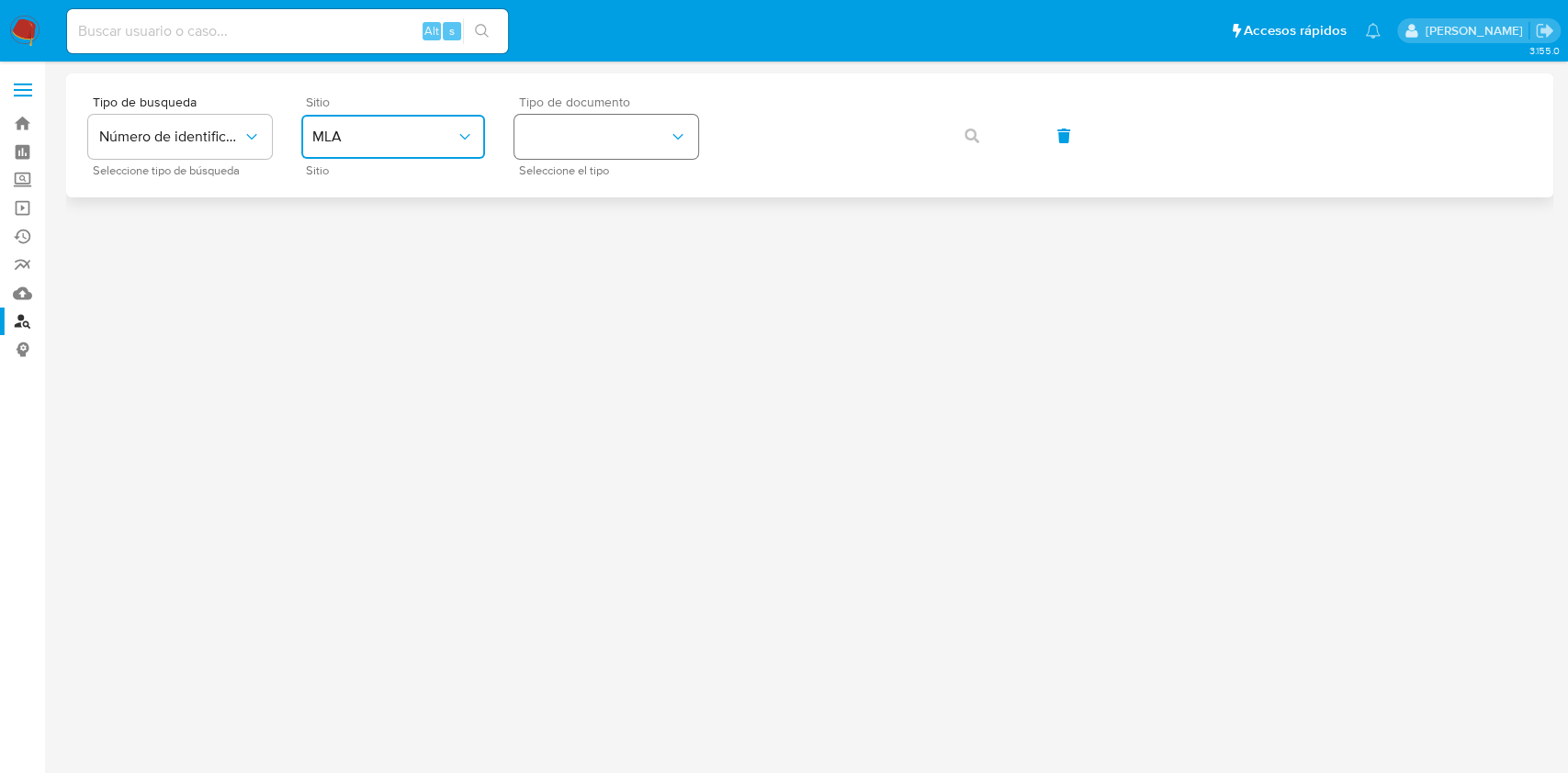
click at [558, 150] on button "identificationType" at bounding box center [607, 137] width 184 height 44
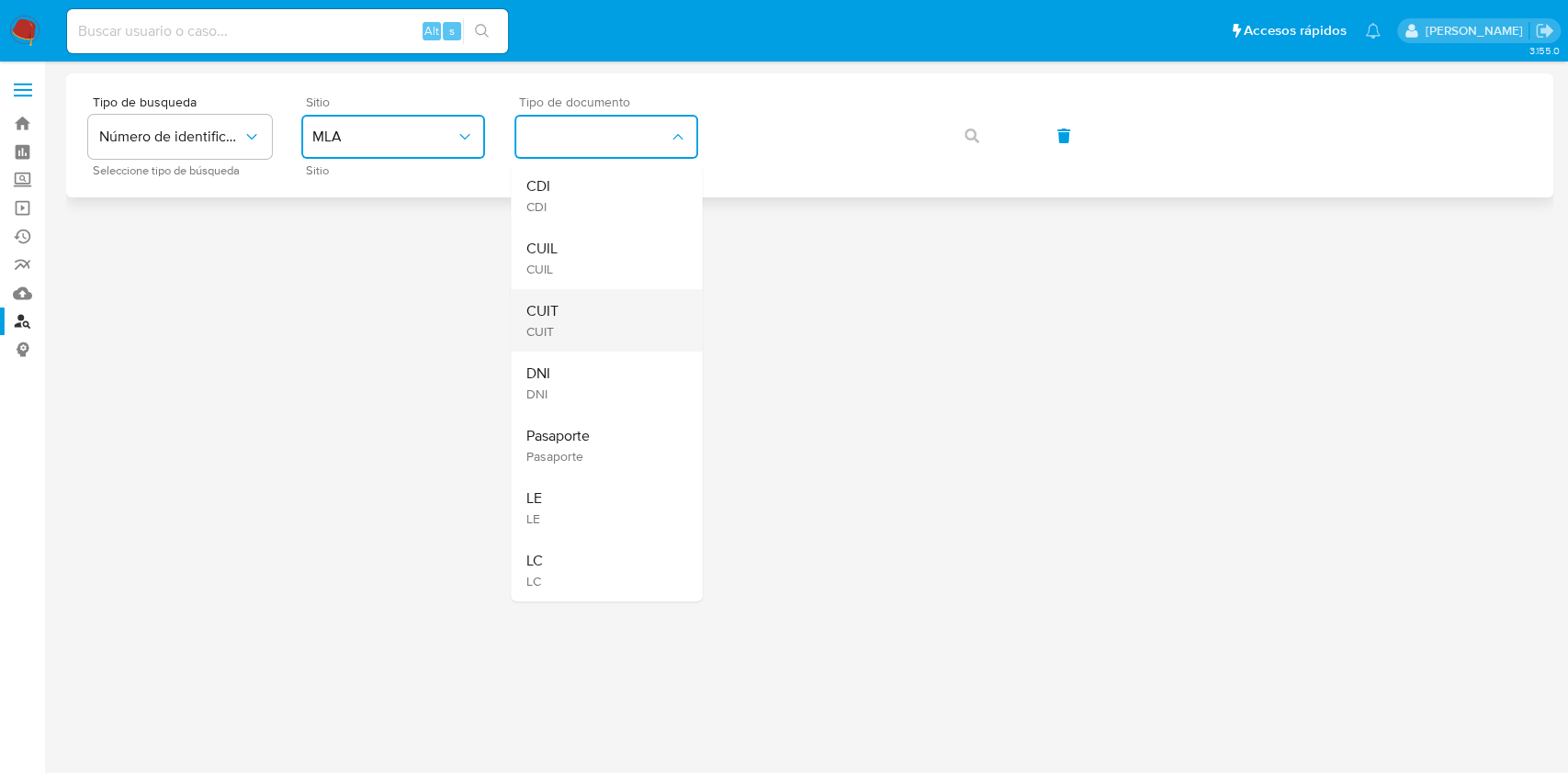
click at [545, 298] on div "CUIT CUIT" at bounding box center [600, 320] width 150 height 62
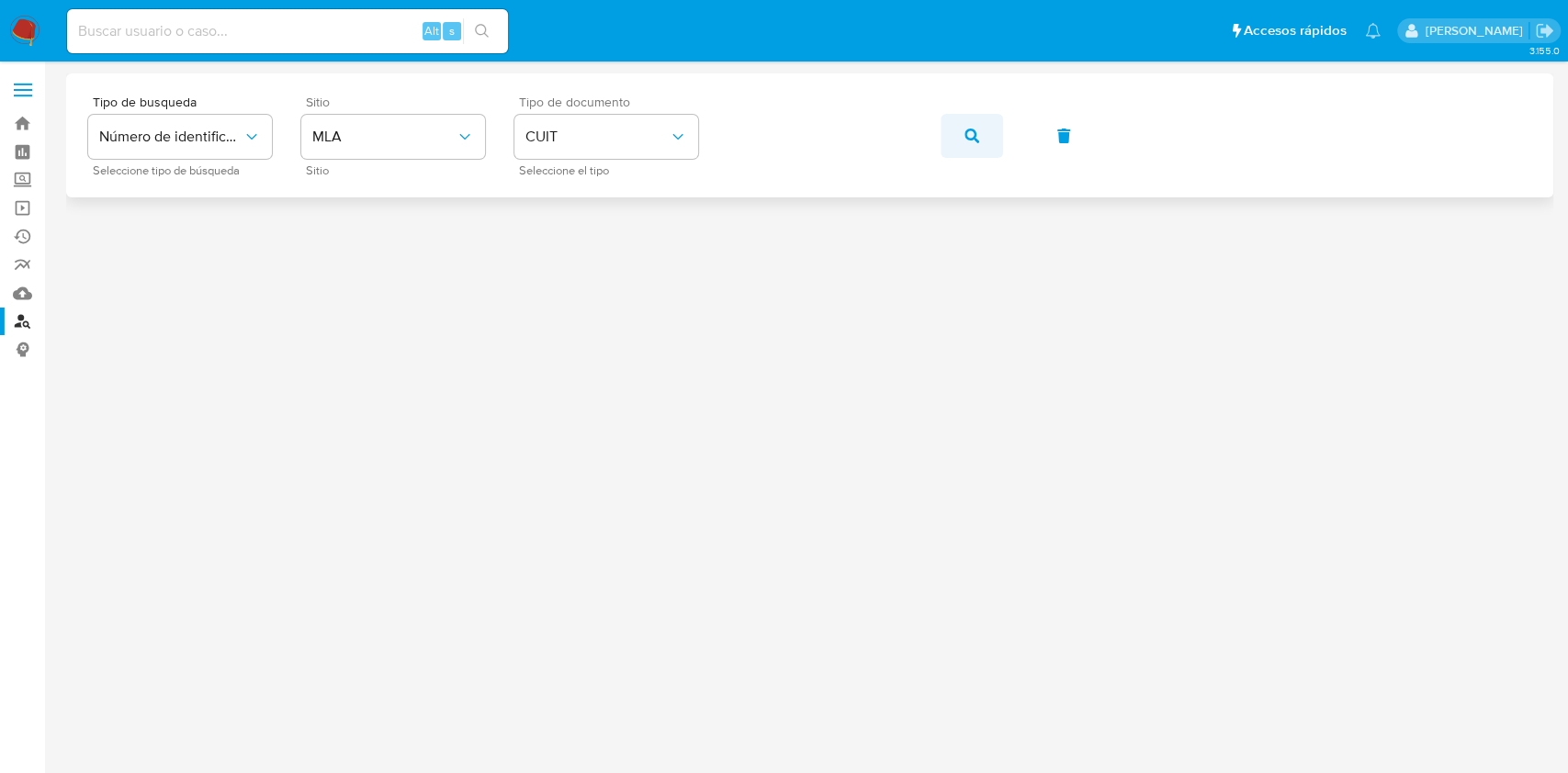
click at [948, 126] on button "button" at bounding box center [971, 136] width 62 height 44
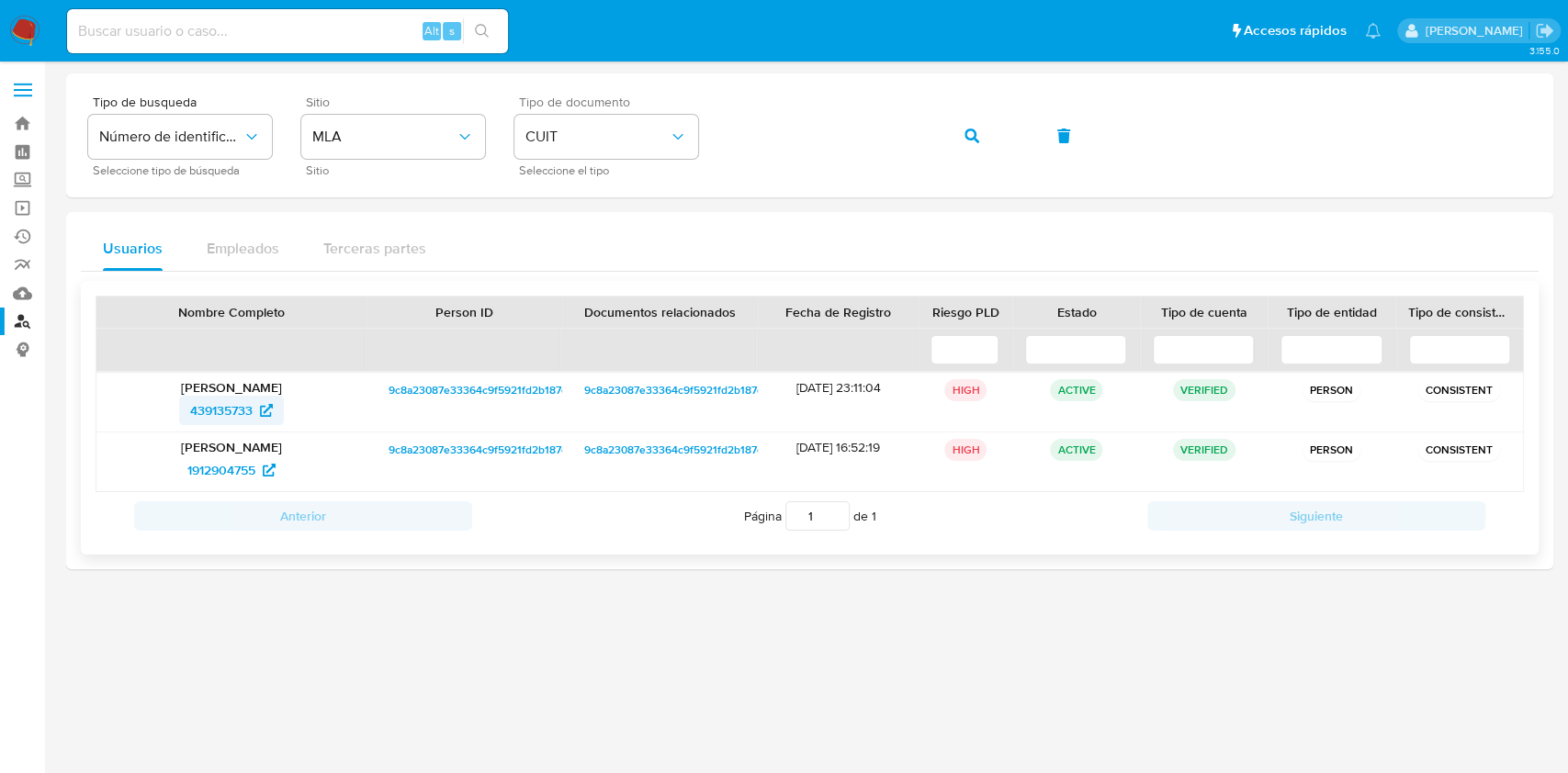
click at [217, 416] on span "439135733" at bounding box center [220, 410] width 62 height 30
click at [962, 135] on button "button" at bounding box center [971, 136] width 62 height 44
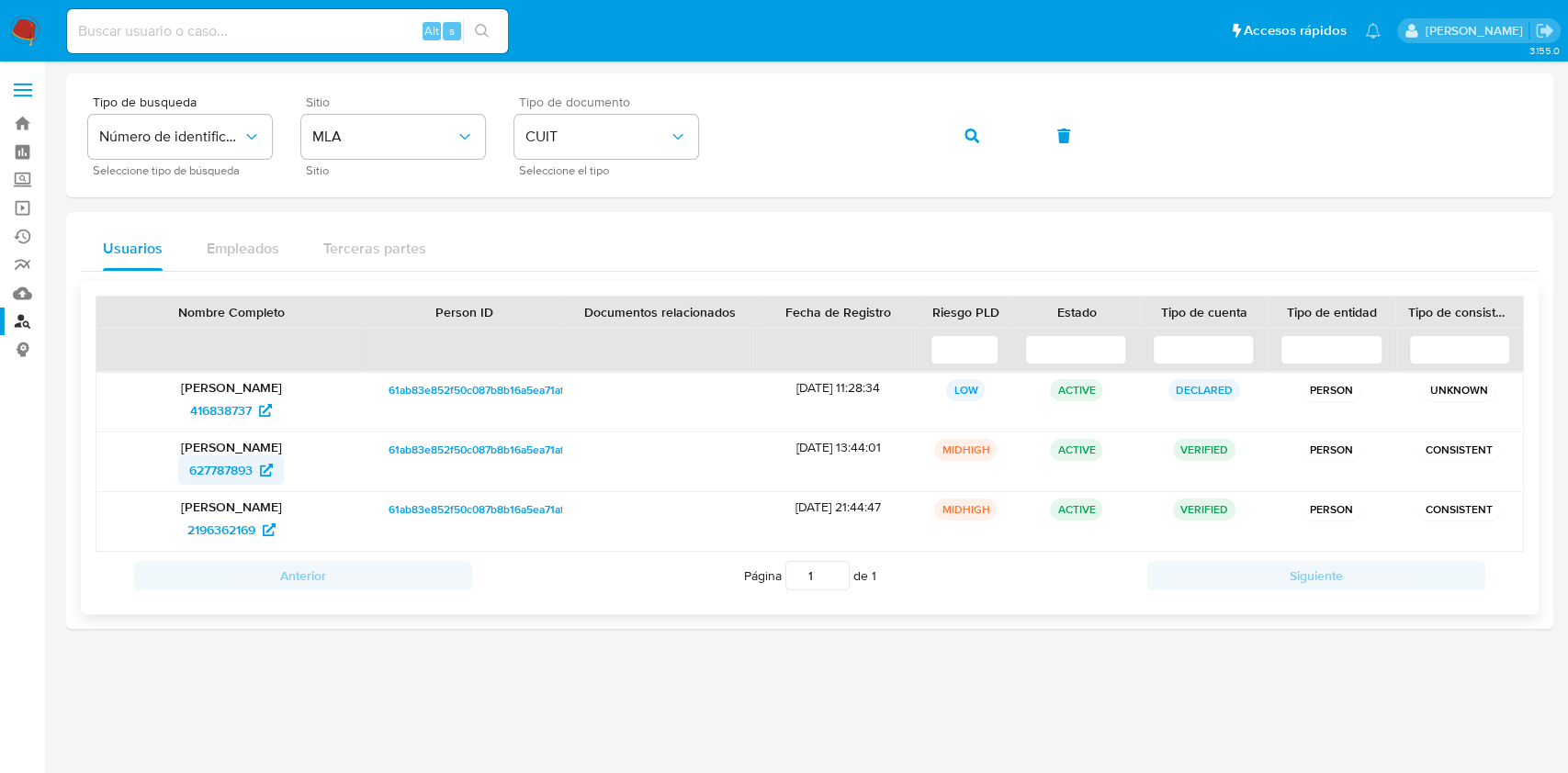
click at [210, 478] on span "627787893" at bounding box center [220, 469] width 63 height 30
click at [979, 134] on button "button" at bounding box center [971, 136] width 62 height 44
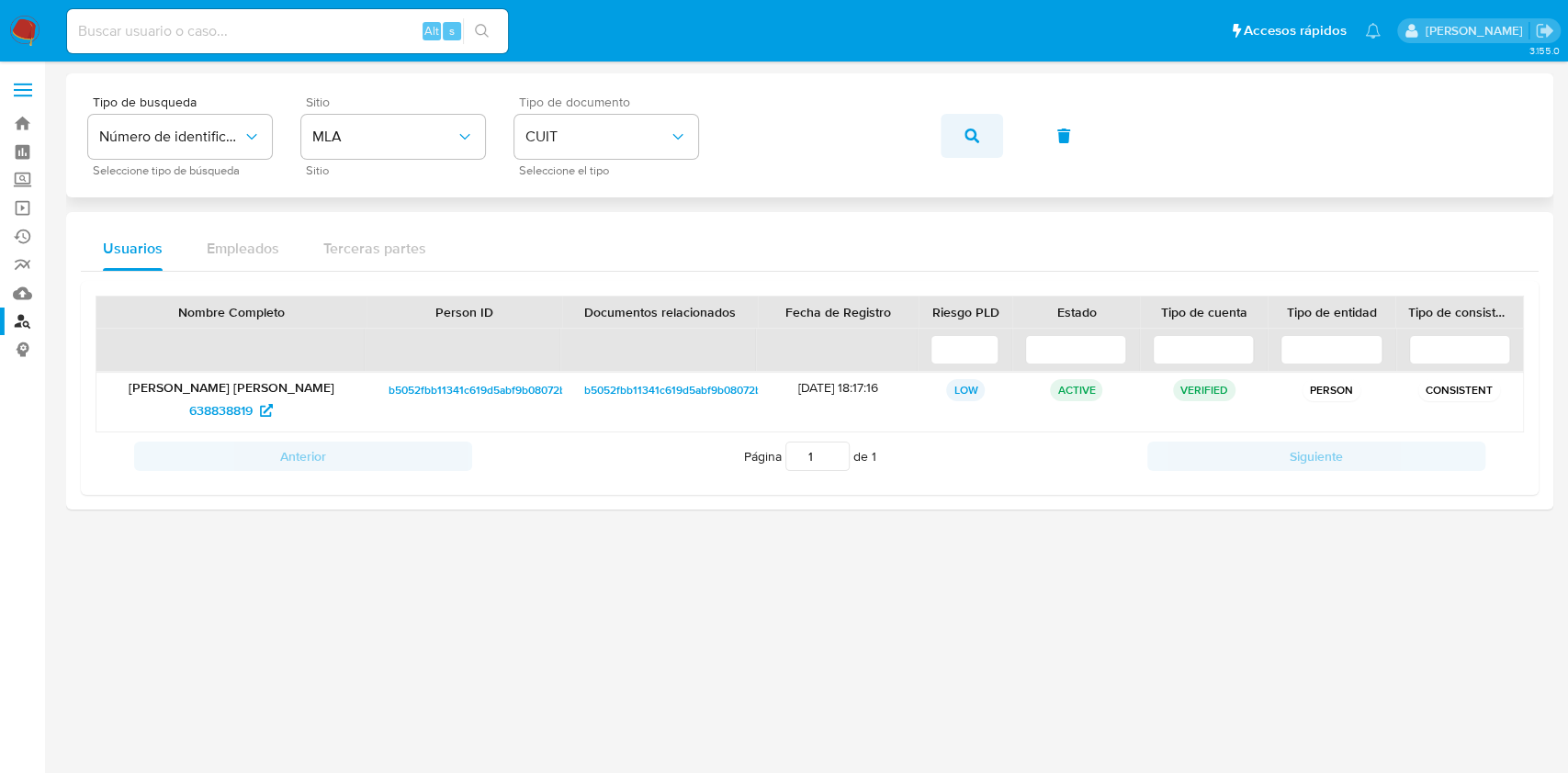
click at [994, 142] on button "button" at bounding box center [971, 136] width 62 height 44
click at [30, 128] on link "Bandeja" at bounding box center [109, 124] width 219 height 29
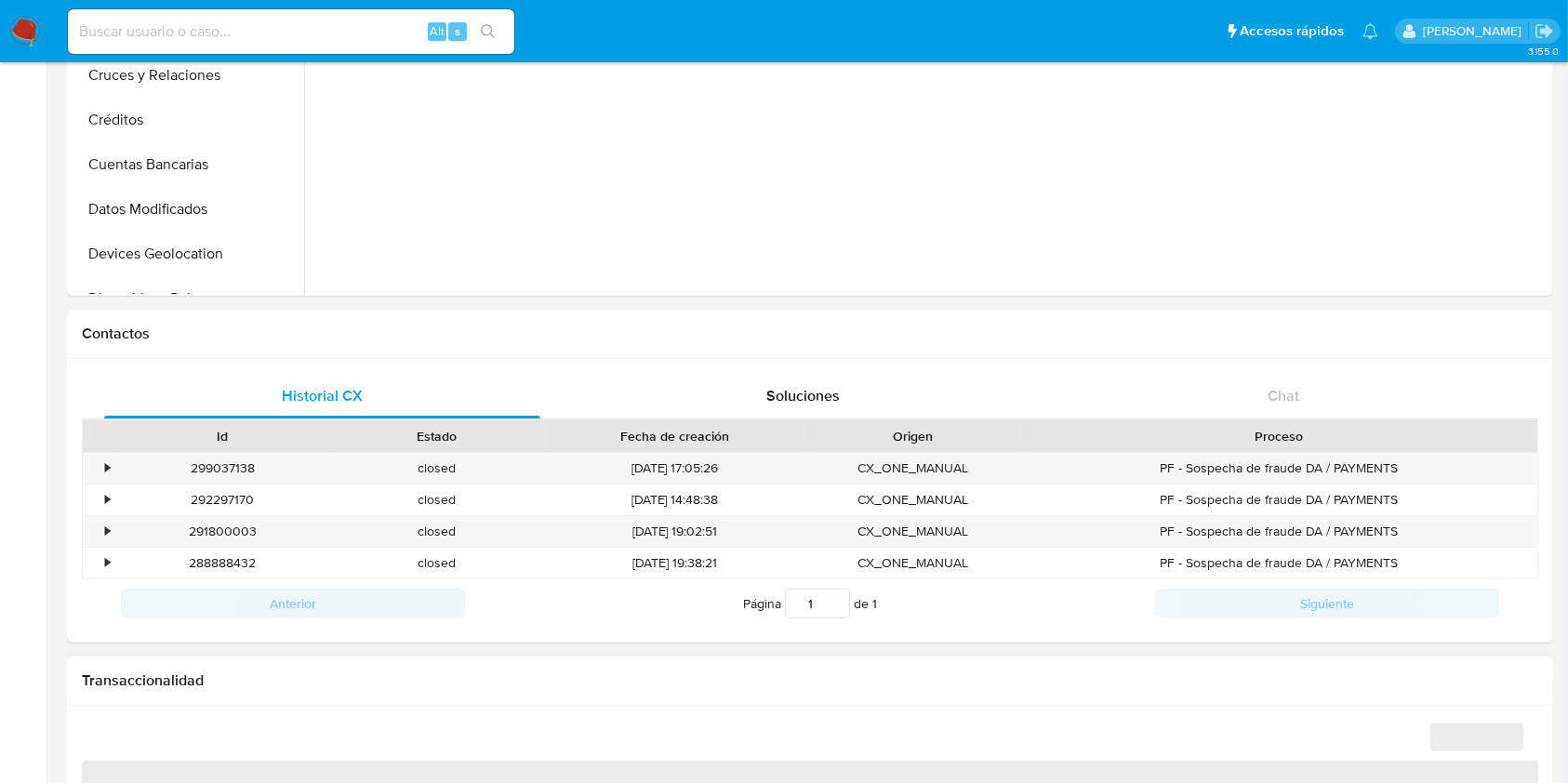
scroll to position [619, 0]
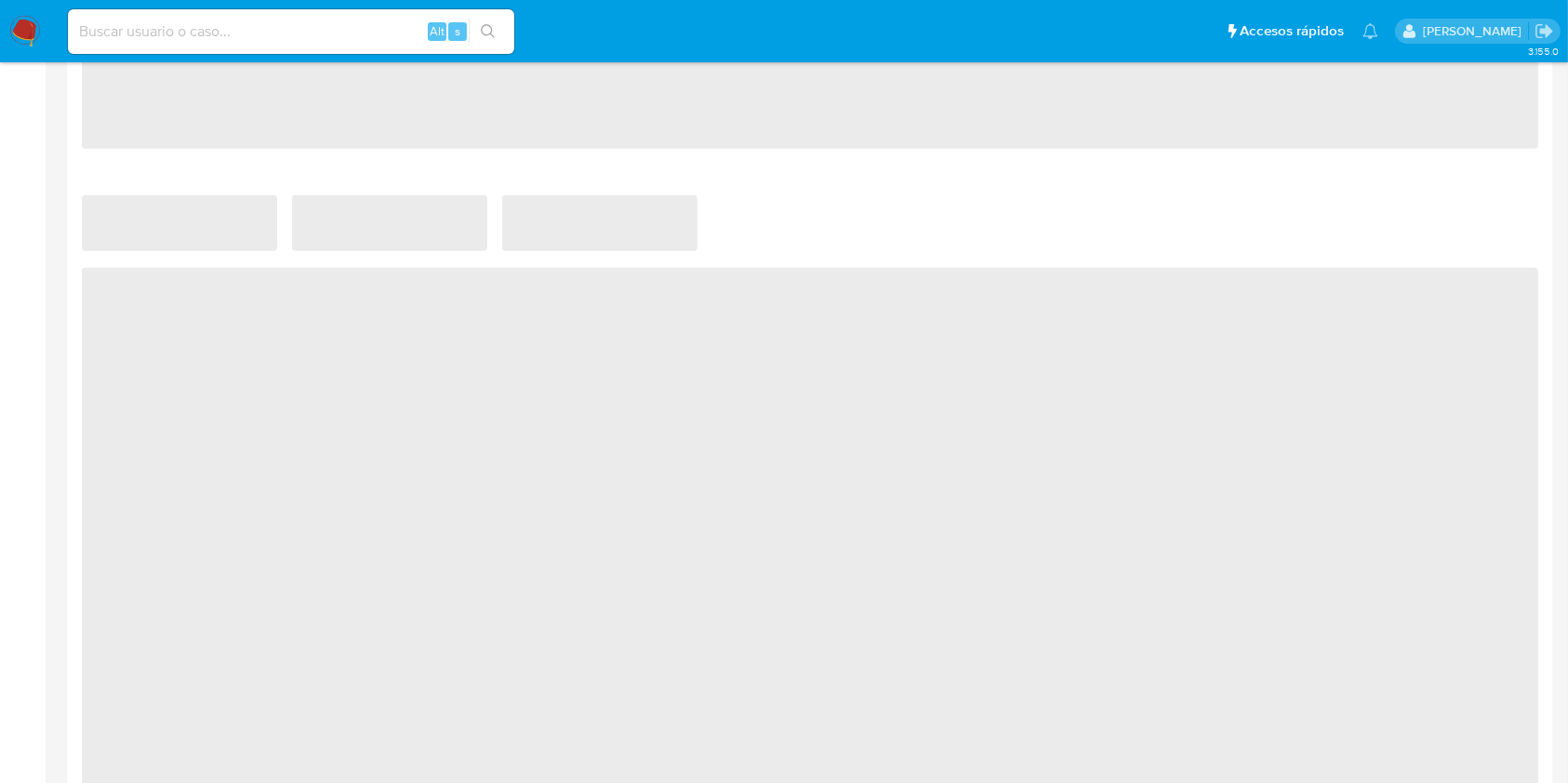
select select "10"
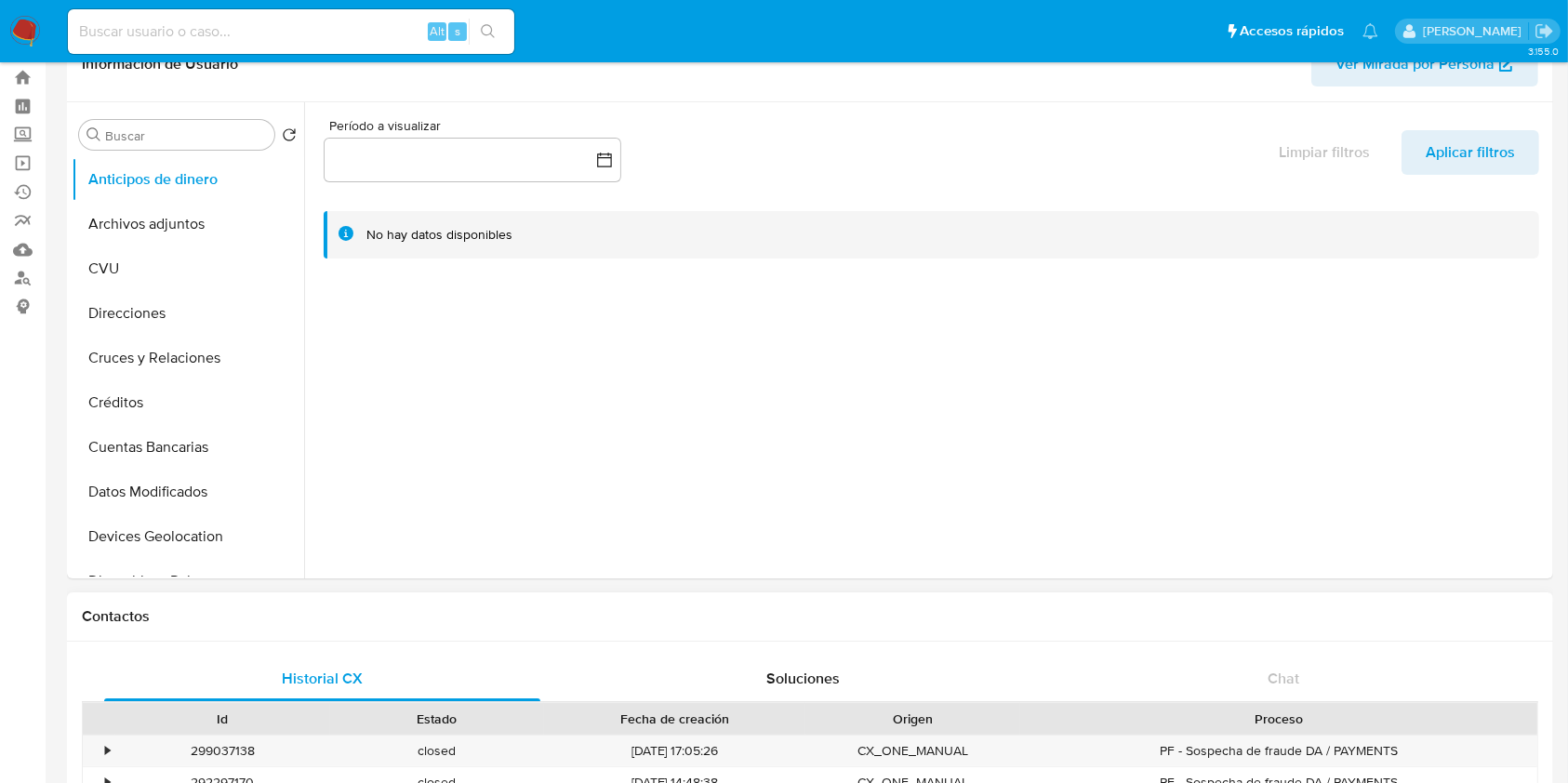
scroll to position [0, 0]
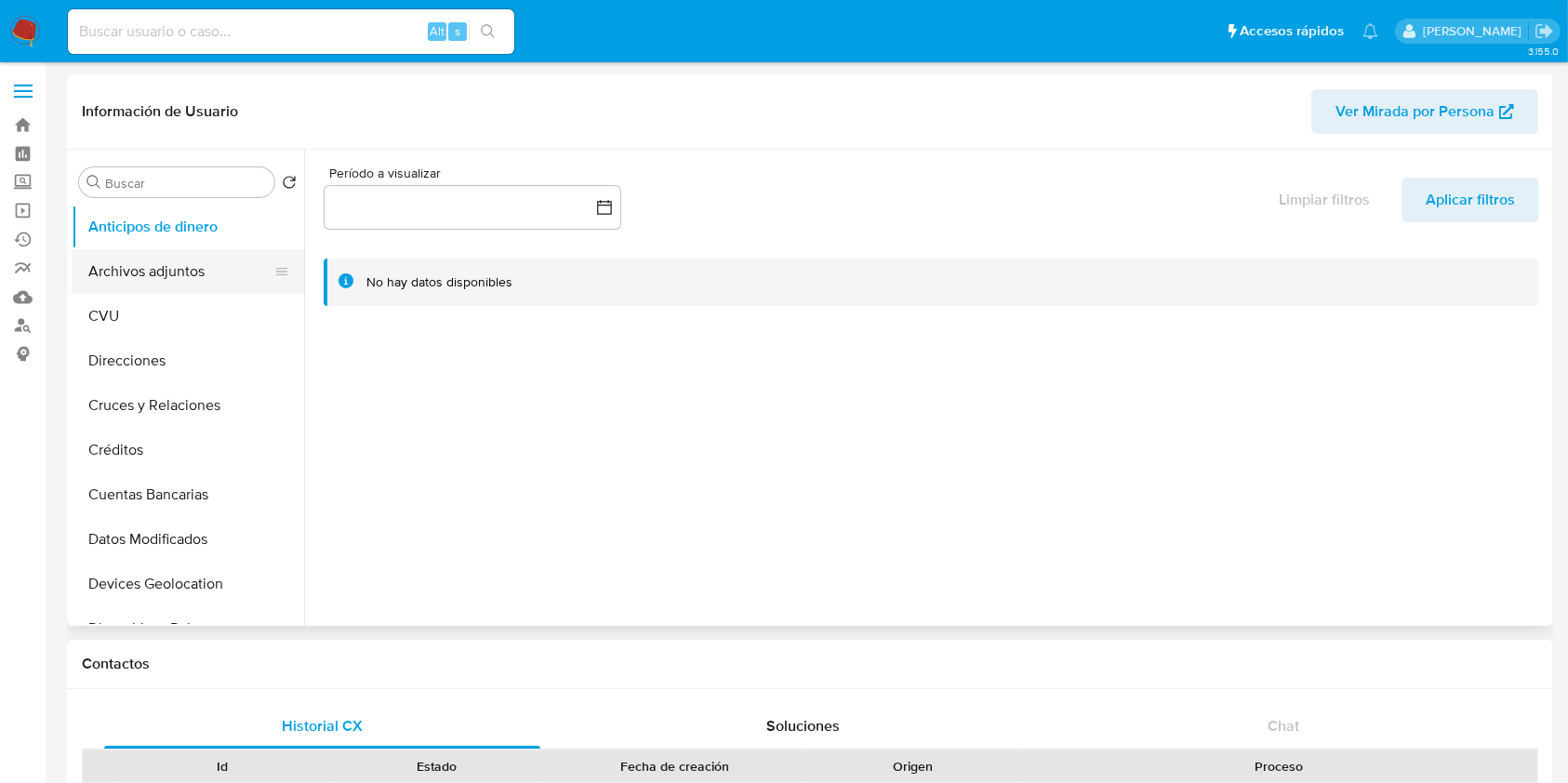
click at [190, 287] on button "Archivos adjuntos" at bounding box center [180, 272] width 217 height 45
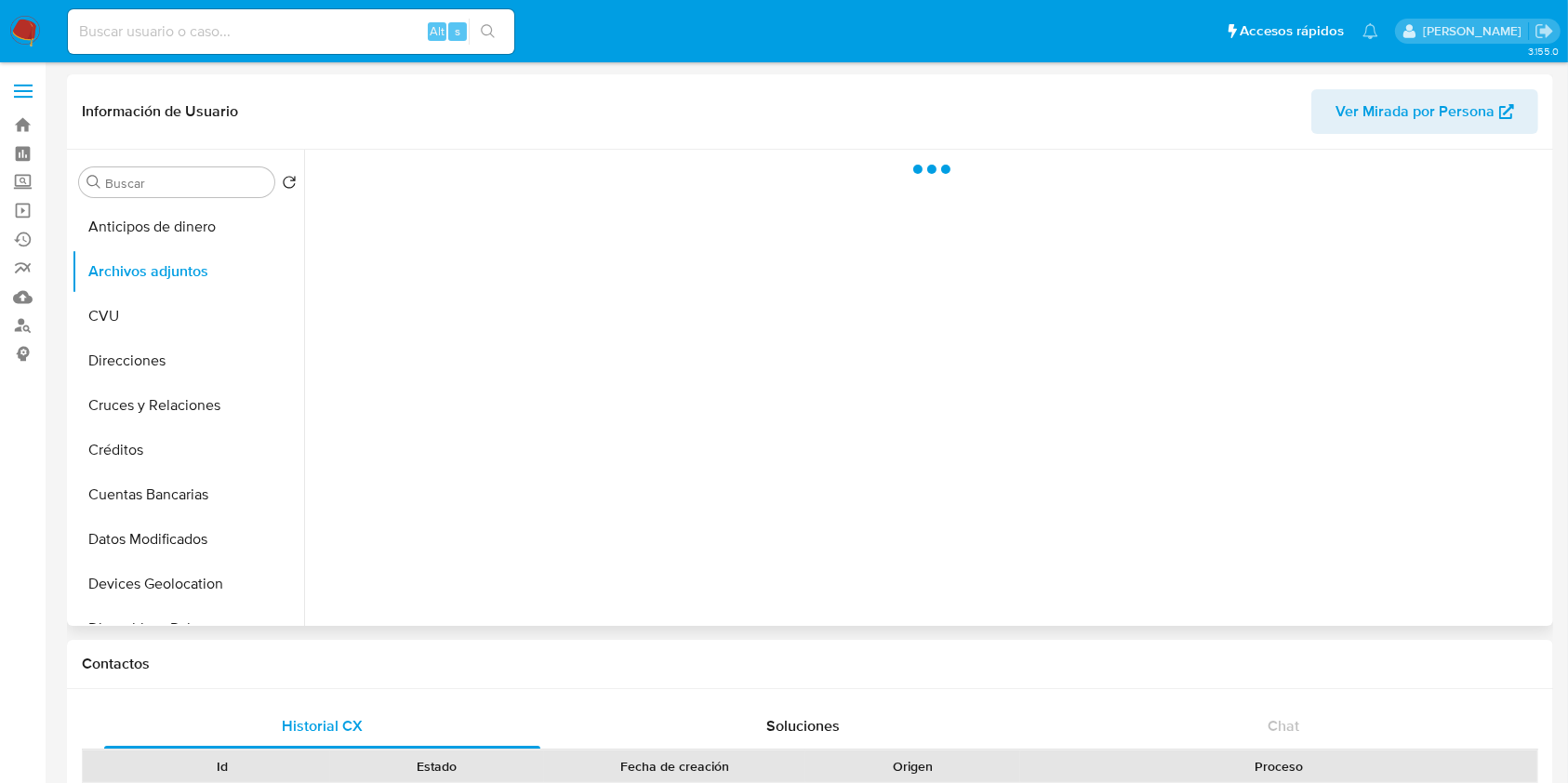
scroll to position [247, 0]
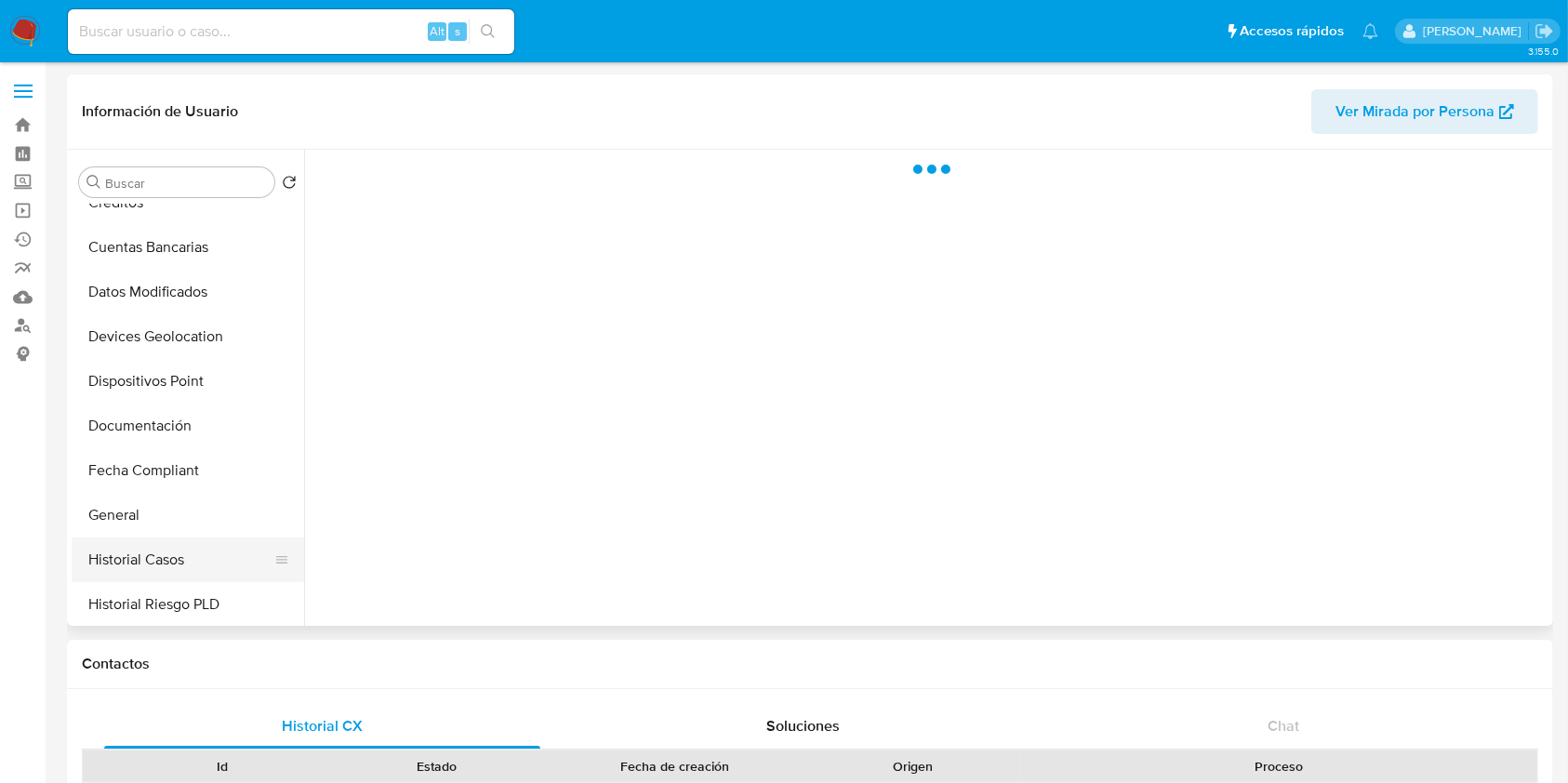
click at [166, 556] on button "Historial Casos" at bounding box center [180, 560] width 217 height 45
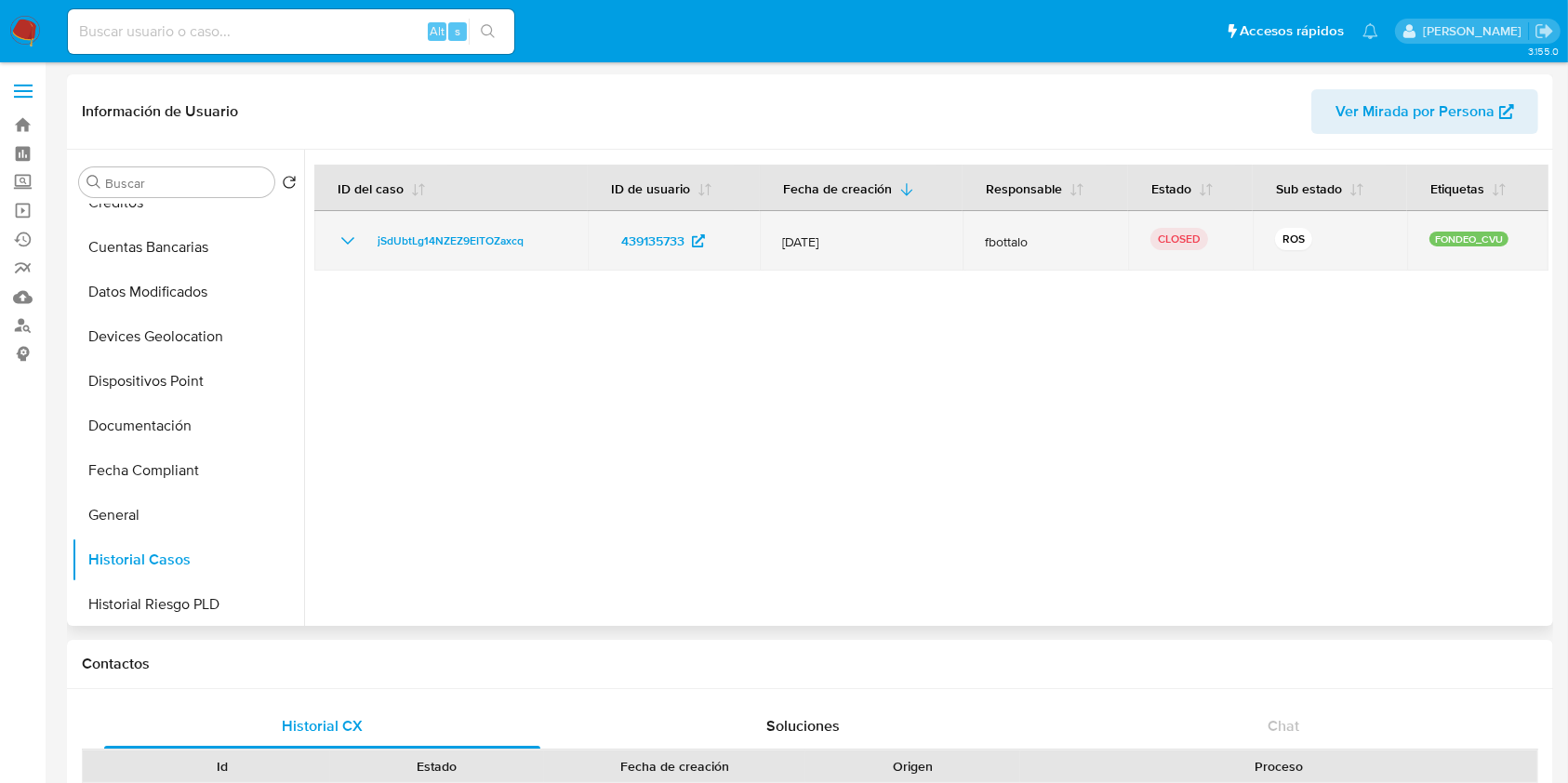
click at [347, 247] on icon "Mostrar/Ocultar" at bounding box center [347, 241] width 22 height 22
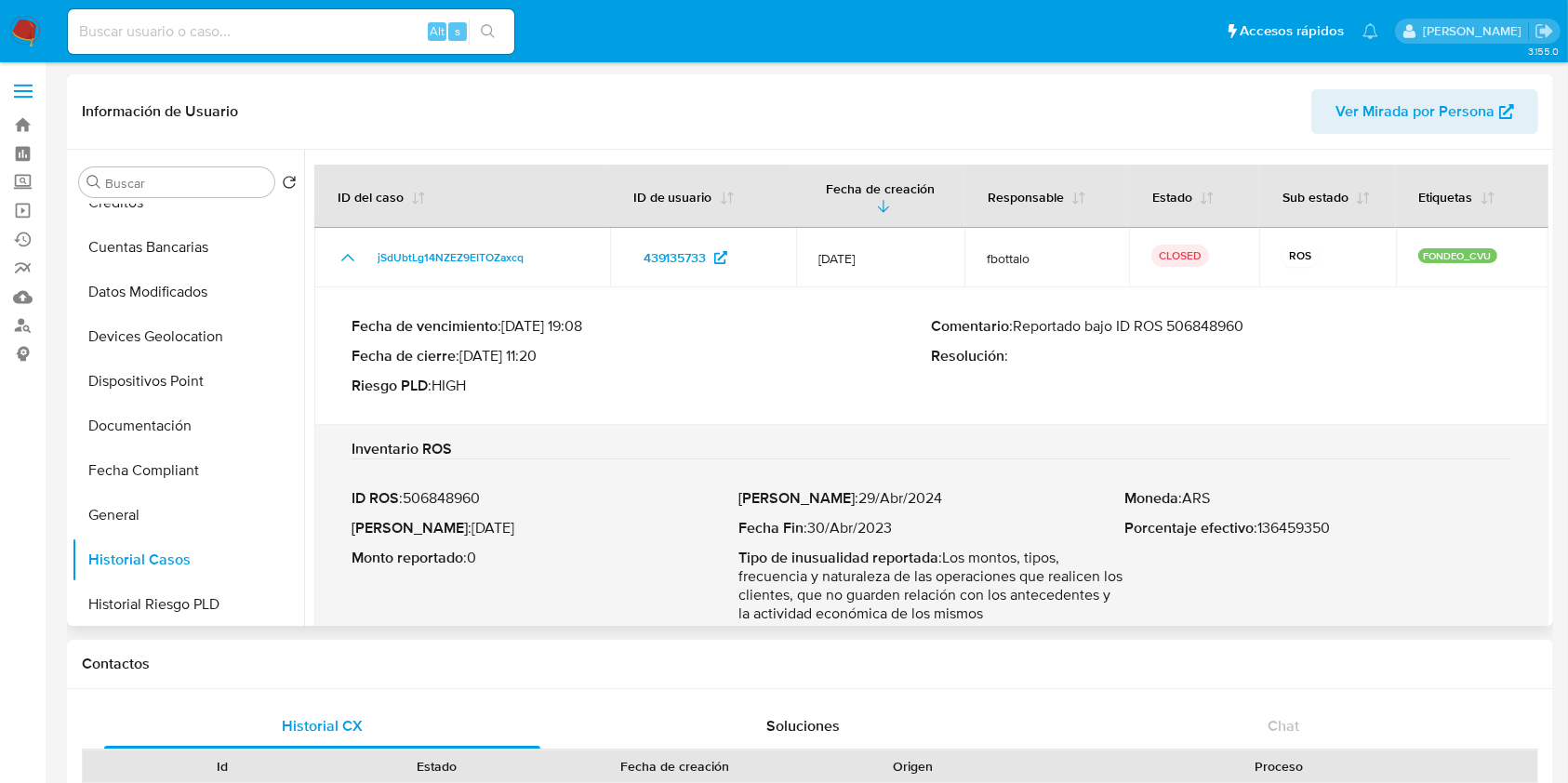
drag, startPoint x: 1013, startPoint y: 328, endPoint x: 1259, endPoint y: 332, distance: 246.0
click at [1259, 332] on p "Comentario : Reportado bajo ID ROS 506848960" at bounding box center [1222, 326] width 580 height 18
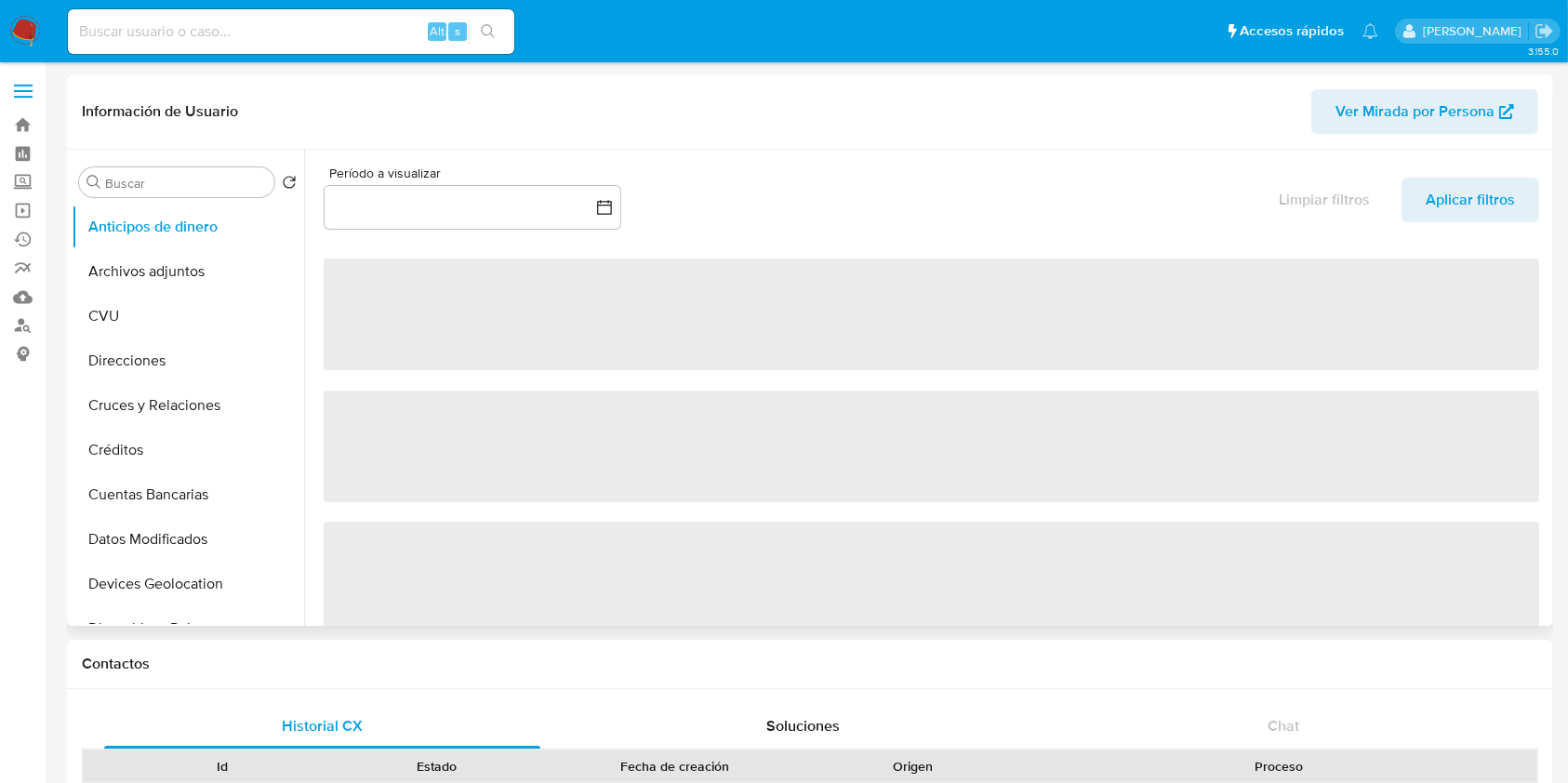
select select "10"
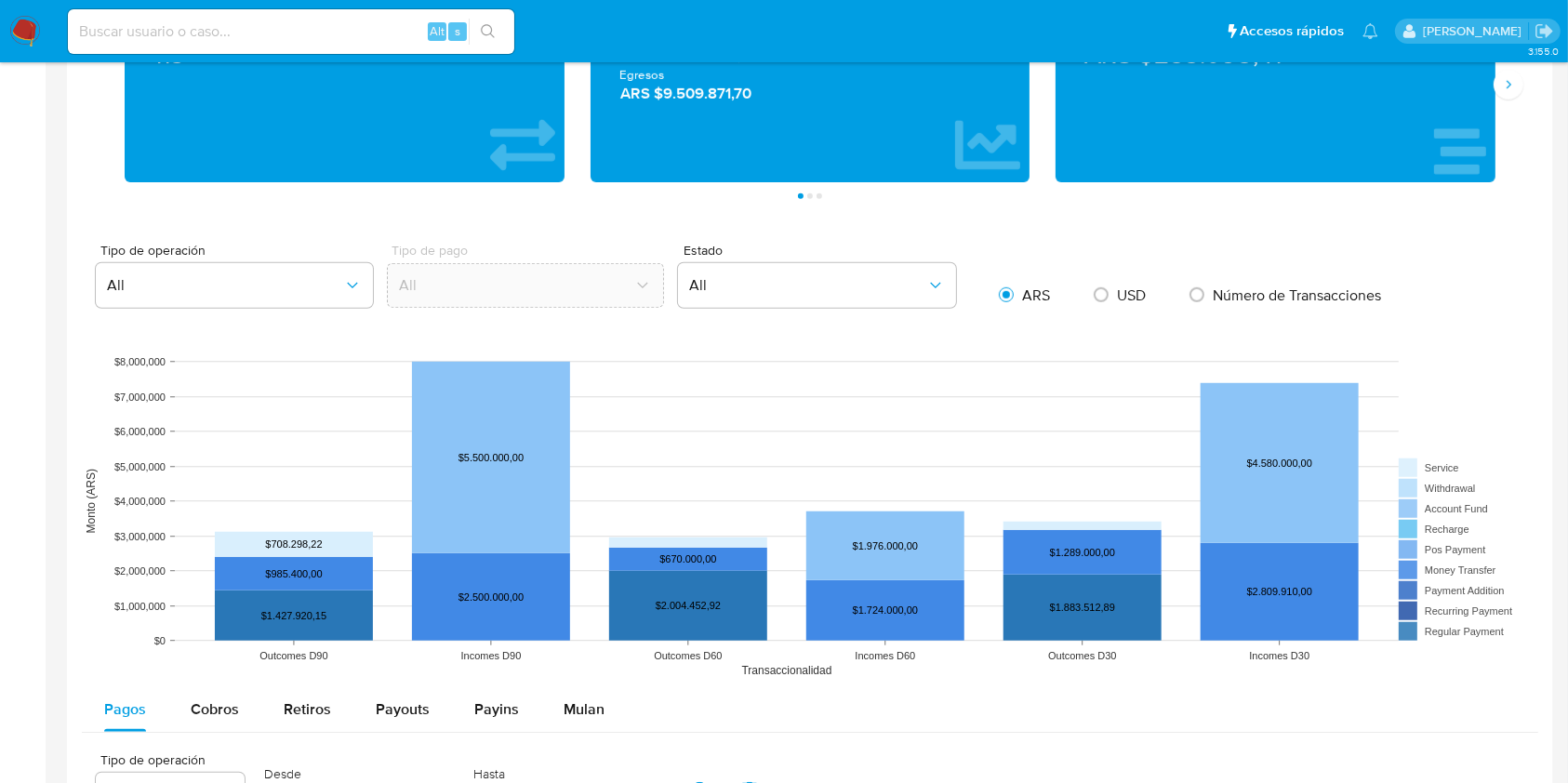
scroll to position [819, 0]
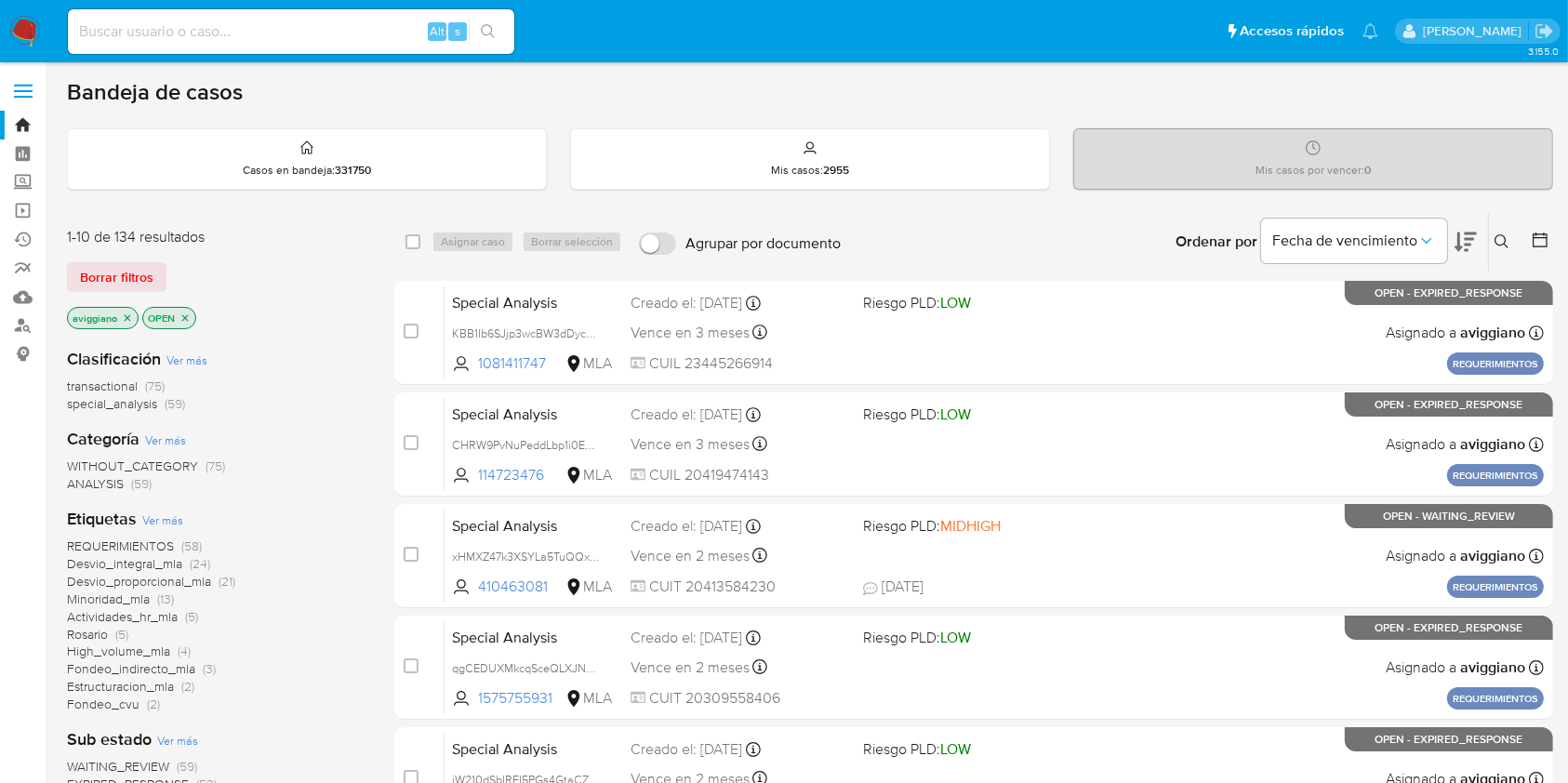
click at [1495, 238] on icon at bounding box center [1501, 241] width 14 height 14
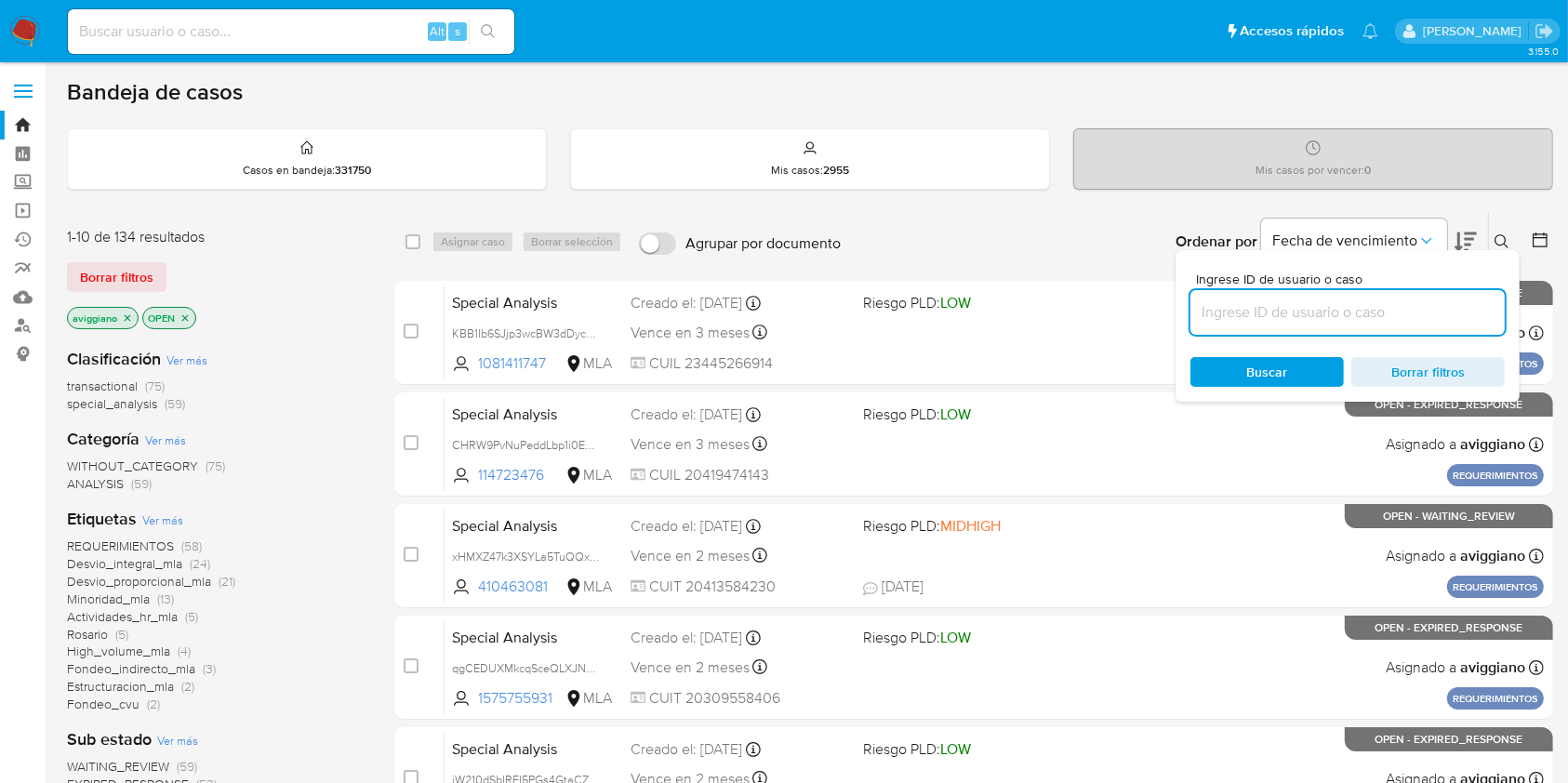
click at [1338, 316] on input at bounding box center [1348, 312] width 314 height 24
type input "m2RKgcKMOhFiyEhGifJJ4Dsz"
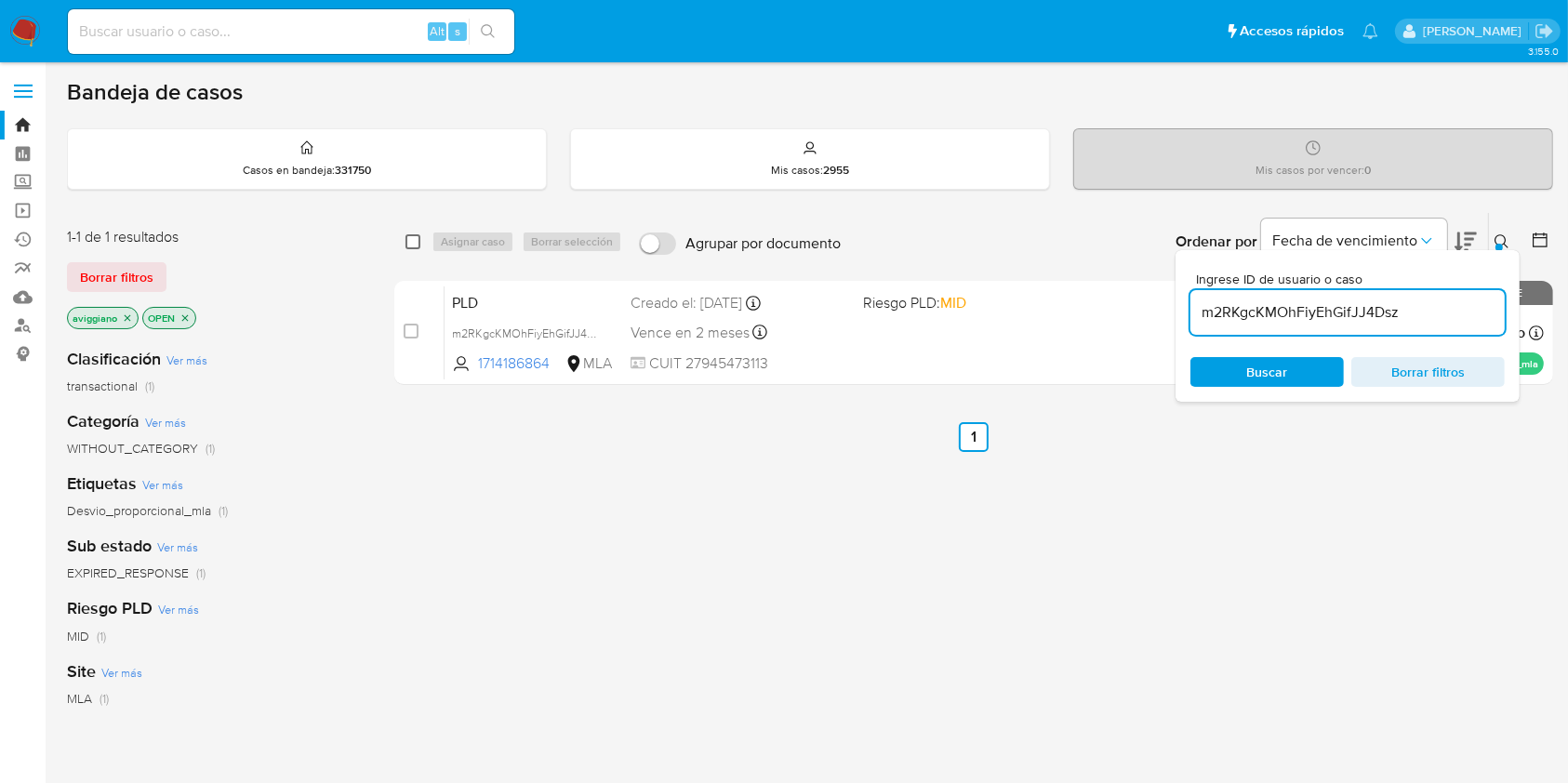
click at [411, 238] on input "checkbox" at bounding box center [412, 241] width 15 height 15
checkbox input "true"
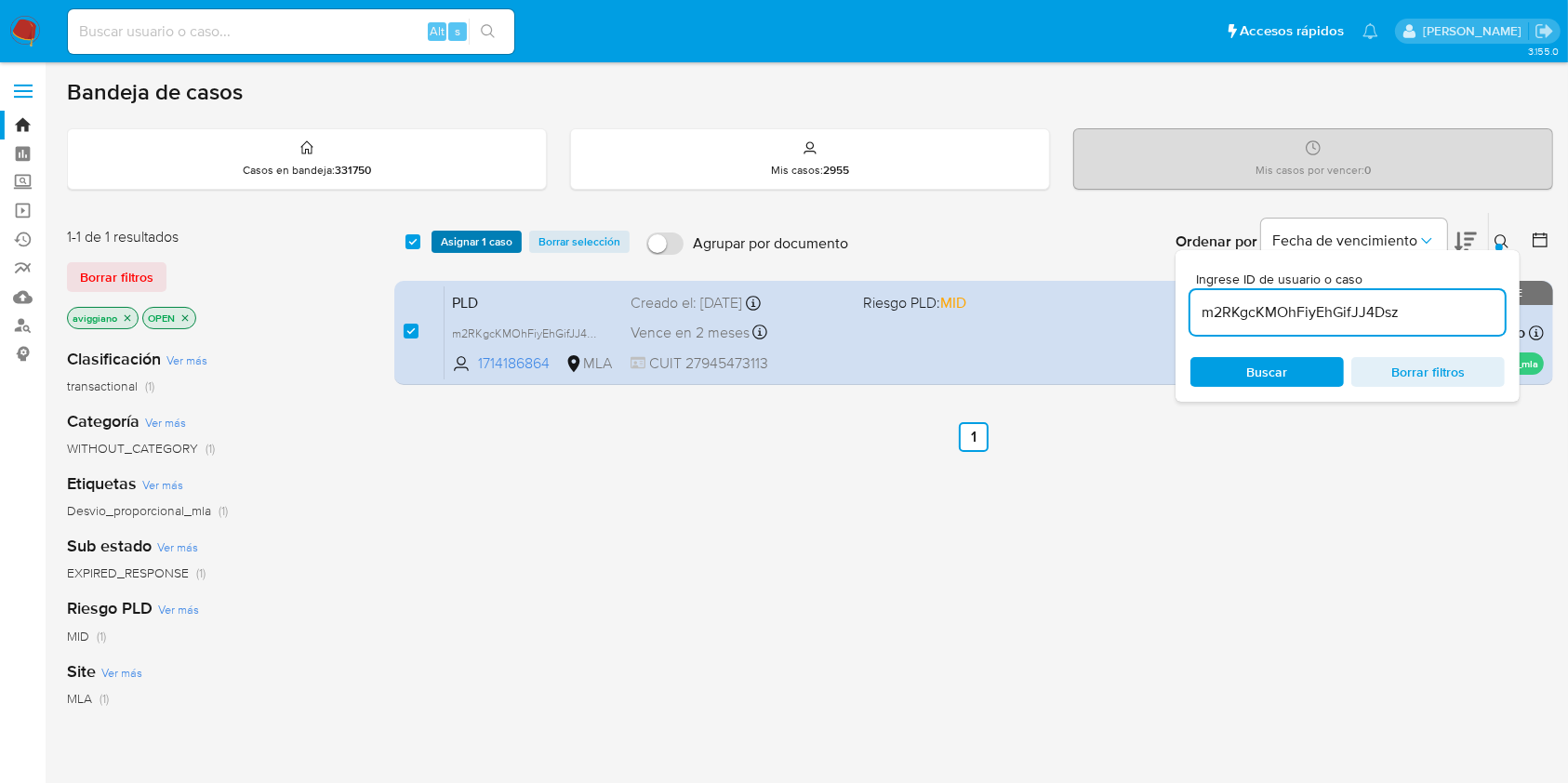
click at [436, 243] on button "Asignar 1 caso" at bounding box center [476, 242] width 90 height 22
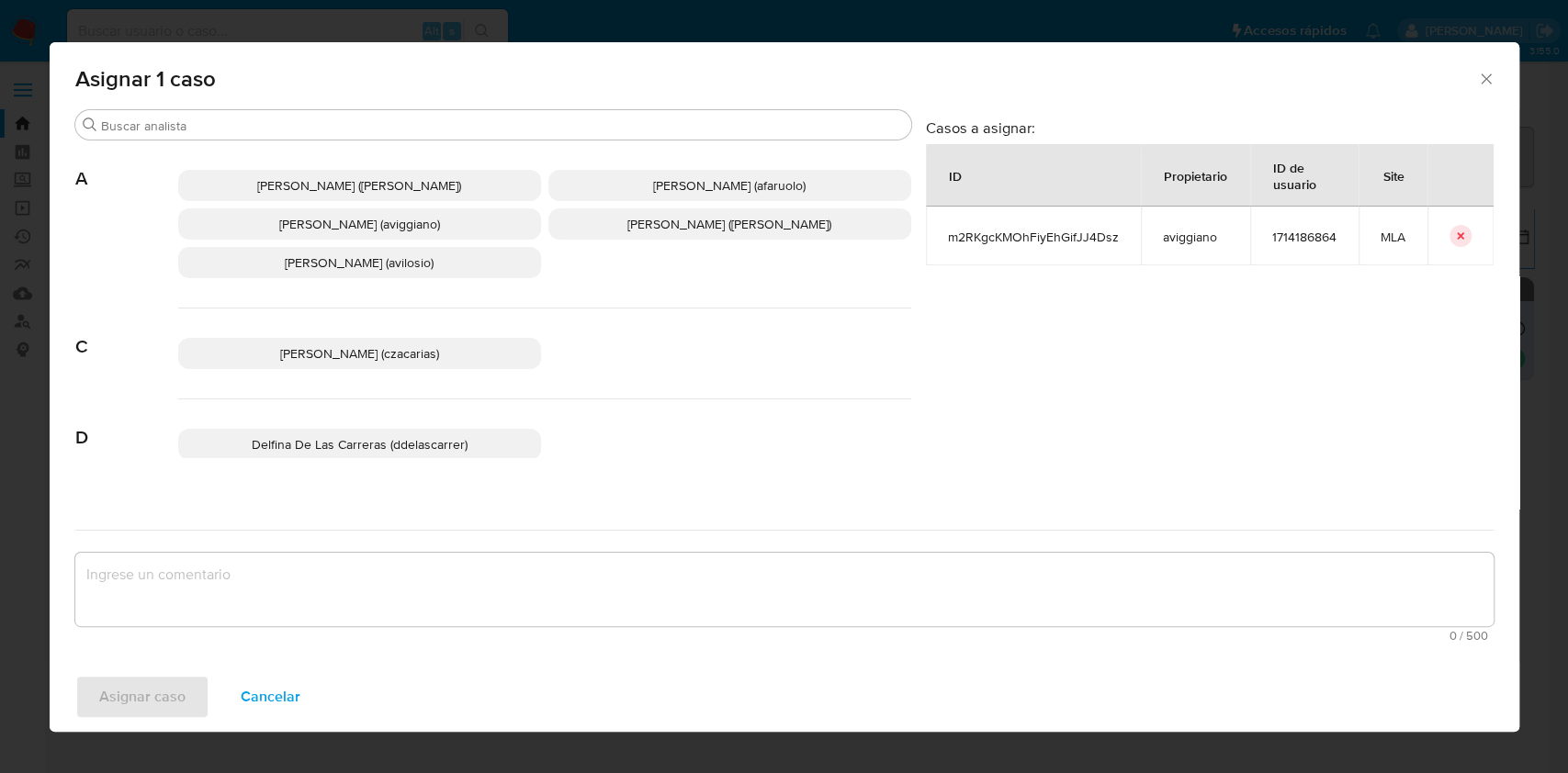
click at [377, 232] on span "[PERSON_NAME] (aviggiano)" at bounding box center [359, 223] width 161 height 18
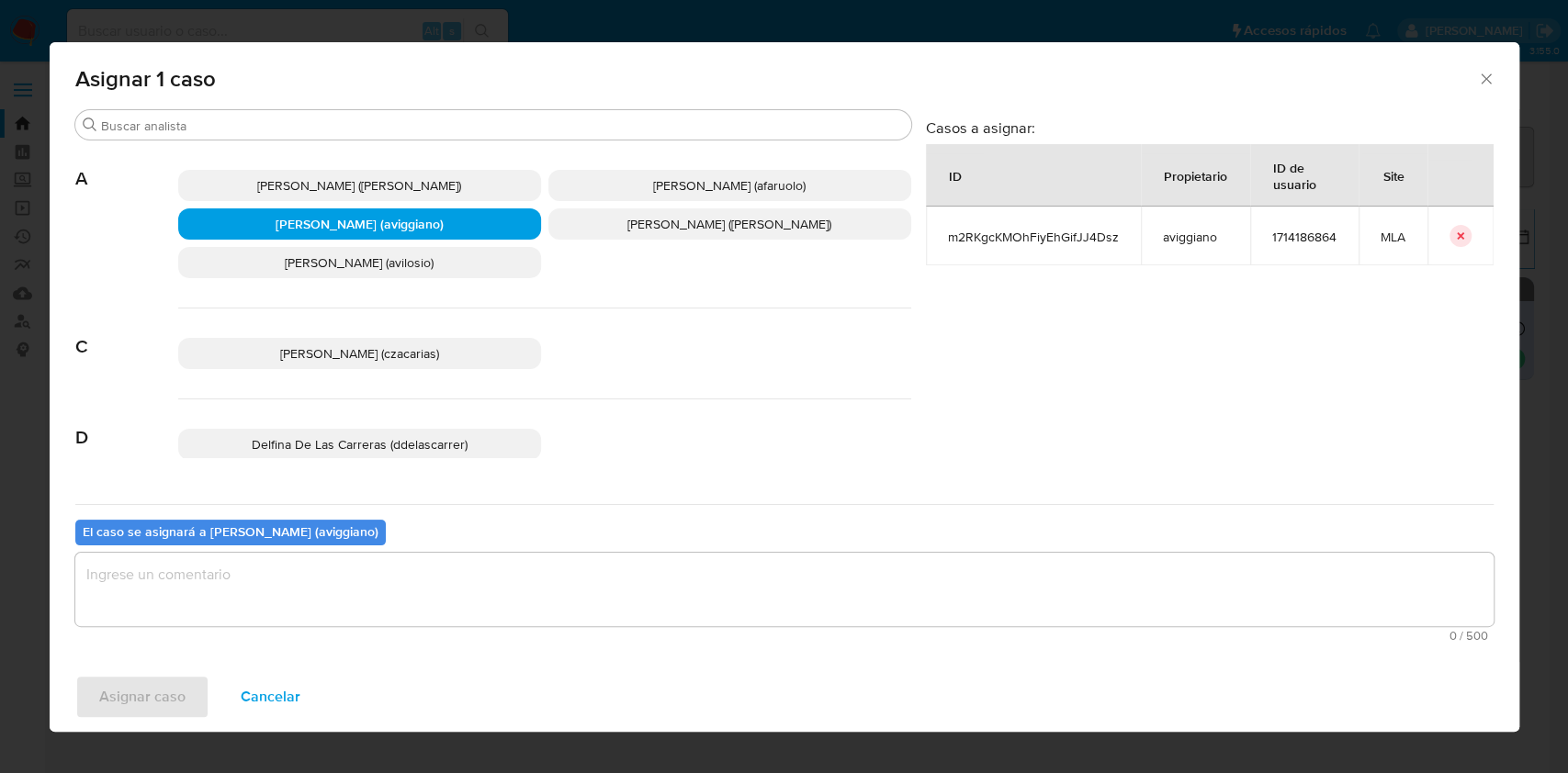
click at [332, 577] on textarea "assign-modal" at bounding box center [785, 589] width 1418 height 74
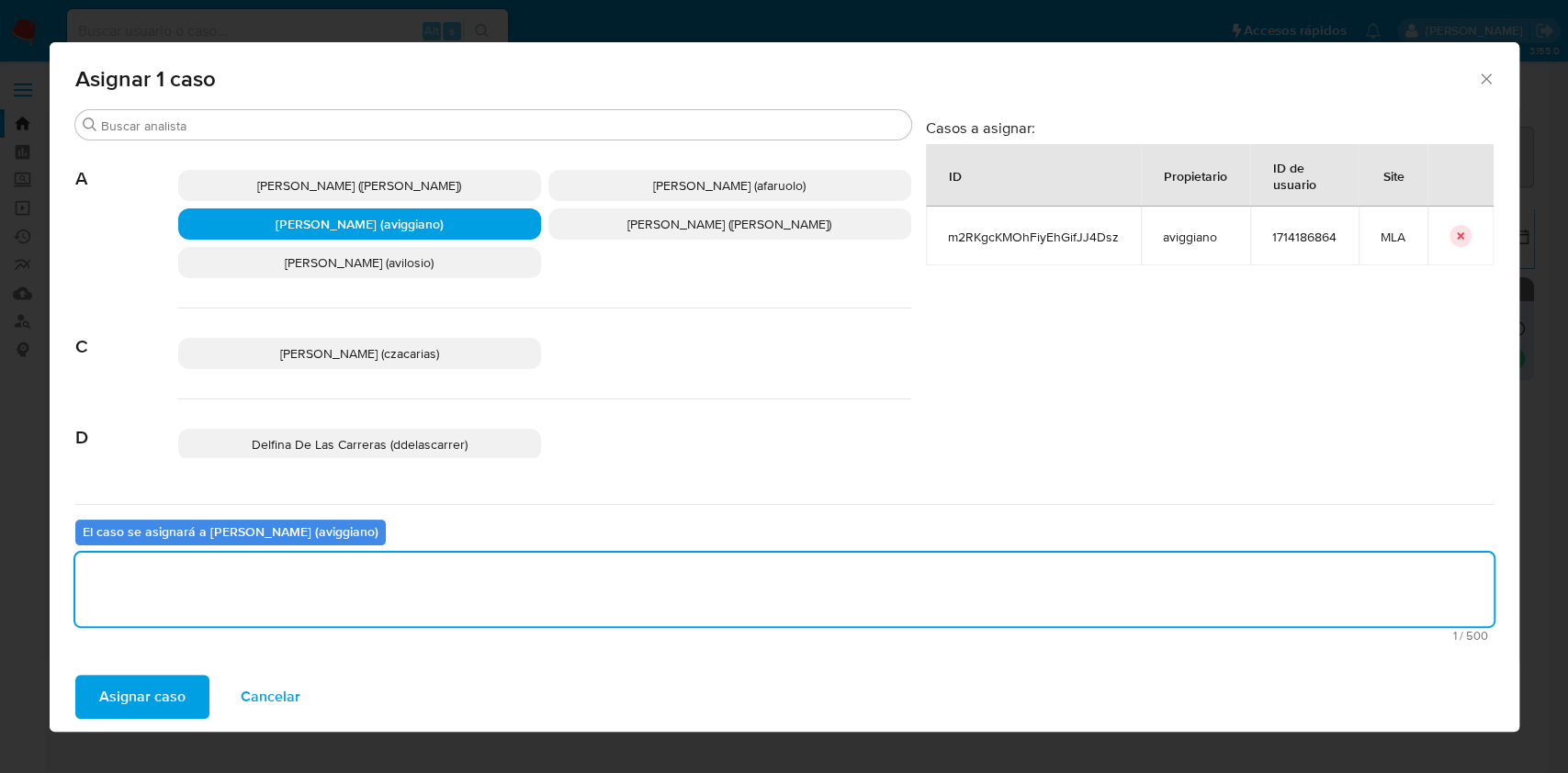
click at [114, 679] on span "Asignar caso" at bounding box center [142, 696] width 86 height 40
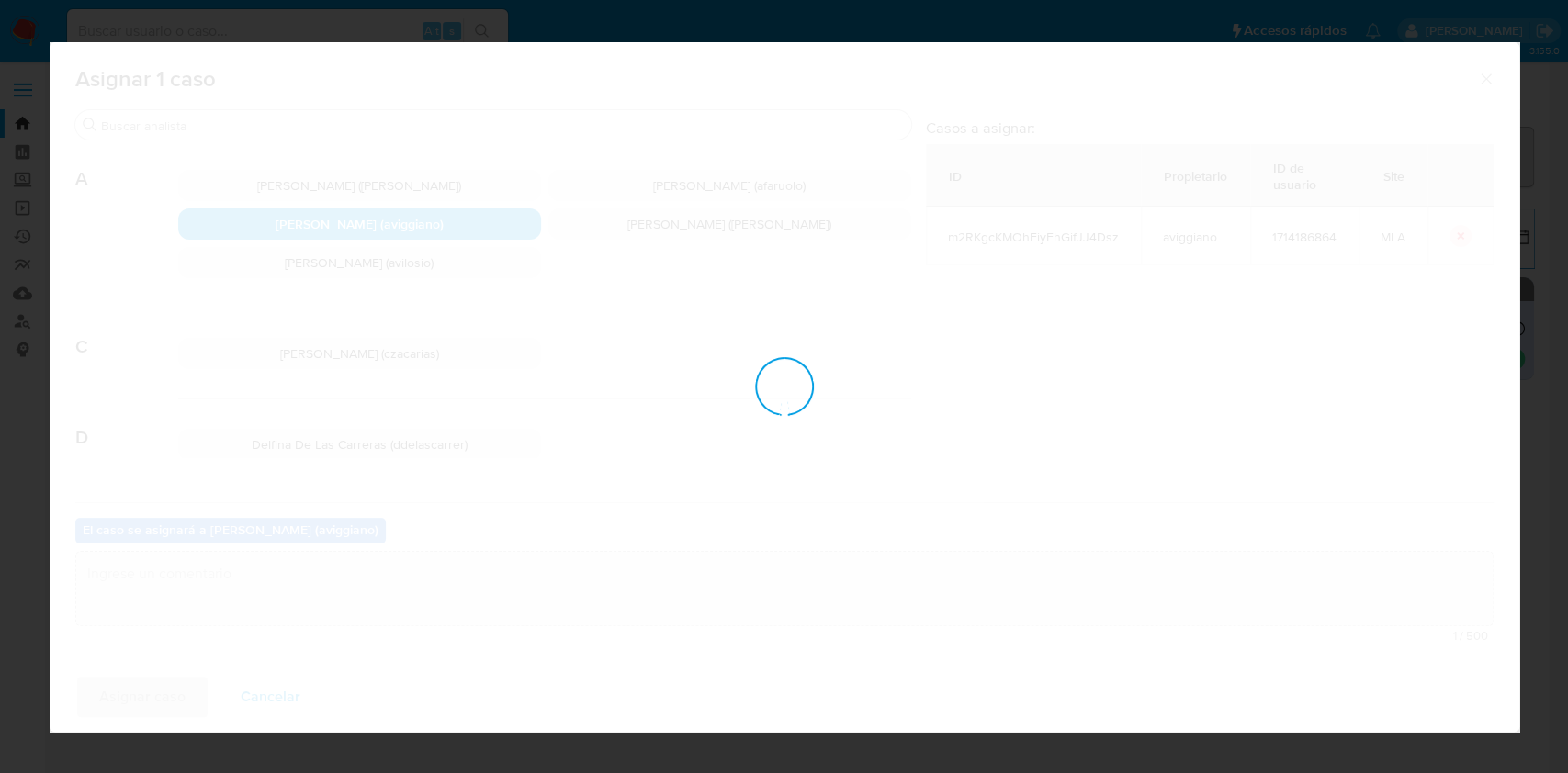
checkbox input "false"
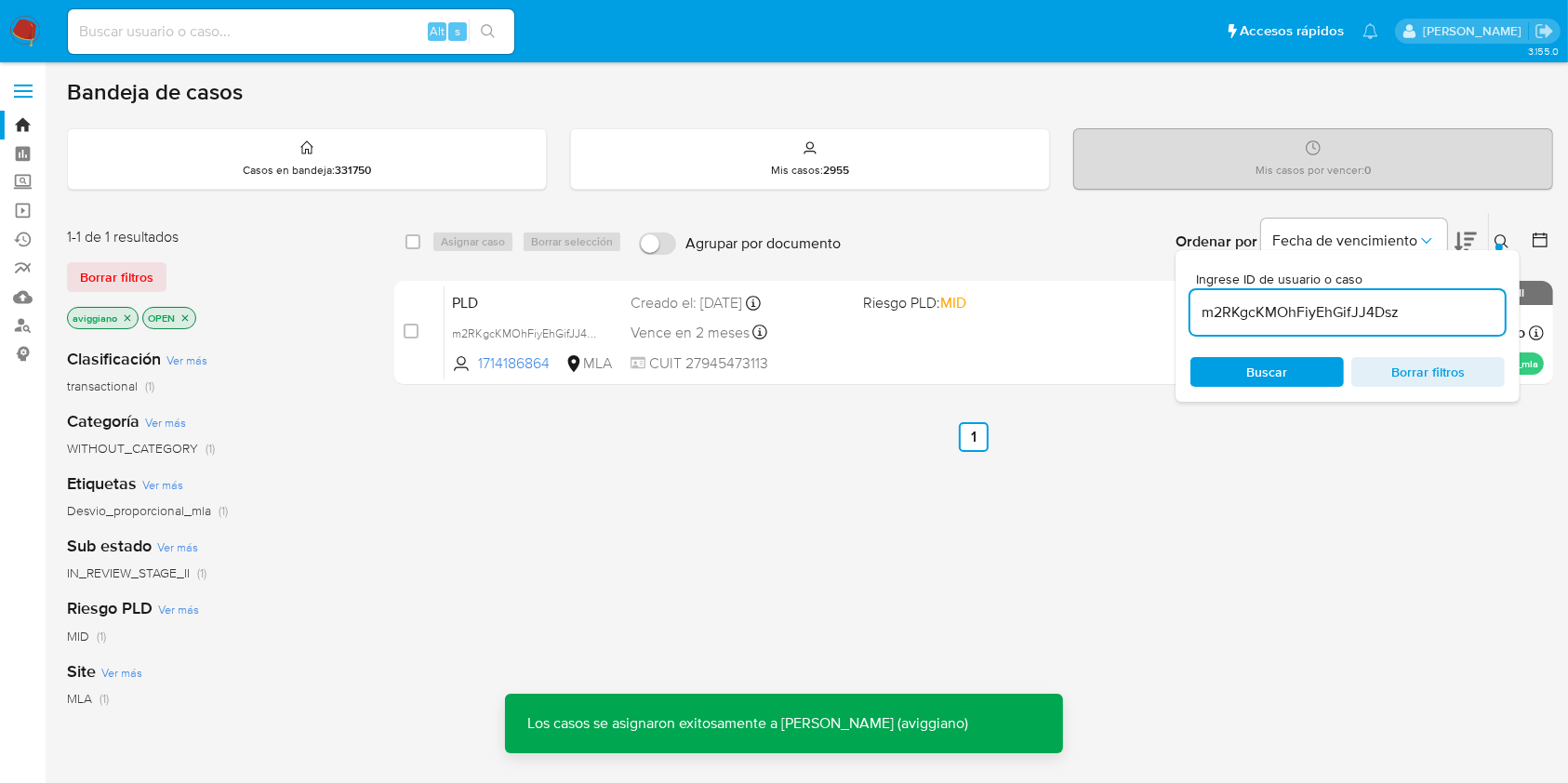
click at [770, 334] on div "Vence en 2 meses Vence el [DATE] 03:16:45" at bounding box center [738, 333] width 216 height 25
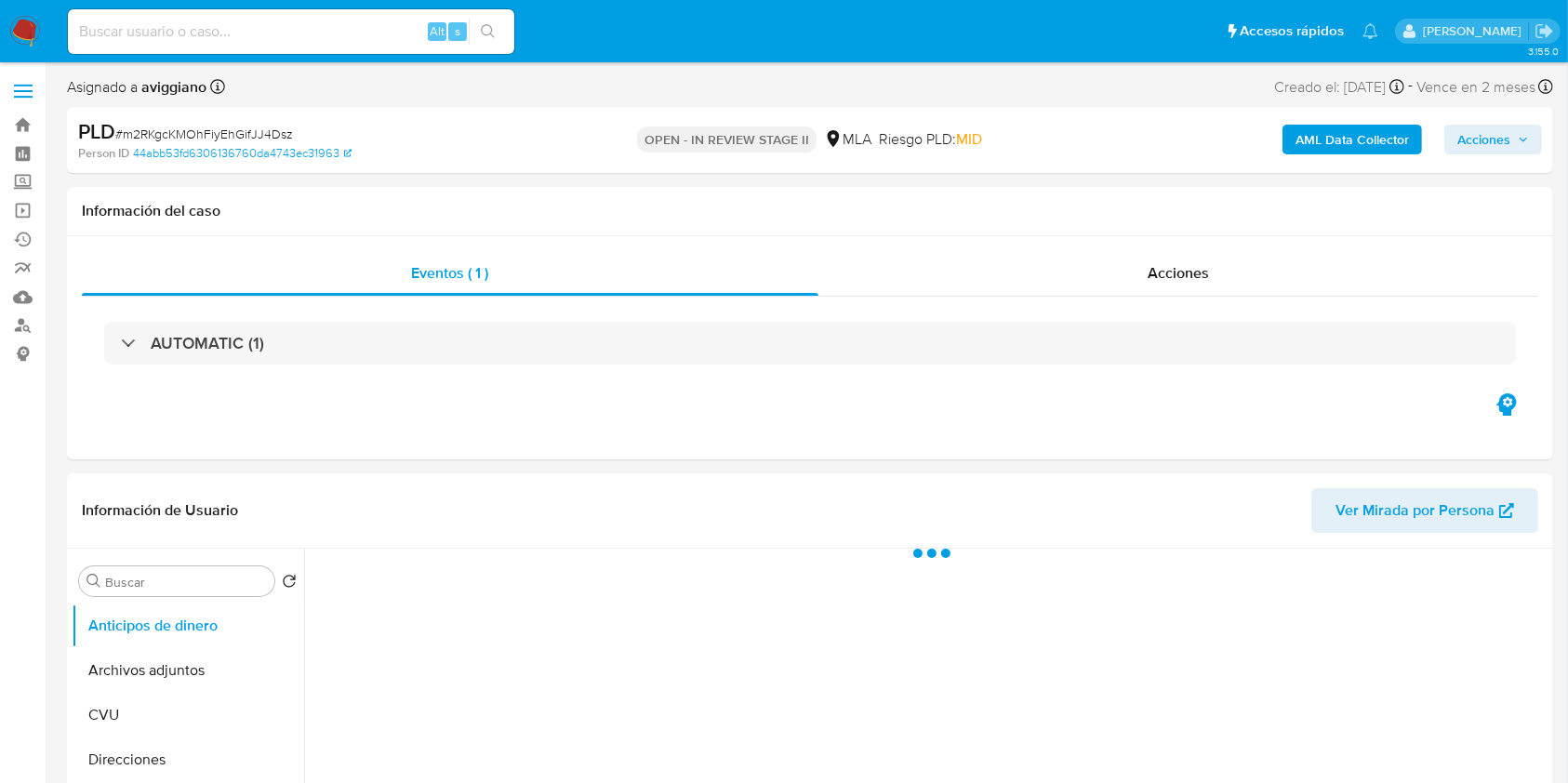
click at [1463, 140] on span "Acciones" at bounding box center [1484, 139] width 53 height 30
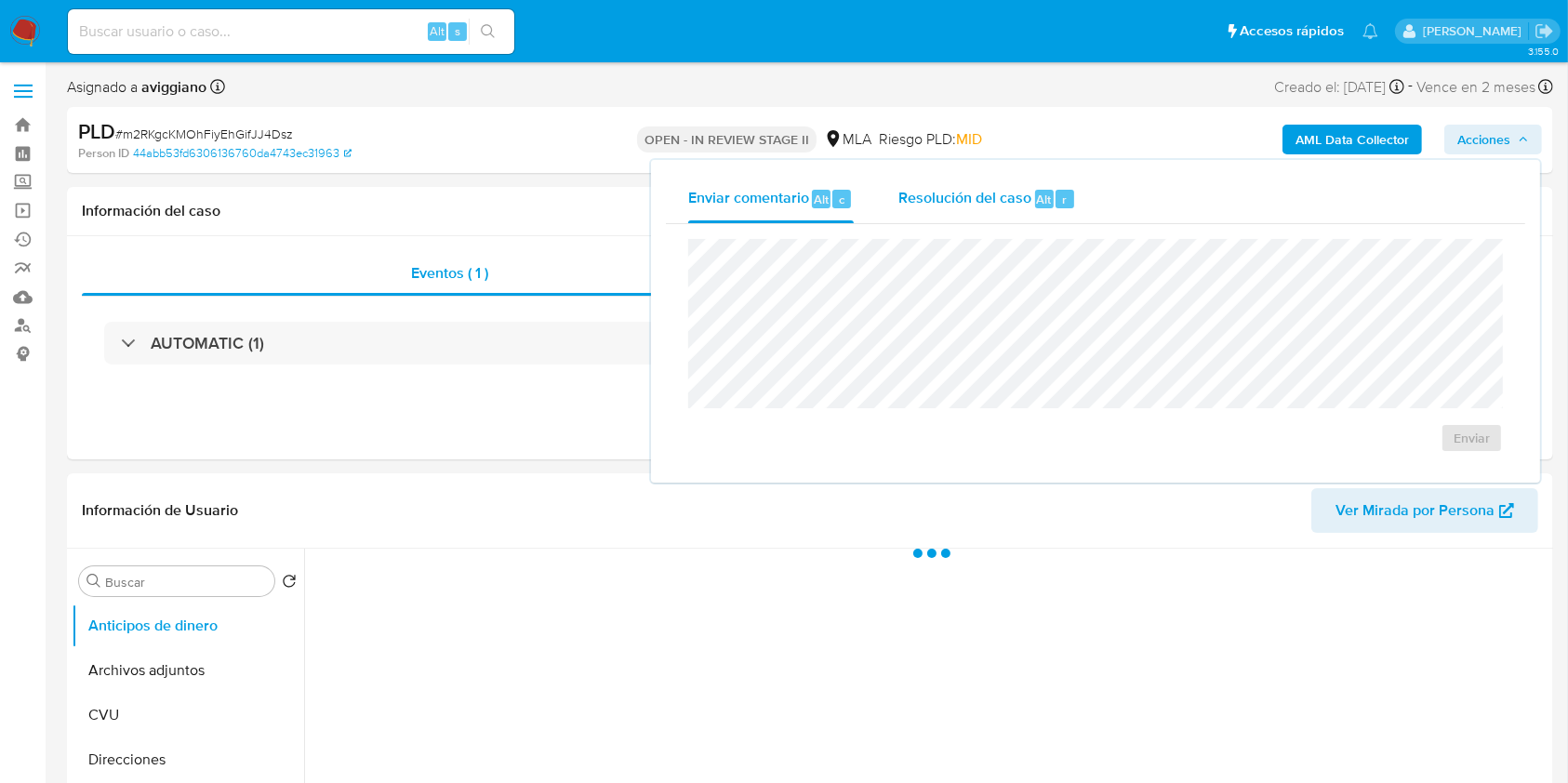
click at [901, 190] on span "Resolución del caso" at bounding box center [964, 199] width 133 height 21
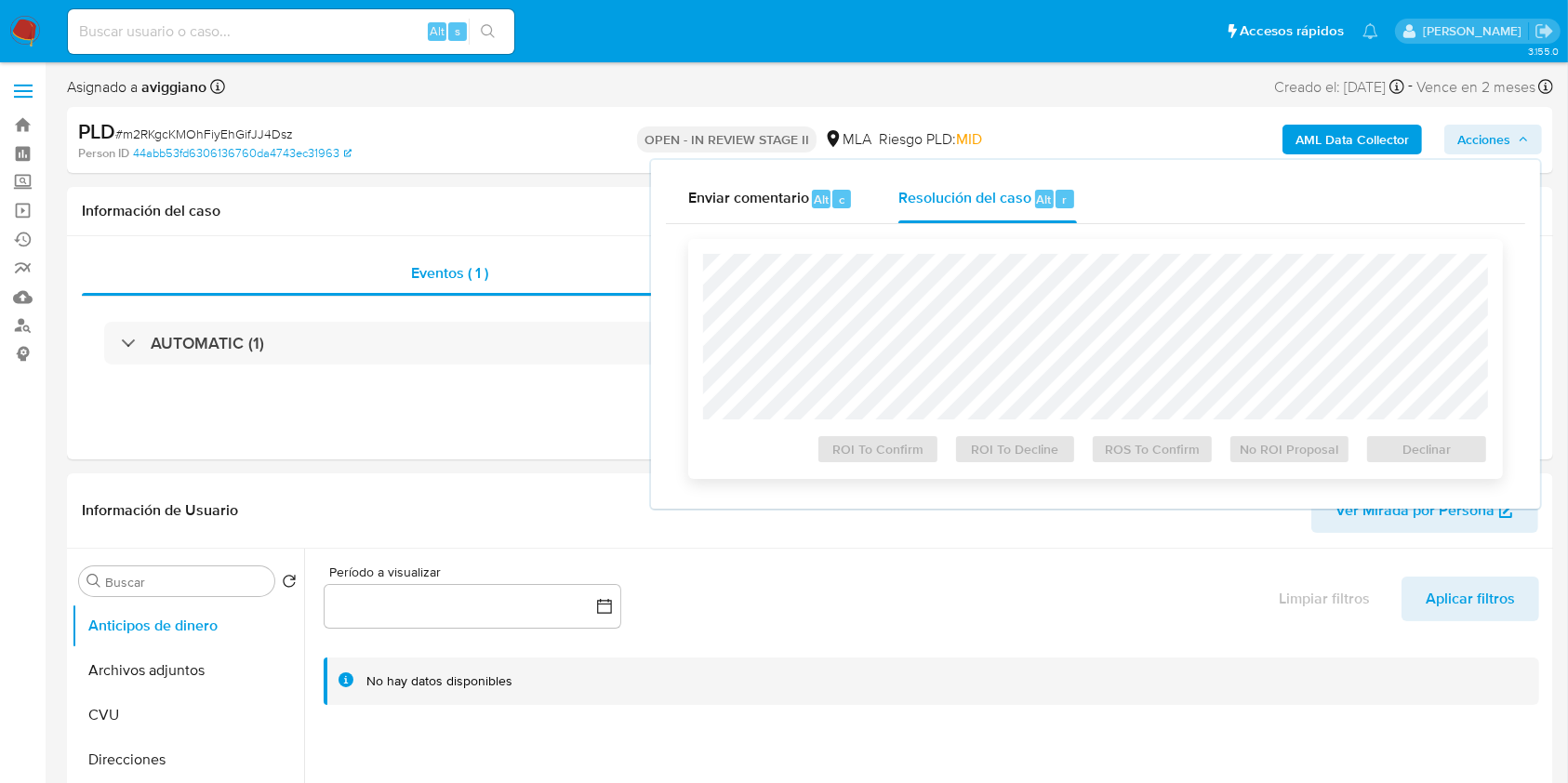
select select "10"
click at [1438, 469] on div "ROI To Confirm ROI To Decline ROS To Confirm No ROI Proposal Declinar" at bounding box center [1094, 358] width 814 height 240
click at [1428, 457] on span "Declinar" at bounding box center [1426, 448] width 97 height 26
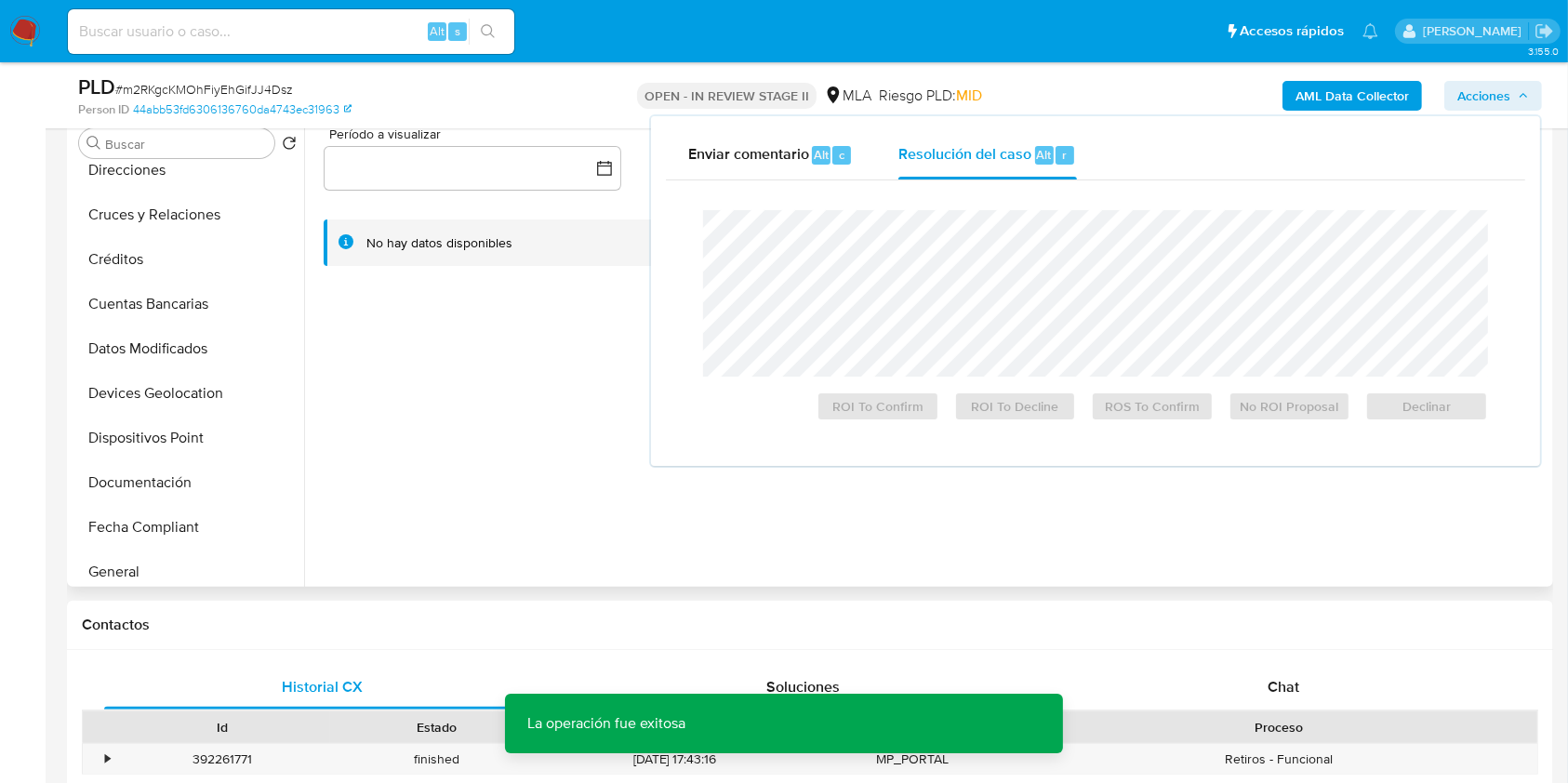
scroll to position [372, 0]
click at [174, 401] on button "Historial Casos" at bounding box center [180, 396] width 217 height 45
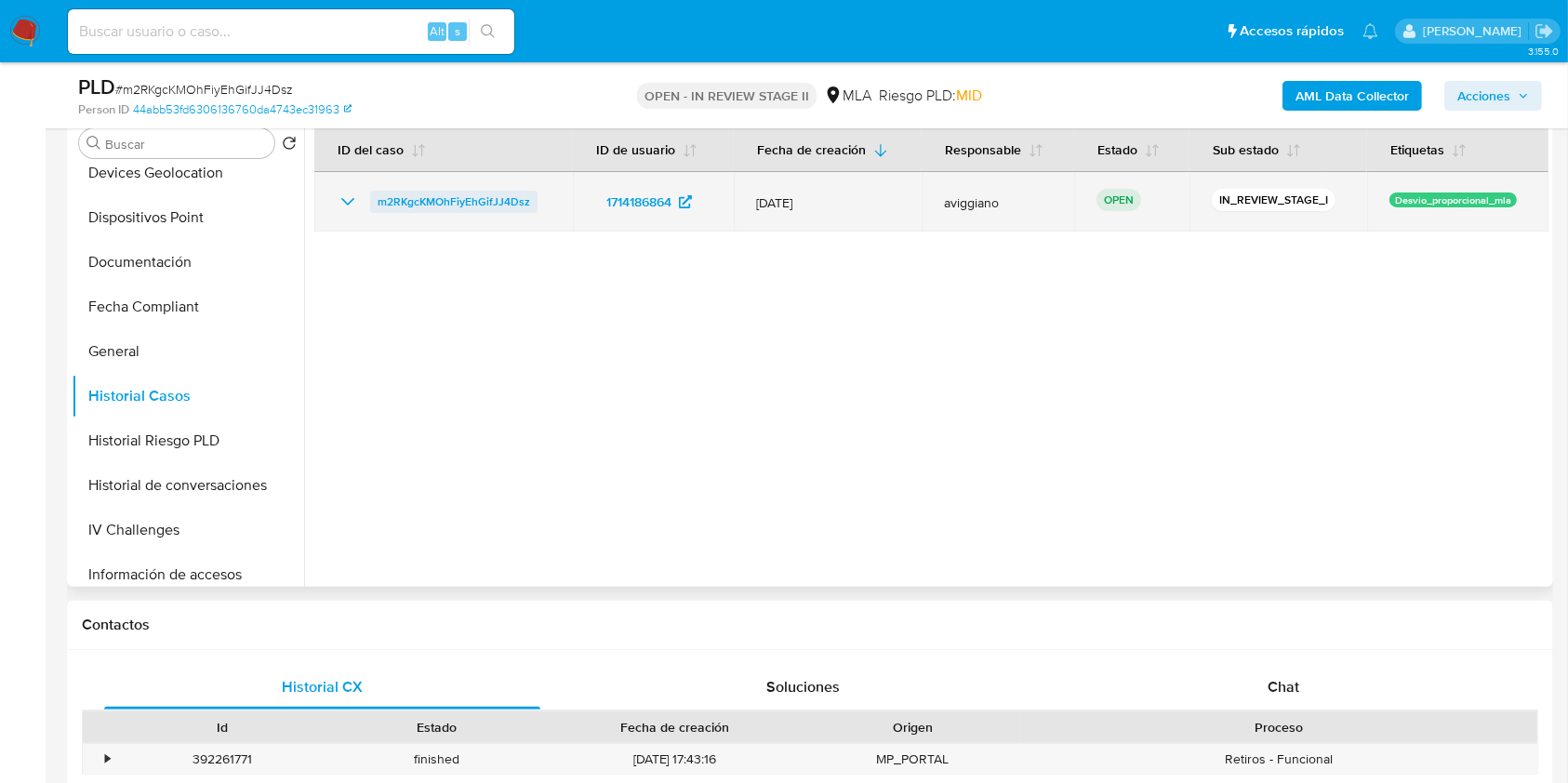
click at [522, 199] on span "m2RKgcKMOhFiyEhGifJJ4Dsz" at bounding box center [453, 201] width 152 height 22
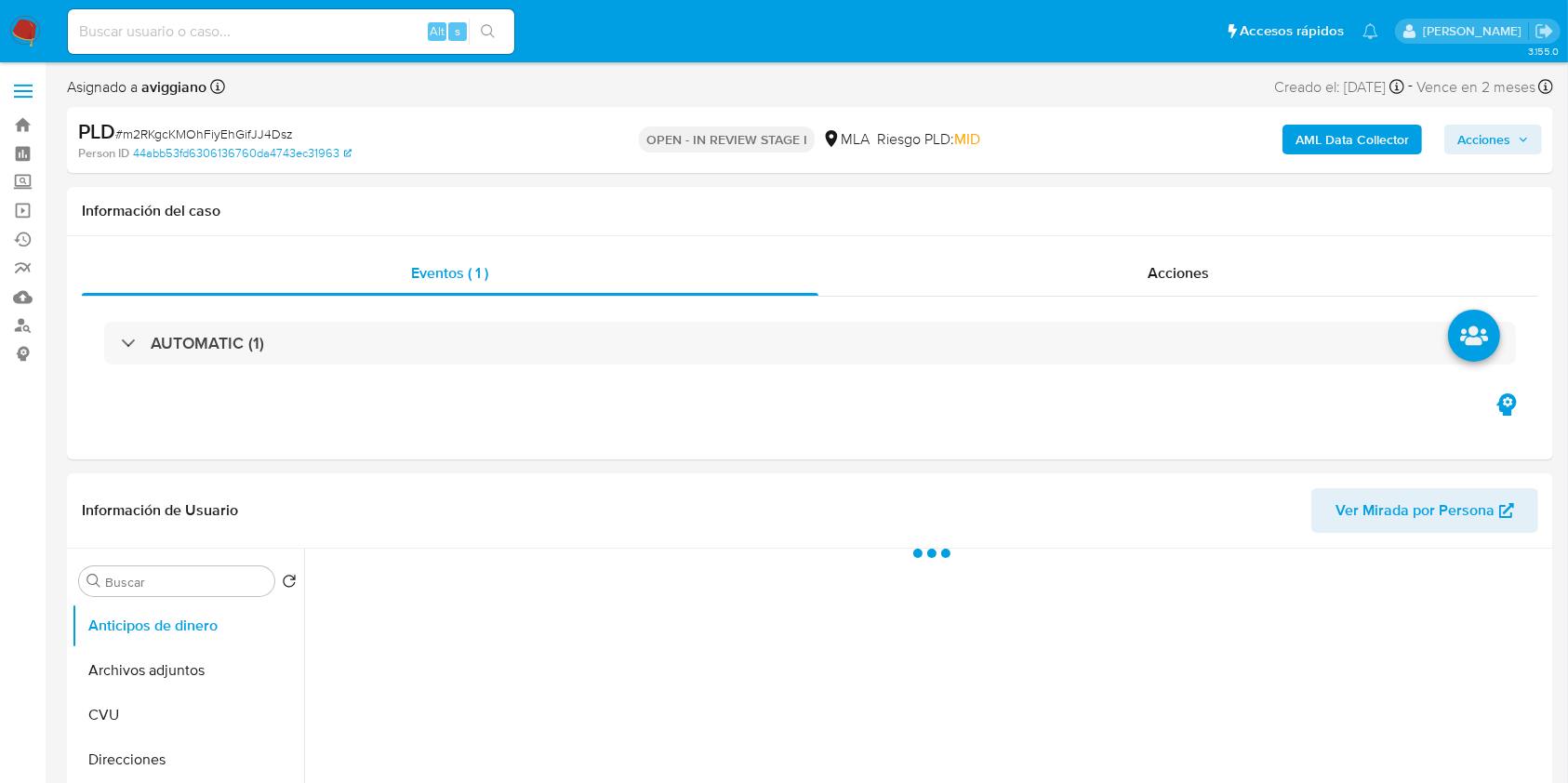
select select "10"
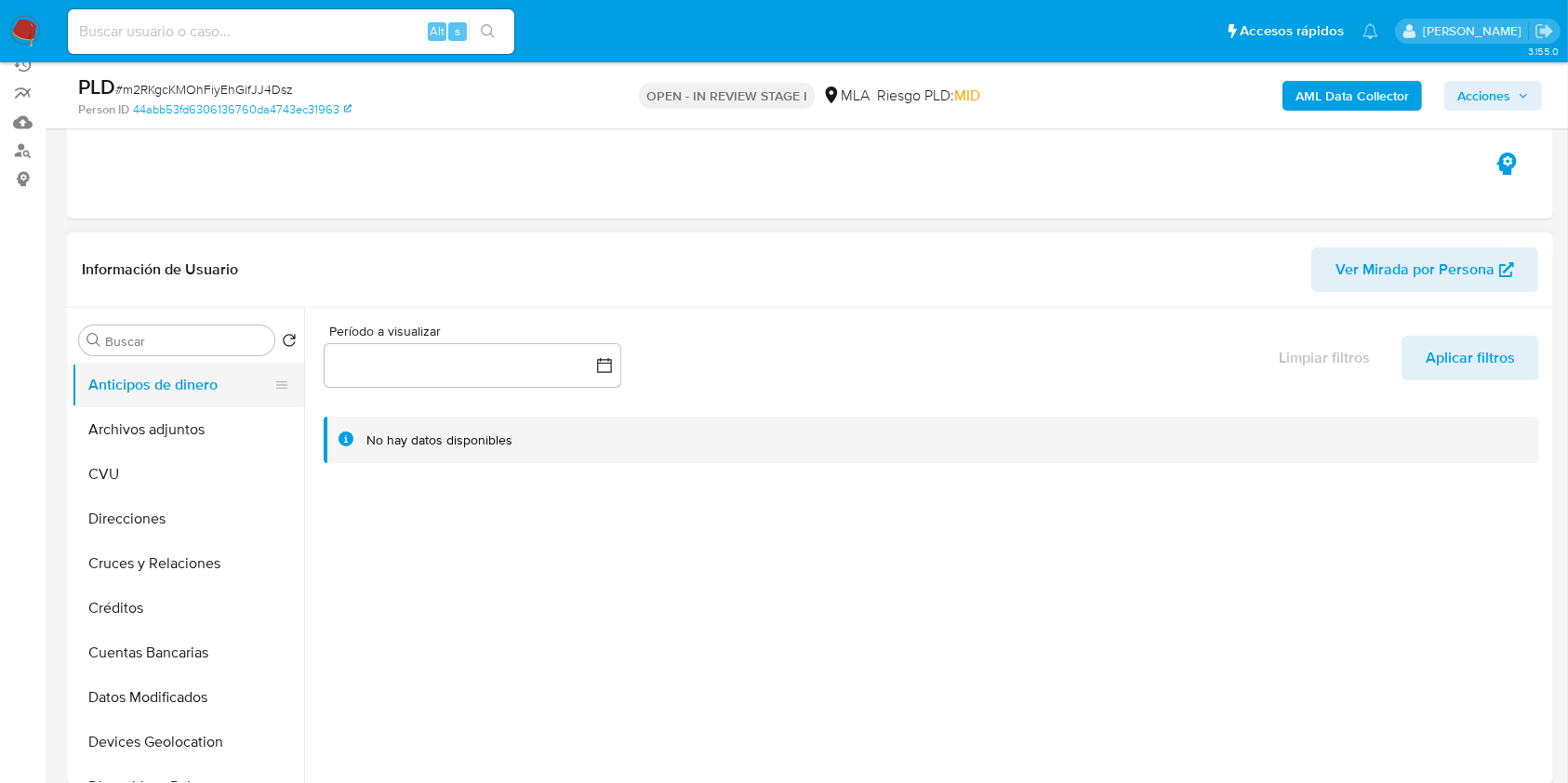
scroll to position [247, 0]
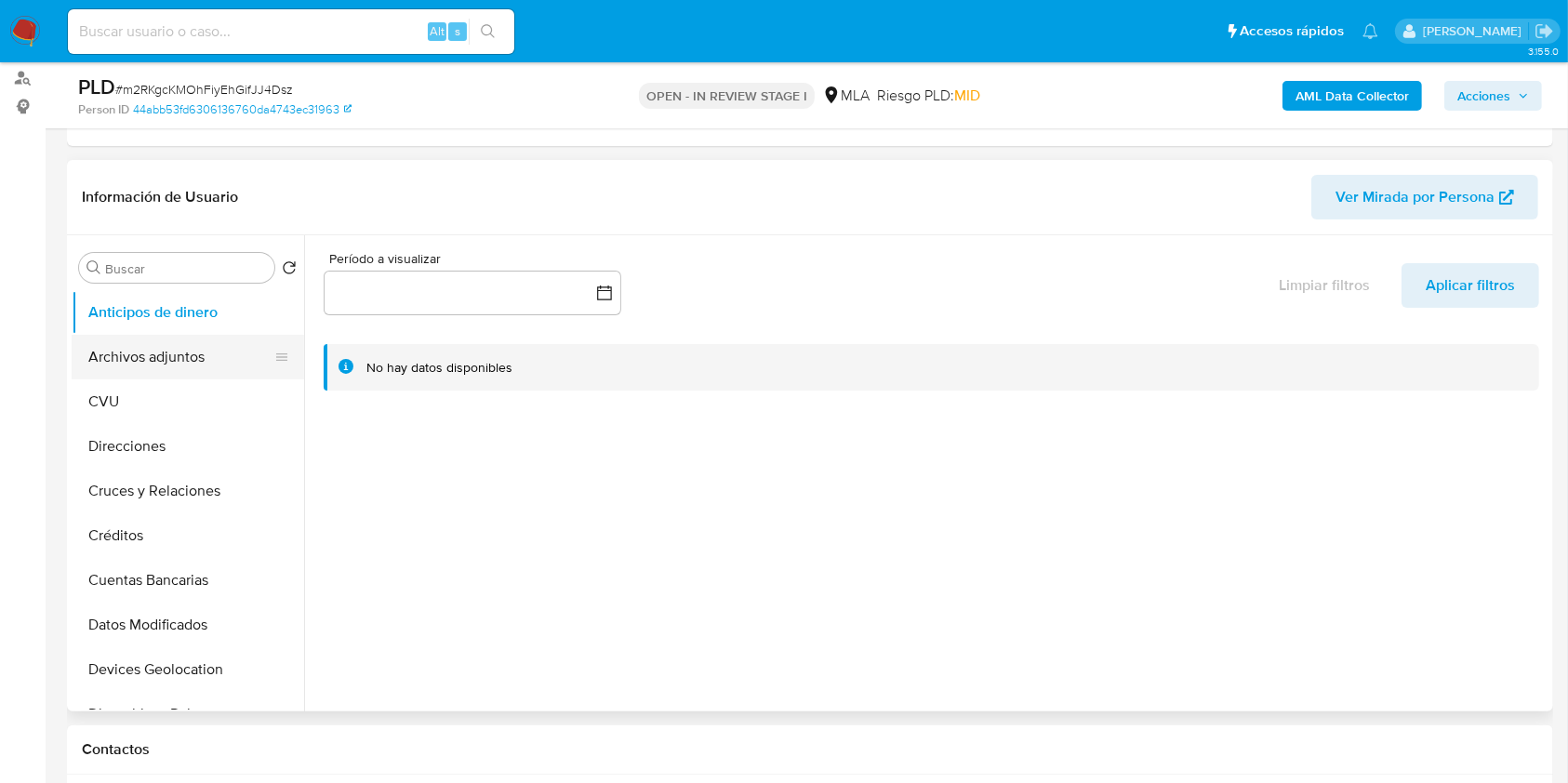
click at [78, 345] on button "Archivos adjuntos" at bounding box center [180, 357] width 217 height 45
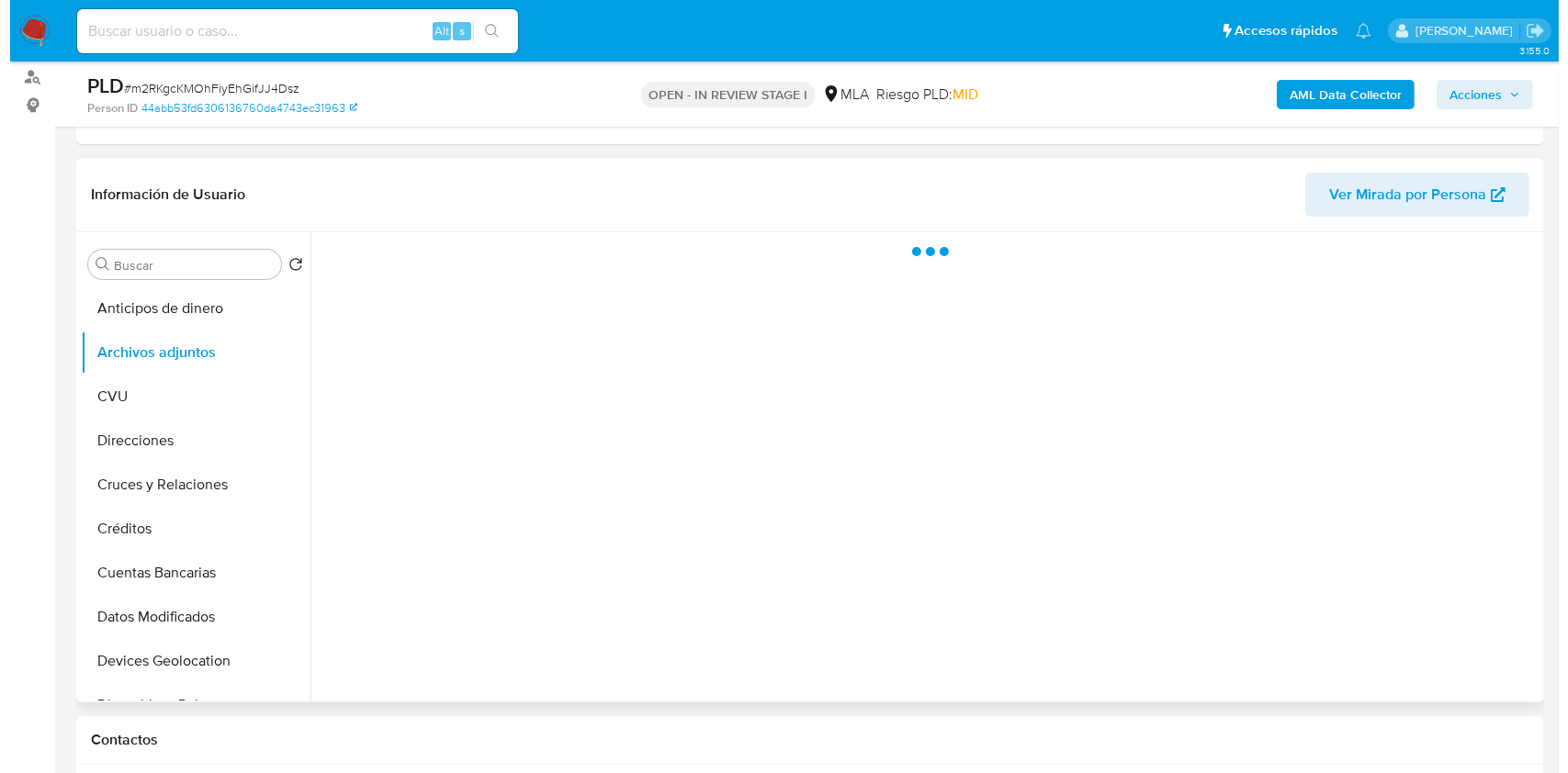
scroll to position [489, 0]
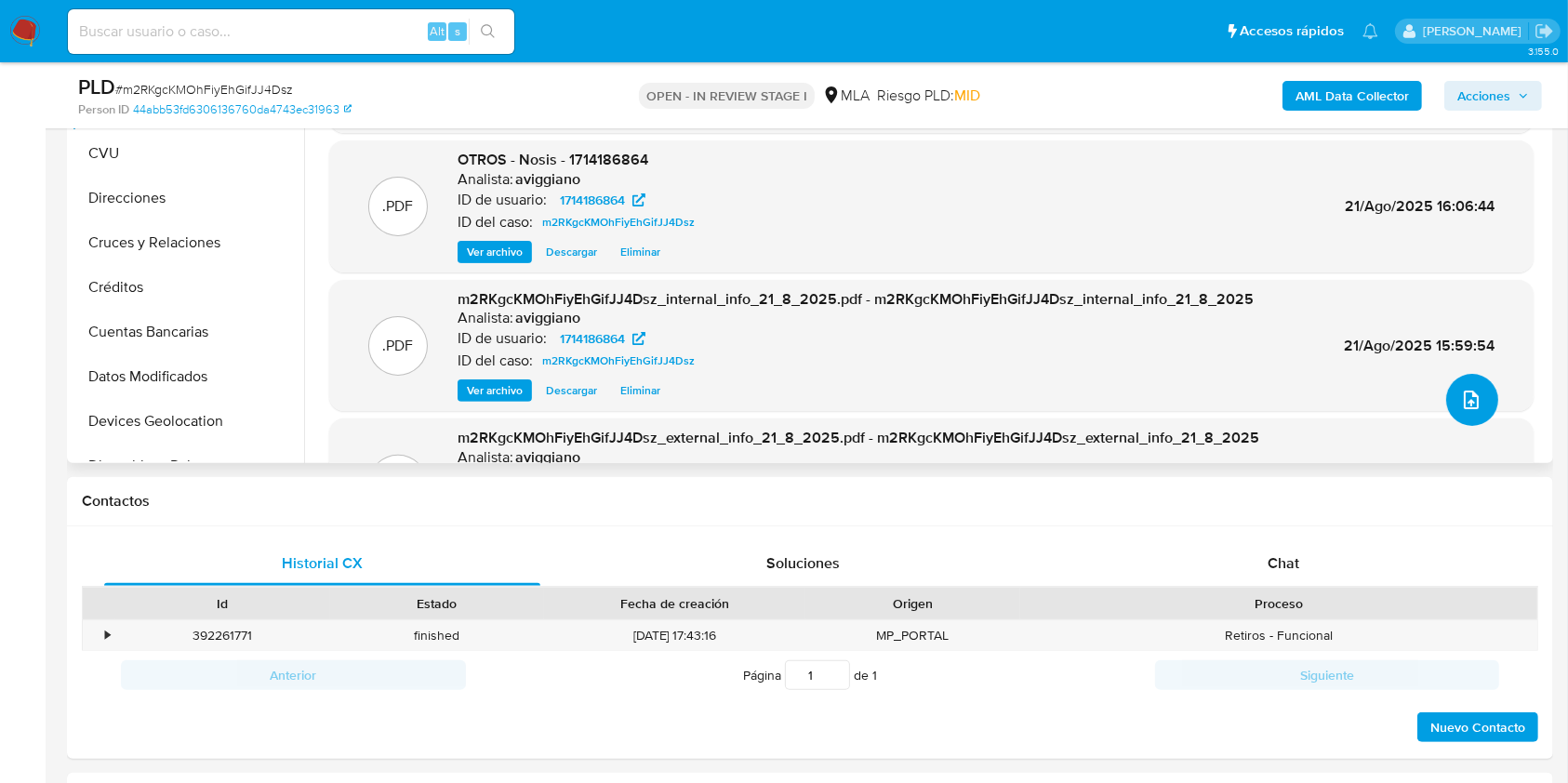
click at [1469, 386] on button "upload-file" at bounding box center [1472, 400] width 52 height 52
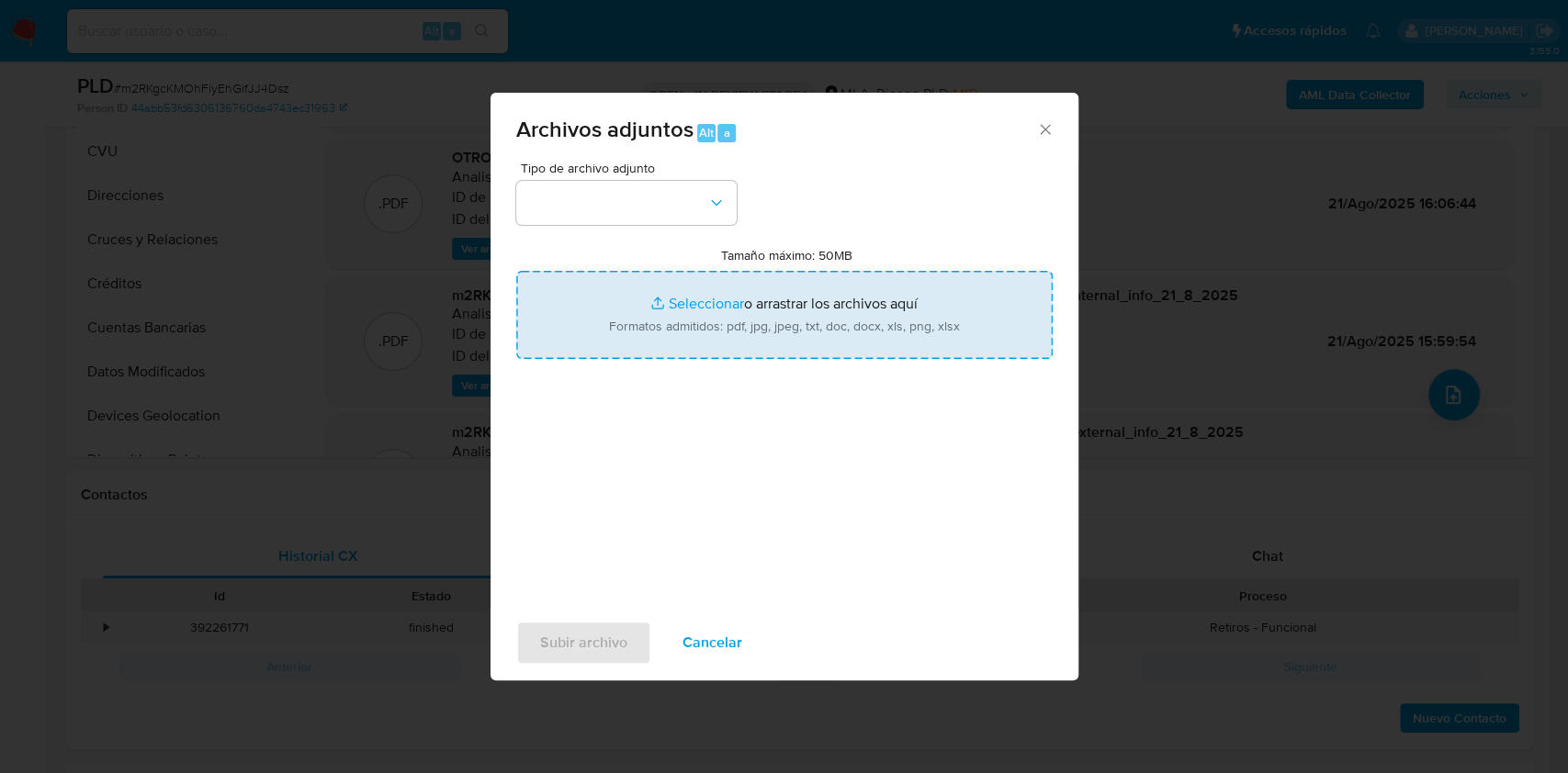
click at [917, 292] on input "Tamaño máximo: 50MB Seleccionar archivos" at bounding box center [785, 315] width 537 height 88
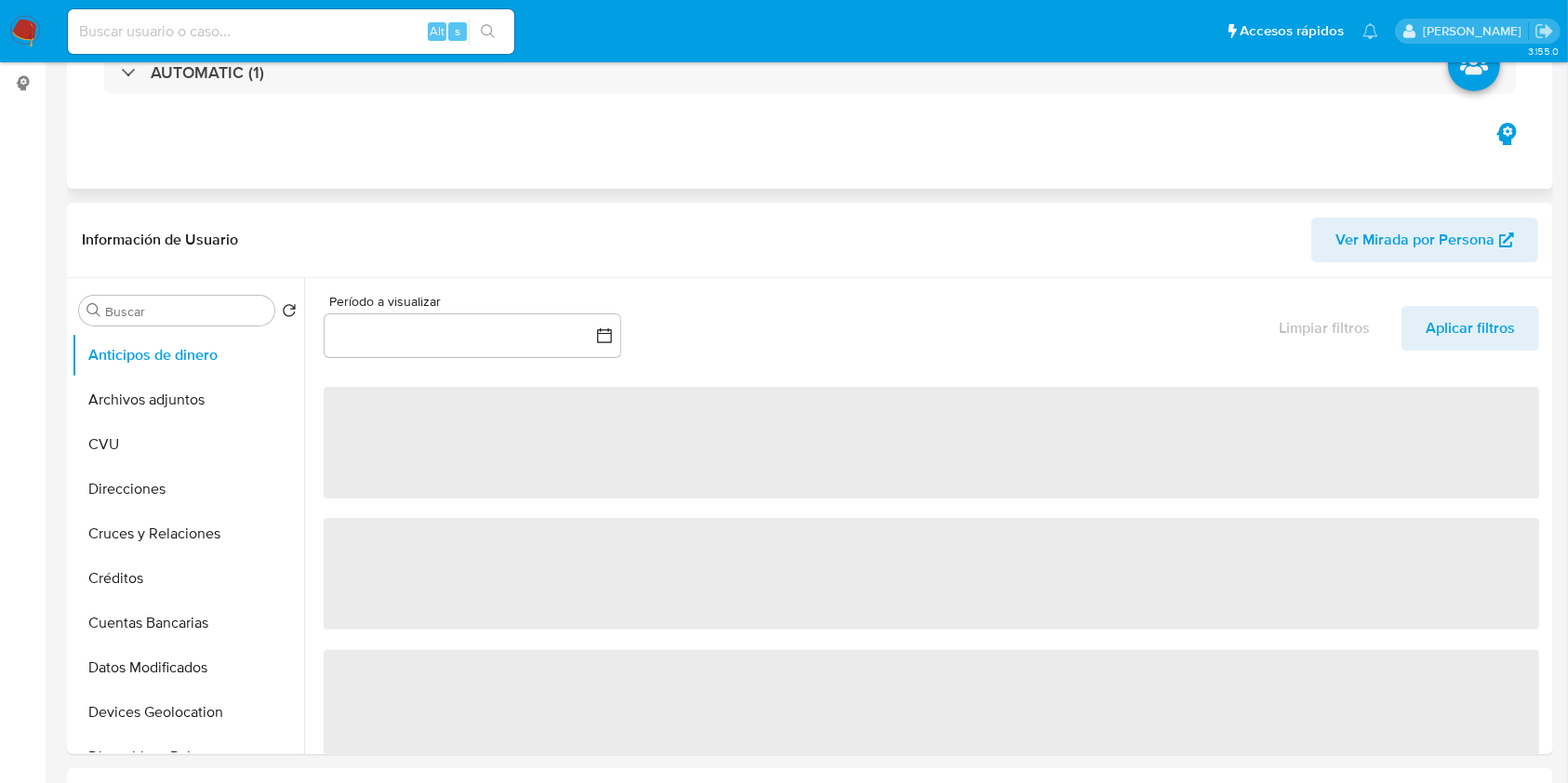
select select "10"
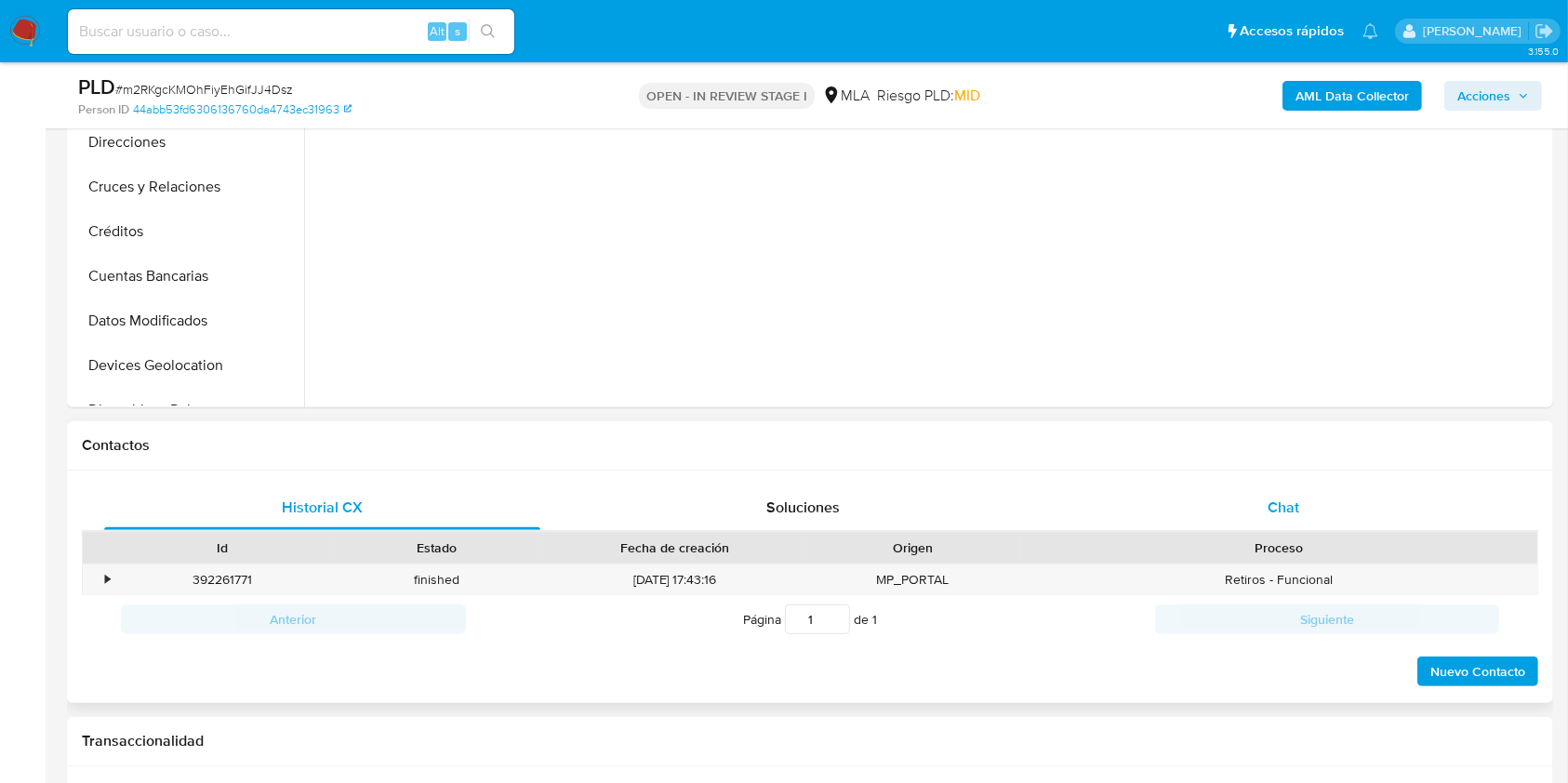
click at [1308, 515] on div "Chat" at bounding box center [1283, 507] width 436 height 45
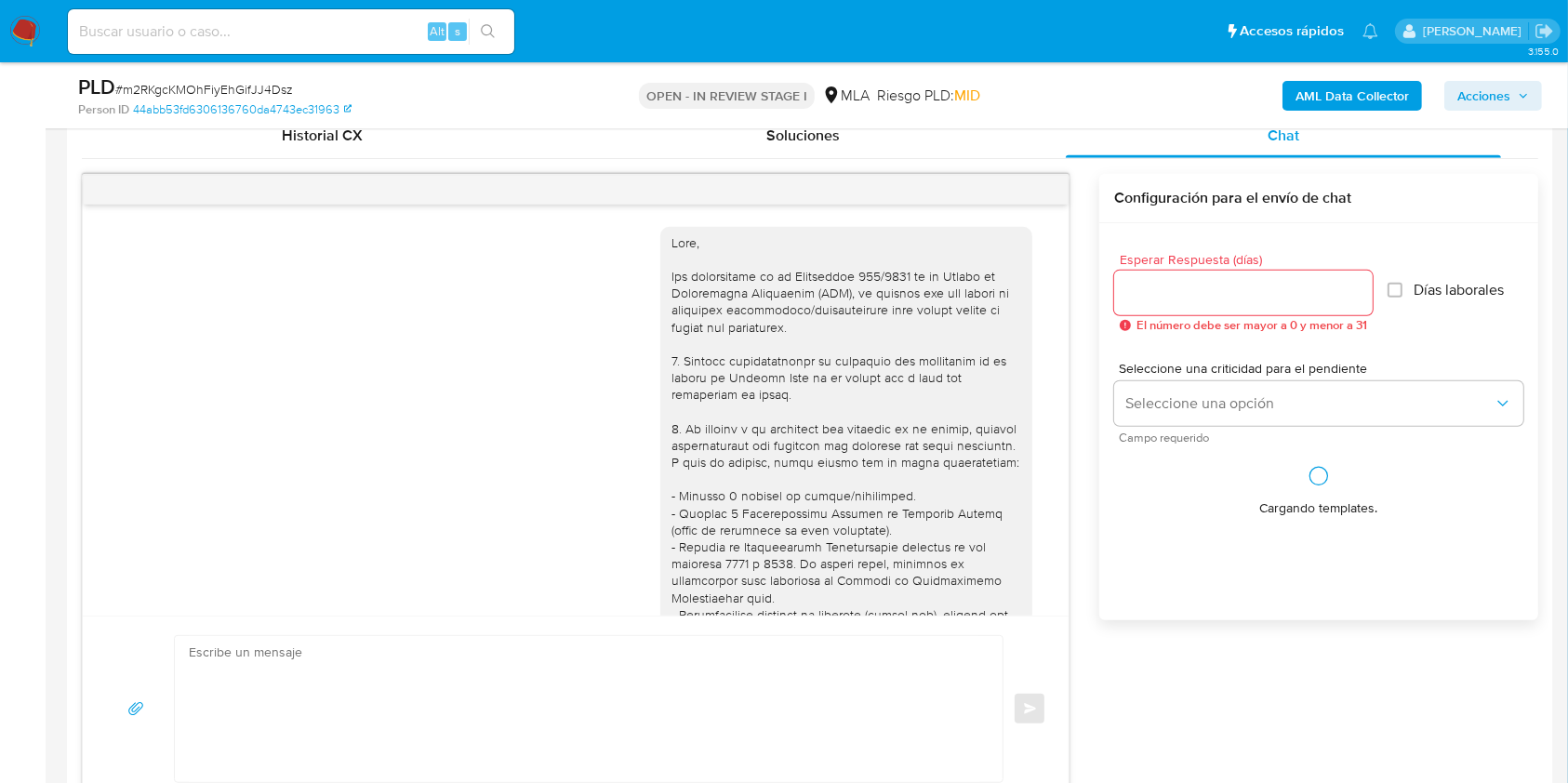
scroll to position [1051, 0]
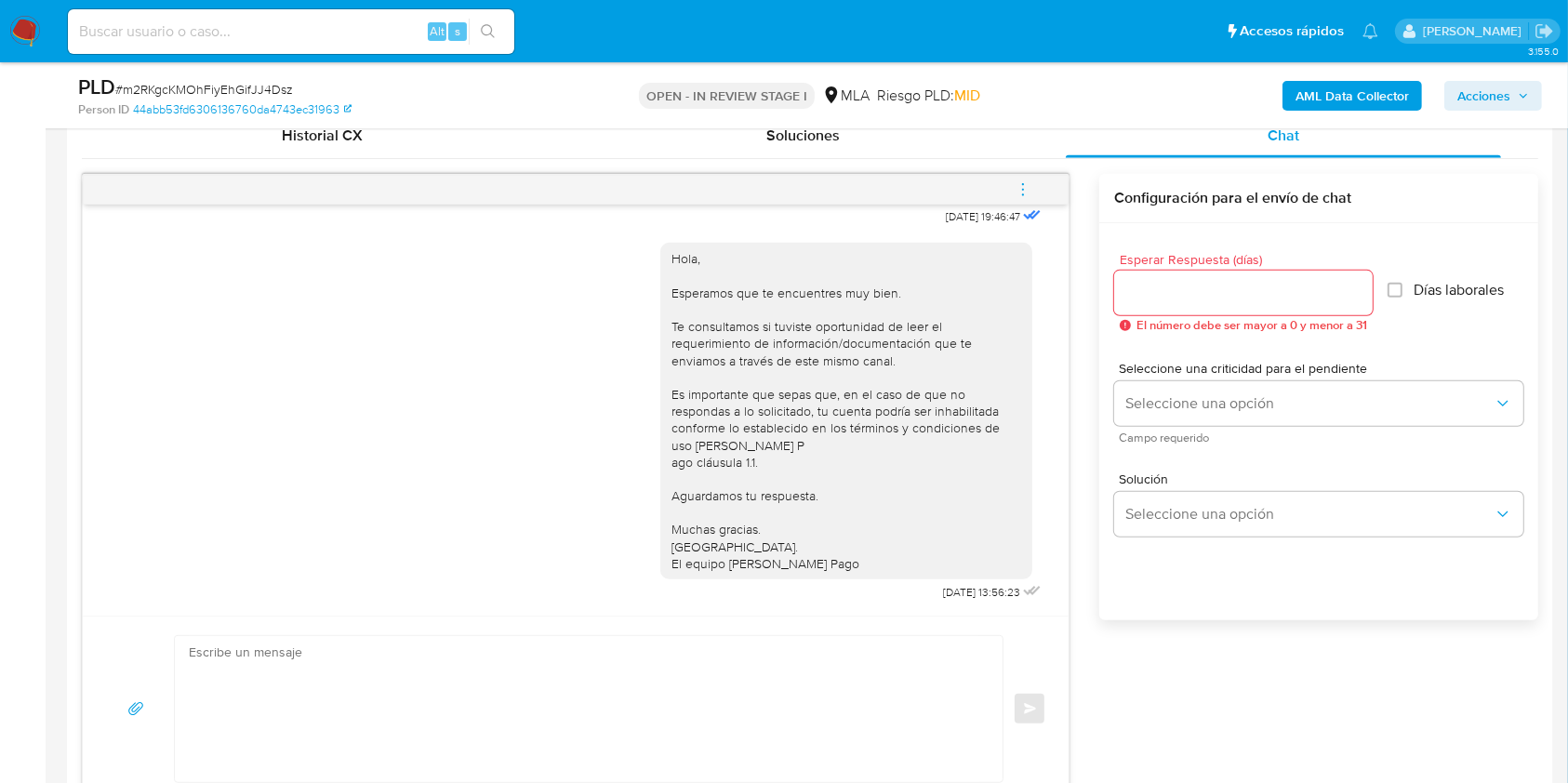
click at [1015, 181] on icon "menu-action" at bounding box center [1022, 189] width 16 height 16
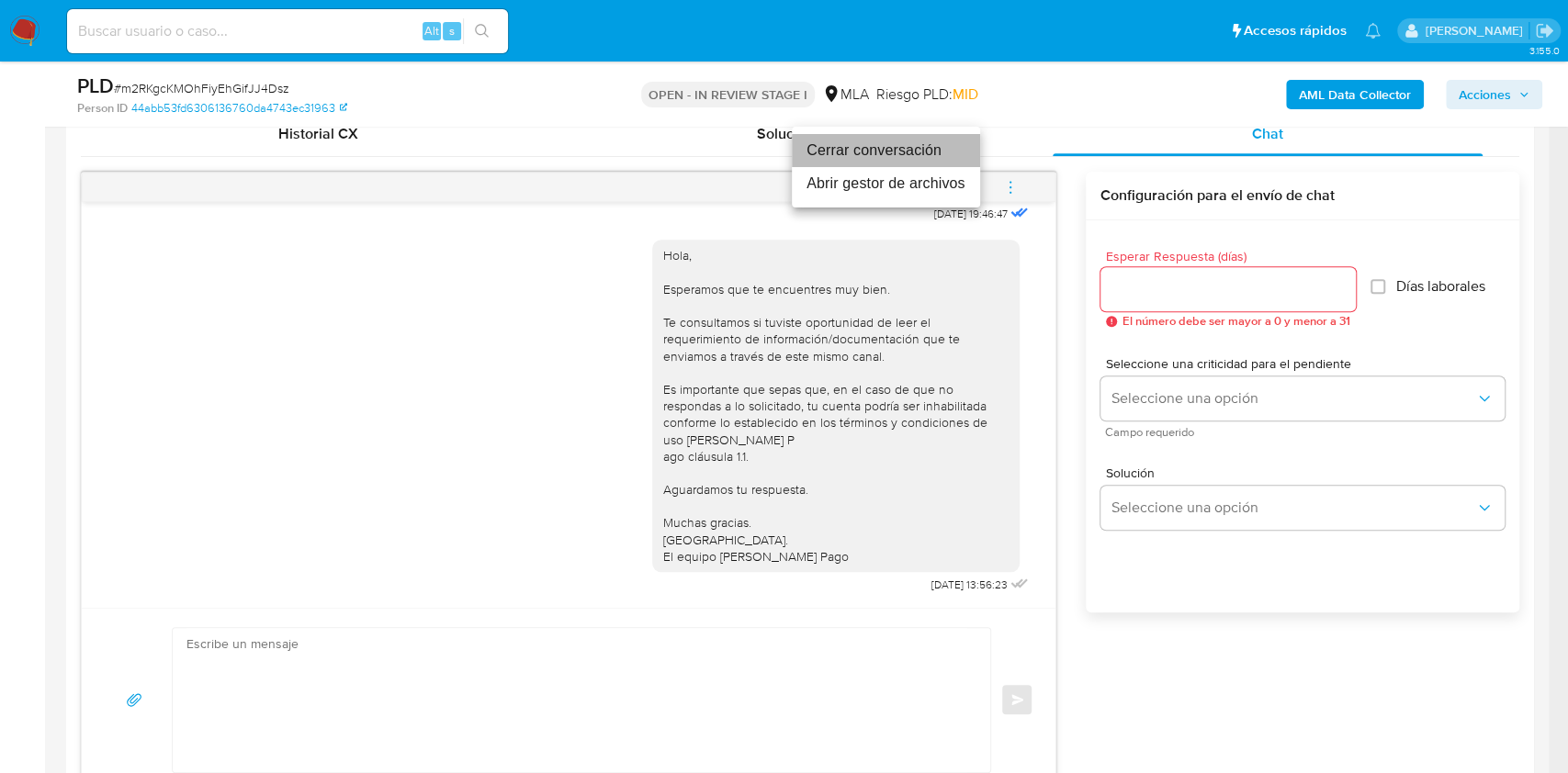
click at [904, 151] on li "Cerrar conversación" at bounding box center [886, 150] width 188 height 33
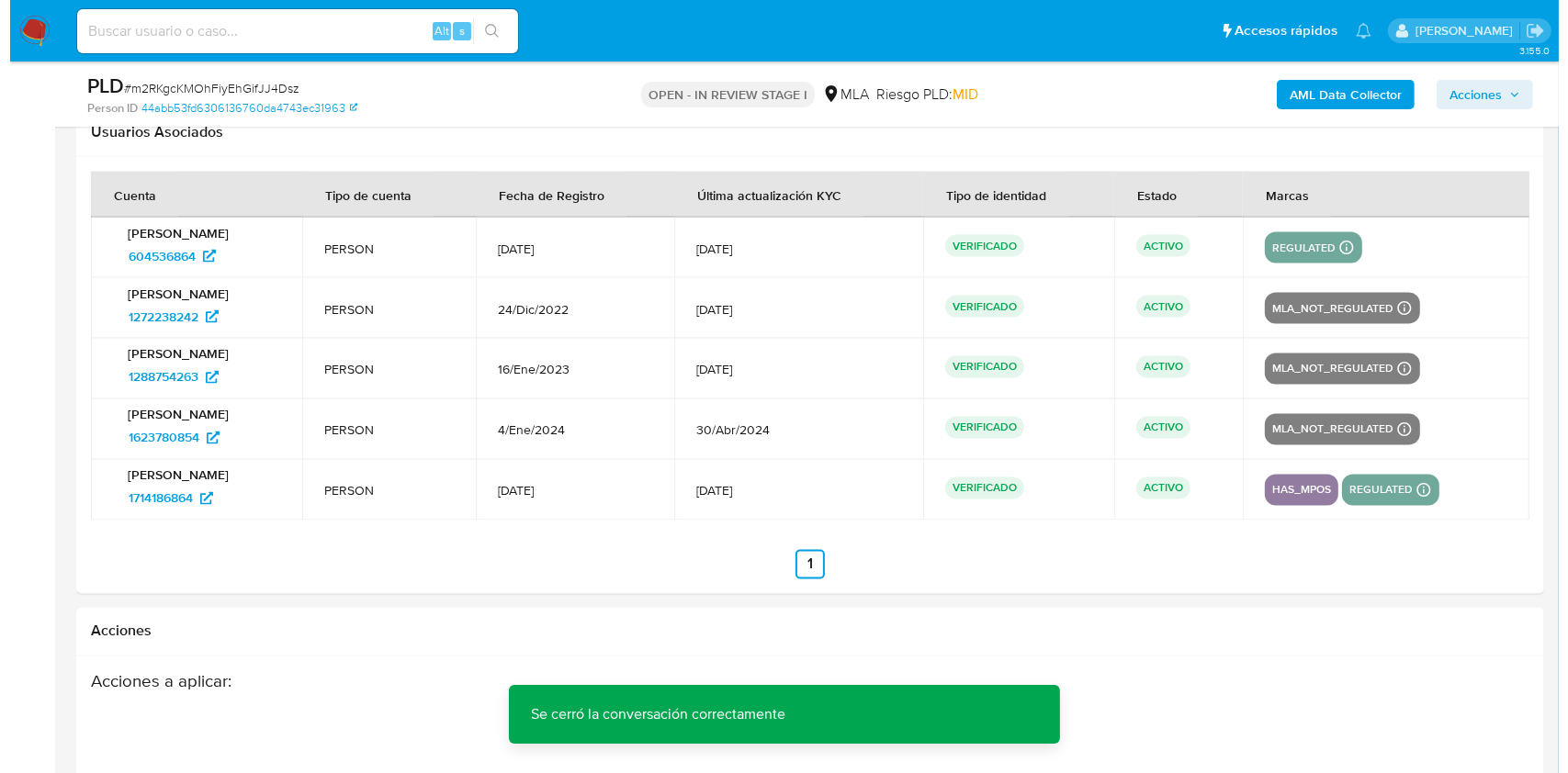
scroll to position [3470, 0]
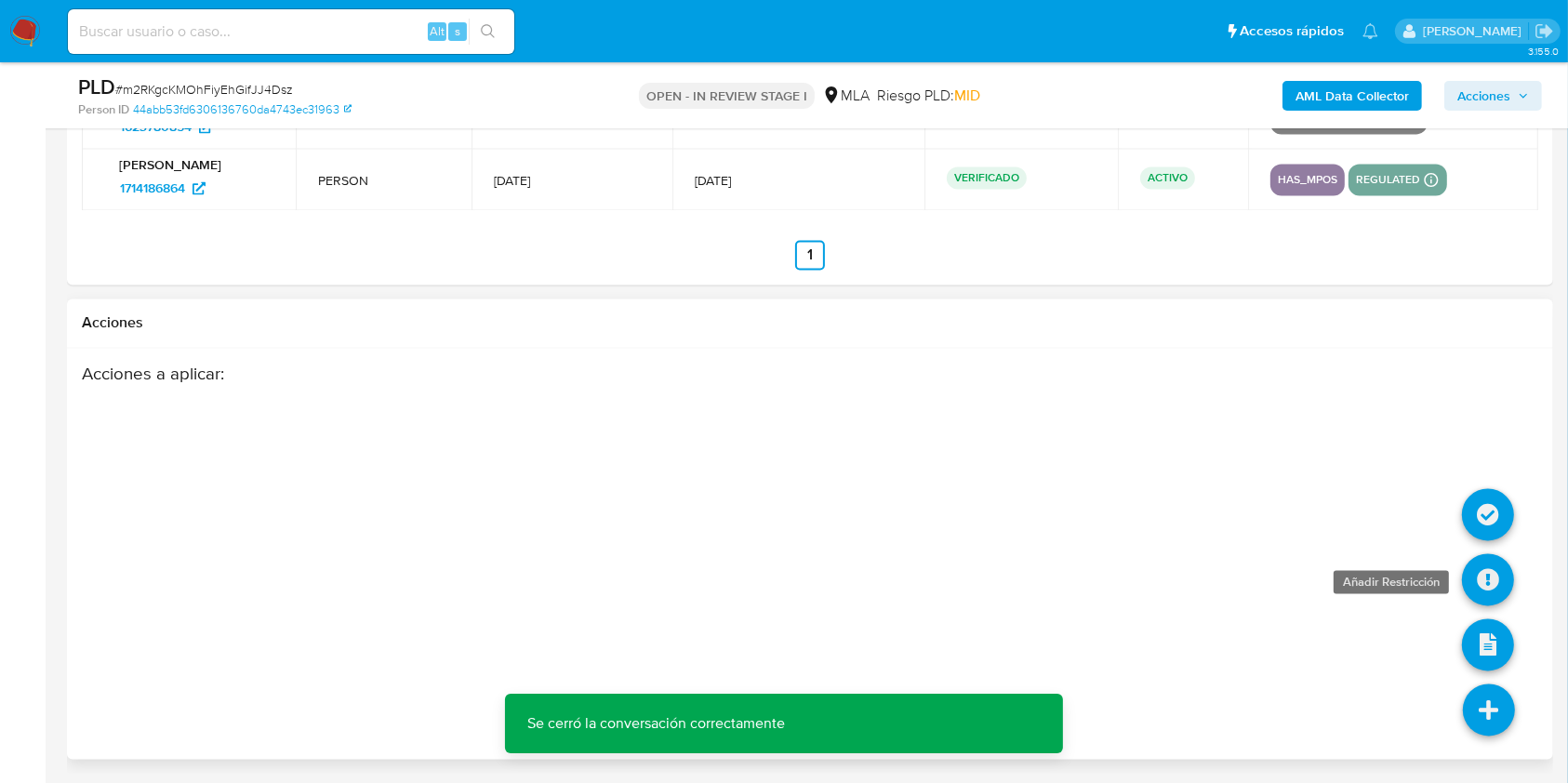
click at [1485, 576] on icon at bounding box center [1487, 580] width 52 height 52
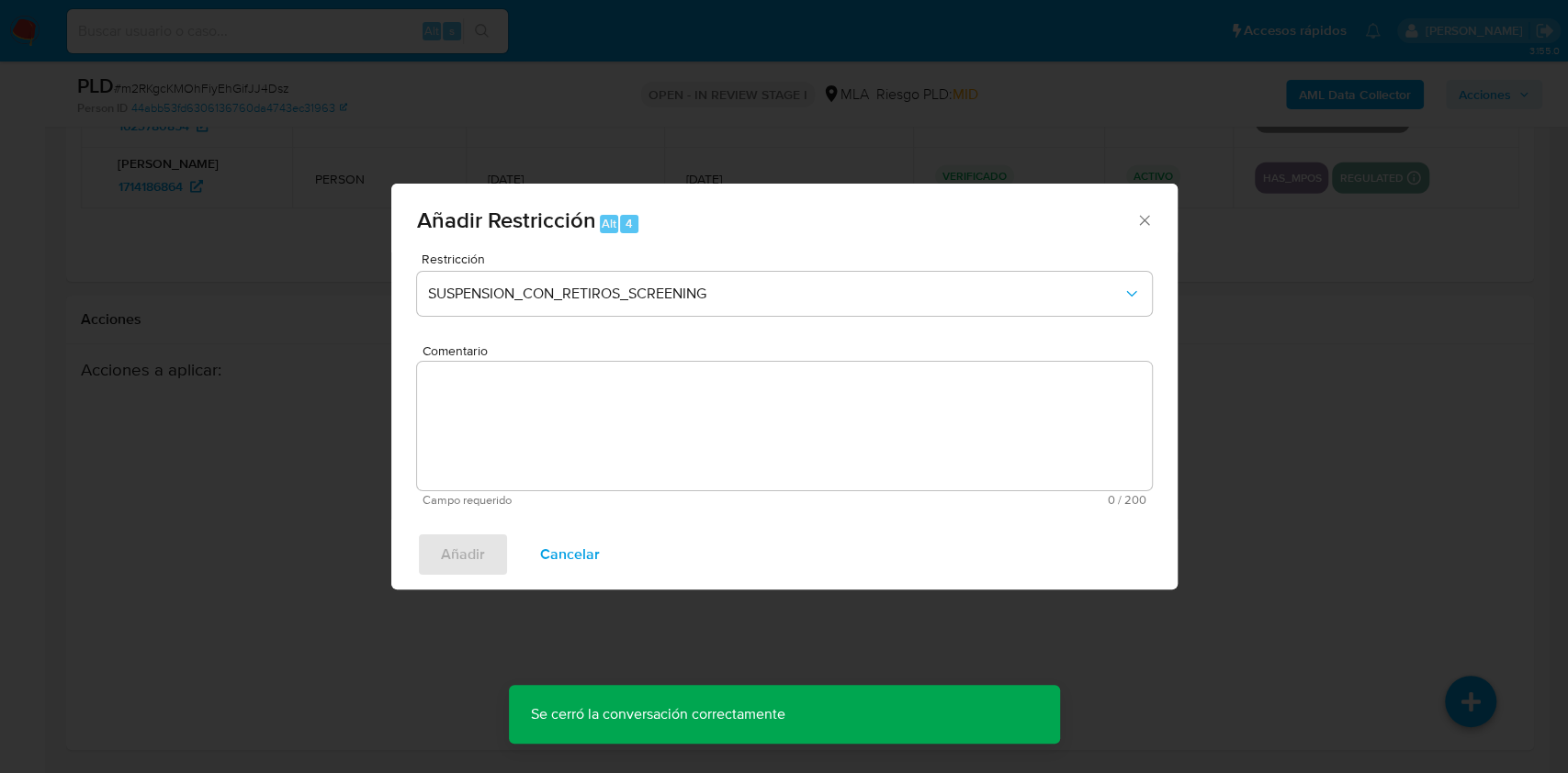
click at [685, 268] on div "Restricción SUSPENSION_CON_RETIROS_SCREENING" at bounding box center [784, 296] width 735 height 87
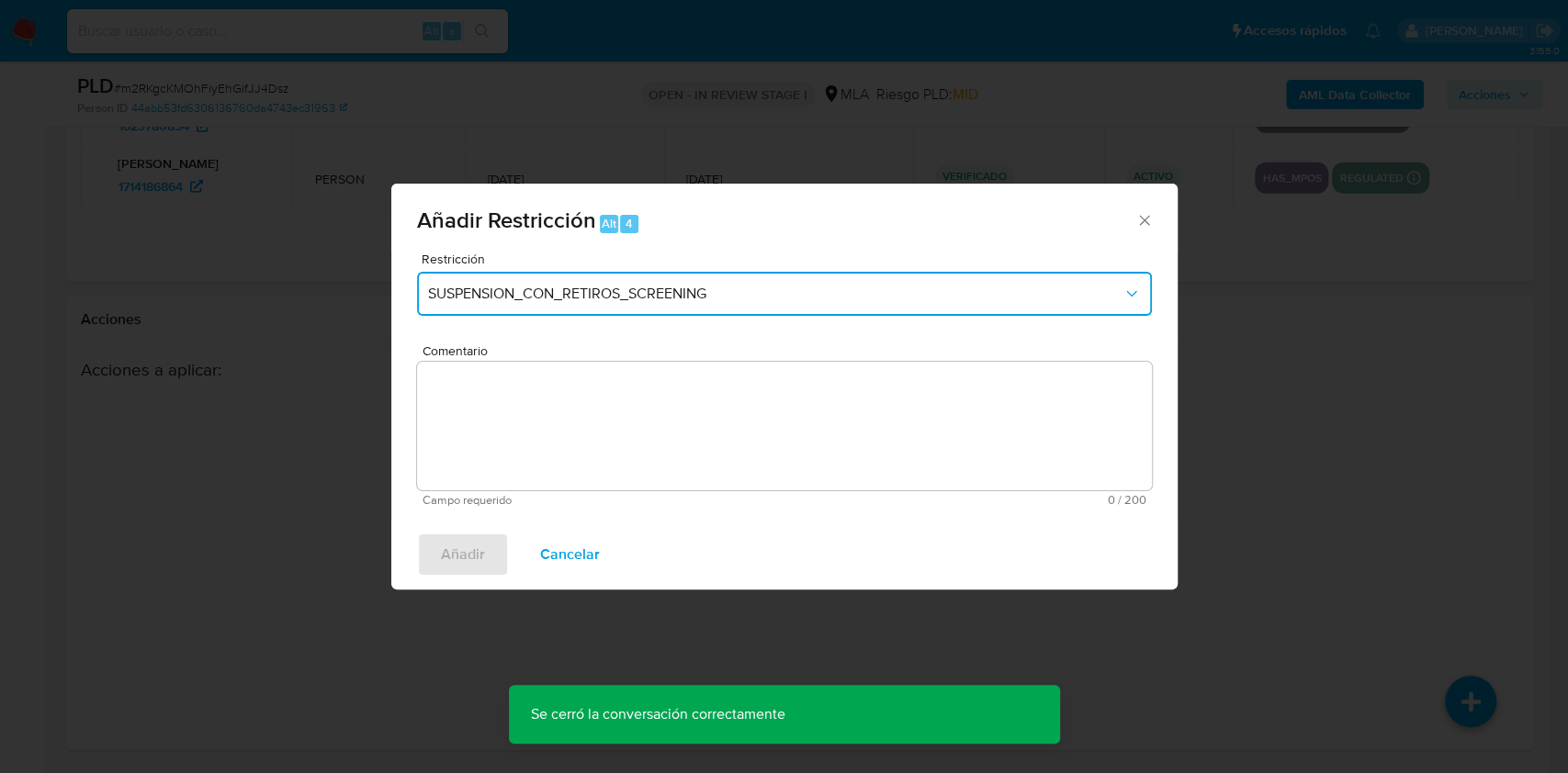
click at [682, 284] on span "SUSPENSION_CON_RETIROS_SCREENING" at bounding box center [775, 293] width 694 height 18
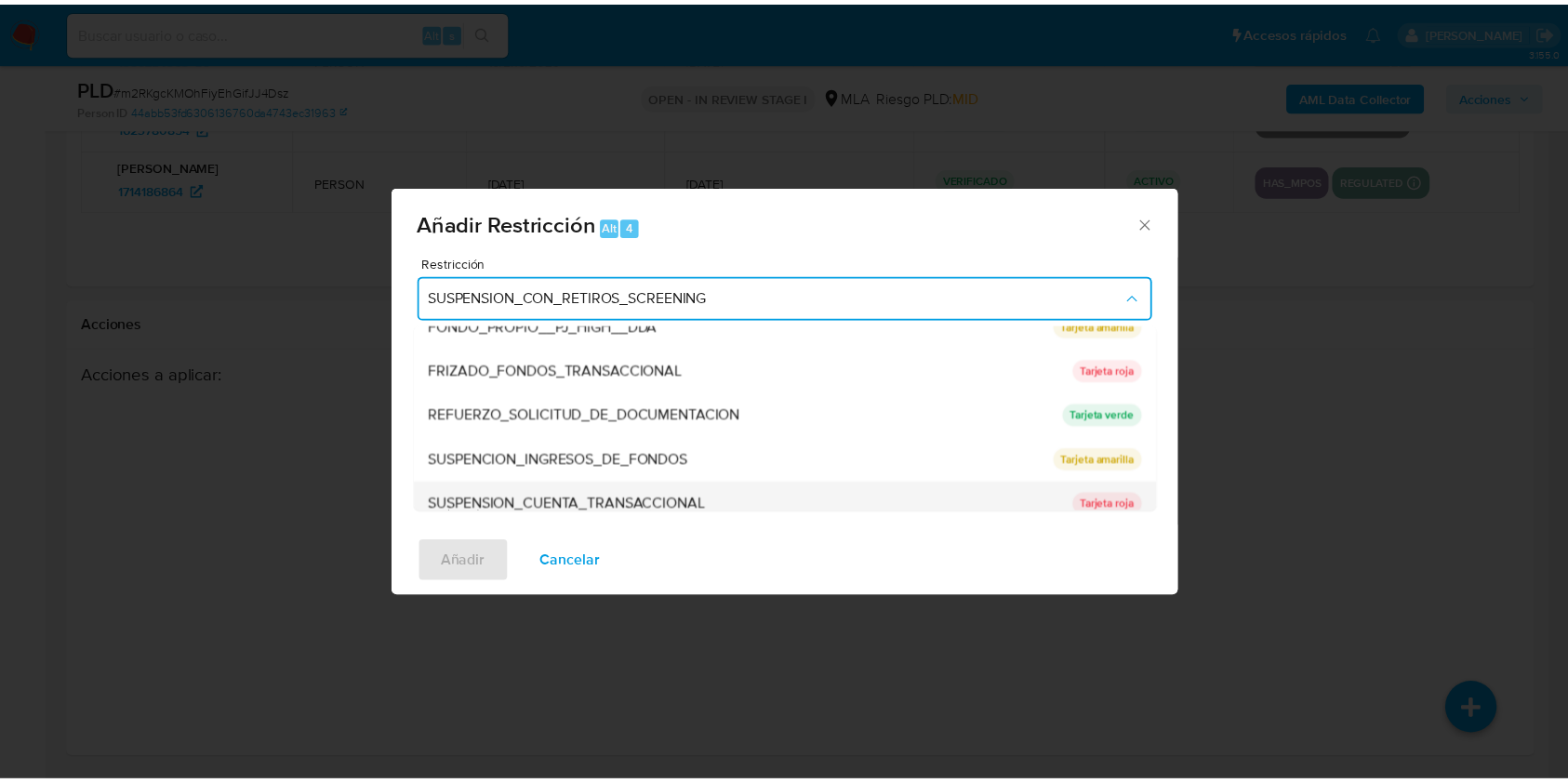
scroll to position [372, 0]
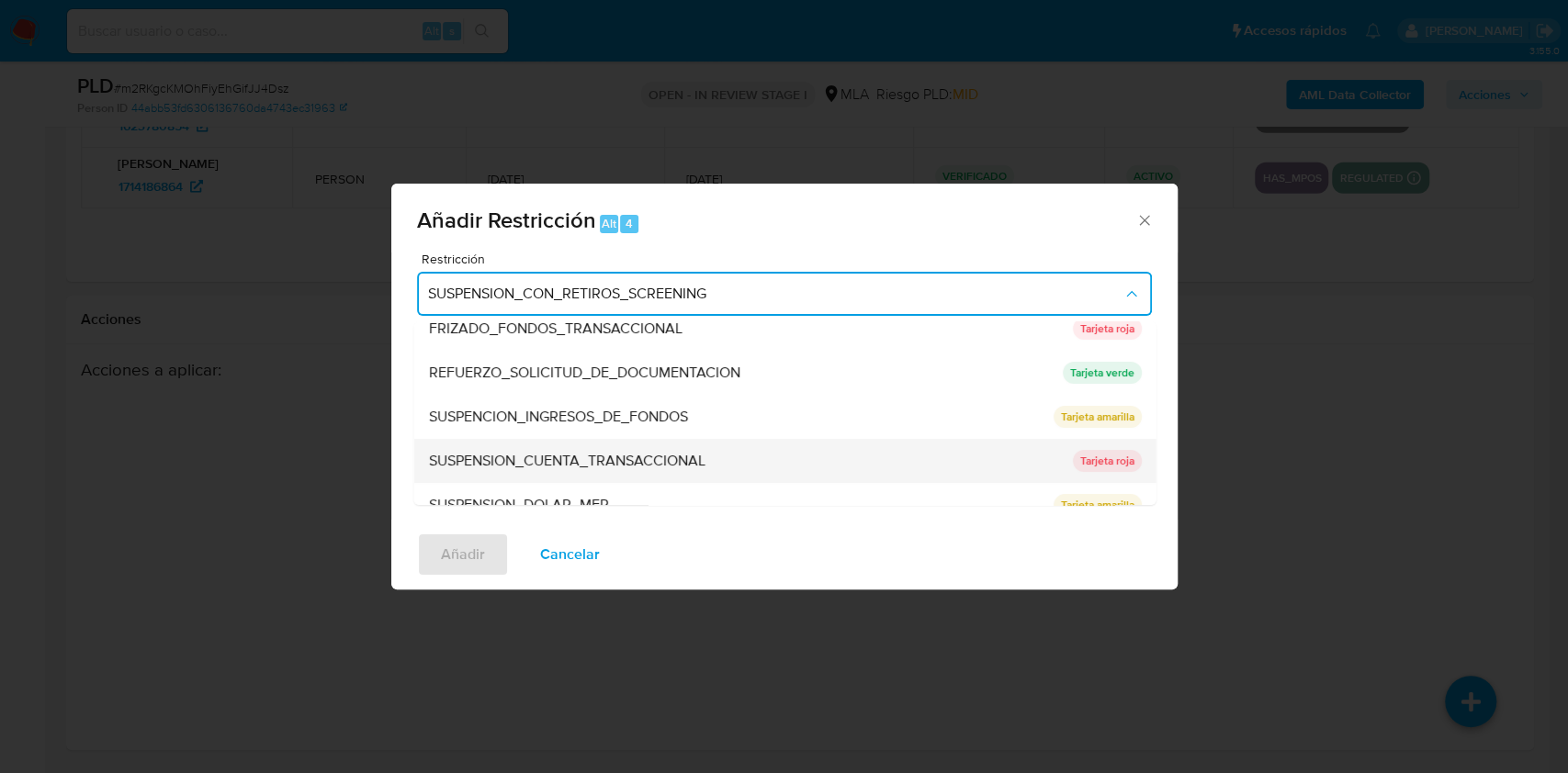
click at [554, 466] on span "SUSPENSION_CUENTA_TRANSACCIONAL" at bounding box center [566, 460] width 276 height 18
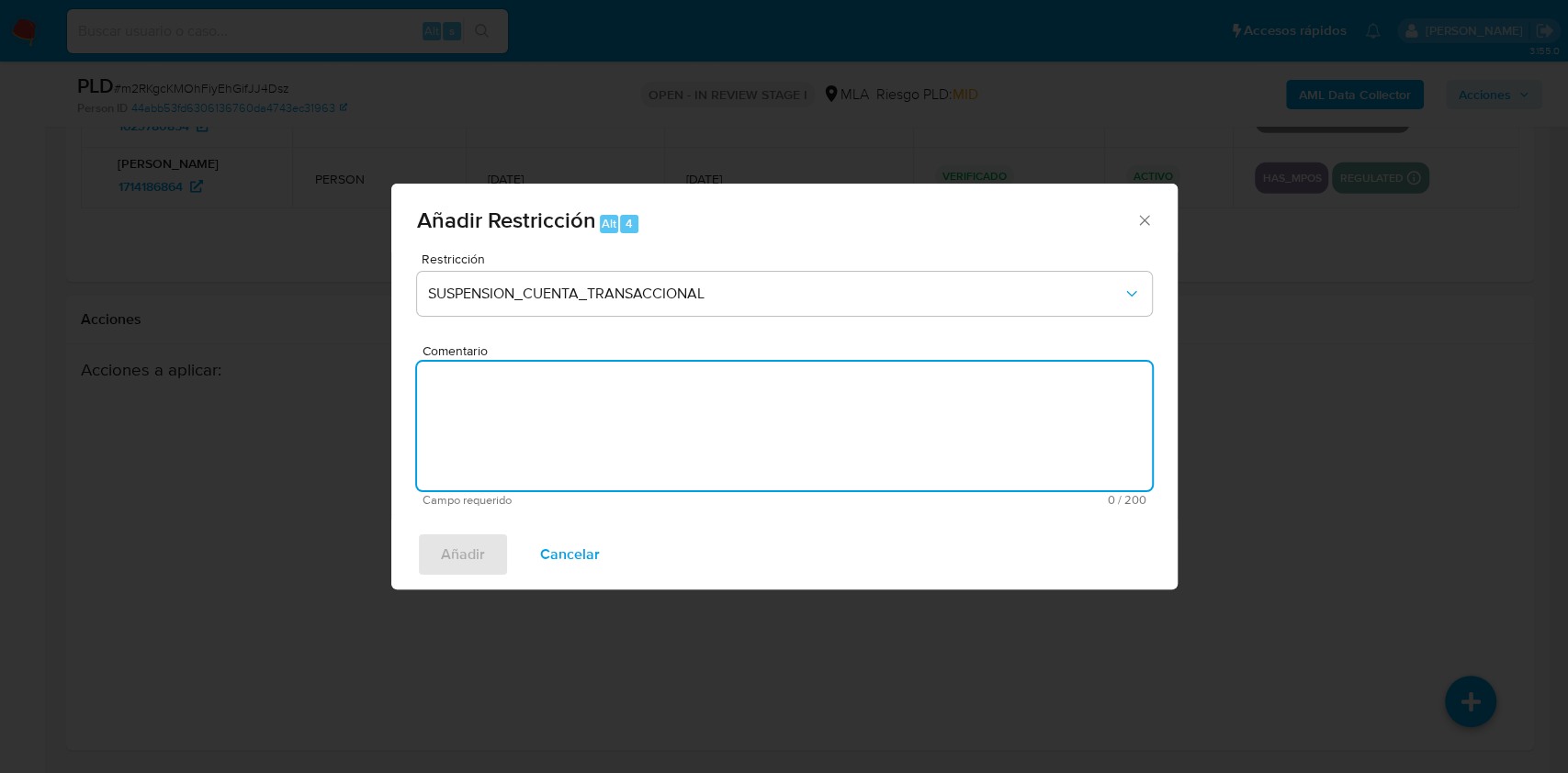
click at [465, 461] on textarea "Comentario" at bounding box center [784, 426] width 735 height 128
type textarea "AML"
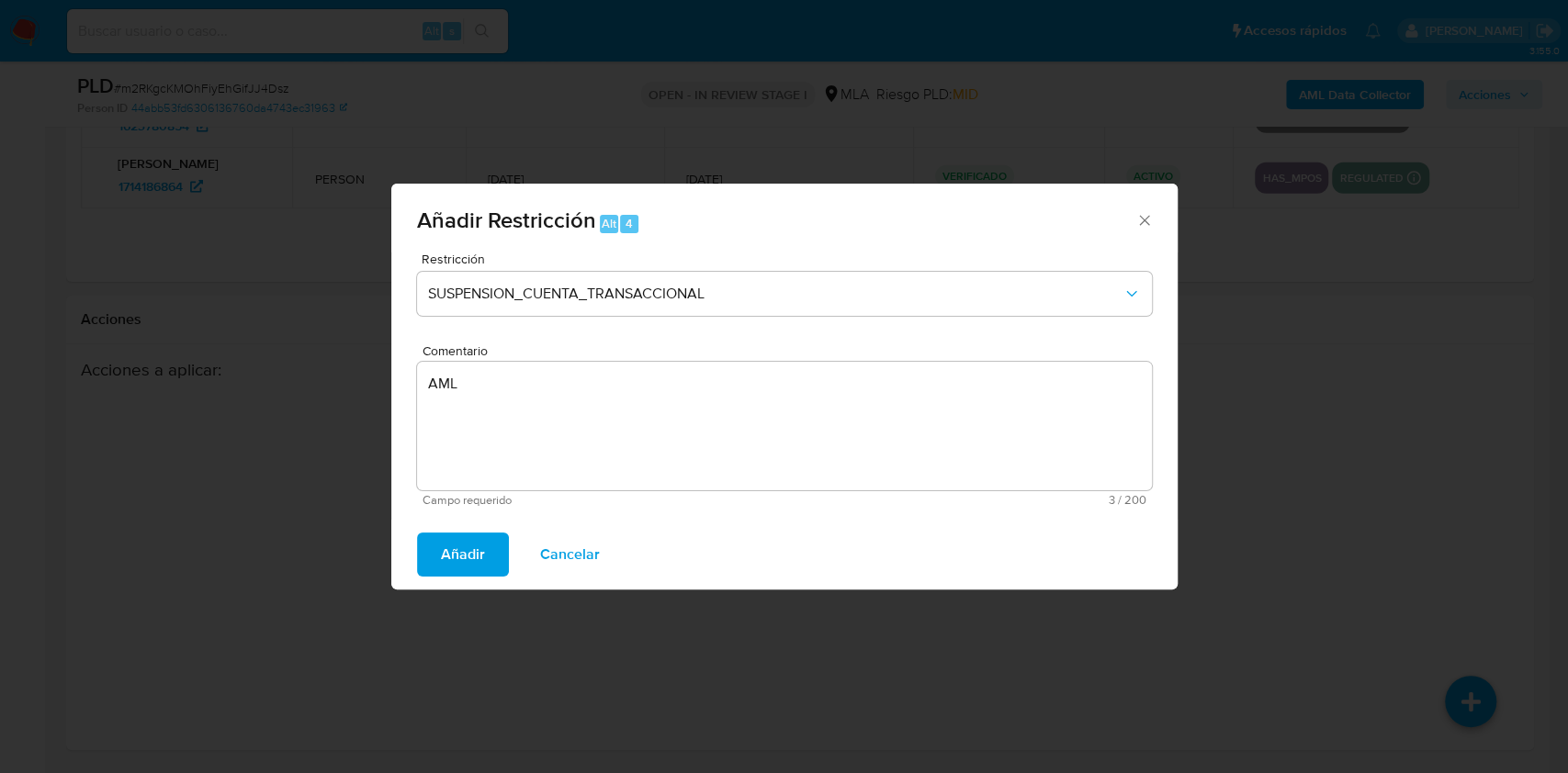
click at [433, 553] on button "Añadir" at bounding box center [463, 555] width 92 height 44
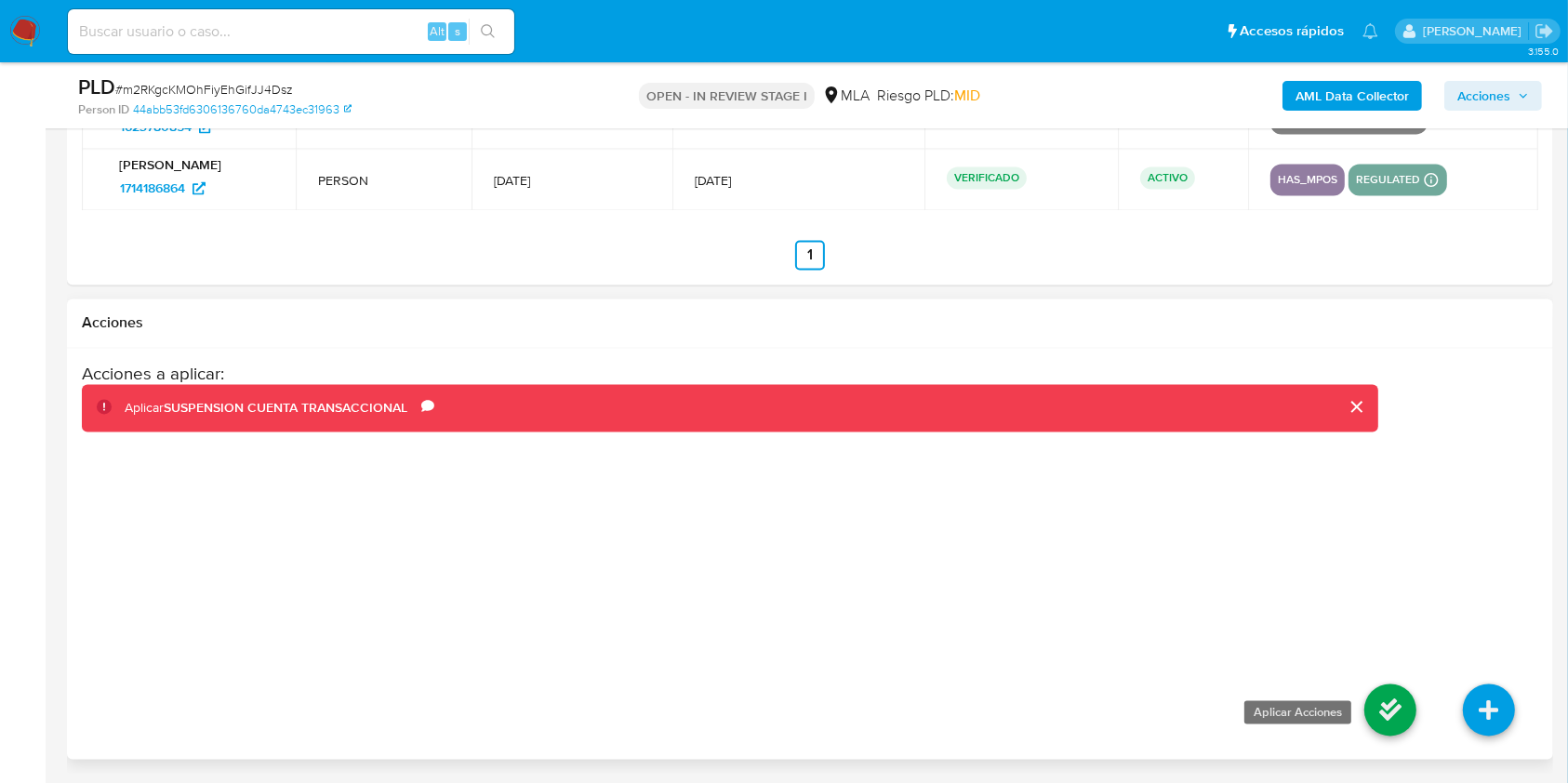
click at [1365, 702] on icon at bounding box center [1390, 710] width 52 height 52
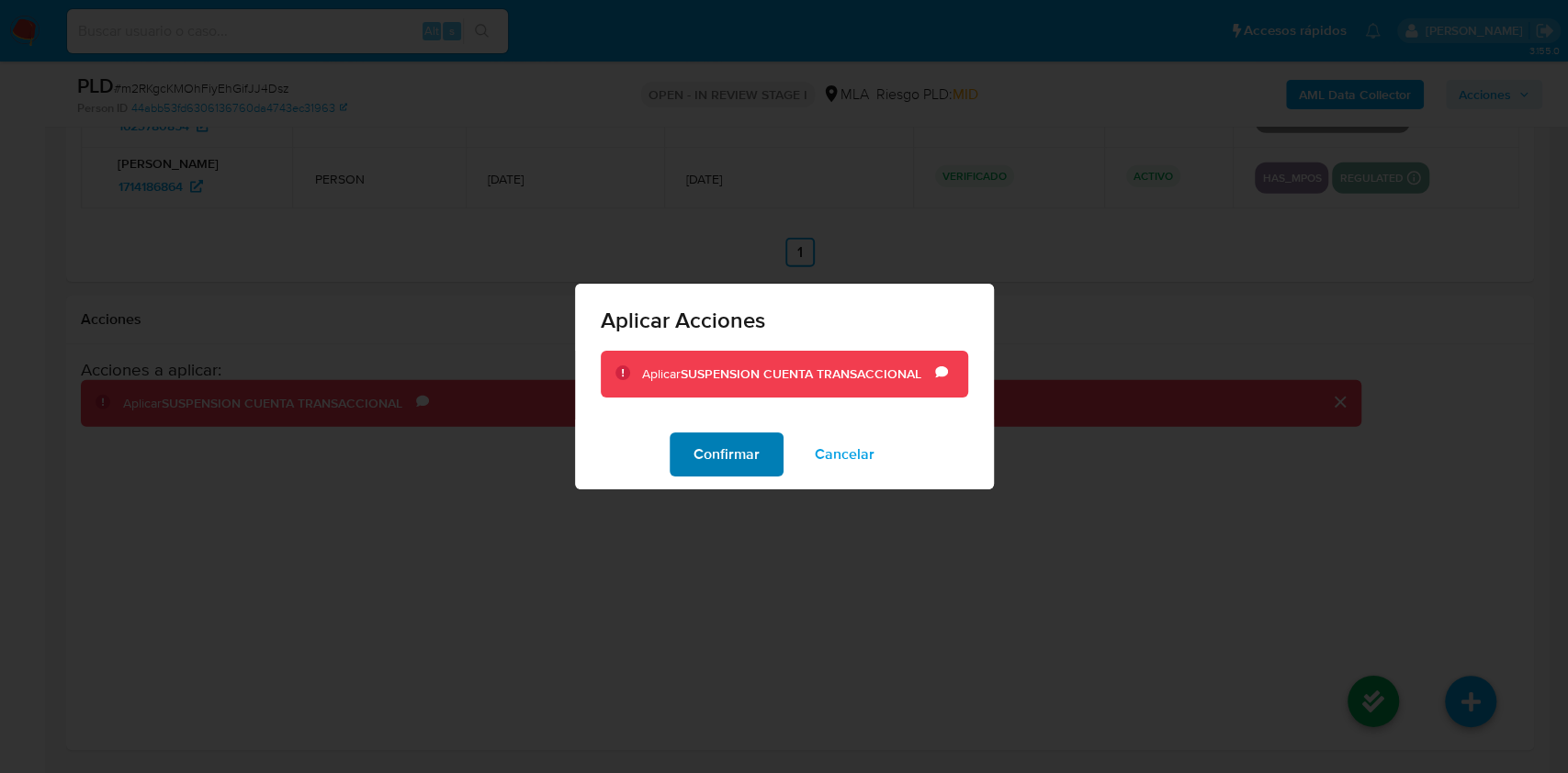
click at [724, 459] on span "Confirmar" at bounding box center [726, 454] width 66 height 40
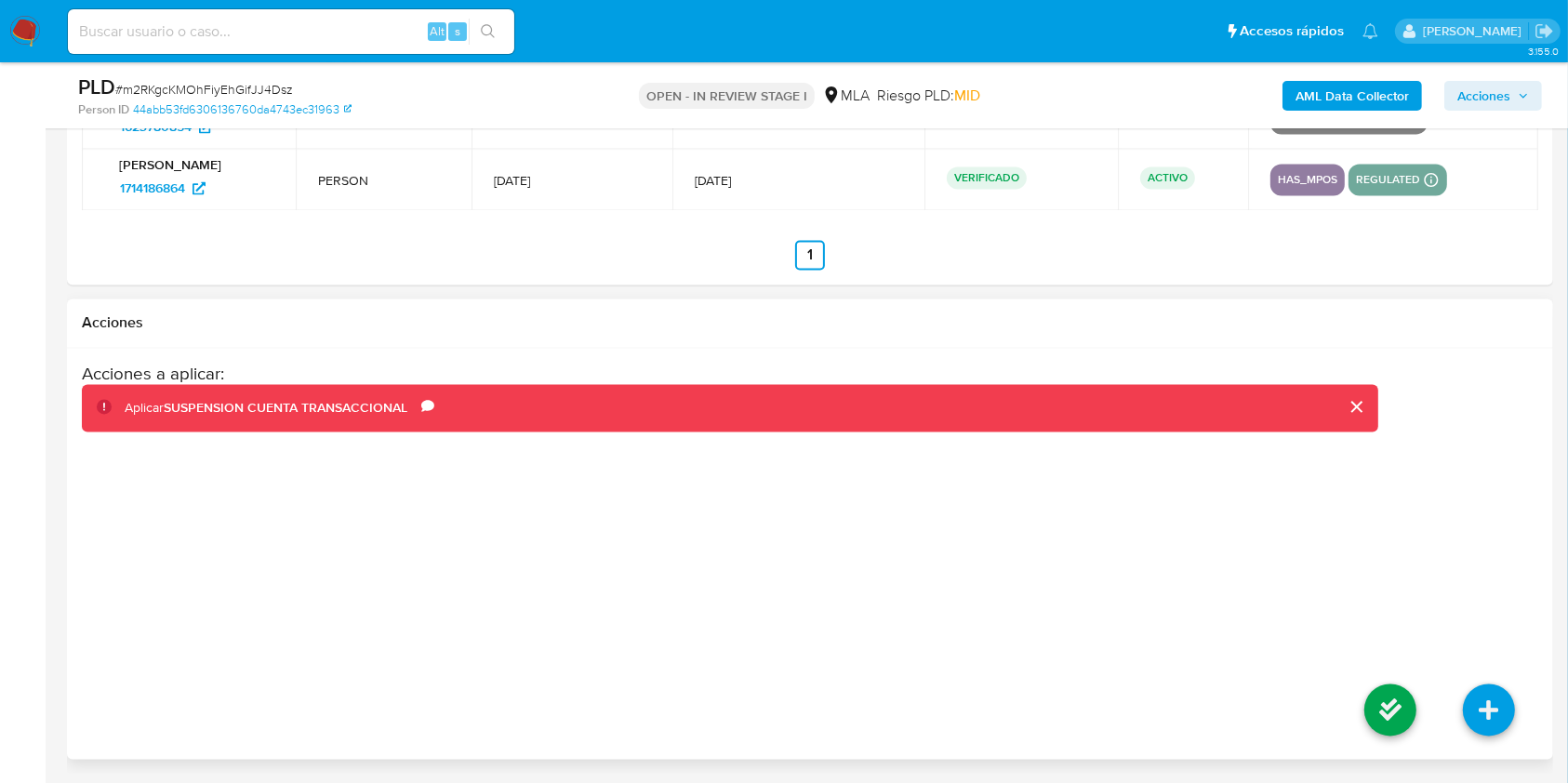
drag, startPoint x: 733, startPoint y: 465, endPoint x: 724, endPoint y: 447, distance: 20.1
click at [725, 449] on div "Acciones a aplicar : Aplicar SUSPENSION CUENTA TRANSACCIONAL Comentario AML" at bounding box center [730, 512] width 1296 height 298
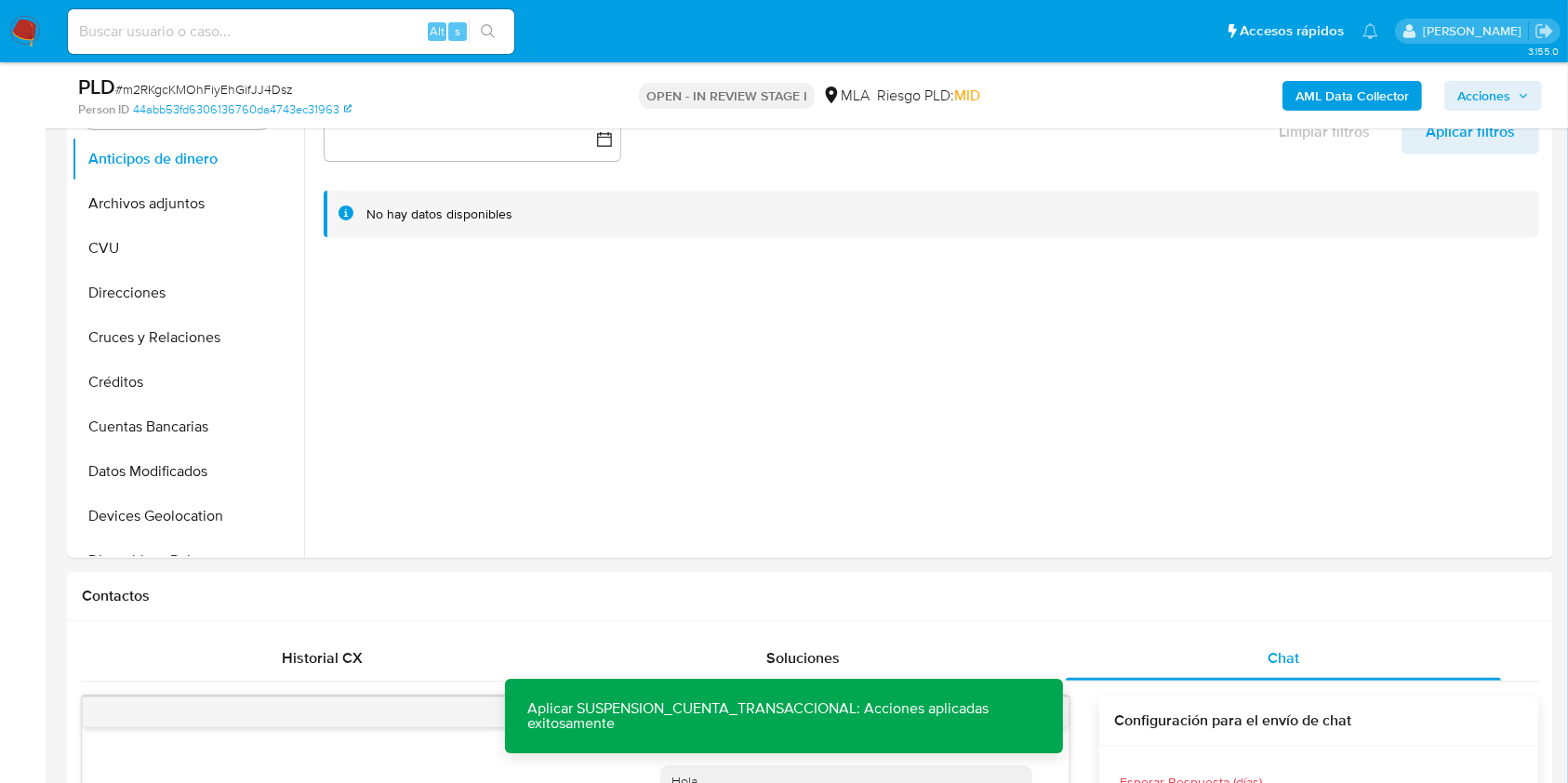
scroll to position [45, 0]
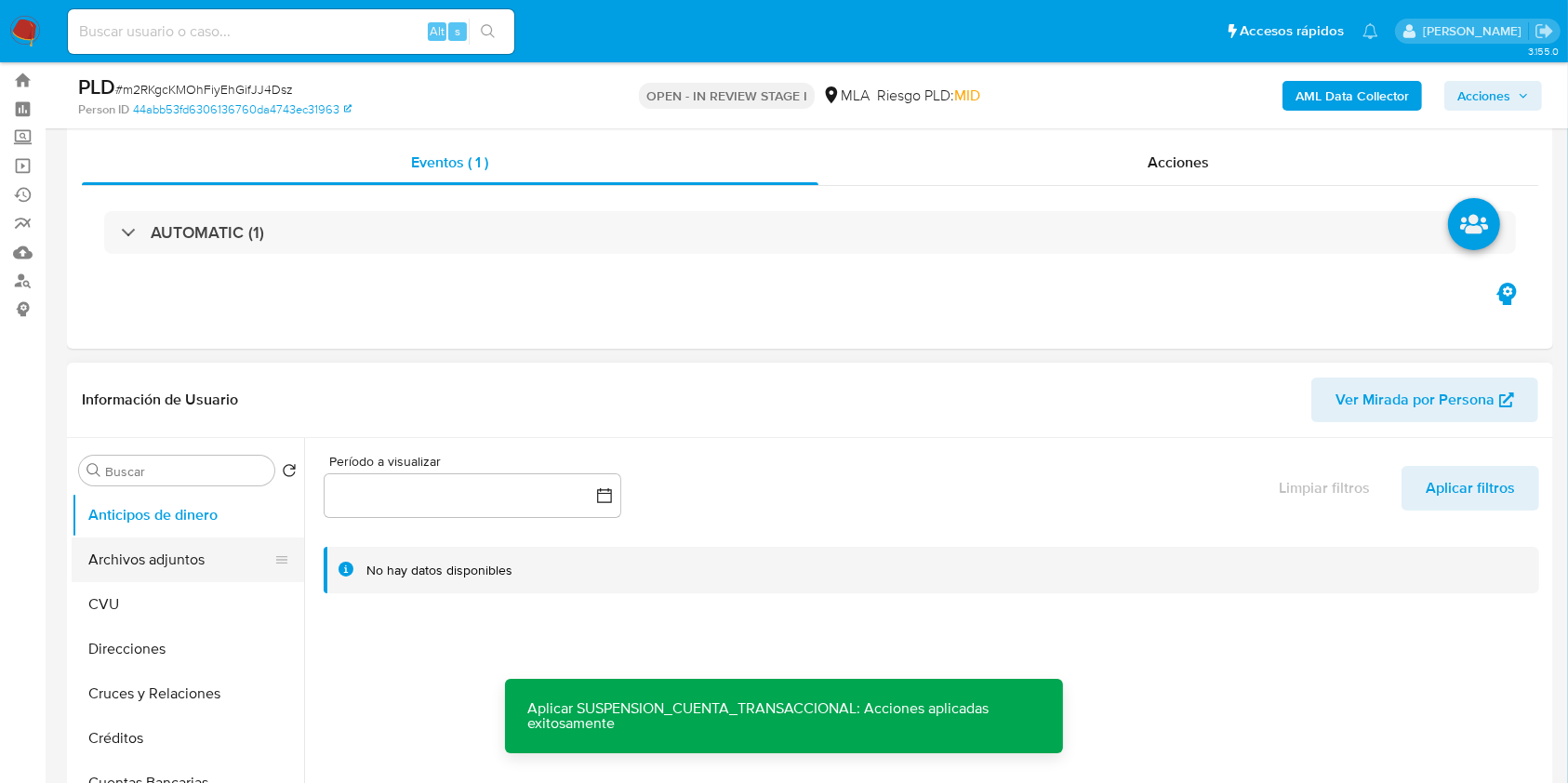
click at [183, 556] on button "Archivos adjuntos" at bounding box center [180, 560] width 217 height 45
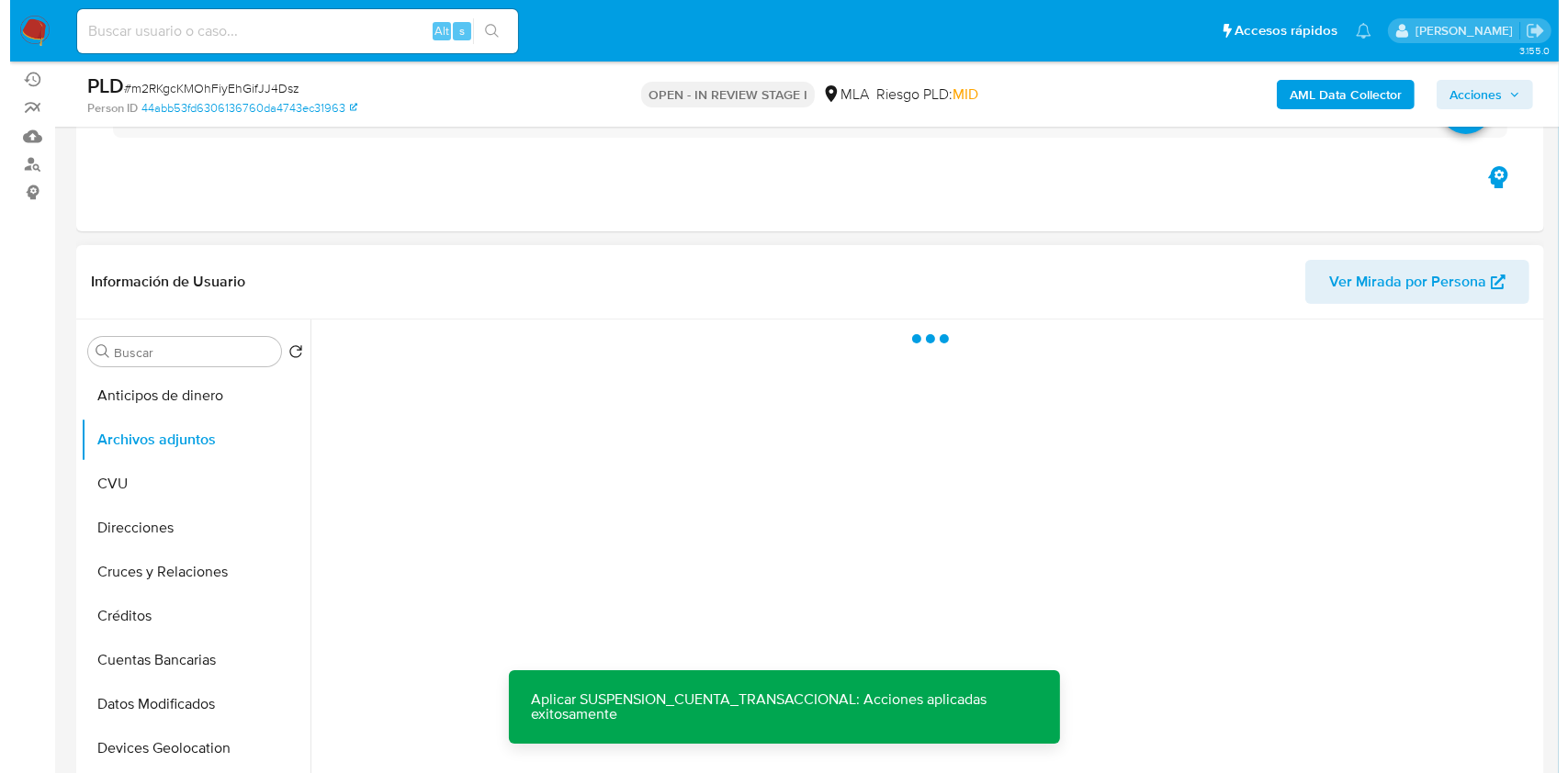
scroll to position [288, 0]
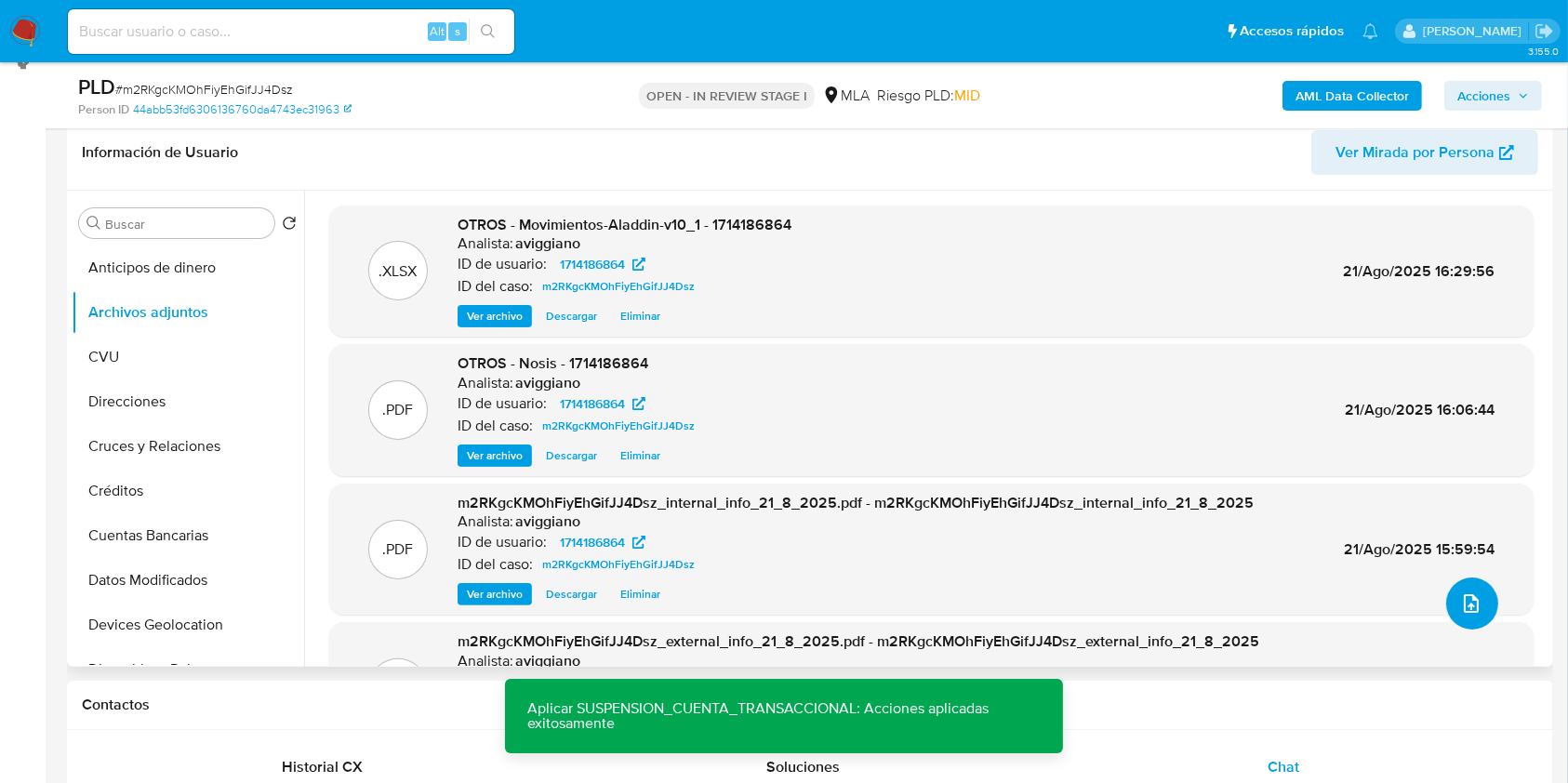
click at [1475, 587] on button "upload-file" at bounding box center [1472, 604] width 52 height 52
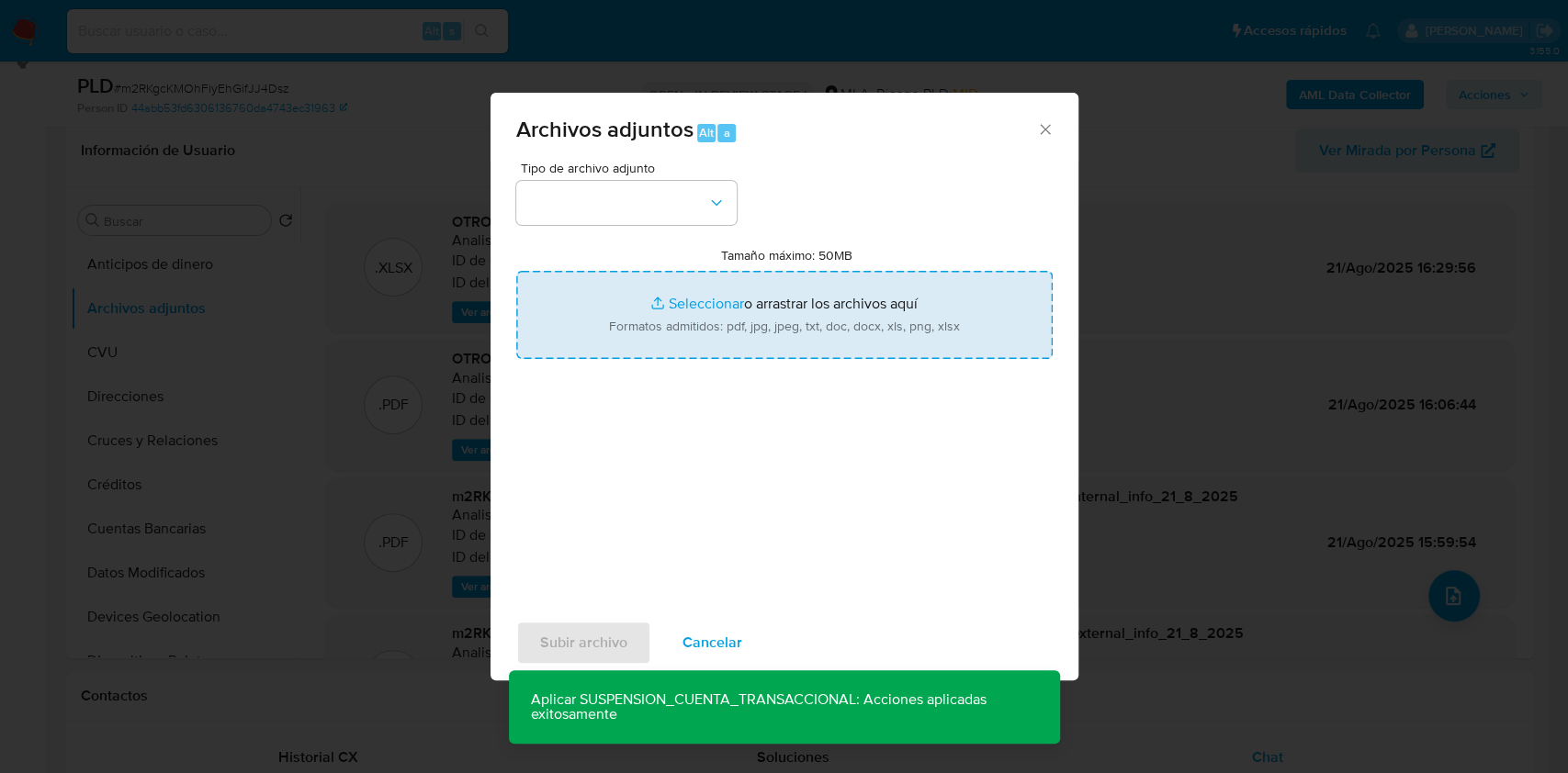
click at [737, 307] on input "Tamaño máximo: 50MB Seleccionar archivos" at bounding box center [785, 315] width 537 height 88
type input "C:\fakepath\Caselog m2RKgcKMOhFiyEhGifJJ4Dsz_2025_07_17_17_35_59.docx"
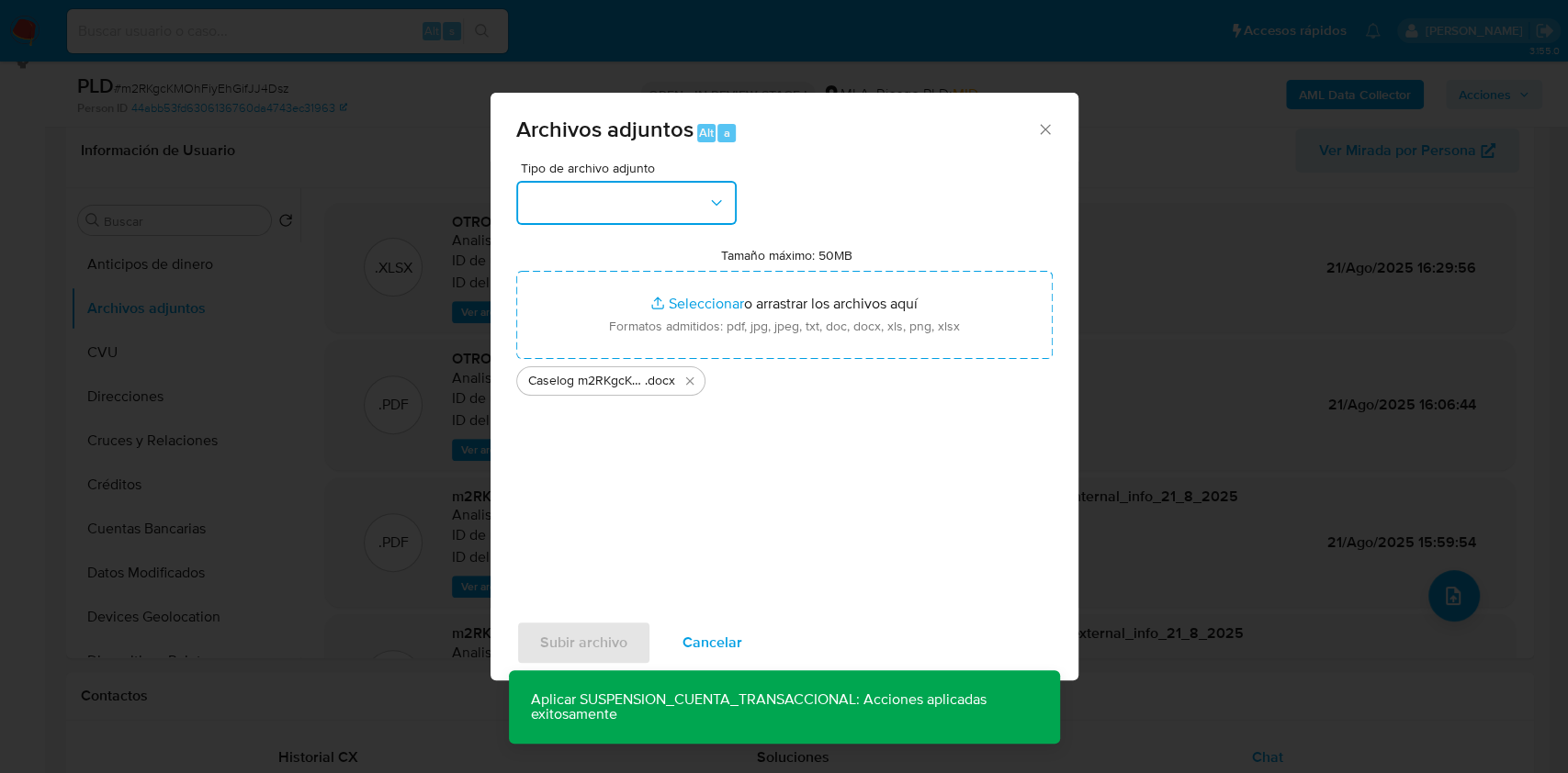
click at [658, 202] on button "button" at bounding box center [627, 203] width 220 height 44
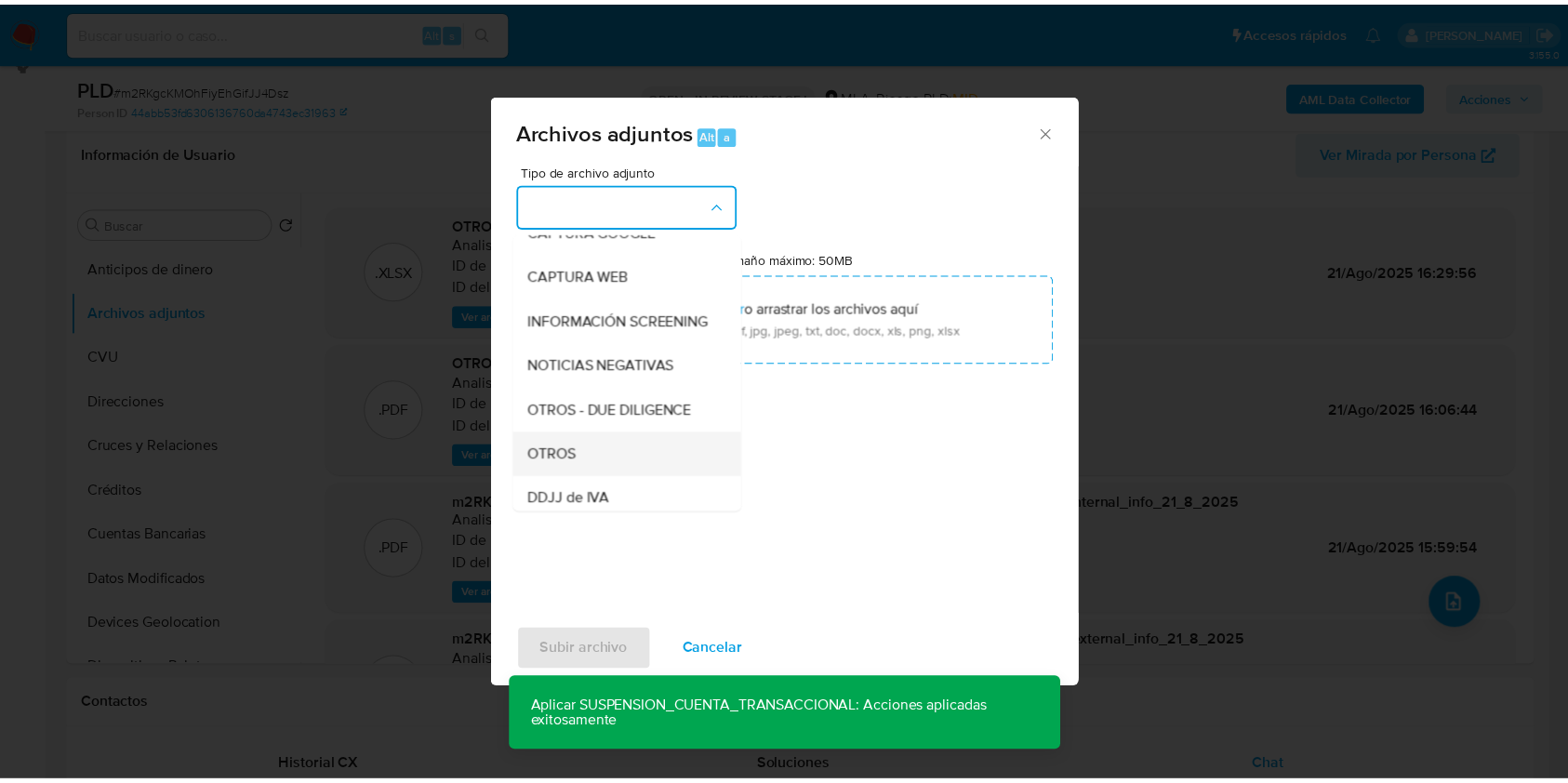
scroll to position [247, 0]
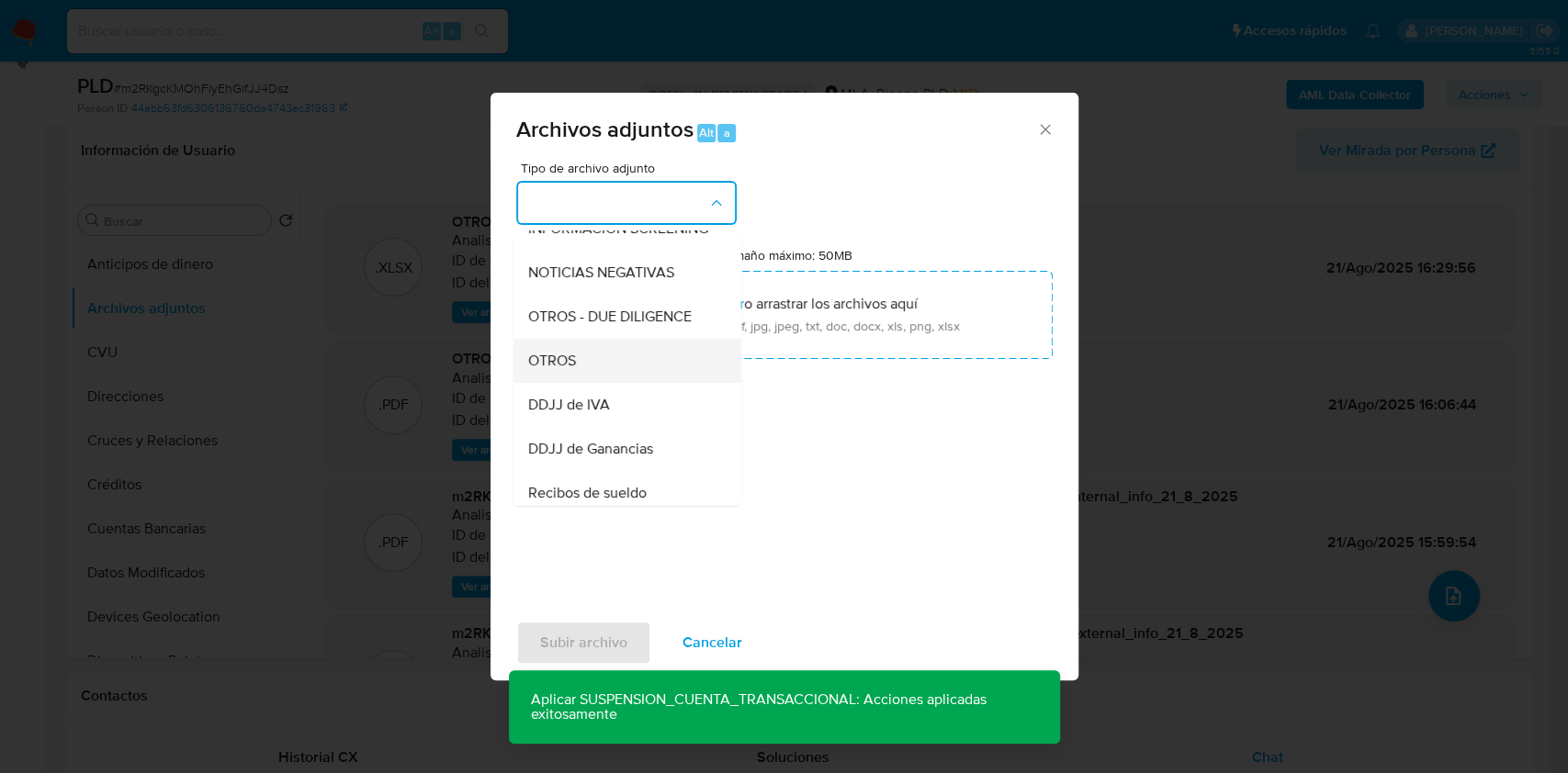
click at [593, 383] on div "OTROS" at bounding box center [620, 361] width 187 height 44
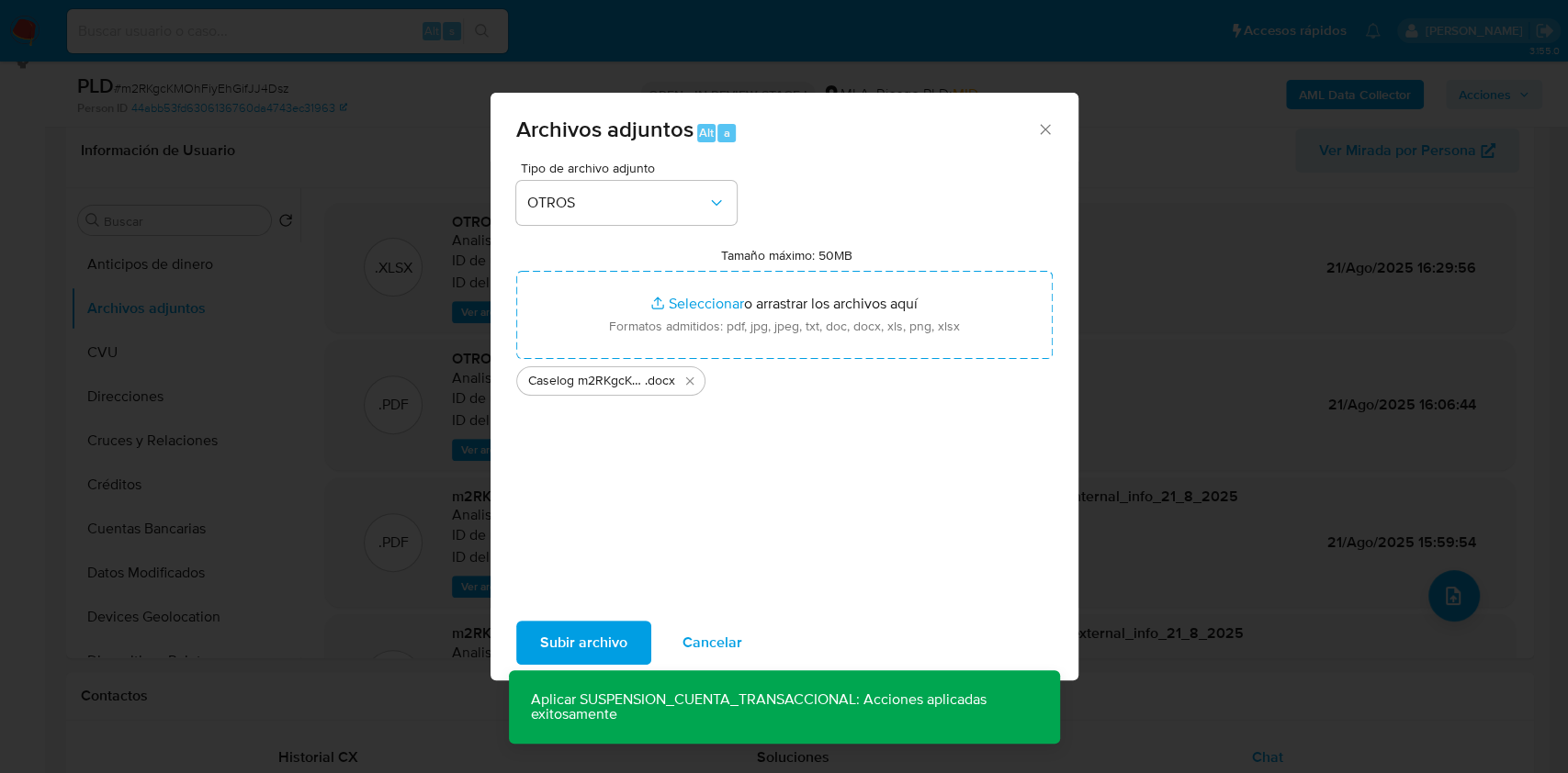
click at [599, 641] on span "Subir archivo" at bounding box center [583, 643] width 87 height 40
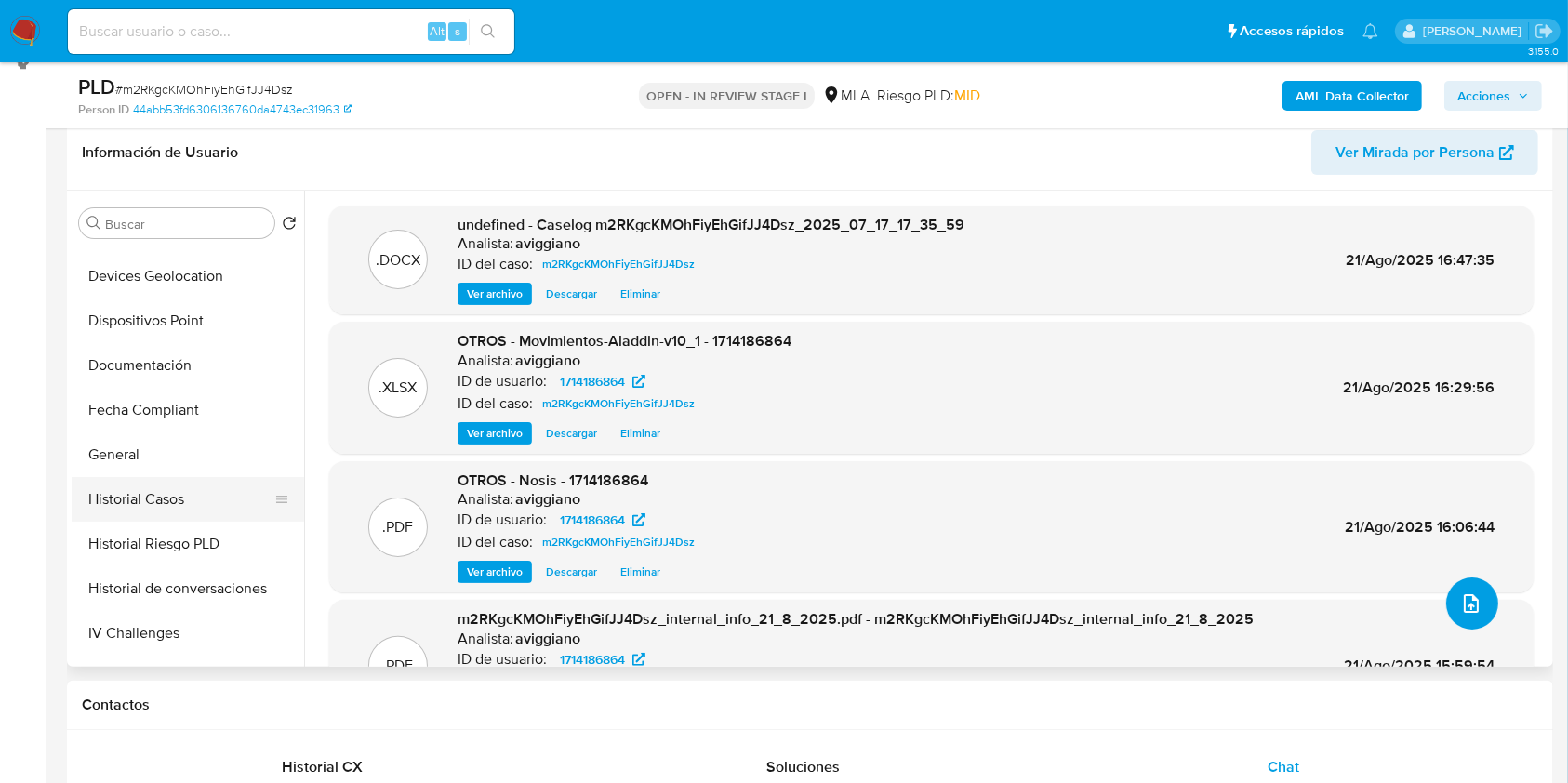
scroll to position [372, 0]
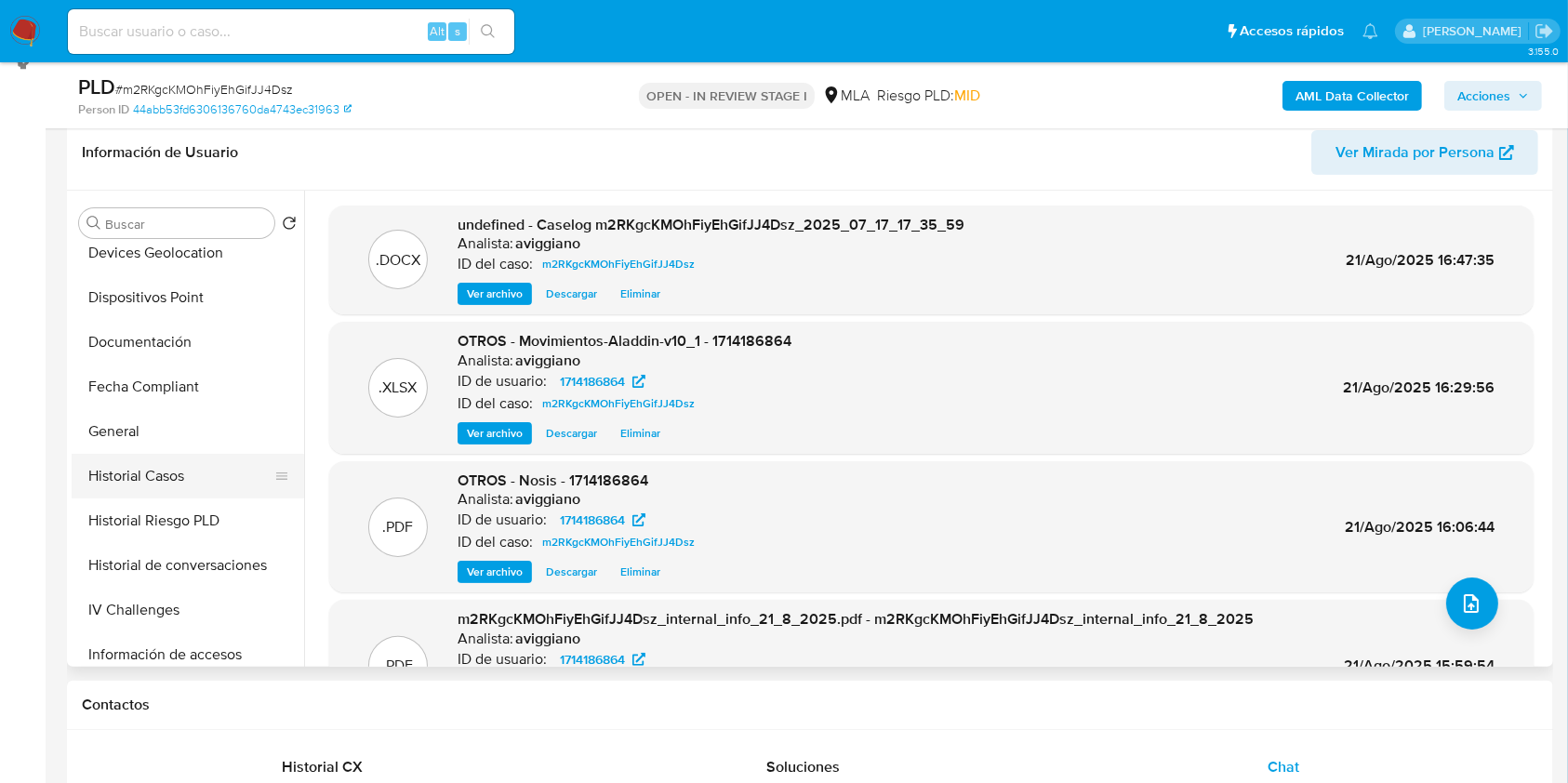
click at [147, 477] on button "Historial Casos" at bounding box center [180, 476] width 217 height 45
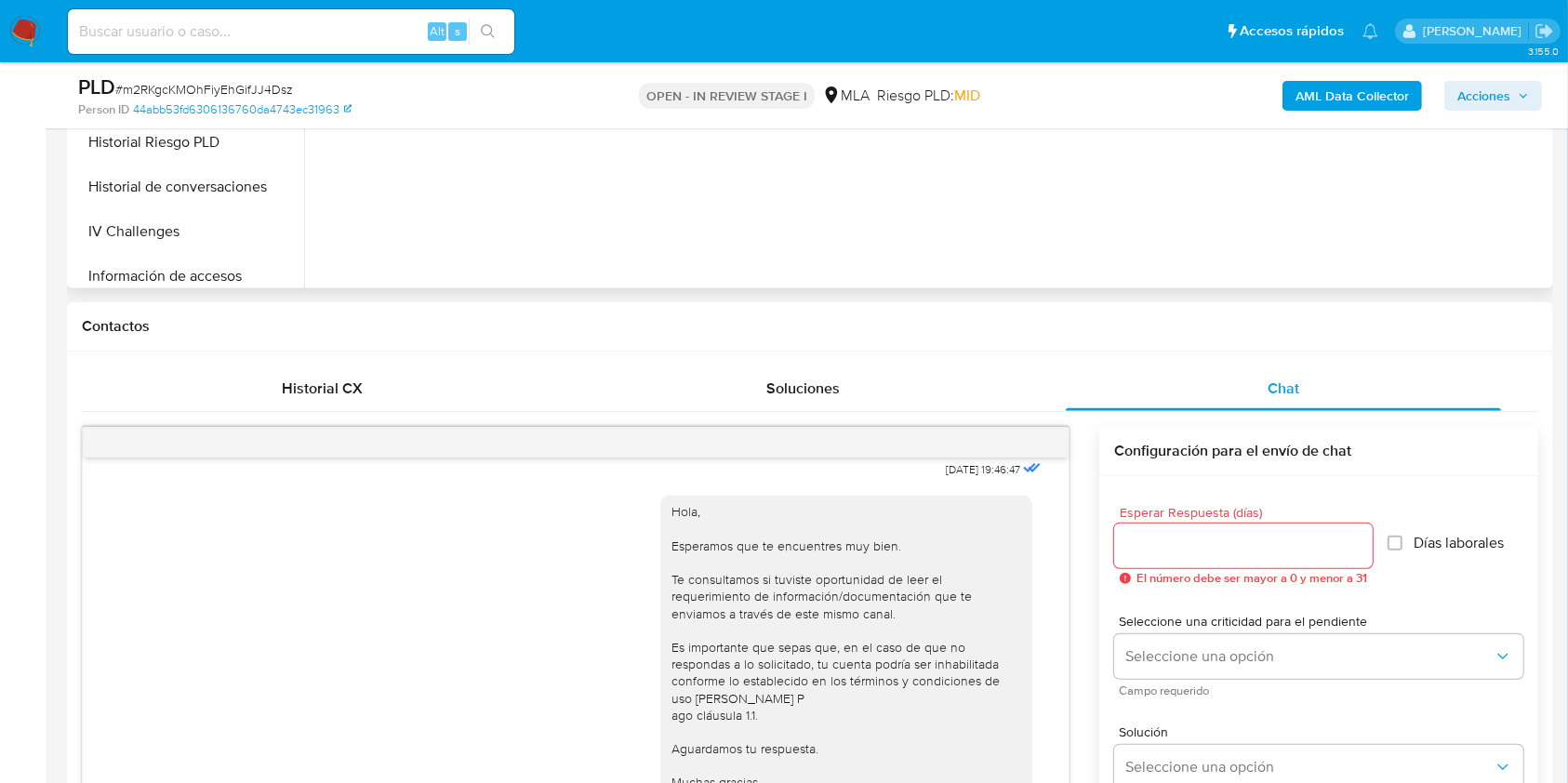
scroll to position [789, 0]
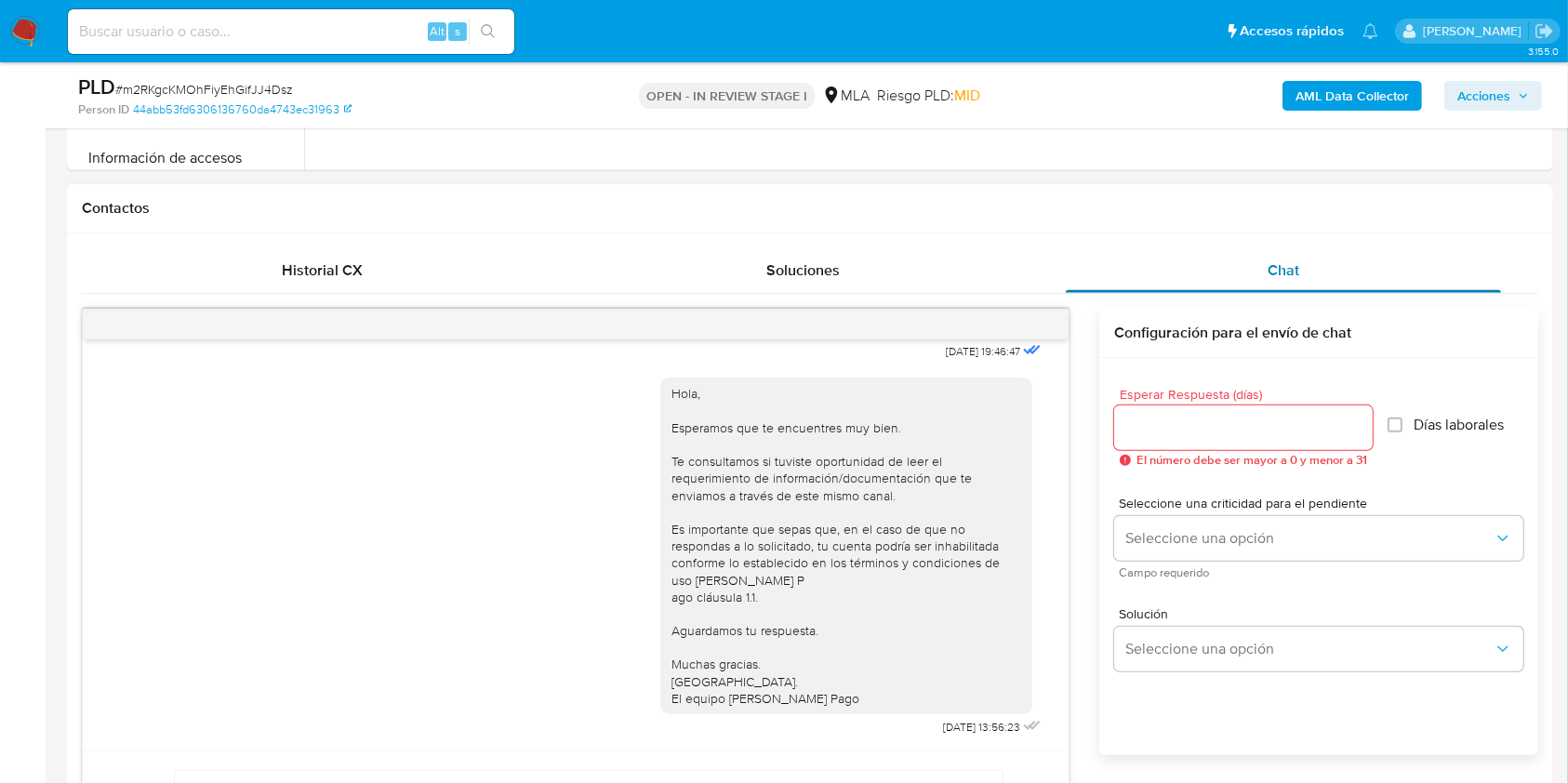
click at [1176, 276] on div "Chat" at bounding box center [1283, 271] width 436 height 45
drag, startPoint x: 293, startPoint y: 264, endPoint x: 415, endPoint y: 286, distance: 124.0
click at [291, 262] on span "Historial CX" at bounding box center [321, 270] width 81 height 21
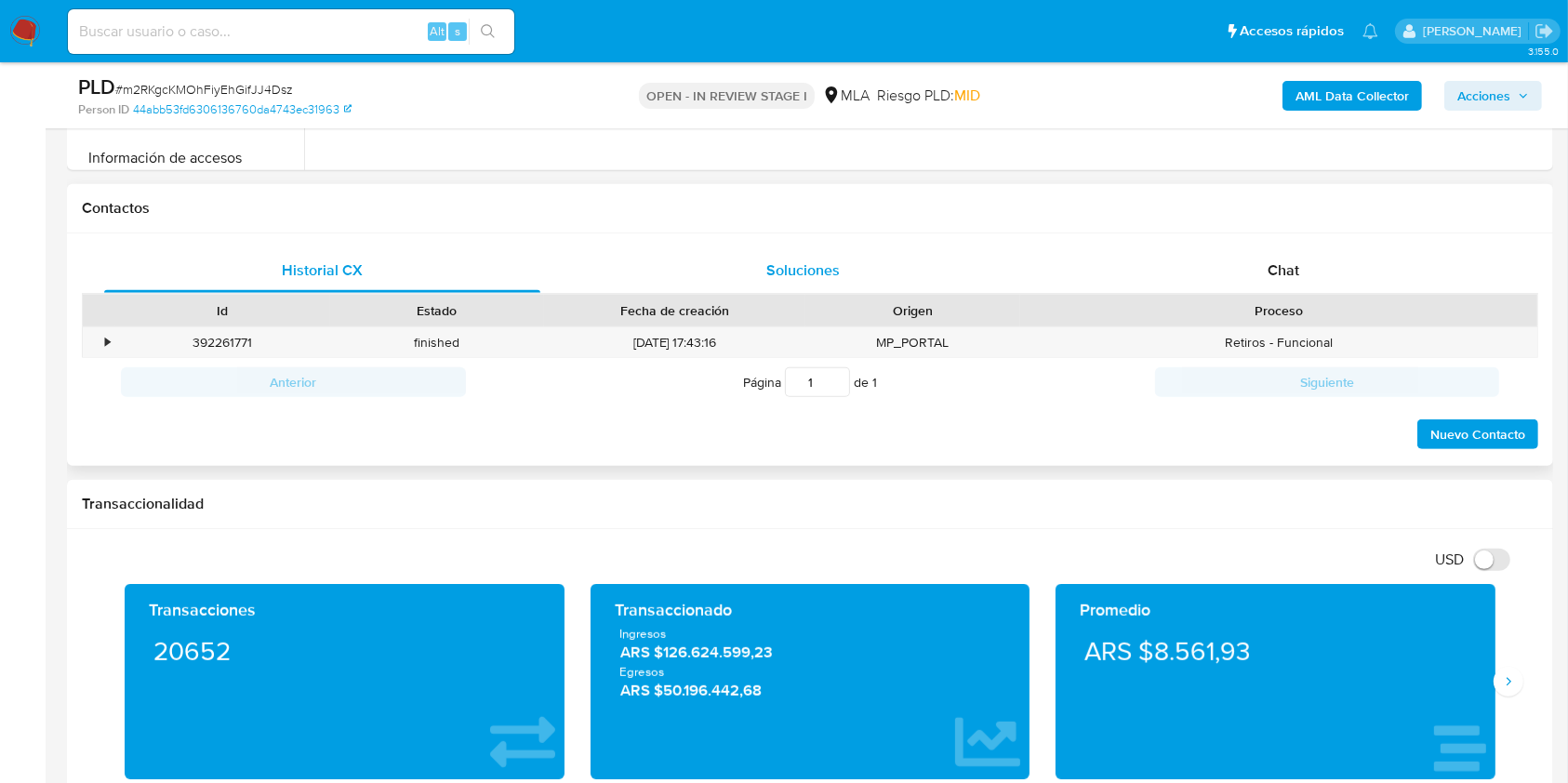
click at [755, 248] on div "Soluciones" at bounding box center [802, 271] width 436 height 45
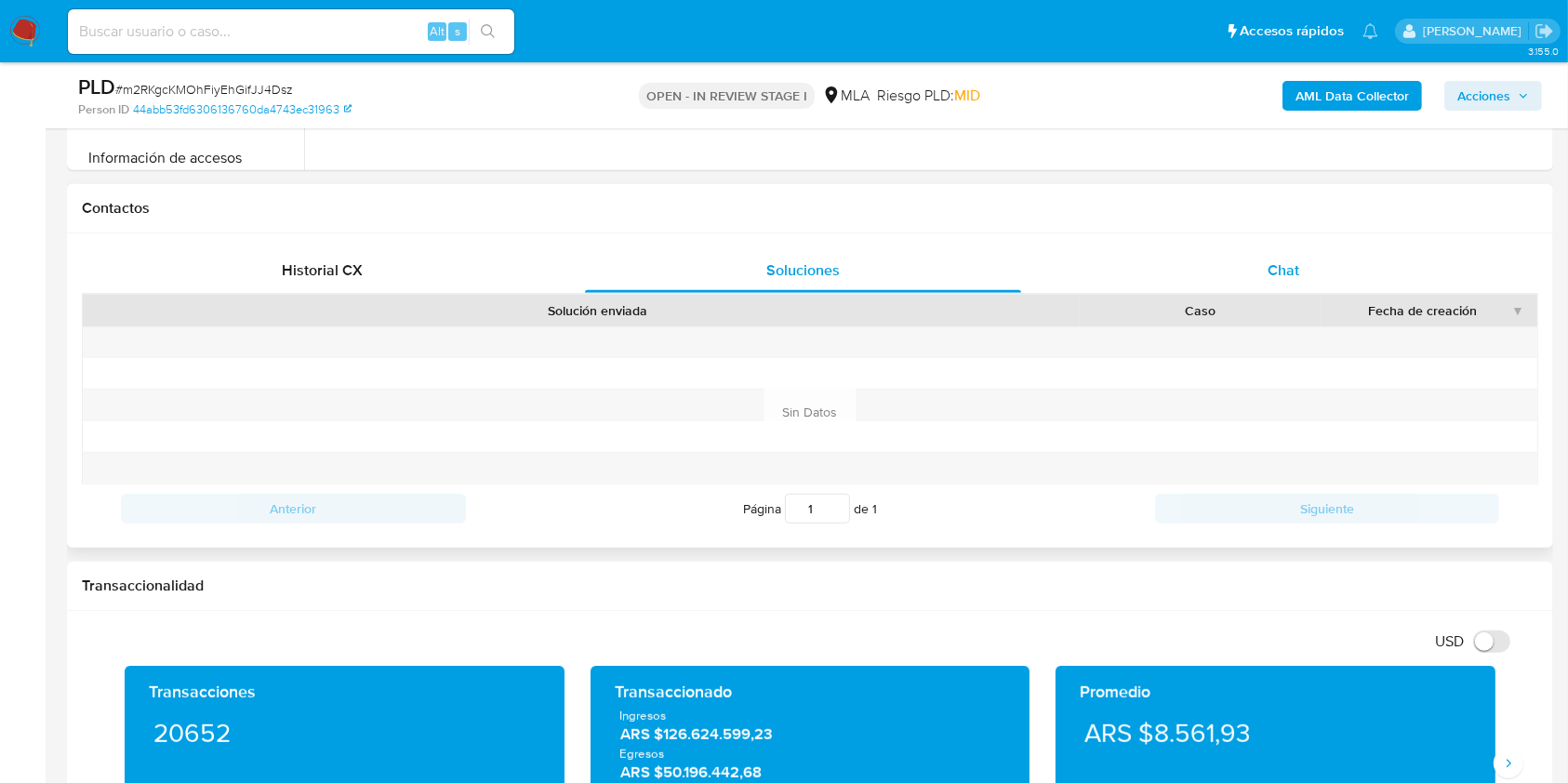
click at [1249, 258] on div "Chat" at bounding box center [1283, 271] width 436 height 45
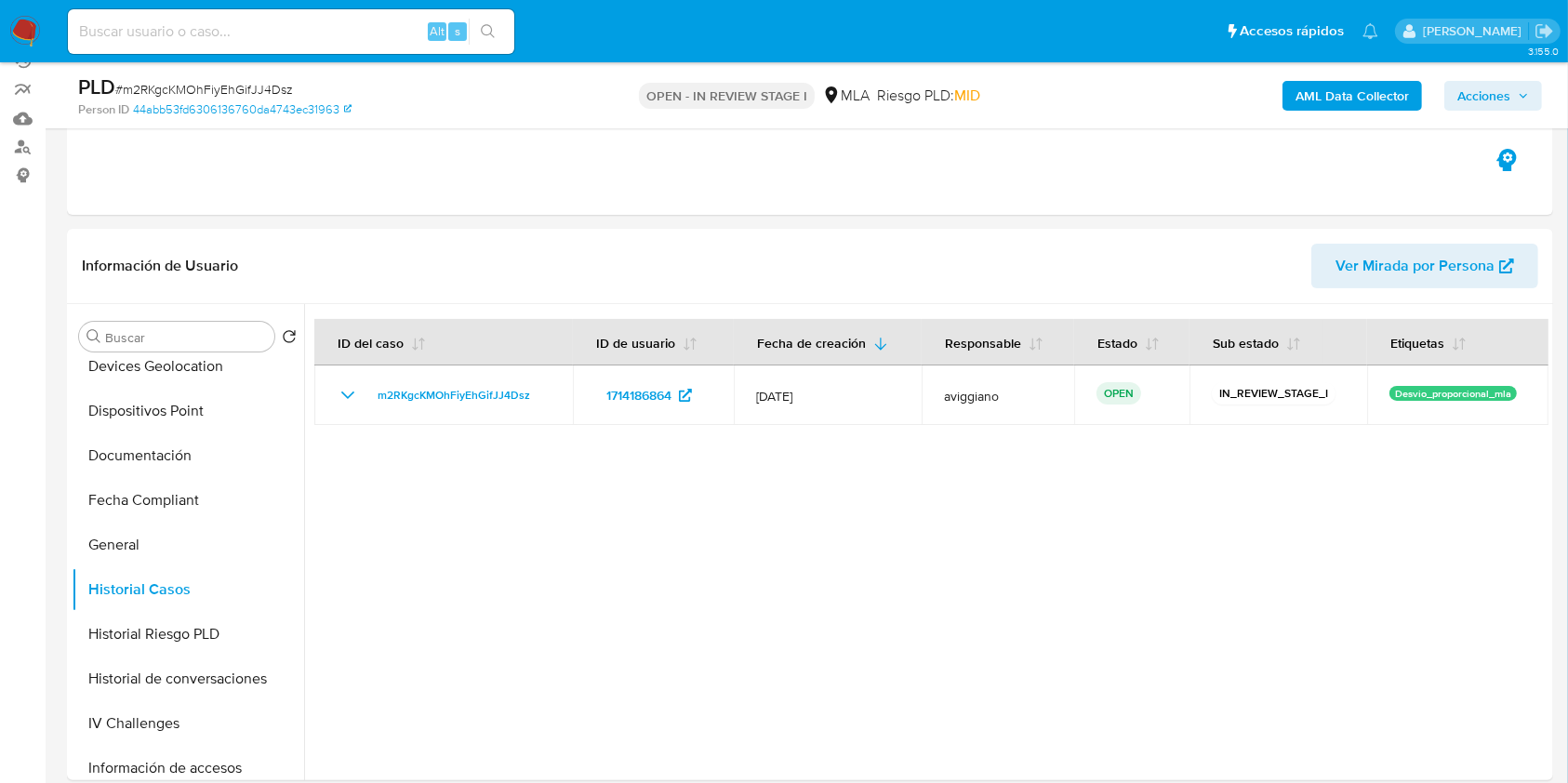
scroll to position [168, 0]
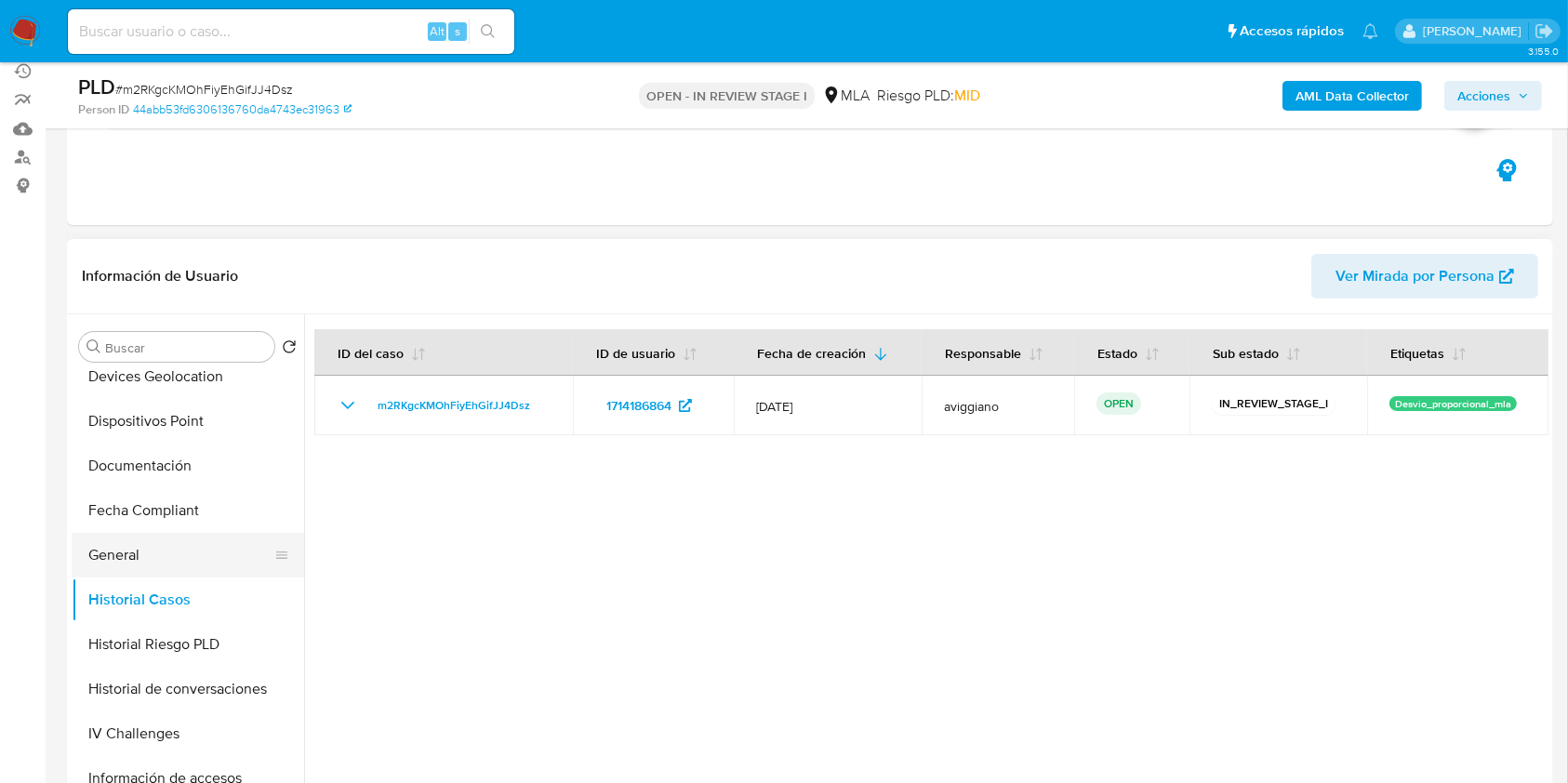
click at [173, 554] on button "General" at bounding box center [180, 555] width 217 height 45
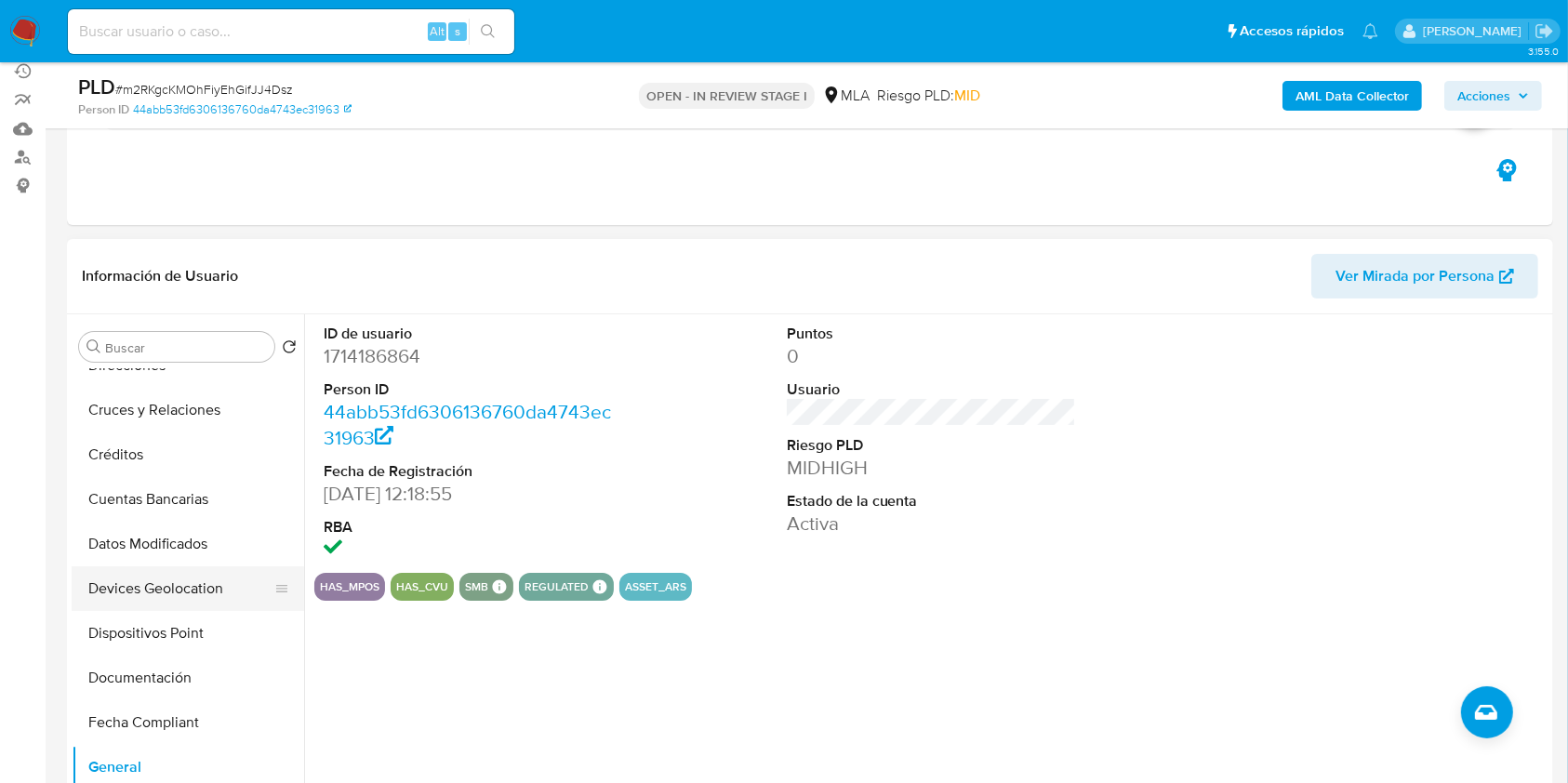
scroll to position [0, 0]
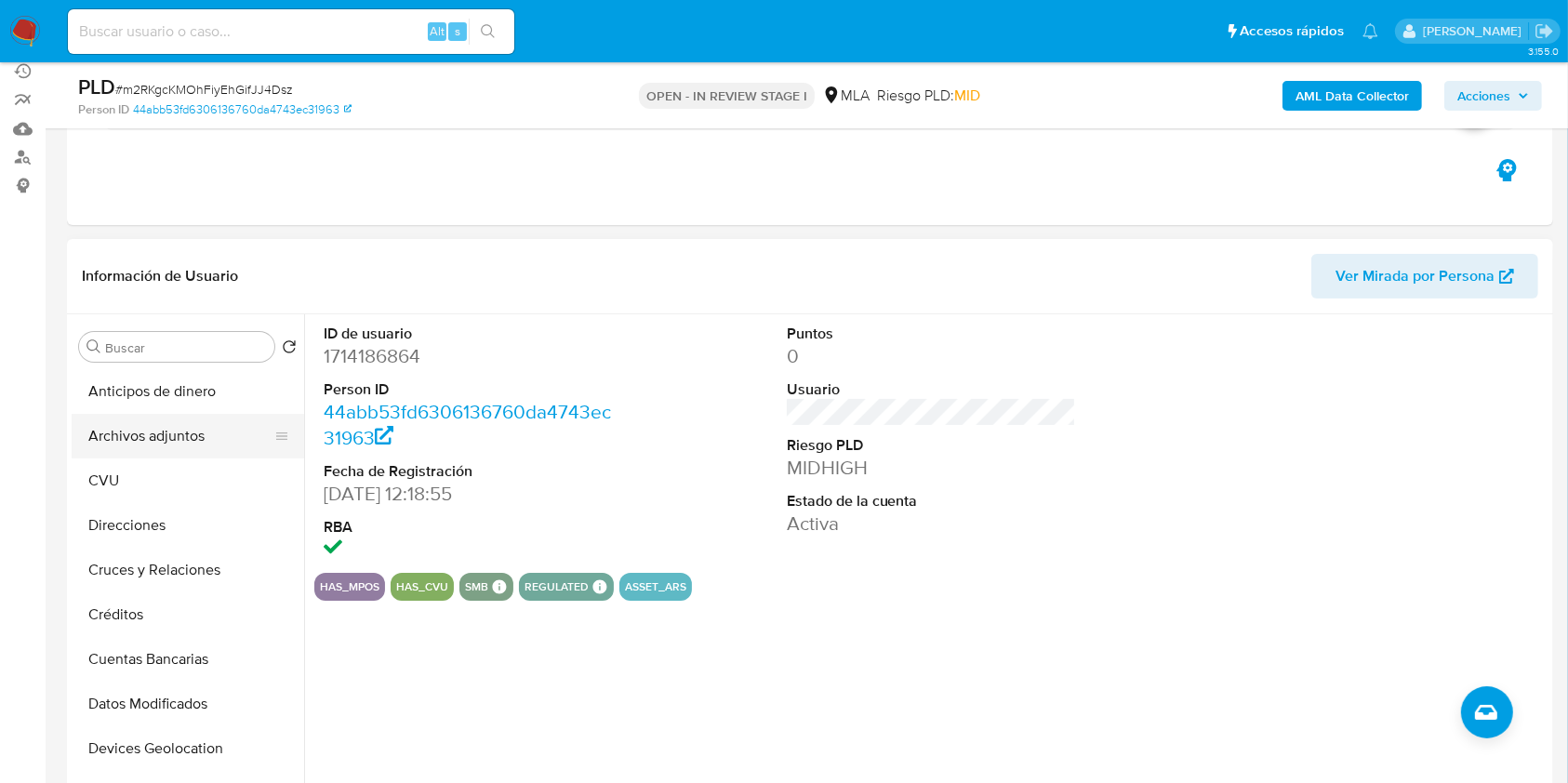
click at [181, 413] on button "Archivos adjuntos" at bounding box center [180, 436] width 217 height 45
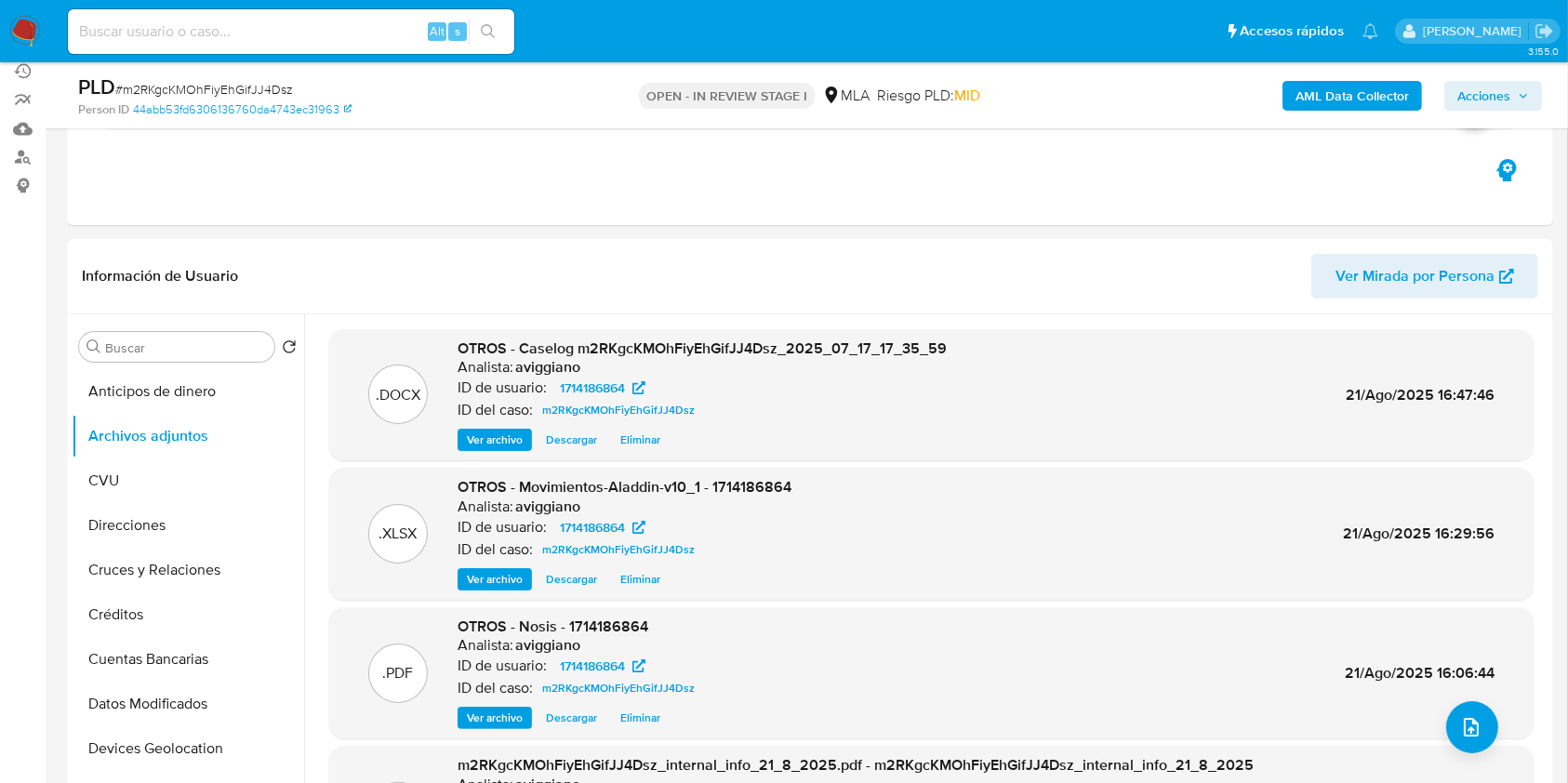
click at [1510, 87] on span "Acciones" at bounding box center [1493, 95] width 72 height 26
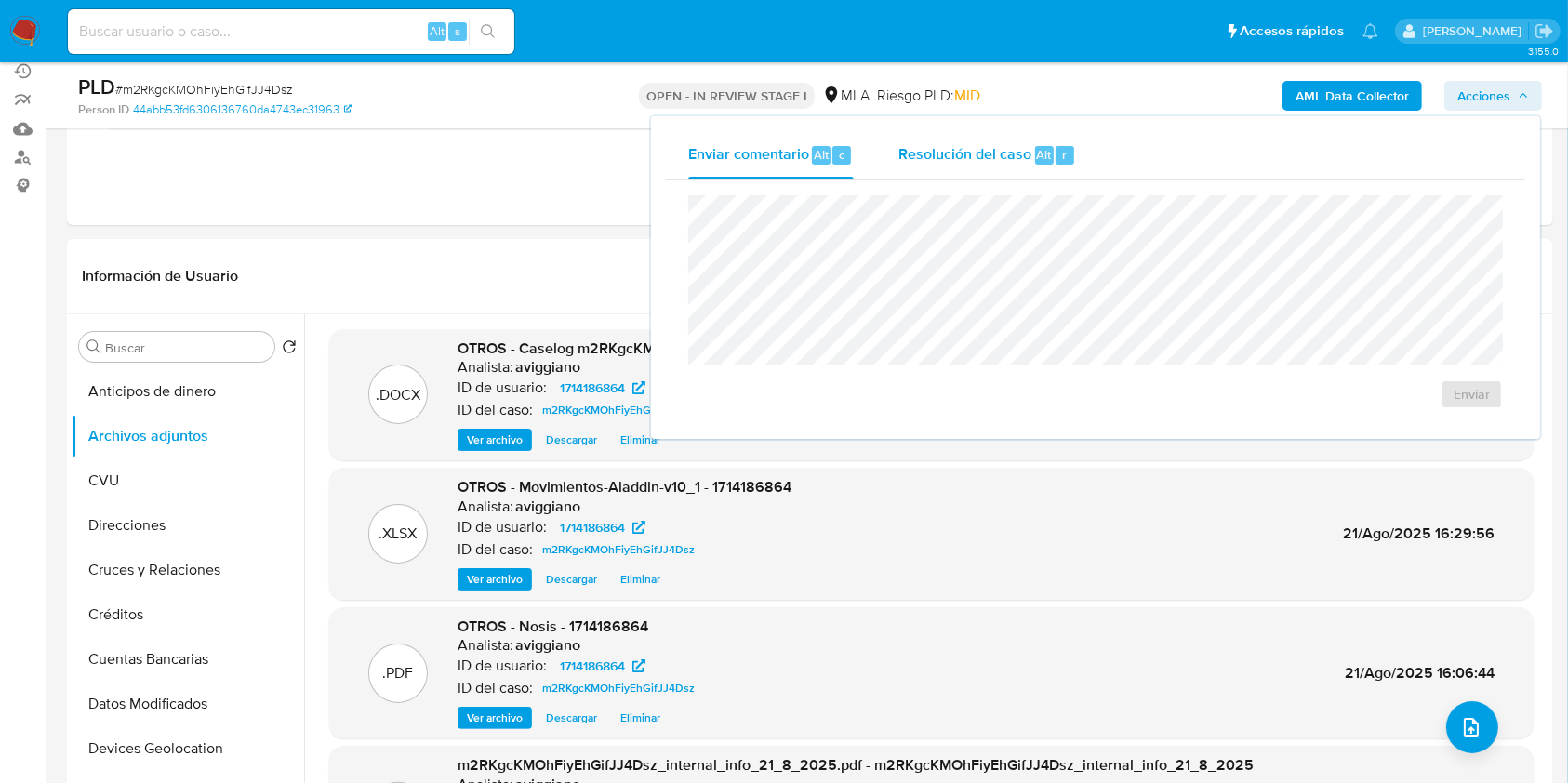
click at [1026, 155] on span "Resolución del caso" at bounding box center [964, 154] width 133 height 21
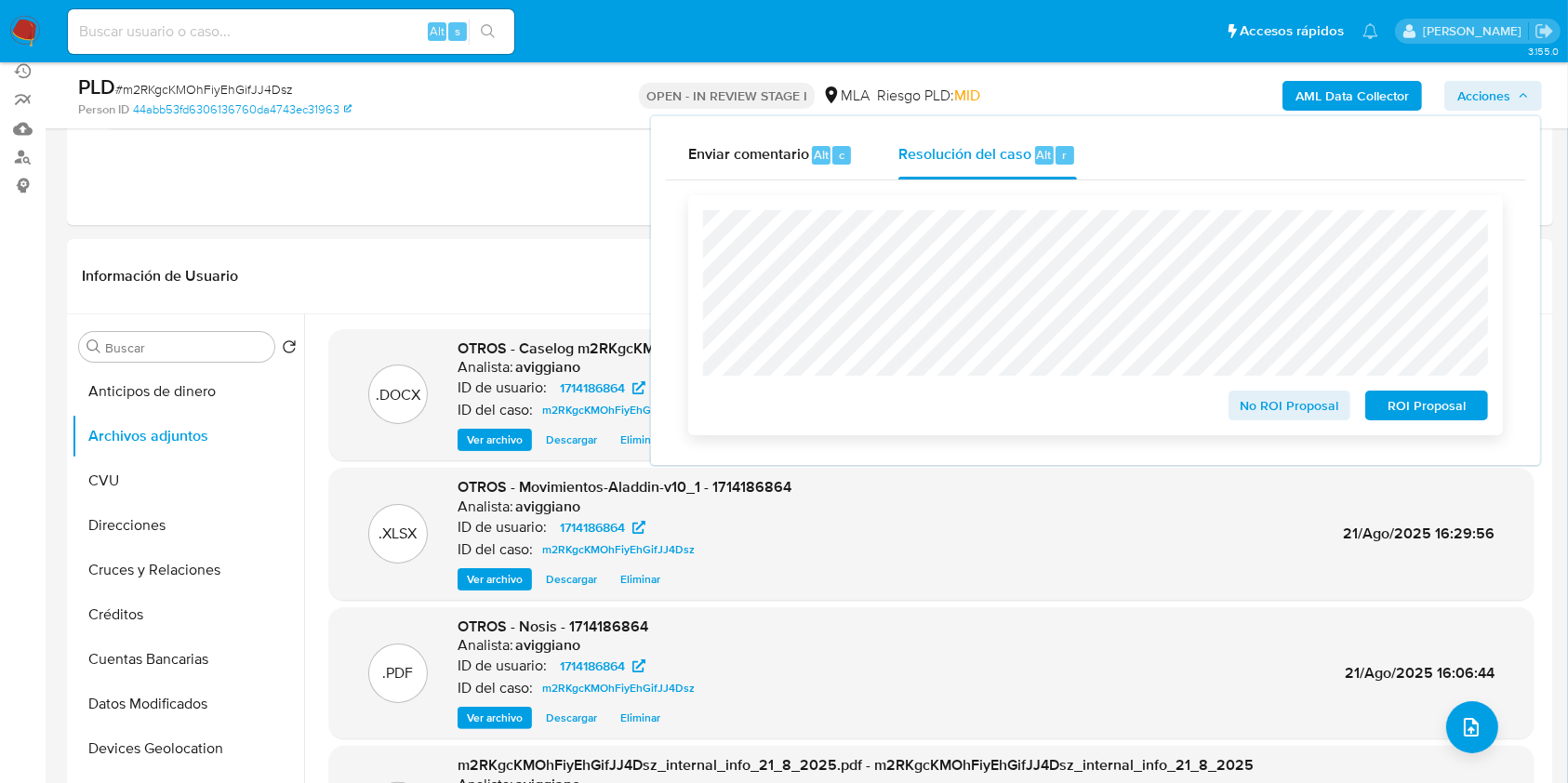
click at [1408, 406] on span "ROI Proposal" at bounding box center [1426, 405] width 97 height 26
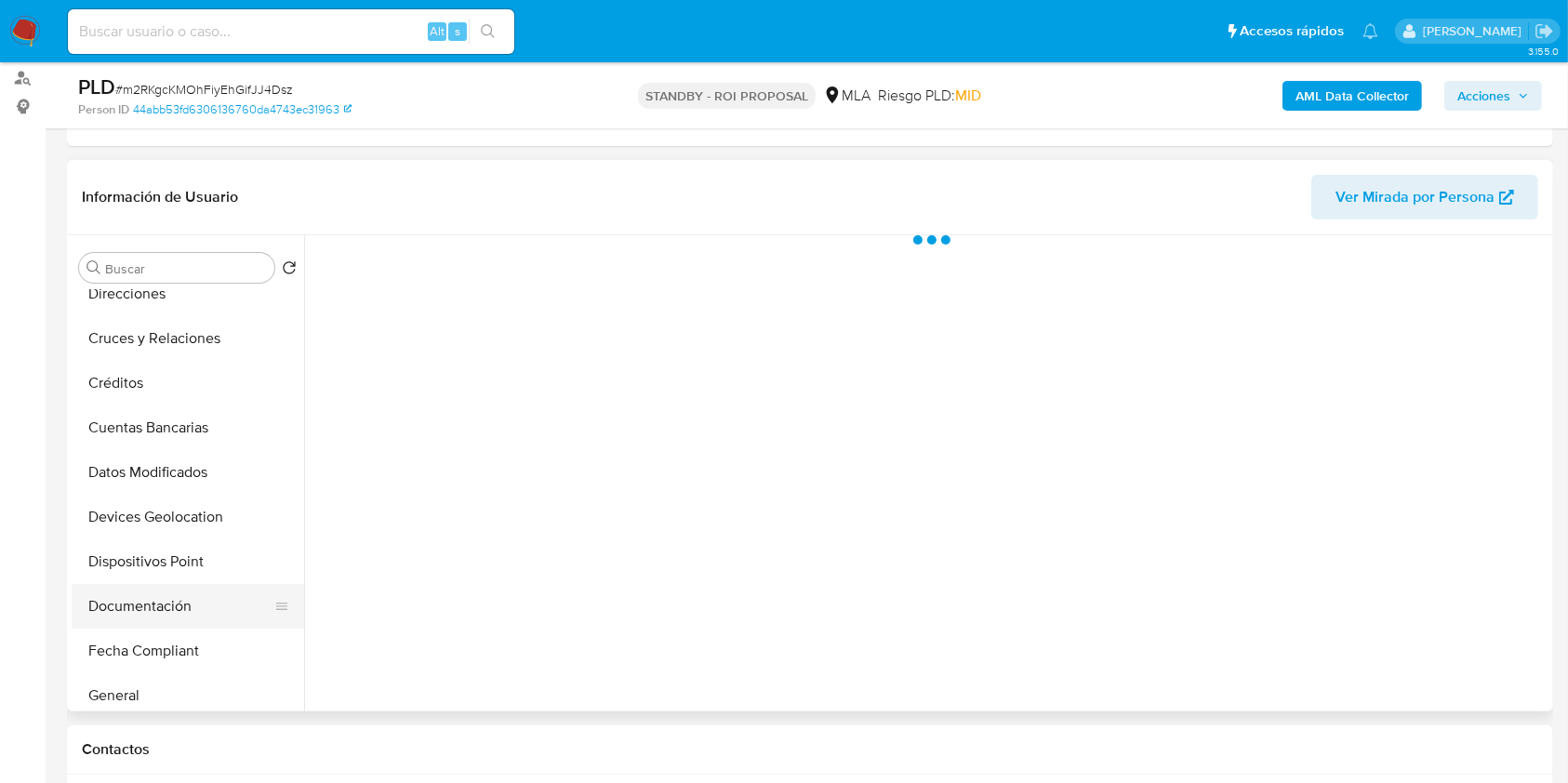
scroll to position [372, 0]
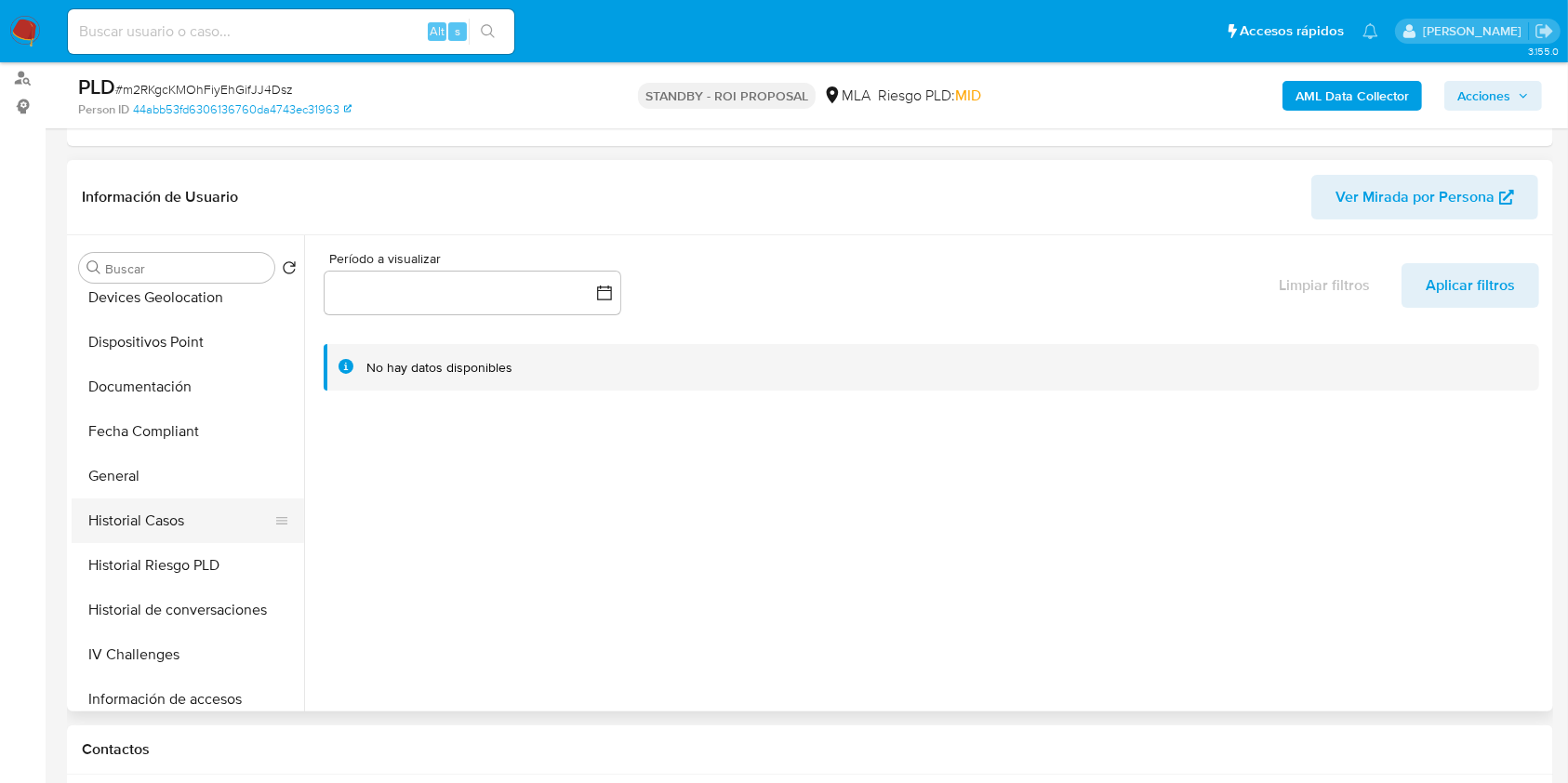
select select "10"
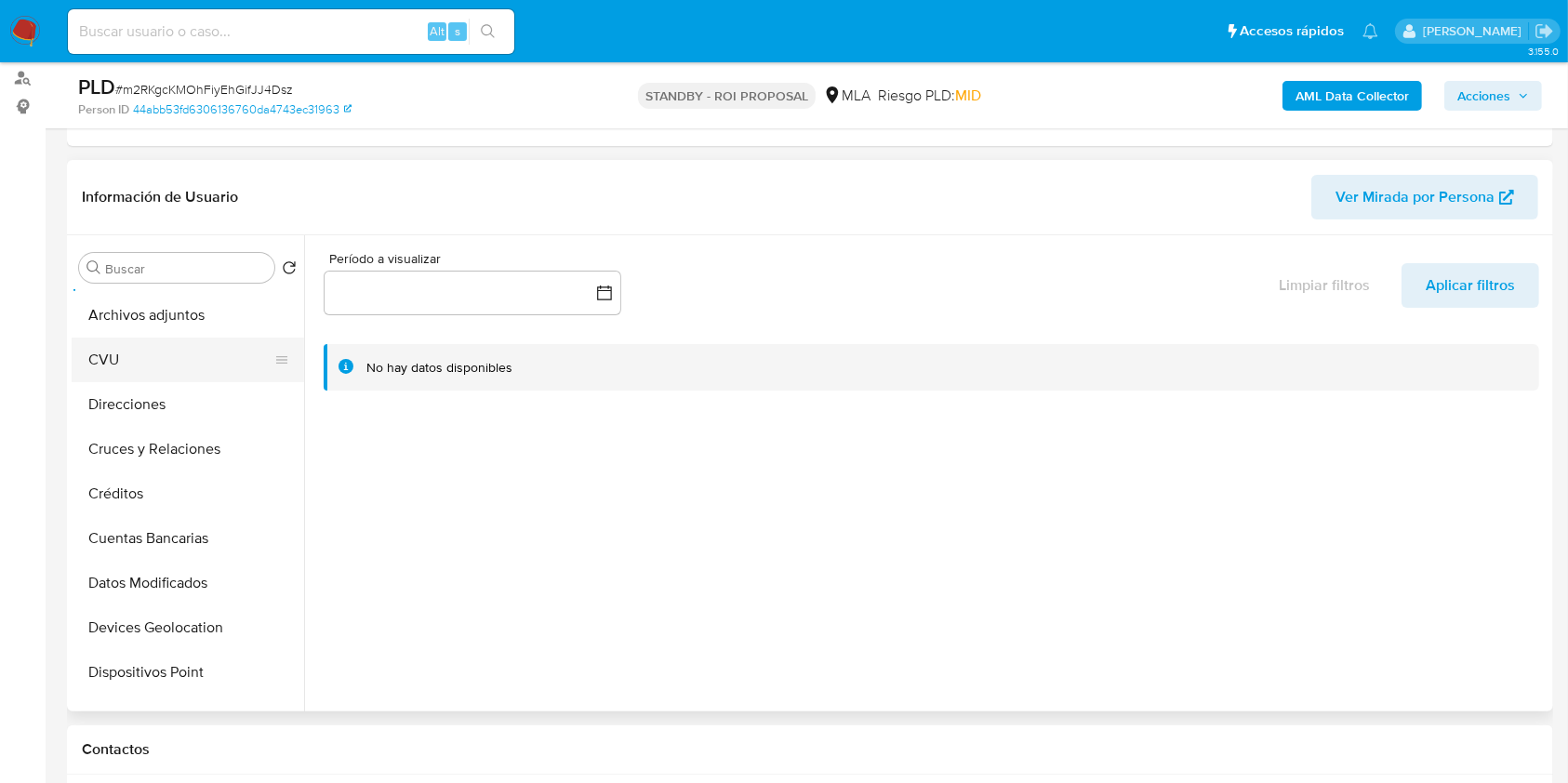
scroll to position [0, 0]
click at [156, 370] on button "Archivos adjuntos" at bounding box center [180, 357] width 217 height 45
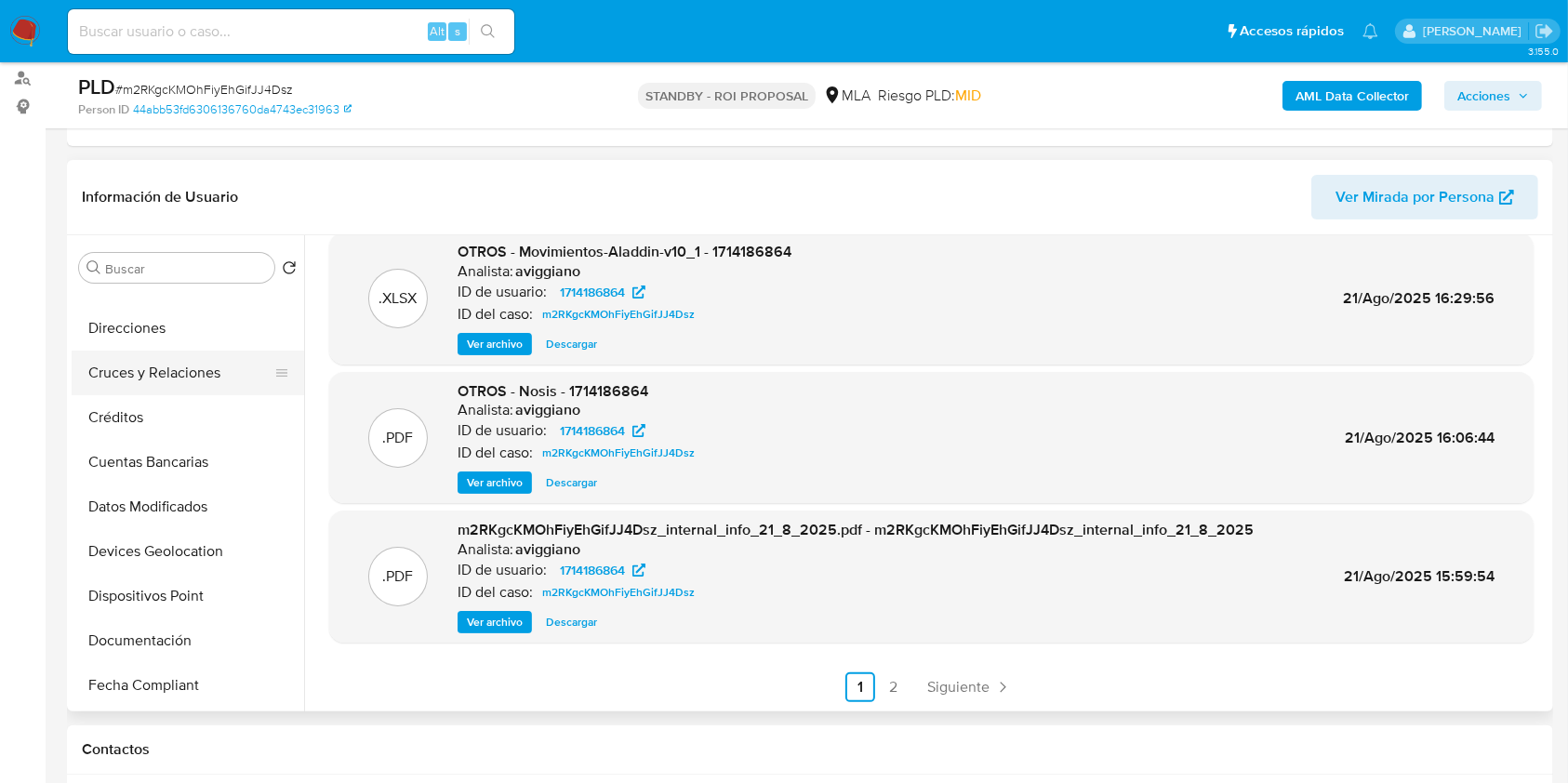
scroll to position [372, 0]
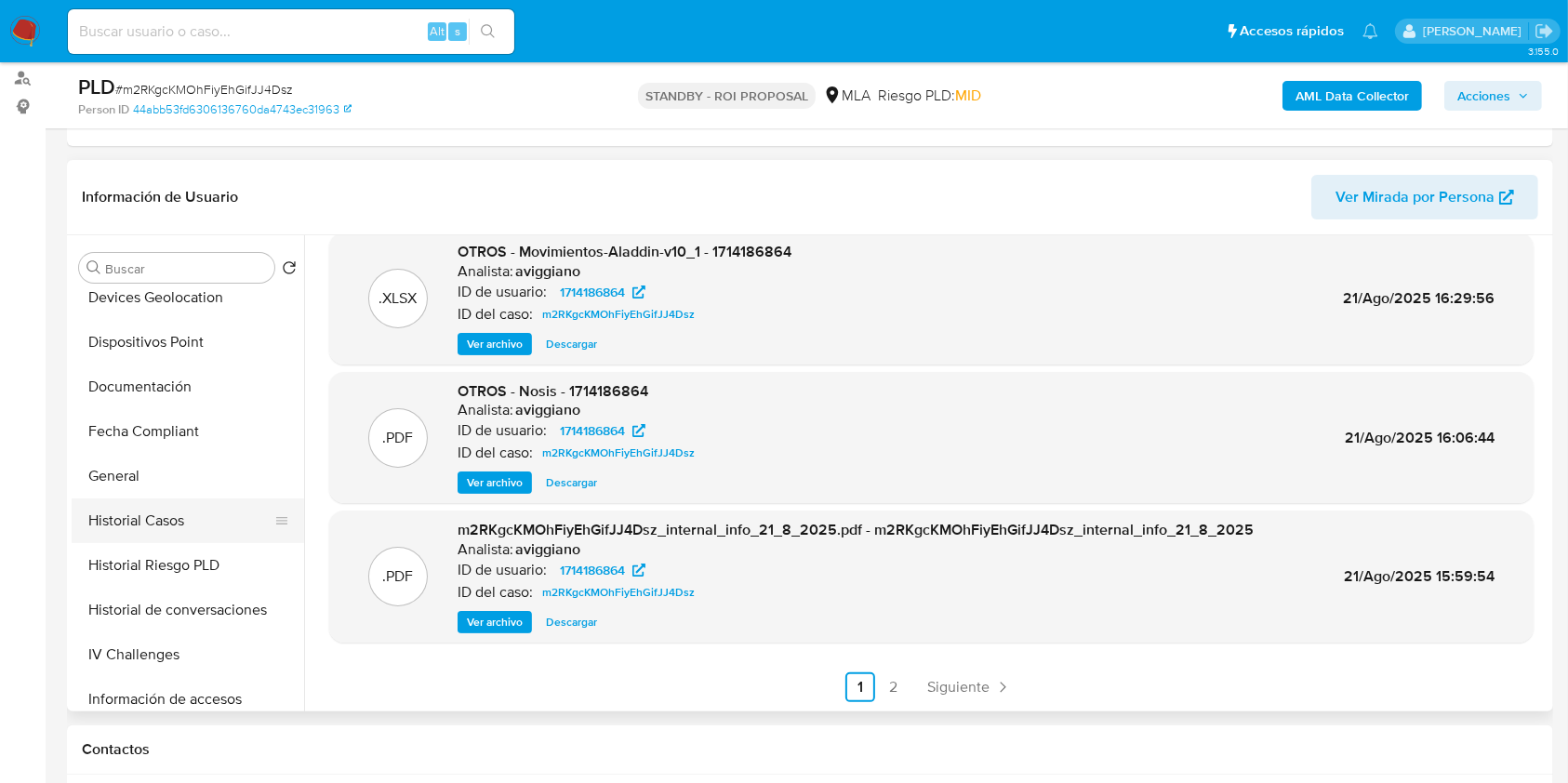
click at [119, 523] on button "Historial Casos" at bounding box center [180, 521] width 217 height 45
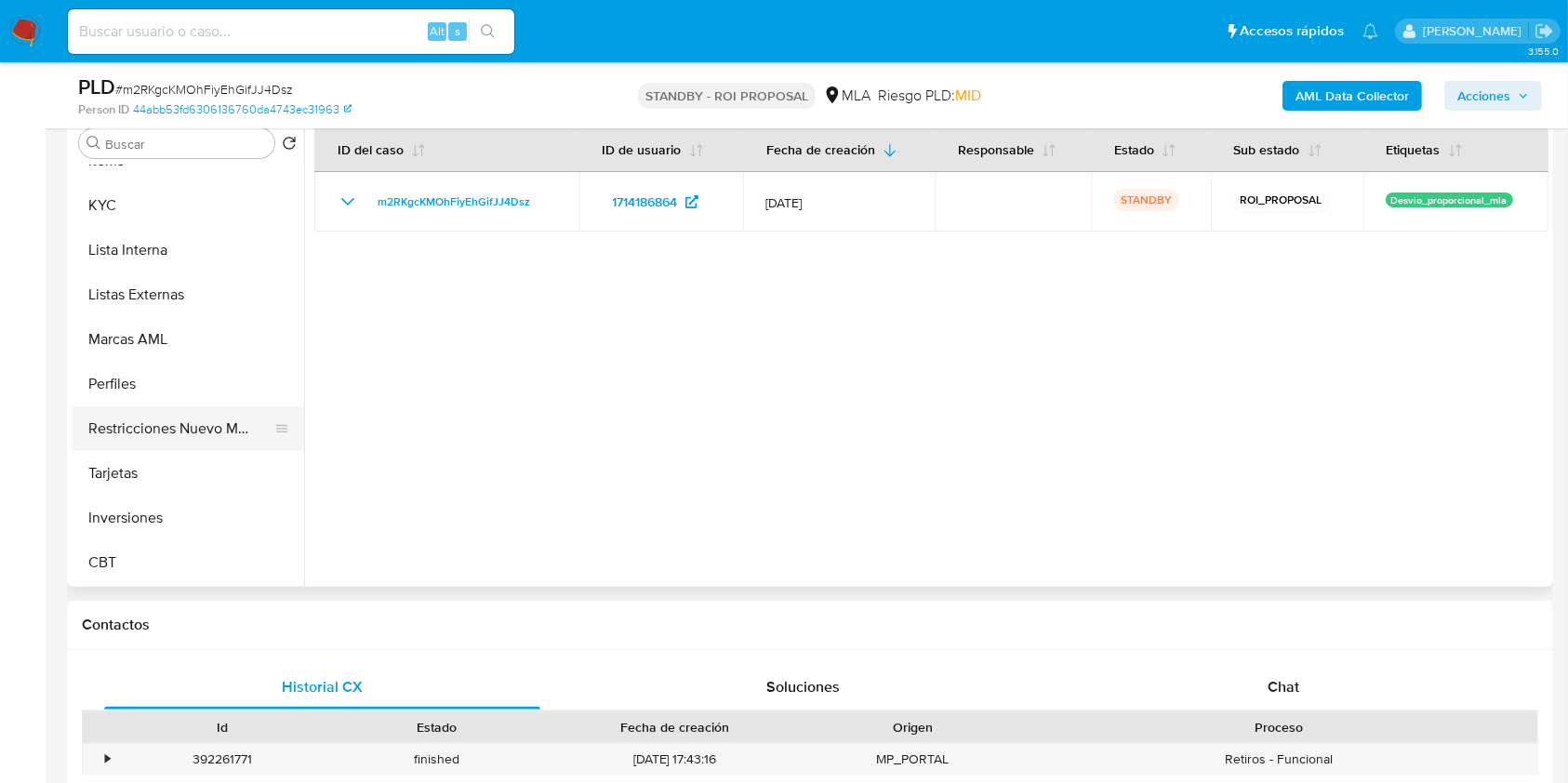
click at [118, 448] on button "Restricciones Nuevo Mundo" at bounding box center [180, 429] width 217 height 45
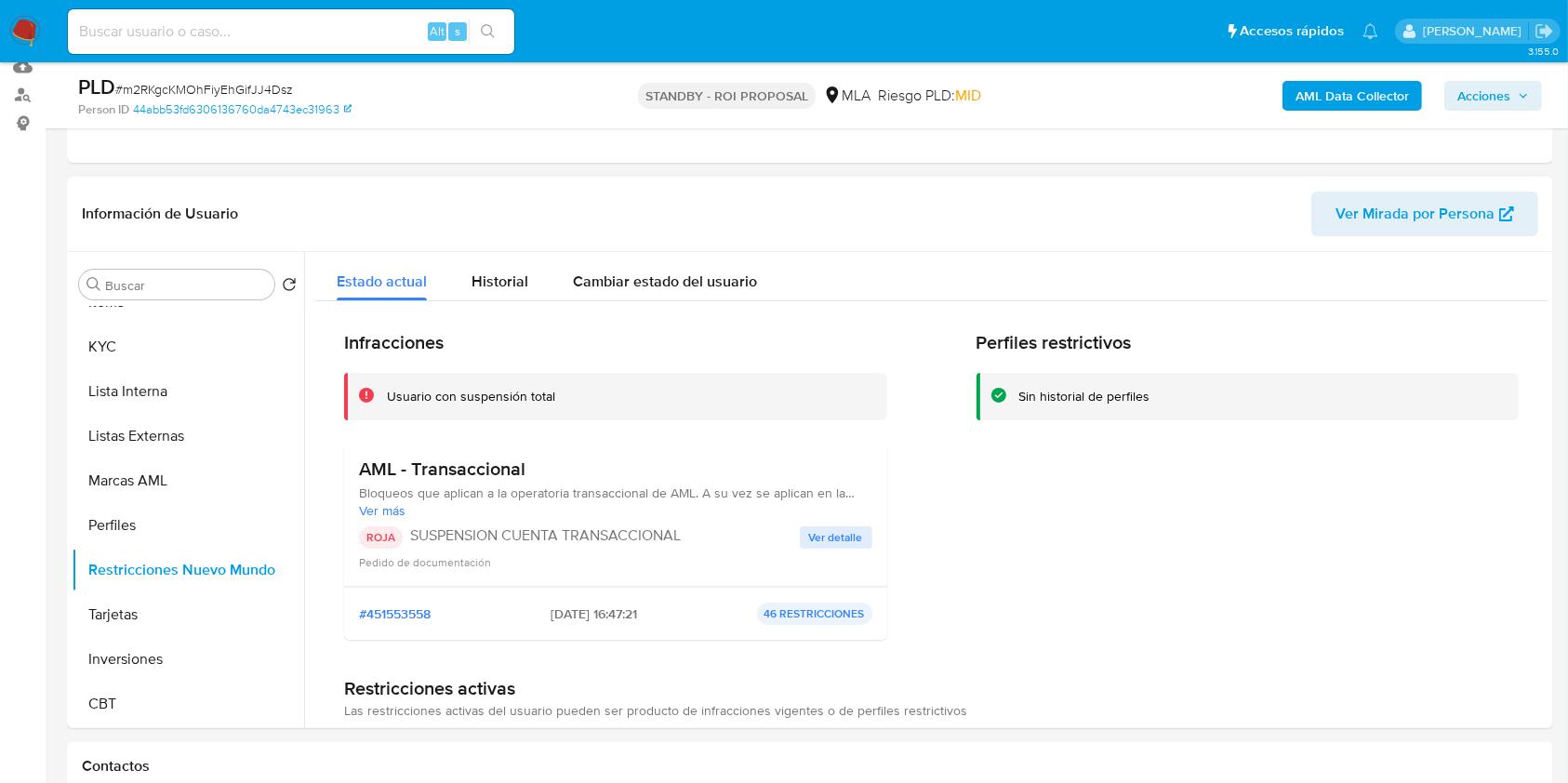
scroll to position [0, 0]
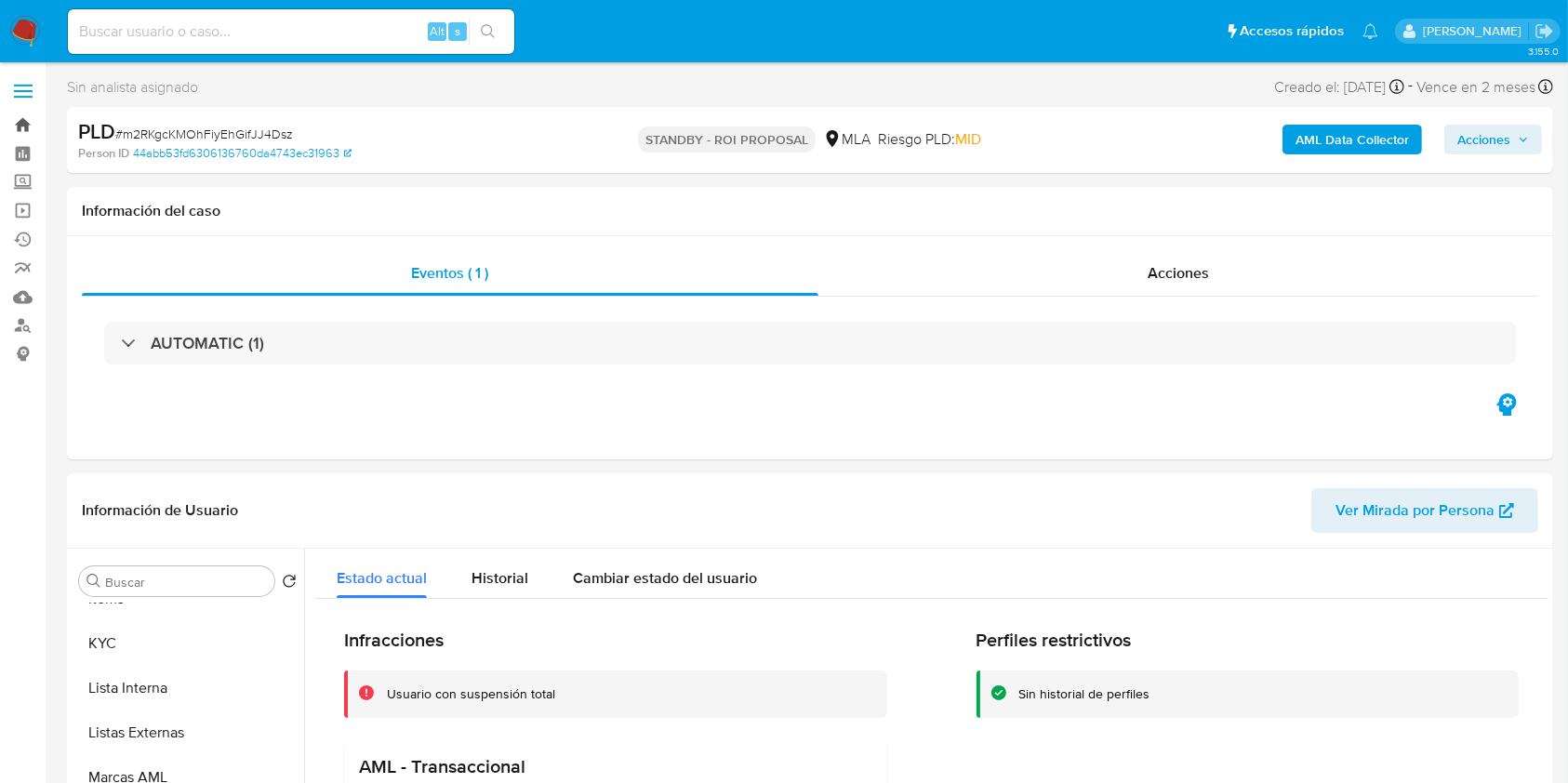
click at [27, 129] on link "Bandeja" at bounding box center [111, 125] width 221 height 29
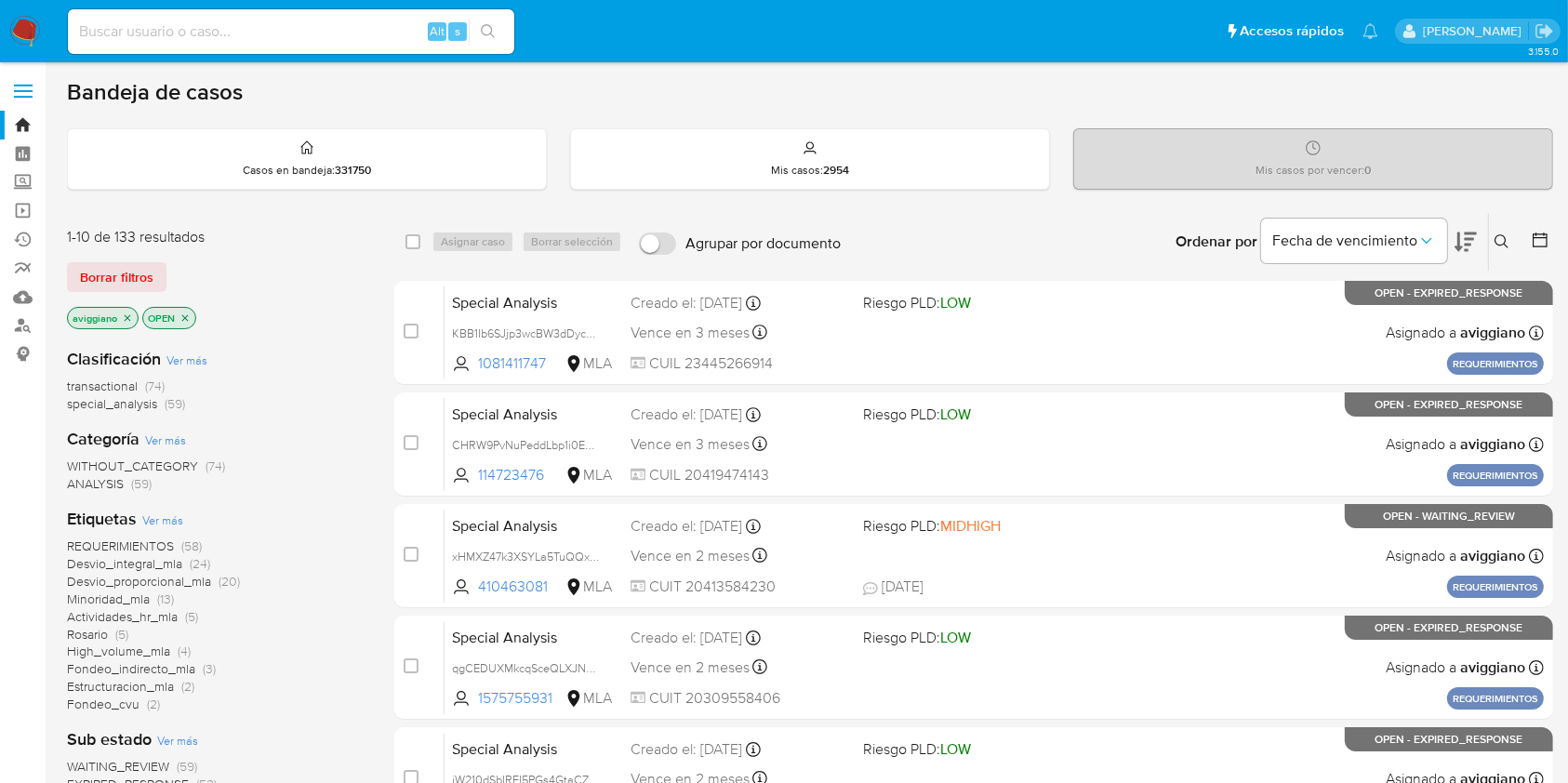
click at [123, 317] on icon "close-filter" at bounding box center [127, 317] width 11 height 11
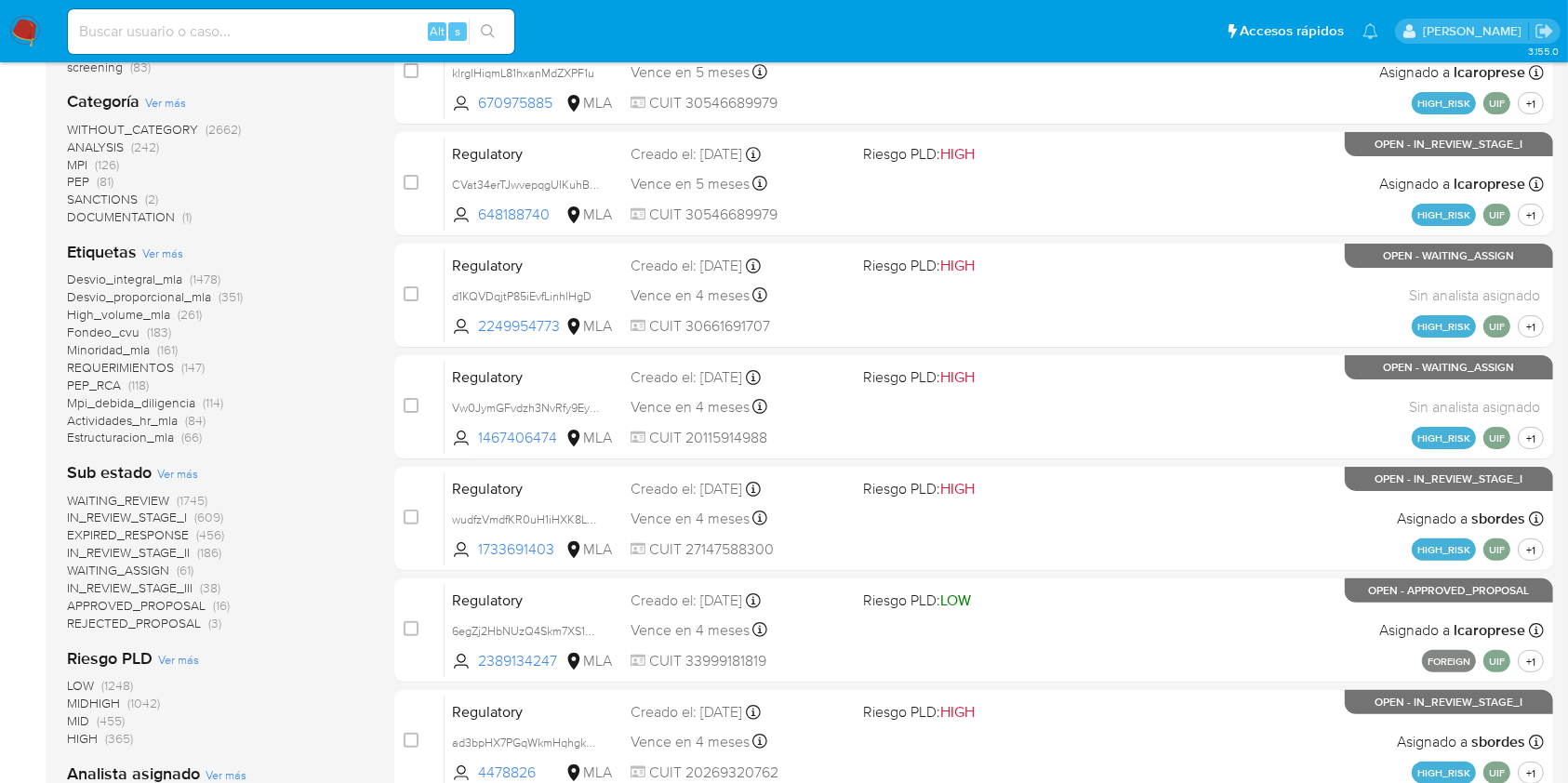
scroll to position [719, 0]
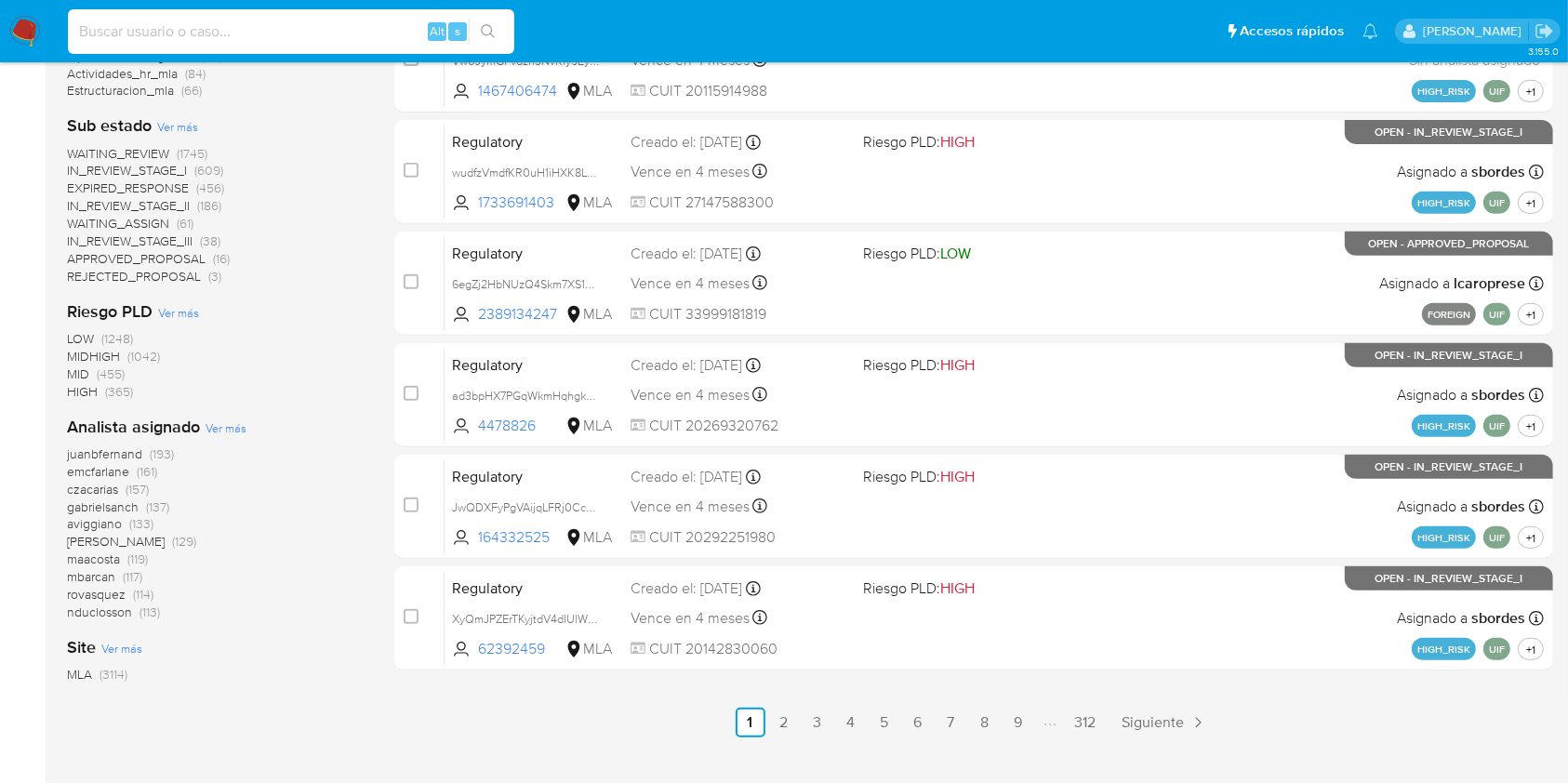
paste input "YVismDvckAXdndz3cIJil63N"
type input "YVismDvckAXdndz3cIJil63N"
click at [484, 20] on button "search-icon" at bounding box center [487, 31] width 38 height 26
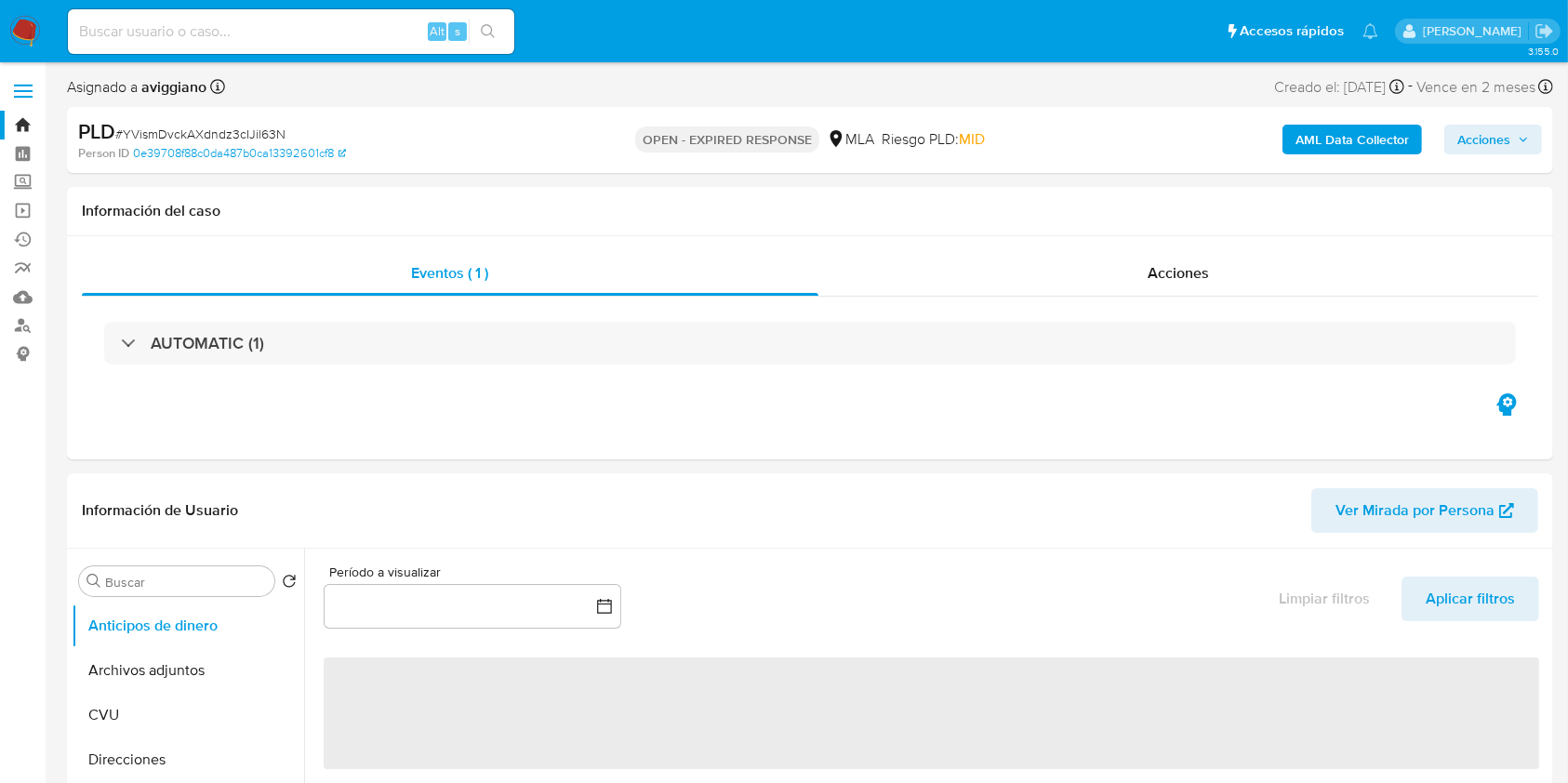
select select "10"
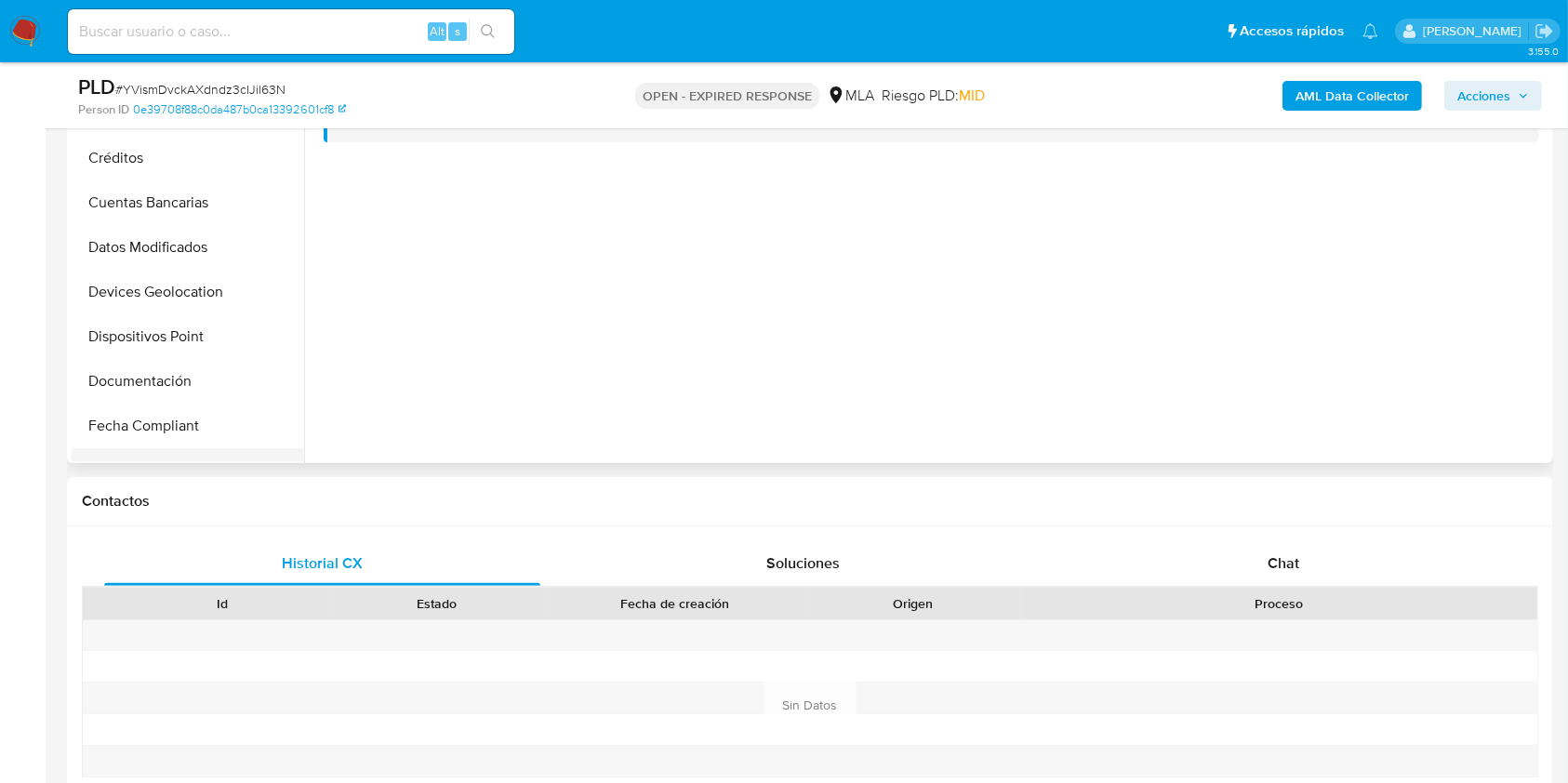
scroll to position [247, 0]
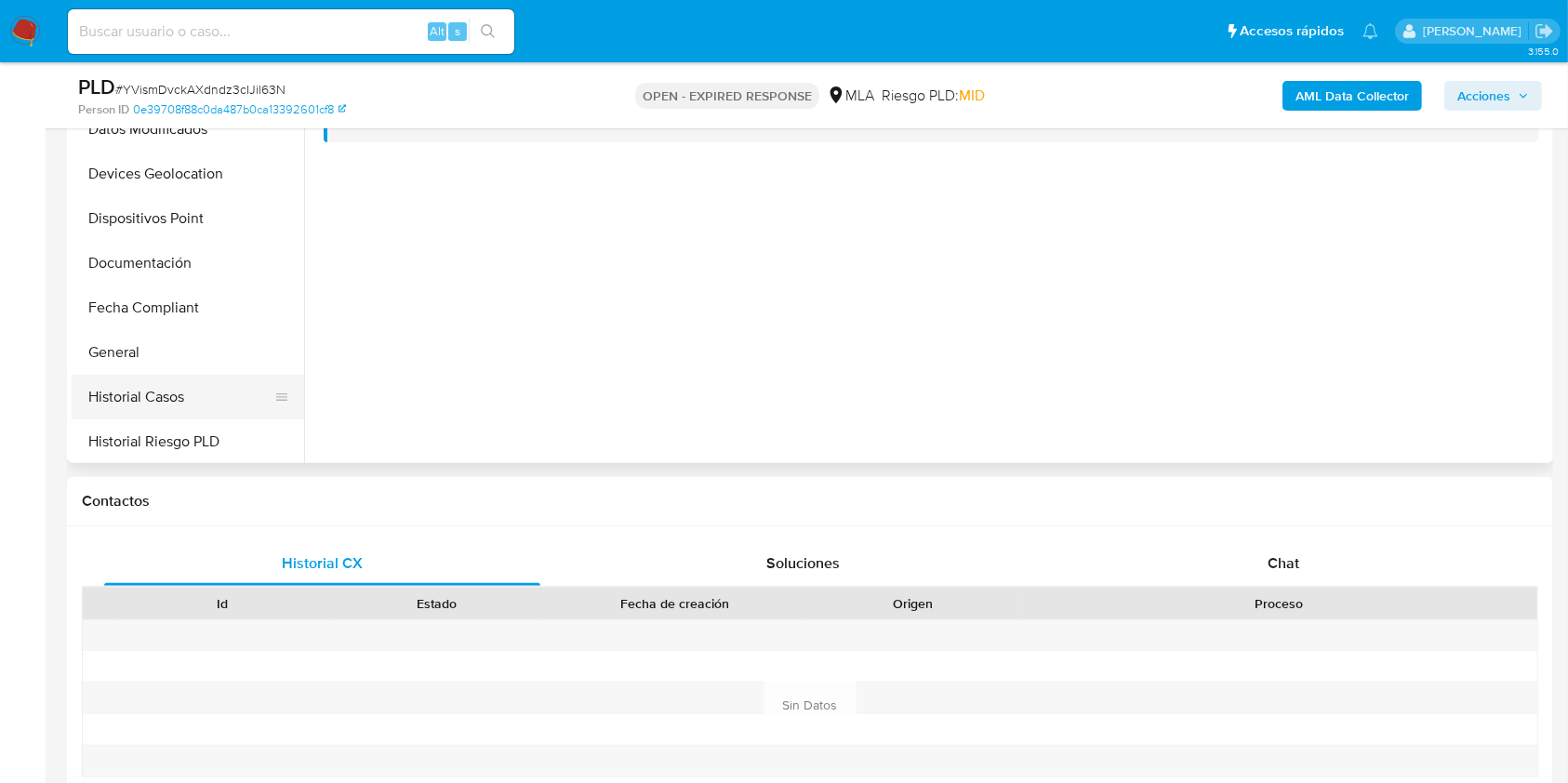
click at [188, 404] on button "Historial Casos" at bounding box center [180, 397] width 217 height 45
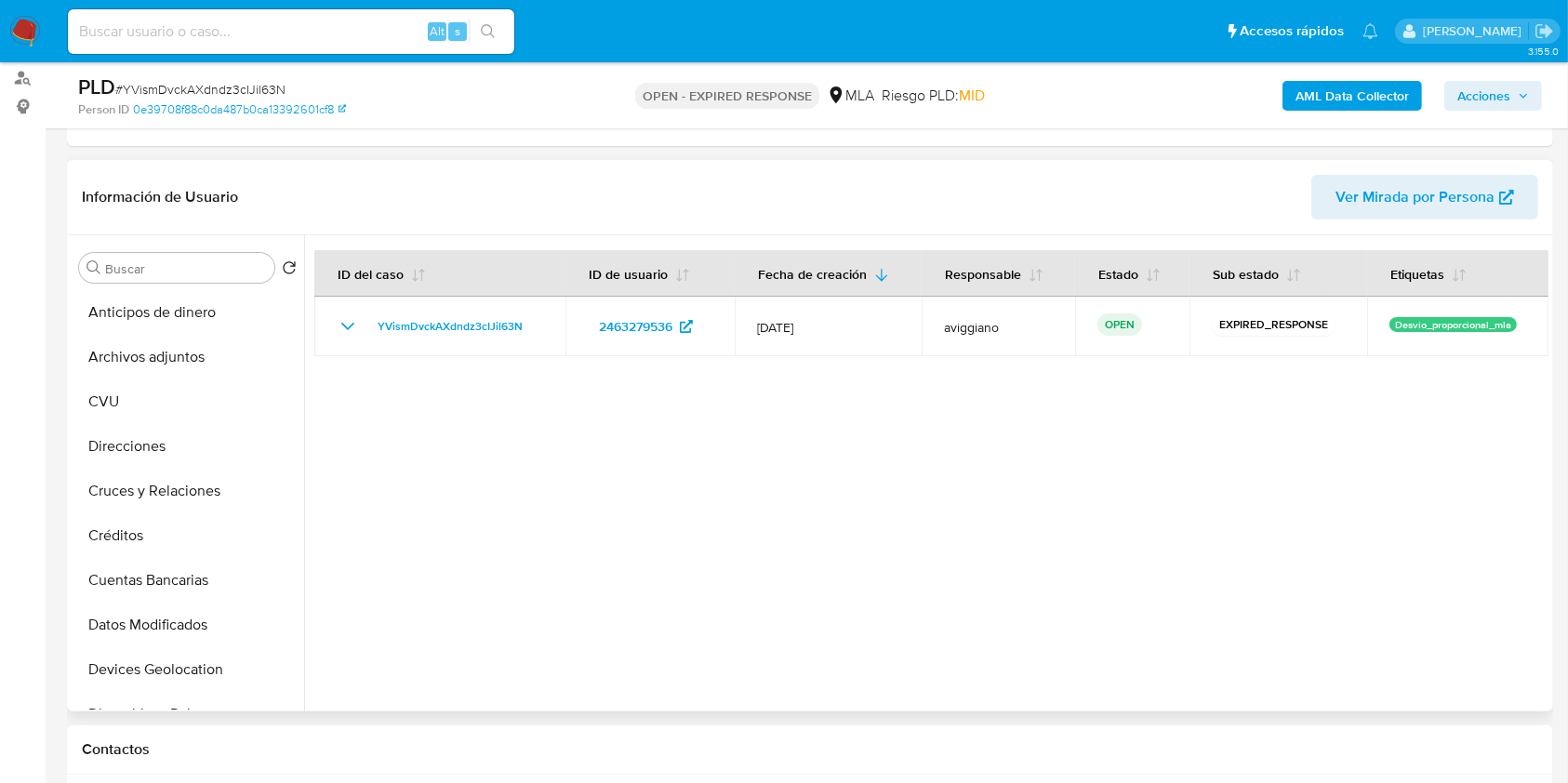
scroll to position [496, 0]
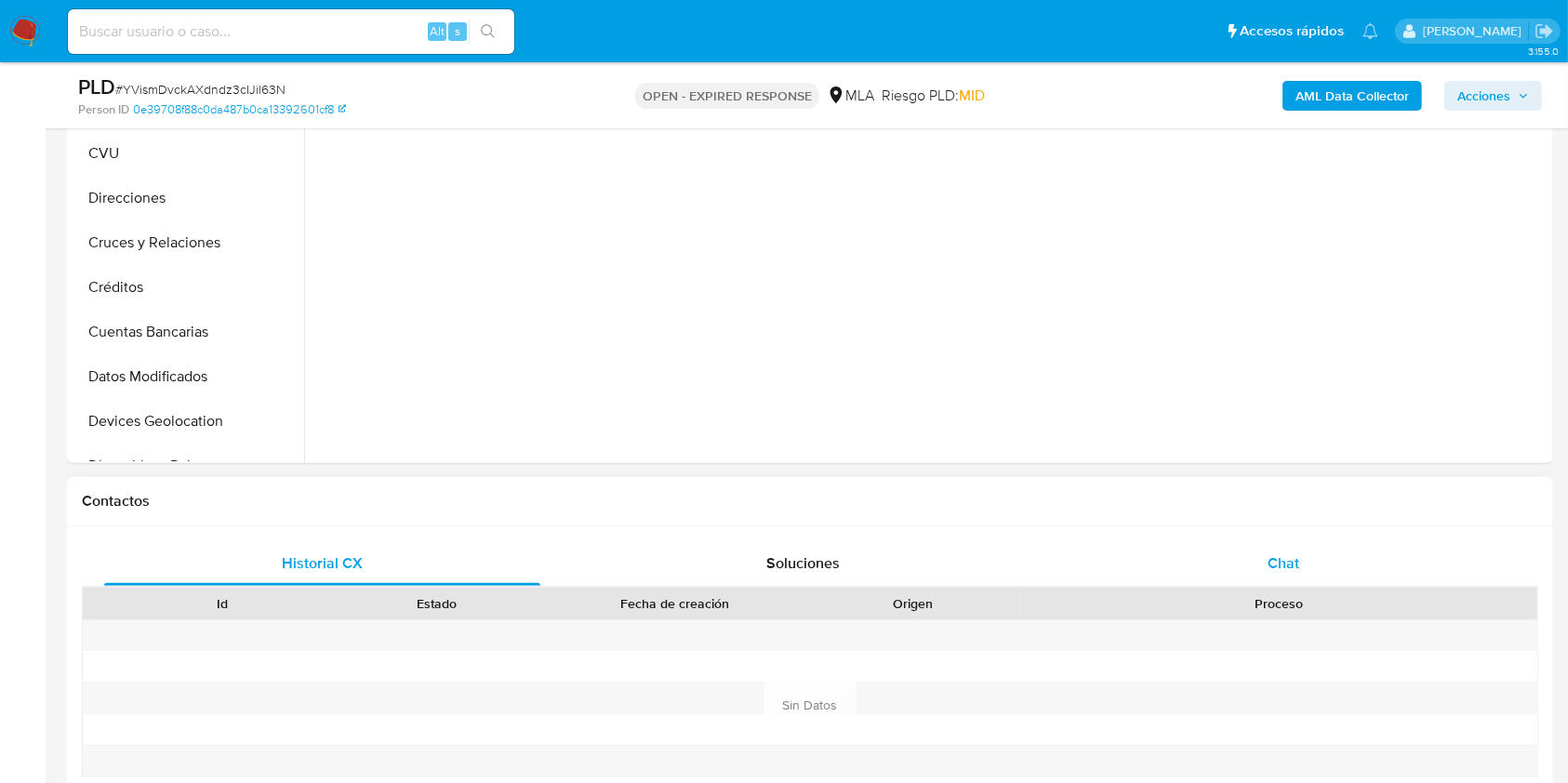
click at [1295, 550] on div "Chat" at bounding box center [1283, 564] width 436 height 45
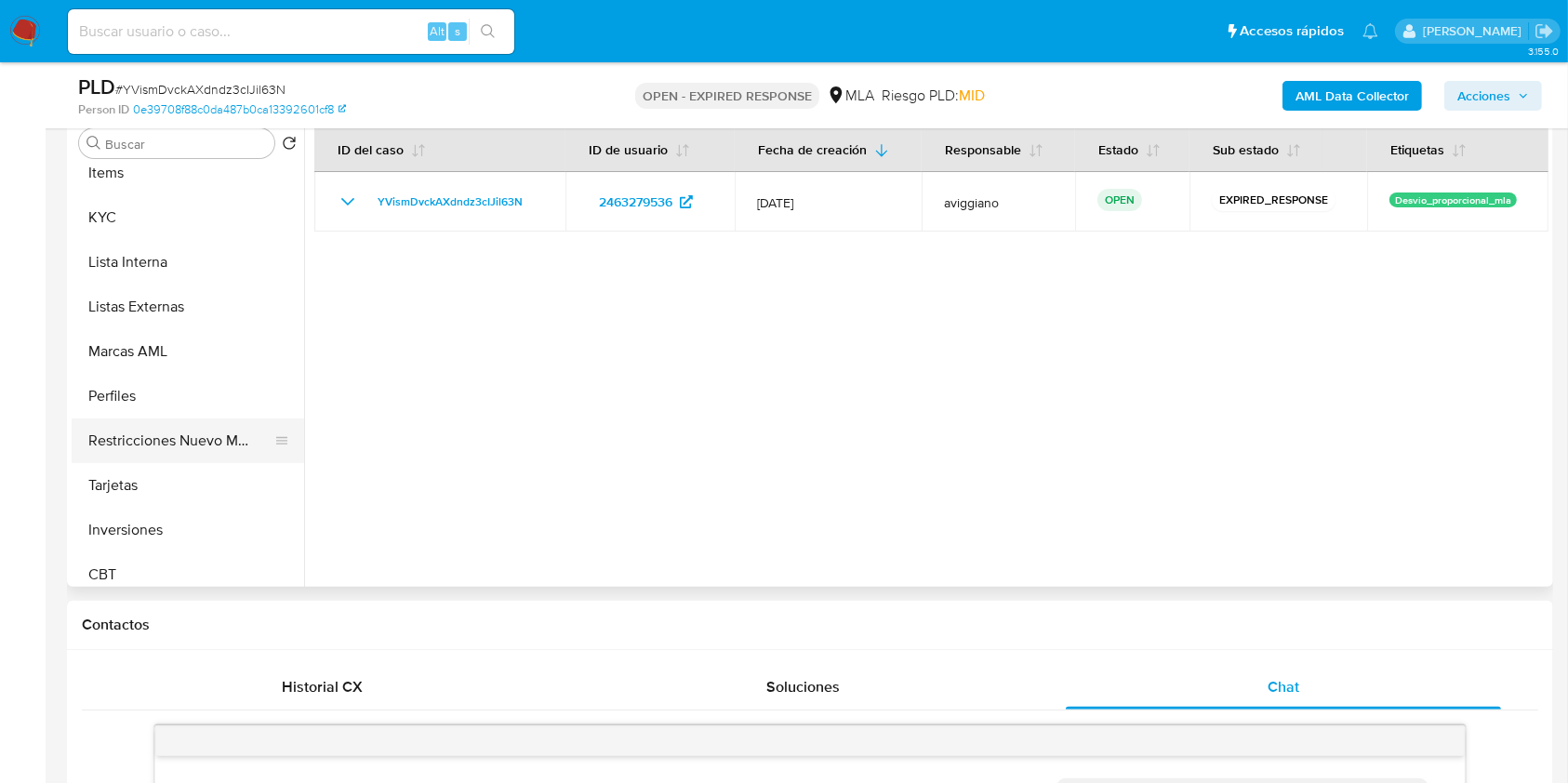
scroll to position [867, 0]
click at [189, 231] on button "KYC" at bounding box center [180, 212] width 217 height 45
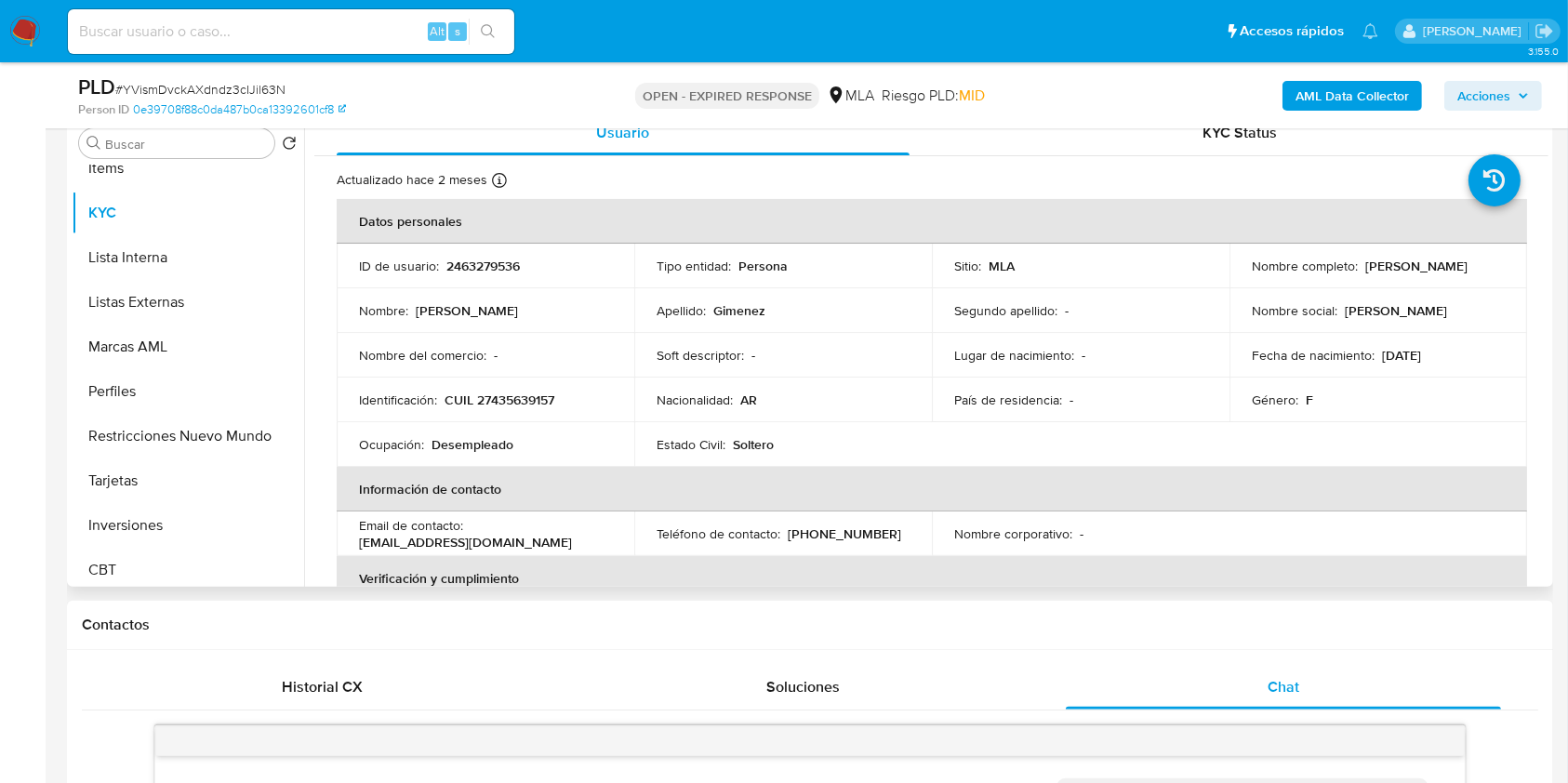
click at [479, 273] on p "2463279536" at bounding box center [483, 265] width 74 height 16
drag, startPoint x: 479, startPoint y: 273, endPoint x: 418, endPoint y: 338, distance: 89.1
click at [413, 333] on td "Nombre del comercio : -" at bounding box center [485, 355] width 298 height 45
click at [483, 393] on p "CUIL 27435639157" at bounding box center [499, 399] width 110 height 16
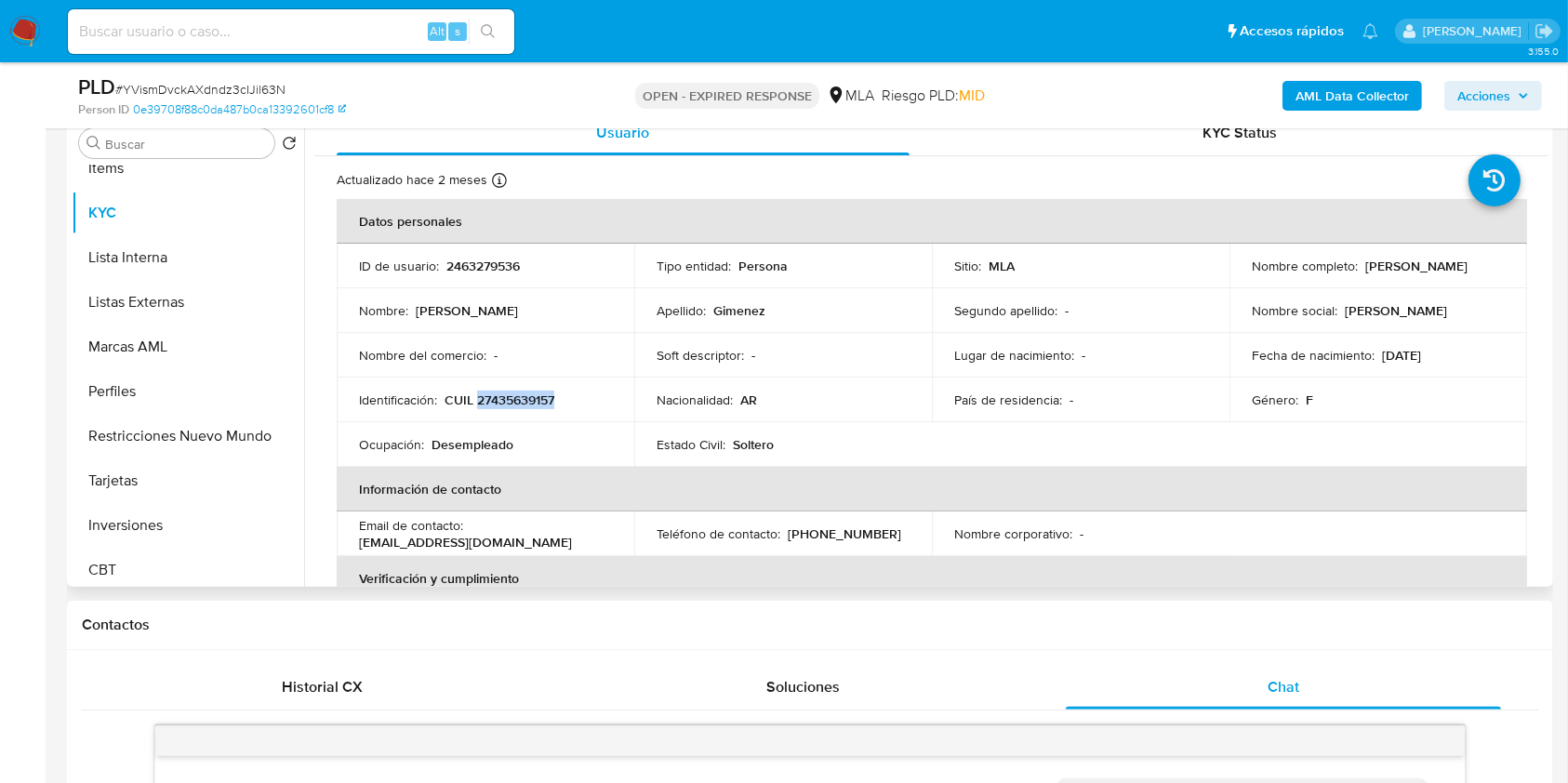
click at [483, 394] on p "CUIL 27435639157" at bounding box center [499, 399] width 110 height 16
copy p "27435639157"
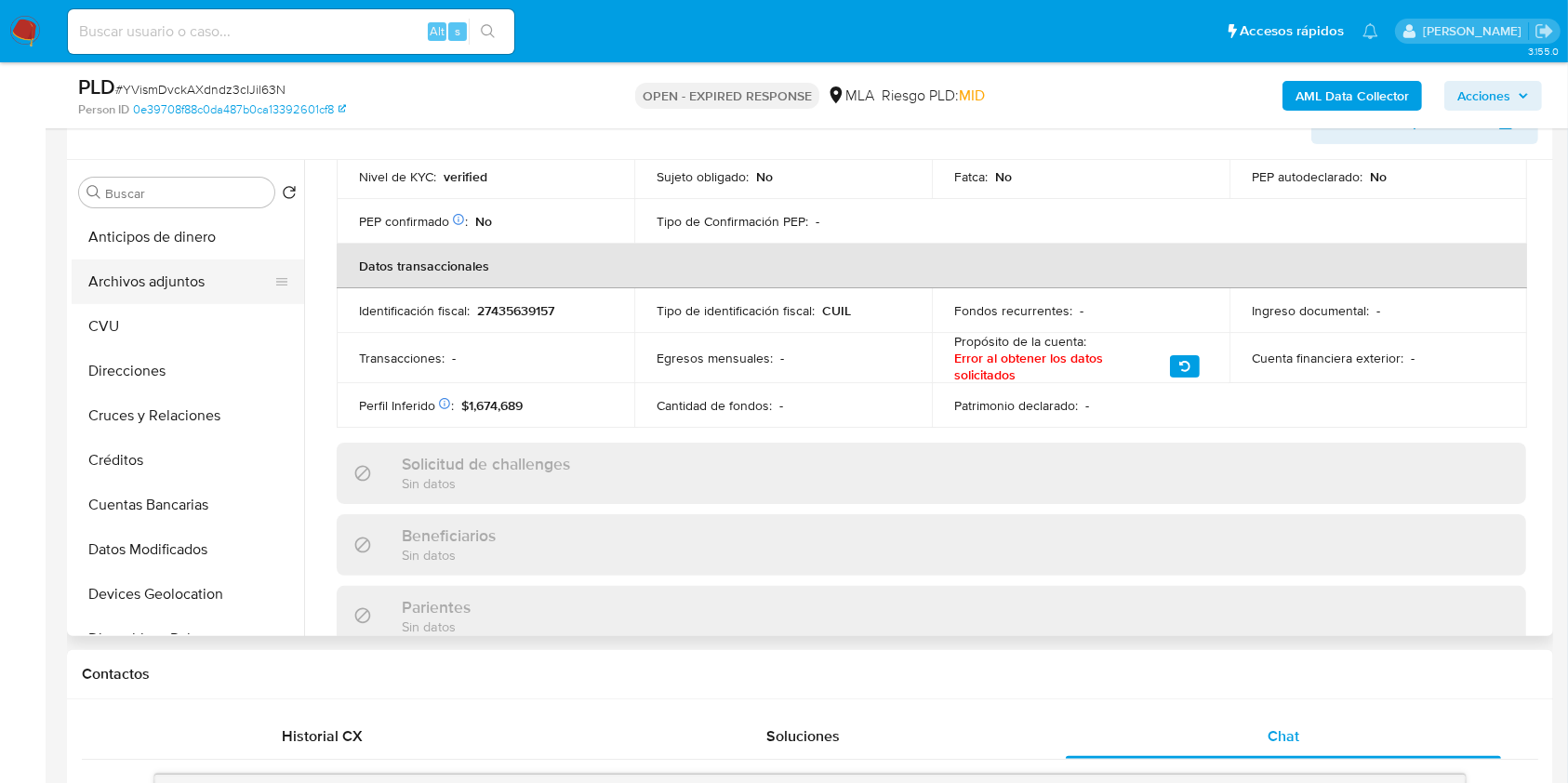
scroll to position [247, 0]
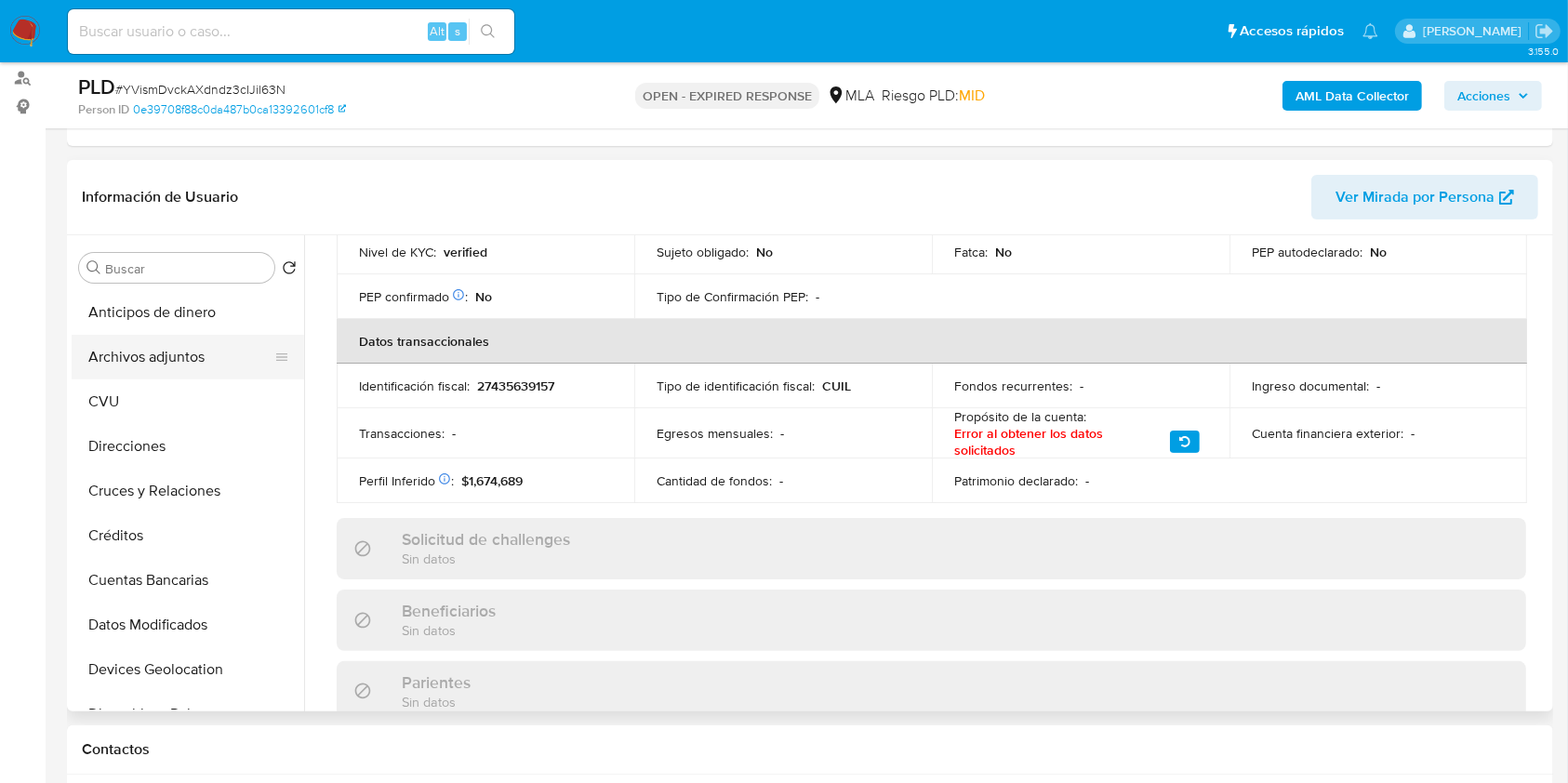
click at [147, 350] on button "Archivos adjuntos" at bounding box center [180, 357] width 217 height 45
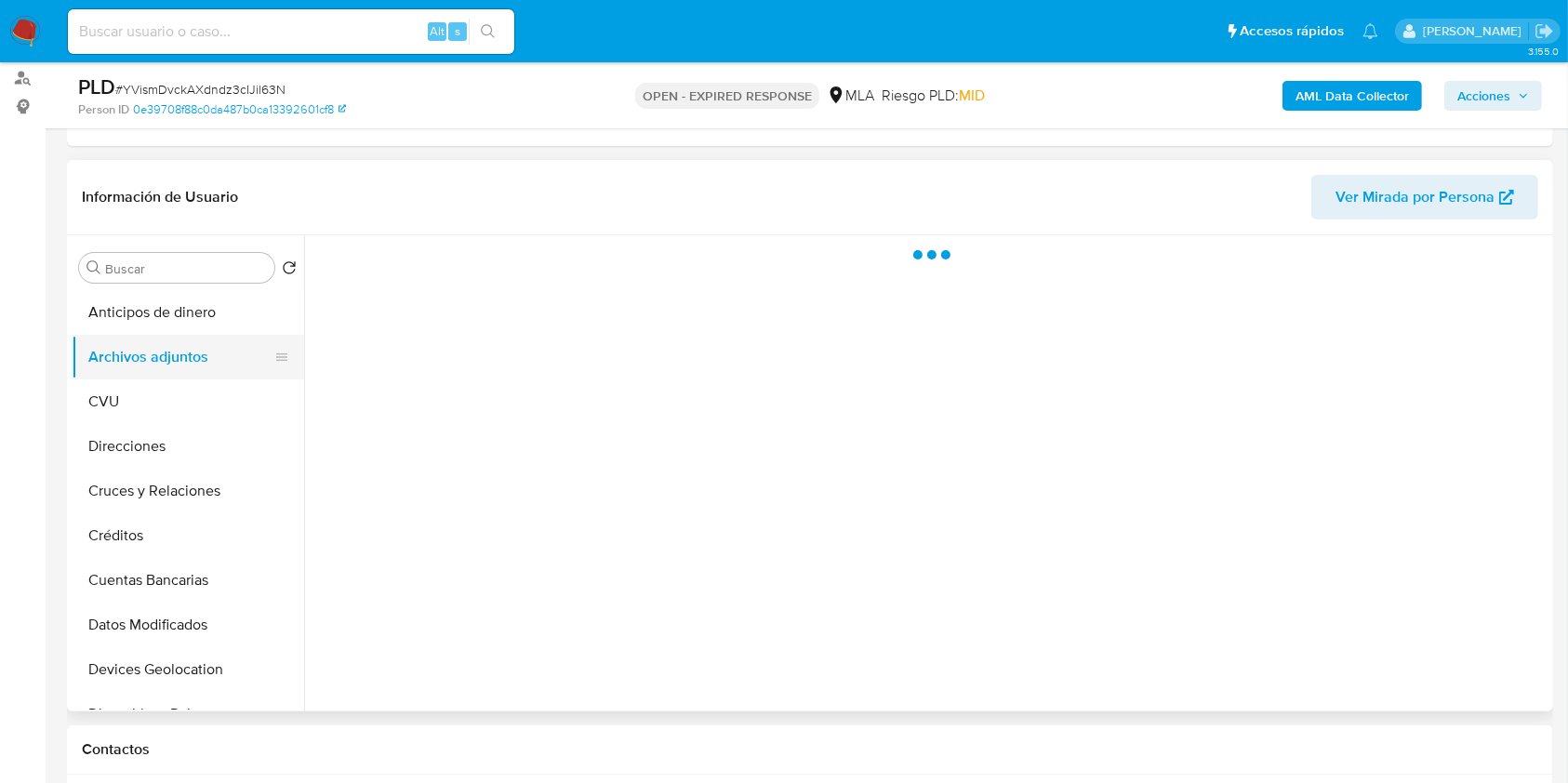
scroll to position [0, 0]
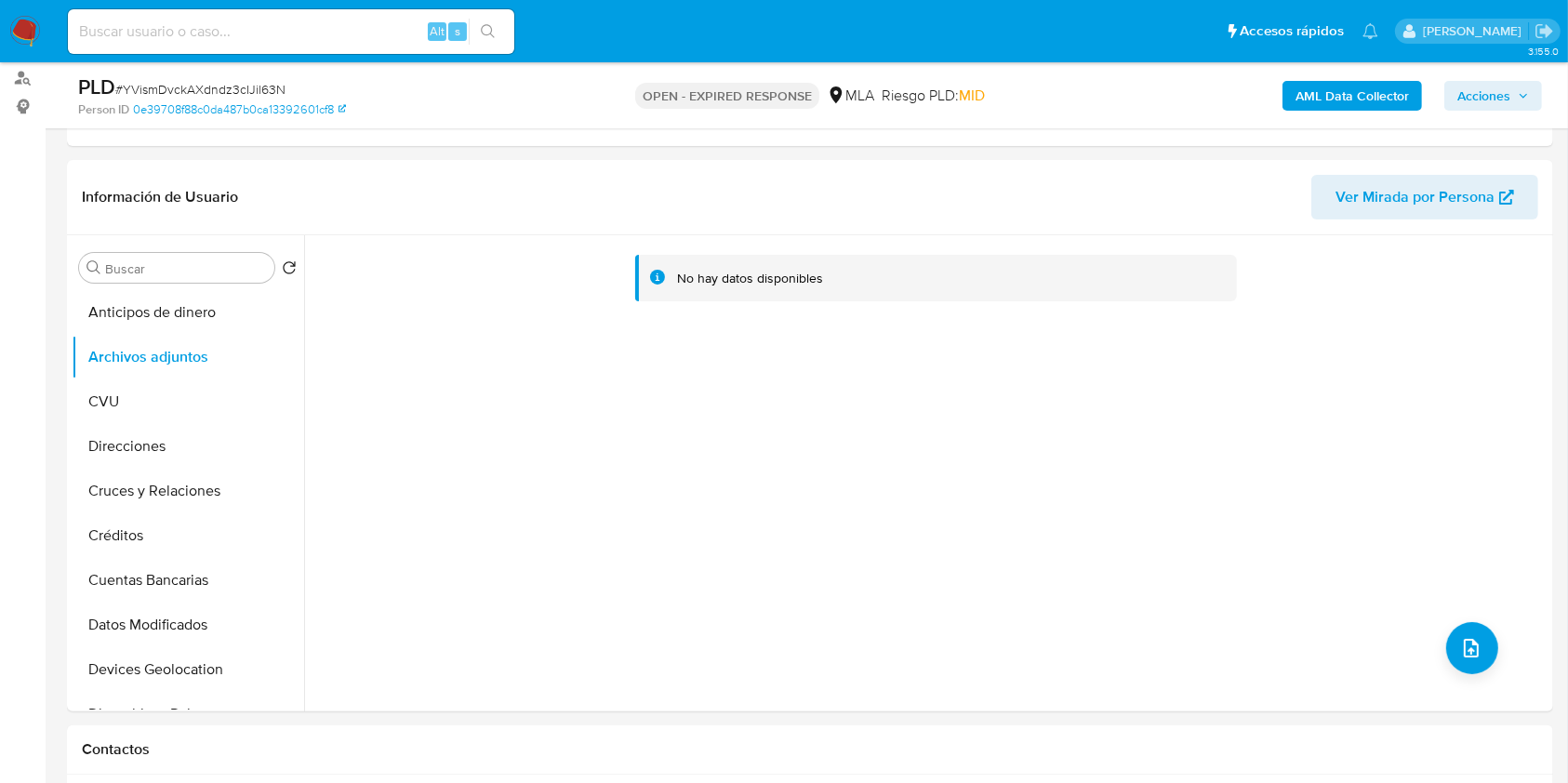
click at [1331, 89] on b "AML Data Collector" at bounding box center [1352, 95] width 114 height 30
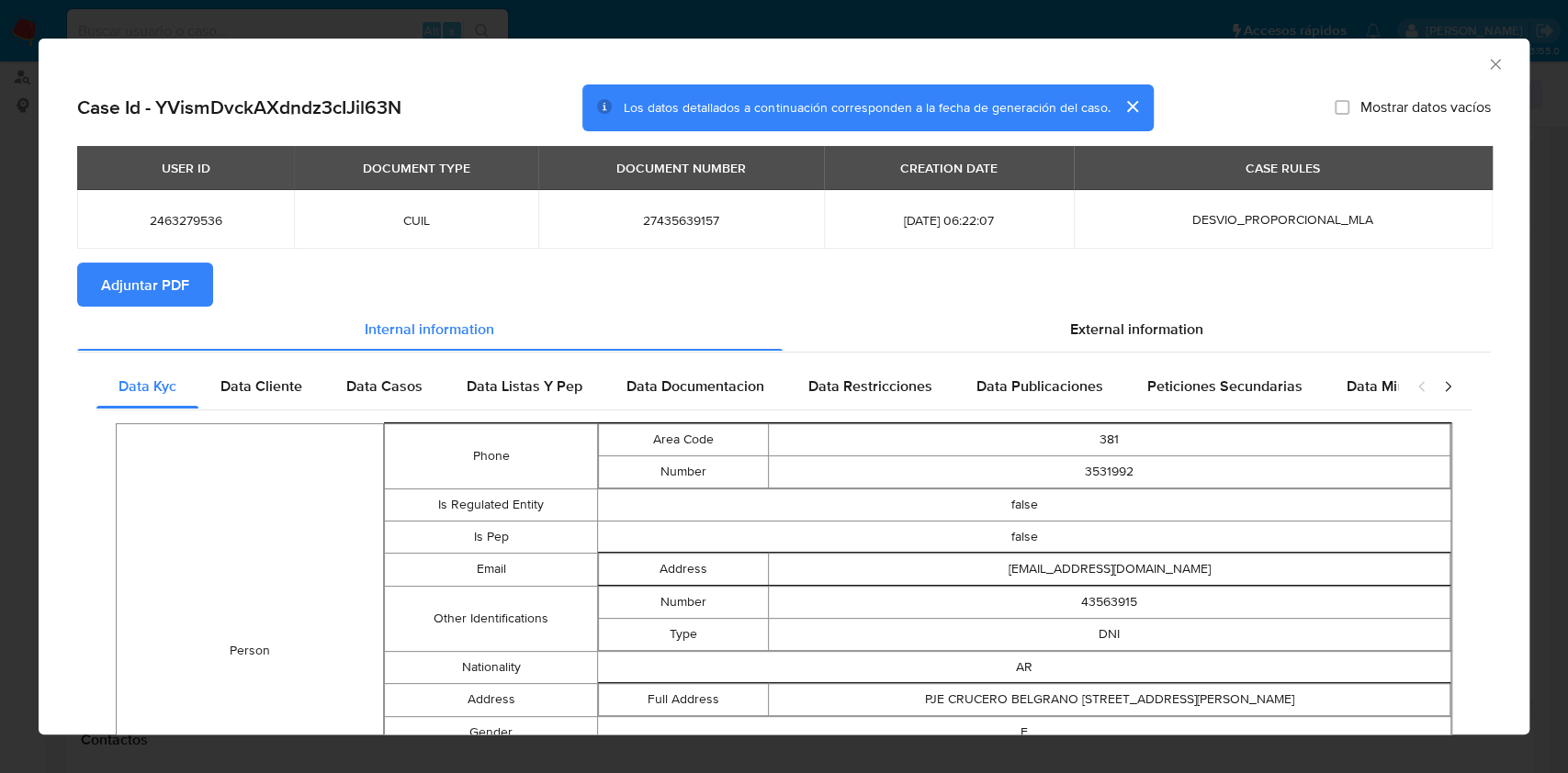
click at [126, 288] on span "Adjuntar PDF" at bounding box center [145, 284] width 88 height 40
click at [1477, 74] on div "AML Data Collector" at bounding box center [783, 61] width 1490 height 46
click at [1486, 69] on icon "Cerrar ventana" at bounding box center [1494, 63] width 18 height 18
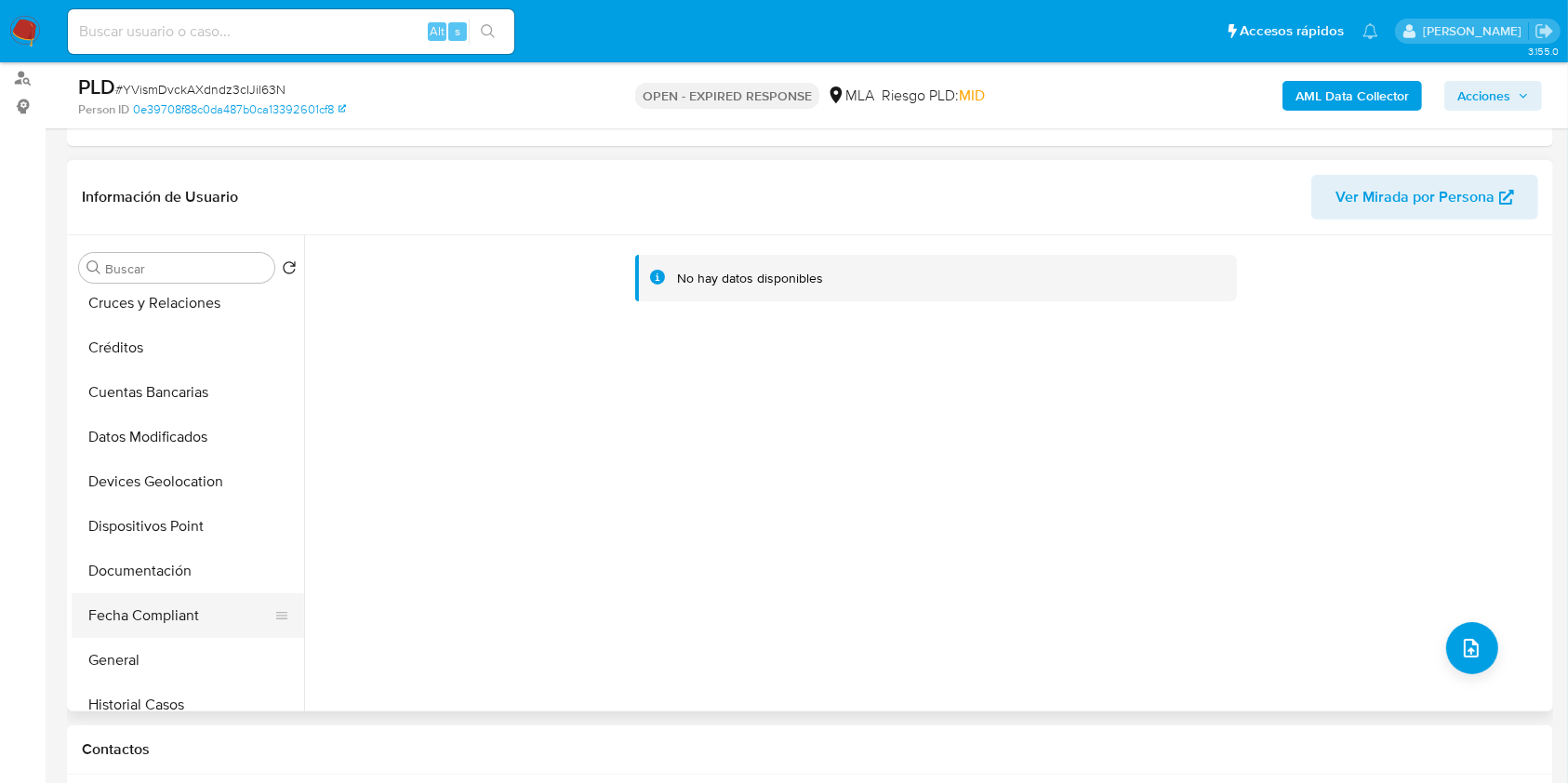
scroll to position [372, 0]
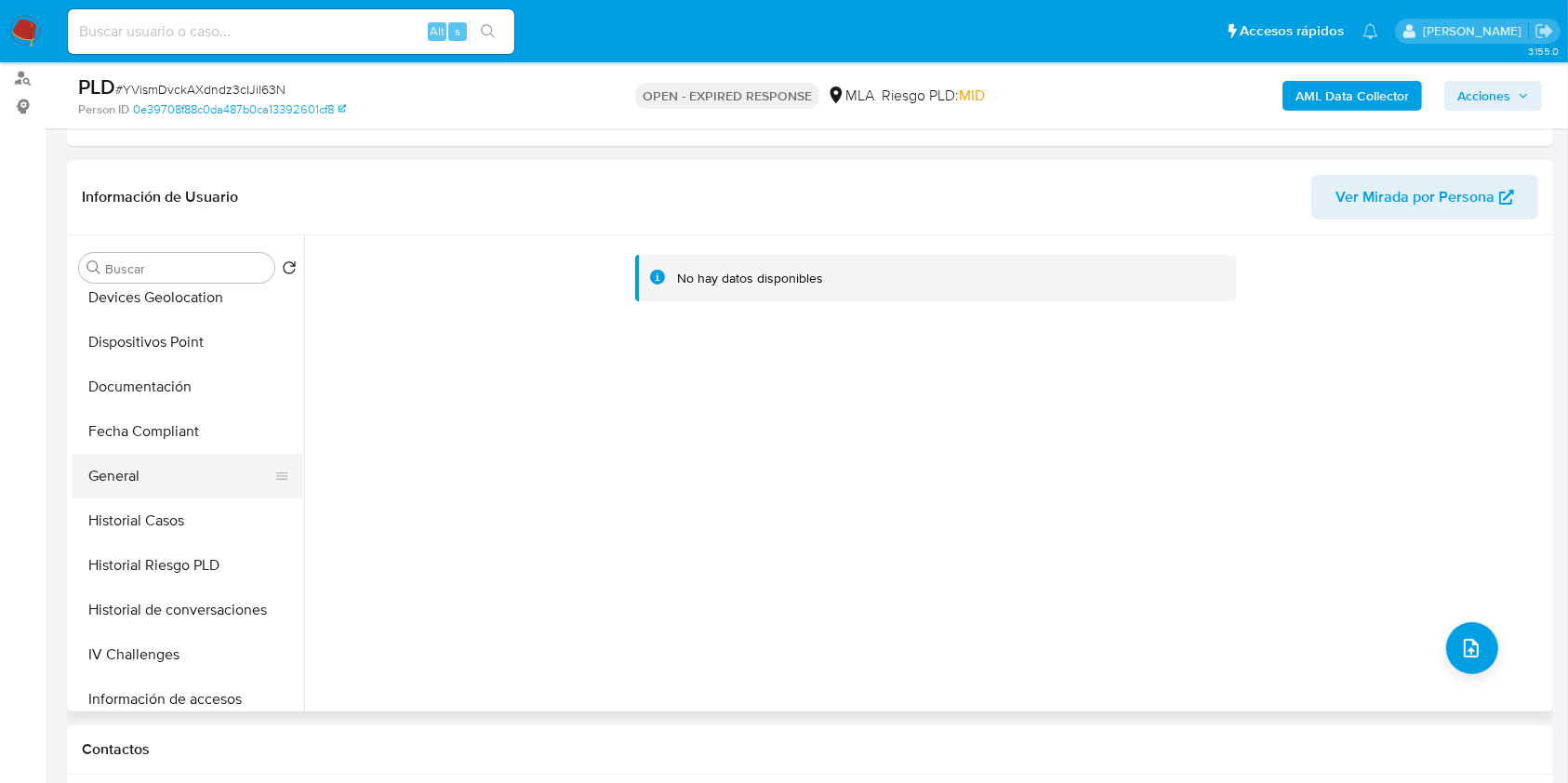
click at [153, 451] on button "Fecha Compliant" at bounding box center [188, 432] width 233 height 45
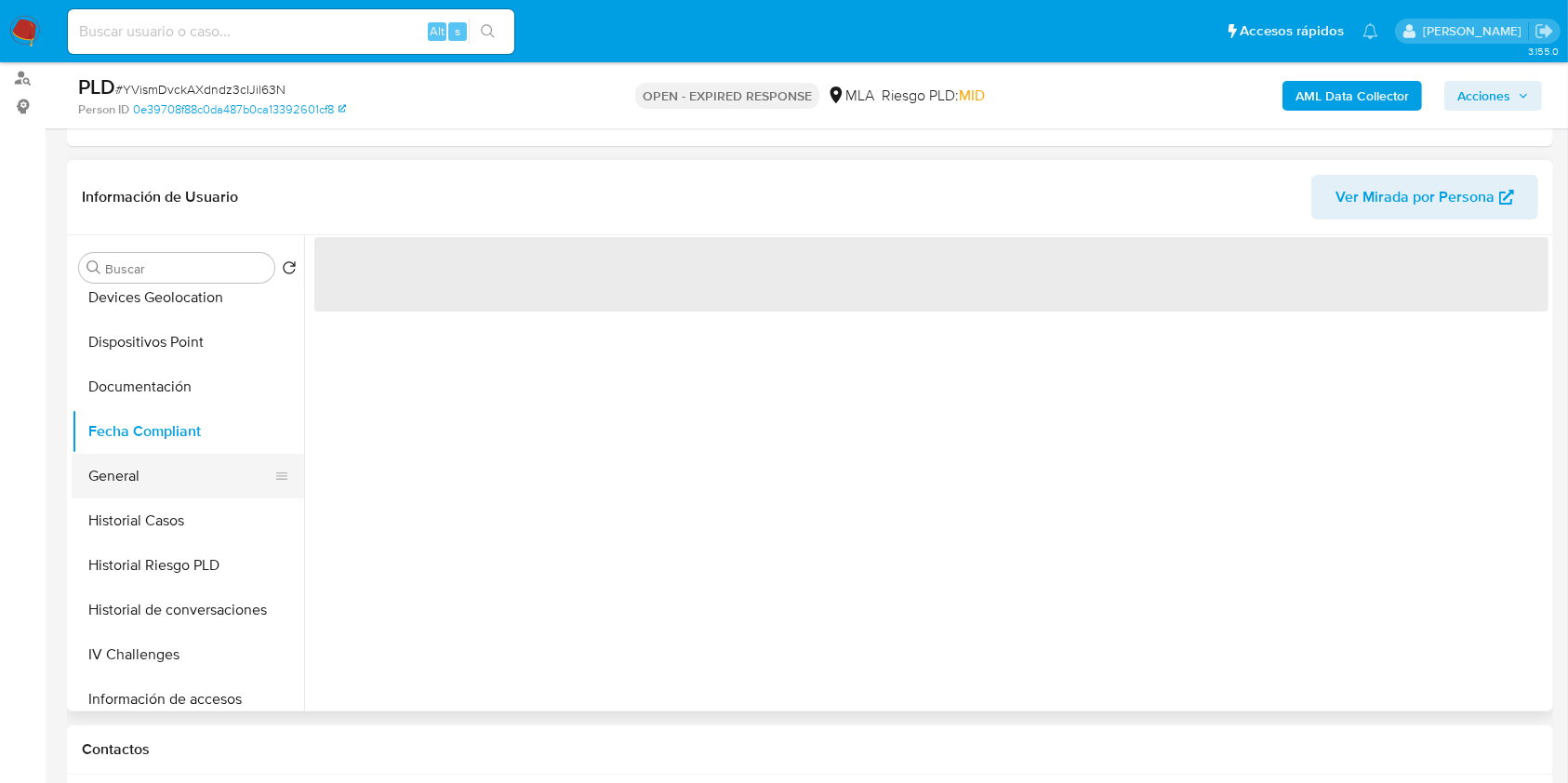
click at [142, 468] on button "General" at bounding box center [180, 476] width 217 height 45
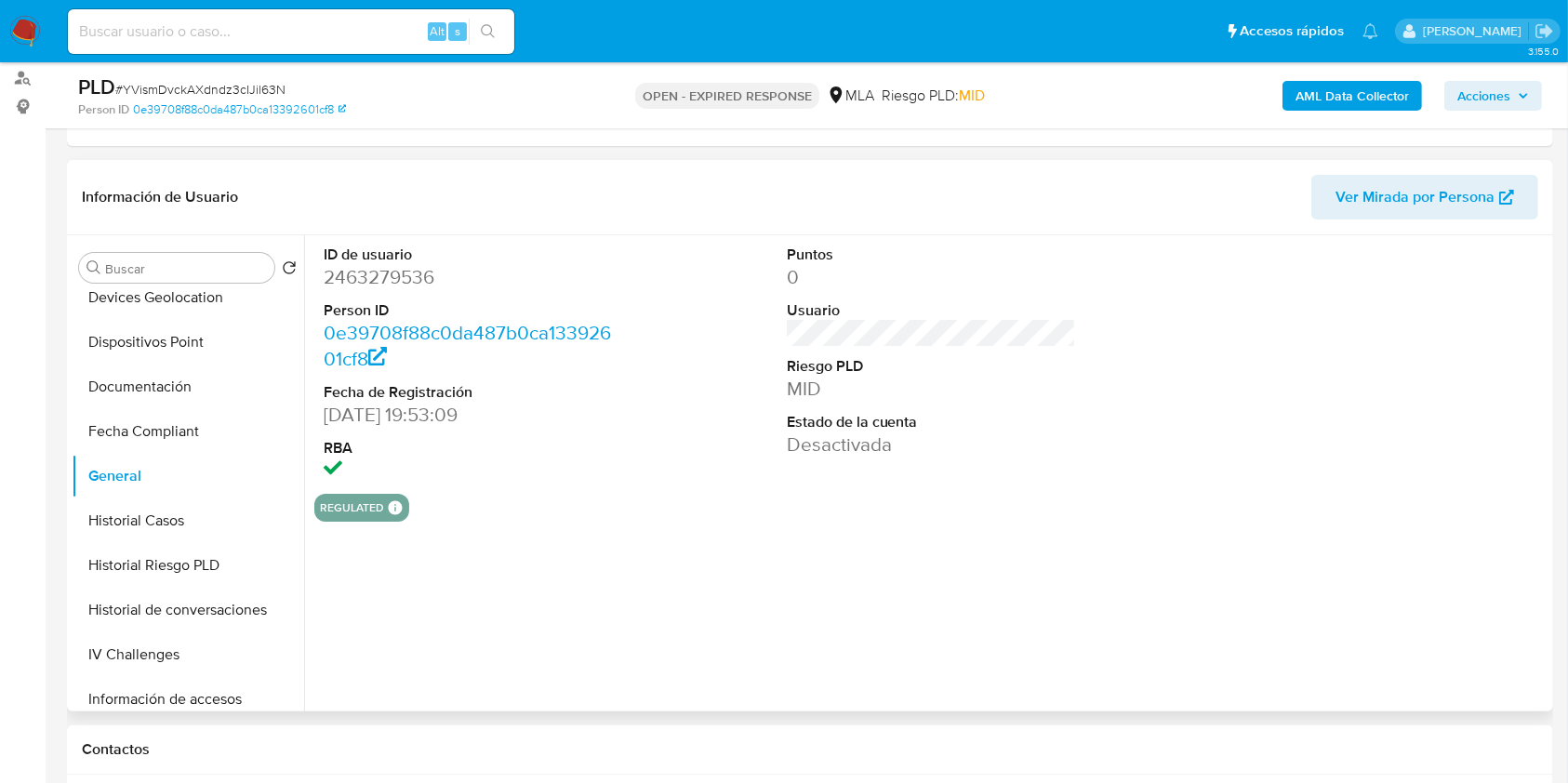
click at [392, 264] on dd "2463279536" at bounding box center [468, 277] width 290 height 26
click at [392, 261] on dl "ID de usuario 2463279536 Person ID 0e39708f88c0da487b0ca13392601cf8 Fecha de Re…" at bounding box center [468, 364] width 290 height 240
drag, startPoint x: 392, startPoint y: 260, endPoint x: 368, endPoint y: 278, distance: 30.0
click at [368, 278] on dd "2463279536" at bounding box center [468, 277] width 290 height 26
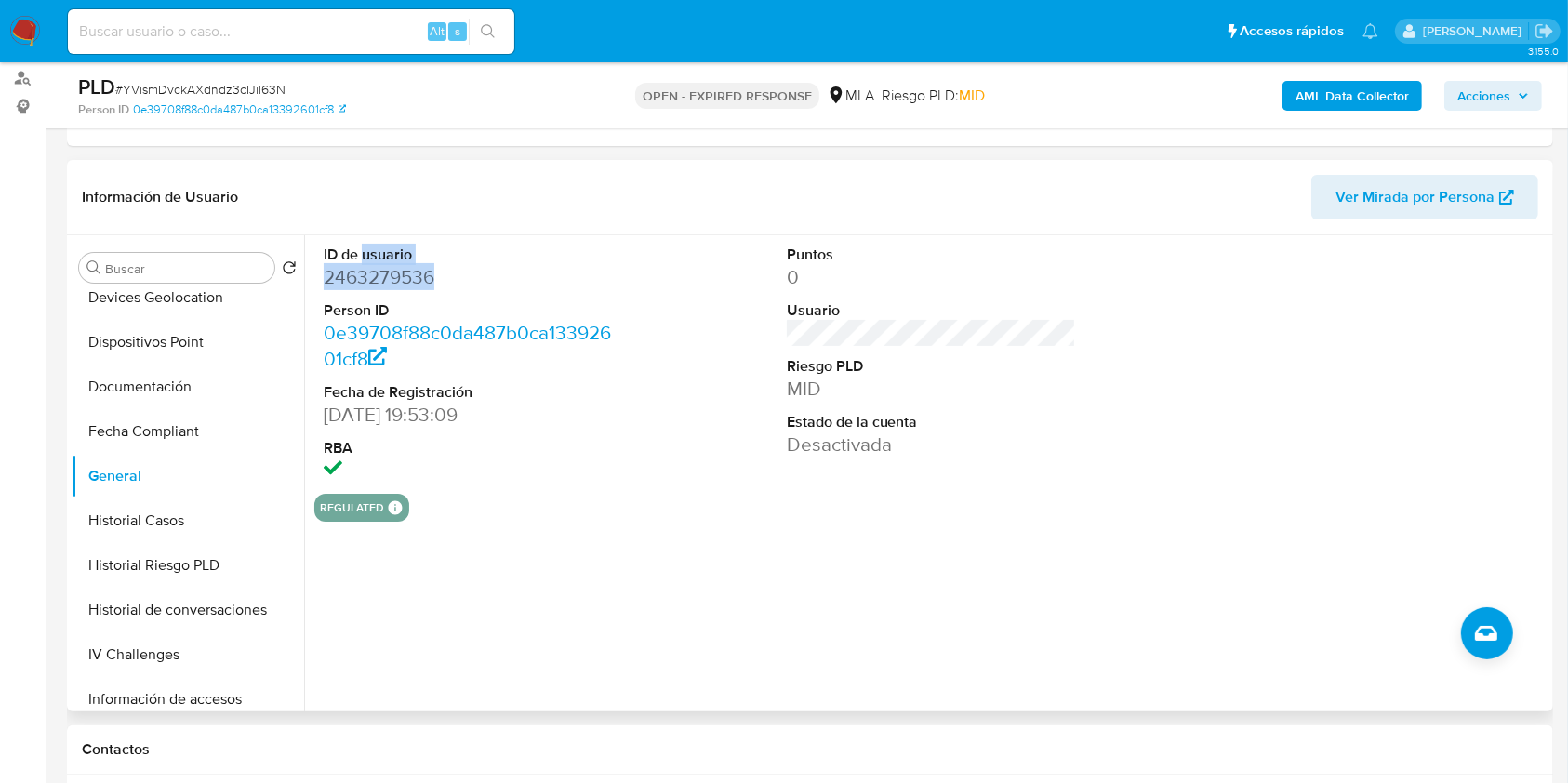
drag, startPoint x: 368, startPoint y: 278, endPoint x: 342, endPoint y: 281, distance: 26.2
click at [342, 281] on dd "2463279536" at bounding box center [468, 277] width 290 height 26
click at [341, 286] on dd "2463279536" at bounding box center [468, 277] width 290 height 26
click at [342, 319] on link "0e39708f88c0da487b0ca13392601cf8" at bounding box center [467, 345] width 287 height 53
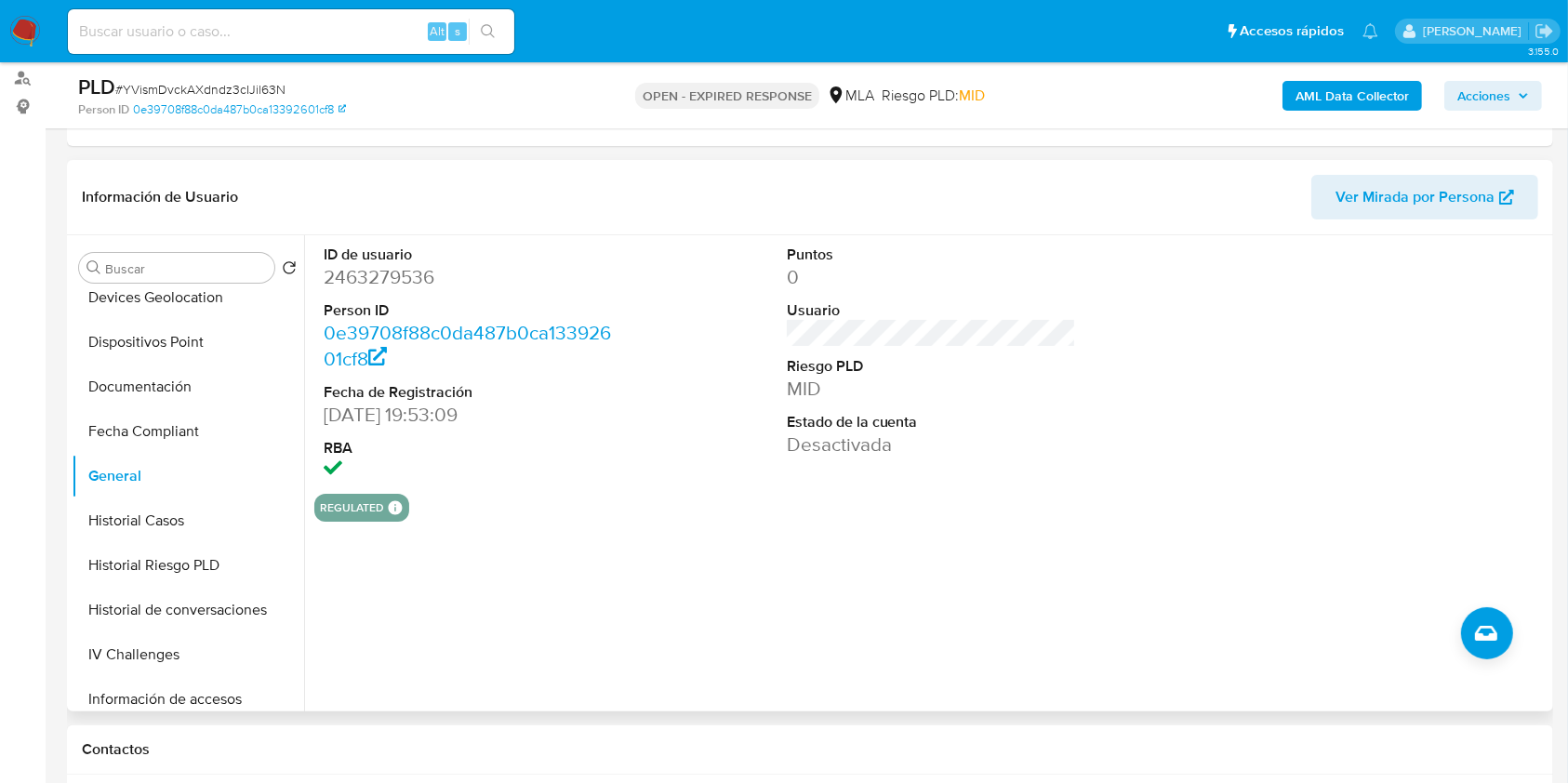
click at [835, 301] on dt "Usuario" at bounding box center [931, 310] width 290 height 20
click at [356, 273] on dd "2463279536" at bounding box center [468, 277] width 290 height 26
copy dd "2463279536"
drag, startPoint x: 1284, startPoint y: 359, endPoint x: 1263, endPoint y: 367, distance: 22.5
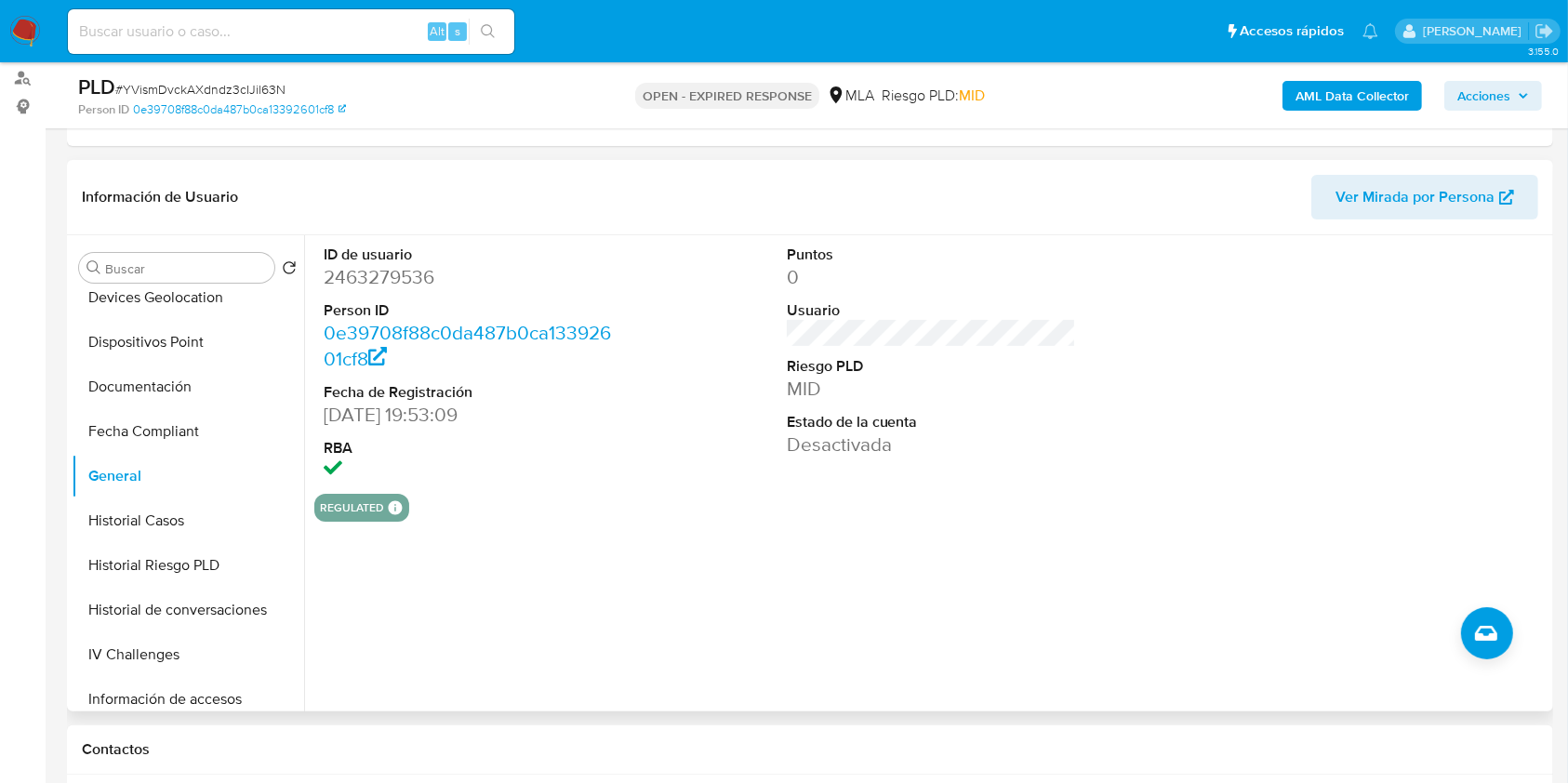
click at [1284, 359] on div at bounding box center [1393, 364] width 309 height 258
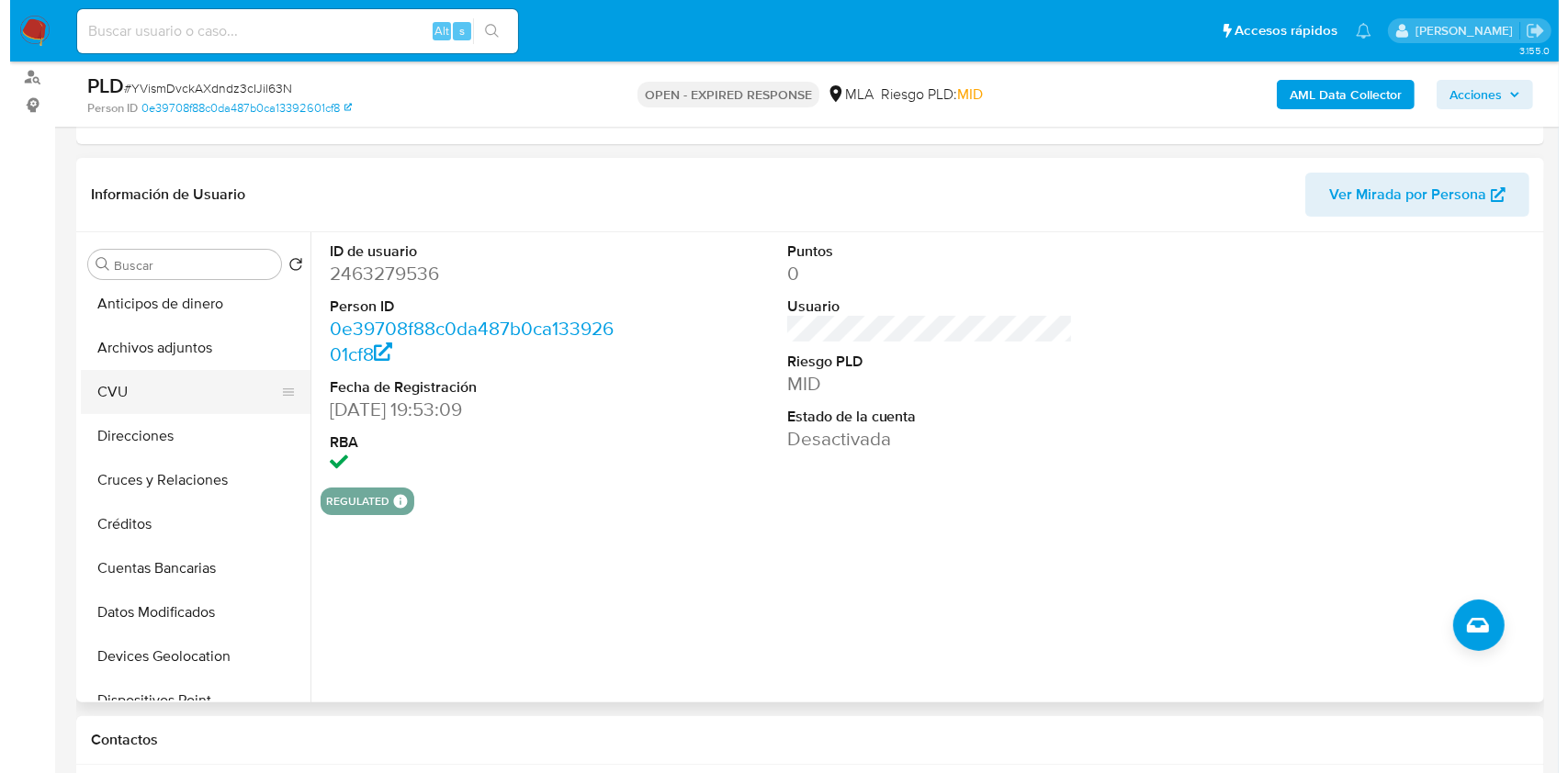
scroll to position [0, 0]
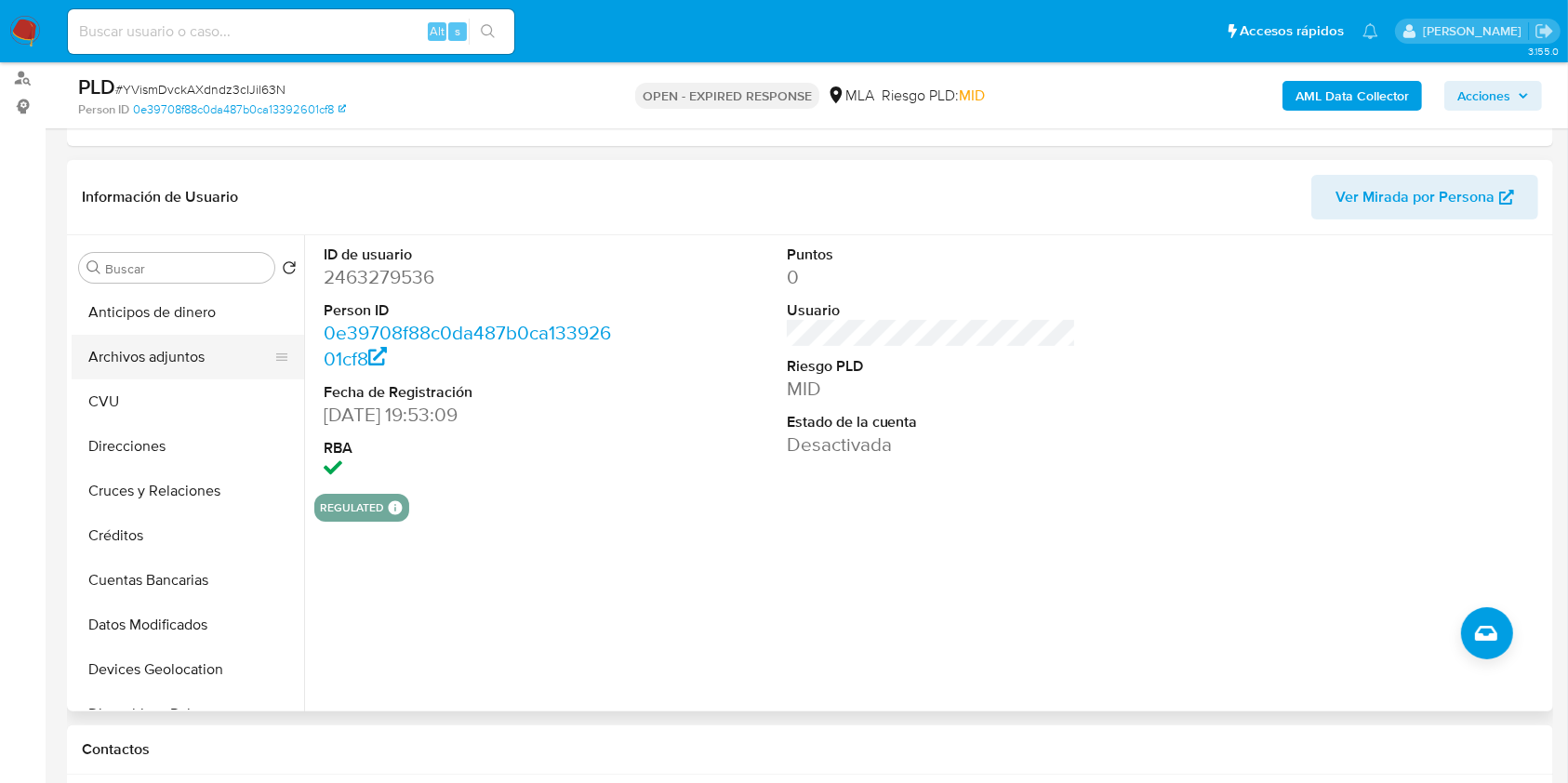
click at [178, 357] on button "Archivos adjuntos" at bounding box center [180, 357] width 217 height 45
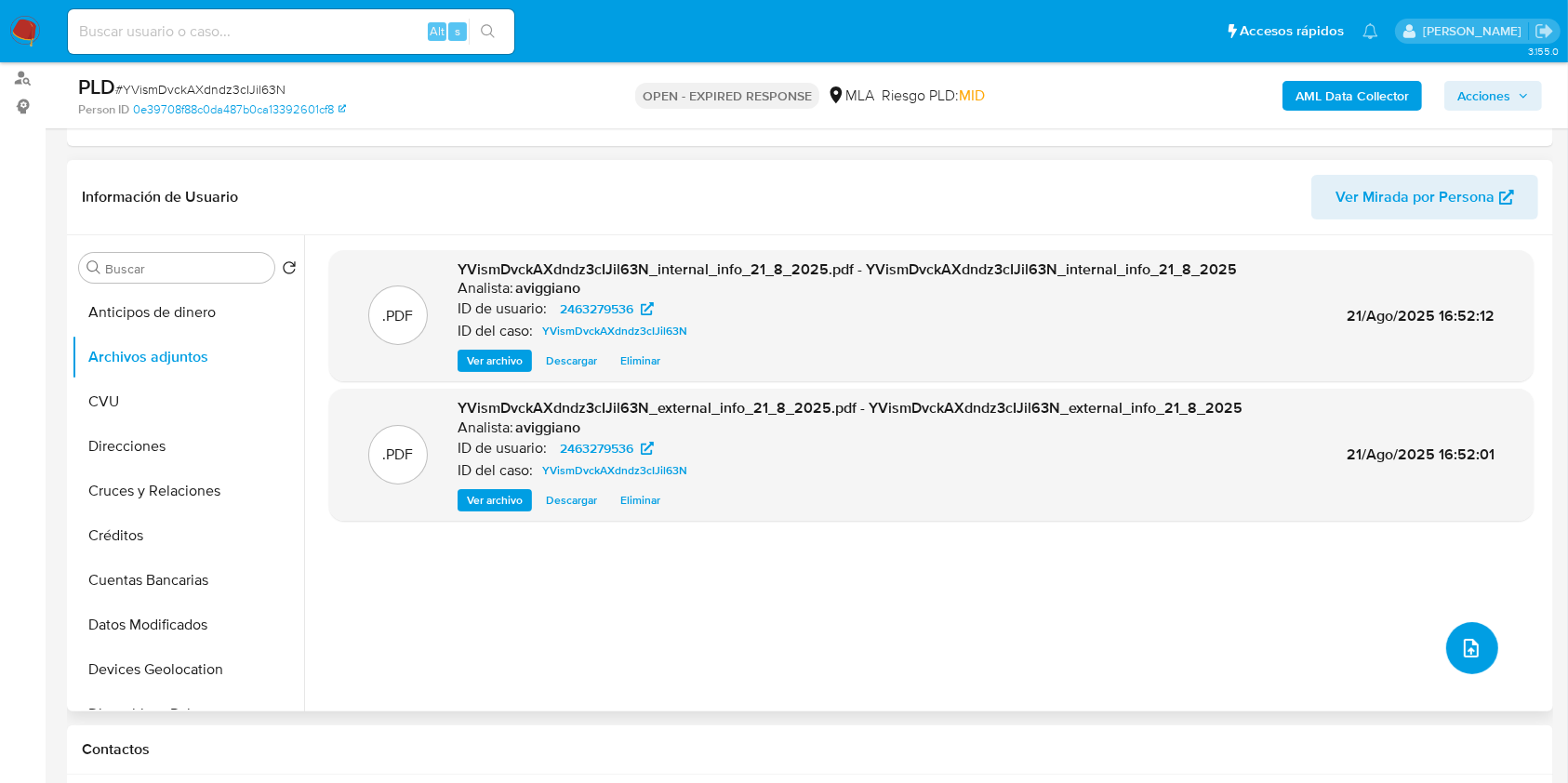
click at [1449, 645] on button "upload-file" at bounding box center [1472, 648] width 52 height 52
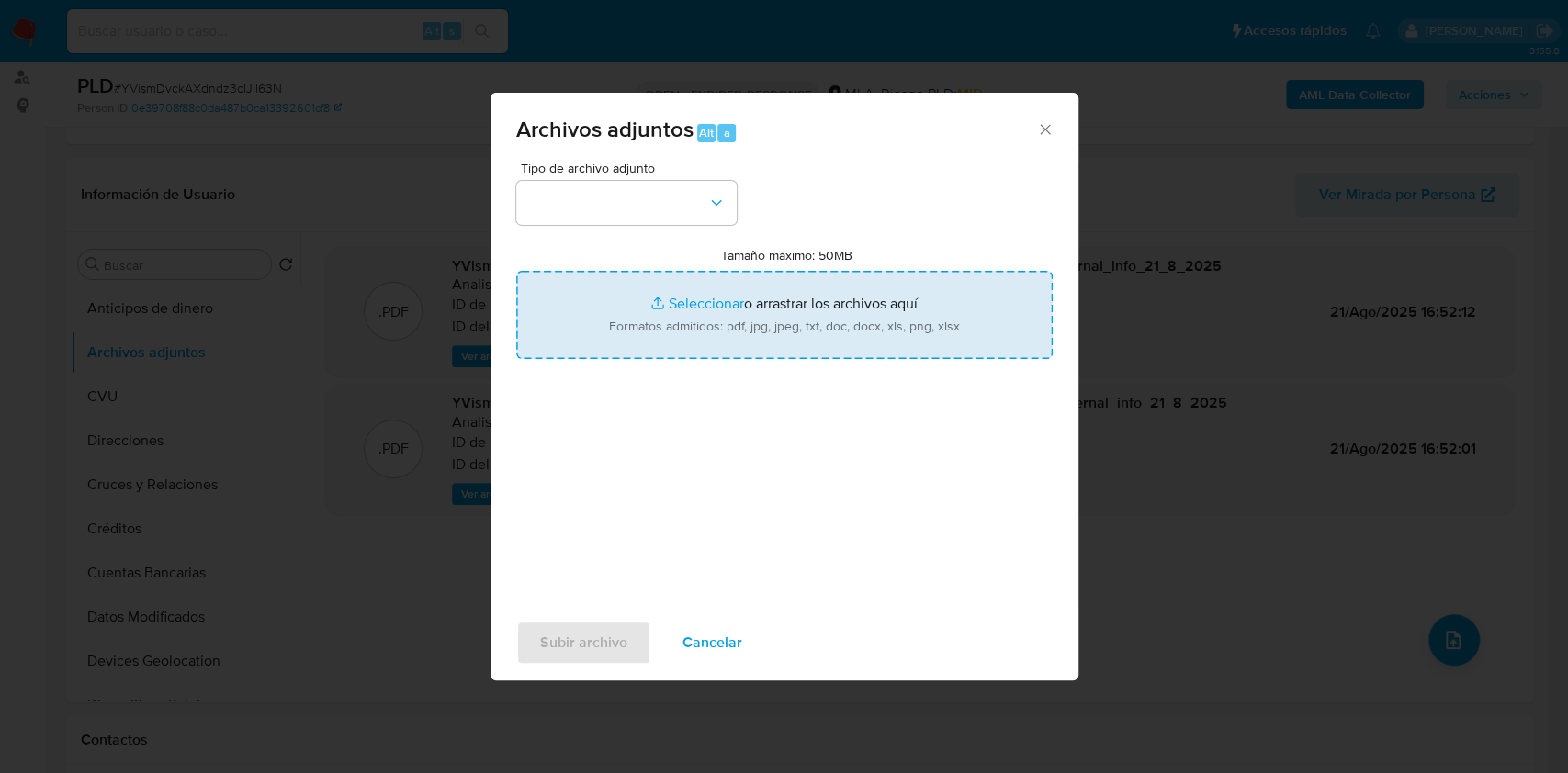
click at [874, 326] on input "Tamaño máximo: 50MB Seleccionar archivos" at bounding box center [785, 315] width 537 height 88
type input "C:\fakepath\Nosis - 2463279536.pdf"
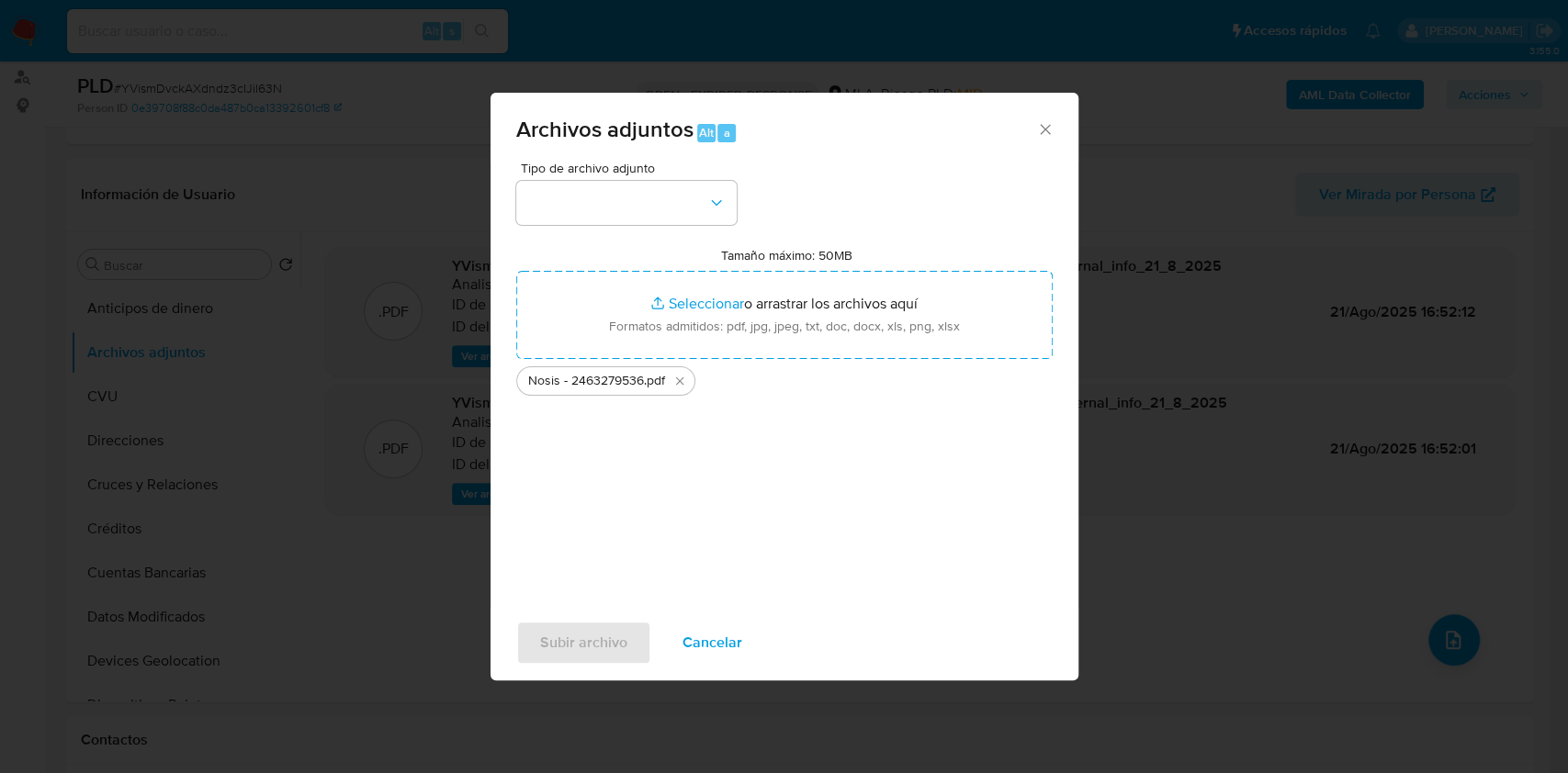
click at [567, 165] on span "Tipo de archivo adjunto" at bounding box center [631, 168] width 220 height 12
click at [567, 193] on button "button" at bounding box center [627, 203] width 220 height 44
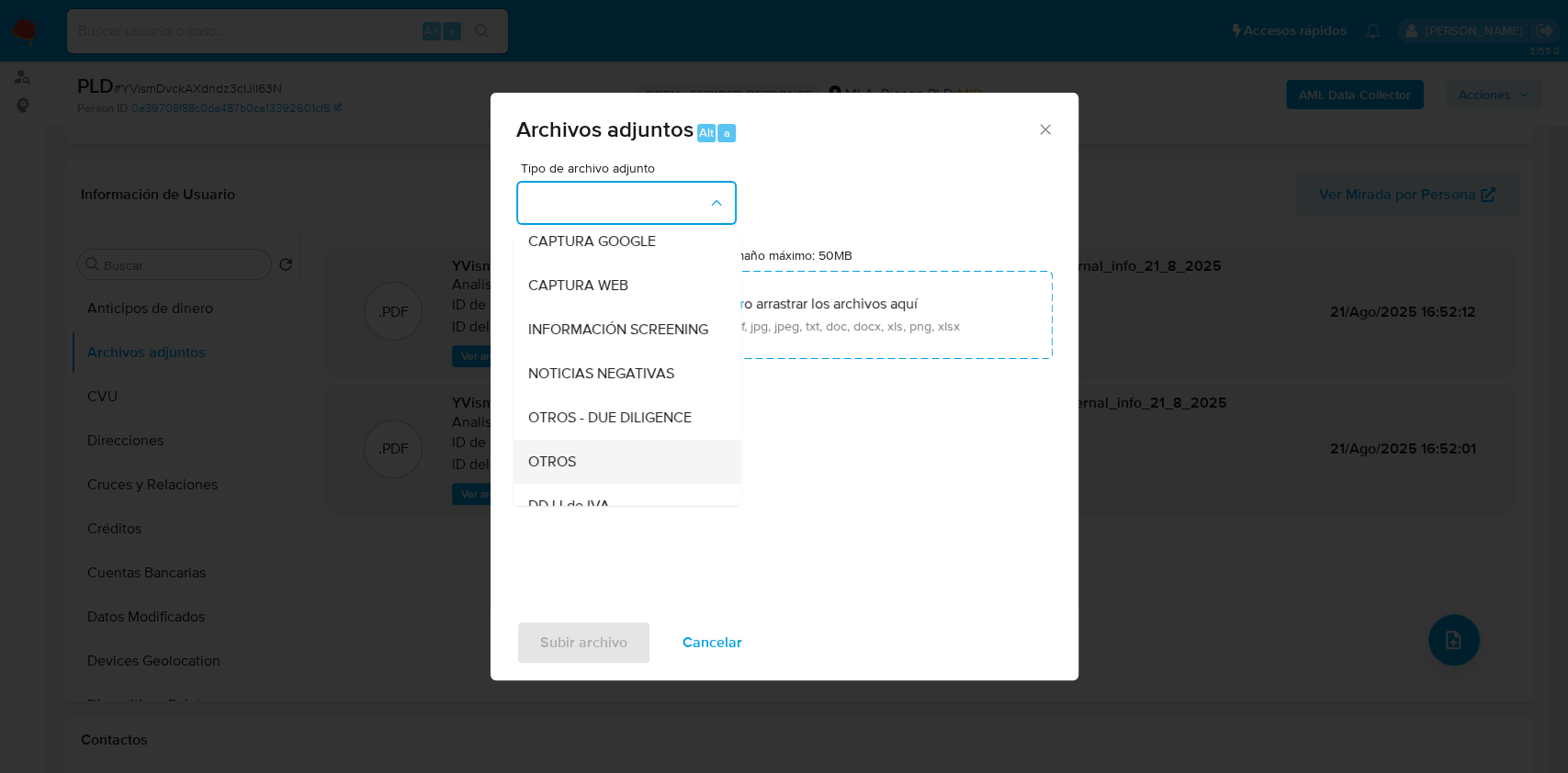
scroll to position [244, 0]
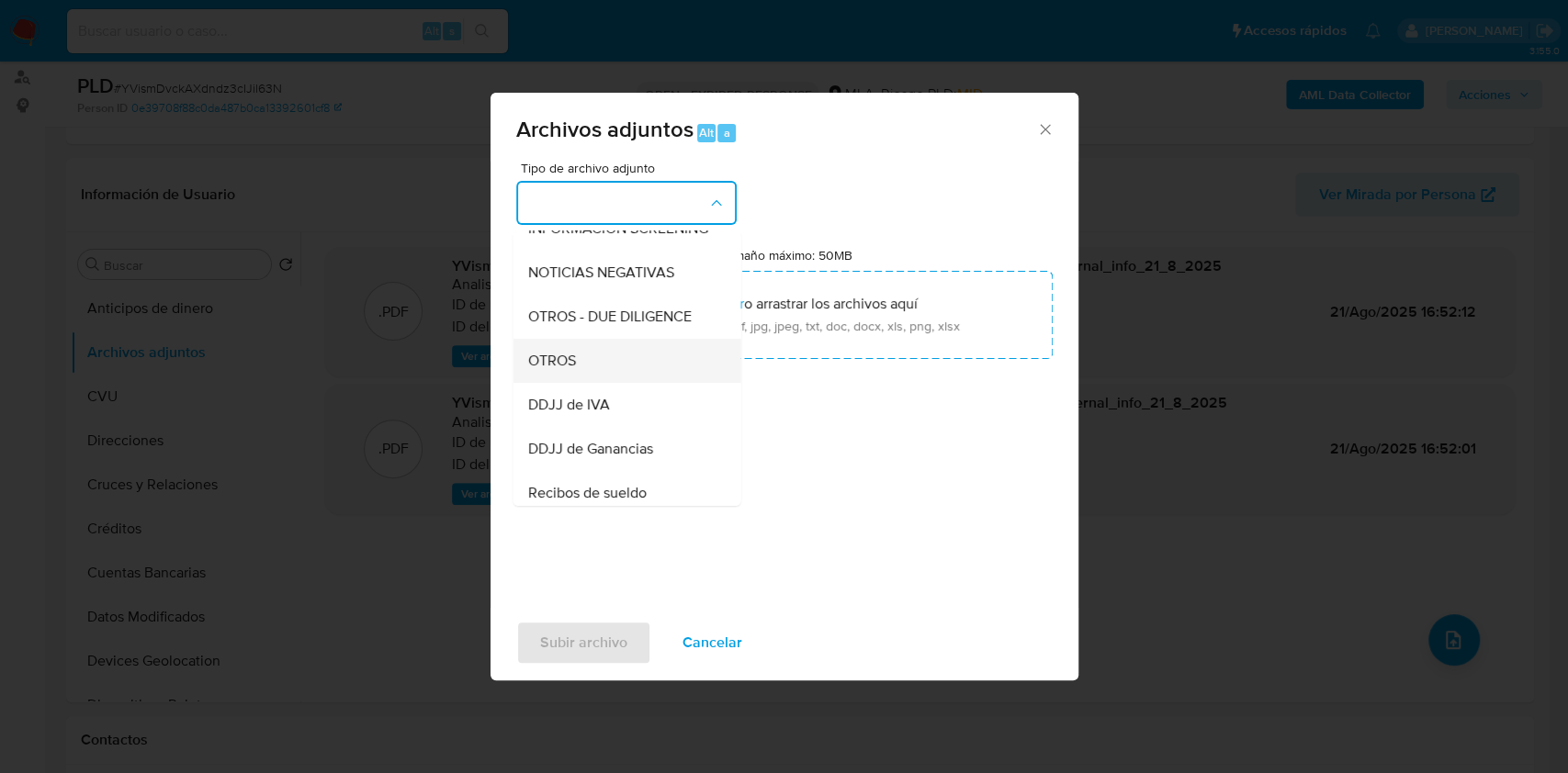
click at [573, 370] on span "OTROS" at bounding box center [551, 360] width 48 height 18
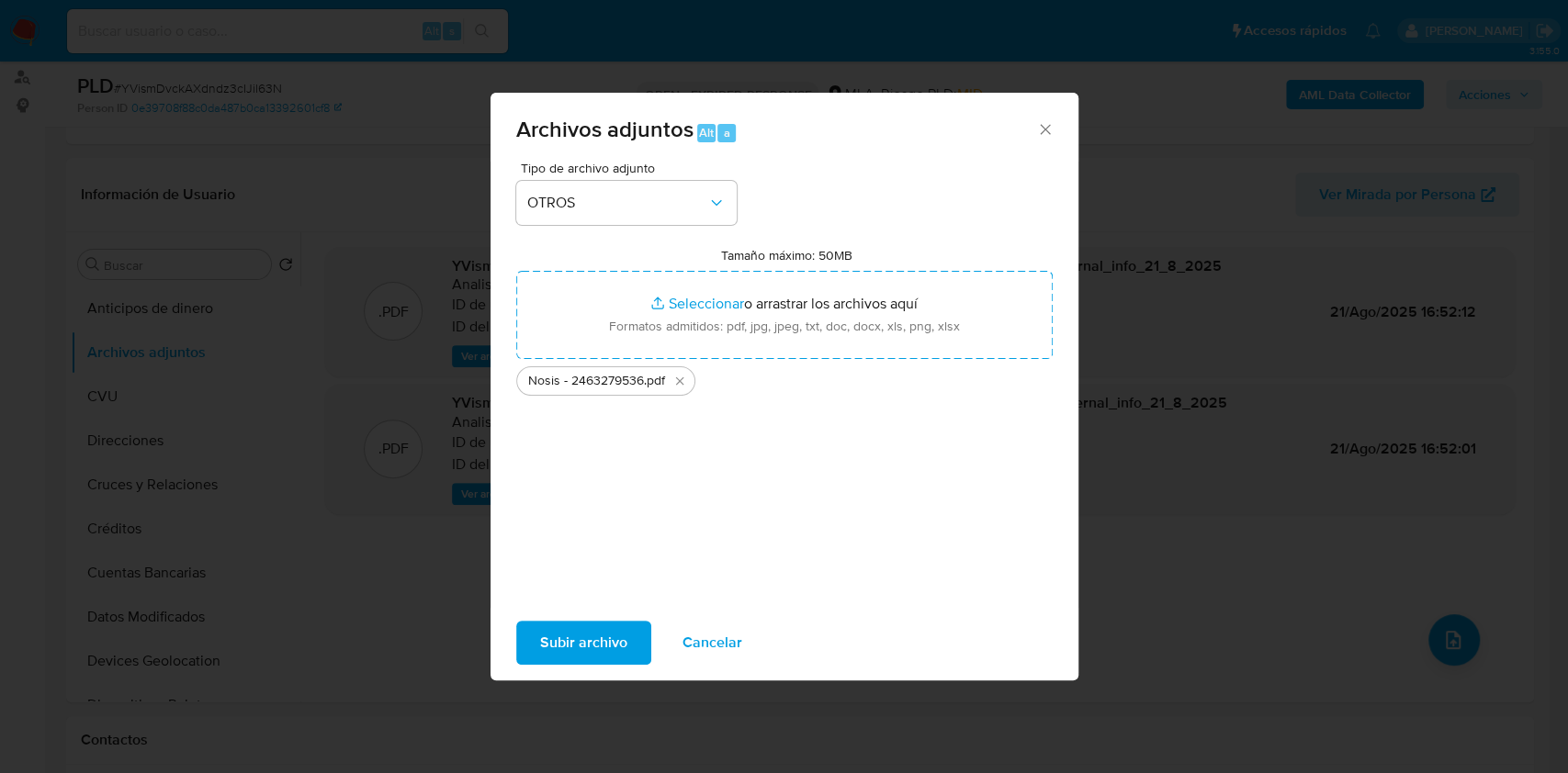
click at [572, 637] on span "Subir archivo" at bounding box center [583, 643] width 87 height 40
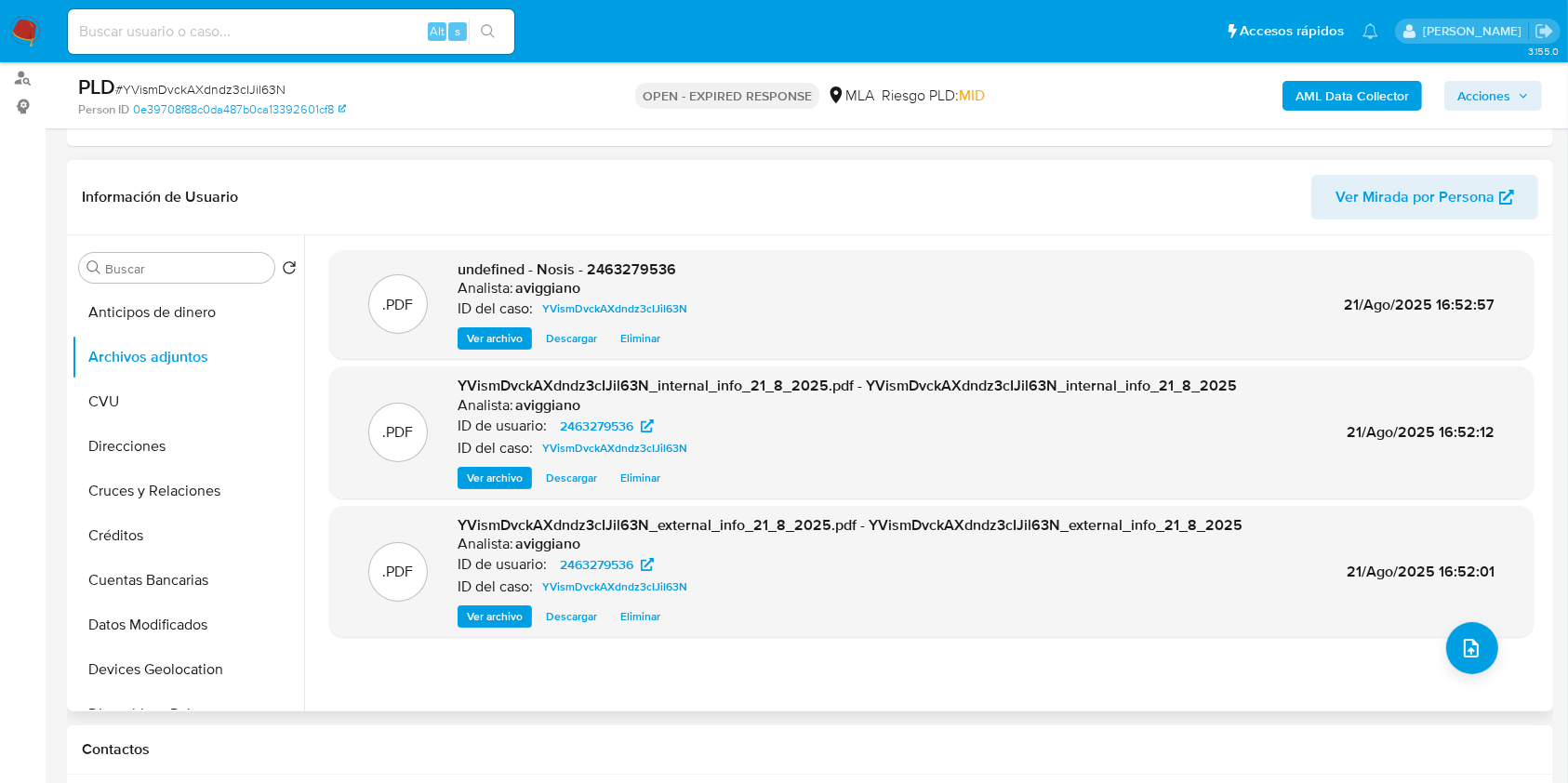
click at [623, 262] on span "undefined - Nosis - 2463279536" at bounding box center [566, 269] width 218 height 21
copy span "2463279536"
click at [1469, 631] on button "upload-file" at bounding box center [1472, 648] width 52 height 52
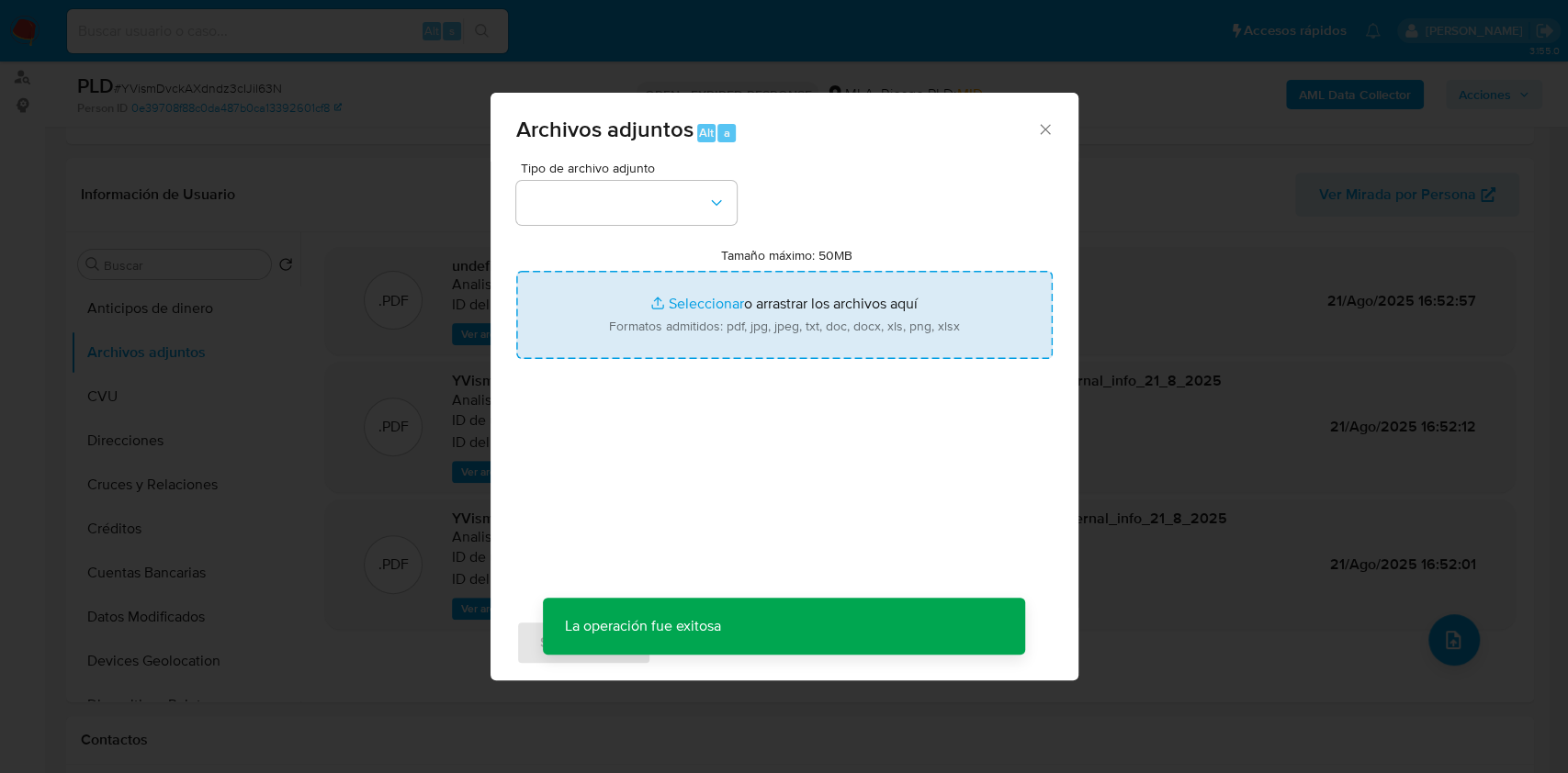
click at [865, 321] on input "Tamaño máximo: 50MB Seleccionar archivos" at bounding box center [785, 315] width 537 height 88
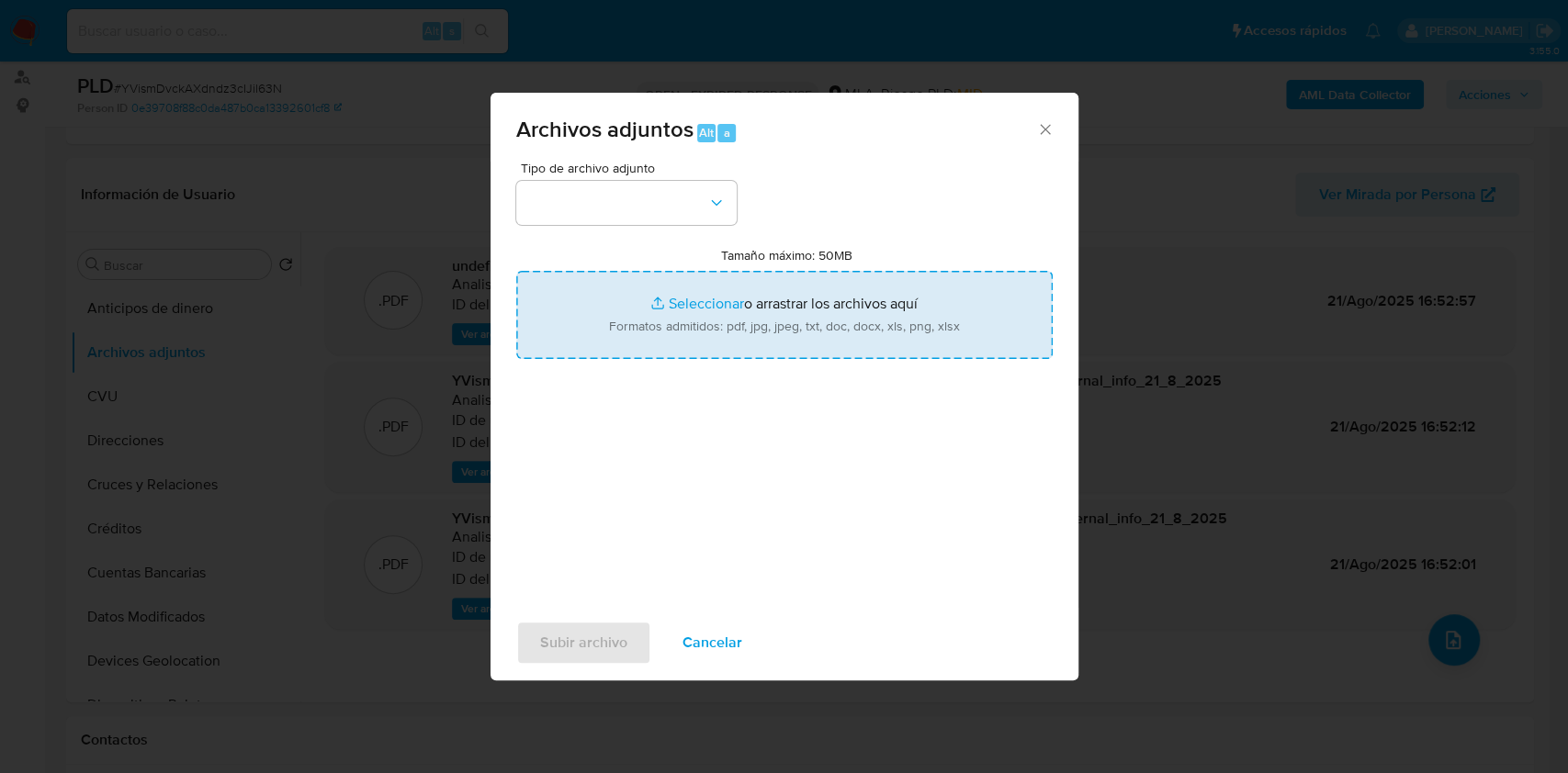
type input "C:\fakepath\Movimientos-Aladdin-v10_1 - 2463279536.xlsx"
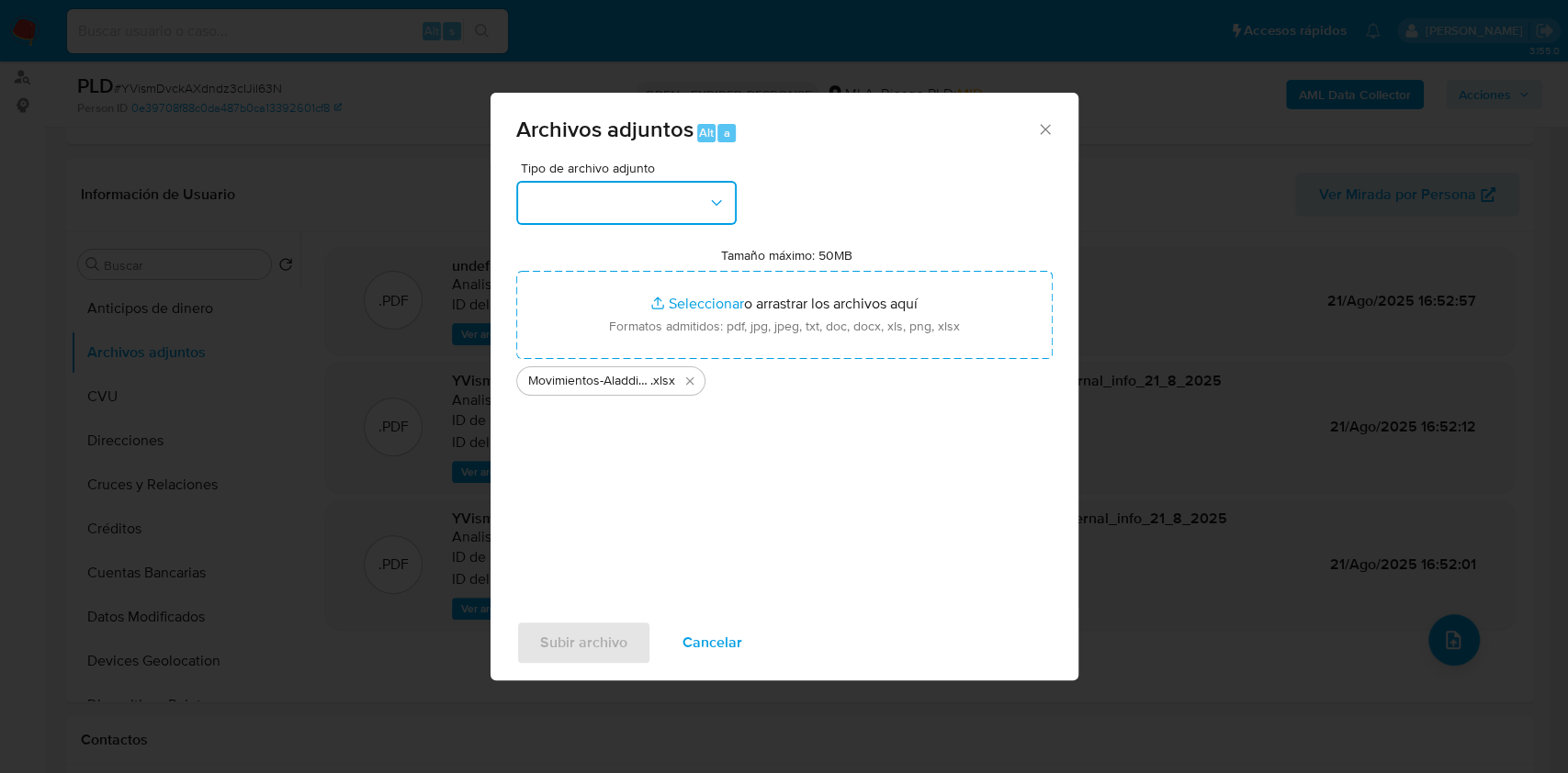
click at [675, 216] on button "button" at bounding box center [627, 203] width 220 height 44
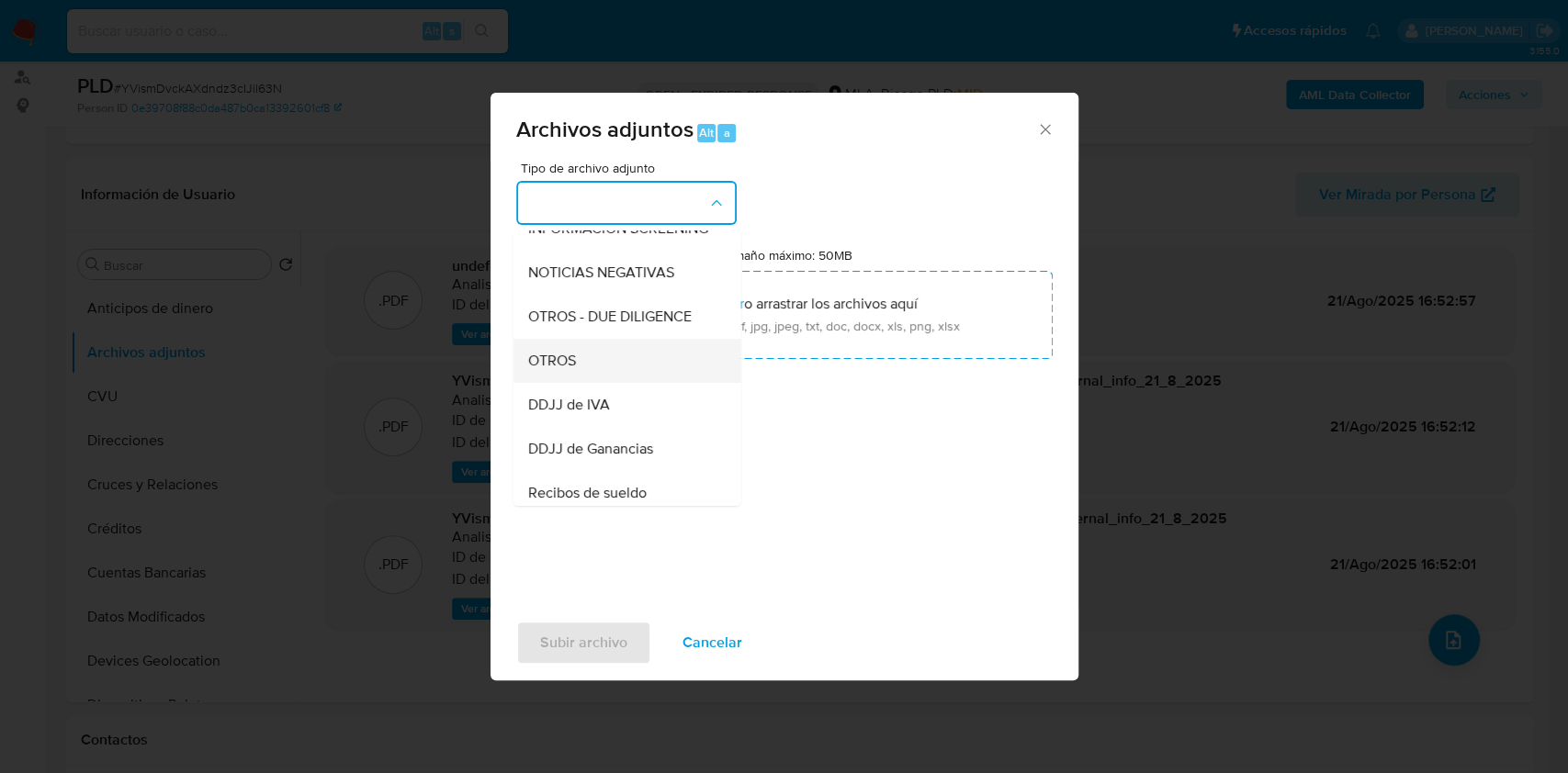
click at [606, 383] on div "OTROS" at bounding box center [620, 361] width 187 height 44
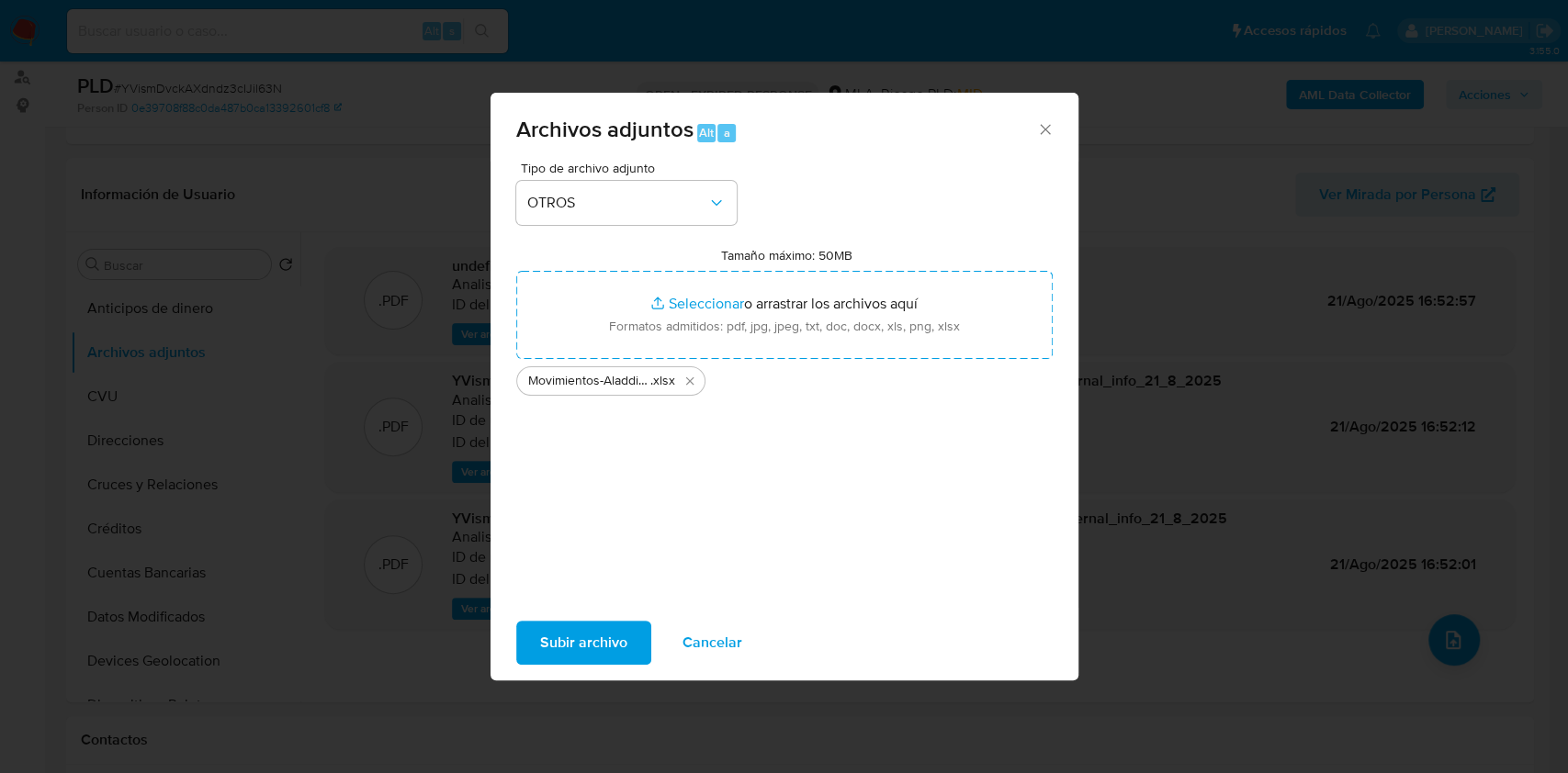
click at [628, 621] on button "Subir archivo" at bounding box center [584, 643] width 135 height 44
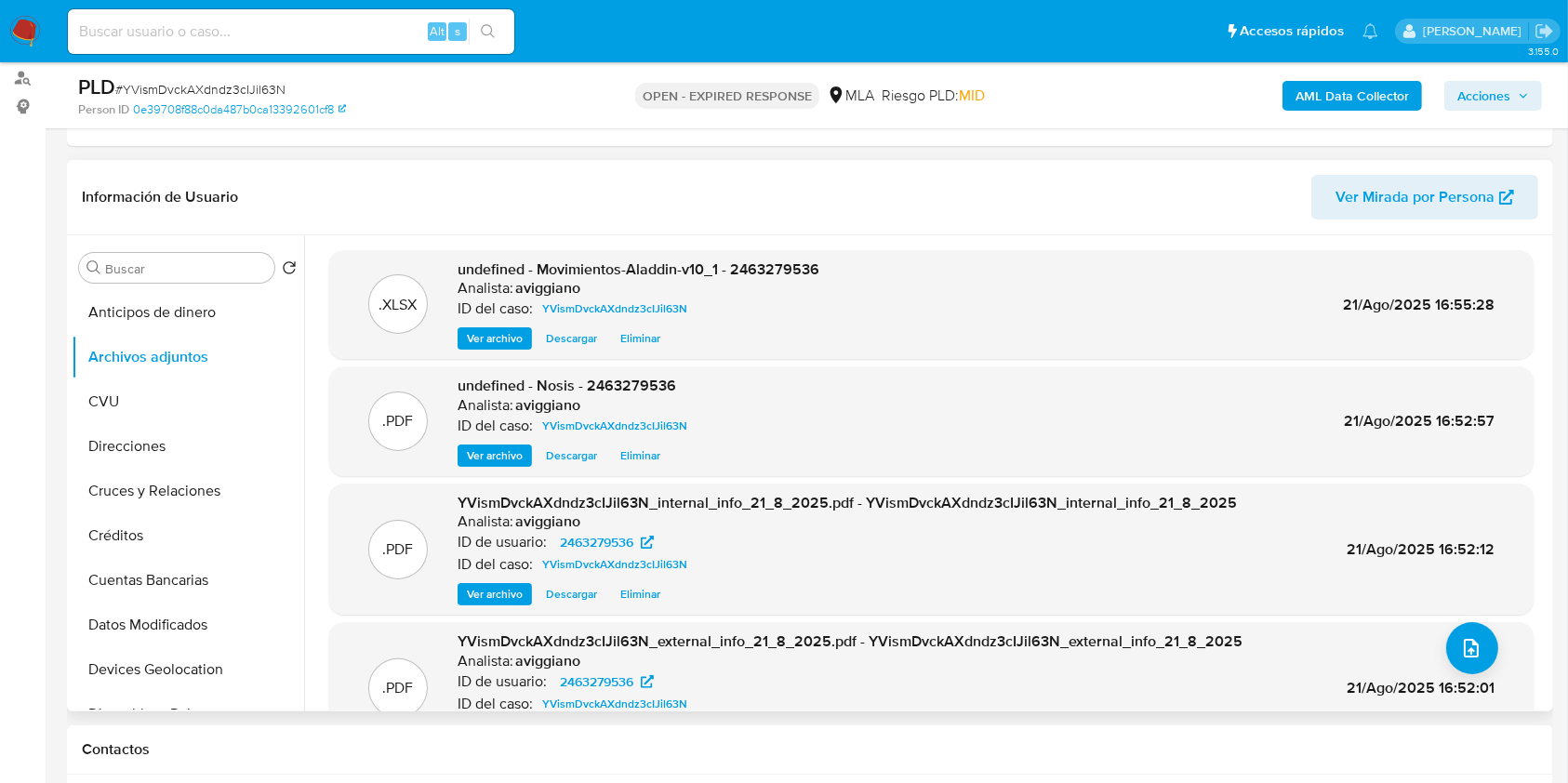
click at [774, 267] on span "undefined - Movimientos-Aladdin-v10_1 - 2463279536" at bounding box center [637, 269] width 362 height 21
copy span "2463279536"
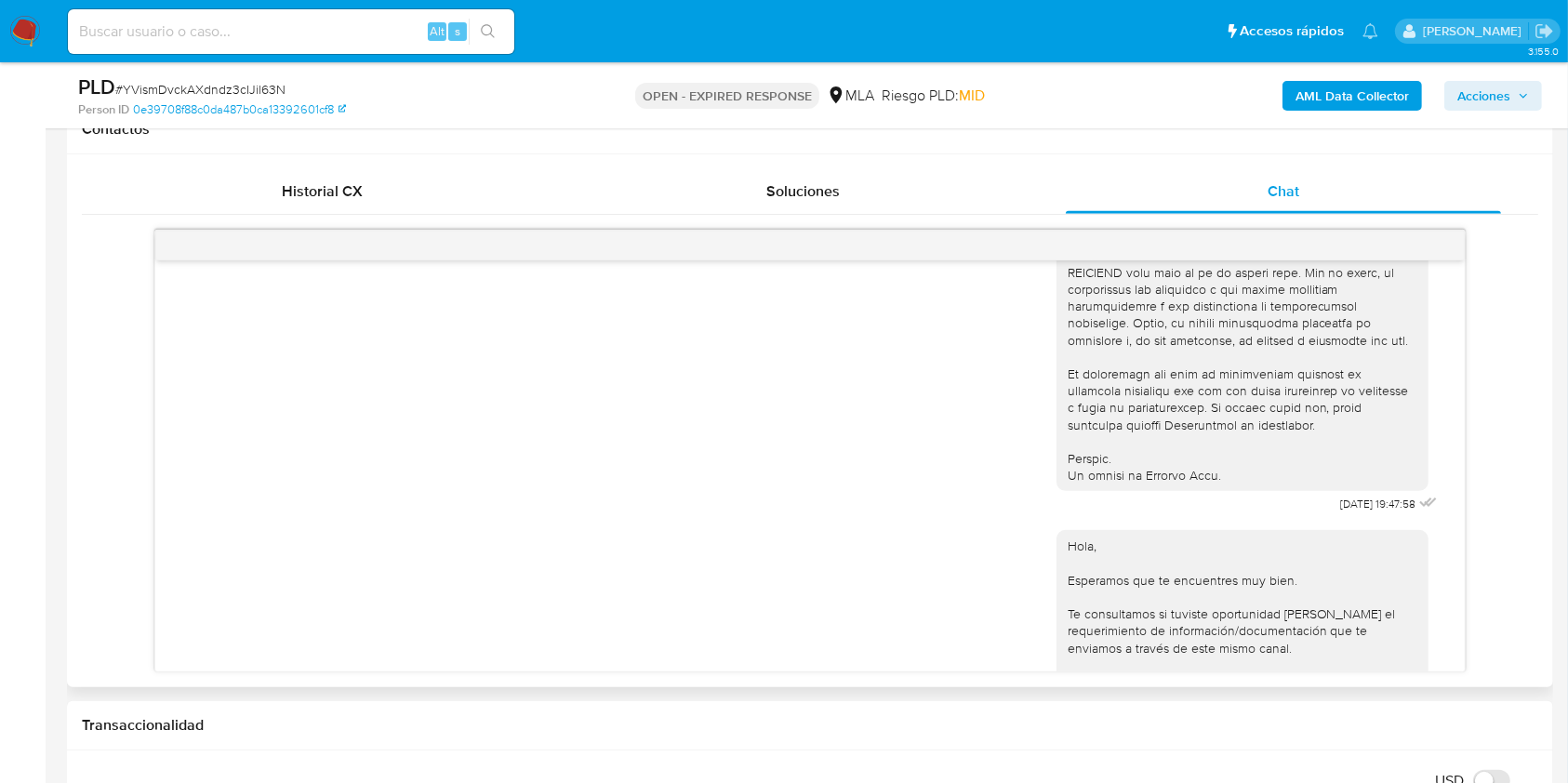
scroll to position [991, 0]
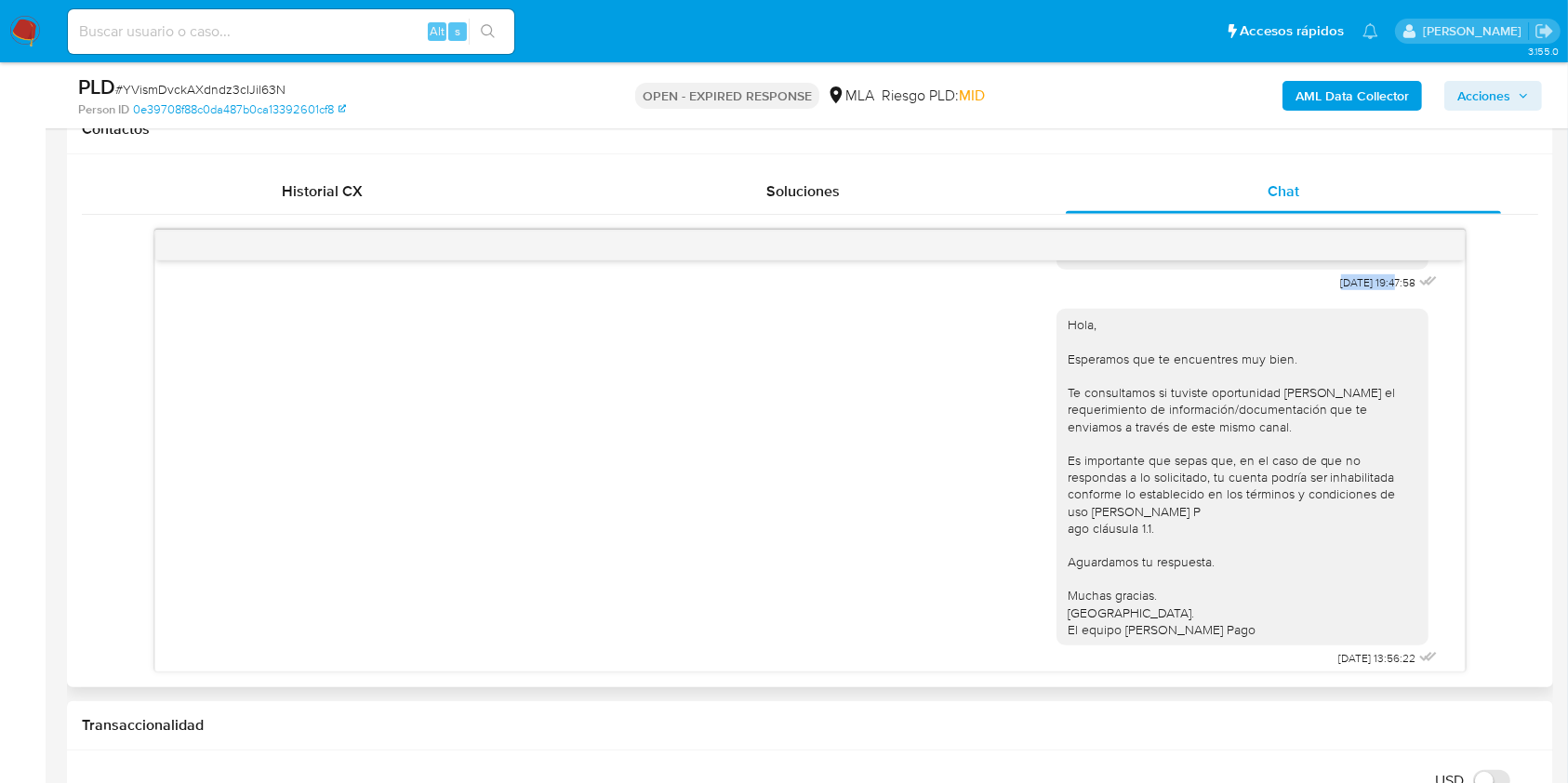
drag, startPoint x: 1289, startPoint y: 311, endPoint x: 1356, endPoint y: 320, distance: 67.6
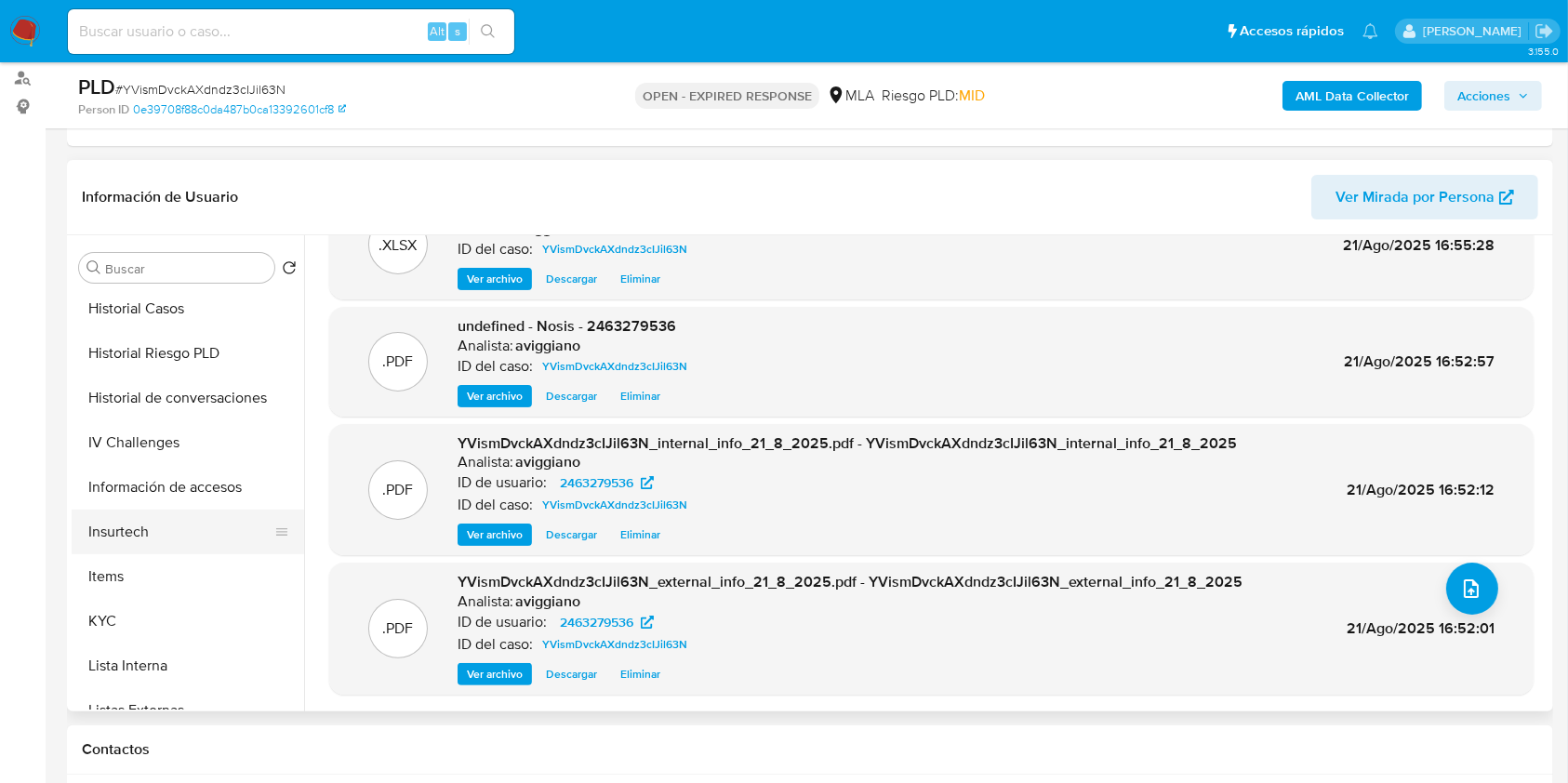
scroll to position [744, 0]
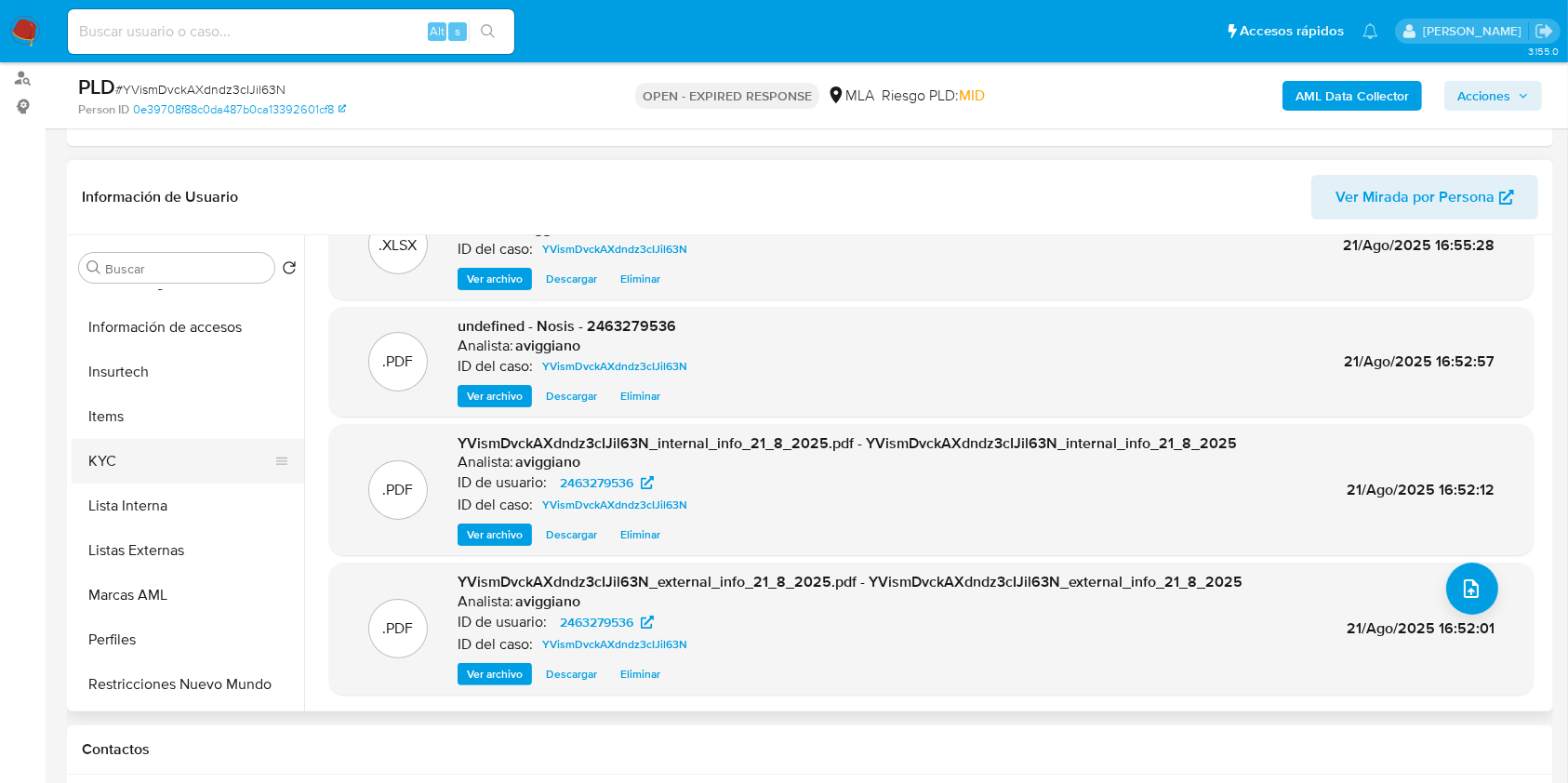
click at [147, 465] on button "KYC" at bounding box center [180, 461] width 217 height 45
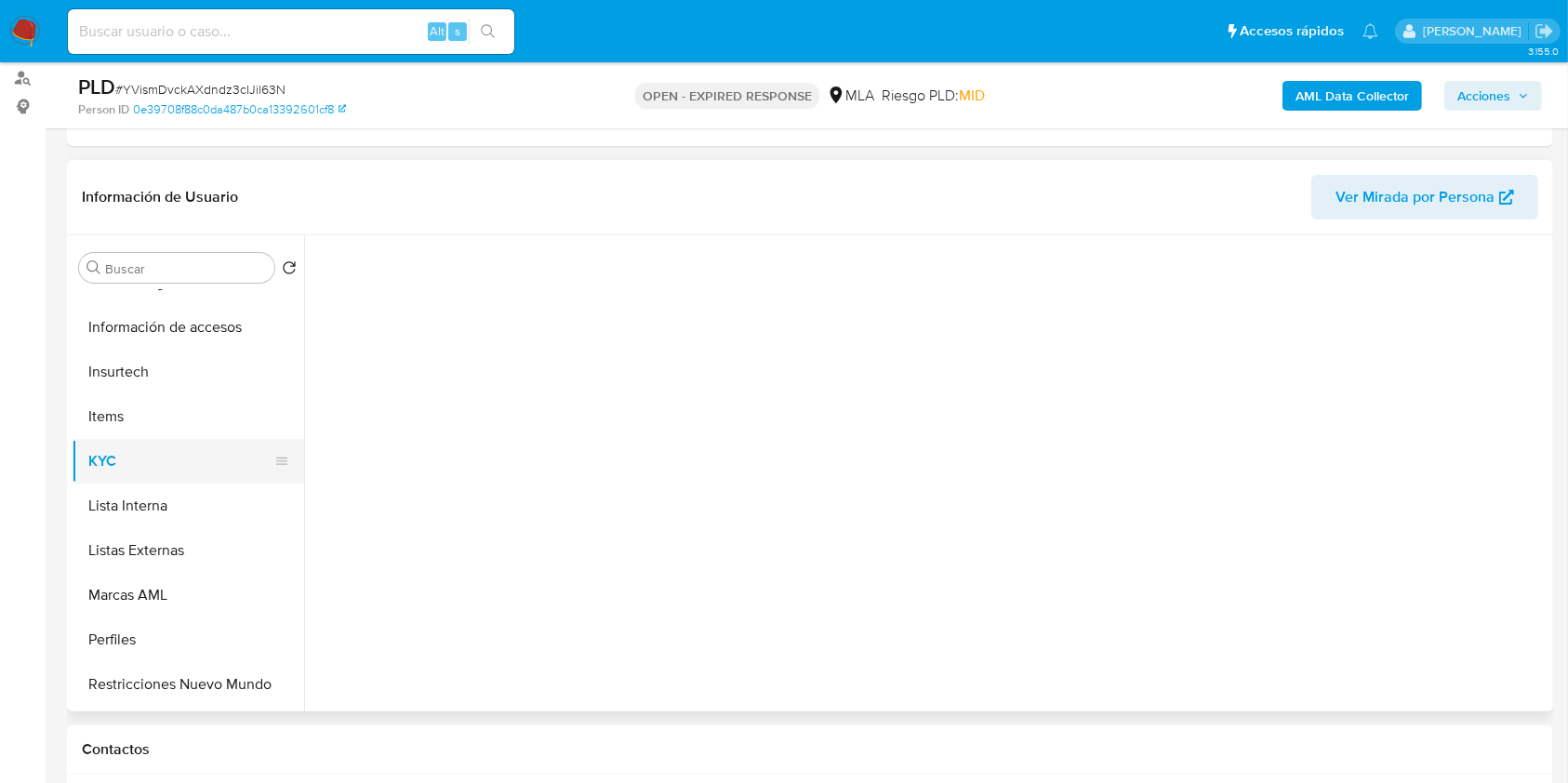
scroll to position [0, 0]
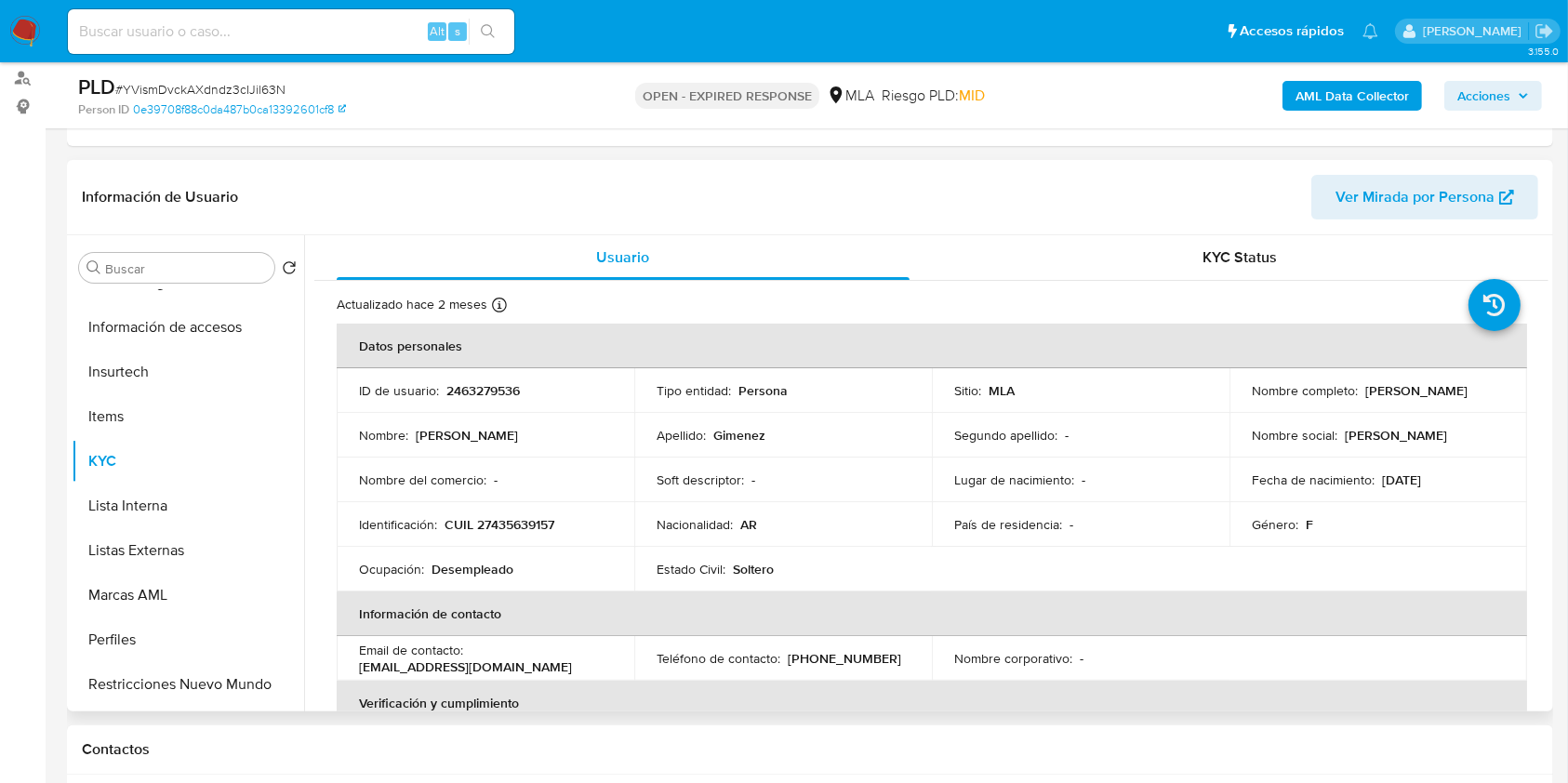
click at [504, 535] on td "Identificación : CUIL 27435639157" at bounding box center [485, 524] width 298 height 45
click at [502, 520] on p "CUIL 27435639157" at bounding box center [499, 524] width 110 height 16
click at [502, 519] on p "CUIL 27435639157" at bounding box center [499, 524] width 110 height 16
copy p "27435639157"
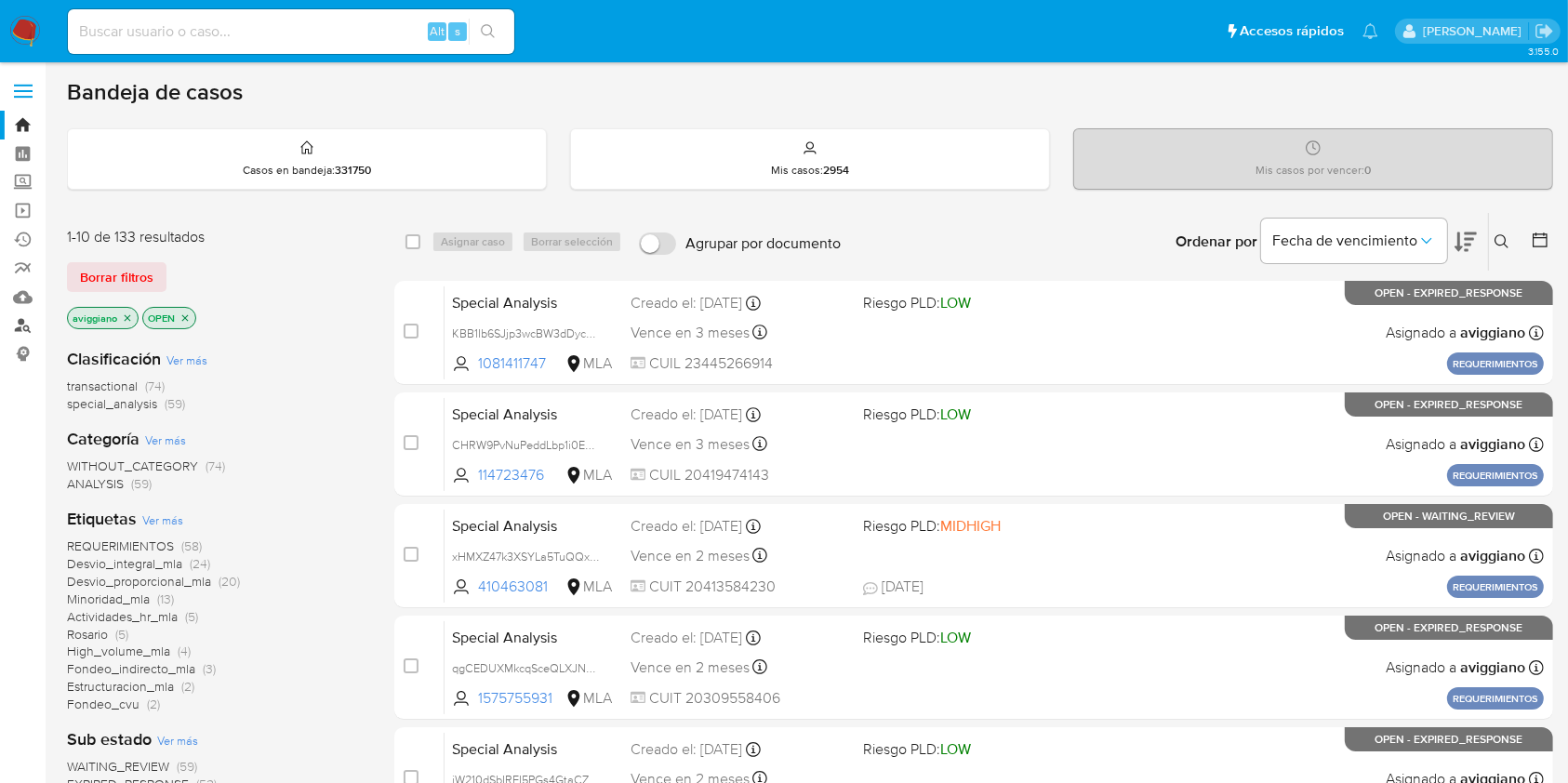
click at [20, 326] on link "Buscador de personas" at bounding box center [111, 326] width 221 height 29
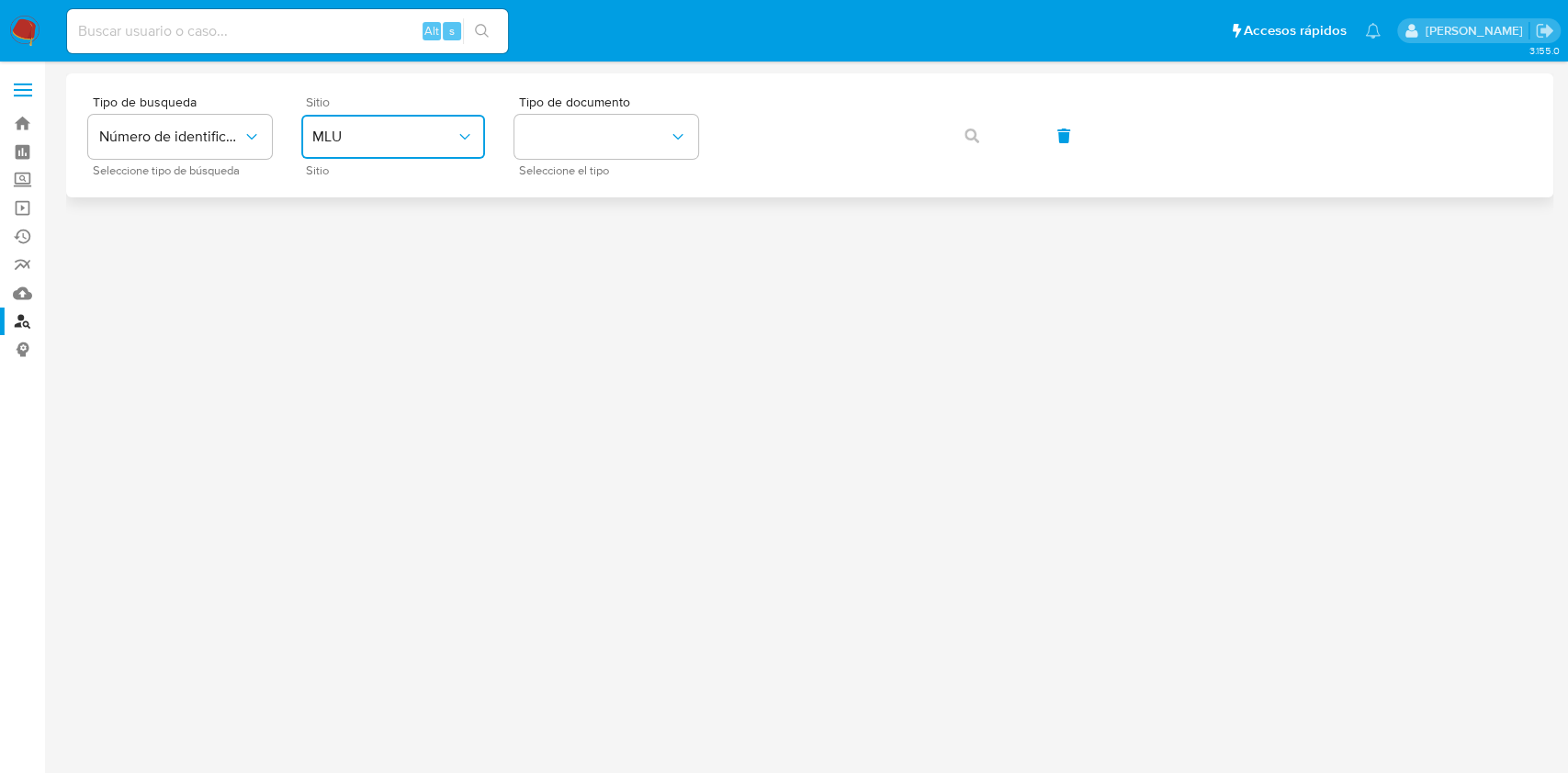
click at [362, 136] on span "MLU" at bounding box center [383, 136] width 143 height 18
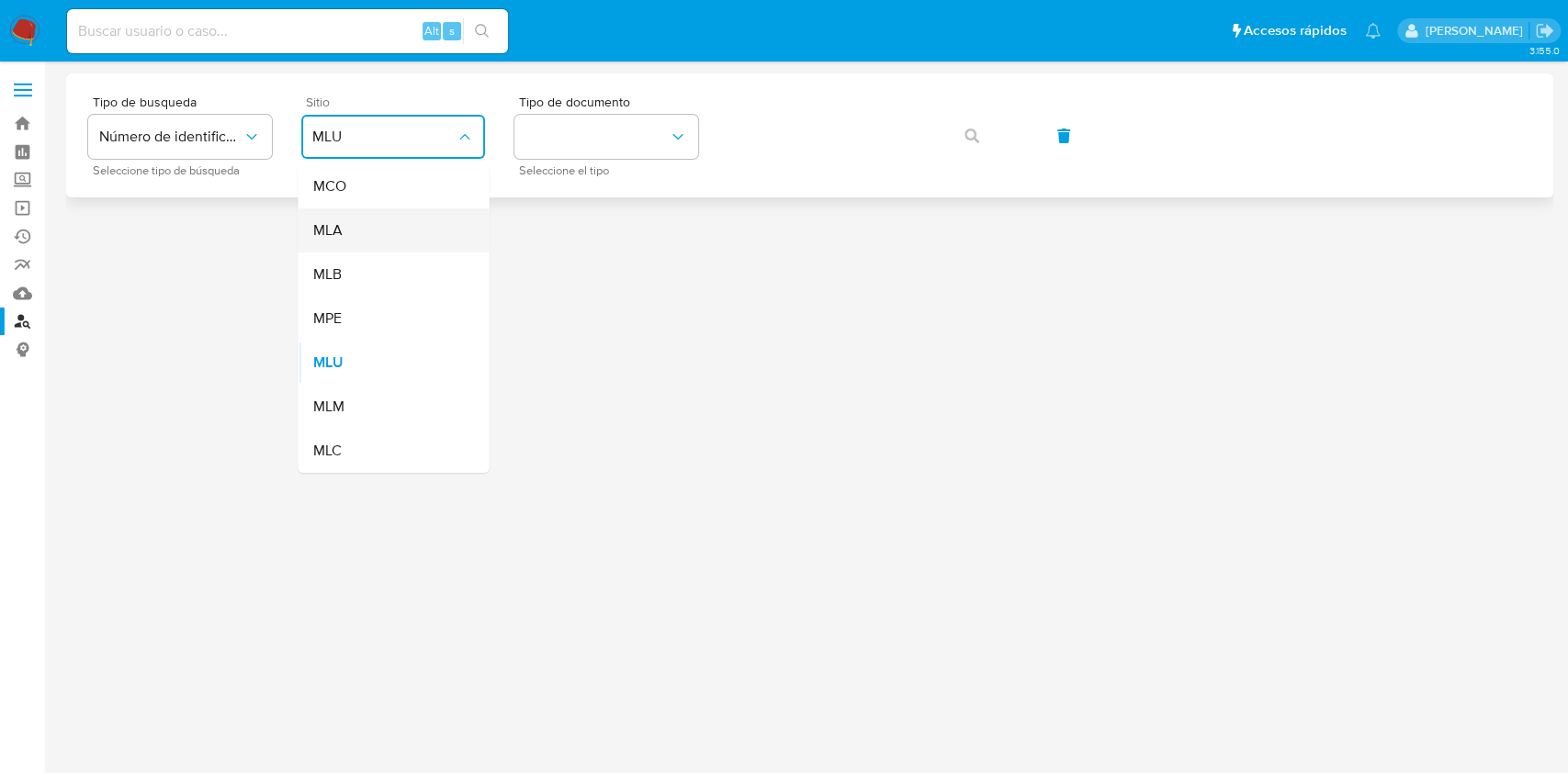
click at [360, 222] on div "MLA" at bounding box center [387, 231] width 150 height 44
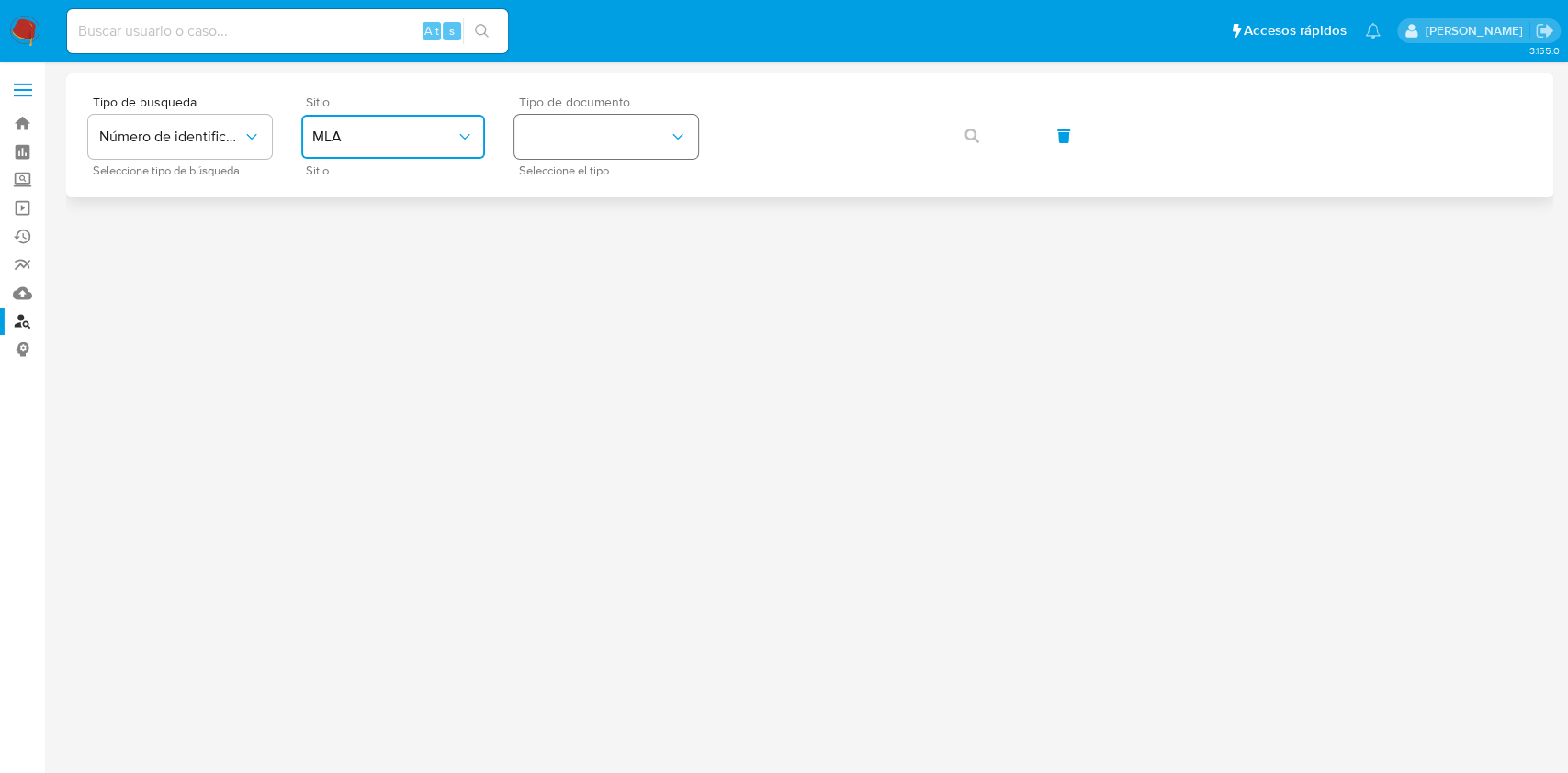
click at [678, 122] on button "identificationType" at bounding box center [607, 137] width 184 height 44
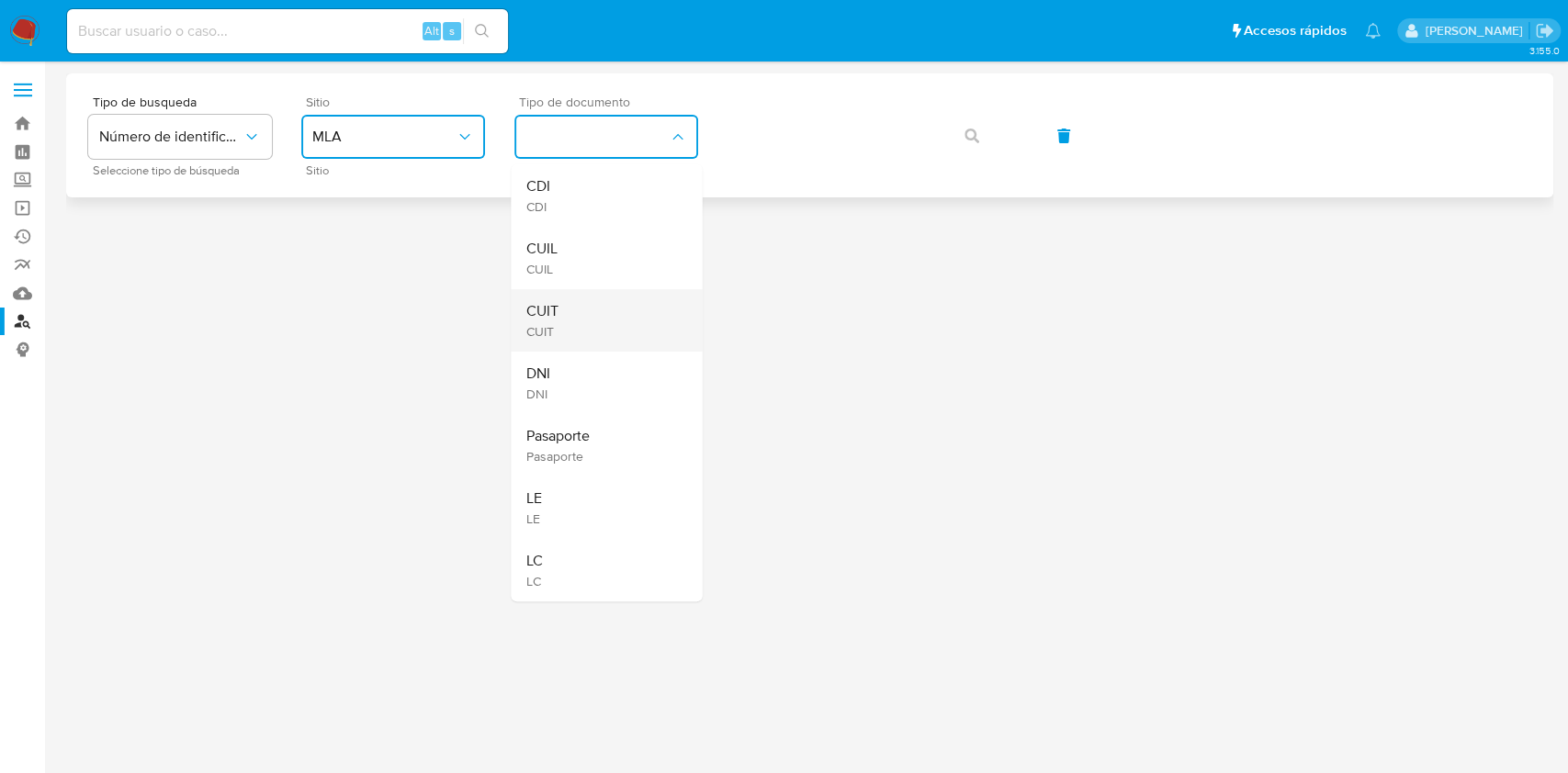
click at [610, 331] on div "CUIT CUIT" at bounding box center [600, 320] width 150 height 62
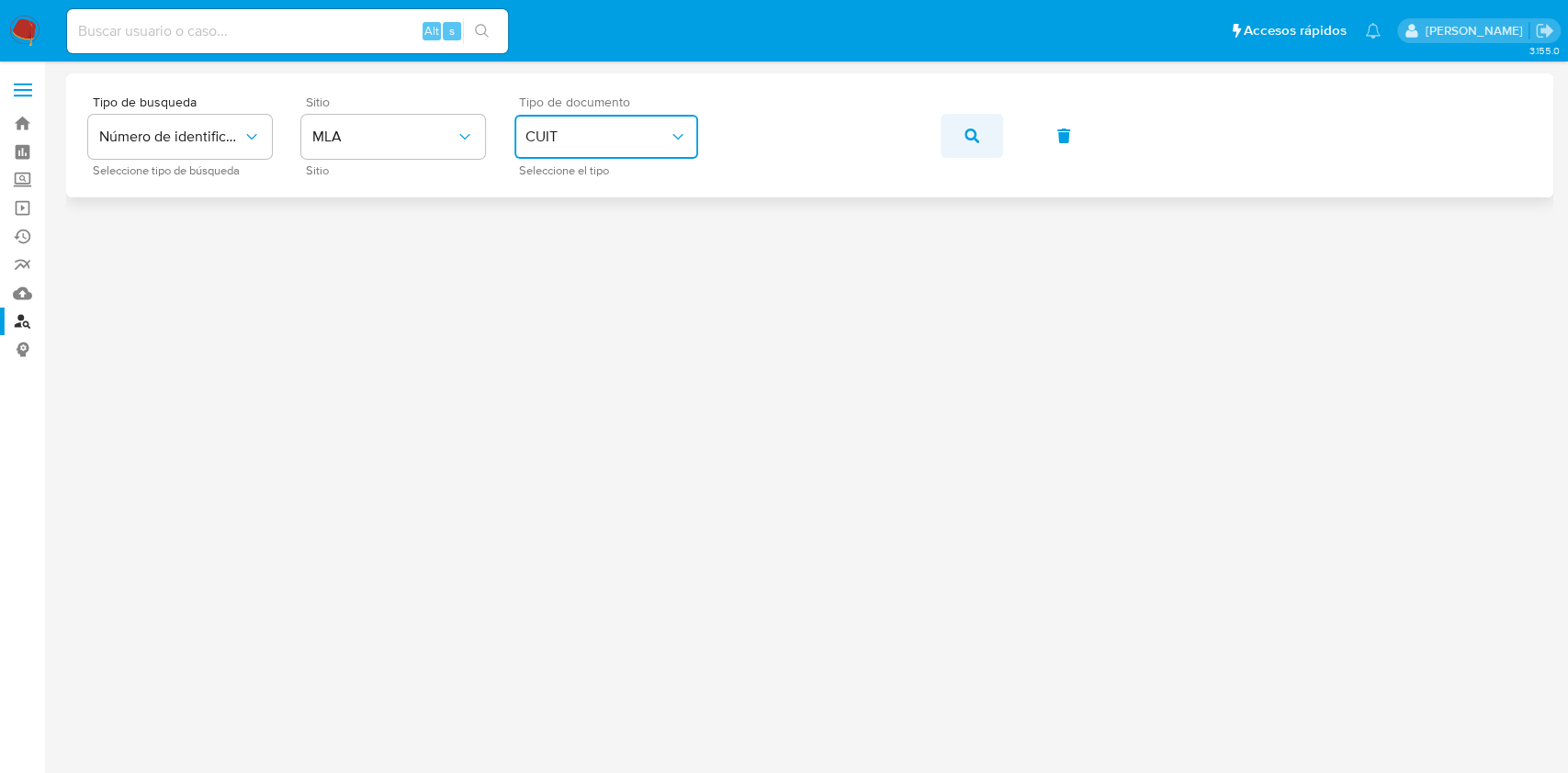
click at [980, 139] on button "button" at bounding box center [971, 136] width 62 height 44
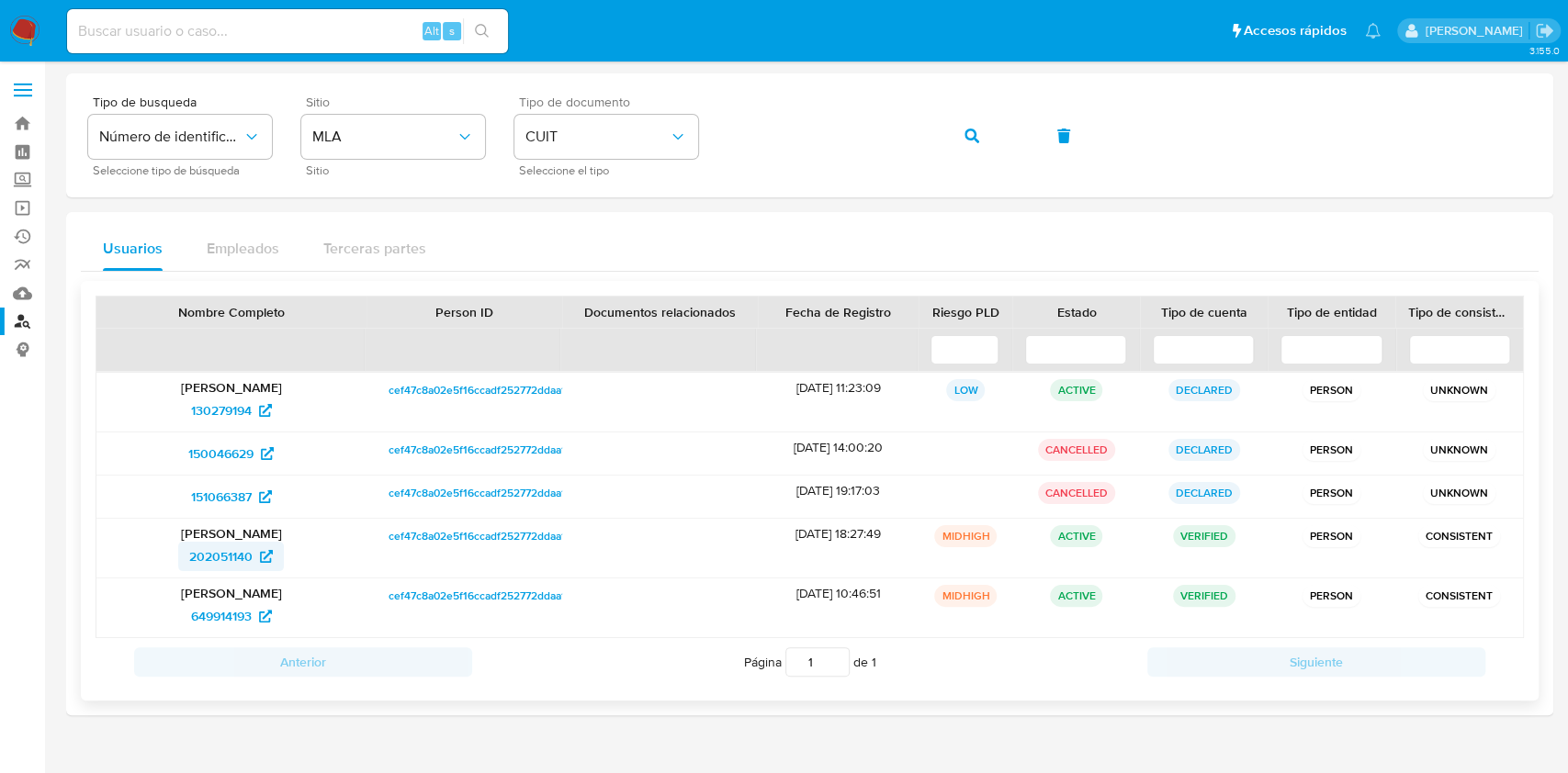
click at [215, 548] on span "202051140" at bounding box center [220, 556] width 63 height 30
click at [962, 121] on button "button" at bounding box center [971, 136] width 62 height 44
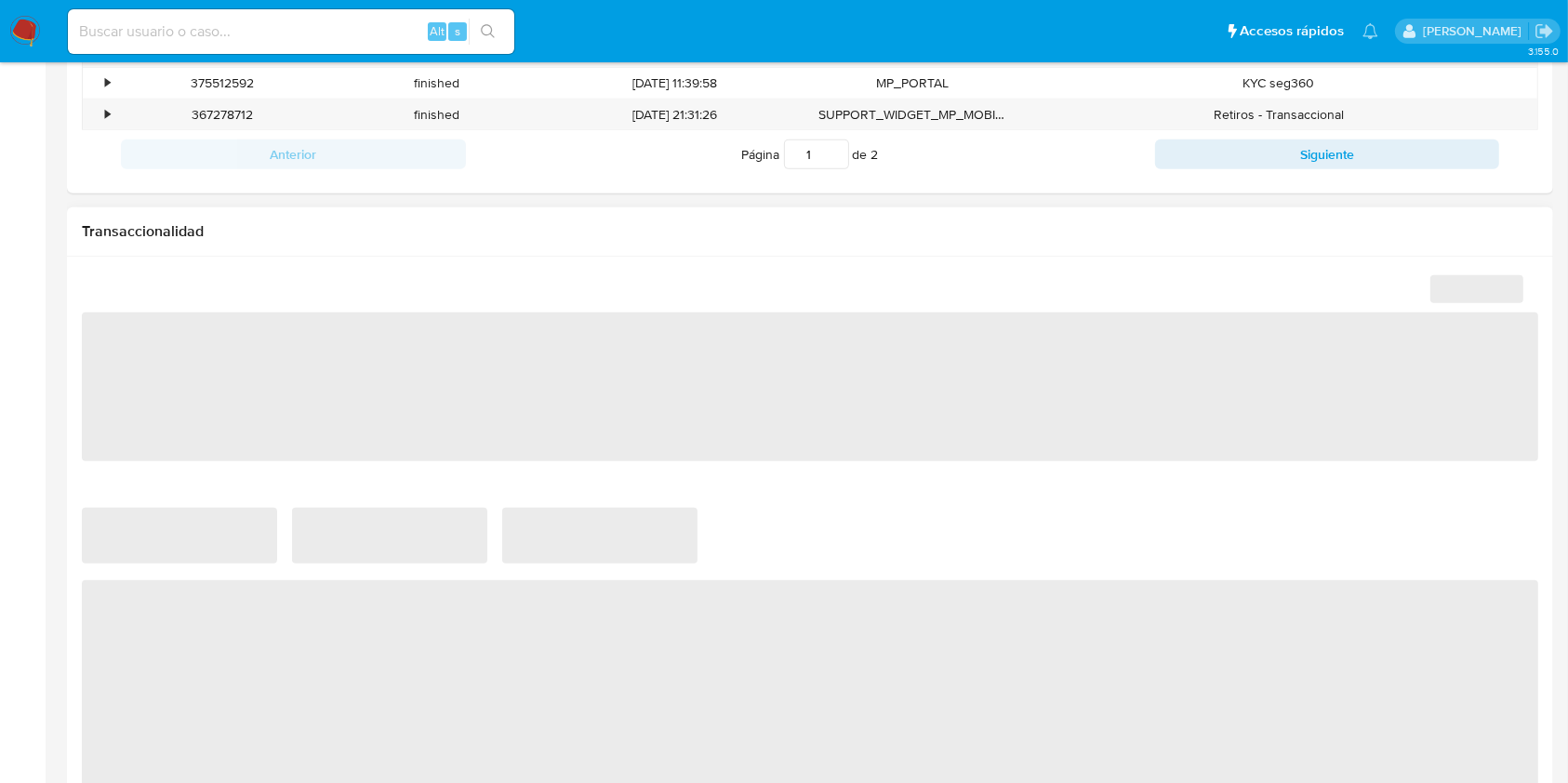
scroll to position [1239, 0]
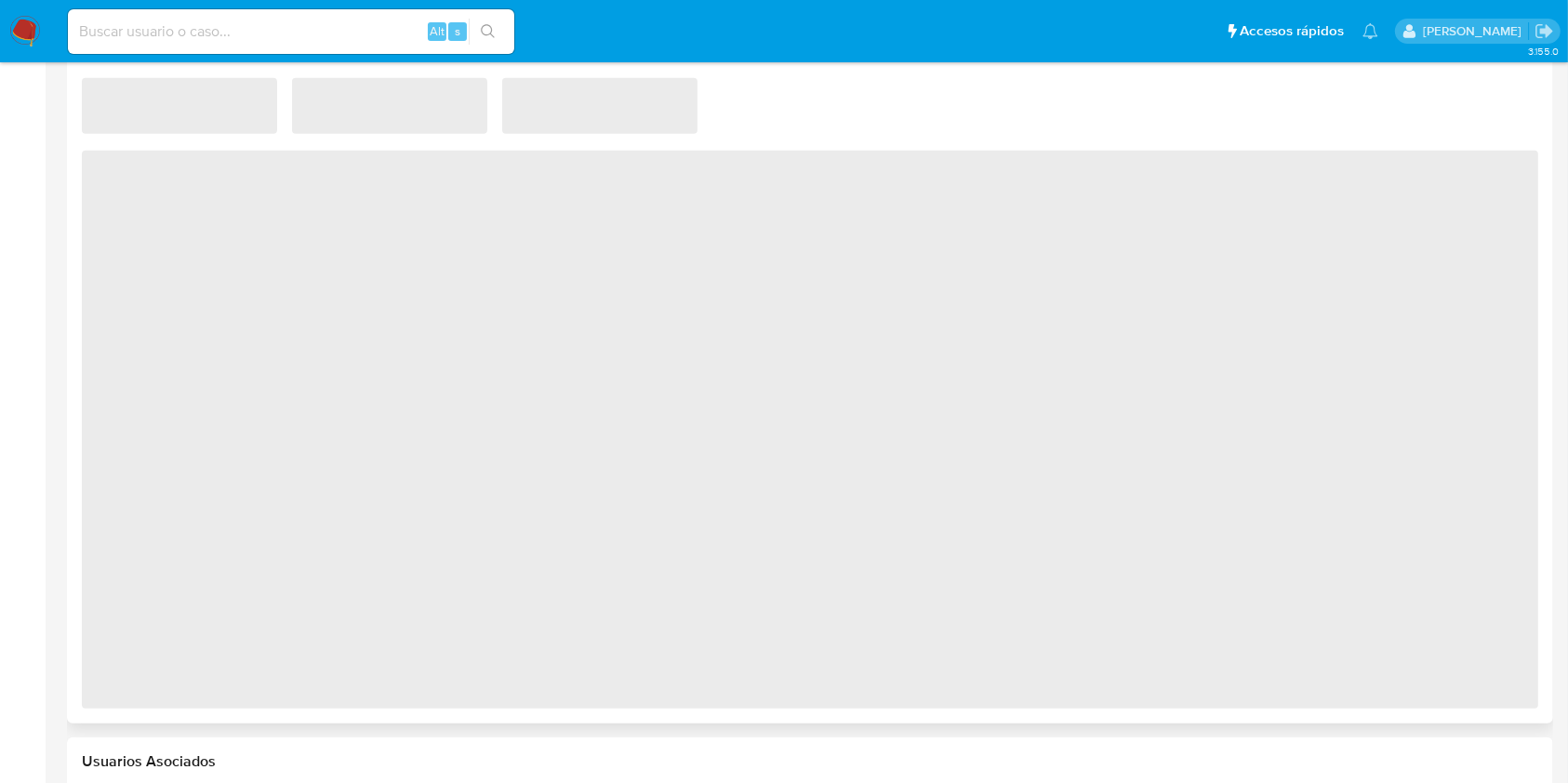
select select "10"
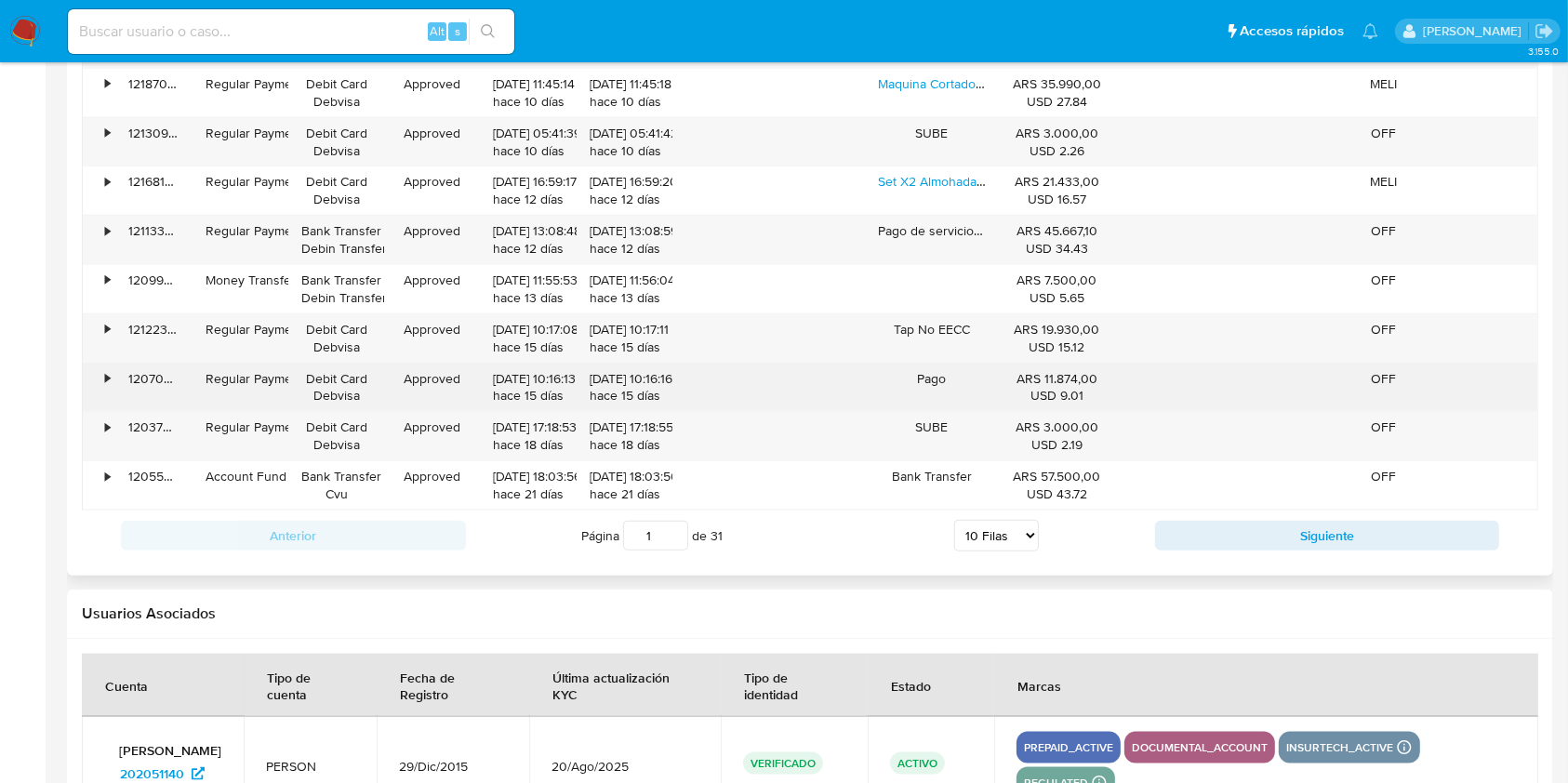
scroll to position [2358, 0]
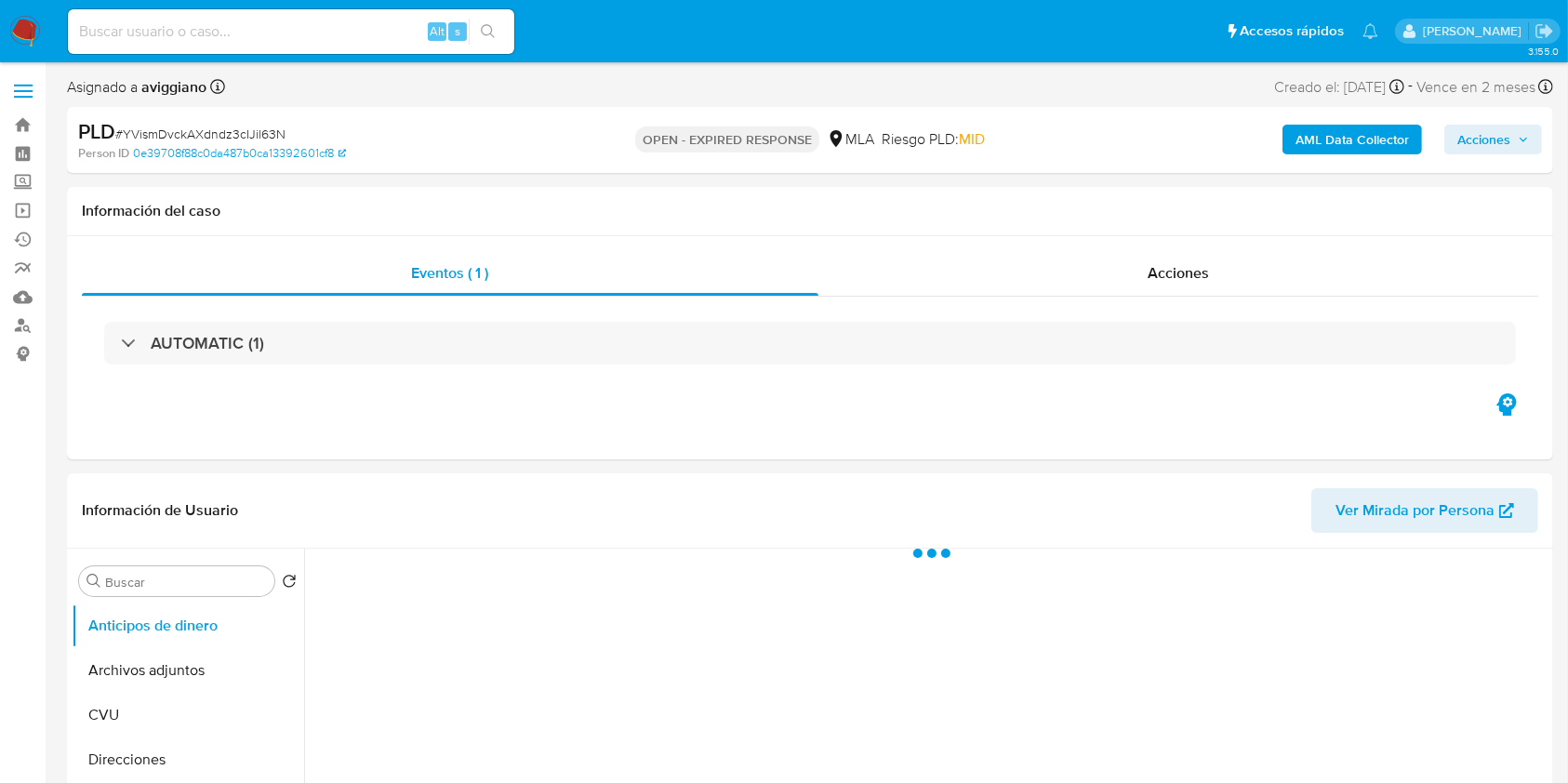
select select "10"
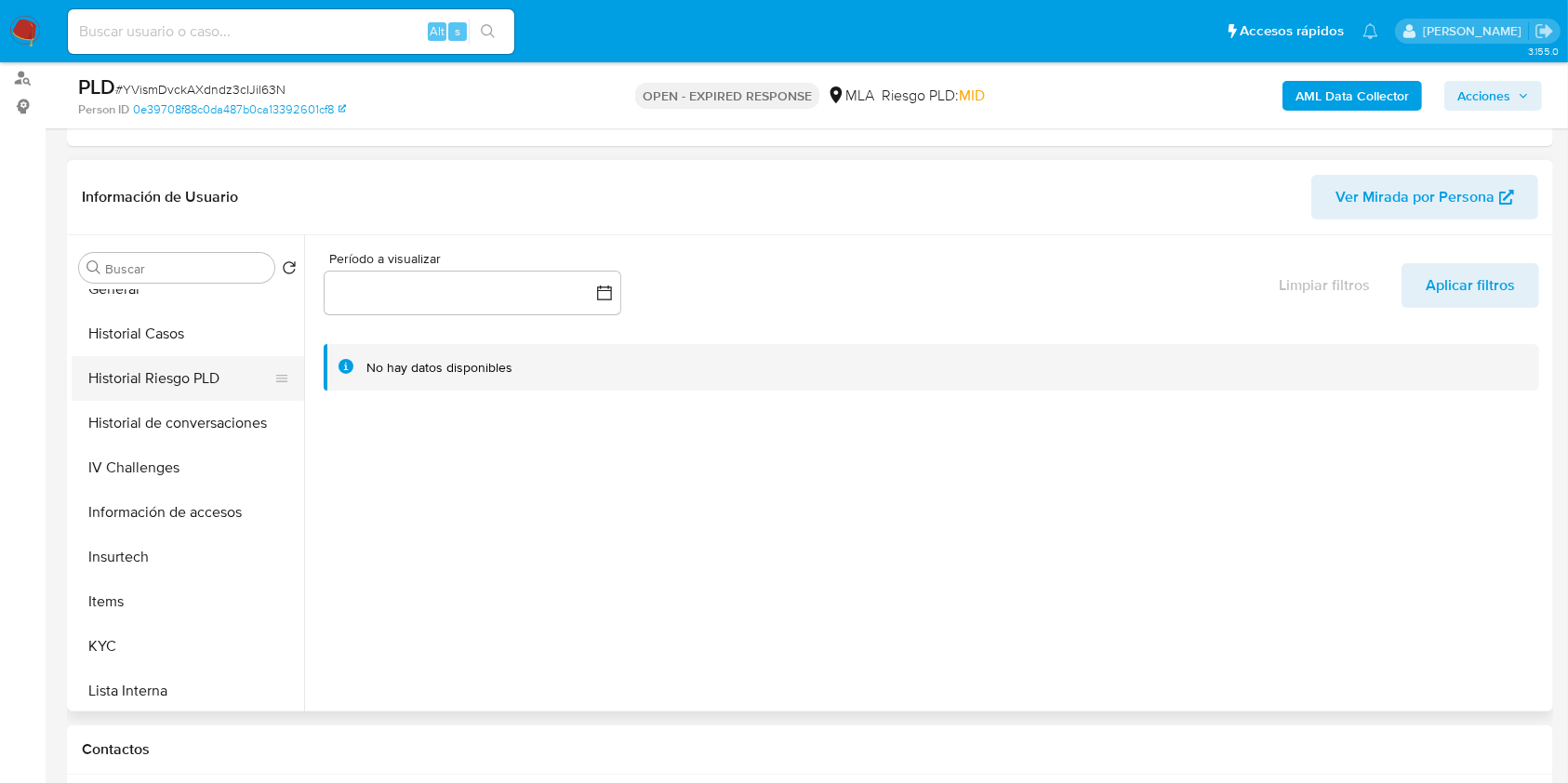
scroll to position [744, 0]
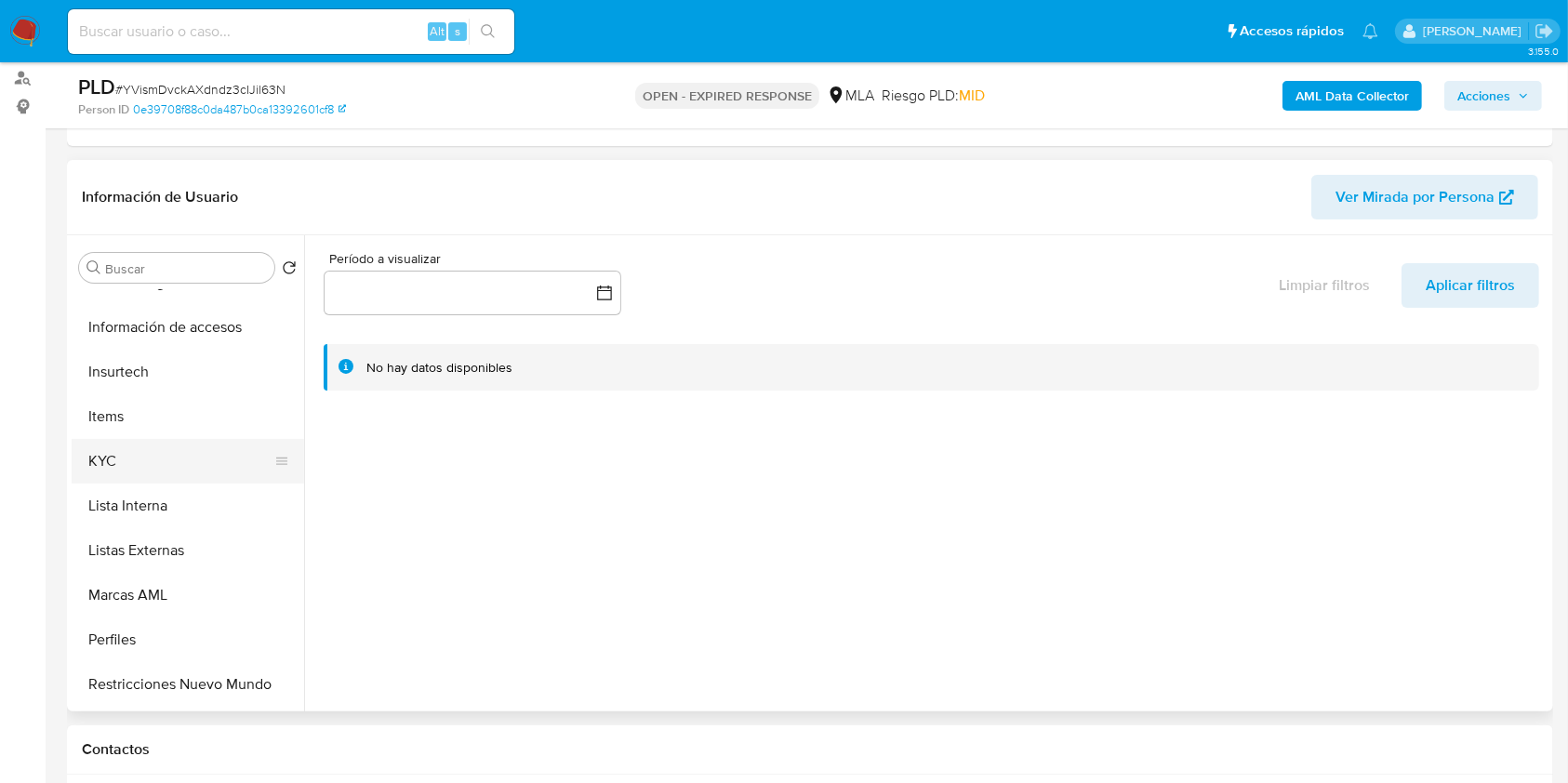
click at [149, 478] on button "KYC" at bounding box center [180, 461] width 217 height 45
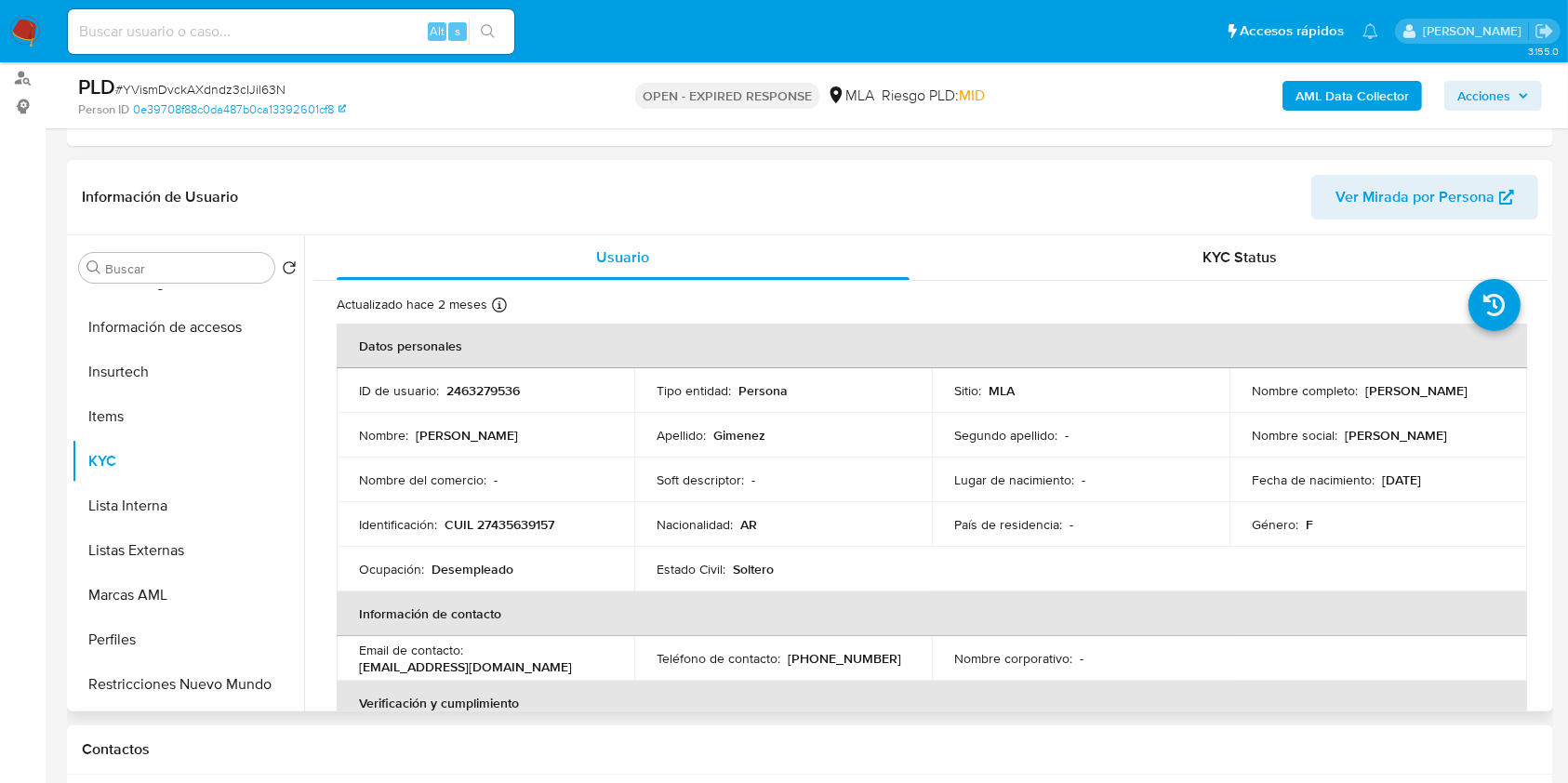
drag, startPoint x: 1244, startPoint y: 398, endPoint x: 1386, endPoint y: 402, distance: 142.1
click at [1386, 402] on td "Nombre completo : [PERSON_NAME]" at bounding box center [1378, 390] width 298 height 45
copy p "[PERSON_NAME]"
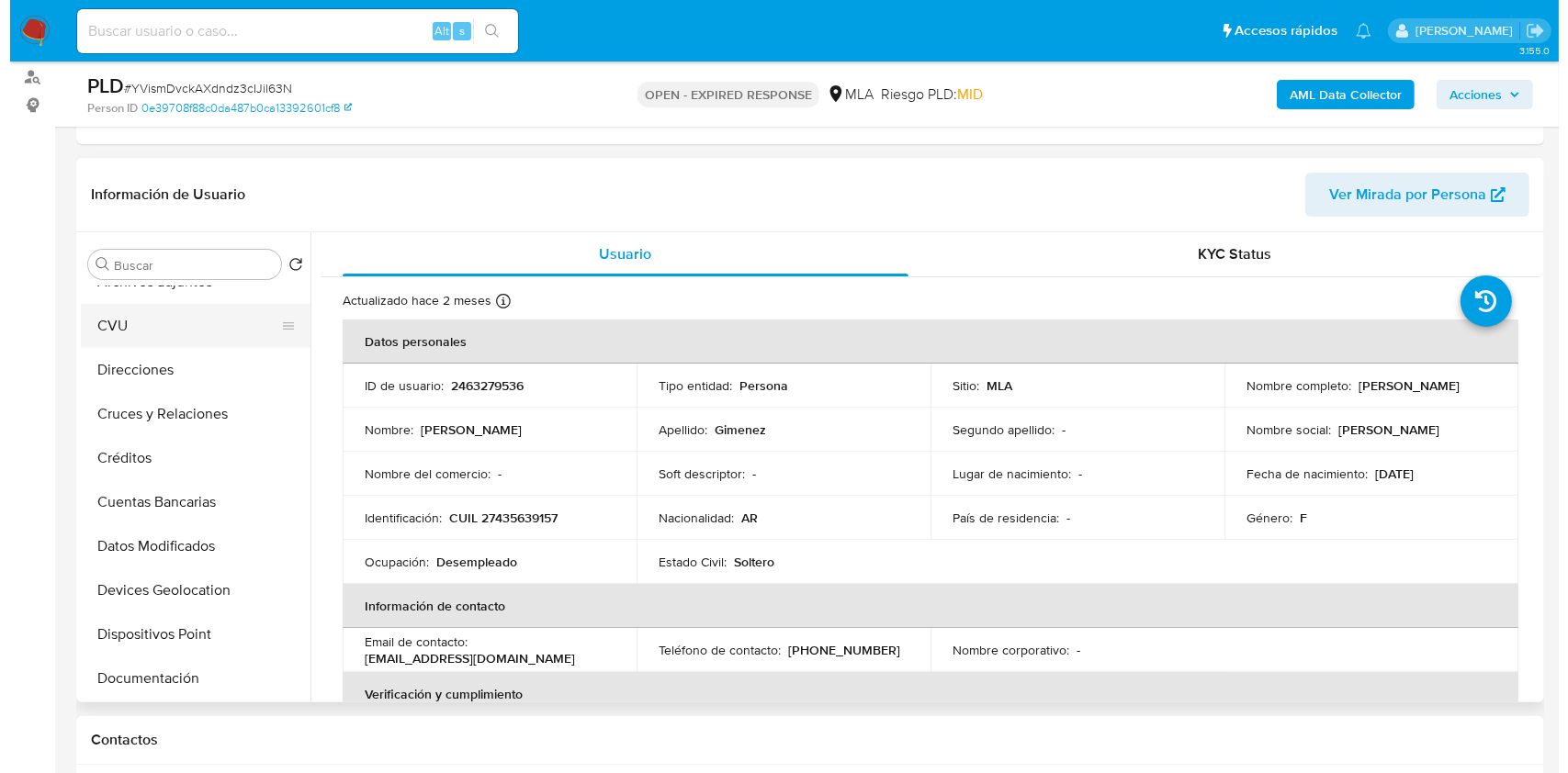
scroll to position [0, 0]
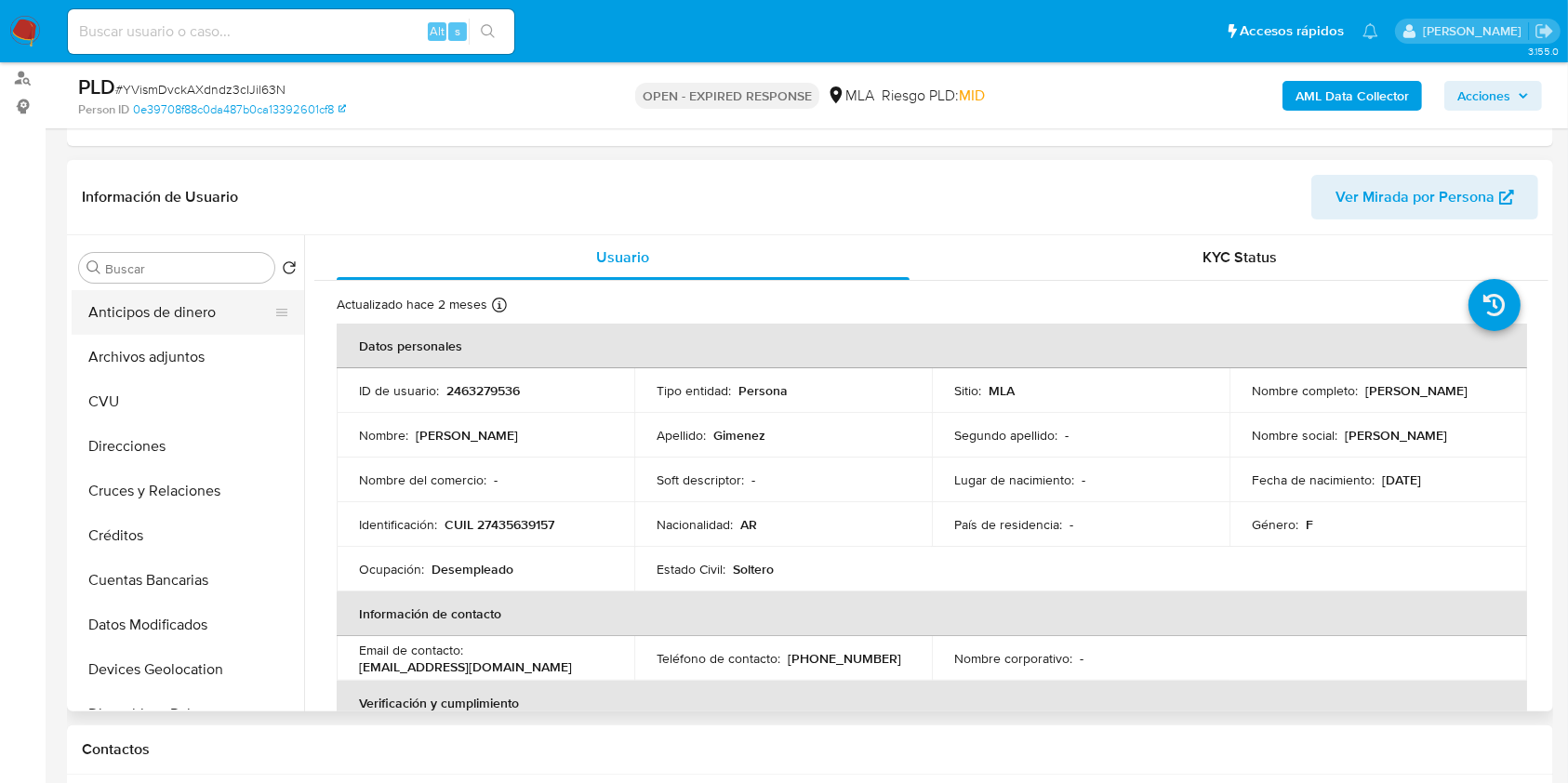
click at [201, 331] on button "Anticipos de dinero" at bounding box center [180, 312] width 217 height 45
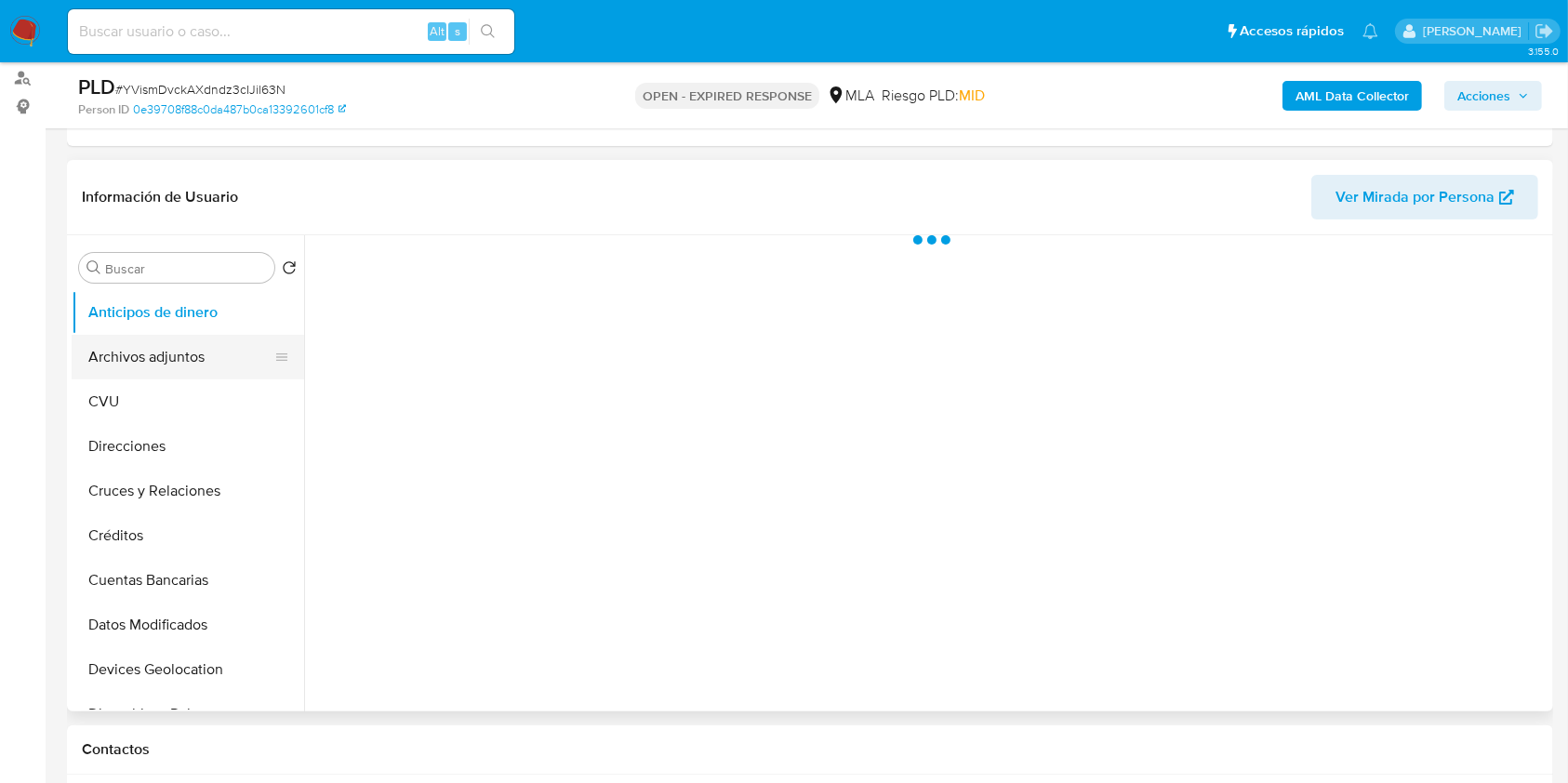
click at [201, 359] on button "Archivos adjuntos" at bounding box center [180, 357] width 217 height 45
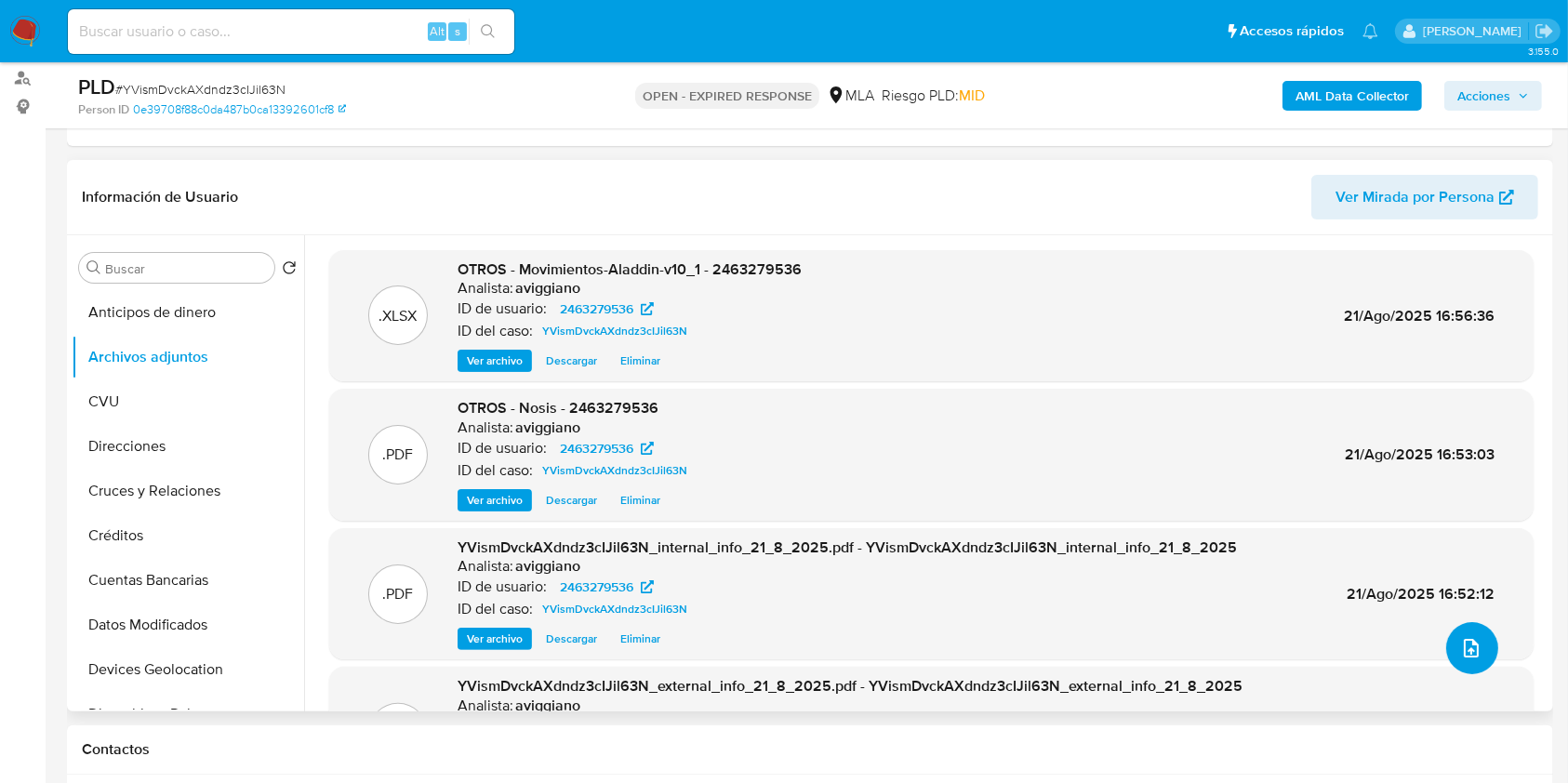
click at [1459, 657] on span "upload-file" at bounding box center [1470, 647] width 22 height 22
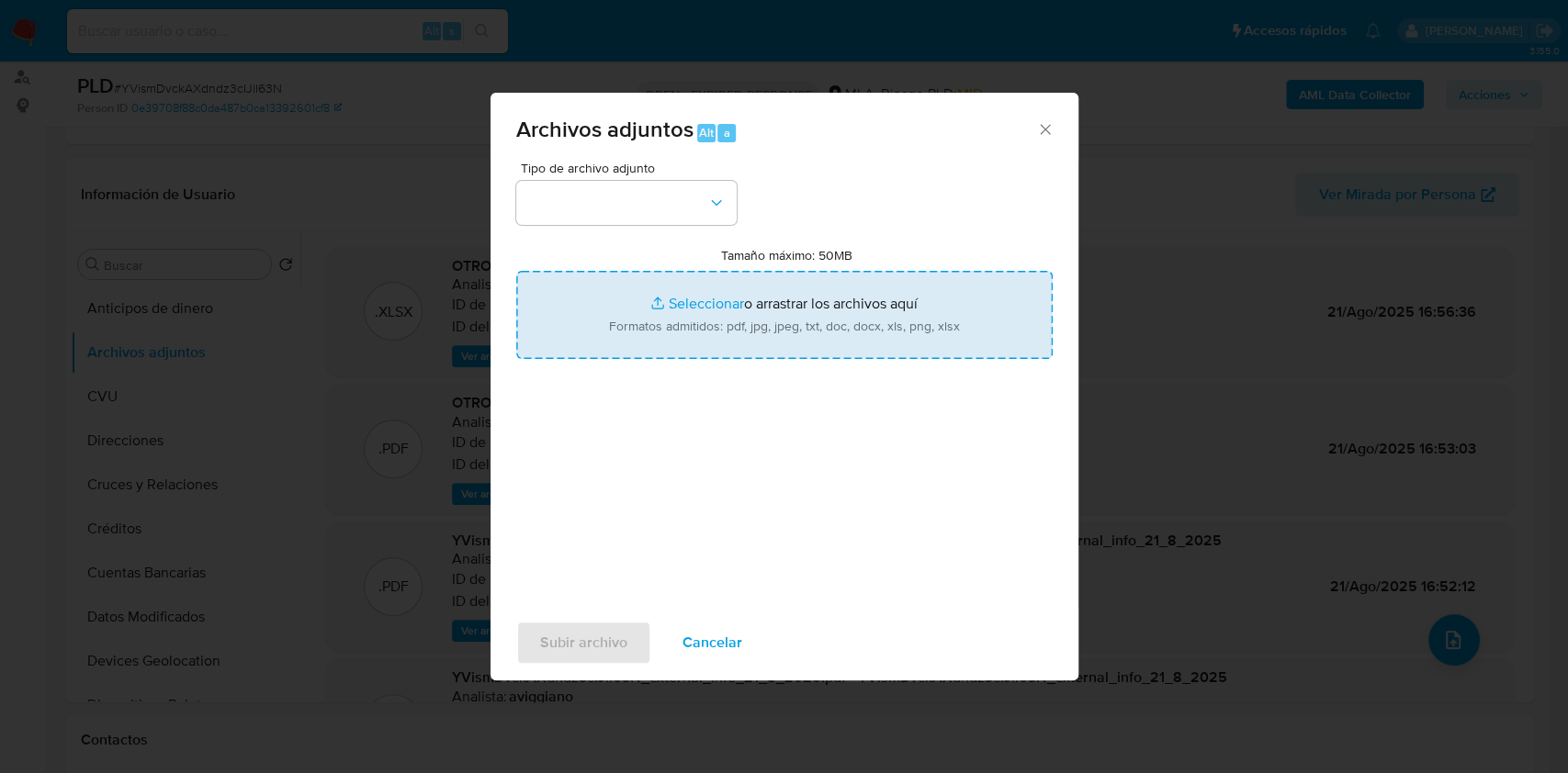
click at [912, 300] on input "Tamaño máximo: 50MB Seleccionar archivos" at bounding box center [785, 315] width 537 height 88
type input "C:\fakepath\Caselog YVismDvckAXdndz3cIJil63N_2025_07_17_18_54_18.docx"
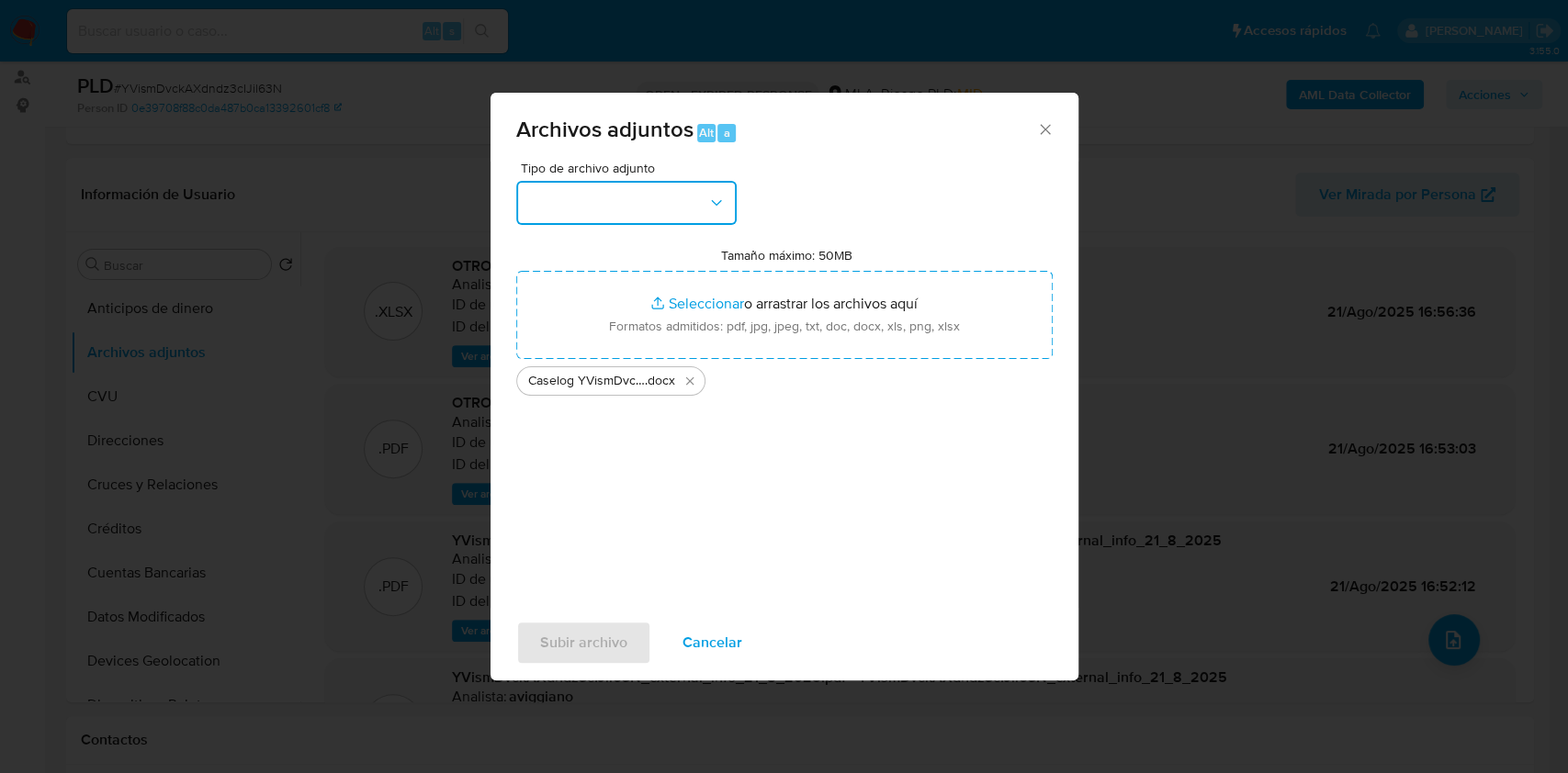
click at [669, 208] on button "button" at bounding box center [627, 203] width 220 height 44
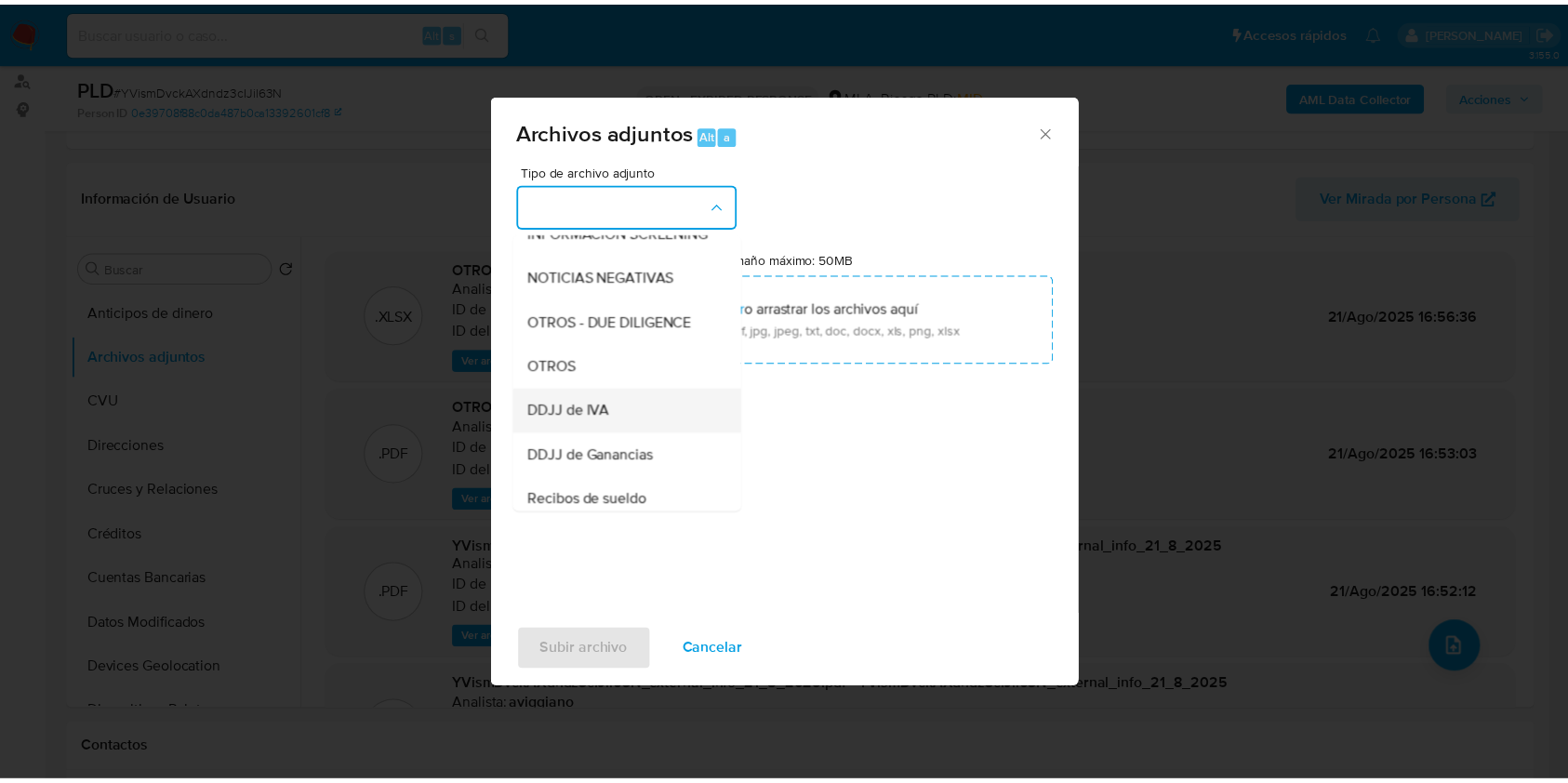
scroll to position [247, 0]
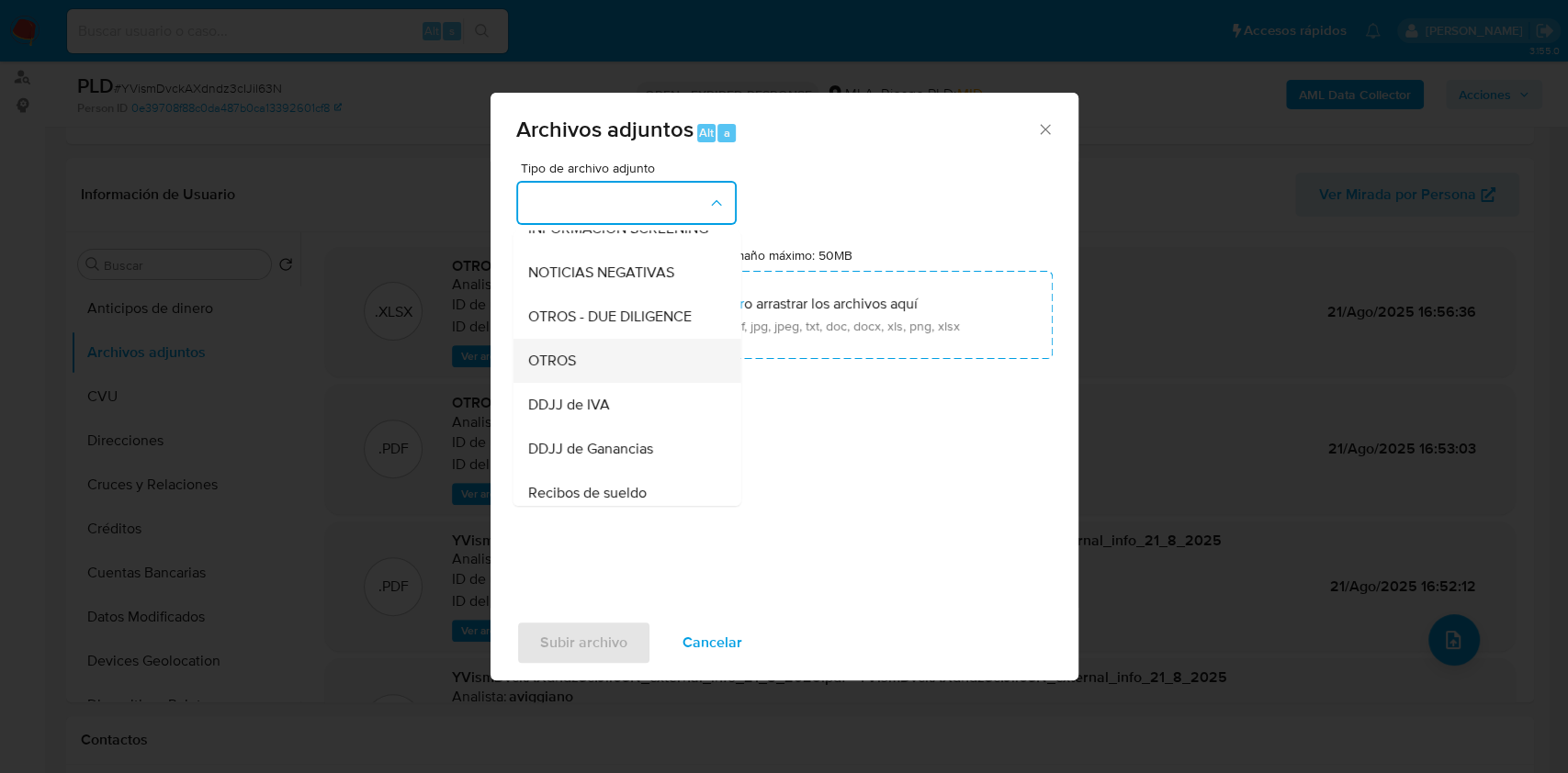
click at [590, 383] on div "OTROS" at bounding box center [620, 361] width 187 height 44
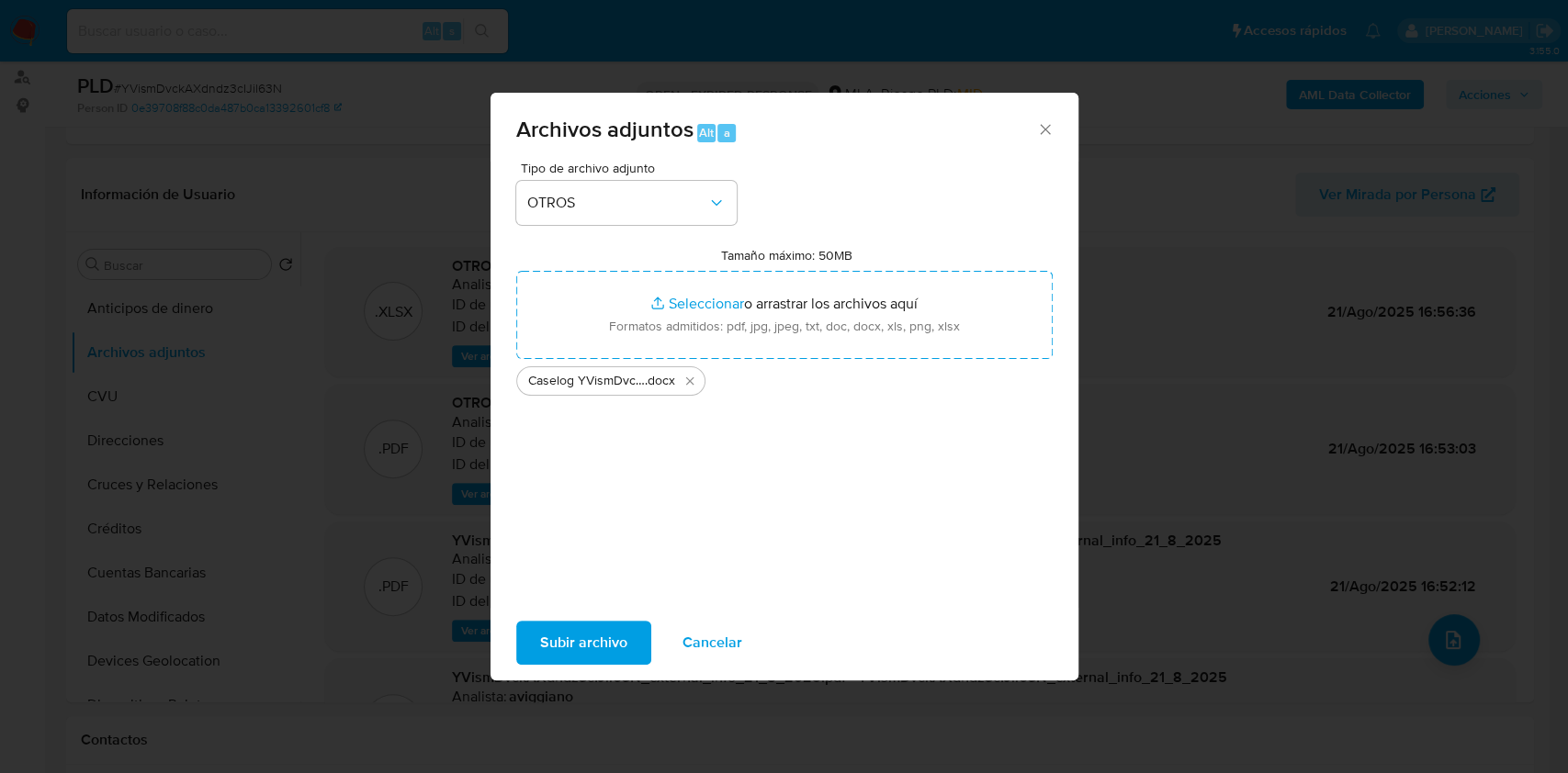
click at [583, 641] on span "Subir archivo" at bounding box center [583, 643] width 87 height 40
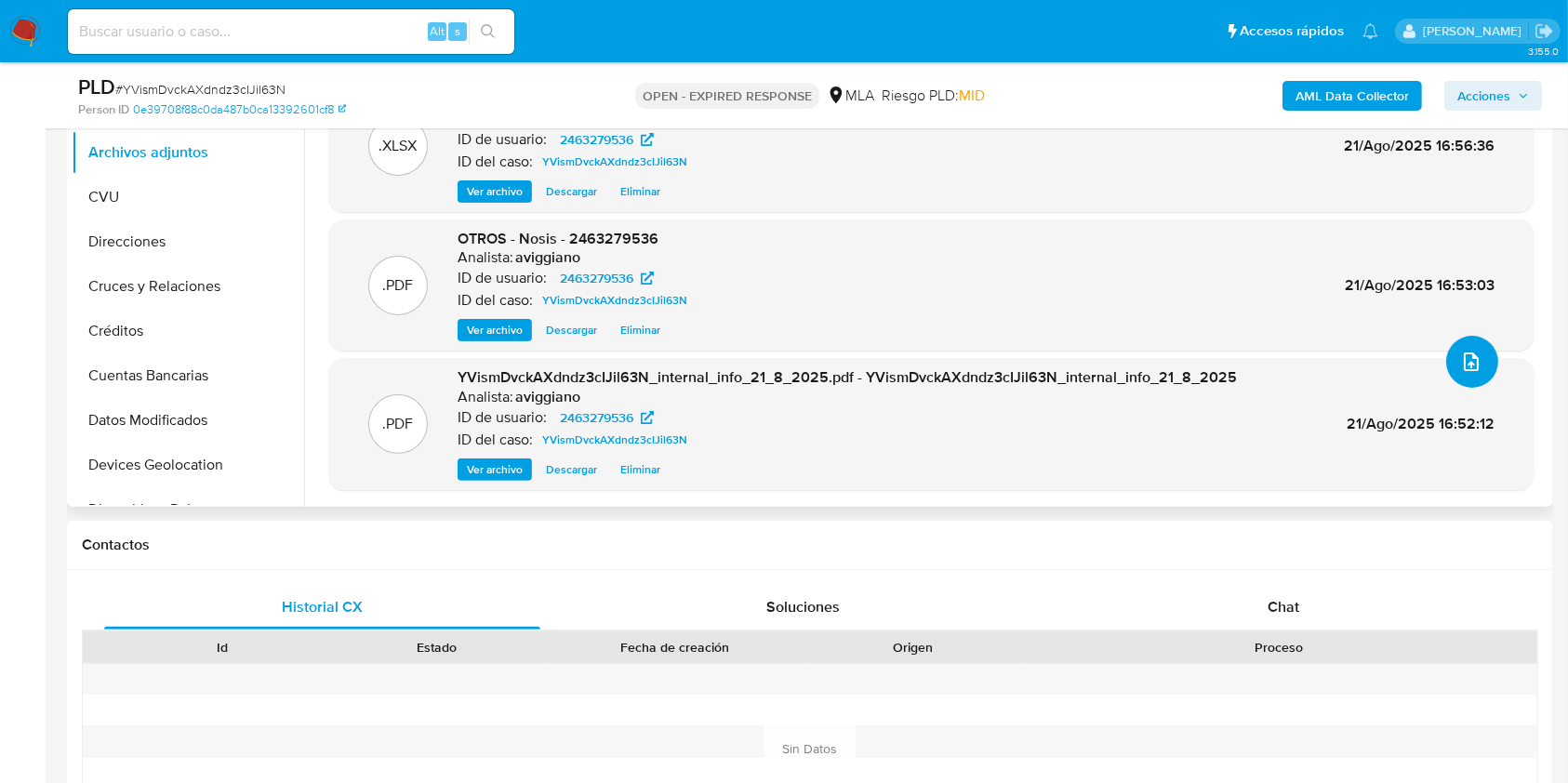
scroll to position [744, 0]
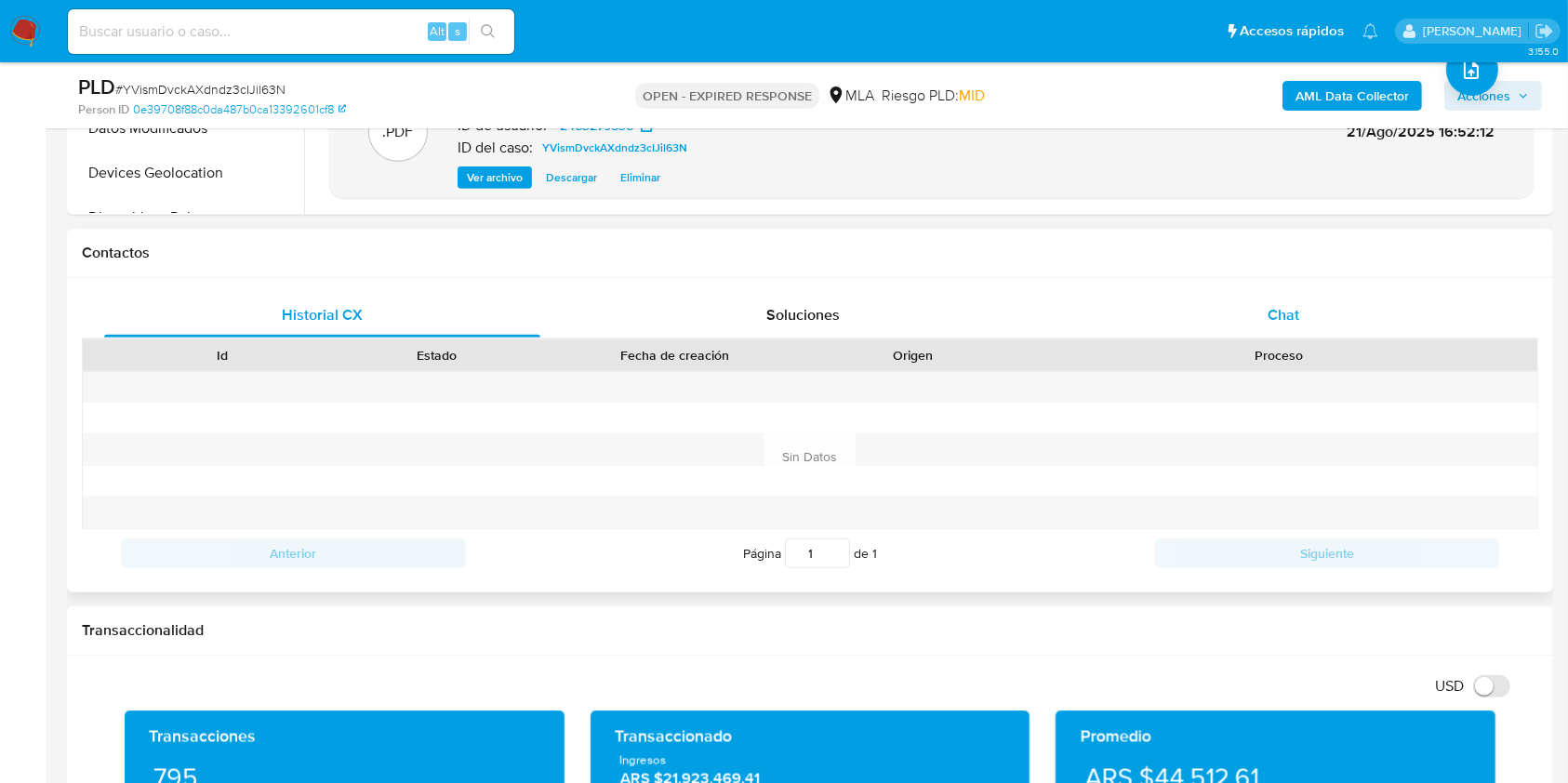
click at [1258, 316] on div "Chat" at bounding box center [1283, 315] width 436 height 45
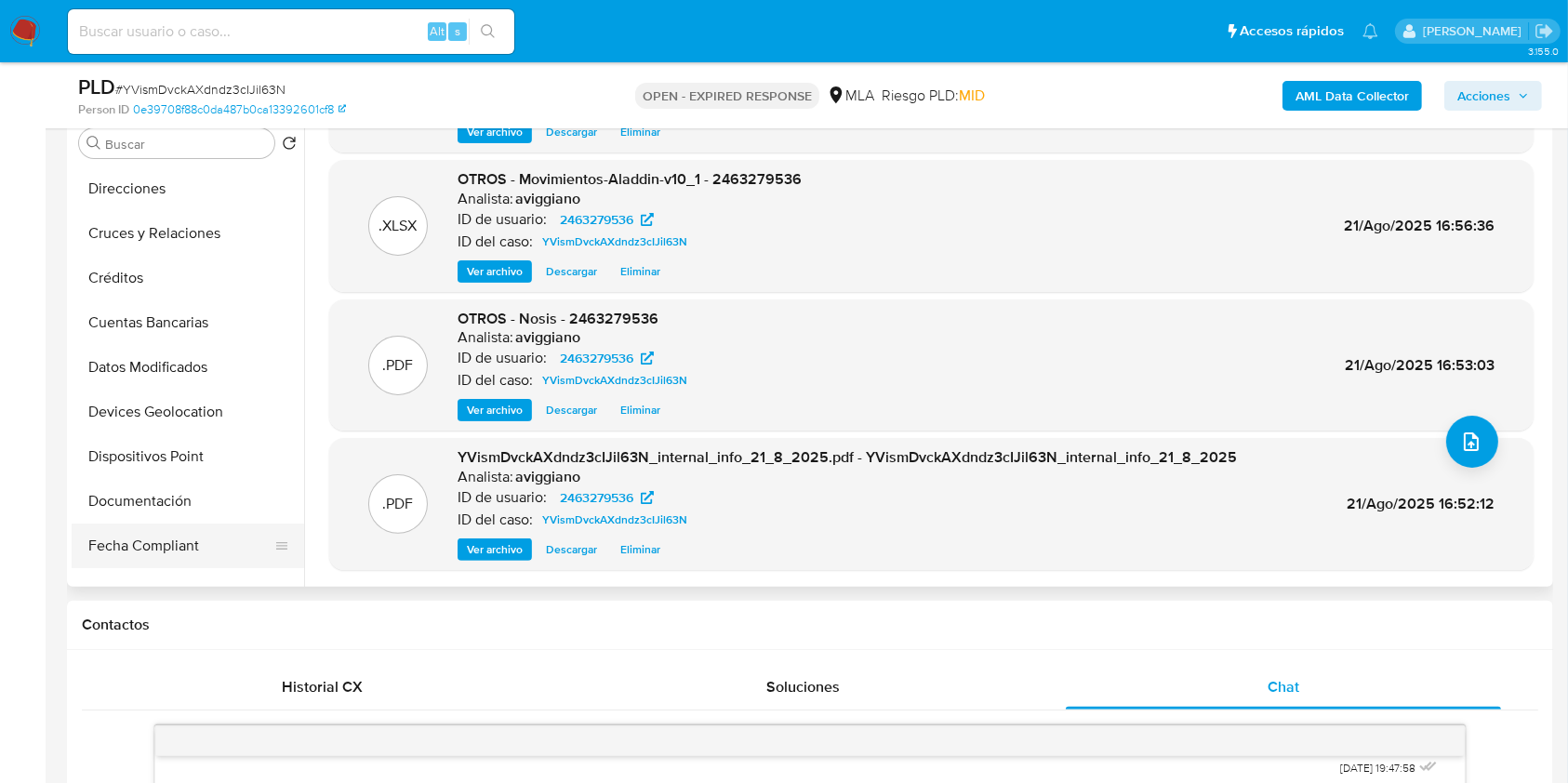
scroll to position [247, 0]
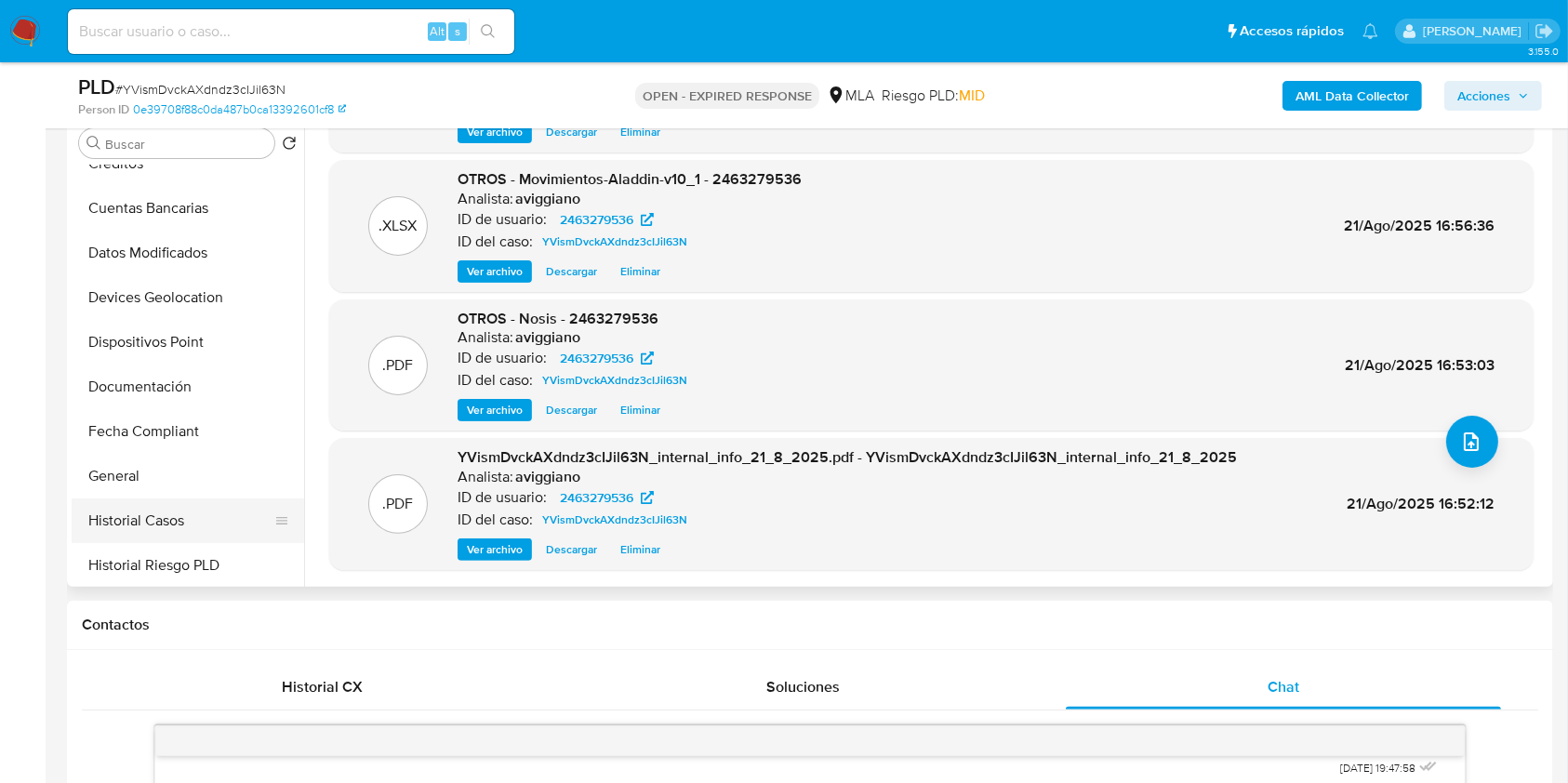
click at [147, 509] on button "Historial Casos" at bounding box center [180, 521] width 217 height 45
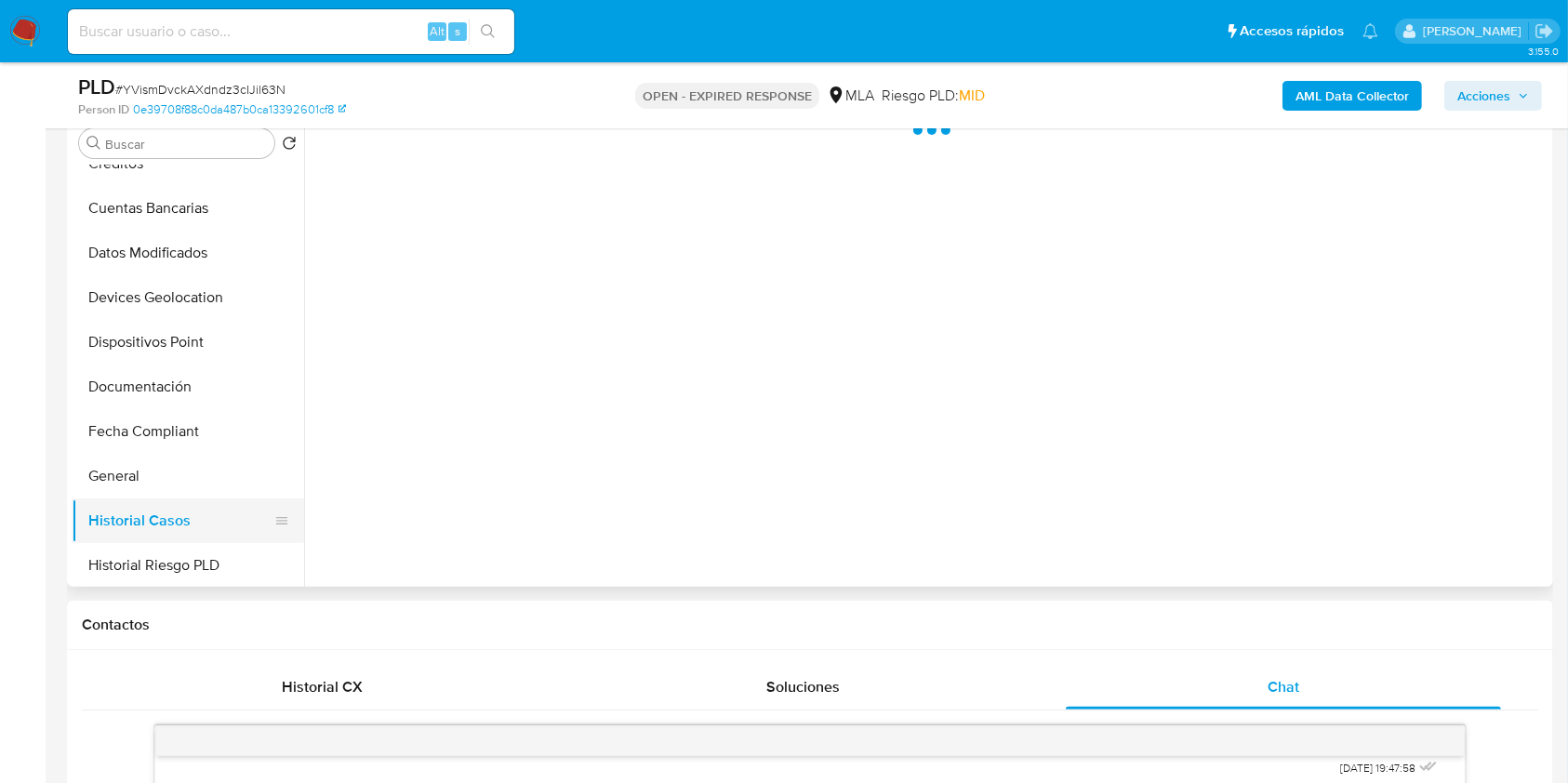
scroll to position [0, 0]
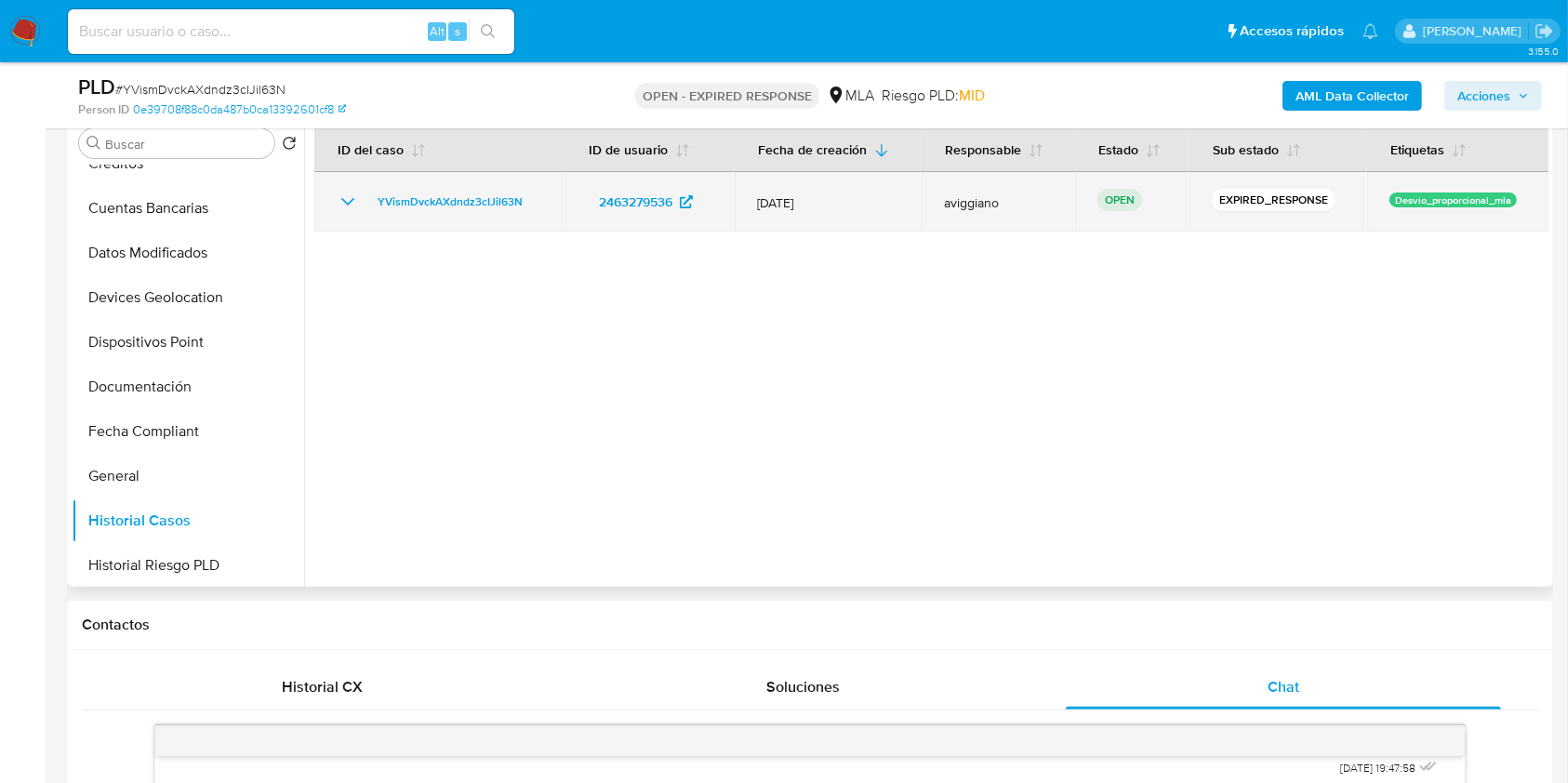
click at [532, 204] on div "YVismDvckAXdndz3cIJil63N" at bounding box center [440, 201] width 207 height 22
click at [534, 200] on div "YVismDvckAXdndz3cIJil63N" at bounding box center [440, 201] width 207 height 22
drag, startPoint x: 543, startPoint y: 194, endPoint x: 348, endPoint y: 180, distance: 195.5
click at [348, 180] on td "YVismDvckAXdndz3cIJil63N" at bounding box center [440, 201] width 251 height 59
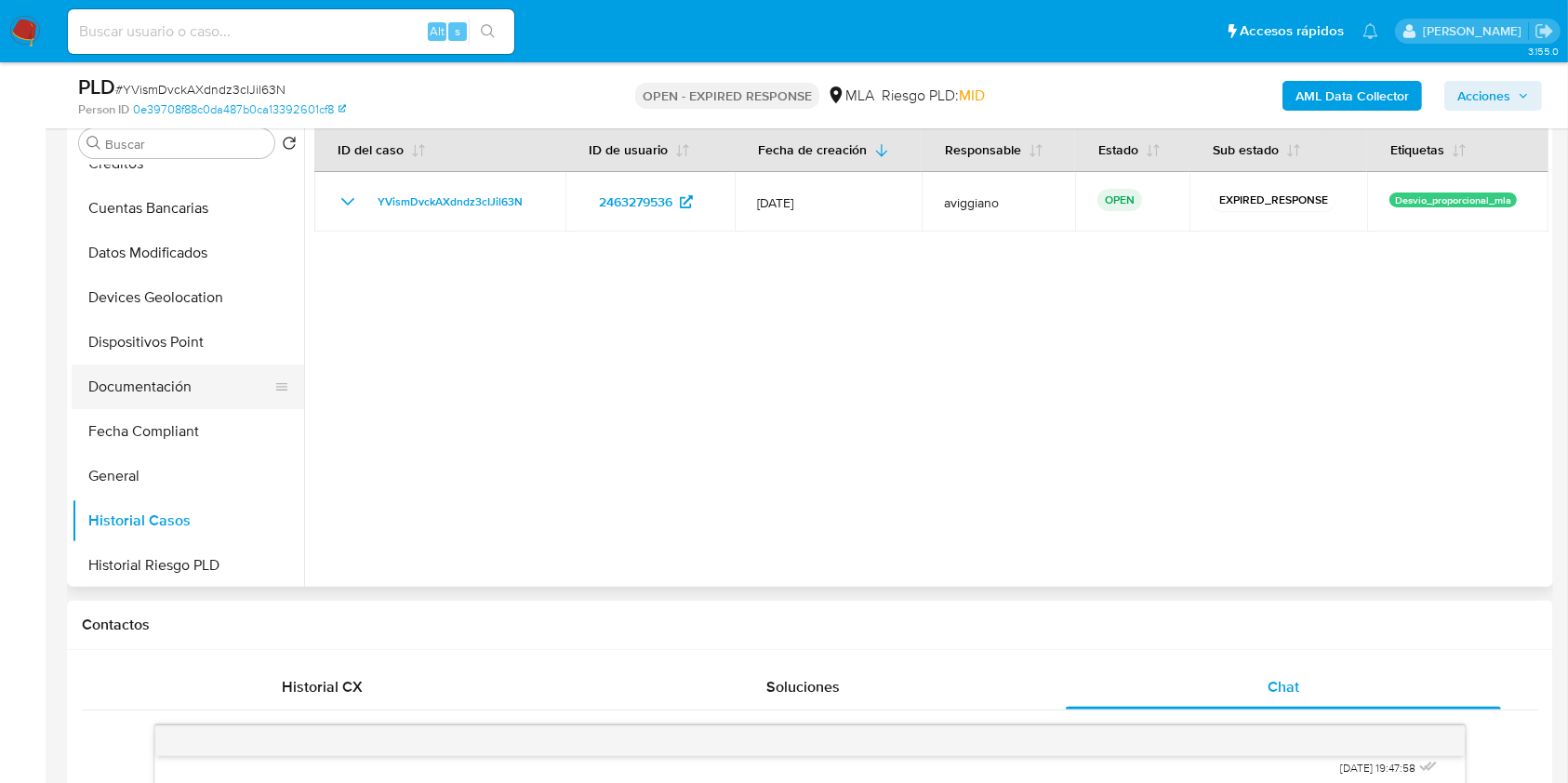
click at [198, 385] on button "Documentación" at bounding box center [180, 387] width 217 height 45
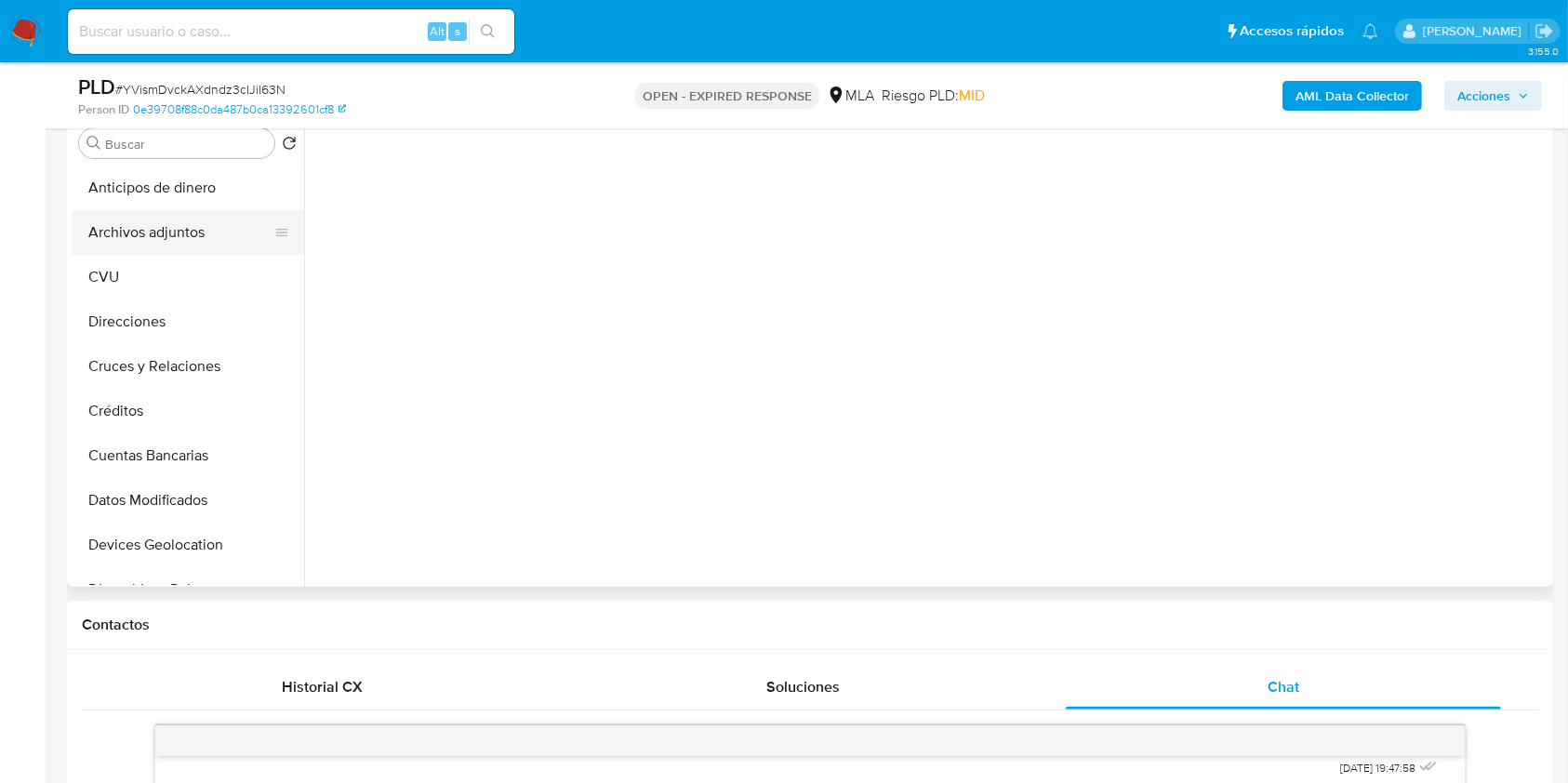
click at [195, 212] on button "Archivos adjuntos" at bounding box center [180, 233] width 217 height 45
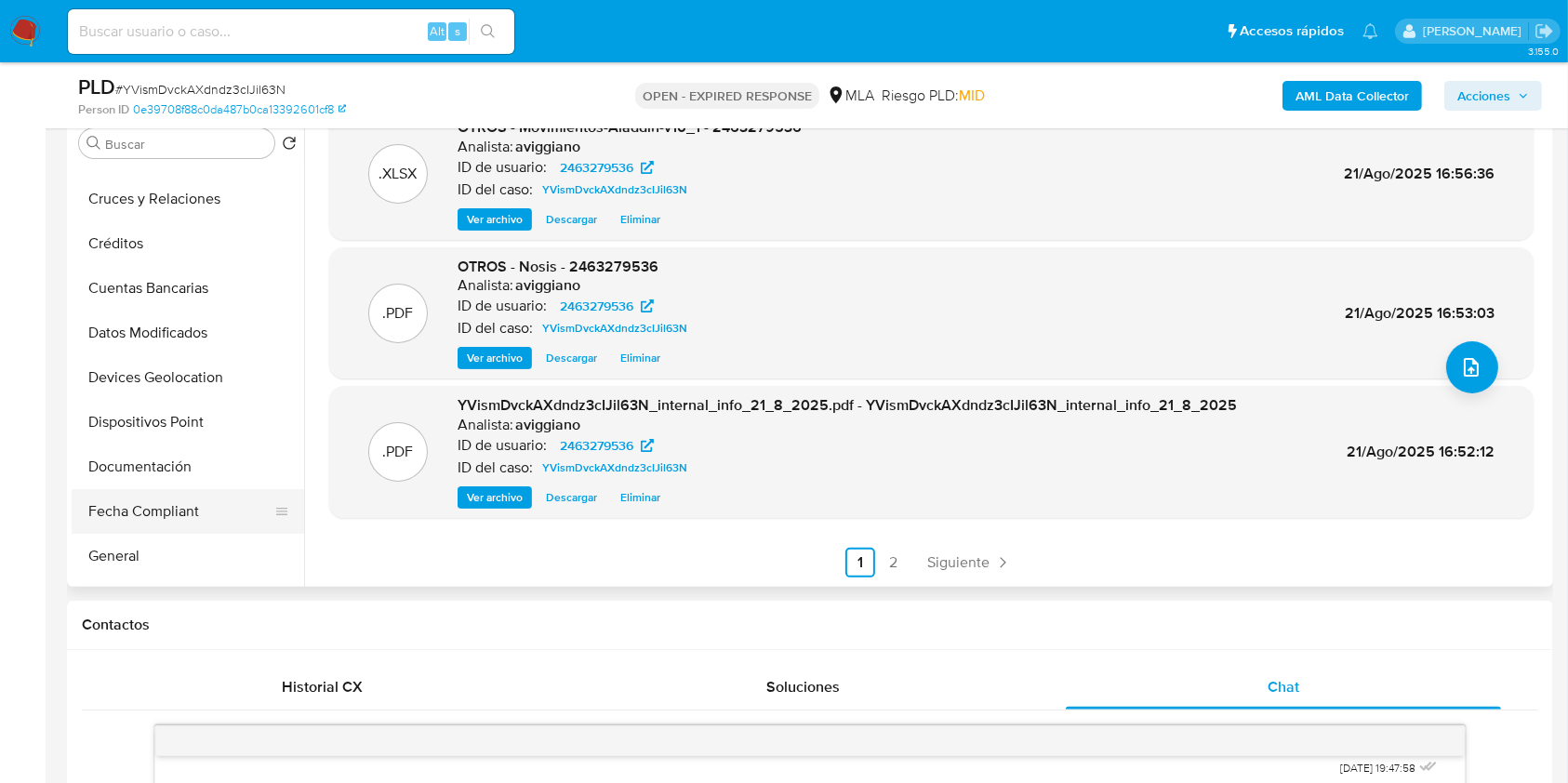
scroll to position [247, 0]
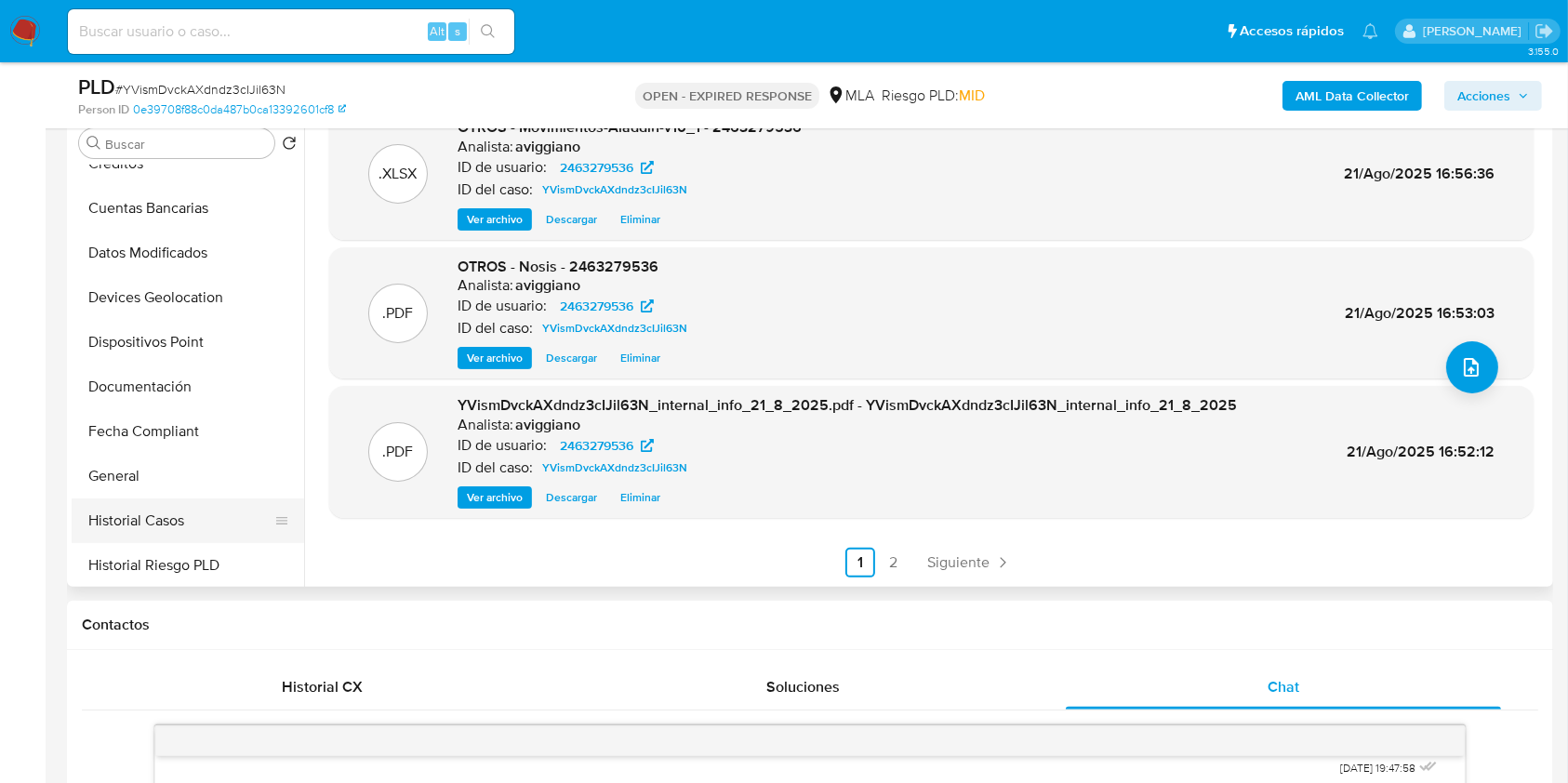
click at [142, 499] on button "Historial Casos" at bounding box center [180, 521] width 217 height 45
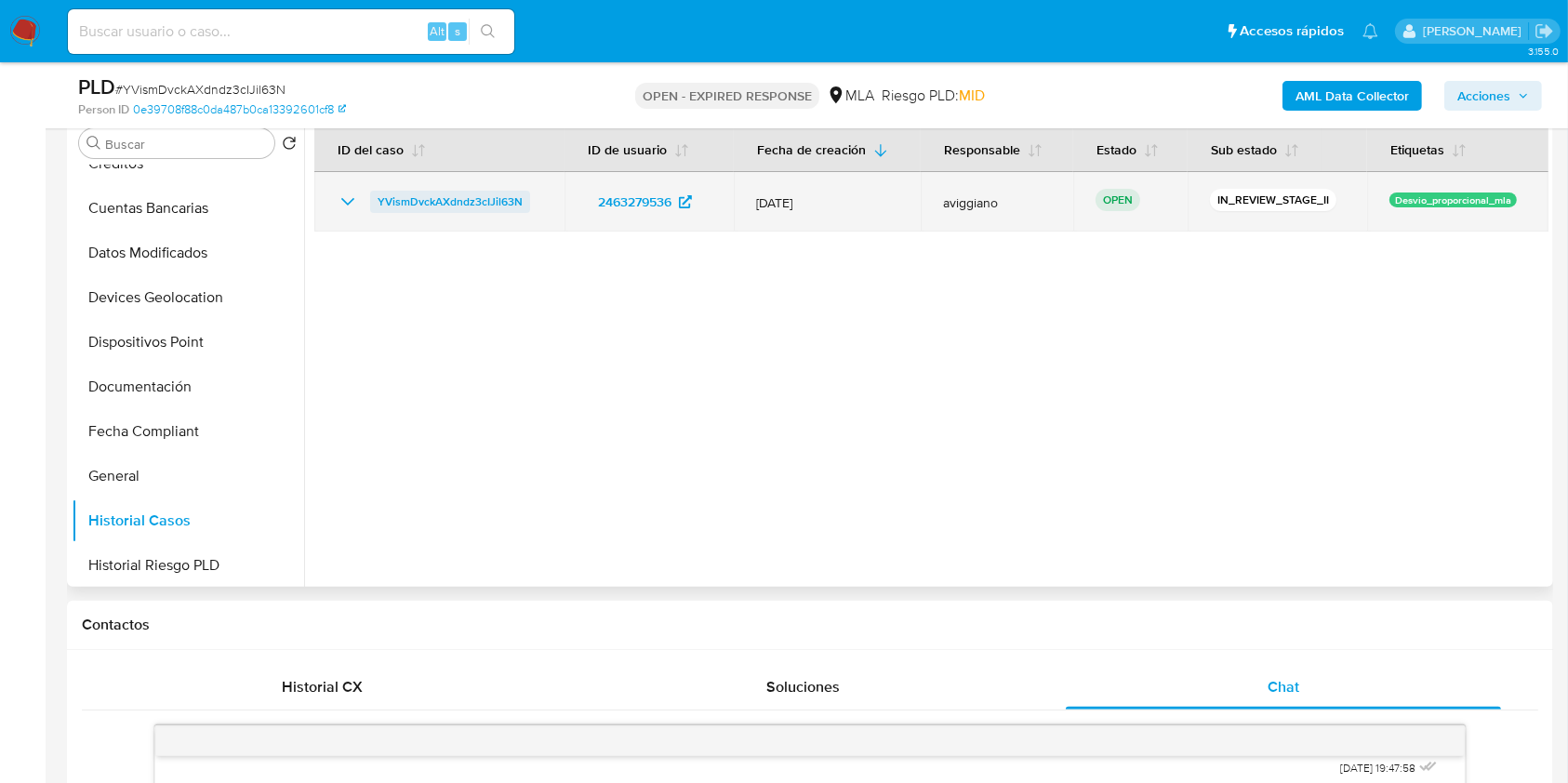
click at [398, 194] on span "YVismDvckAXdndz3cIJil63N" at bounding box center [449, 201] width 145 height 22
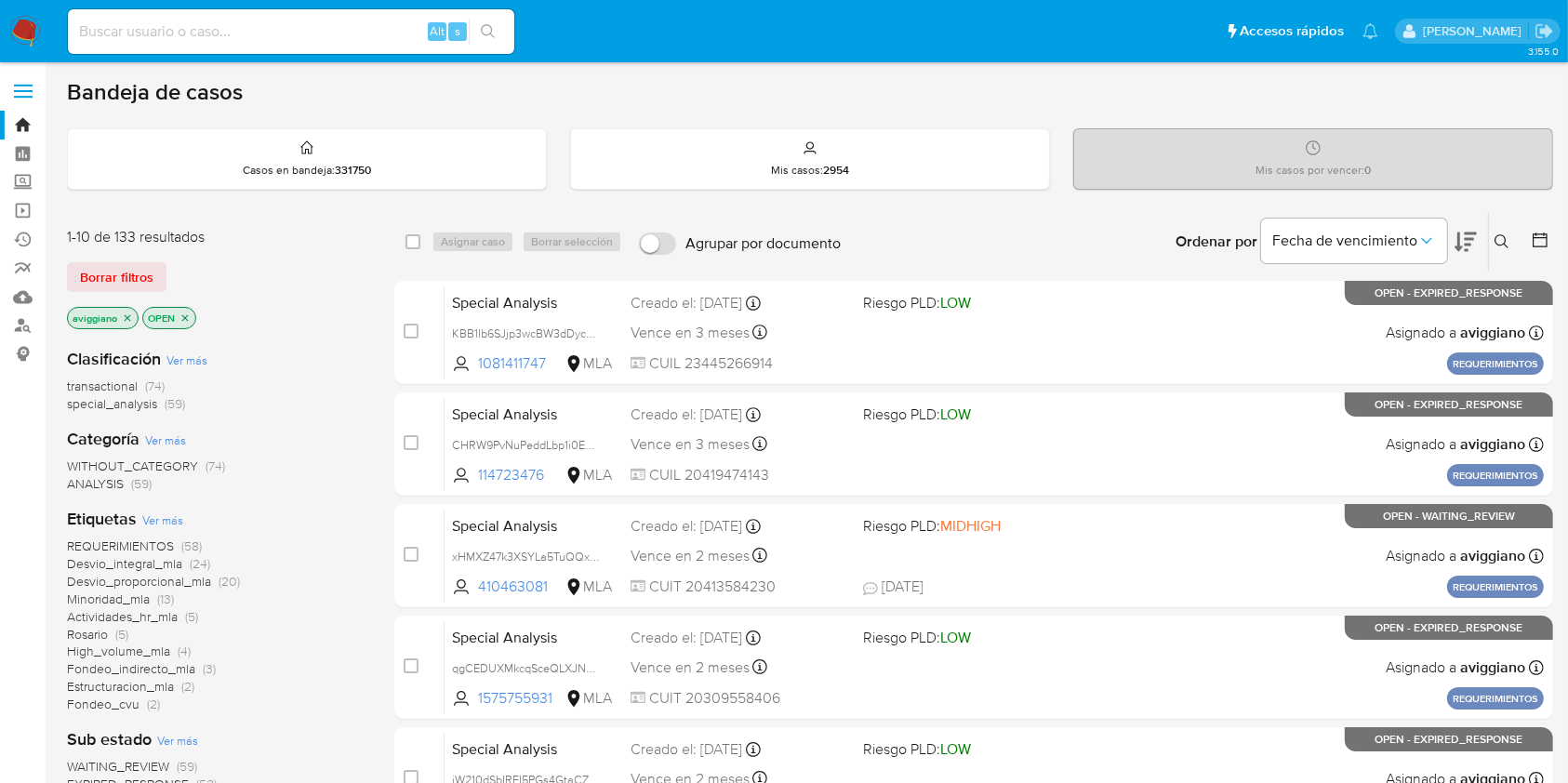
click at [1503, 234] on icon at bounding box center [1501, 241] width 14 height 14
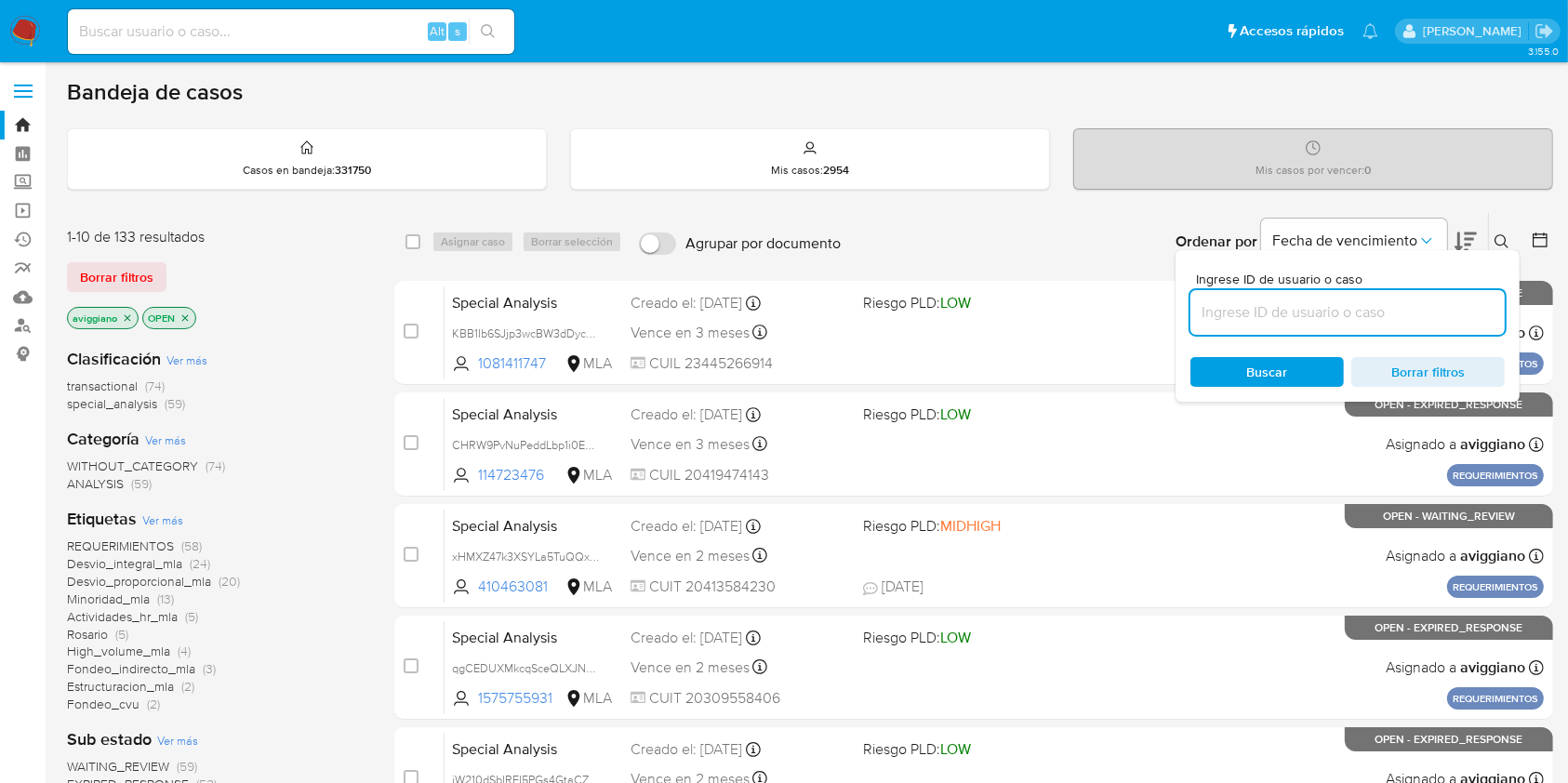
click at [1416, 307] on input at bounding box center [1348, 312] width 314 height 24
type input "YVismDvckAXdndz3cIJil63N"
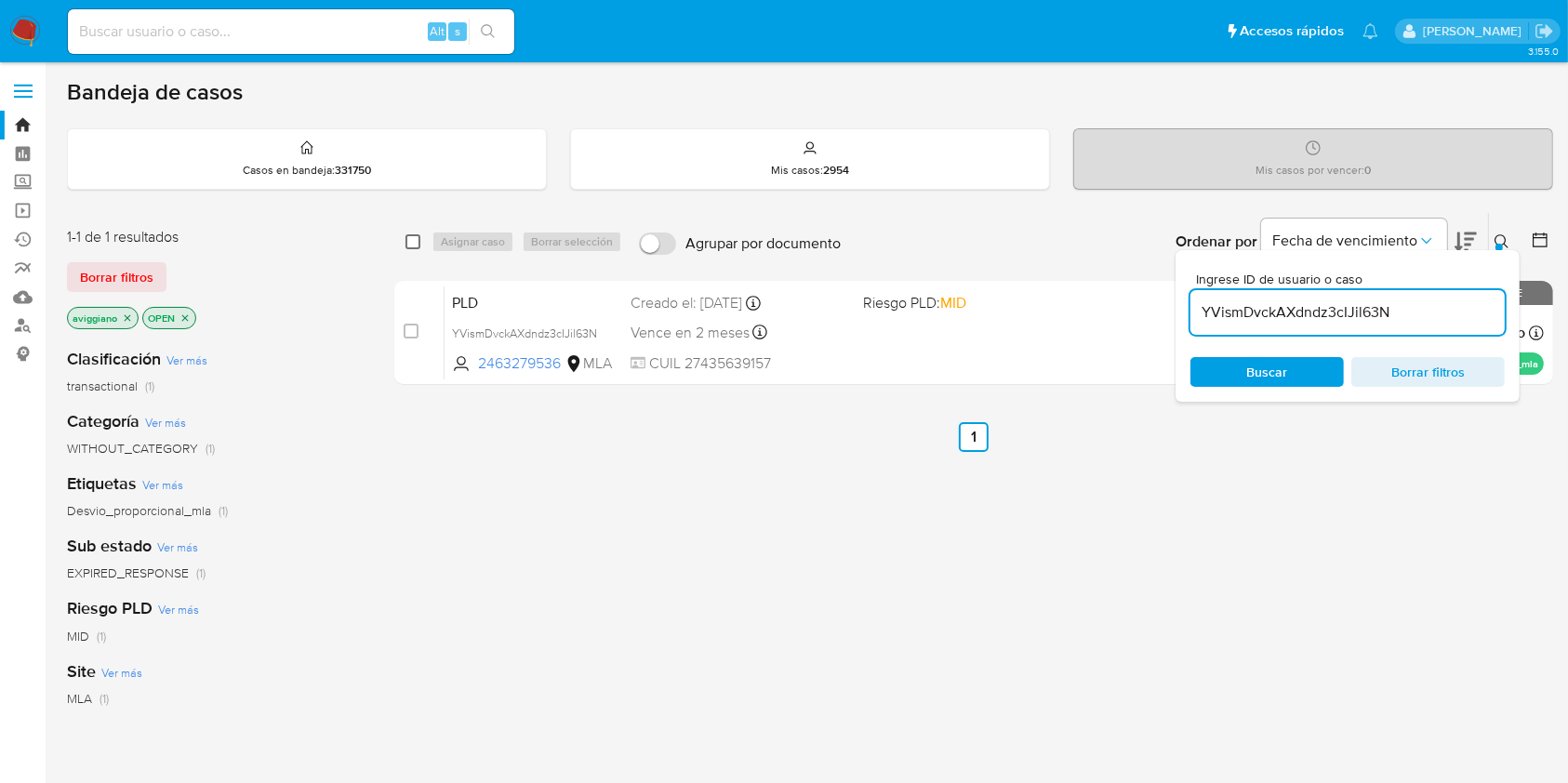
click at [406, 245] on input "checkbox" at bounding box center [412, 241] width 15 height 15
checkbox input "true"
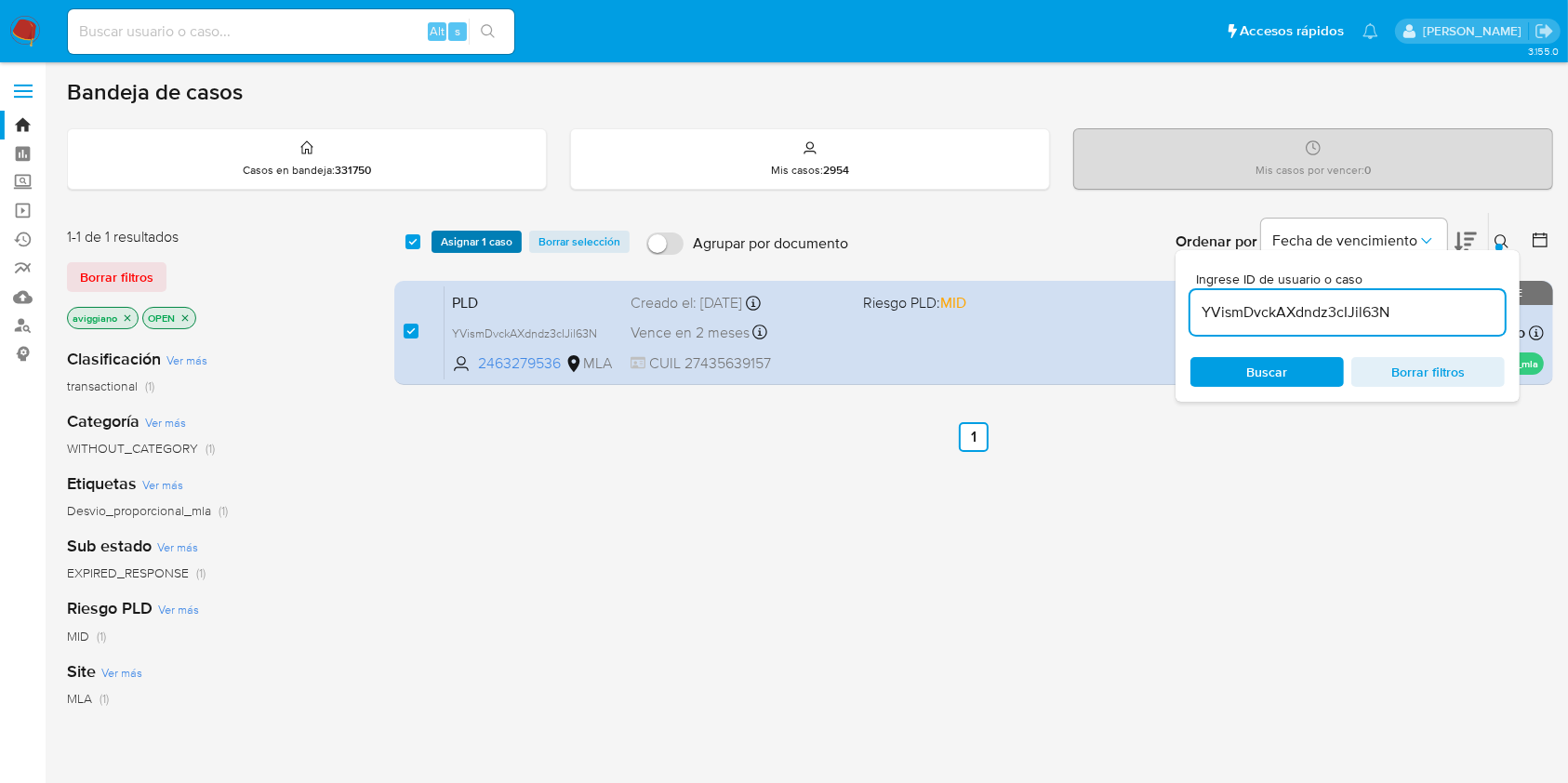
click at [441, 239] on span "Asignar 1 caso" at bounding box center [476, 242] width 72 height 18
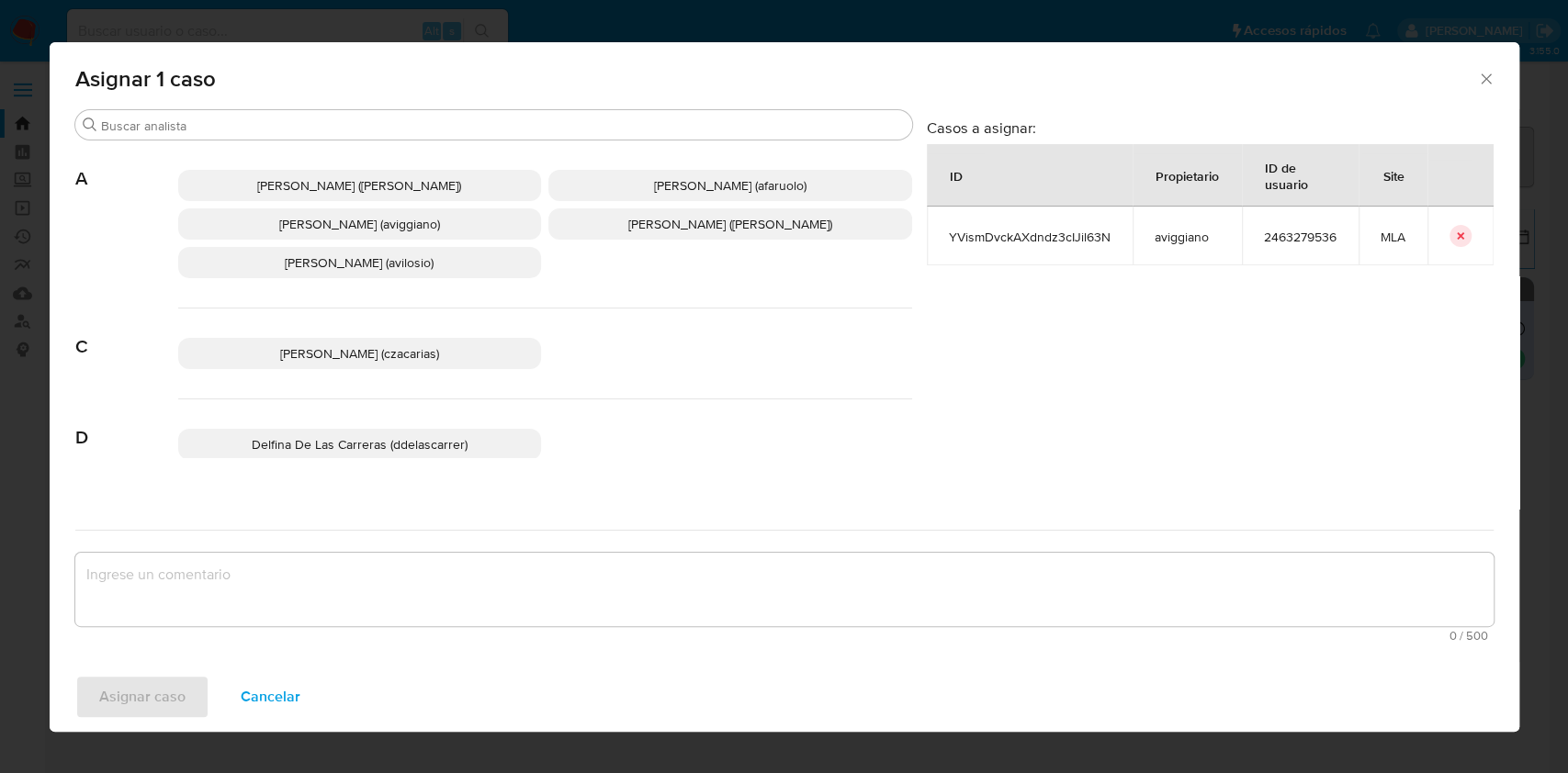
click at [399, 234] on p "[PERSON_NAME] (aviggiano)" at bounding box center [359, 224] width 363 height 32
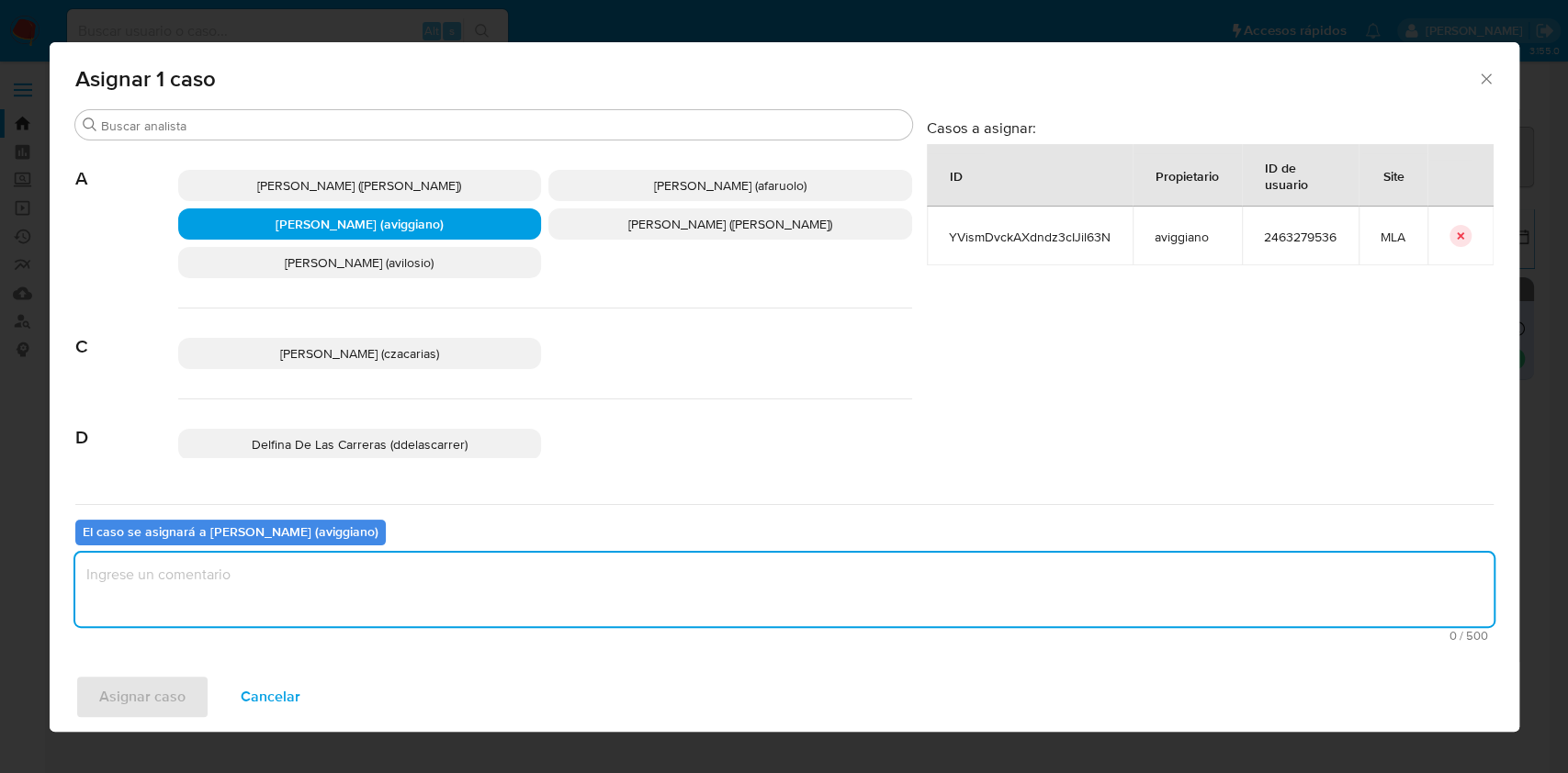
click at [336, 577] on textarea "assign-modal" at bounding box center [785, 589] width 1418 height 74
click at [173, 701] on span "Asignar caso" at bounding box center [142, 696] width 86 height 40
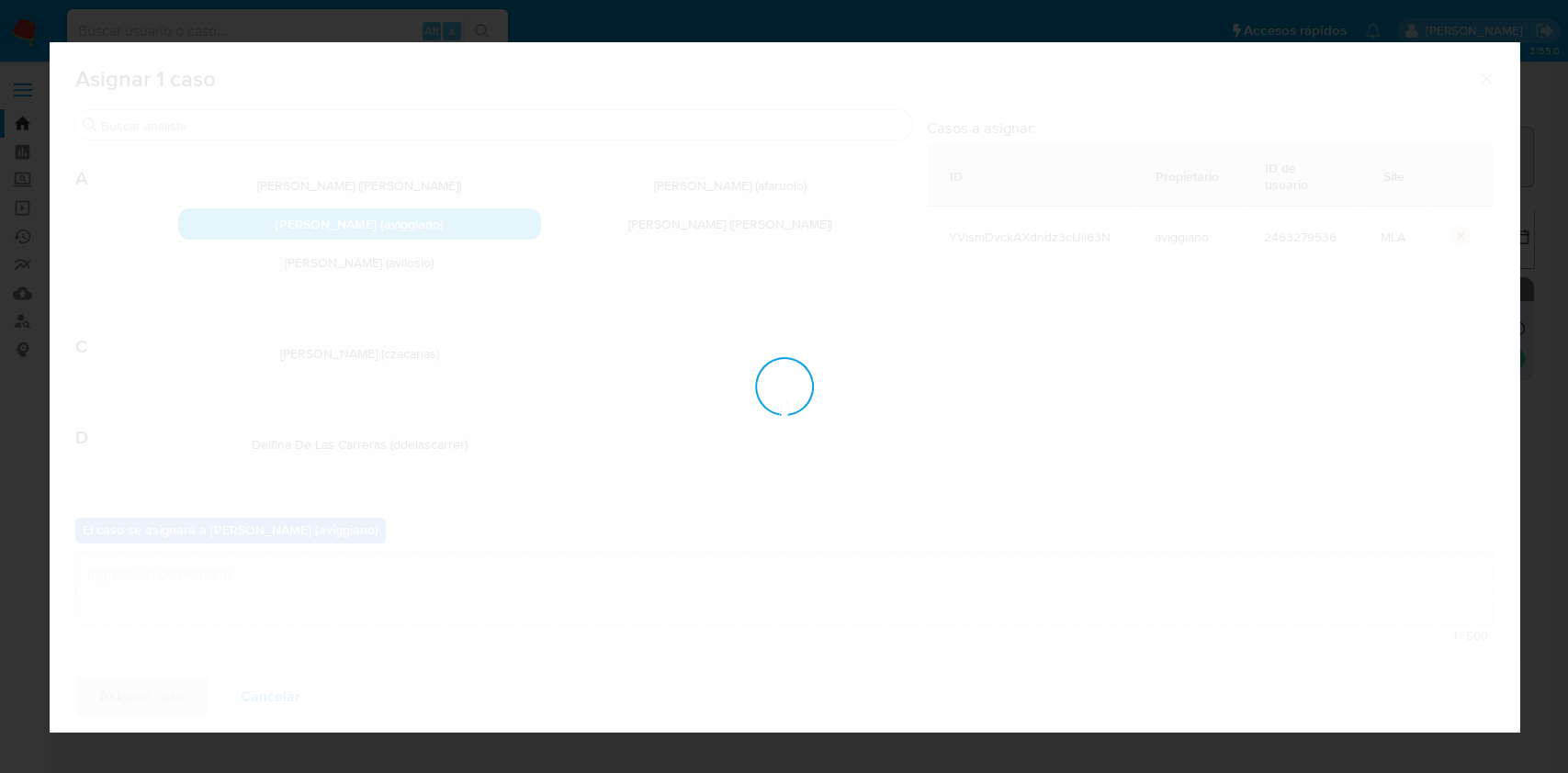
checkbox input "false"
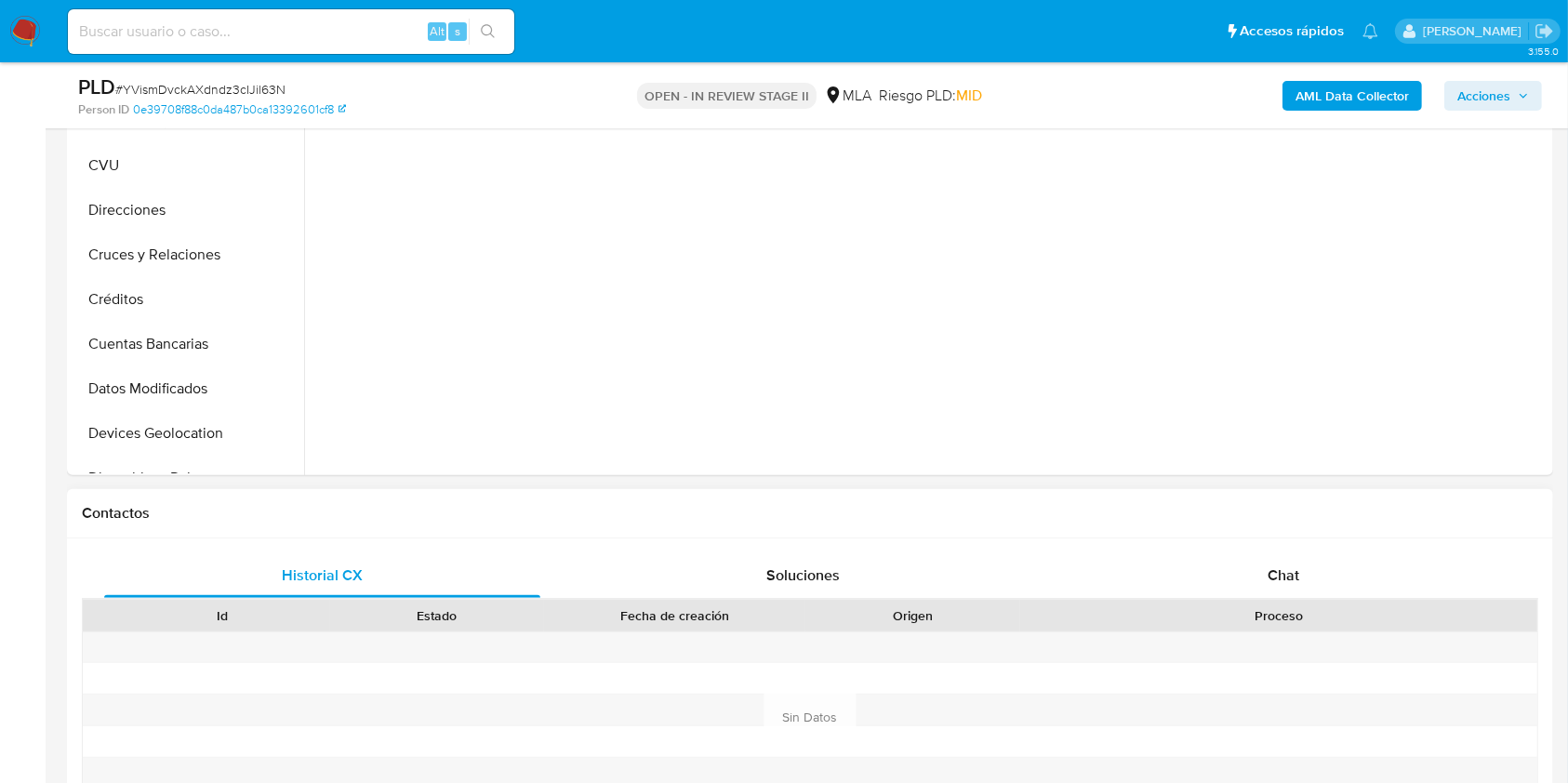
scroll to position [744, 0]
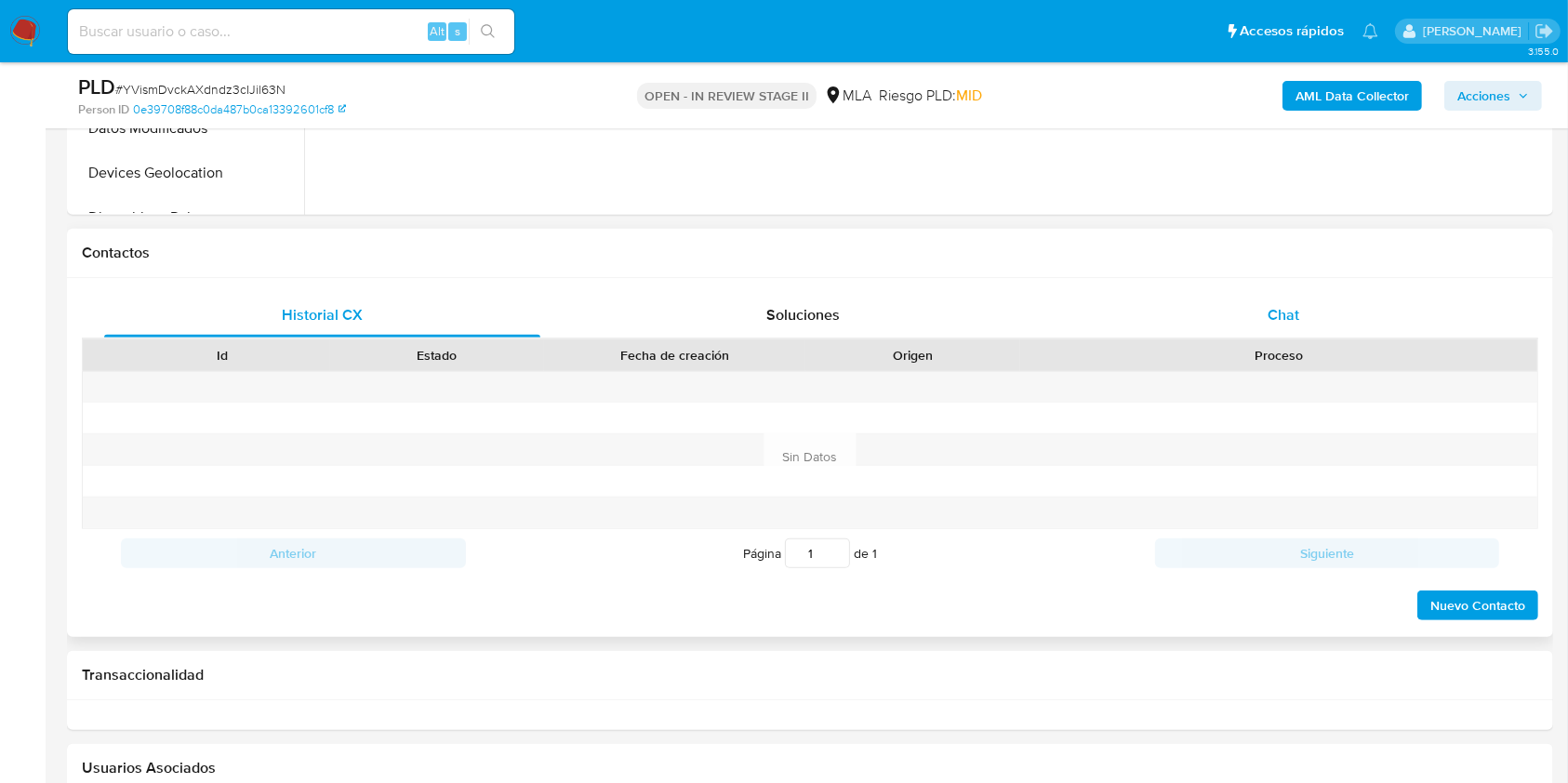
click at [1277, 296] on div "Chat" at bounding box center [1283, 315] width 436 height 45
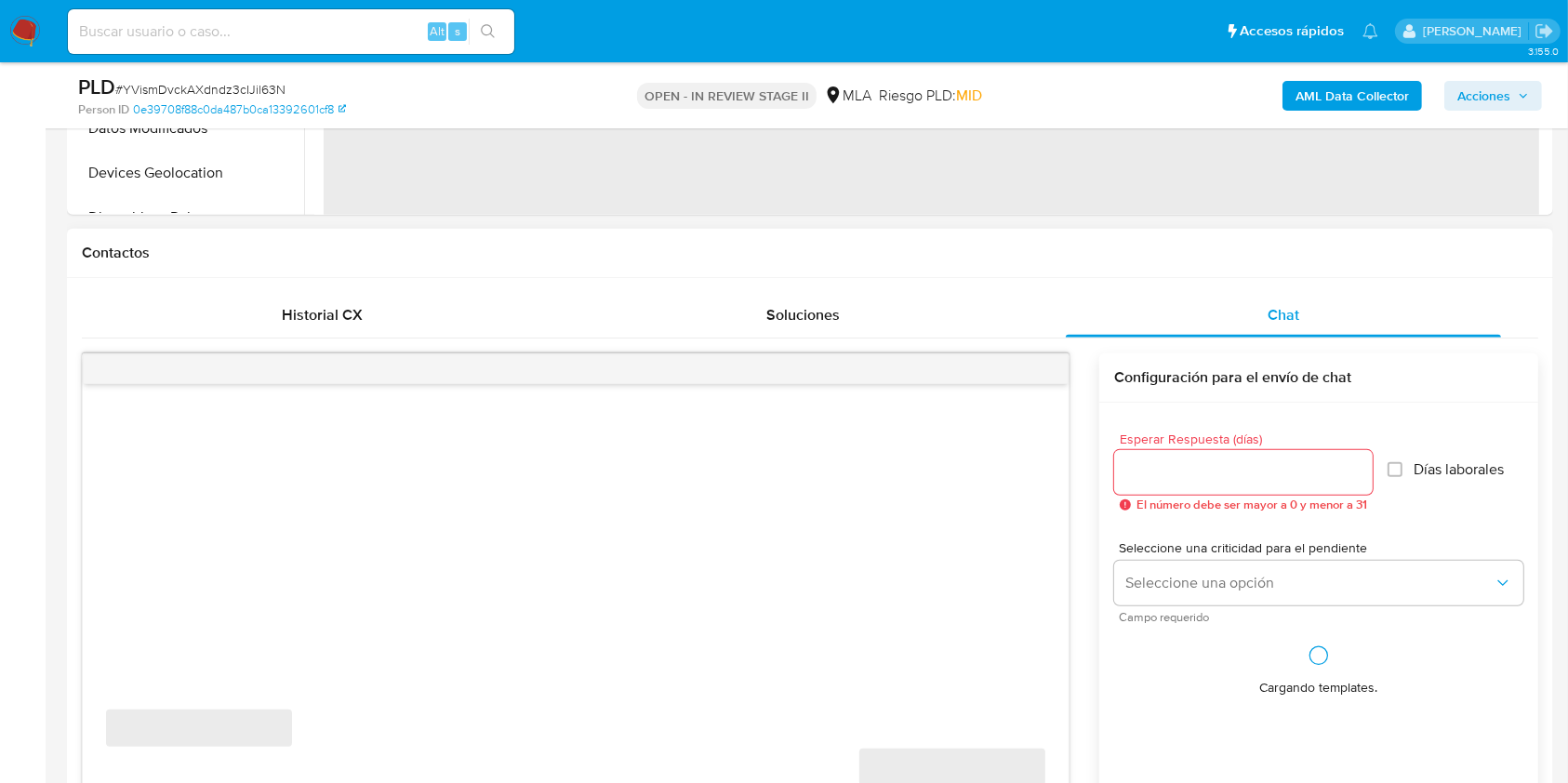
select select "10"
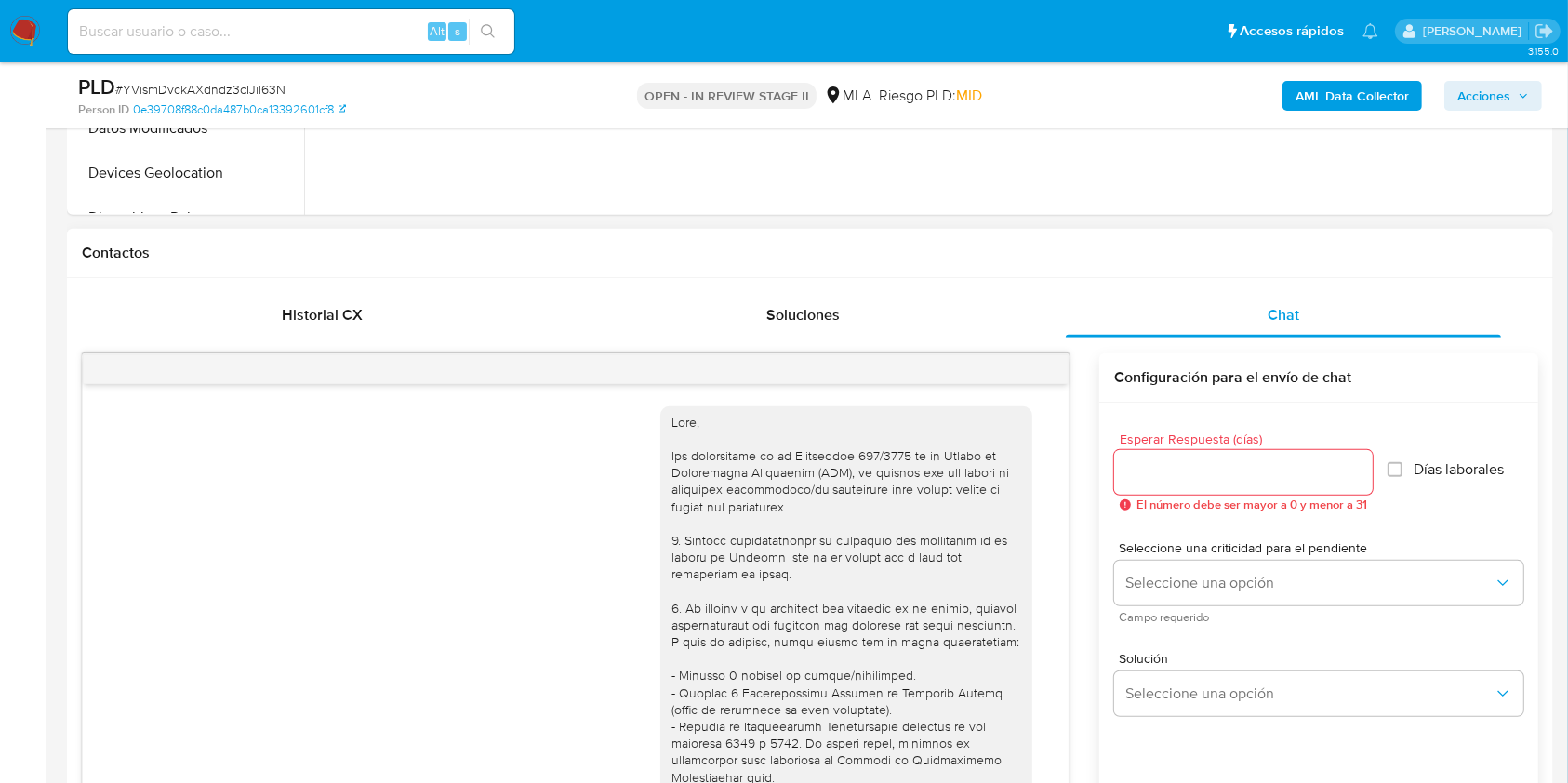
scroll to position [1051, 0]
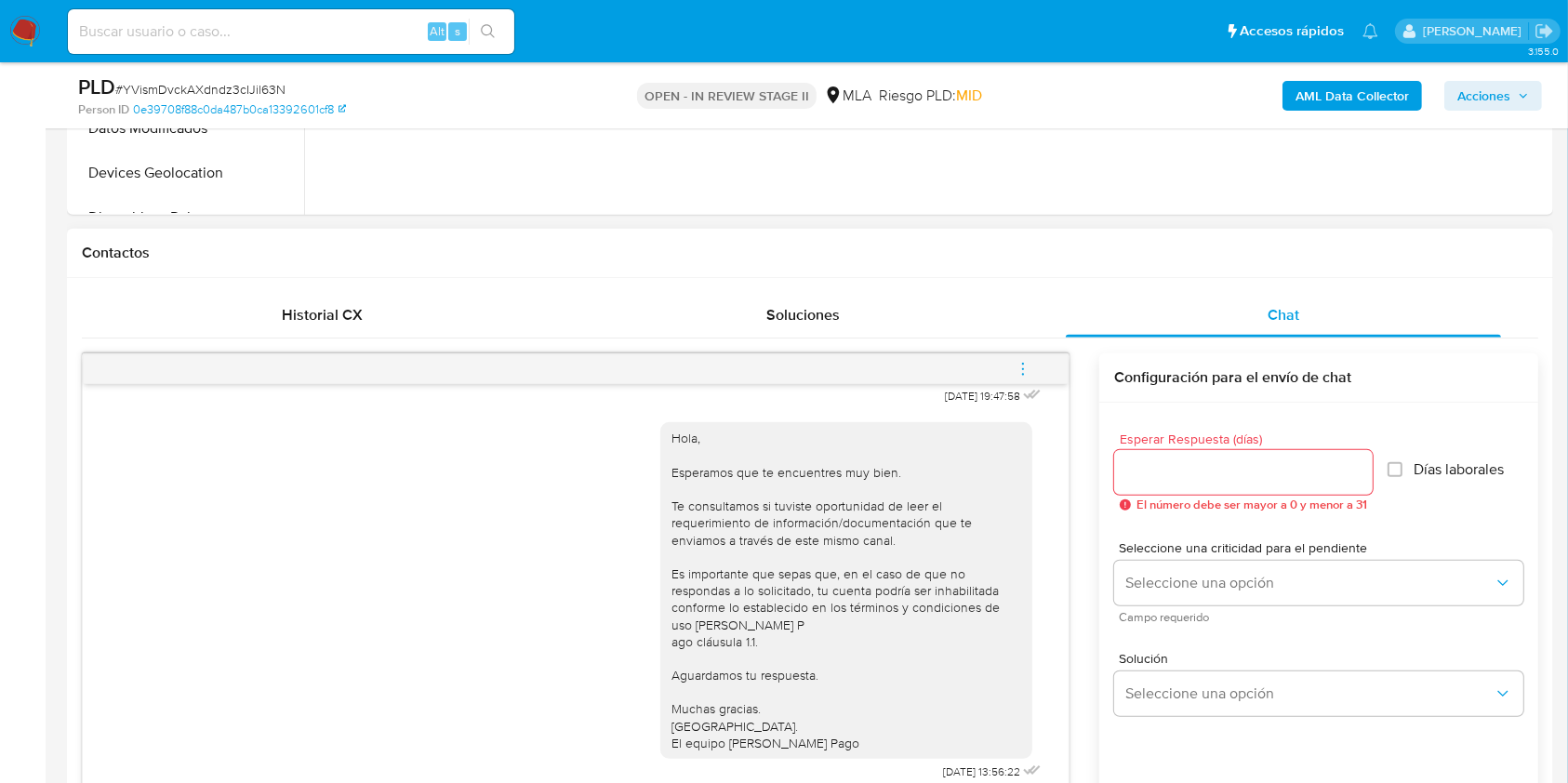
click at [1037, 369] on button "menu-action" at bounding box center [1022, 369] width 61 height 45
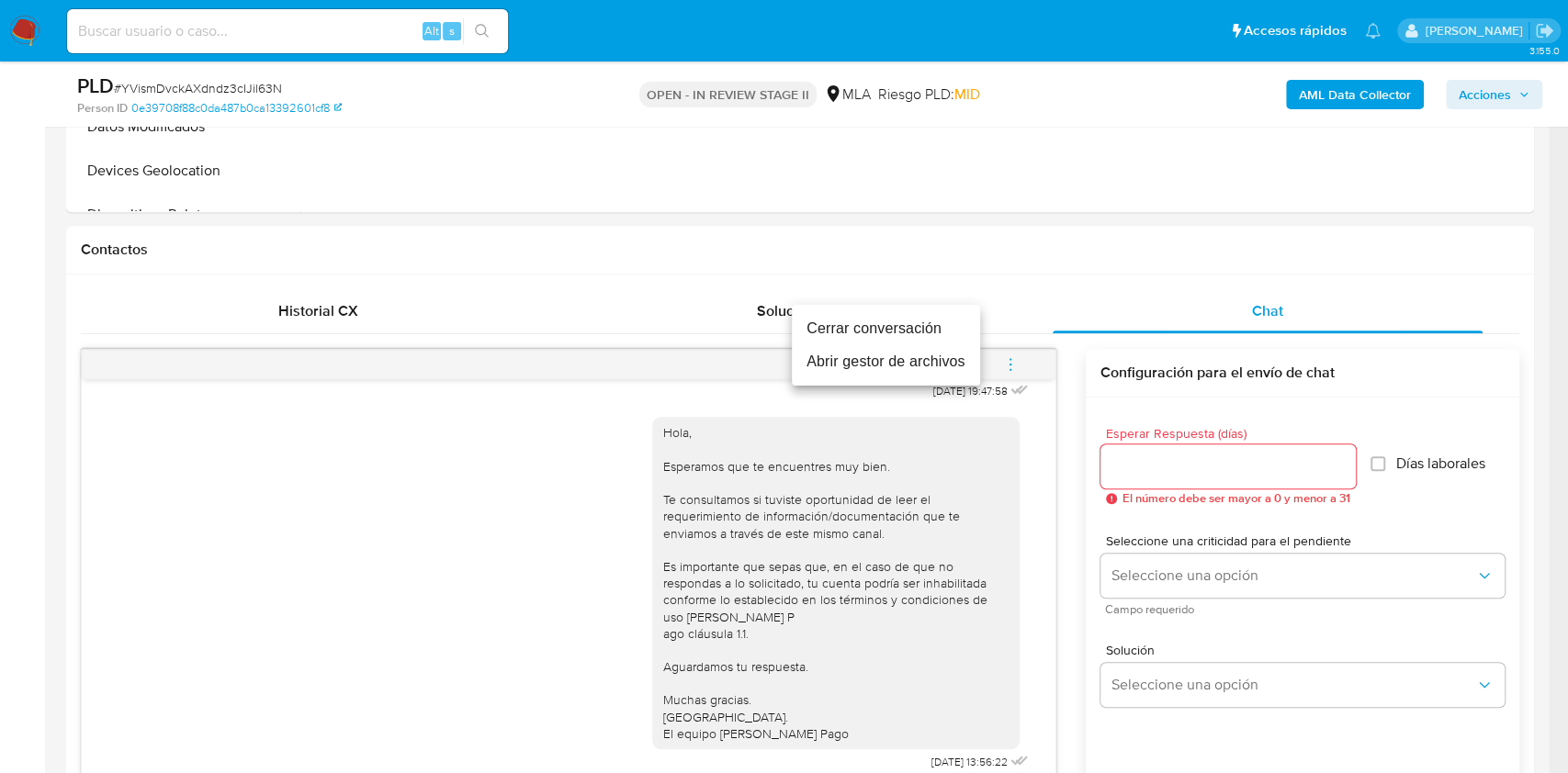
click at [807, 328] on li "Cerrar conversación" at bounding box center [886, 329] width 188 height 33
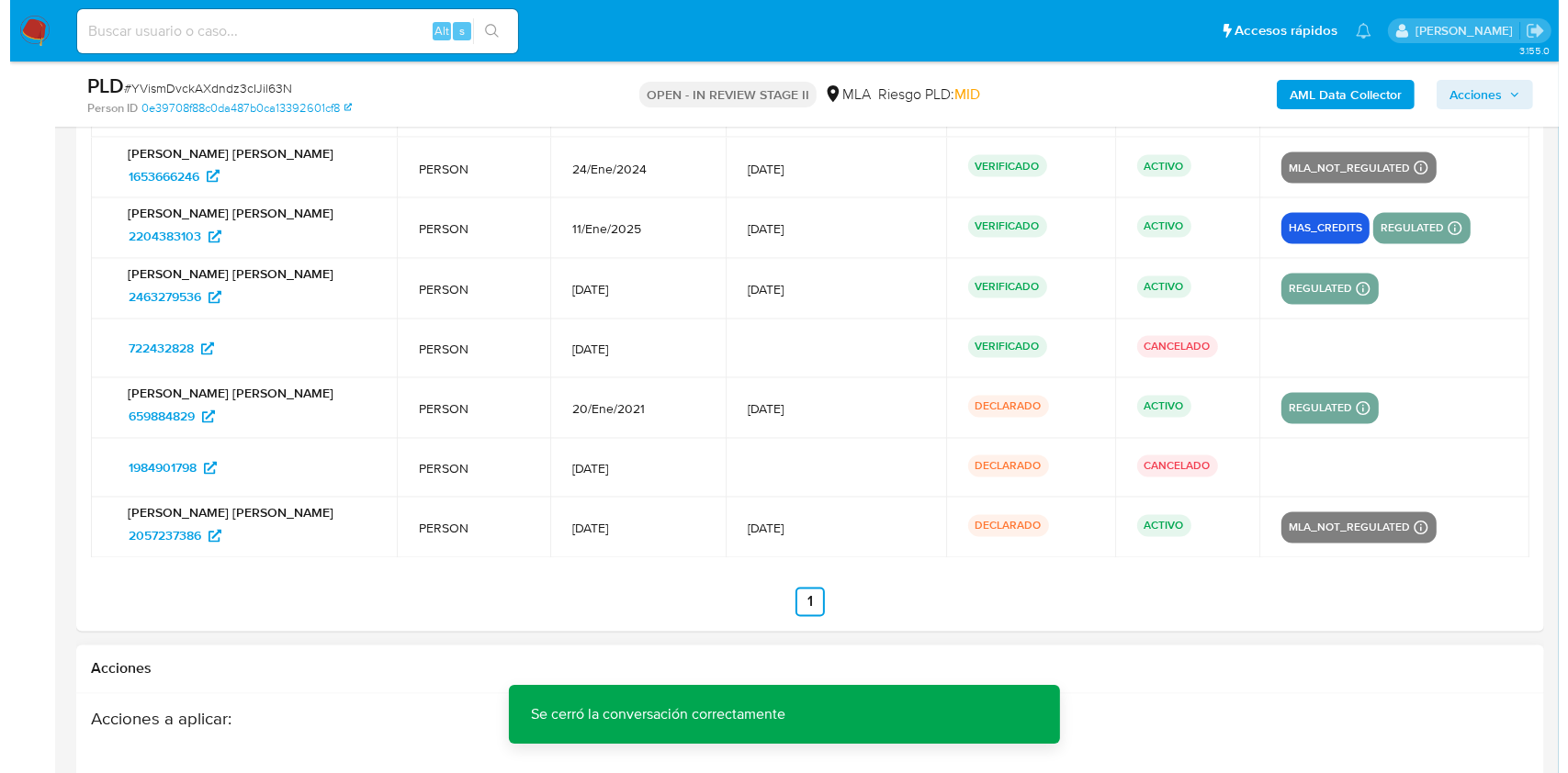
scroll to position [3649, 0]
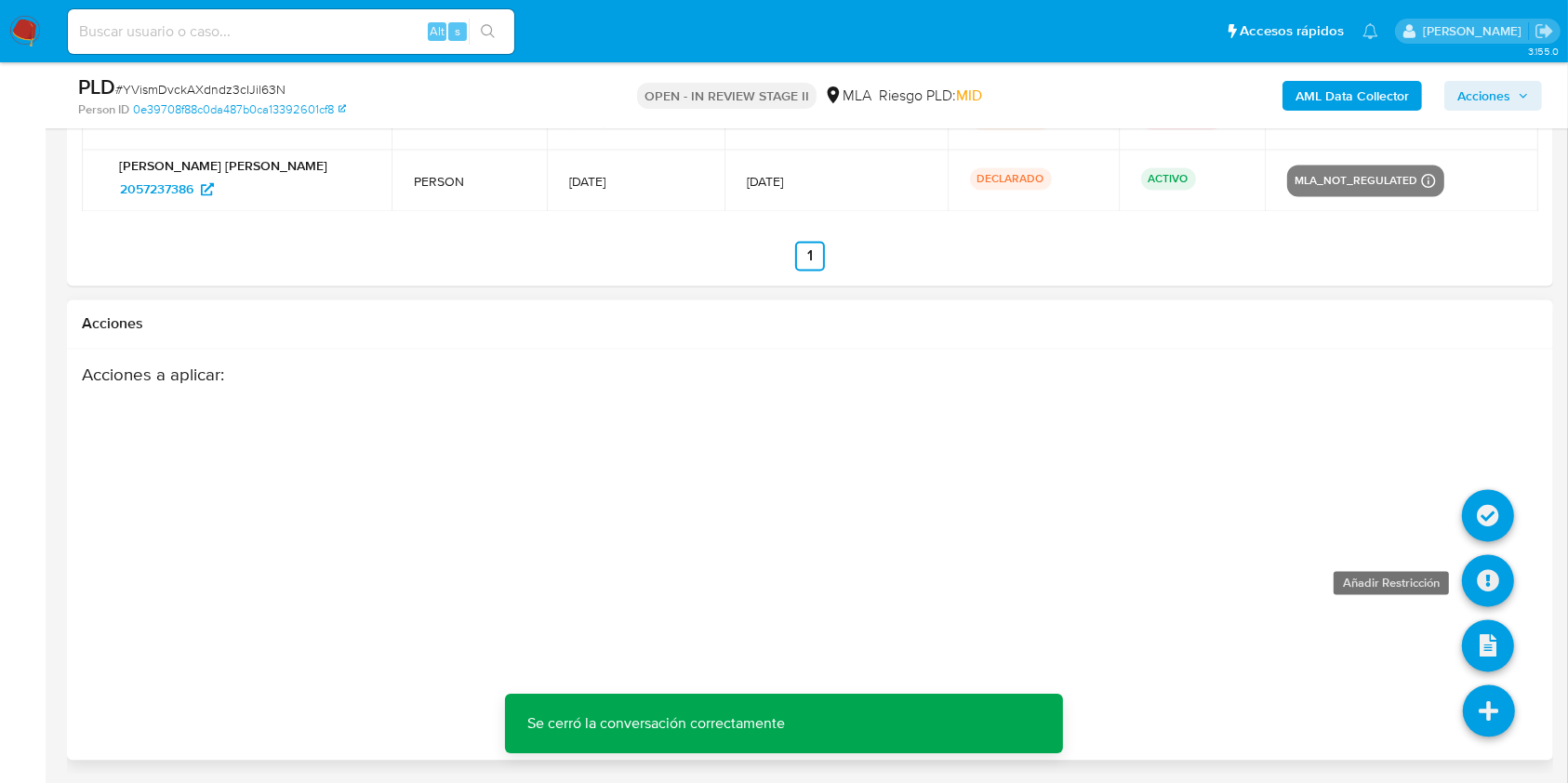
click at [1481, 580] on icon at bounding box center [1487, 580] width 52 height 52
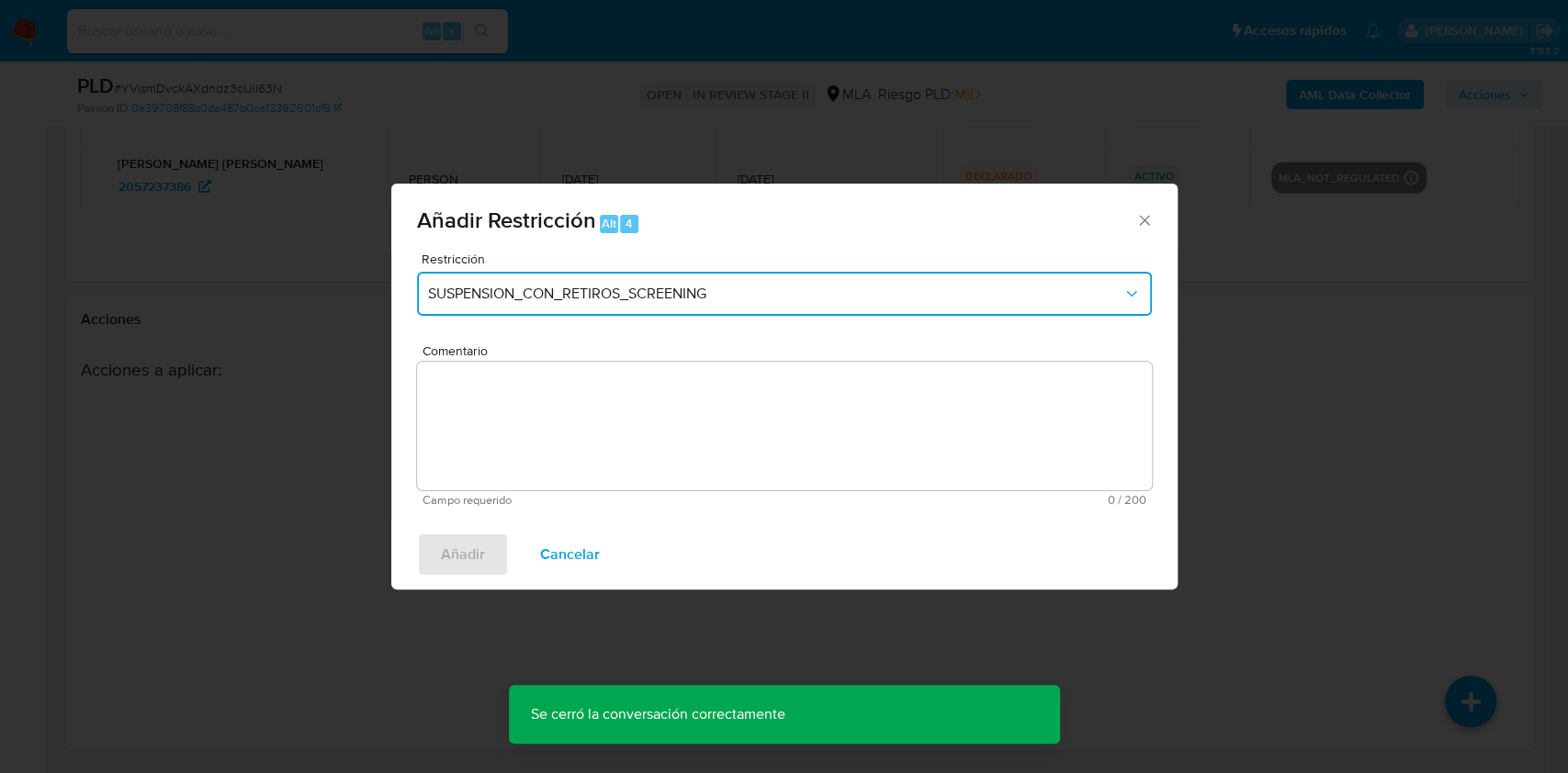
click at [657, 287] on span "SUSPENSION_CON_RETIROS_SCREENING" at bounding box center [775, 293] width 694 height 18
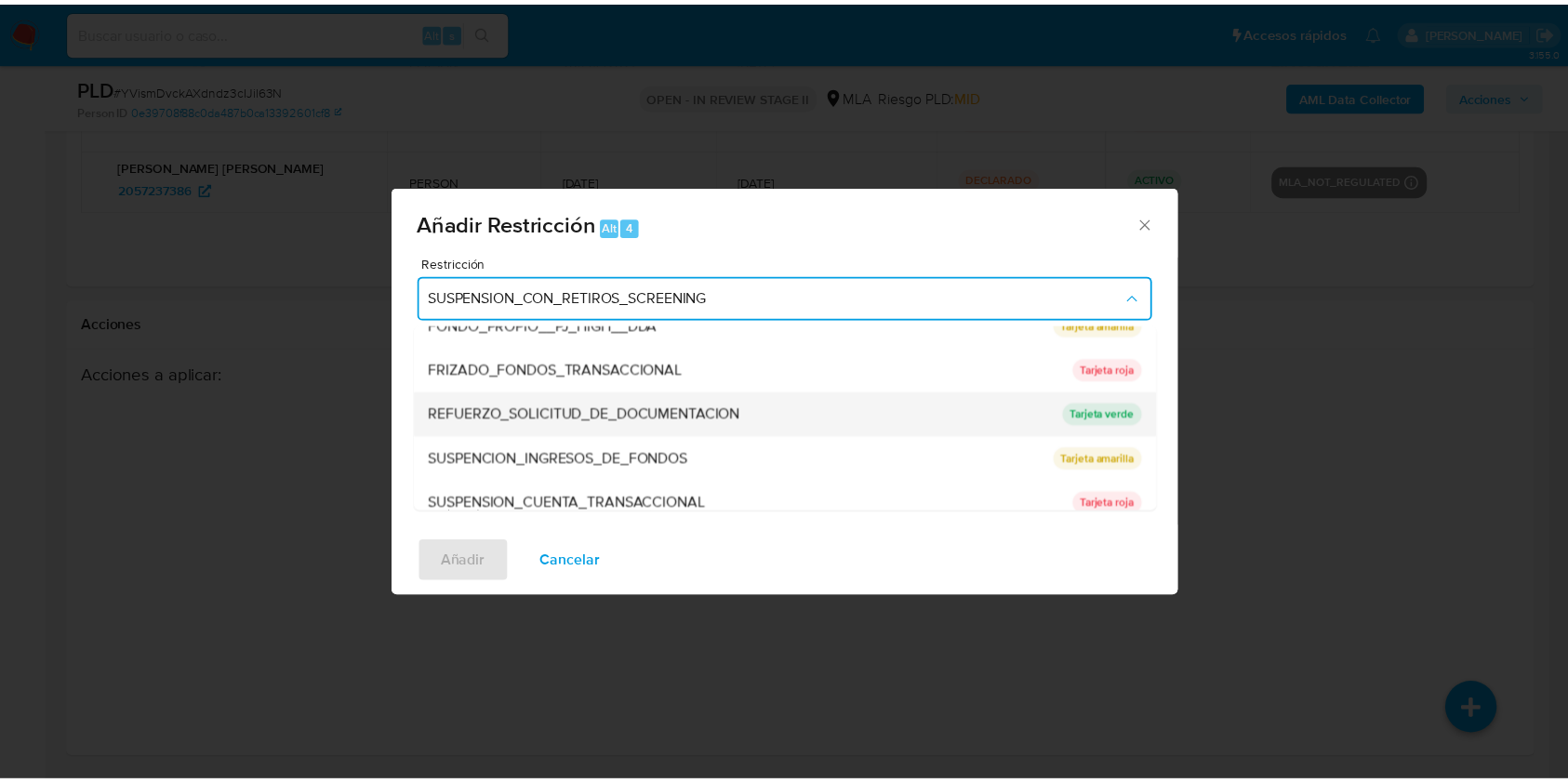
scroll to position [394, 0]
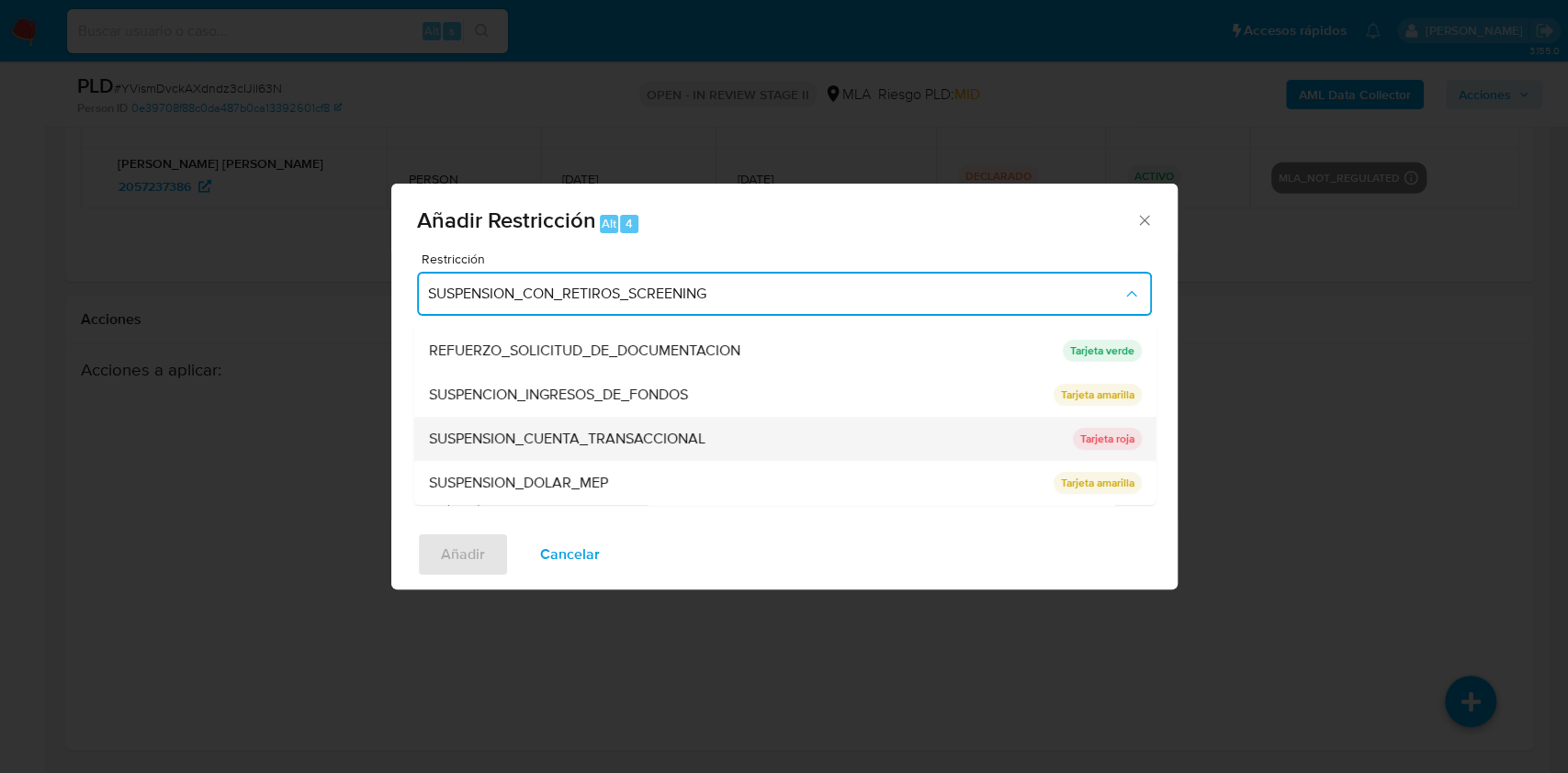
click at [534, 447] on span "SUSPENSION_CUENTA_TRANSACCIONAL" at bounding box center [566, 438] width 276 height 18
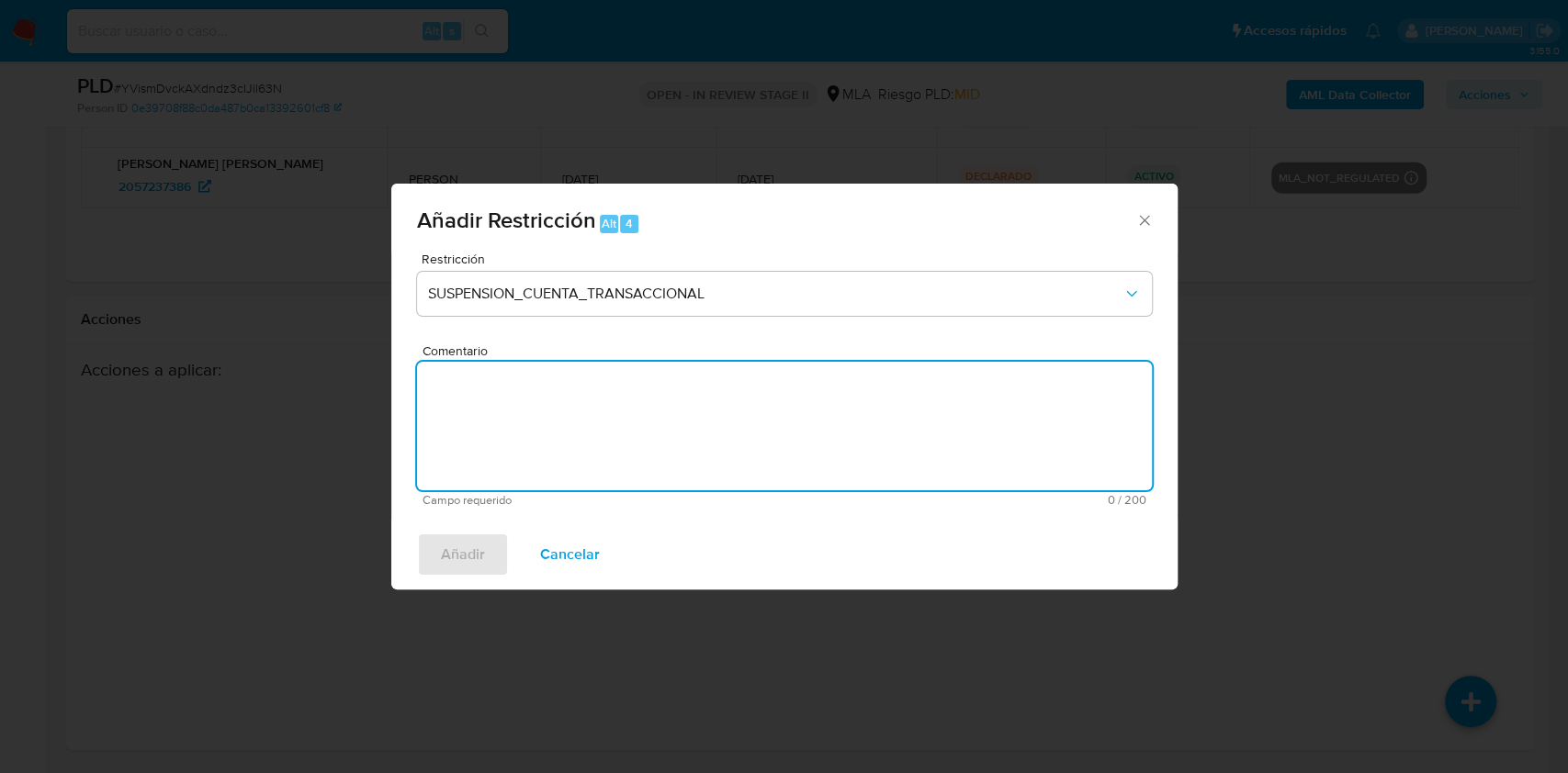
click at [534, 447] on textarea "Comentario" at bounding box center [784, 426] width 735 height 128
type textarea "AML"
click at [448, 561] on span "Añadir" at bounding box center [463, 555] width 44 height 40
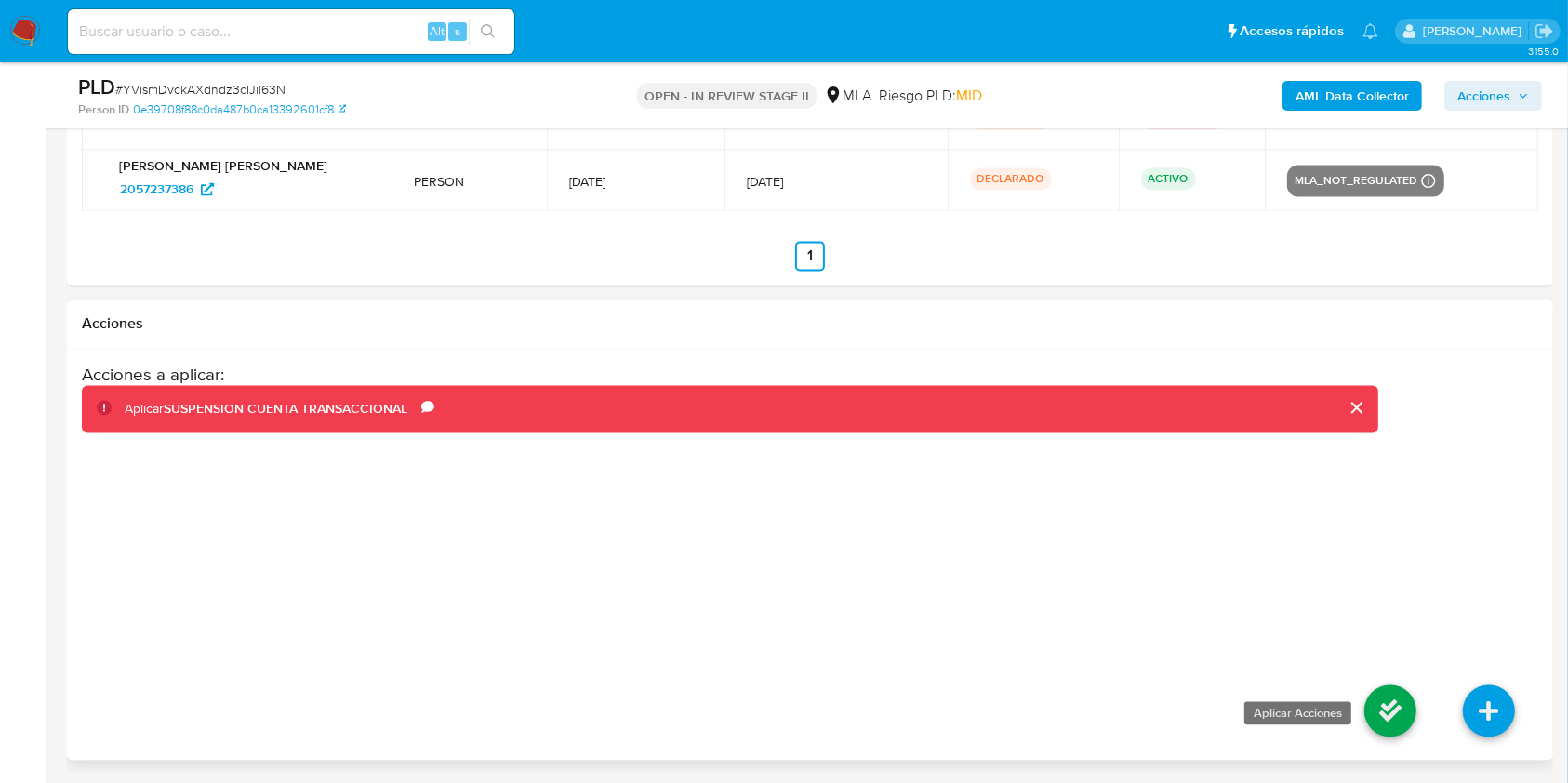
click at [1412, 698] on icon at bounding box center [1390, 710] width 52 height 52
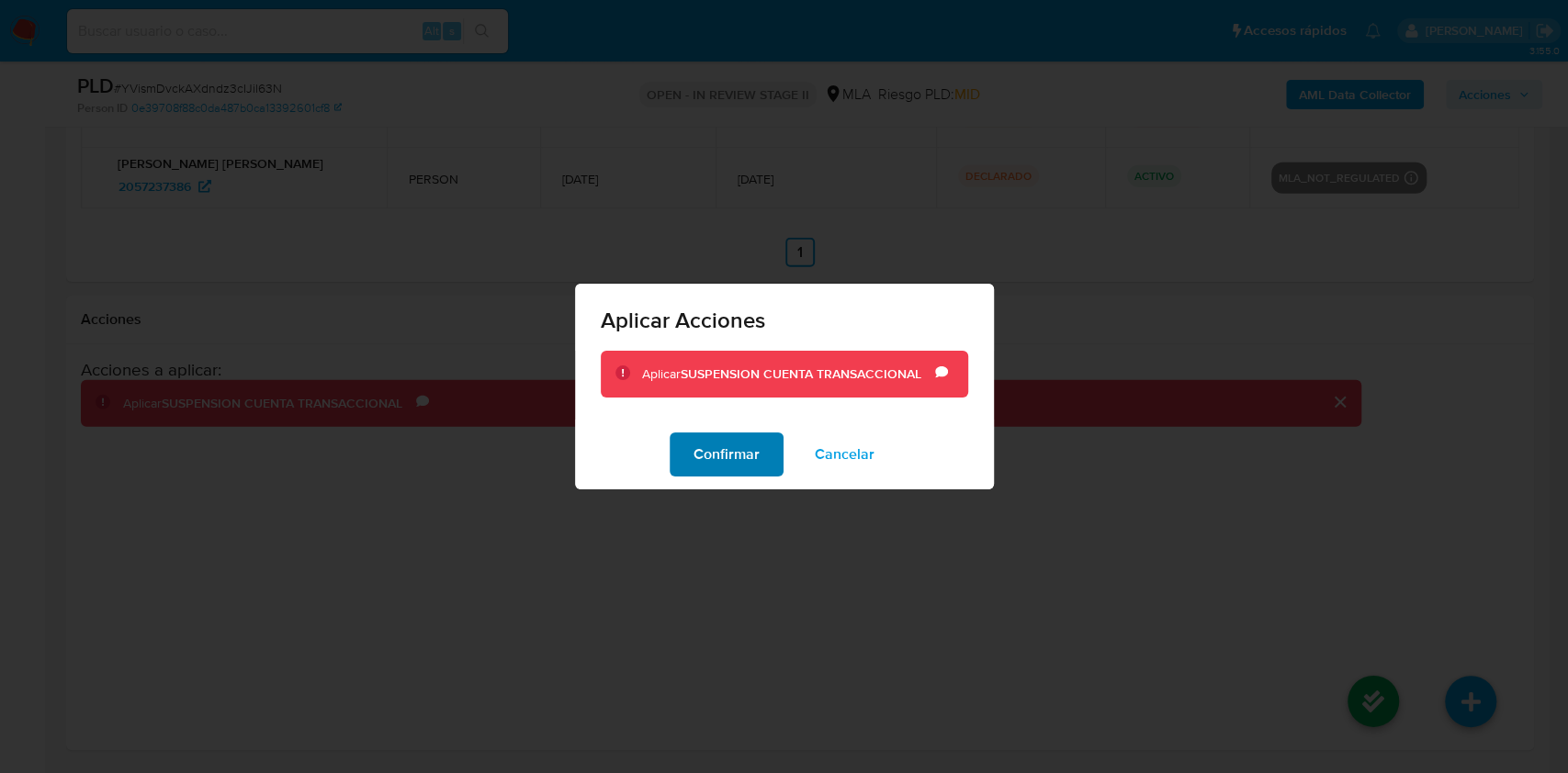
click at [742, 444] on span "Confirmar" at bounding box center [726, 454] width 66 height 40
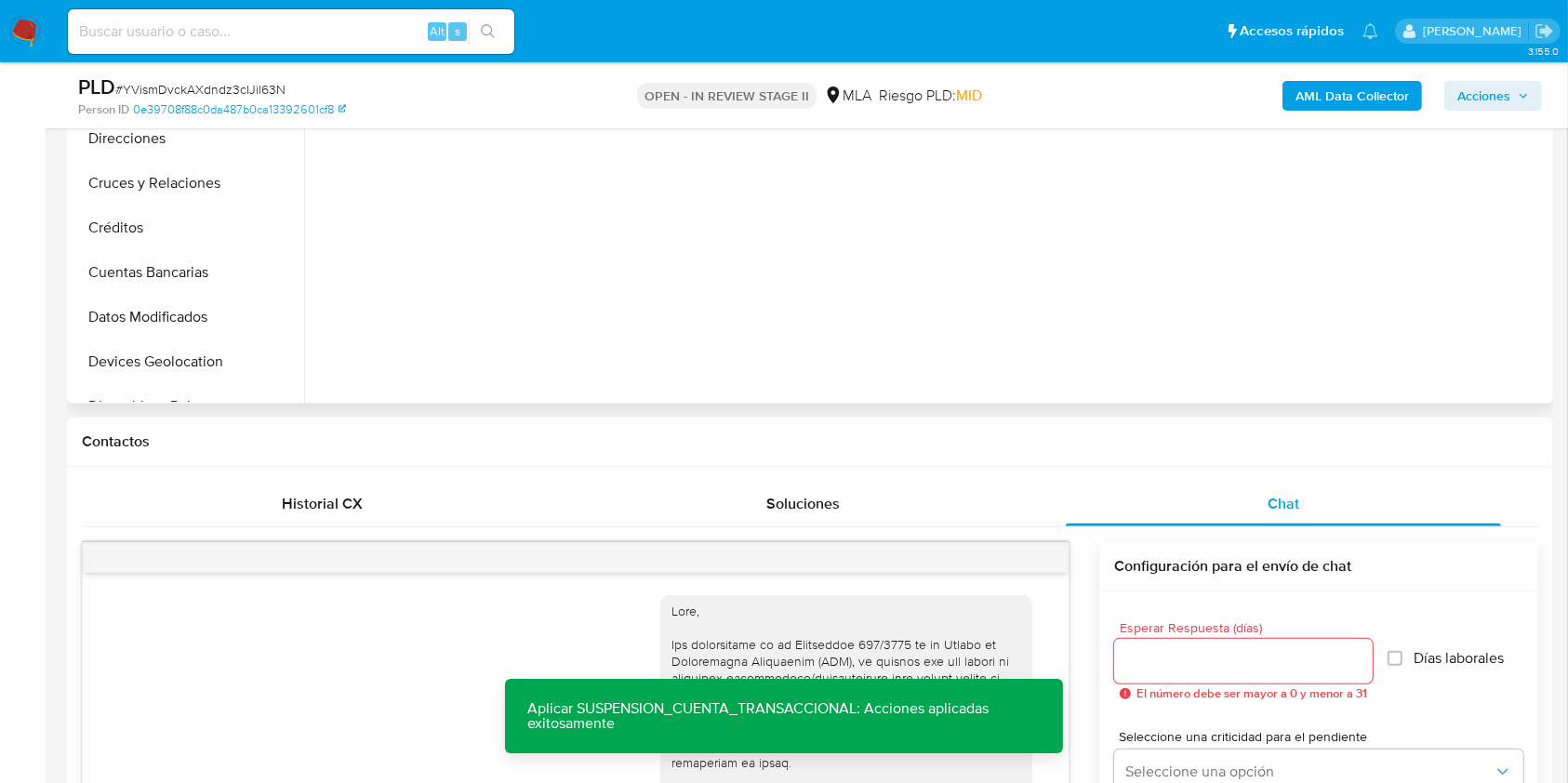
scroll to position [348, 0]
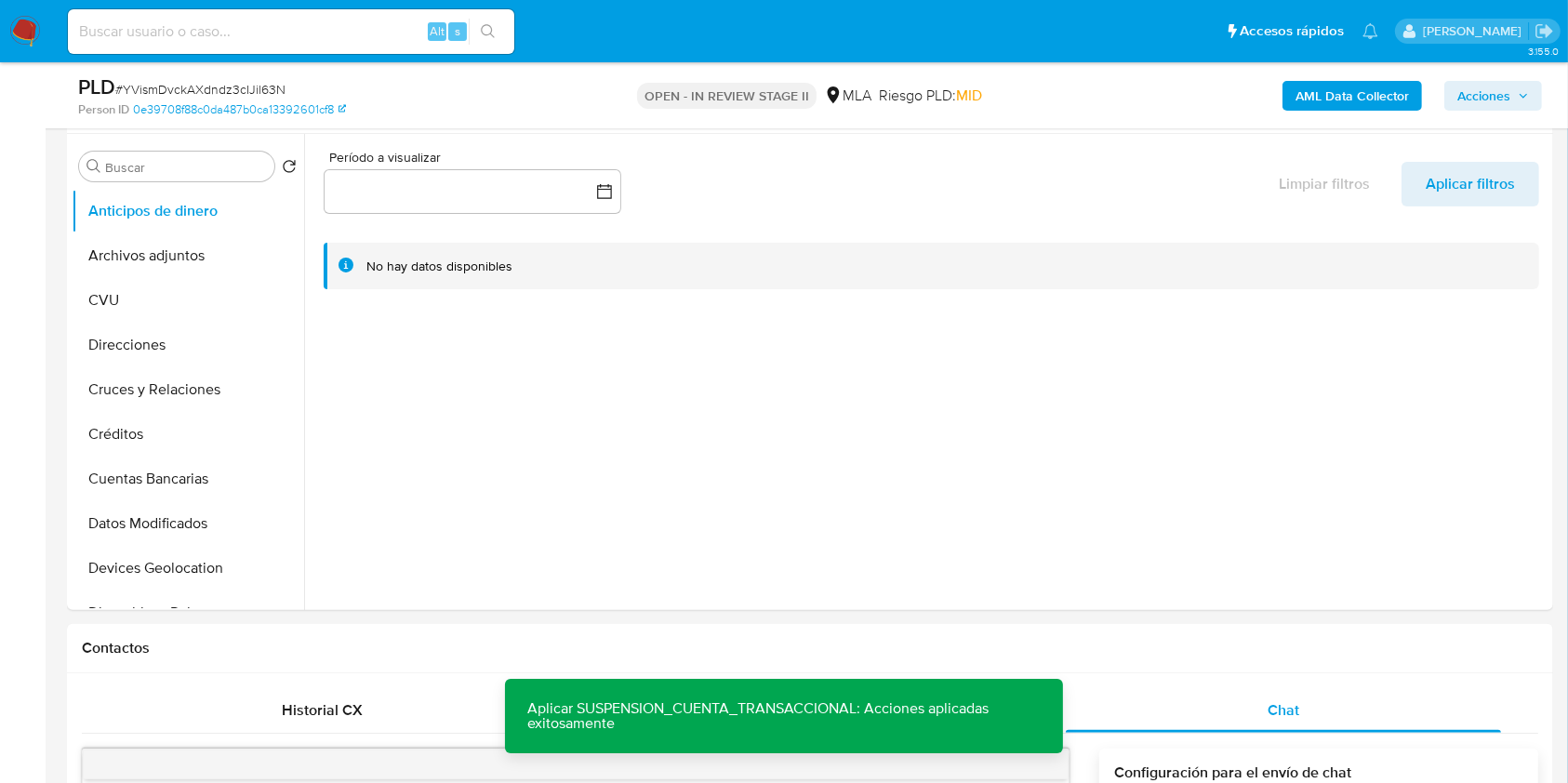
drag, startPoint x: 1481, startPoint y: 96, endPoint x: 1455, endPoint y: 107, distance: 28.2
click at [1481, 95] on span "Acciones" at bounding box center [1484, 95] width 53 height 30
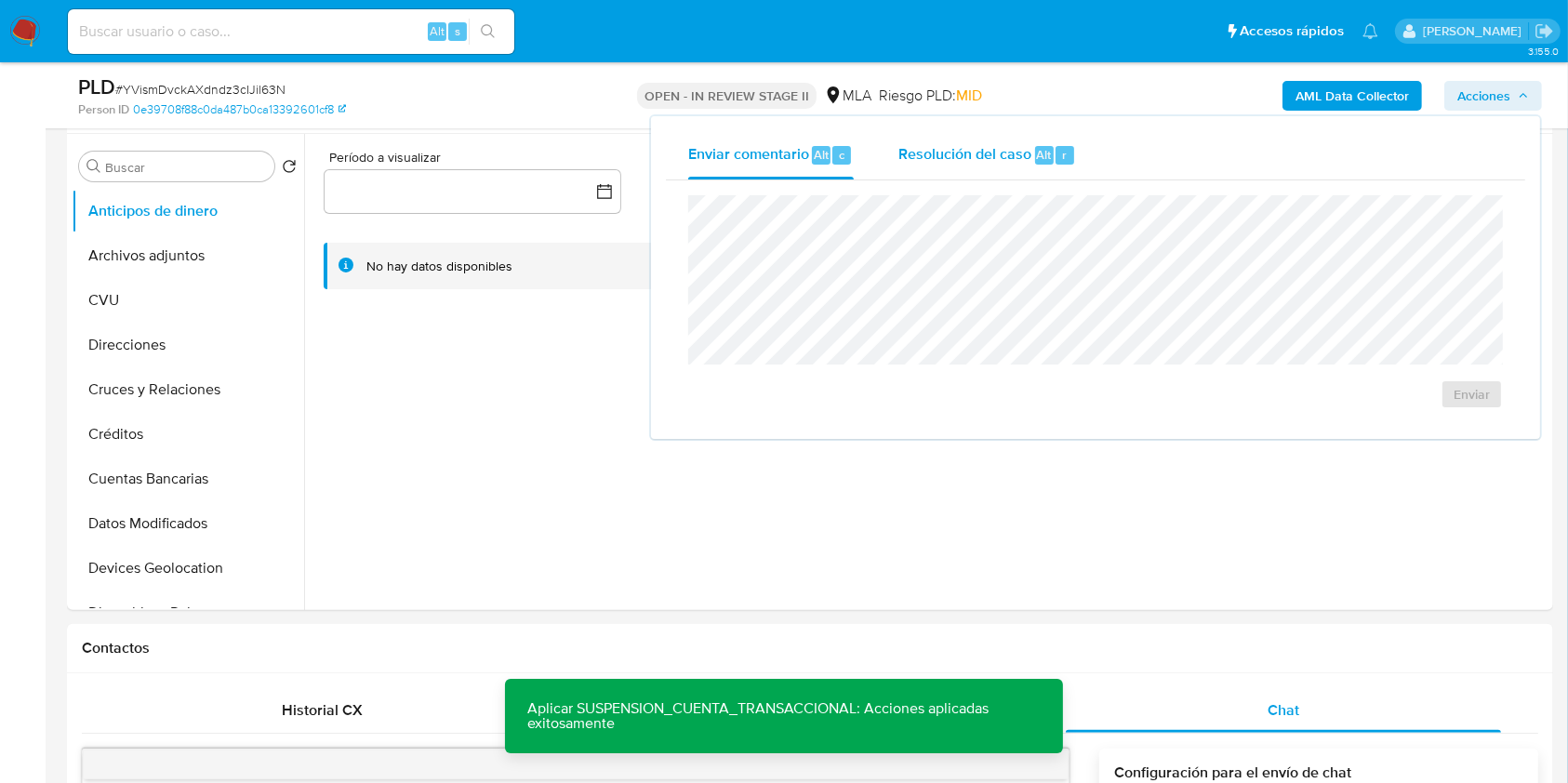
click at [956, 157] on span "Resolución del caso" at bounding box center [964, 154] width 133 height 21
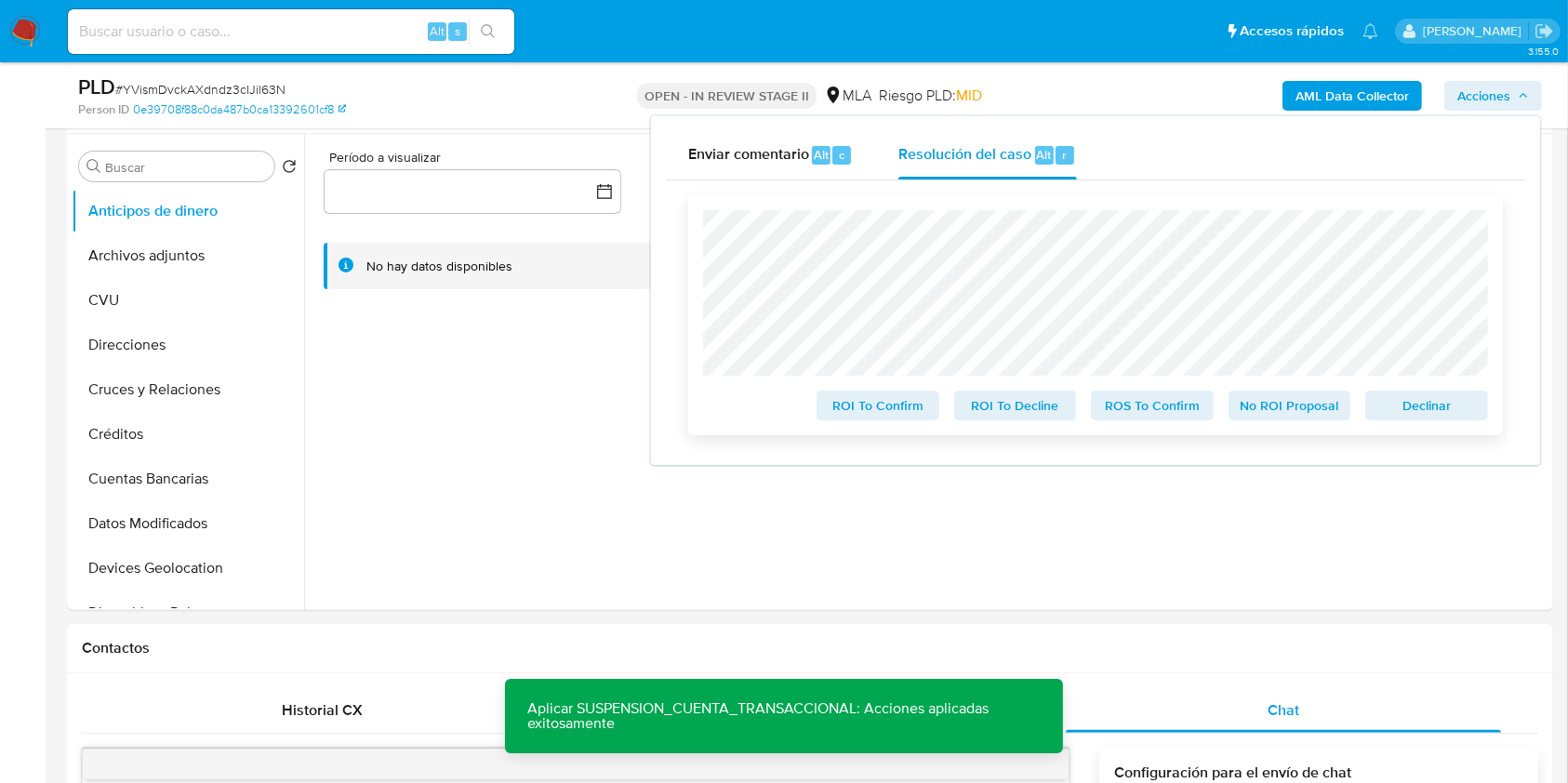
click at [1414, 403] on span "Declinar" at bounding box center [1426, 405] width 97 height 26
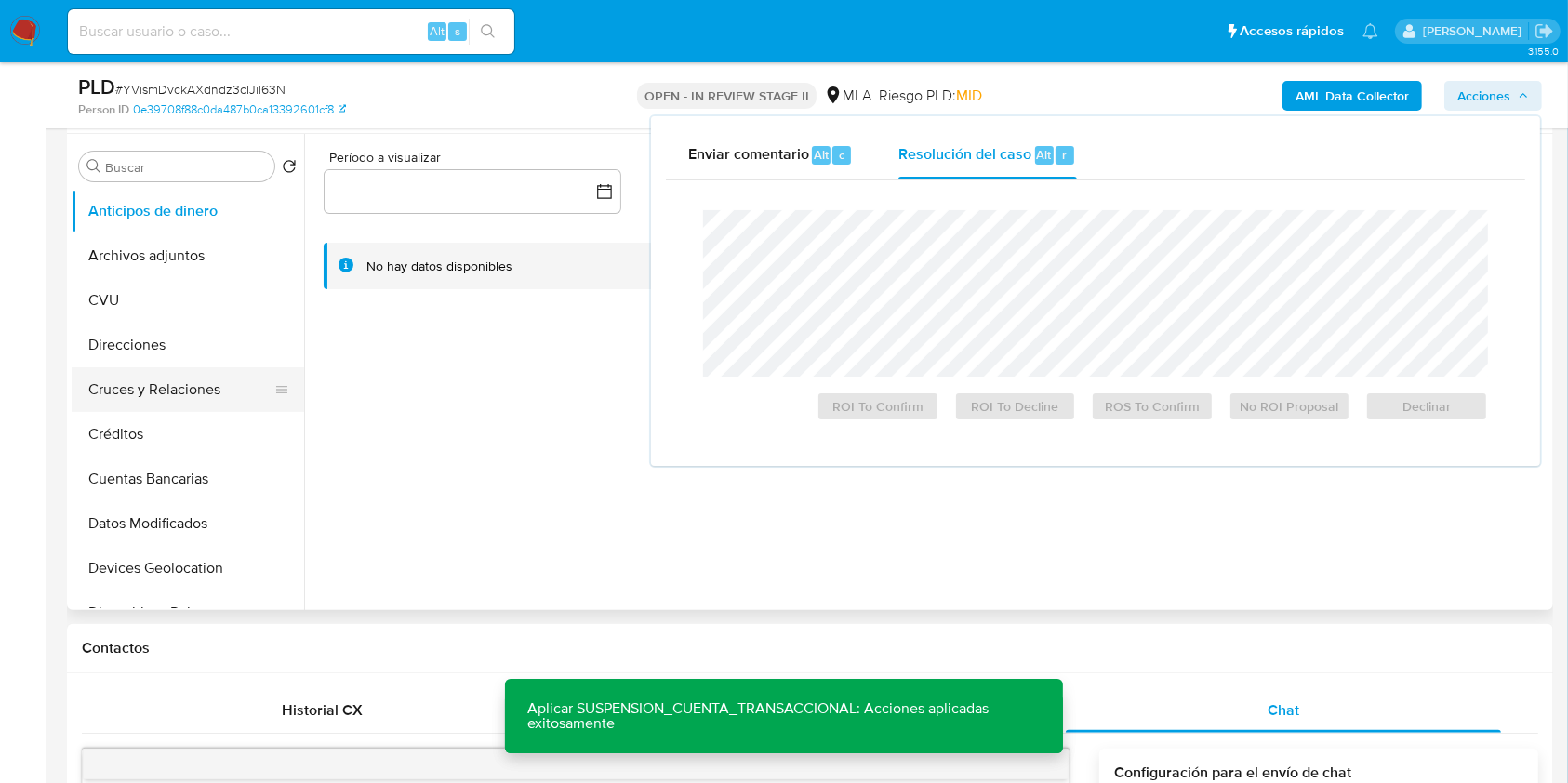
scroll to position [247, 0]
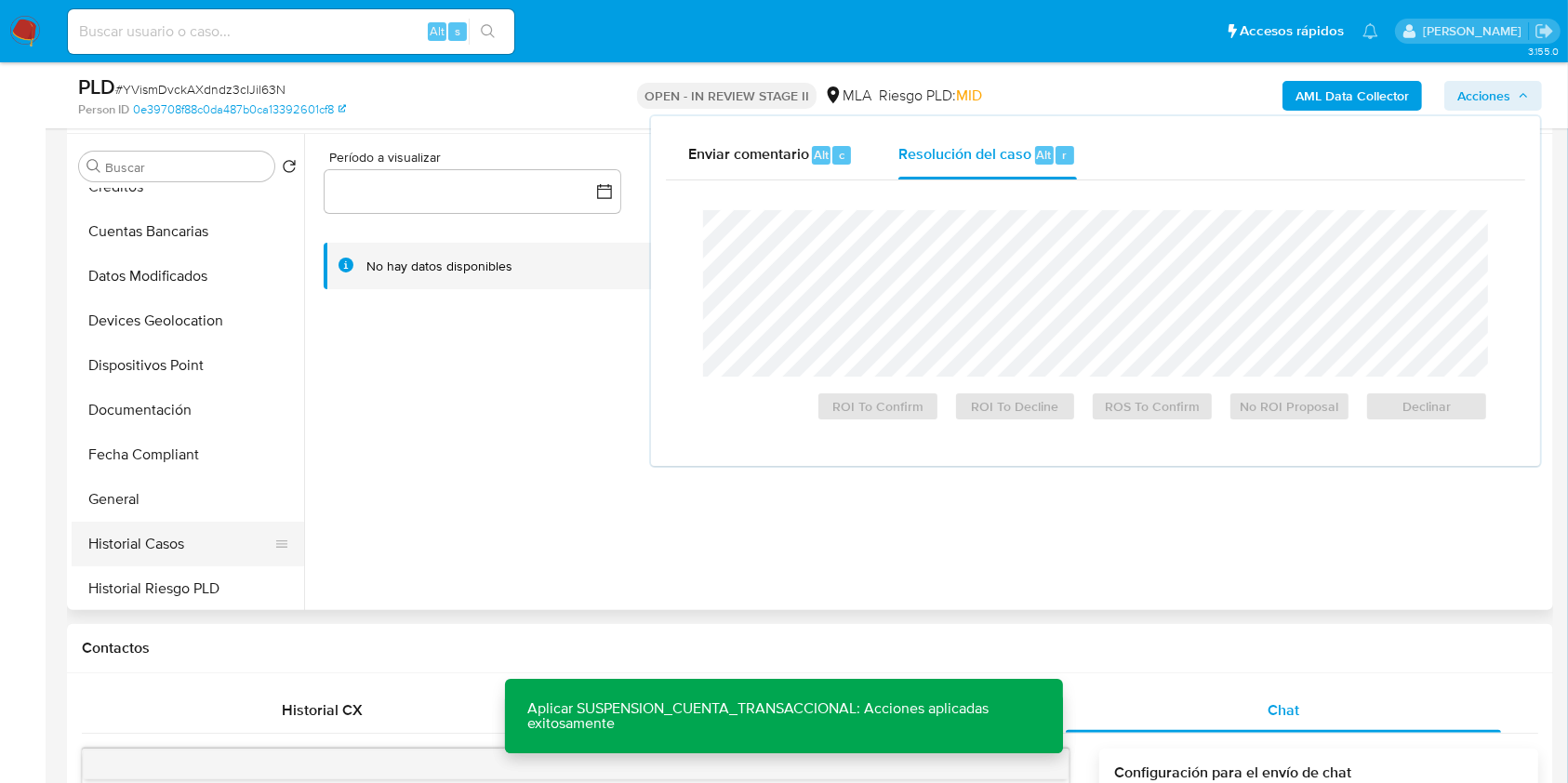
click at [136, 530] on button "Historial Casos" at bounding box center [180, 544] width 217 height 45
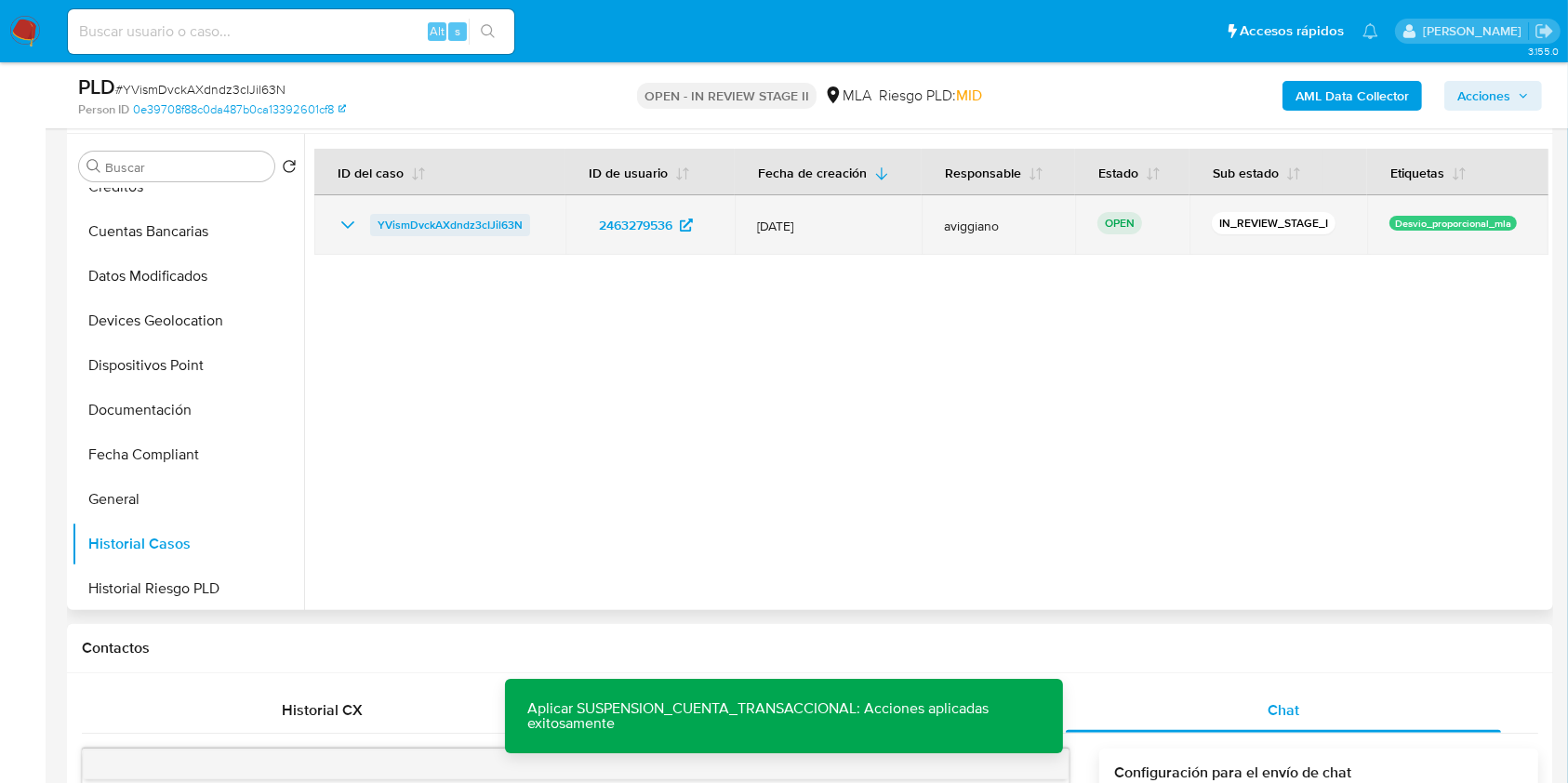
click at [408, 228] on span "YVismDvckAXdndz3cIJil63N" at bounding box center [449, 224] width 145 height 22
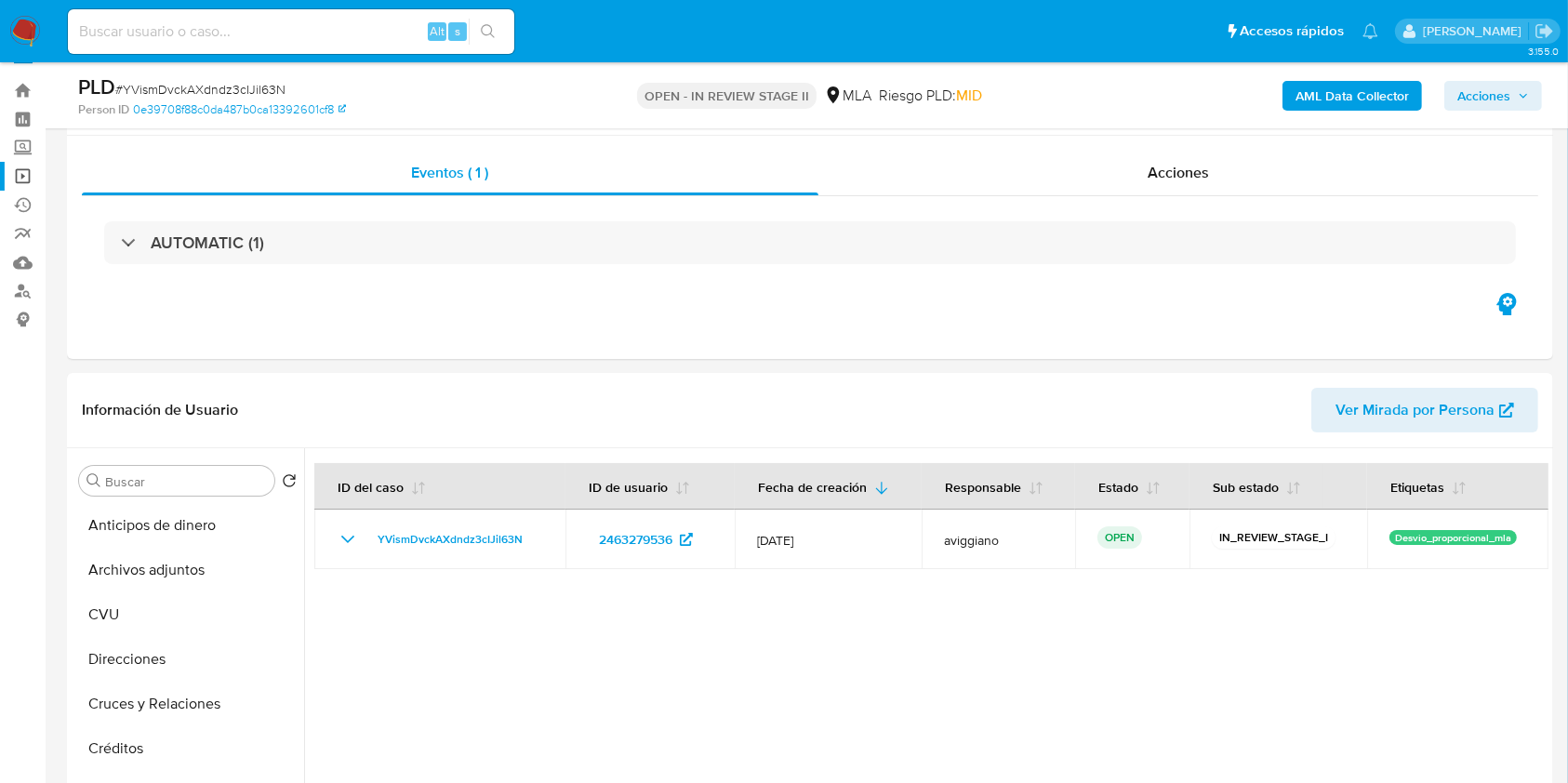
scroll to position [0, 0]
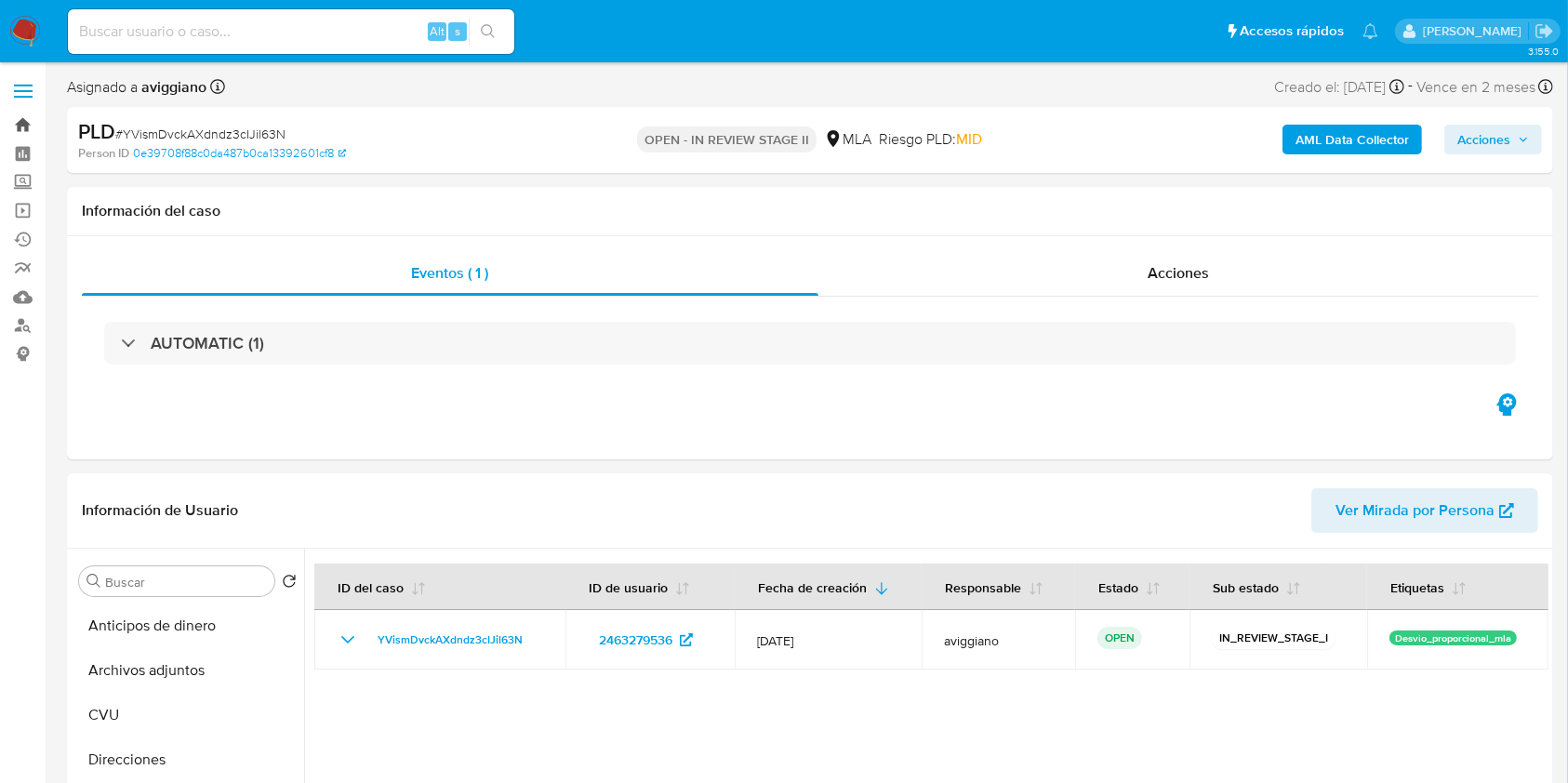
click at [21, 127] on link "Bandeja" at bounding box center [111, 125] width 221 height 29
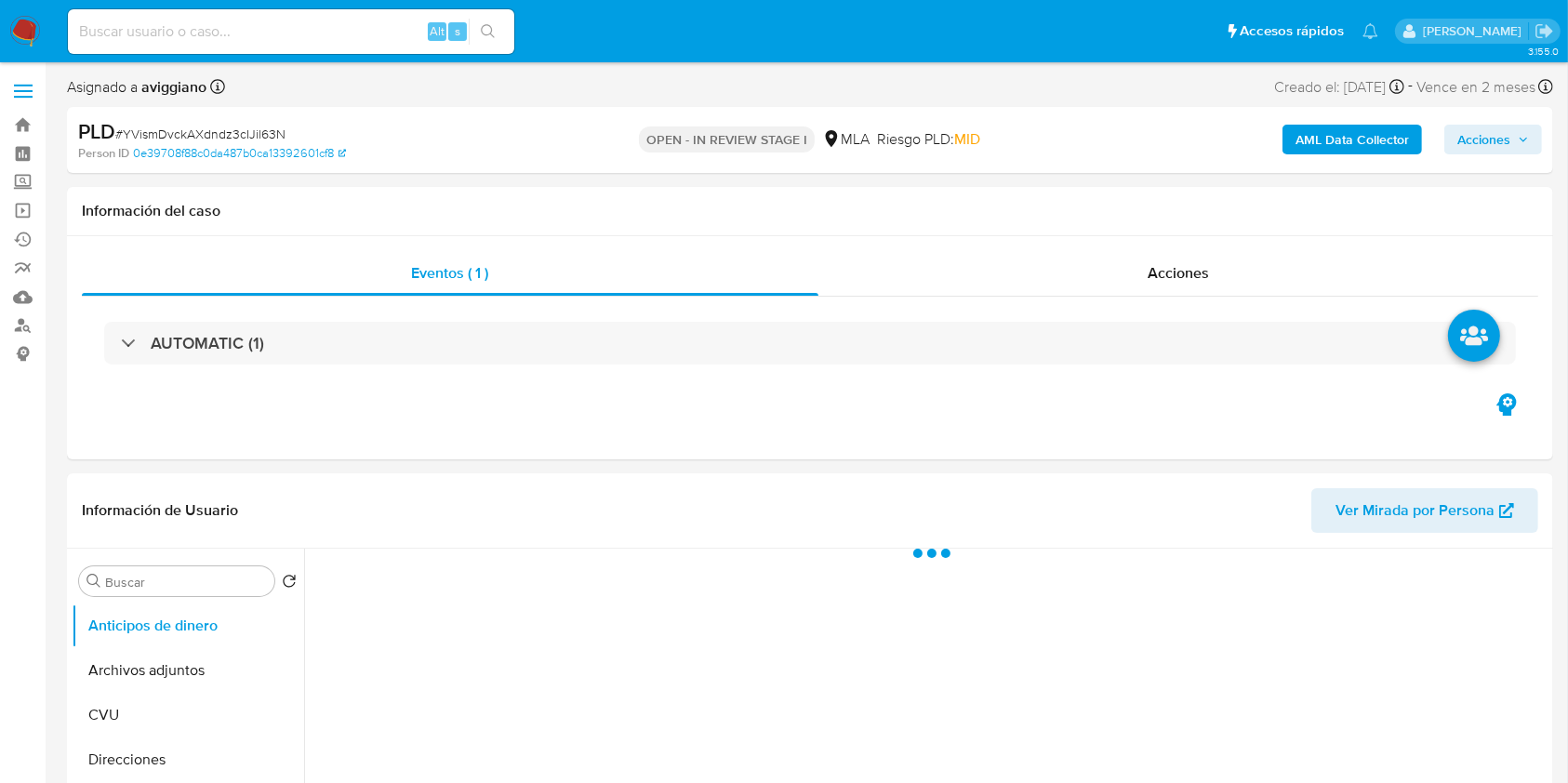
select select "10"
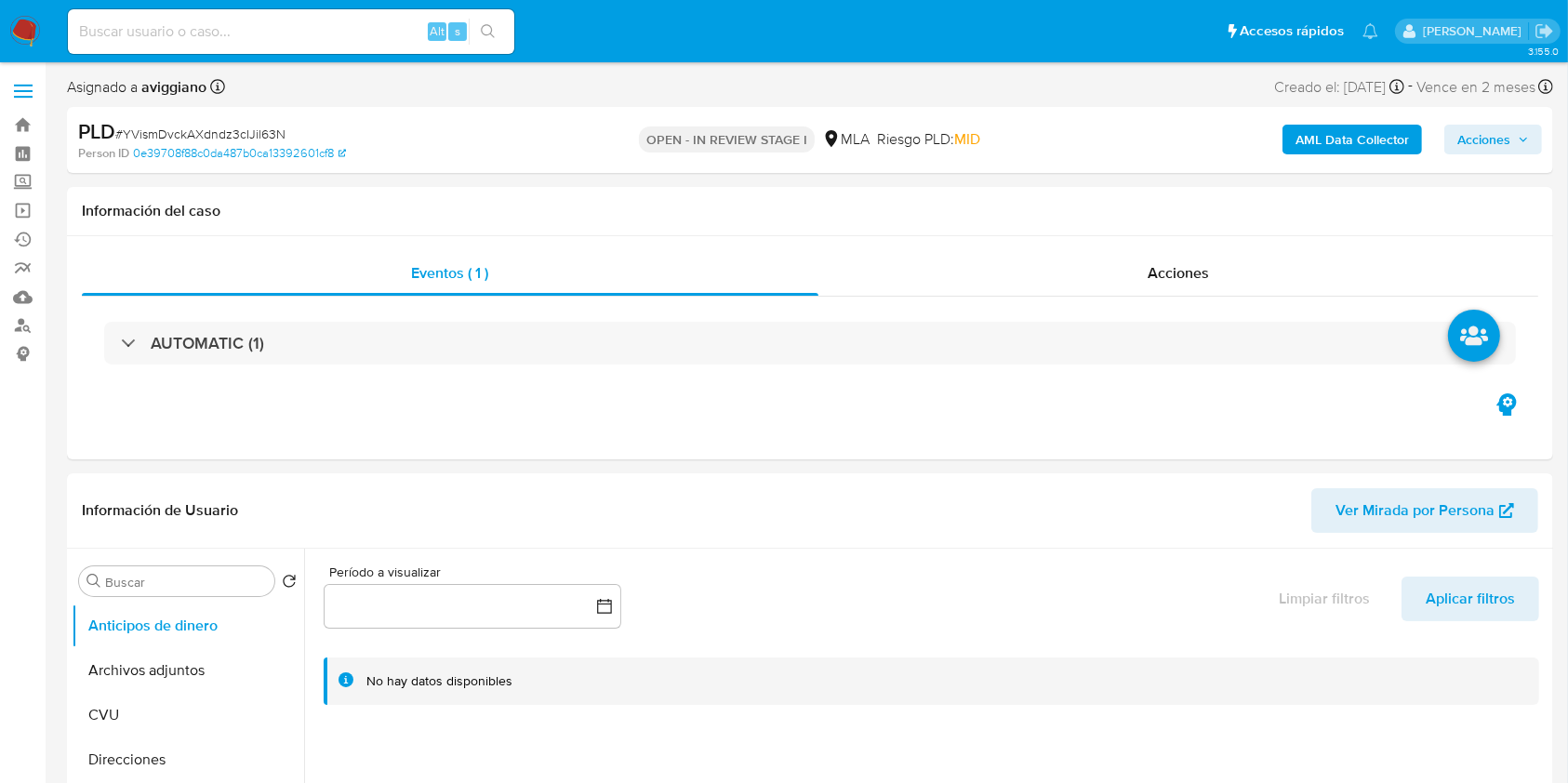
click at [1494, 152] on span "Acciones" at bounding box center [1484, 139] width 53 height 30
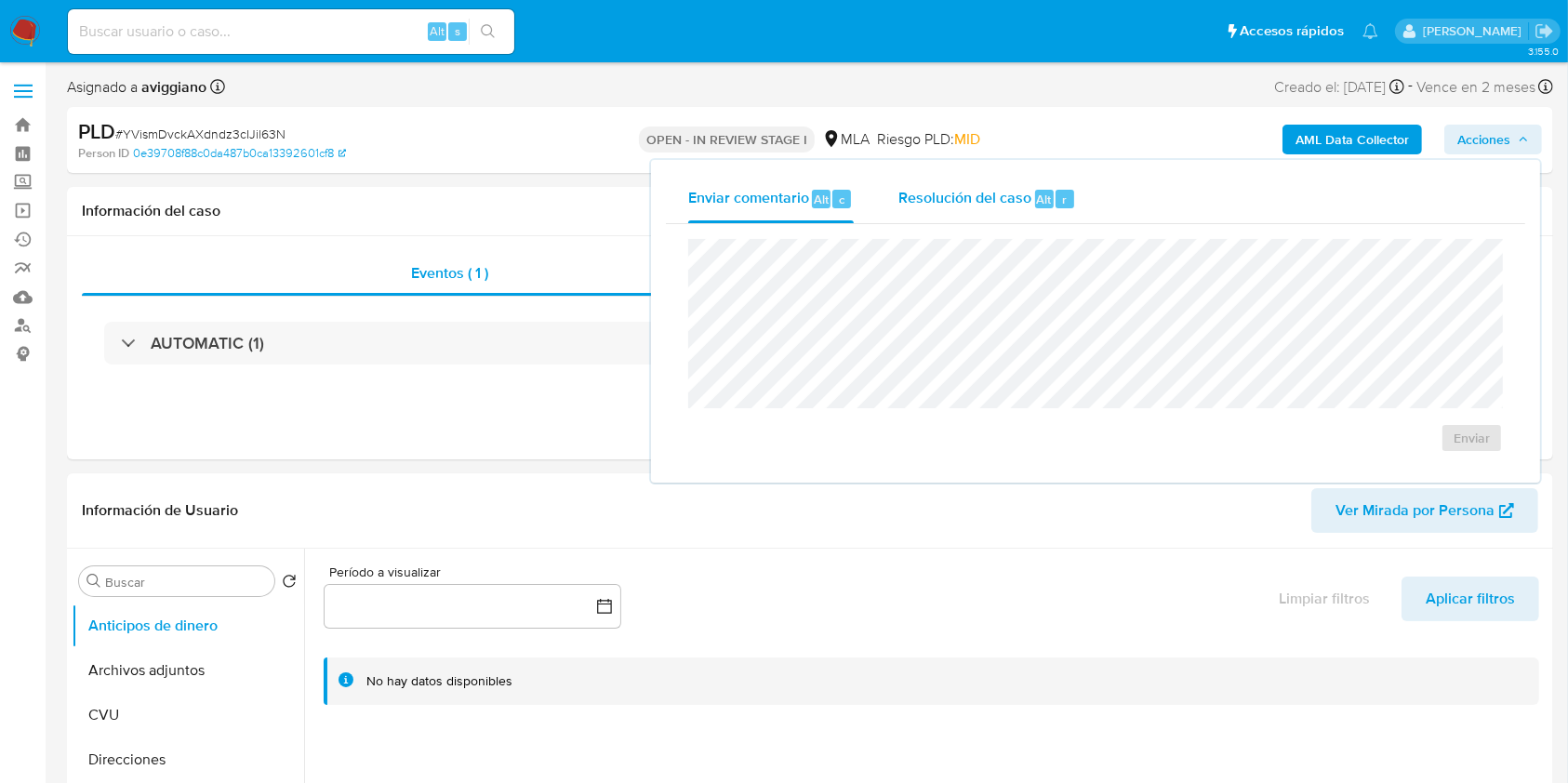
click at [1002, 205] on span "Resolución del caso" at bounding box center [964, 199] width 133 height 21
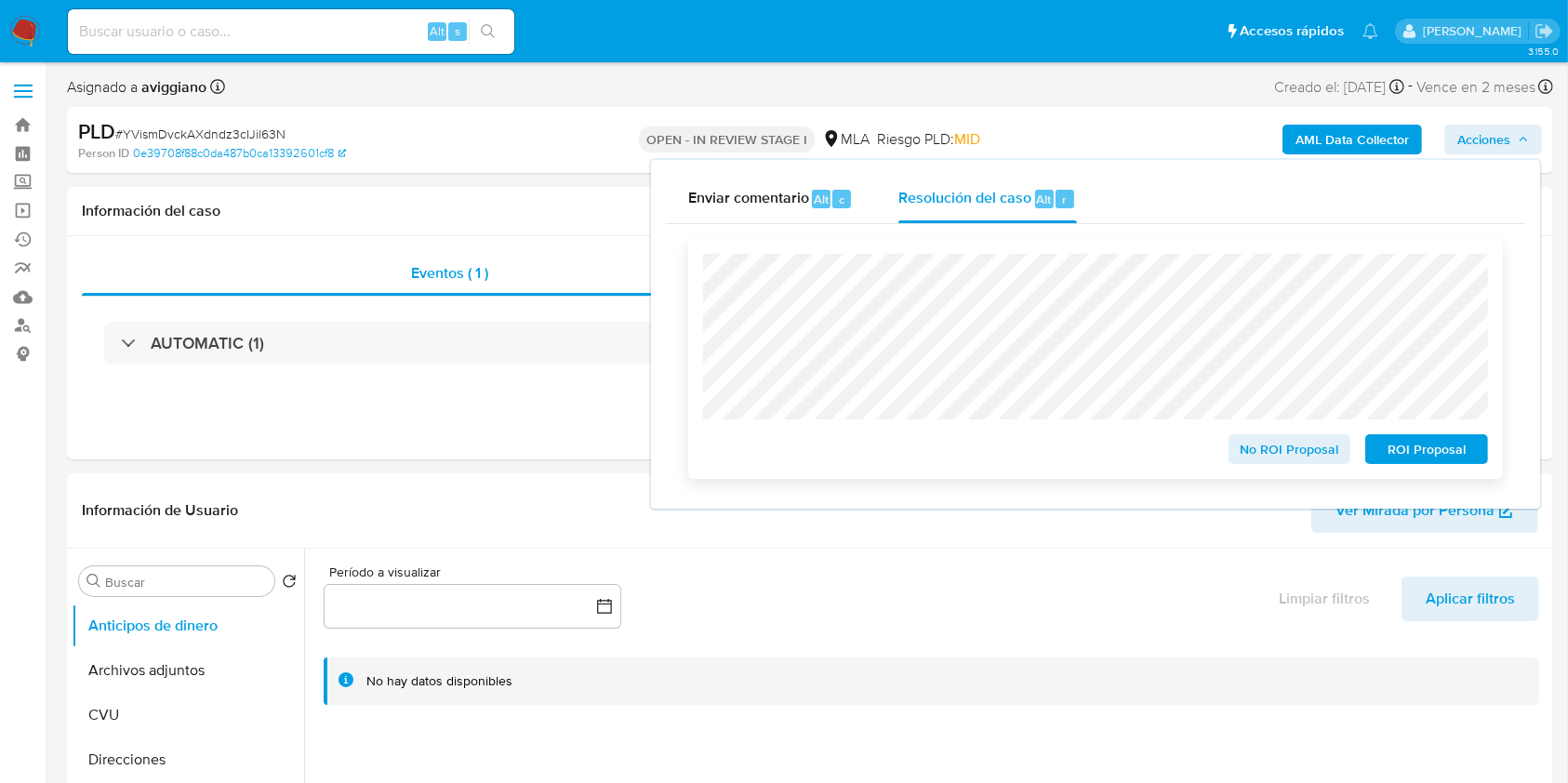
click at [1450, 450] on span "ROI Proposal" at bounding box center [1426, 448] width 97 height 26
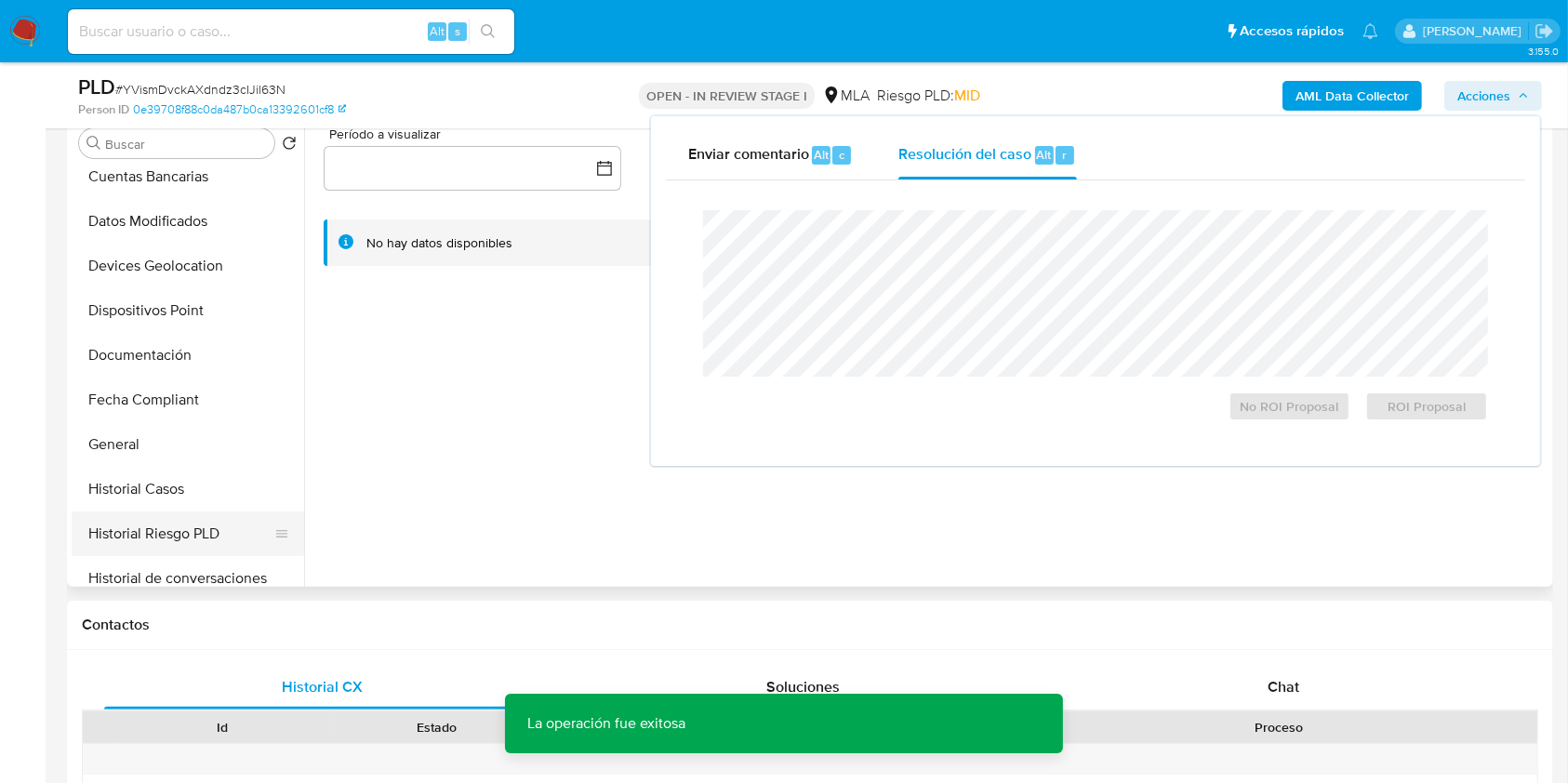
scroll to position [372, 0]
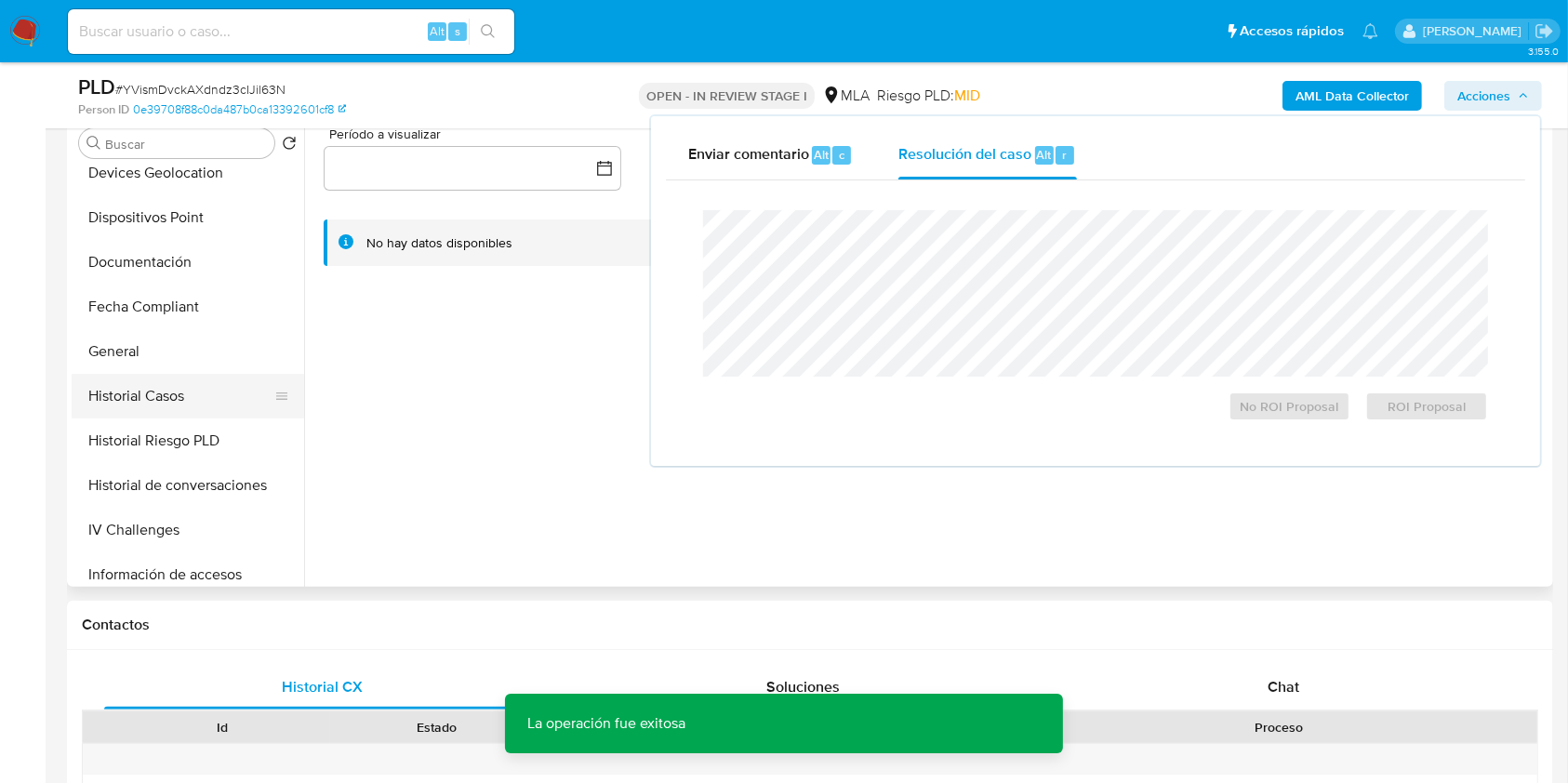
click at [155, 412] on button "Historial Casos" at bounding box center [180, 396] width 217 height 45
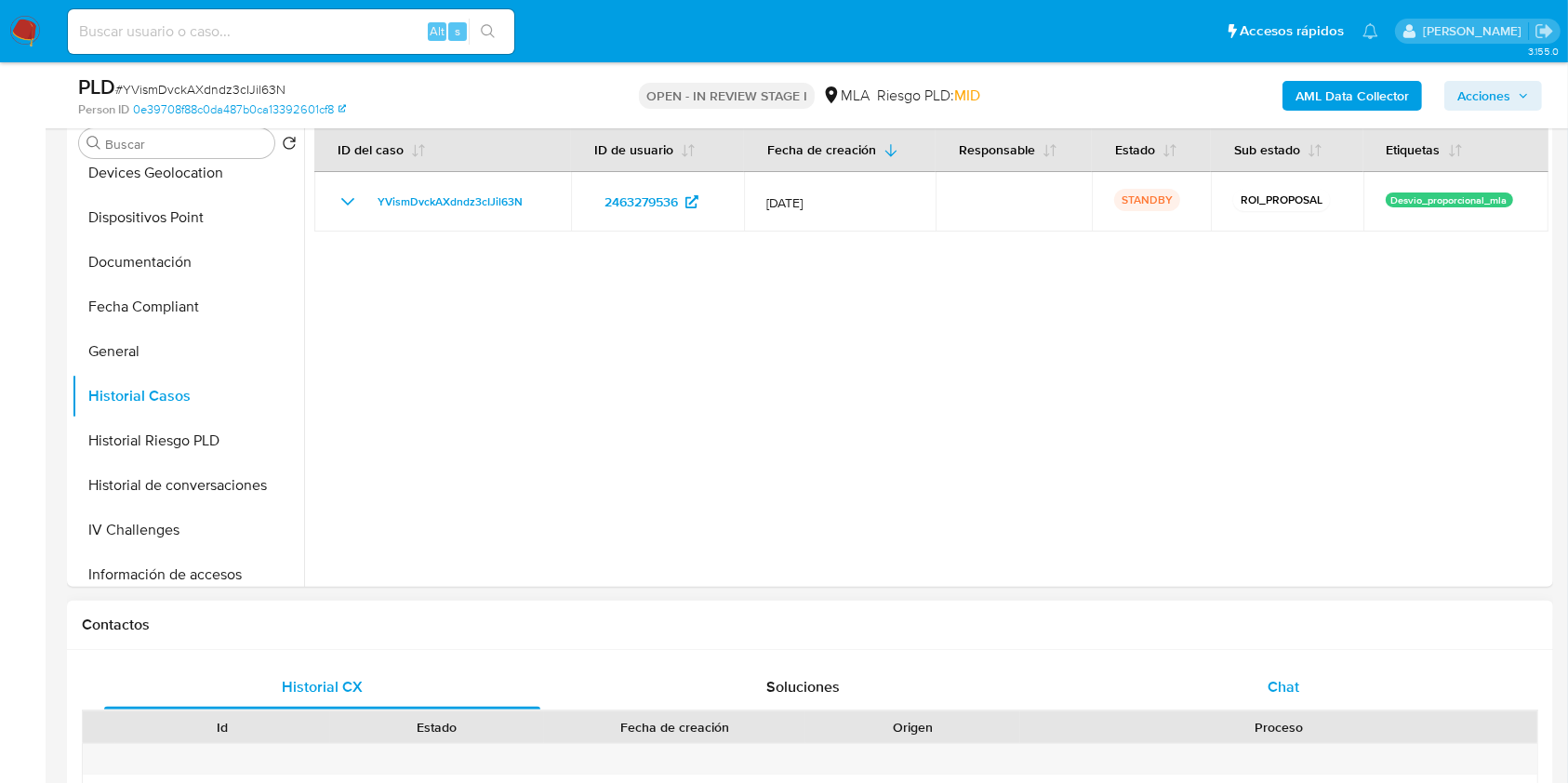
click at [1264, 677] on div "Chat" at bounding box center [1283, 687] width 436 height 45
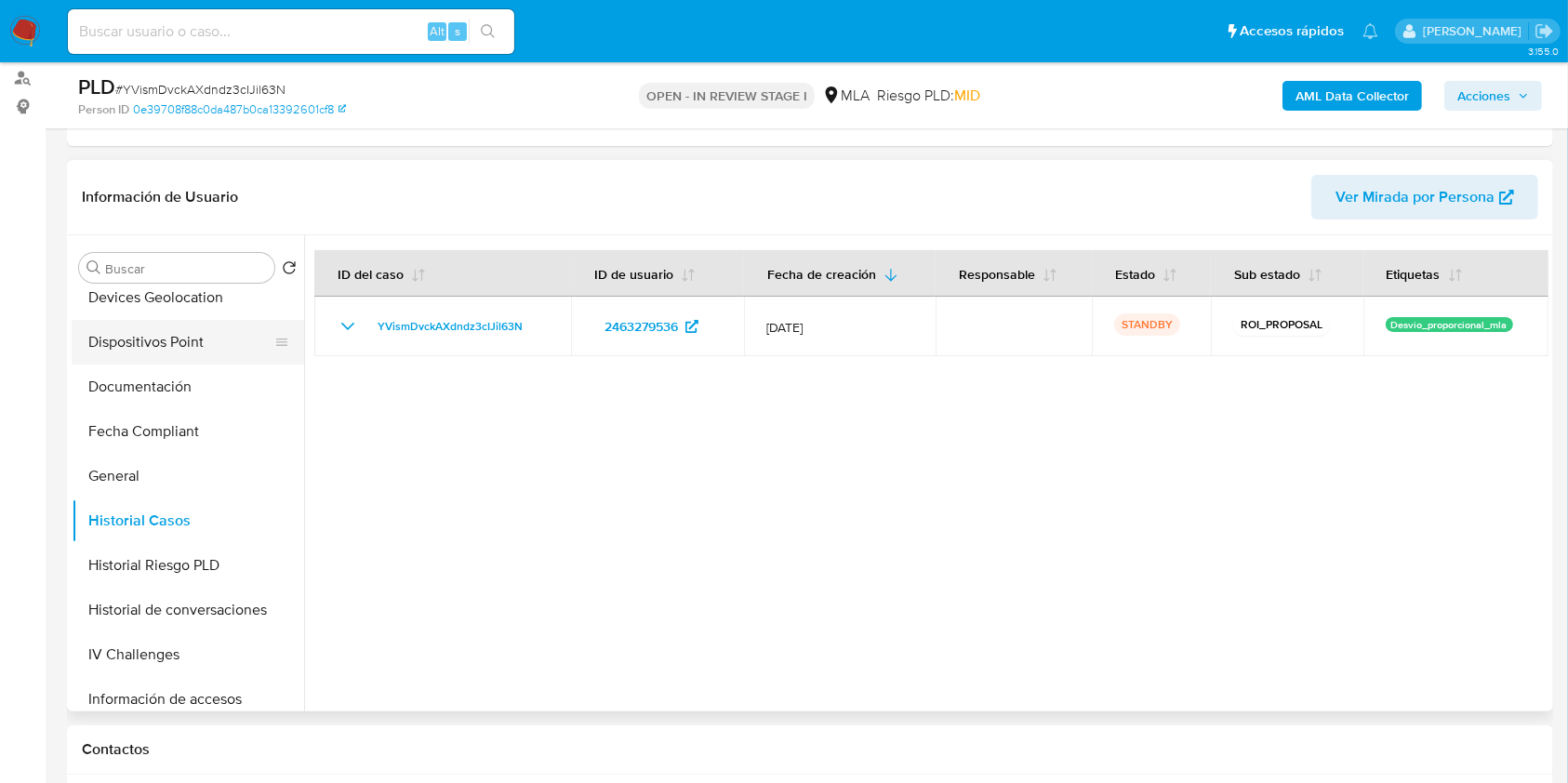
scroll to position [0, 0]
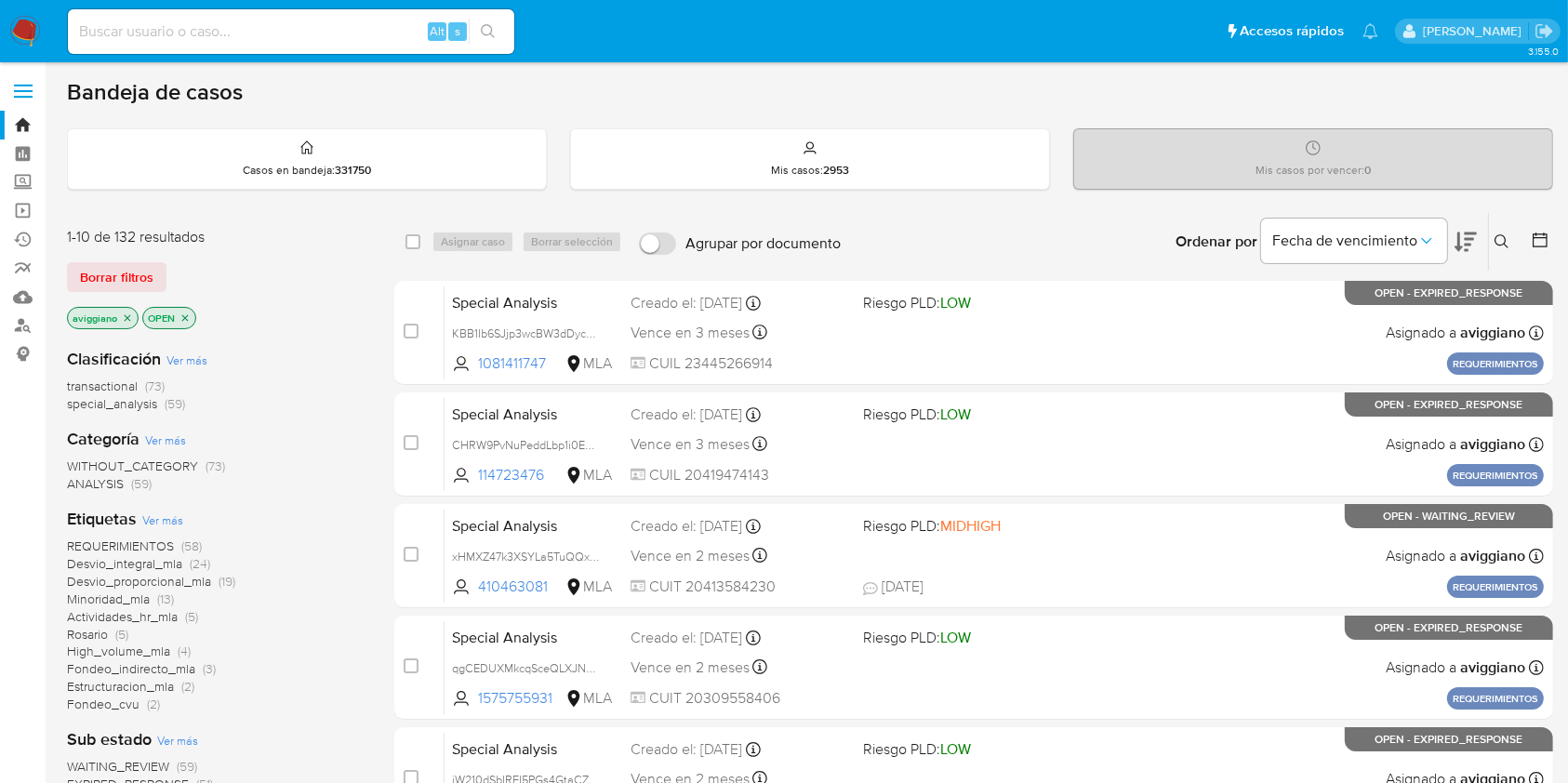
click at [126, 312] on icon "close-filter" at bounding box center [127, 317] width 11 height 11
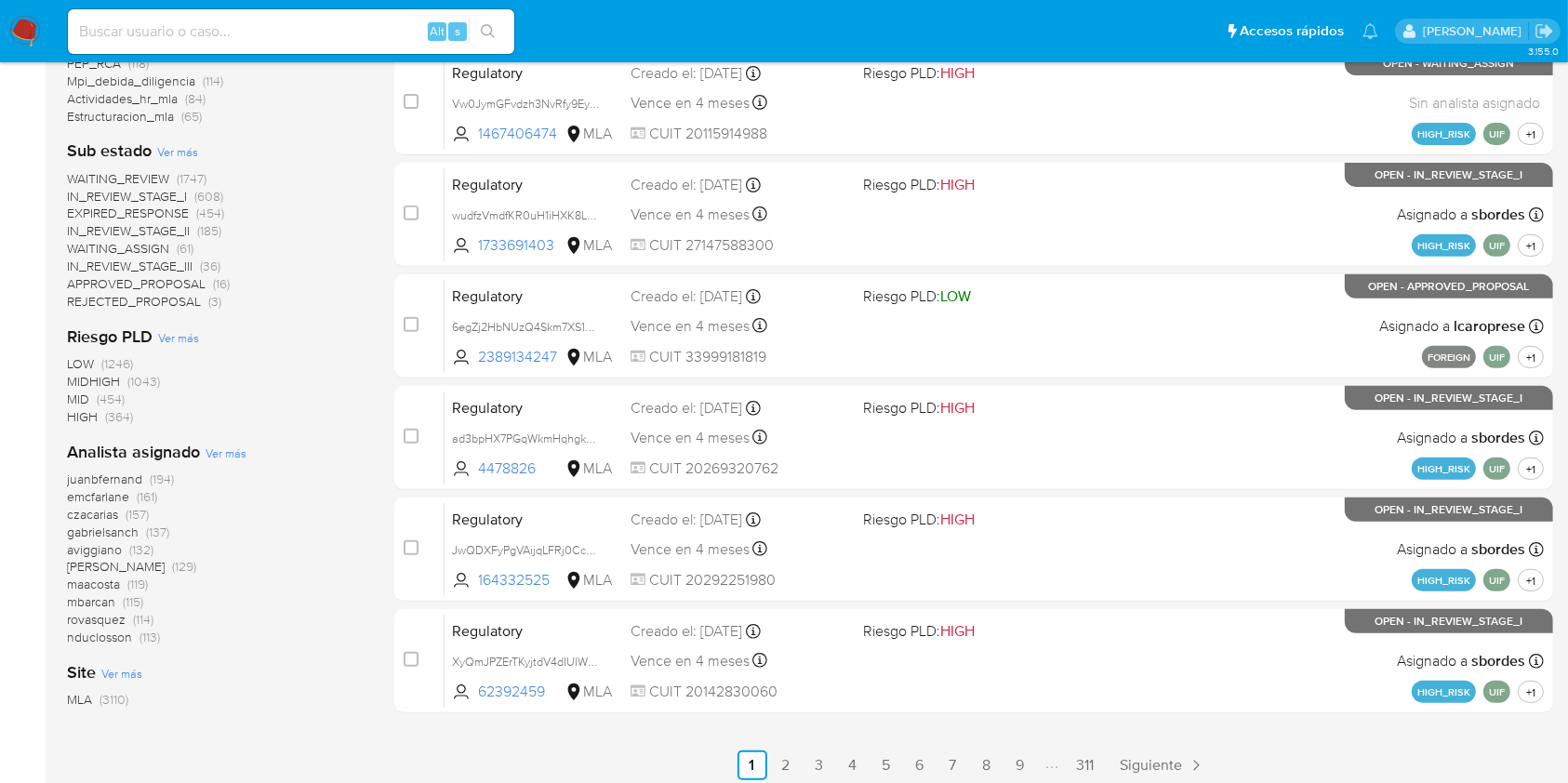
scroll to position [701, 0]
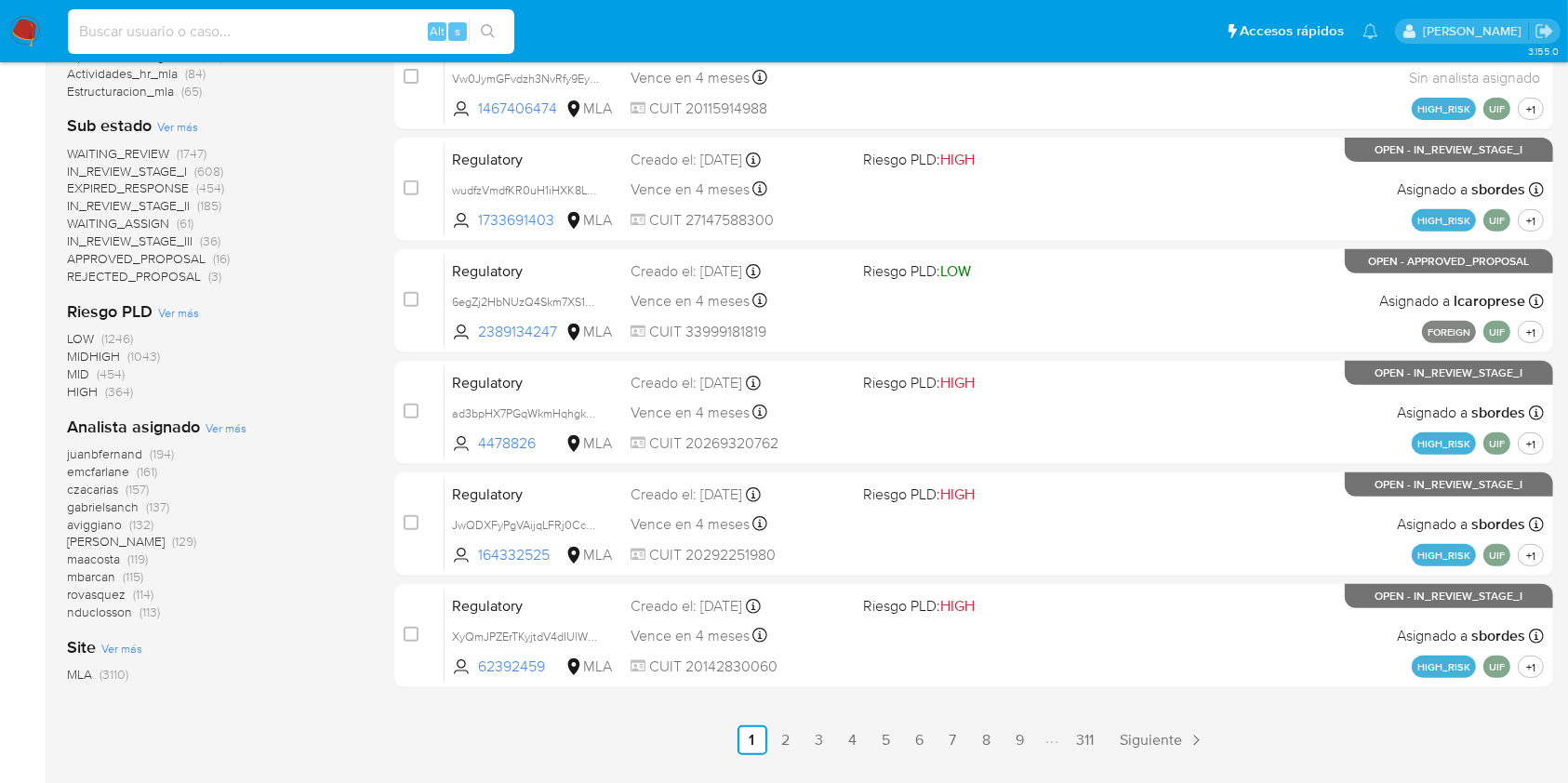
paste input "13tBuUcucxBgptDpFkoYKCtX"
type input "13tBuUcucxBgptDpFkoYKCtX"
click at [485, 18] on button "search-icon" at bounding box center [487, 31] width 38 height 26
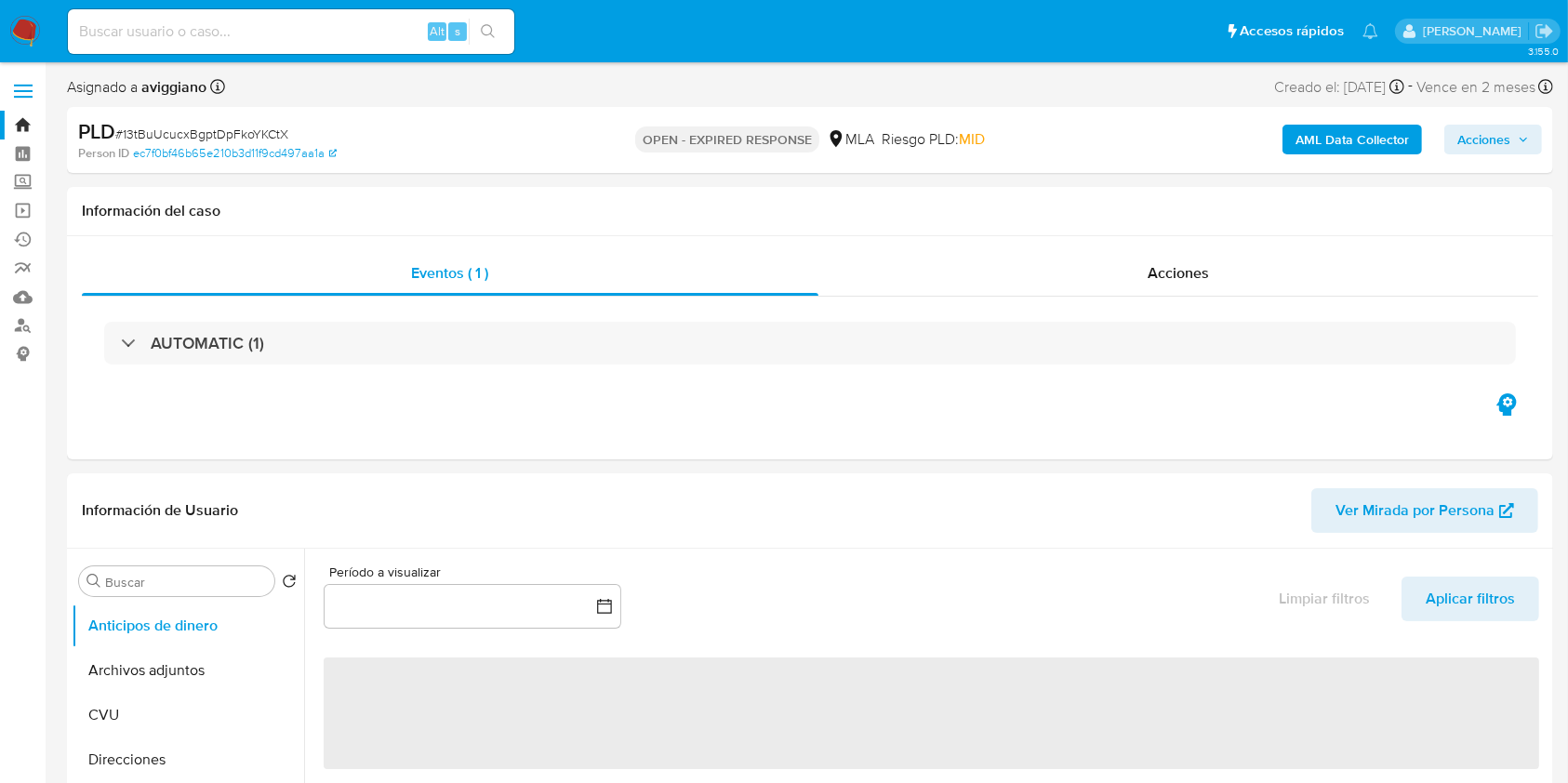
select select "10"
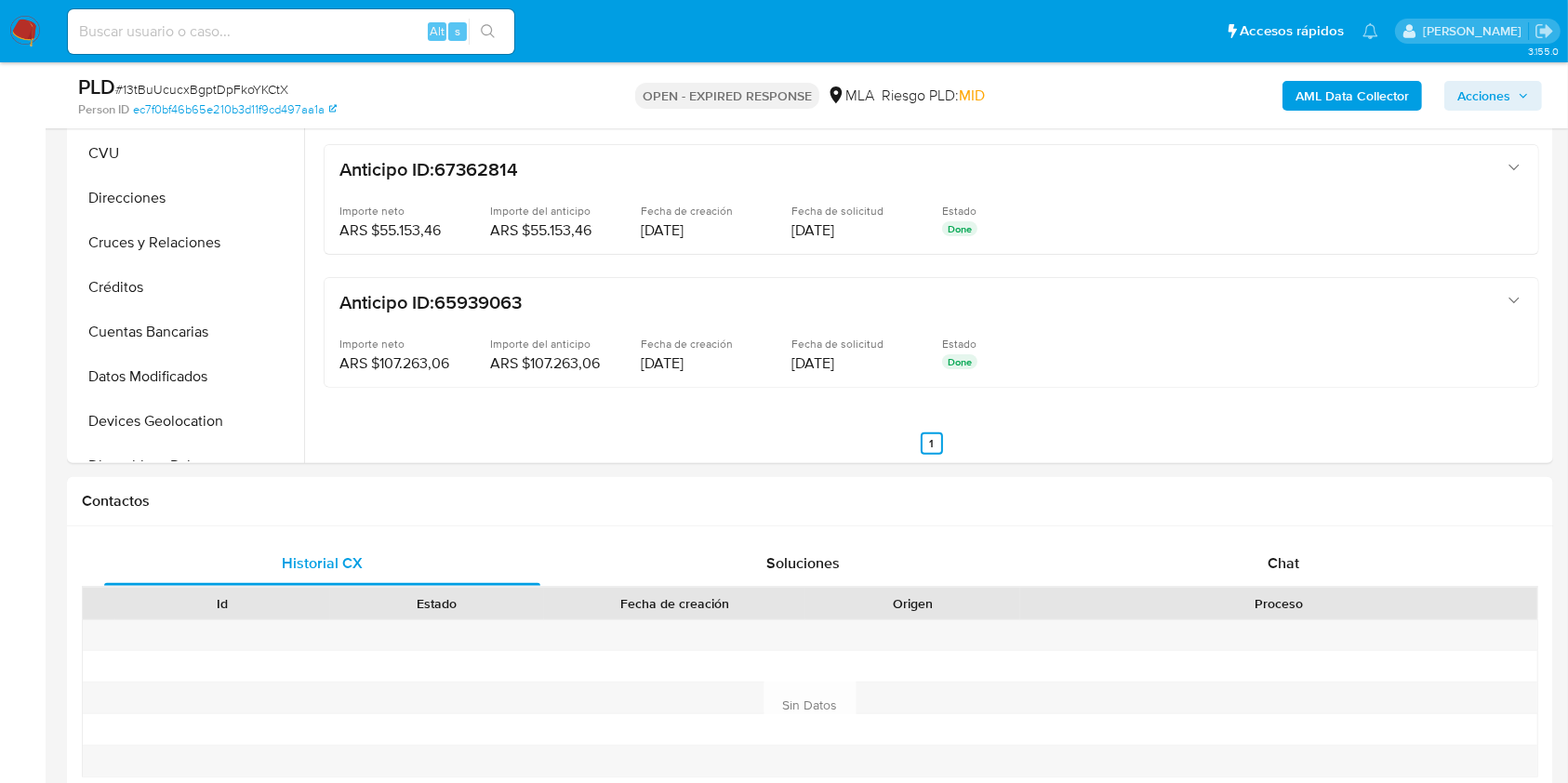
scroll to position [247, 0]
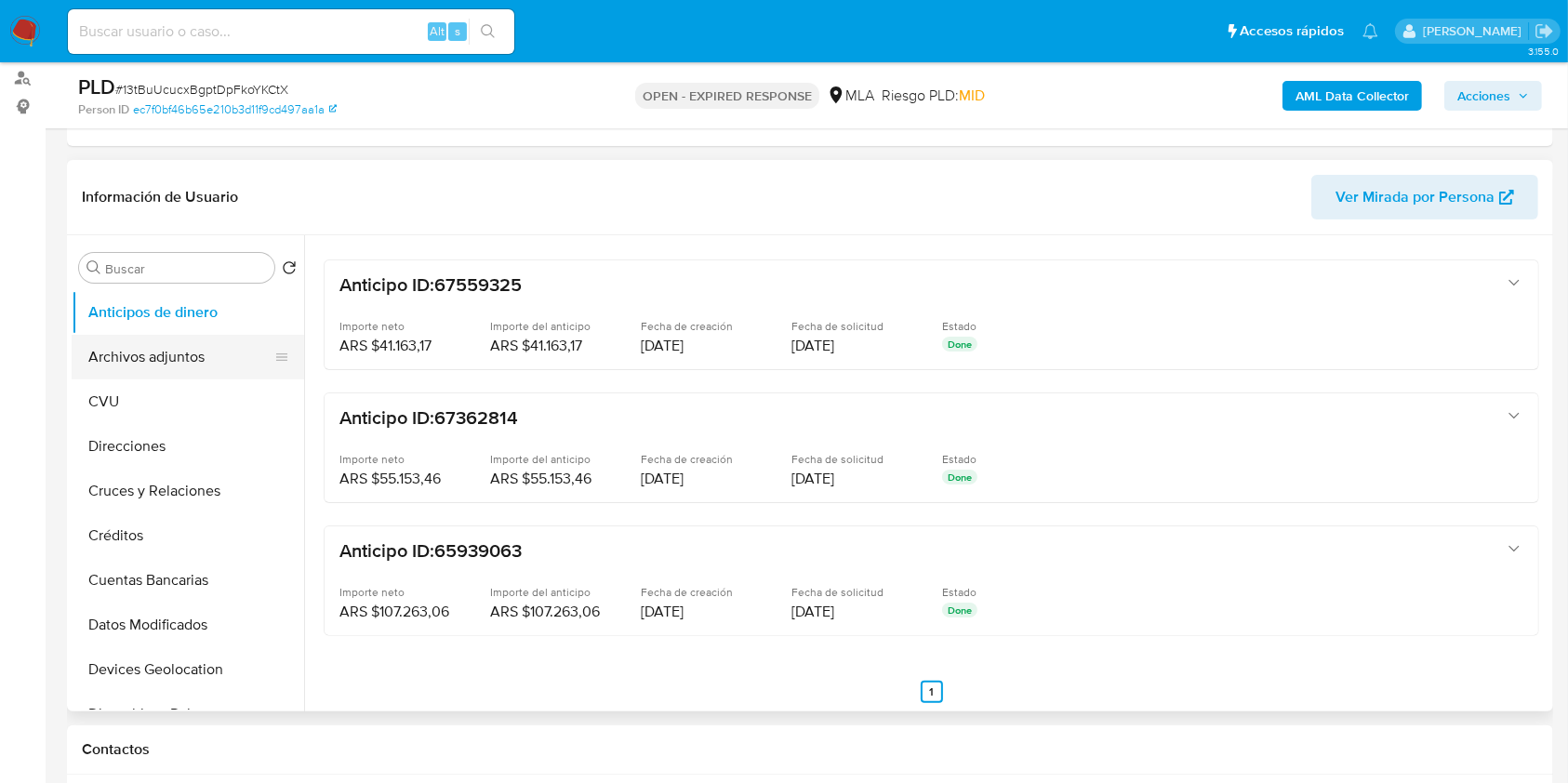
click at [151, 335] on button "Archivos adjuntos" at bounding box center [180, 357] width 217 height 45
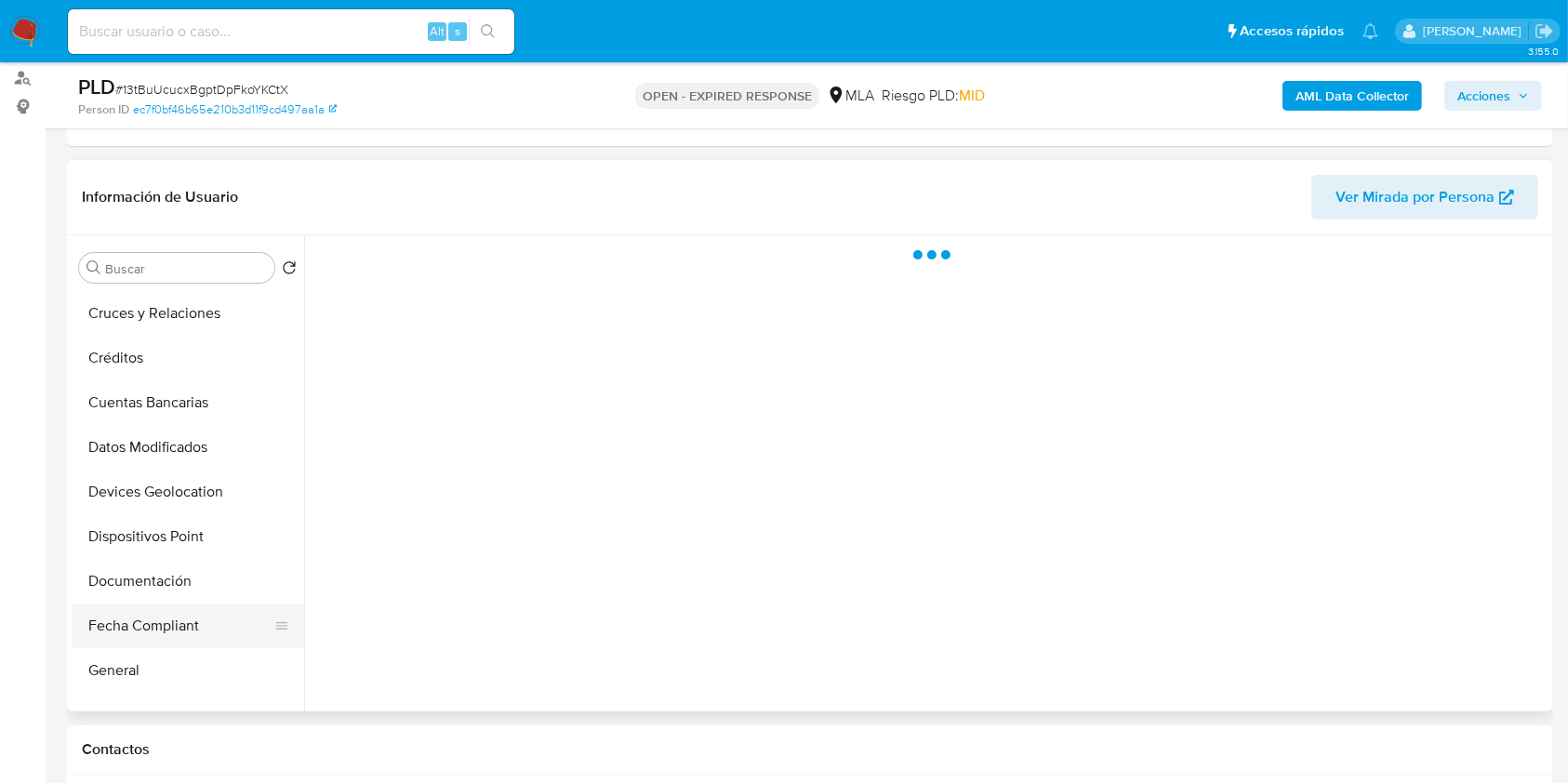
scroll to position [372, 0]
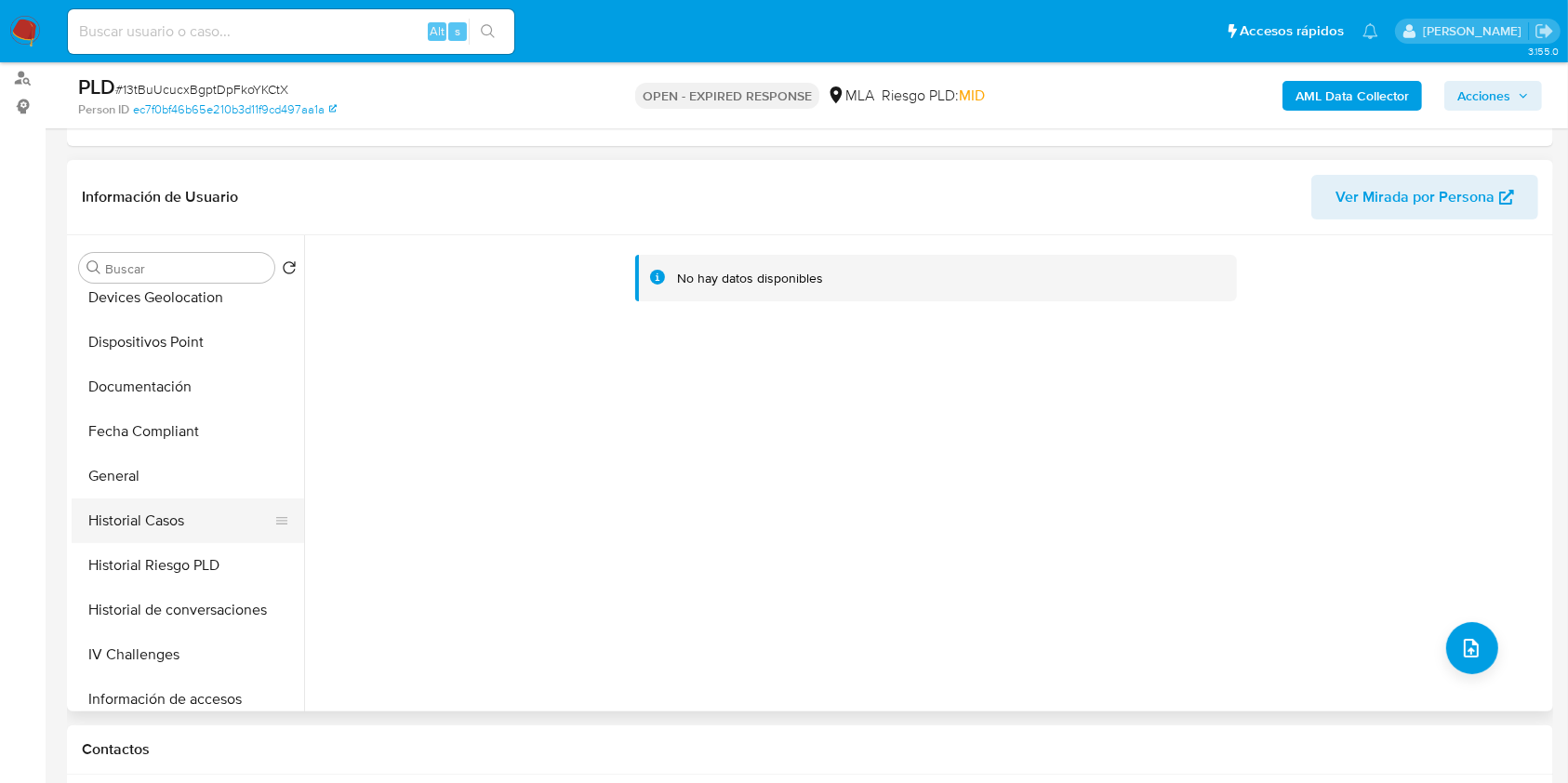
click at [183, 506] on button "Historial Casos" at bounding box center [180, 521] width 217 height 45
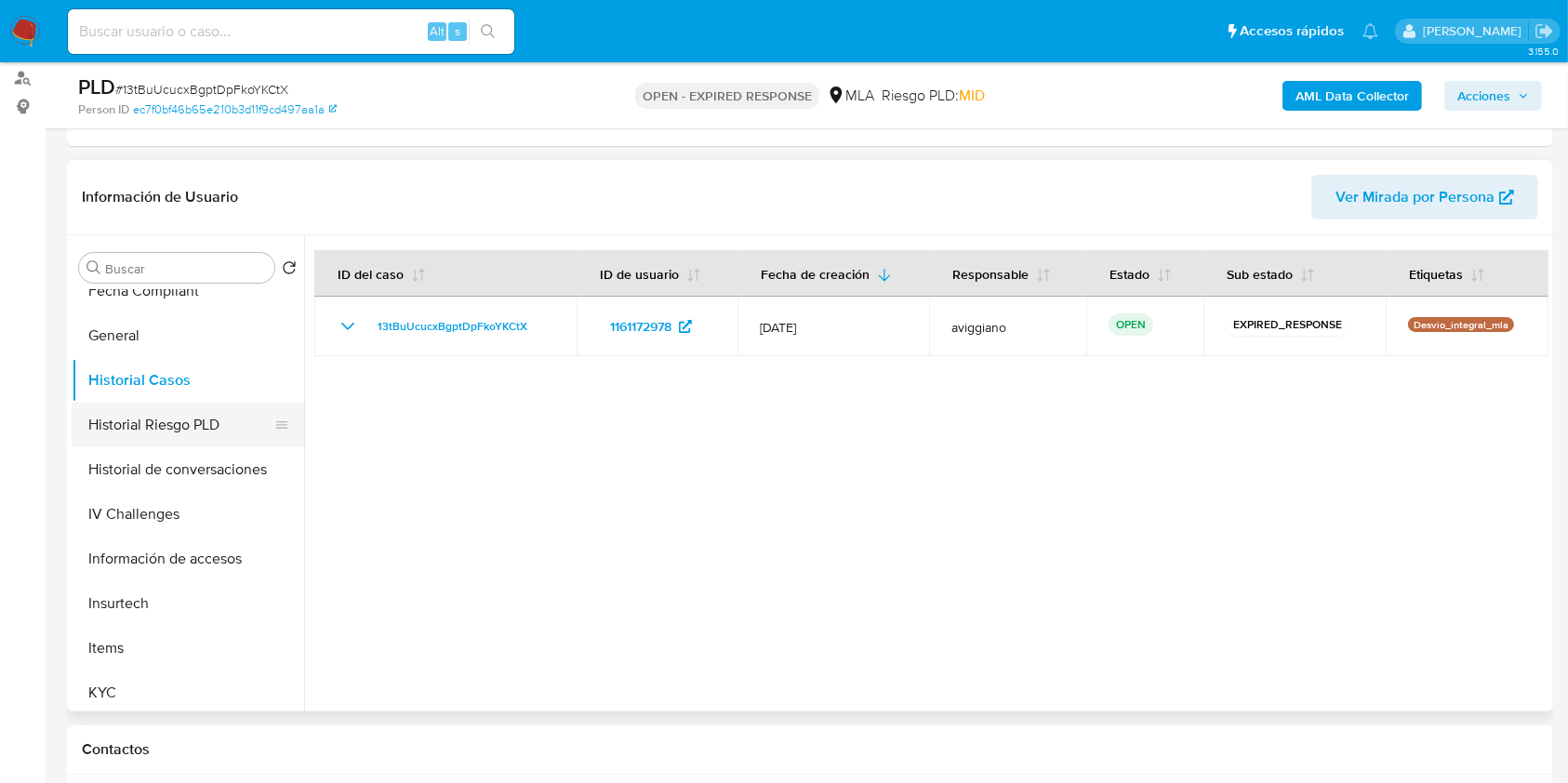
scroll to position [619, 0]
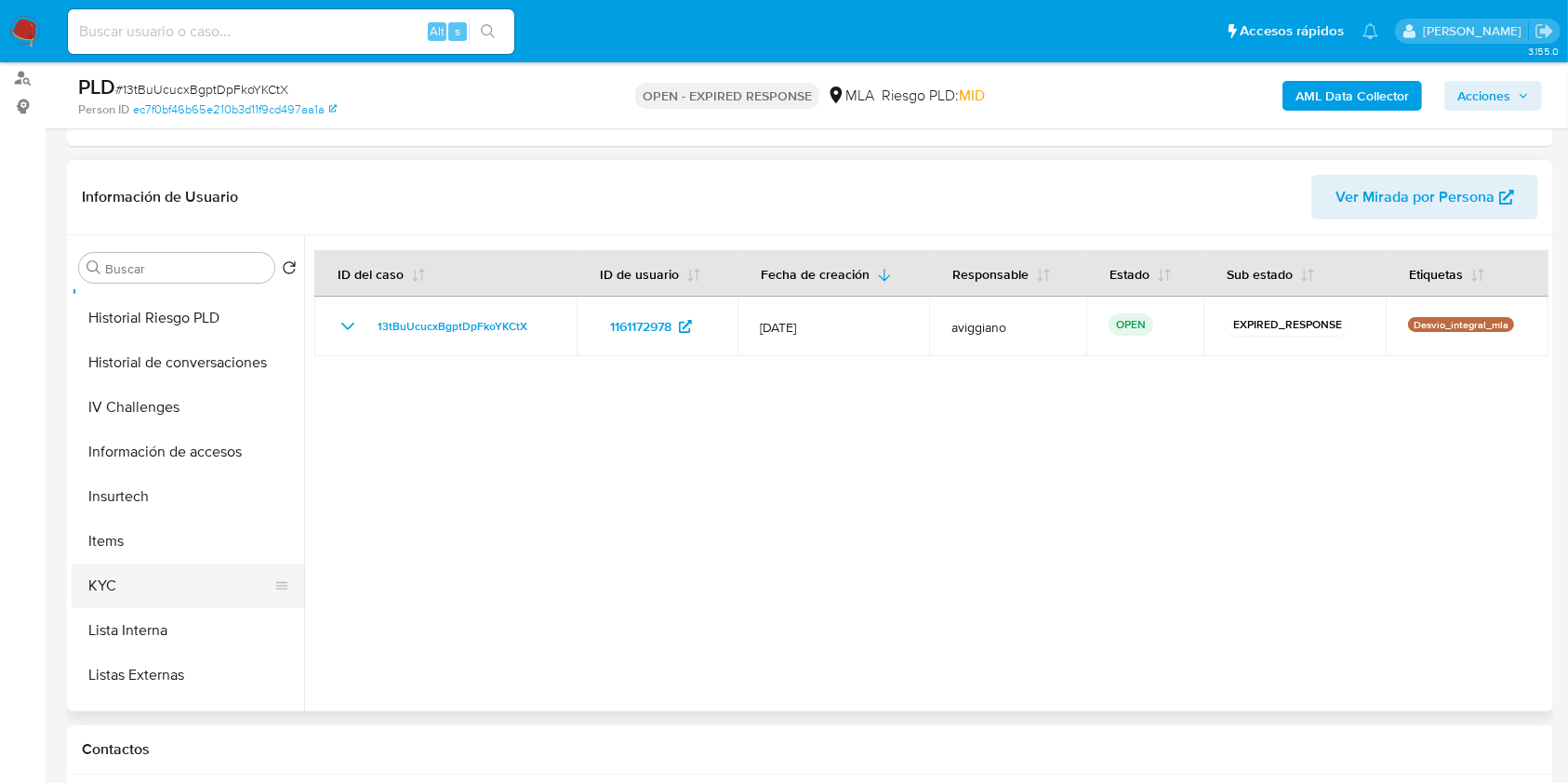
click at [176, 568] on button "KYC" at bounding box center [180, 586] width 217 height 45
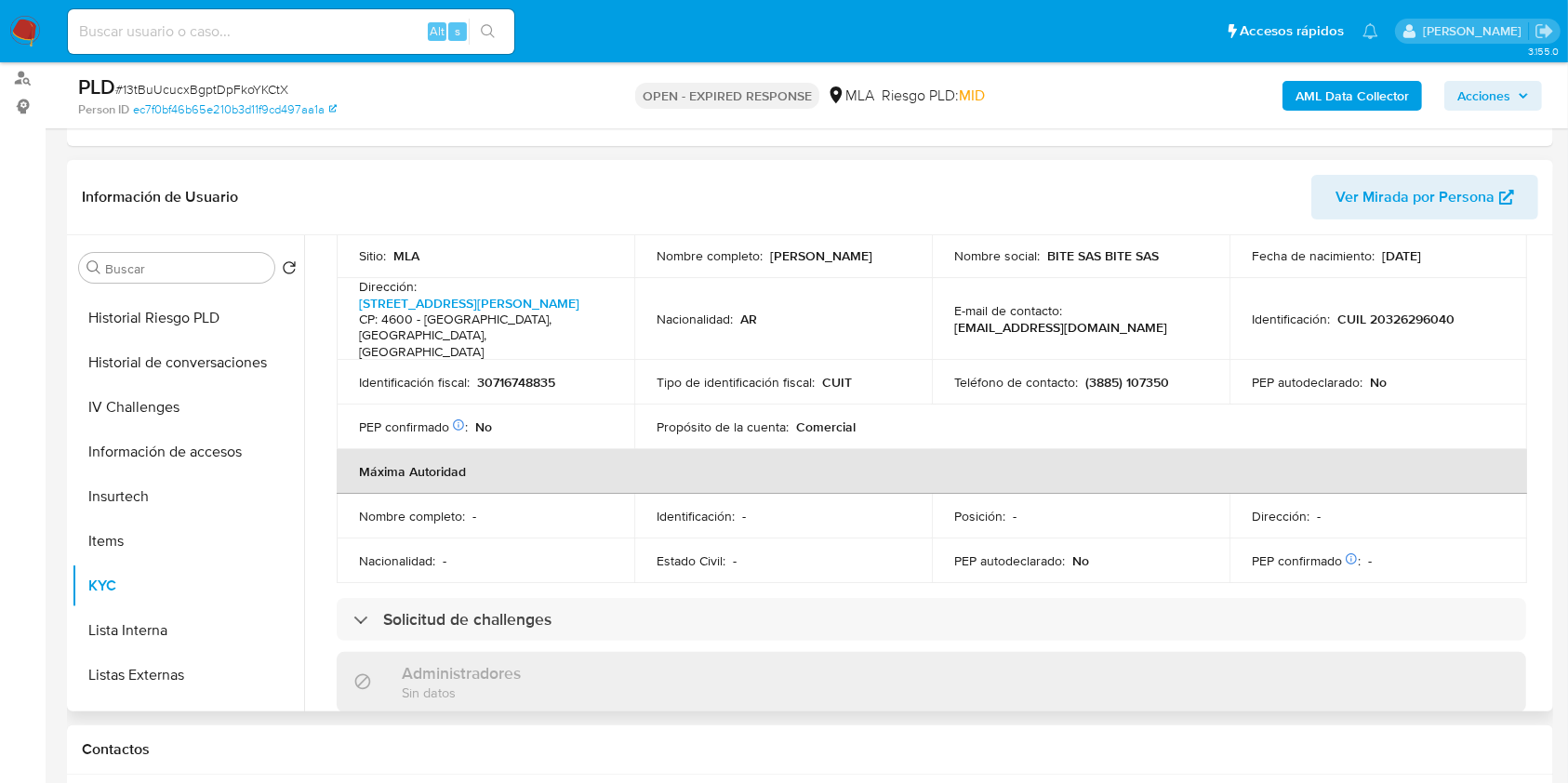
scroll to position [496, 0]
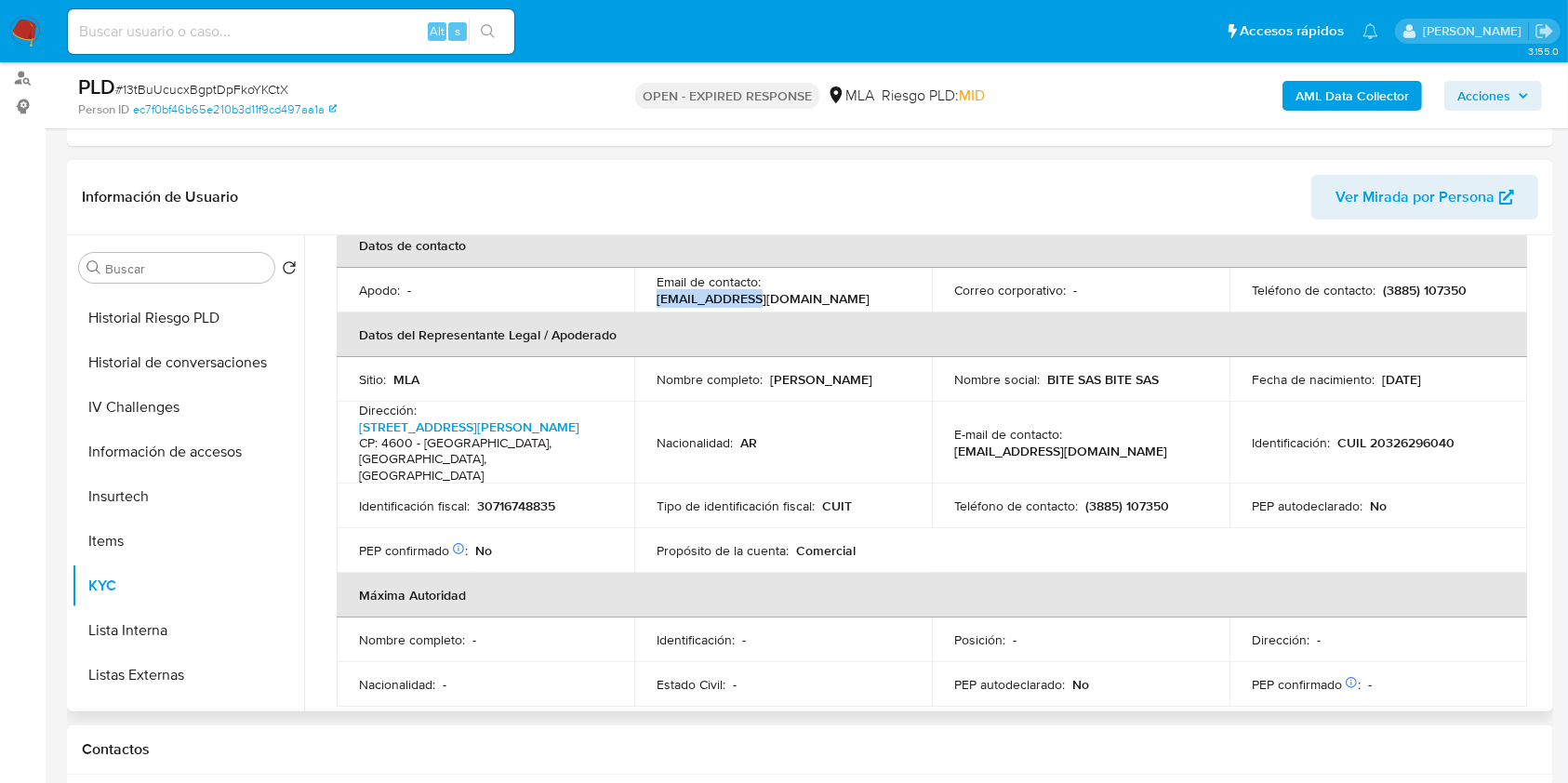
drag, startPoint x: 669, startPoint y: 285, endPoint x: 739, endPoint y: 278, distance: 70.3
click at [739, 278] on td "Email de contacto : [EMAIL_ADDRESS][DOMAIN_NAME]" at bounding box center [783, 290] width 298 height 45
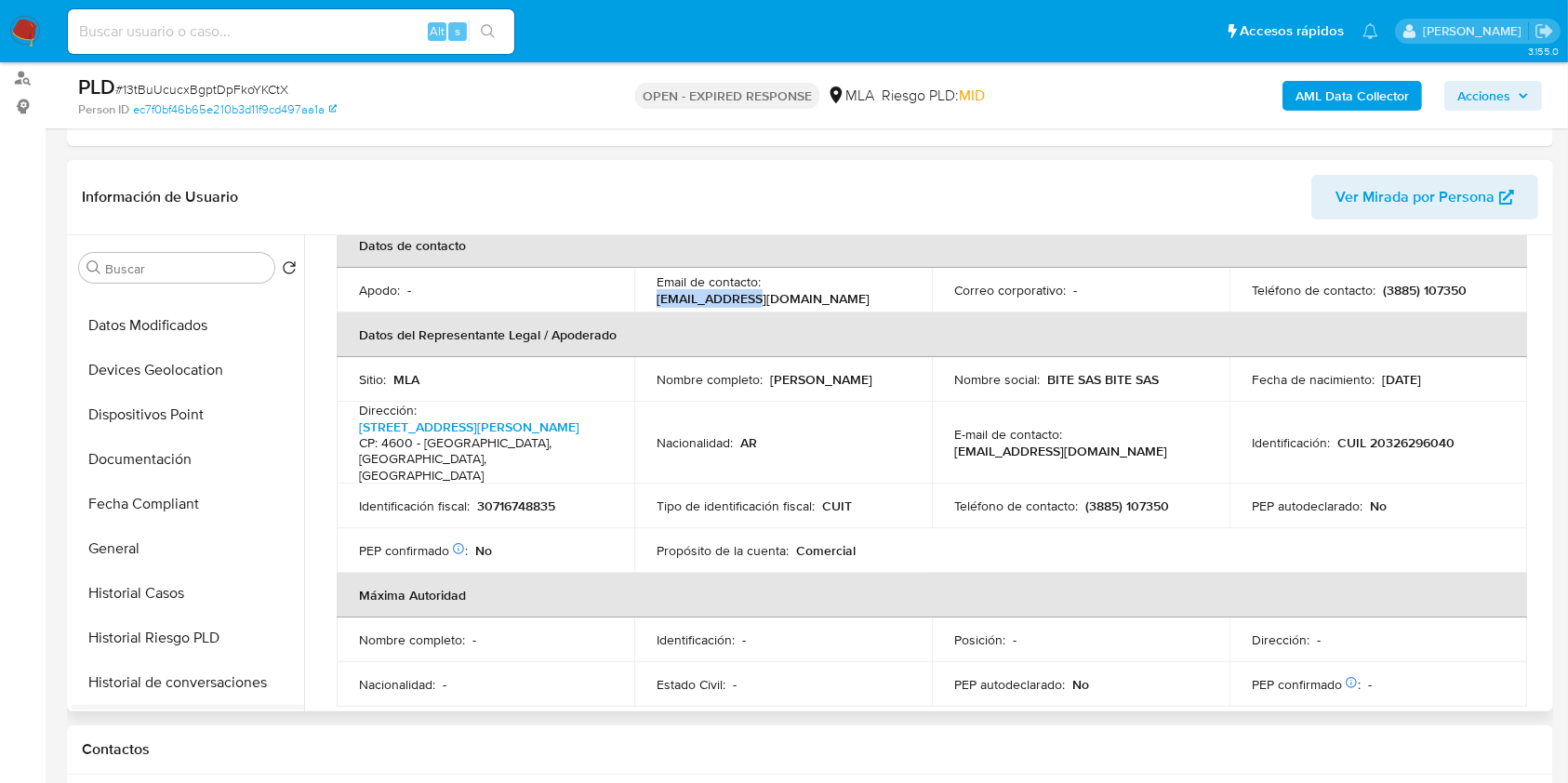
scroll to position [123, 0]
click at [521, 498] on p "30716748835" at bounding box center [516, 506] width 78 height 16
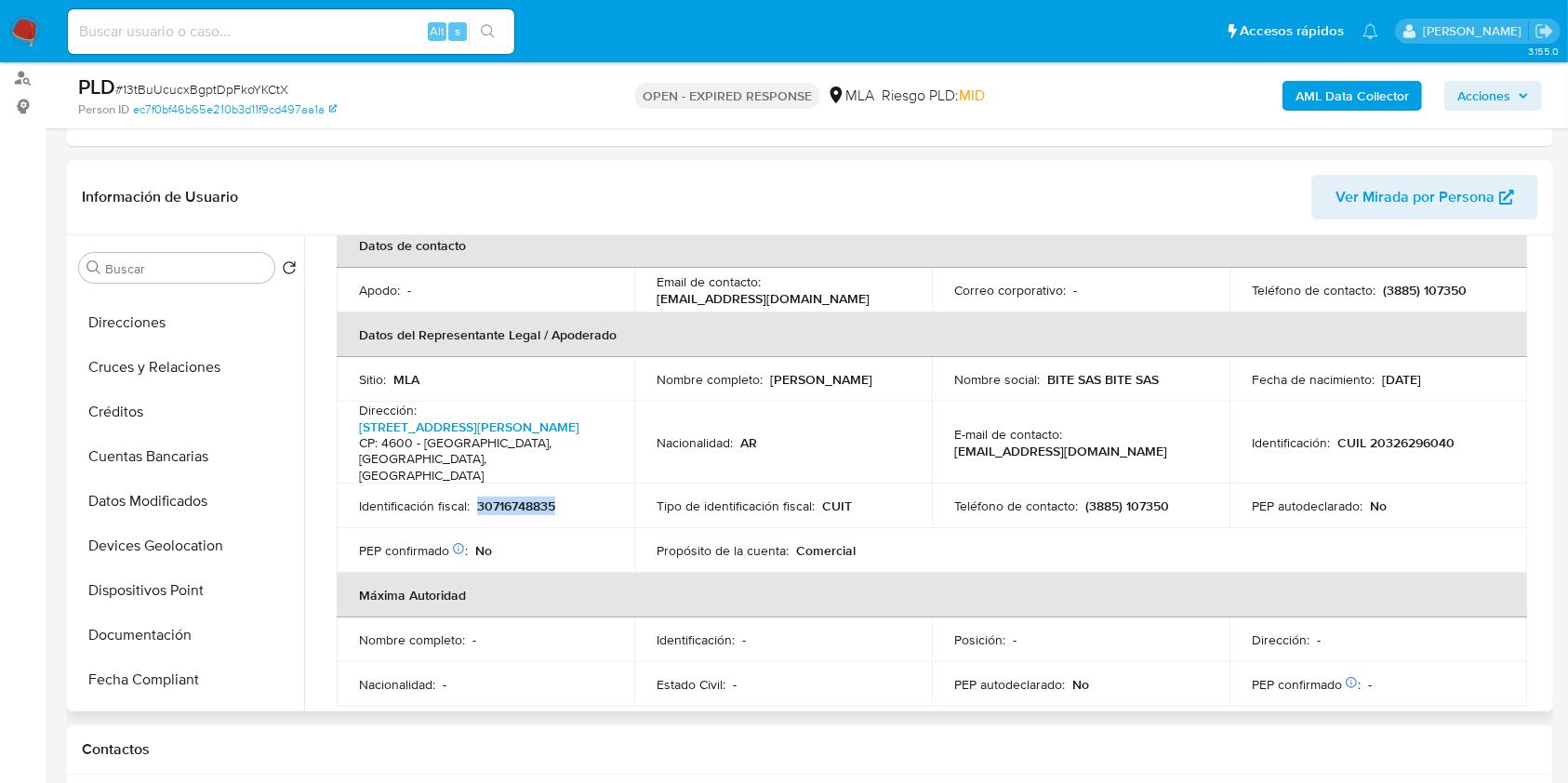
click at [521, 498] on p "30716748835" at bounding box center [516, 506] width 78 height 16
copy p "30716748835"
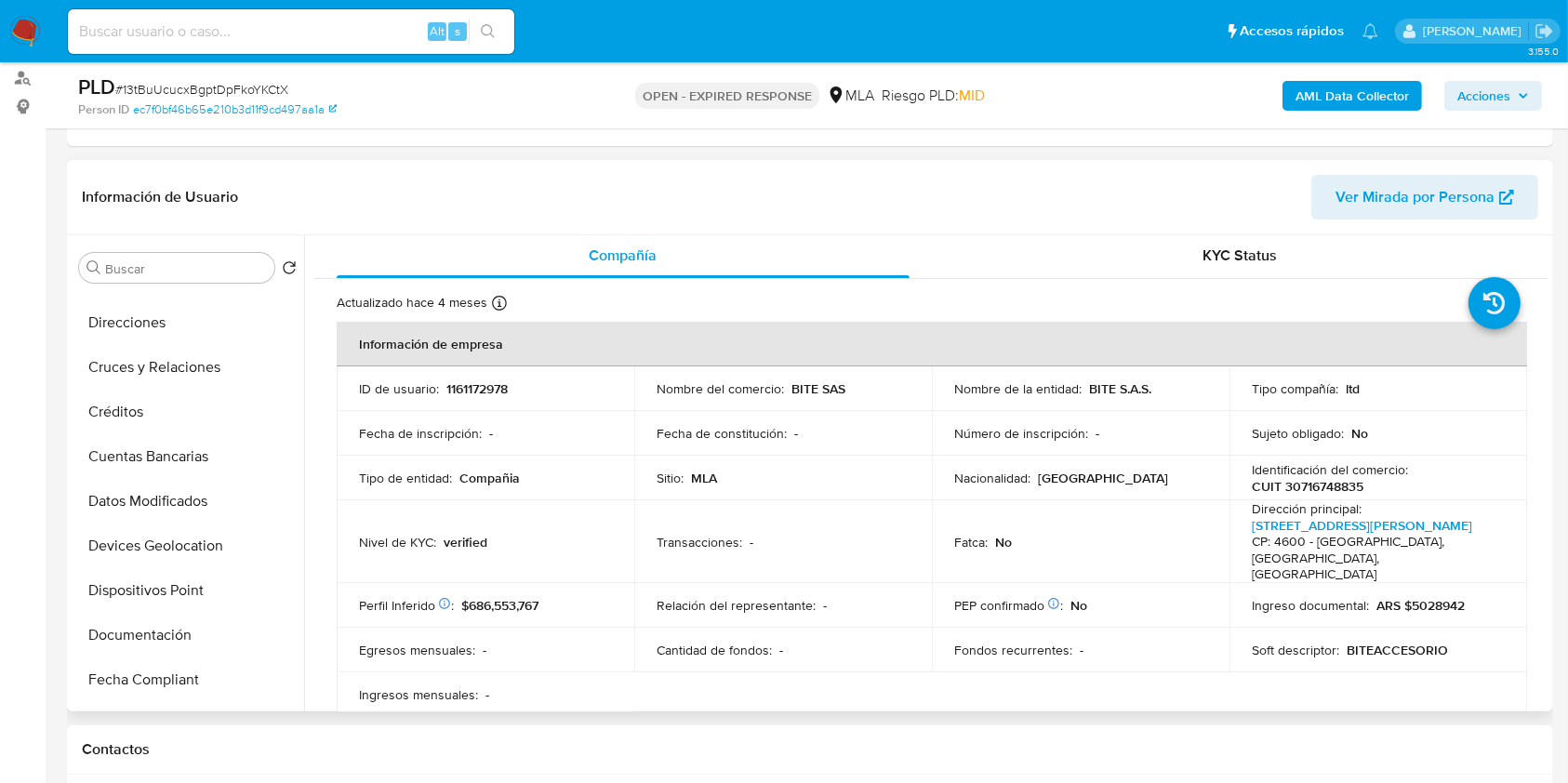
scroll to position [0, 0]
click at [459, 382] on p "1161172978" at bounding box center [476, 390] width 61 height 16
copy p "1161172978"
click at [1301, 96] on b "AML Data Collector" at bounding box center [1352, 95] width 114 height 30
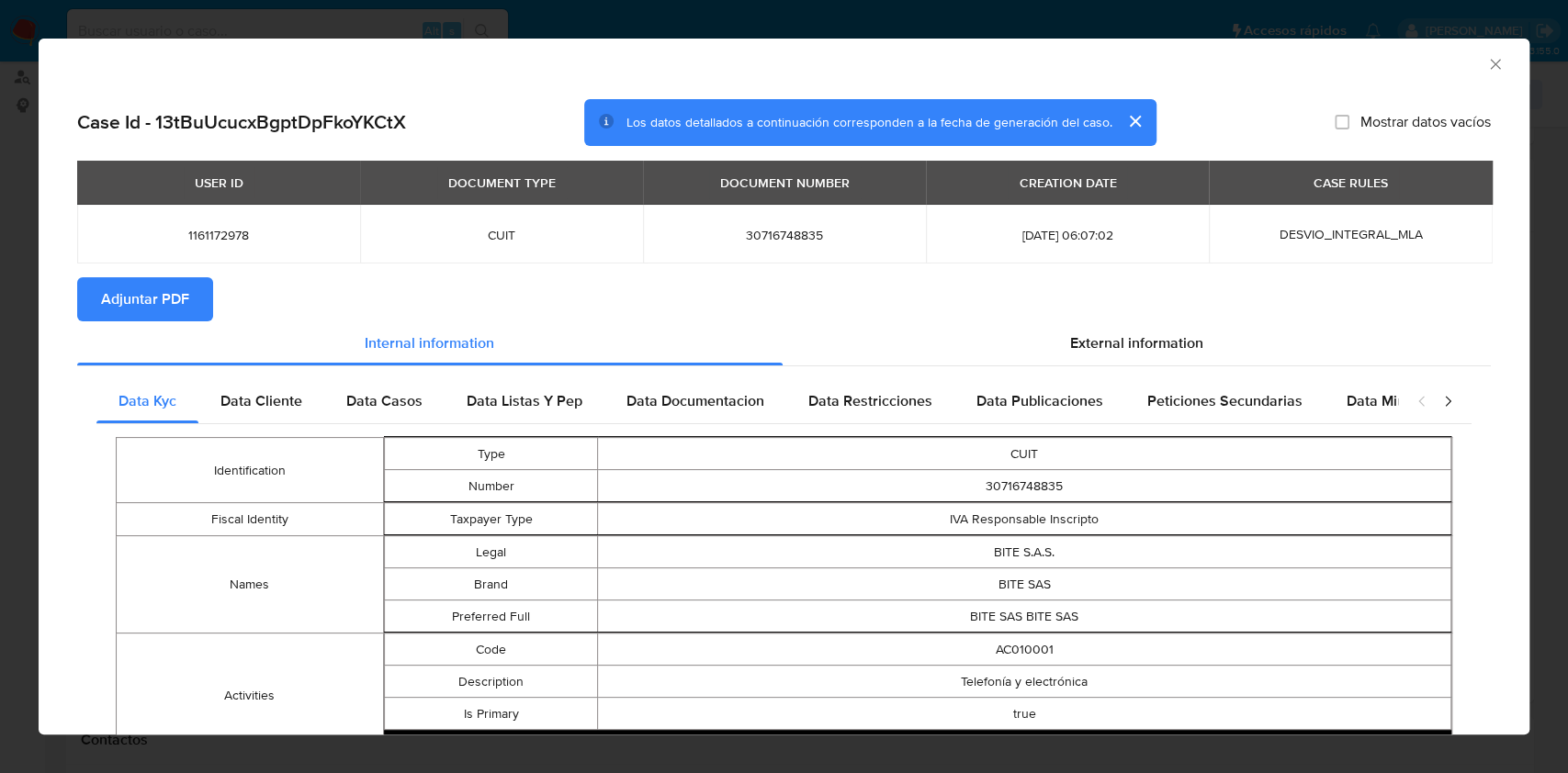
click at [143, 293] on span "Adjuntar PDF" at bounding box center [145, 299] width 88 height 40
click at [1490, 65] on div "AML Data Collector" at bounding box center [783, 61] width 1490 height 46
click at [1485, 62] on div "AML Data Collector" at bounding box center [783, 61] width 1490 height 46
click at [1486, 62] on icon "Cerrar ventana" at bounding box center [1494, 63] width 18 height 18
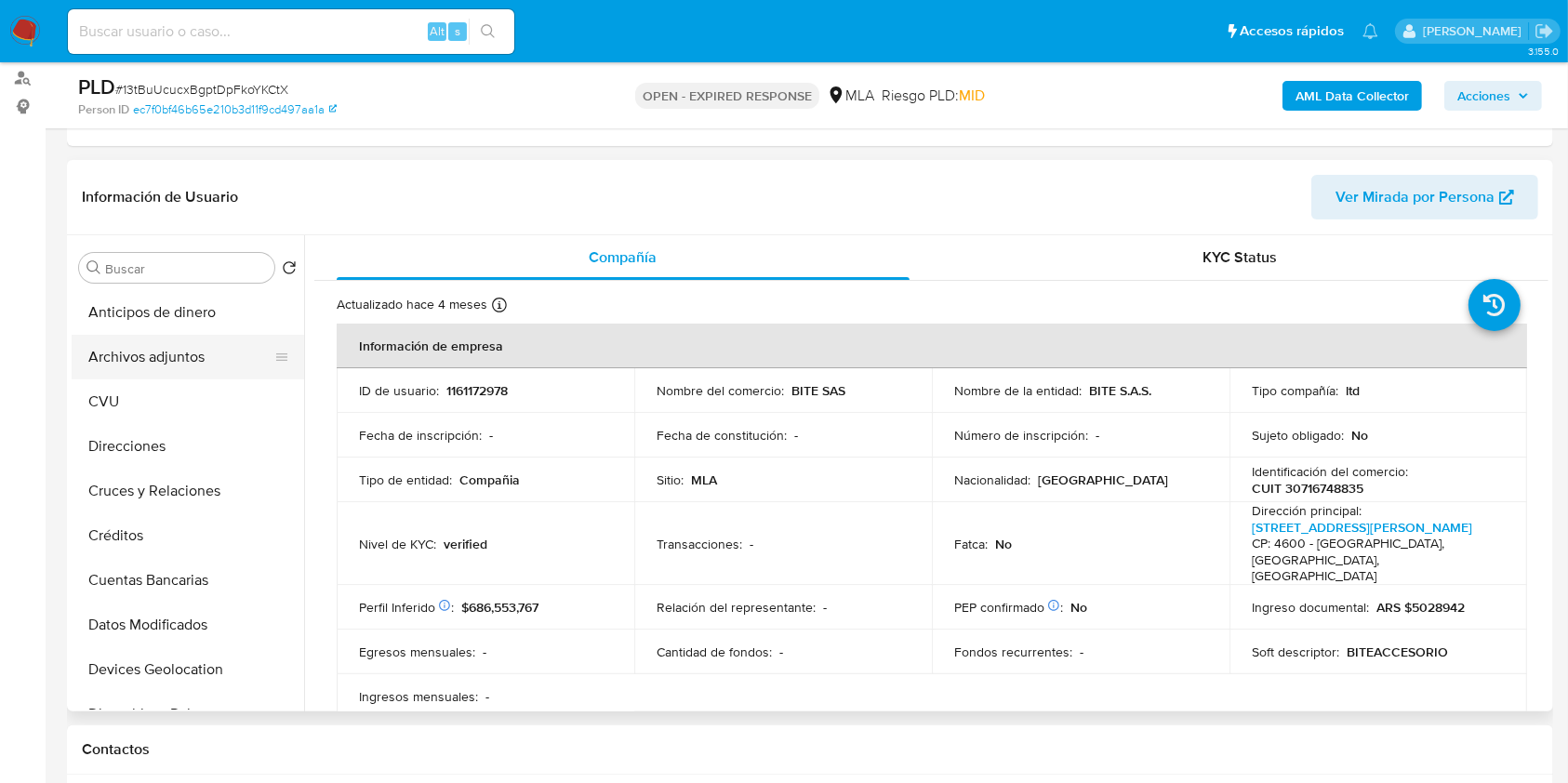
click at [148, 351] on button "Archivos adjuntos" at bounding box center [180, 357] width 217 height 45
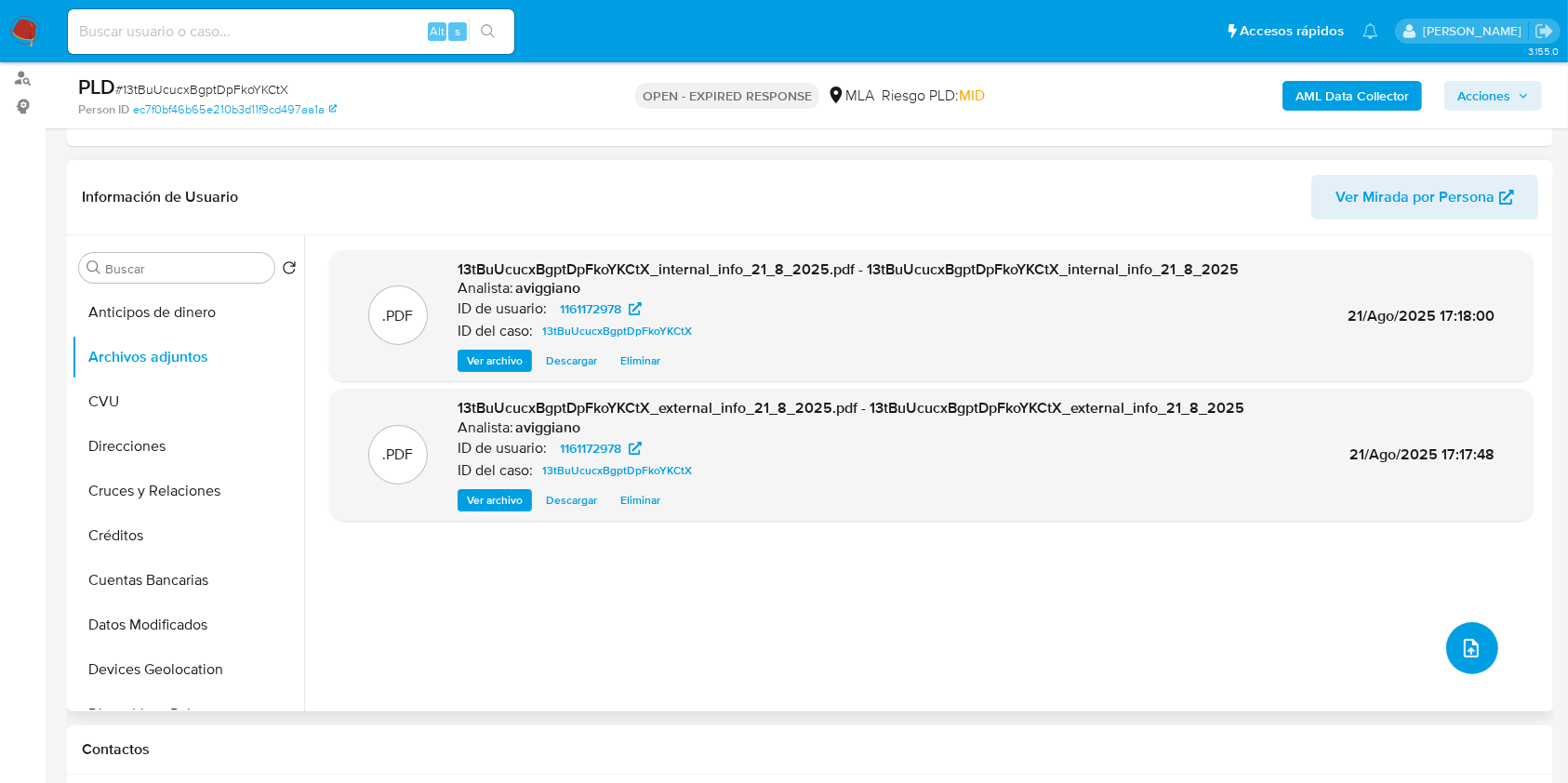
click at [1450, 643] on button "upload-file" at bounding box center [1472, 648] width 52 height 52
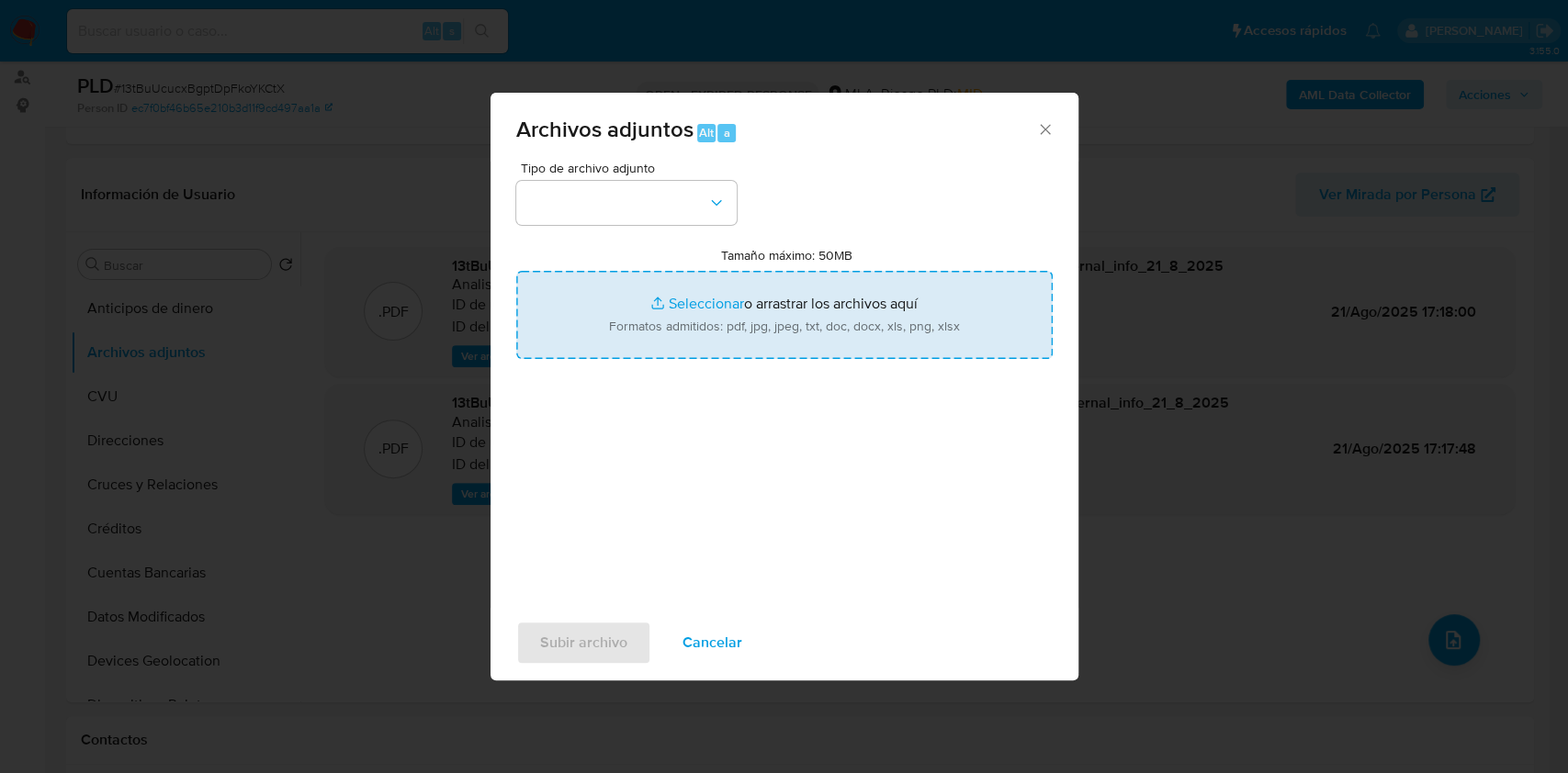
click at [819, 303] on input "Tamaño máximo: 50MB Seleccionar archivos" at bounding box center [785, 315] width 537 height 88
type input "C:\fakepath\Nosis - 1161172978.pdf"
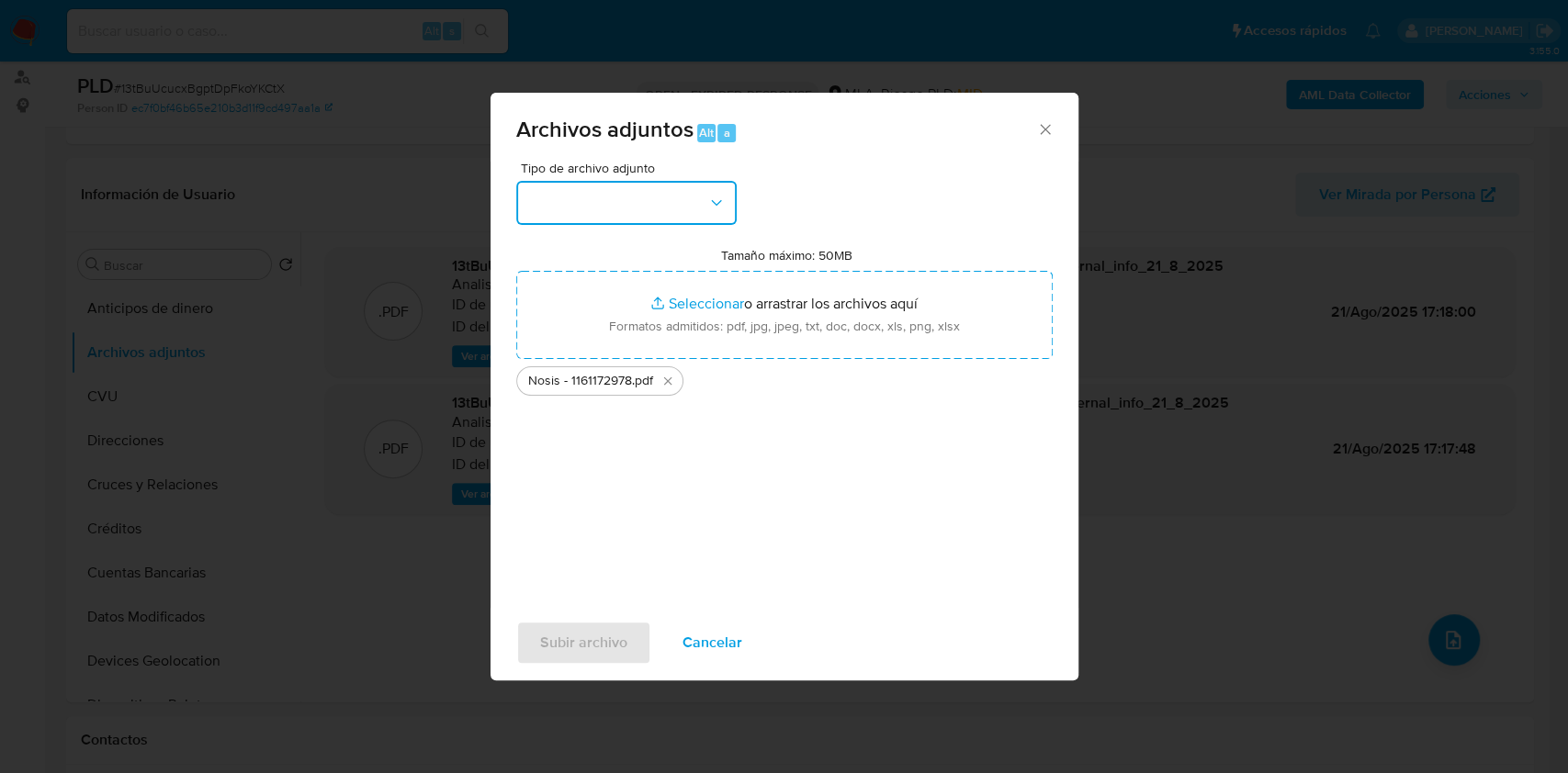
click at [550, 187] on button "button" at bounding box center [627, 203] width 220 height 44
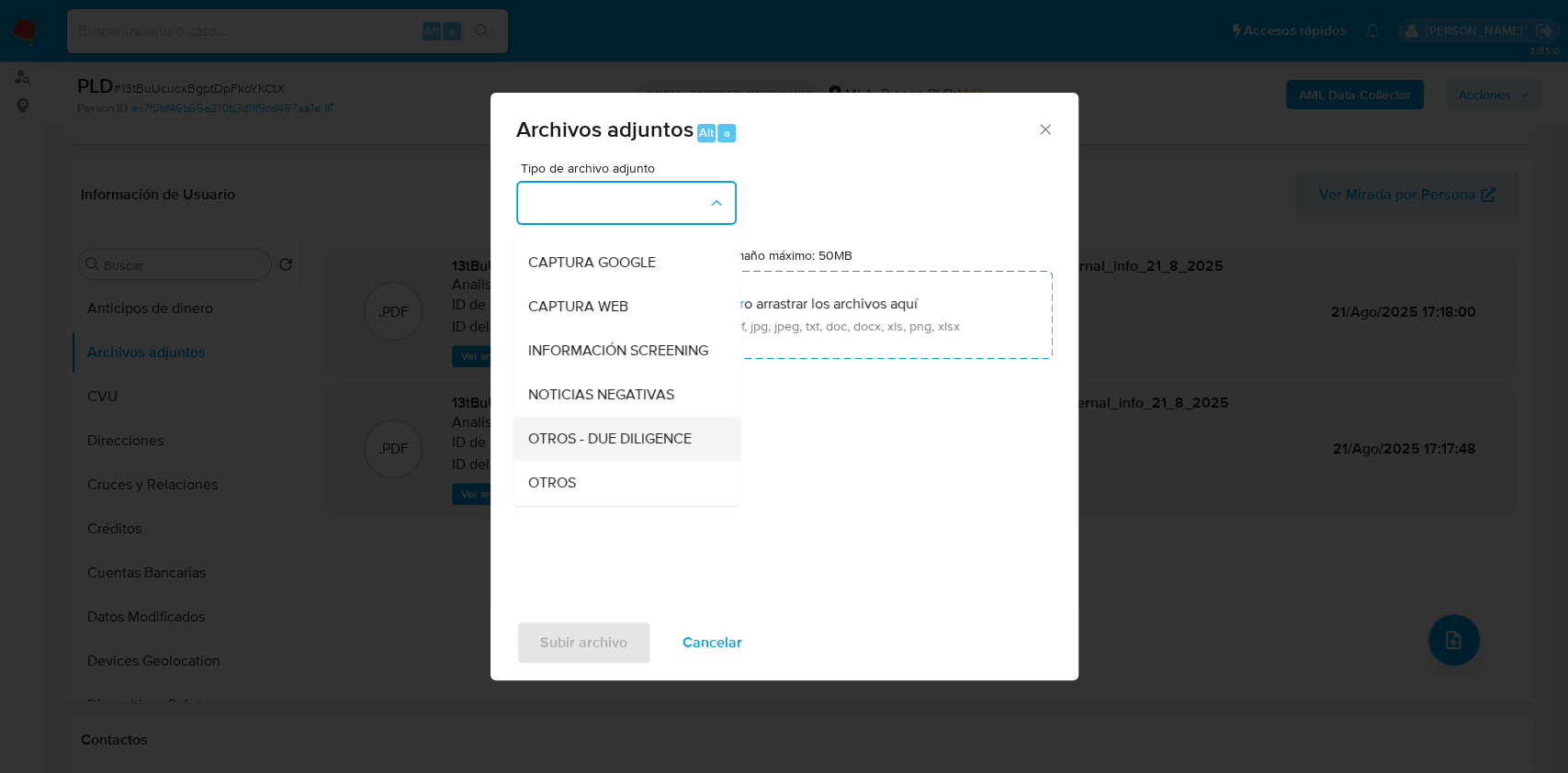
scroll to position [367, 0]
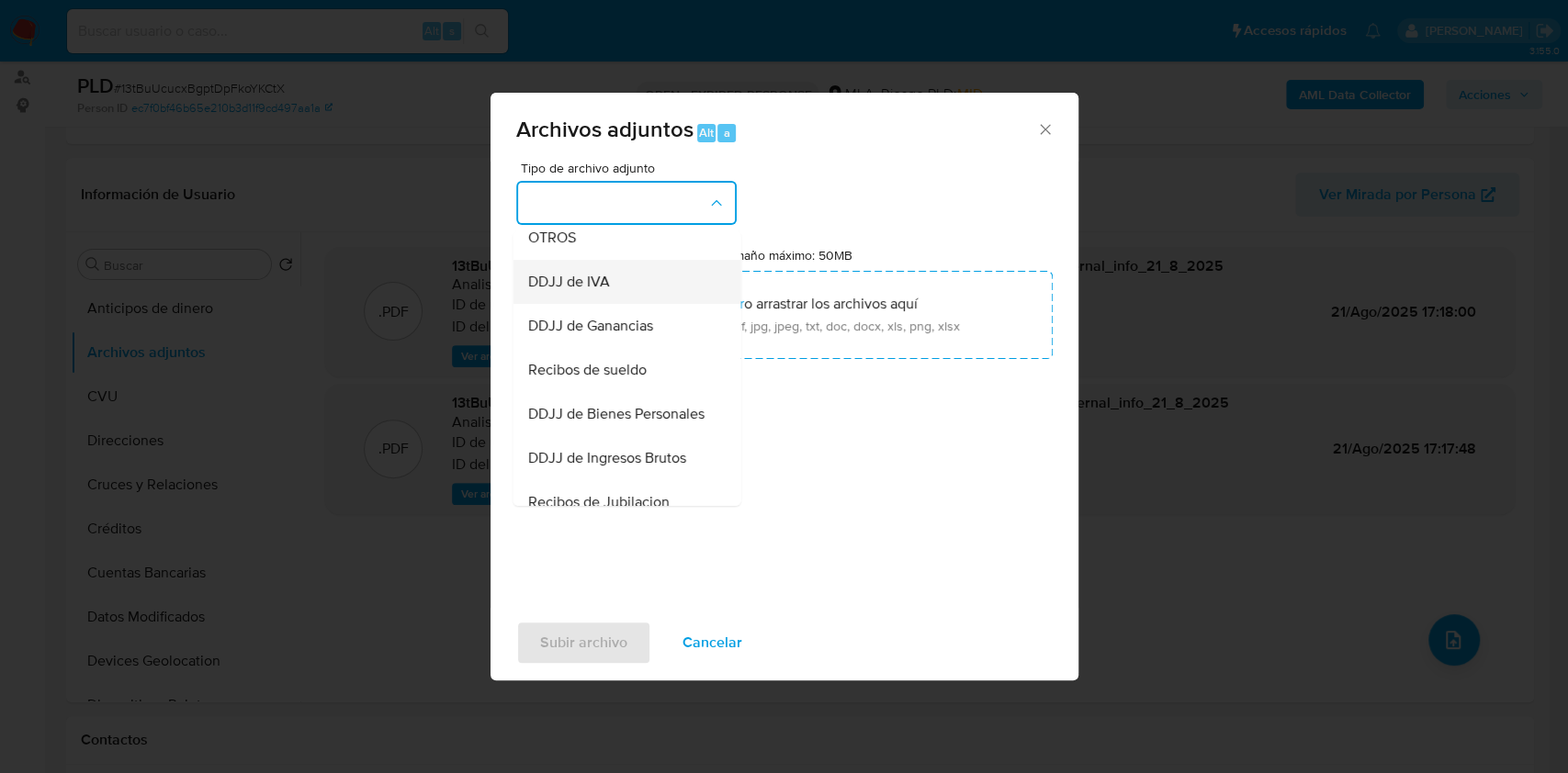
click at [562, 279] on div "DDJJ de IVA" at bounding box center [620, 282] width 187 height 44
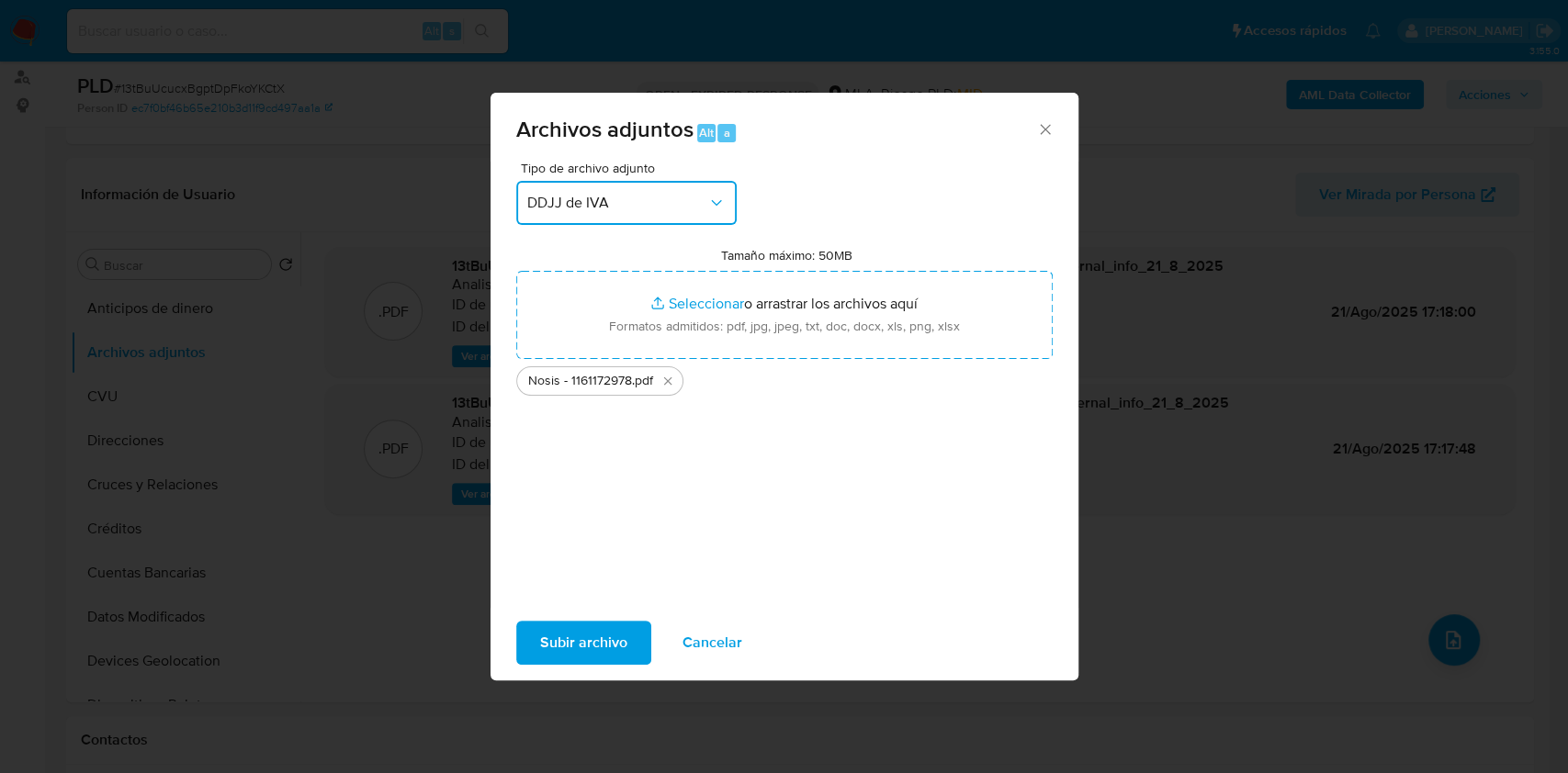
click at [564, 211] on button "DDJJ de IVA" at bounding box center [627, 203] width 220 height 44
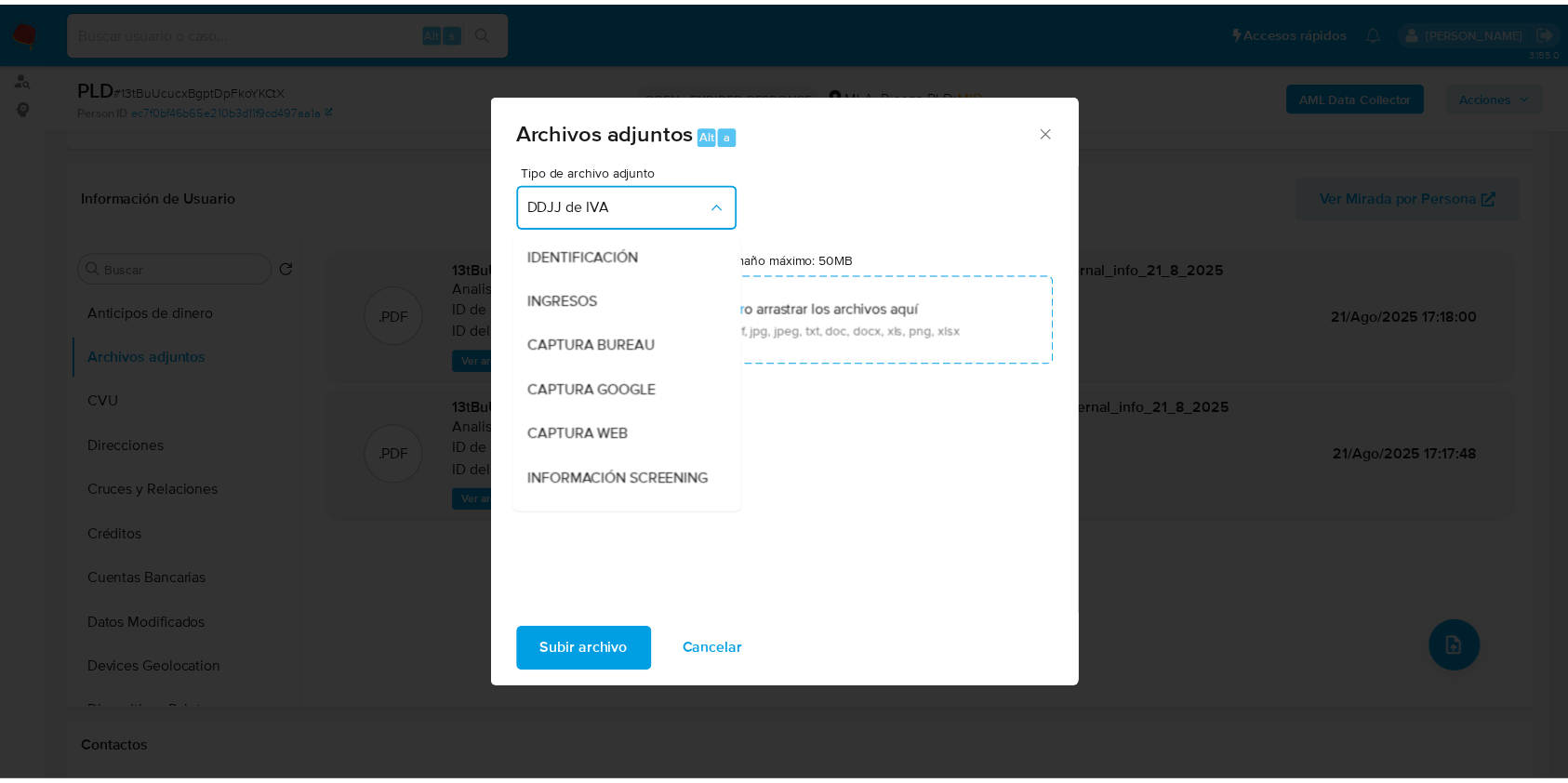
scroll to position [303, 0]
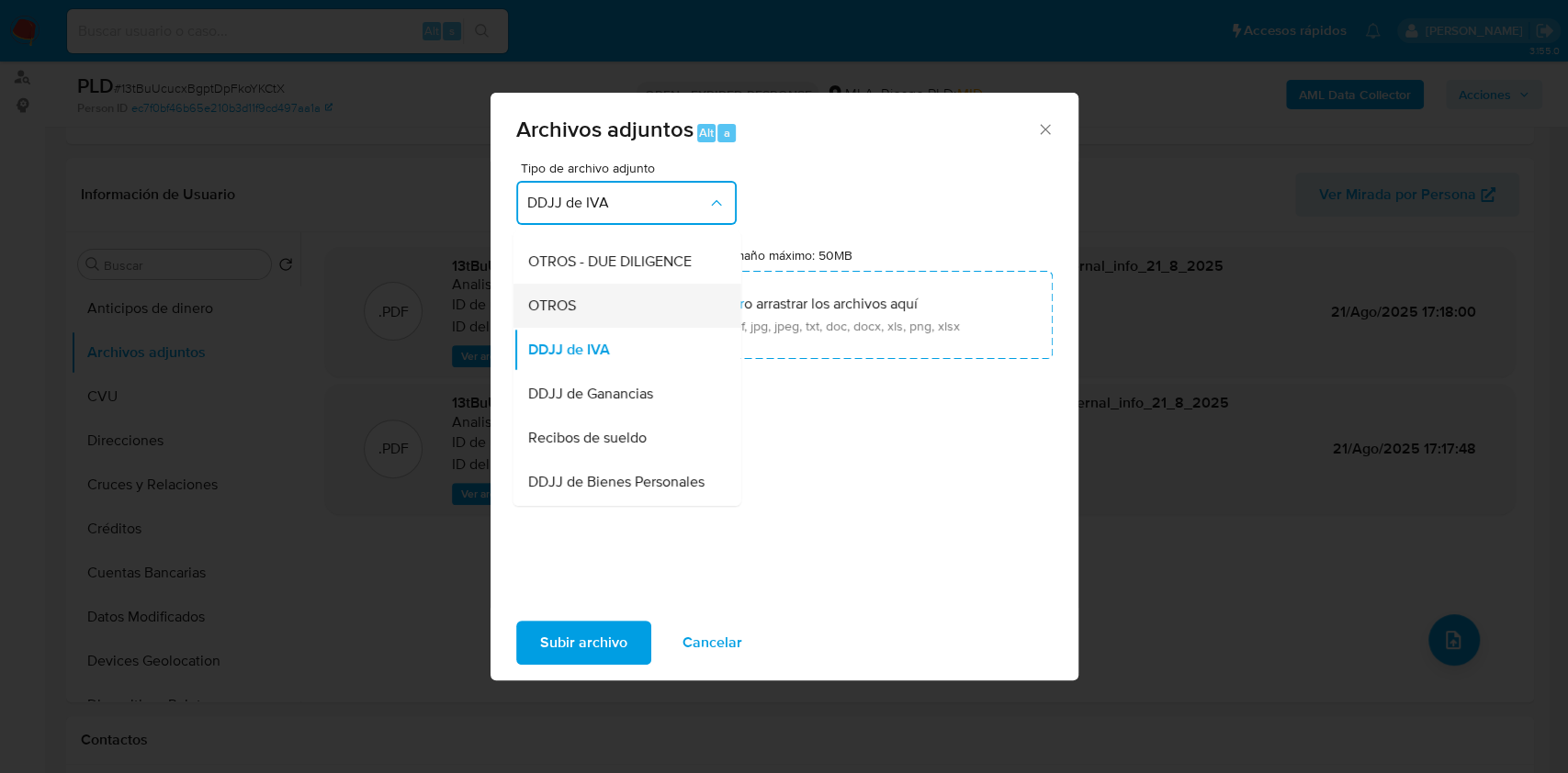
click at [549, 315] on span "OTROS" at bounding box center [551, 306] width 48 height 18
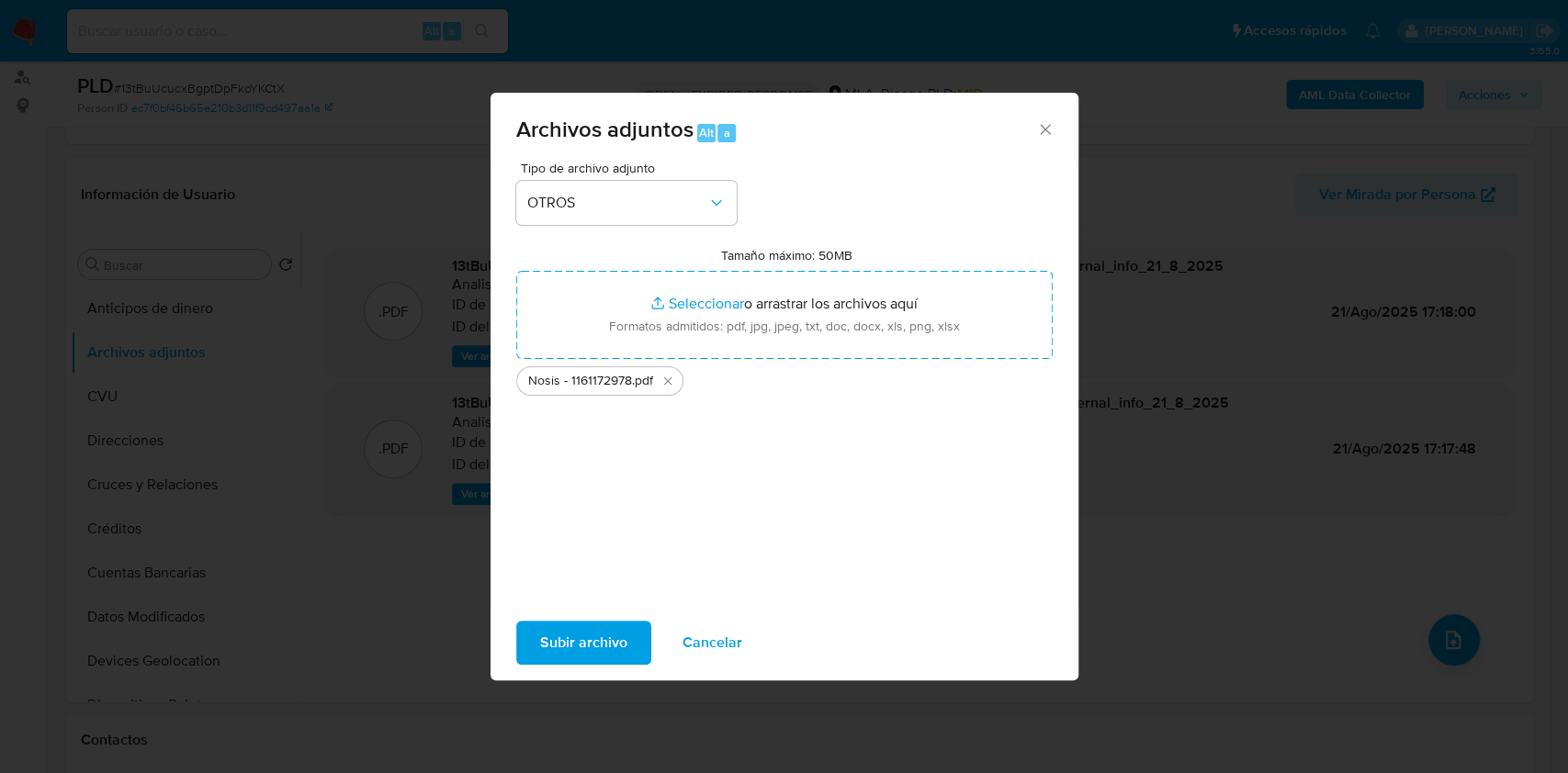
click at [565, 637] on span "Subir archivo" at bounding box center [583, 643] width 87 height 40
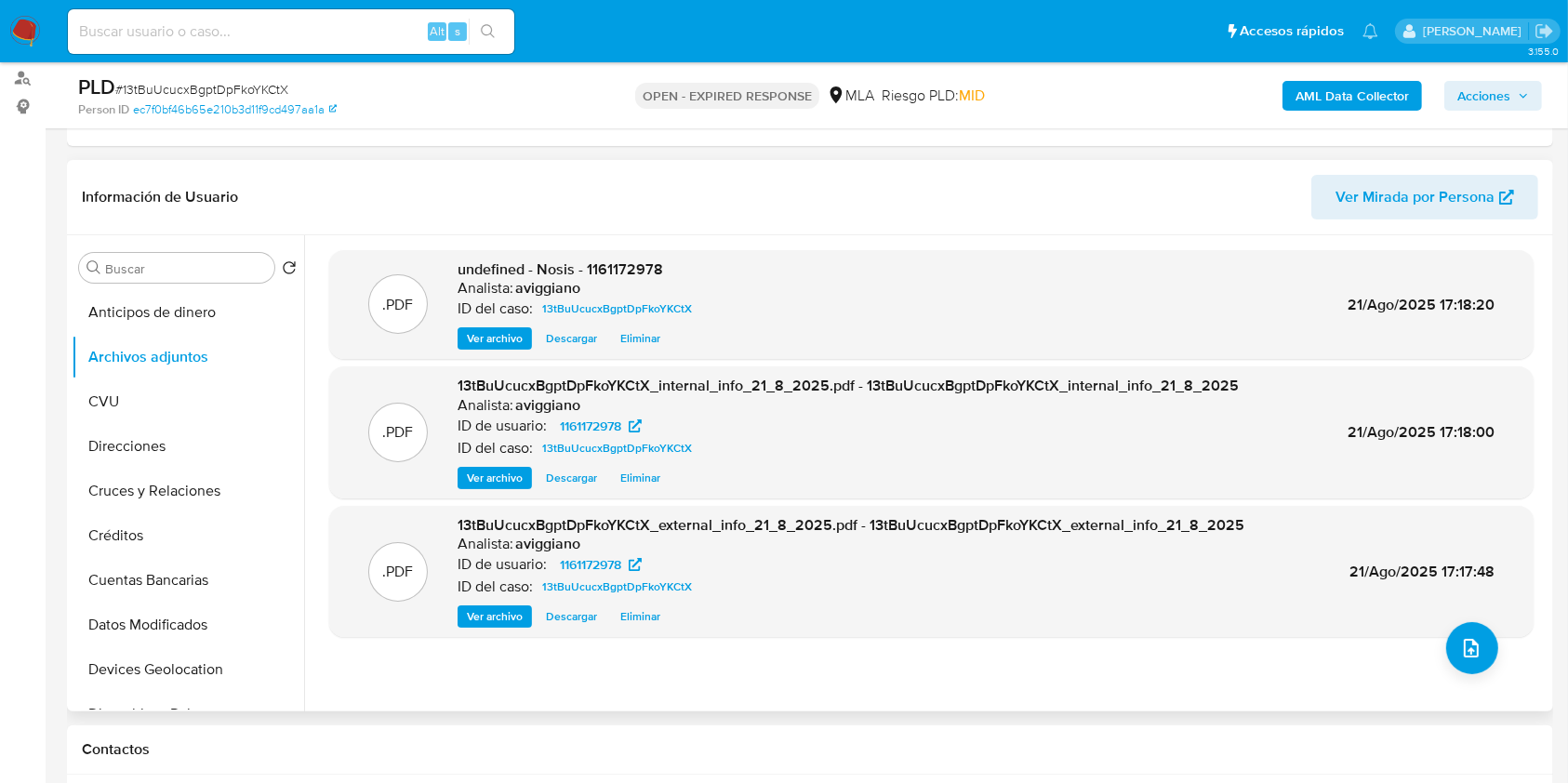
click at [638, 262] on span "undefined - Nosis - 1161172978" at bounding box center [560, 269] width 206 height 21
copy span "1161172978"
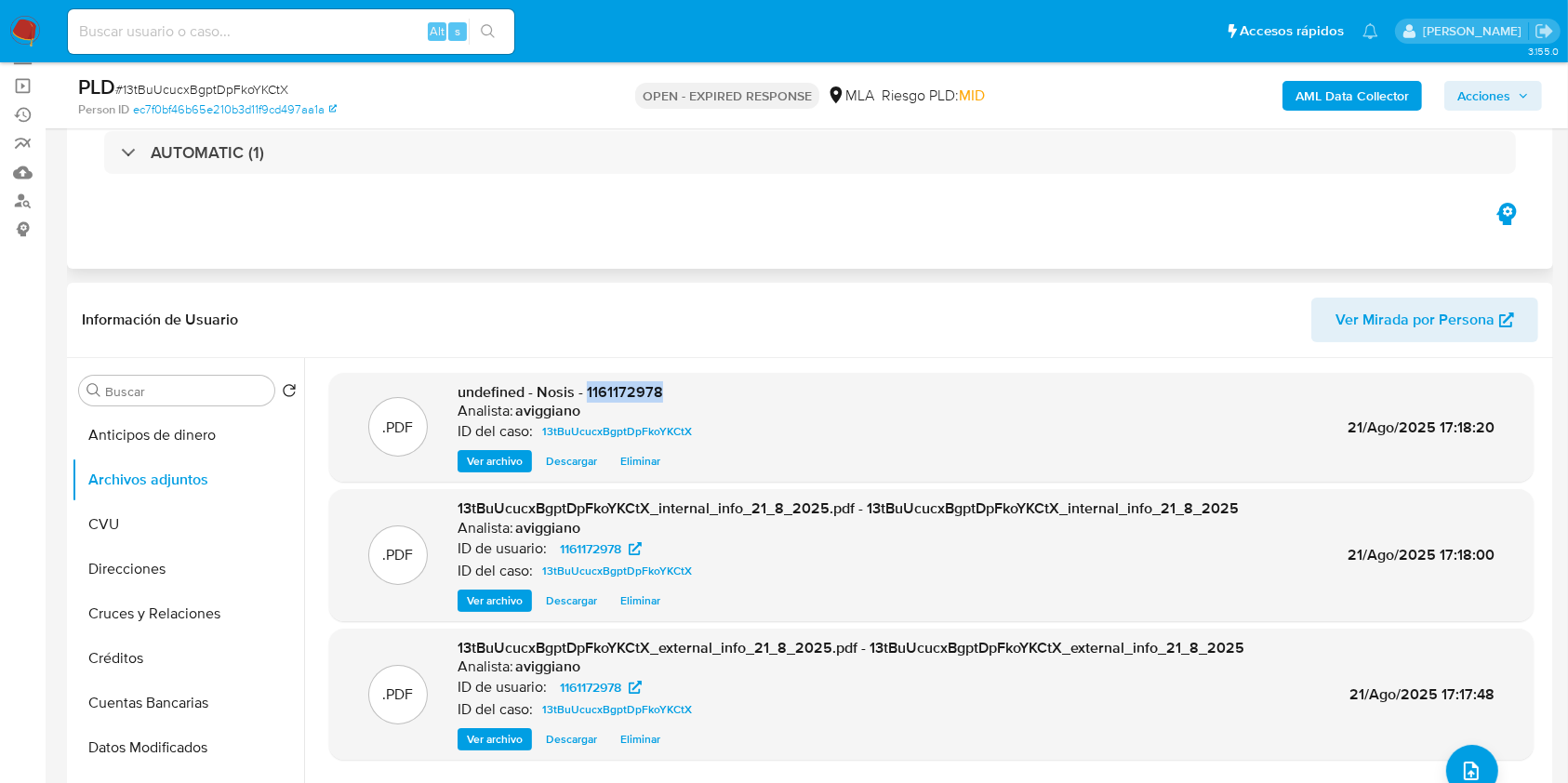
scroll to position [247, 0]
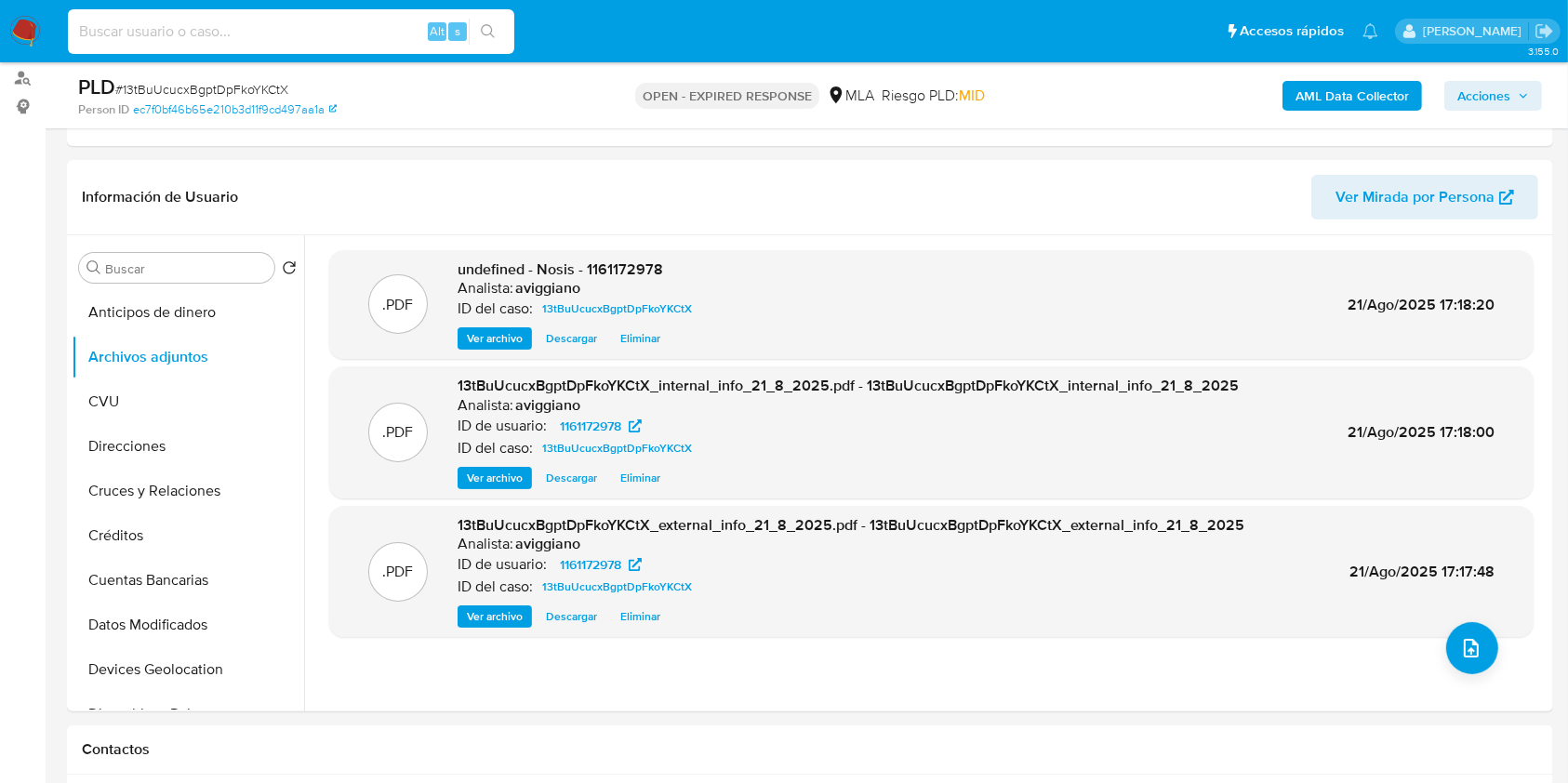
paste input "kDFW60N3ZGb0sLu66BhKdW08"
type input "kDFW60N3ZGb0sLu66BhKdW08"
click at [491, 36] on icon "search-icon" at bounding box center [487, 31] width 15 height 15
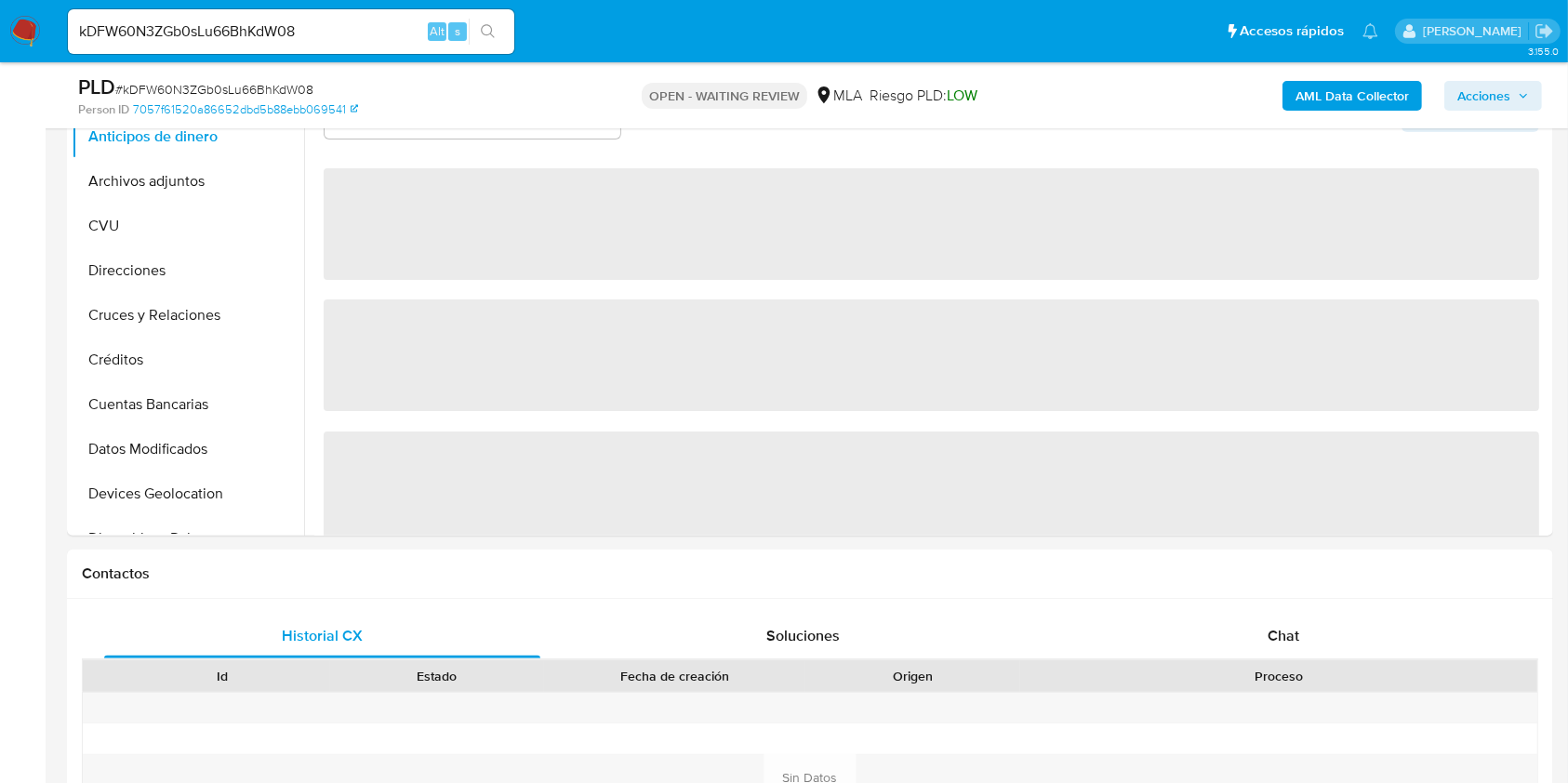
scroll to position [496, 0]
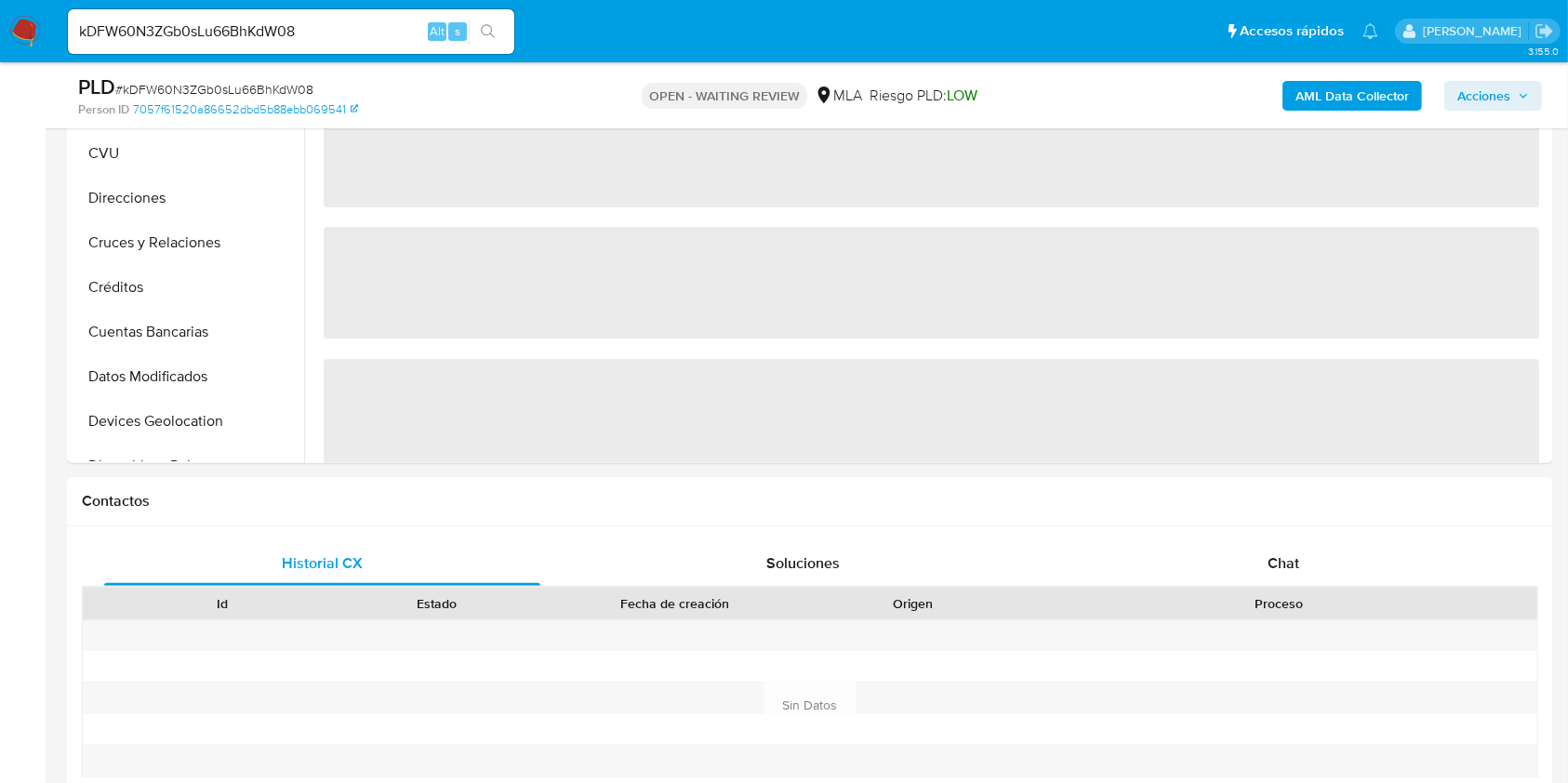
select select "10"
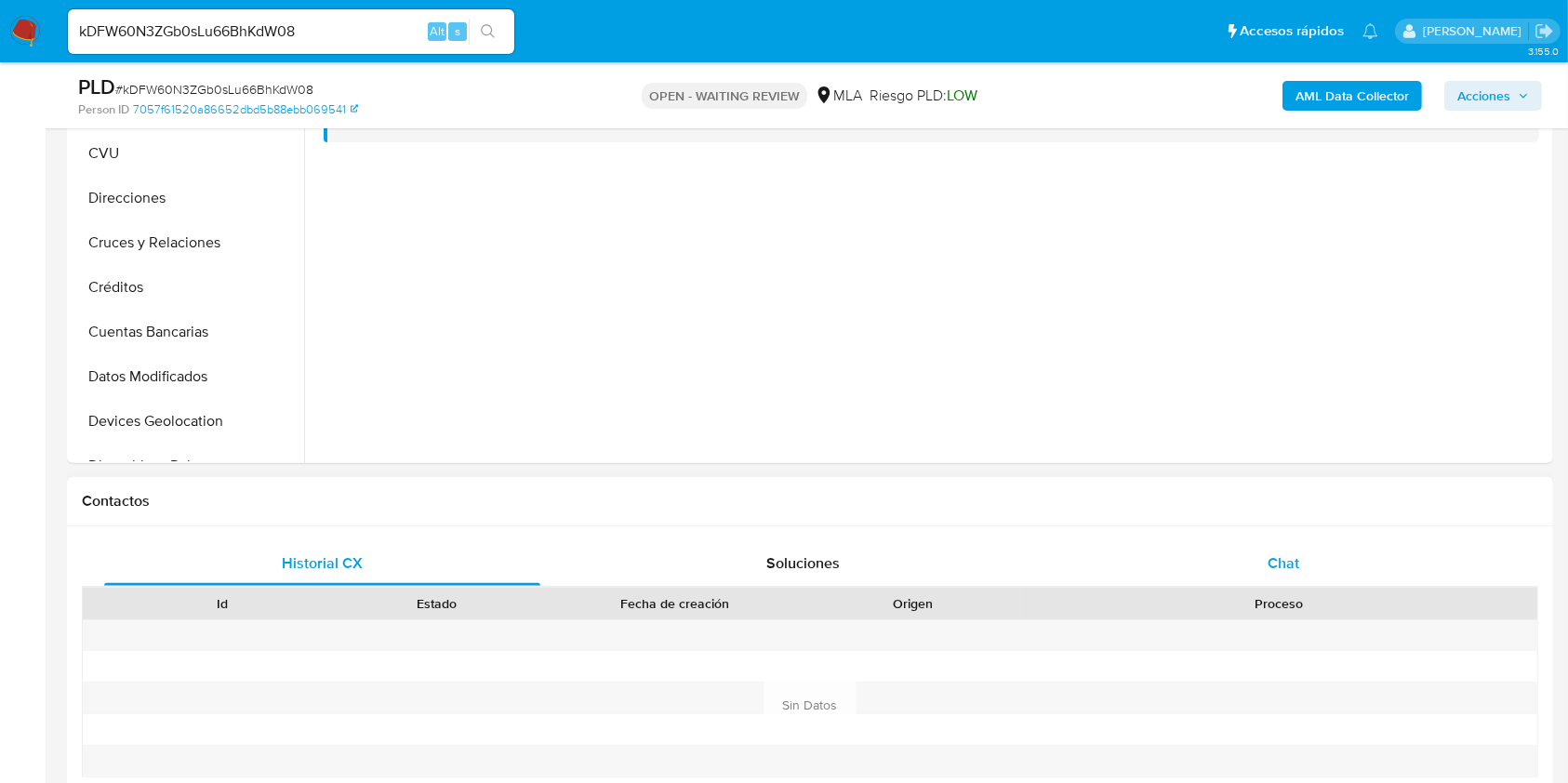
click at [1264, 557] on div "Chat" at bounding box center [1283, 564] width 436 height 45
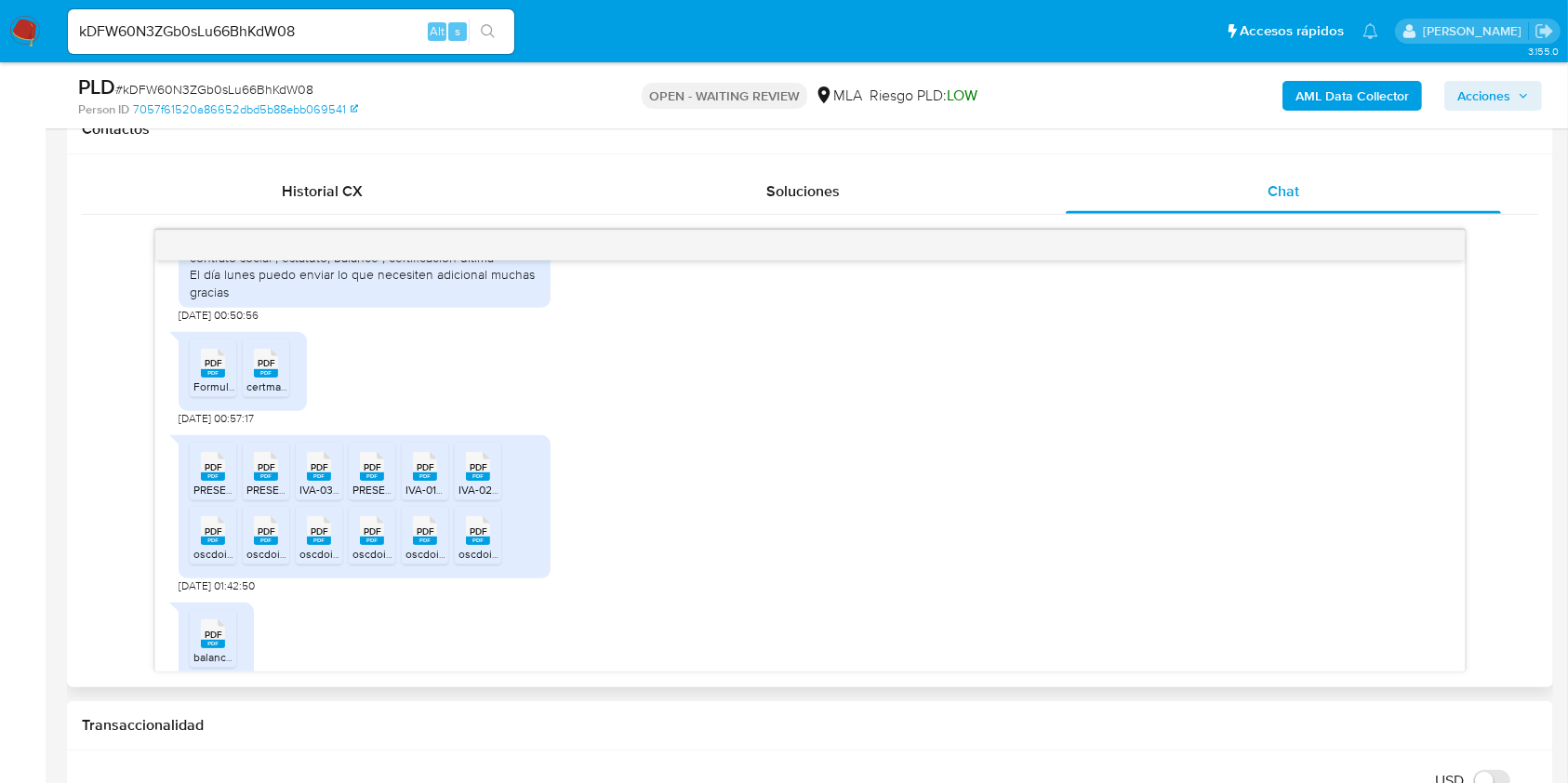
scroll to position [1576, 0]
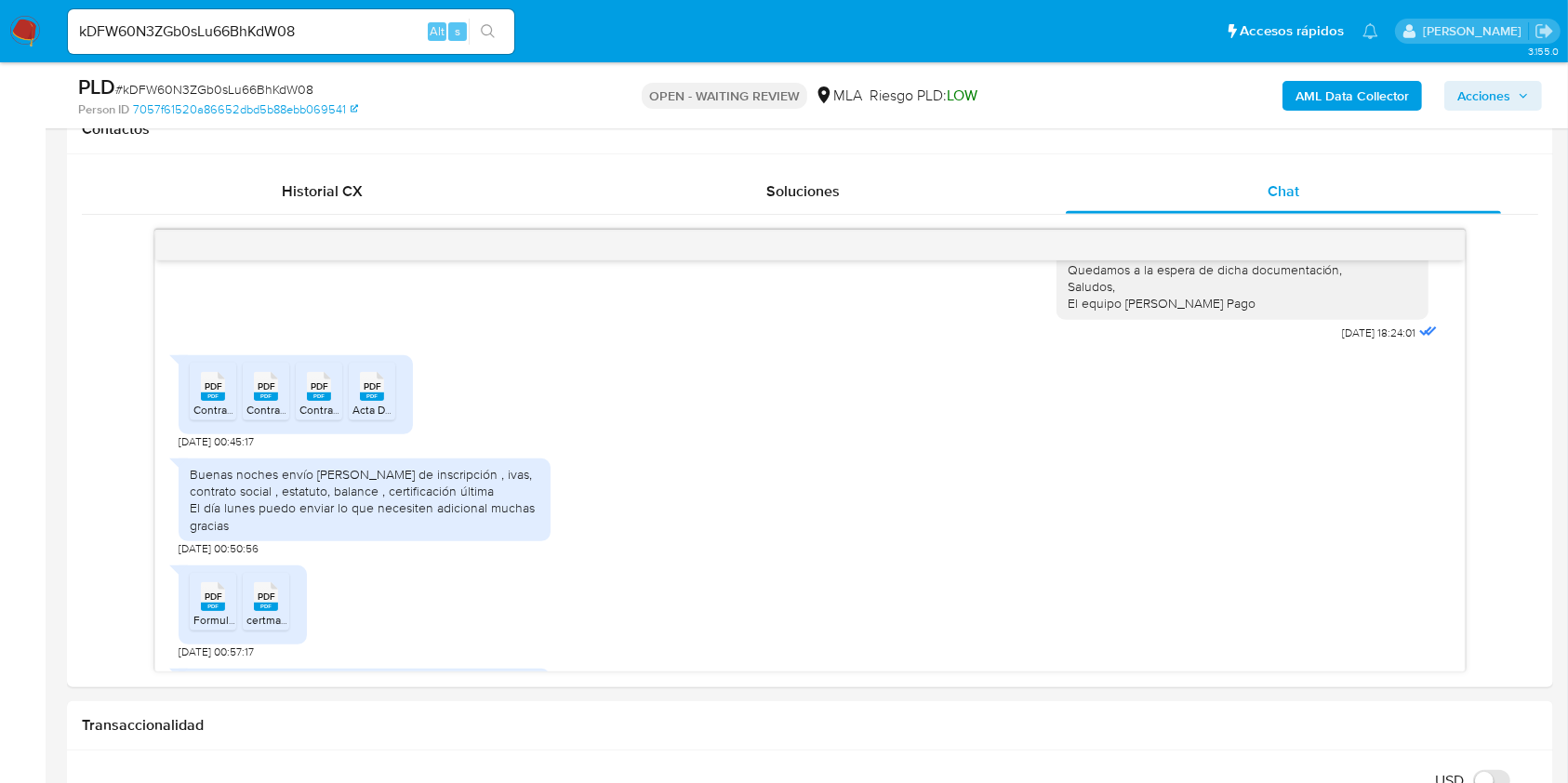
click at [129, 26] on input "kDFW60N3ZGb0sLu66BhKdW08" at bounding box center [291, 31] width 446 height 24
paste input "IkIp7pcDNxZ5qjvdLllo7xHC"
type input "IkIp7pcDNxZ5qjvdLllo7xHC"
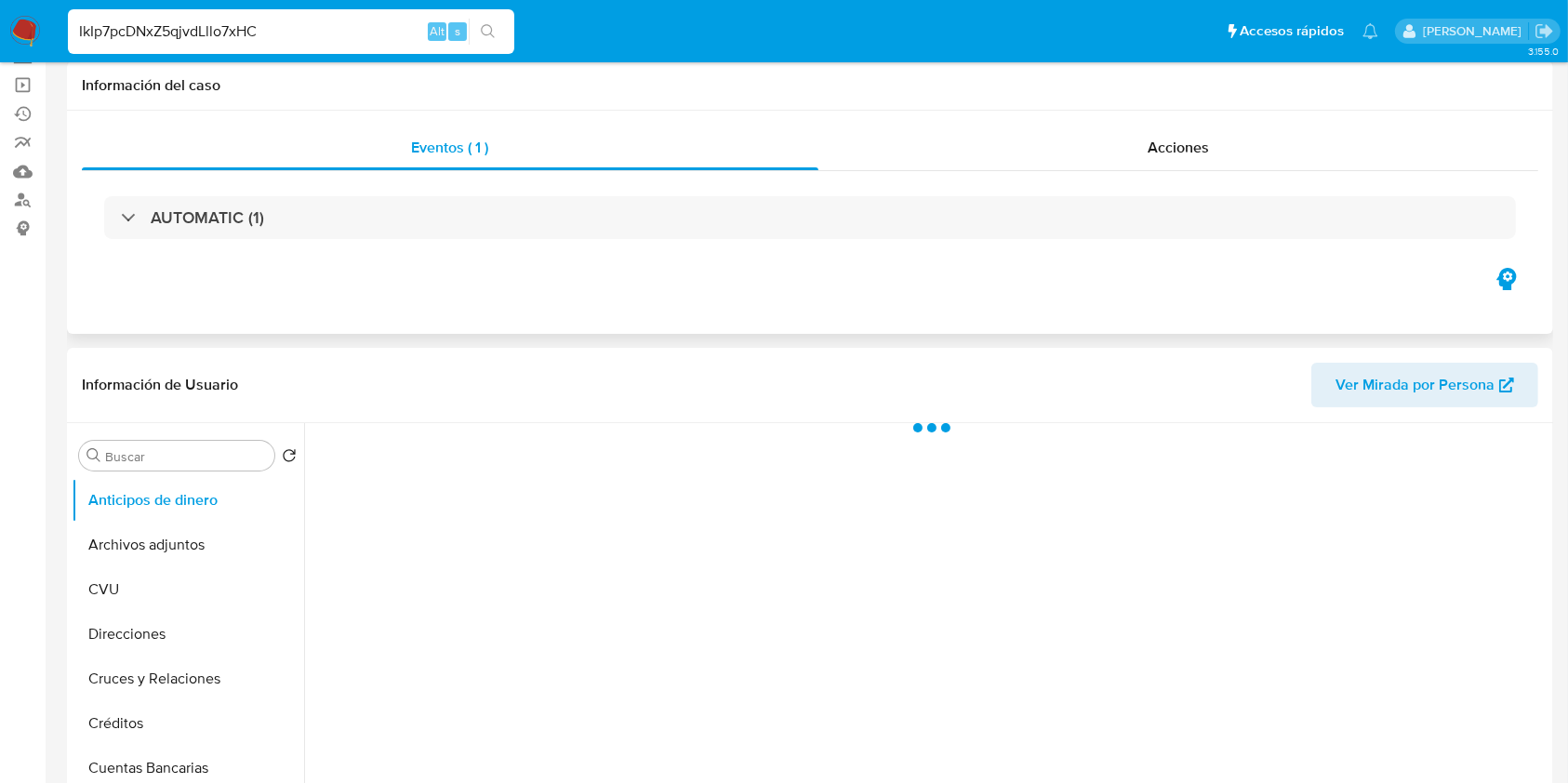
select select "10"
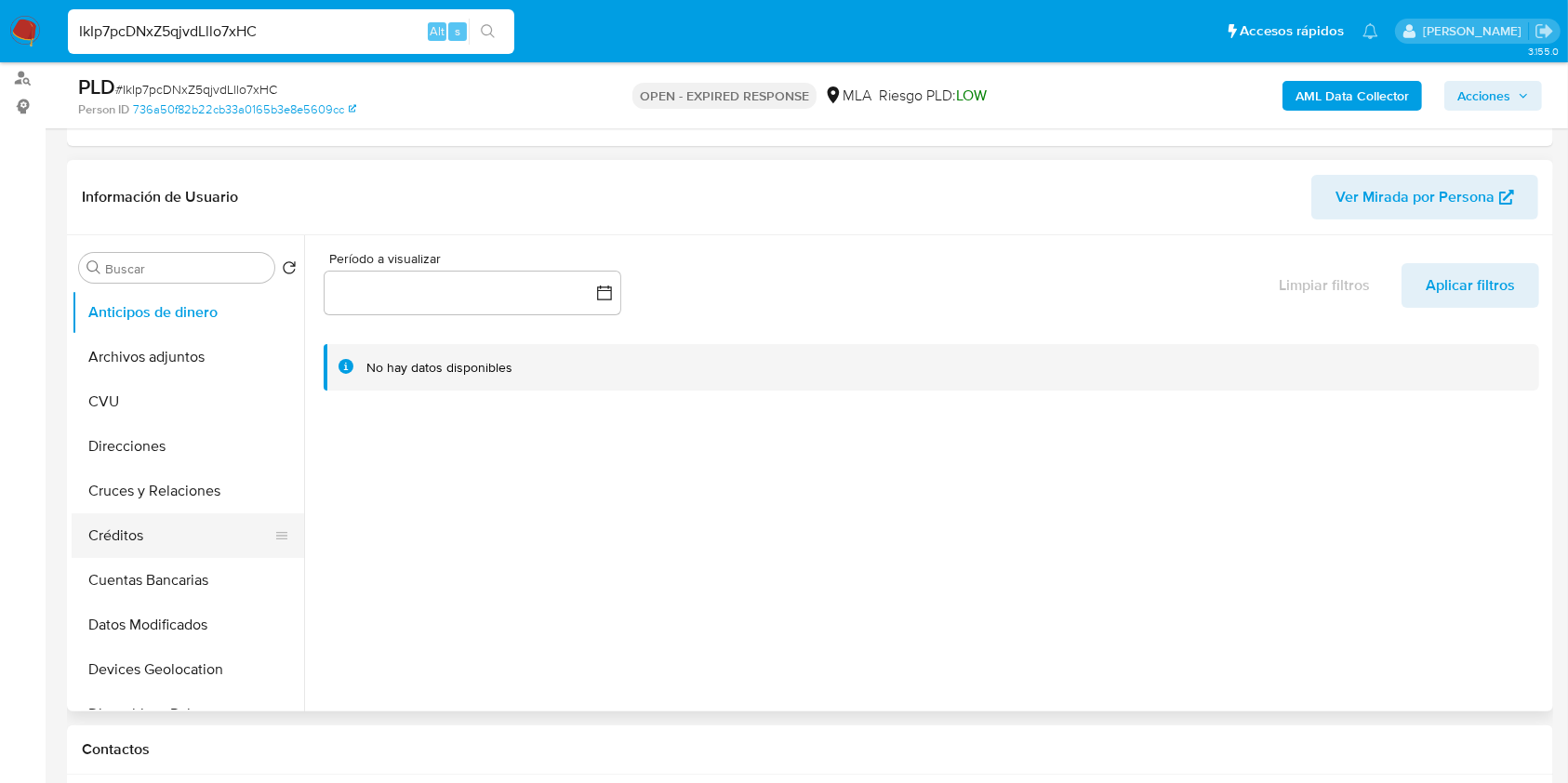
scroll to position [123, 0]
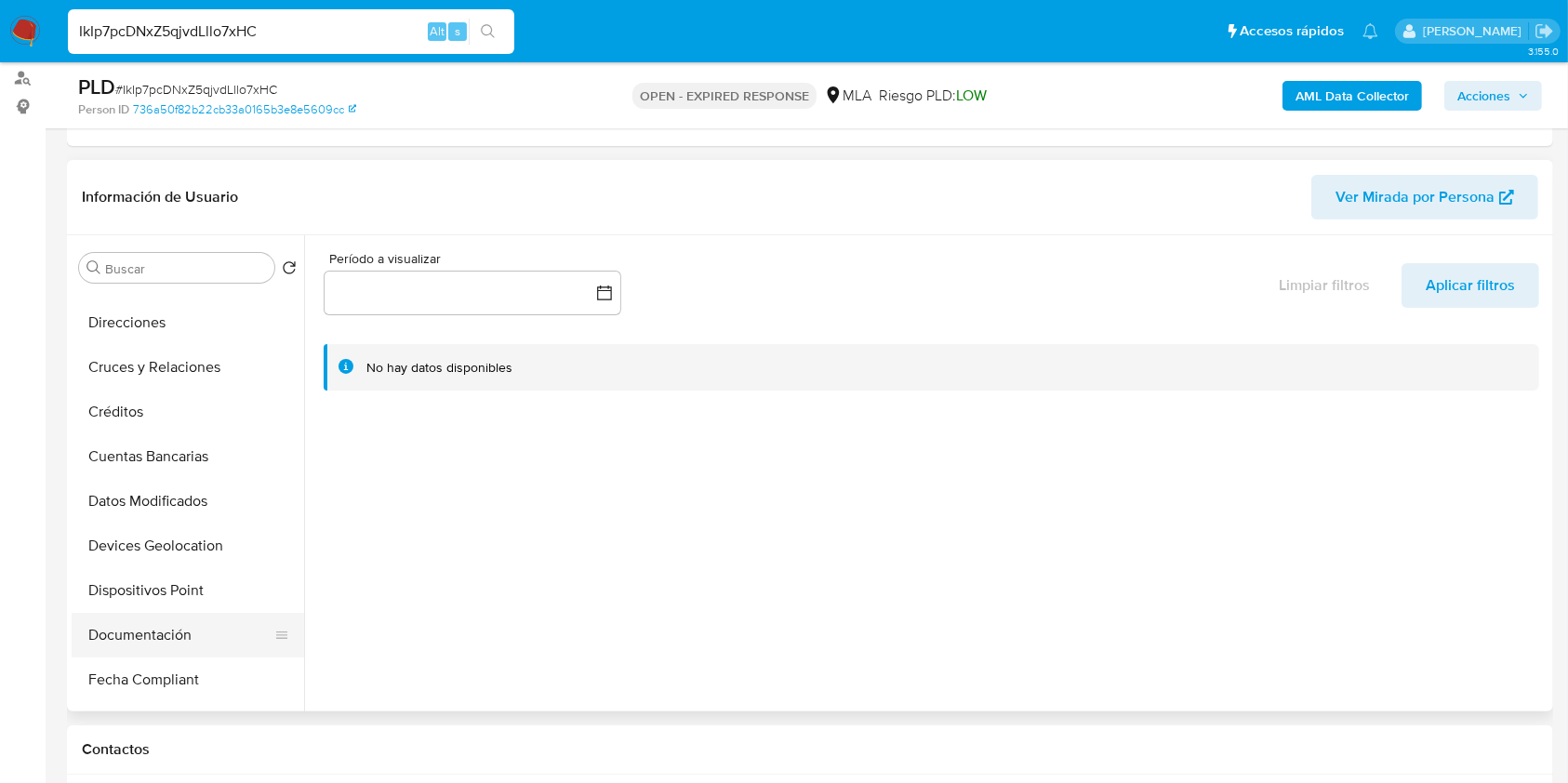
click at [126, 650] on ul "Anticipos de dinero Archivos adjuntos CVU Direcciones Cruces y Relaciones Crédi…" at bounding box center [188, 500] width 233 height 419
click at [136, 636] on button "Documentación" at bounding box center [180, 635] width 217 height 45
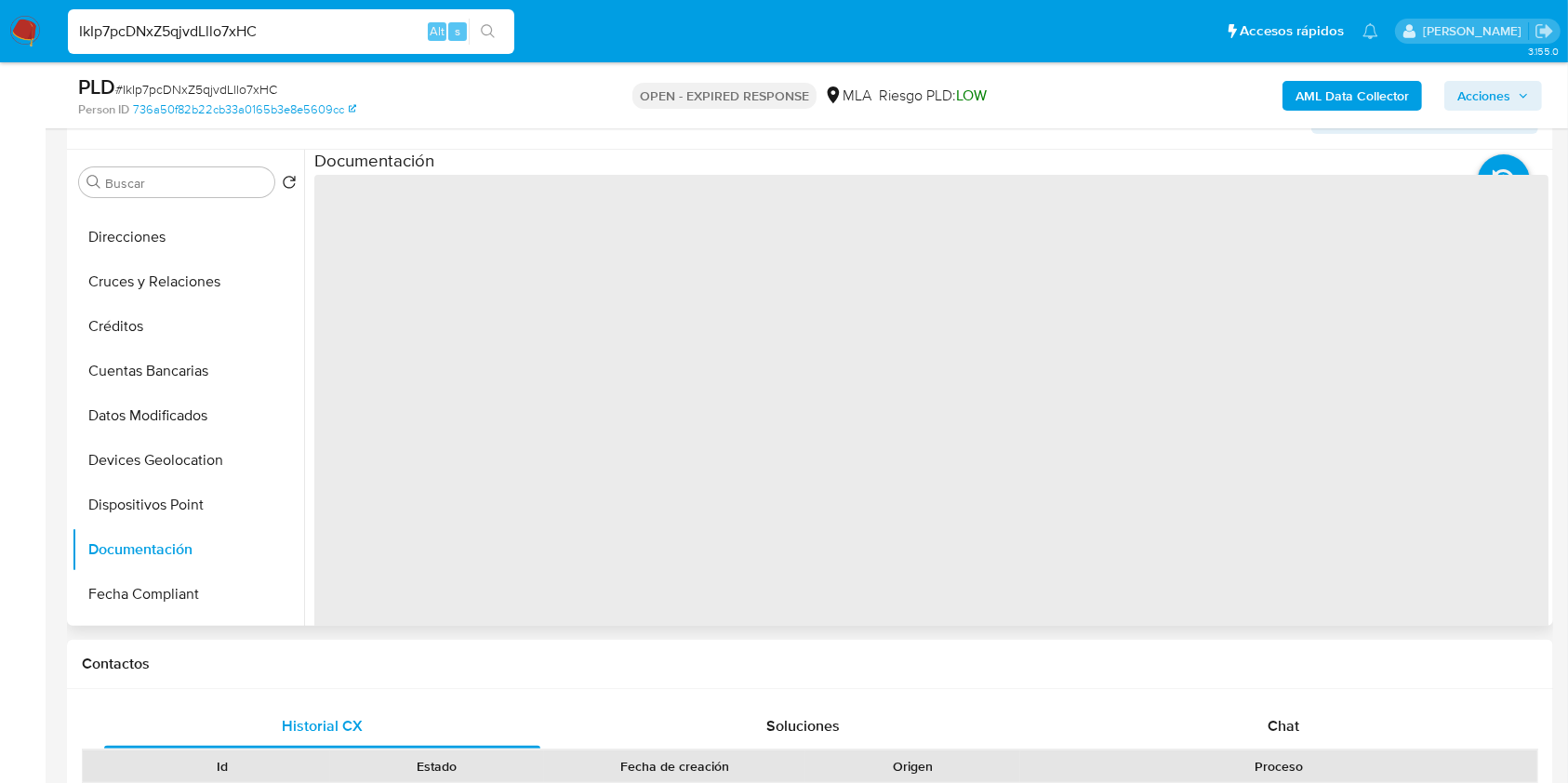
scroll to position [372, 0]
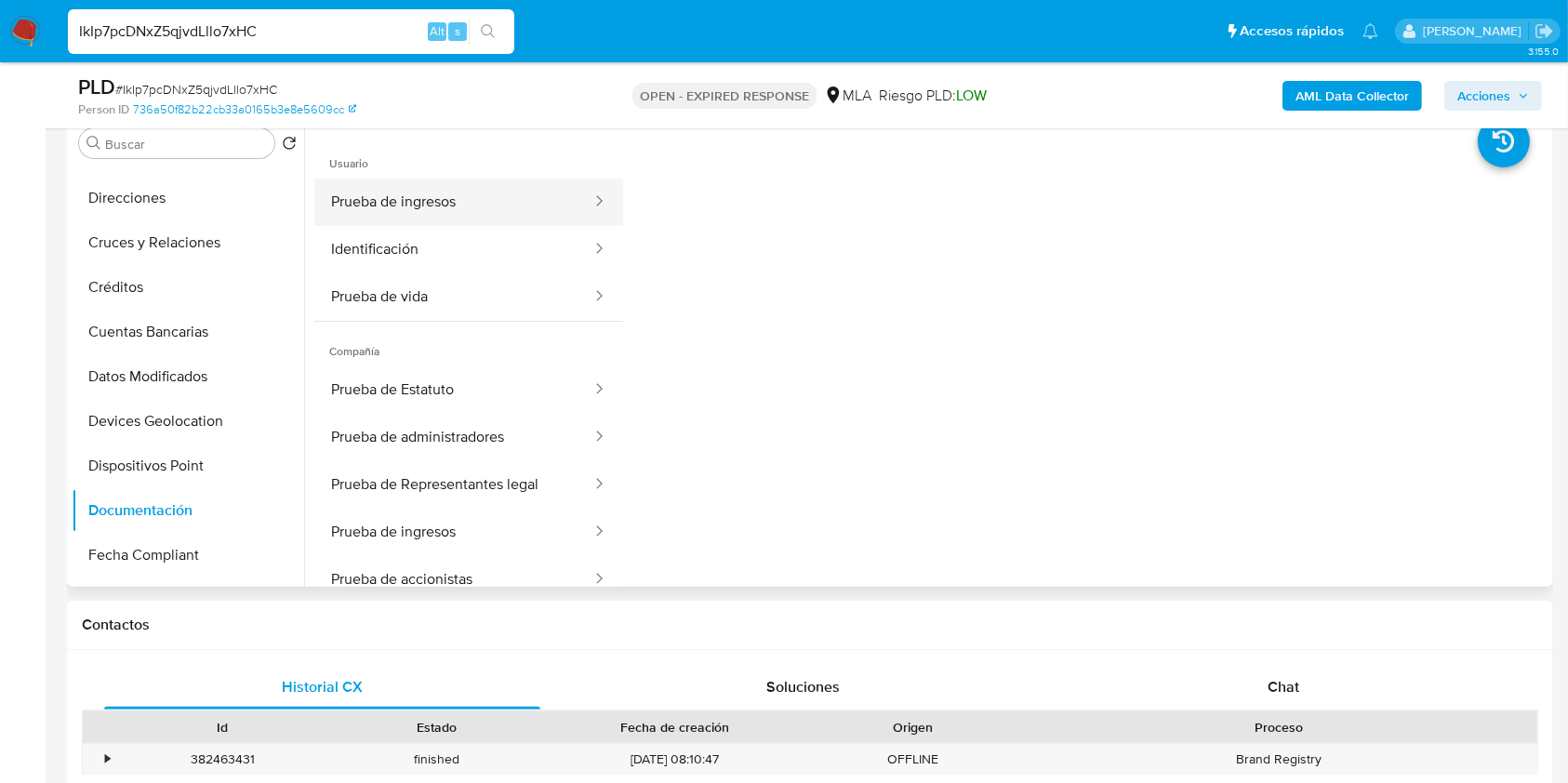
click at [450, 218] on button "Prueba de ingresos" at bounding box center [453, 202] width 278 height 48
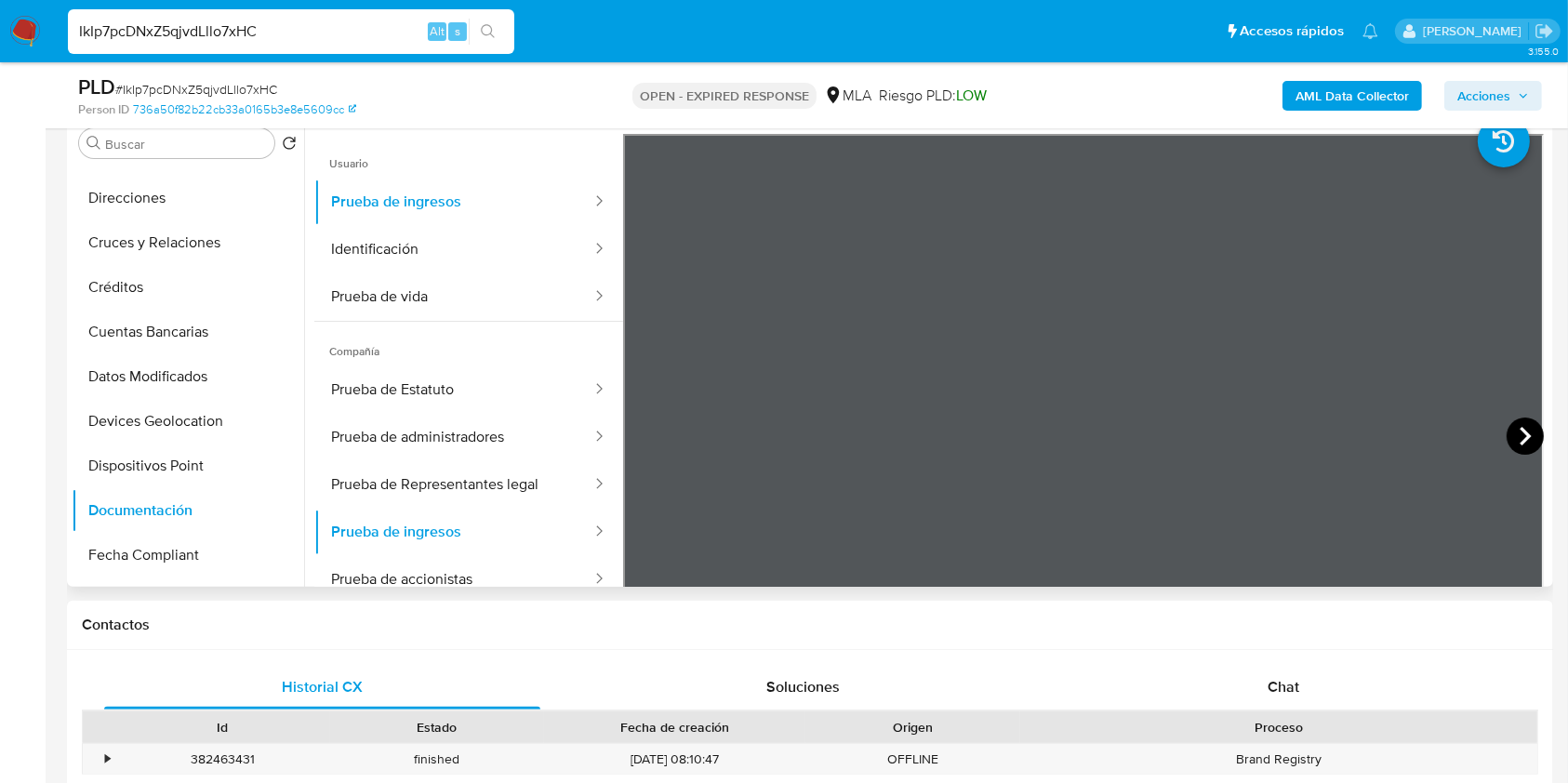
click at [1516, 420] on icon at bounding box center [1524, 436] width 37 height 37
click at [433, 231] on button "Identificación" at bounding box center [453, 249] width 278 height 48
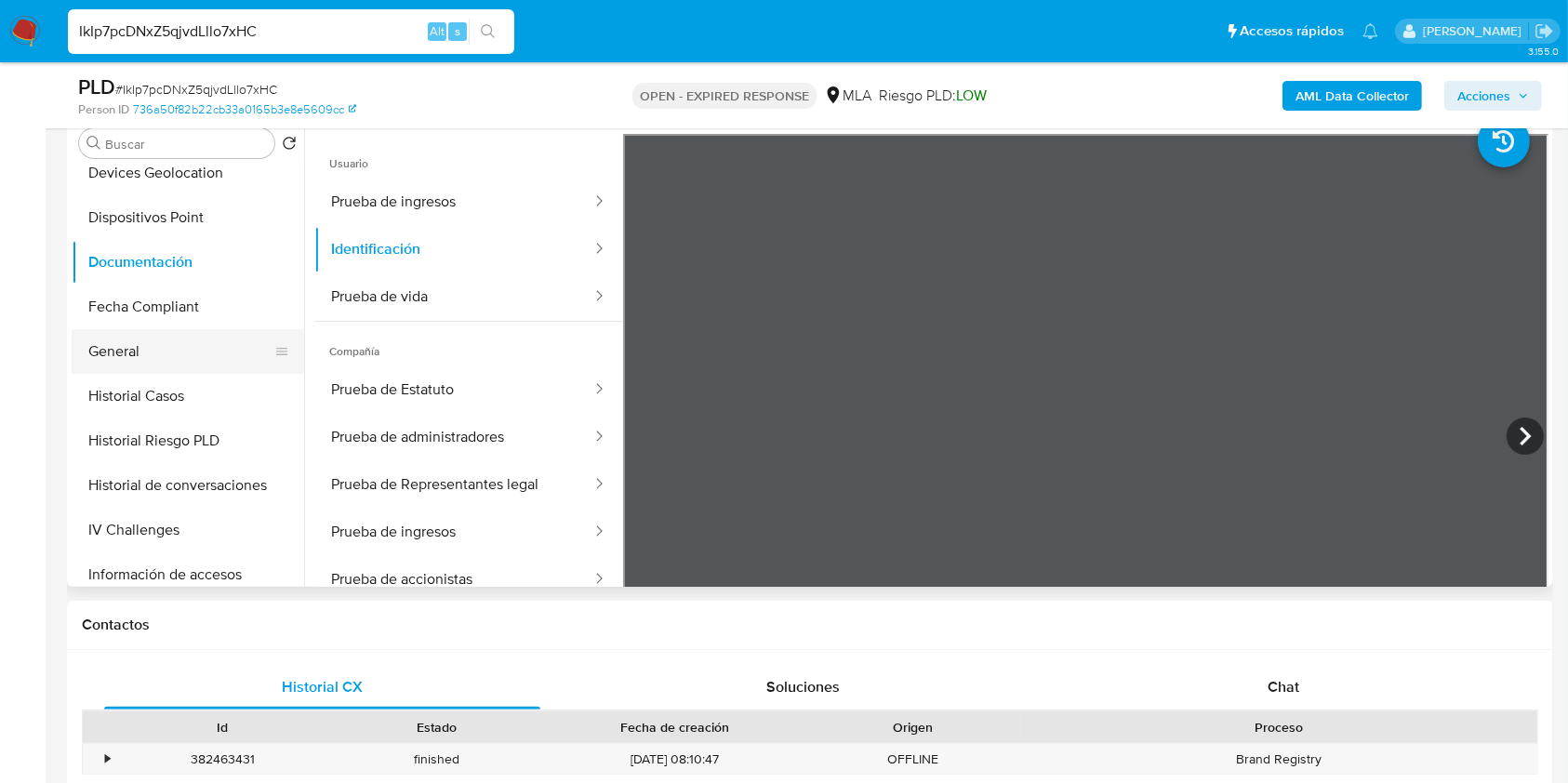
click at [141, 343] on button "General" at bounding box center [180, 351] width 217 height 45
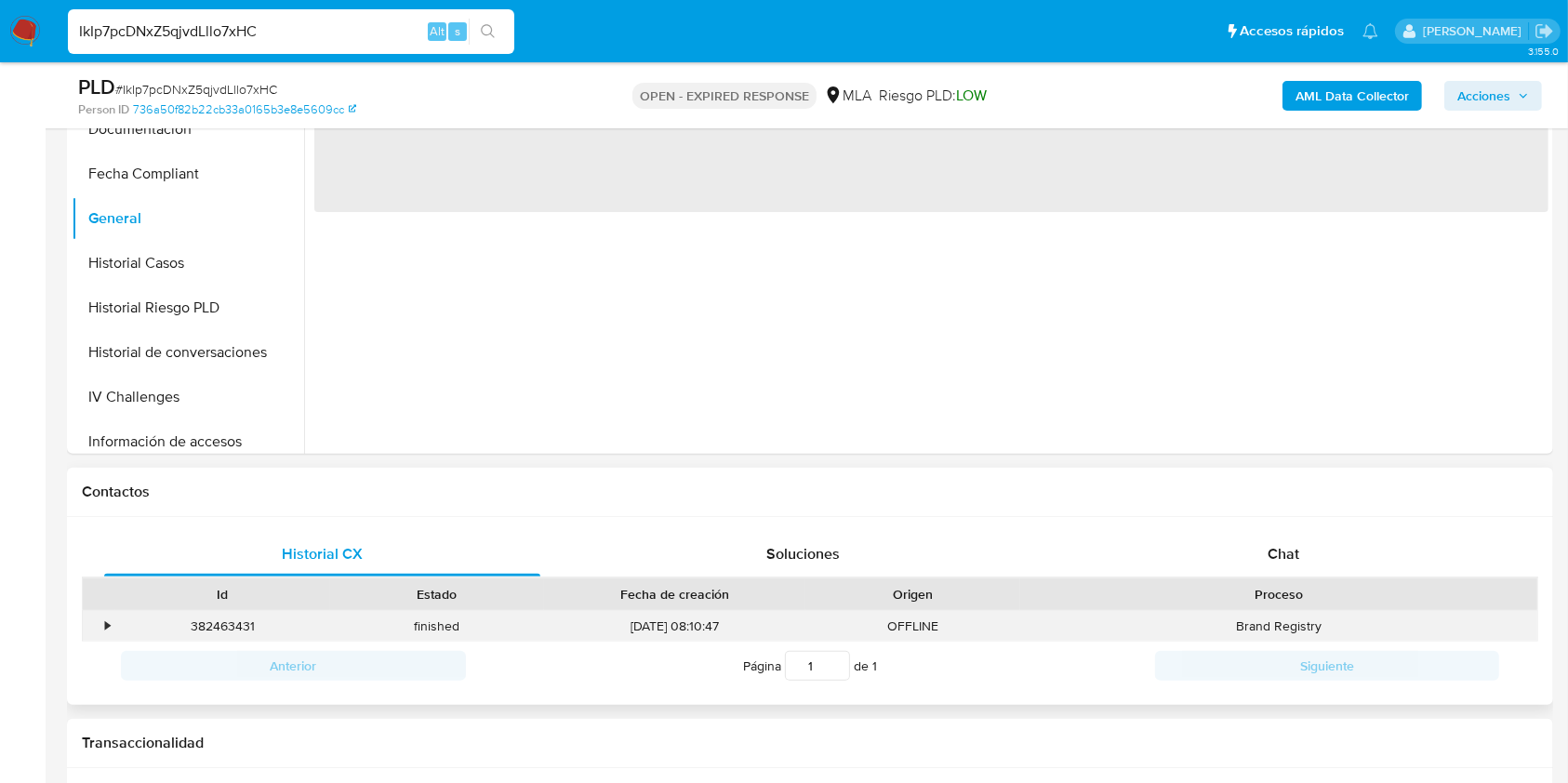
scroll to position [619, 0]
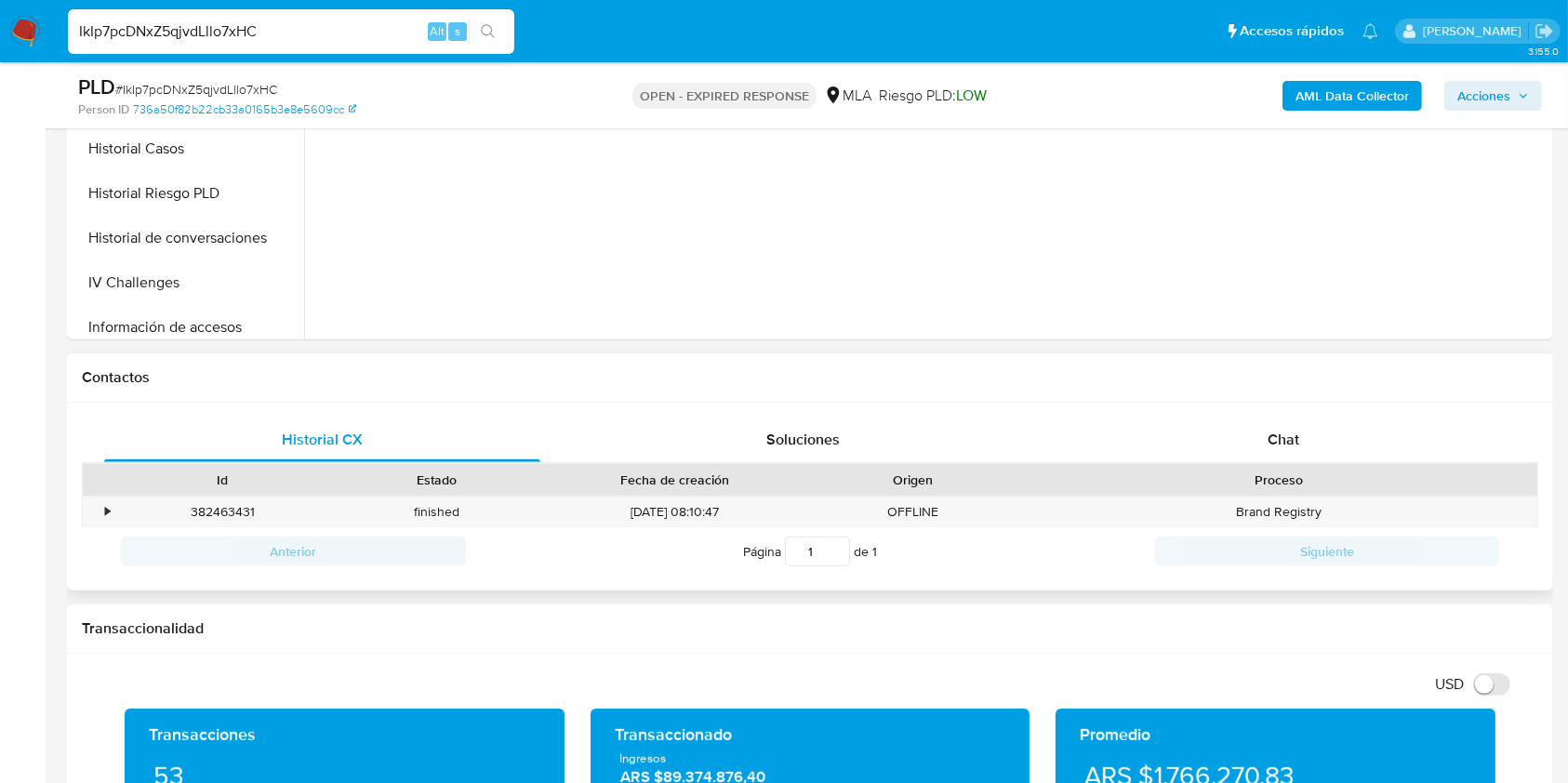
click at [1281, 394] on div "Contactos" at bounding box center [809, 377] width 1486 height 49
click at [1255, 421] on div "Chat" at bounding box center [1283, 440] width 436 height 45
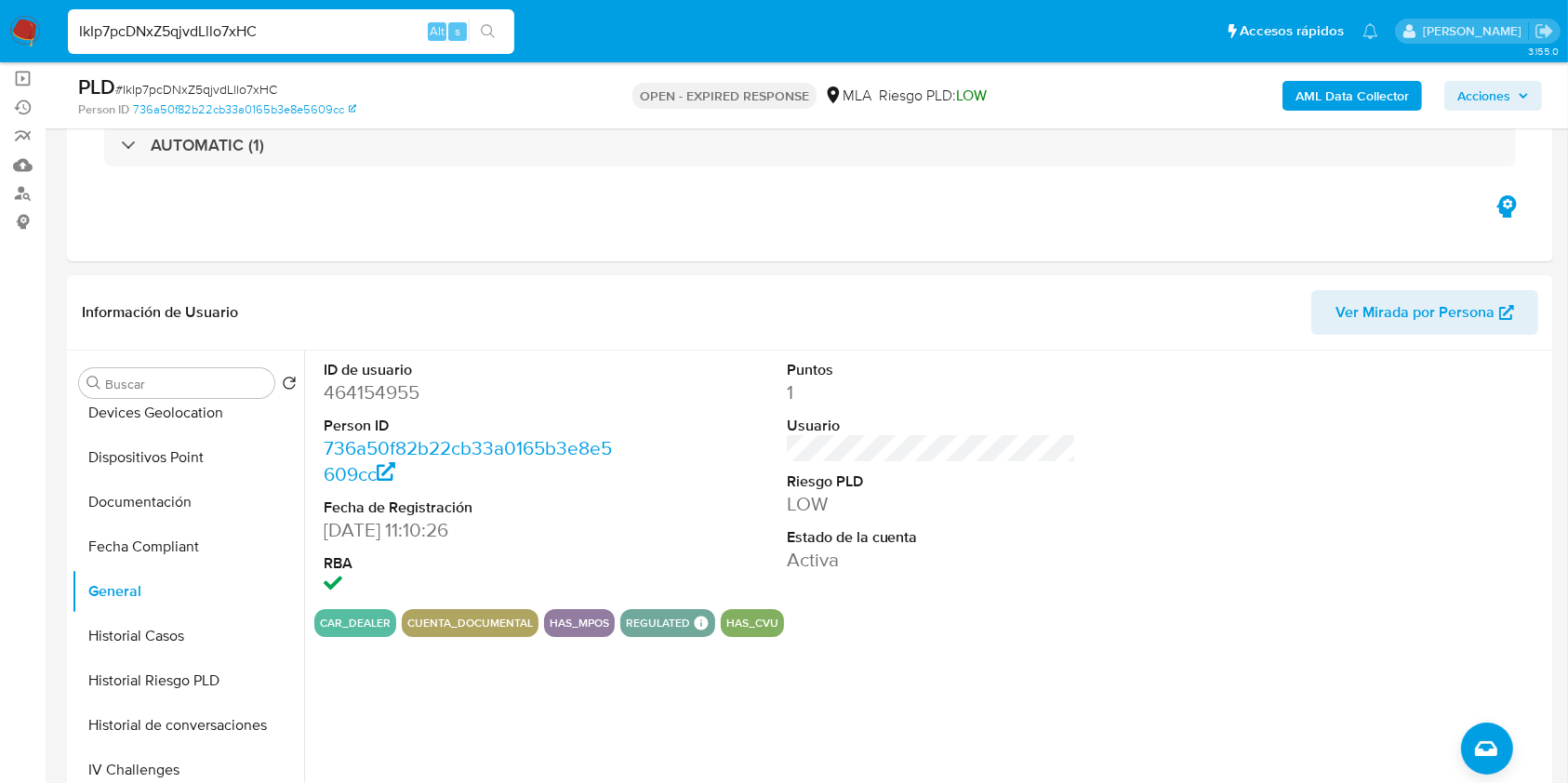
scroll to position [123, 0]
